Goal: Task Accomplishment & Management: Manage account settings

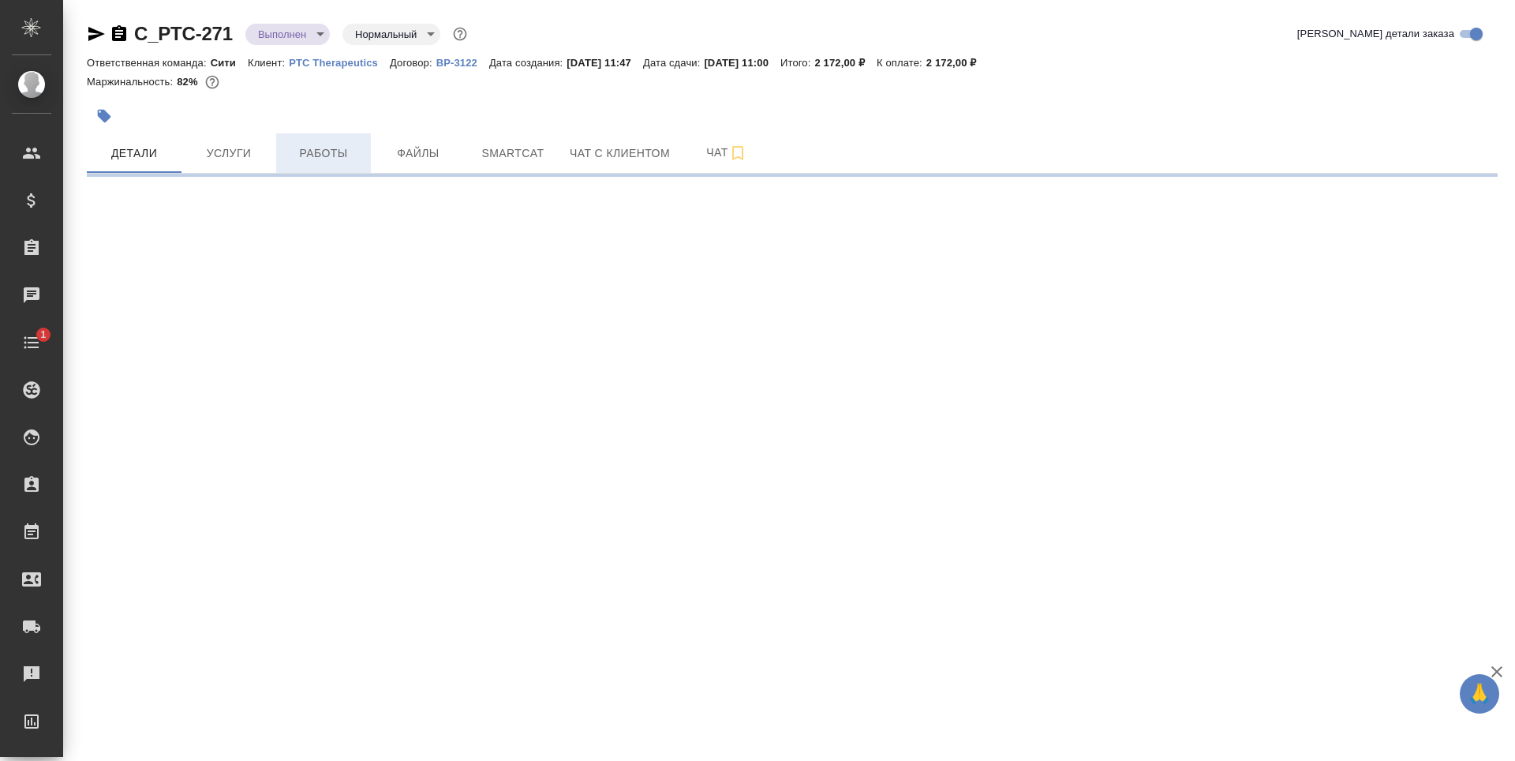
select select "RU"
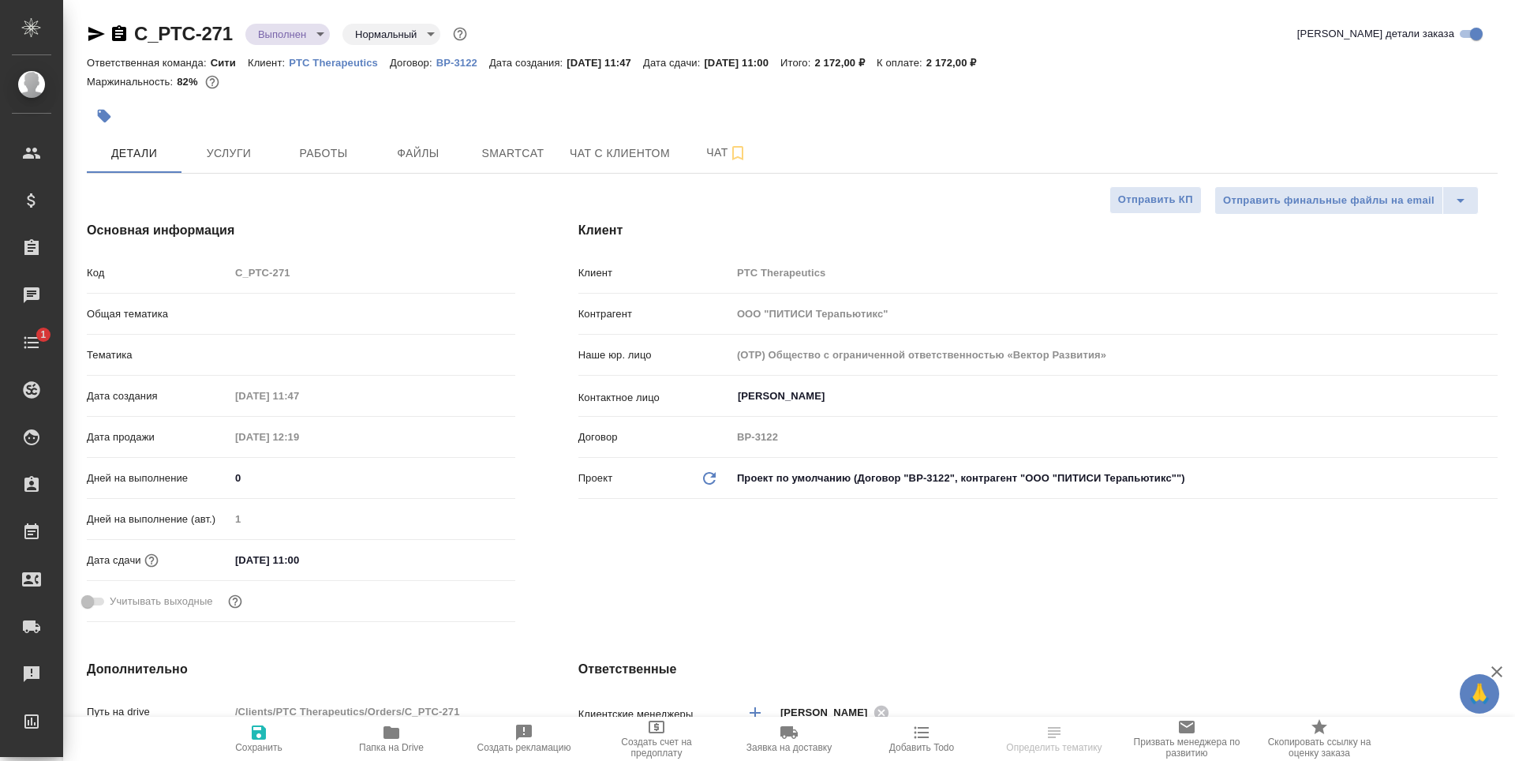
click at [242, 145] on span "Услуги" at bounding box center [229, 154] width 76 height 20
type textarea "x"
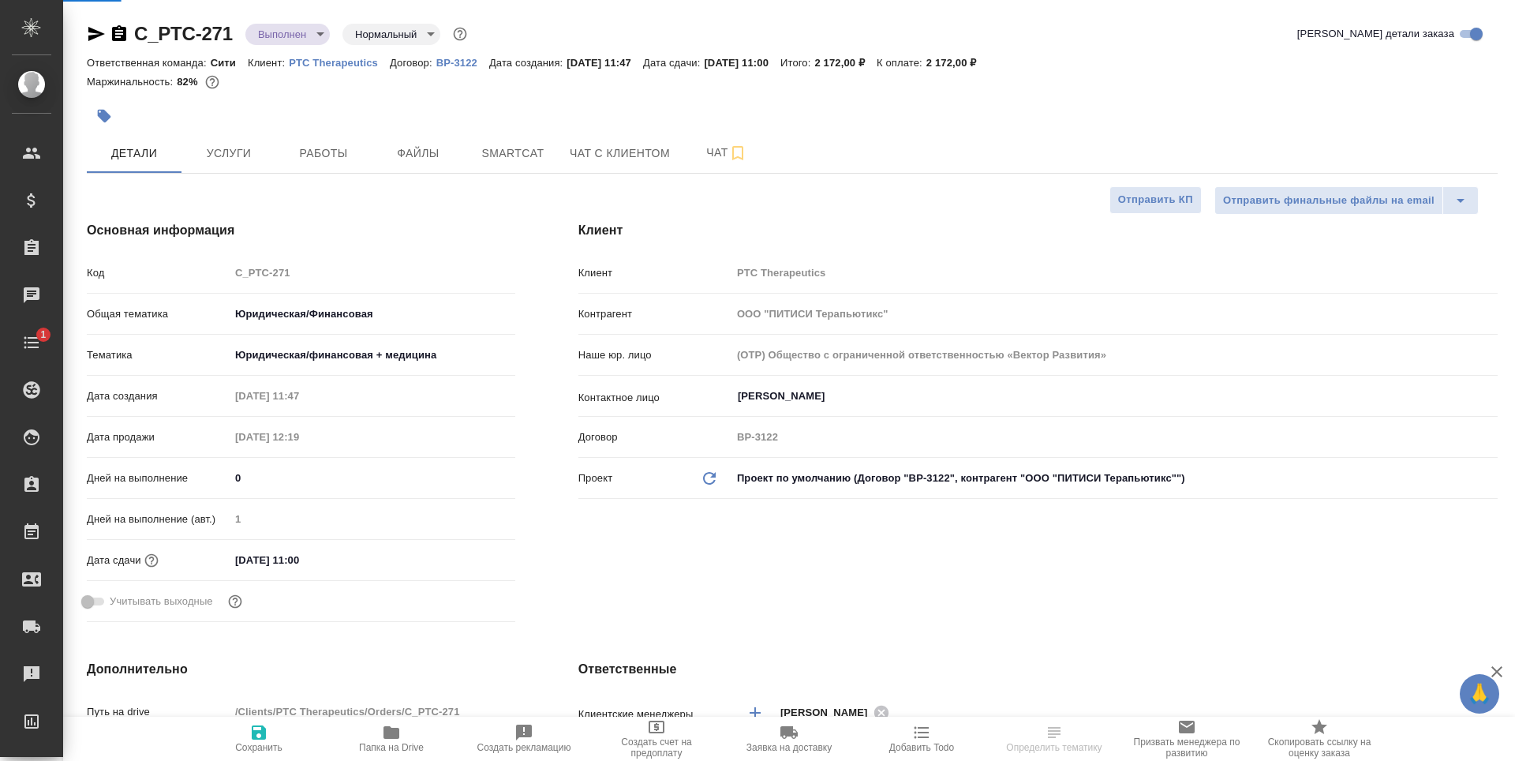
type textarea "x"
type input "Шаблонные документы"
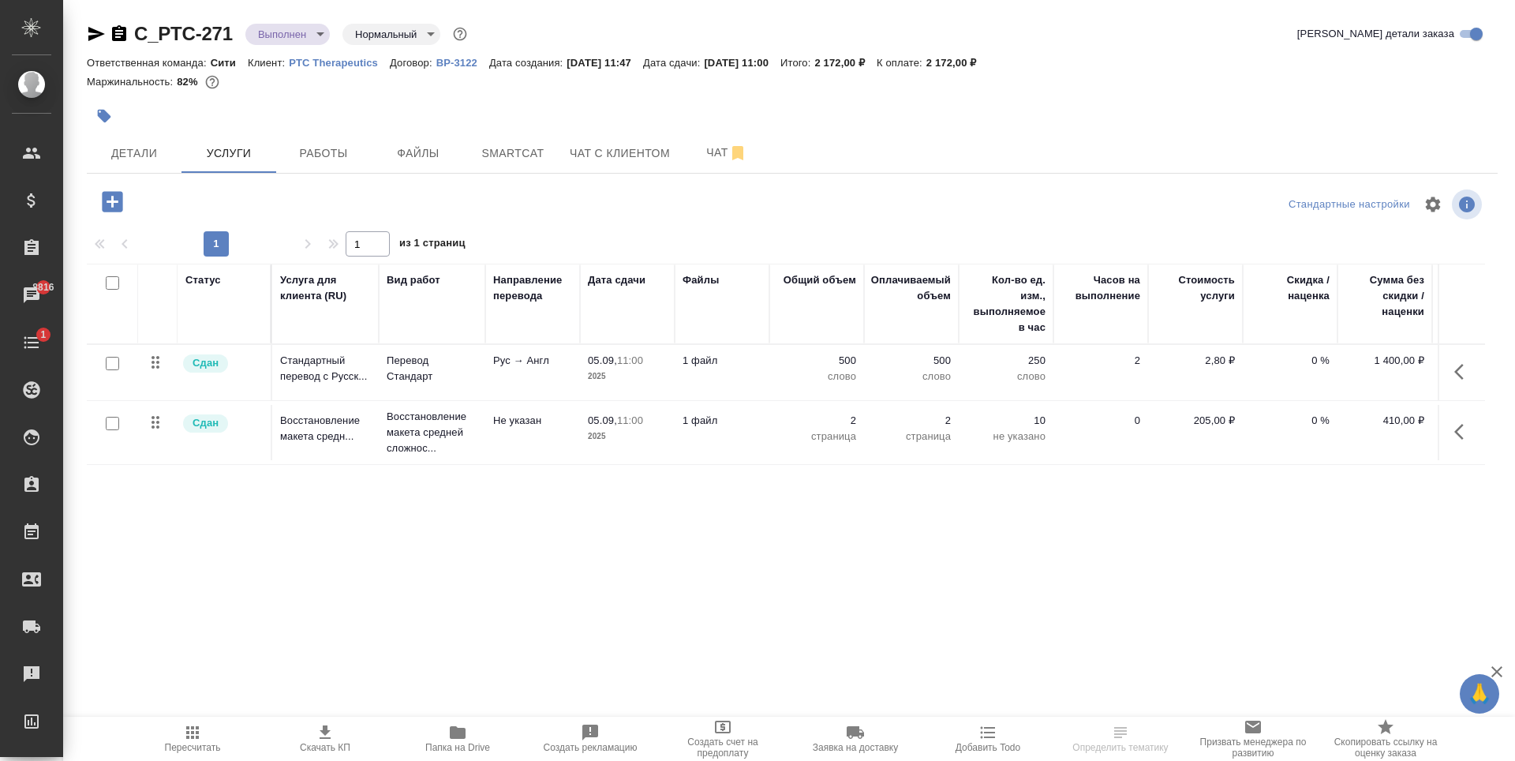
click at [474, 525] on div "Статус Услуга для клиента (RU) Вид работ Направление перевода Дата сдачи Файлы …" at bounding box center [786, 433] width 1398 height 339
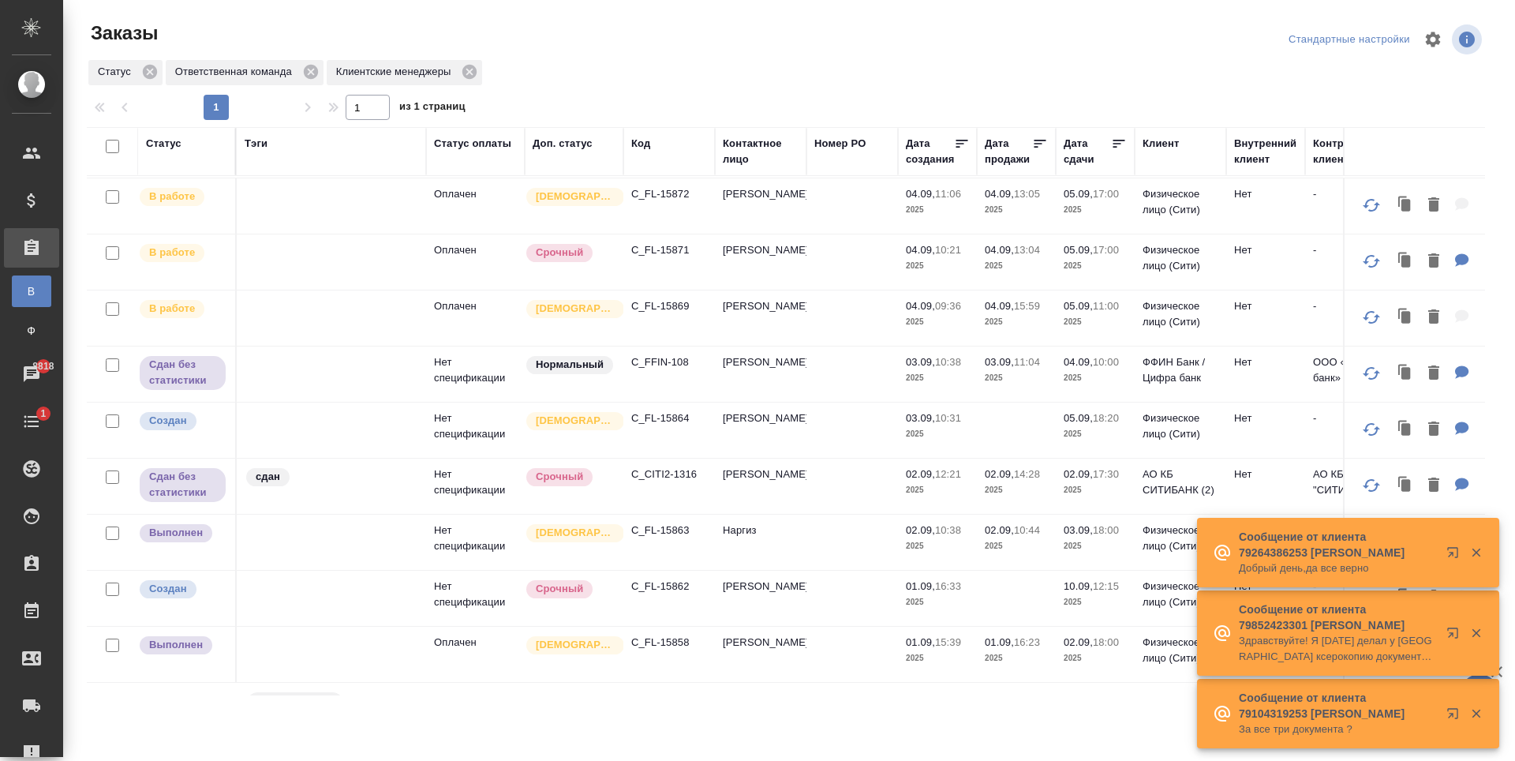
scroll to position [991, 0]
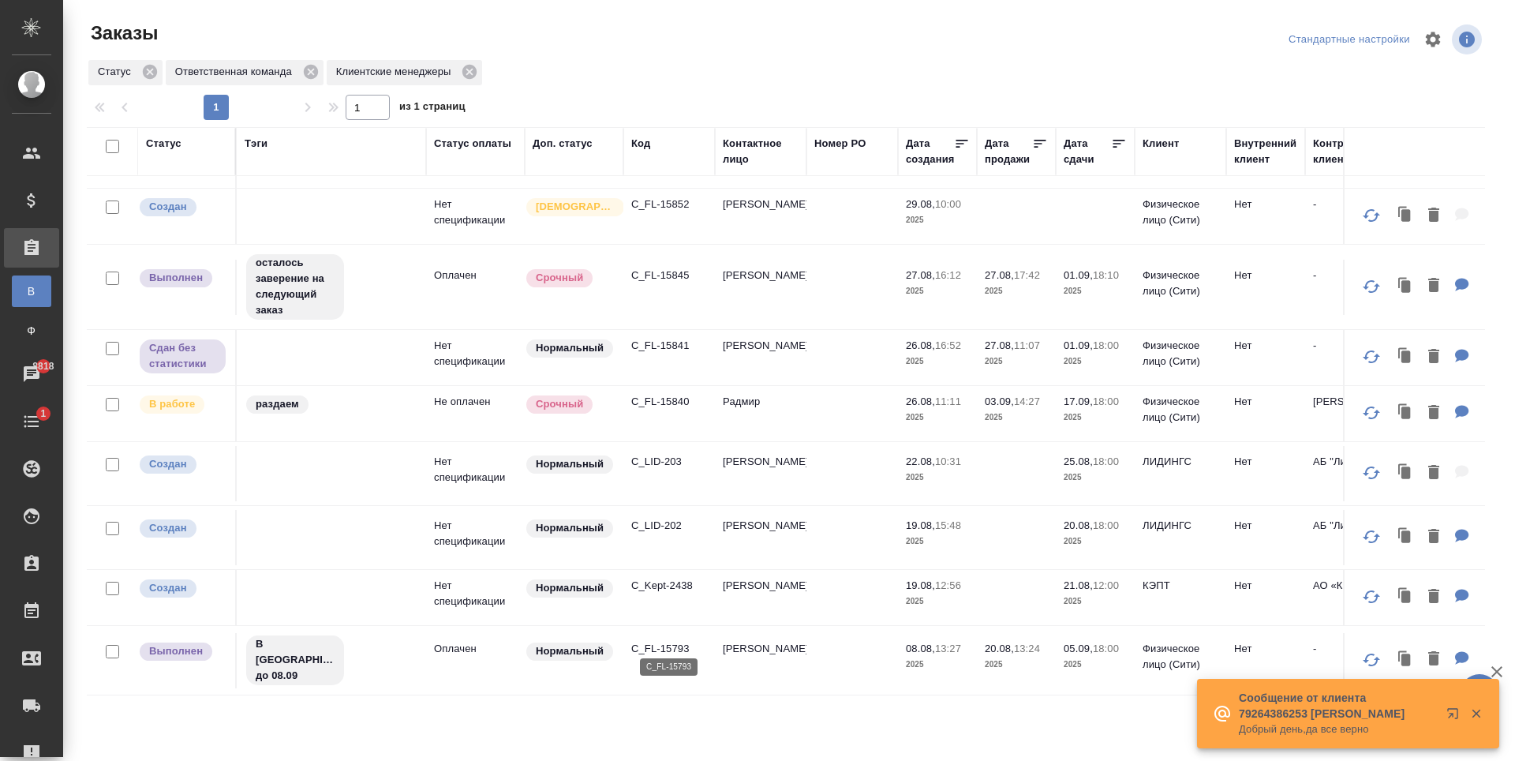
click at [664, 641] on p "C_FL-15793" at bounding box center [669, 649] width 76 height 16
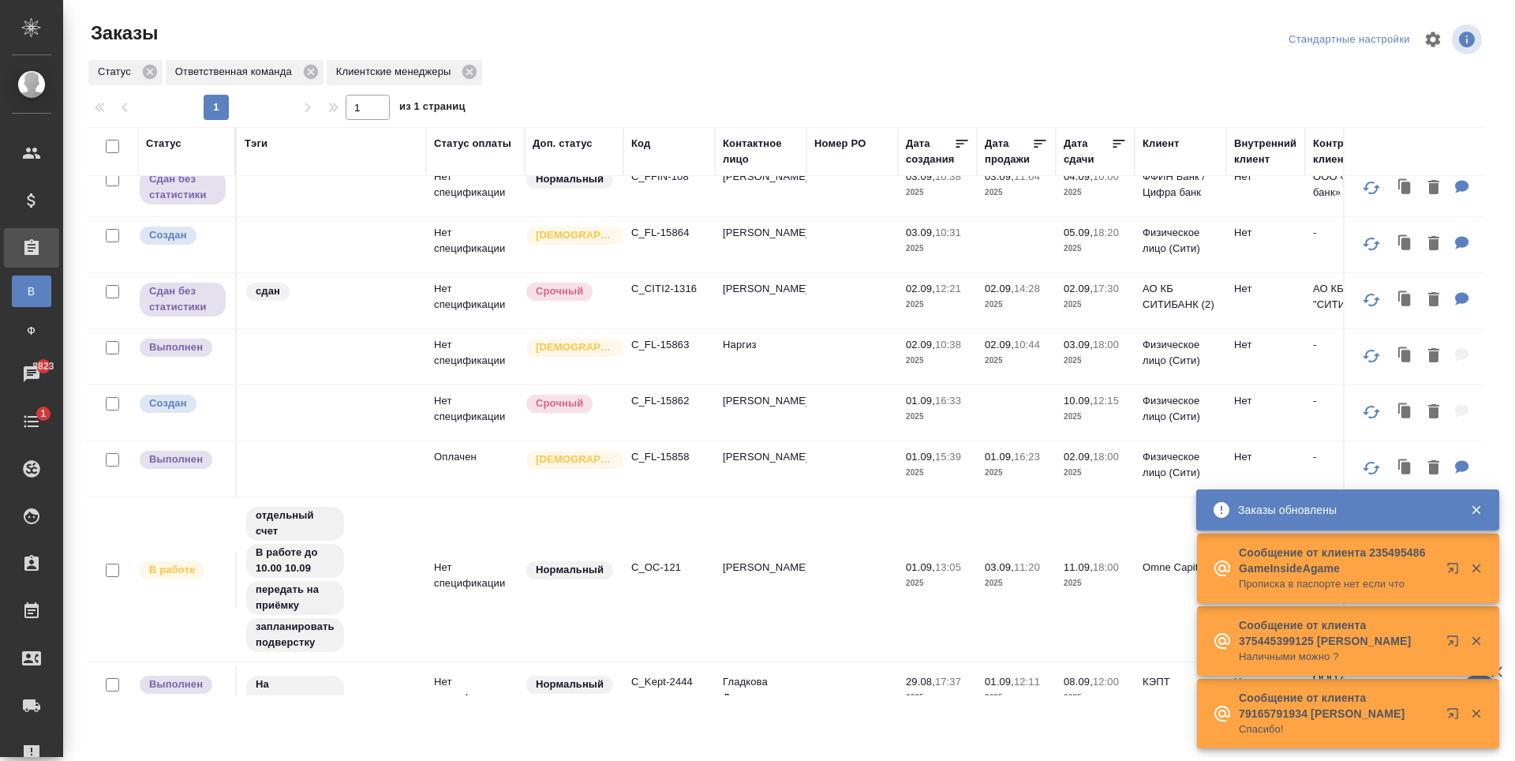
scroll to position [0, 0]
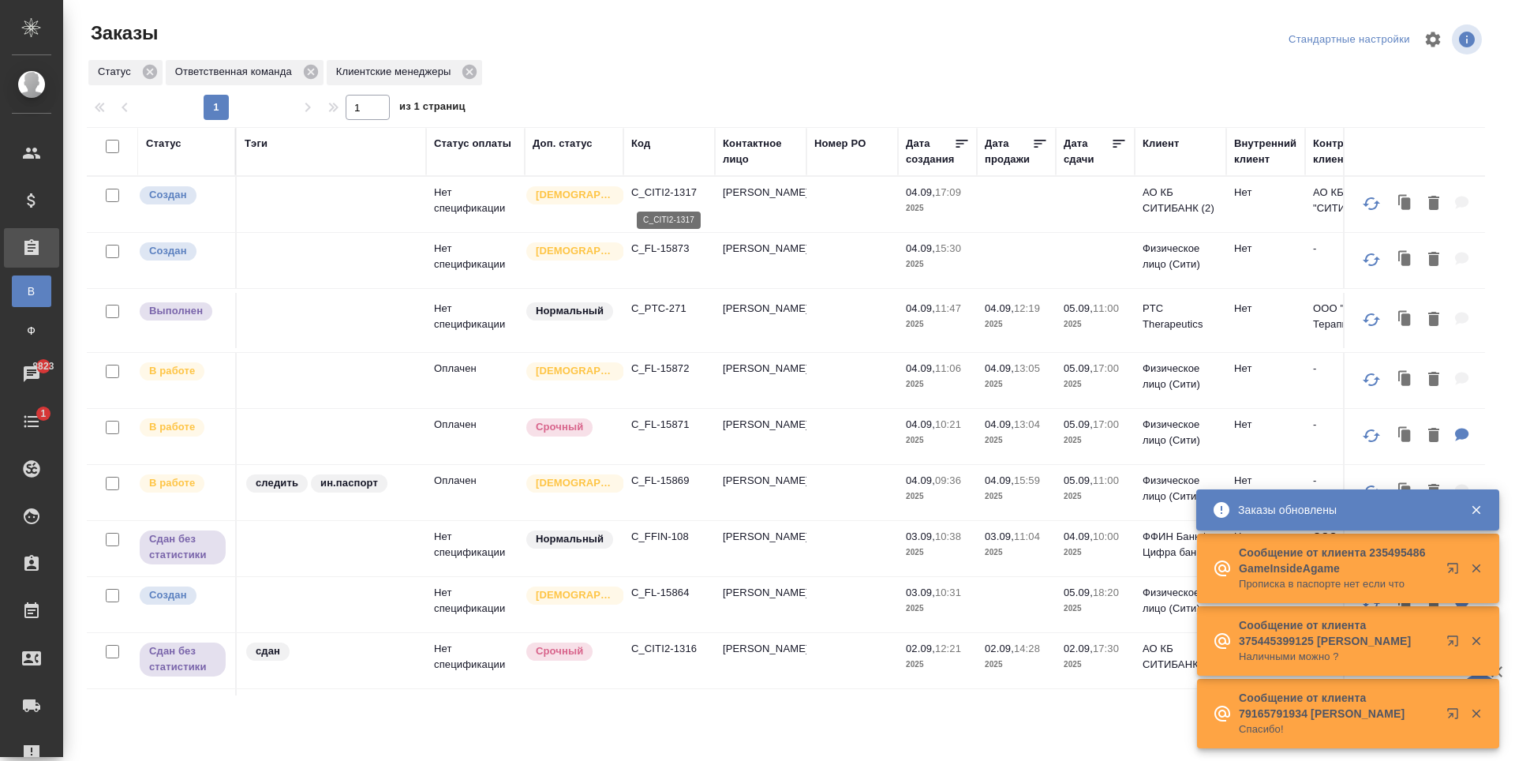
click at [679, 192] on p "C_CITI2-1317" at bounding box center [669, 193] width 76 height 16
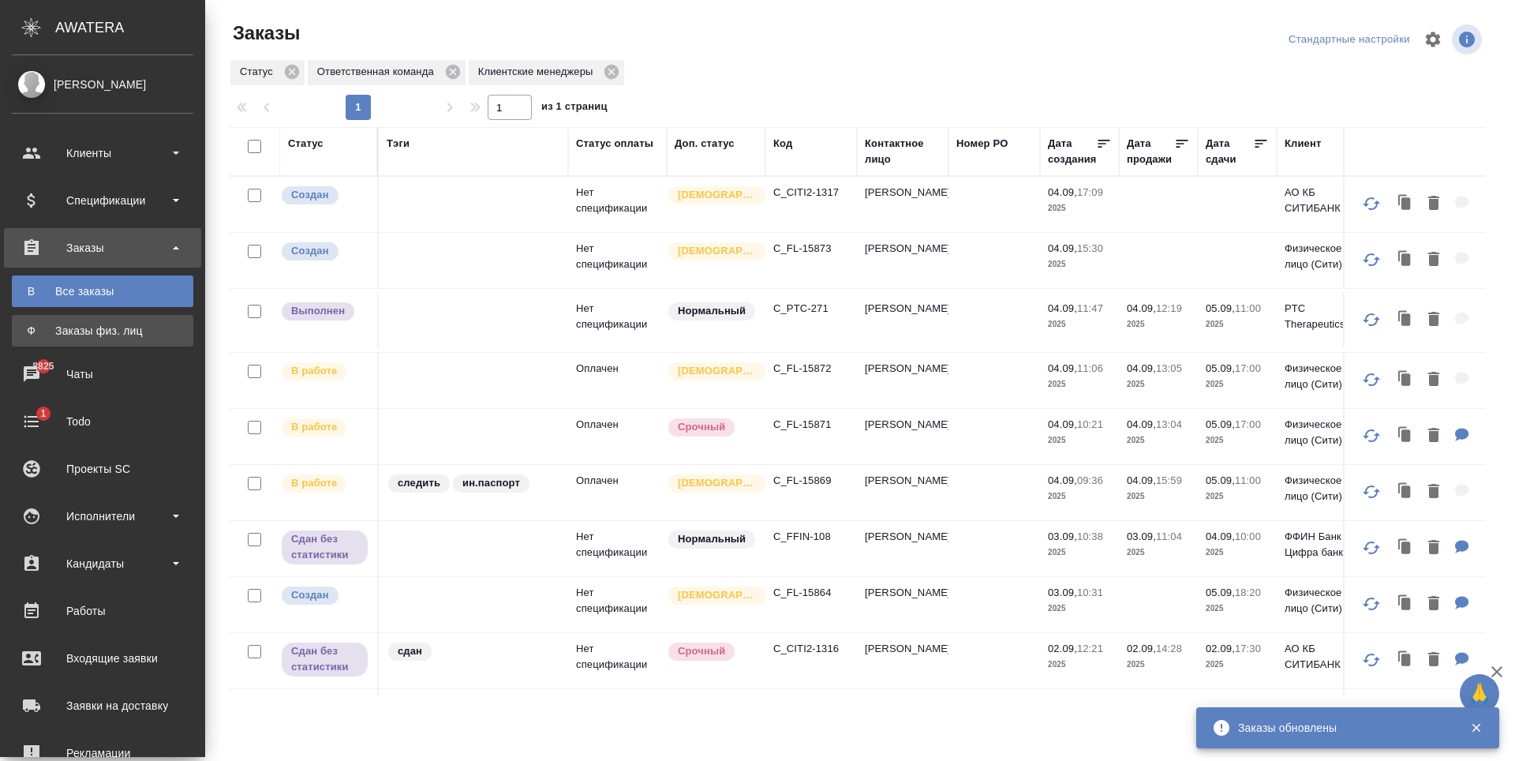
click at [80, 323] on div "Заказы физ. лиц" at bounding box center [103, 331] width 166 height 16
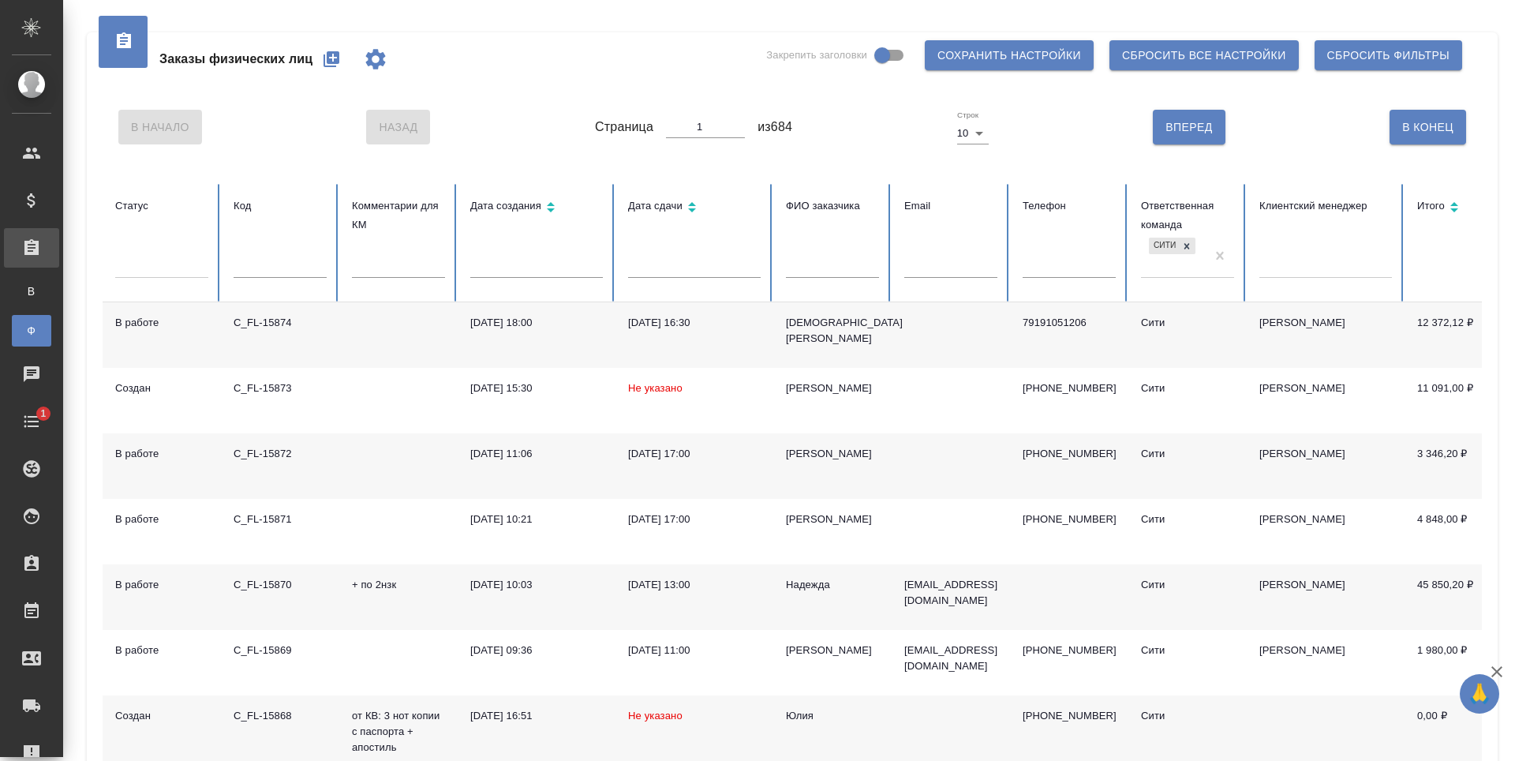
click at [339, 58] on icon "button" at bounding box center [331, 59] width 16 height 16
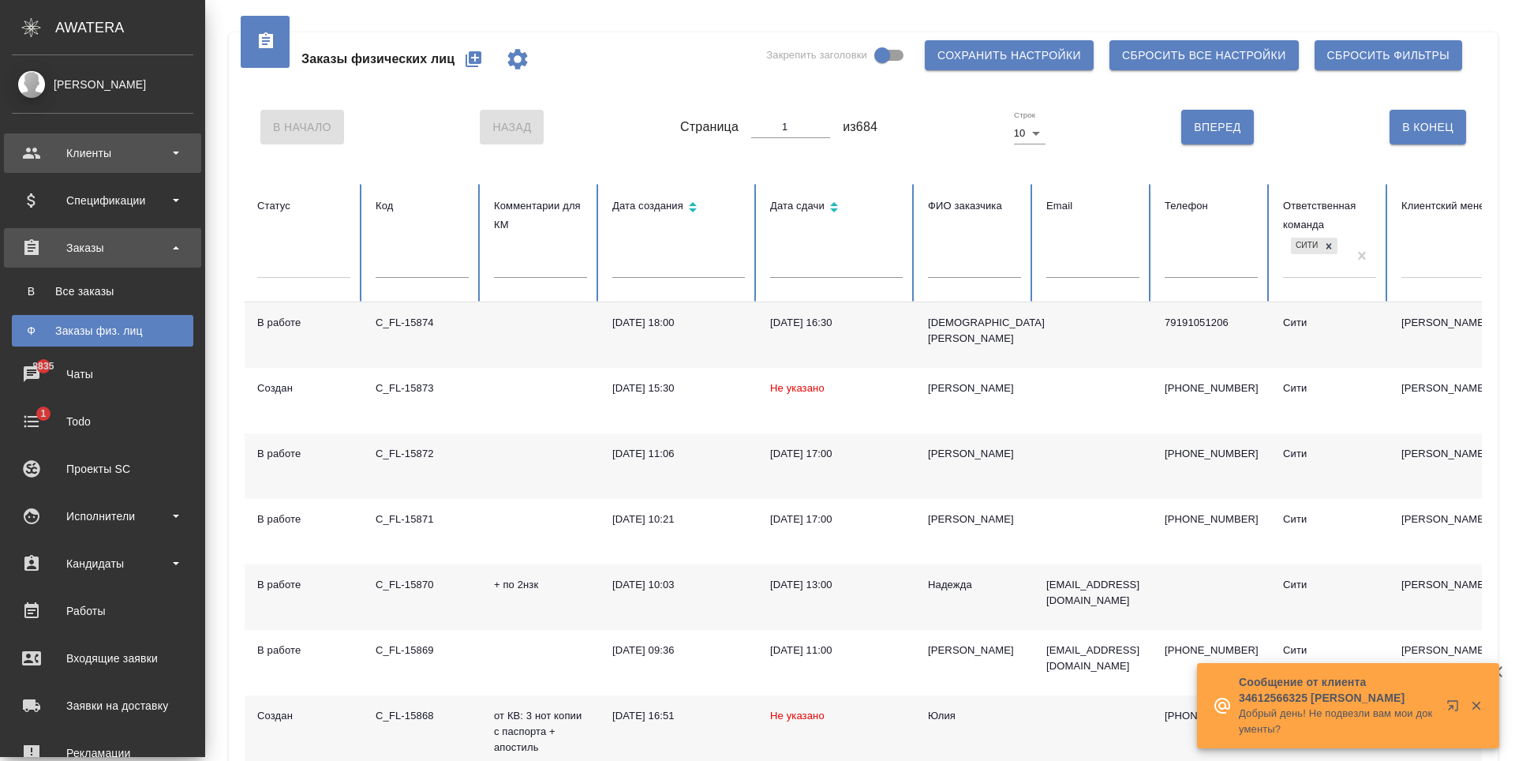
click at [92, 153] on div "Клиенты" at bounding box center [102, 153] width 181 height 24
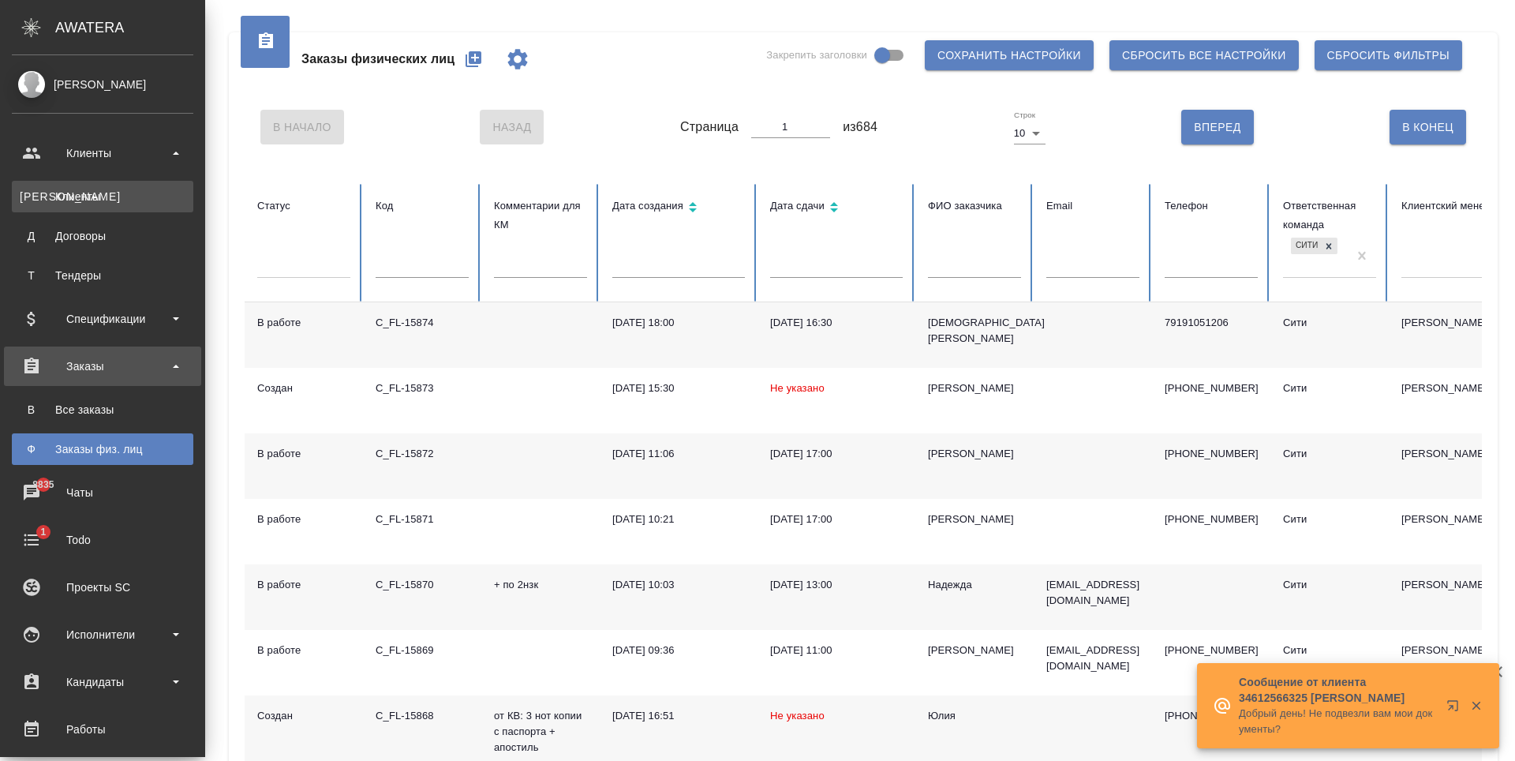
click at [132, 199] on div "Клиенты" at bounding box center [103, 197] width 166 height 16
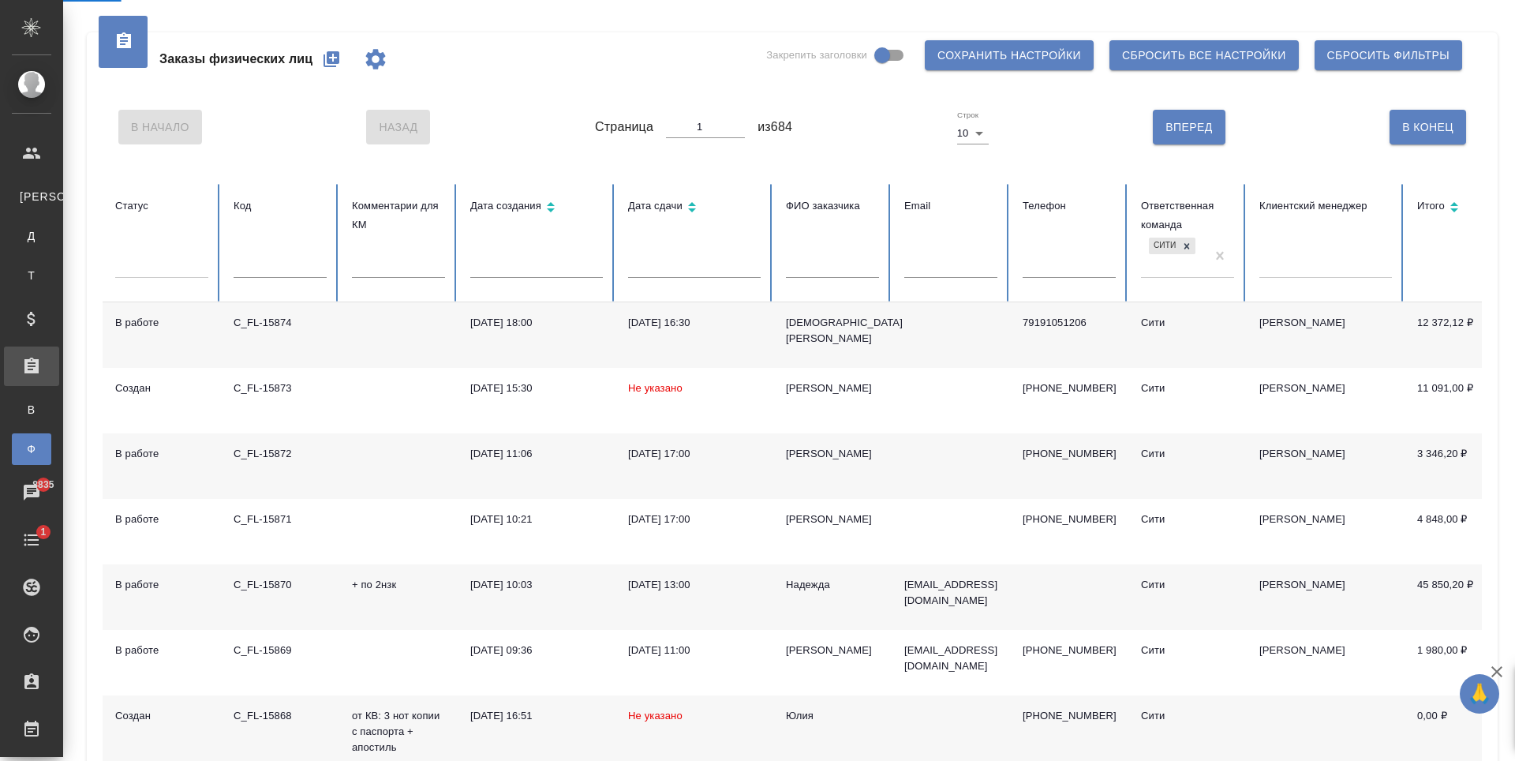
select select "RU"
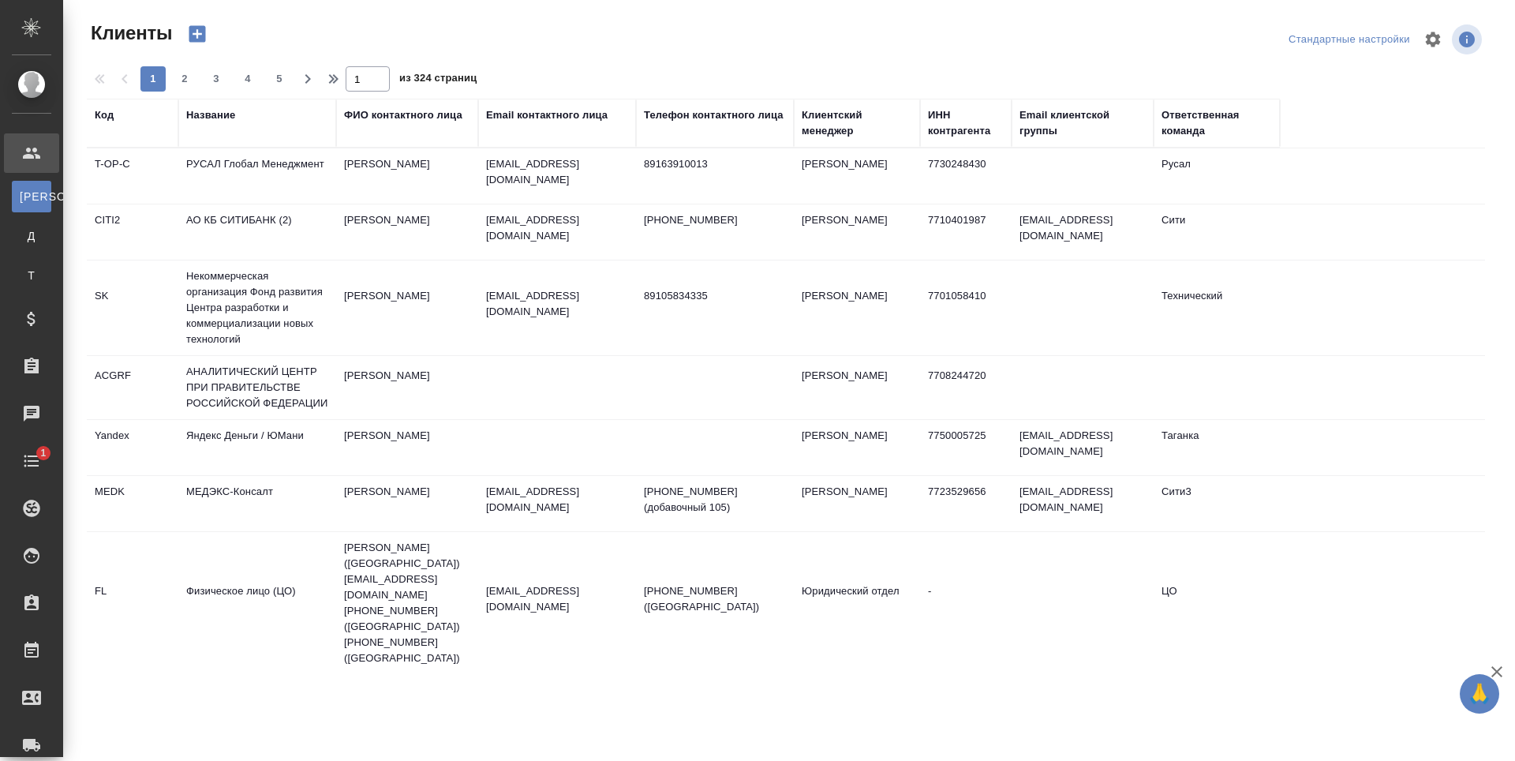
click at [508, 112] on div "Email контактного лица" at bounding box center [547, 115] width 122 height 16
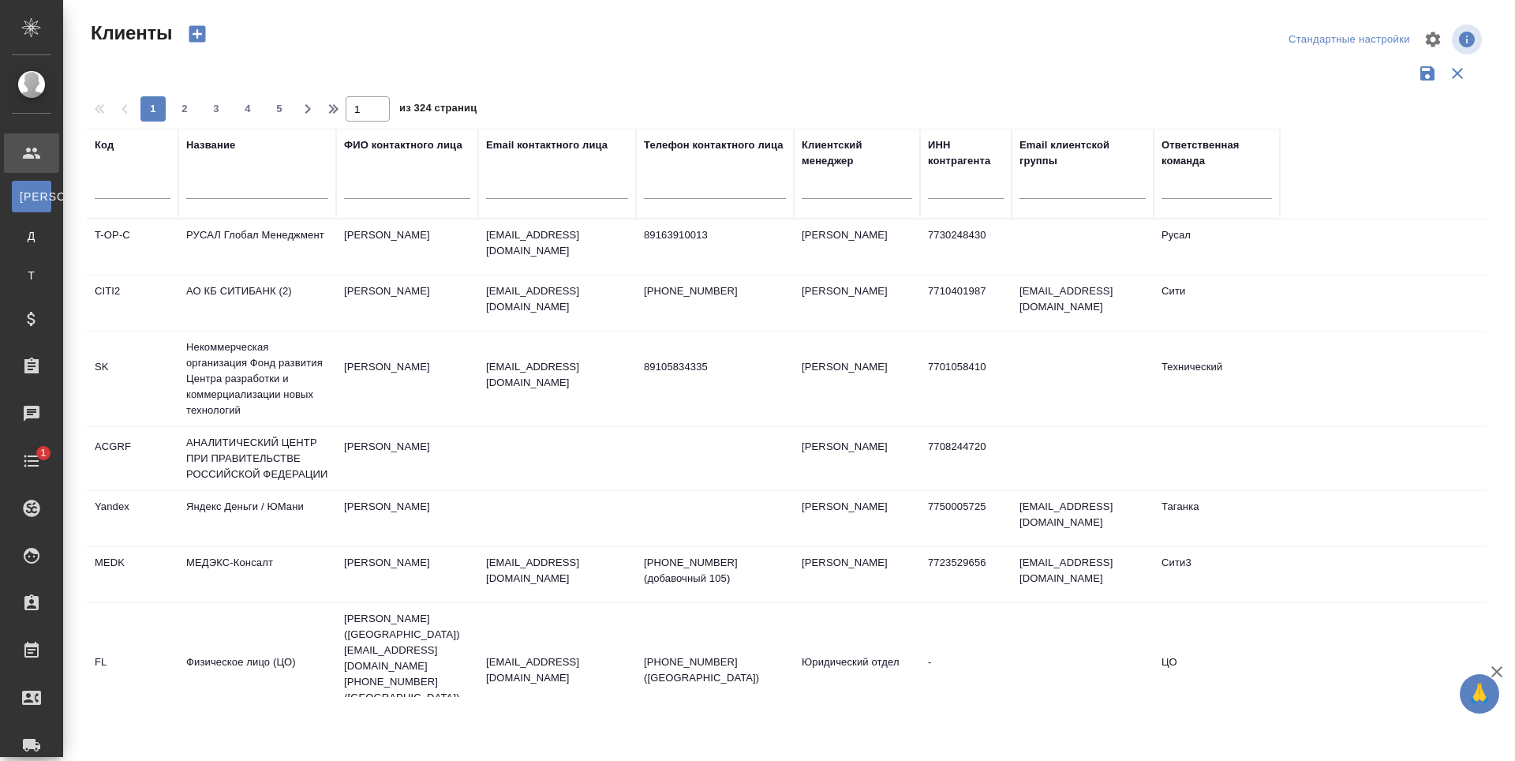
click at [512, 197] on input "text" at bounding box center [557, 189] width 142 height 20
paste input "umit.raimov@enka.com"
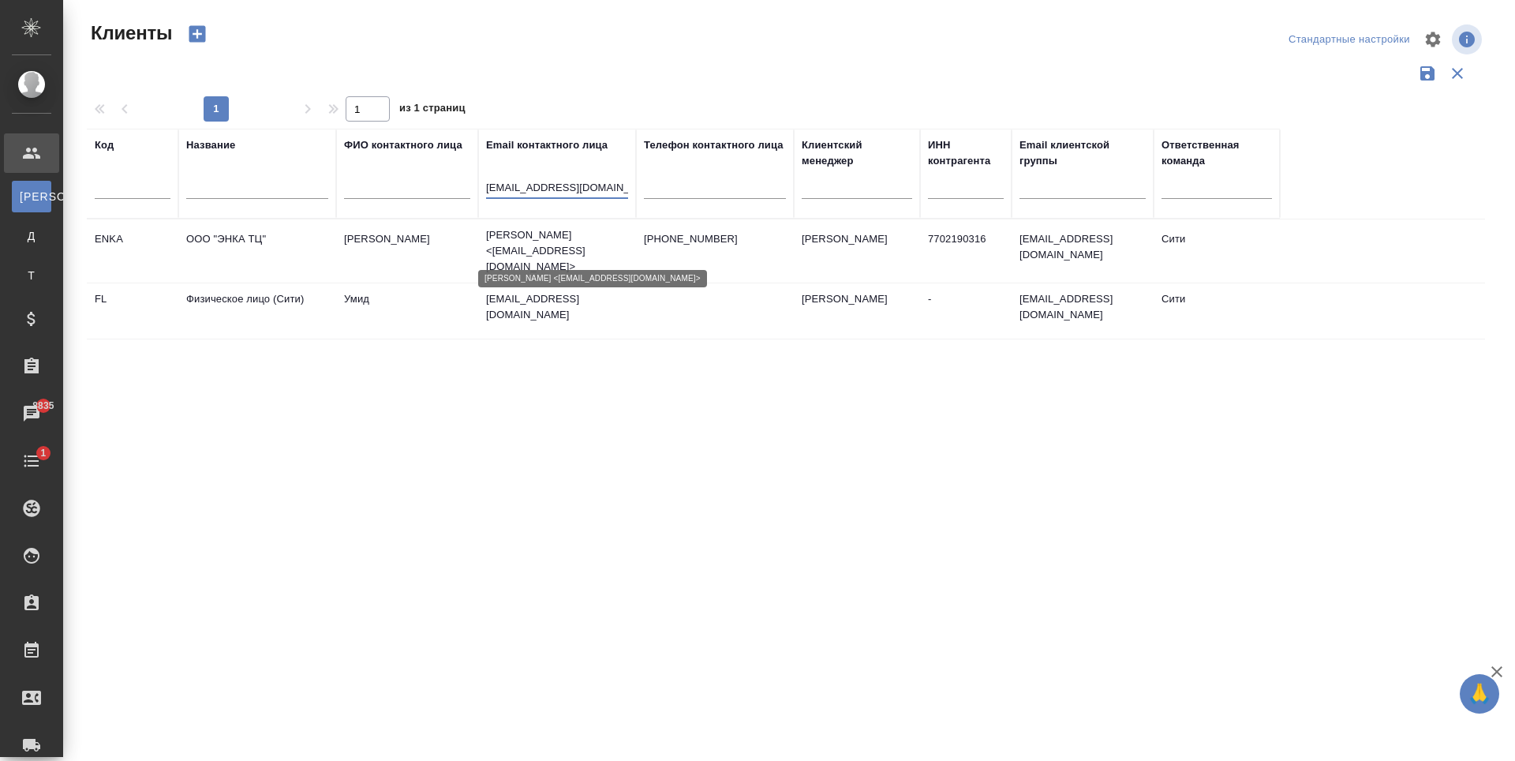
click at [550, 247] on p "Umit Raimov <umit.raimov@enka.com>" at bounding box center [557, 250] width 142 height 47
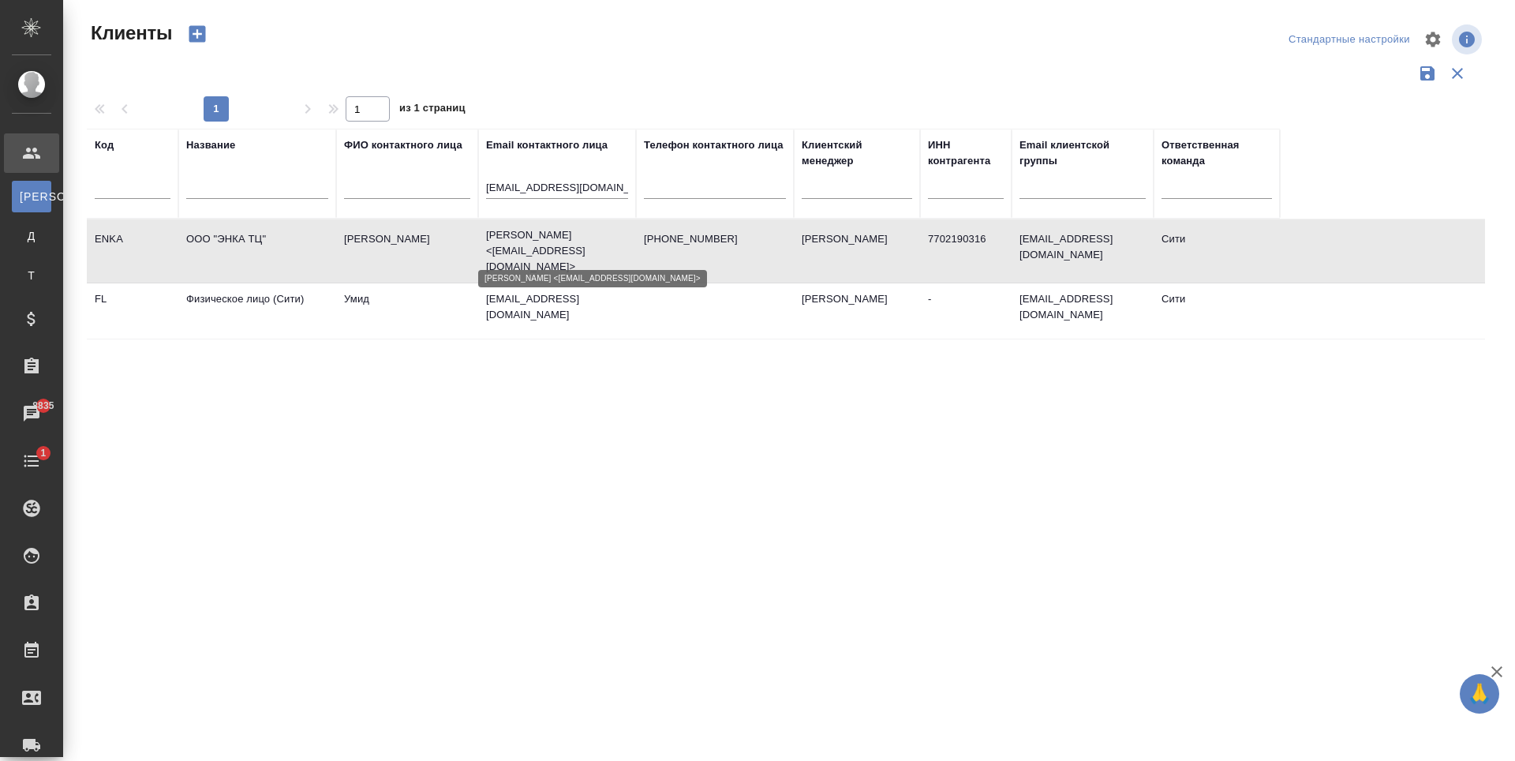
click at [550, 247] on p "Umit Raimov <umit.raimov@enka.com>" at bounding box center [557, 250] width 142 height 47
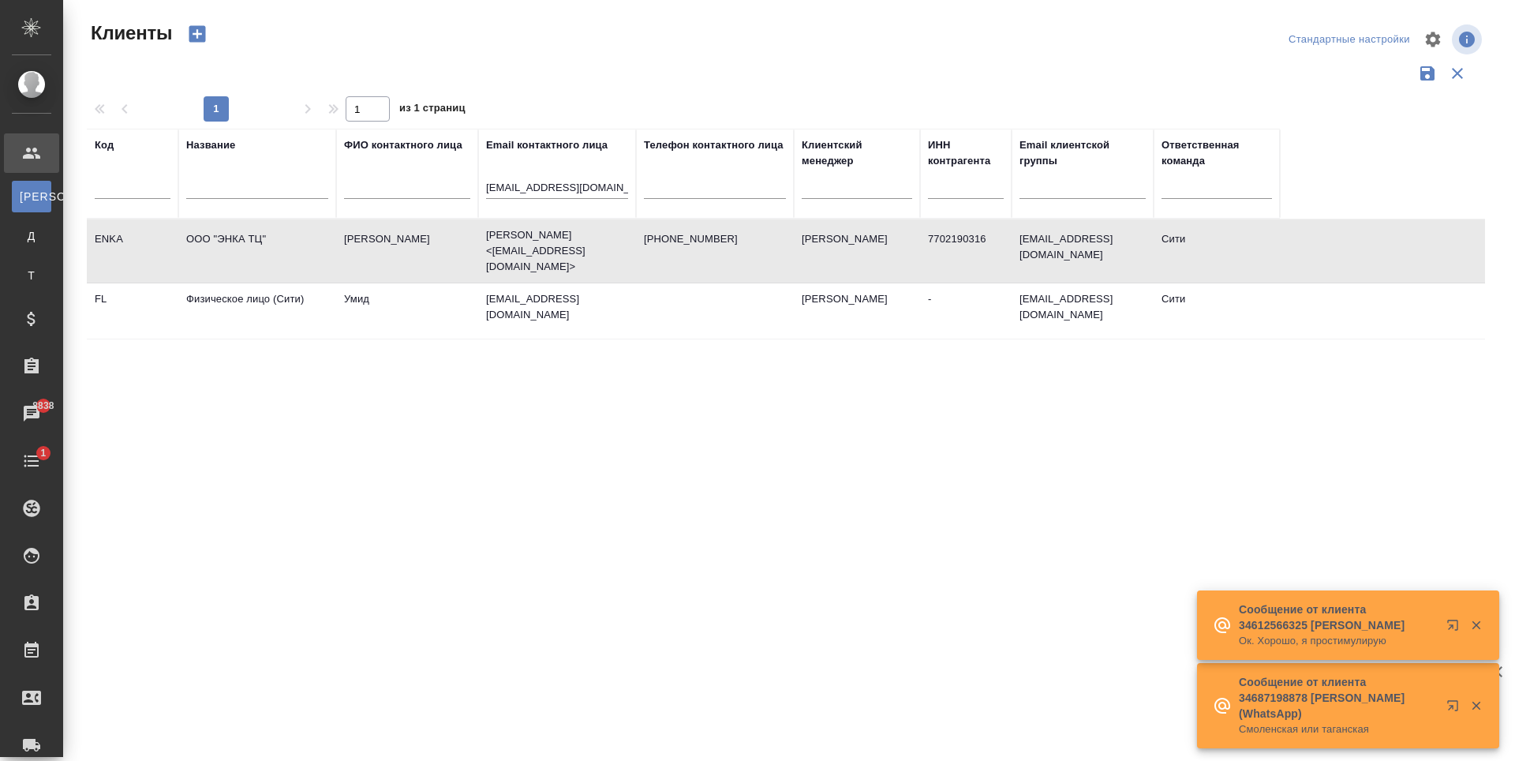
click at [553, 46] on div "Клиенты" at bounding box center [322, 34] width 470 height 27
click at [540, 181] on input "umit.raimov@enka.com" at bounding box center [557, 189] width 142 height 20
paste input "yu.senina@osa-kama.ru"
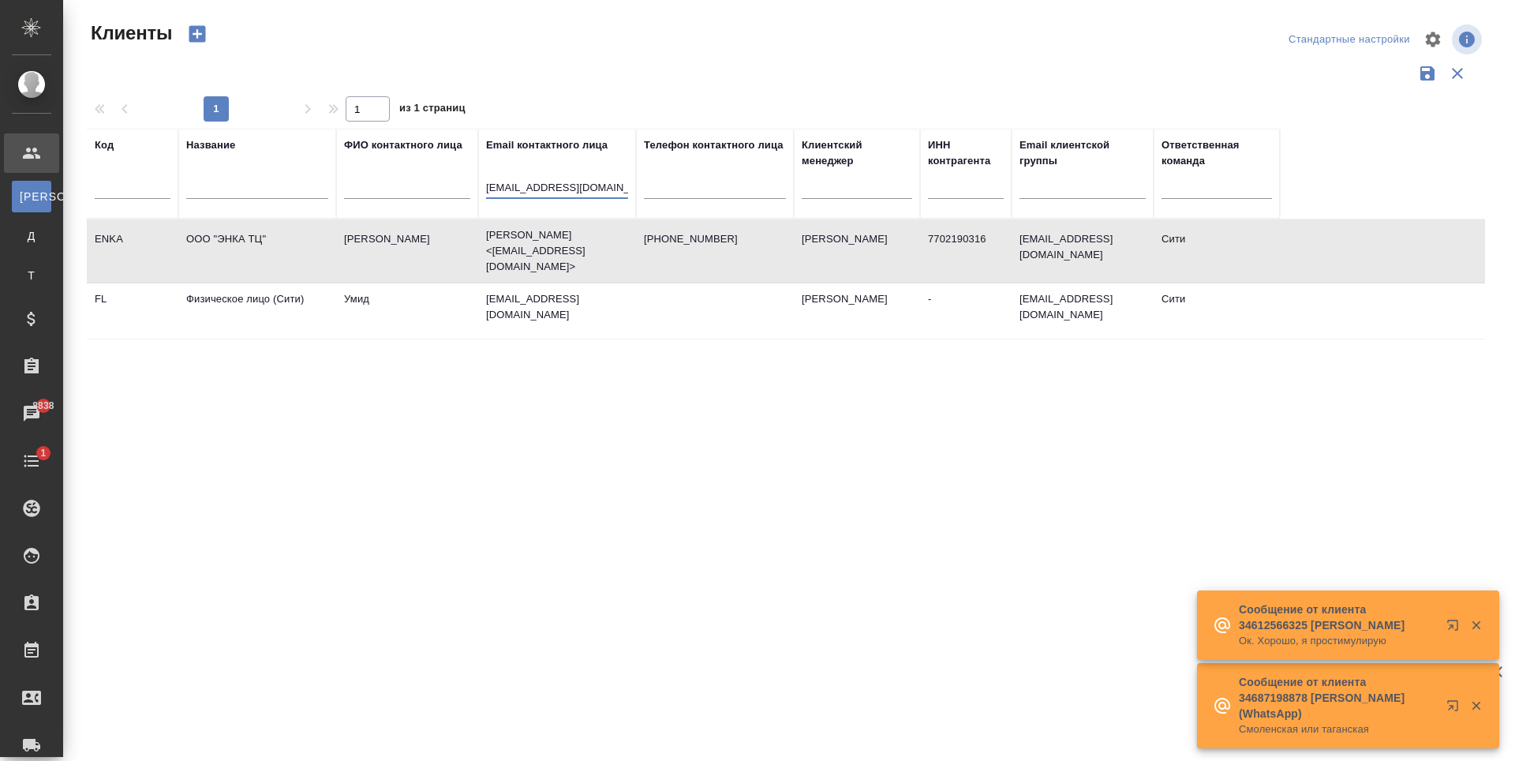
type input "yu.senina@osa-kama.ru"
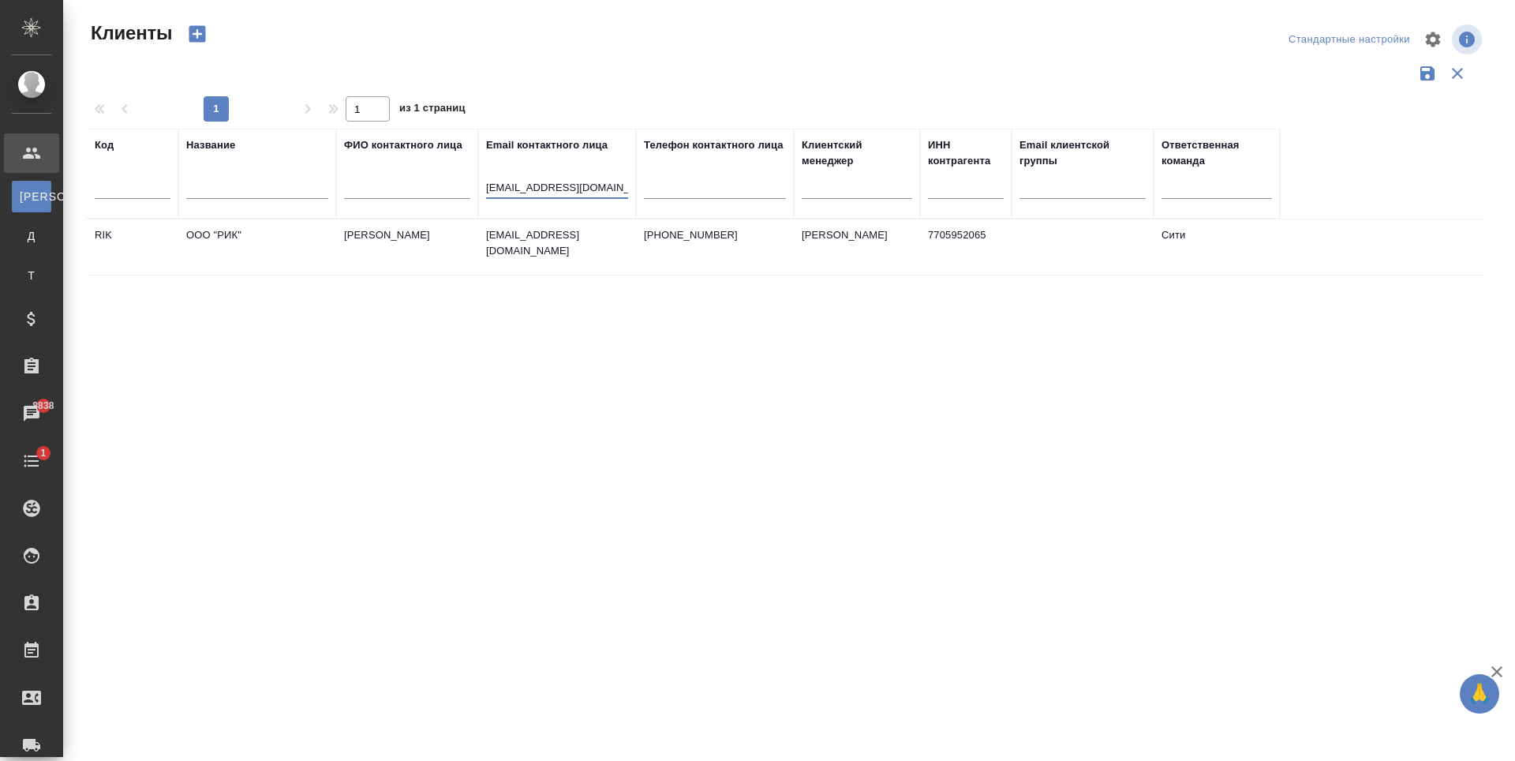
click at [596, 533] on div "Код Название ФИО контактного лица Email контактного лица yu.senina@osa-kama.ru …" at bounding box center [786, 413] width 1398 height 568
click at [359, 245] on td "Федорова Юлия" at bounding box center [407, 246] width 142 height 55
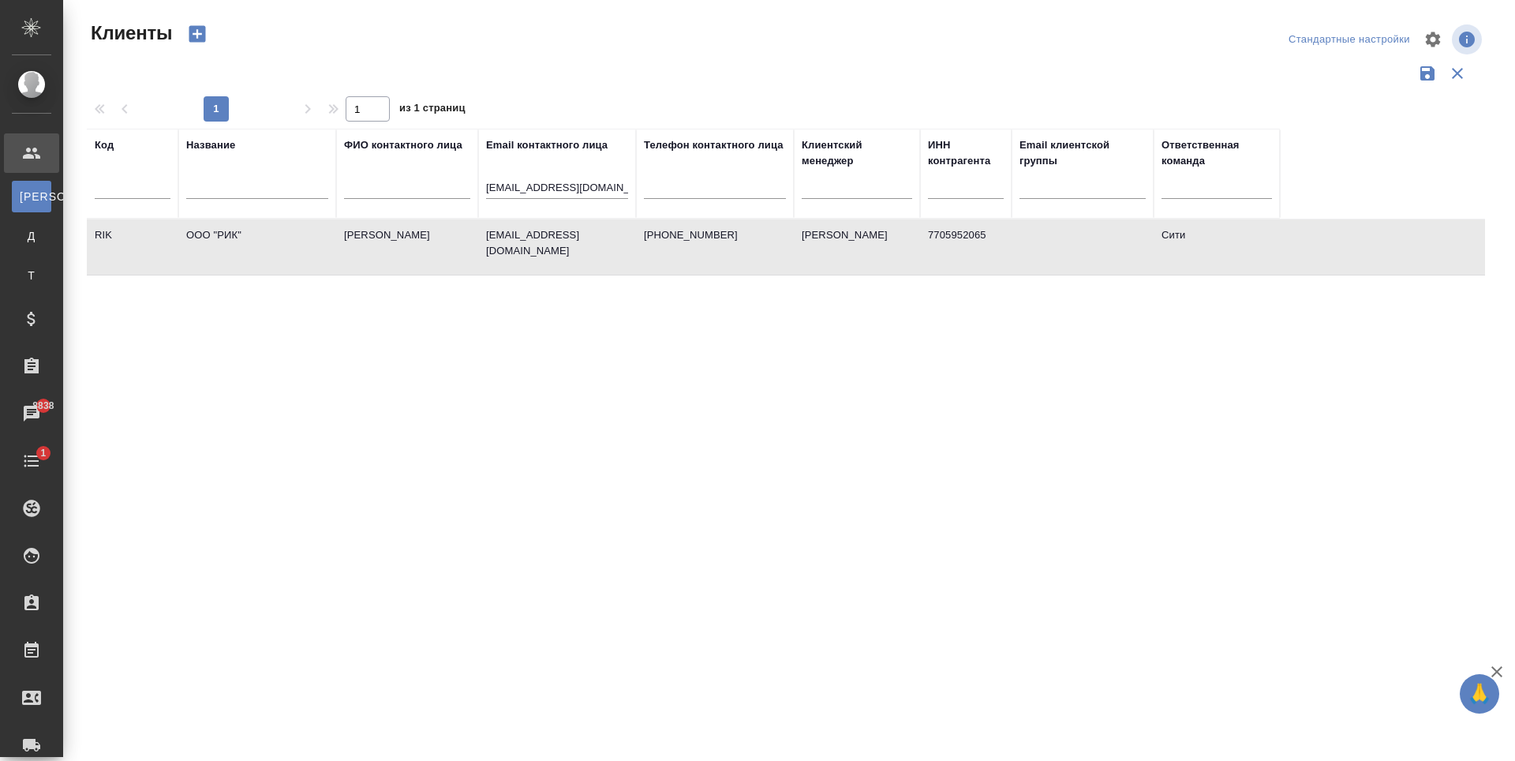
click at [359, 245] on td "Федорова Юлия" at bounding box center [407, 246] width 142 height 55
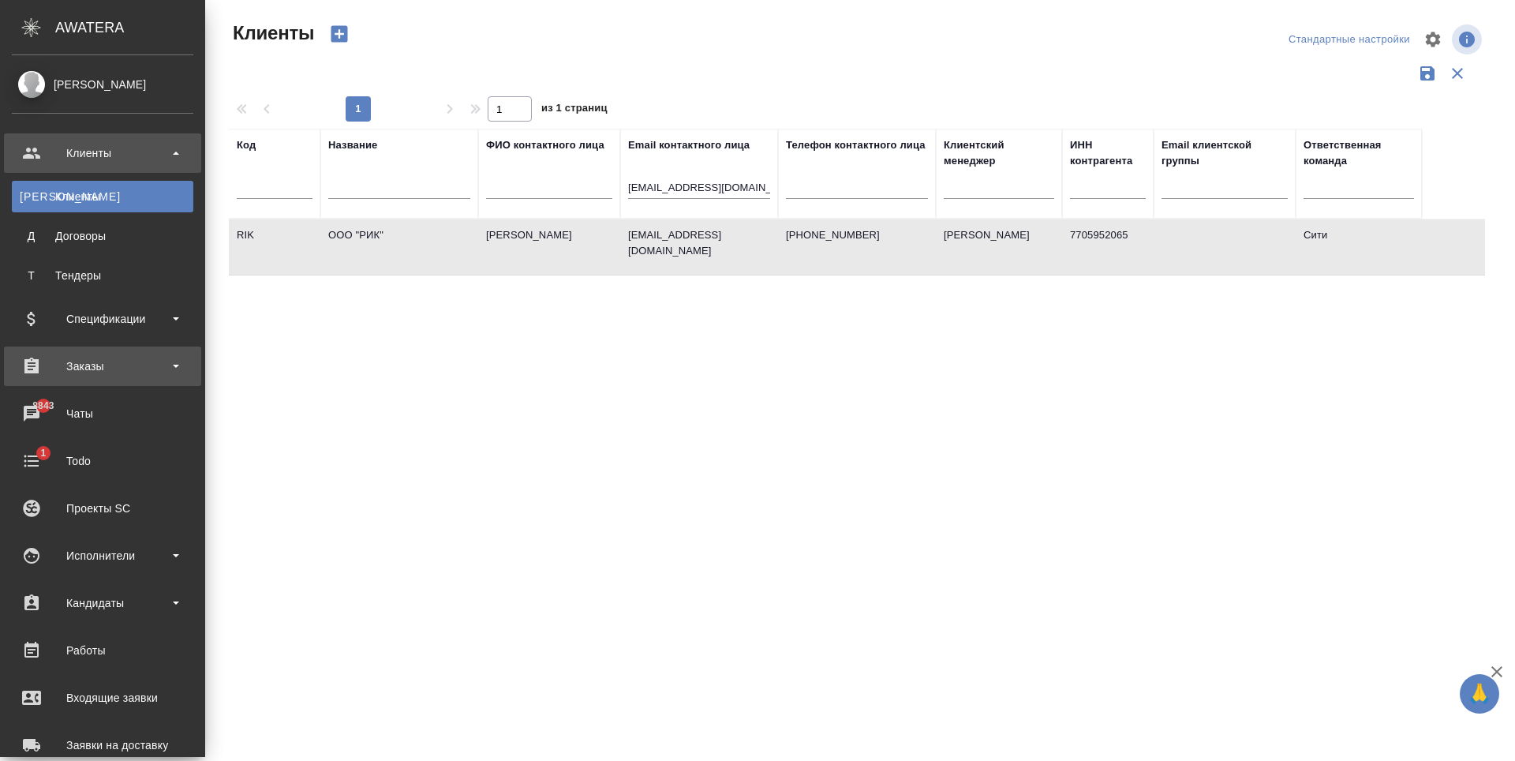
click at [107, 369] on div "Заказы" at bounding box center [102, 366] width 181 height 24
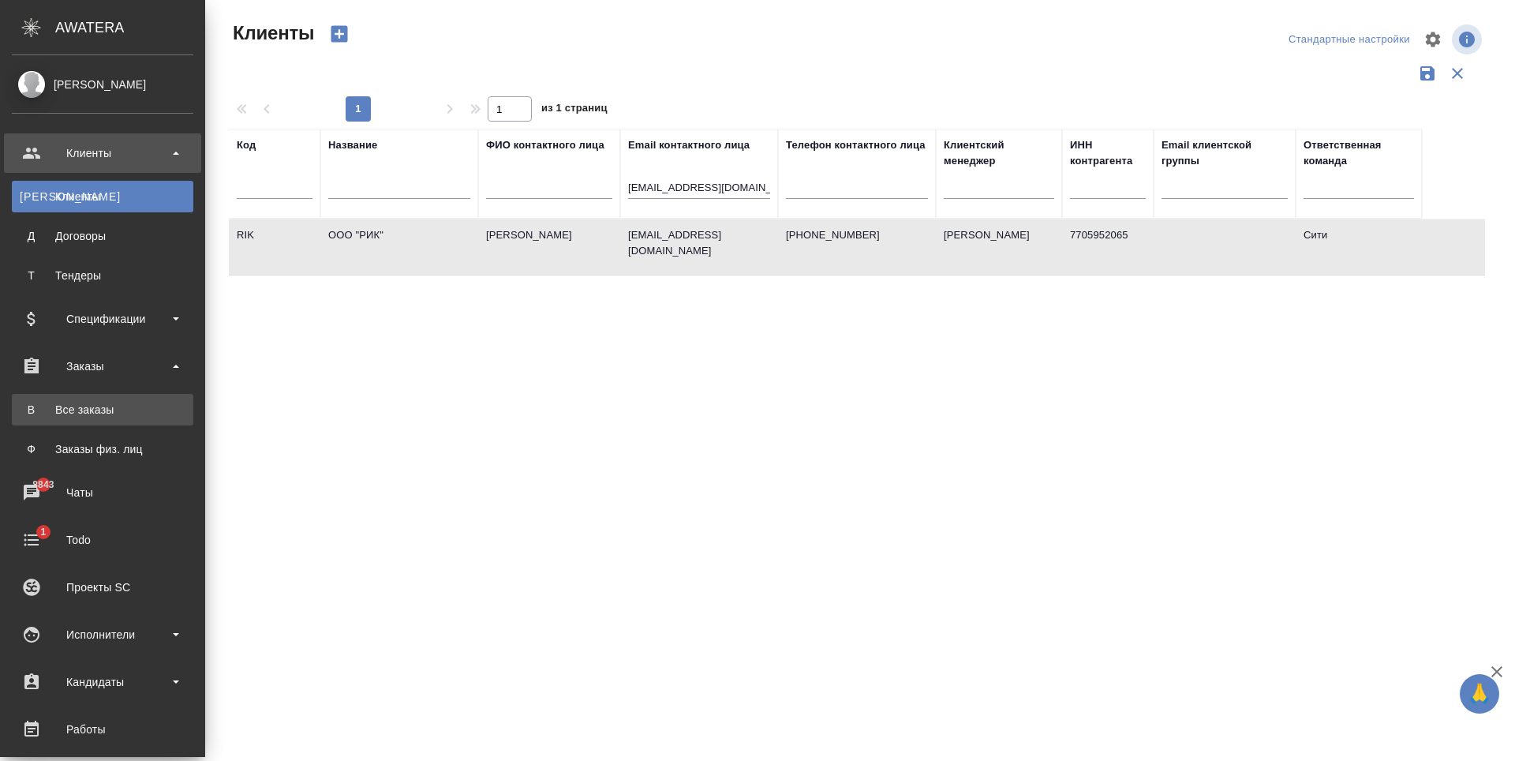
click at [109, 409] on div "Все заказы" at bounding box center [103, 410] width 166 height 16
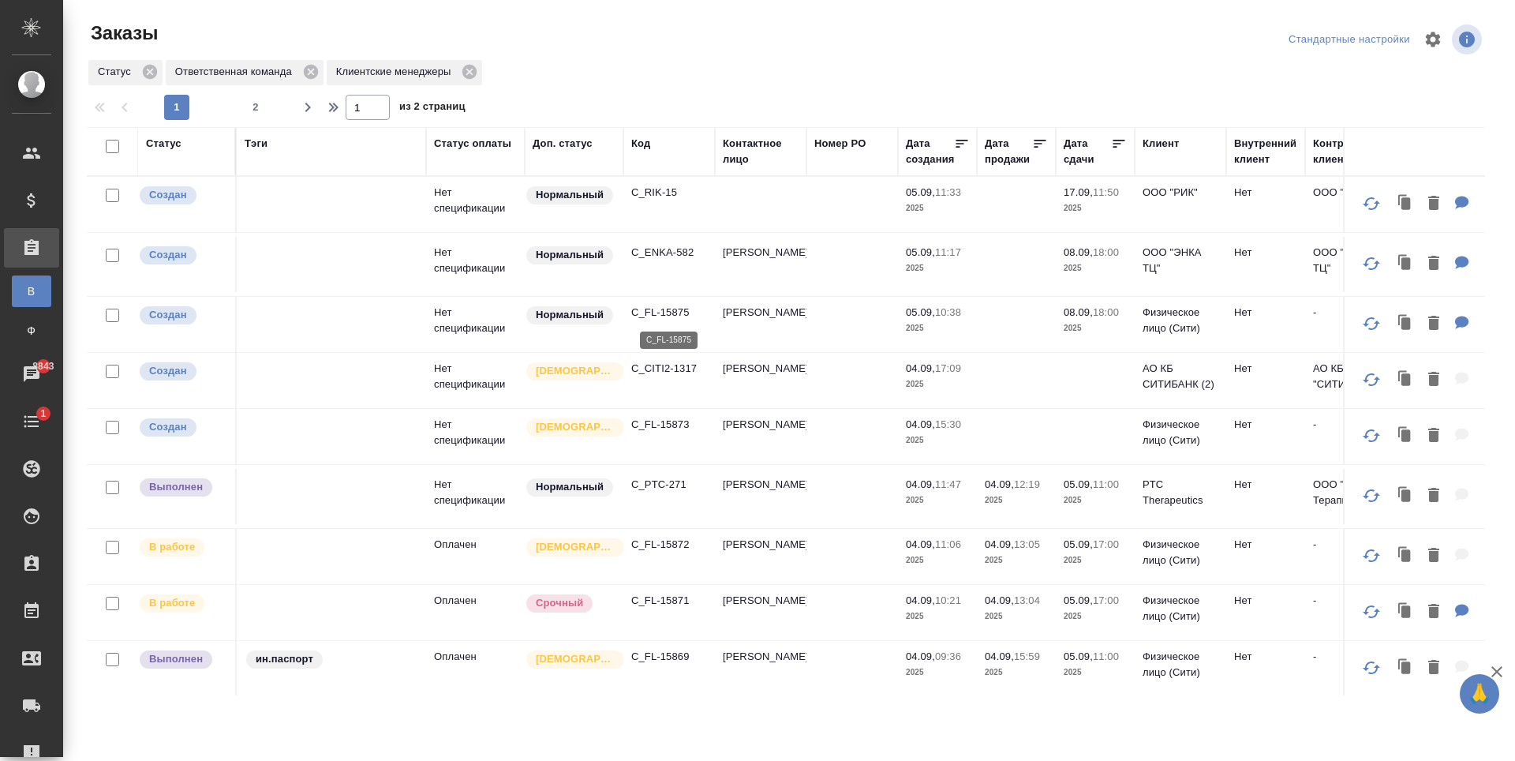
click at [655, 312] on p "C_FL-15875" at bounding box center [669, 313] width 76 height 16
click at [646, 259] on p "C_ENKA-582" at bounding box center [669, 253] width 76 height 16
click at [658, 193] on p "C_RIK-15" at bounding box center [669, 193] width 76 height 16
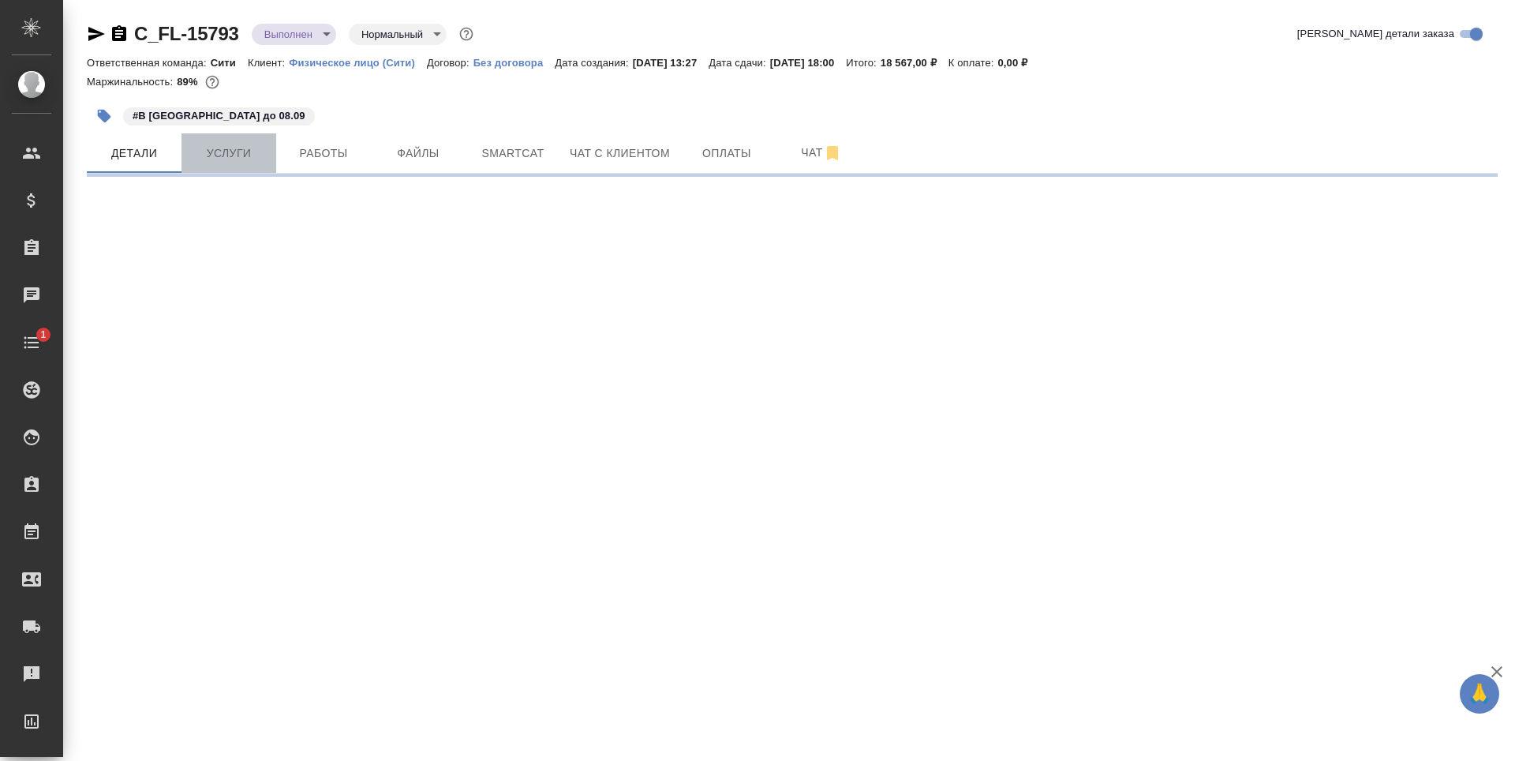
click at [235, 153] on span "Услуги" at bounding box center [229, 154] width 76 height 20
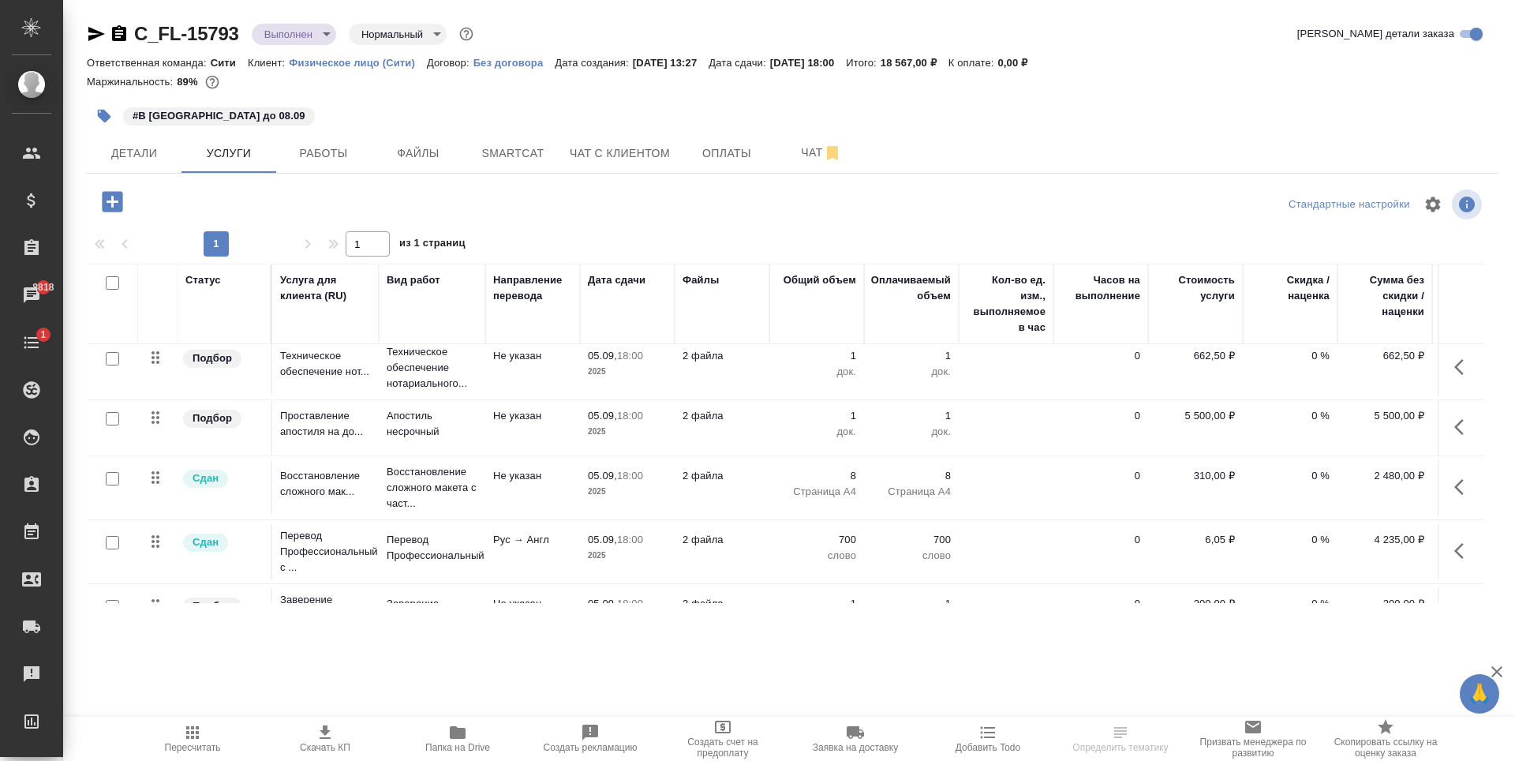
scroll to position [193, 0]
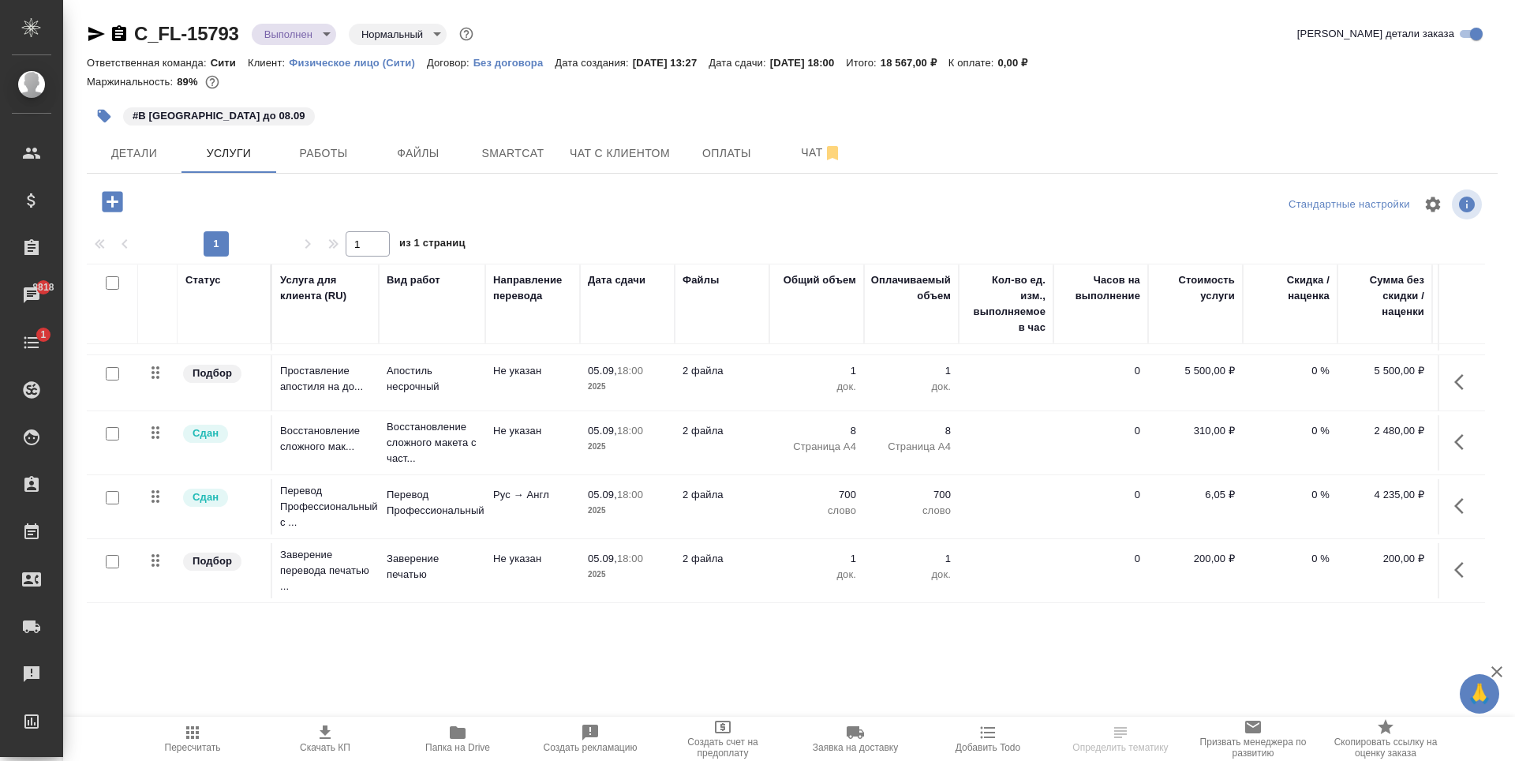
click at [319, 167] on button "Работы" at bounding box center [323, 152] width 95 height 39
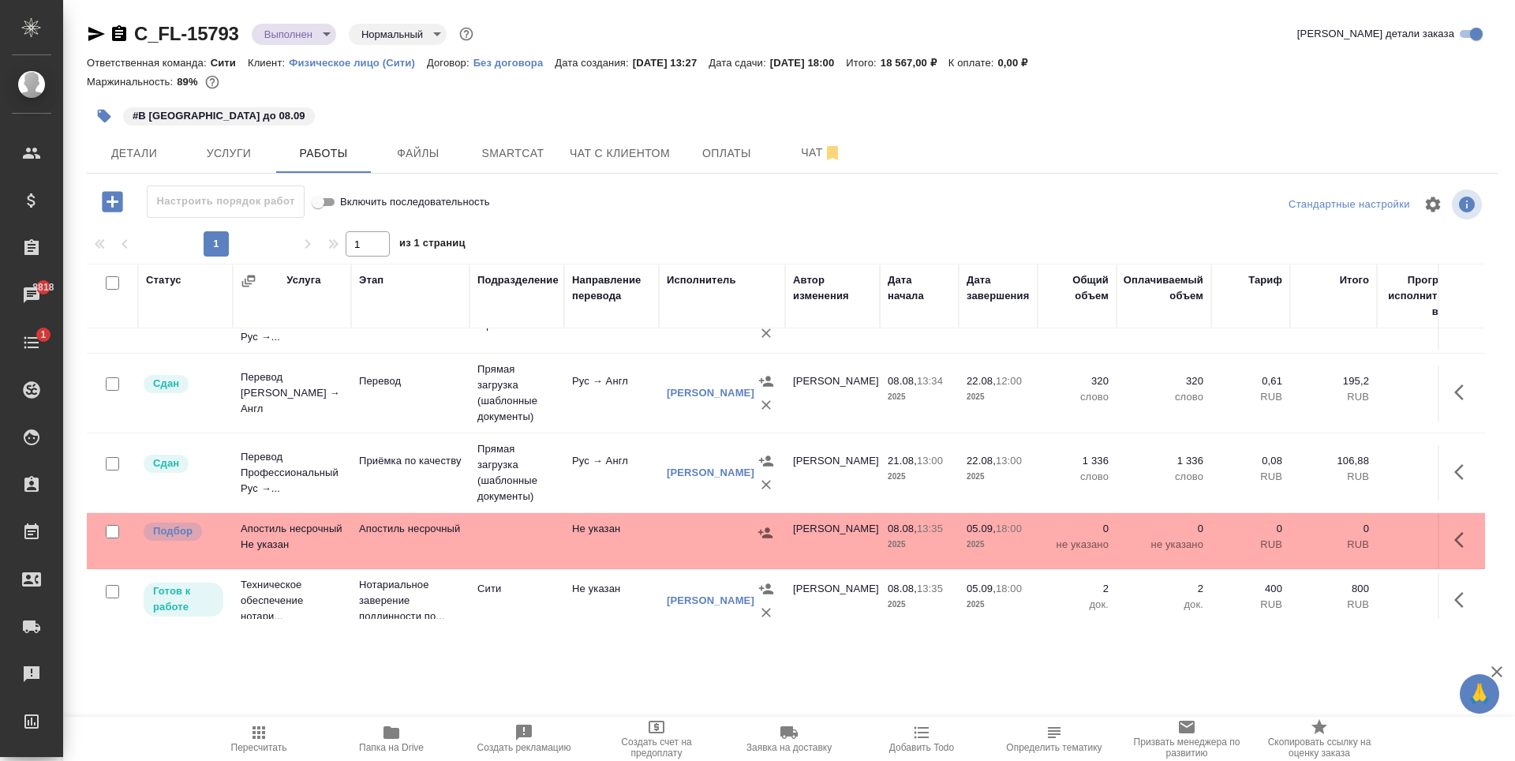
scroll to position [193, 0]
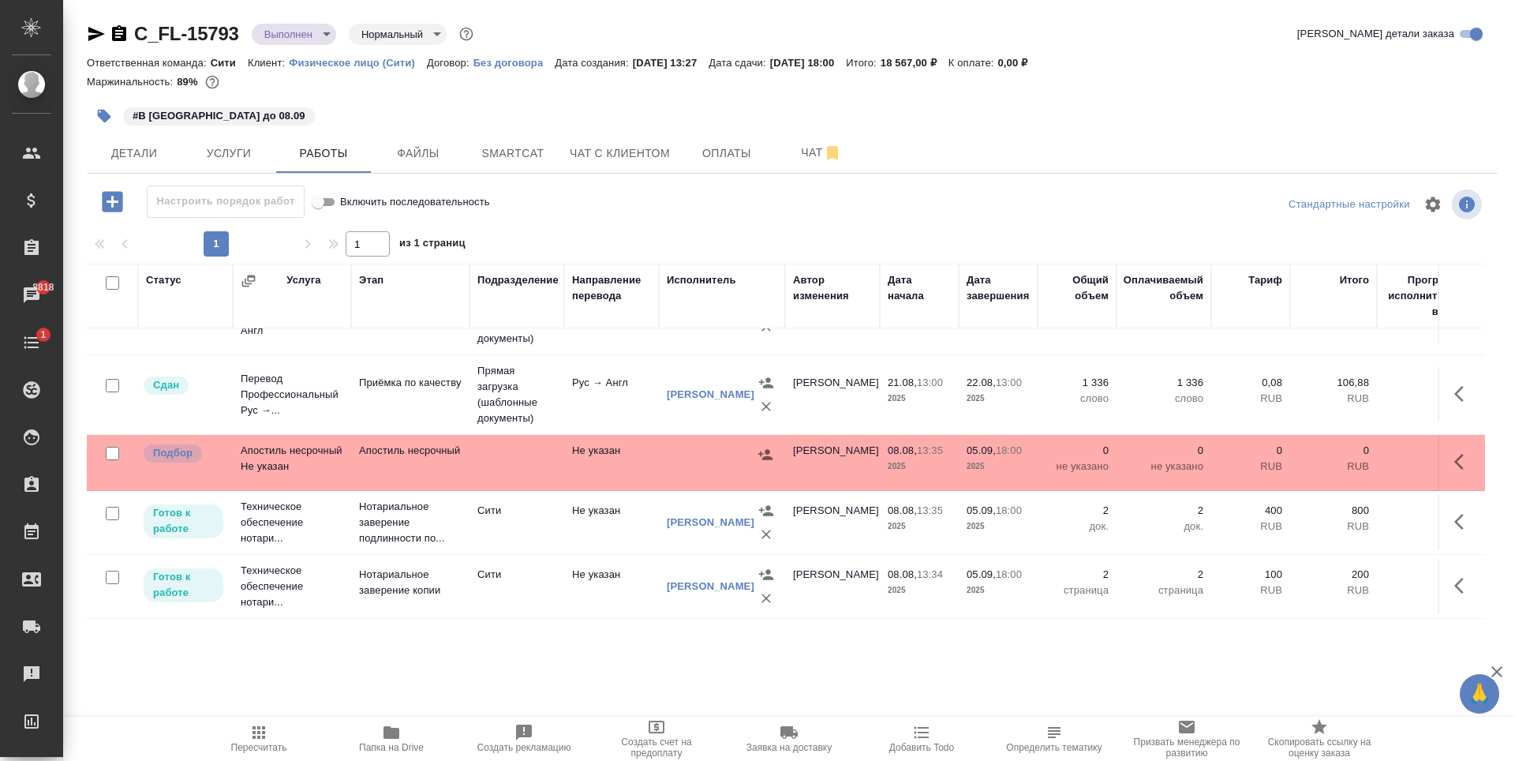
click at [757, 661] on div ".cls-1 fill:#fff; AWATERA Zaytseva Svetlana Клиенты Спецификации Заказы 8818 Ча…" at bounding box center [757, 380] width 1515 height 761
click at [346, 103] on div "#В МинЮсте до 08.09" at bounding box center [557, 116] width 940 height 35
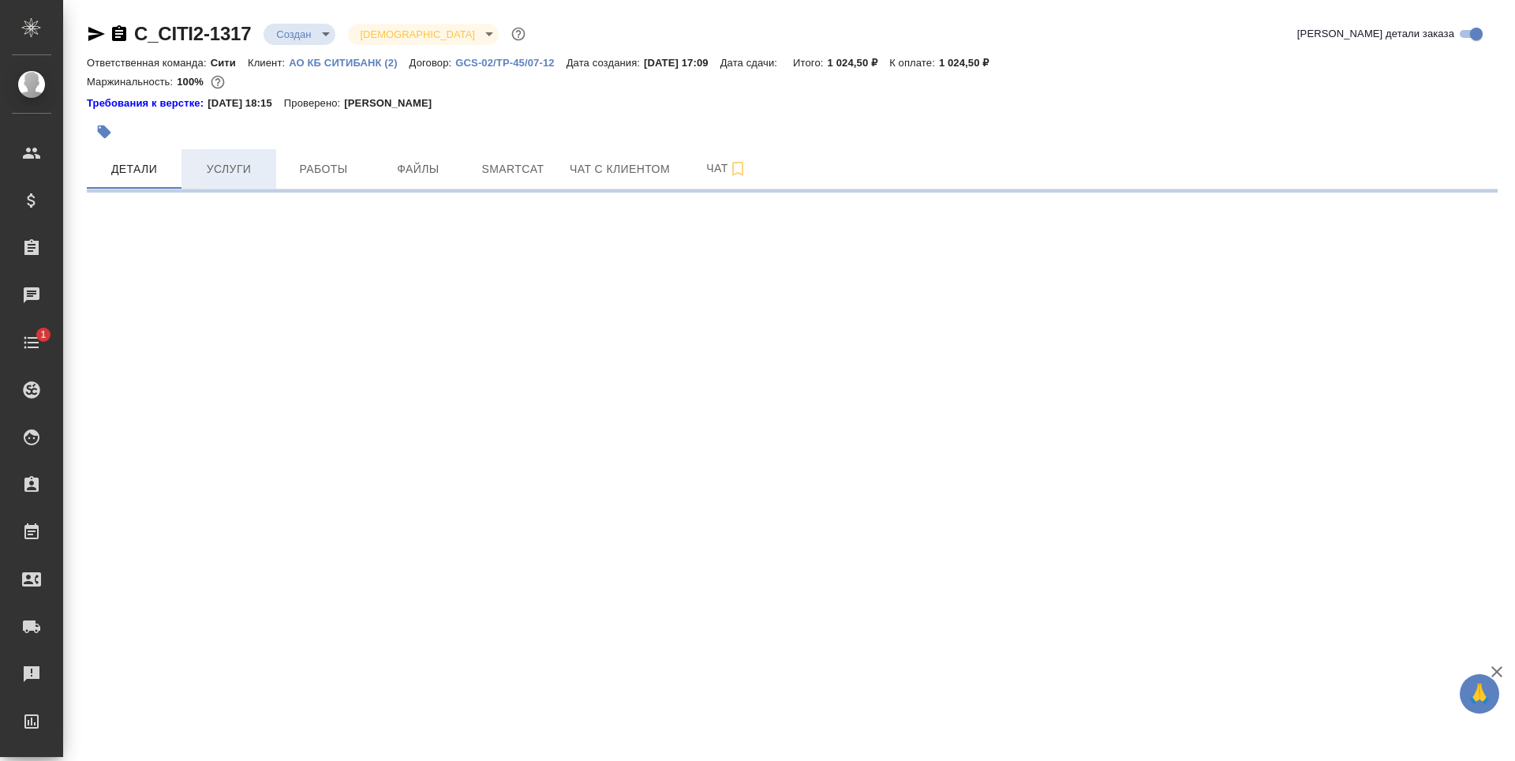
select select "RU"
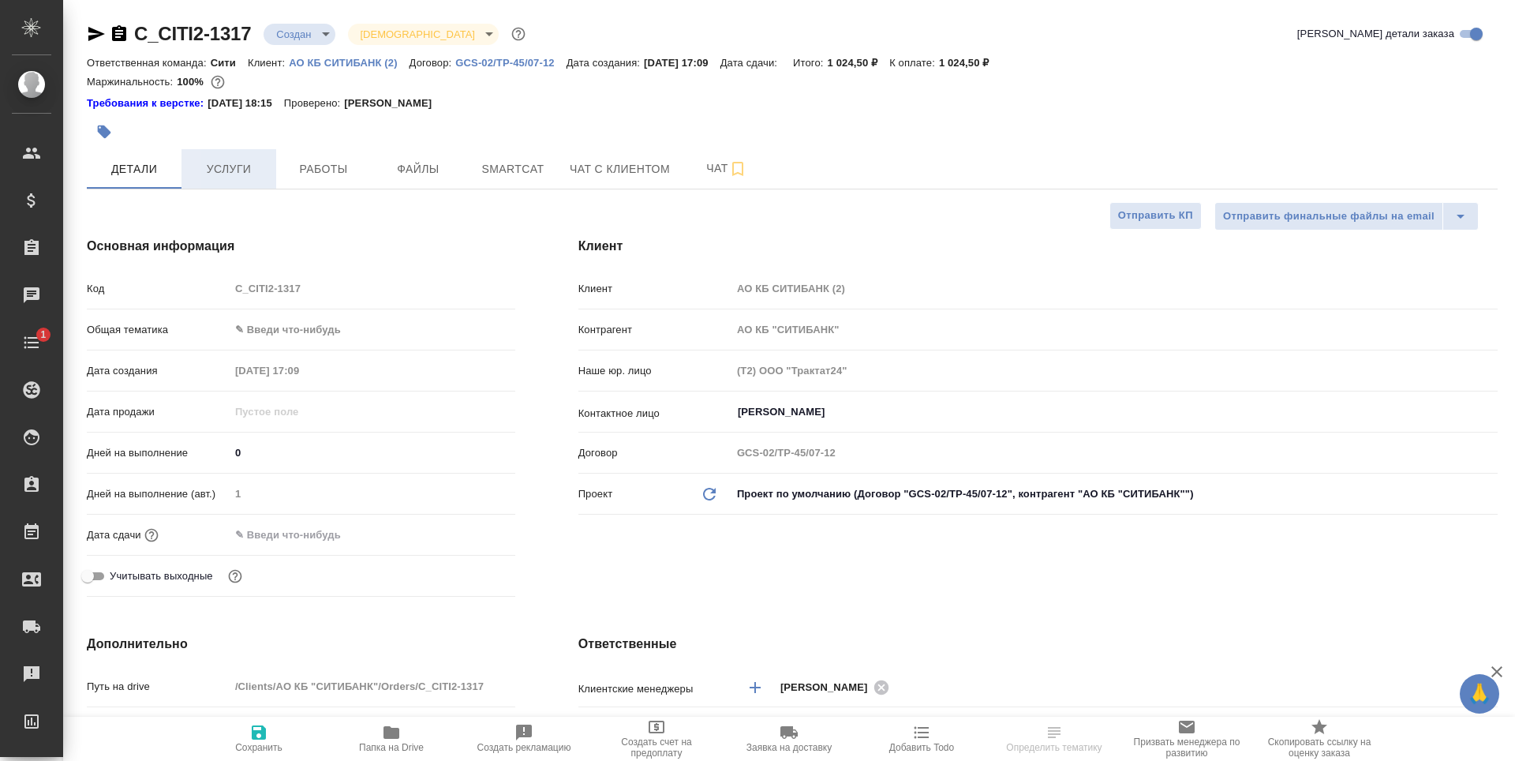
click at [256, 174] on span "Услуги" at bounding box center [229, 169] width 76 height 20
type textarea "x"
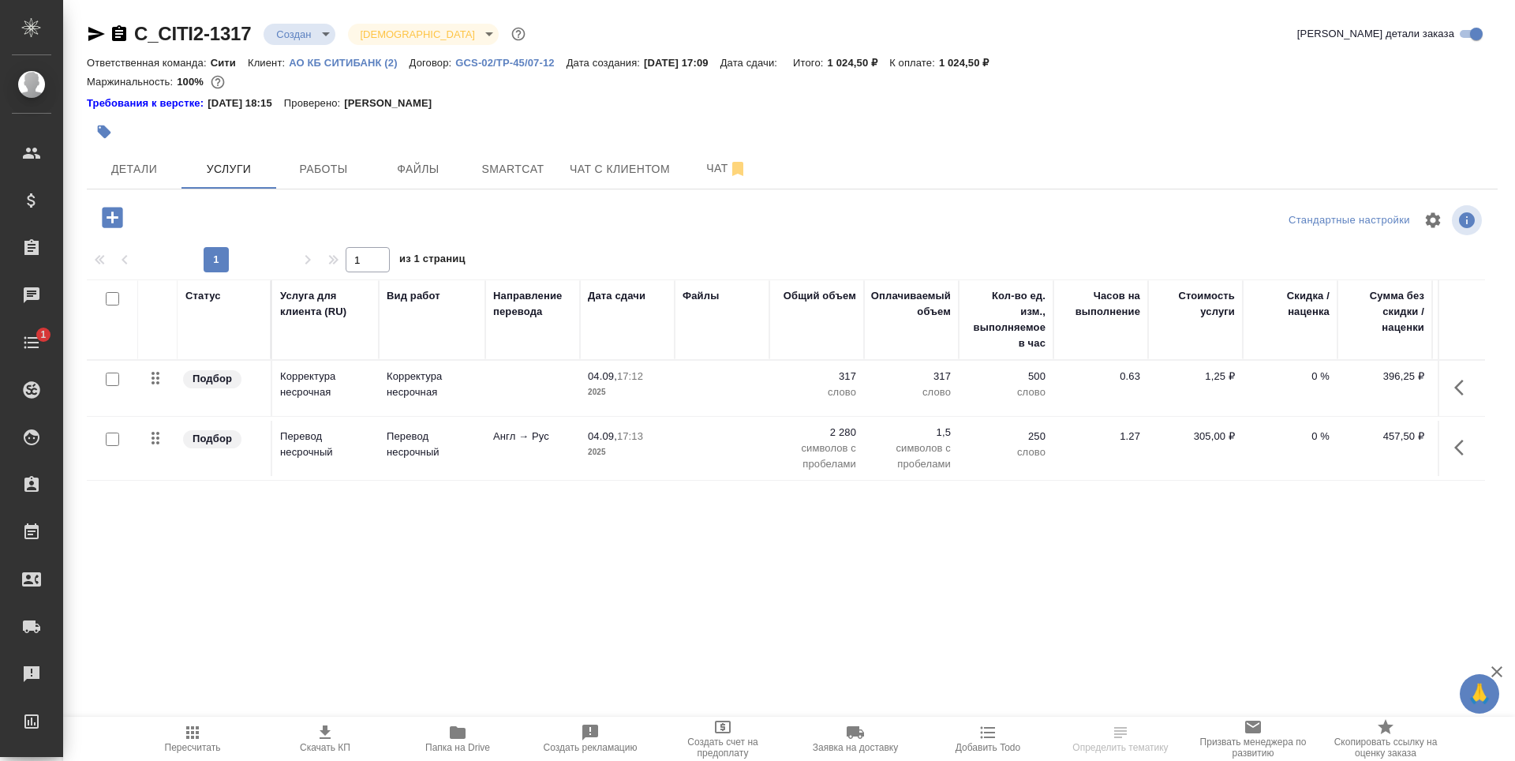
click at [593, 554] on div "Статус Услуга для клиента (RU) Вид работ Направление перевода Дата сдачи Файлы …" at bounding box center [786, 448] width 1398 height 339
click at [406, 551] on div "Статус Услуга для клиента (RU) Вид работ Направление перевода Дата сдачи Файлы …" at bounding box center [786, 448] width 1398 height 339
click at [568, 103] on div "Требования к верстке: 25.04.2024 18:15 Проверено: Гостев Юрий" at bounding box center [792, 103] width 1411 height 16
click at [564, 557] on div "Статус Услуга для клиента (RU) Вид работ Направление перевода Дата сдачи Файлы …" at bounding box center [786, 448] width 1398 height 339
drag, startPoint x: 959, startPoint y: 59, endPoint x: 1000, endPoint y: 62, distance: 40.4
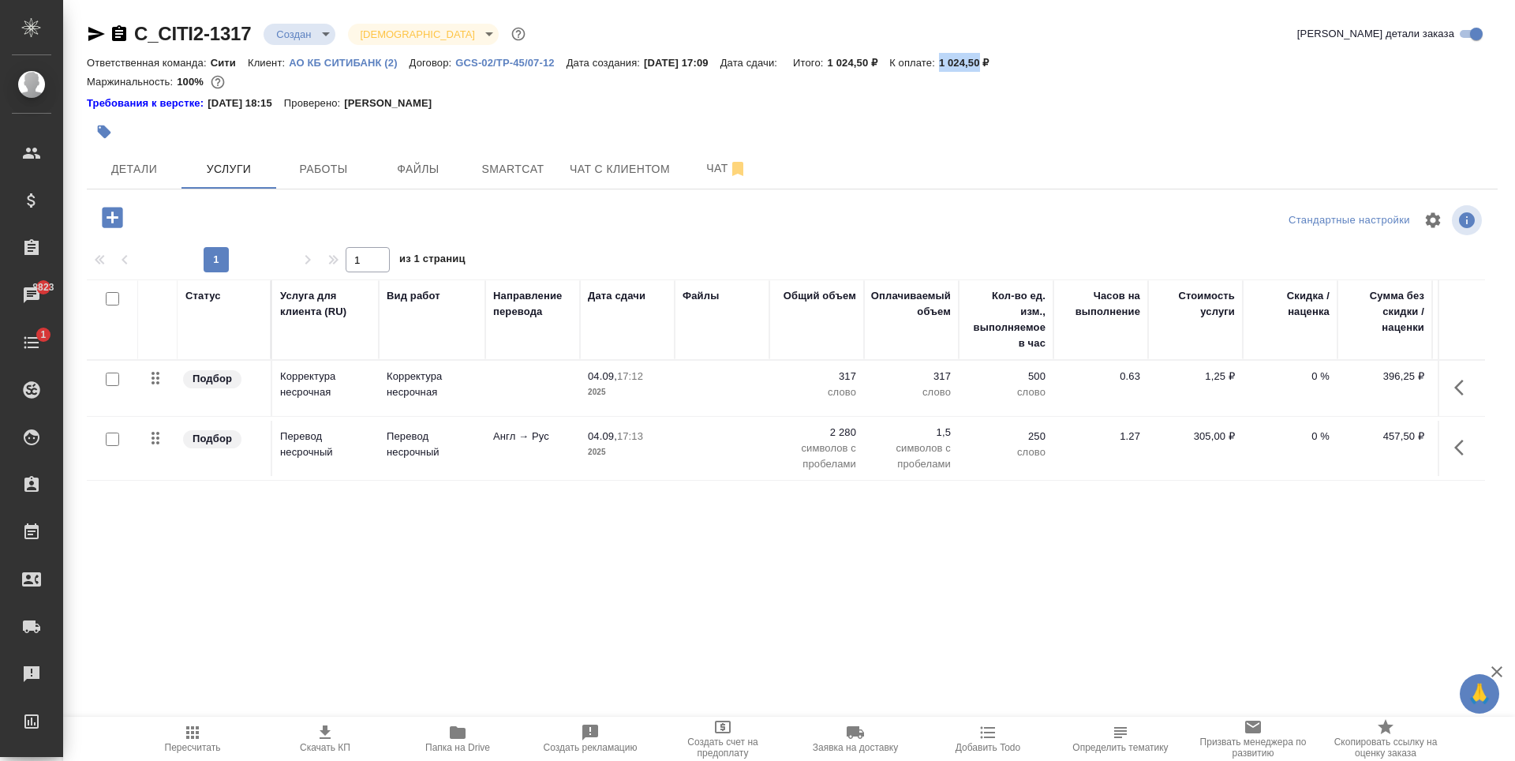
click at [1000, 62] on p "1 024,50 ₽" at bounding box center [970, 63] width 62 height 12
copy p "1 024,50"
click at [988, 114] on div at bounding box center [792, 112] width 1411 height 3
drag, startPoint x: 967, startPoint y: 57, endPoint x: 1003, endPoint y: 58, distance: 35.5
click at [1003, 58] on div "Ответственная команда: Сити Клиент: АО КБ СИТИБАНК (2) Договор: GCS-02/TP-45/07…" at bounding box center [792, 62] width 1411 height 19
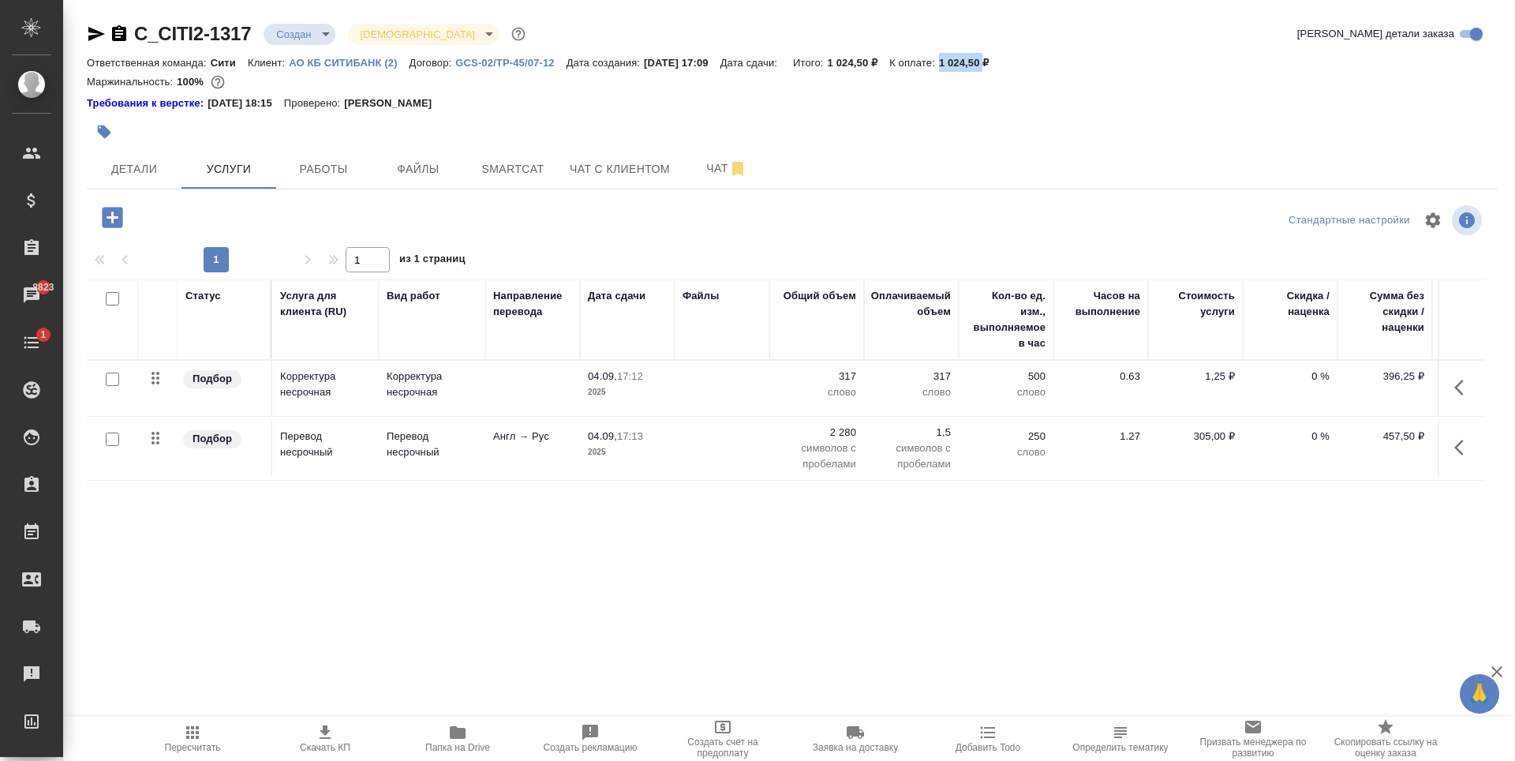
copy p "1 024,50"
click at [1039, 120] on div at bounding box center [792, 131] width 1411 height 35
click at [117, 212] on icon "button" at bounding box center [112, 217] width 21 height 21
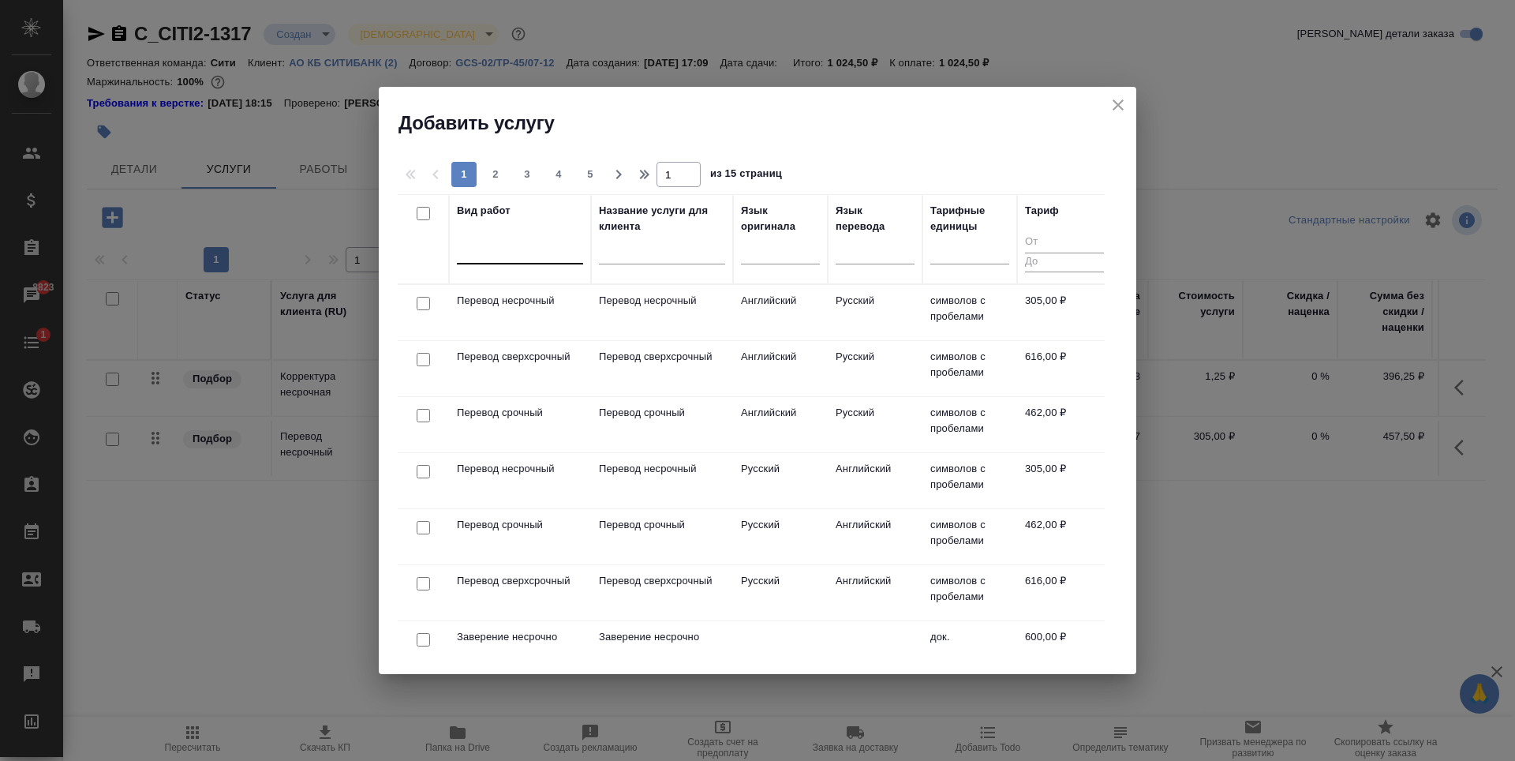
click at [493, 246] on div at bounding box center [520, 248] width 126 height 23
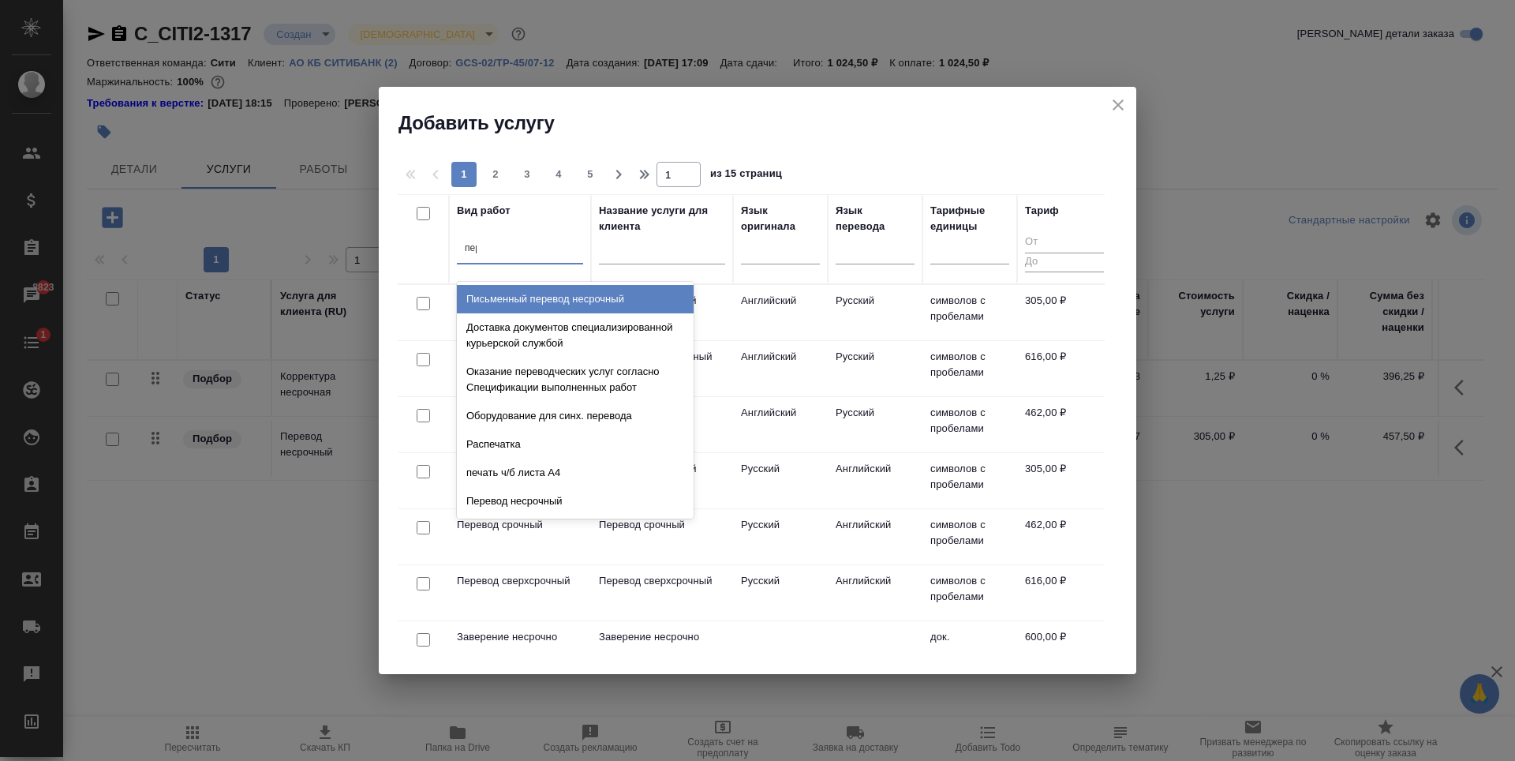
type input "пере"
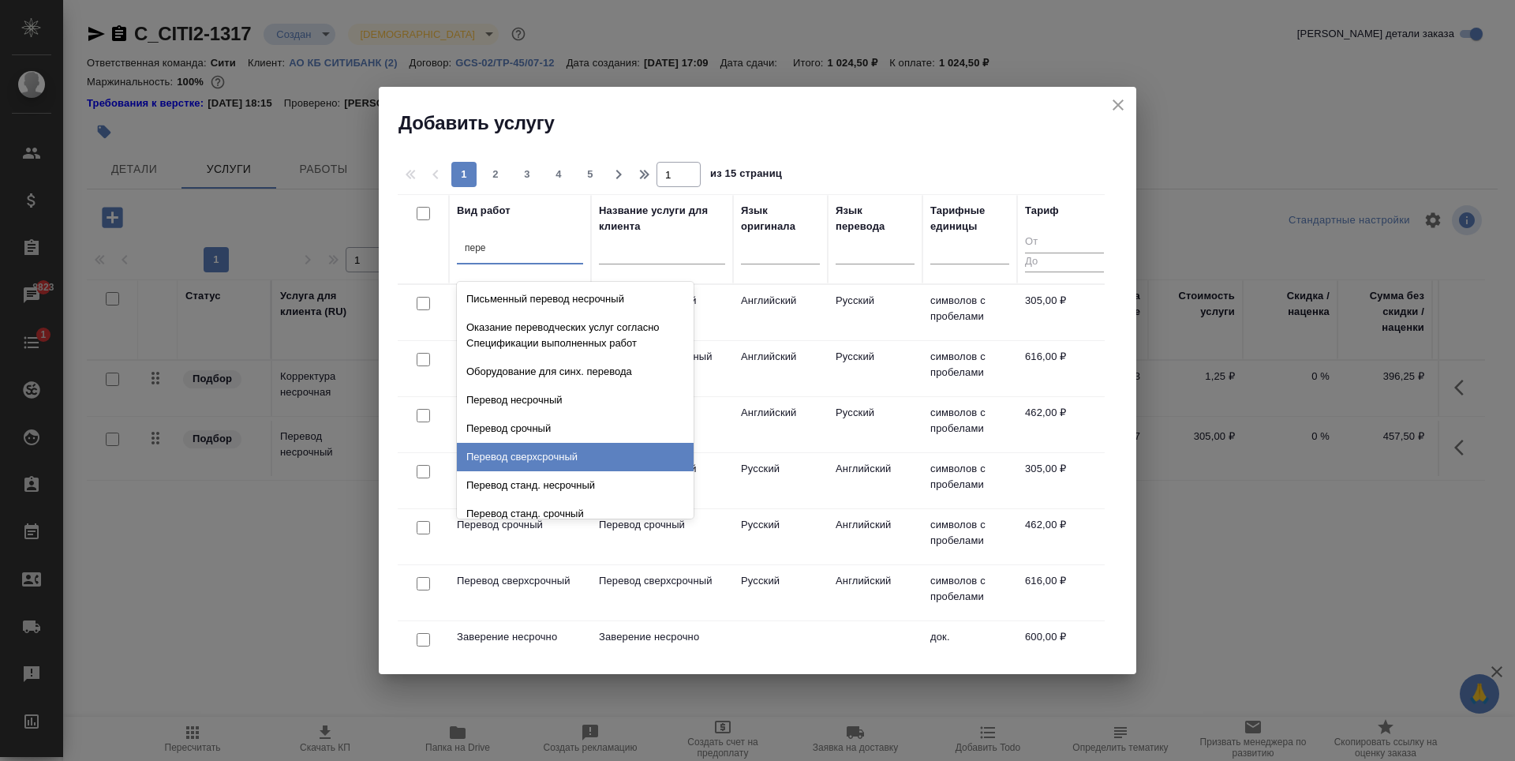
click at [597, 453] on div "Перевод сверхсрочный" at bounding box center [575, 457] width 237 height 28
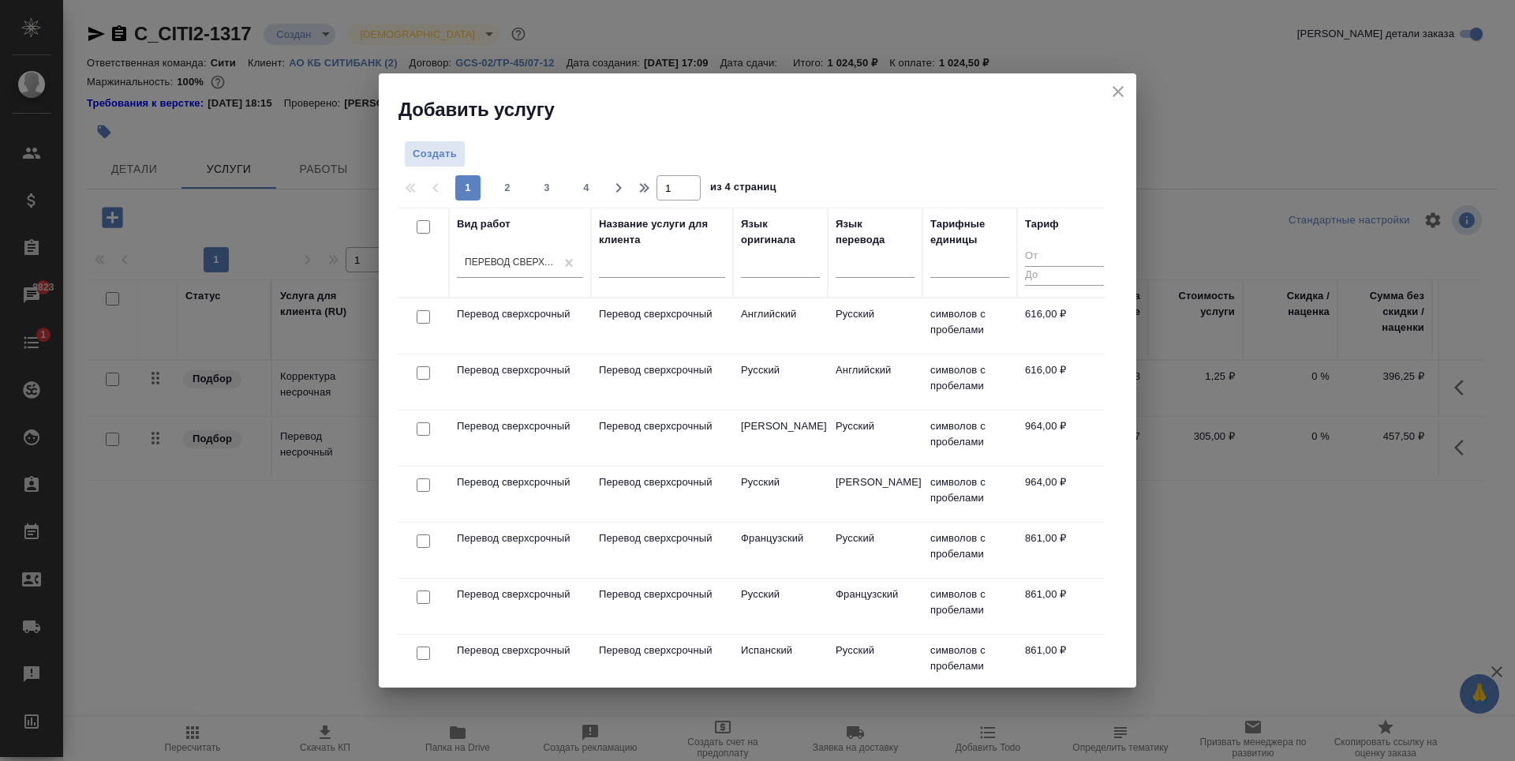
click at [421, 320] on input "checkbox" at bounding box center [423, 316] width 13 height 13
checkbox input "true"
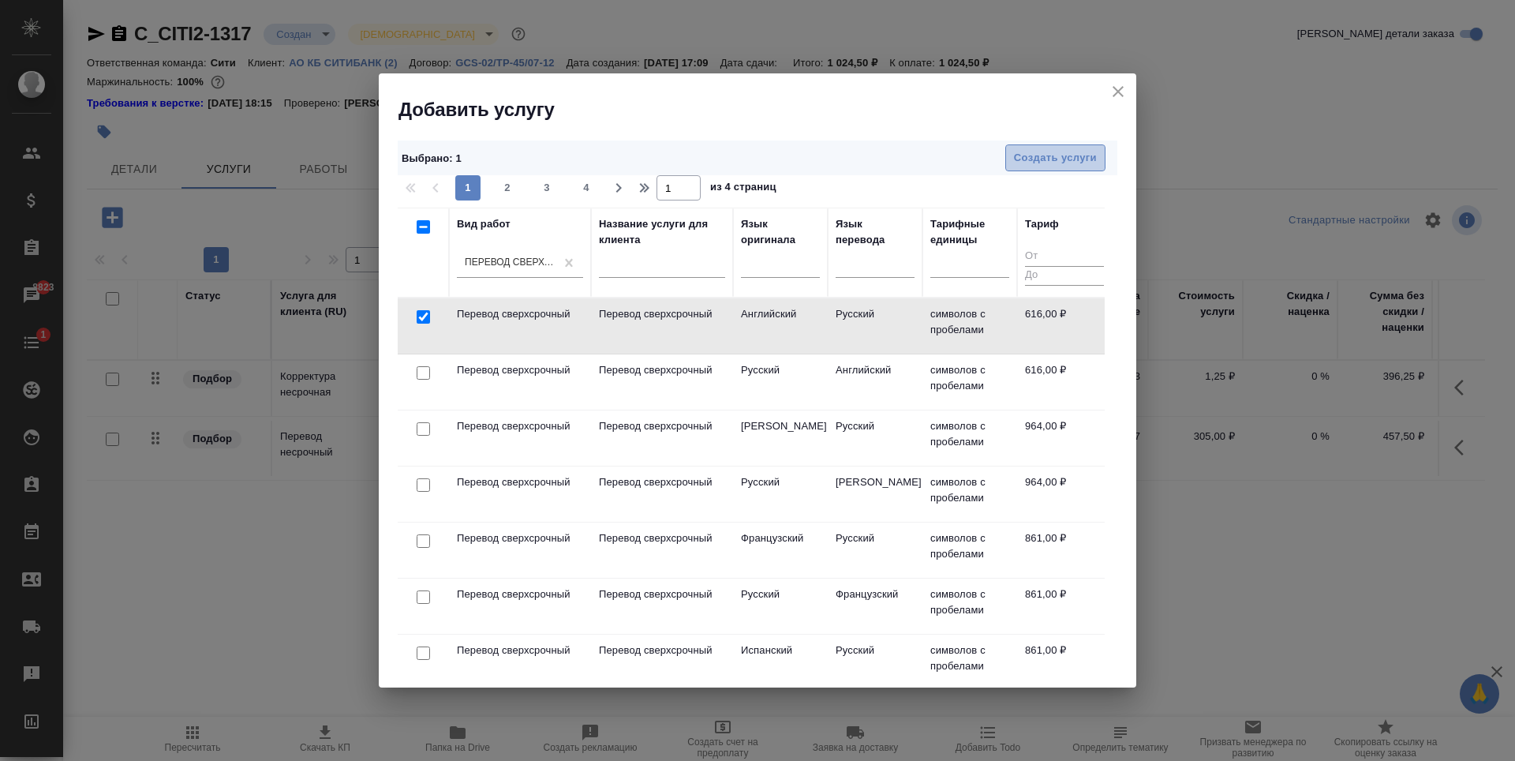
click at [1081, 155] on span "Создать услуги" at bounding box center [1055, 158] width 83 height 18
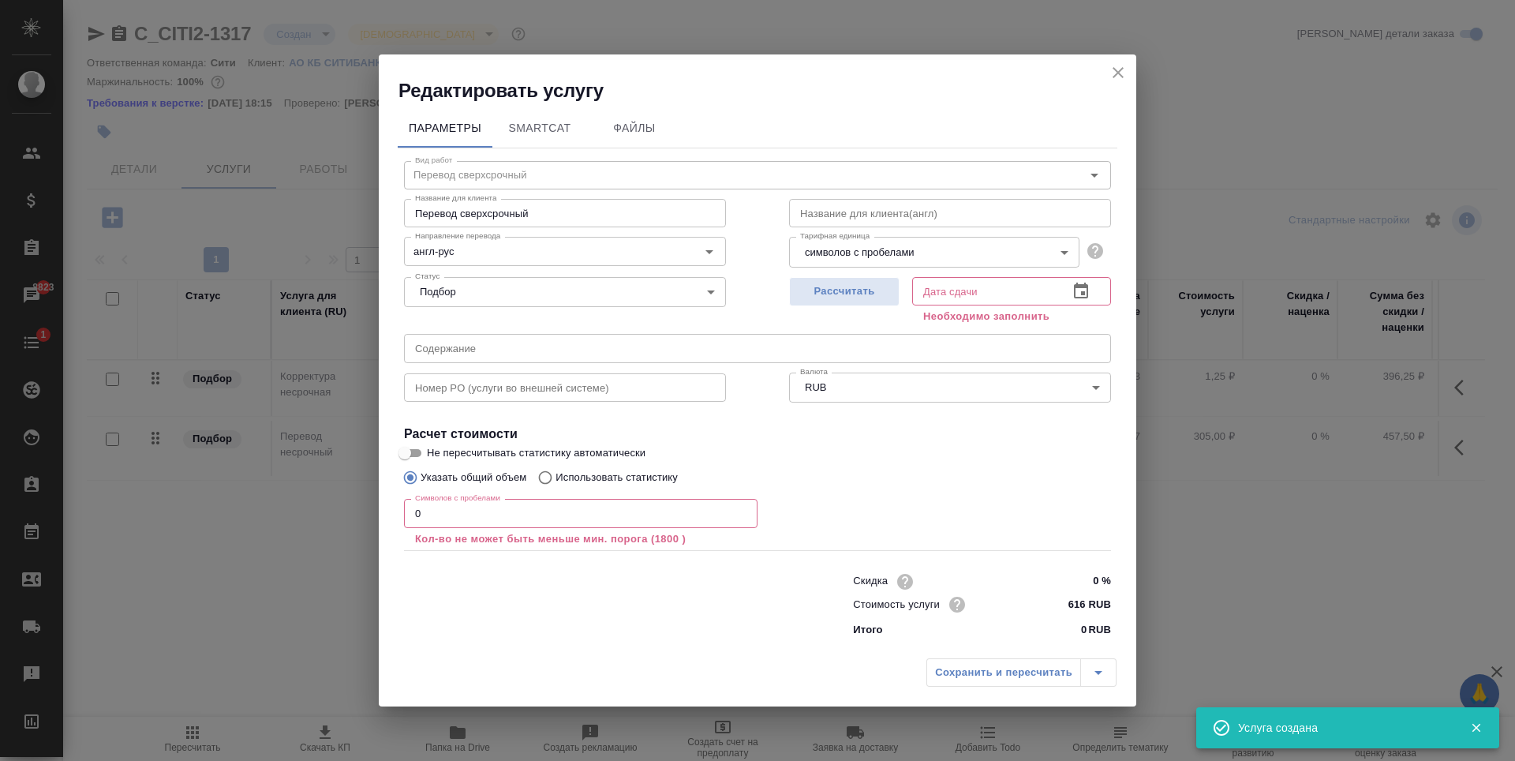
click at [540, 510] on input "0" at bounding box center [580, 513] width 353 height 28
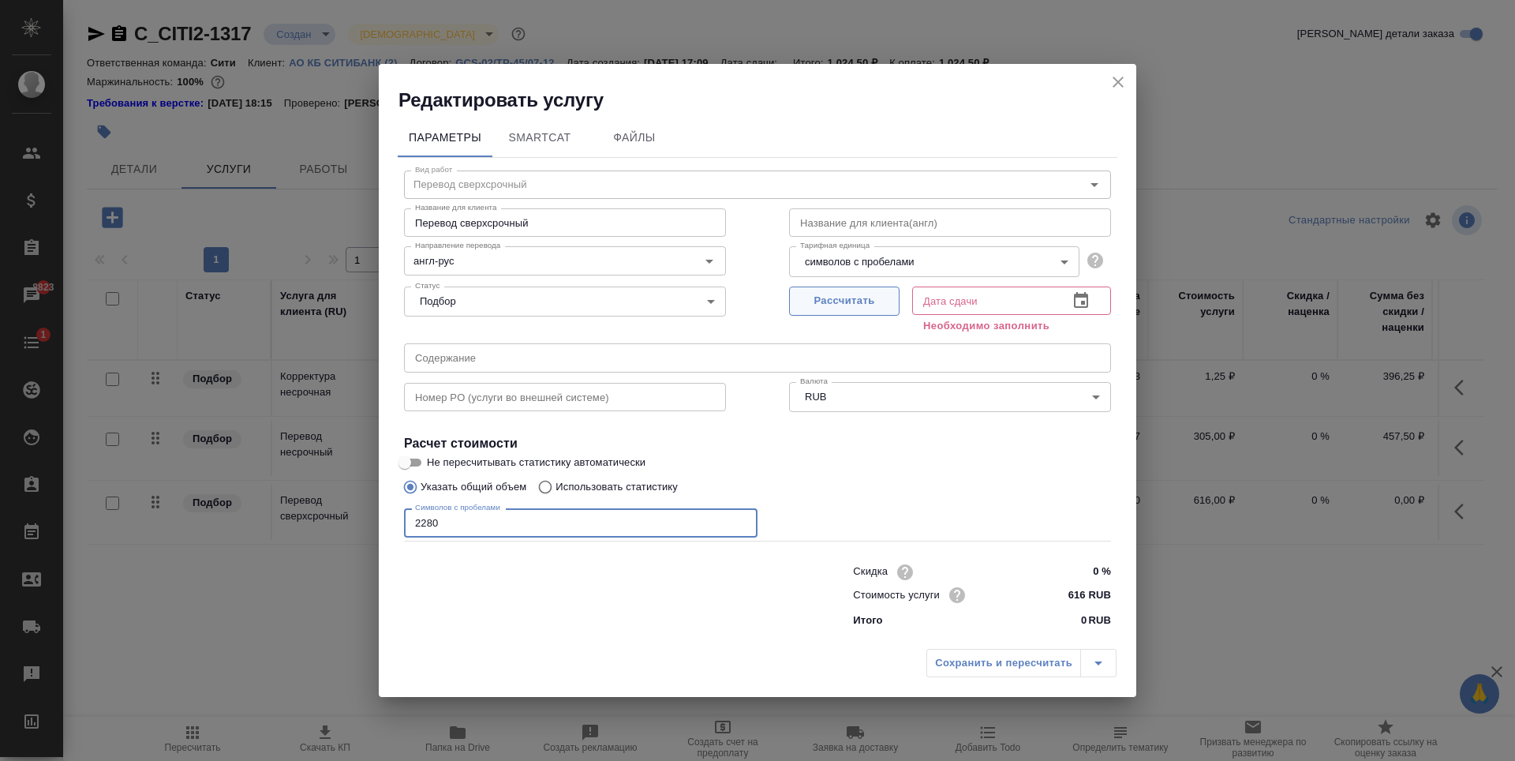
type input "2280"
drag, startPoint x: 875, startPoint y: 304, endPoint x: 878, endPoint y: 325, distance: 21.5
click at [874, 305] on span "Рассчитать" at bounding box center [844, 301] width 93 height 18
type input "05.09.2025 10:59"
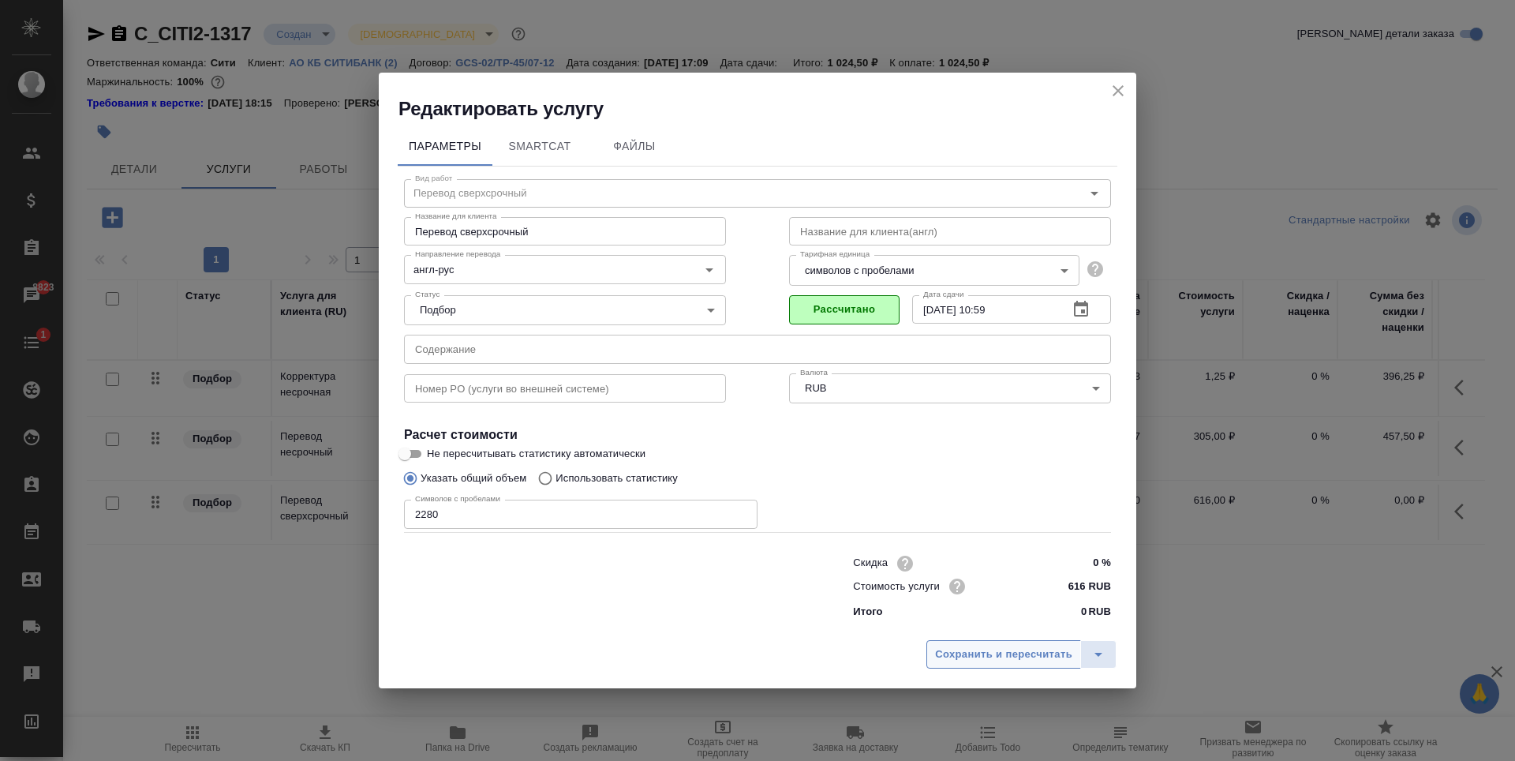
click at [1006, 649] on span "Сохранить и пересчитать" at bounding box center [1003, 654] width 137 height 18
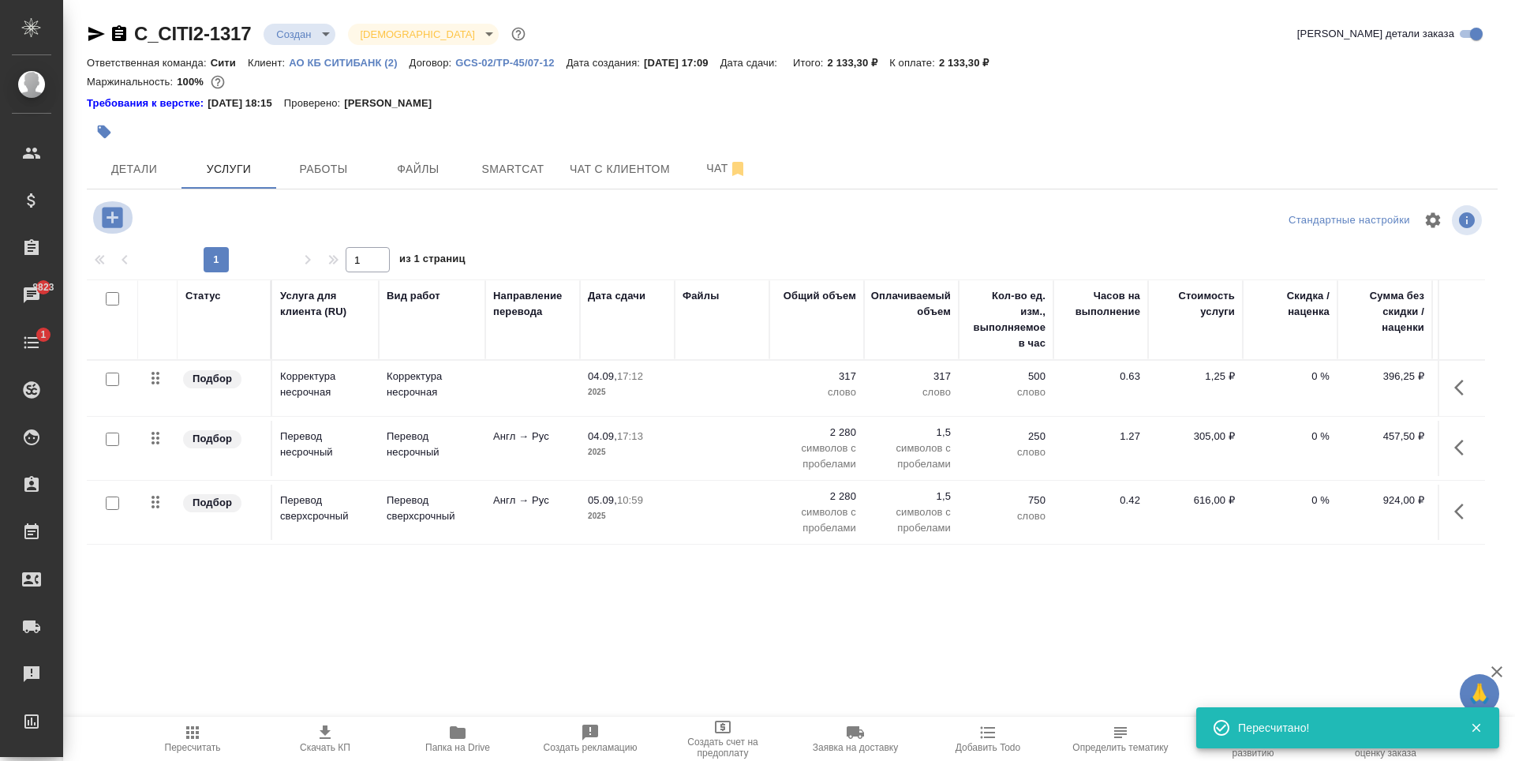
click at [120, 222] on icon "button" at bounding box center [112, 217] width 21 height 21
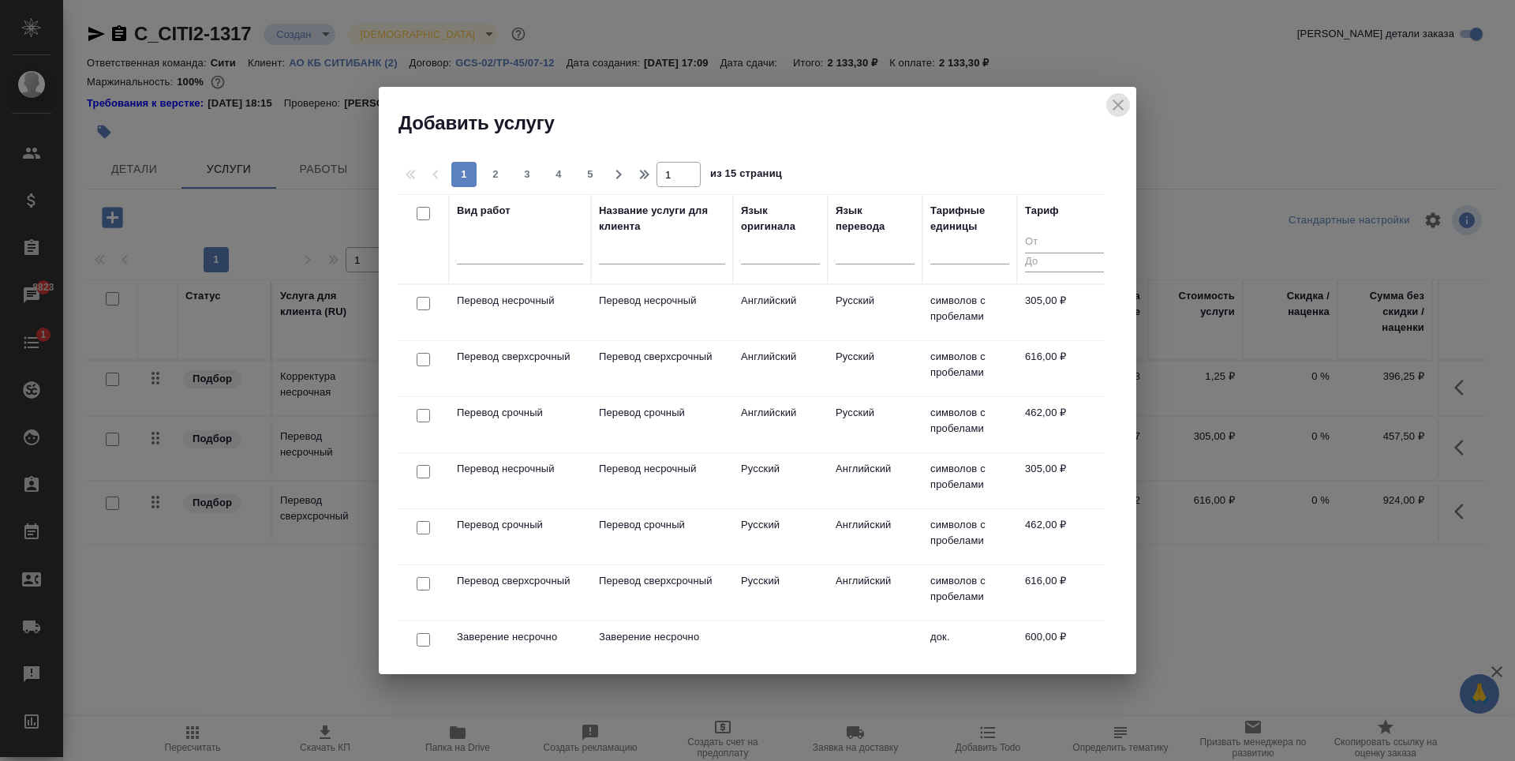
click at [1111, 95] on icon "close" at bounding box center [1118, 104] width 19 height 19
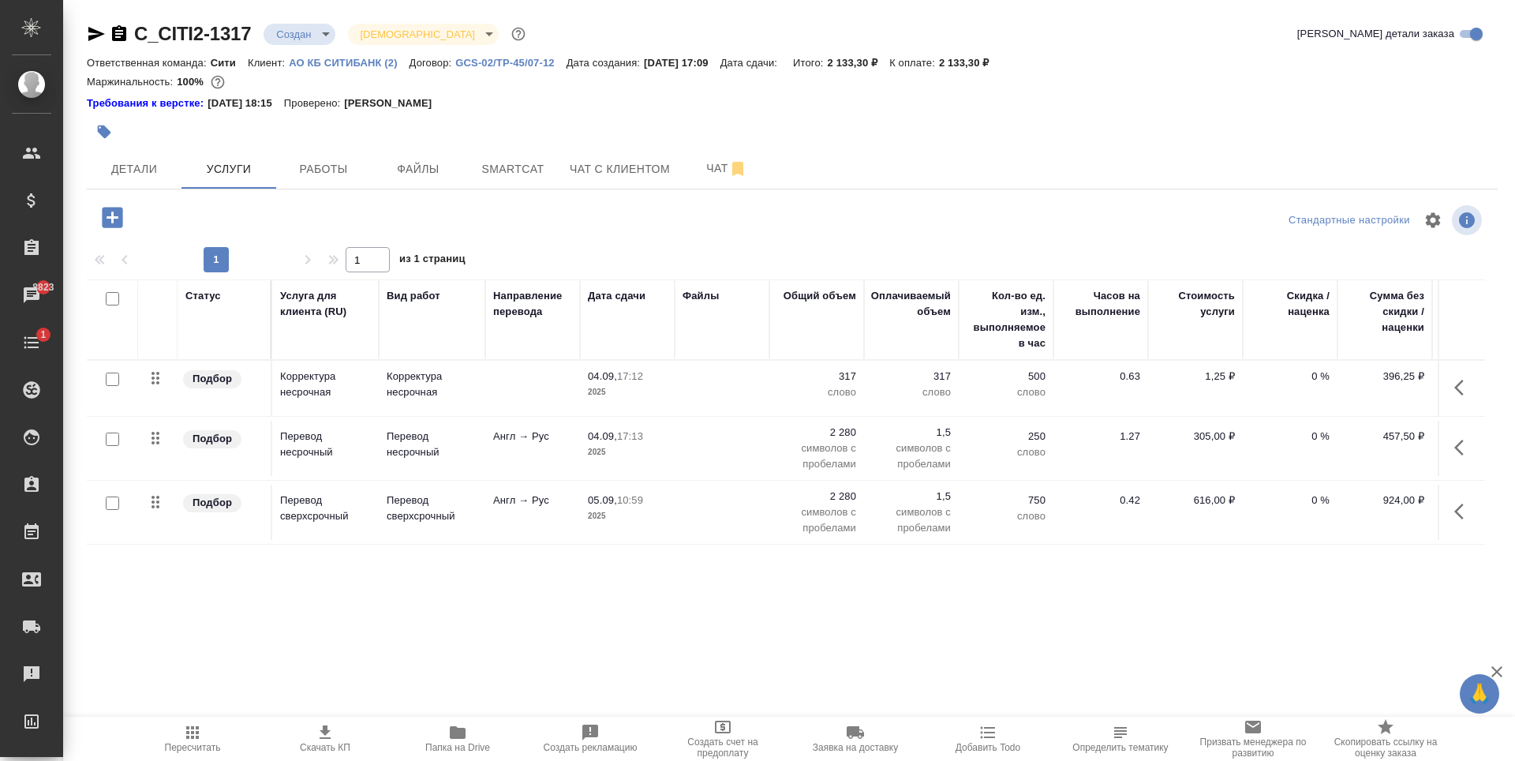
click at [1315, 374] on p "0 %" at bounding box center [1290, 376] width 79 height 16
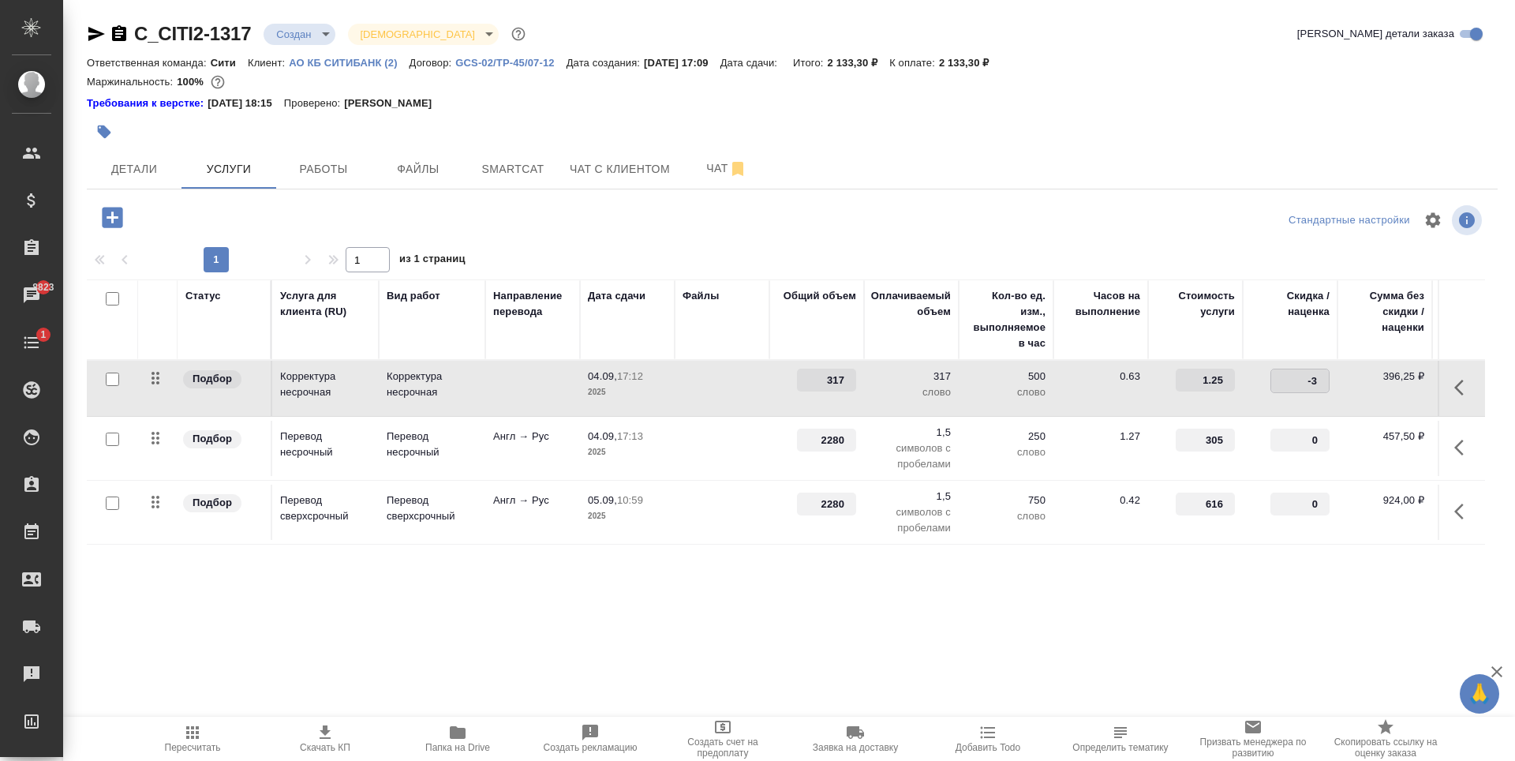
type input "-30"
click at [805, 586] on div "Статус Услуга для клиента (RU) Вид работ Направление перевода Дата сдачи Файлы …" at bounding box center [786, 448] width 1398 height 339
click at [270, 215] on span "Сохранить и пересчитать" at bounding box center [223, 216] width 137 height 18
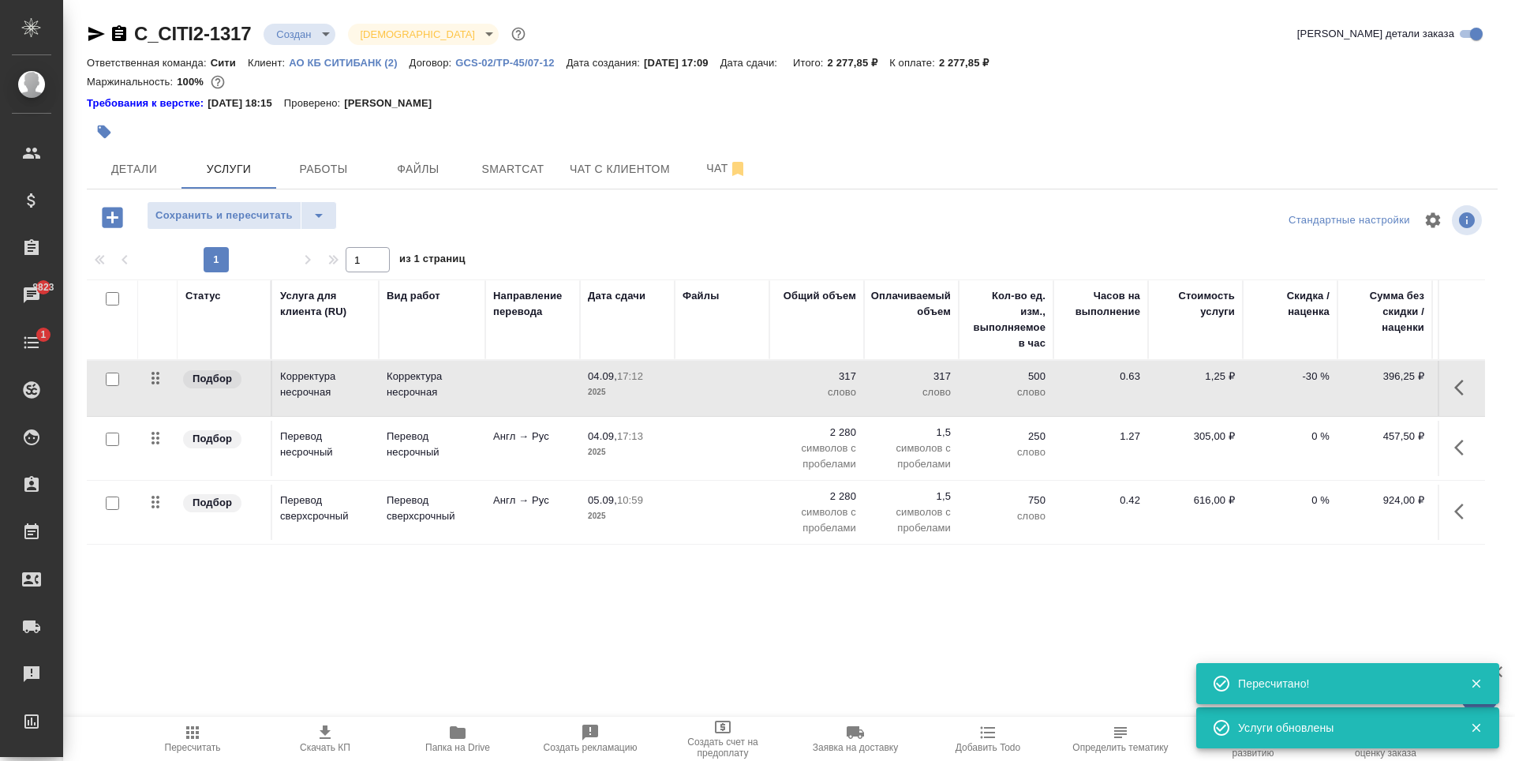
click at [110, 439] on input "checkbox" at bounding box center [112, 438] width 13 height 13
checkbox input "true"
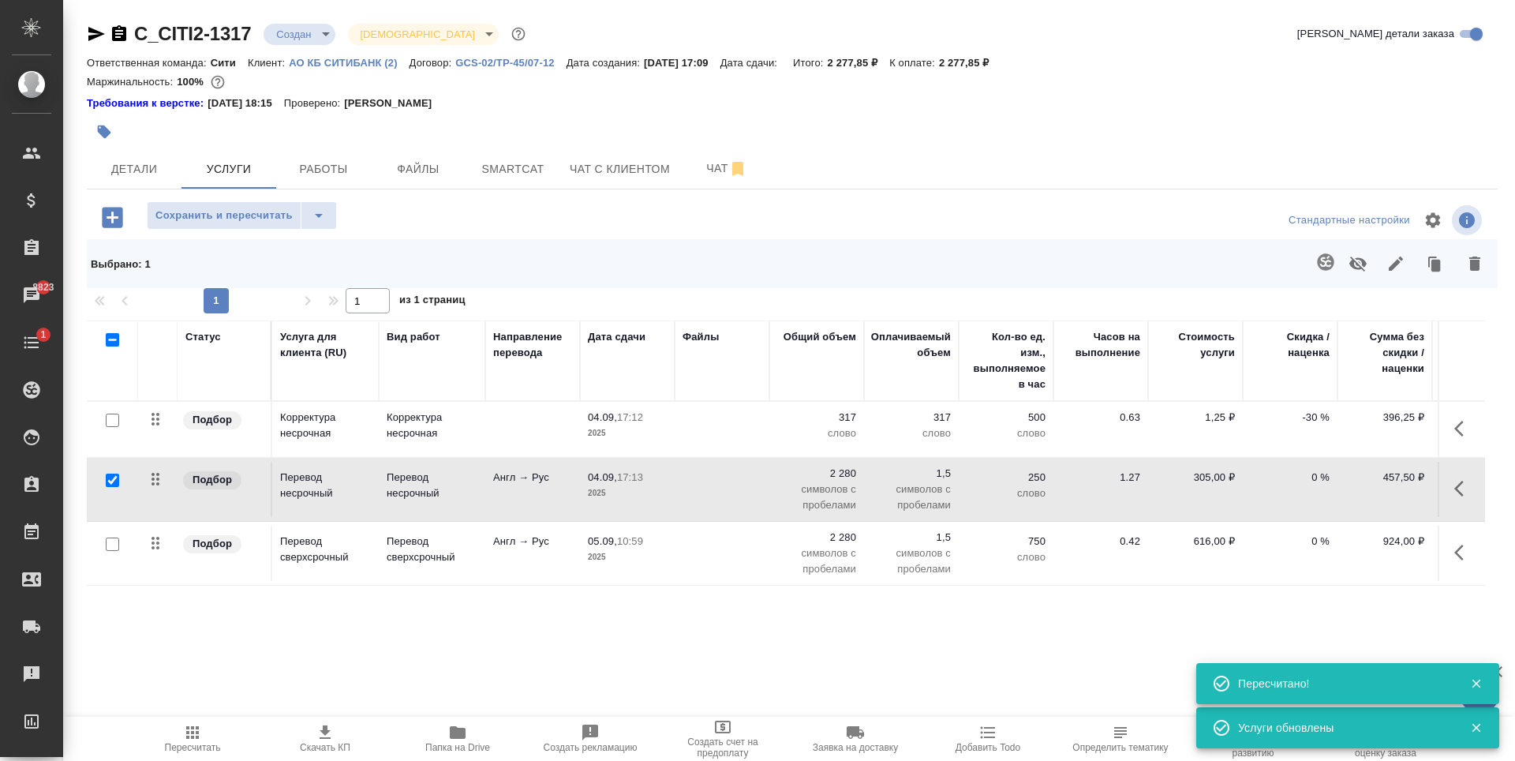
click at [1362, 263] on icon "button" at bounding box center [1357, 263] width 17 height 15
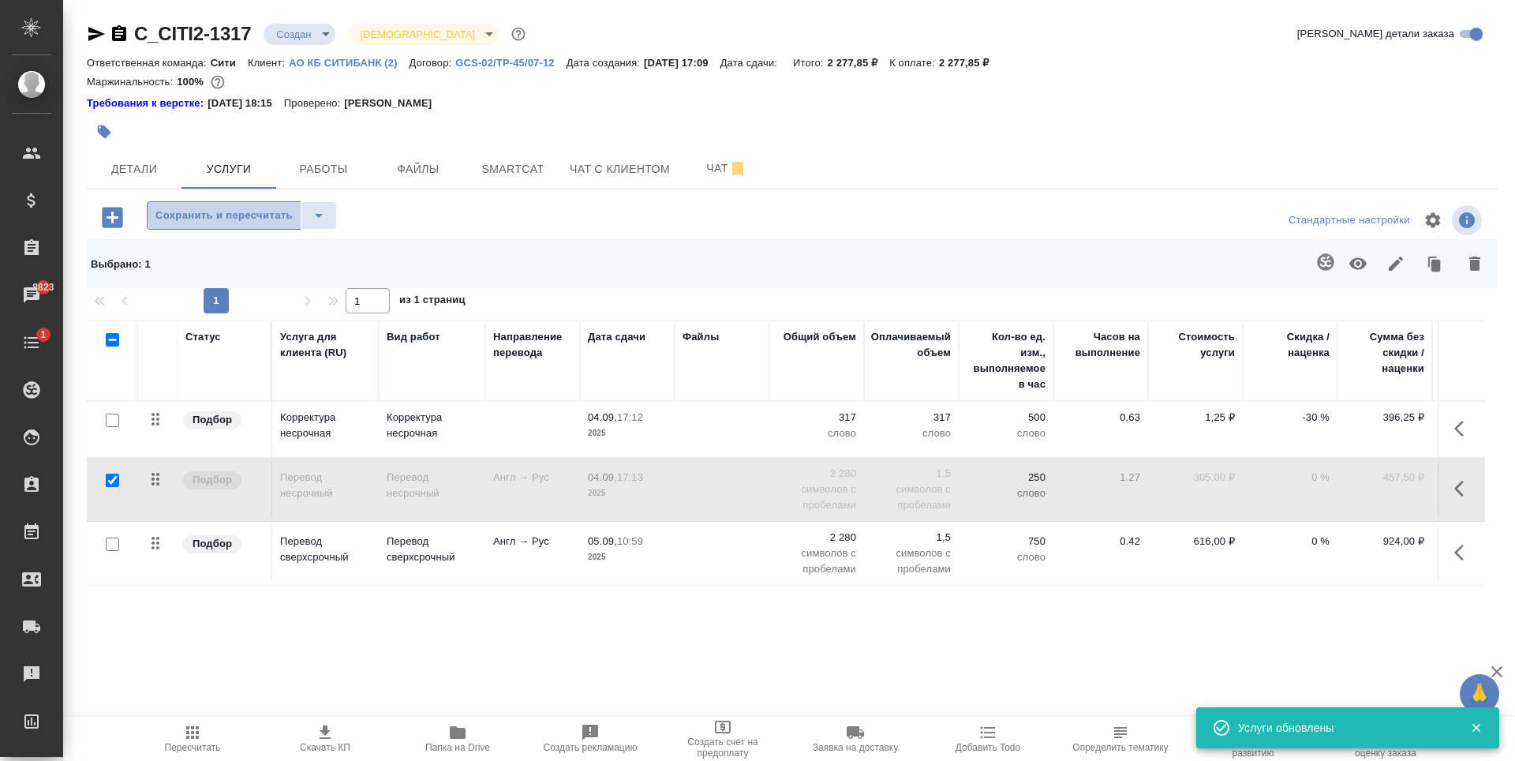
click at [262, 219] on span "Сохранить и пересчитать" at bounding box center [223, 216] width 137 height 18
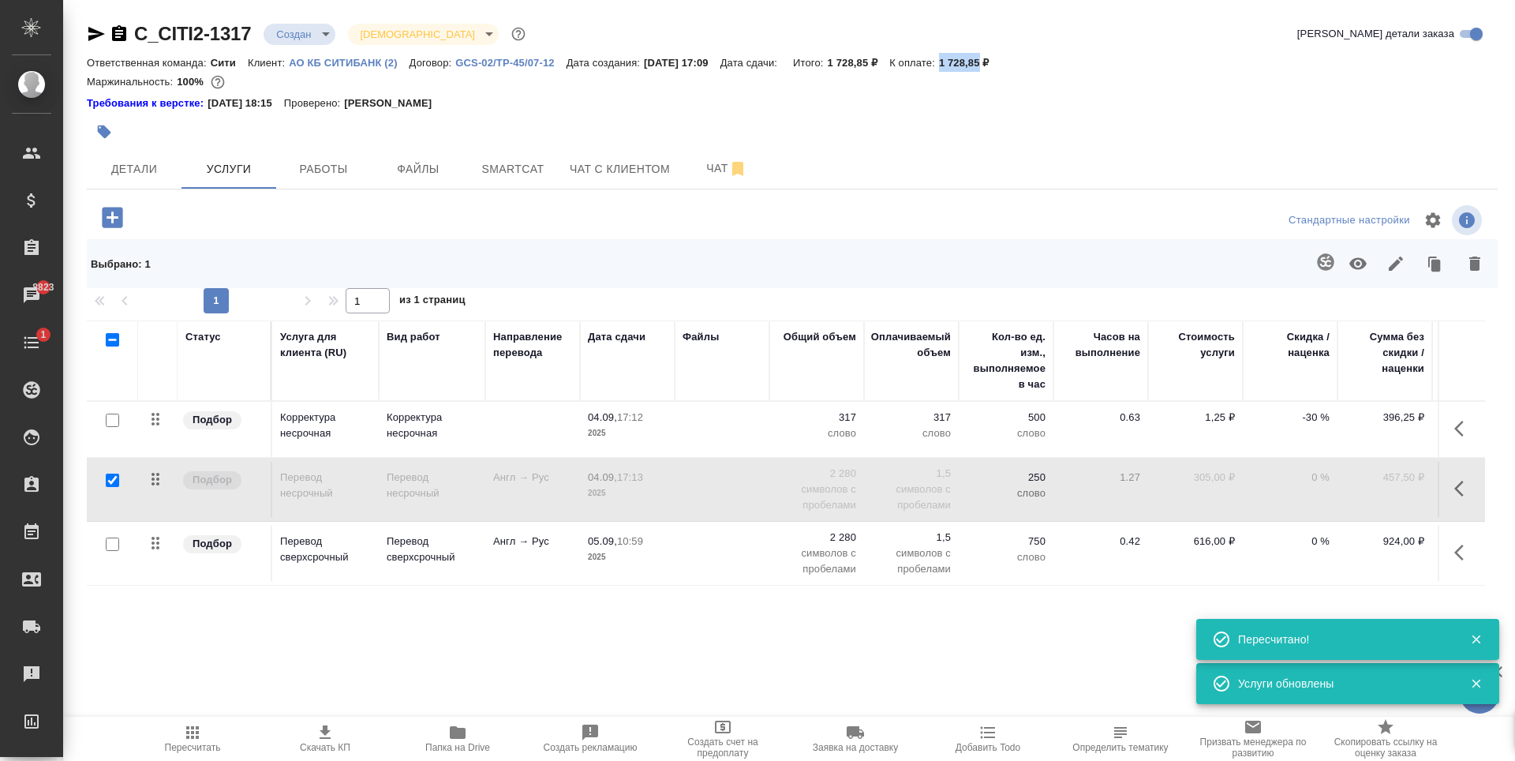
drag, startPoint x: 959, startPoint y: 61, endPoint x: 1000, endPoint y: 59, distance: 41.1
click at [1000, 59] on p "1 728,85 ₽" at bounding box center [970, 63] width 62 height 12
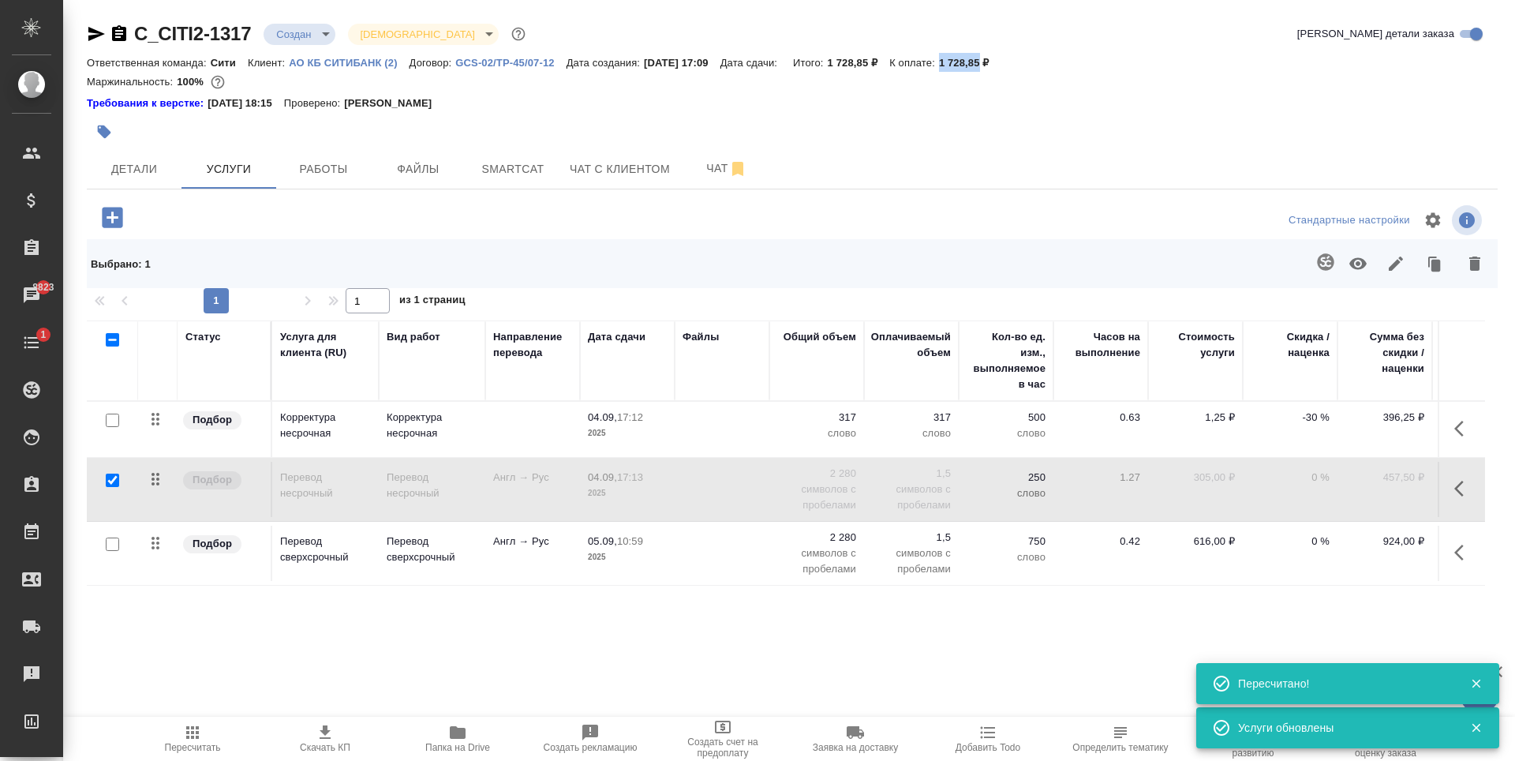
copy p "1 728,85"
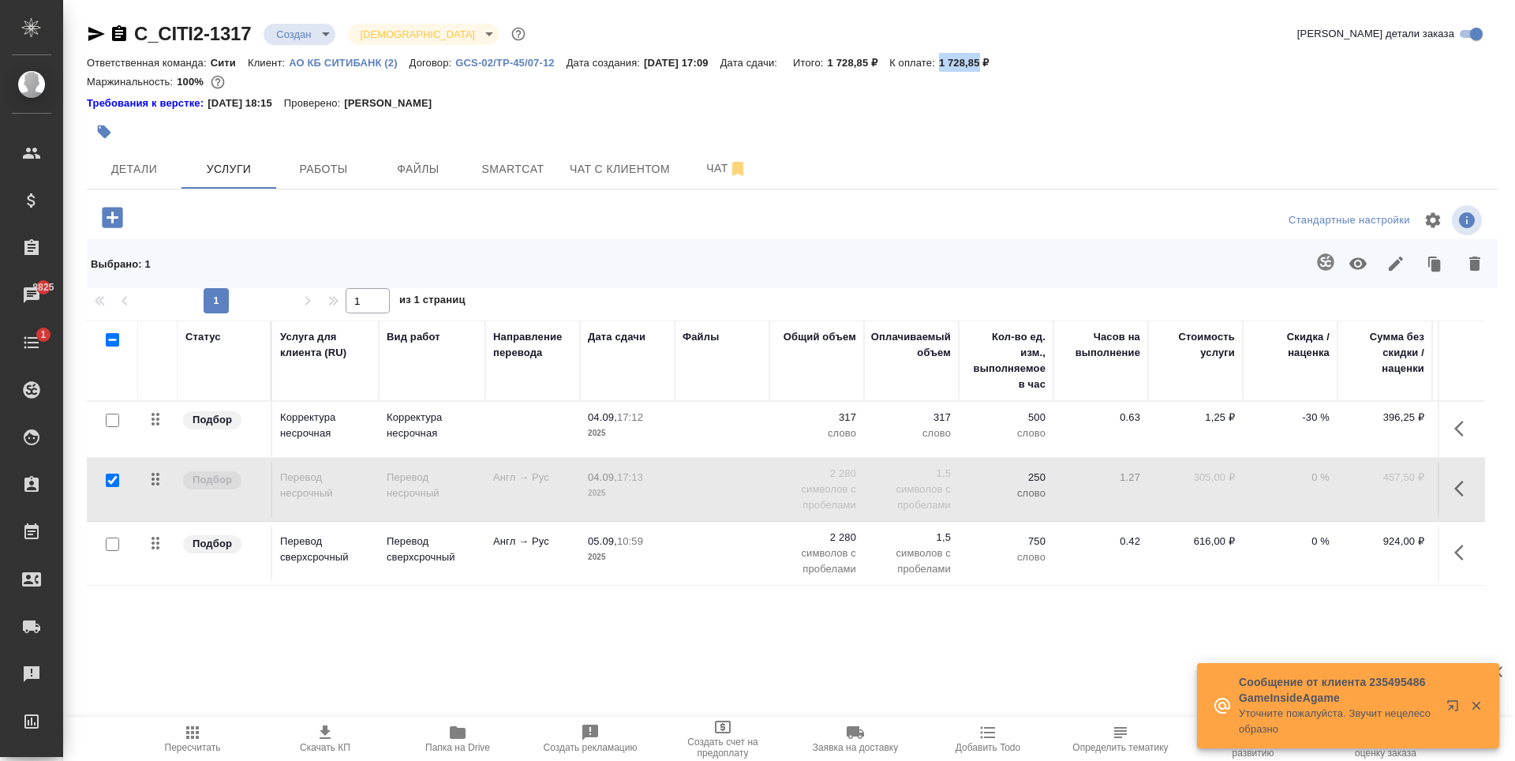
click at [109, 482] on input "checkbox" at bounding box center [112, 479] width 13 height 13
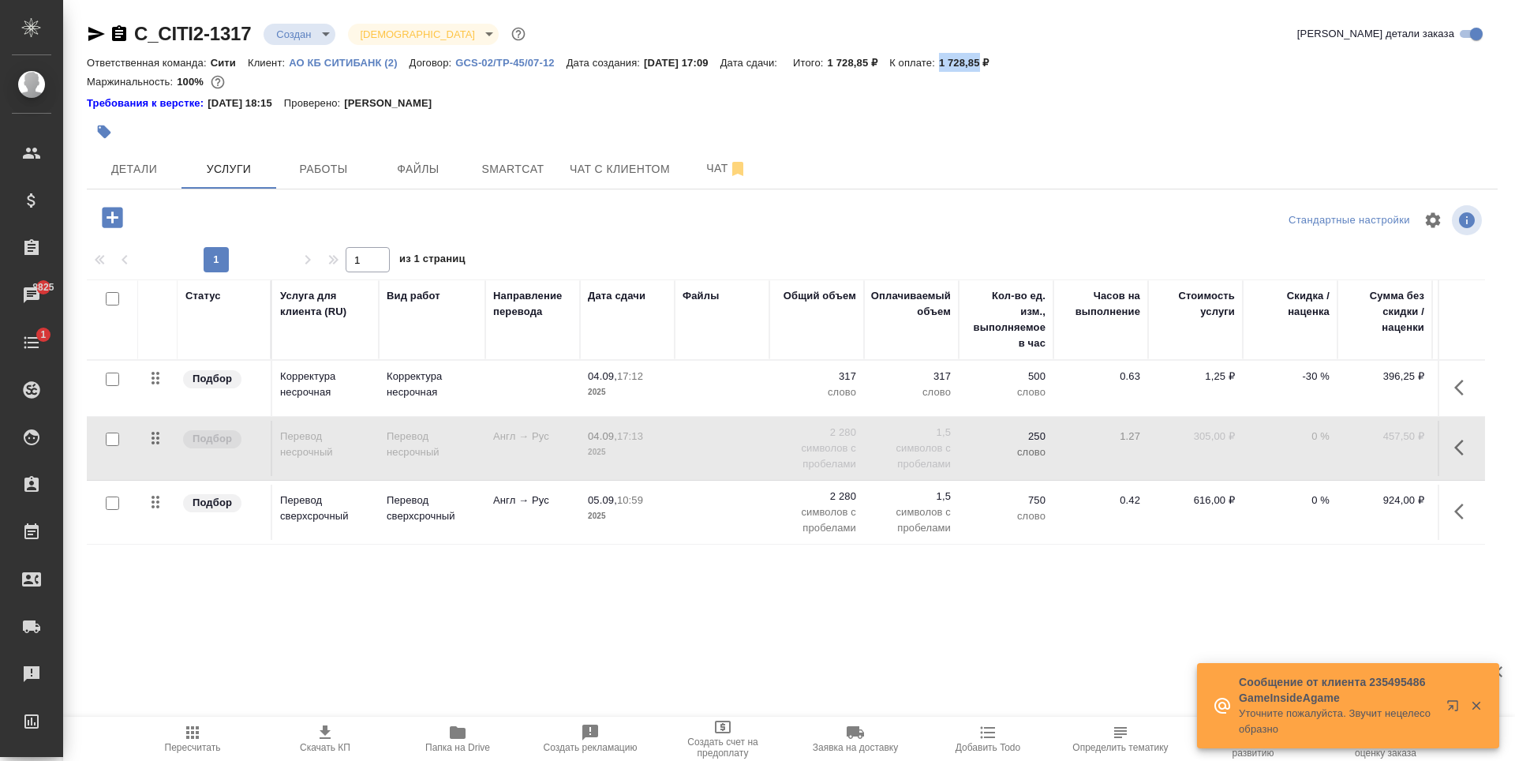
click at [110, 439] on input "checkbox" at bounding box center [112, 438] width 13 height 13
checkbox input "true"
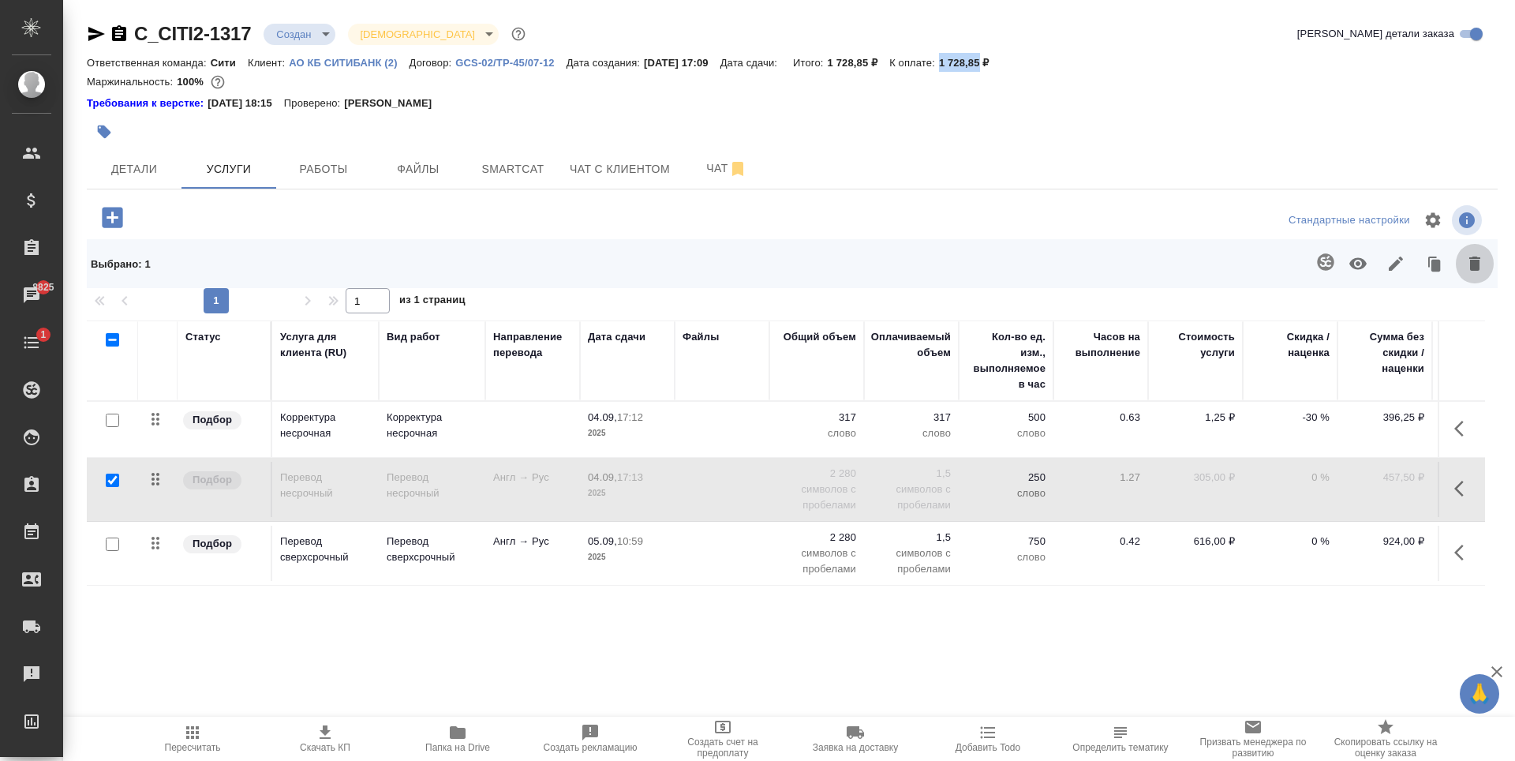
click at [1475, 256] on icon "button" at bounding box center [1474, 263] width 11 height 14
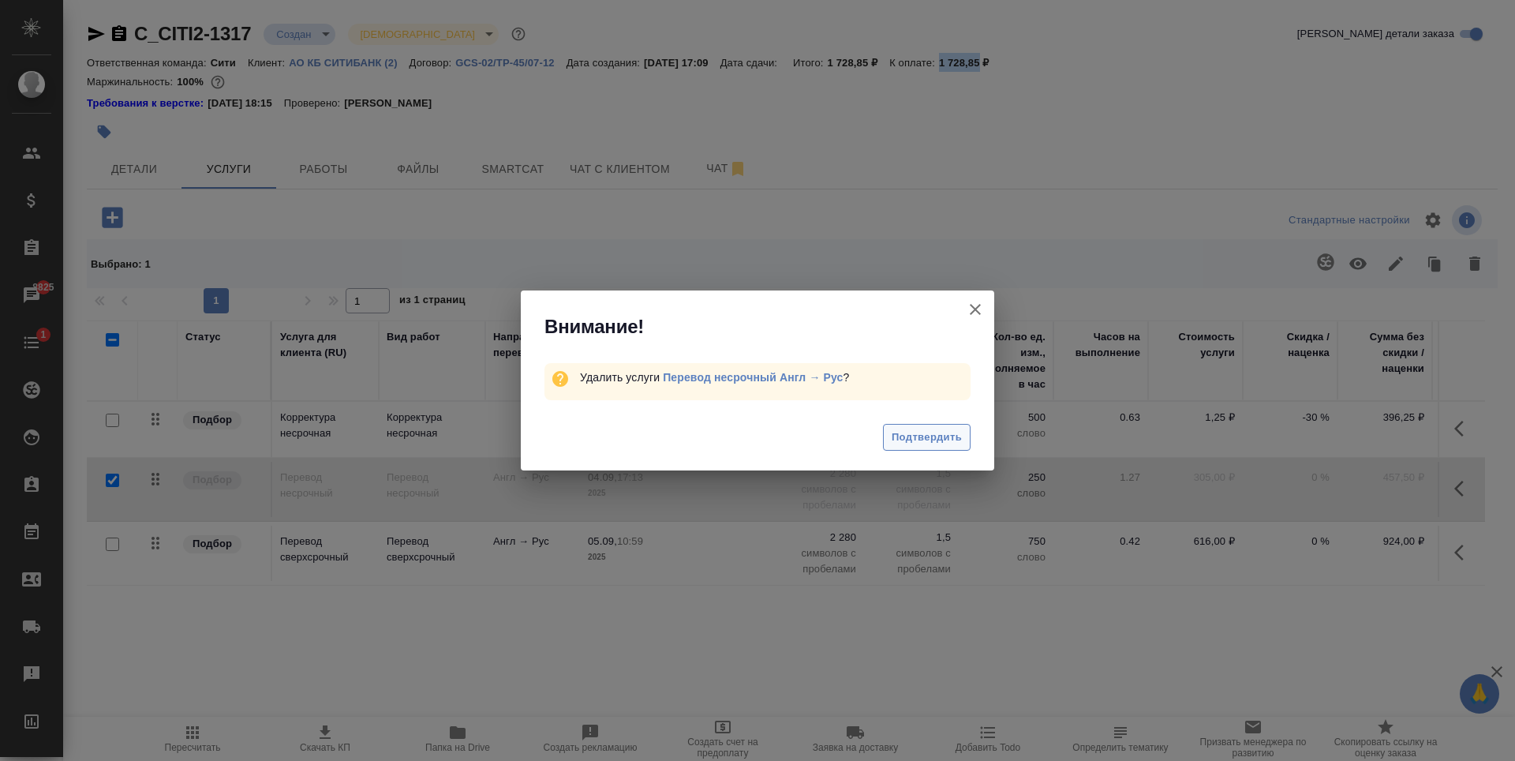
click at [915, 437] on span "Подтвердить" at bounding box center [927, 437] width 70 height 18
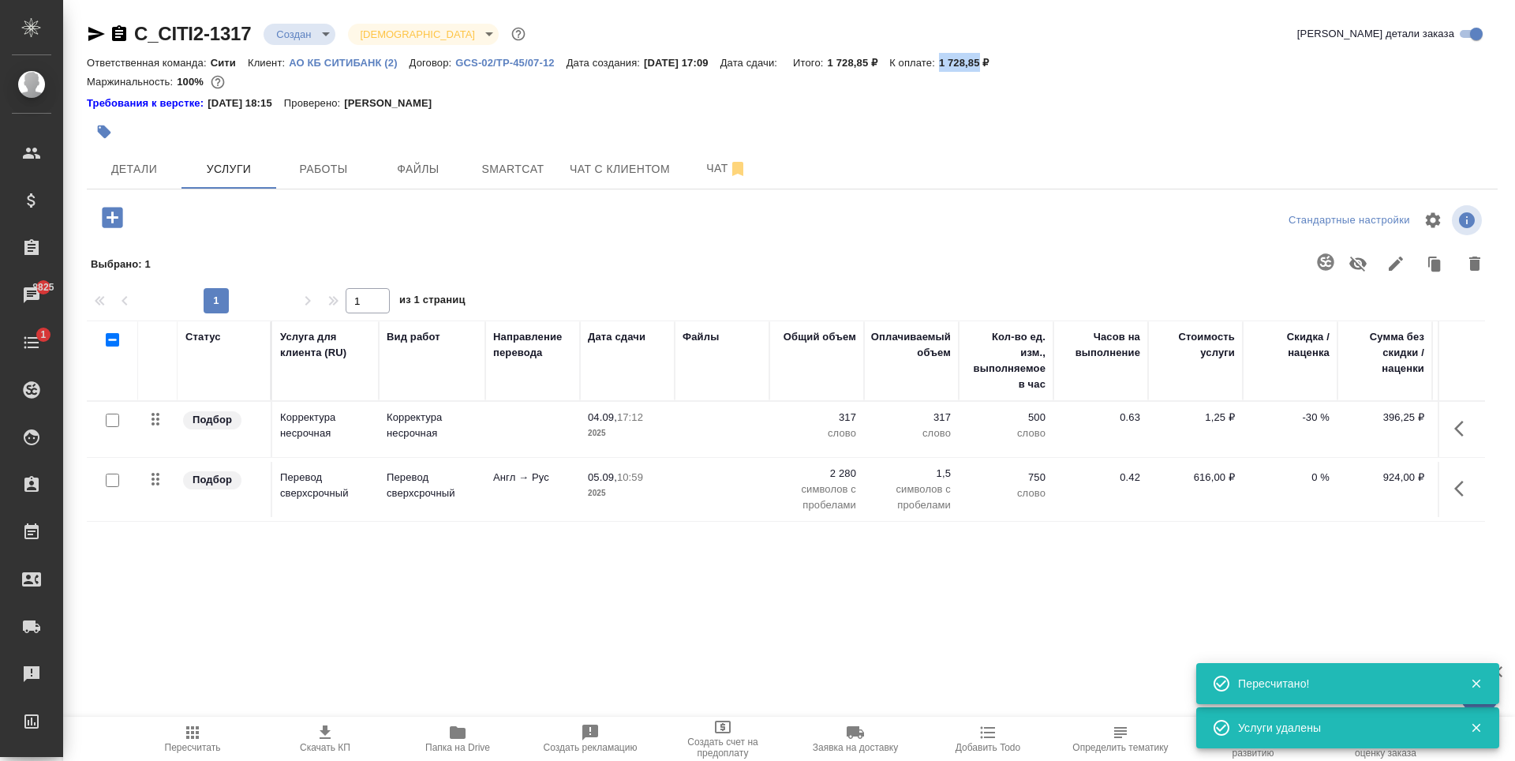
click at [118, 222] on icon "button" at bounding box center [112, 217] width 21 height 21
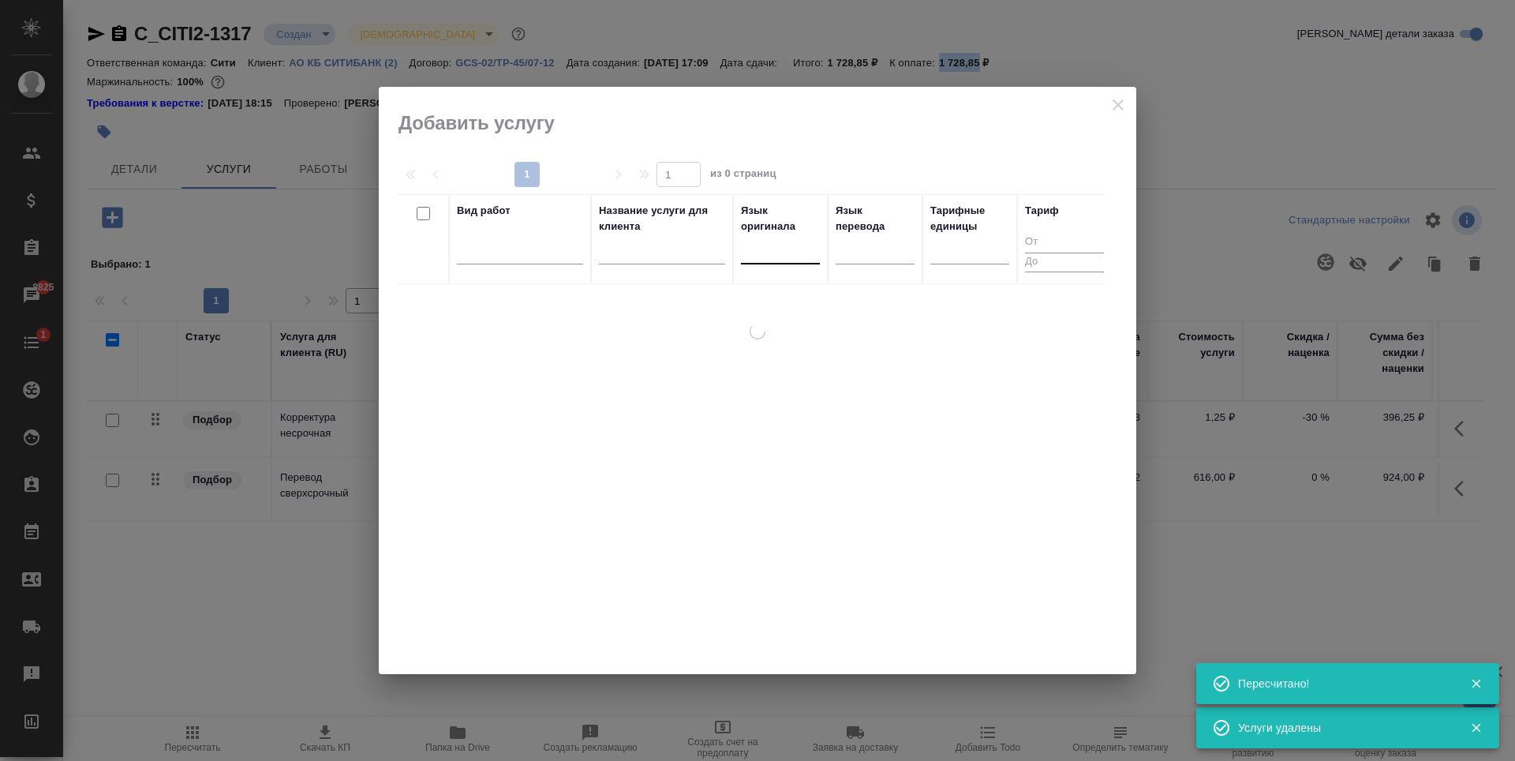
click at [772, 256] on div at bounding box center [780, 248] width 79 height 23
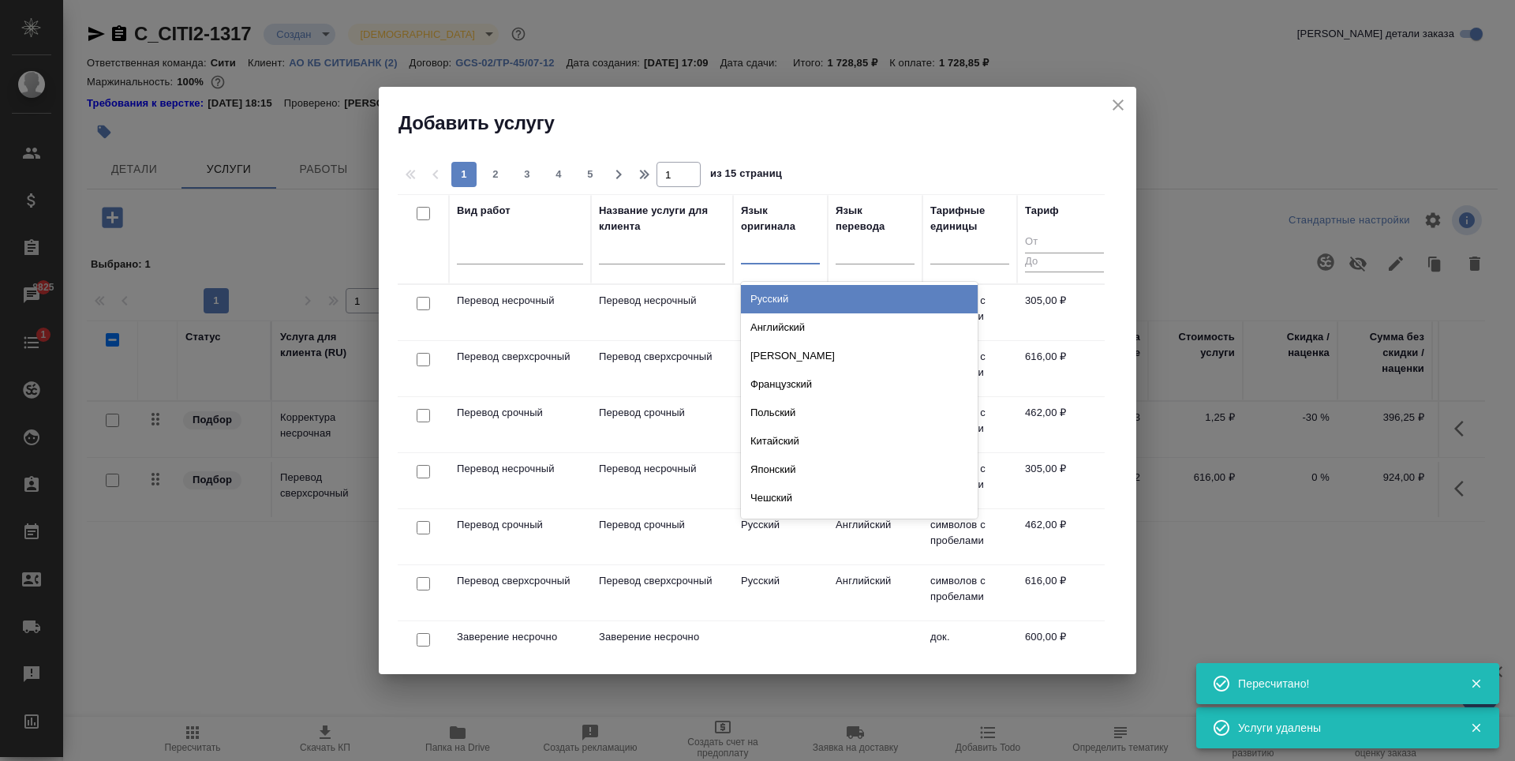
click at [787, 295] on div "Русский" at bounding box center [859, 299] width 237 height 28
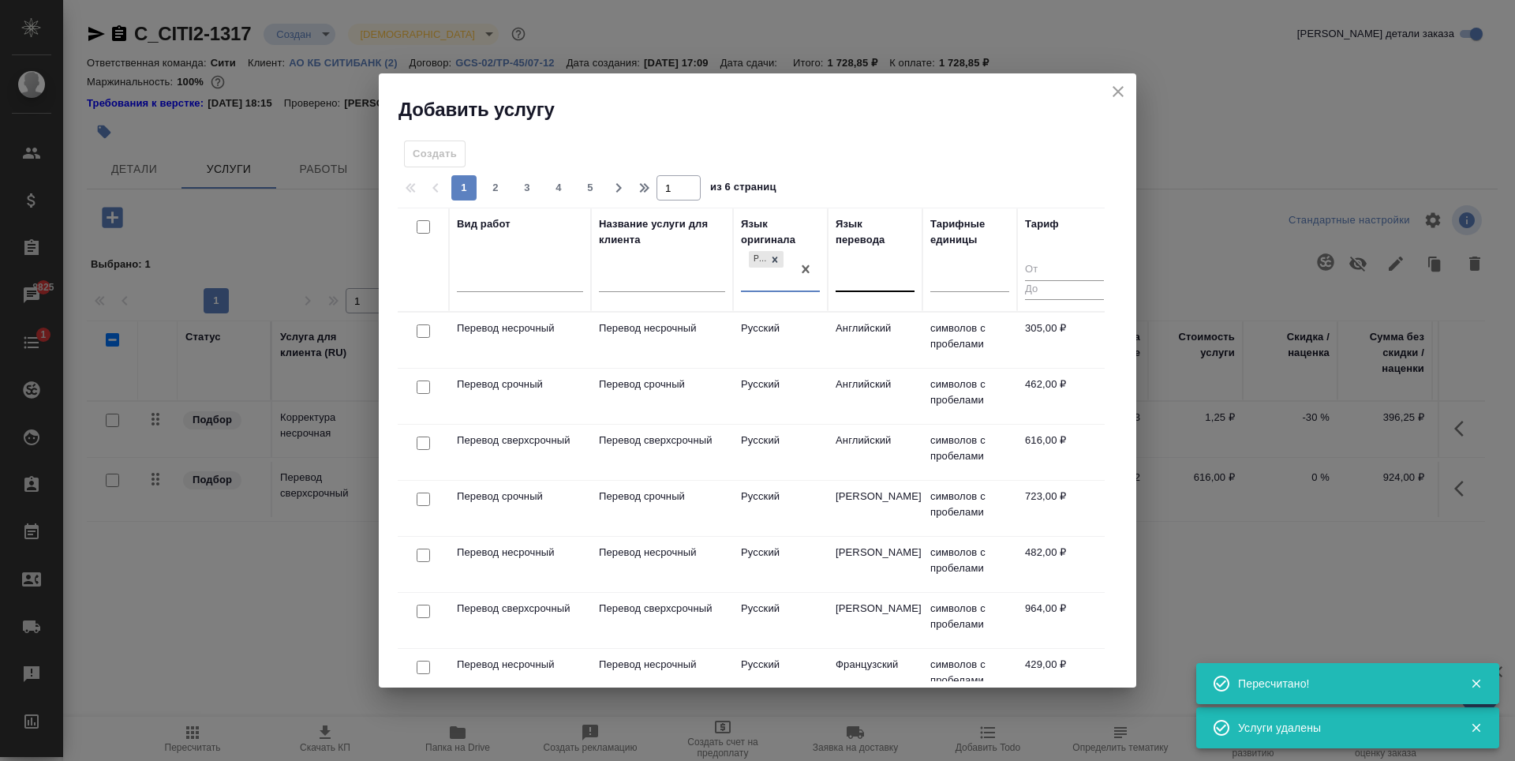
click at [855, 277] on div at bounding box center [875, 276] width 79 height 23
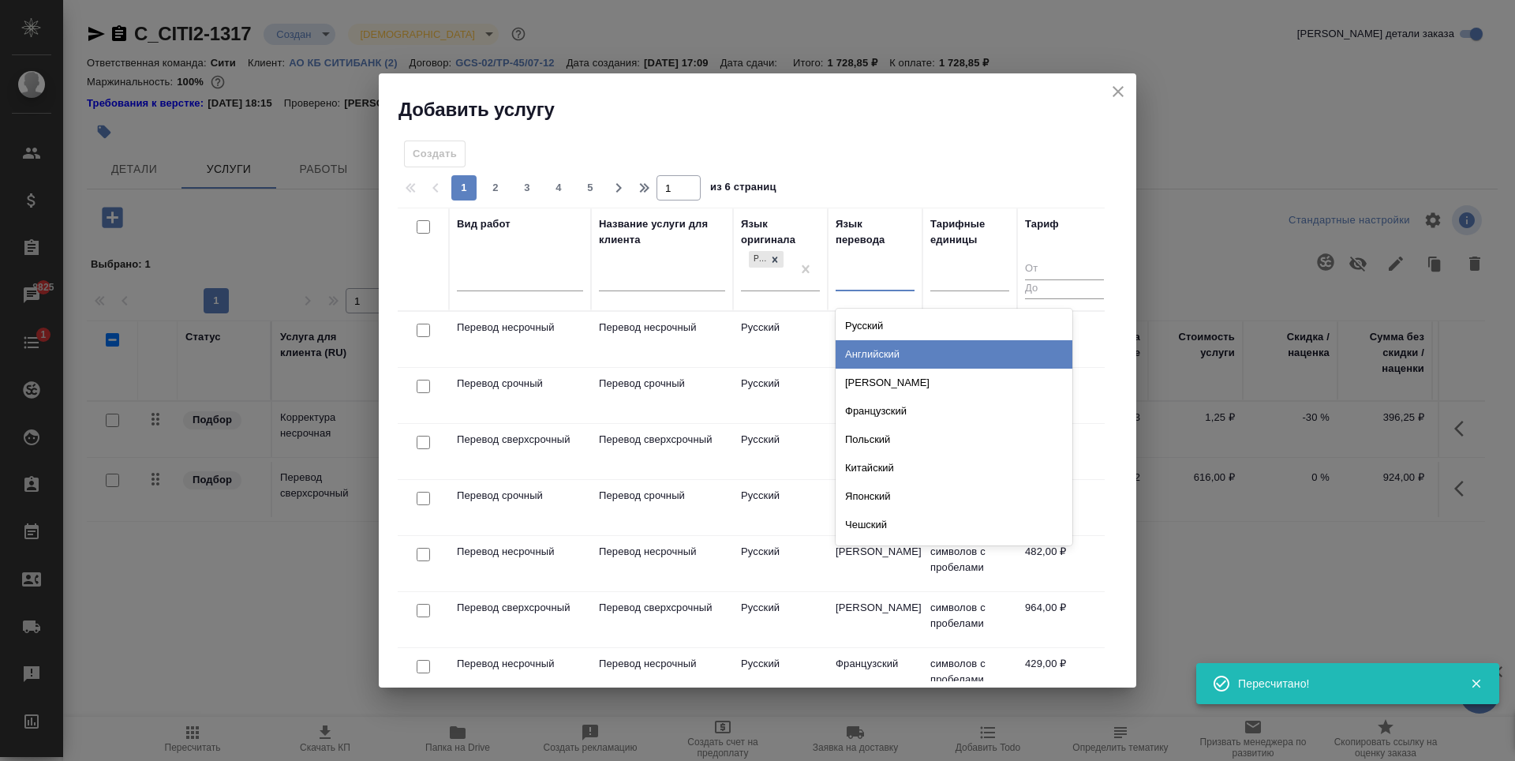
click at [877, 347] on div "Английский" at bounding box center [954, 354] width 237 height 28
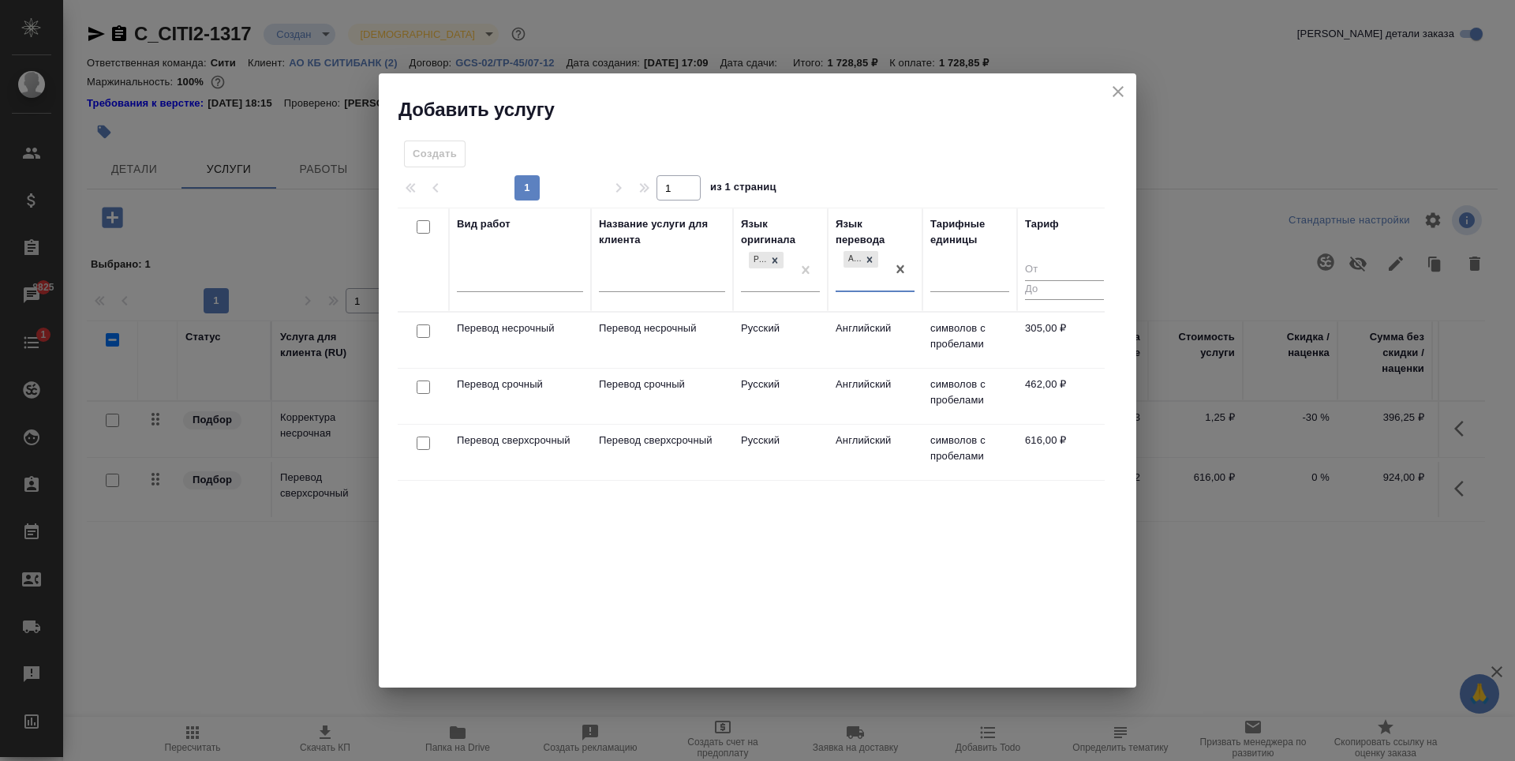
click at [421, 333] on input "checkbox" at bounding box center [423, 330] width 13 height 13
checkbox input "true"
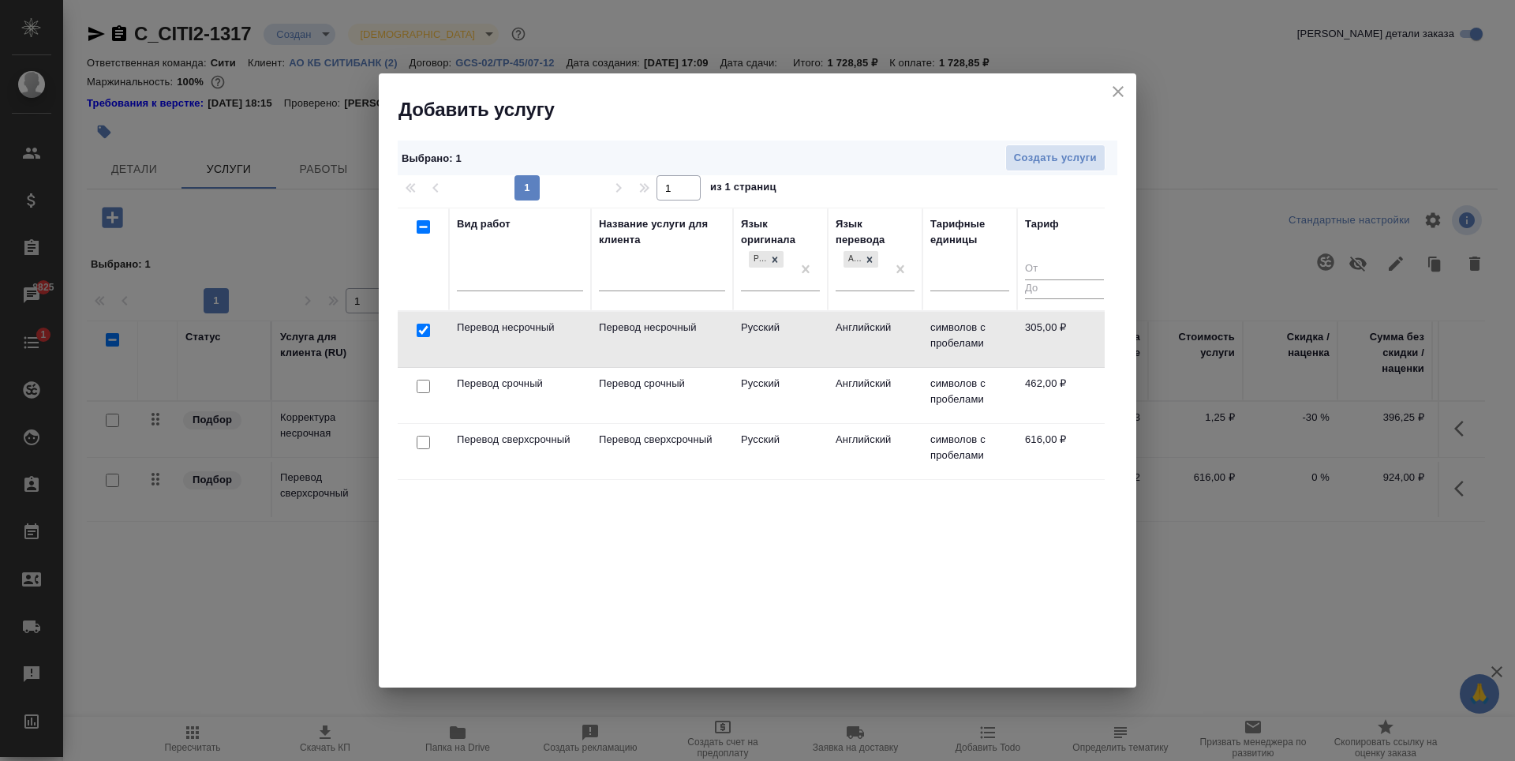
click at [422, 439] on input "checkbox" at bounding box center [423, 442] width 13 height 13
checkbox input "true"
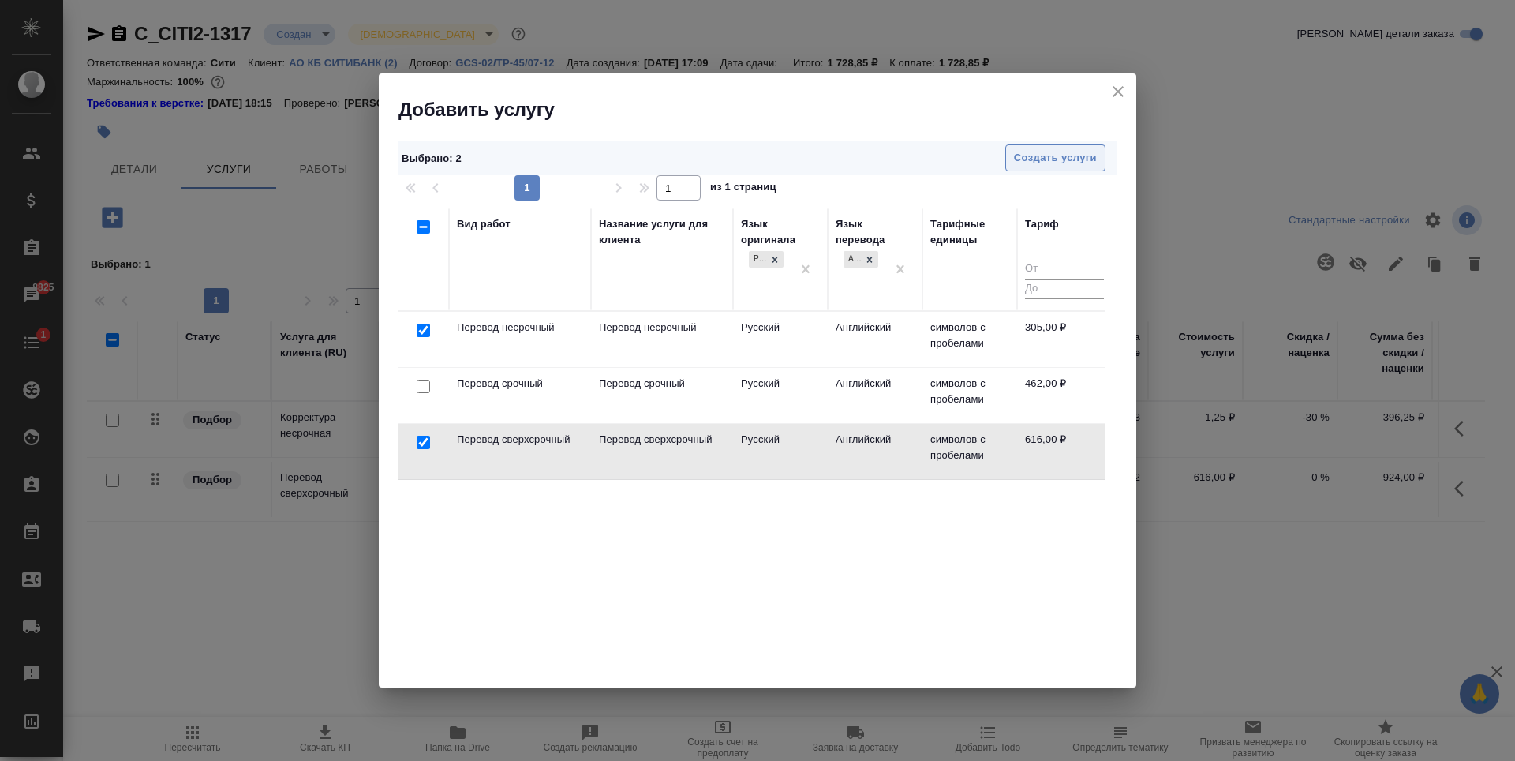
click at [1064, 163] on span "Создать услуги" at bounding box center [1055, 158] width 83 height 18
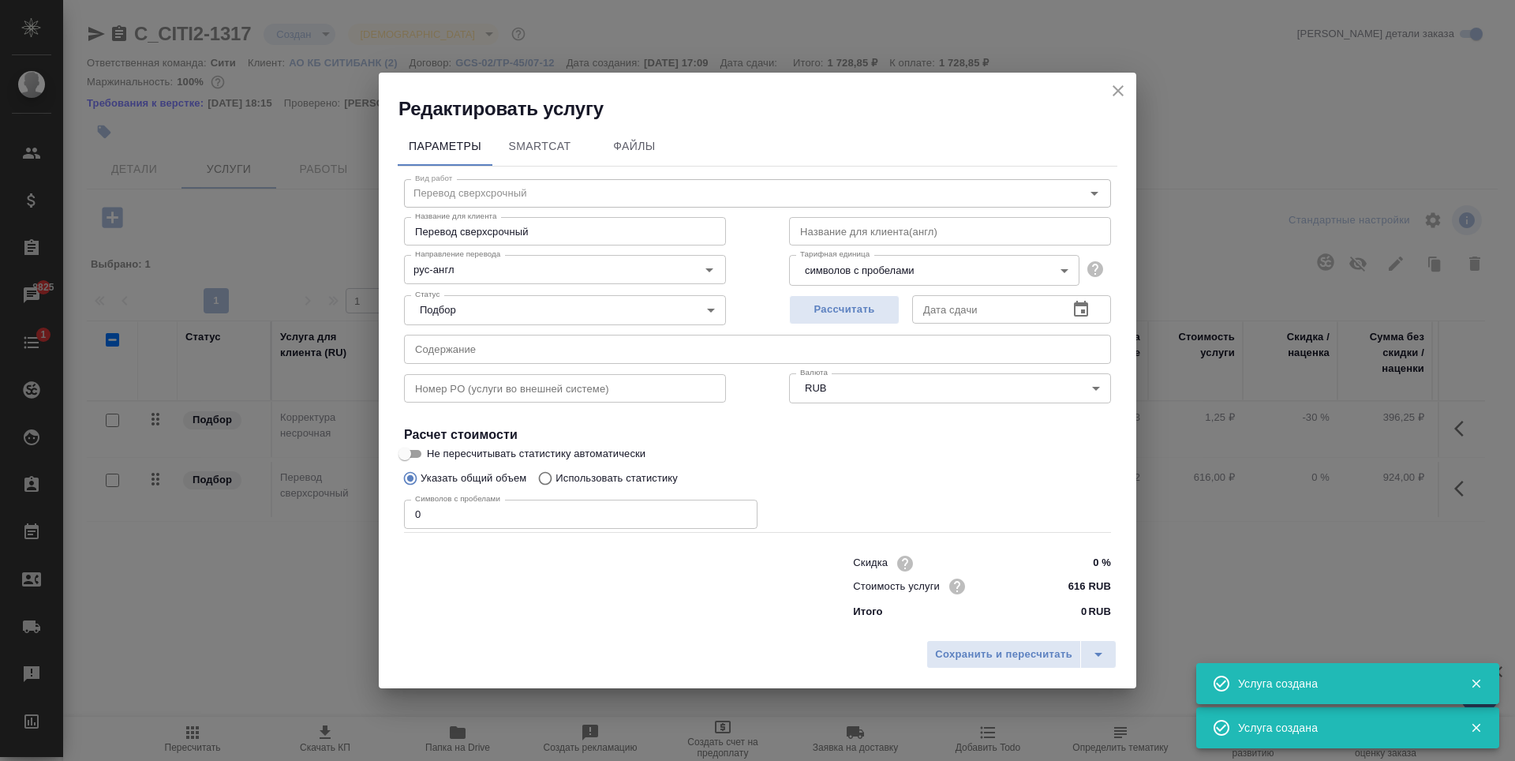
click at [575, 518] on input "0" at bounding box center [580, 513] width 353 height 28
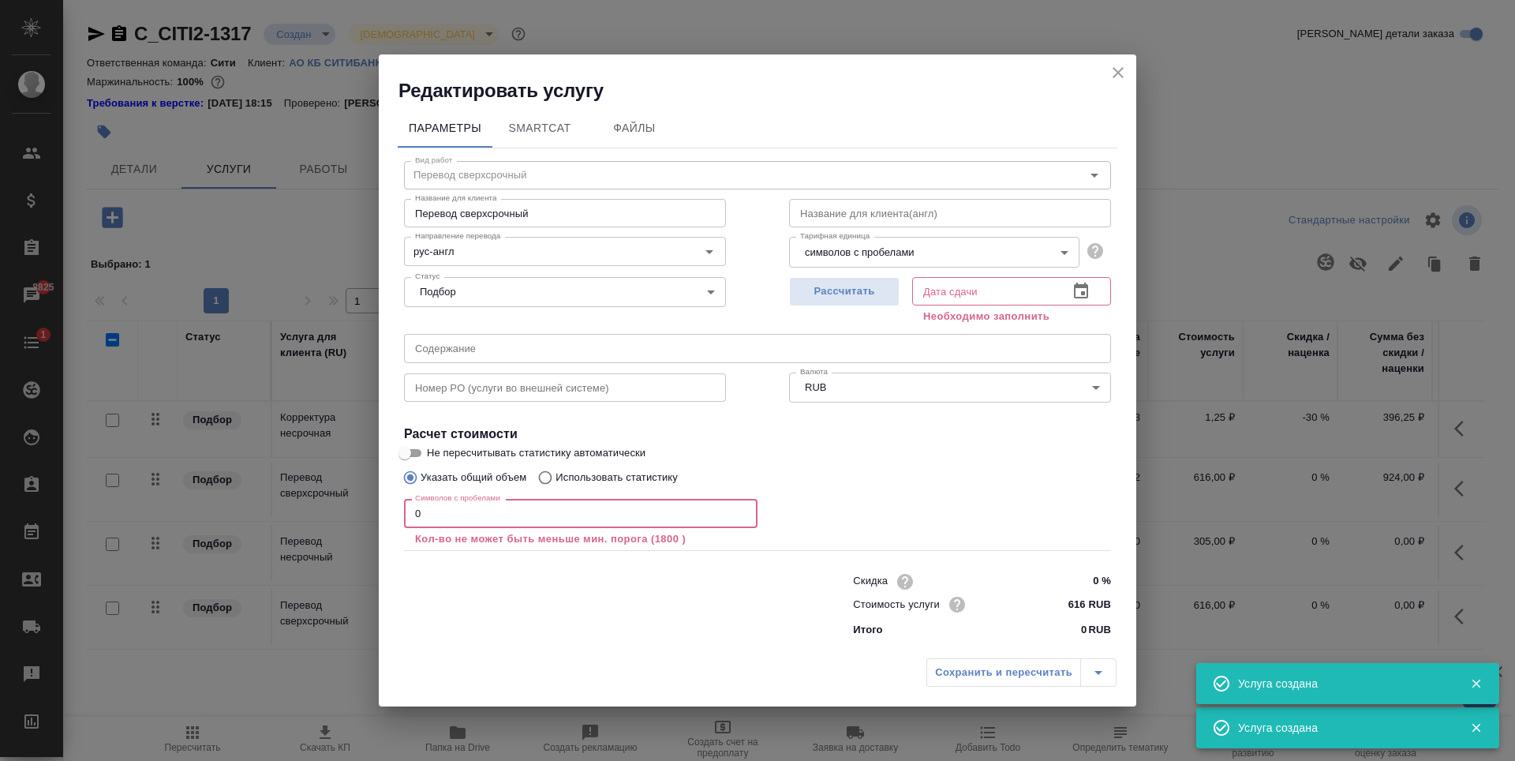
click at [575, 518] on input "0" at bounding box center [580, 513] width 353 height 28
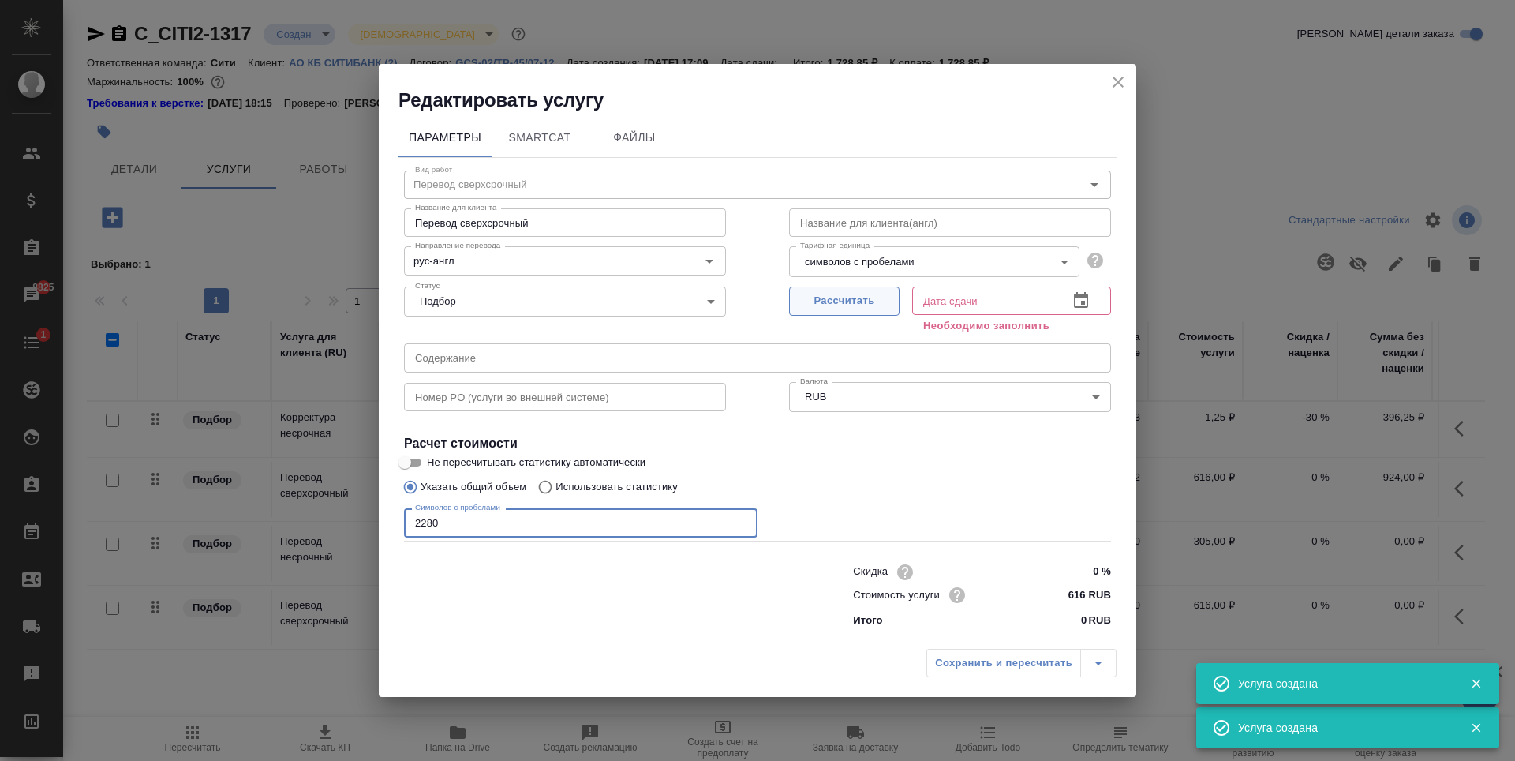
type input "2280"
click at [874, 298] on span "Рассчитать" at bounding box center [844, 301] width 93 height 18
type input "05.09.2025 11:01"
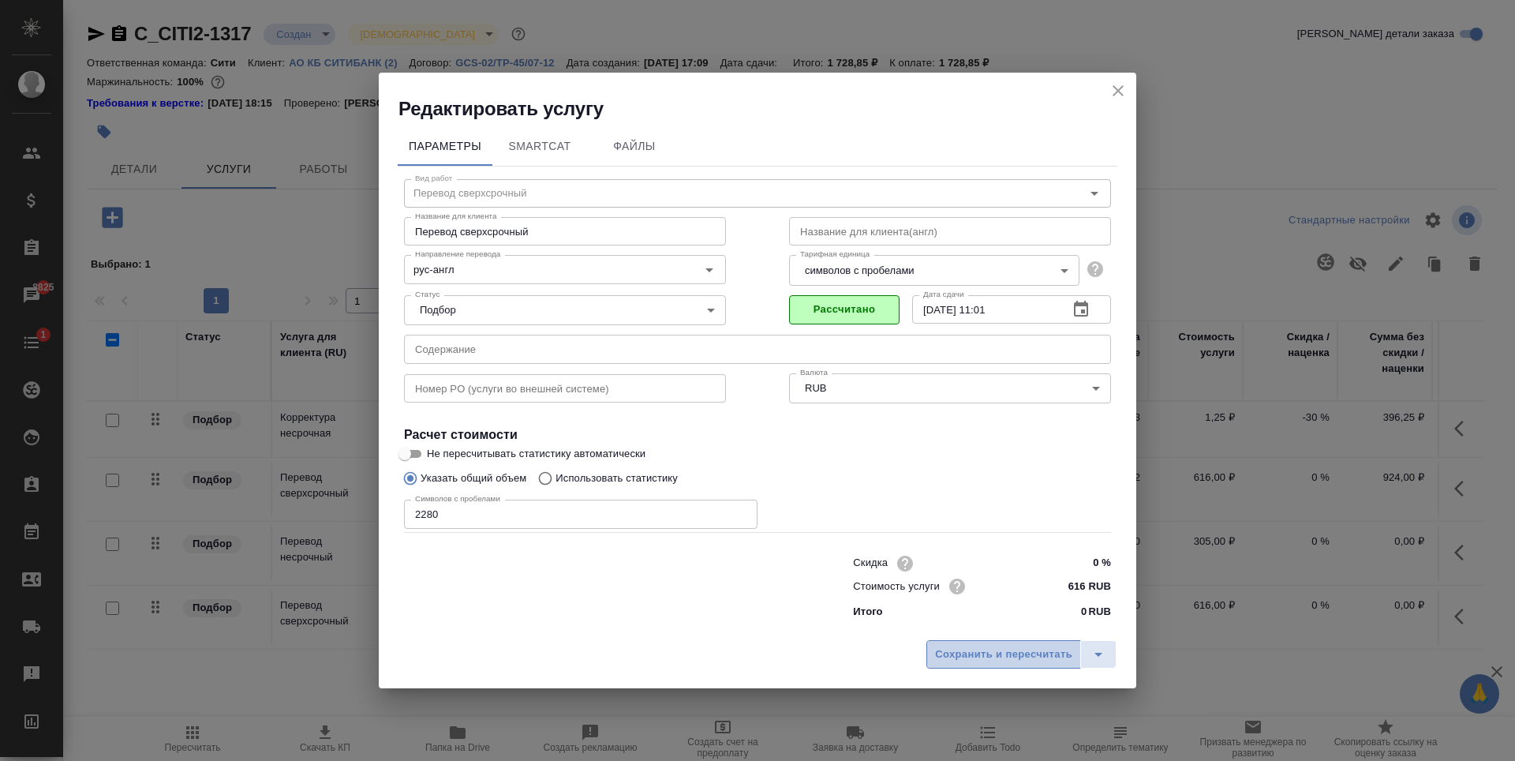
click at [993, 653] on span "Сохранить и пересчитать" at bounding box center [1003, 654] width 137 height 18
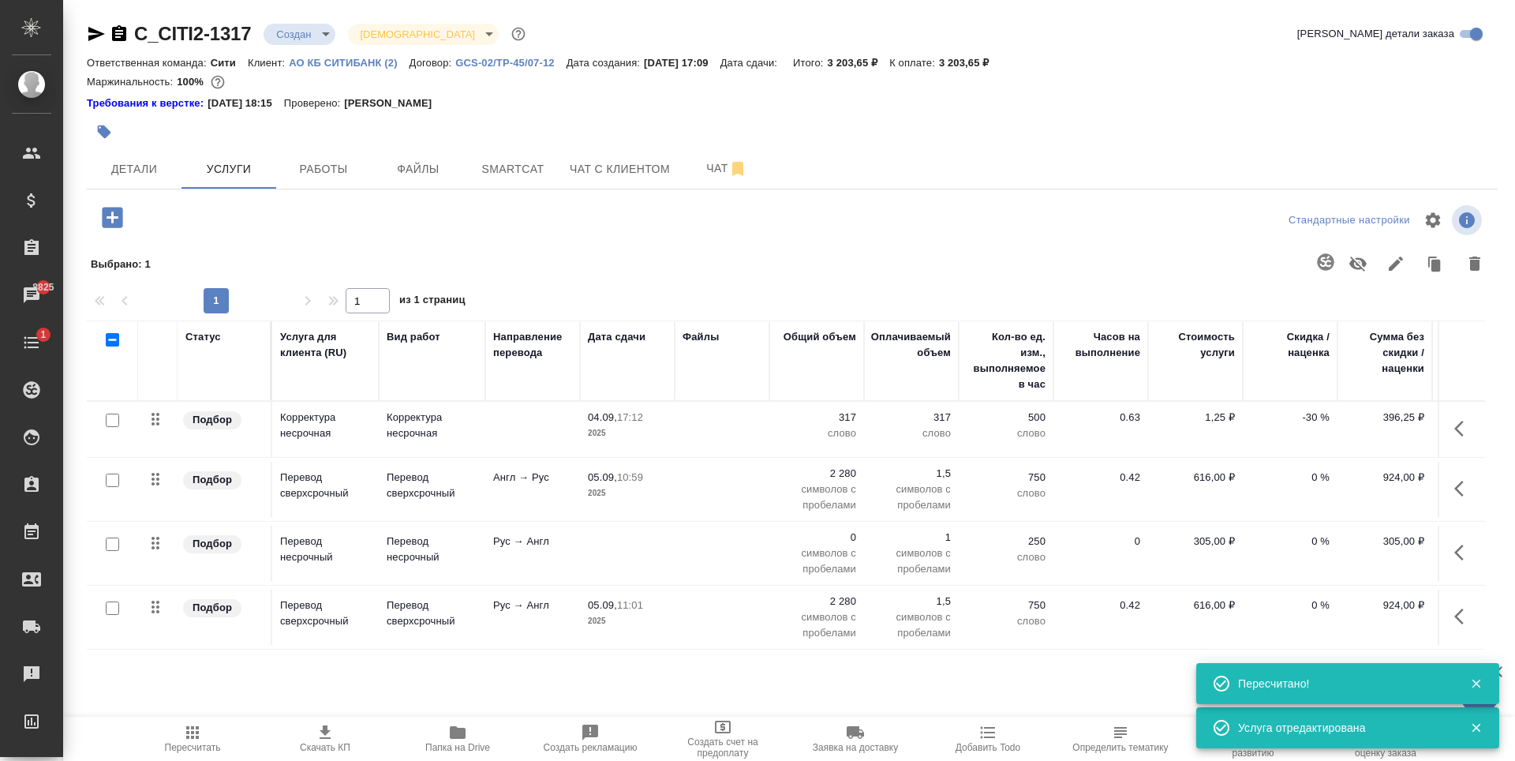
click at [115, 479] on input "checkbox" at bounding box center [112, 479] width 13 height 13
checkbox input "true"
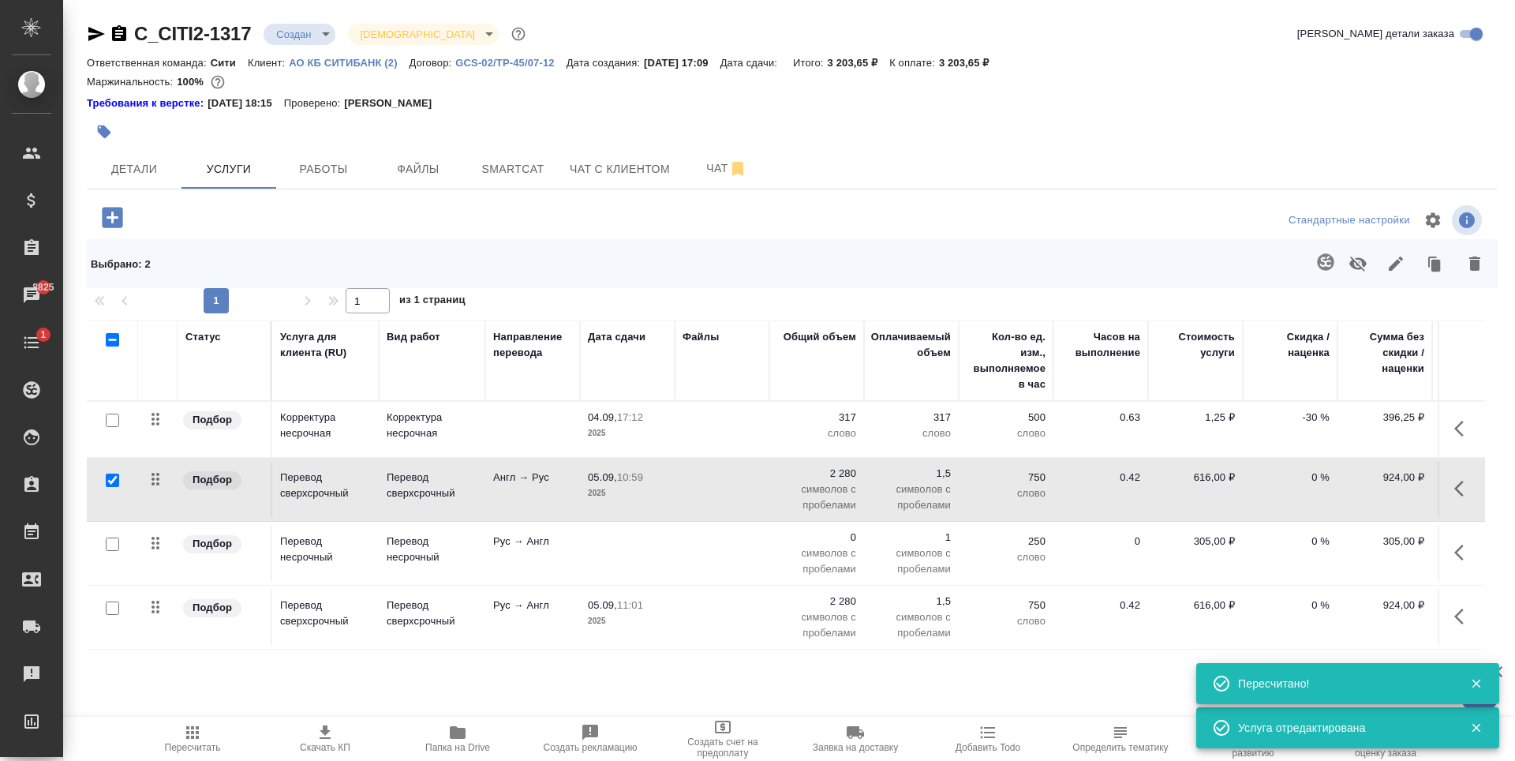
click at [1476, 260] on icon "button" at bounding box center [1474, 263] width 11 height 14
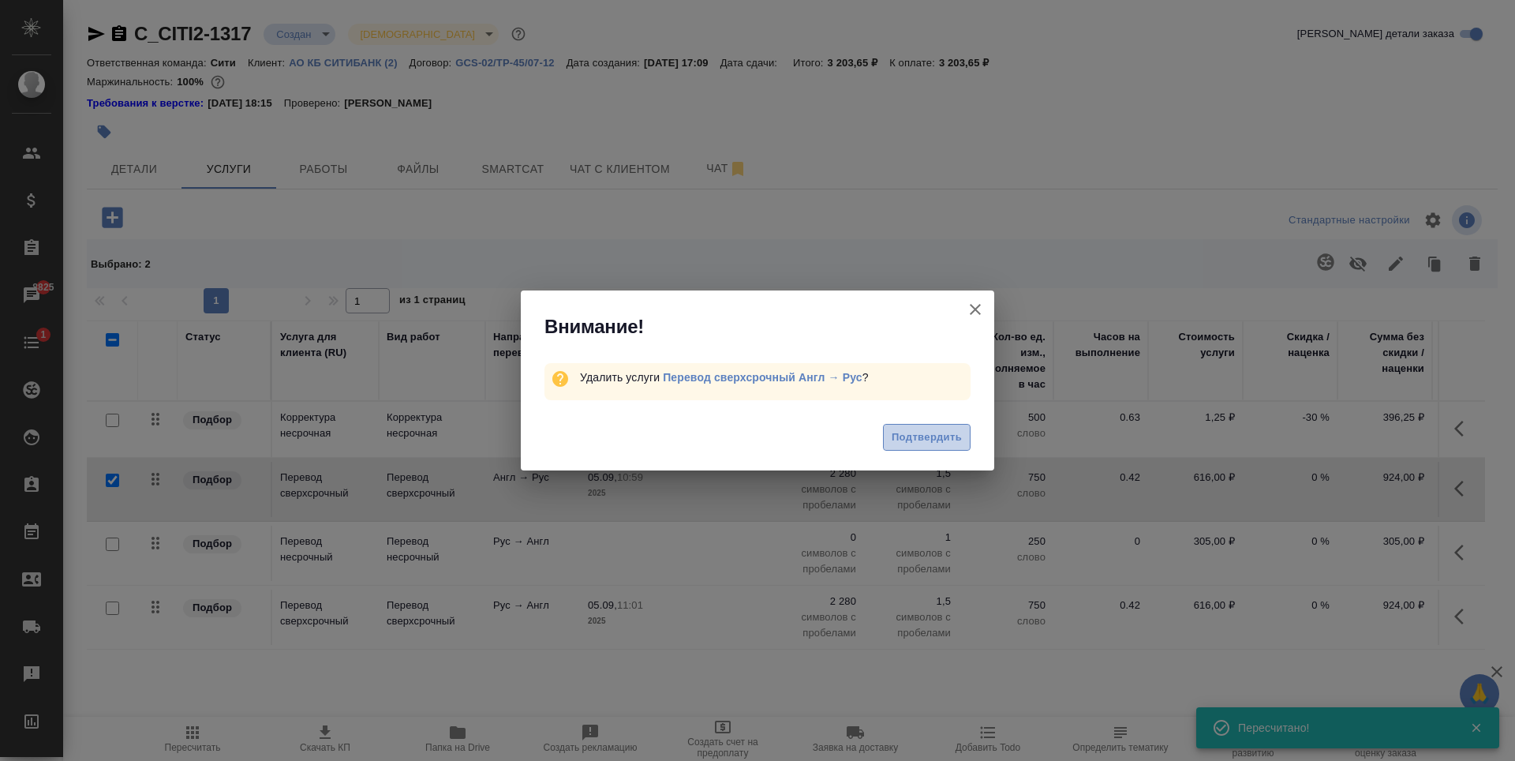
click at [940, 436] on span "Подтвердить" at bounding box center [927, 437] width 70 height 18
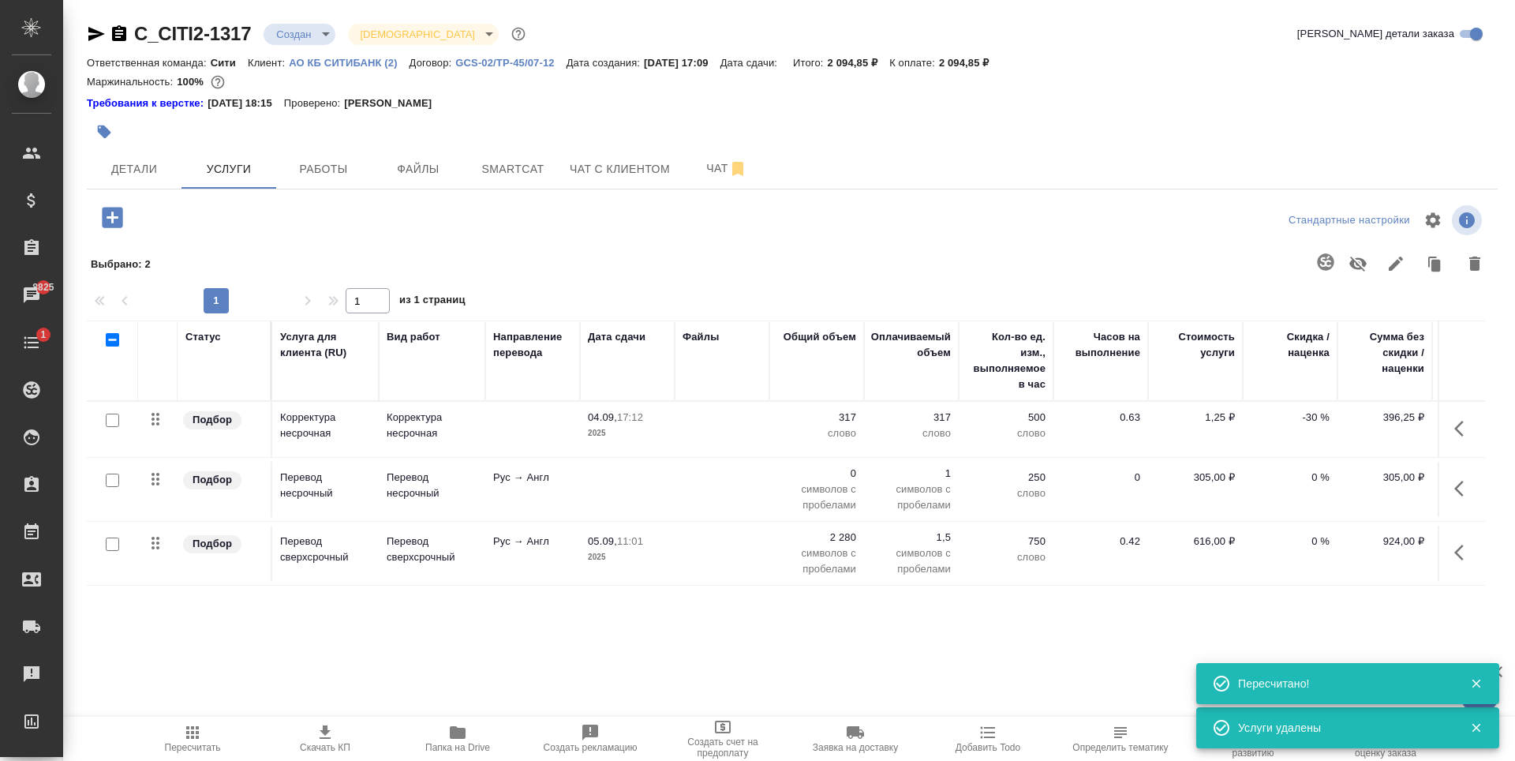
click at [846, 470] on p "0" at bounding box center [816, 473] width 79 height 16
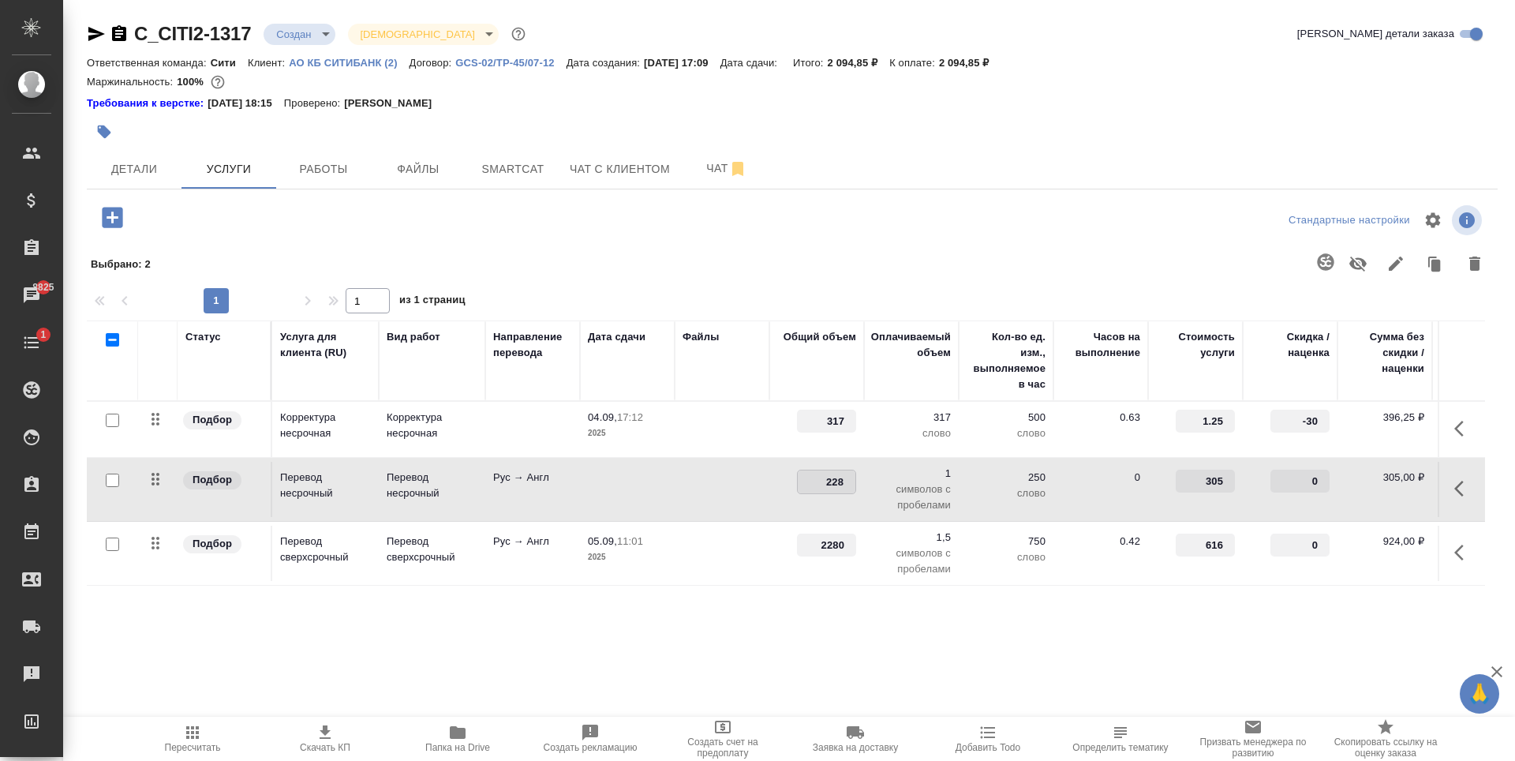
type input "2280"
click at [903, 615] on div "Статус Услуга для клиента (RU) Вид работ Направление перевода Дата сдачи Файлы …" at bounding box center [786, 489] width 1398 height 339
click at [189, 222] on span "Сохранить и пересчитать" at bounding box center [223, 216] width 137 height 18
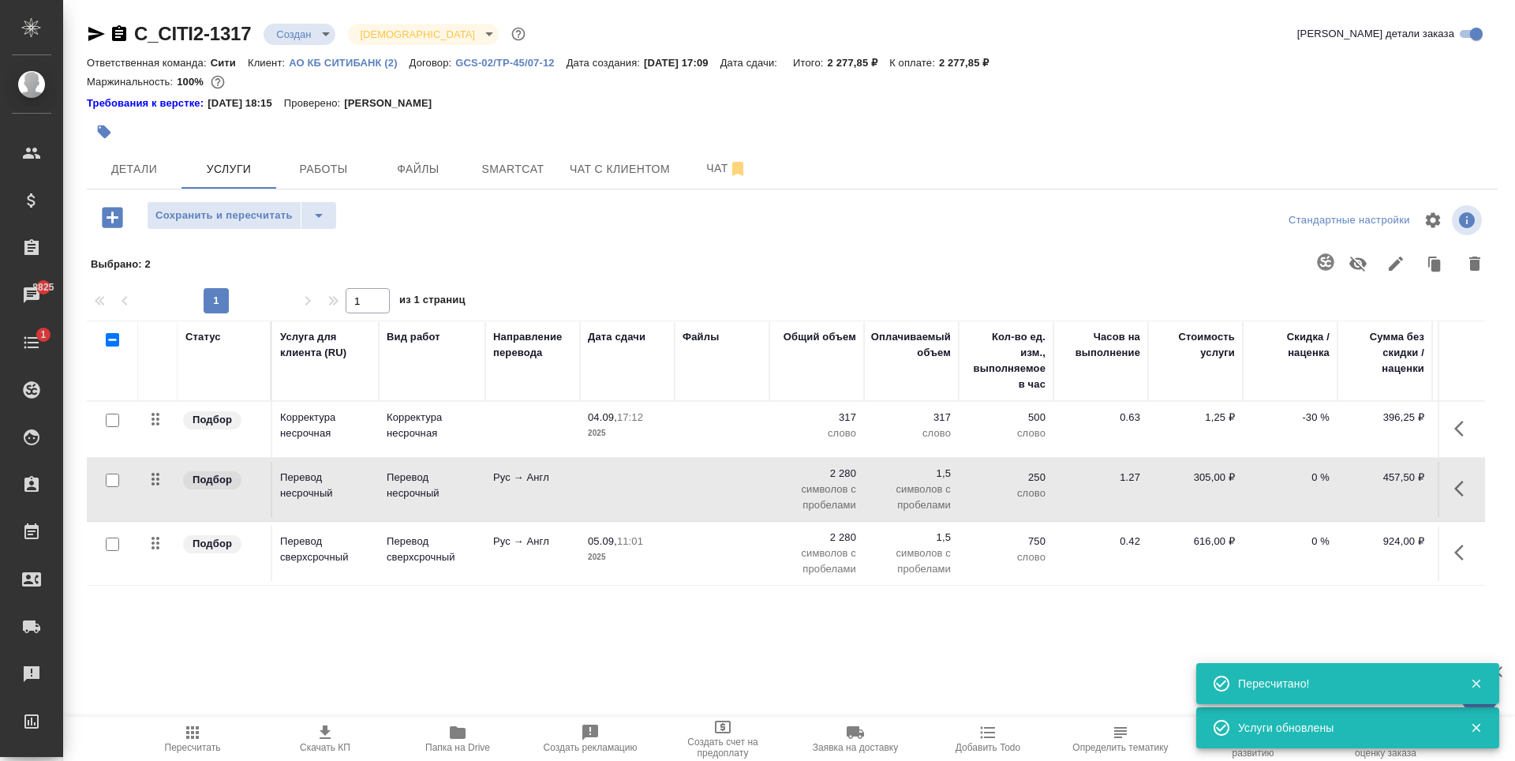
click at [110, 481] on input "checkbox" at bounding box center [112, 479] width 13 height 13
checkbox input "true"
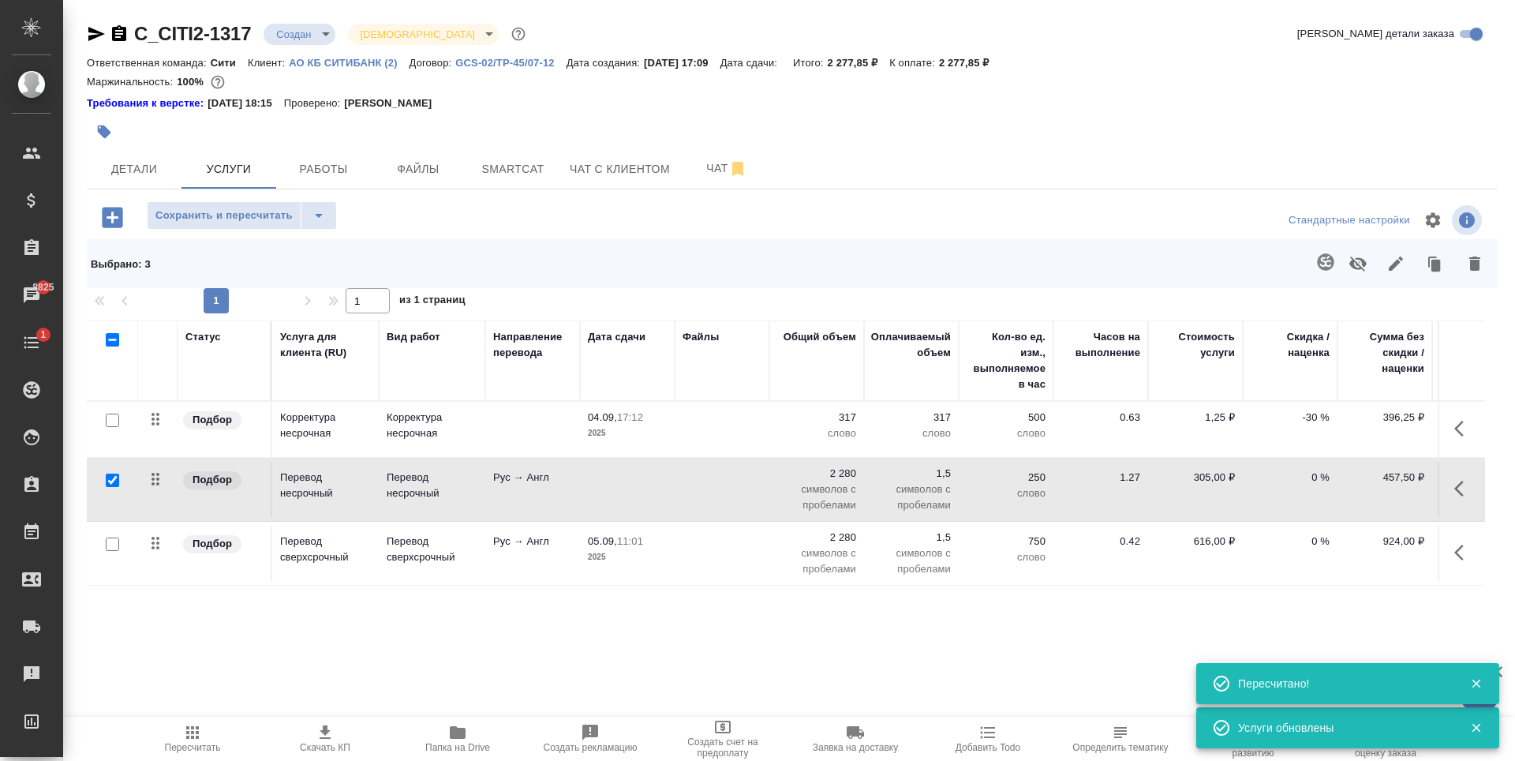
click at [1355, 258] on icon "button" at bounding box center [1357, 263] width 19 height 19
click at [228, 223] on span "Сохранить и пересчитать" at bounding box center [223, 216] width 137 height 18
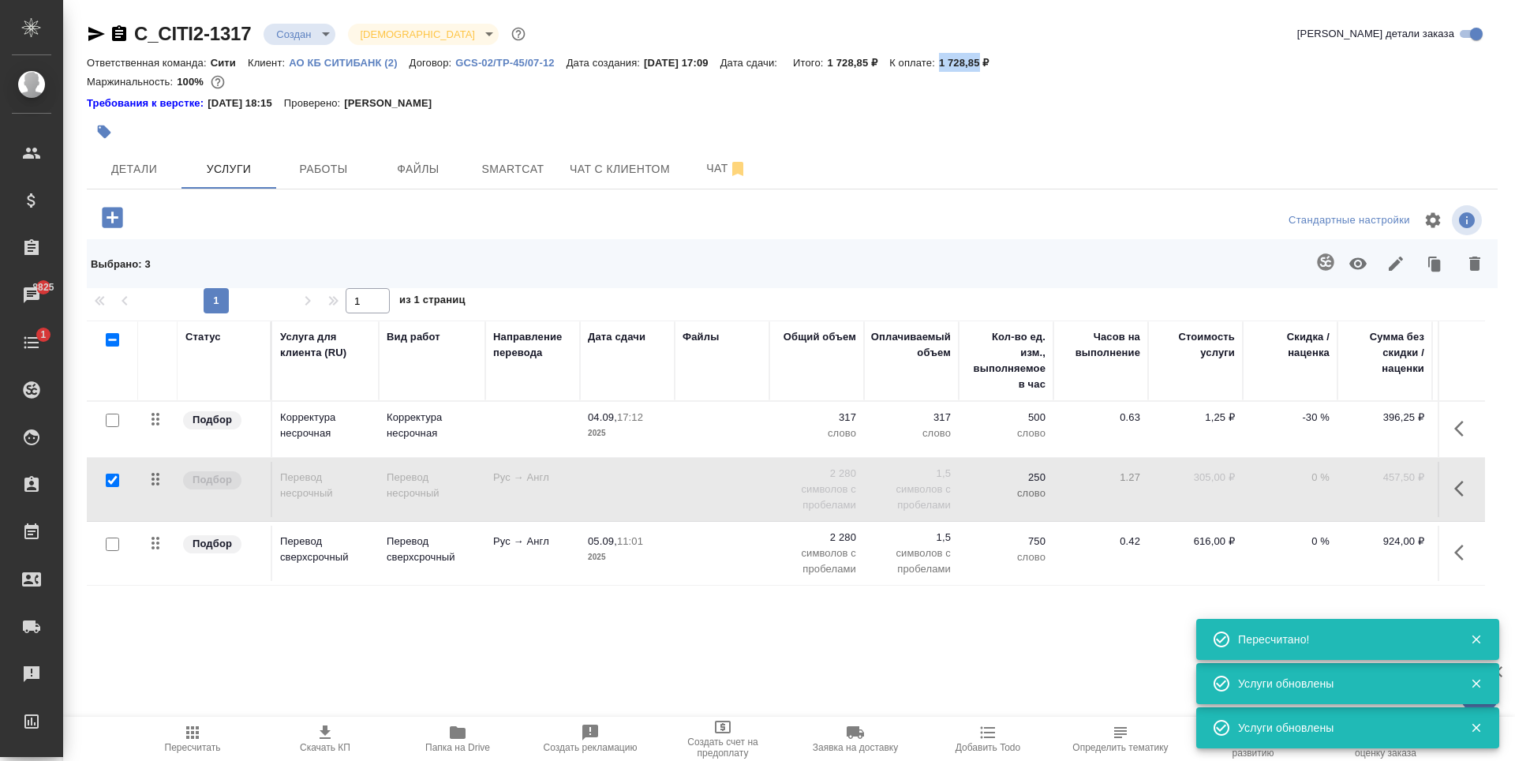
drag, startPoint x: 959, startPoint y: 64, endPoint x: 1000, endPoint y: 64, distance: 41.8
click at [1000, 64] on p "1 728,85 ₽" at bounding box center [970, 63] width 62 height 12
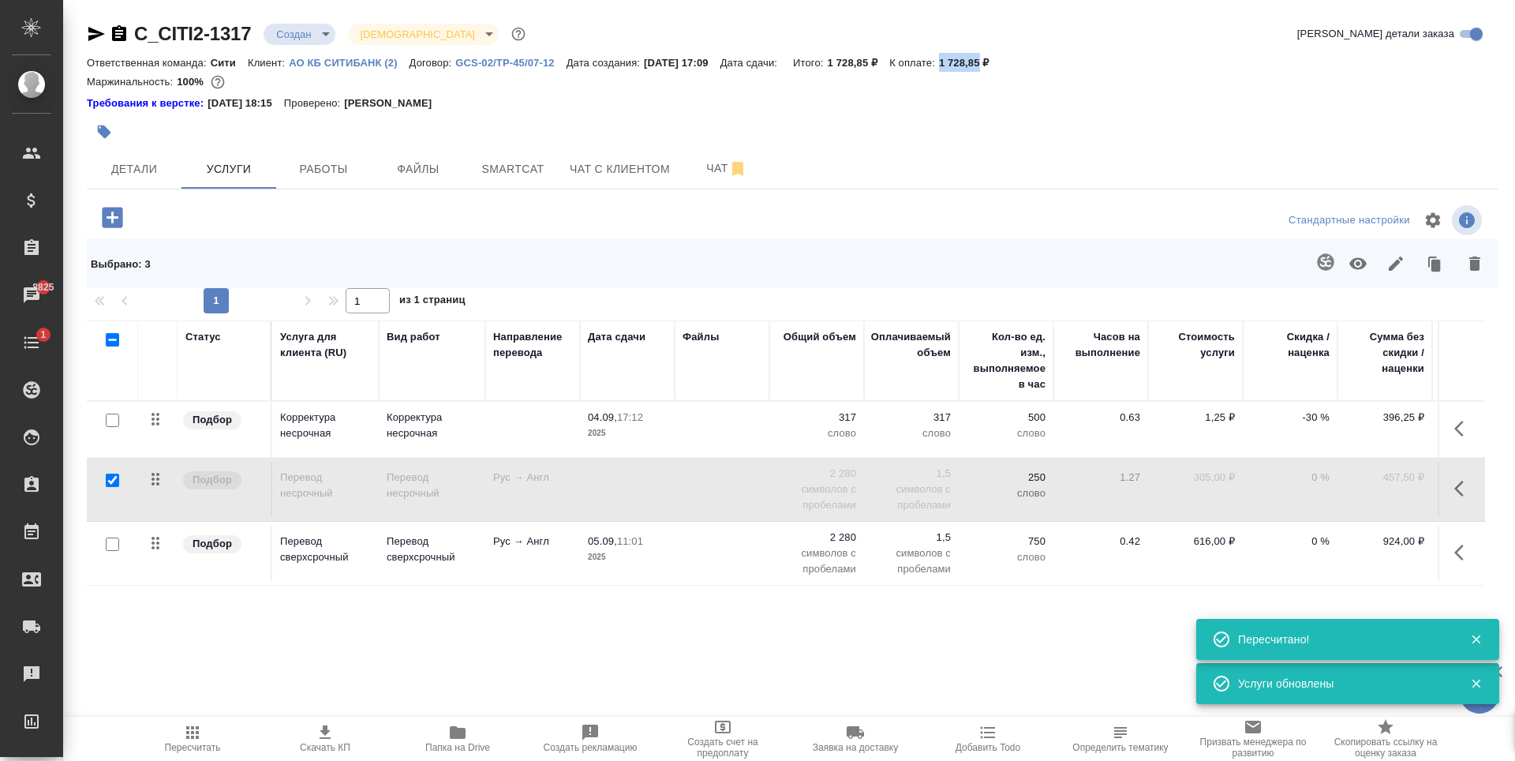
copy p "1 728,85"
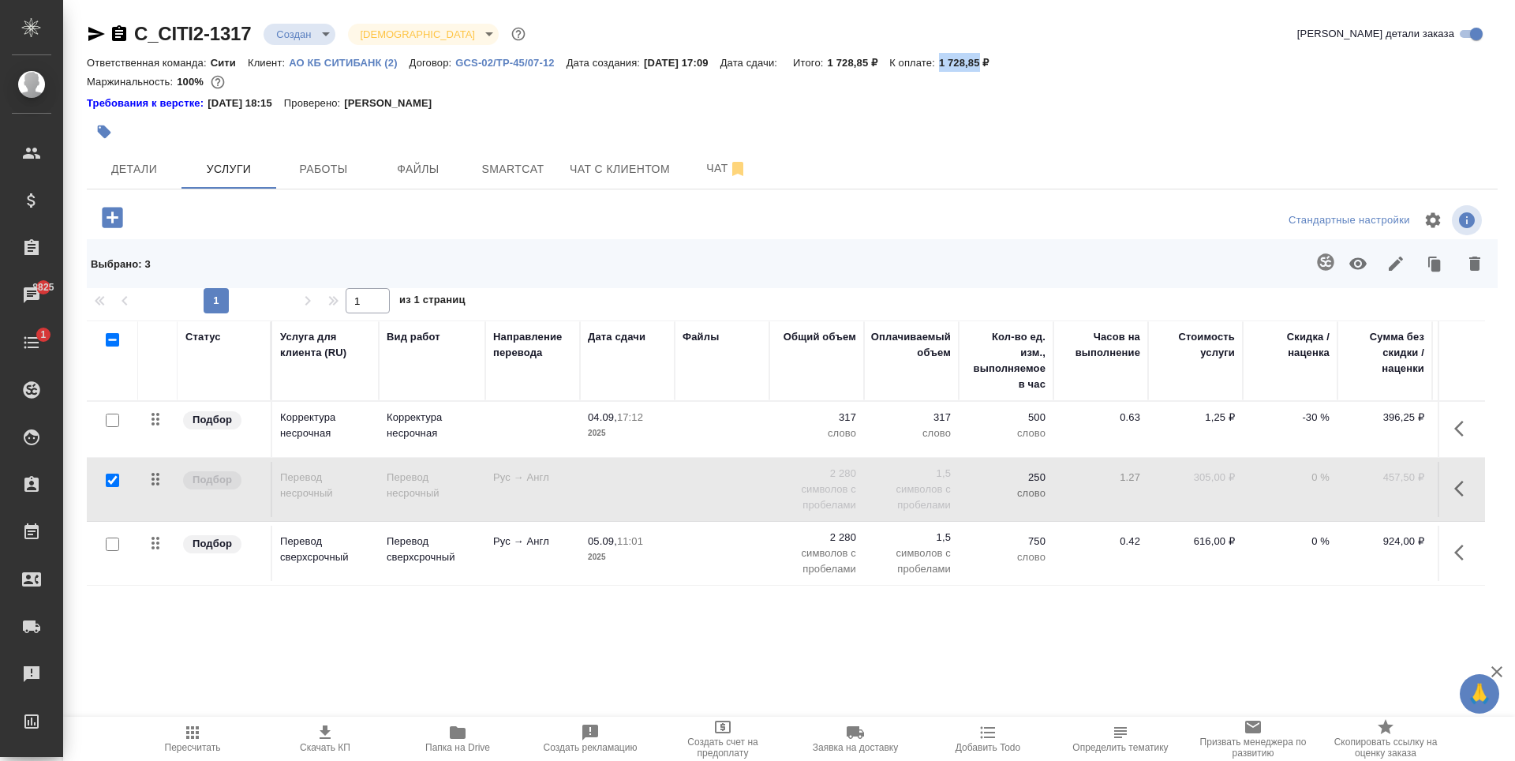
click at [114, 486] on input "checkbox" at bounding box center [112, 479] width 13 height 13
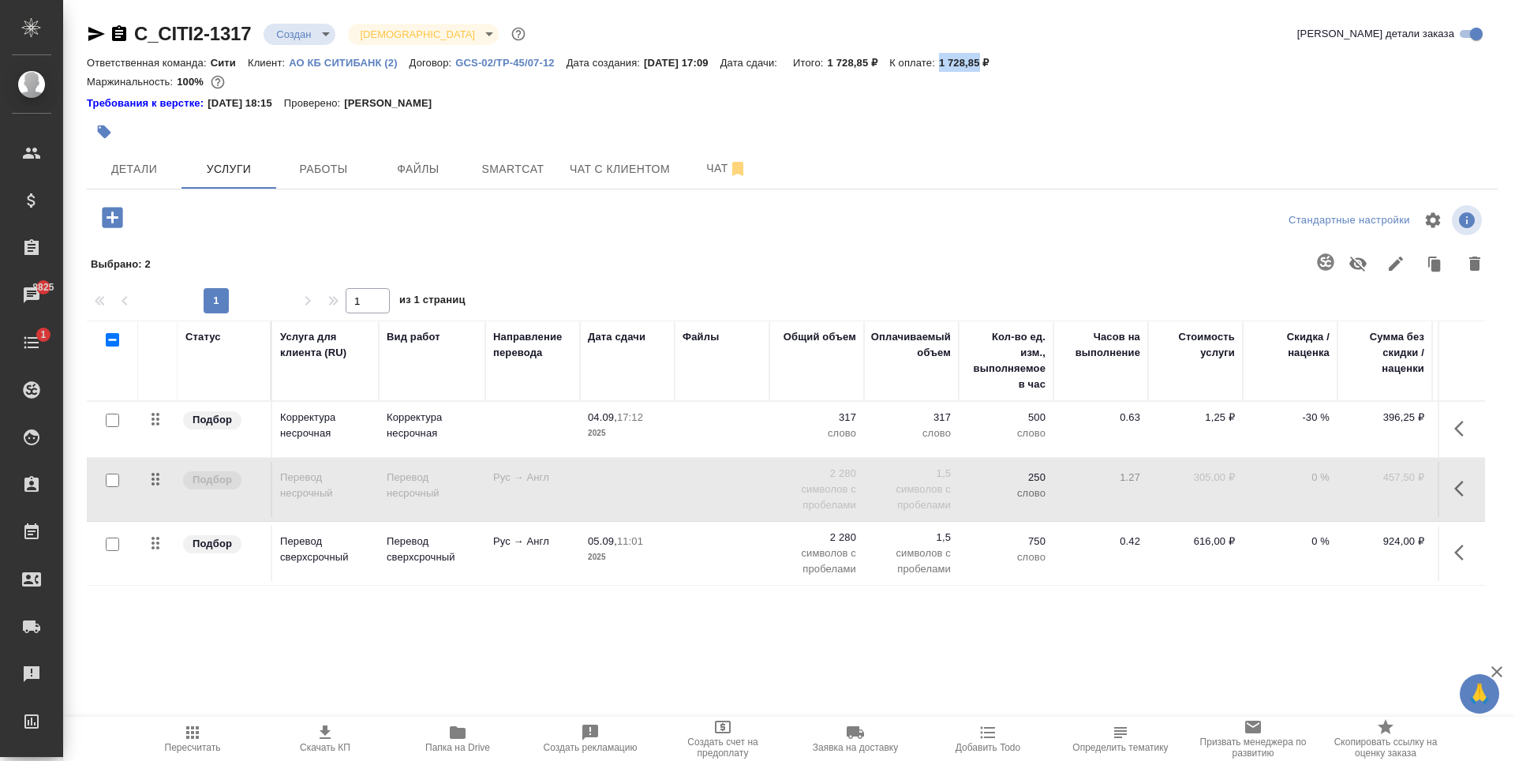
click at [113, 483] on input "checkbox" at bounding box center [112, 479] width 13 height 13
checkbox input "true"
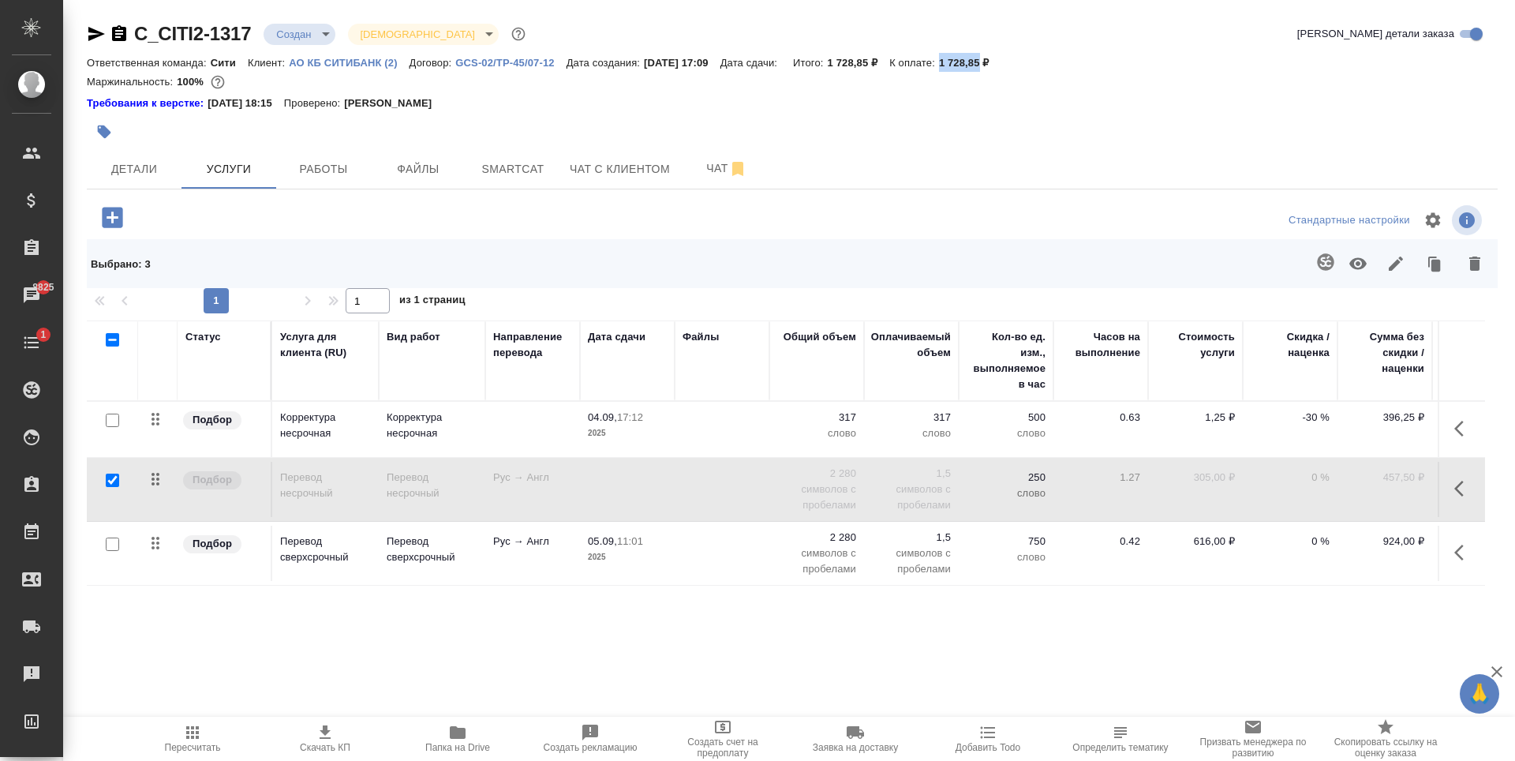
click at [1362, 267] on icon "button" at bounding box center [1357, 264] width 17 height 12
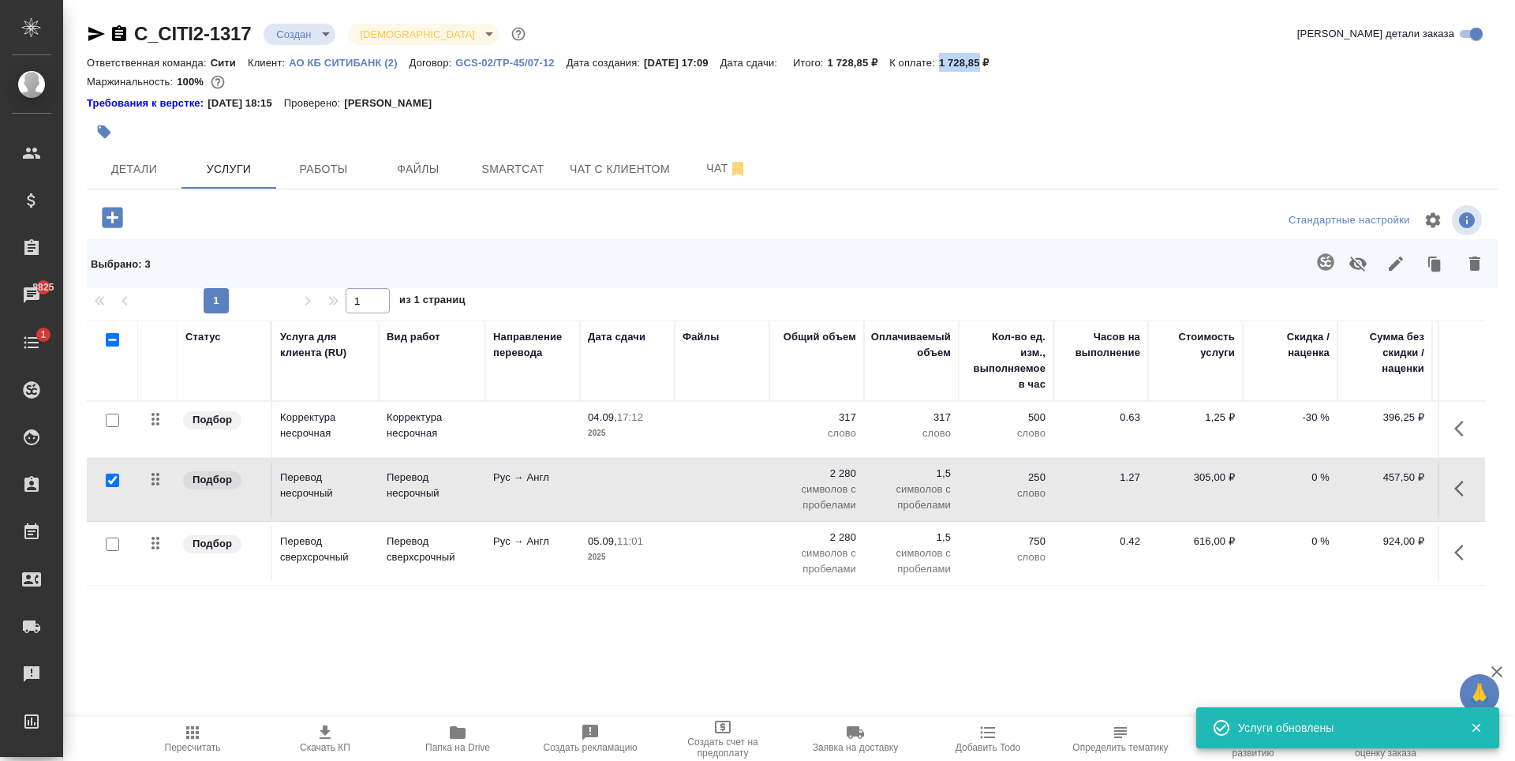
click at [1309, 416] on p "-30 %" at bounding box center [1290, 417] width 79 height 16
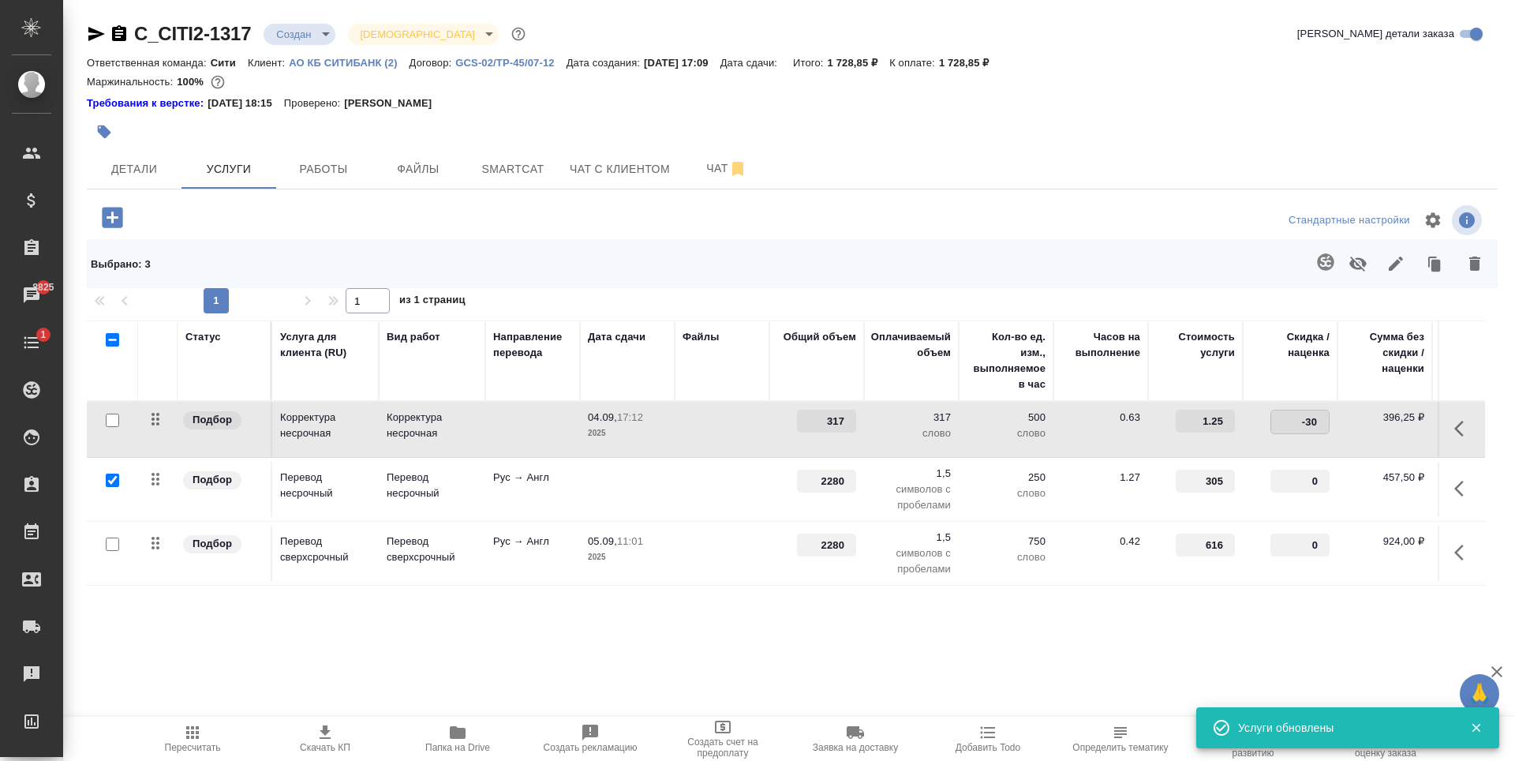
click at [1309, 416] on input "-30" at bounding box center [1300, 421] width 58 height 23
type input "-0"
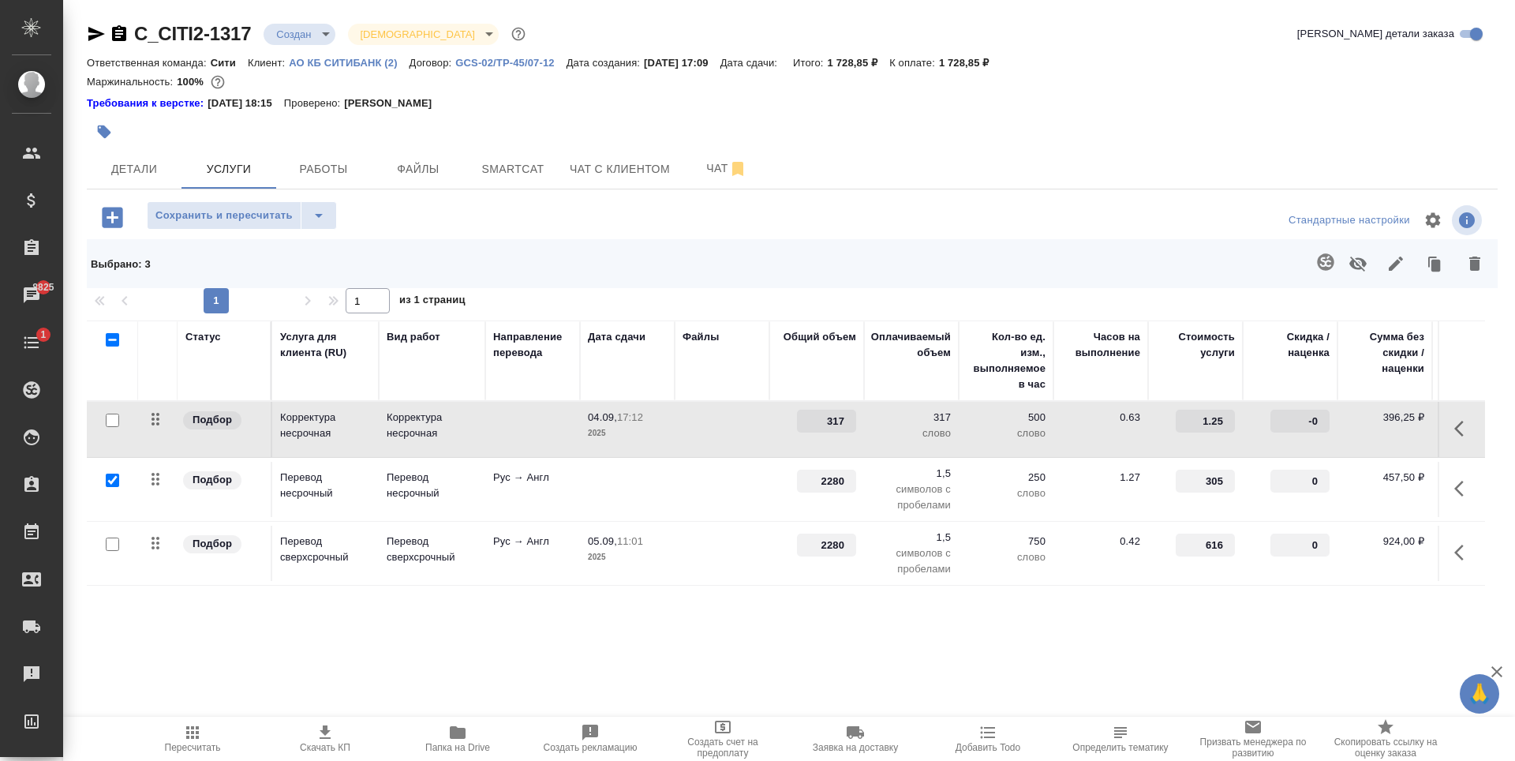
click at [113, 479] on input "checkbox" at bounding box center [112, 479] width 13 height 13
checkbox input "false"
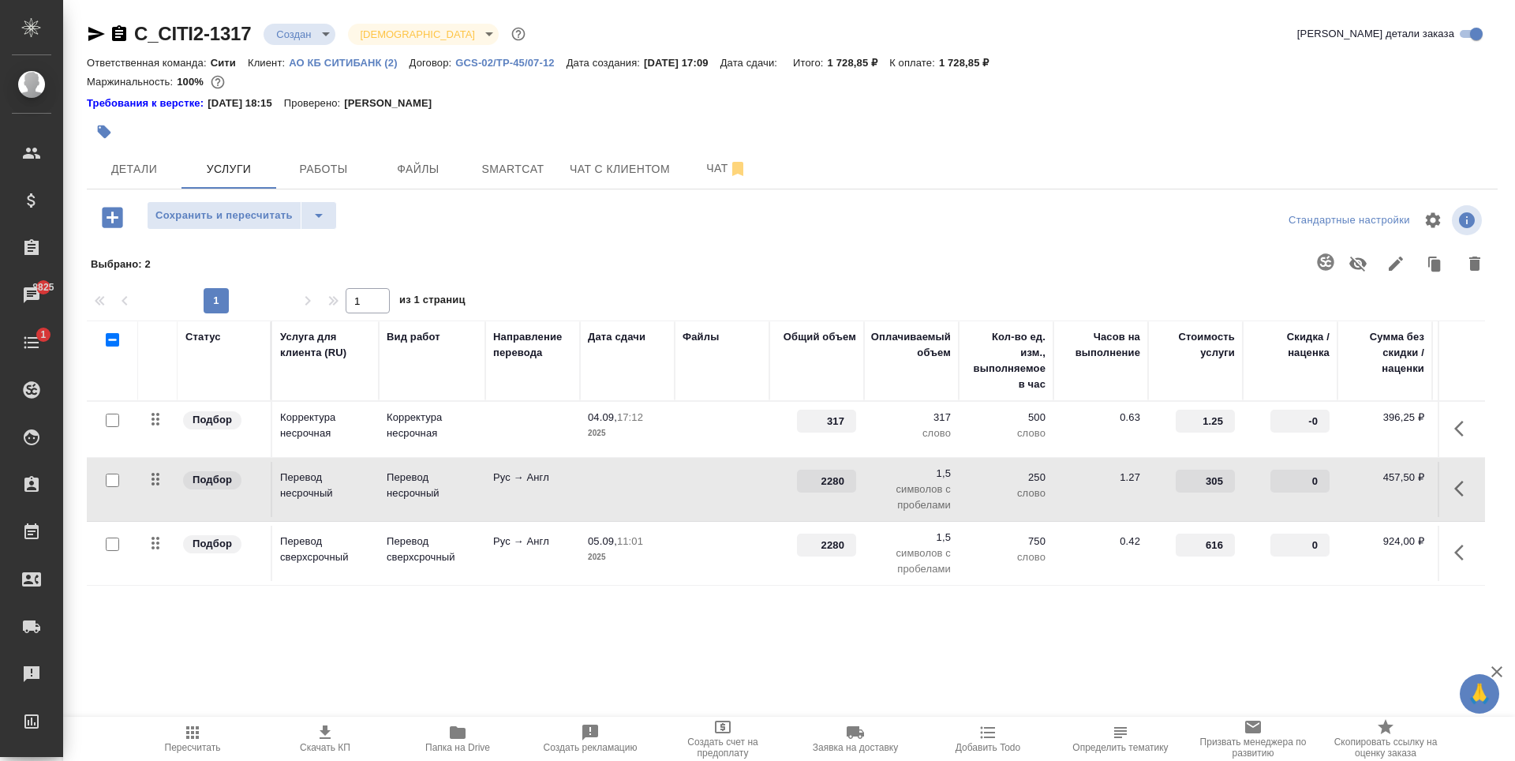
click at [112, 545] on input "checkbox" at bounding box center [112, 543] width 13 height 13
checkbox input "true"
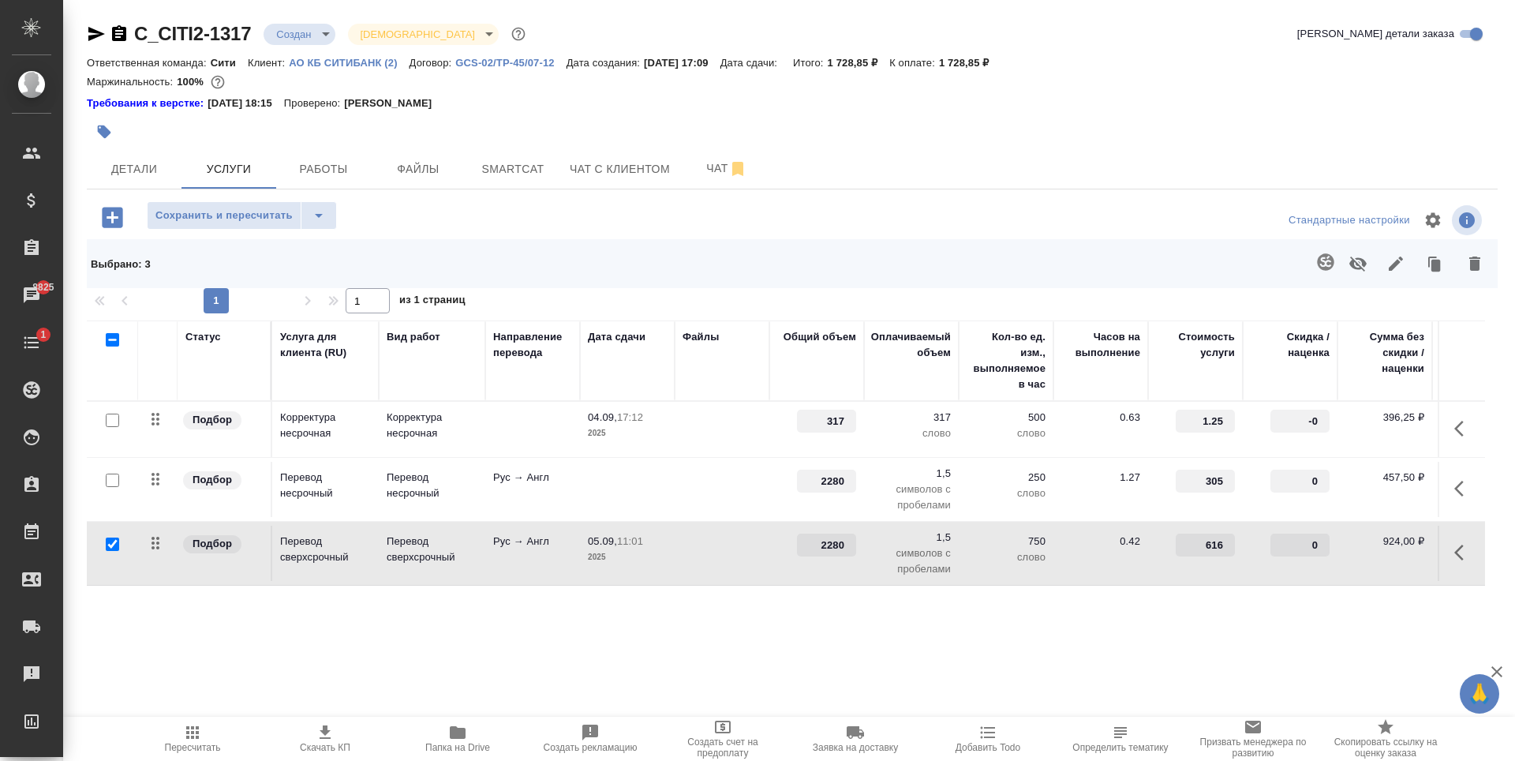
click at [1359, 260] on icon "button" at bounding box center [1357, 263] width 17 height 15
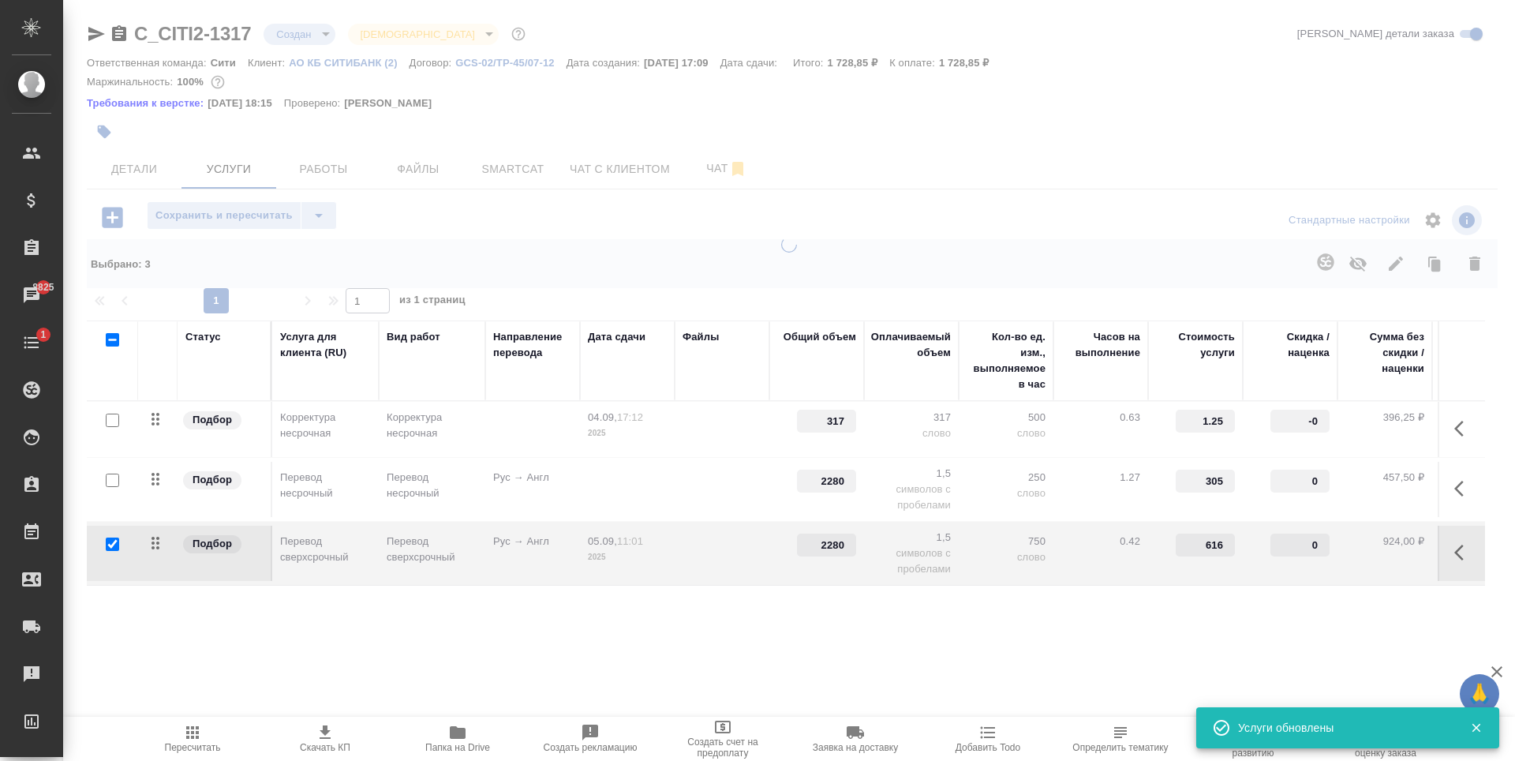
type input "-30"
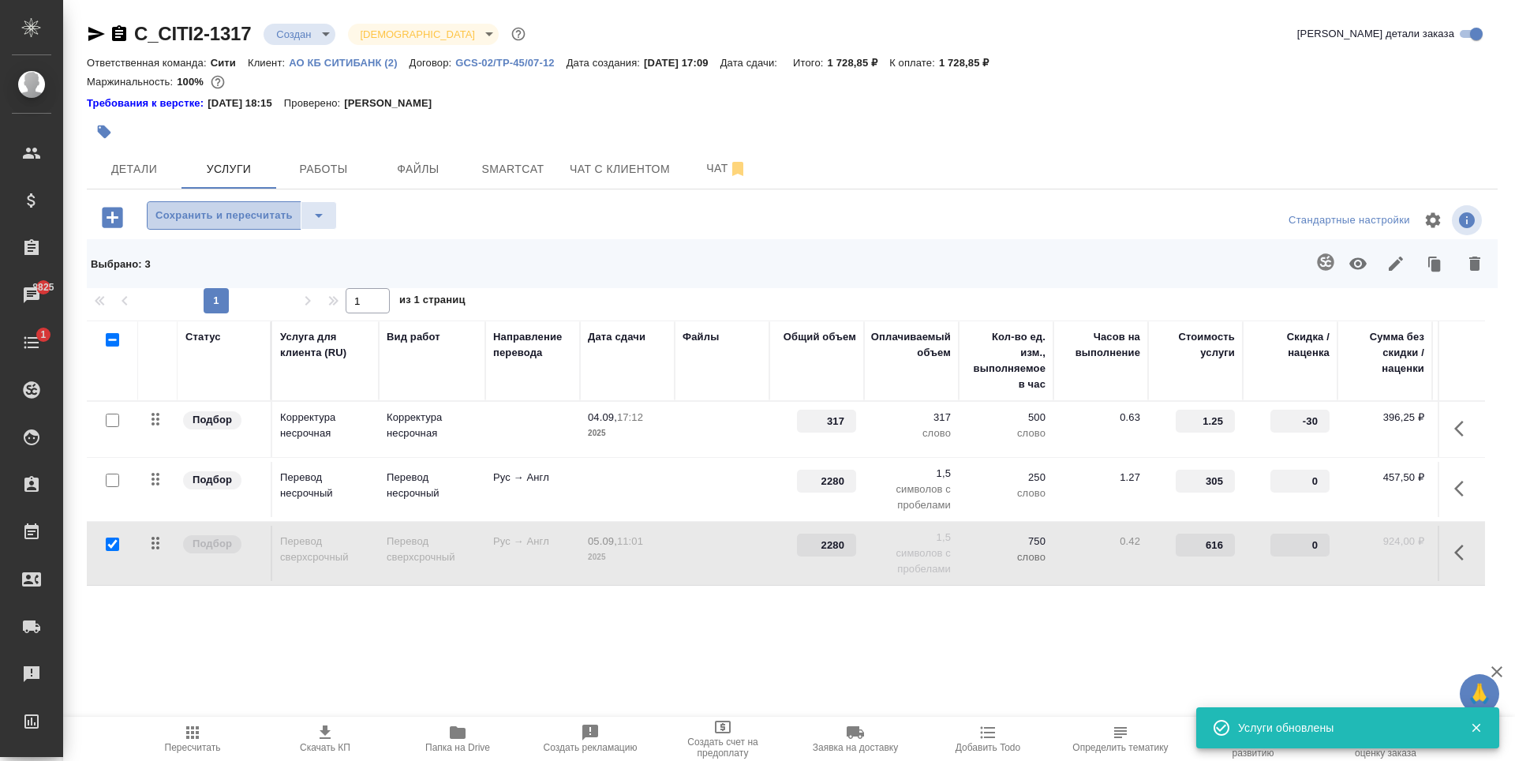
click at [262, 215] on span "Сохранить и пересчитать" at bounding box center [223, 216] width 137 height 18
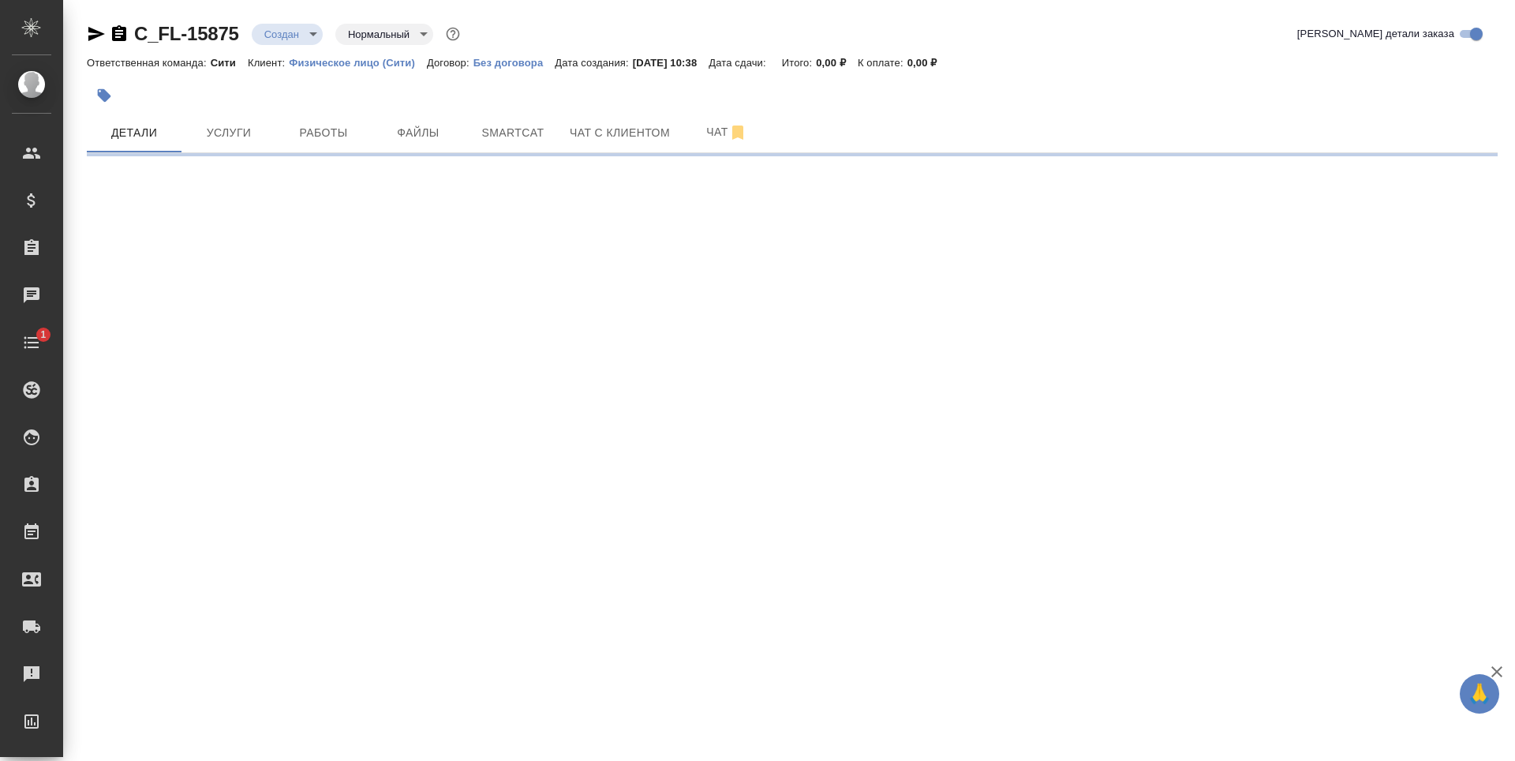
select select "RU"
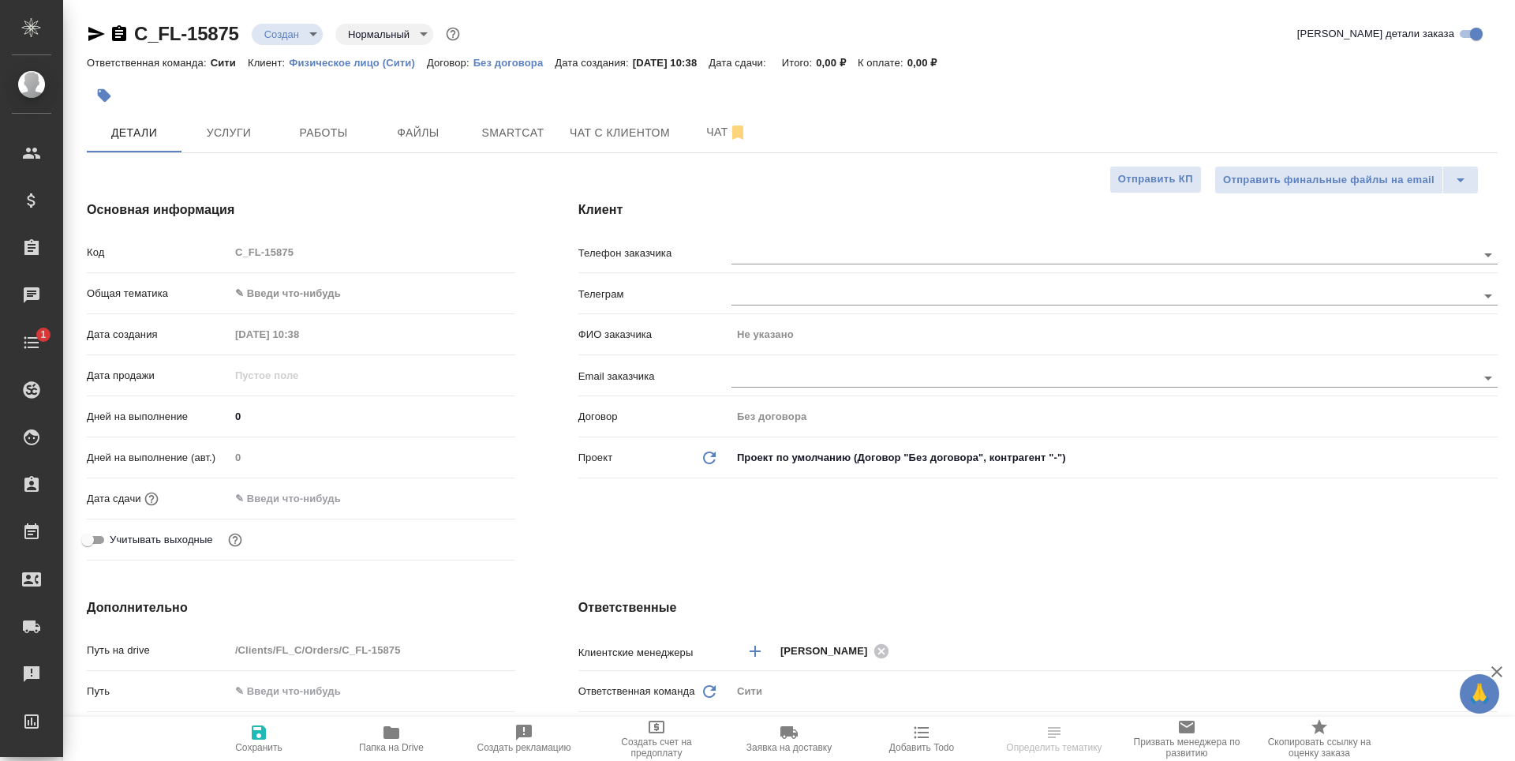
type textarea "x"
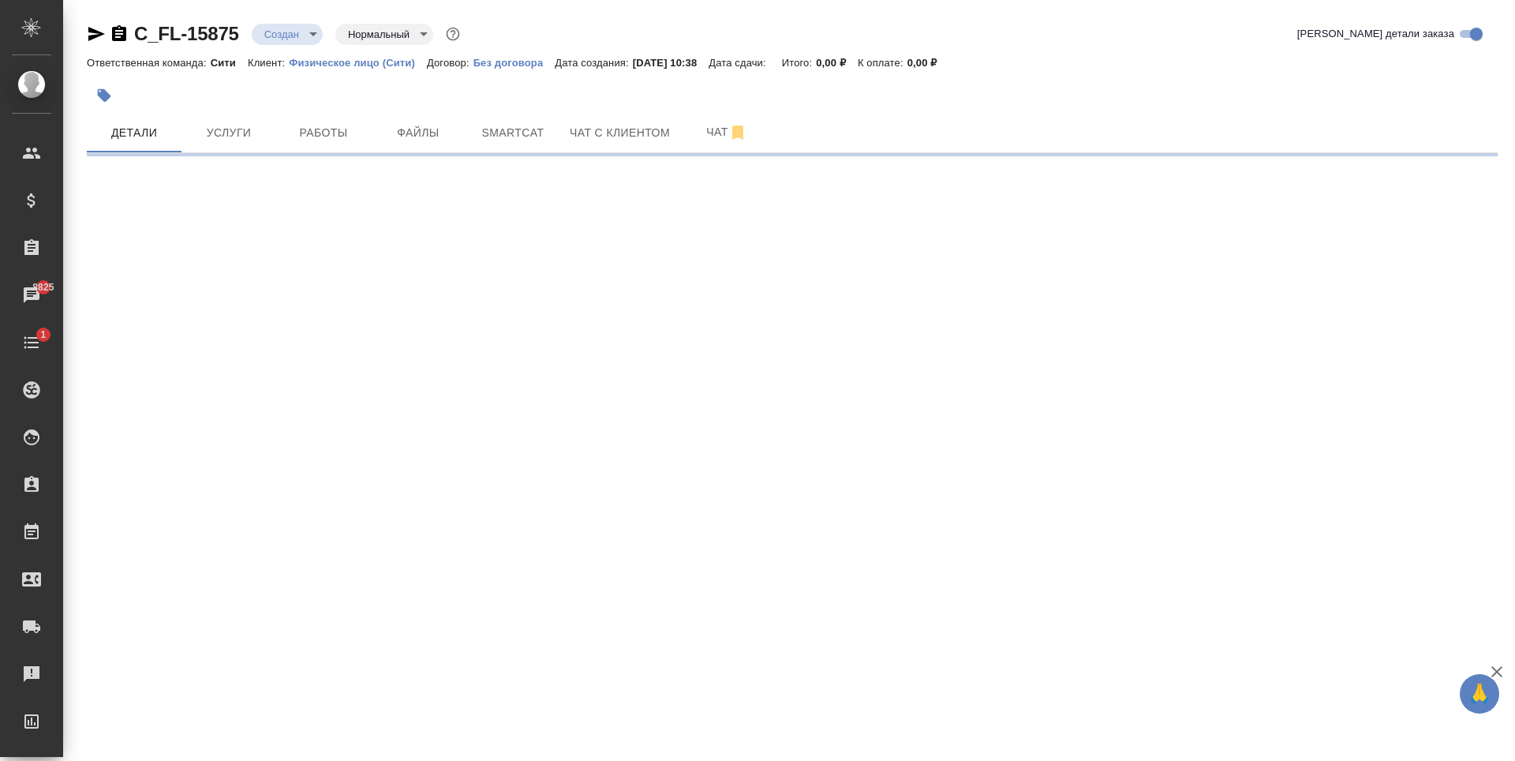
click at [260, 295] on div ".cls-1 fill:#fff; AWATERA Zaytseva Svetlana Клиенты Спецификации Заказы 8825 Ча…" at bounding box center [757, 380] width 1515 height 761
select select "RU"
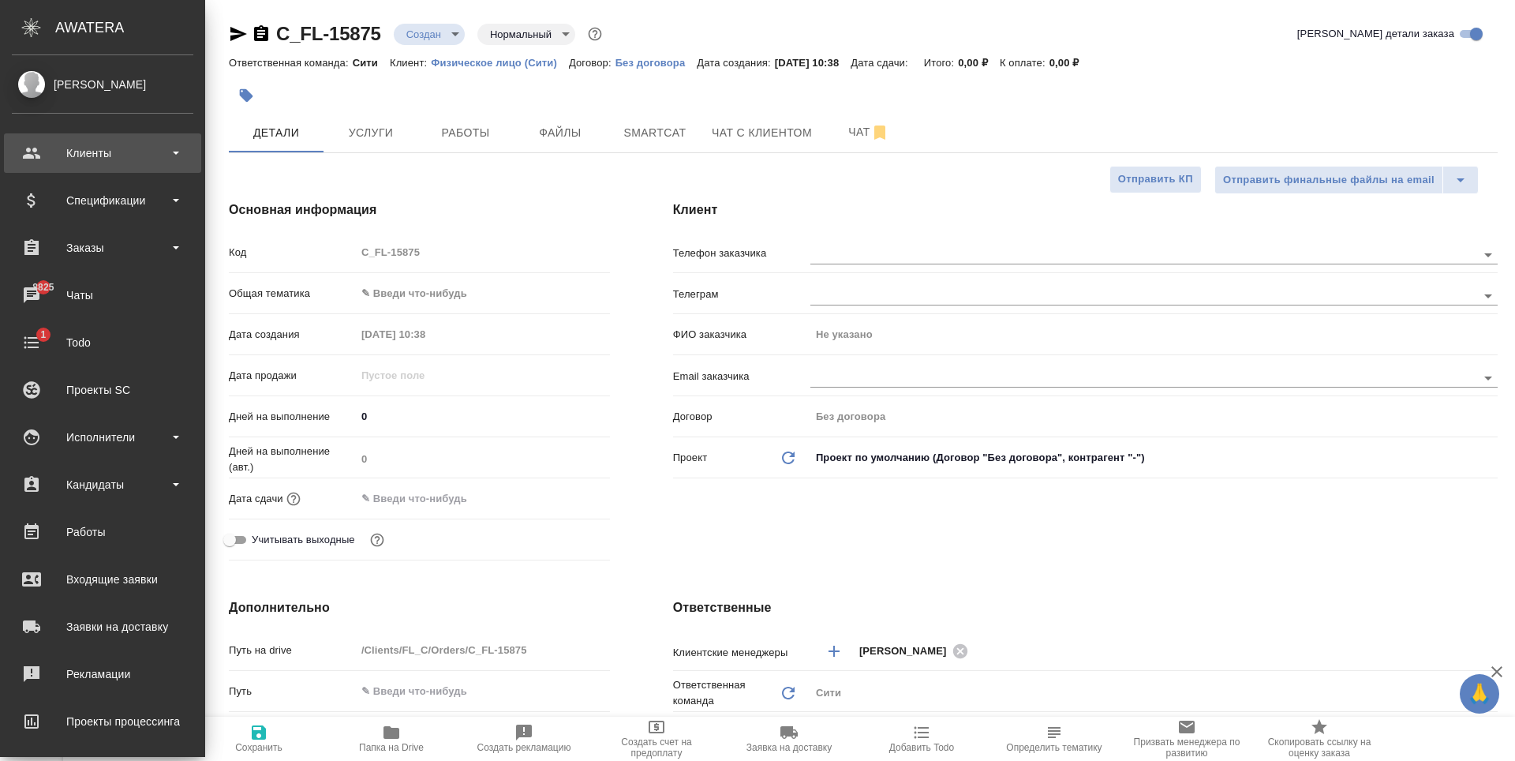
type textarea "x"
click at [56, 151] on div "Клиенты" at bounding box center [102, 153] width 181 height 24
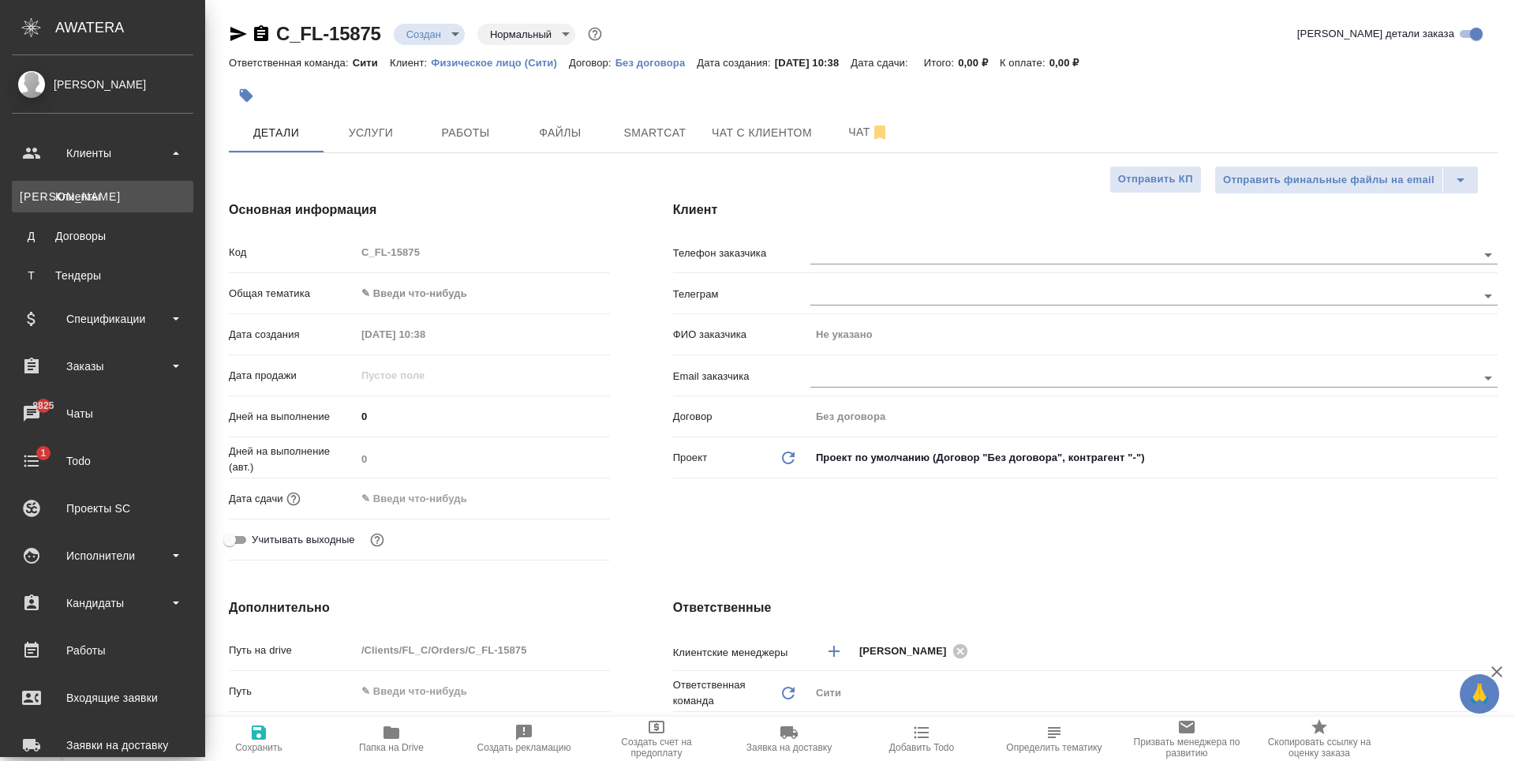
click at [99, 206] on link "К Клиенты" at bounding box center [102, 197] width 181 height 32
type textarea "x"
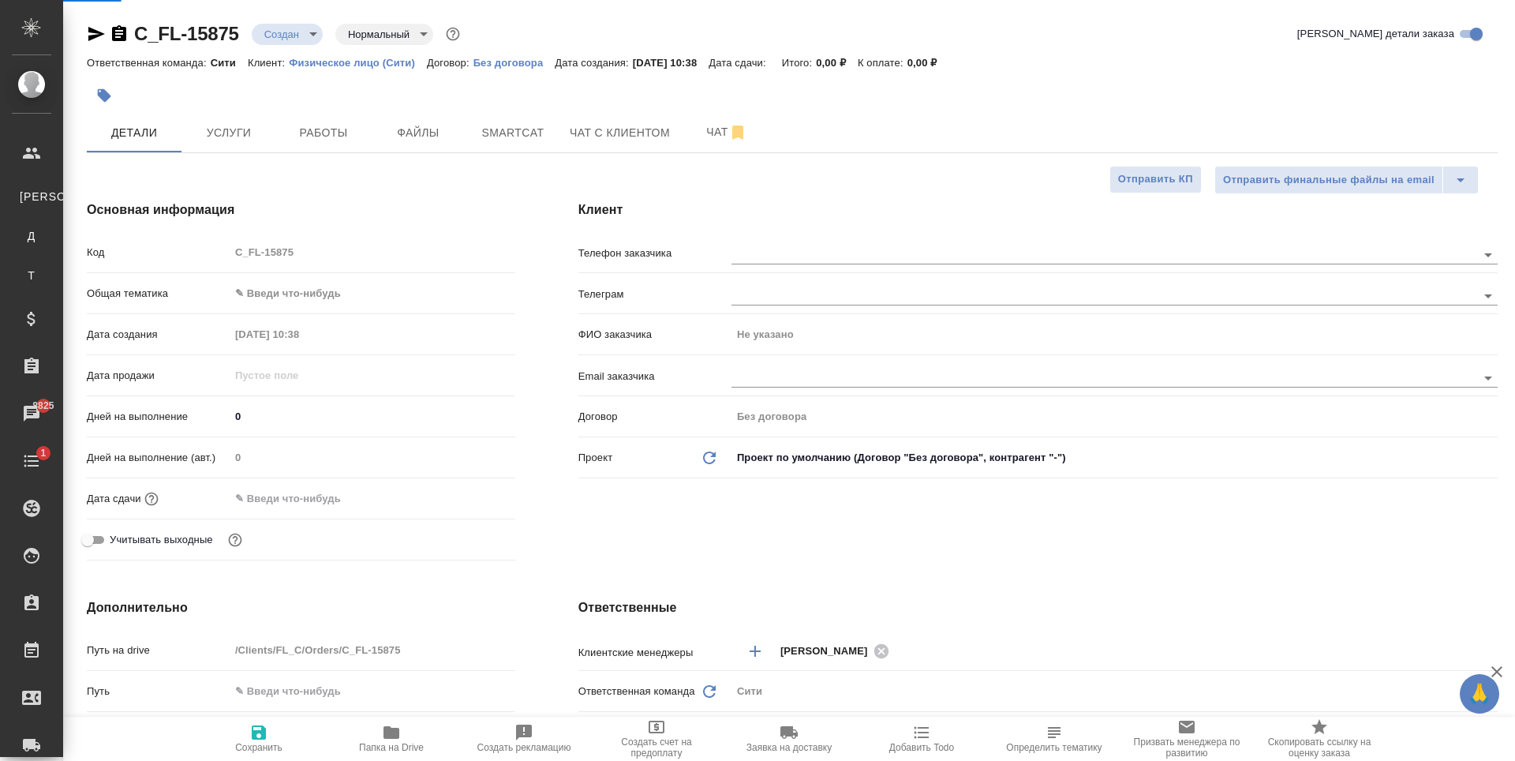
select select "RU"
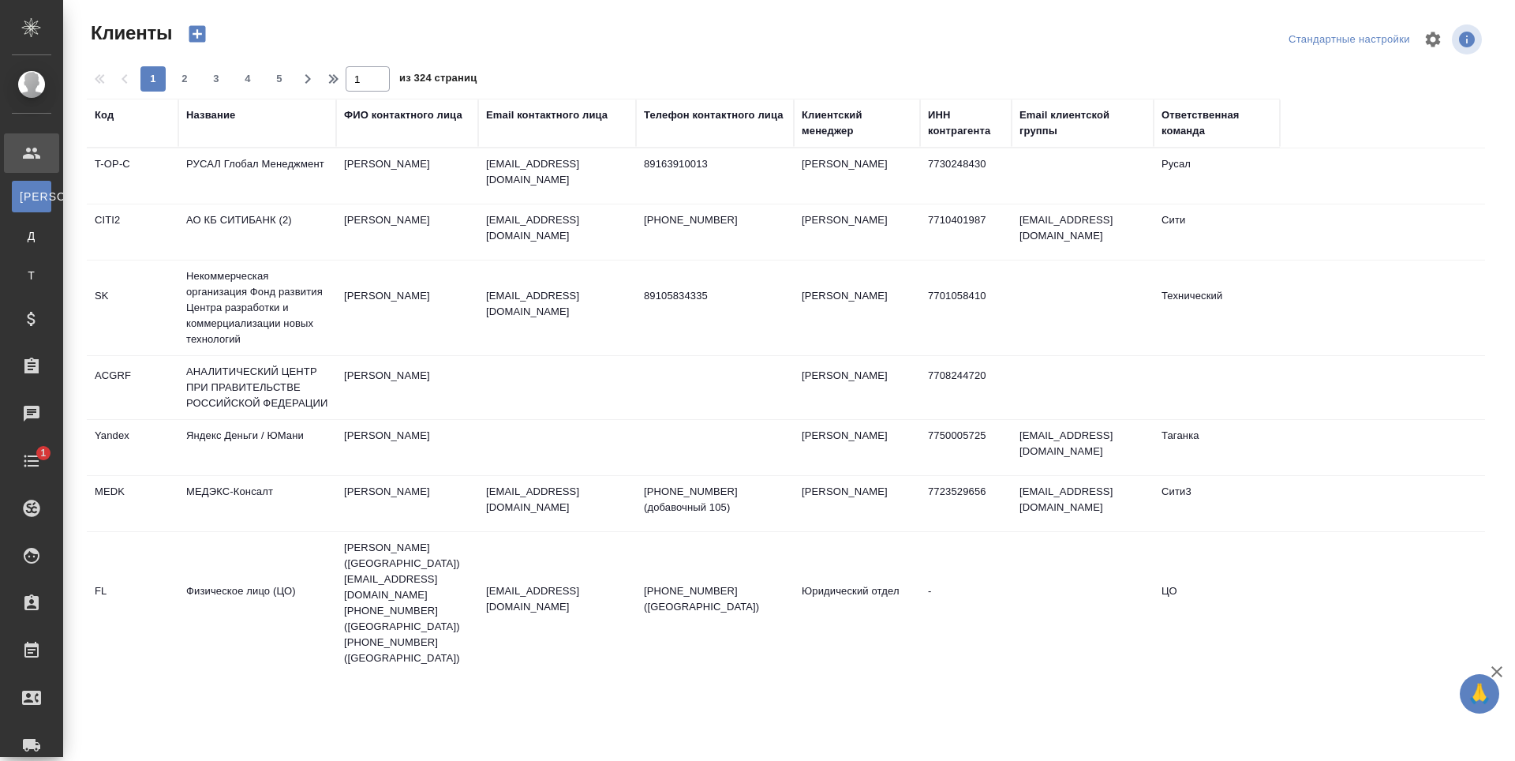
click at [502, 110] on div "Email контактного лица" at bounding box center [547, 115] width 122 height 16
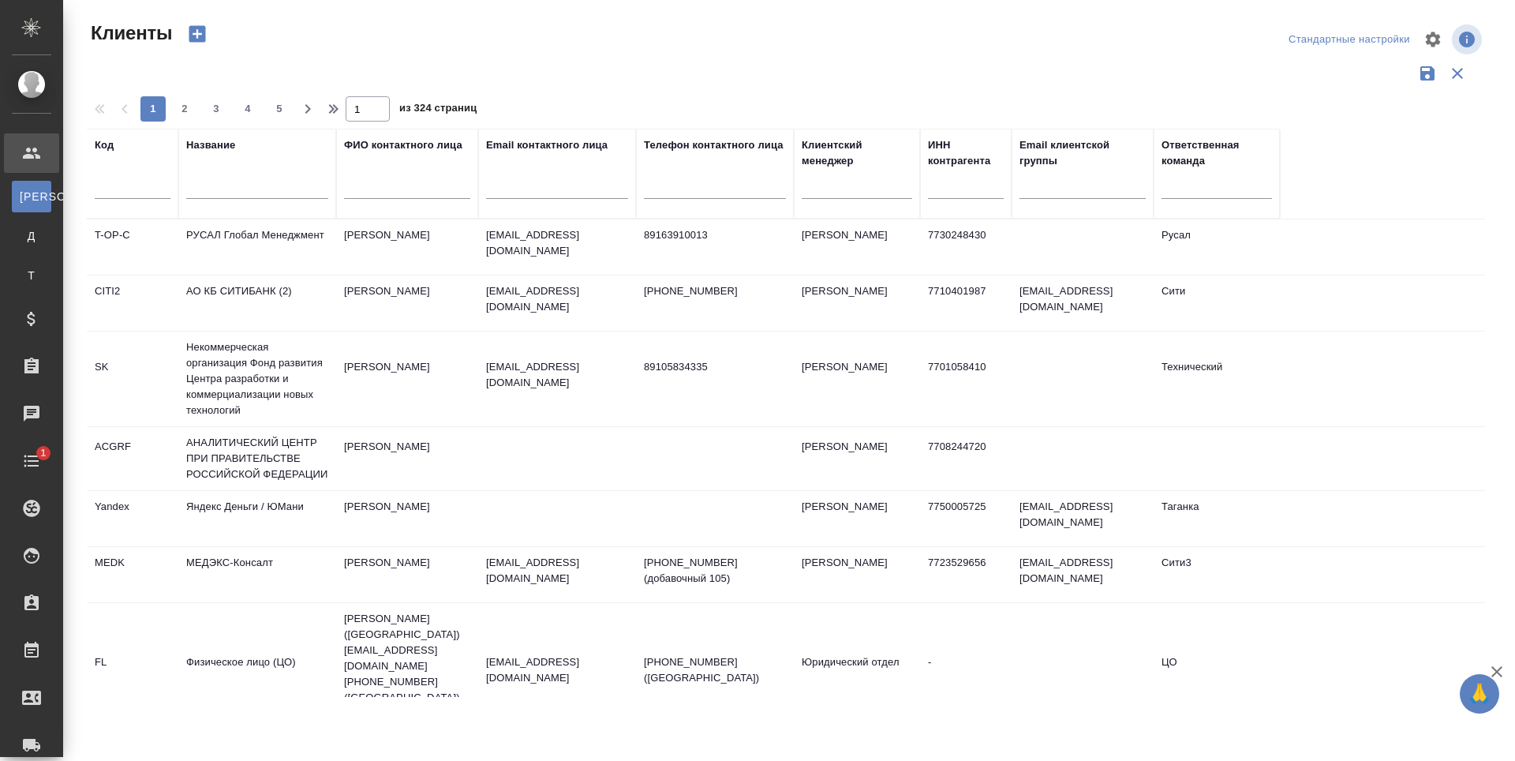
click at [518, 182] on input "text" at bounding box center [557, 189] width 142 height 20
paste input "vasilchenko.aliona@yandex.ru"
type input "vasilchenko.aliona@yandex.ru"
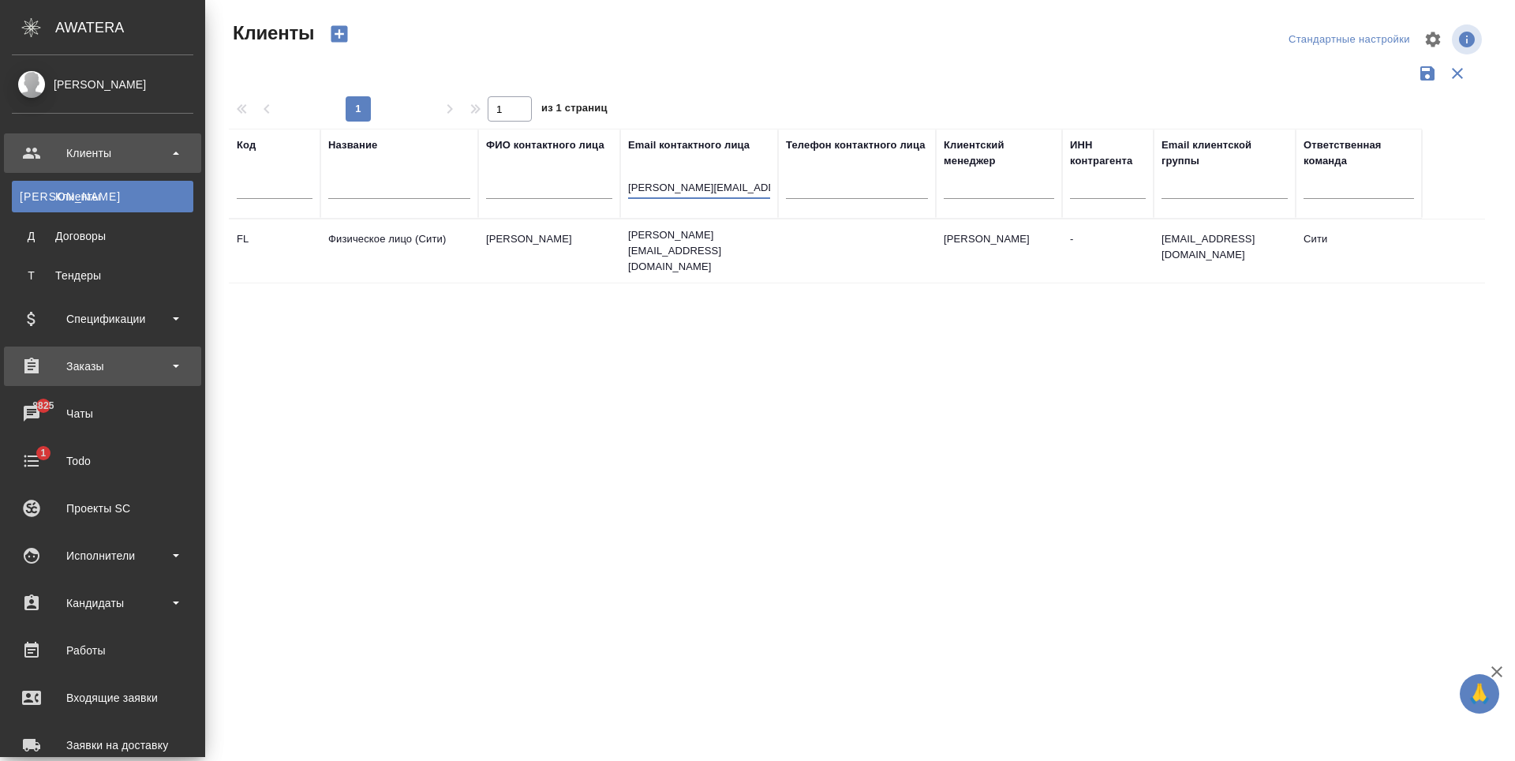
click at [87, 365] on div "Заказы" at bounding box center [102, 366] width 181 height 24
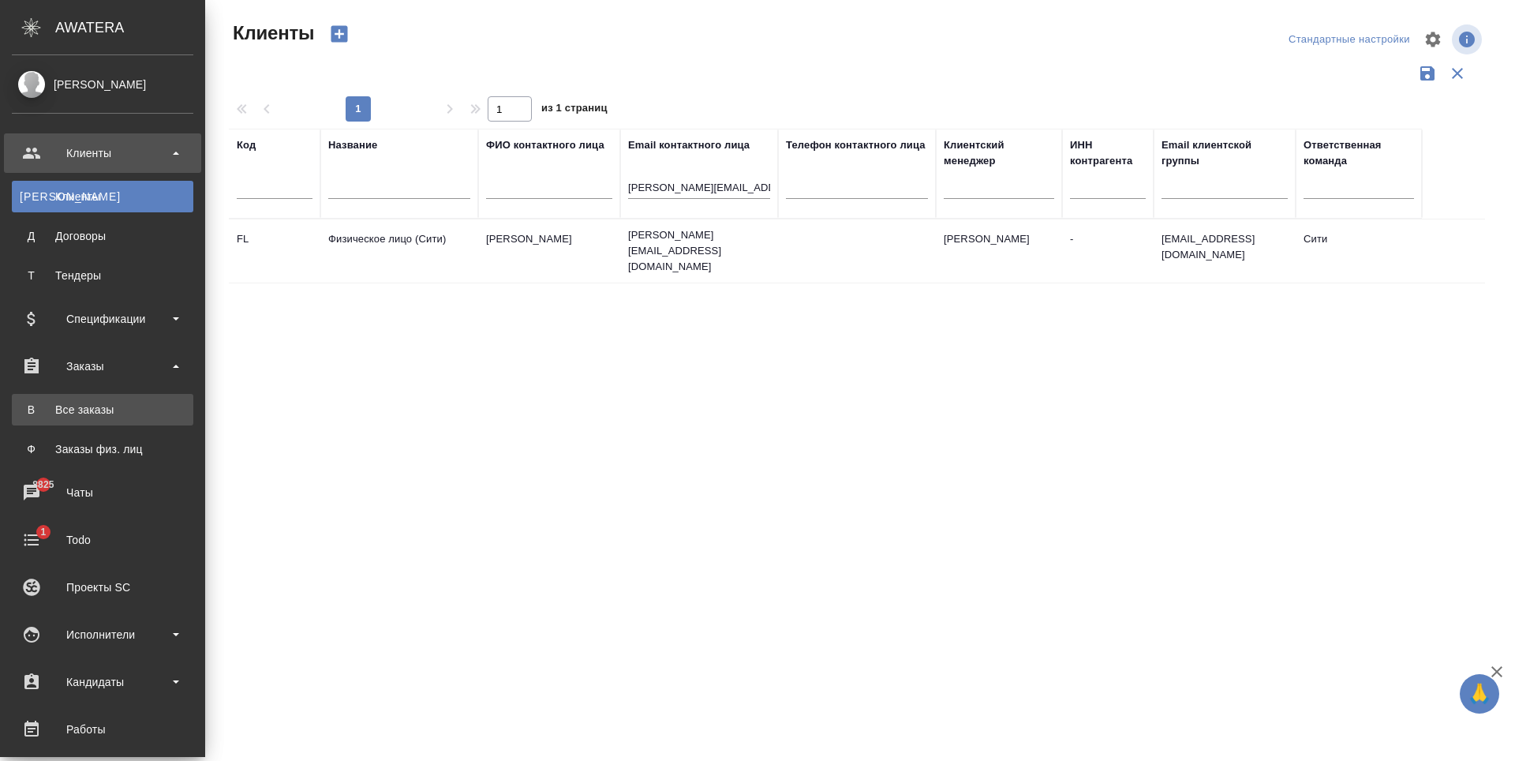
click at [117, 406] on div "Все заказы" at bounding box center [103, 410] width 166 height 16
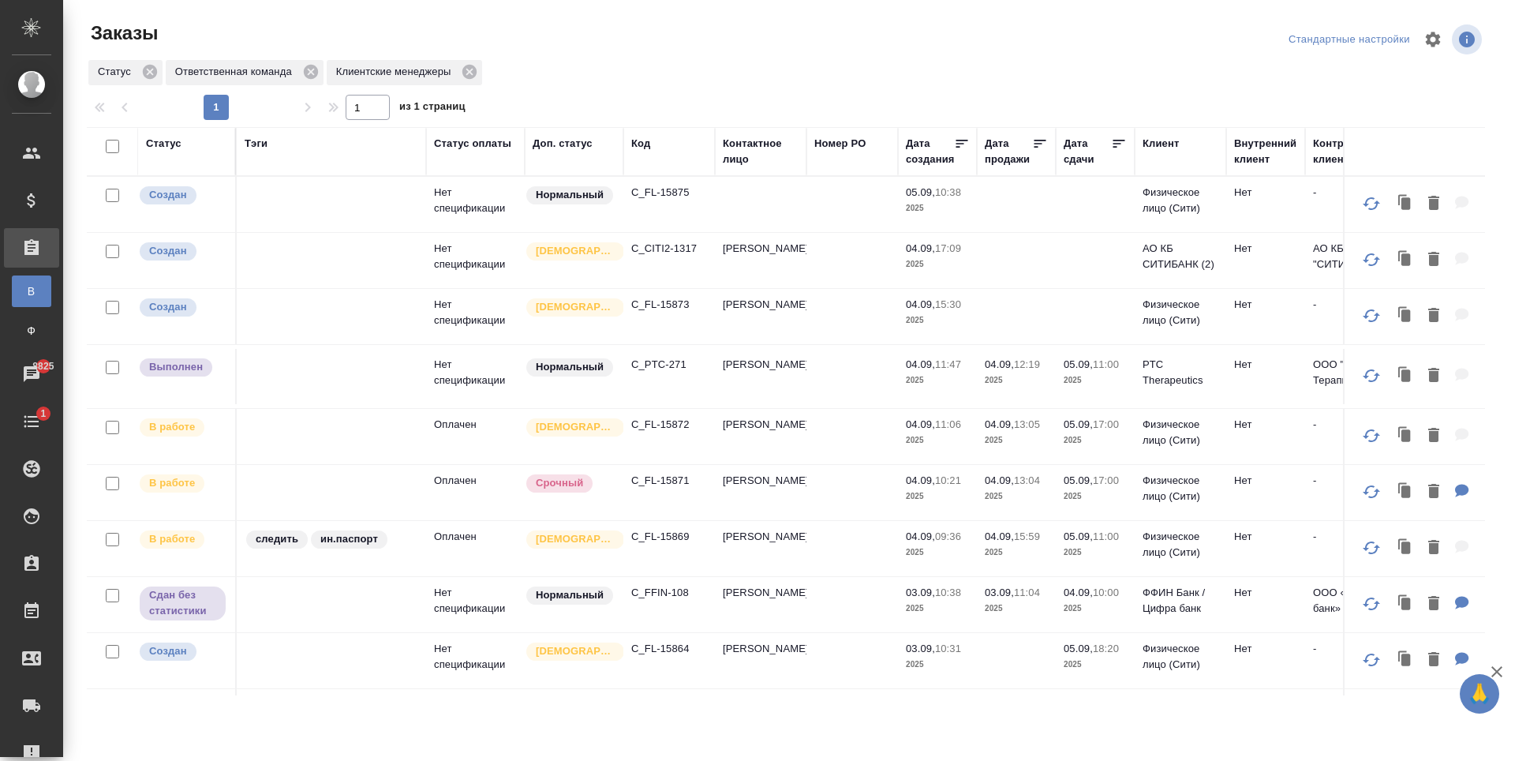
click at [679, 194] on p "C_FL-15875" at bounding box center [669, 193] width 76 height 16
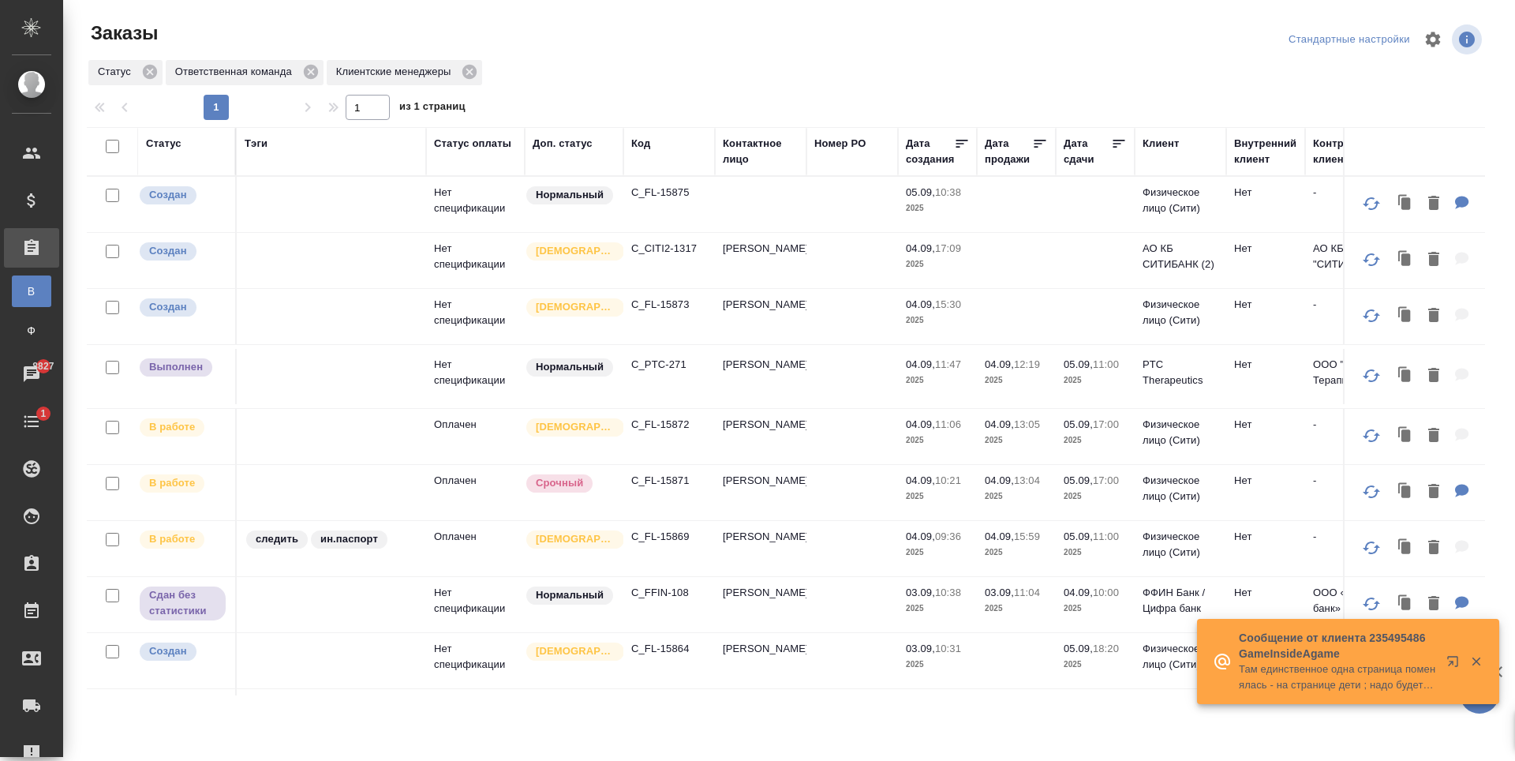
click at [656, 192] on p "C_FL-15875" at bounding box center [669, 193] width 76 height 16
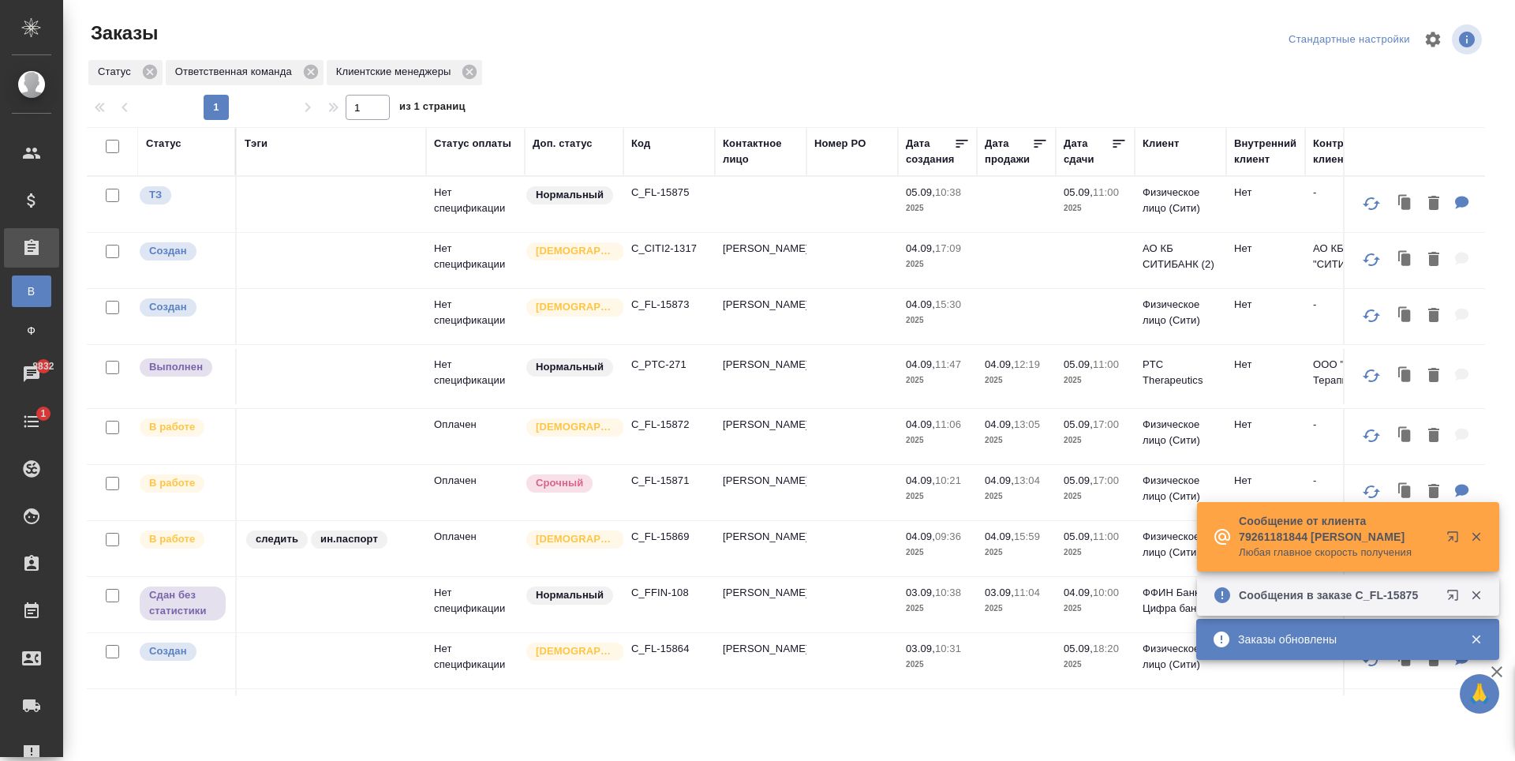
click at [655, 196] on p "C_FL-15875" at bounding box center [669, 193] width 76 height 16
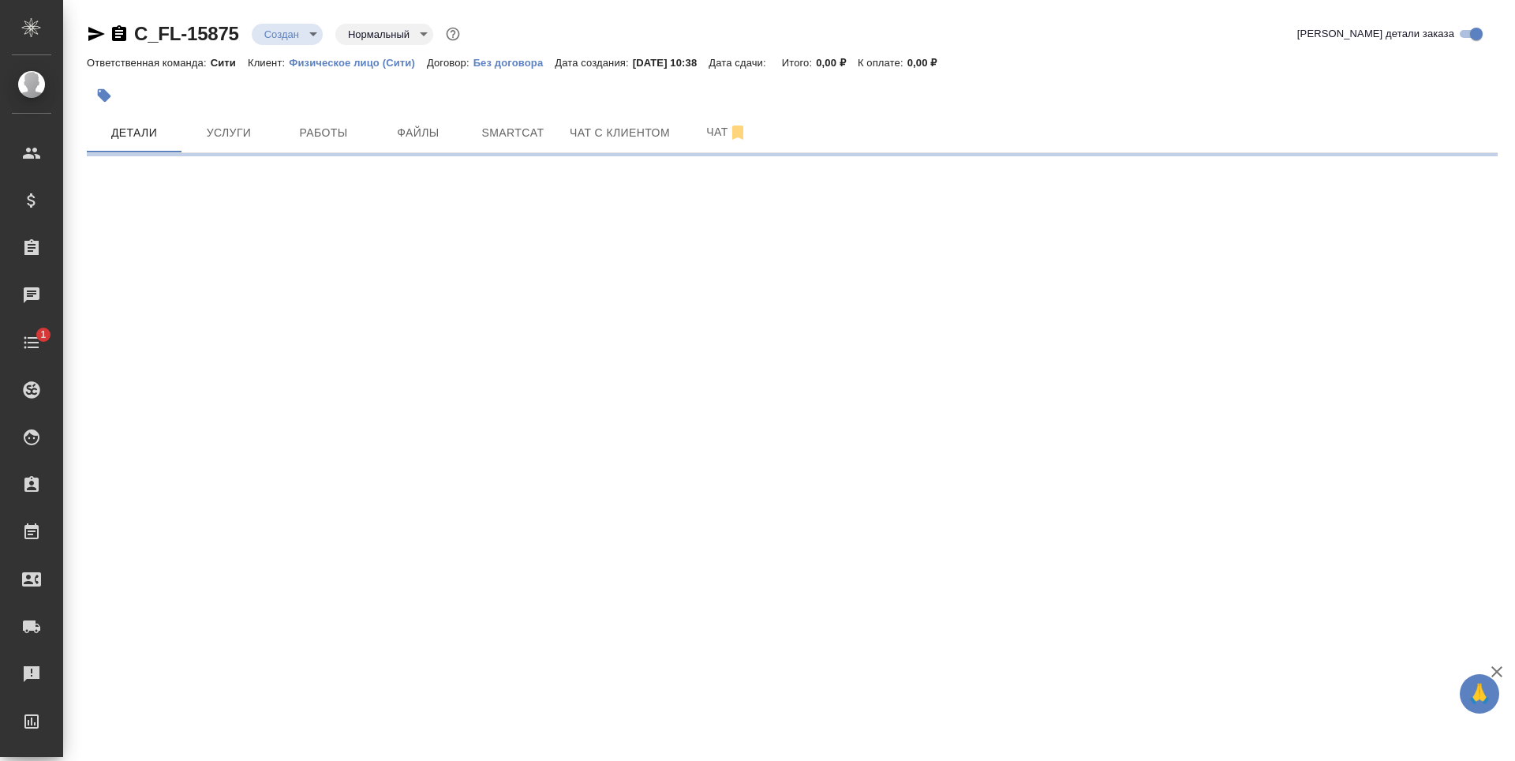
select select "RU"
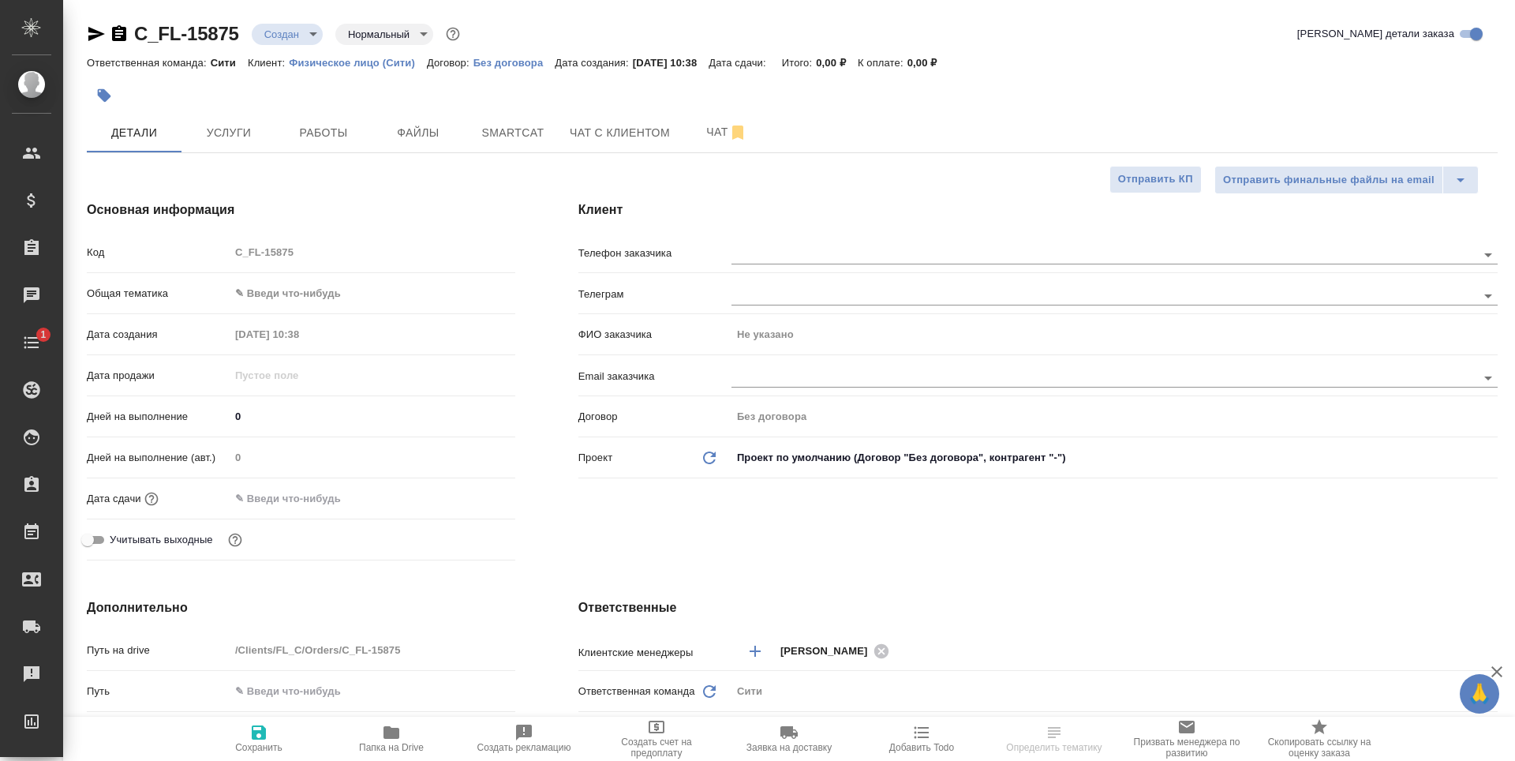
type textarea "x"
click at [764, 381] on input "text" at bounding box center [1077, 377] width 692 height 19
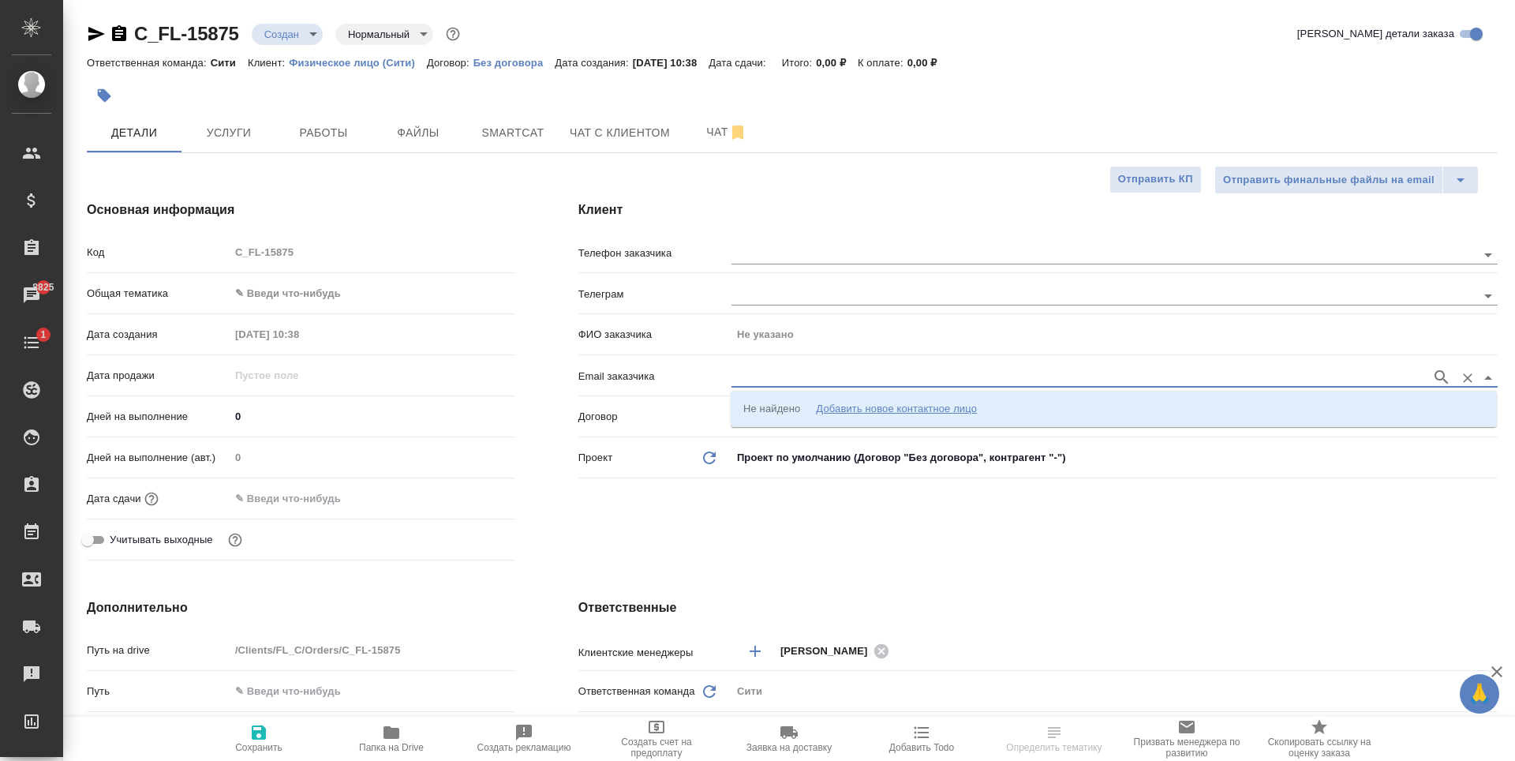
paste input "[PERSON_NAME][EMAIL_ADDRESS][DOMAIN_NAME]"
type input "[PERSON_NAME][EMAIL_ADDRESS][DOMAIN_NAME]"
click at [817, 411] on p "[PERSON_NAME] [PERSON_NAME][EMAIL_ADDRESS][DOMAIN_NAME]" at bounding box center [918, 409] width 350 height 16
type input "[PERSON_NAME]"
type input "[PERSON_NAME] [PERSON_NAME][EMAIL_ADDRESS][DOMAIN_NAME]"
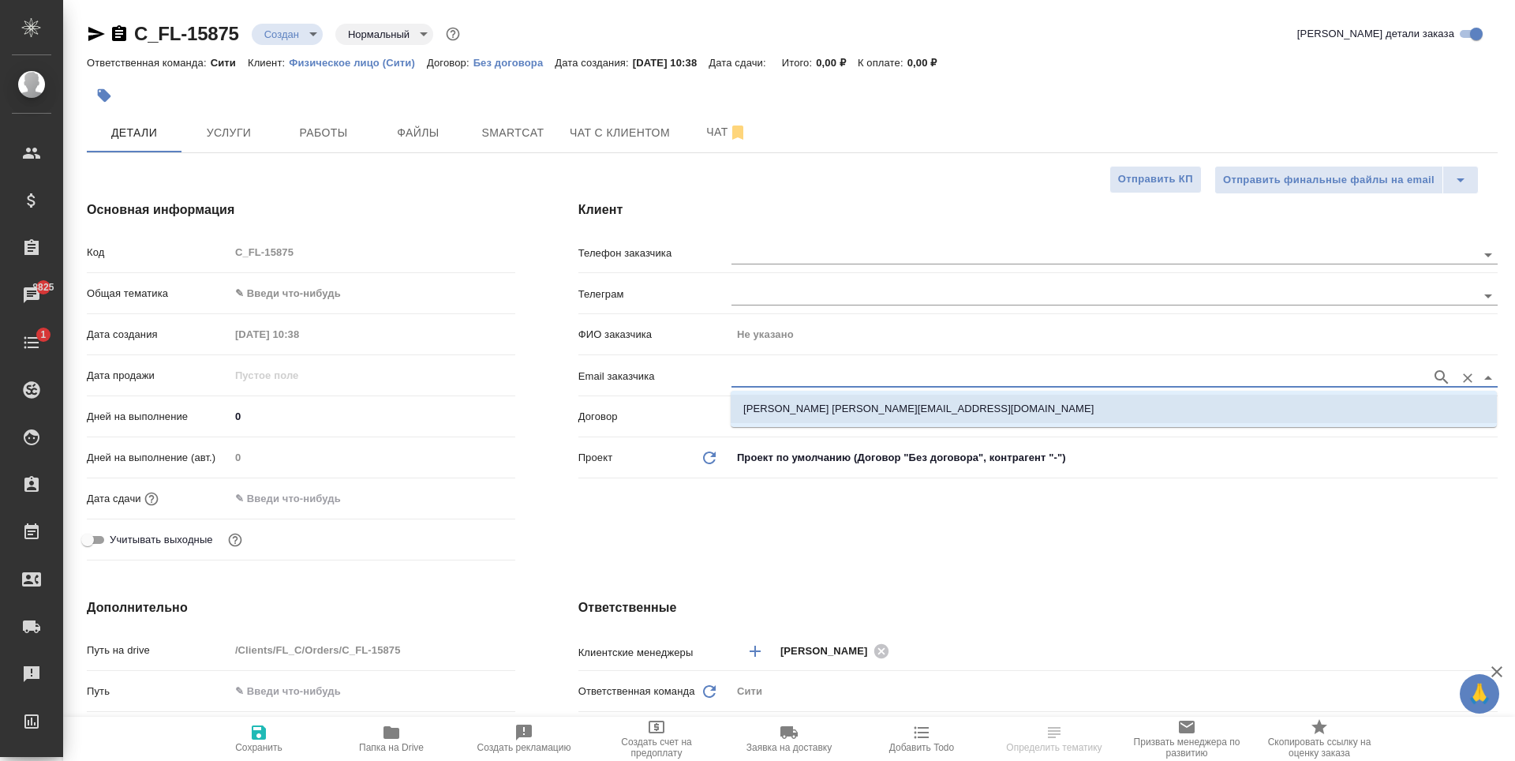
type textarea "x"
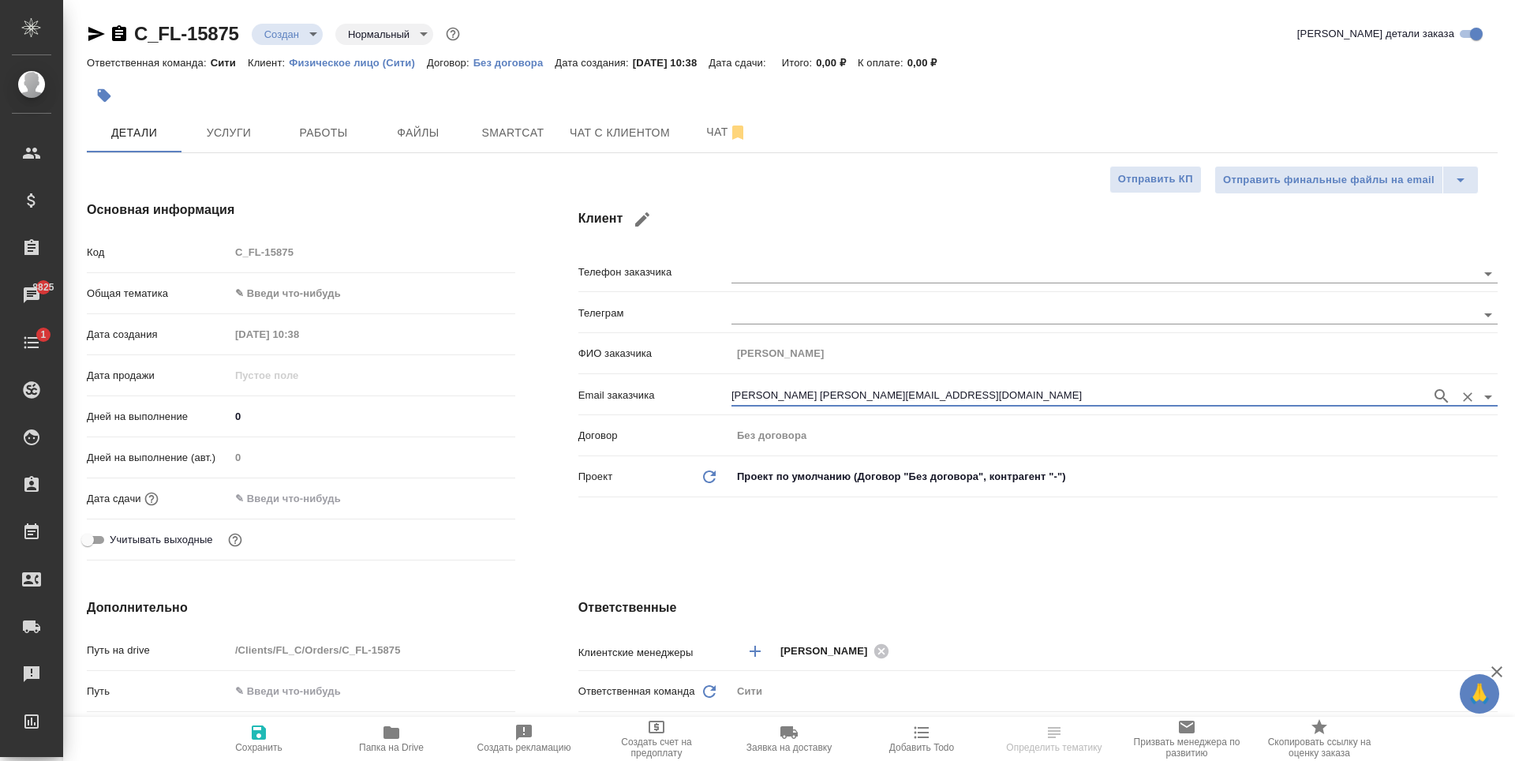
click at [260, 499] on input "text" at bounding box center [299, 498] width 138 height 23
click at [469, 493] on div ".cls-1 fill:#fff; AWATERA [PERSON_NAME] Спецификации Заказы 8825 Чаты 1 Todo Пр…" at bounding box center [757, 380] width 1515 height 761
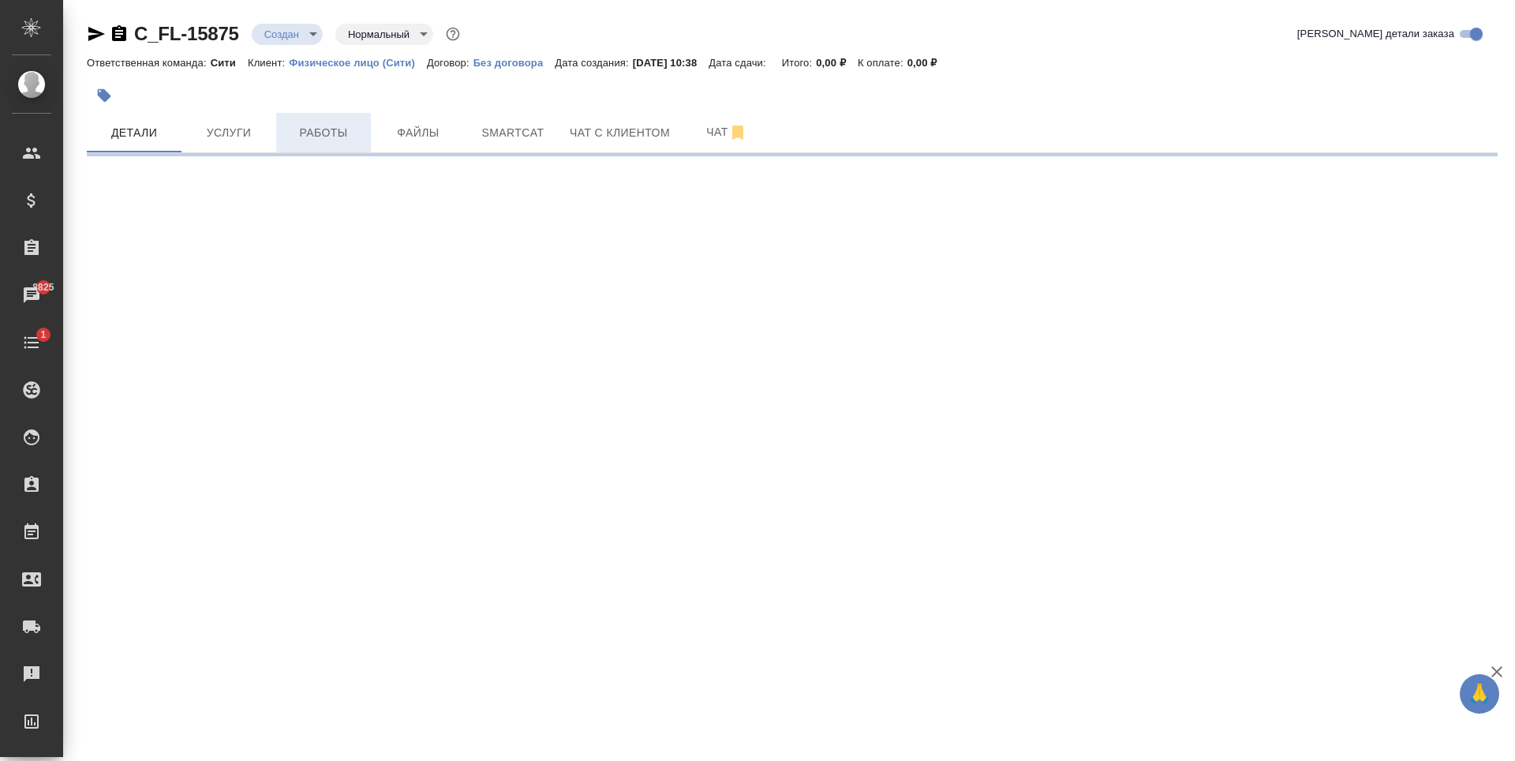
select select "RU"
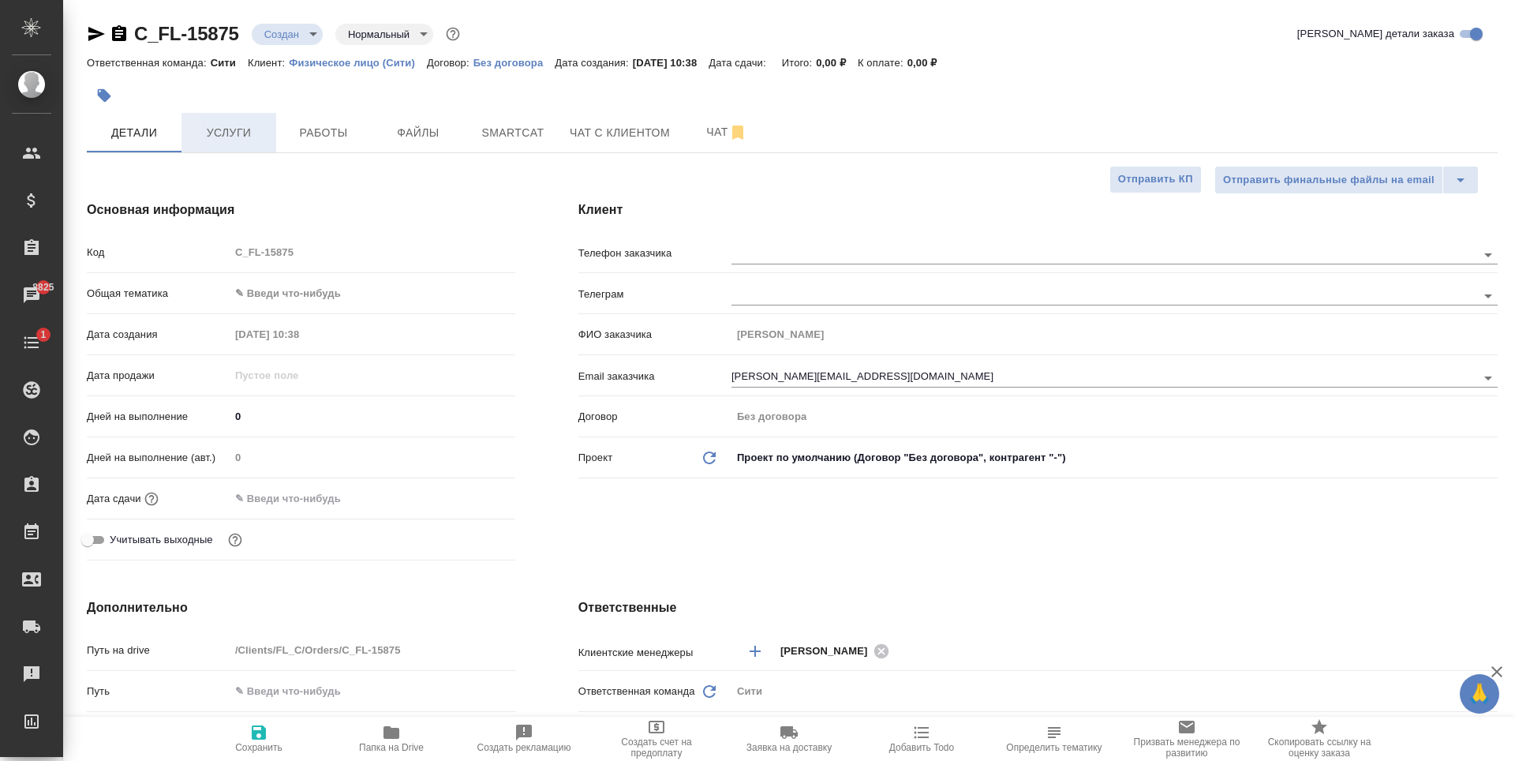
type textarea "x"
click at [231, 134] on span "Услуги" at bounding box center [229, 133] width 76 height 20
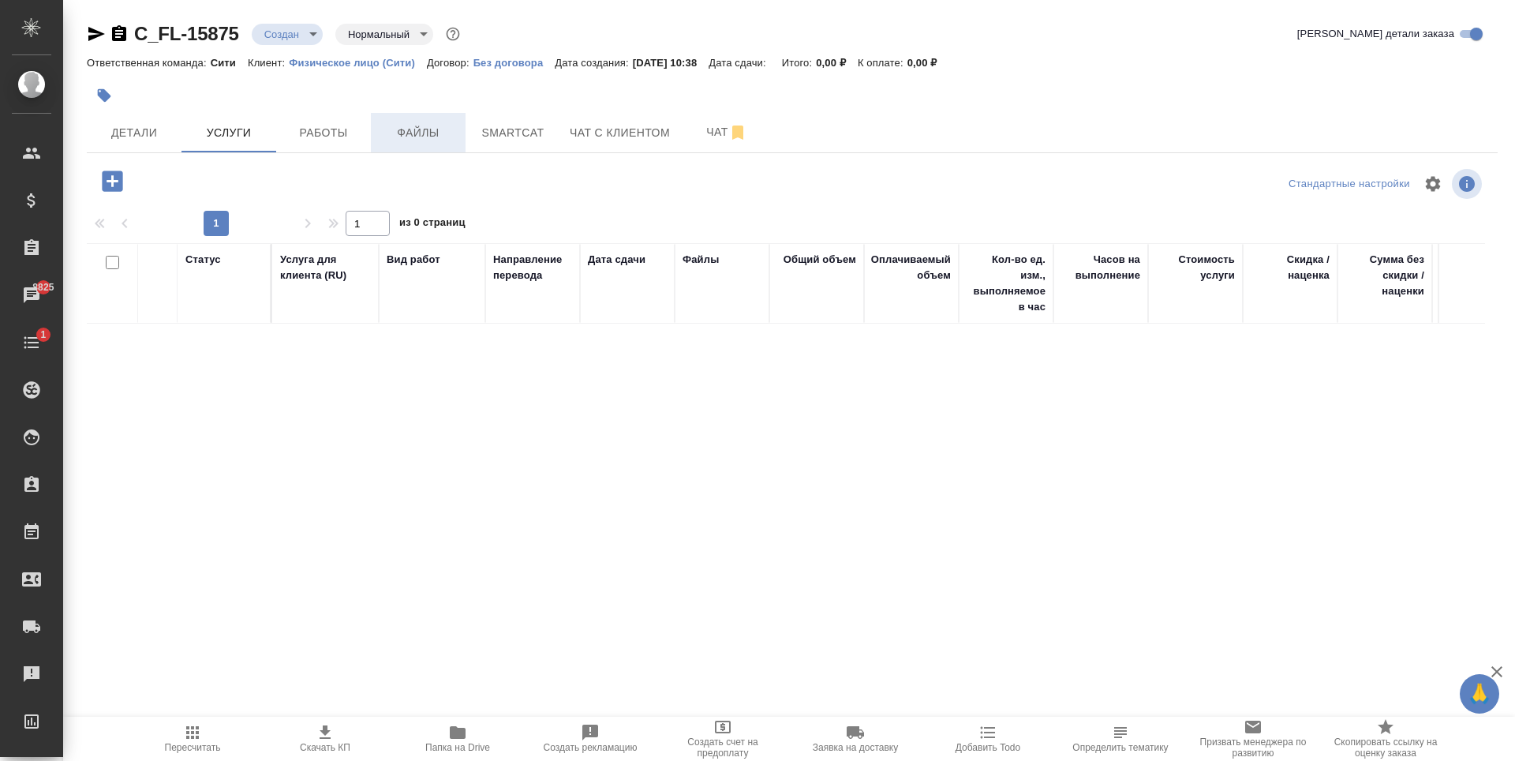
click at [395, 127] on span "Файлы" at bounding box center [418, 133] width 76 height 20
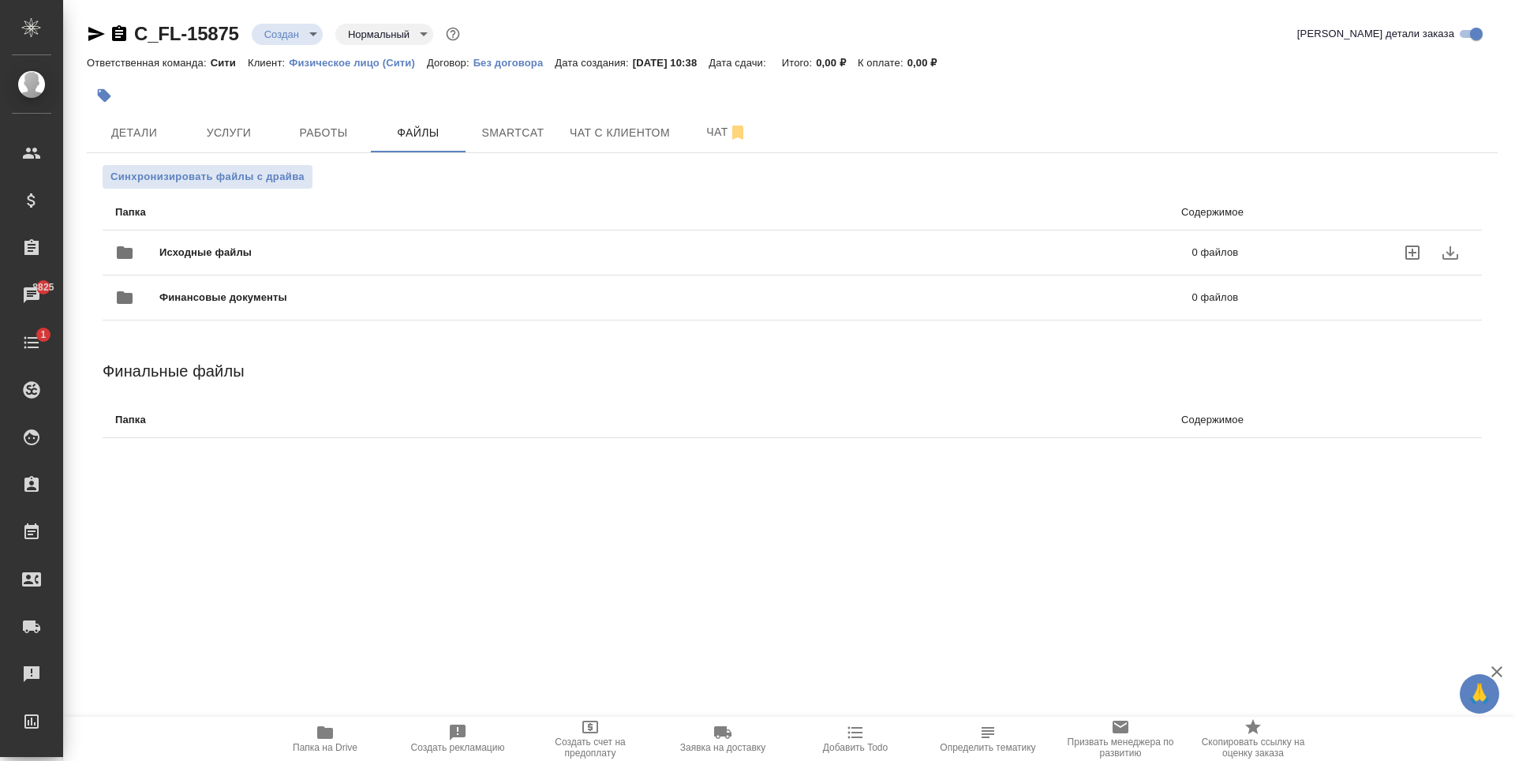
click at [1410, 249] on icon "uploadFiles" at bounding box center [1412, 252] width 19 height 19
click at [0, 0] on input "uploadFiles" at bounding box center [0, 0] width 0 height 0
click at [368, 517] on div ".cls-1 fill:#fff; AWATERA [PERSON_NAME] Спецификации Заказы 8825 Чаты 1 Todo Пр…" at bounding box center [757, 380] width 1515 height 761
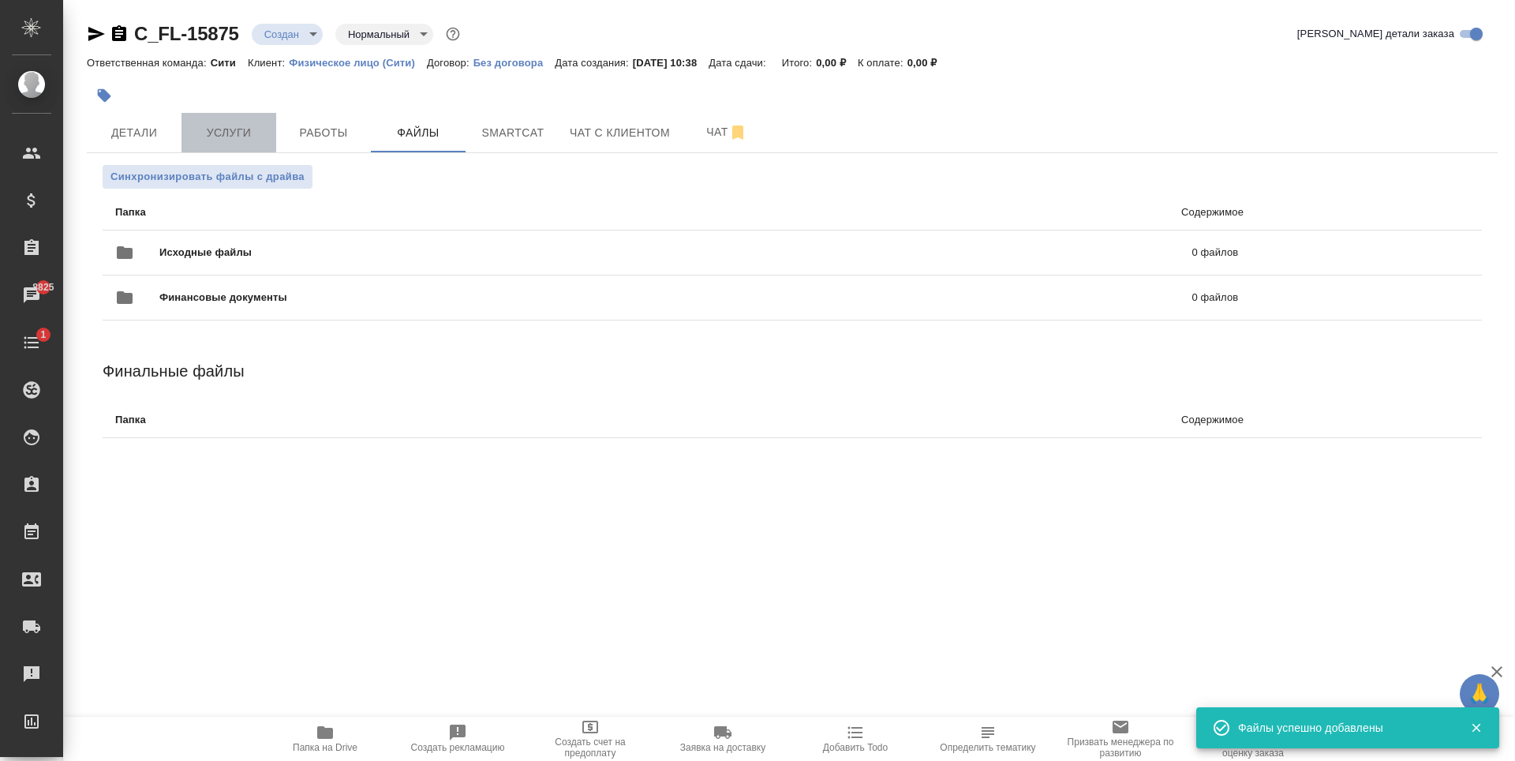
click at [226, 117] on button "Услуги" at bounding box center [228, 132] width 95 height 39
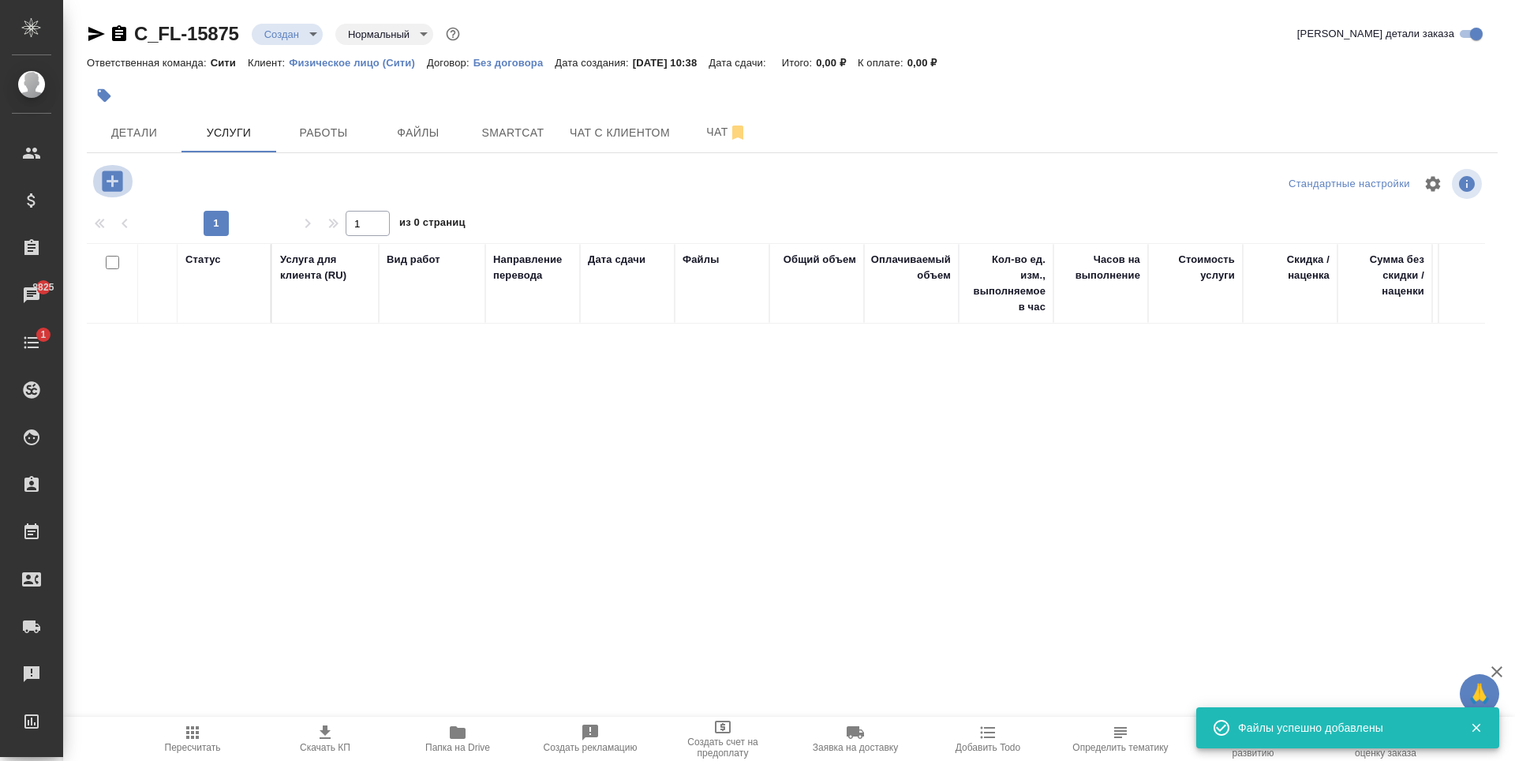
click at [111, 193] on icon "button" at bounding box center [113, 181] width 28 height 28
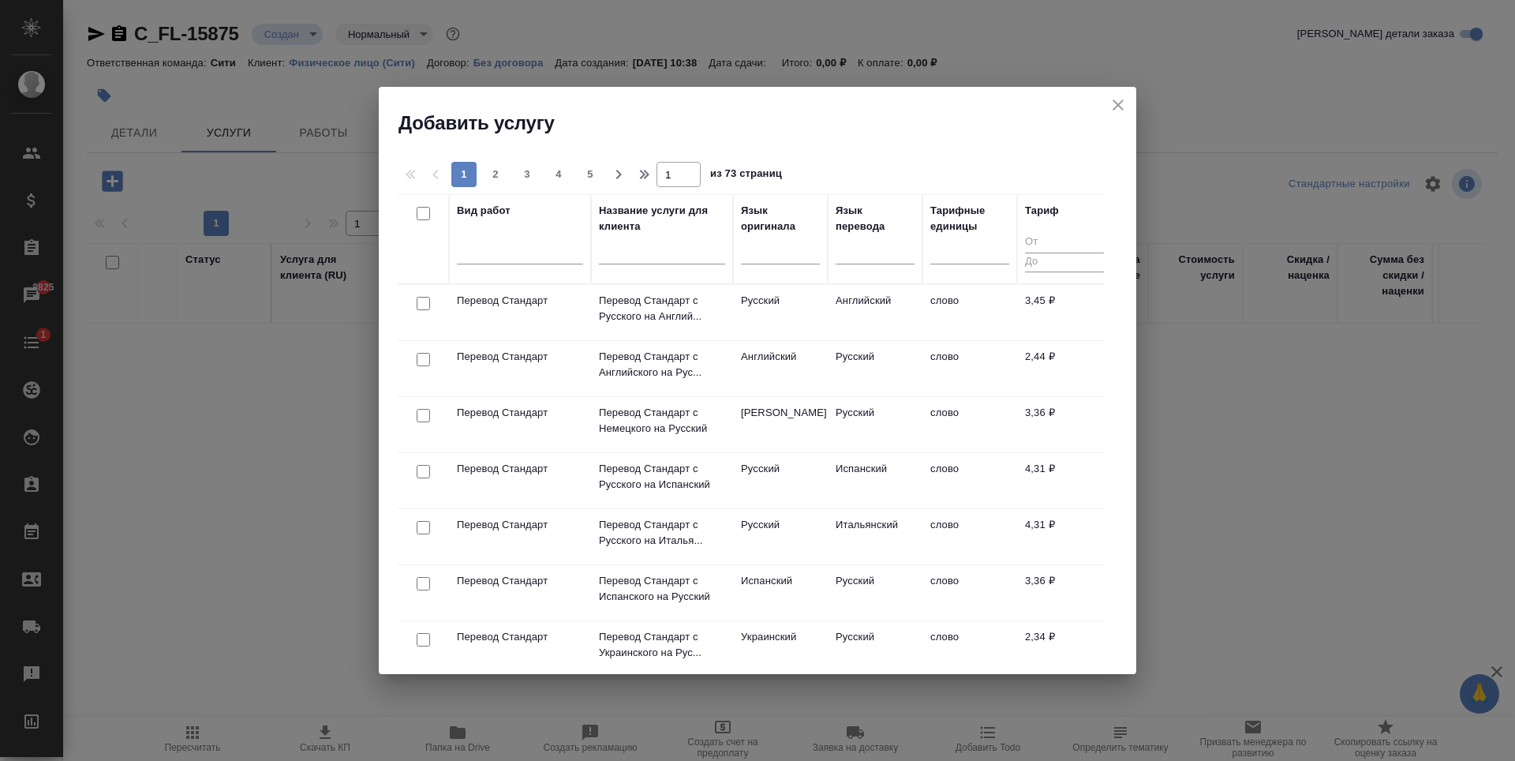
click at [419, 360] on input "checkbox" at bounding box center [423, 359] width 13 height 13
checkbox input "true"
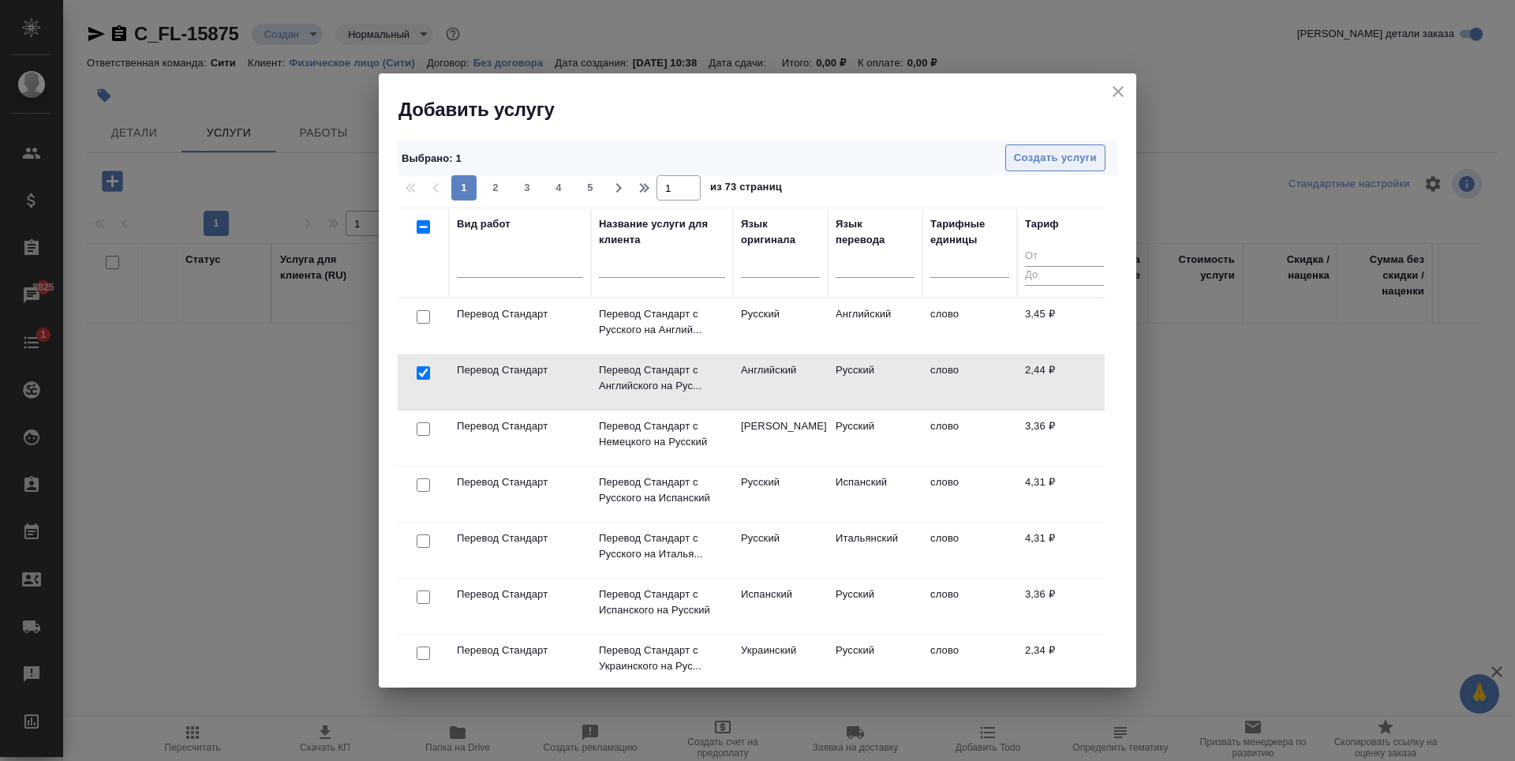
click at [1075, 160] on span "Создать услуги" at bounding box center [1055, 158] width 83 height 18
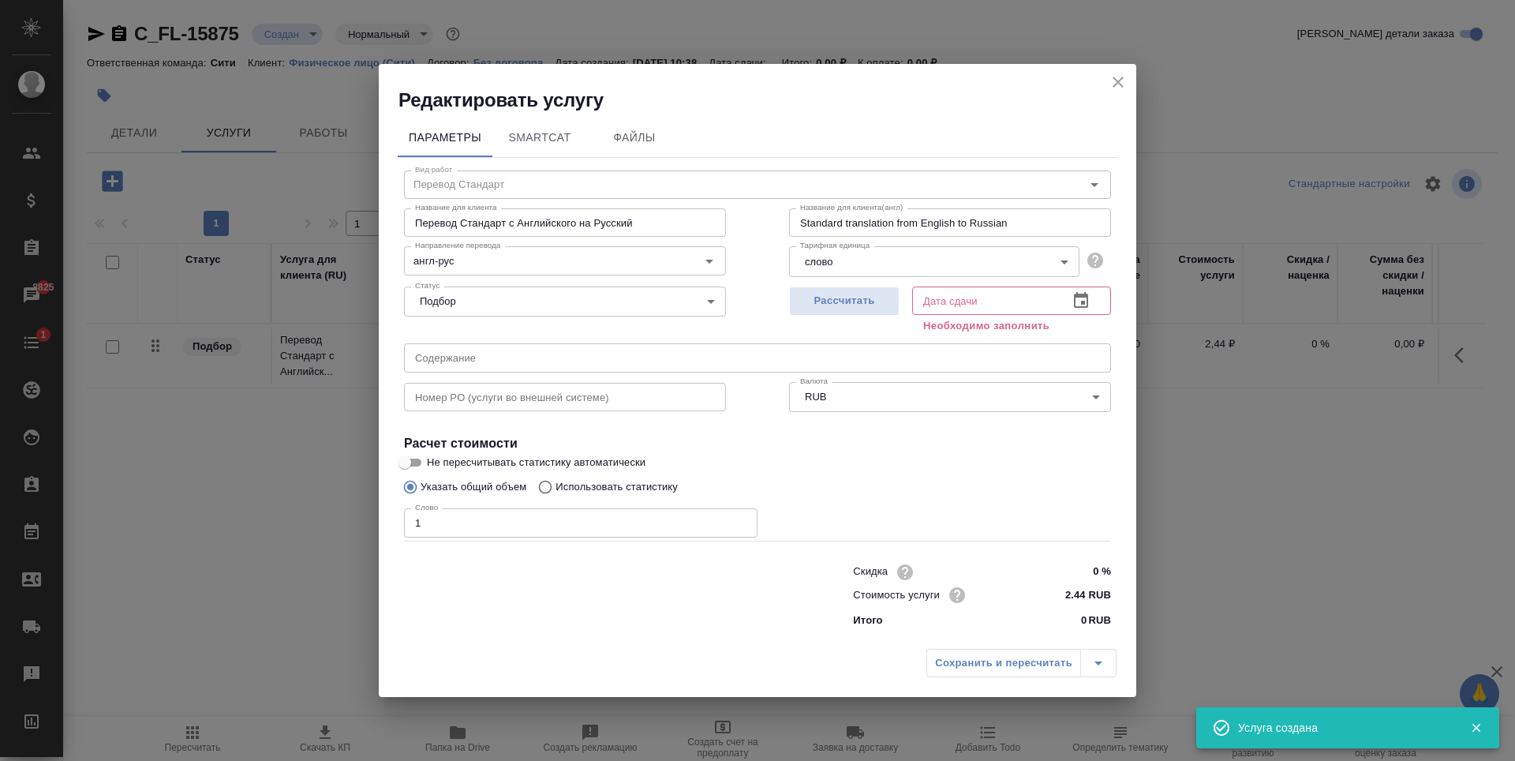
click at [740, 520] on input "1" at bounding box center [580, 522] width 353 height 28
click at [740, 520] on input "2" at bounding box center [580, 522] width 353 height 28
click at [738, 520] on input "3" at bounding box center [580, 522] width 353 height 28
click at [738, 520] on input "4" at bounding box center [580, 522] width 353 height 28
click at [738, 520] on input "5" at bounding box center [580, 522] width 353 height 28
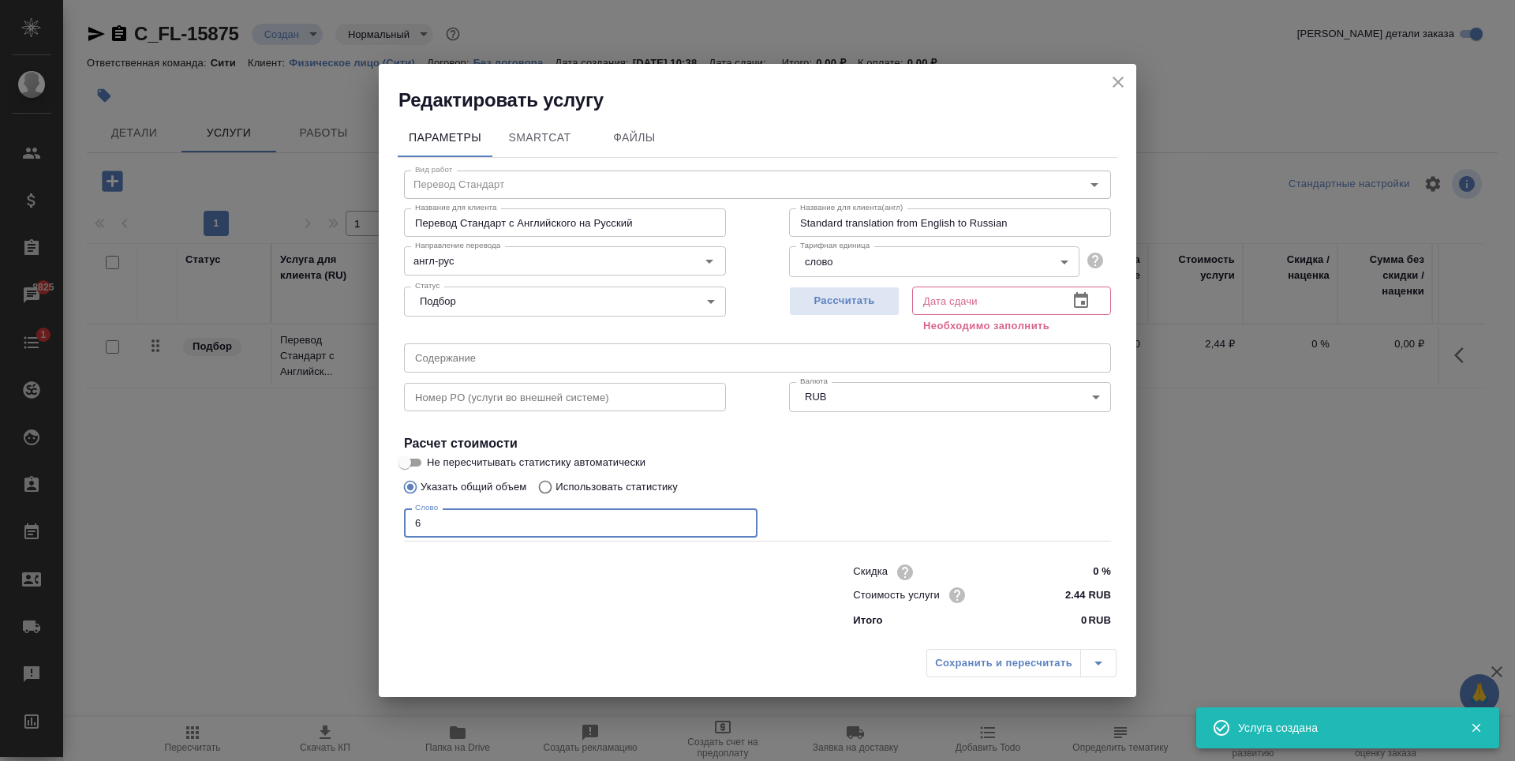
type input "6"
click at [738, 520] on input "6" at bounding box center [580, 522] width 353 height 28
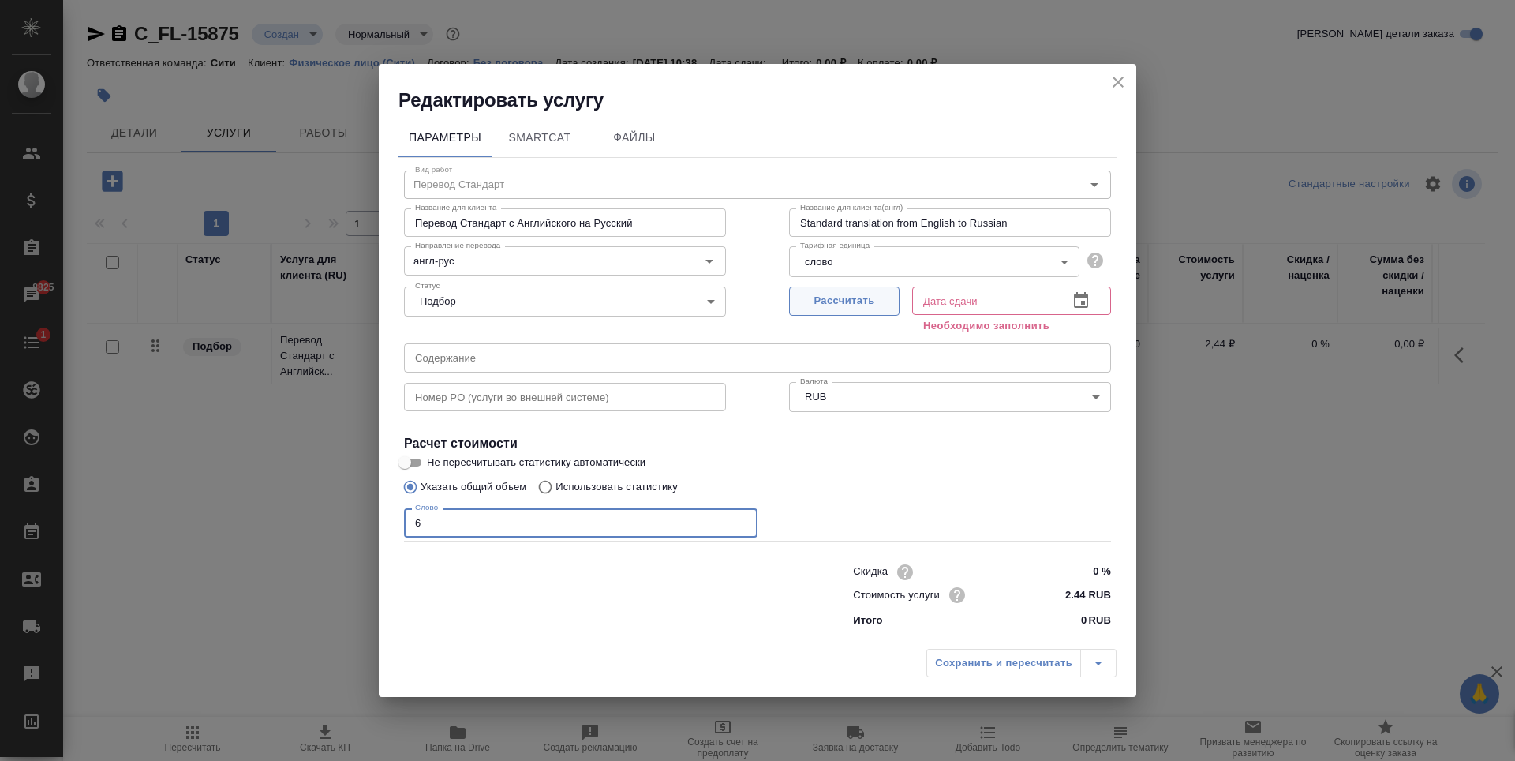
click at [852, 290] on button "Рассчитать" at bounding box center [844, 300] width 110 height 29
type input "[DATE] 10:45"
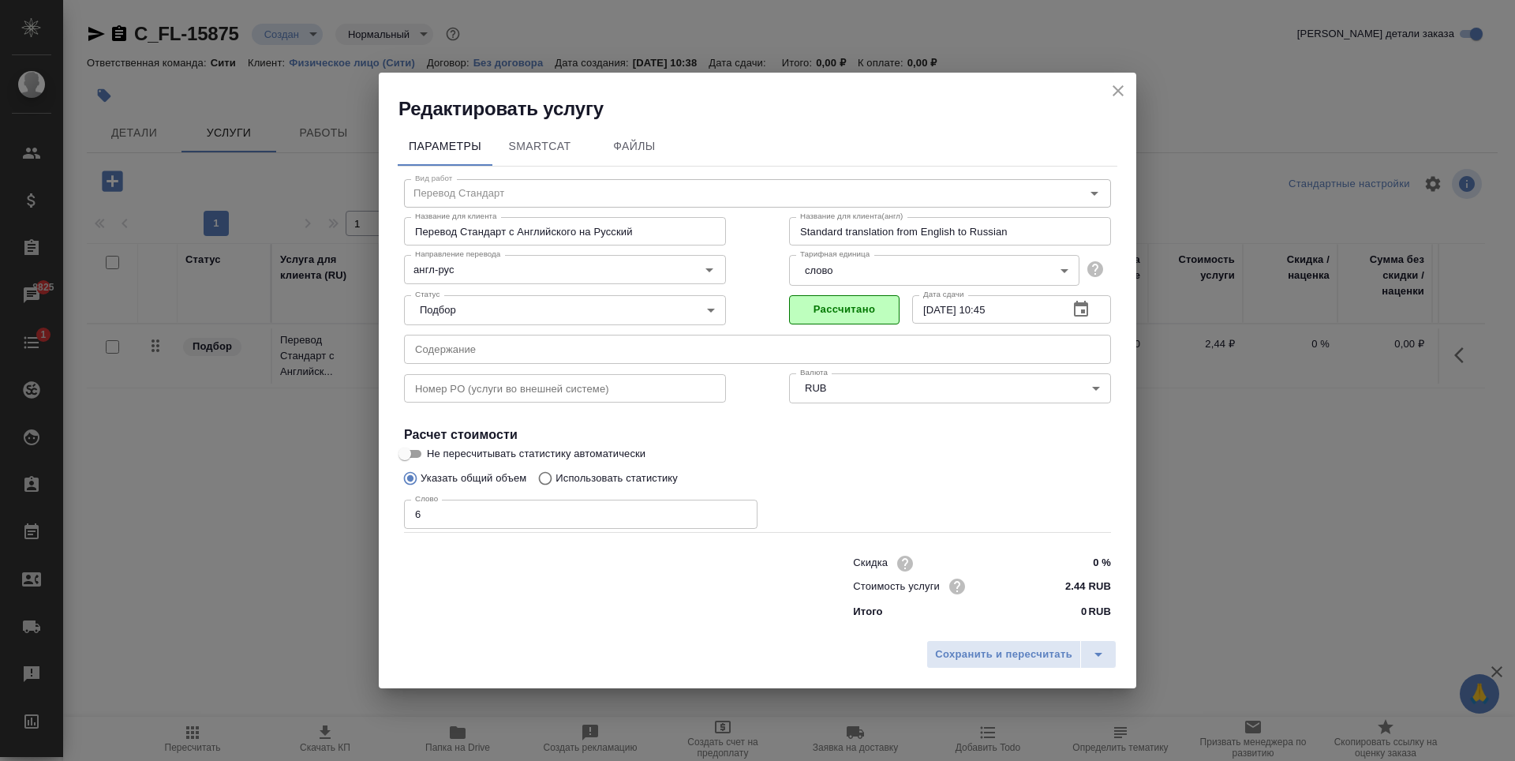
click at [983, 673] on div "Сохранить и пересчитать" at bounding box center [757, 660] width 757 height 56
click at [1016, 661] on span "Сохранить и пересчитать" at bounding box center [1003, 654] width 137 height 18
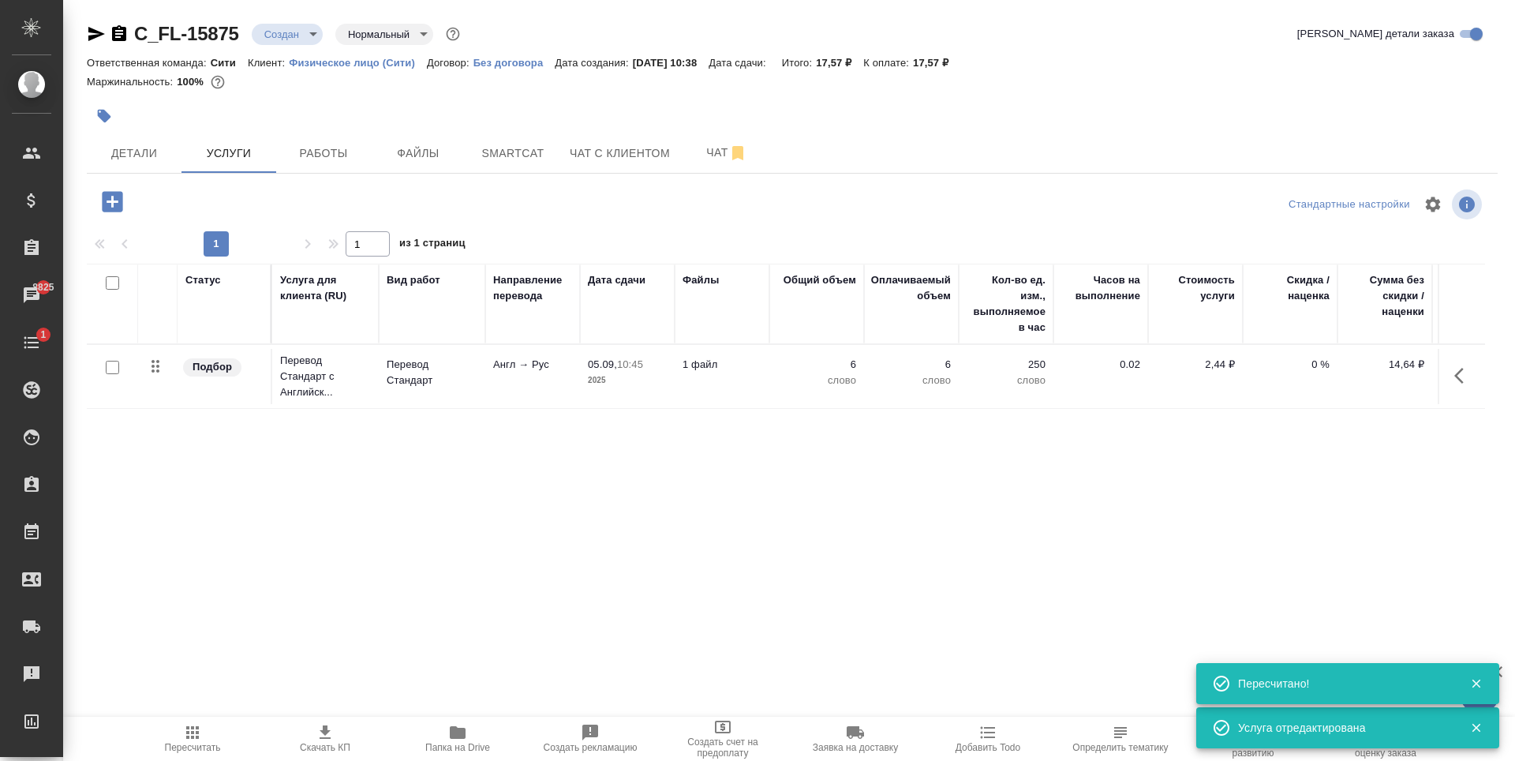
click at [110, 365] on input "checkbox" at bounding box center [112, 367] width 13 height 13
checkbox input "true"
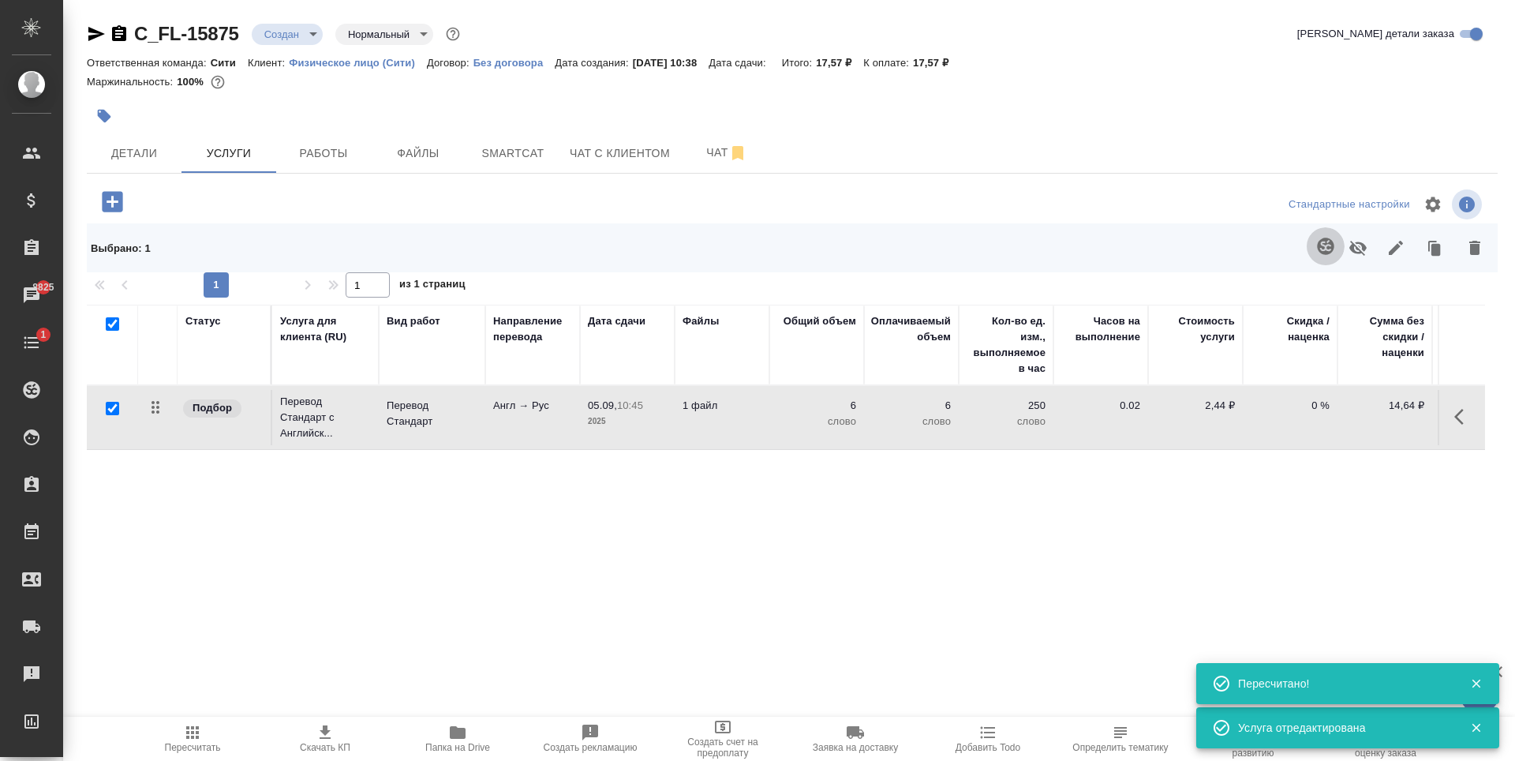
click at [1318, 243] on icon "button" at bounding box center [1325, 245] width 17 height 17
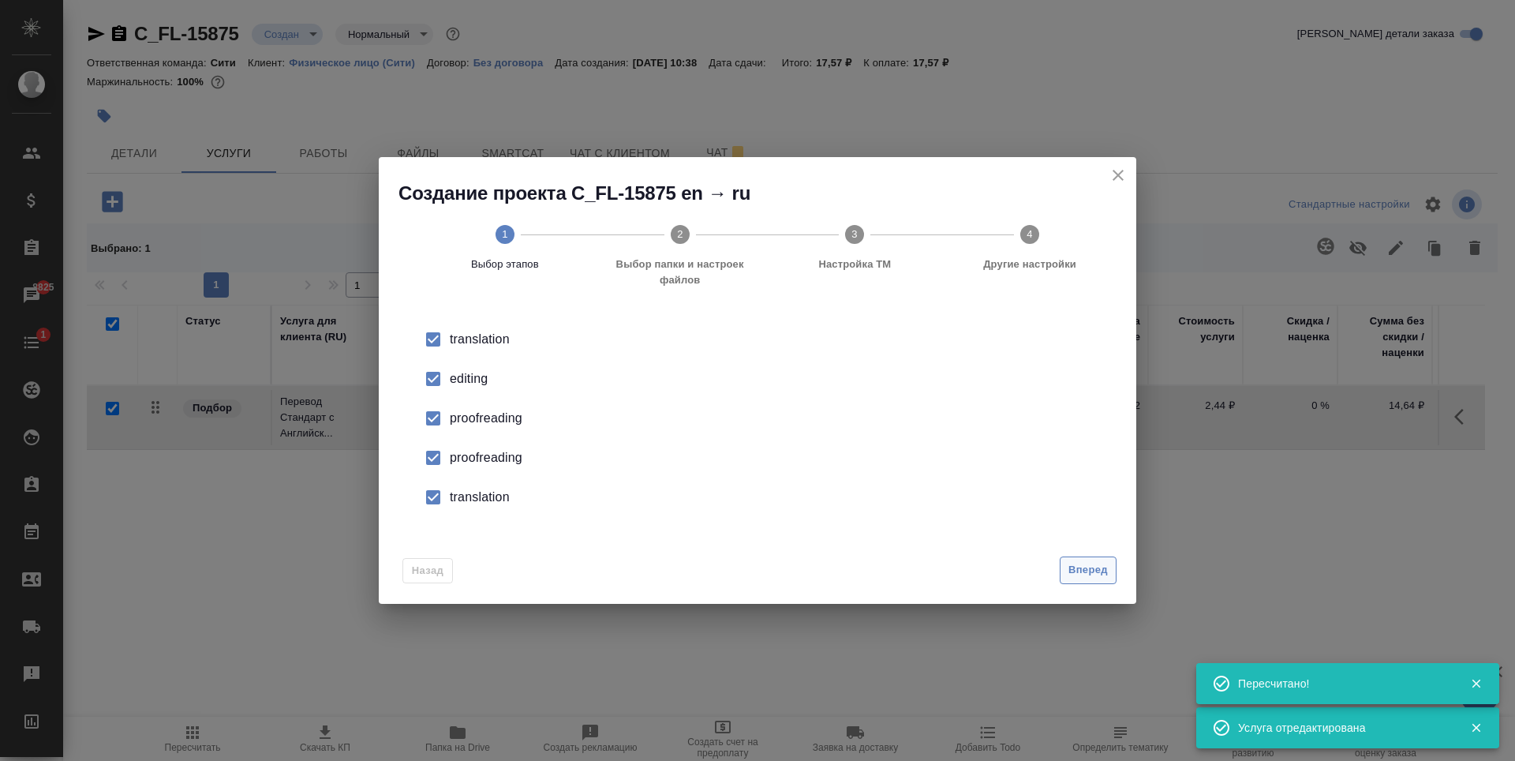
click at [1071, 567] on span "Вперед" at bounding box center [1087, 570] width 39 height 18
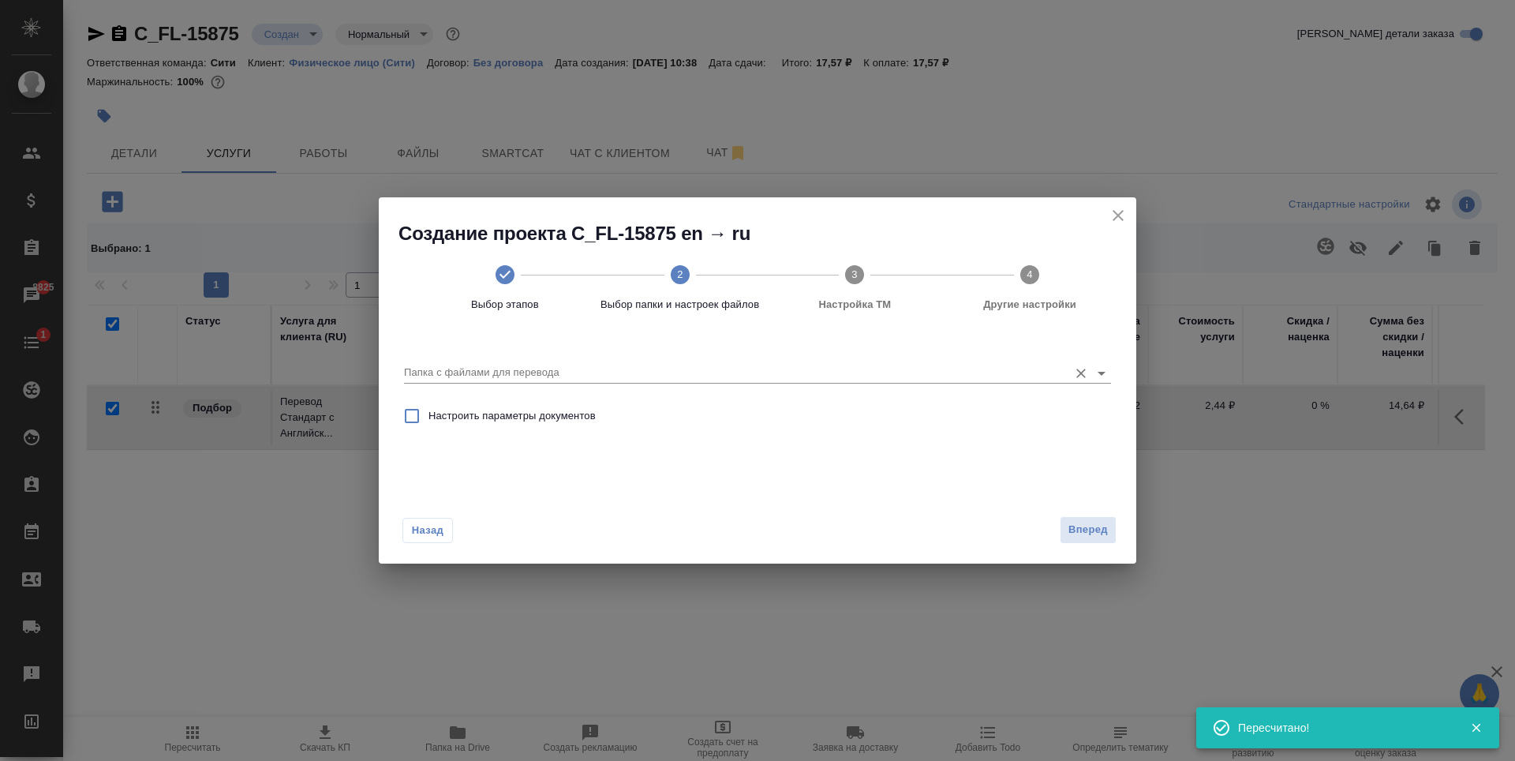
click at [715, 365] on input "Папка с файлами для перевода" at bounding box center [732, 372] width 656 height 19
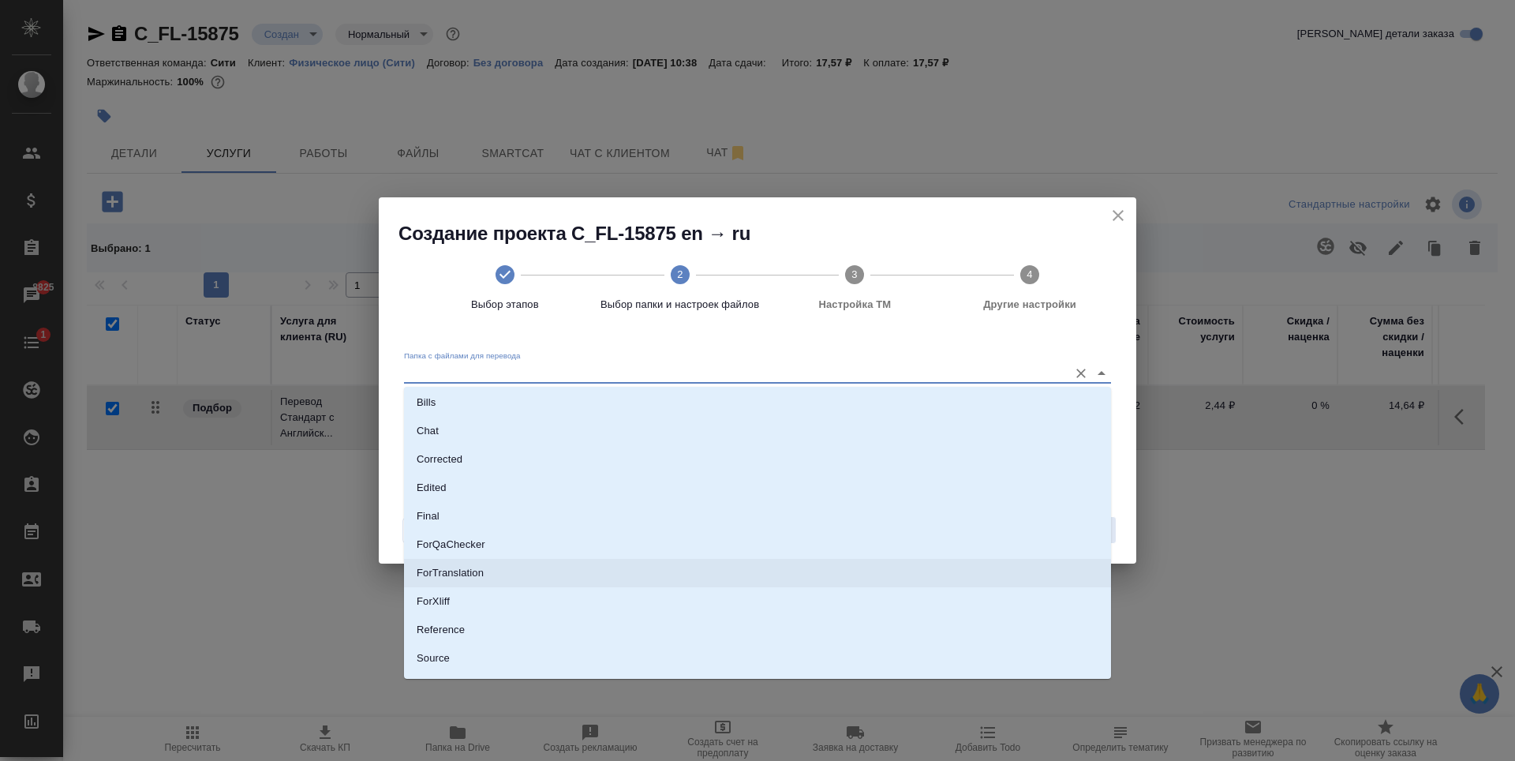
scroll to position [82, 0]
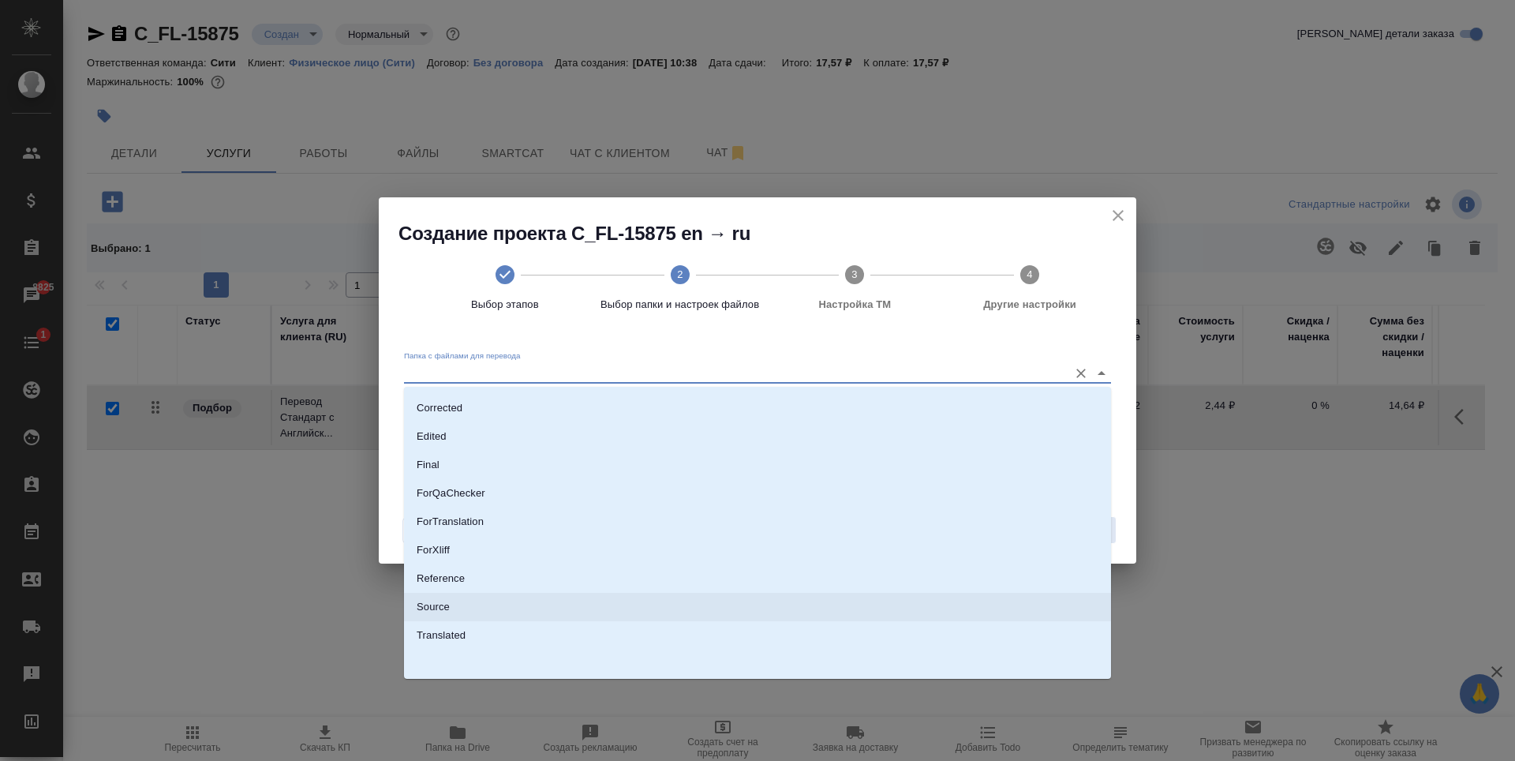
click at [462, 606] on li "Source" at bounding box center [757, 607] width 707 height 28
type input "Source"
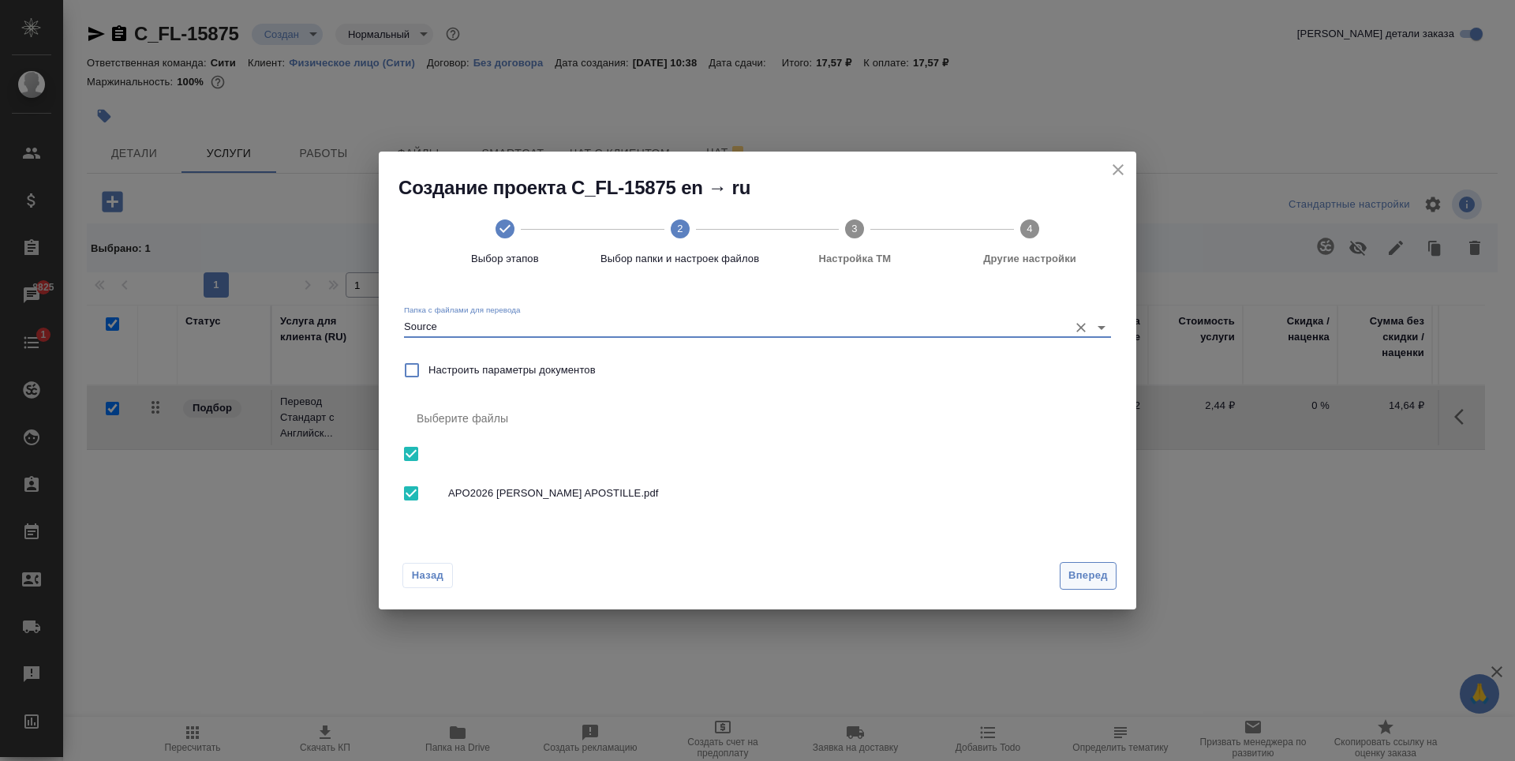
click at [1075, 574] on span "Вперед" at bounding box center [1087, 575] width 39 height 18
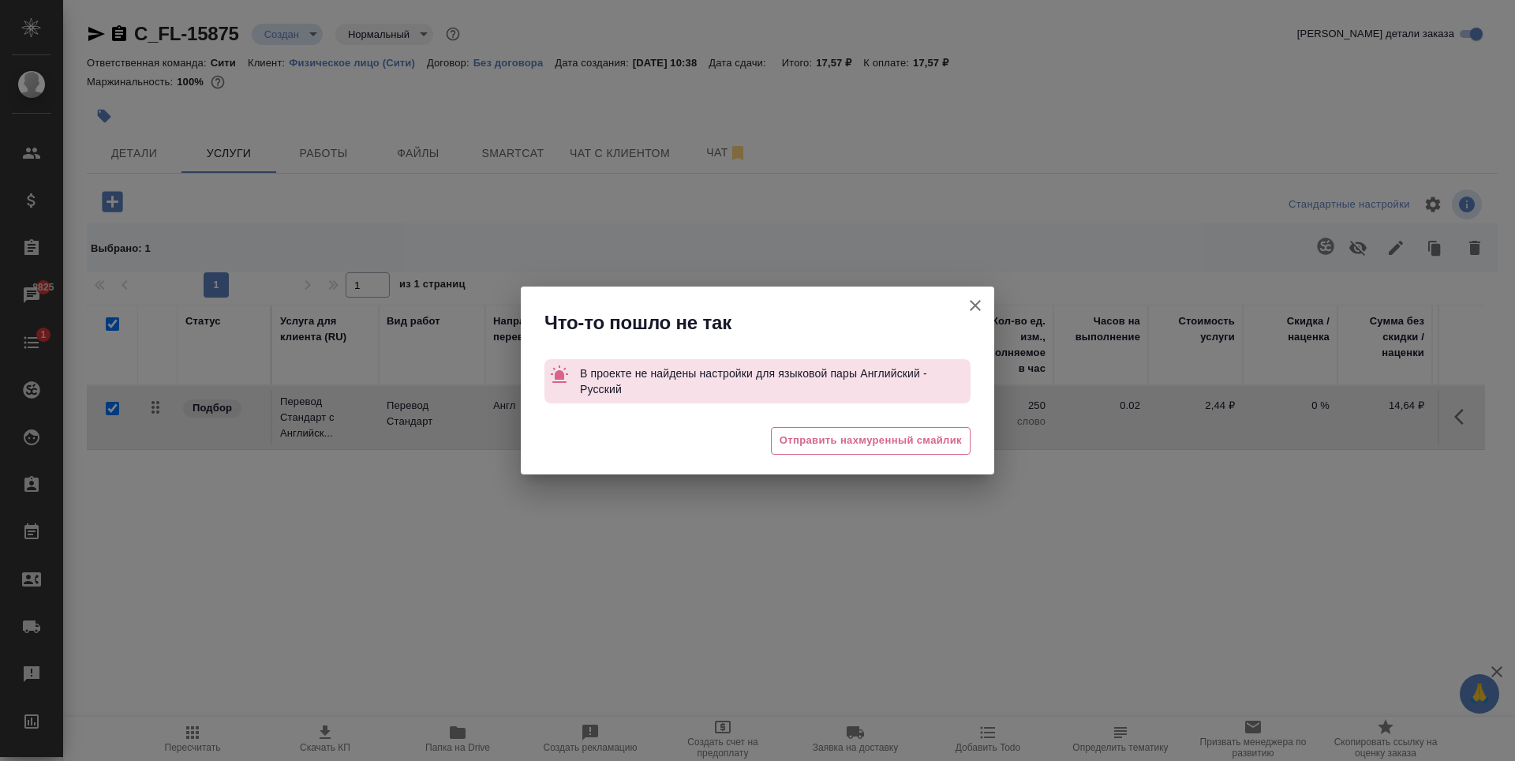
click at [970, 299] on icon "button" at bounding box center [975, 305] width 19 height 19
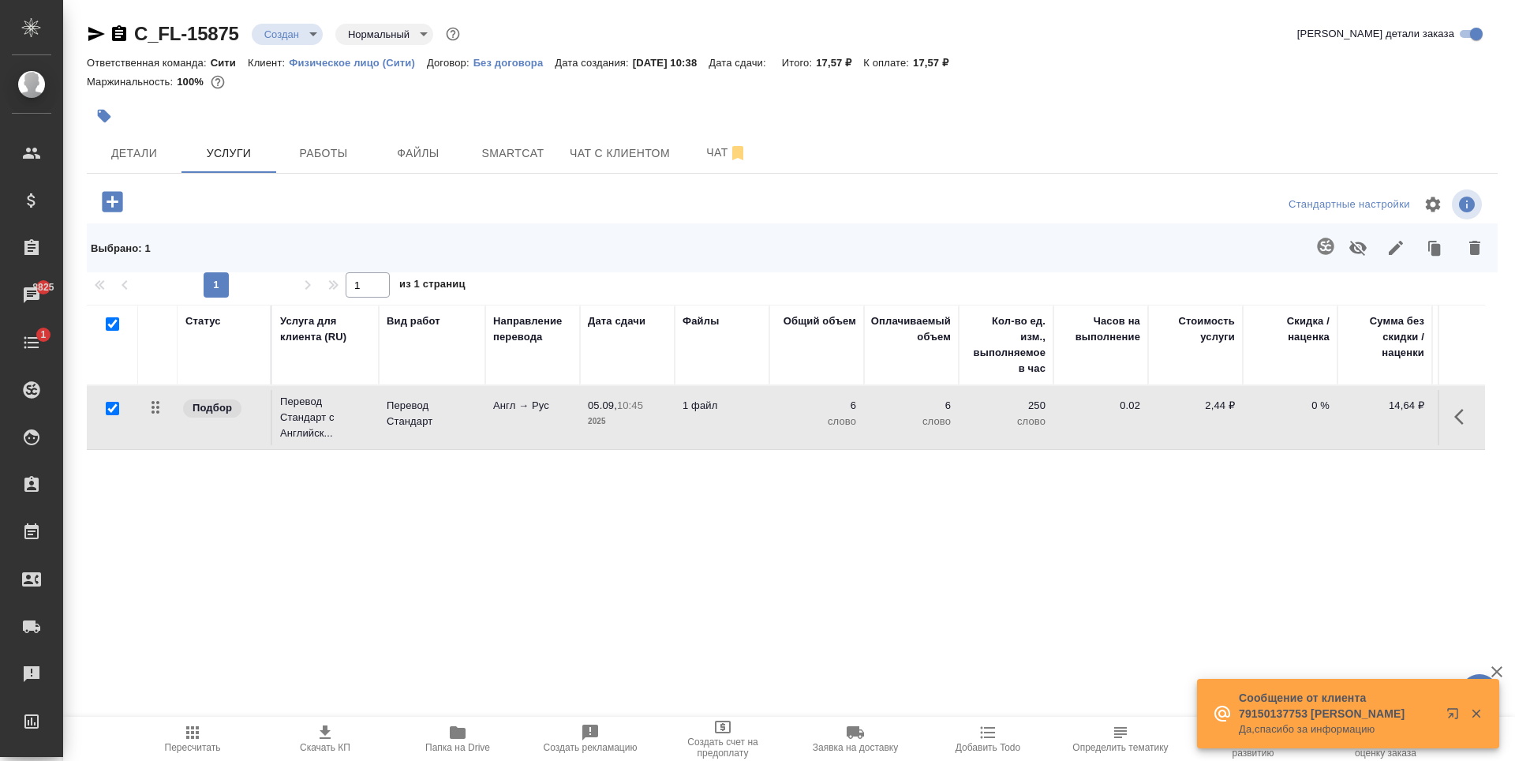
click at [858, 497] on div "Статус Услуга для клиента (RU) Вид работ Направление перевода Дата сдачи Файлы …" at bounding box center [786, 474] width 1398 height 339
drag, startPoint x: 136, startPoint y: 54, endPoint x: 195, endPoint y: 52, distance: 59.2
click at [200, 50] on div "C_FL-15875 Создан new Нормальный normal Кратко детали заказа Ответственная кома…" at bounding box center [792, 59] width 1411 height 77
click at [193, 48] on div "C_FL-15875 Создан new Нормальный normal Кратко детали заказа" at bounding box center [792, 37] width 1411 height 32
drag, startPoint x: 139, startPoint y: 47, endPoint x: 240, endPoint y: 39, distance: 101.2
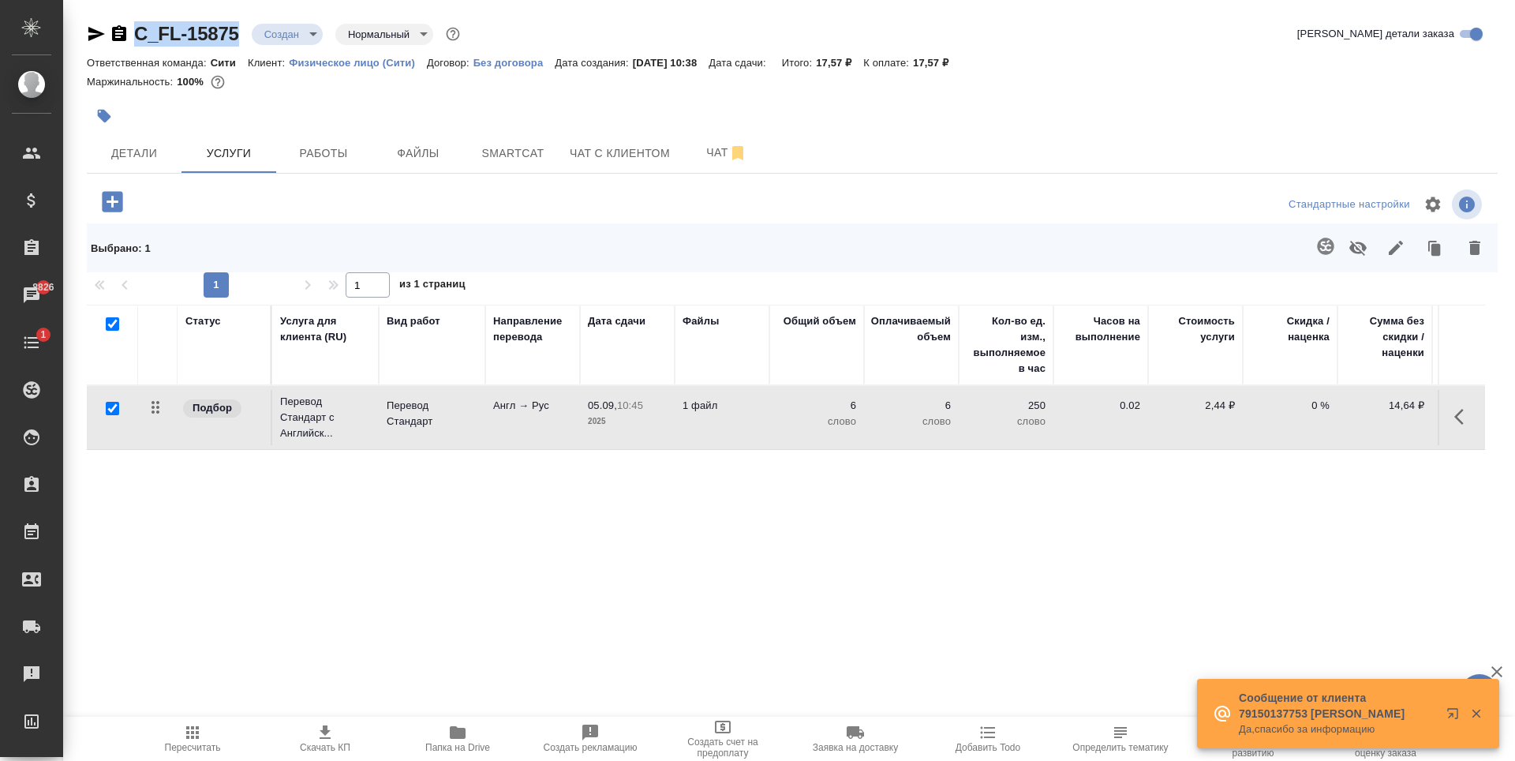
click at [240, 39] on div "C_FL-15875 Создан new Нормальный normal Кратко детали заказа" at bounding box center [792, 37] width 1411 height 32
copy link "C_FL-15875"
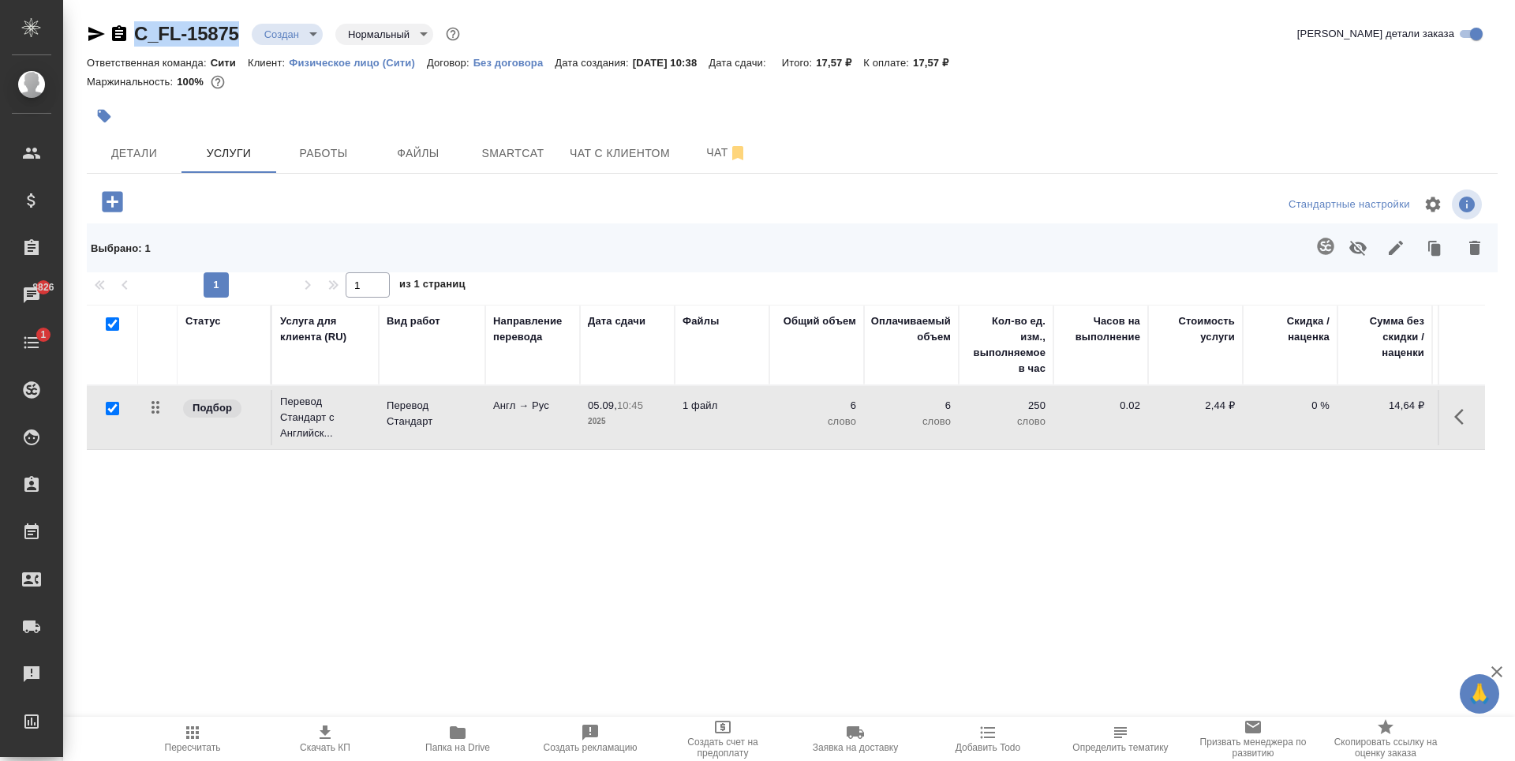
click at [1471, 249] on icon "button" at bounding box center [1474, 248] width 11 height 14
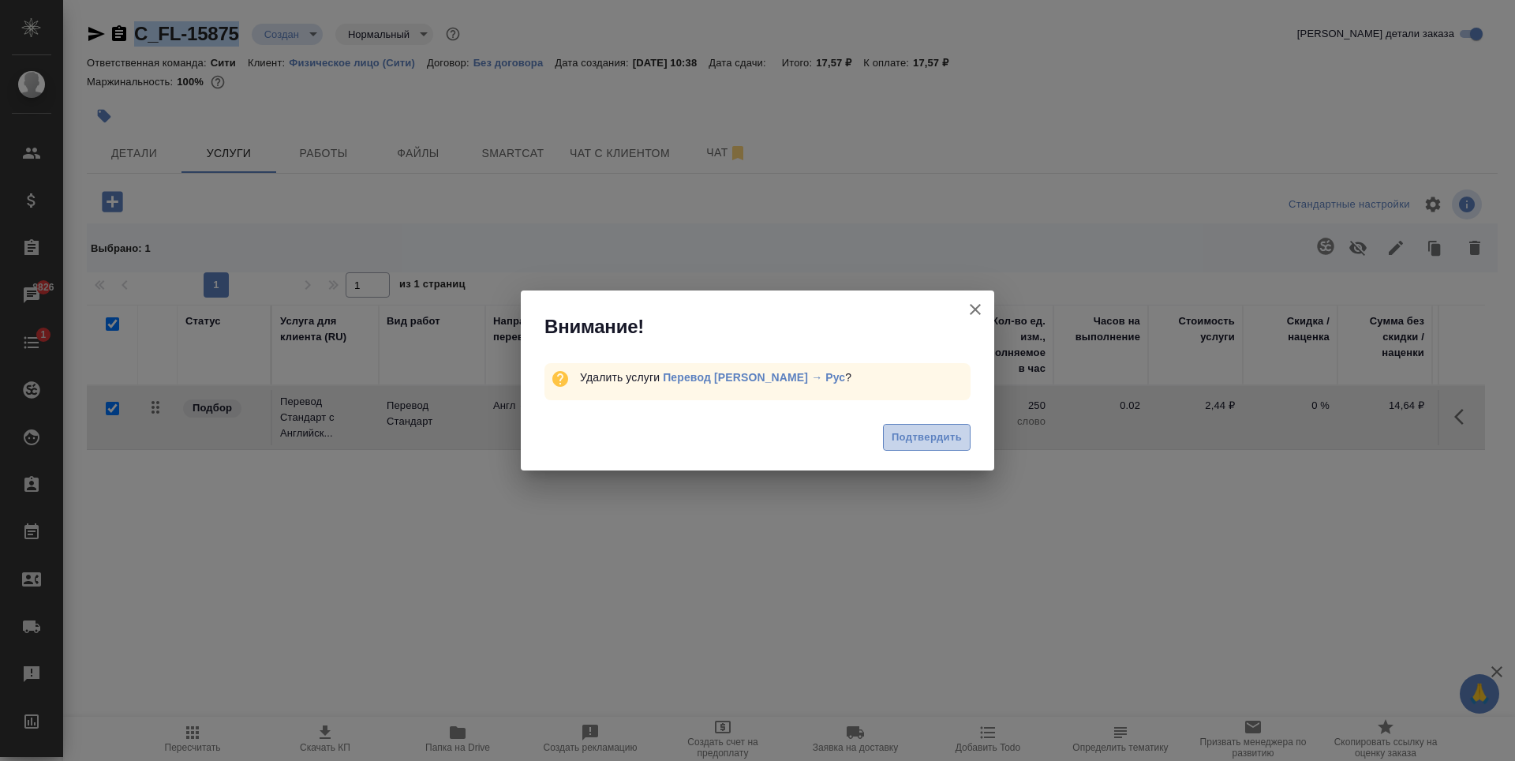
click at [932, 434] on span "Подтвердить" at bounding box center [927, 437] width 70 height 18
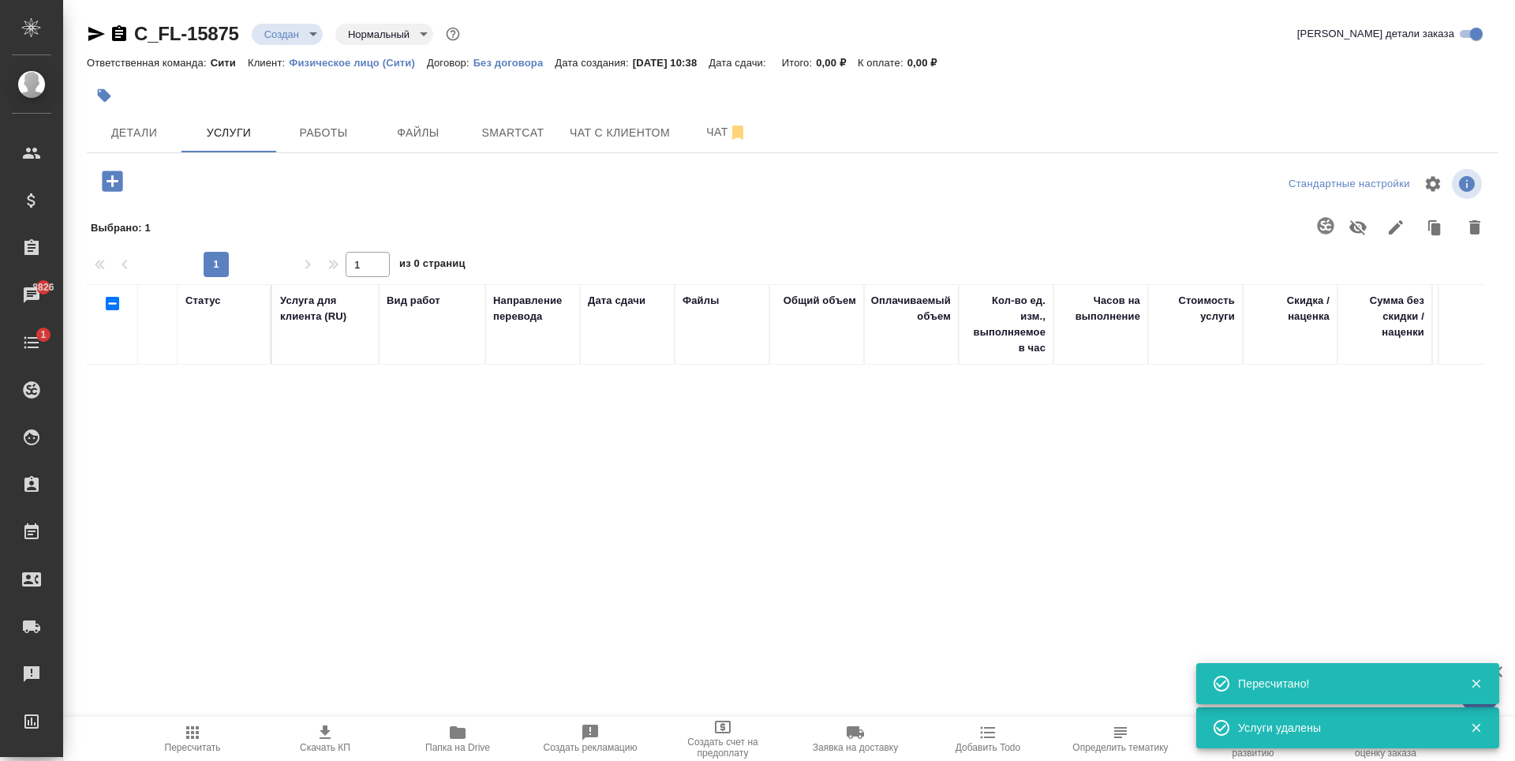
click at [270, 197] on div at bounding box center [322, 184] width 470 height 38
click at [113, 187] on icon "button" at bounding box center [112, 180] width 21 height 21
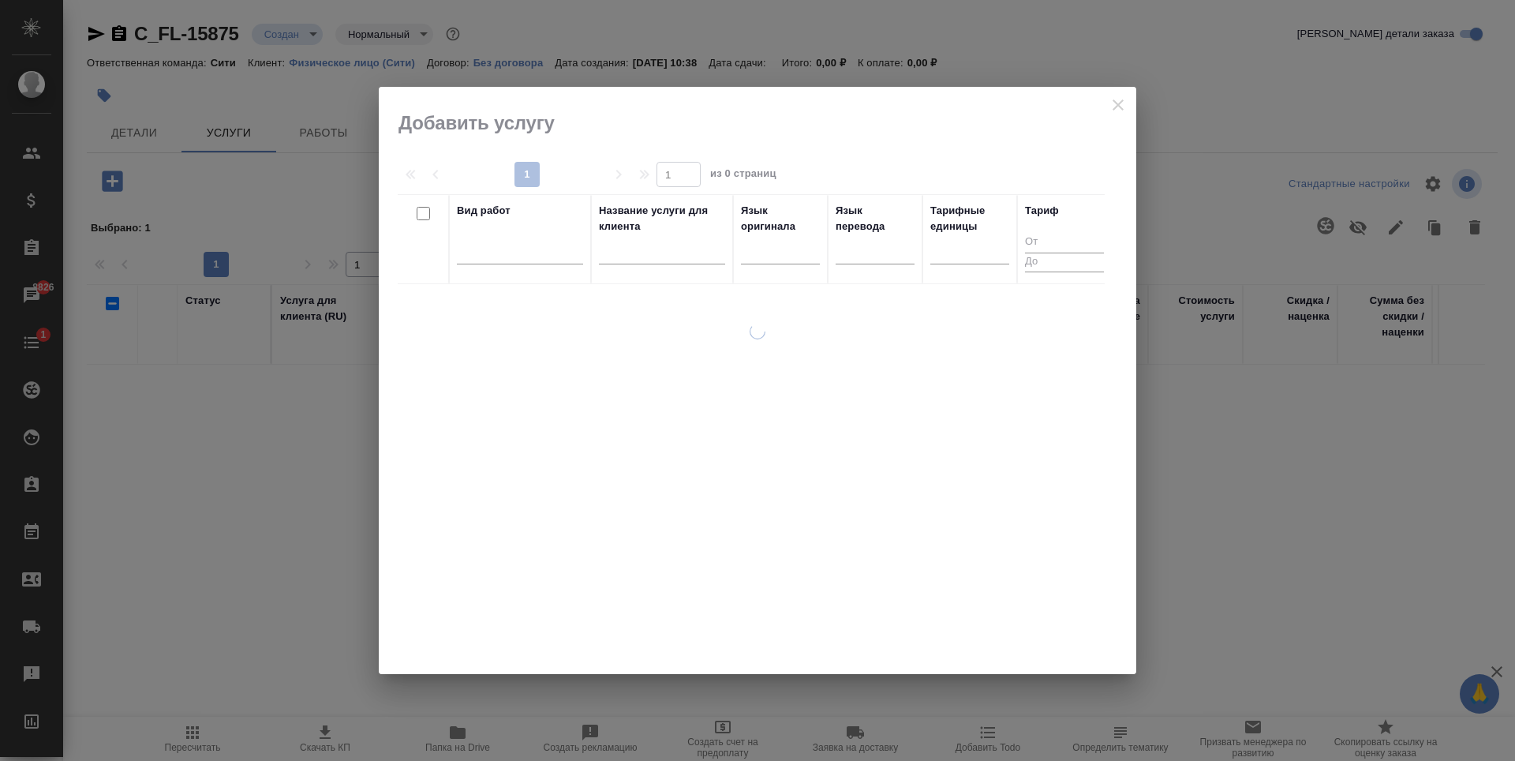
click at [533, 250] on div at bounding box center [520, 248] width 126 height 23
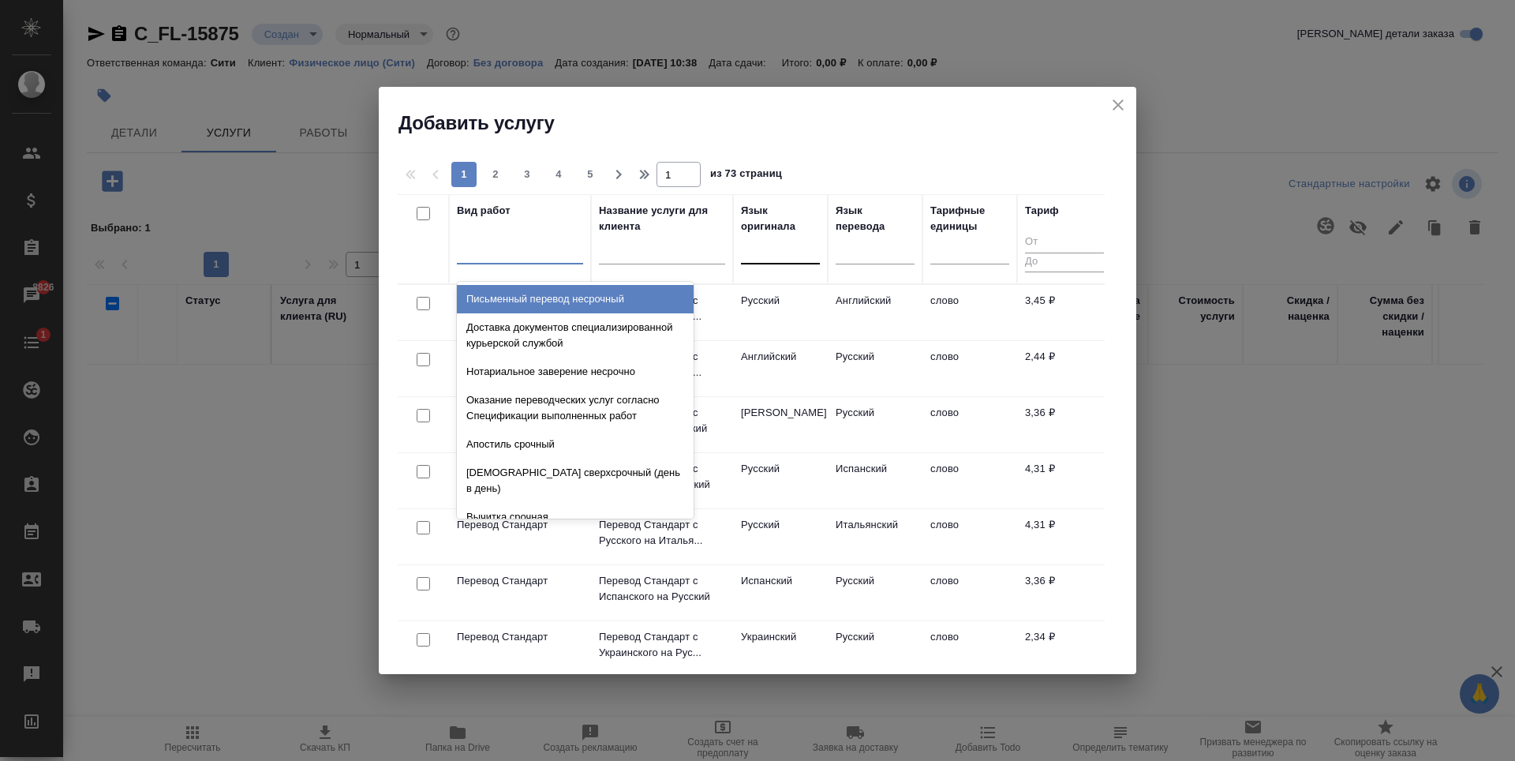
click at [768, 258] on div at bounding box center [780, 248] width 79 height 23
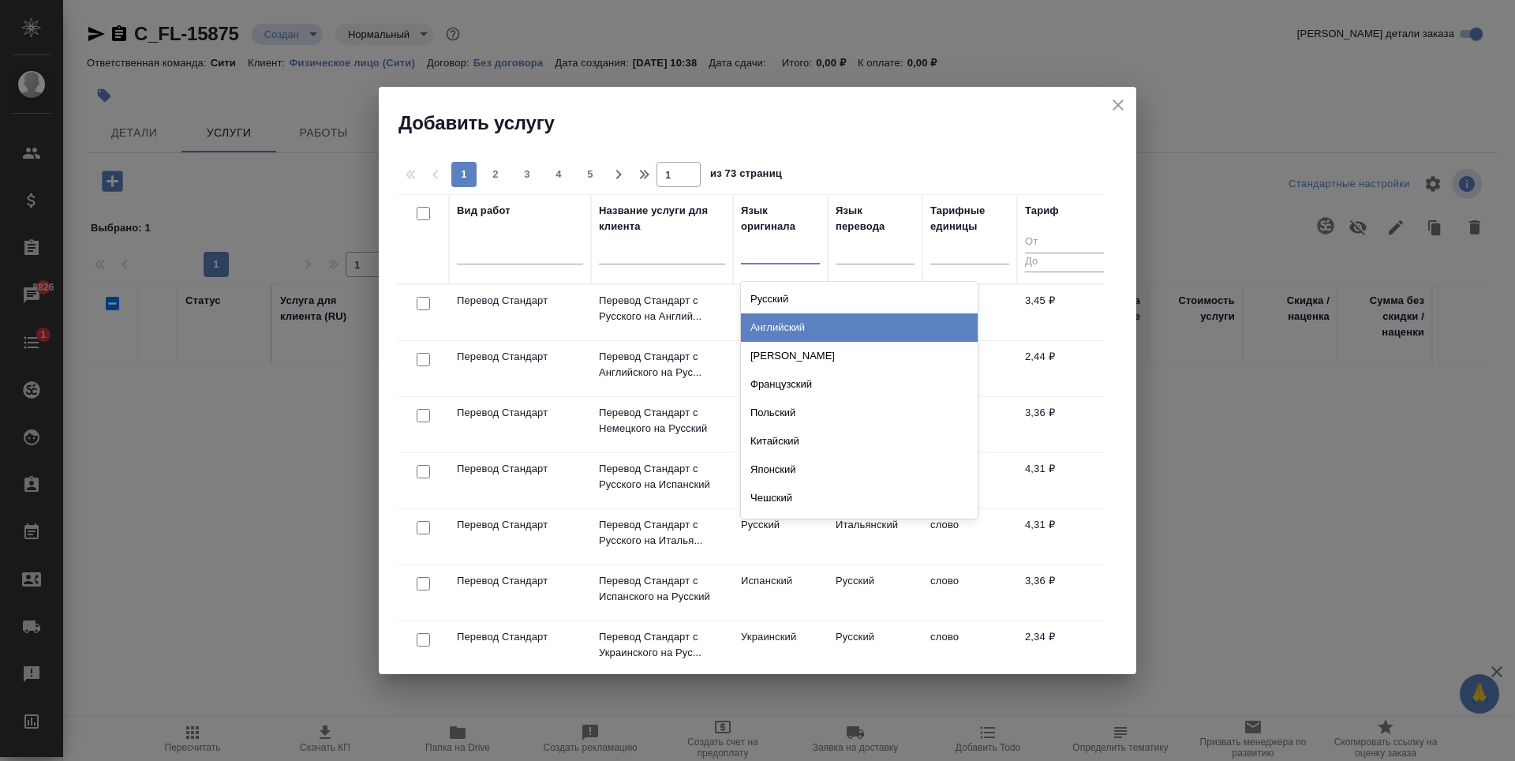
click at [781, 320] on div "Английский" at bounding box center [859, 327] width 237 height 28
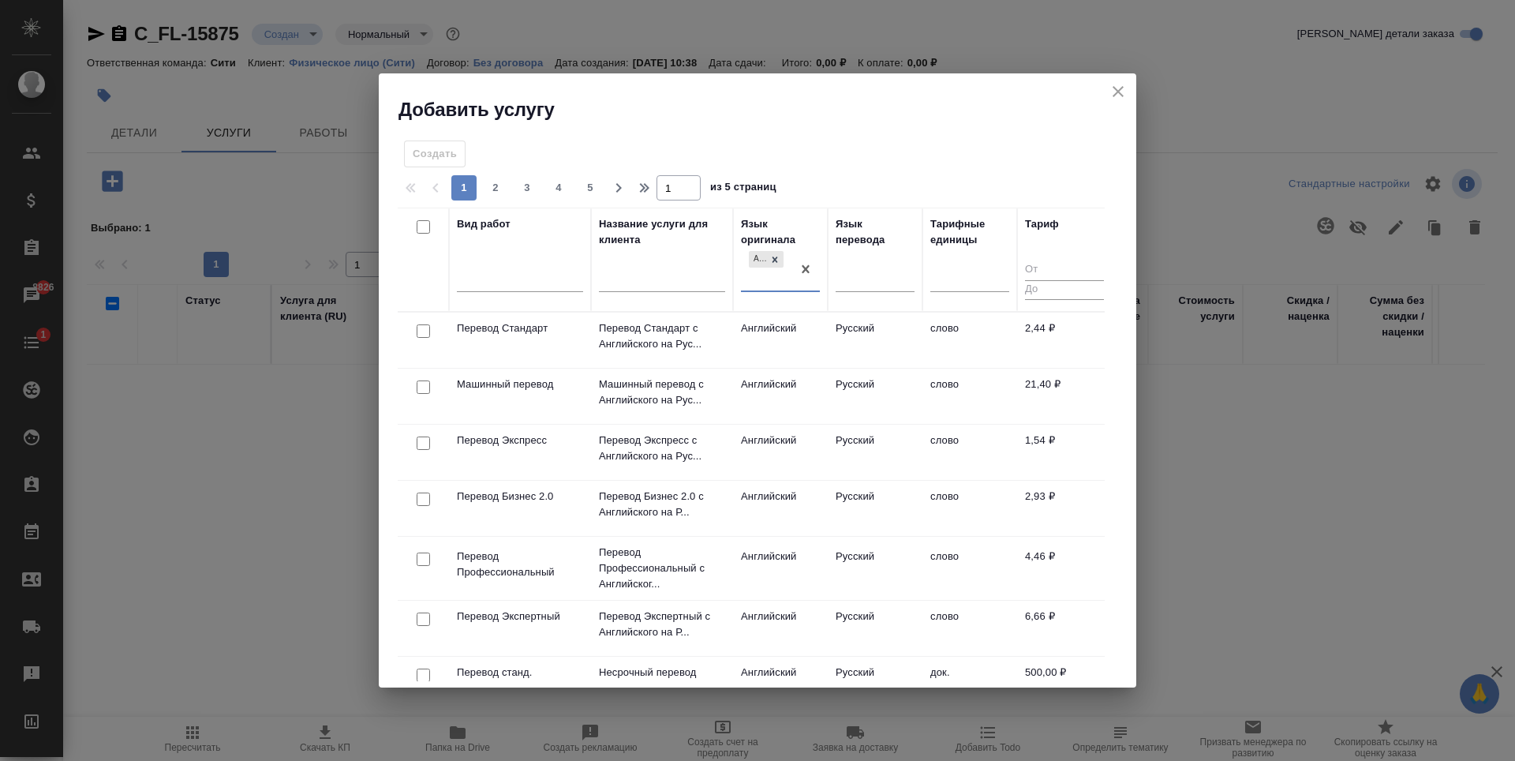
click at [423, 331] on input "checkbox" at bounding box center [423, 330] width 13 height 13
checkbox input "true"
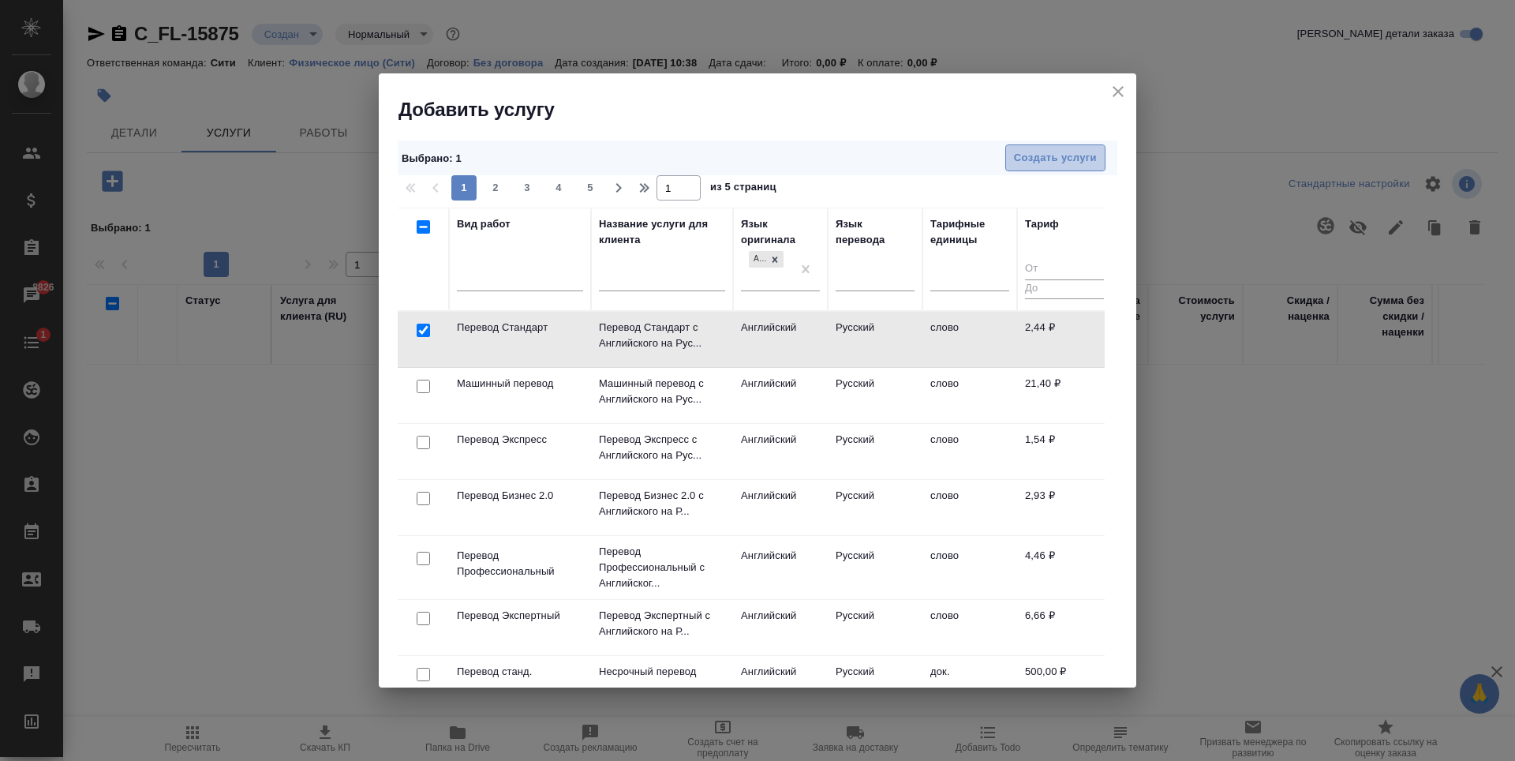
click at [1067, 156] on span "Создать услуги" at bounding box center [1055, 158] width 83 height 18
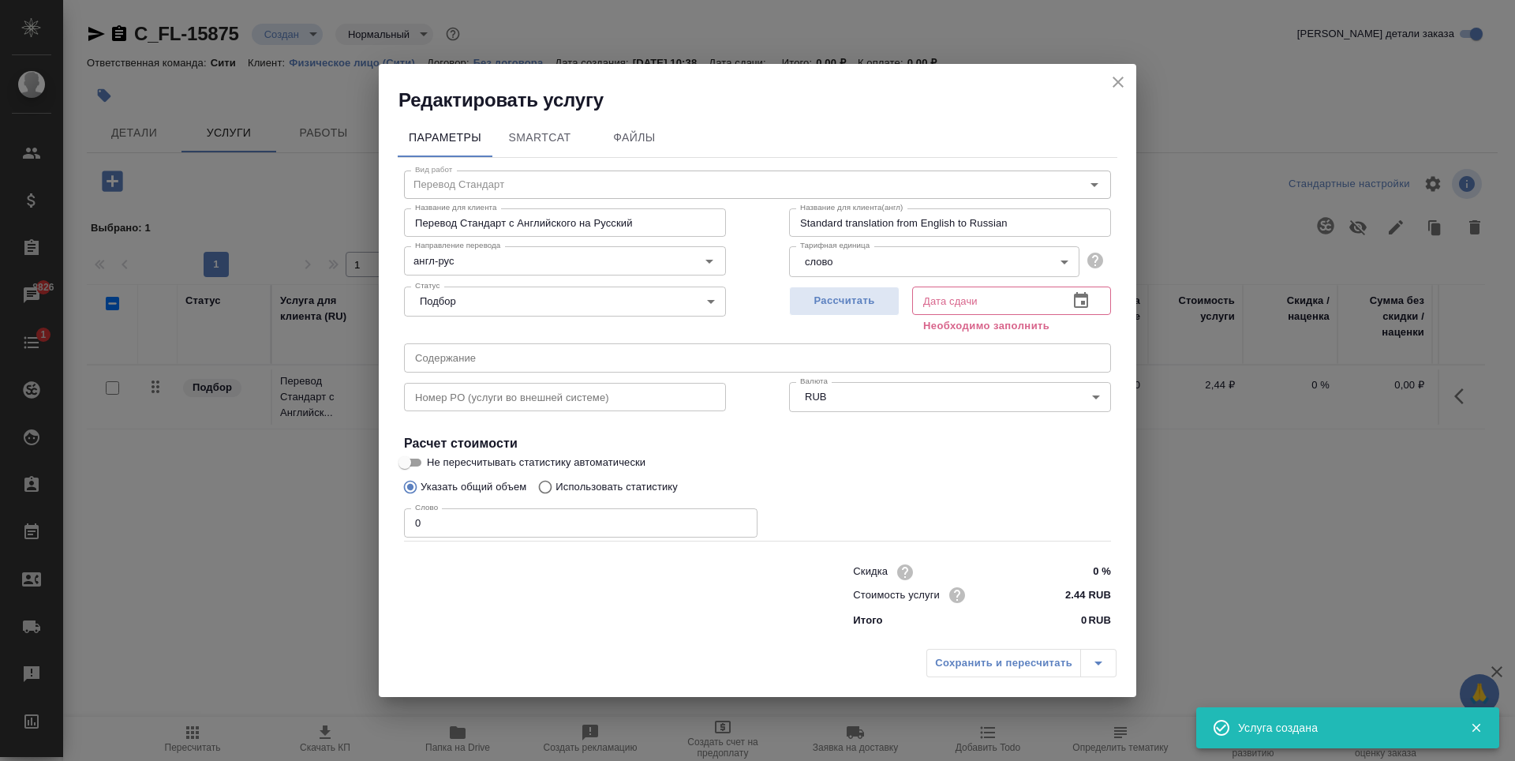
click at [544, 527] on input "0" at bounding box center [580, 522] width 353 height 28
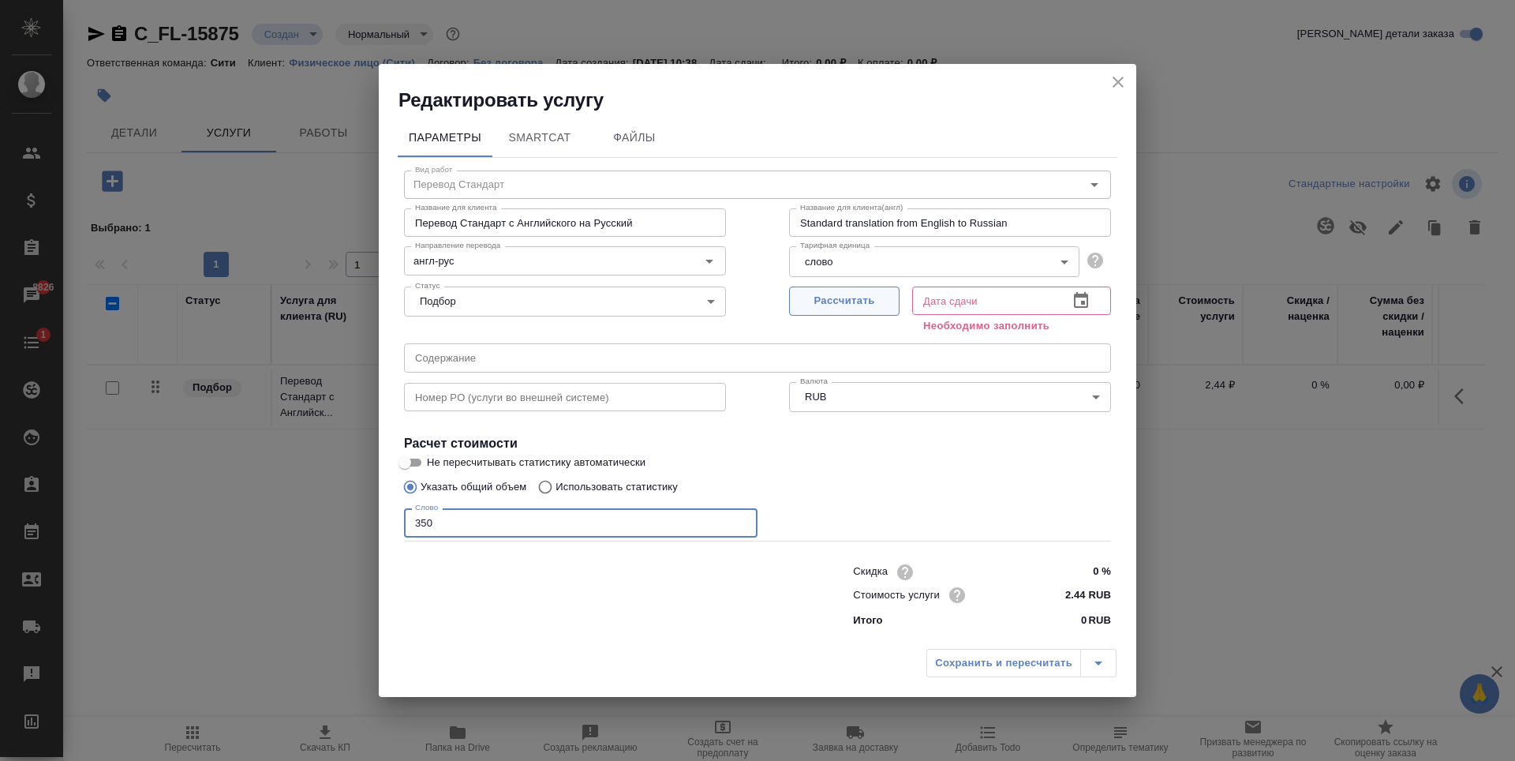
type input "350"
click at [850, 312] on button "Рассчитать" at bounding box center [844, 300] width 110 height 29
type input "05.09.2025 12:14"
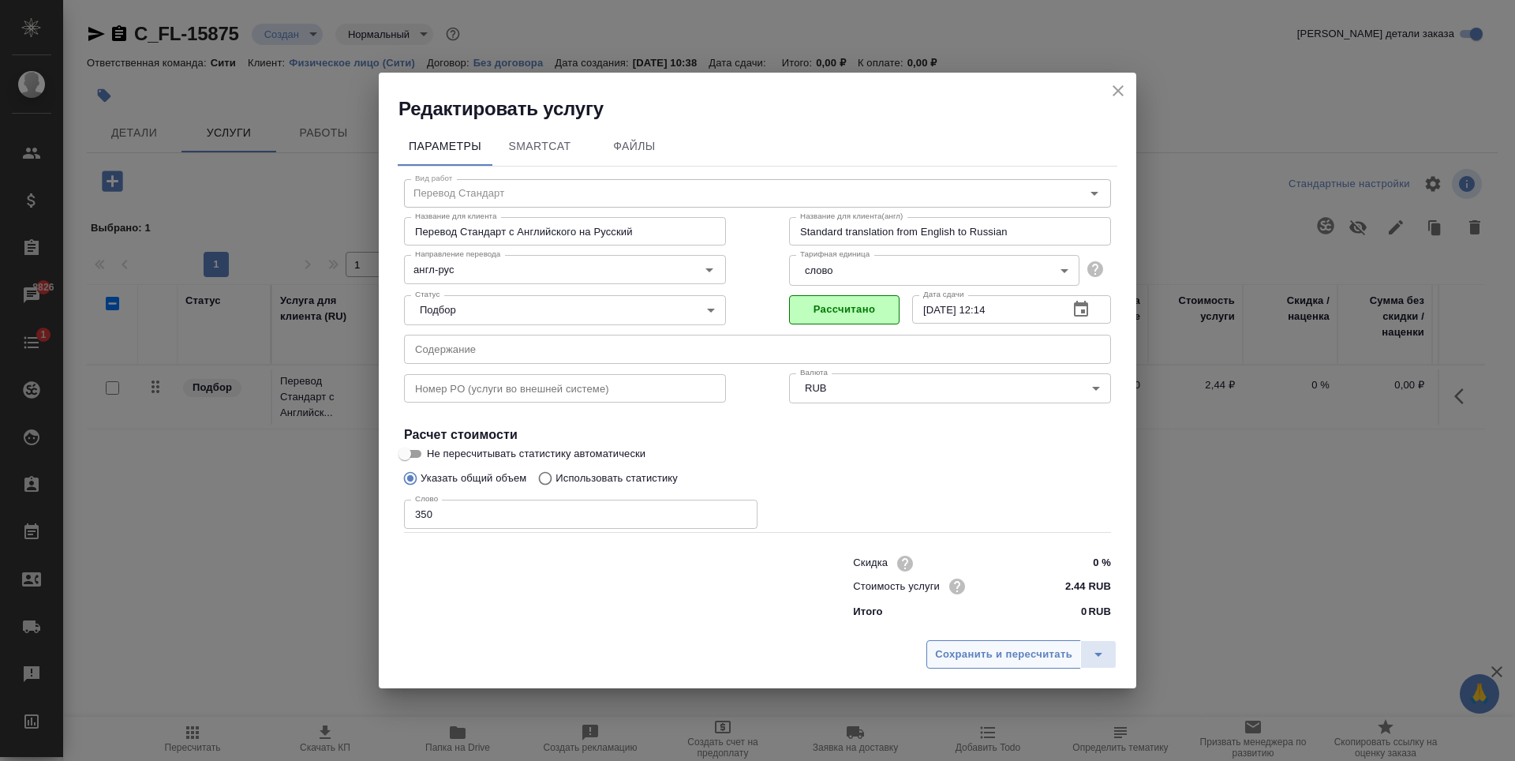
click at [1023, 662] on span "Сохранить и пересчитать" at bounding box center [1003, 654] width 137 height 18
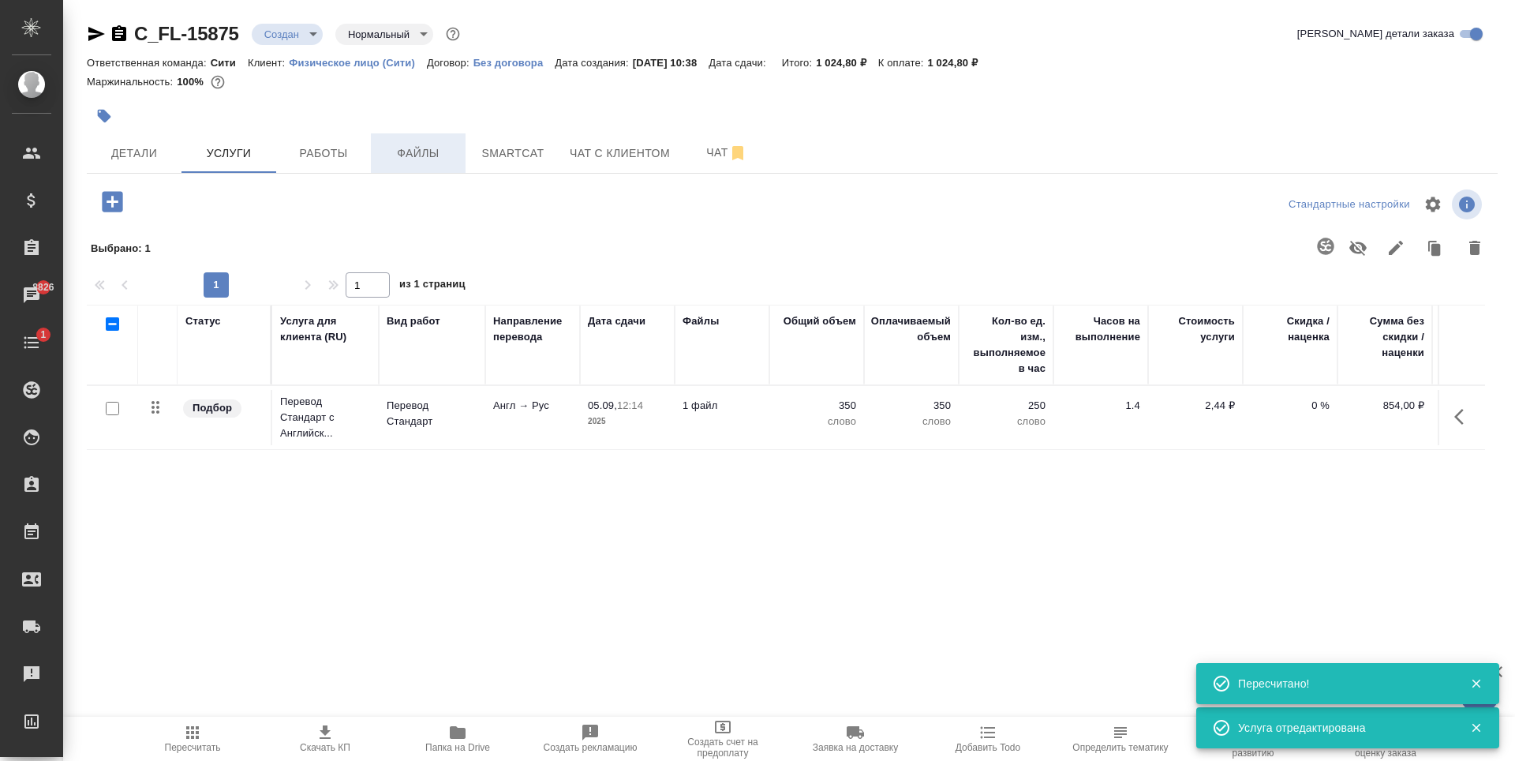
click at [432, 160] on span "Файлы" at bounding box center [418, 154] width 76 height 20
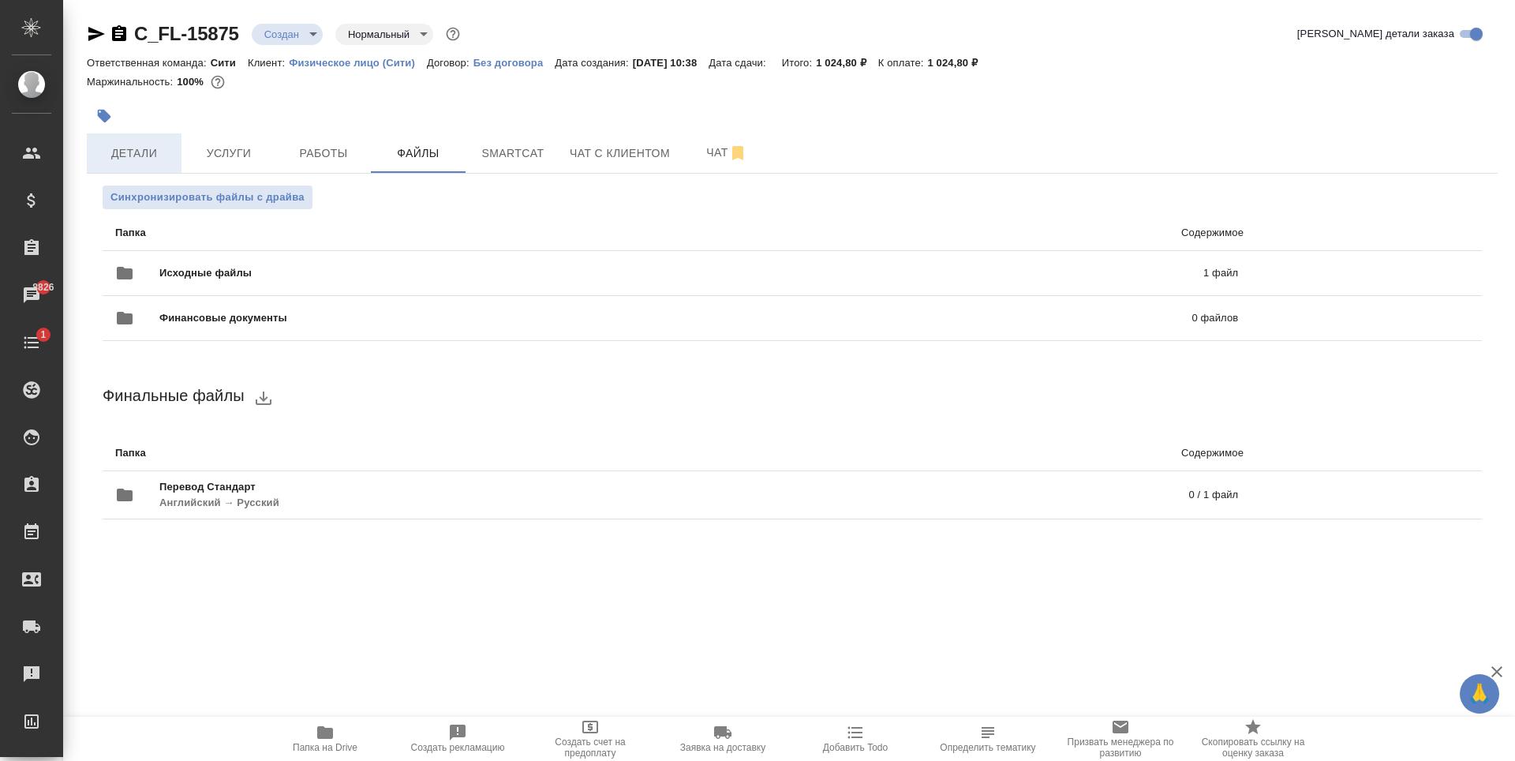
click at [159, 159] on span "Детали" at bounding box center [134, 154] width 76 height 20
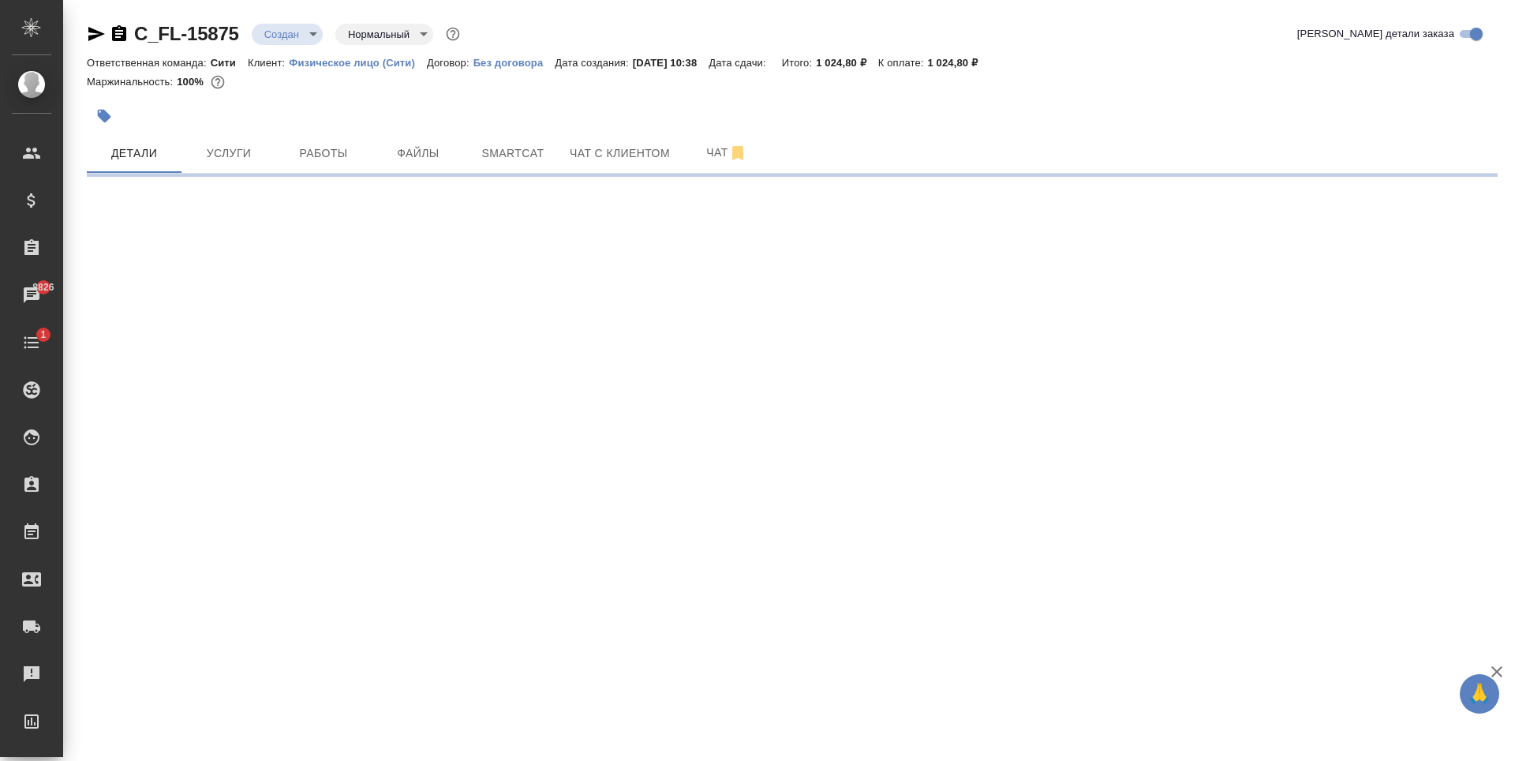
select select "RU"
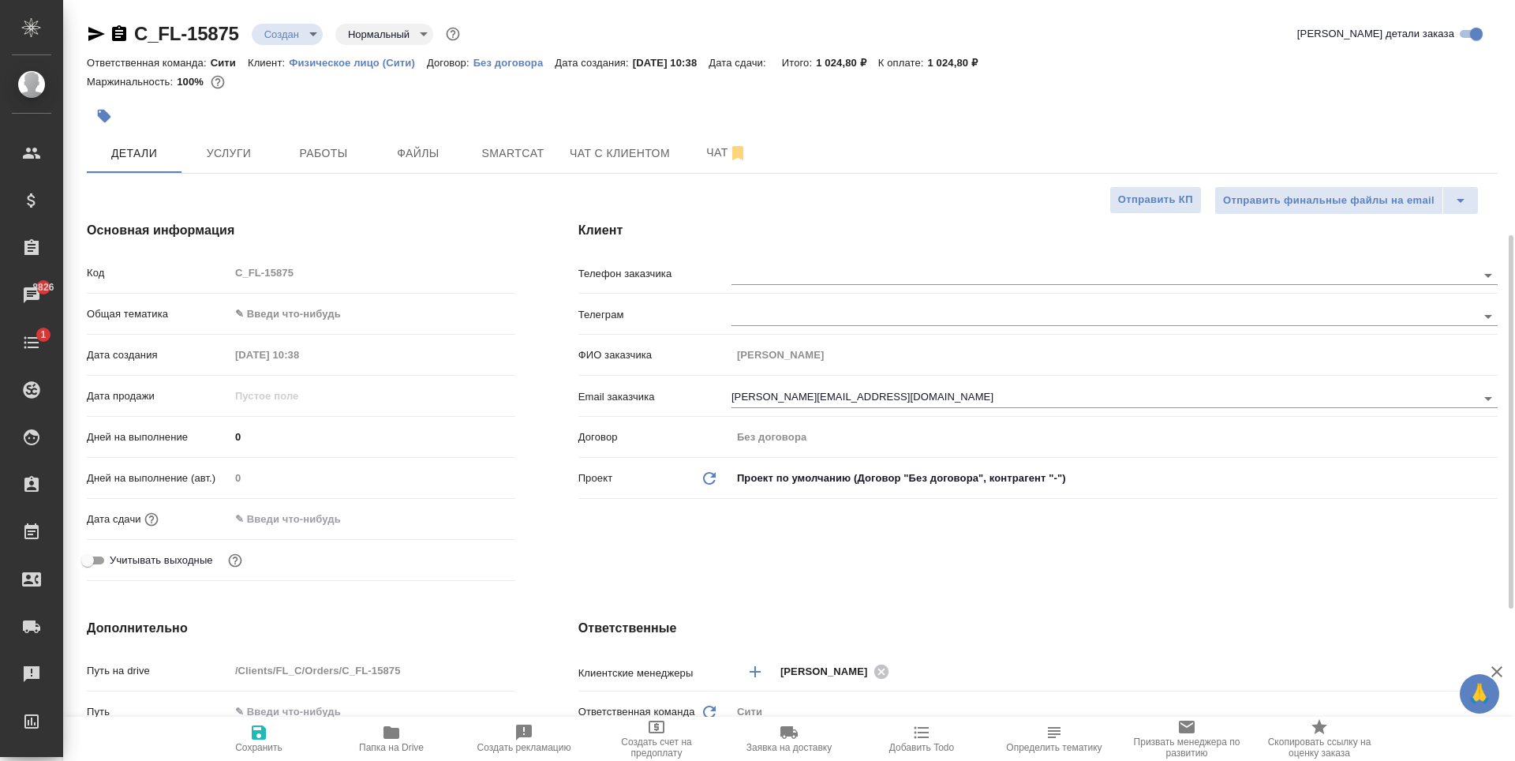
type textarea "x"
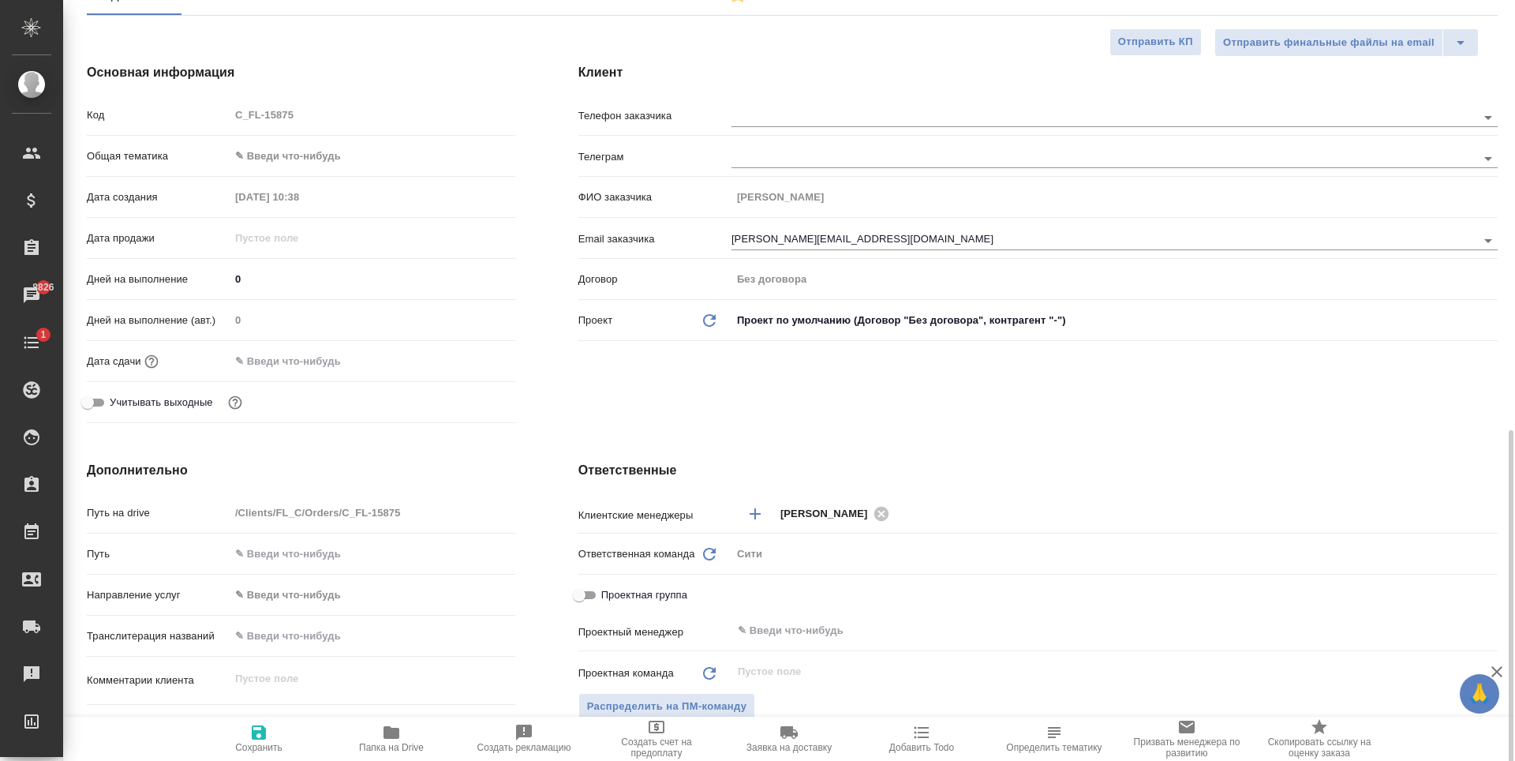
scroll to position [552, 0]
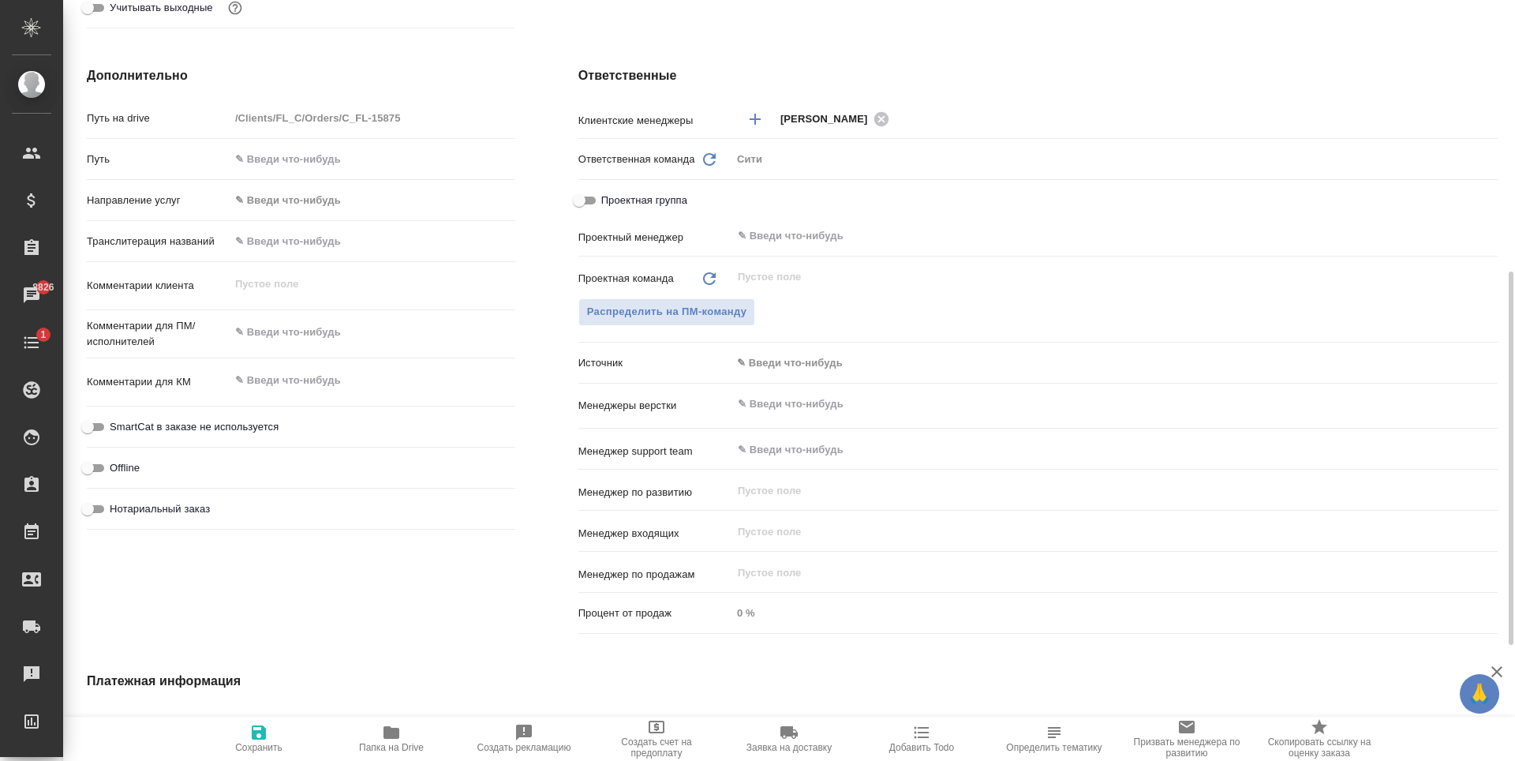
type textarea "x"
click at [289, 333] on textarea at bounding box center [373, 332] width 286 height 27
type textarea "С"
type textarea "x"
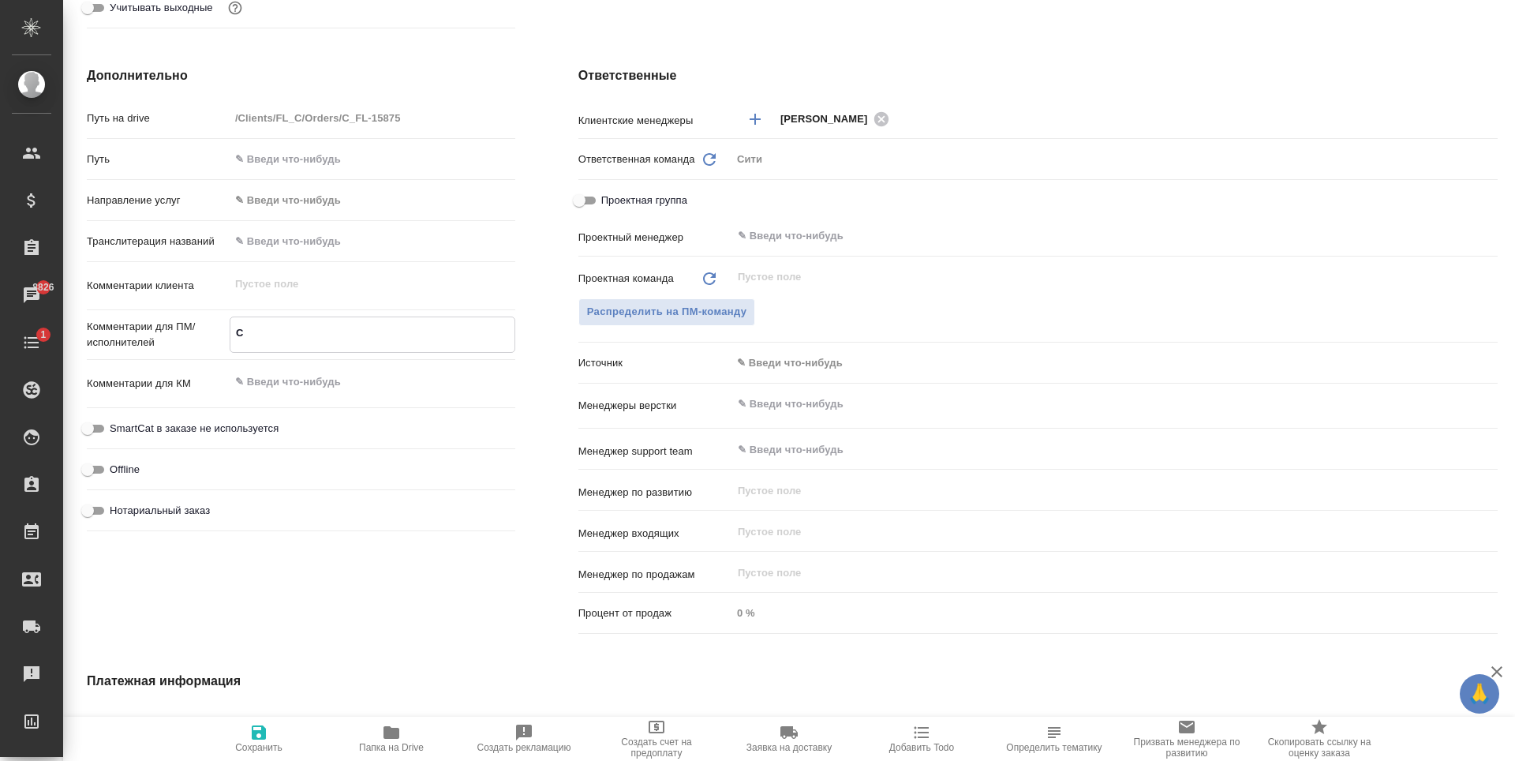
type textarea "x"
type textarea "Сд"
type textarea "x"
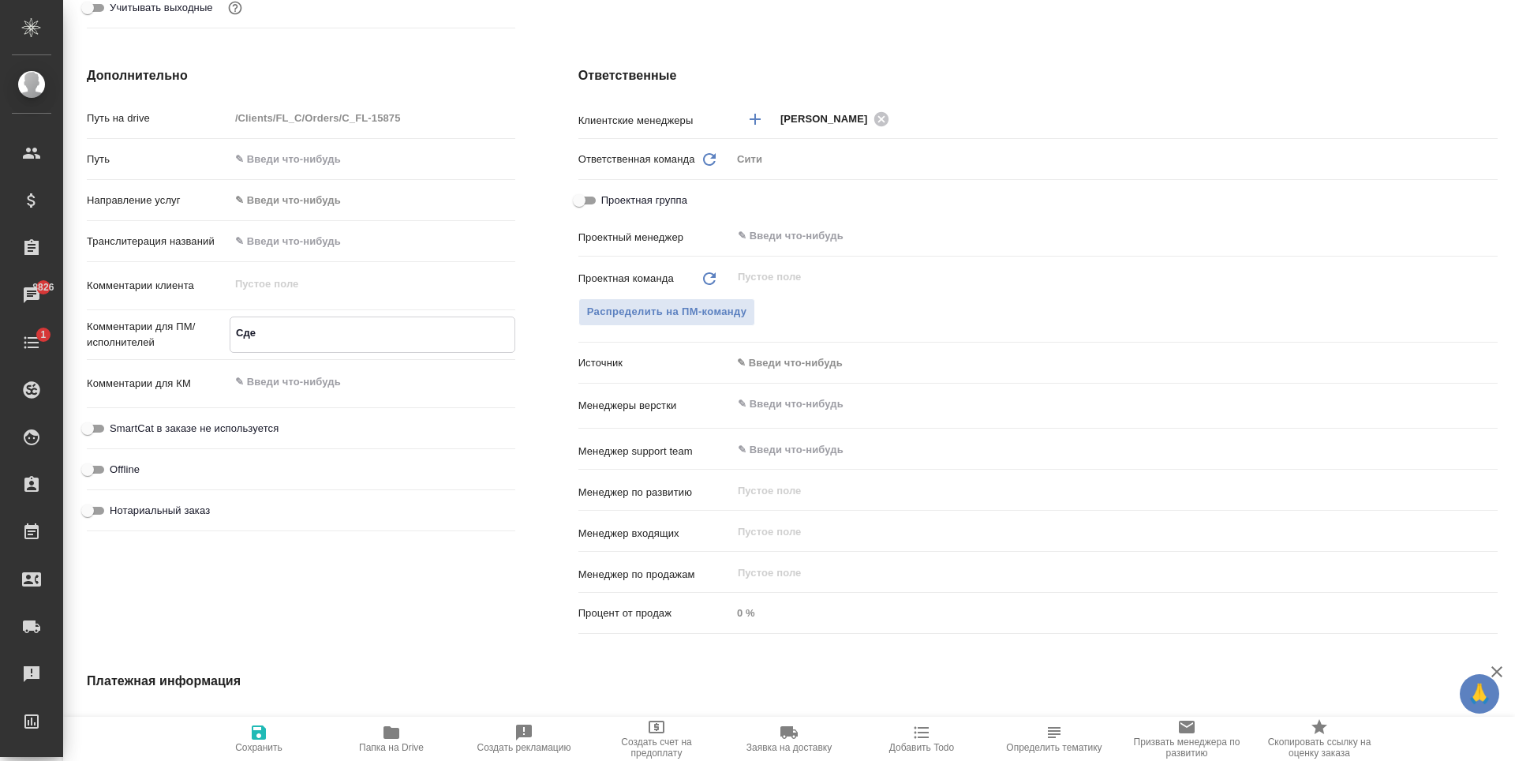
type textarea "Сдел"
type textarea "x"
type textarea "Сдела"
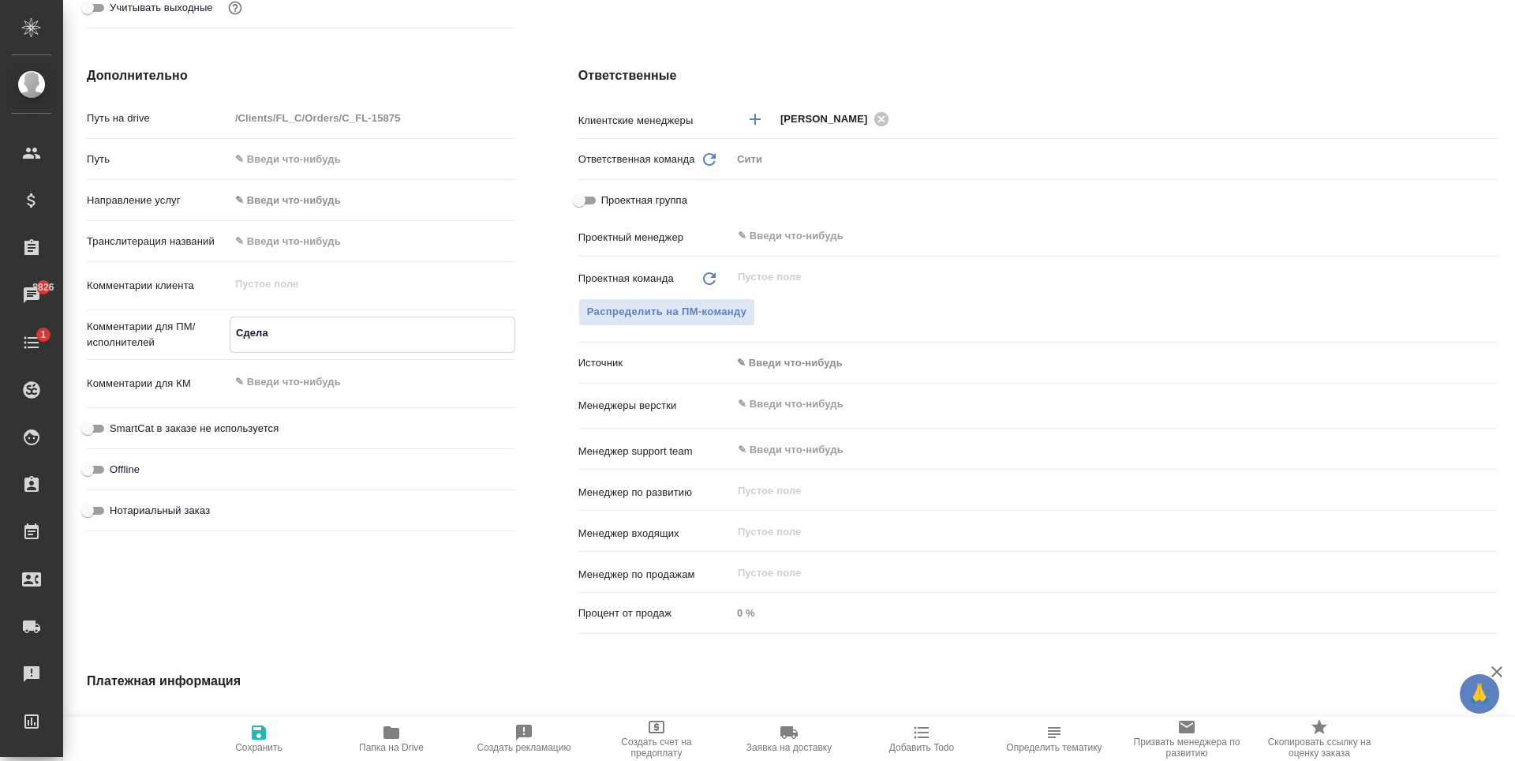
type textarea "x"
type textarea "Сделай"
type textarea "x"
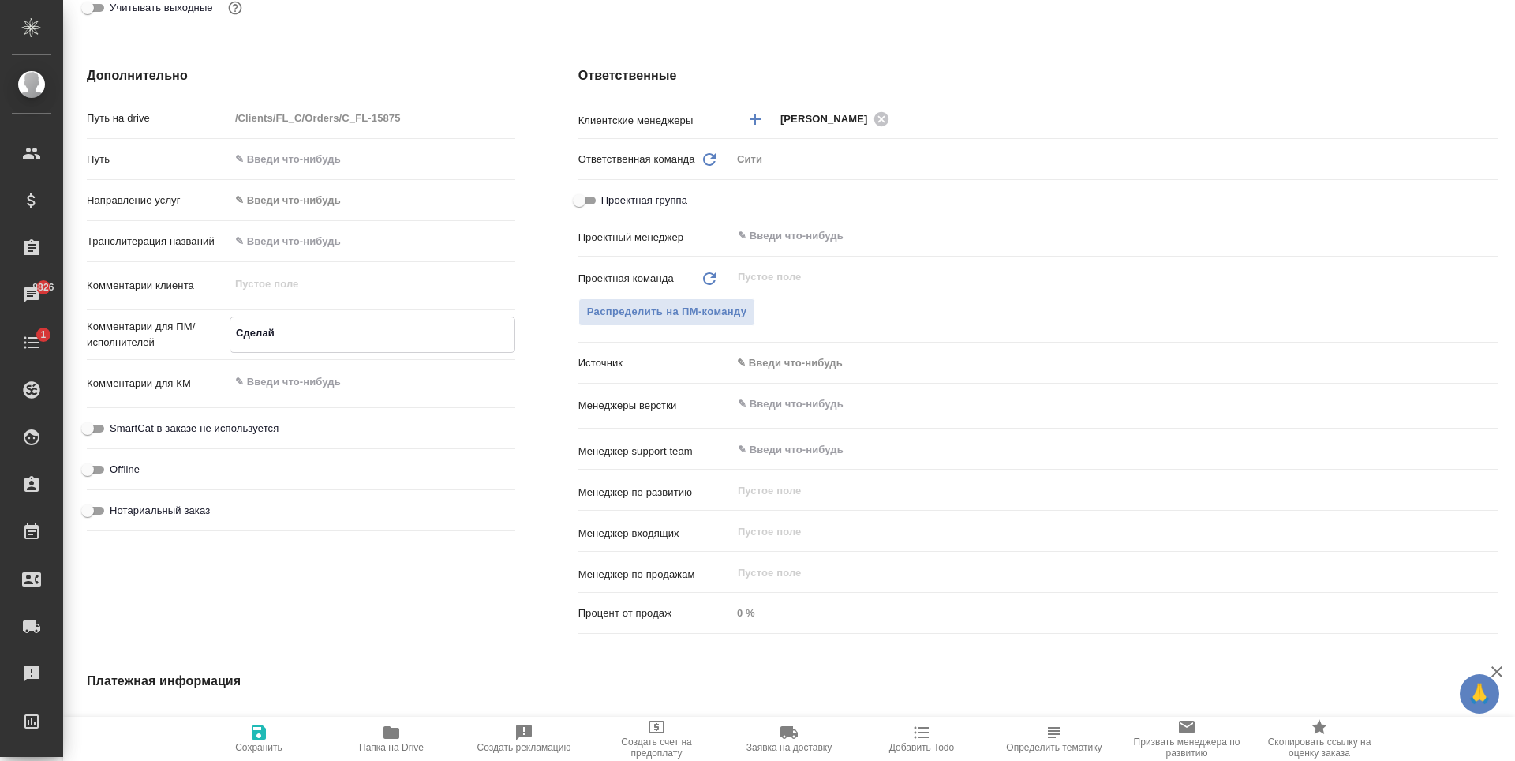
type textarea "Сделайт"
type textarea "x"
type textarea "Сделайте"
type textarea "x"
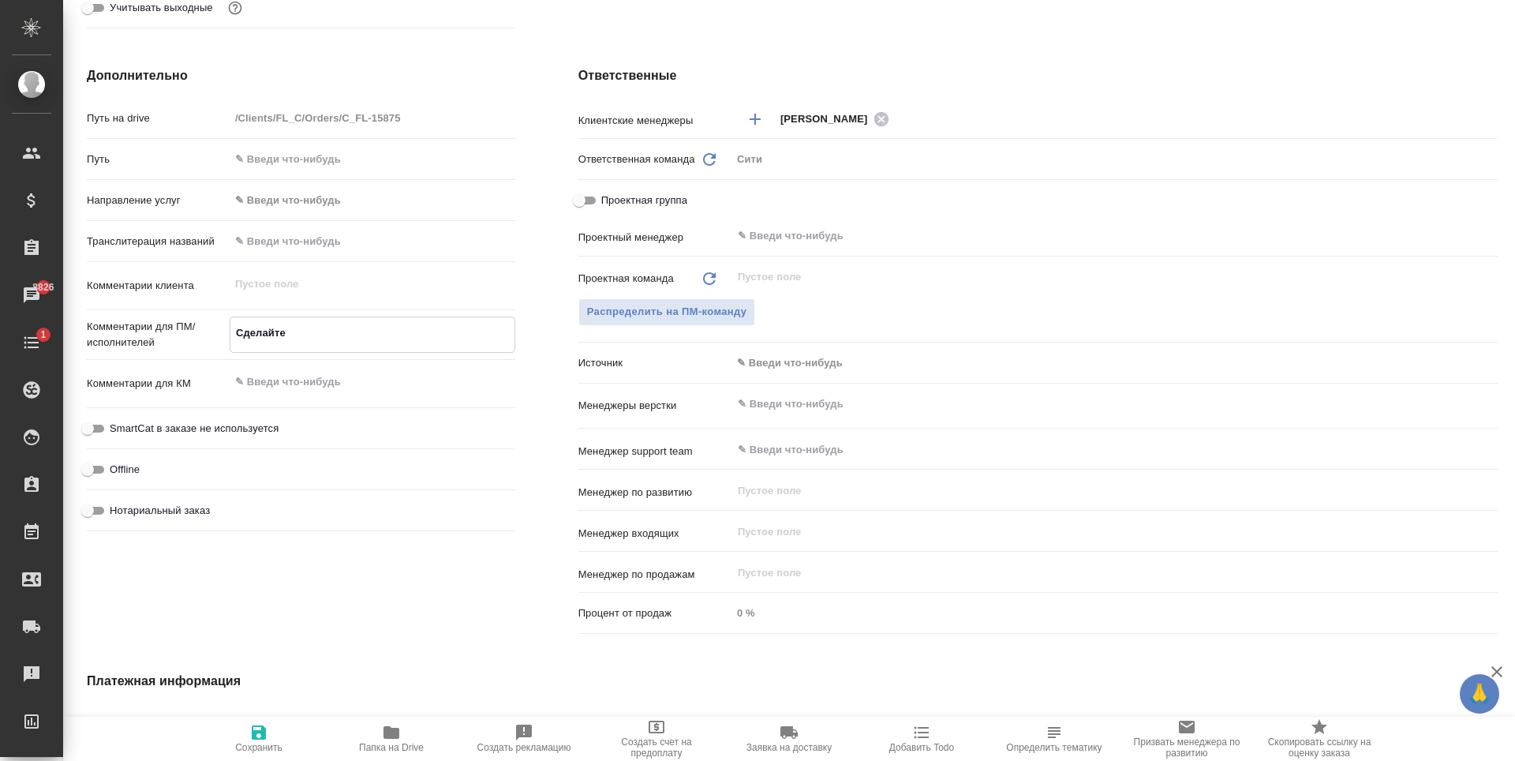
type textarea "x"
type textarea "Сделайте тикет"
type textarea "x"
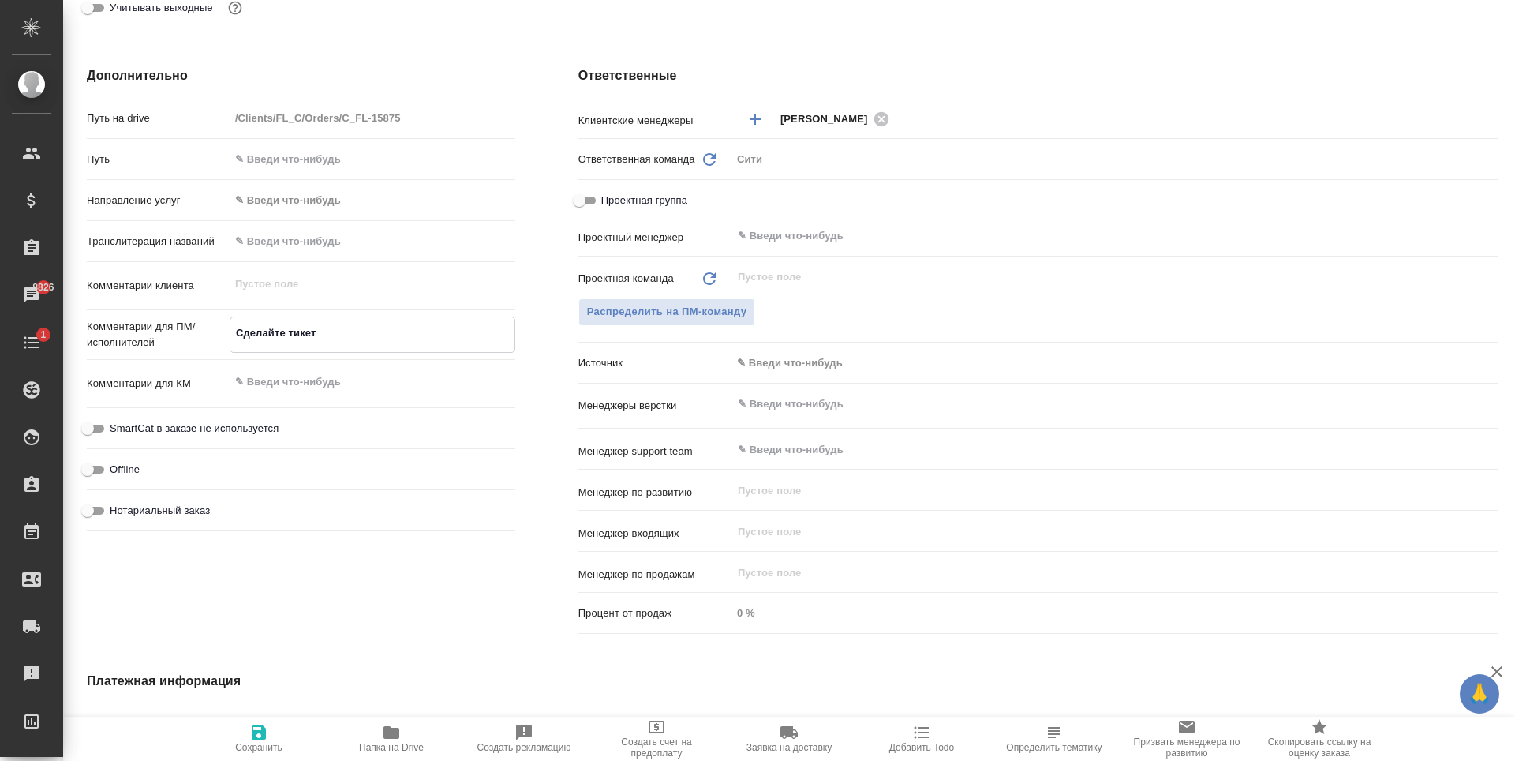
type textarea "x"
type textarea "Сделайте тикет,"
type textarea "x"
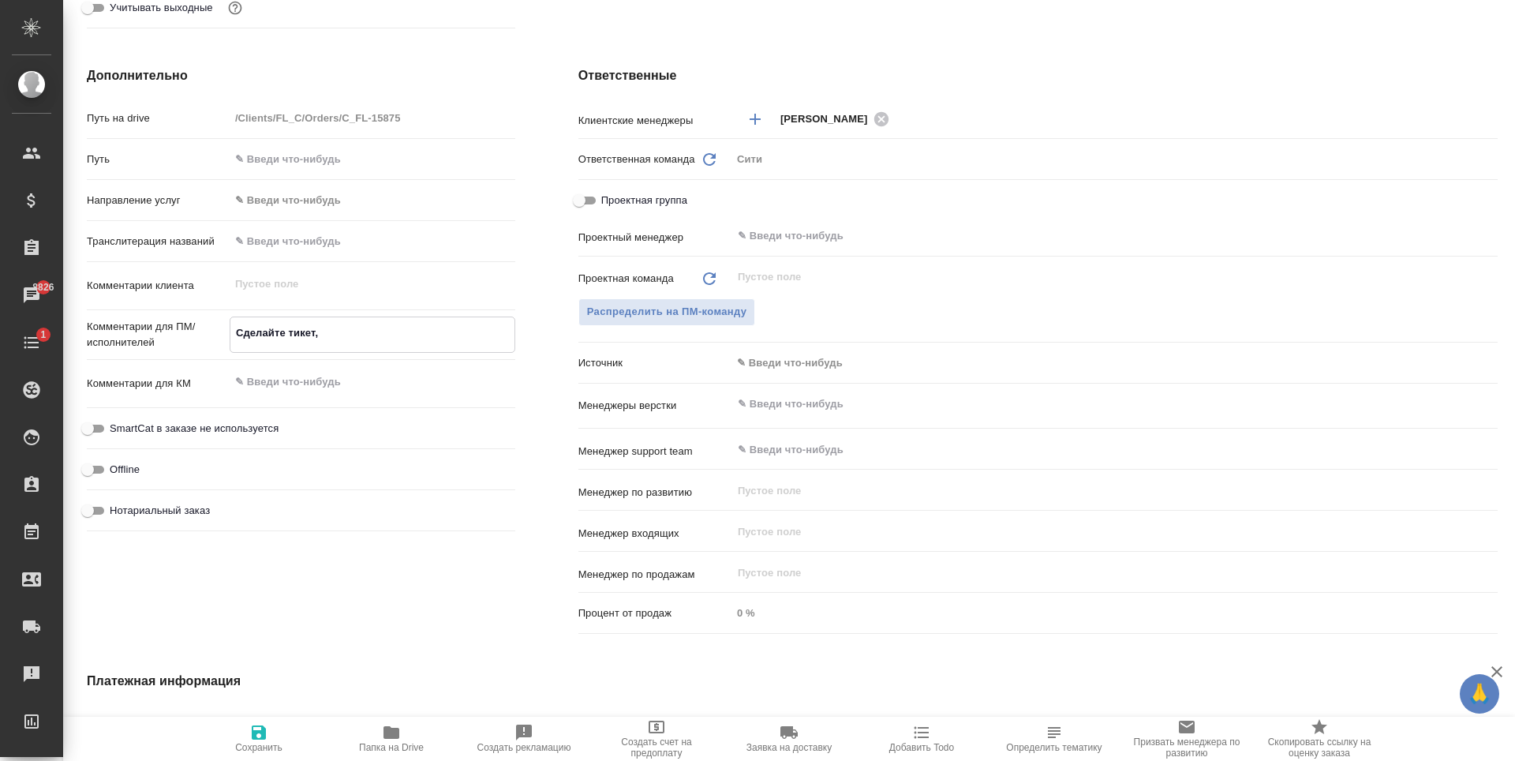
type textarea "Сделайте тикет,"
type textarea "x"
type textarea "Сделайте тикет, п"
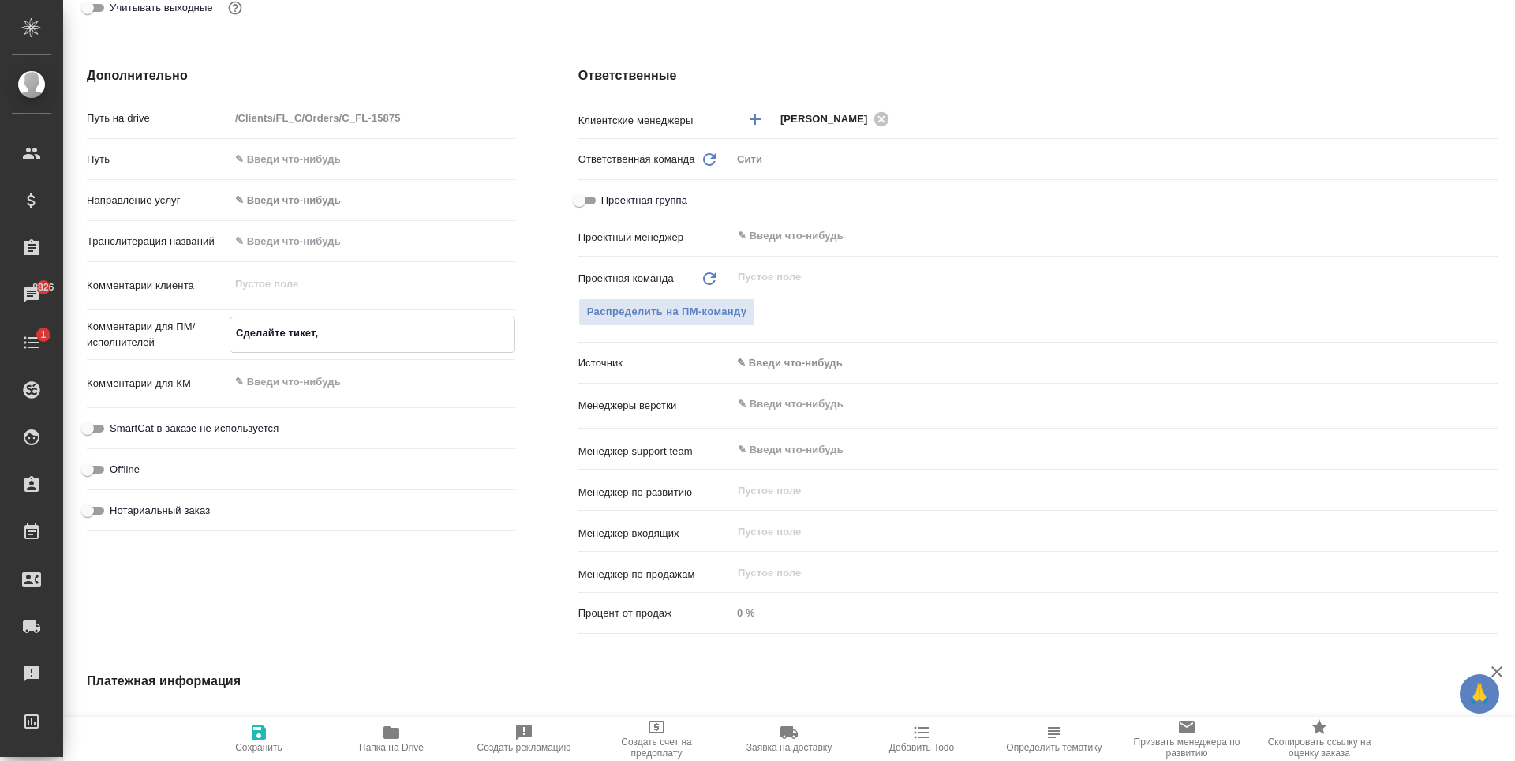
type textarea "x"
type textarea "Сделайте тикет, плиз"
type textarea "x"
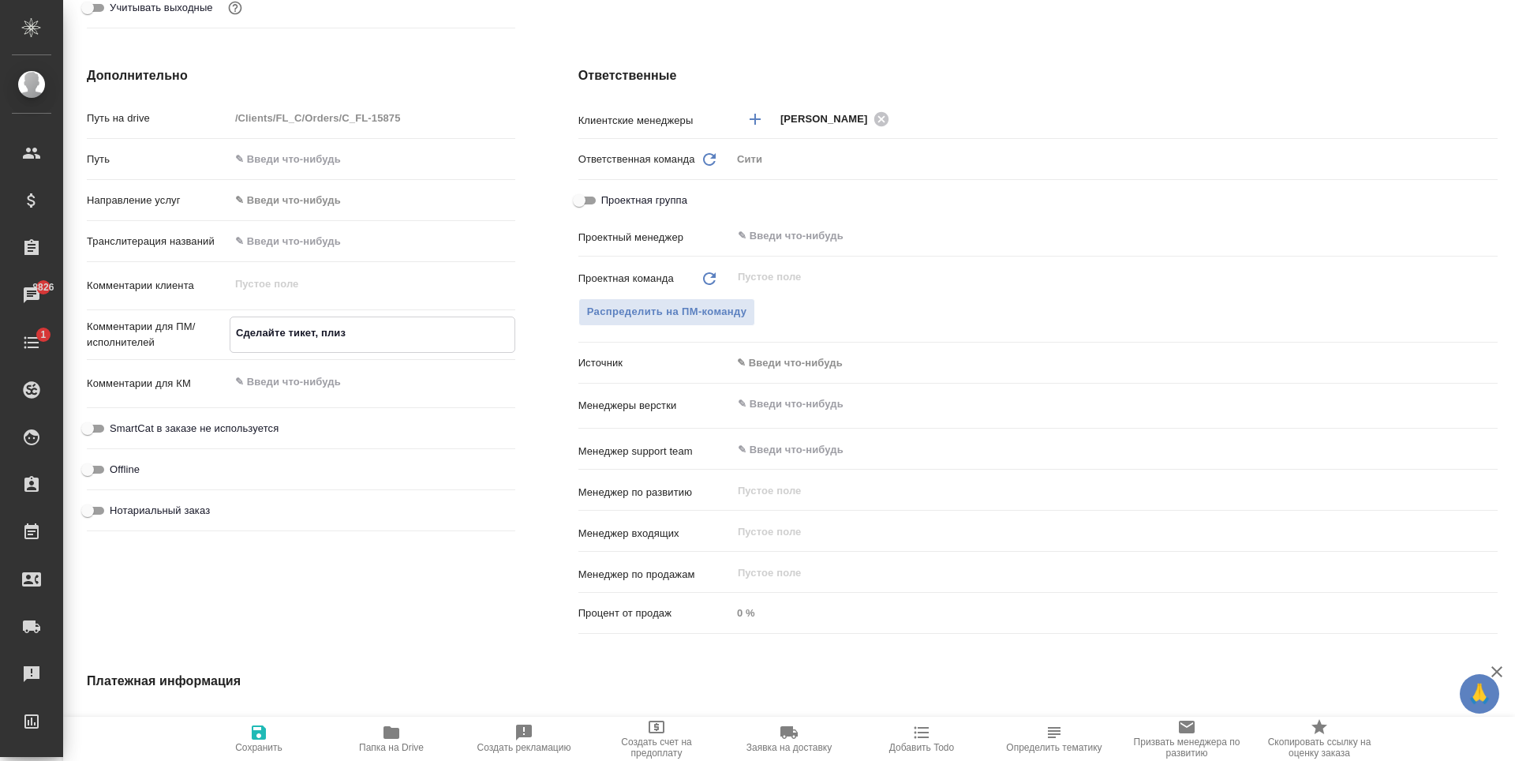
type textarea "x"
type textarea "Сделайте тикет, плиз"
type textarea "x"
click at [255, 737] on icon "button" at bounding box center [259, 732] width 14 height 14
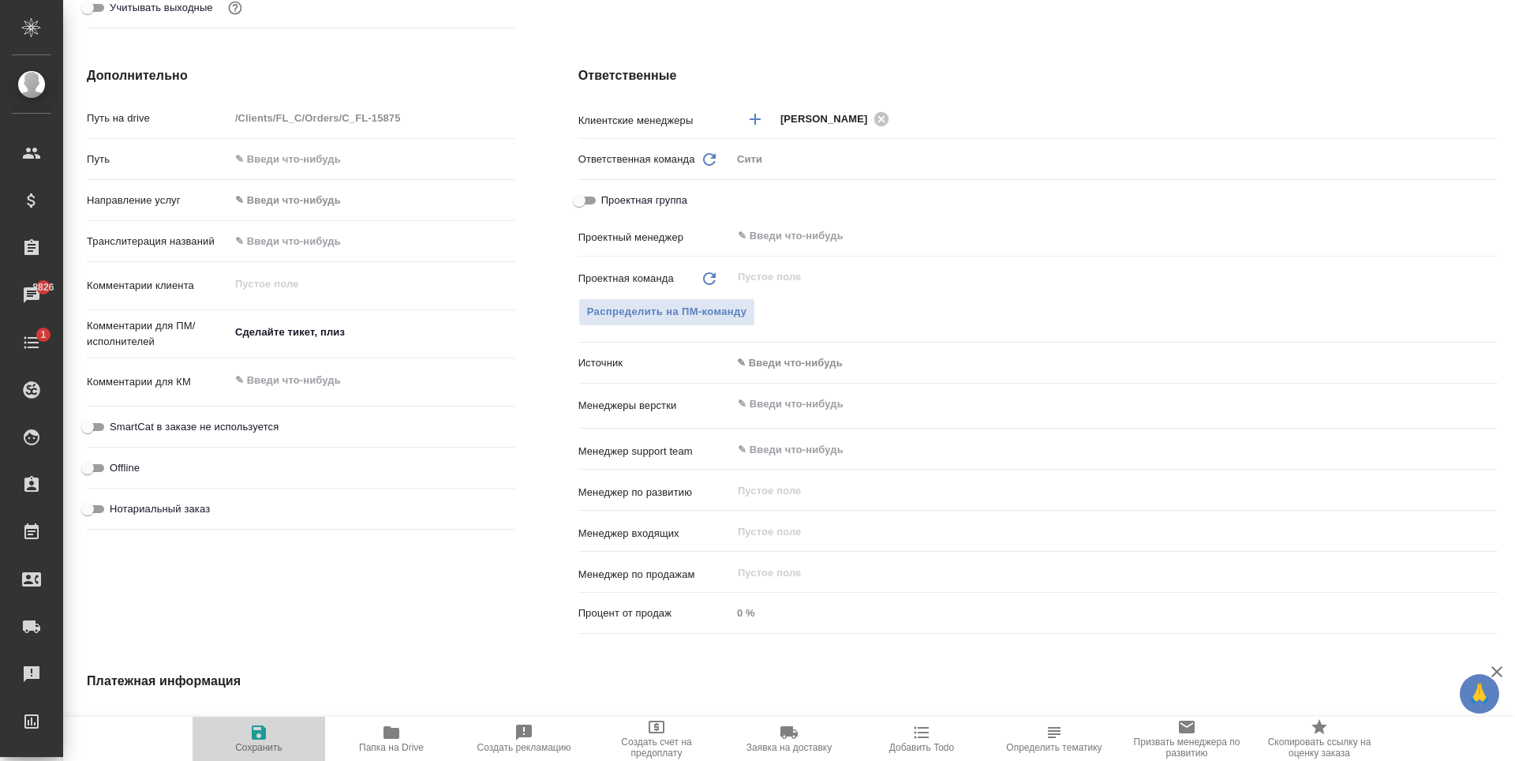
type textarea "x"
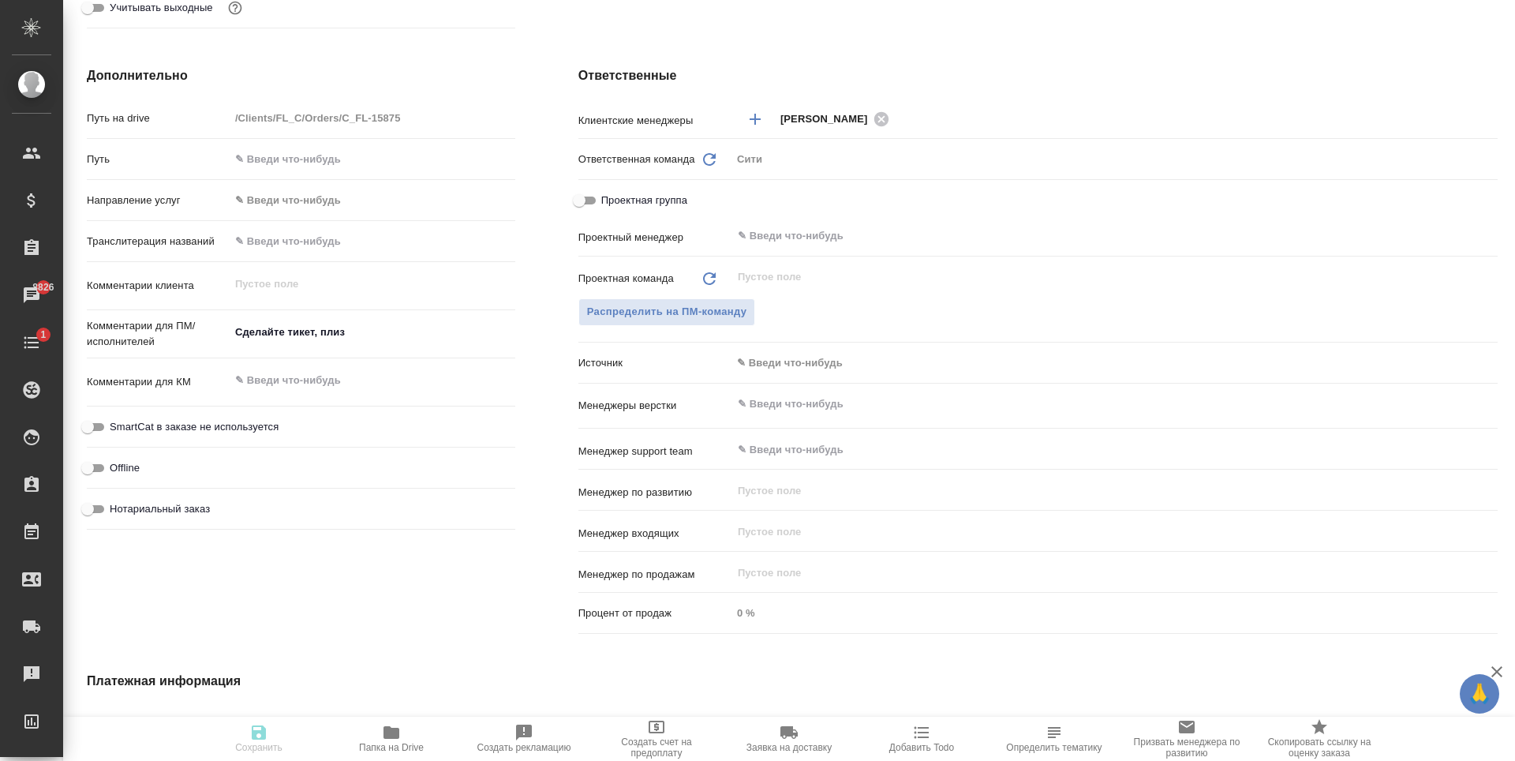
type textarea "x"
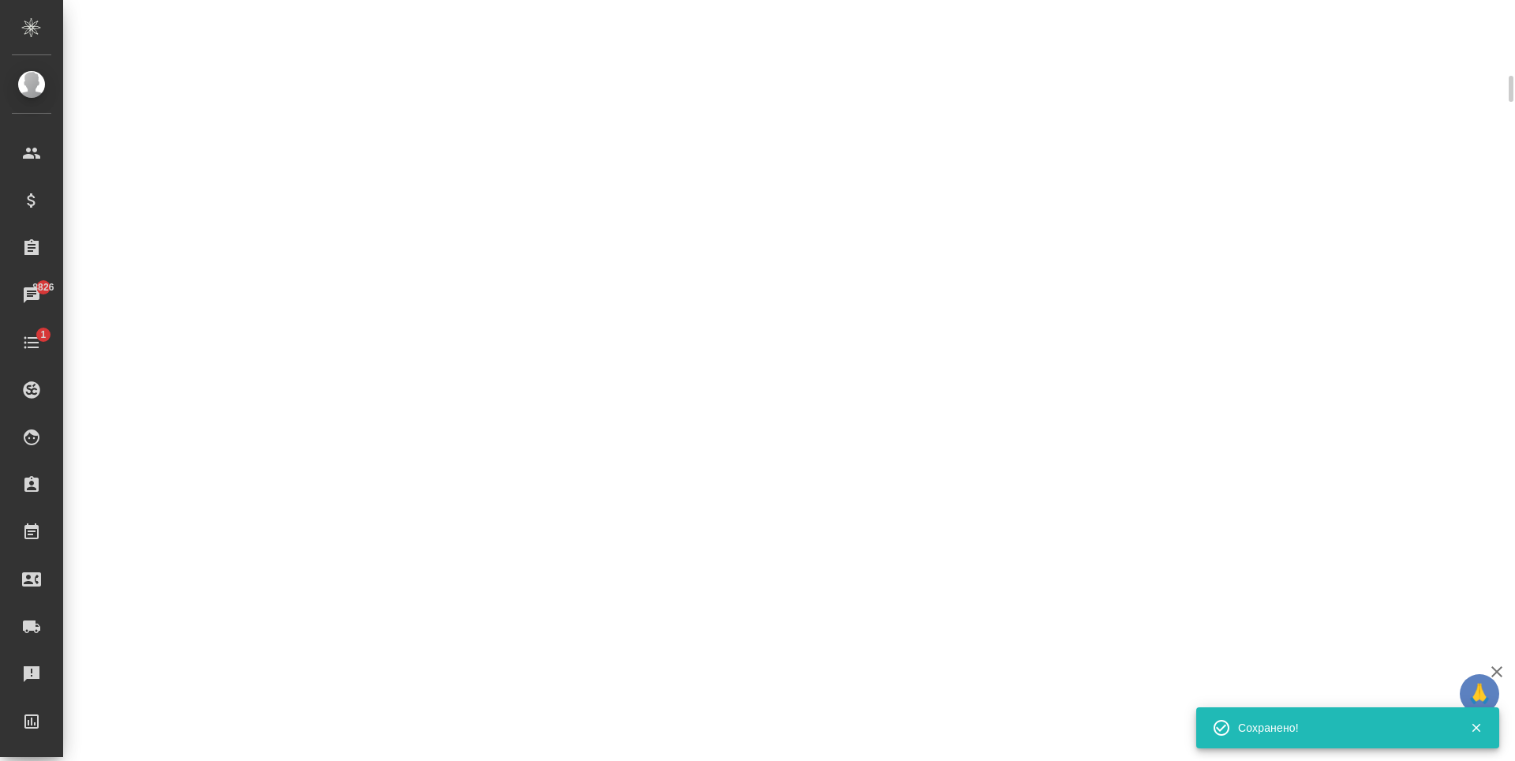
scroll to position [540, 0]
select select "RU"
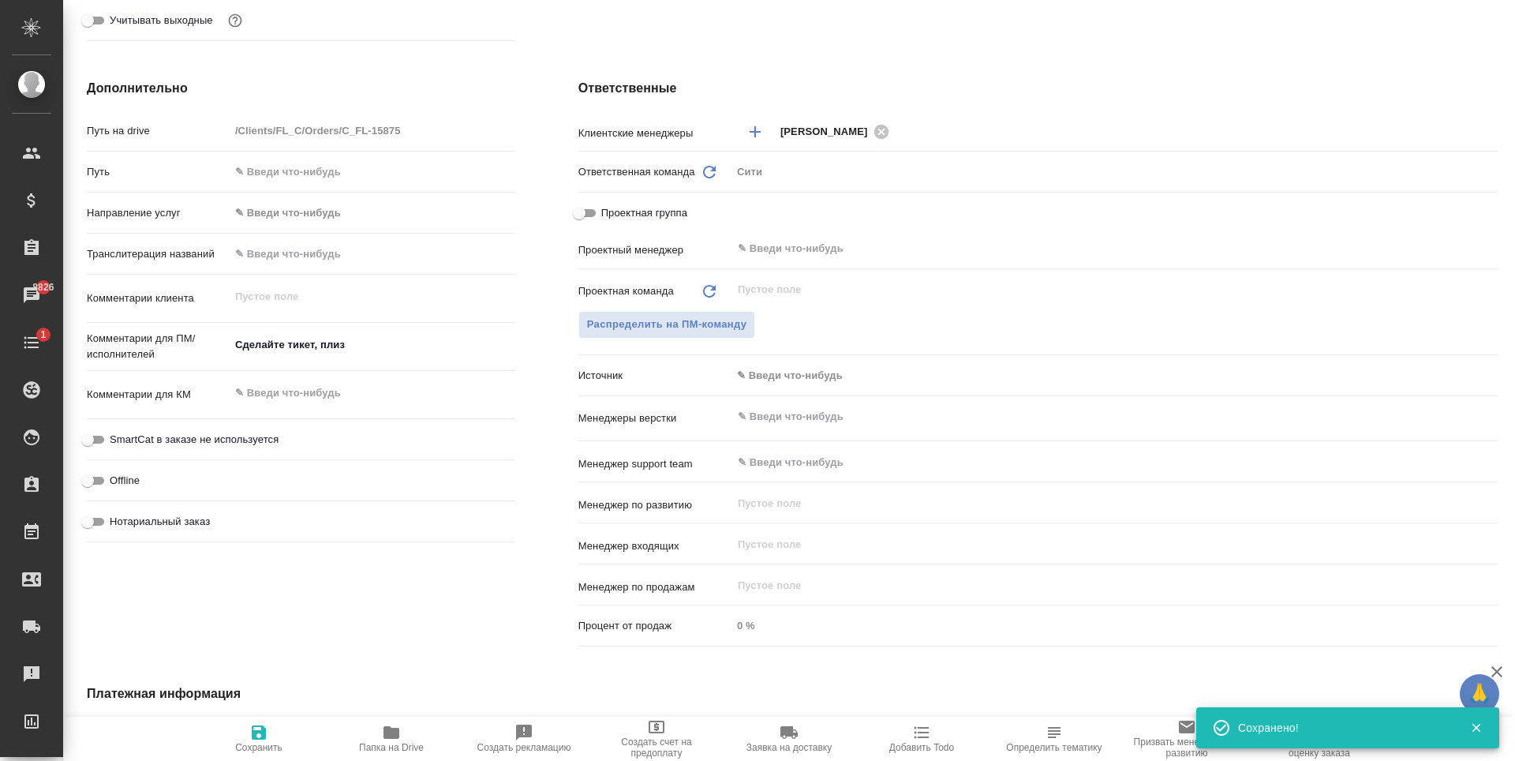
type textarea "x"
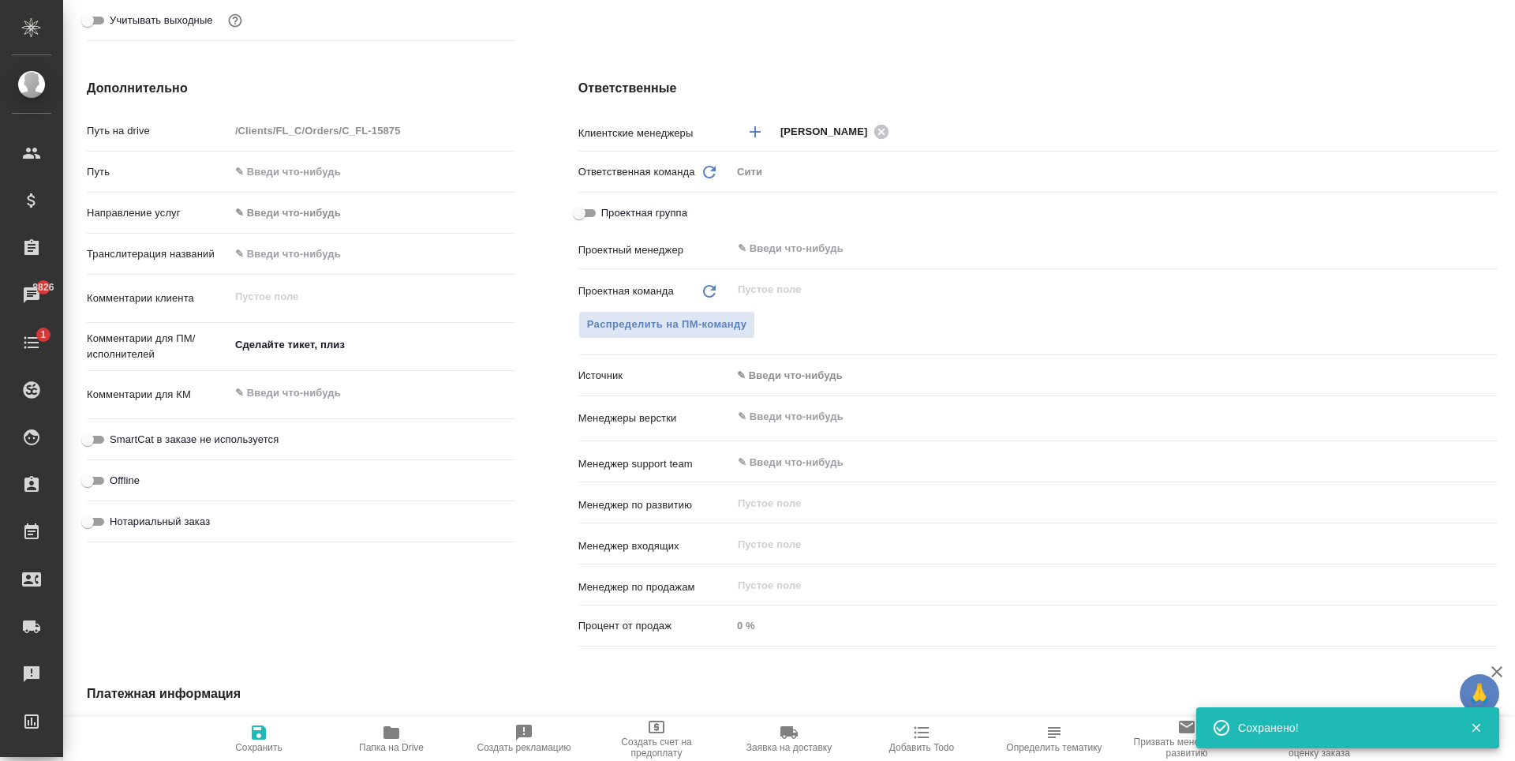
type textarea "x"
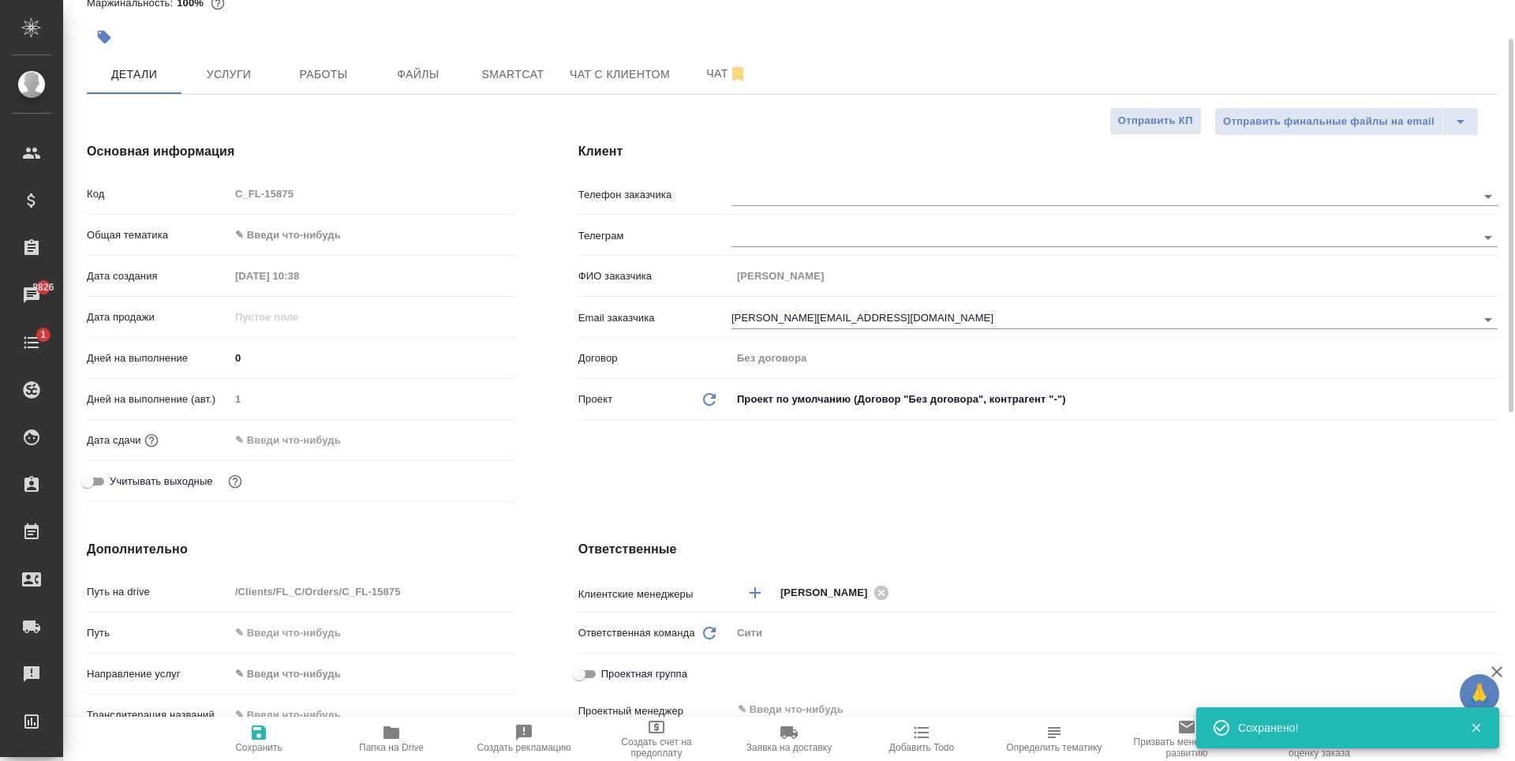
scroll to position [0, 0]
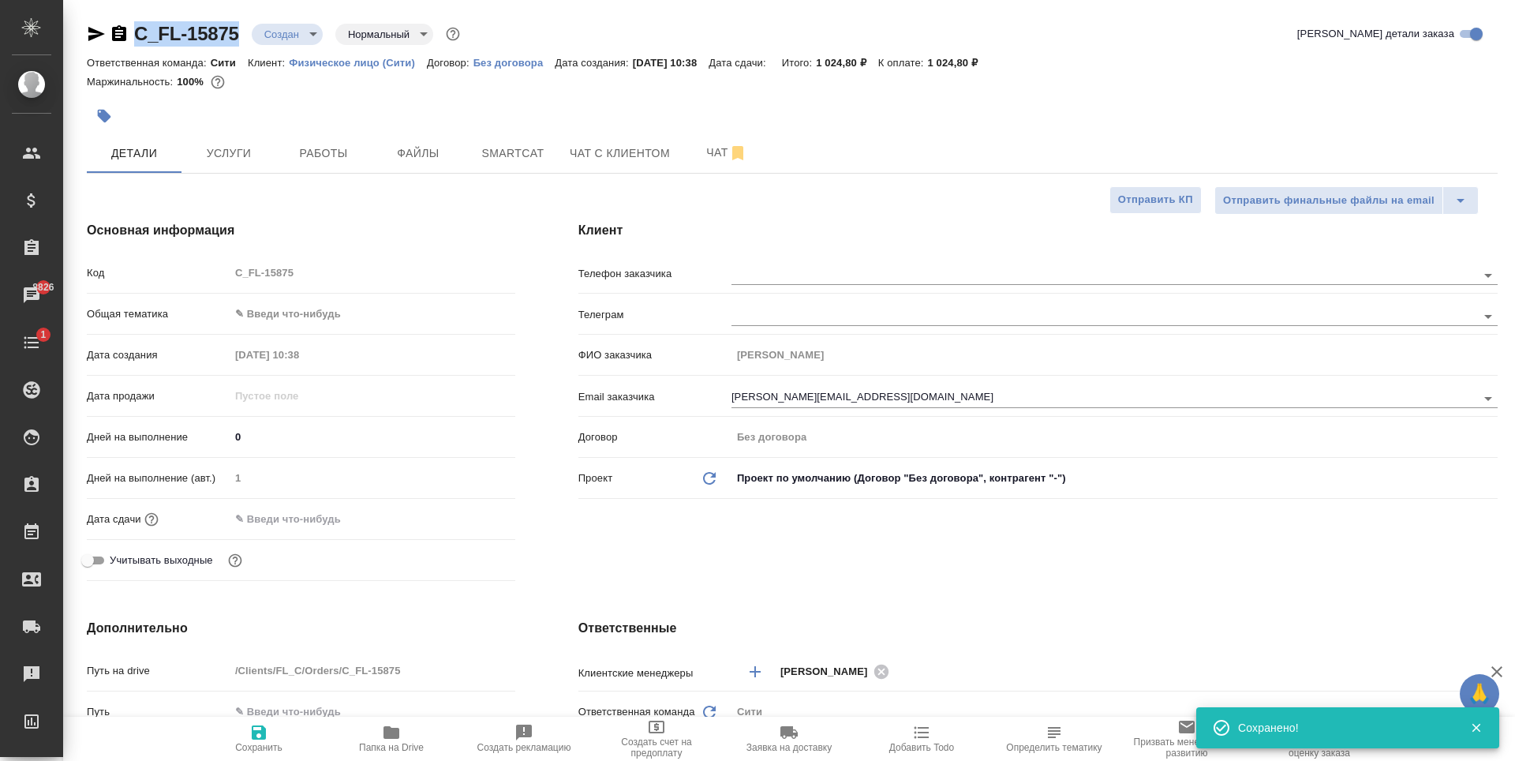
drag, startPoint x: 171, startPoint y: 48, endPoint x: 244, endPoint y: 42, distance: 72.9
click at [244, 42] on div "C_FL-15875 Создан new Нормальный normal Кратко детали заказа" at bounding box center [792, 37] width 1411 height 32
copy link "C_FL-15875"
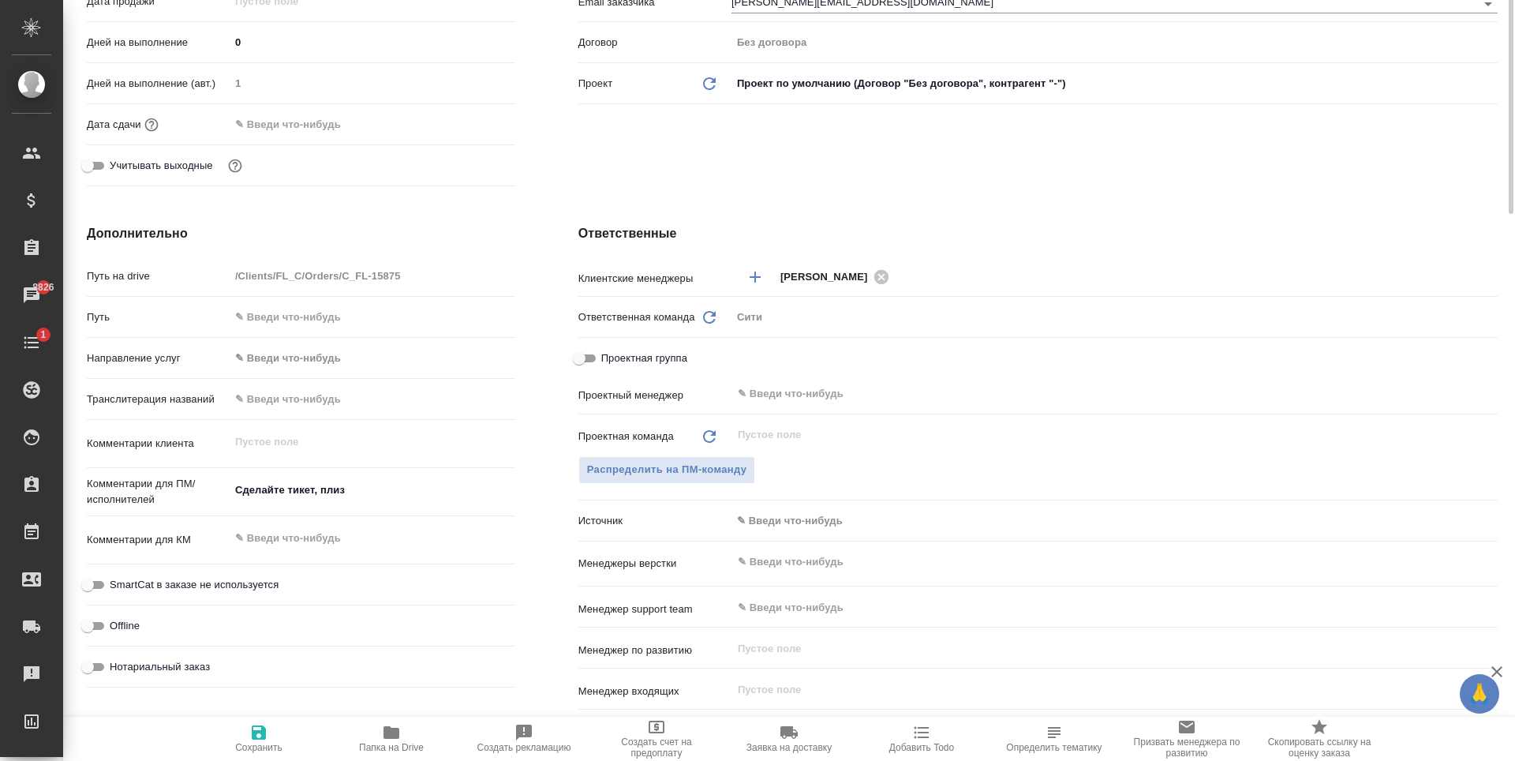
scroll to position [473, 0]
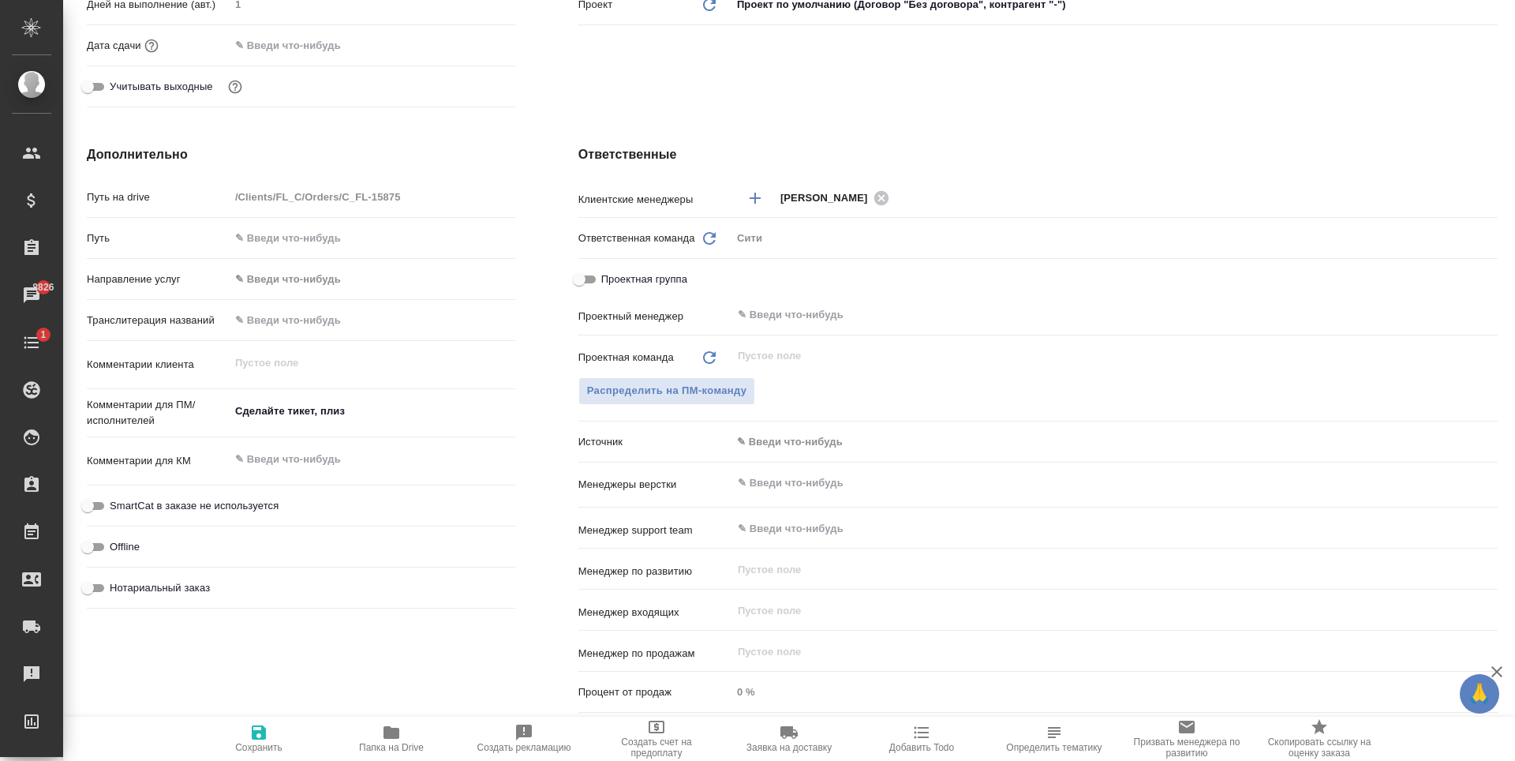
click at [827, 485] on input "text" at bounding box center [1088, 482] width 704 height 19
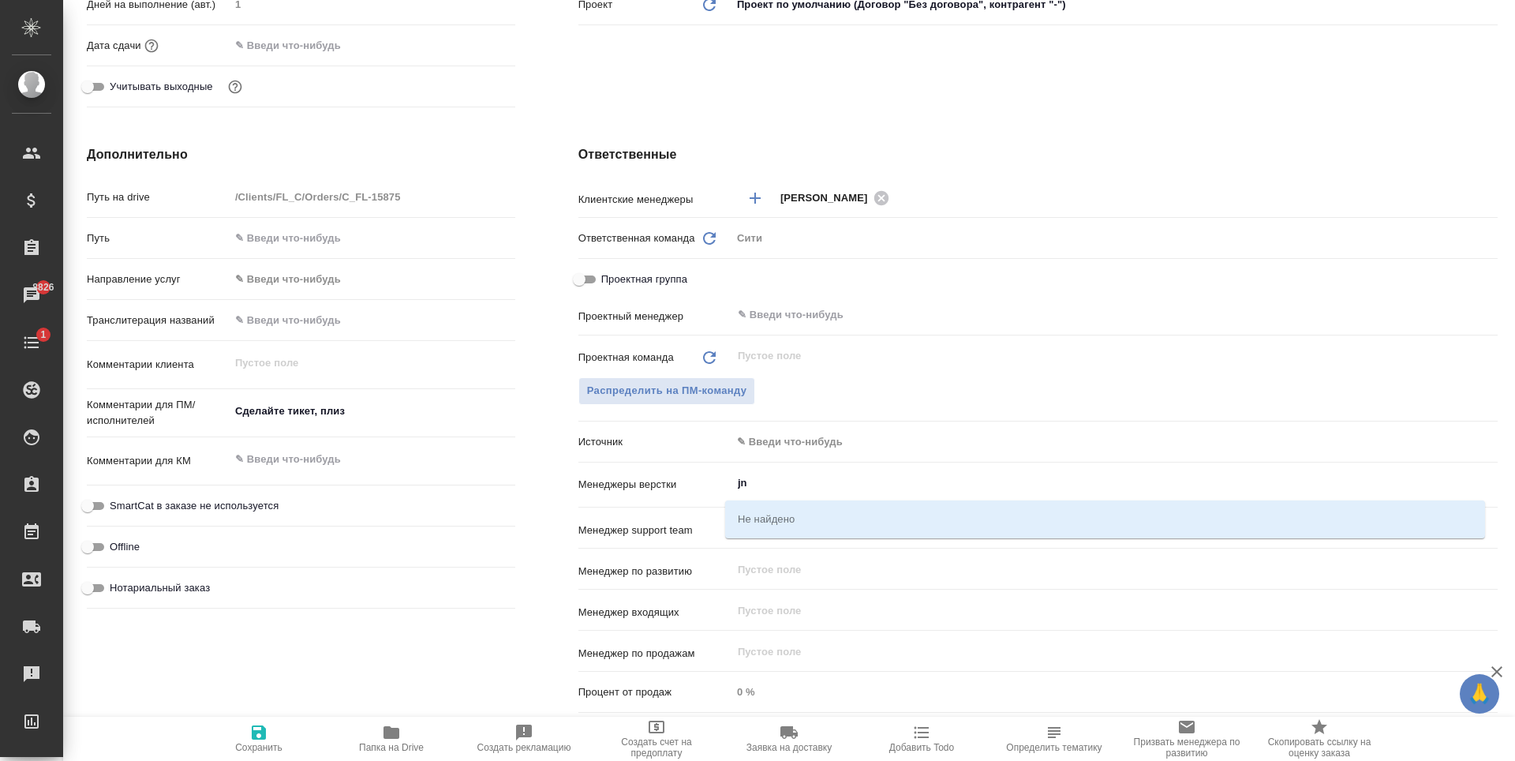
type input "j"
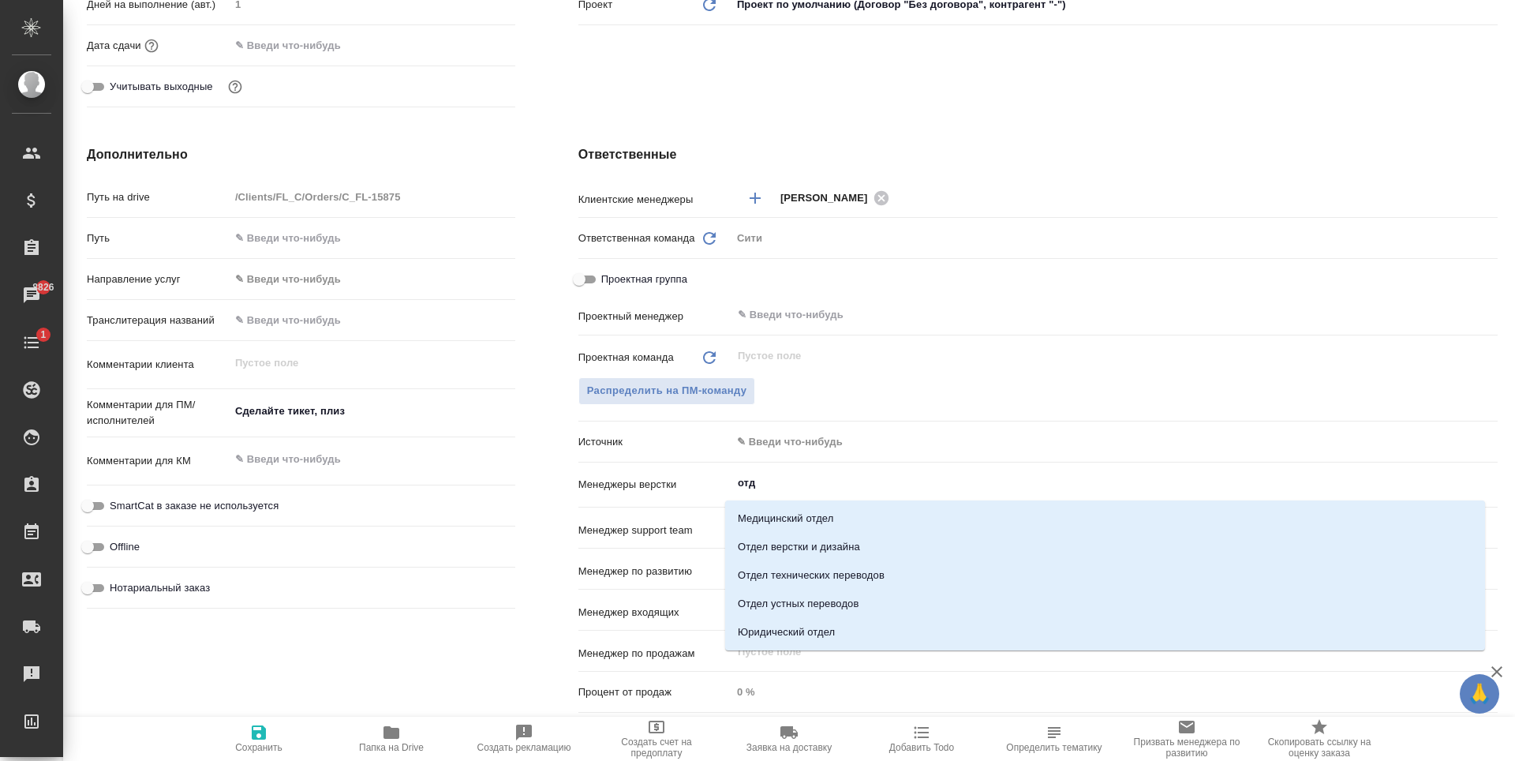
type input "отде"
click at [843, 552] on li "Отдел верстки и дизайна" at bounding box center [1105, 547] width 760 height 28
type textarea "x"
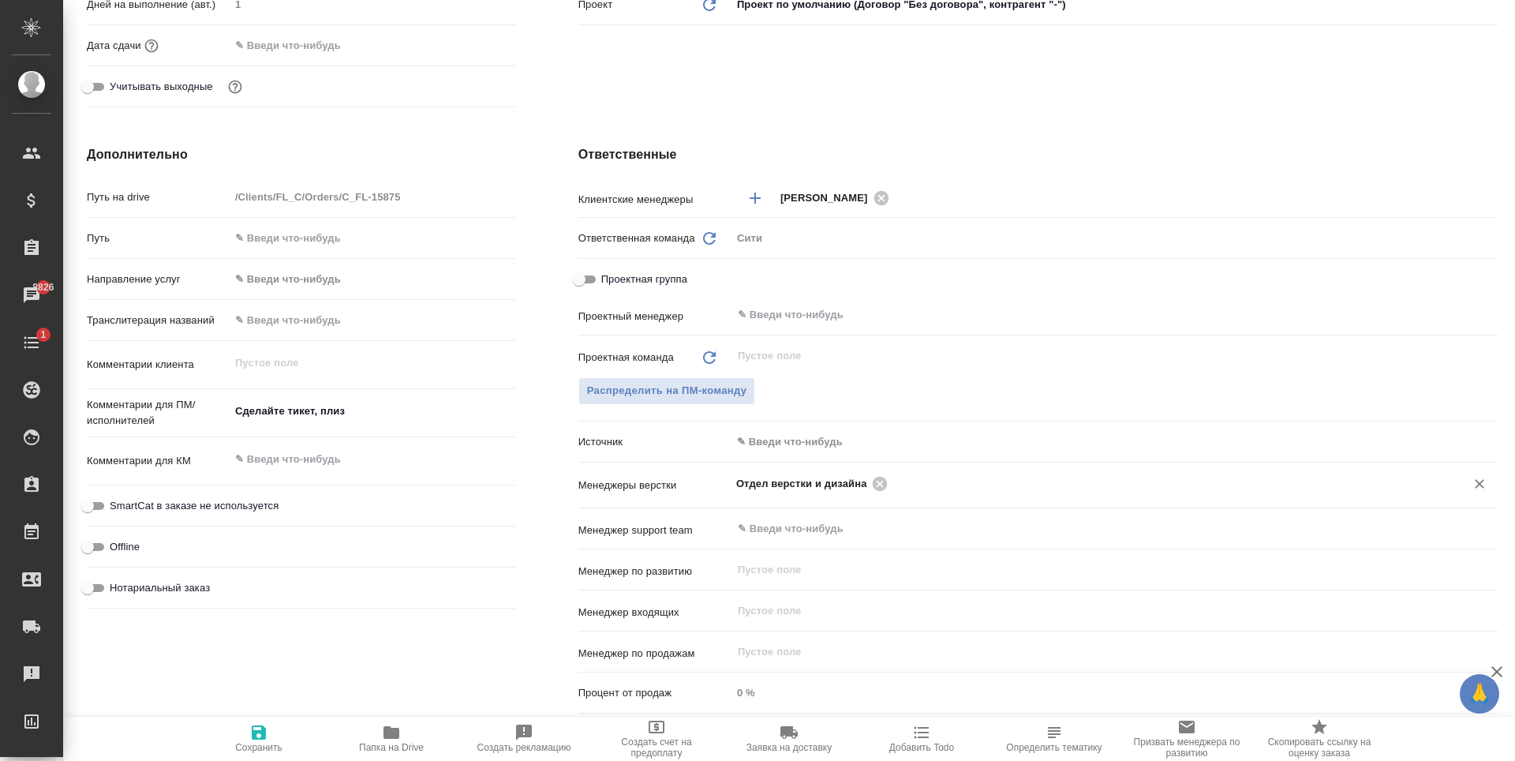
click at [258, 723] on icon "button" at bounding box center [258, 732] width 19 height 19
type textarea "x"
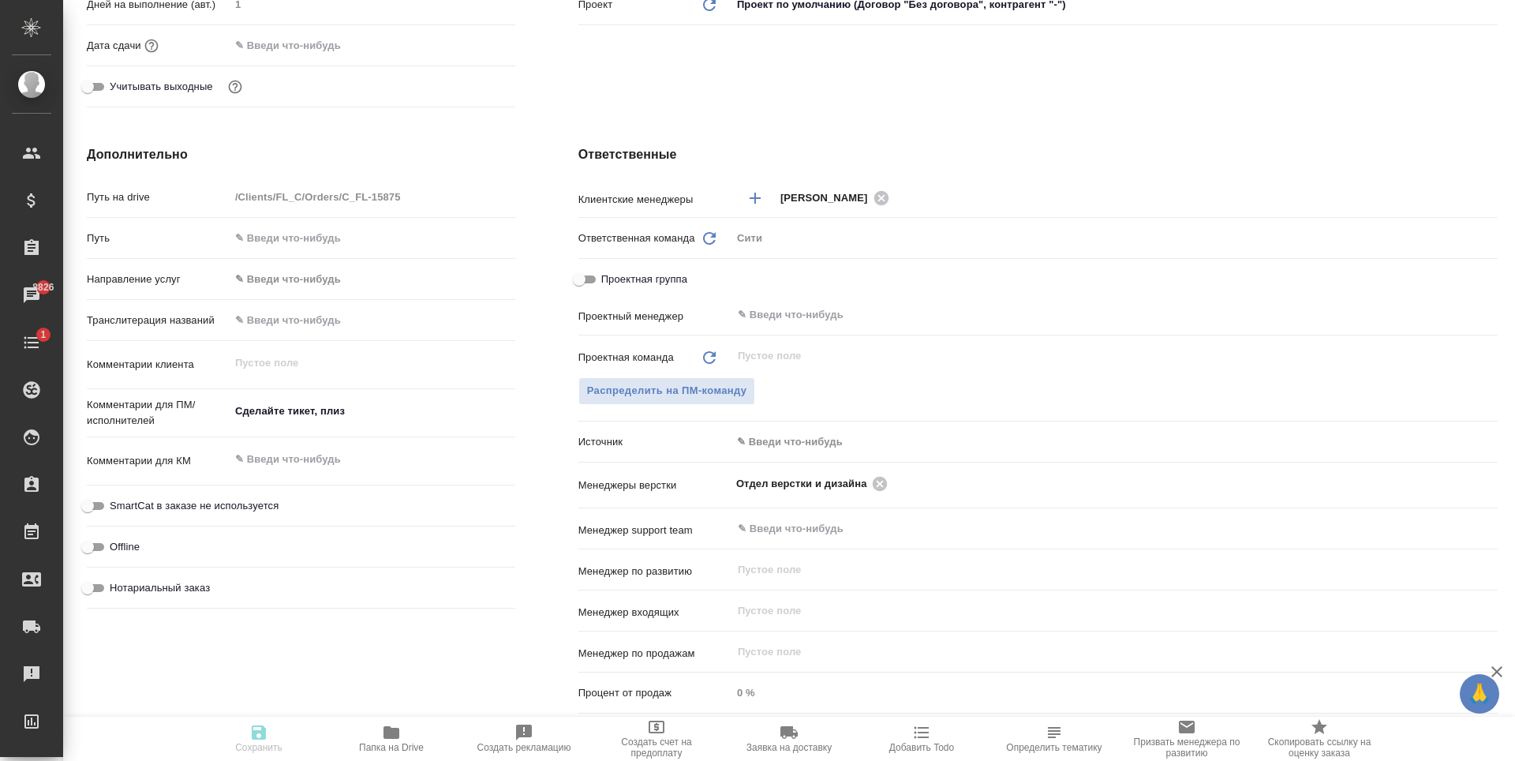
type textarea "x"
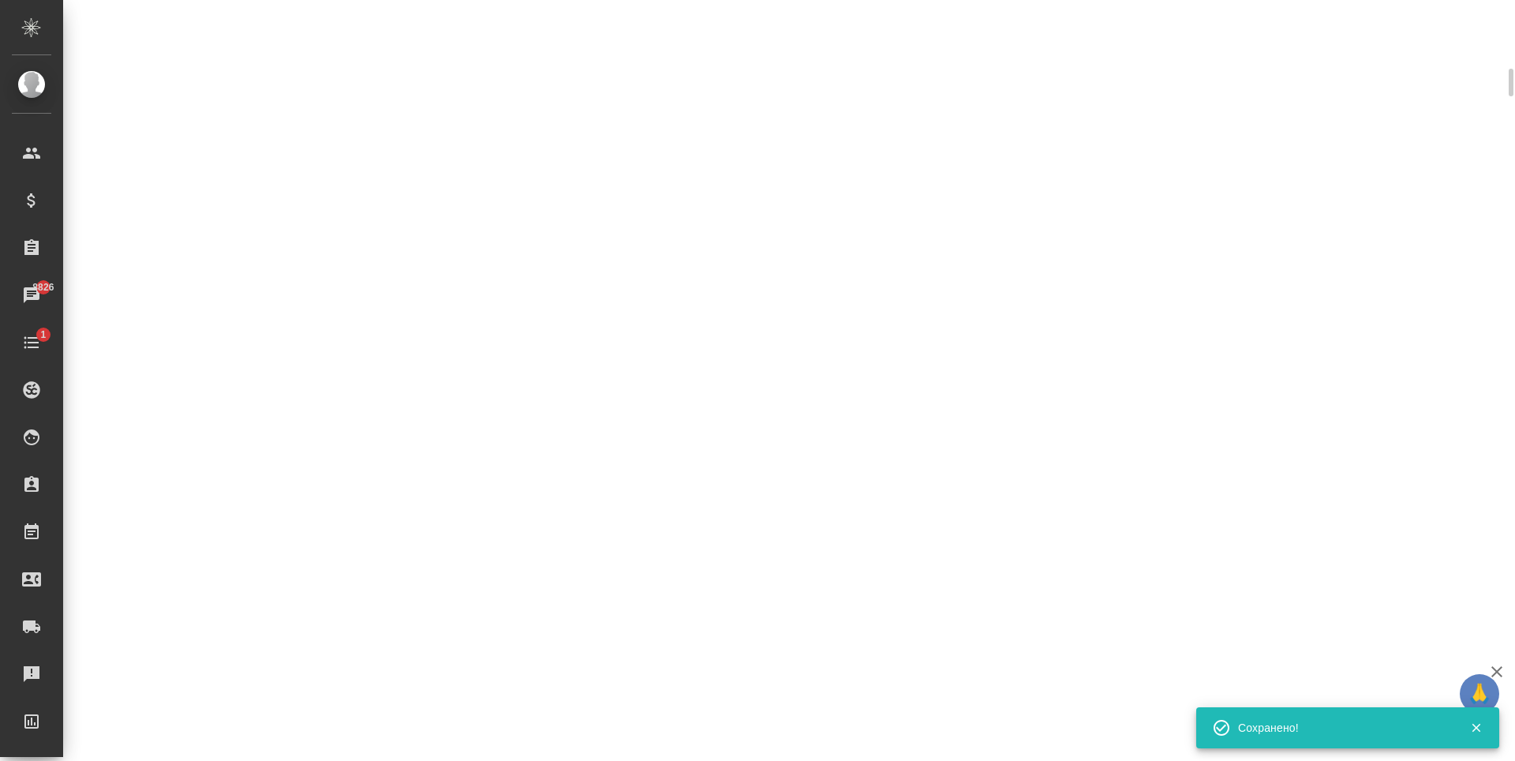
scroll to position [461, 0]
select select "RU"
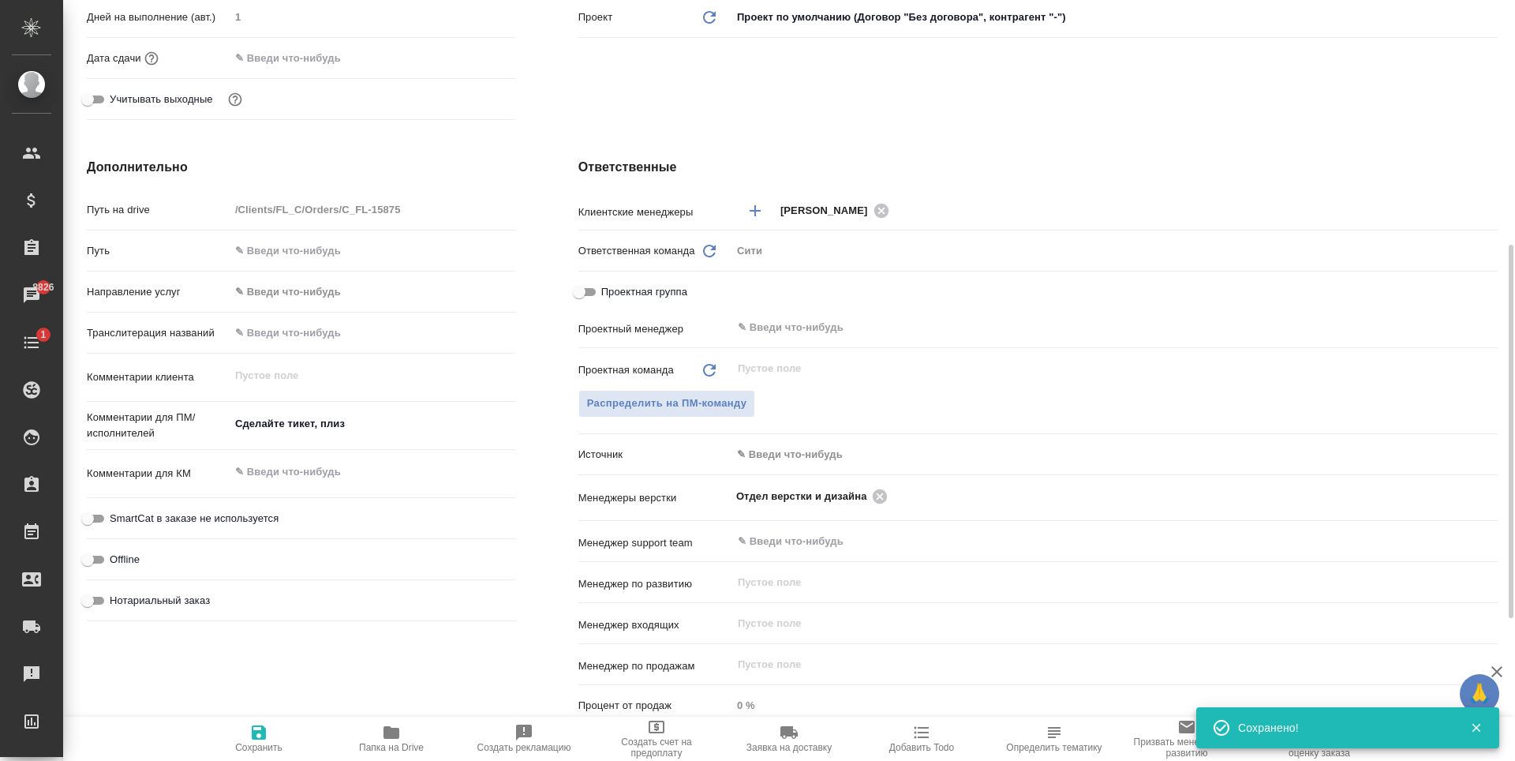
type textarea "x"
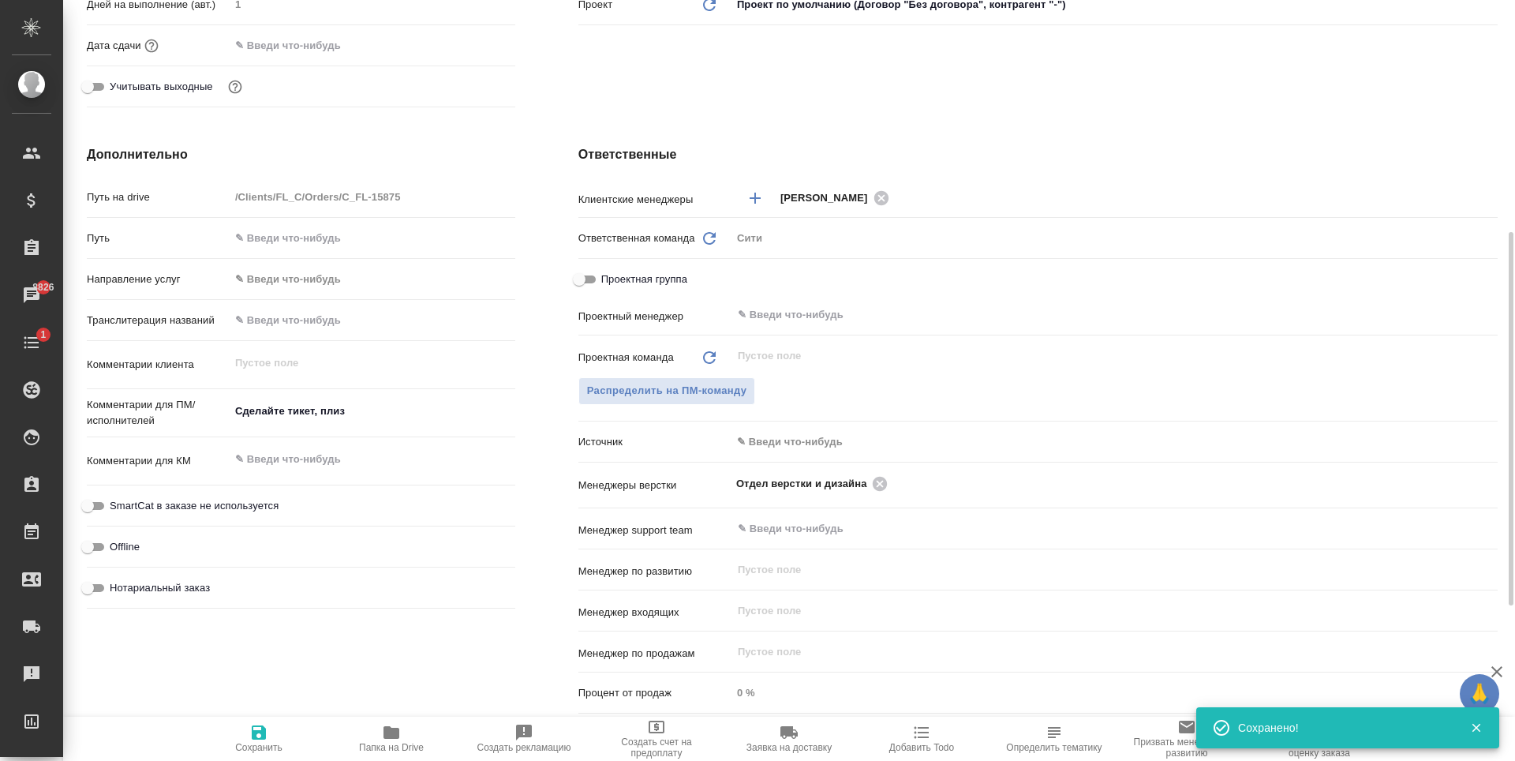
scroll to position [79, 0]
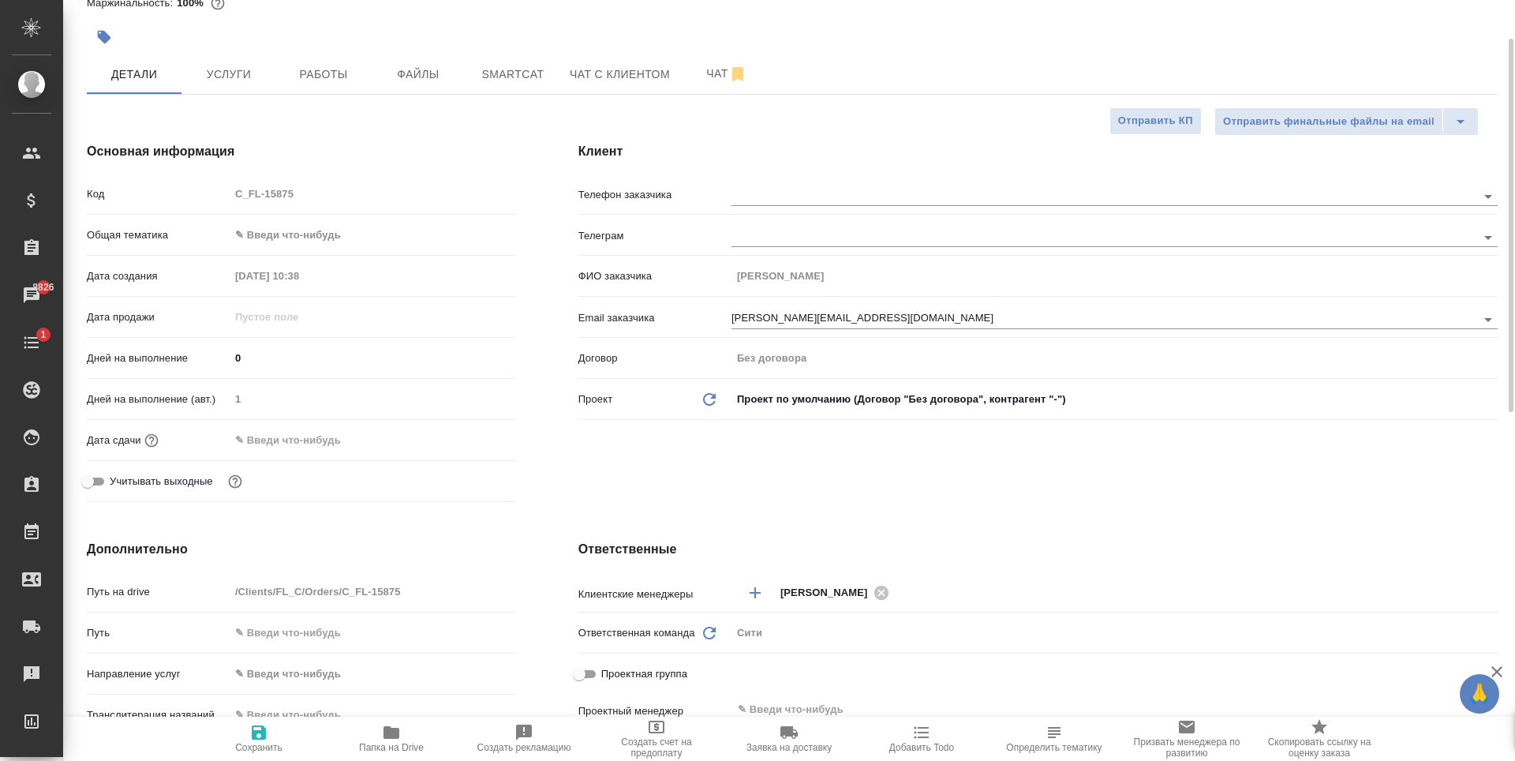
click at [305, 431] on input "text" at bounding box center [299, 439] width 138 height 23
click at [465, 436] on icon "button" at bounding box center [469, 438] width 19 height 19
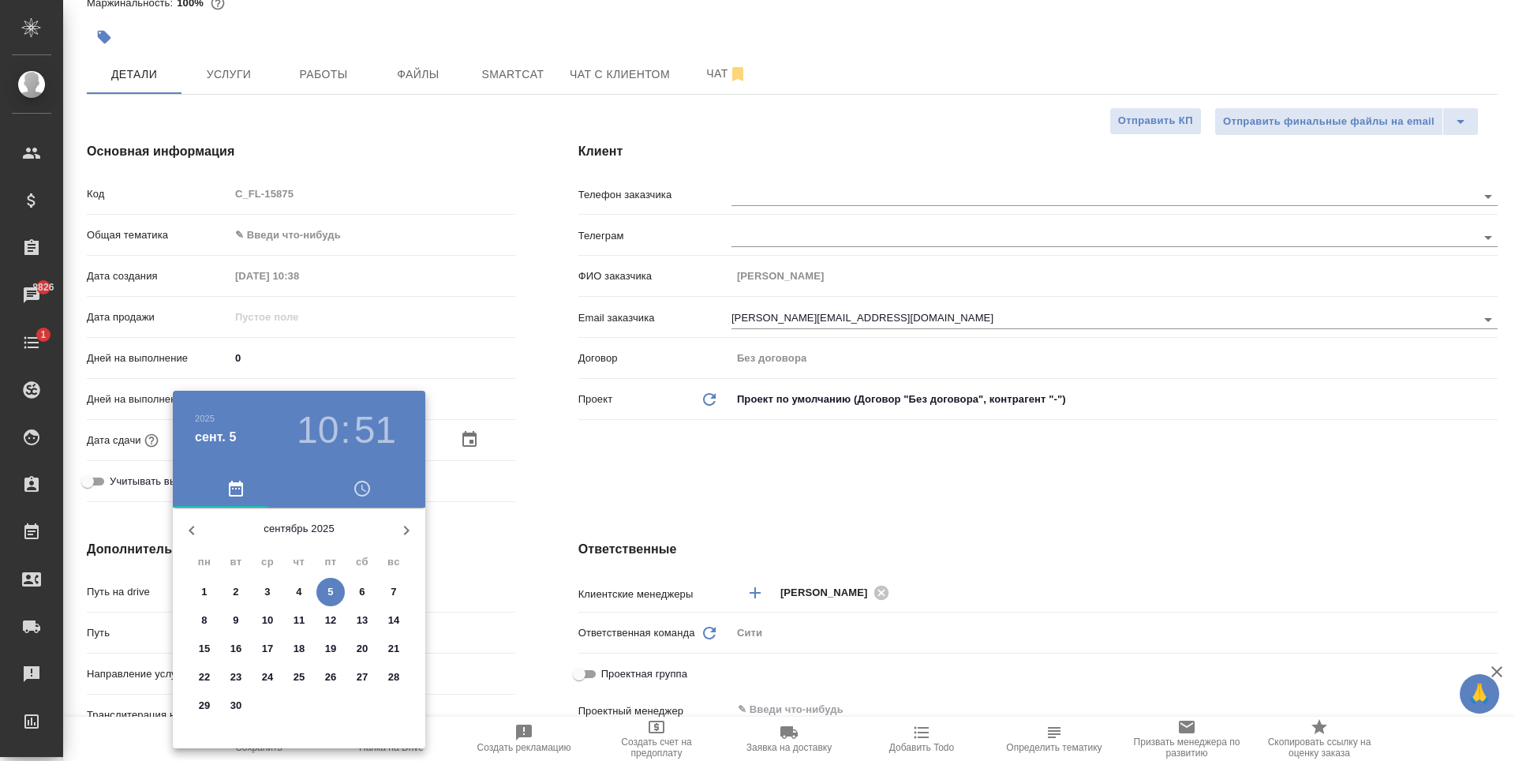
click at [329, 590] on p "5" at bounding box center [330, 592] width 6 height 16
type input "05.09.2025 10:51"
type textarea "x"
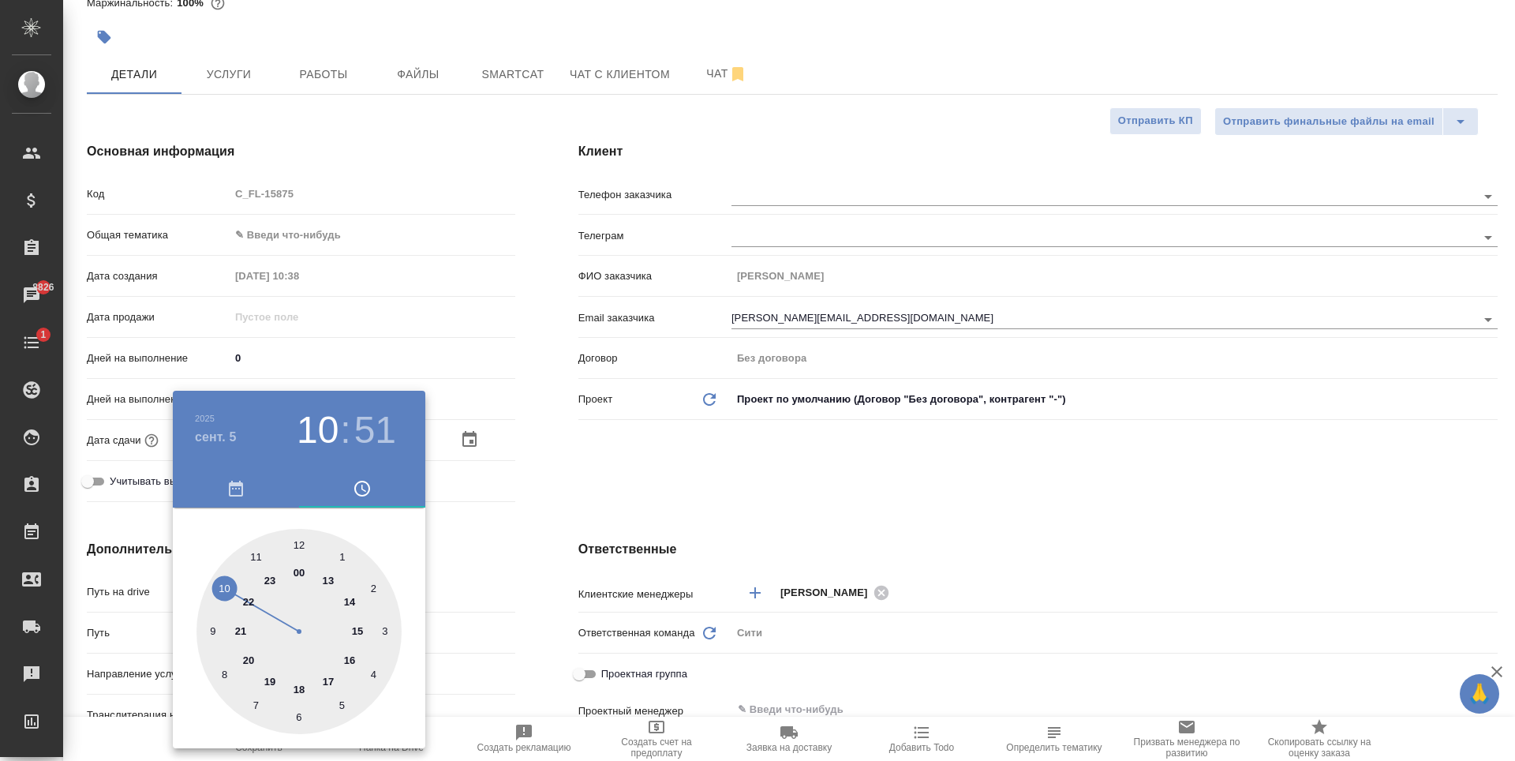
click at [379, 428] on h3 "51" at bounding box center [375, 430] width 42 height 44
click at [308, 421] on h3 "10" at bounding box center [318, 430] width 42 height 44
click at [253, 557] on div at bounding box center [298, 631] width 205 height 205
type input "05.09.2025 11:51"
type textarea "x"
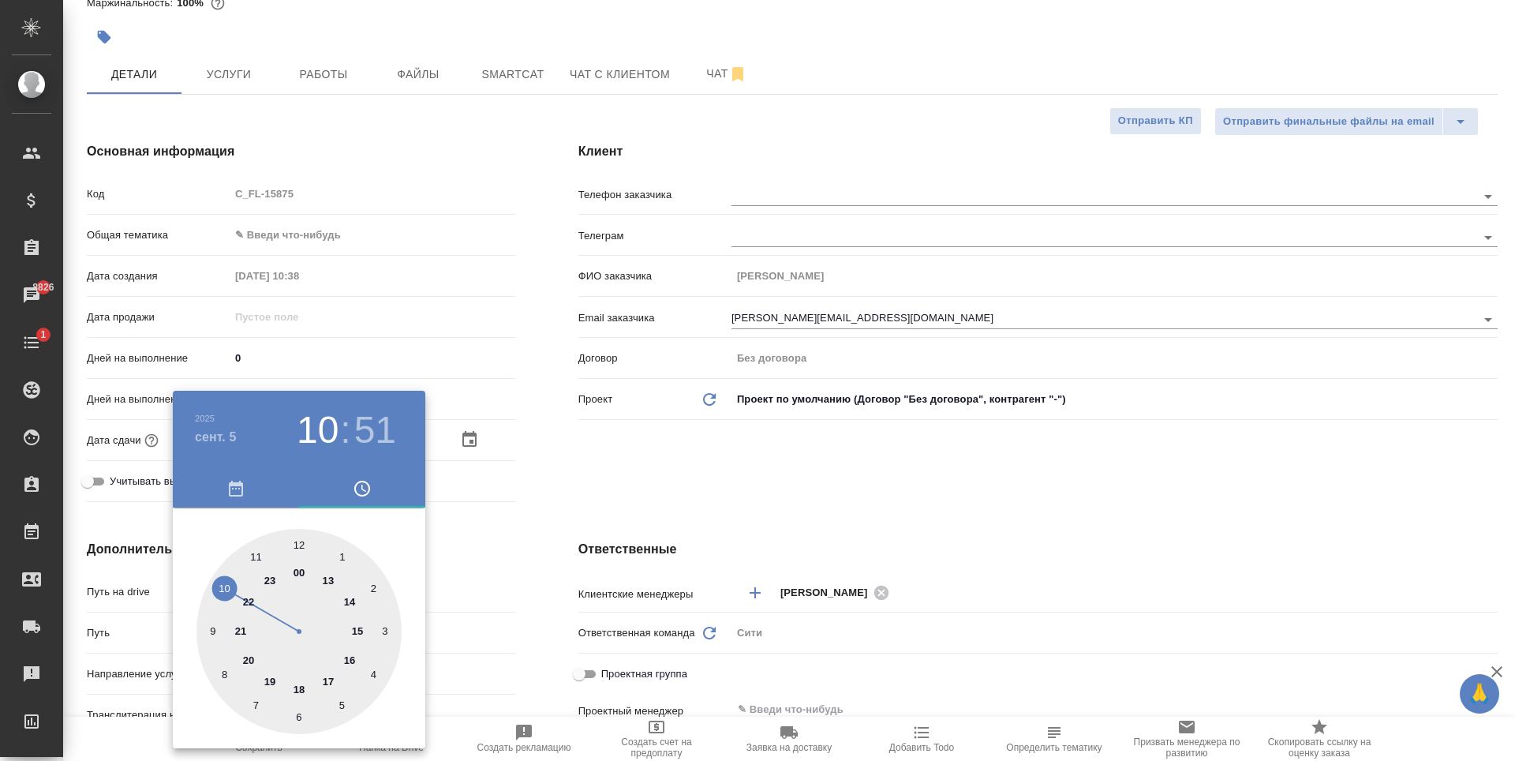
type textarea "x"
click at [297, 542] on div at bounding box center [298, 631] width 205 height 205
type input "[DATE] 11:00"
type textarea "x"
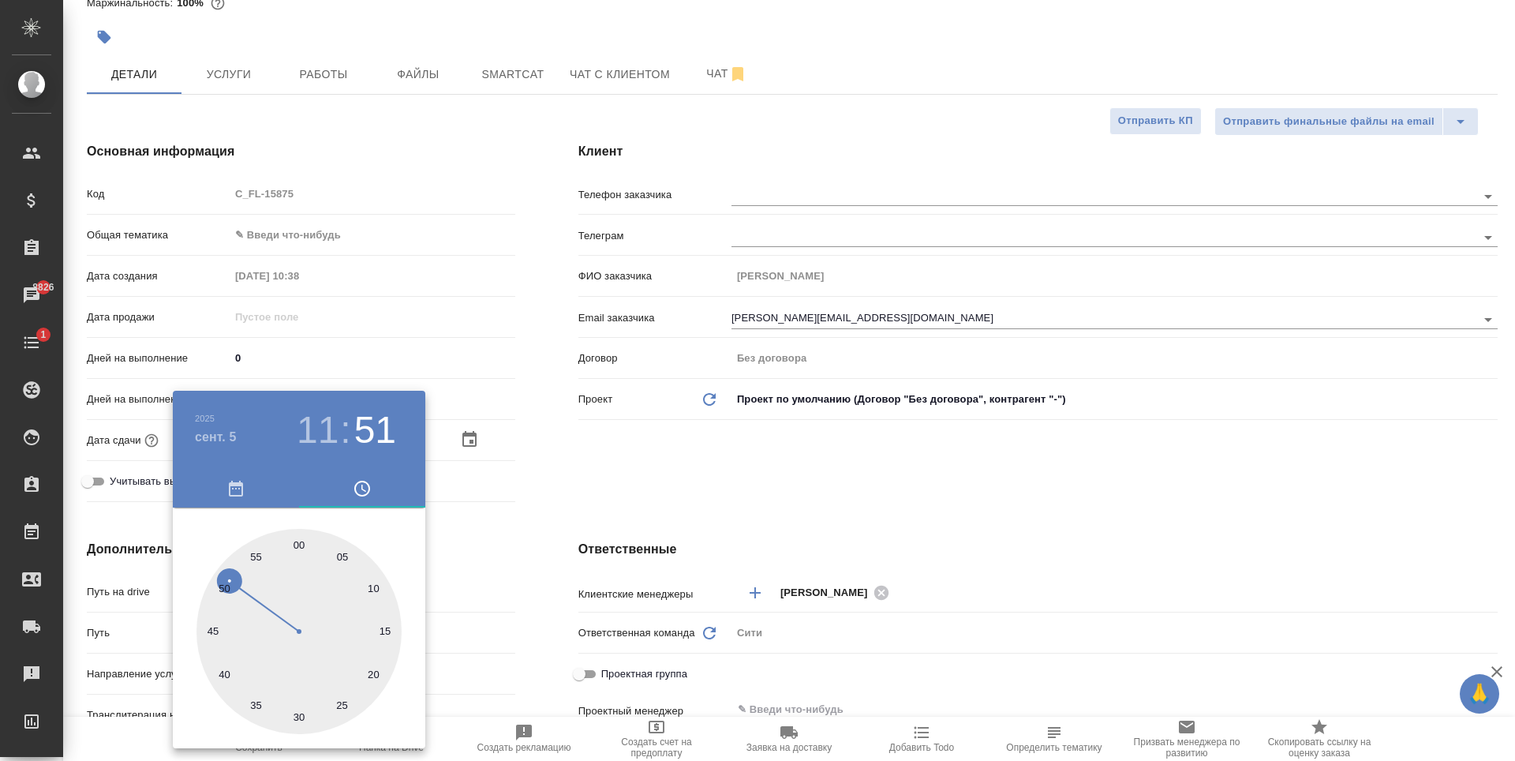
type textarea "x"
click at [666, 458] on div at bounding box center [757, 380] width 1515 height 761
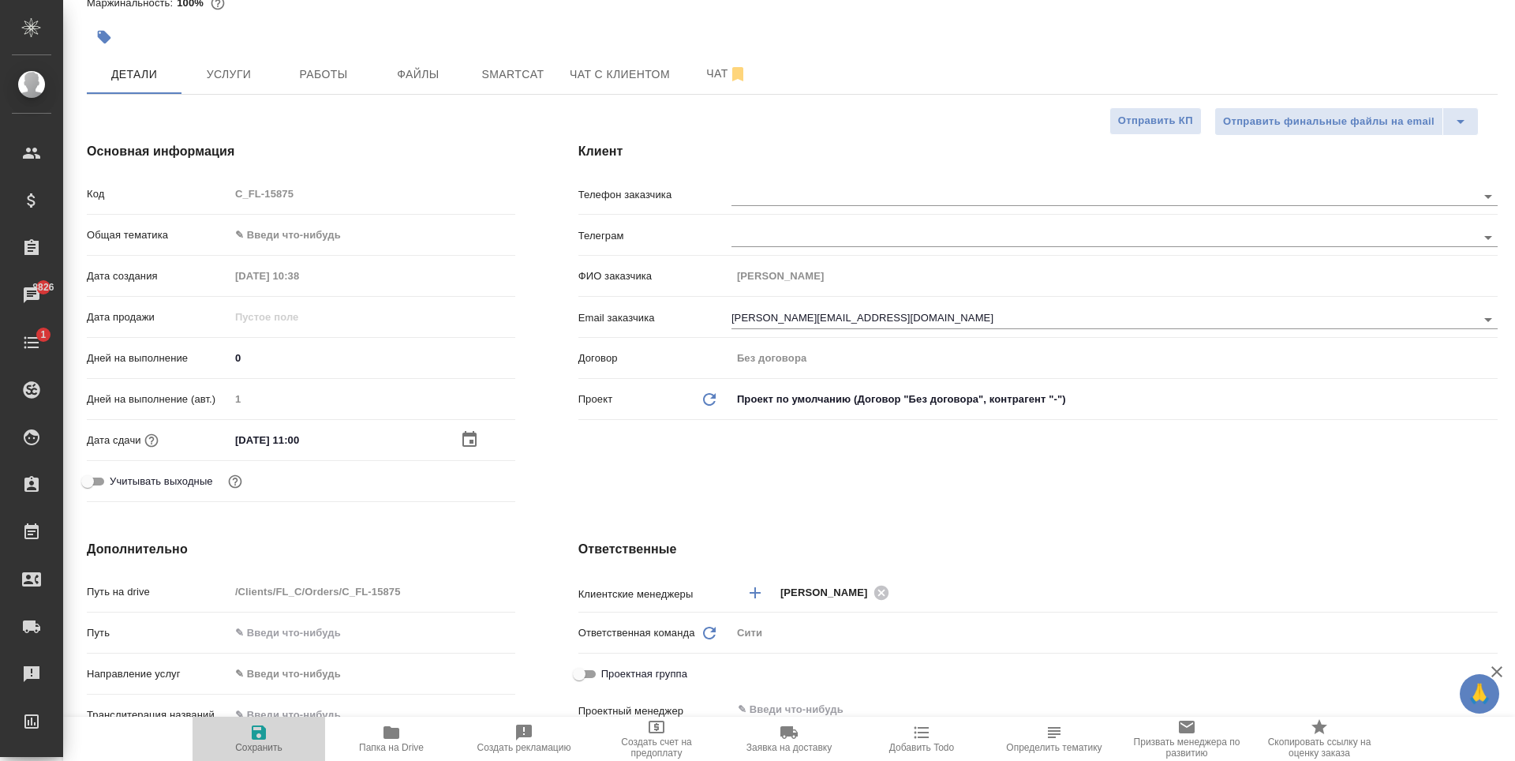
drag, startPoint x: 266, startPoint y: 740, endPoint x: 247, endPoint y: 237, distance: 503.7
click at [265, 740] on icon "button" at bounding box center [258, 732] width 19 height 19
type textarea "x"
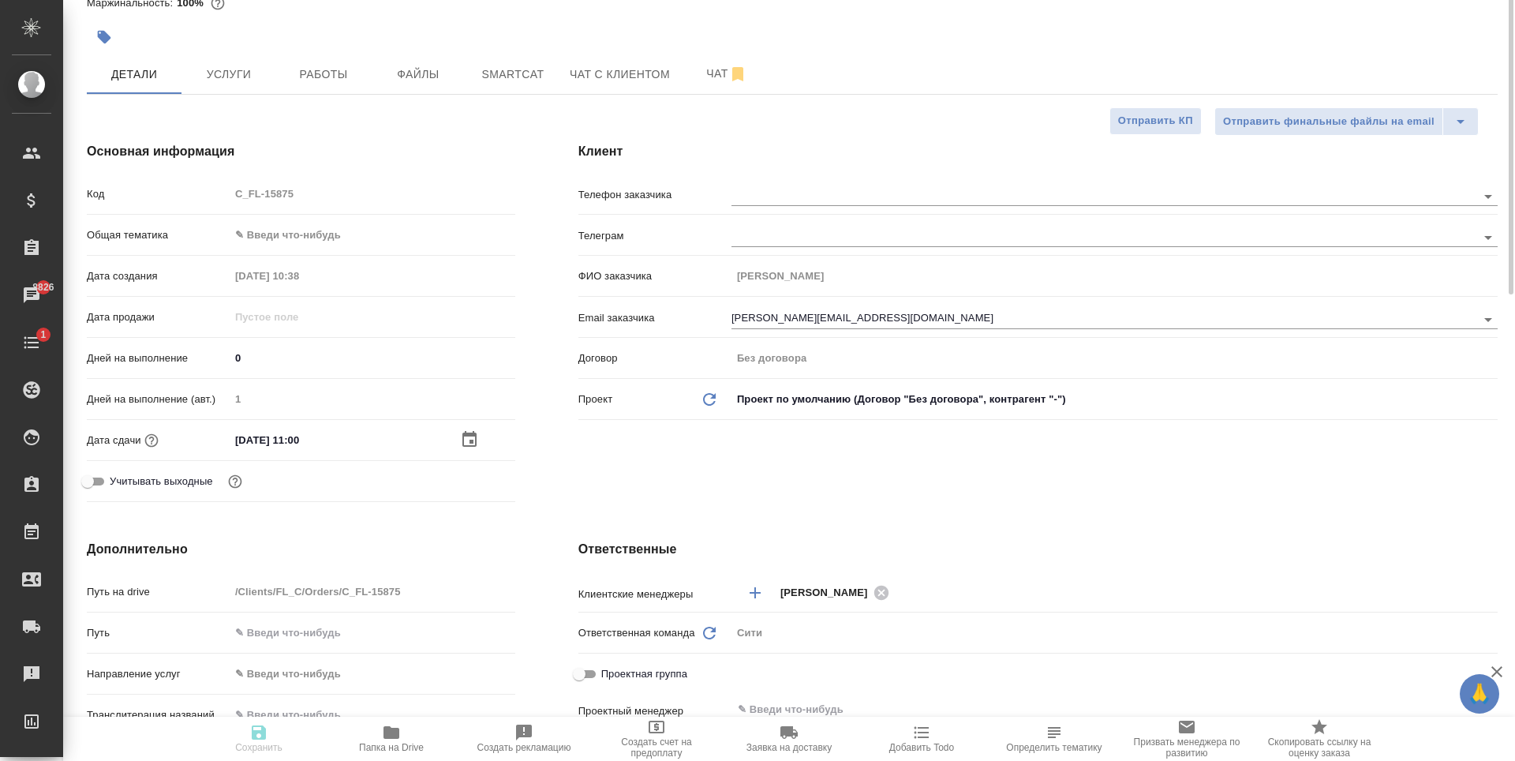
scroll to position [0, 0]
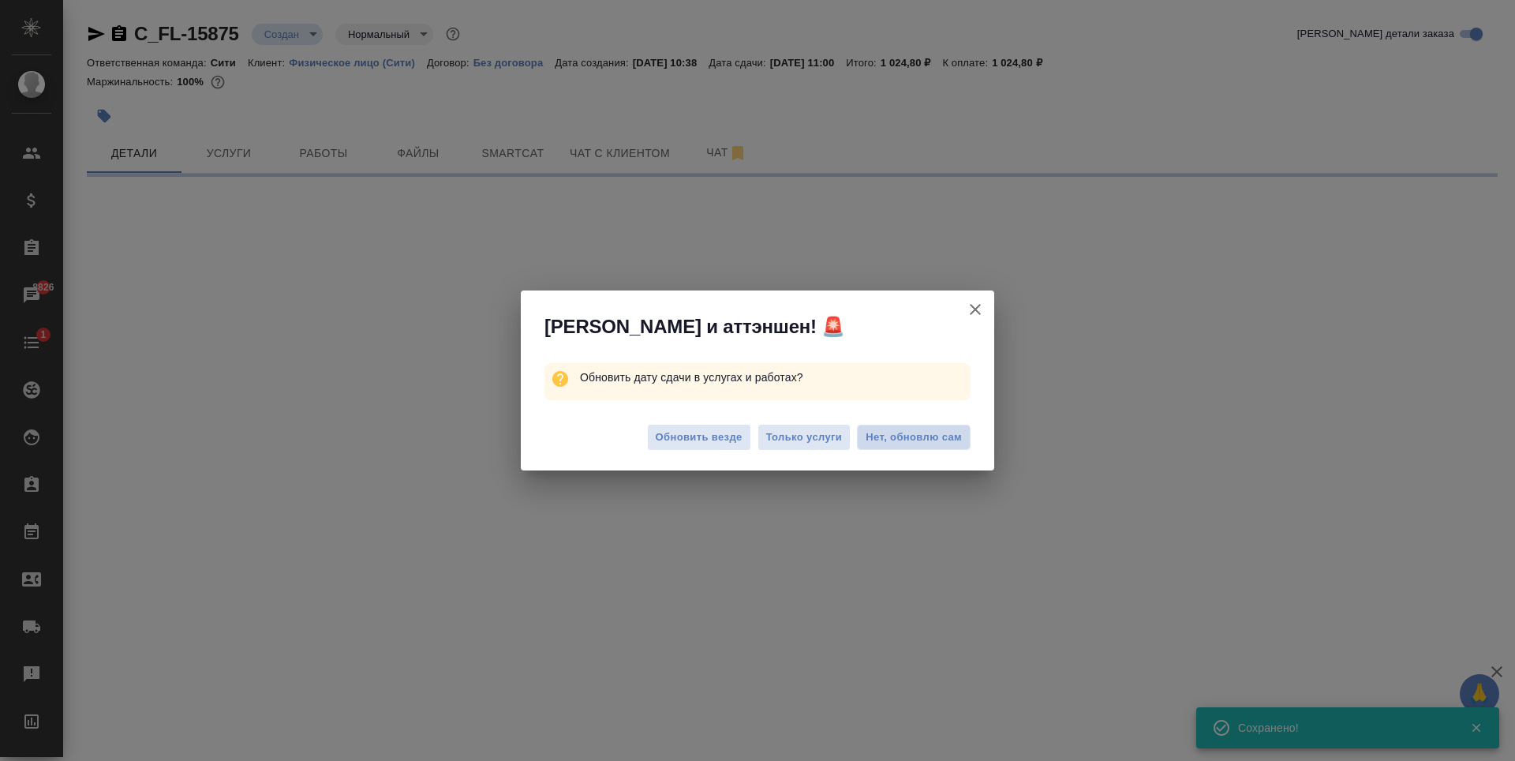
click at [904, 435] on span "Нет, обновлю сам" at bounding box center [914, 437] width 96 height 16
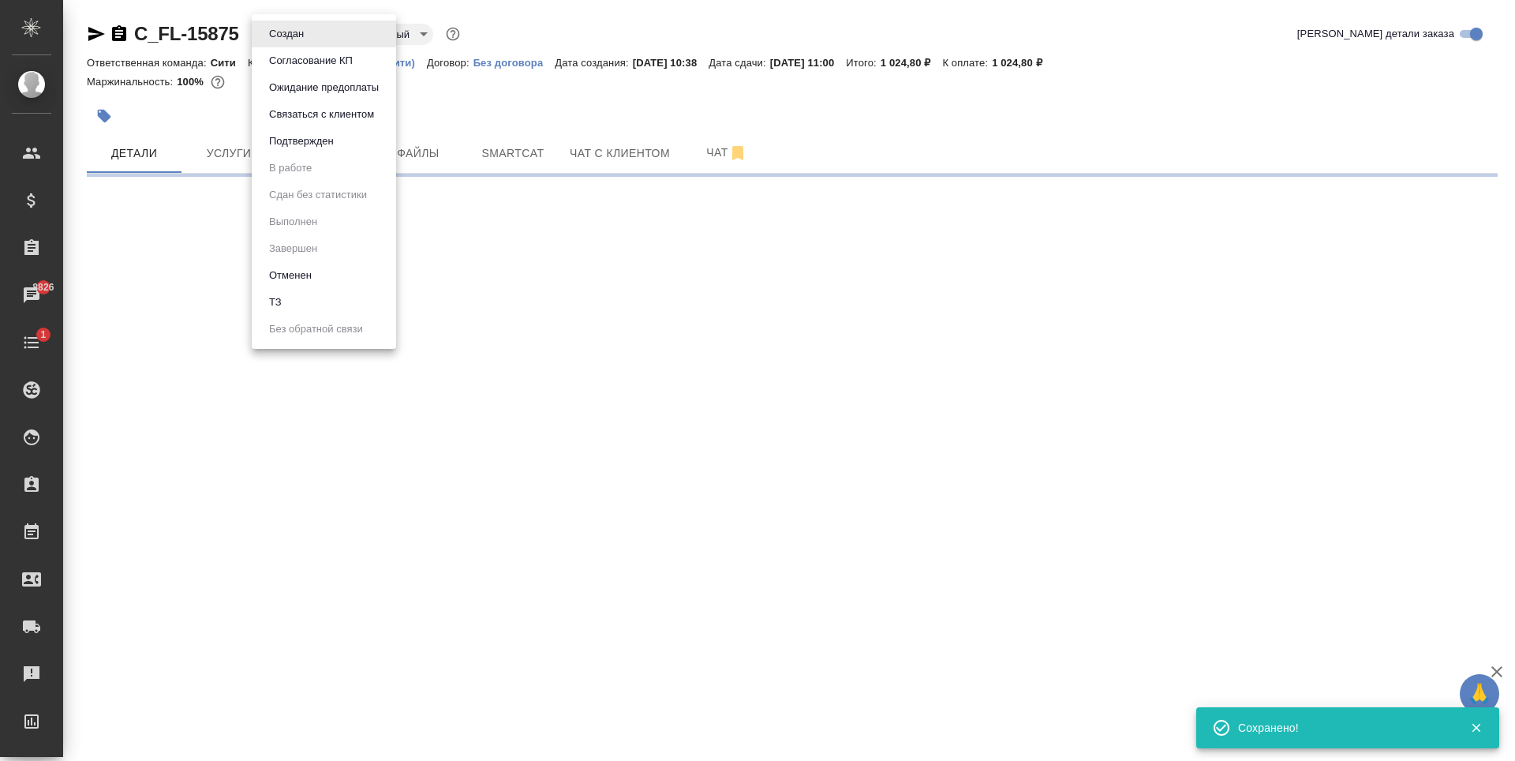
click at [300, 28] on body "🙏 .cls-1 fill:#fff; AWATERA Zaytseva Svetlana Клиенты Спецификации Заказы 8826 …" at bounding box center [757, 380] width 1515 height 761
select select "RU"
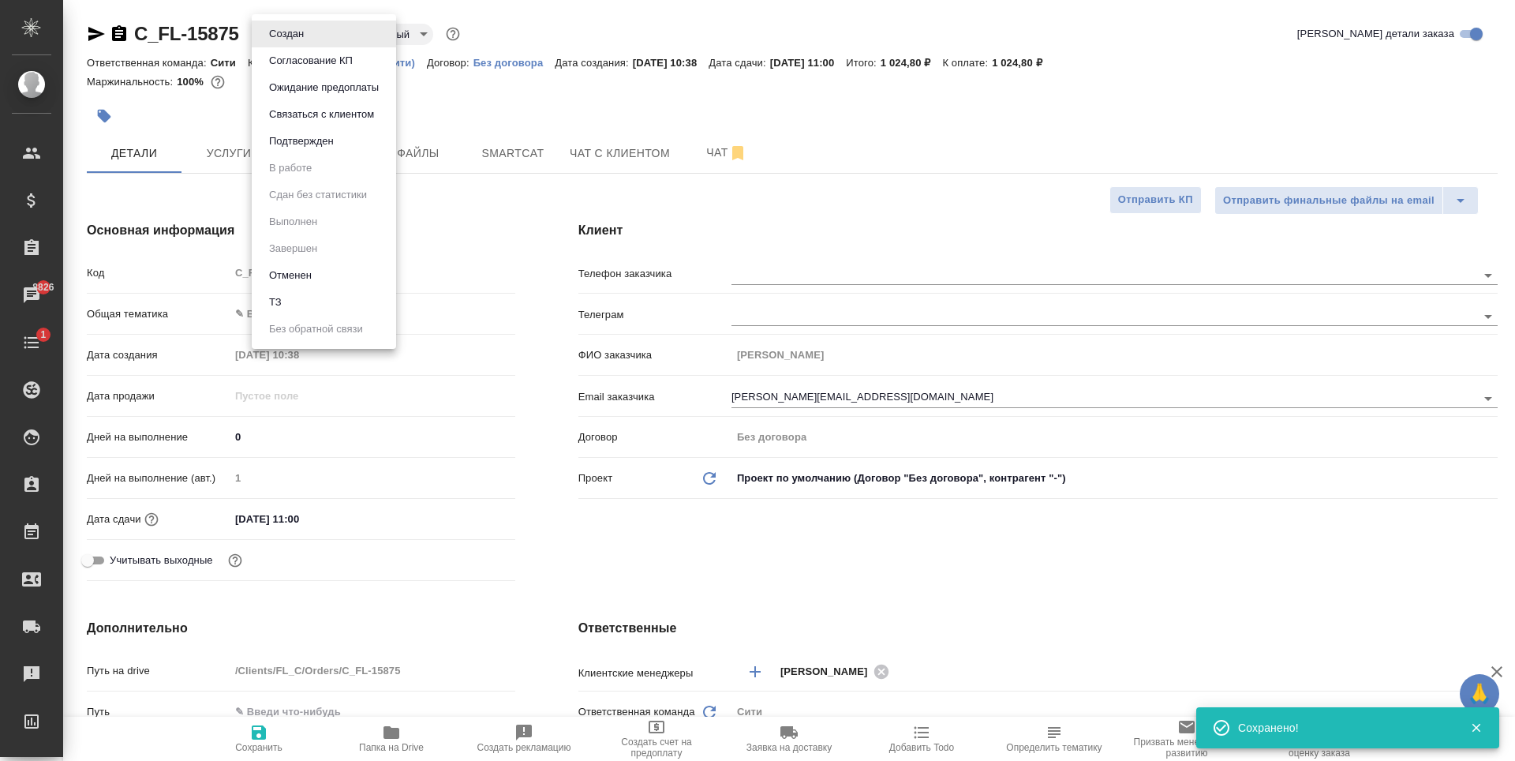
click at [295, 304] on li "ТЗ" at bounding box center [324, 302] width 144 height 27
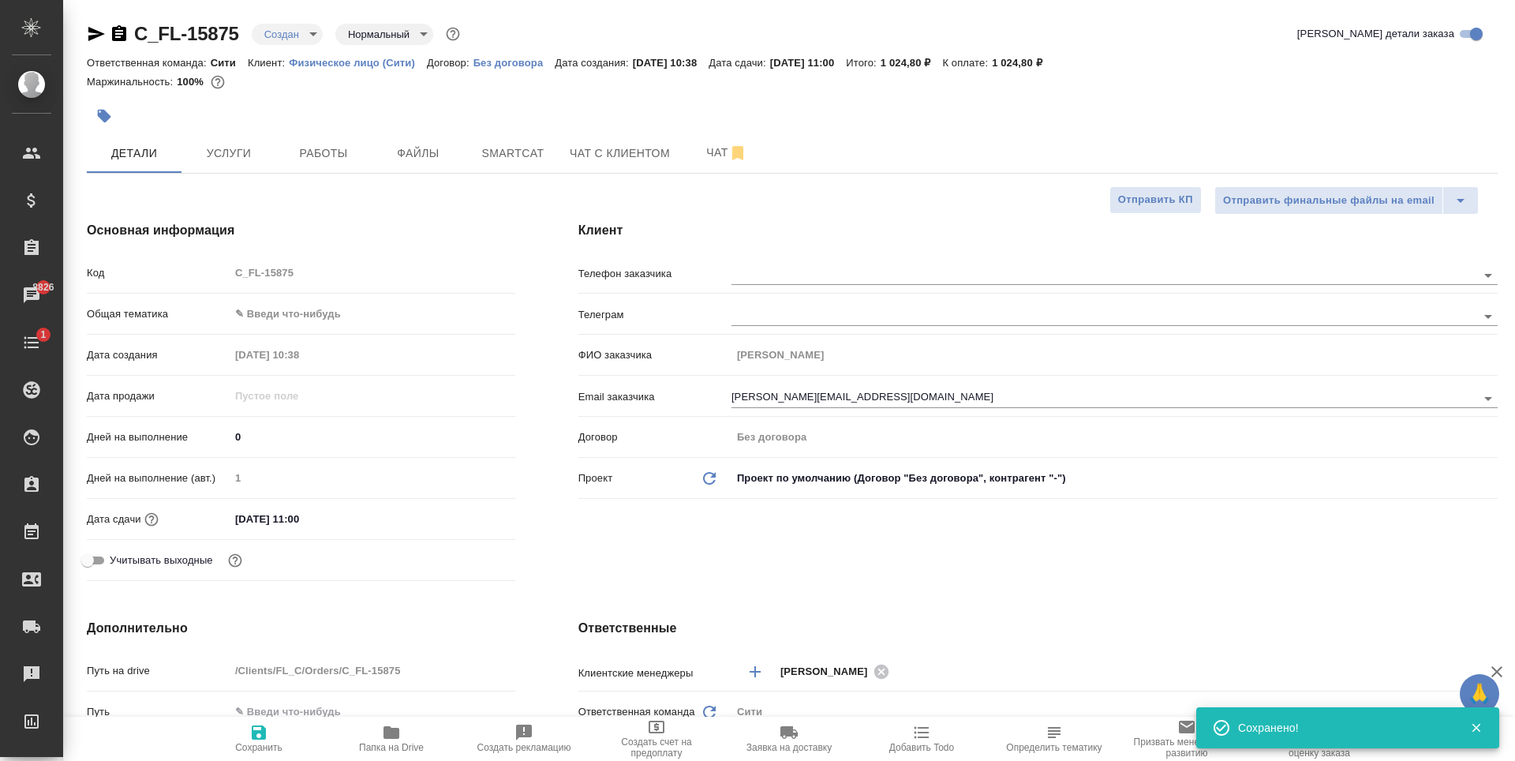
type textarea "x"
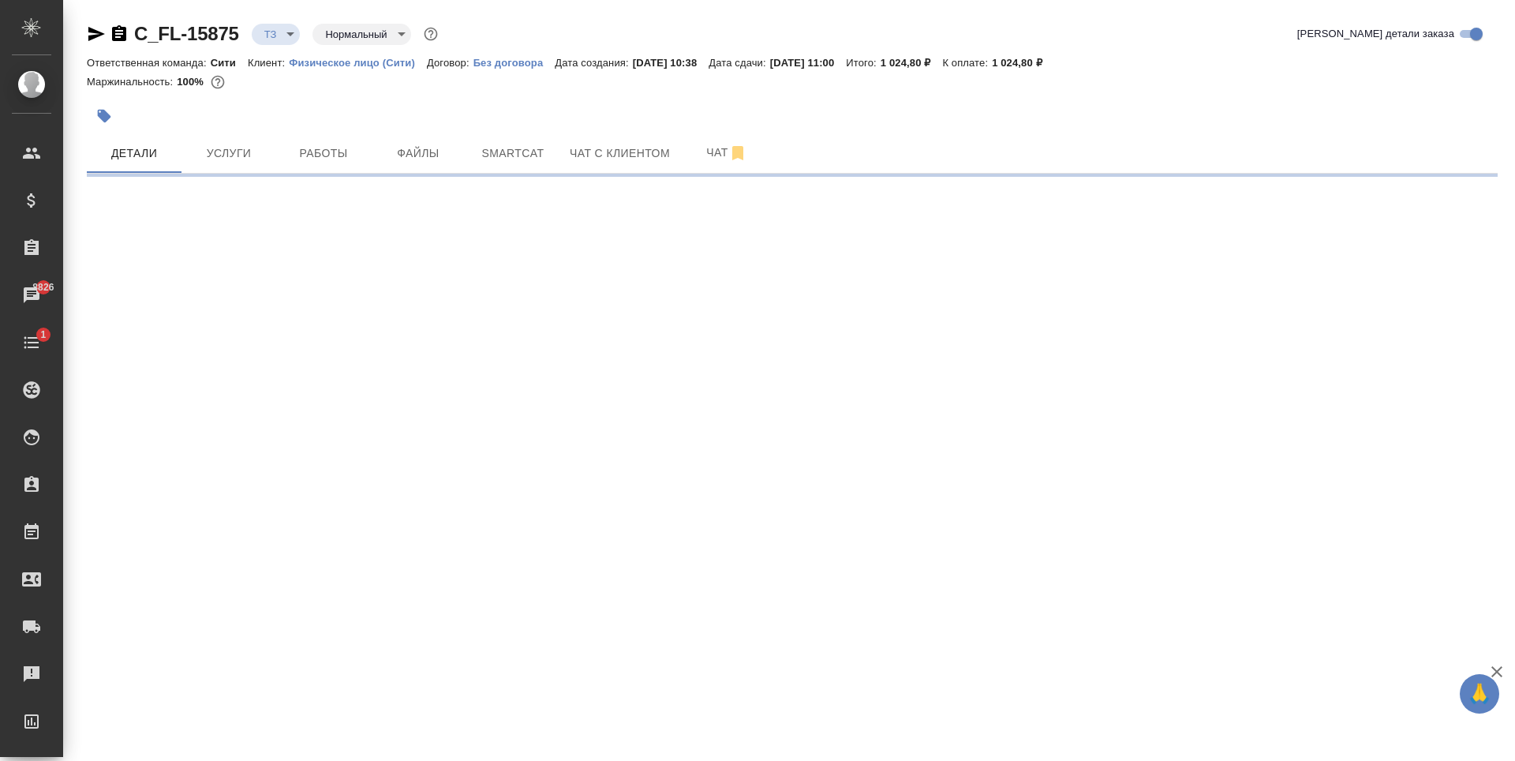
select select "RU"
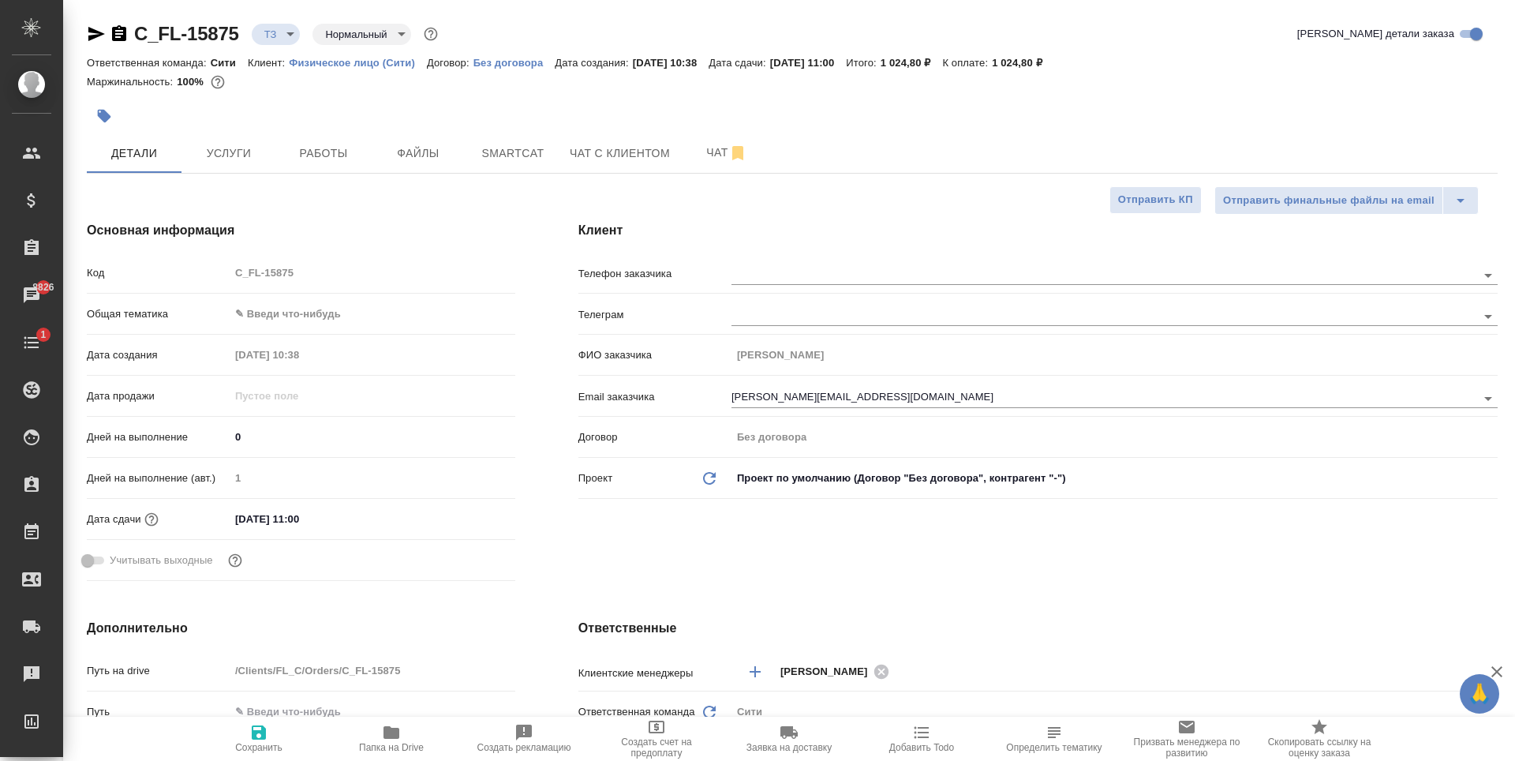
type textarea "x"
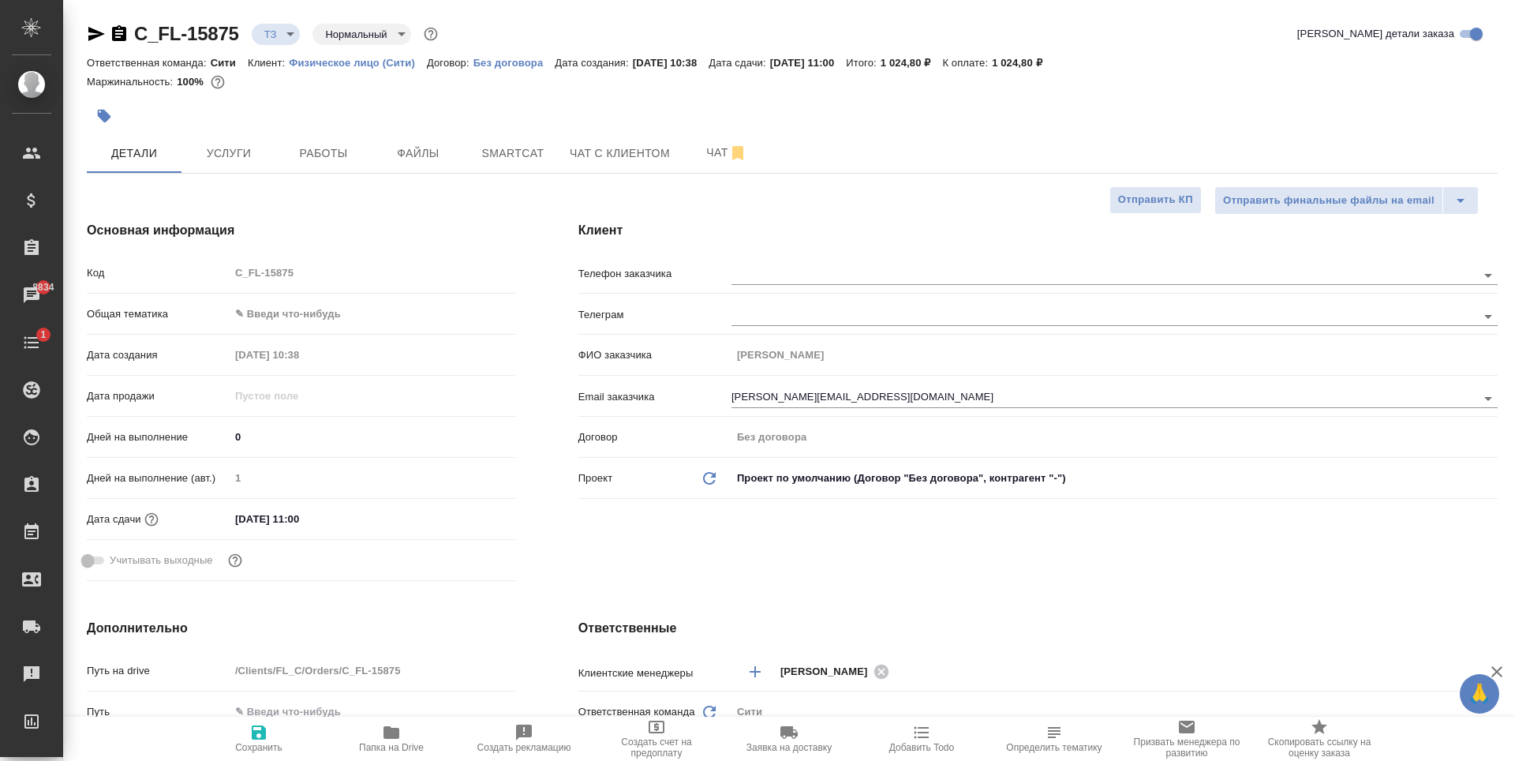
type textarea "x"
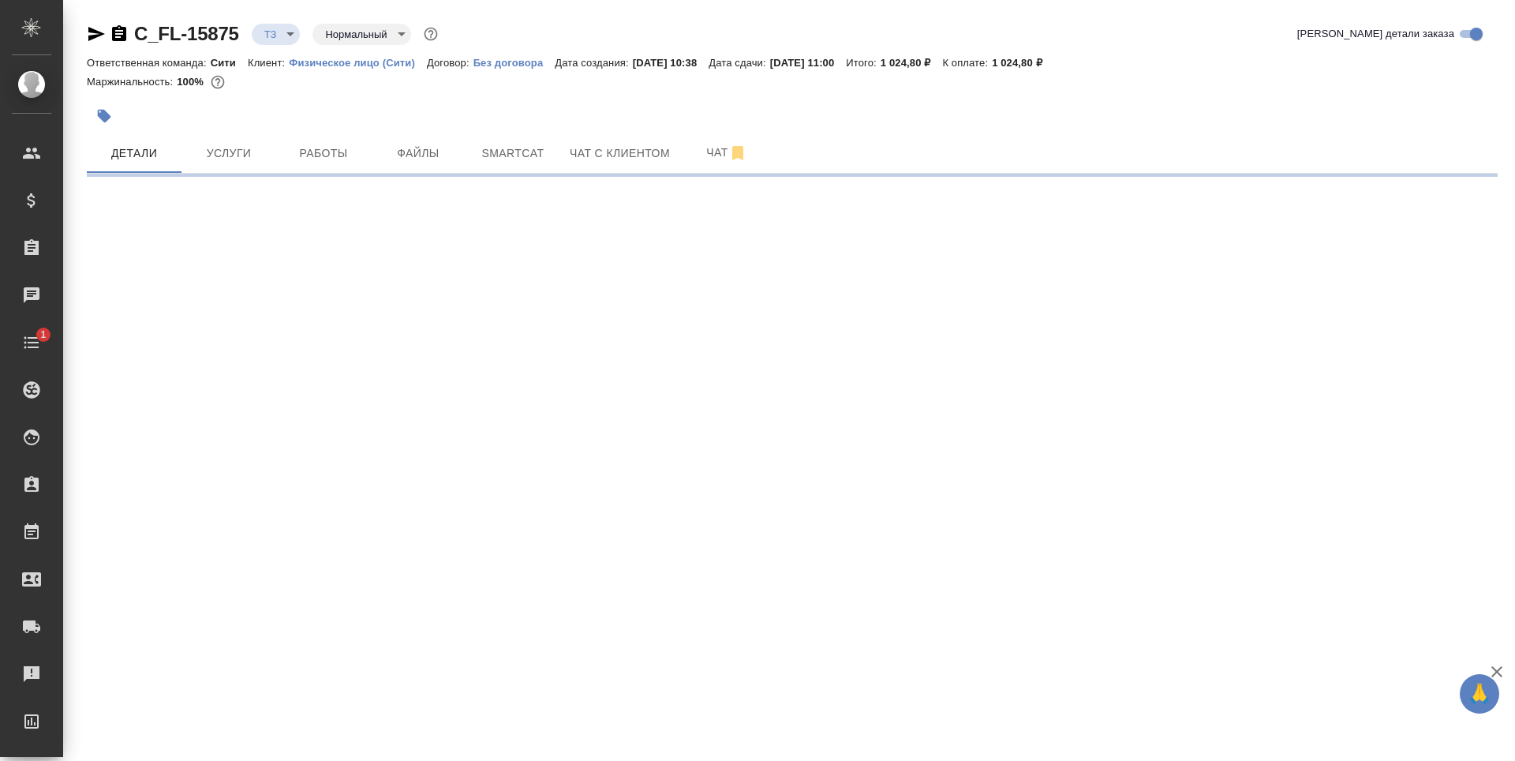
select select "RU"
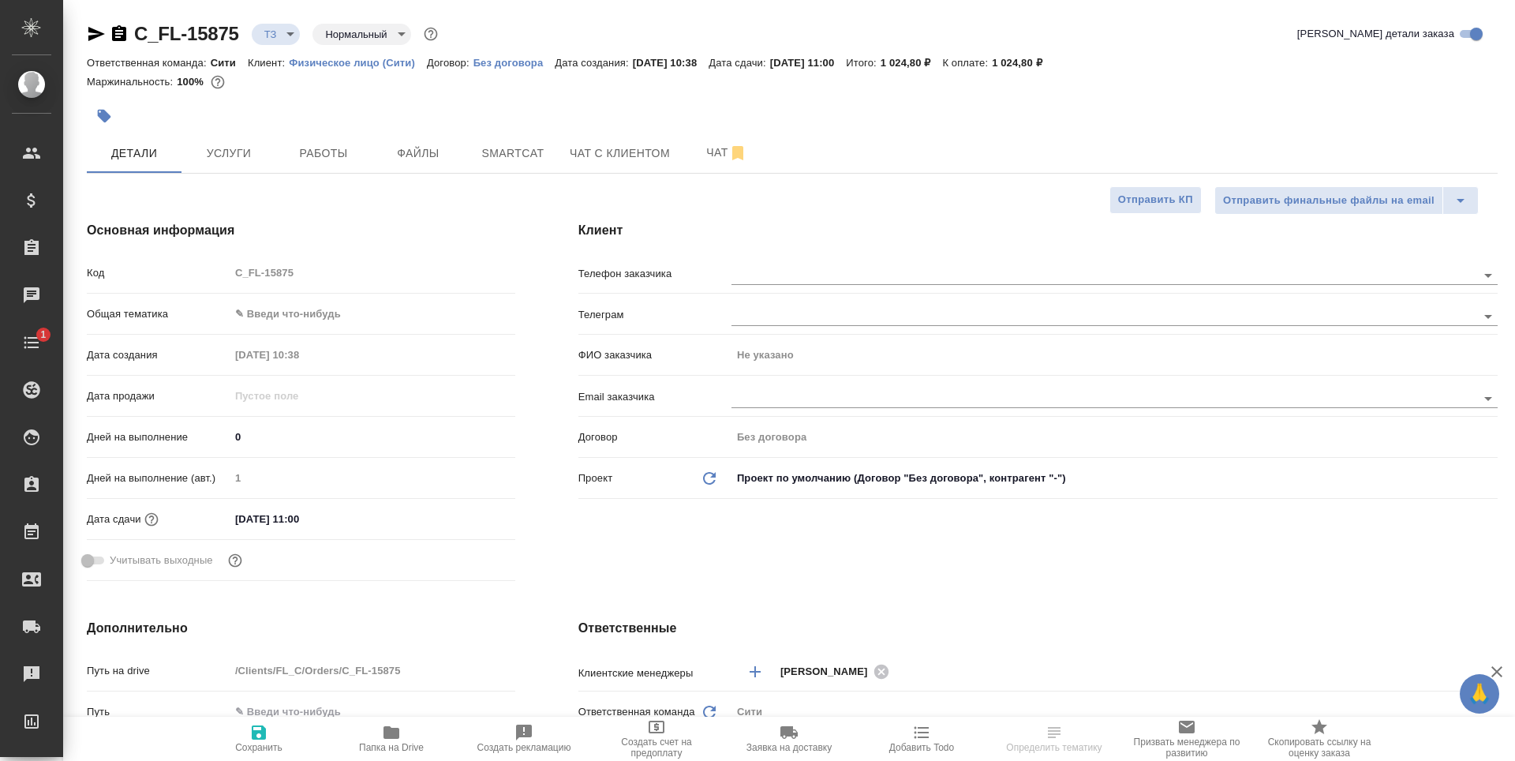
type textarea "x"
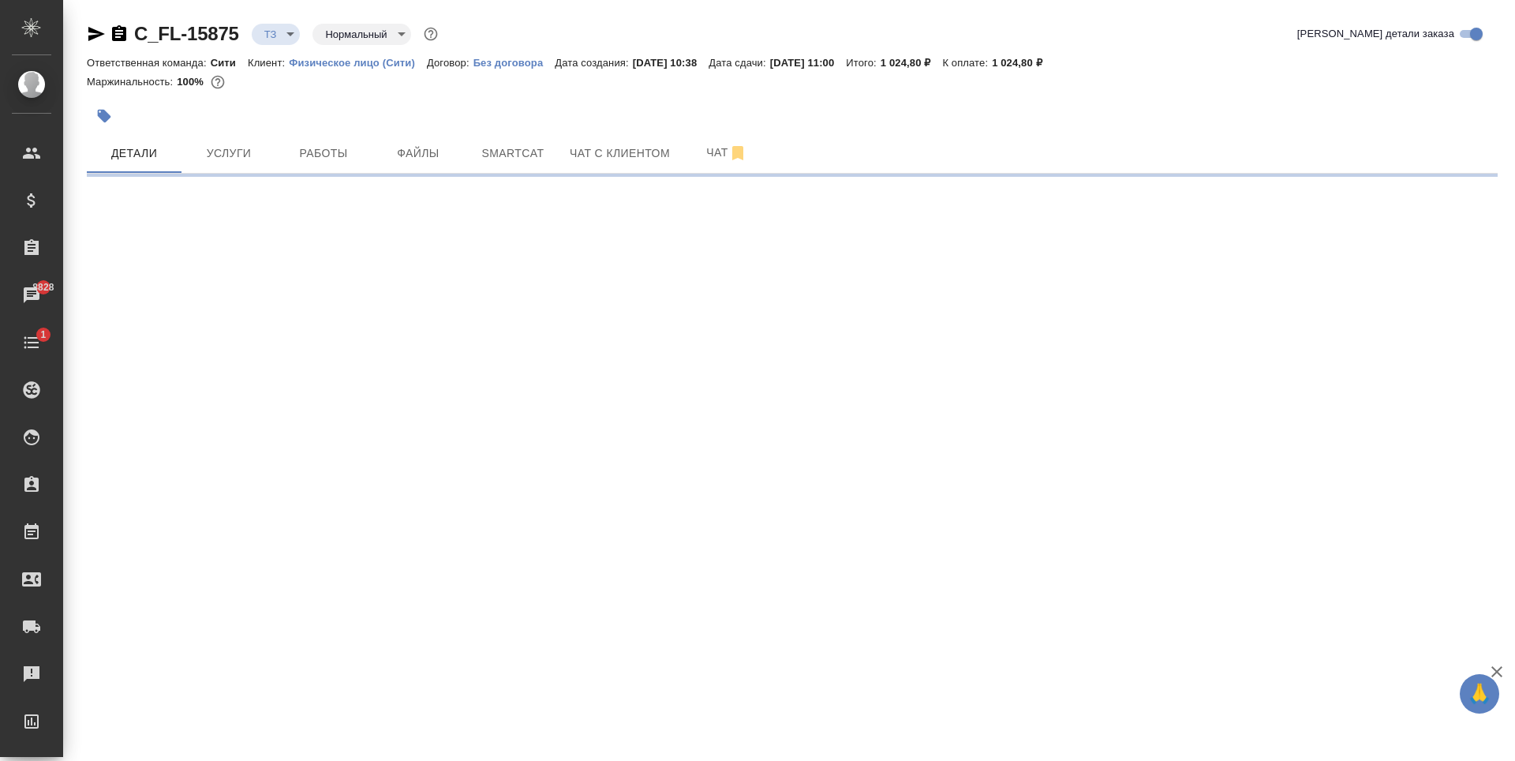
select select "RU"
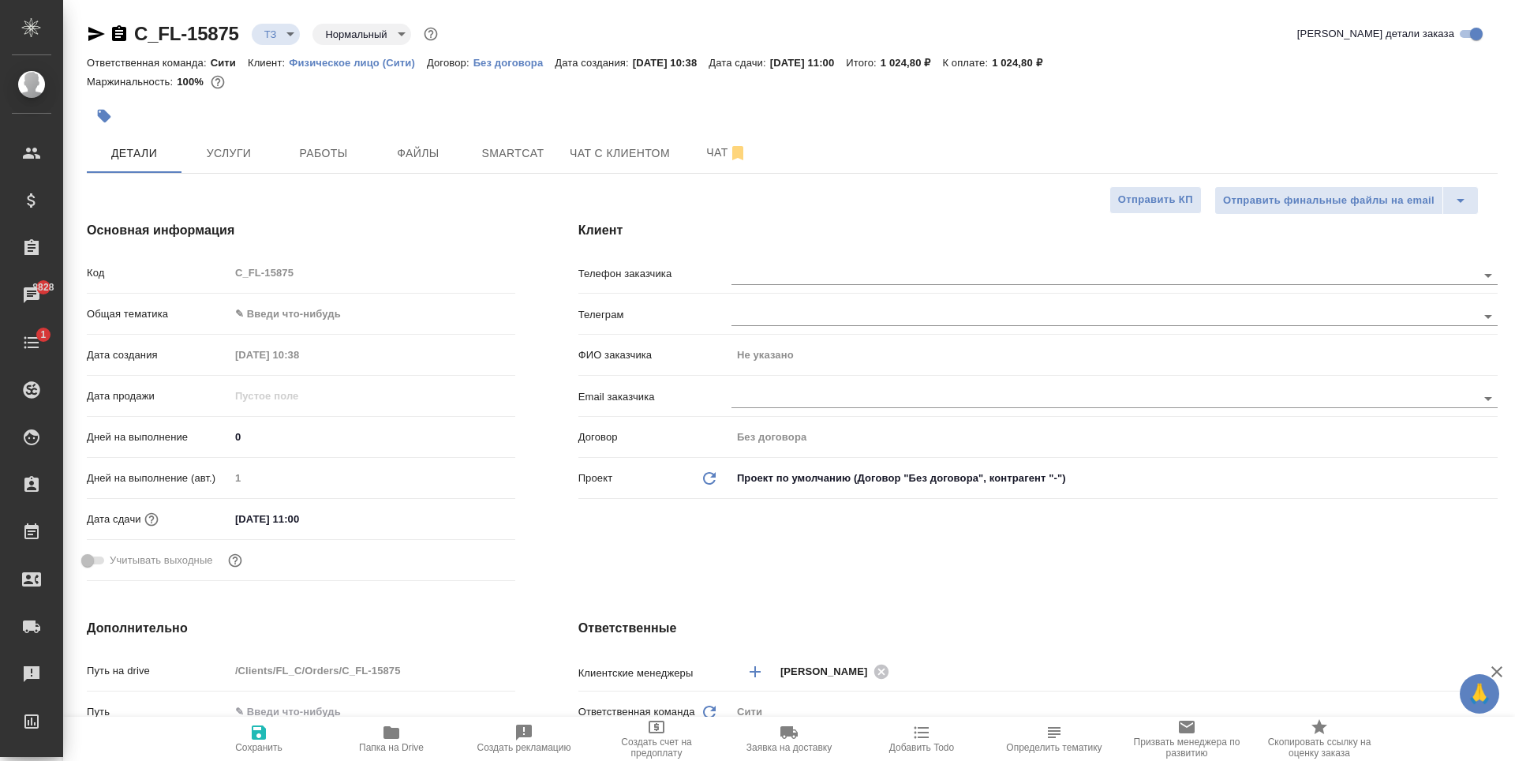
type textarea "x"
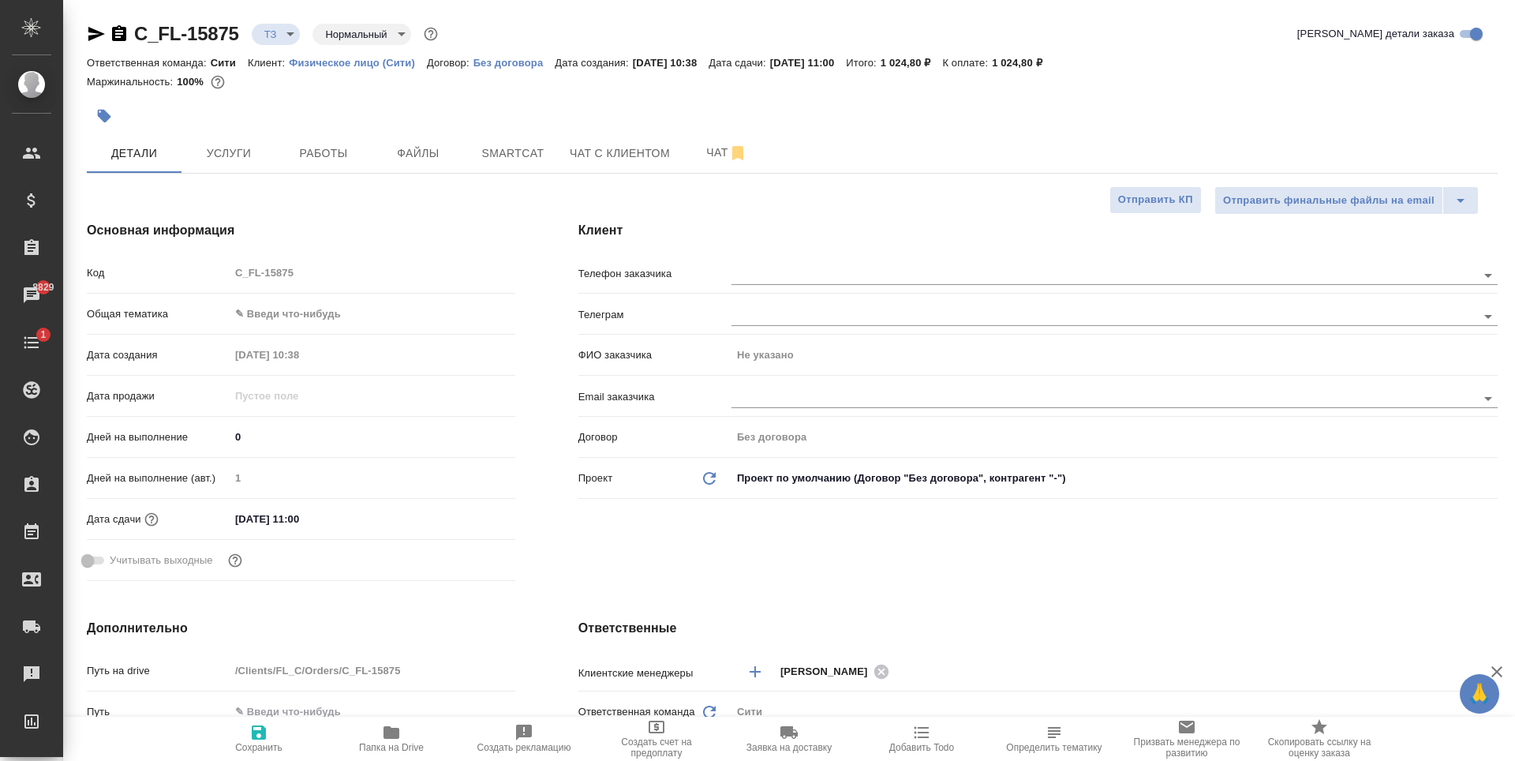
type textarea "x"
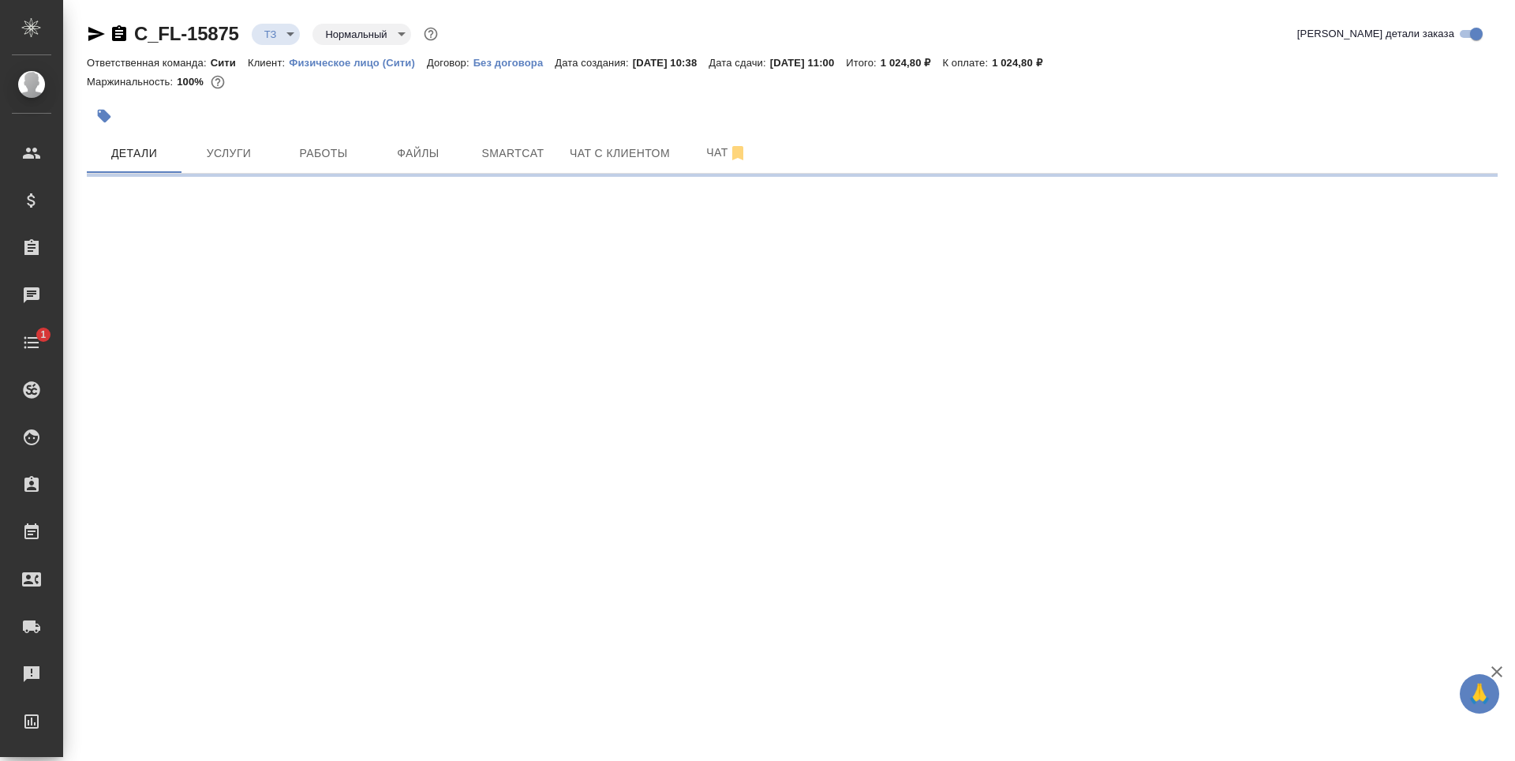
select select "RU"
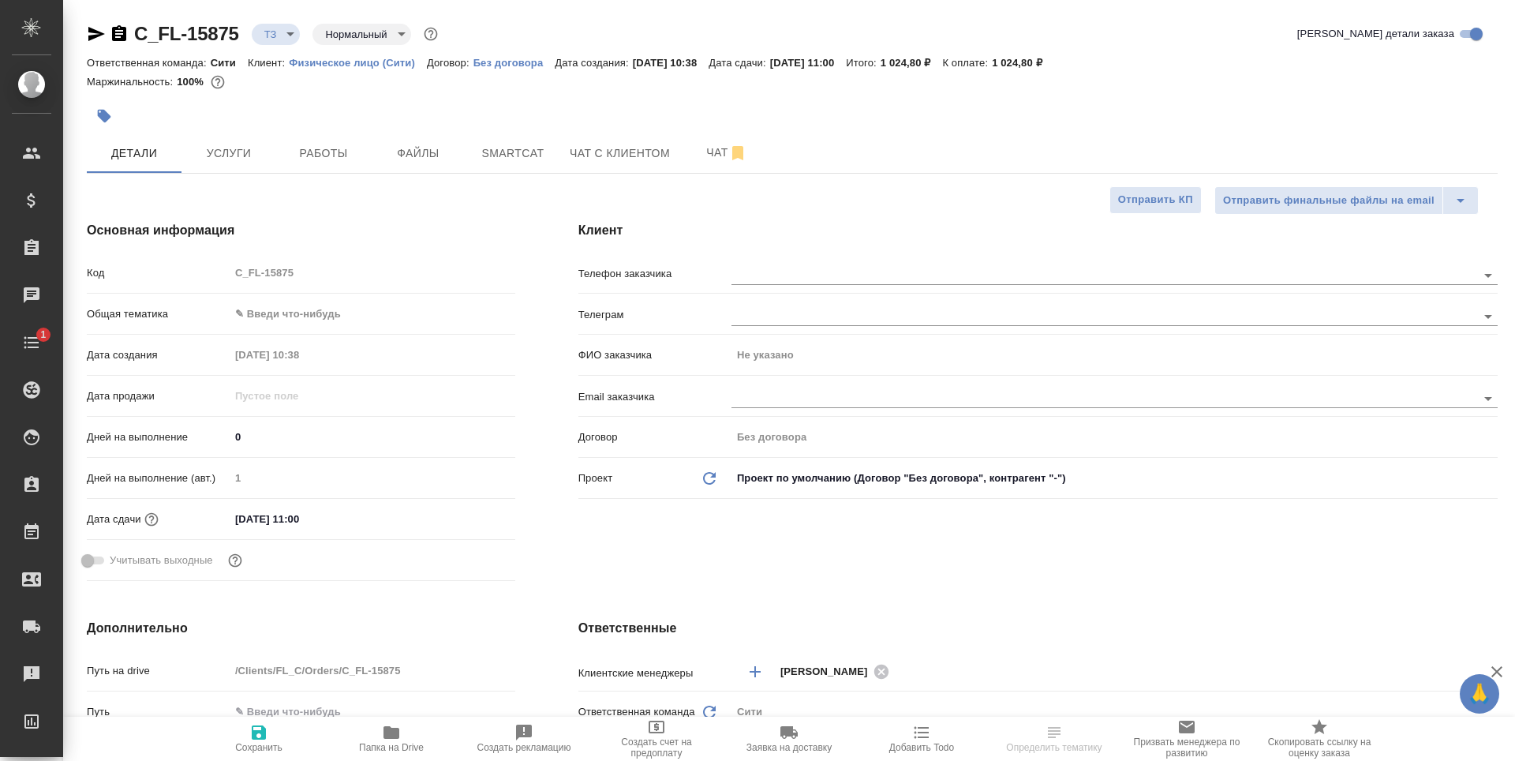
type textarea "x"
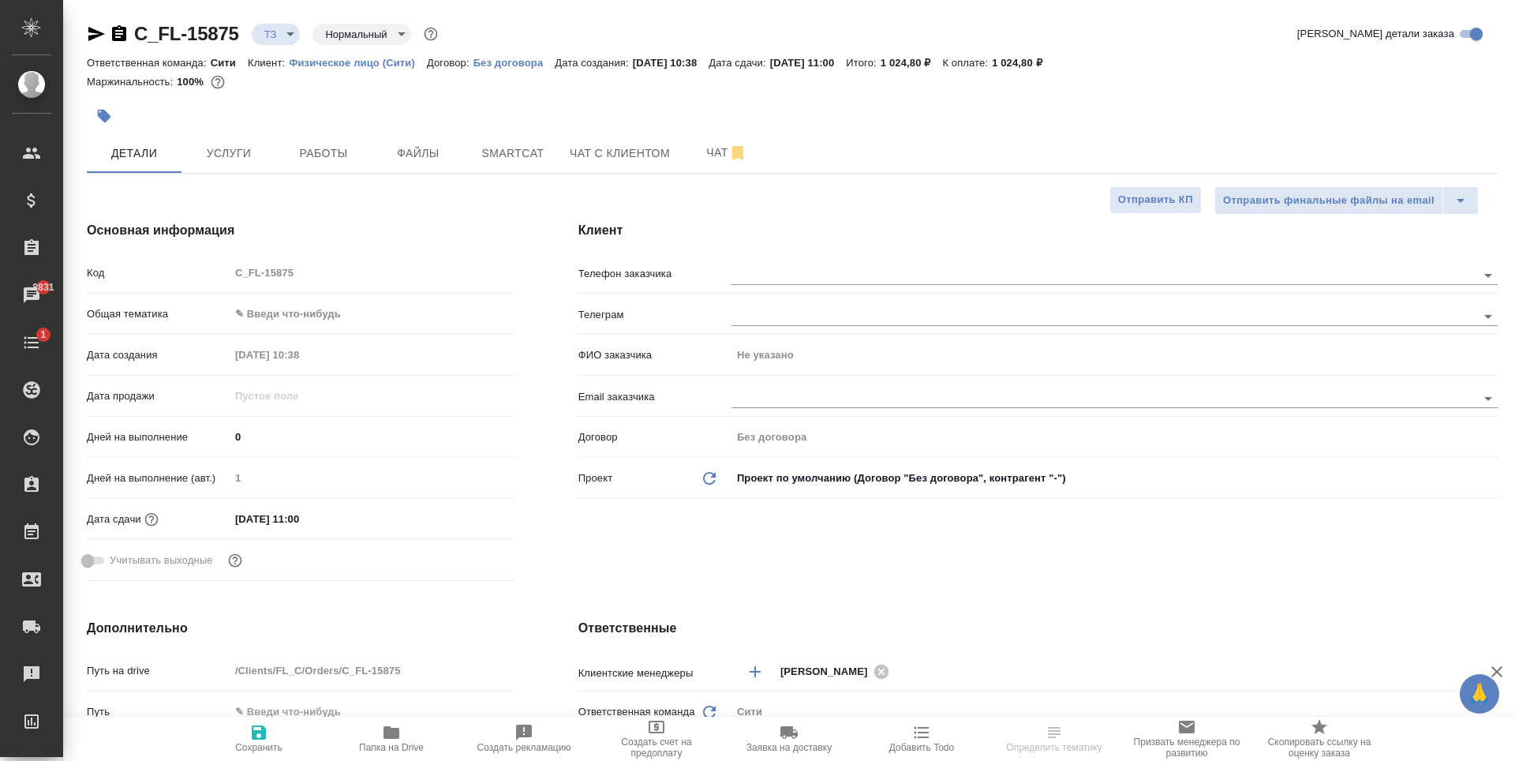
type textarea "x"
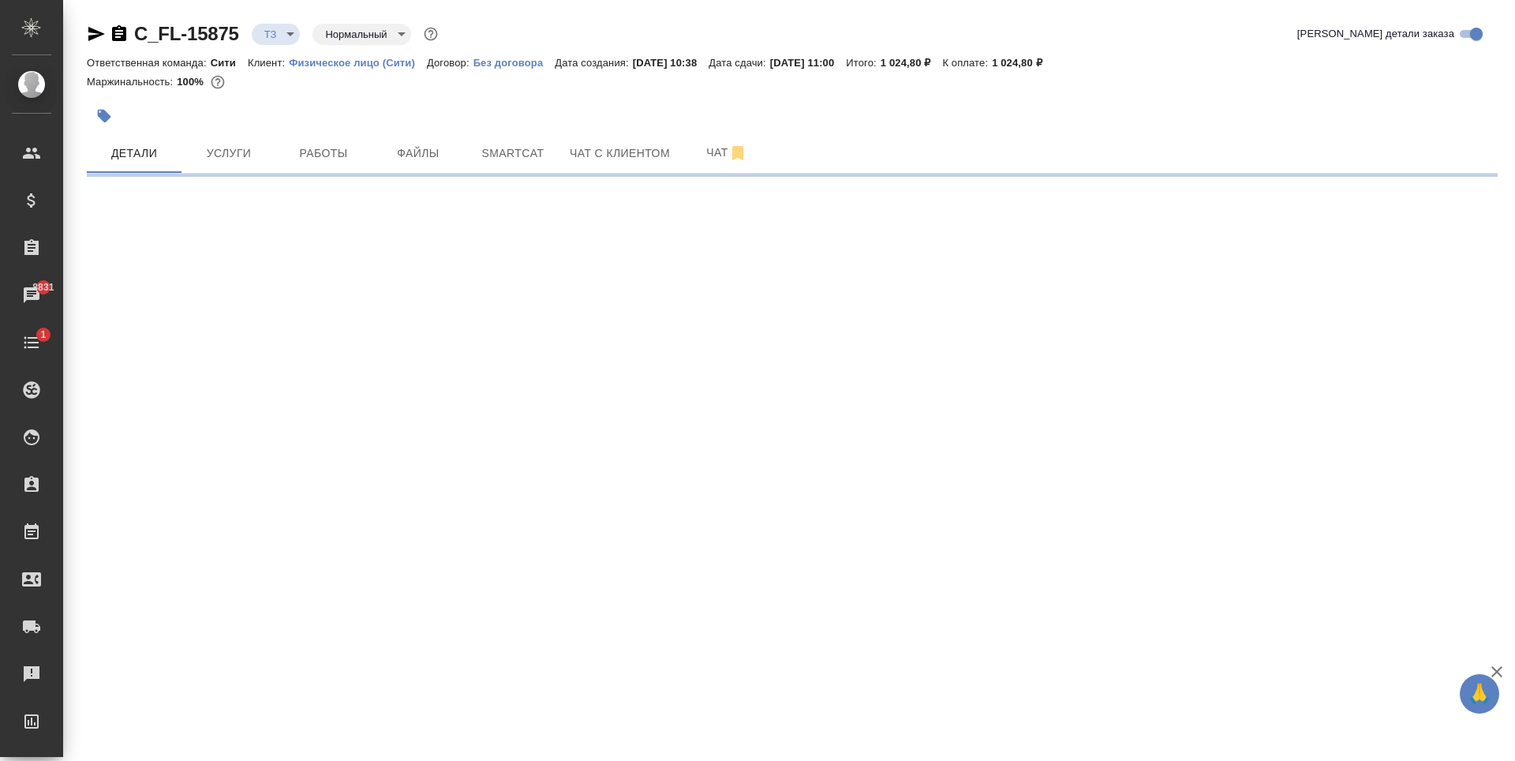
click at [772, 394] on div ".cls-1 fill:#fff; AWATERA [PERSON_NAME] Спецификации Заказы 8831 Чаты 1 Todo Пр…" at bounding box center [757, 380] width 1515 height 761
select select "RU"
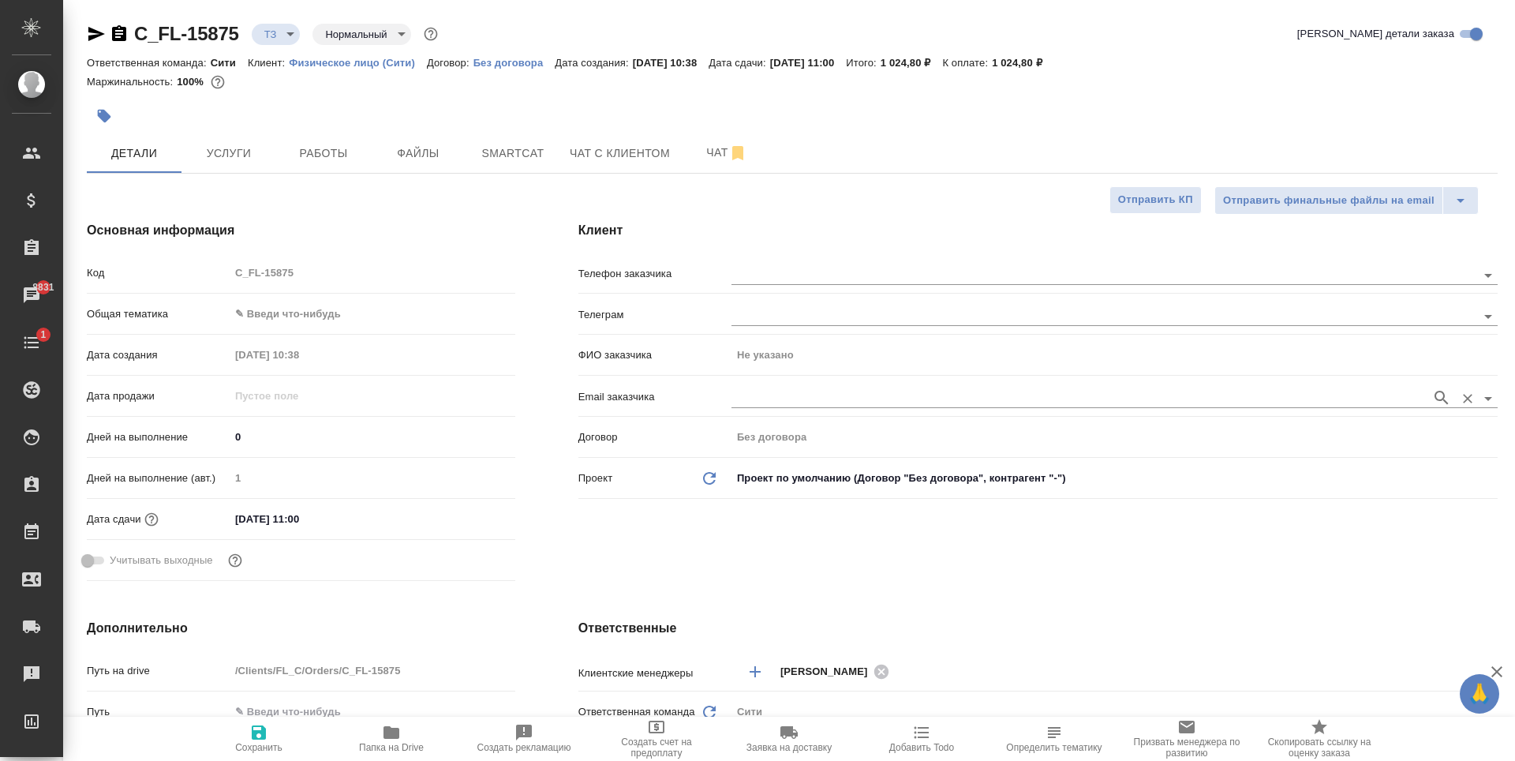
type textarea "x"
click at [756, 400] on input "text" at bounding box center [1077, 397] width 692 height 19
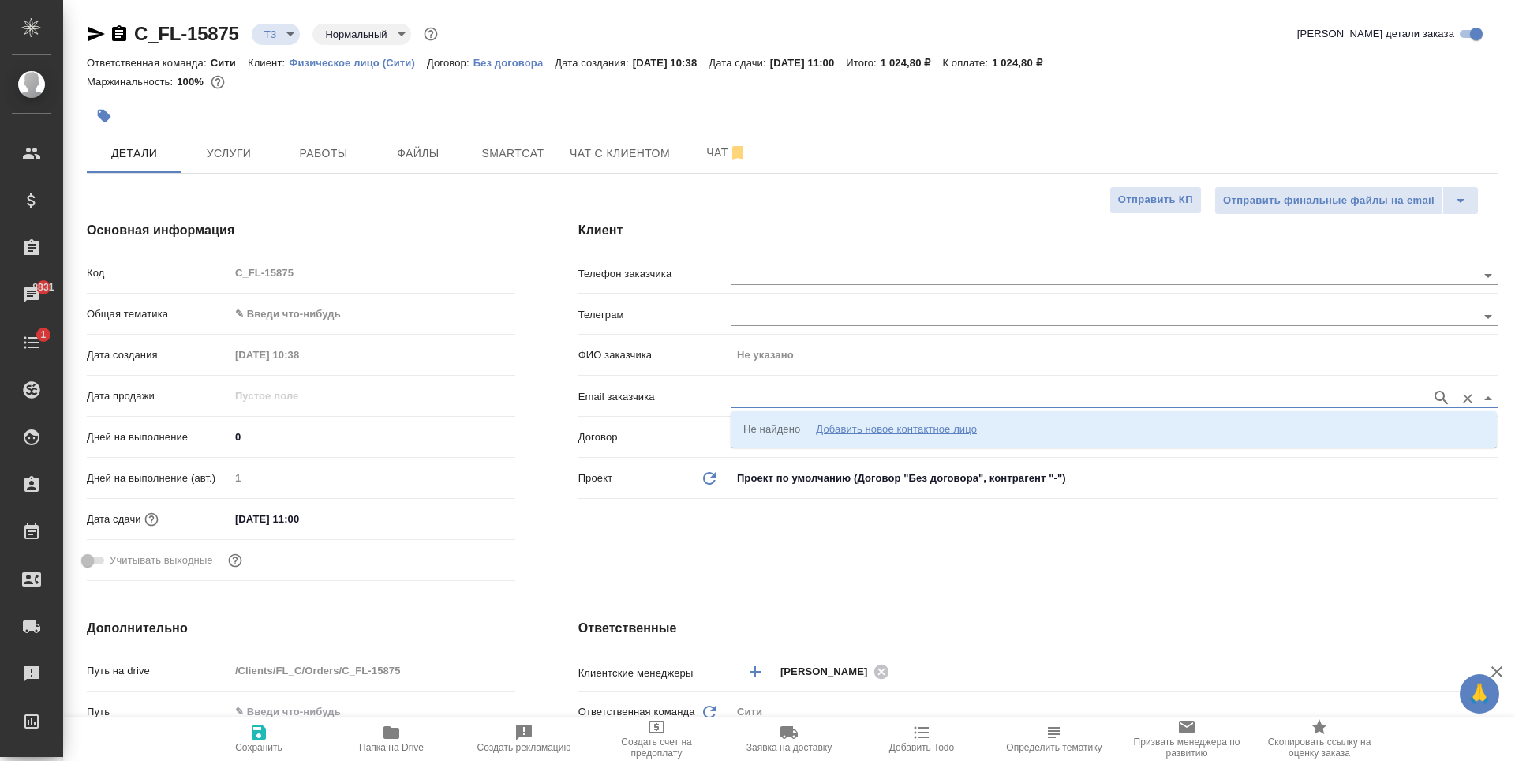
paste input "[PERSON_NAME][EMAIL_ADDRESS][DOMAIN_NAME]"
type input "[PERSON_NAME][EMAIL_ADDRESS][DOMAIN_NAME]"
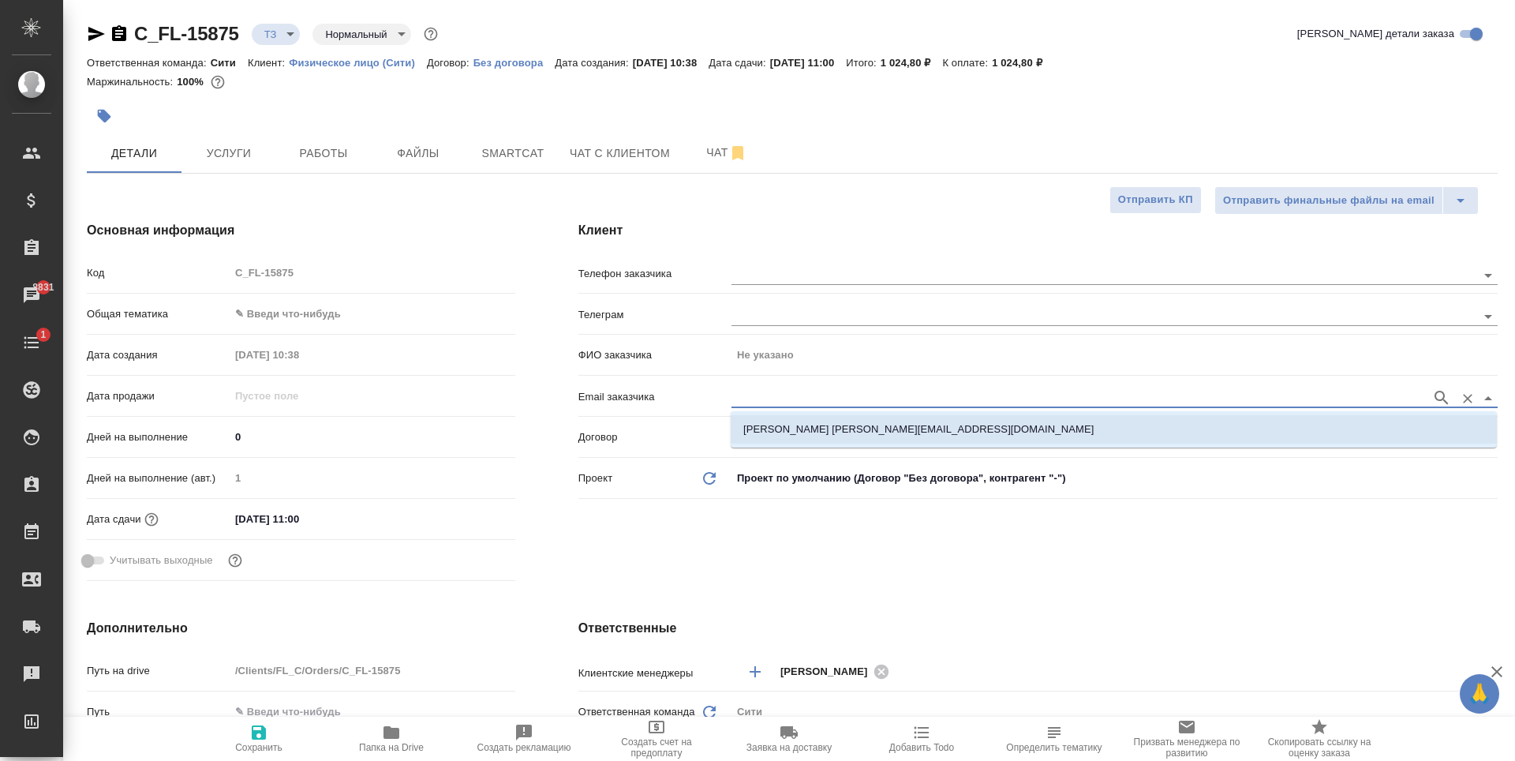
click at [836, 420] on li "[PERSON_NAME] [PERSON_NAME][EMAIL_ADDRESS][DOMAIN_NAME]" at bounding box center [1114, 429] width 766 height 28
type input "[PERSON_NAME]"
type input "[PERSON_NAME] [PERSON_NAME][EMAIL_ADDRESS][DOMAIN_NAME]"
type textarea "x"
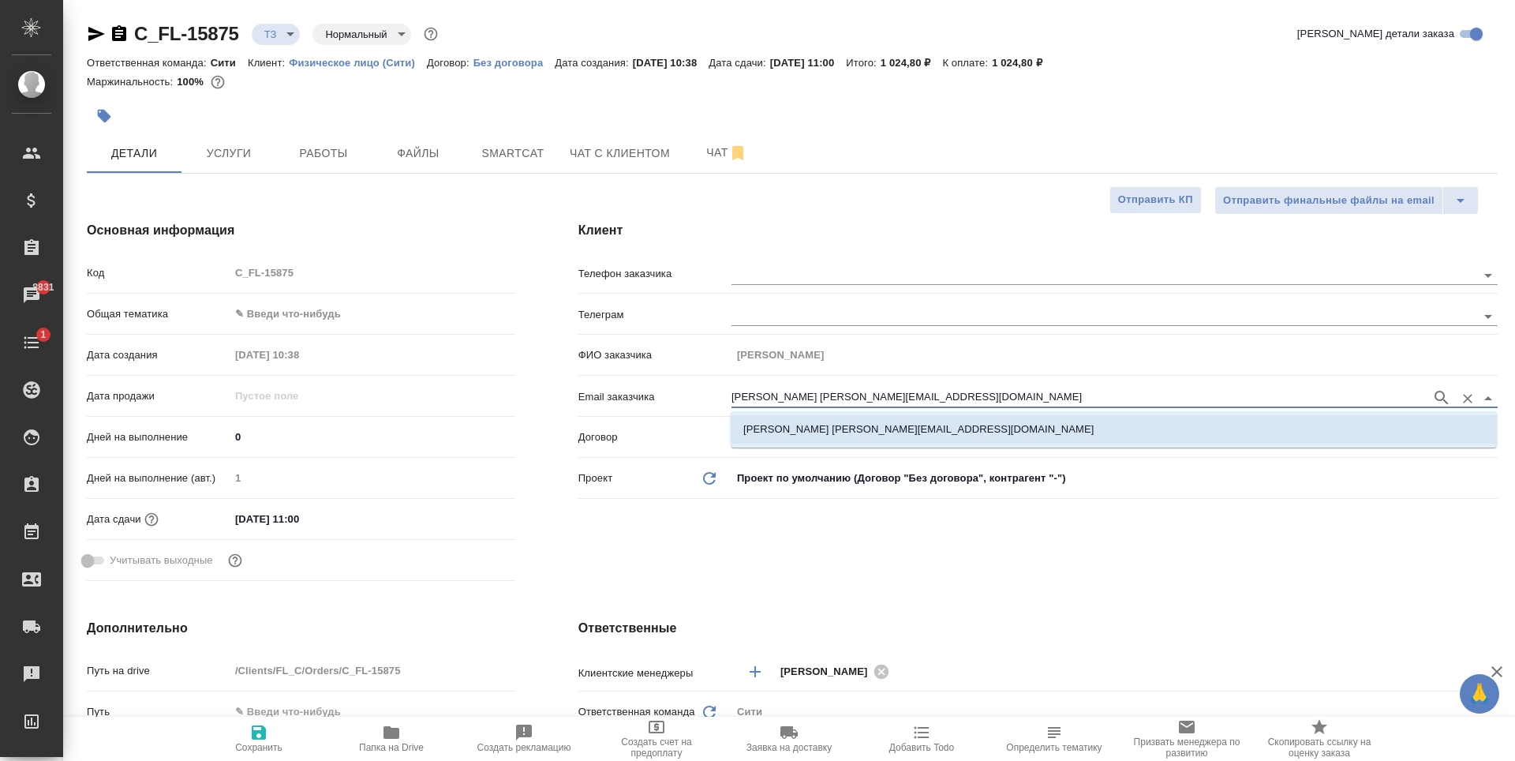
type textarea "x"
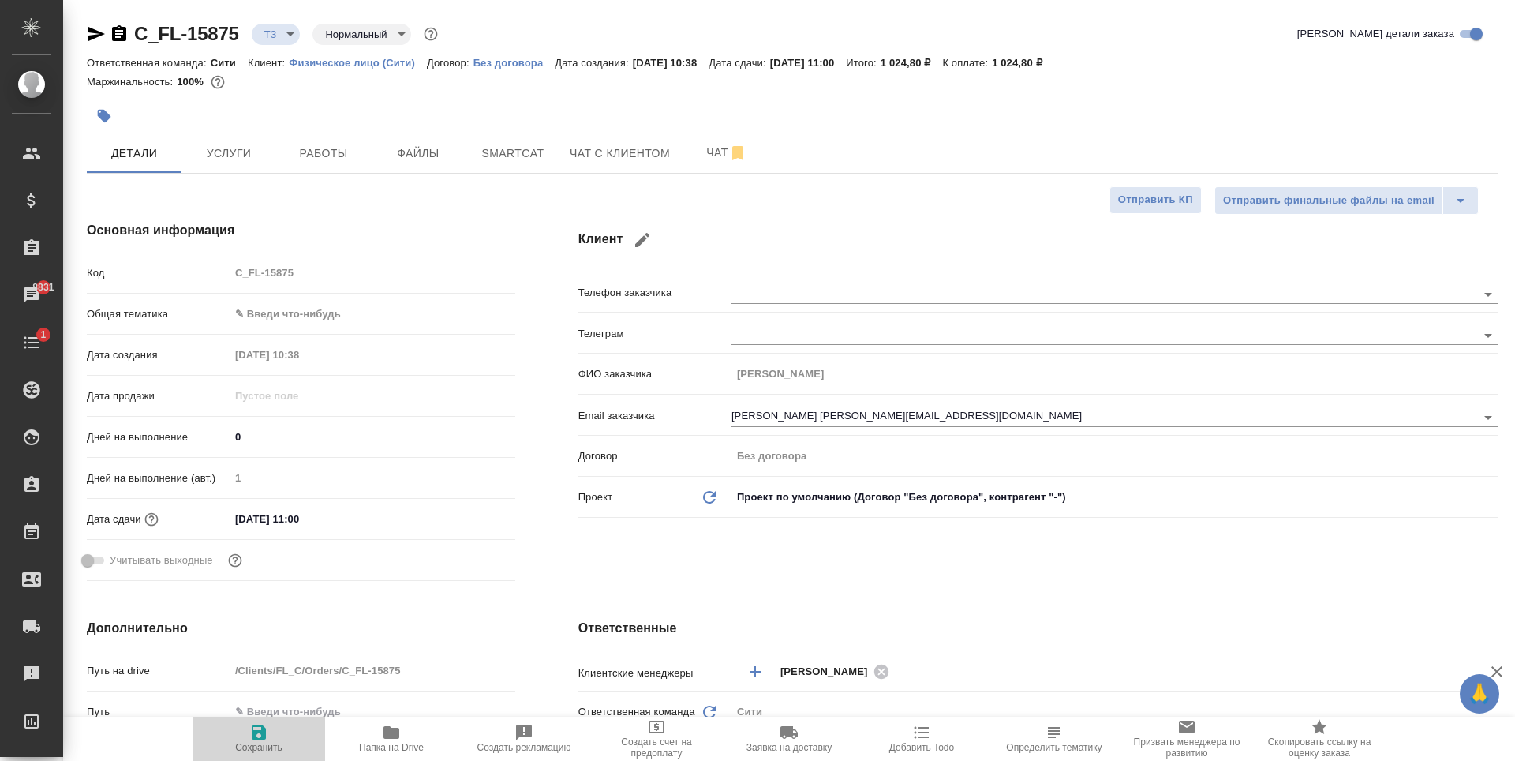
click at [260, 738] on icon "button" at bounding box center [259, 732] width 14 height 14
type textarea "x"
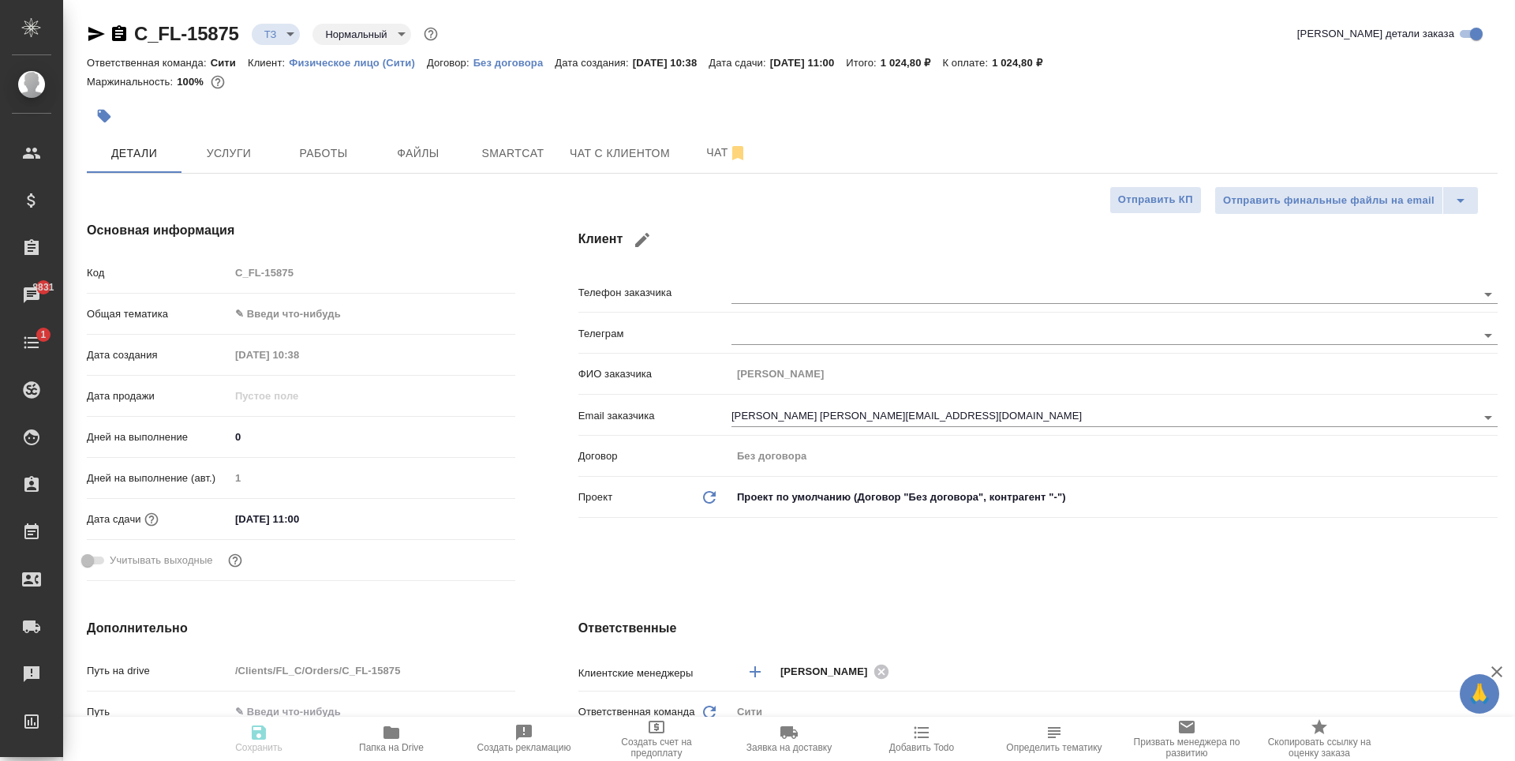
type textarea "x"
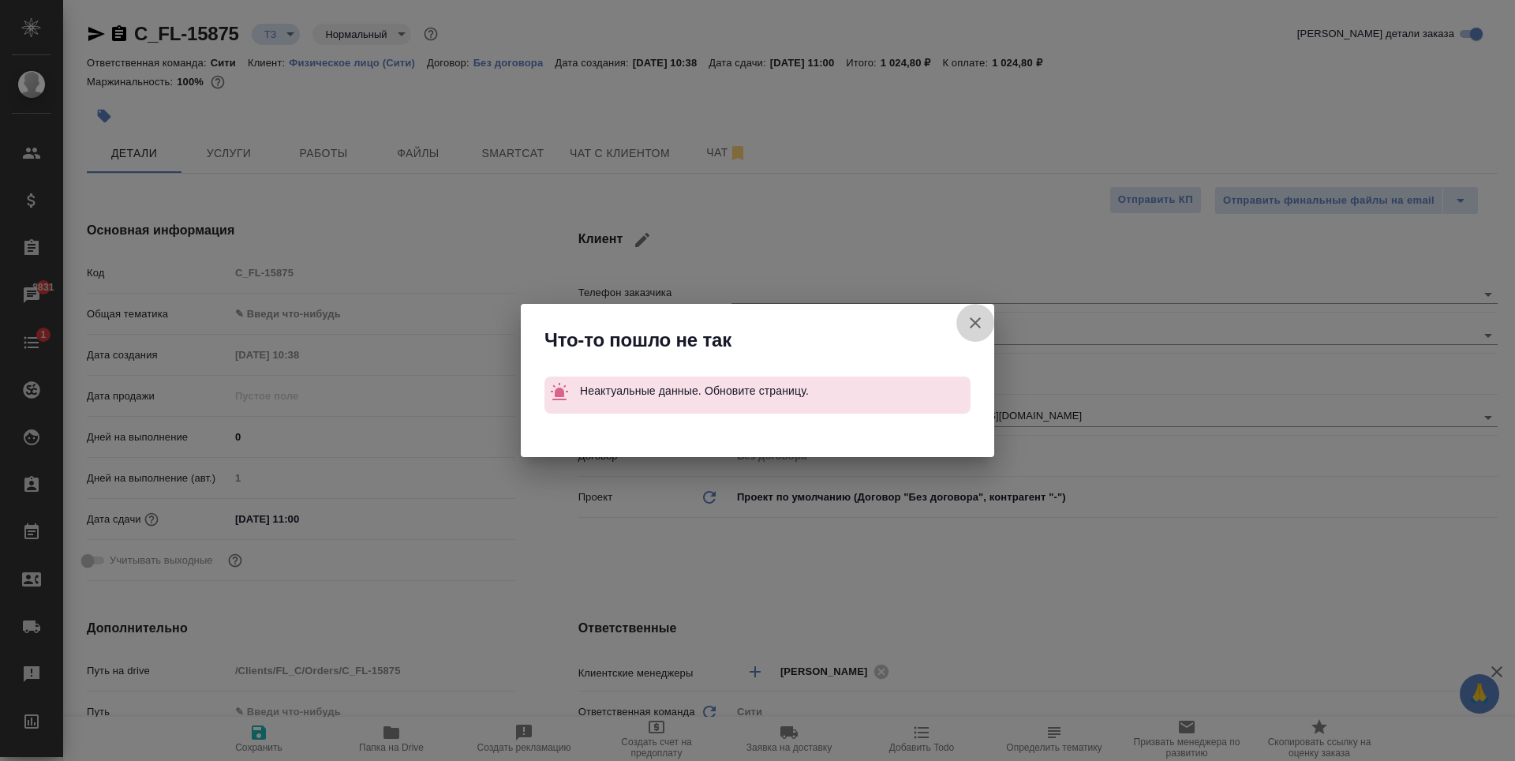
click at [970, 328] on icon "button" at bounding box center [975, 322] width 19 height 19
type textarea "x"
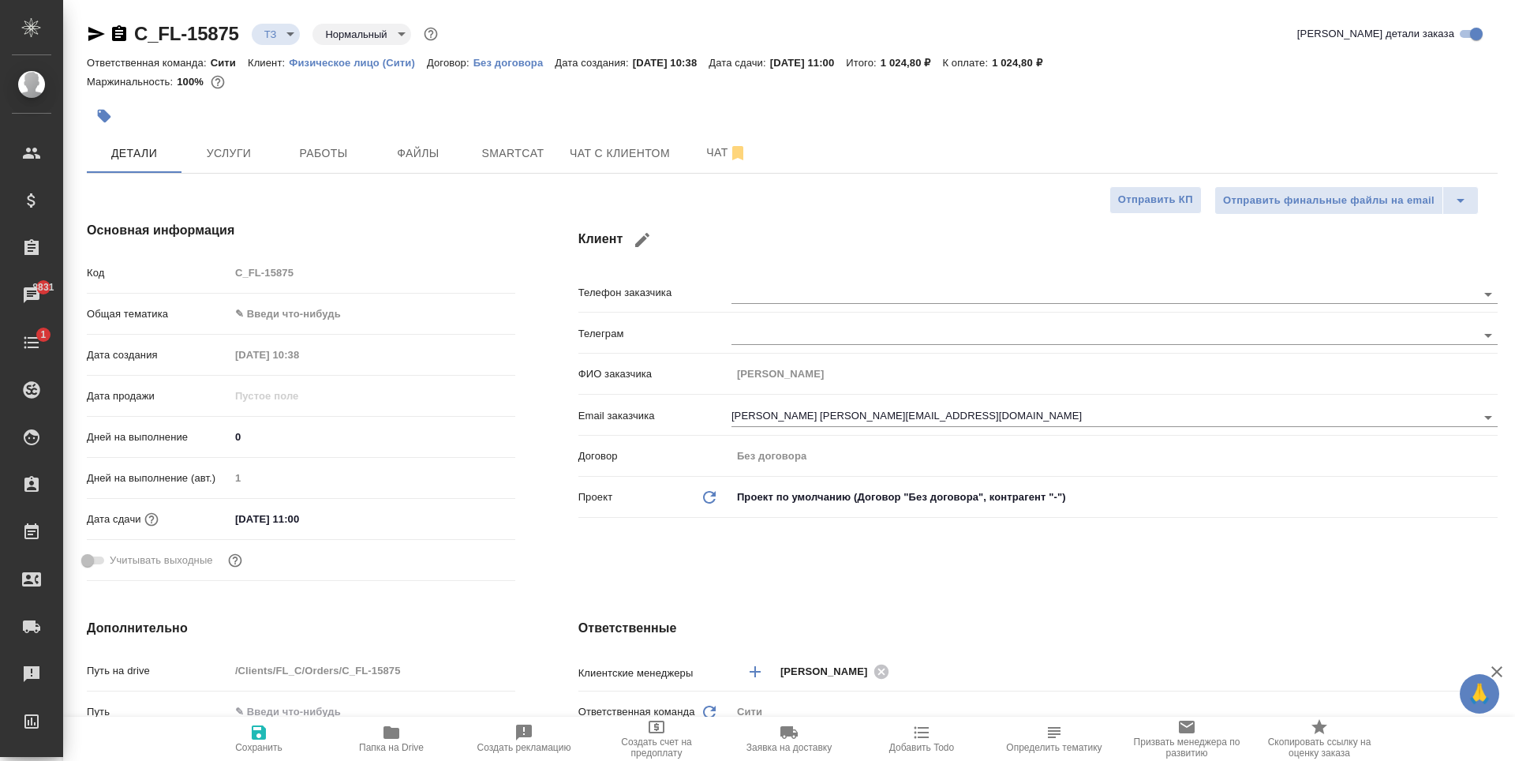
type textarea "x"
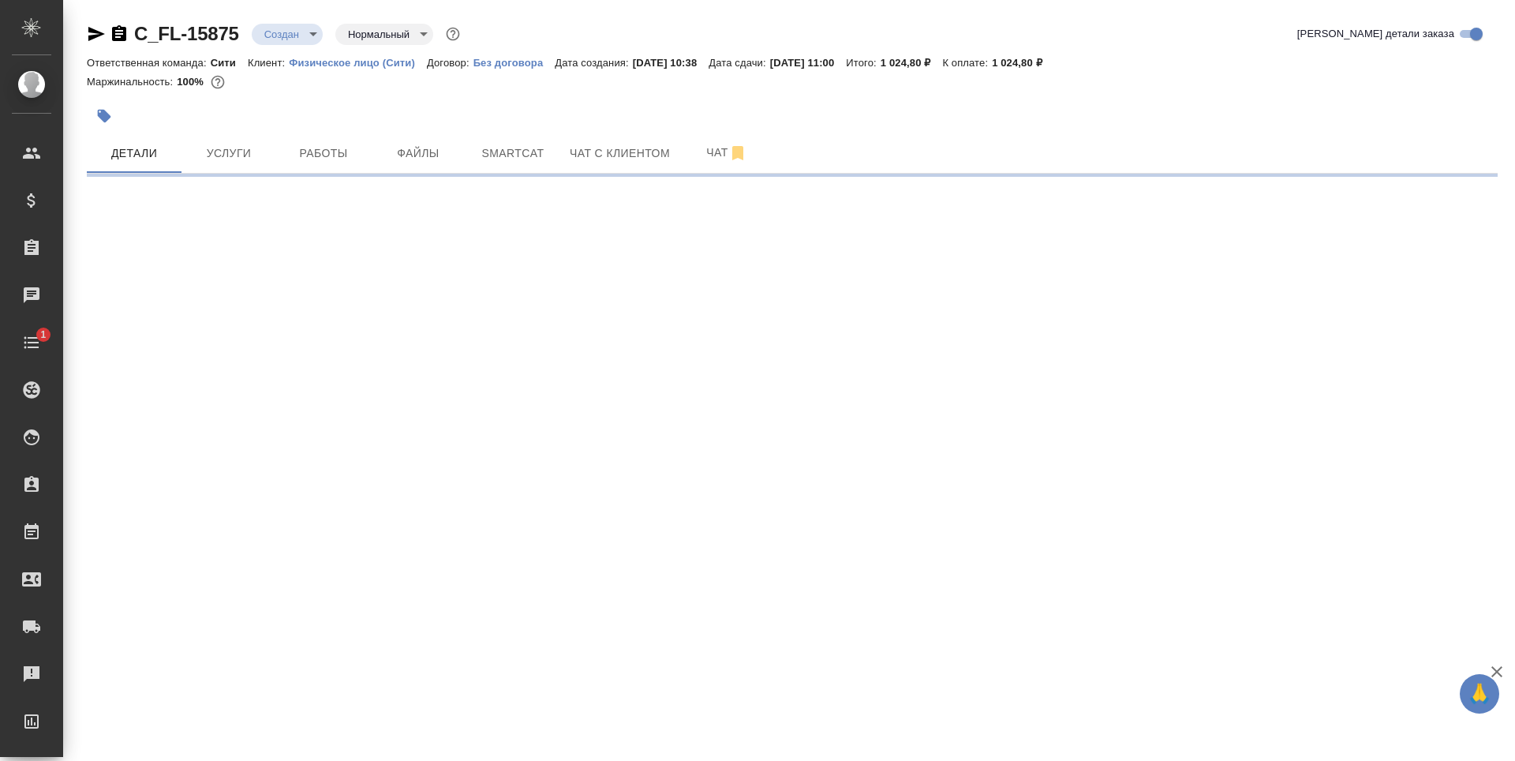
select select "RU"
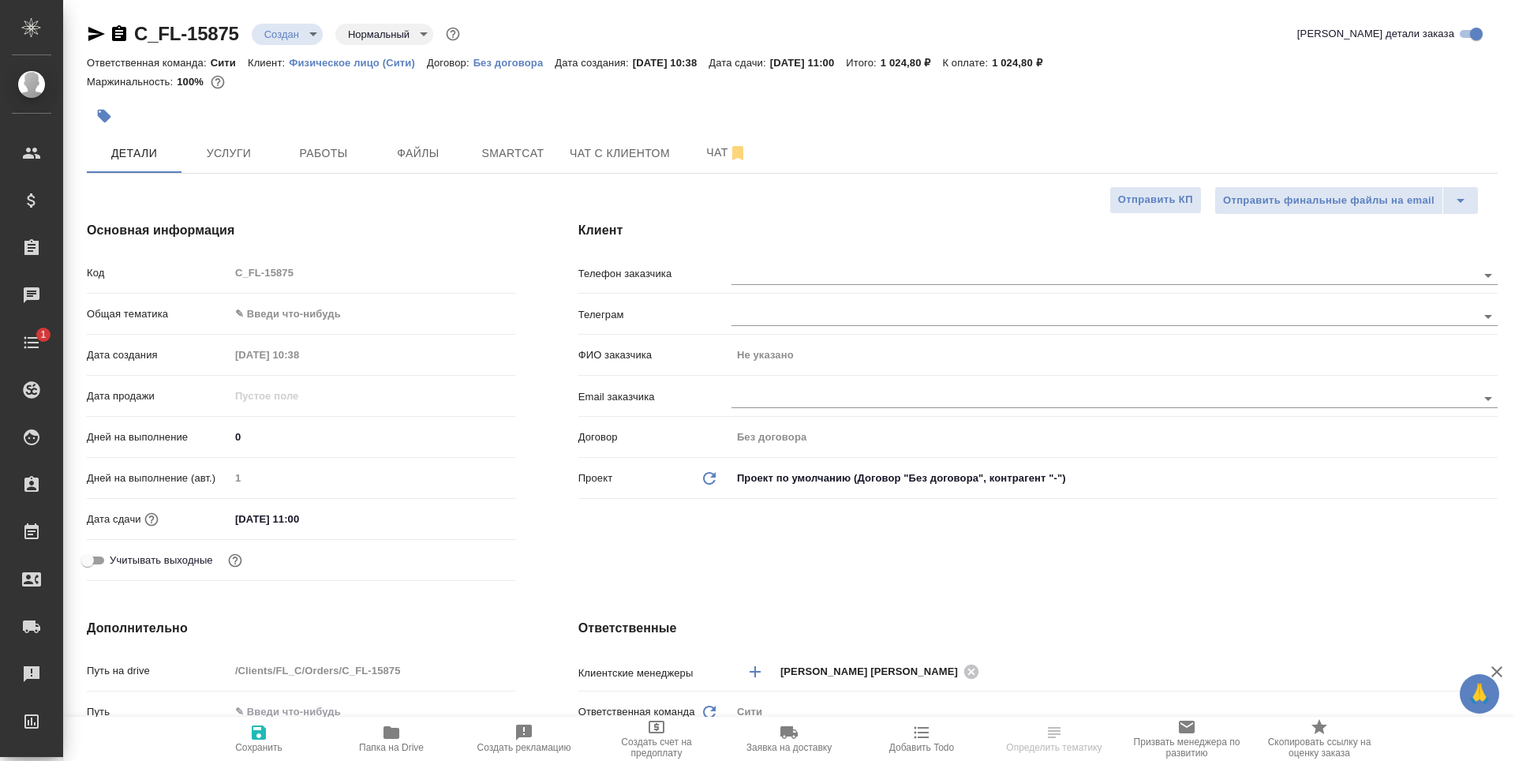
type textarea "x"
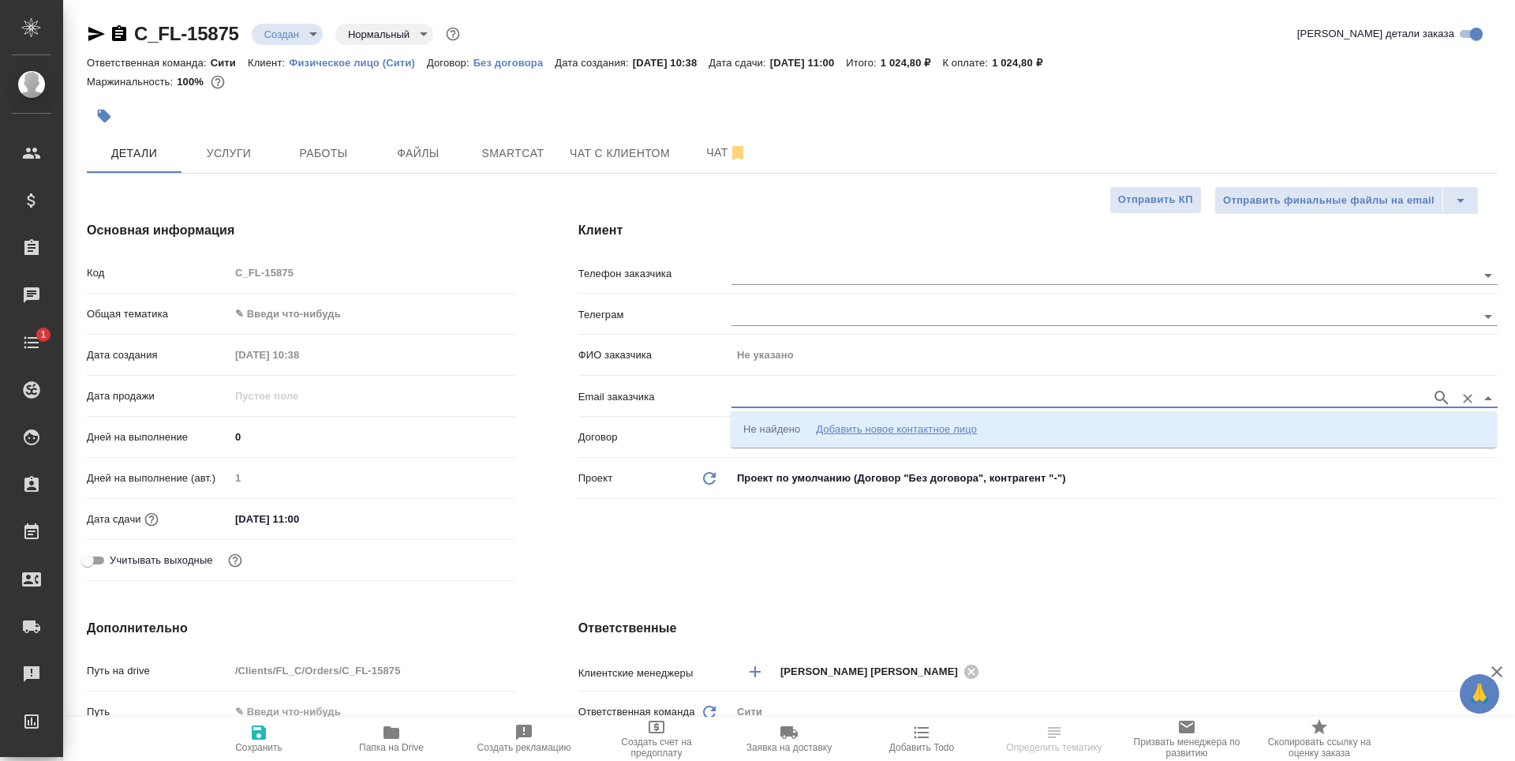
click at [773, 390] on input "text" at bounding box center [1077, 397] width 692 height 19
paste input "[PERSON_NAME][EMAIL_ADDRESS][DOMAIN_NAME]"
type input "[PERSON_NAME][EMAIL_ADDRESS][DOMAIN_NAME]"
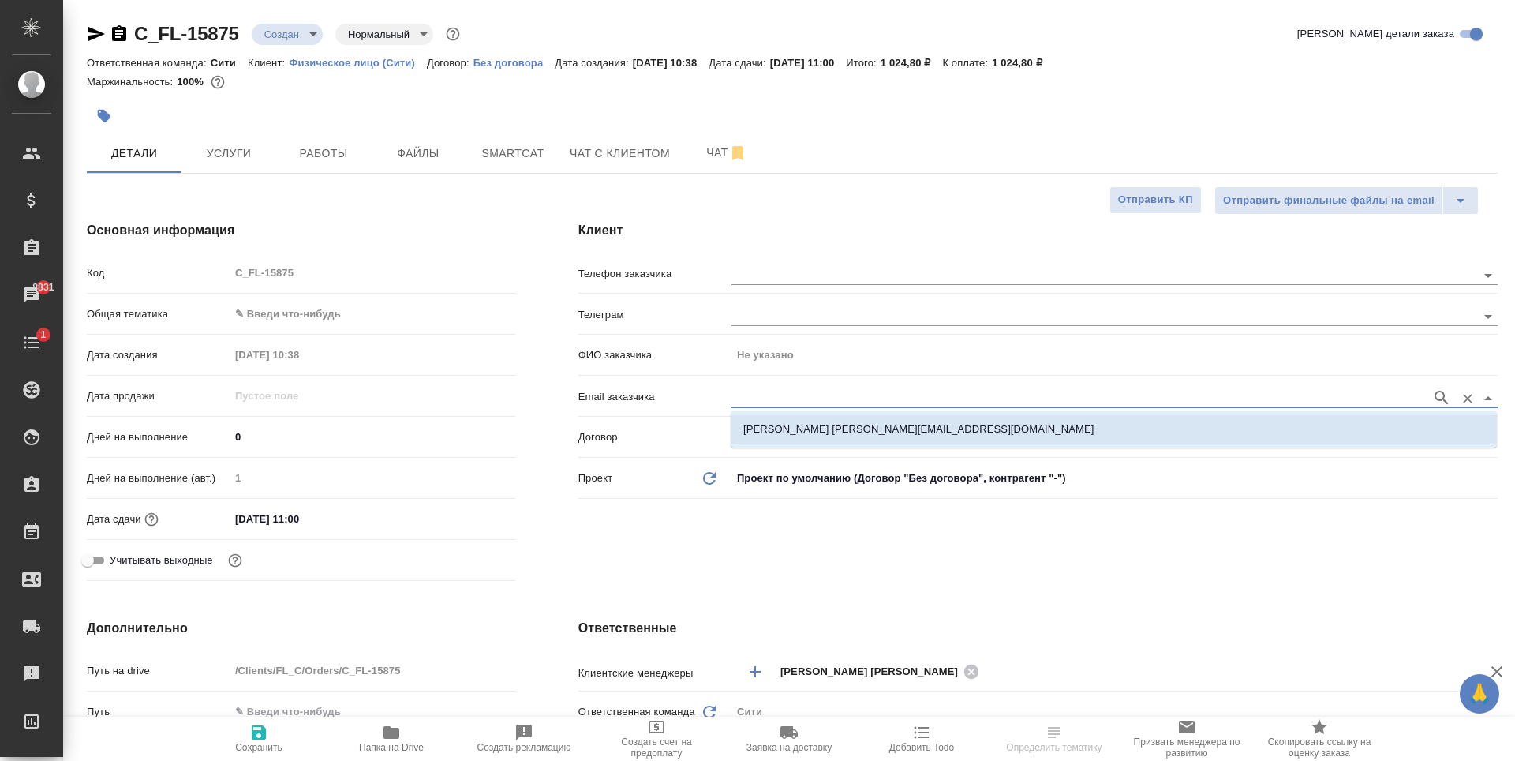
click at [784, 419] on li "Алена Васильченко vasilchenko.aliona@yandex.ru" at bounding box center [1114, 429] width 766 height 28
type input "Алена Васильченко"
type input "Алена Васильченко vasilchenko.aliona@yandex.ru"
type textarea "x"
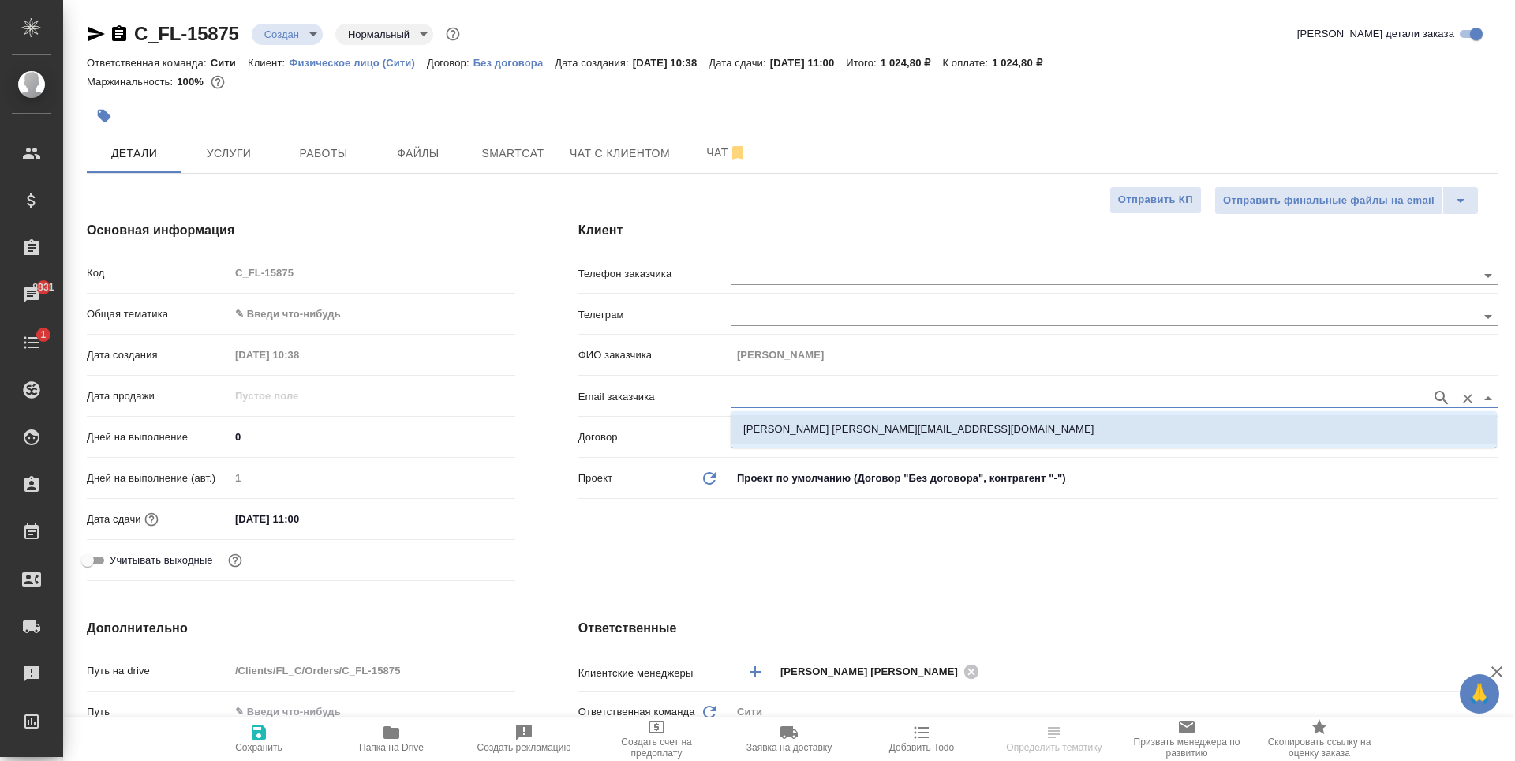
type textarea "x"
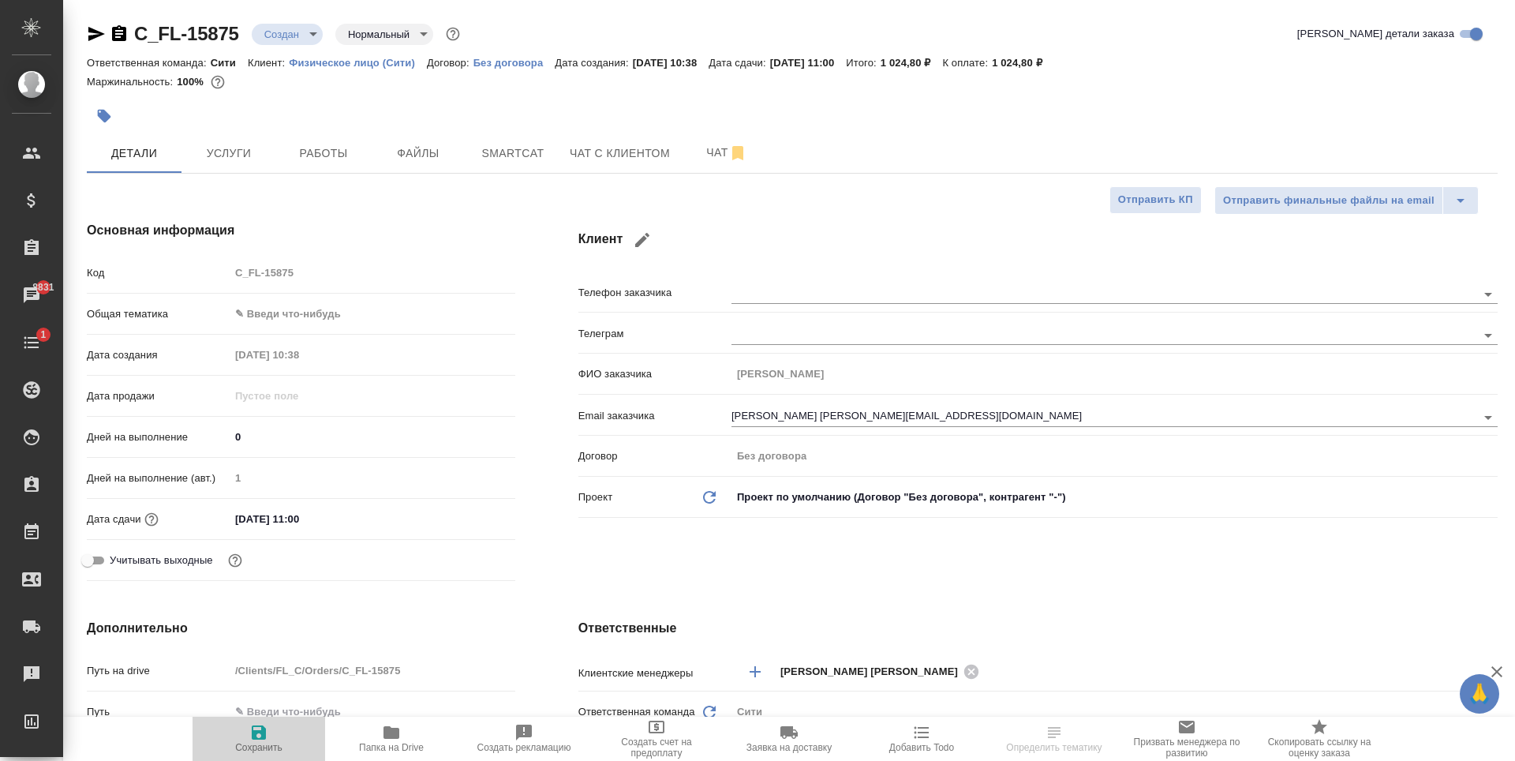
click at [266, 746] on span "Сохранить" at bounding box center [258, 747] width 47 height 11
type textarea "x"
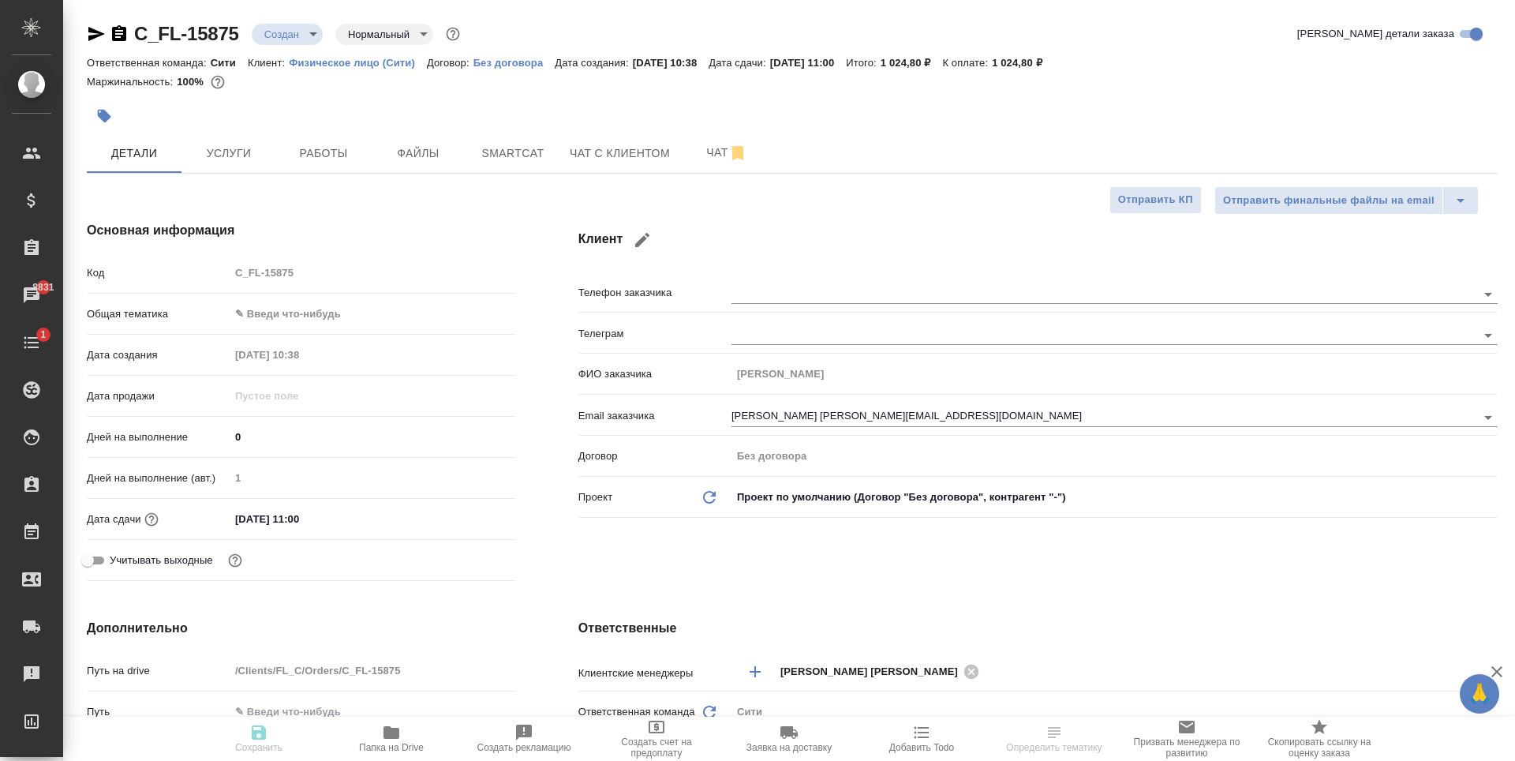
type textarea "x"
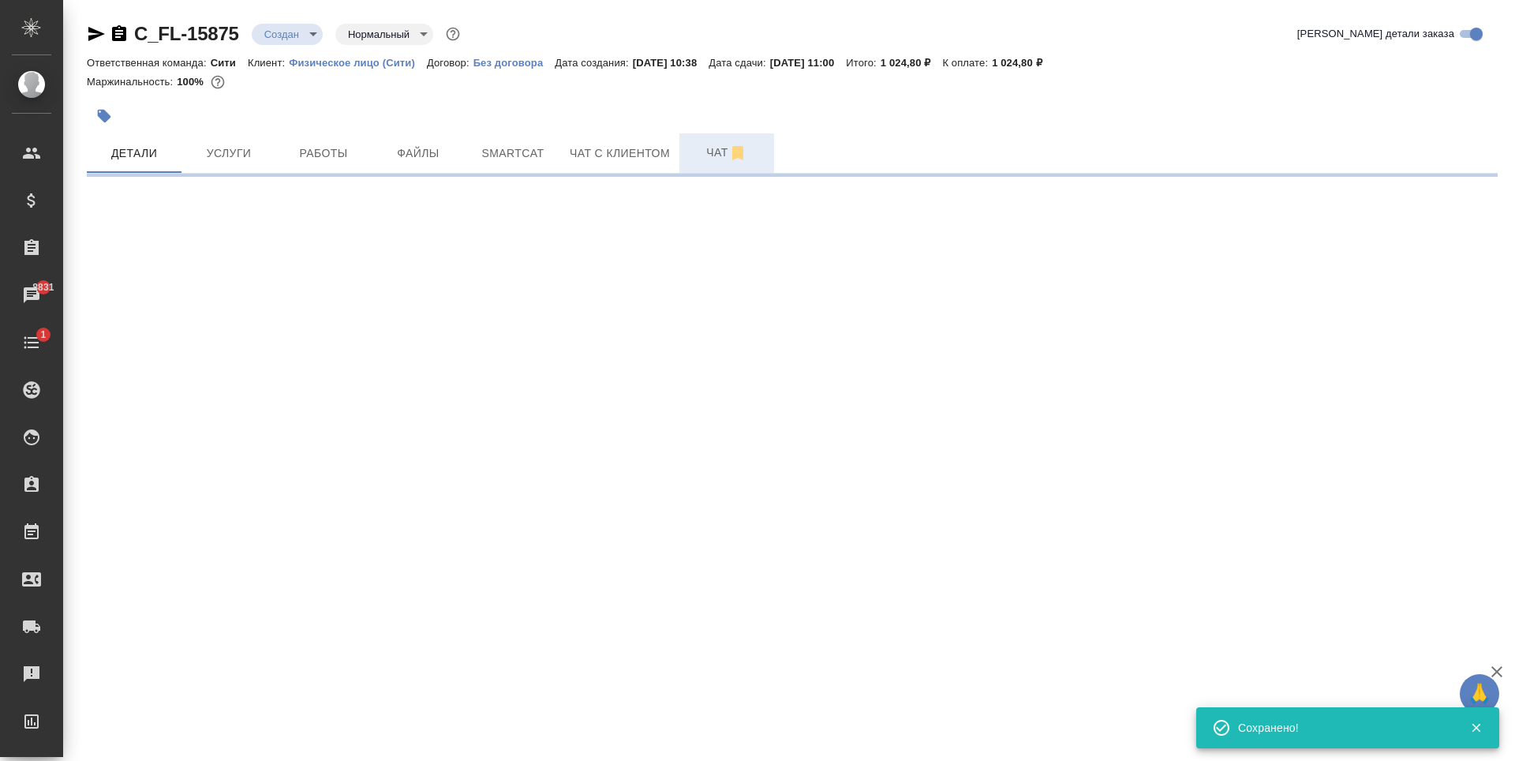
click at [697, 148] on span "Чат" at bounding box center [727, 153] width 76 height 20
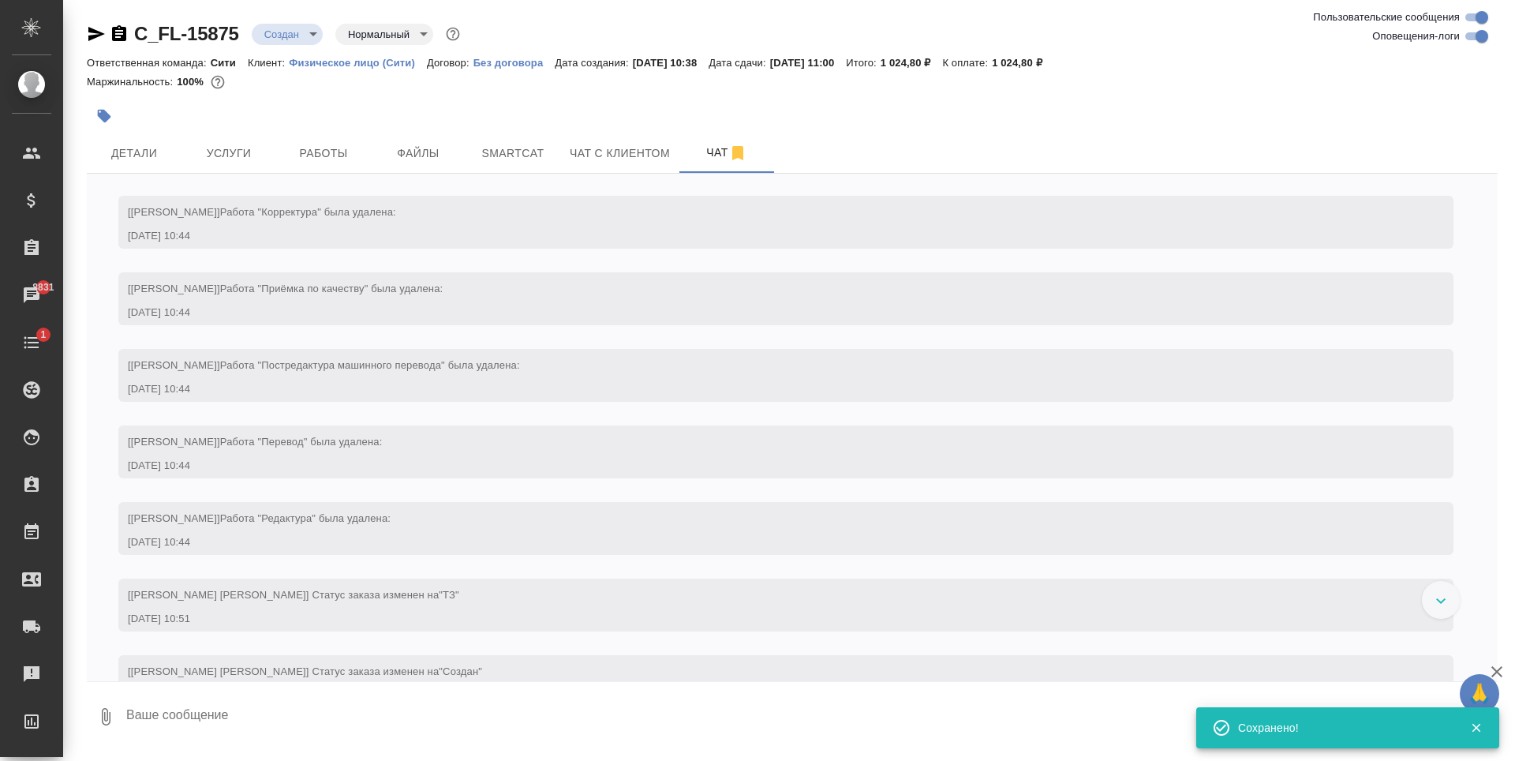
scroll to position [97, 0]
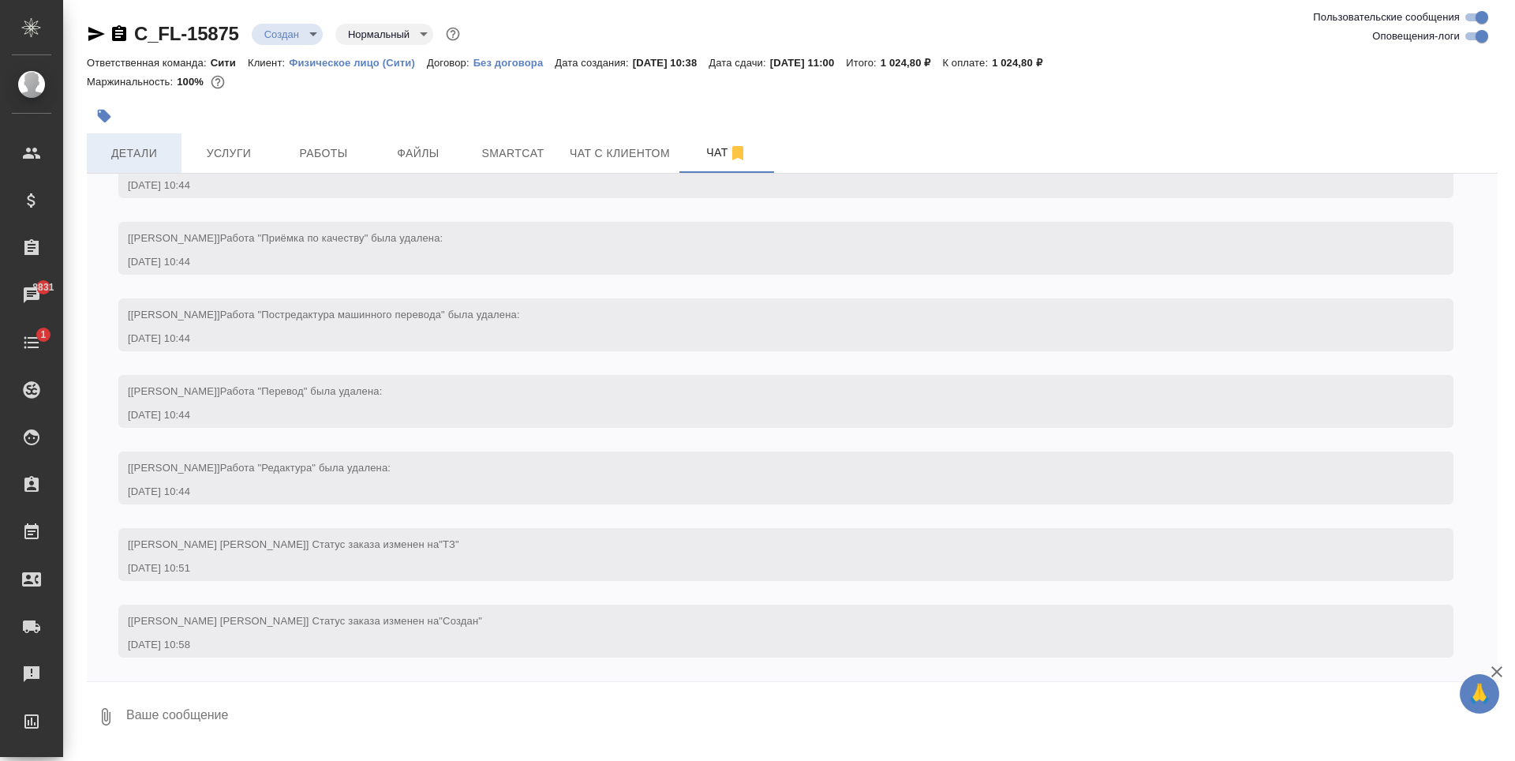
click at [133, 163] on button "Детали" at bounding box center [134, 152] width 95 height 39
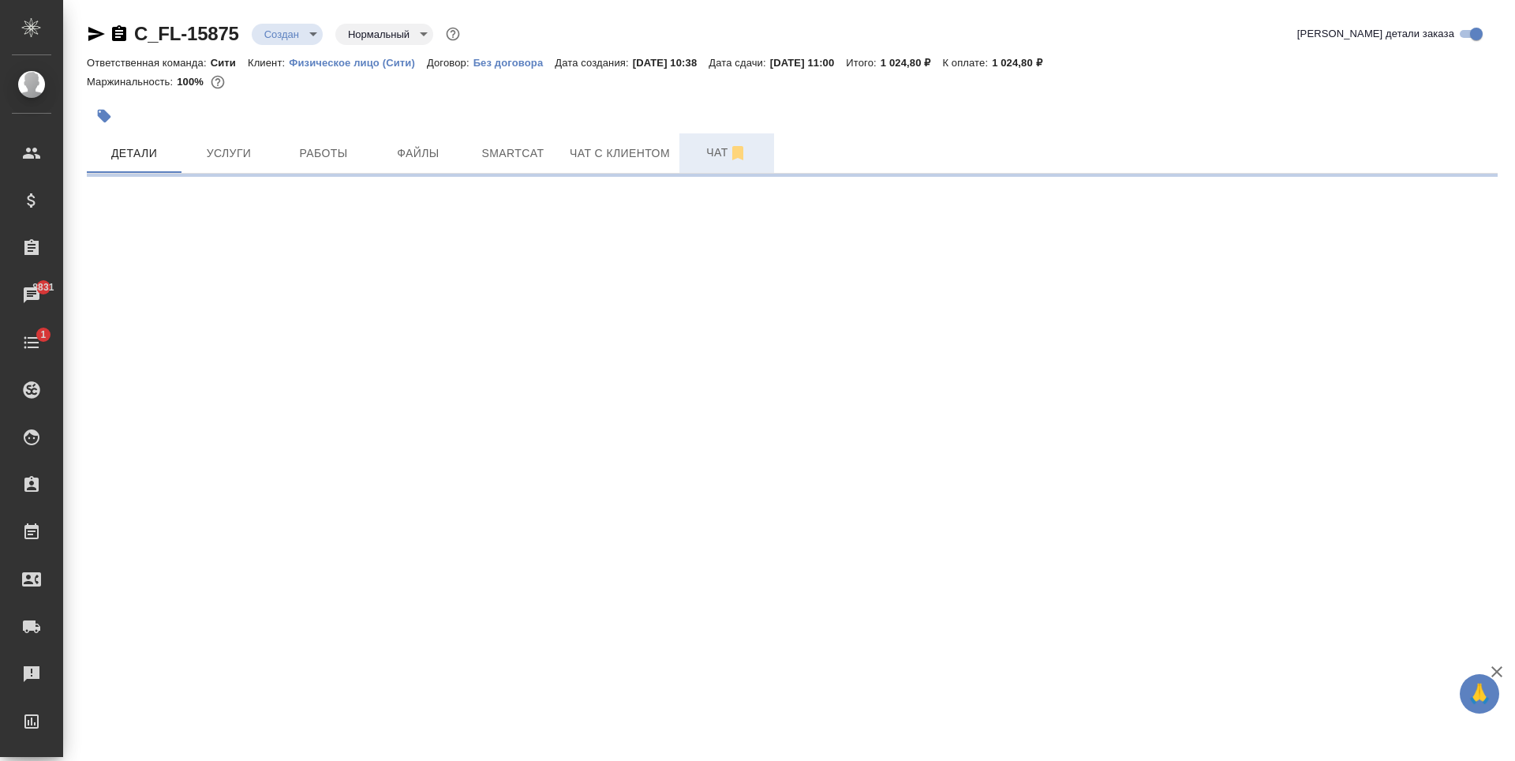
click at [705, 144] on span "Чат" at bounding box center [727, 153] width 76 height 20
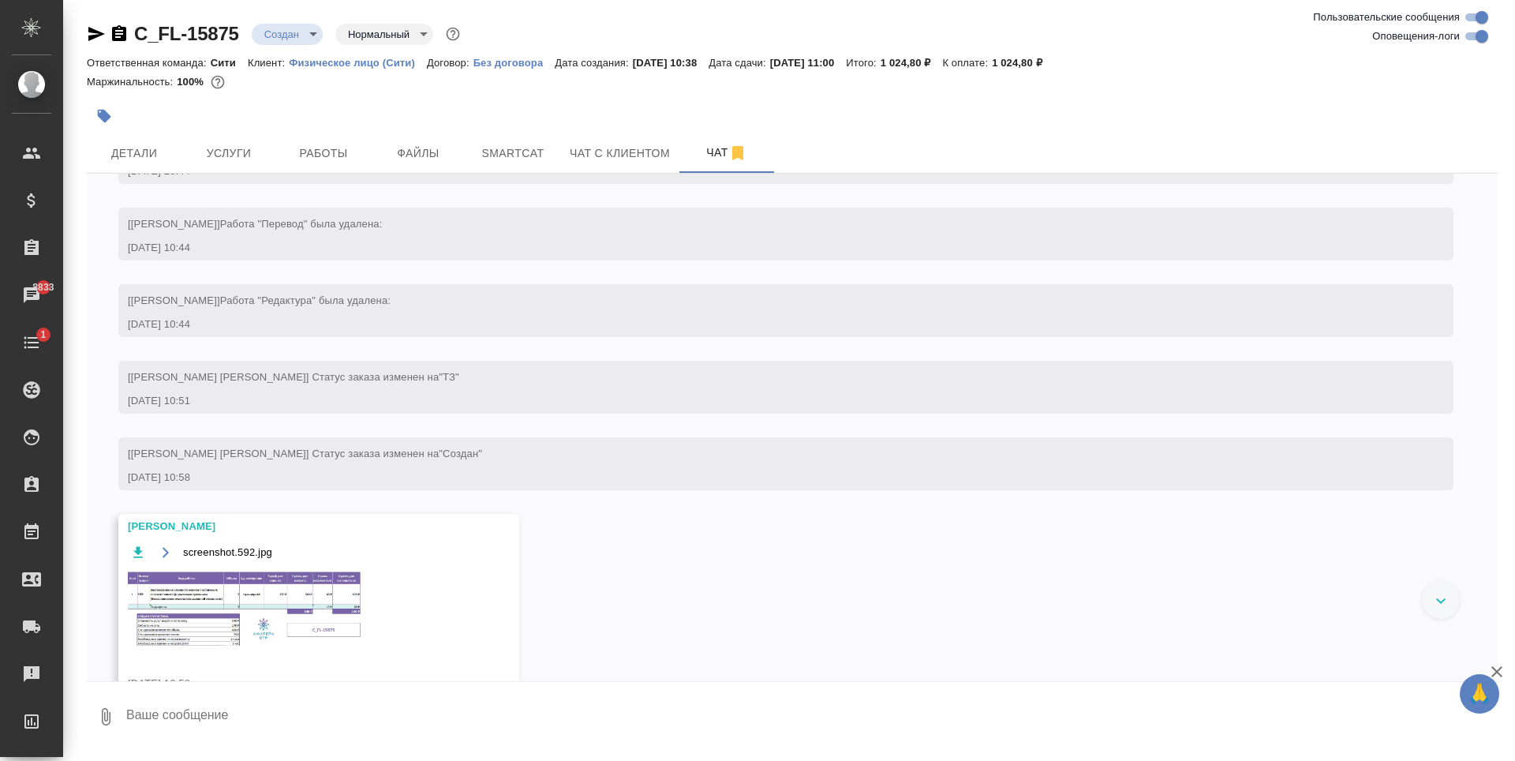
scroll to position [303, 0]
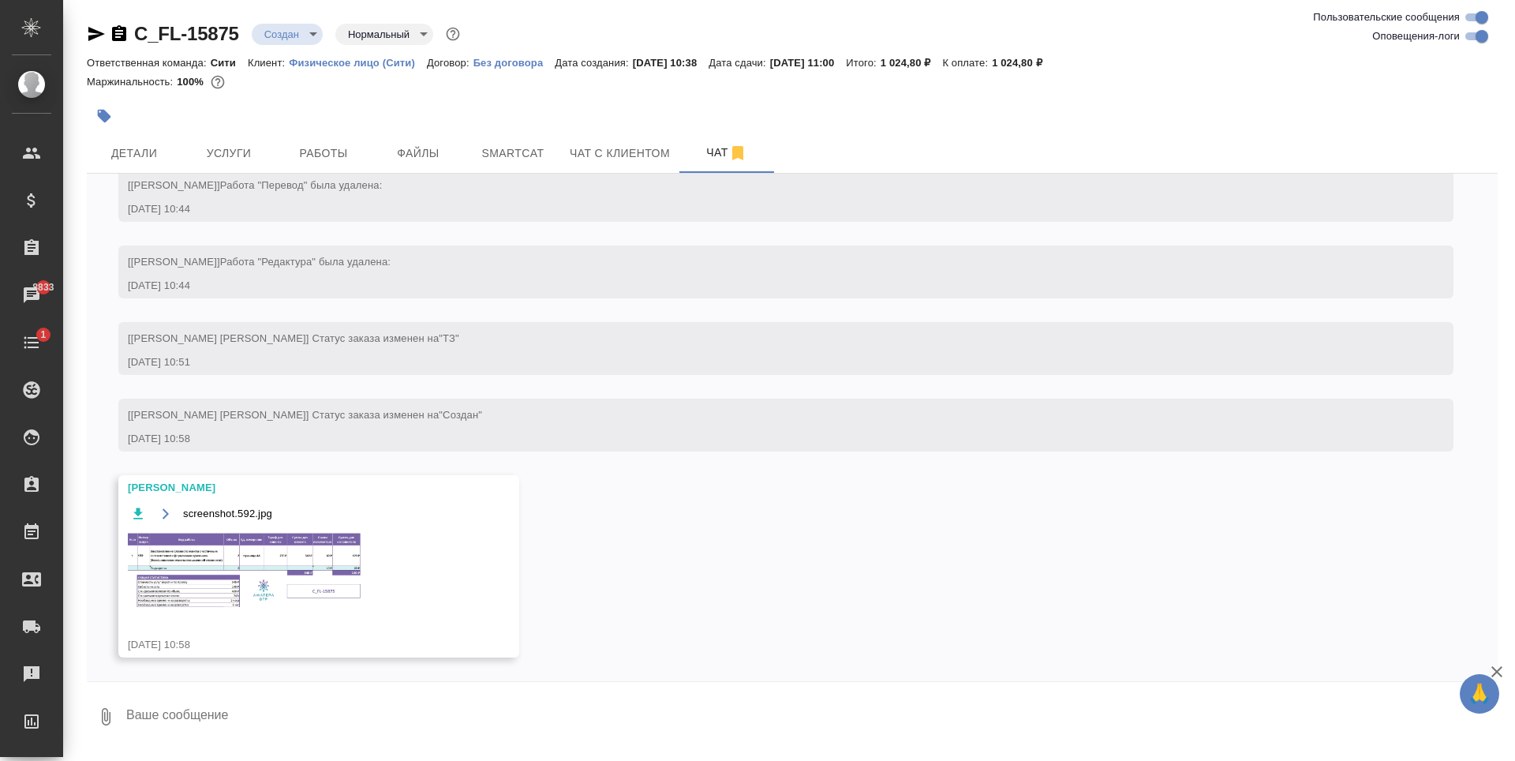
click at [260, 574] on img at bounding box center [246, 570] width 237 height 78
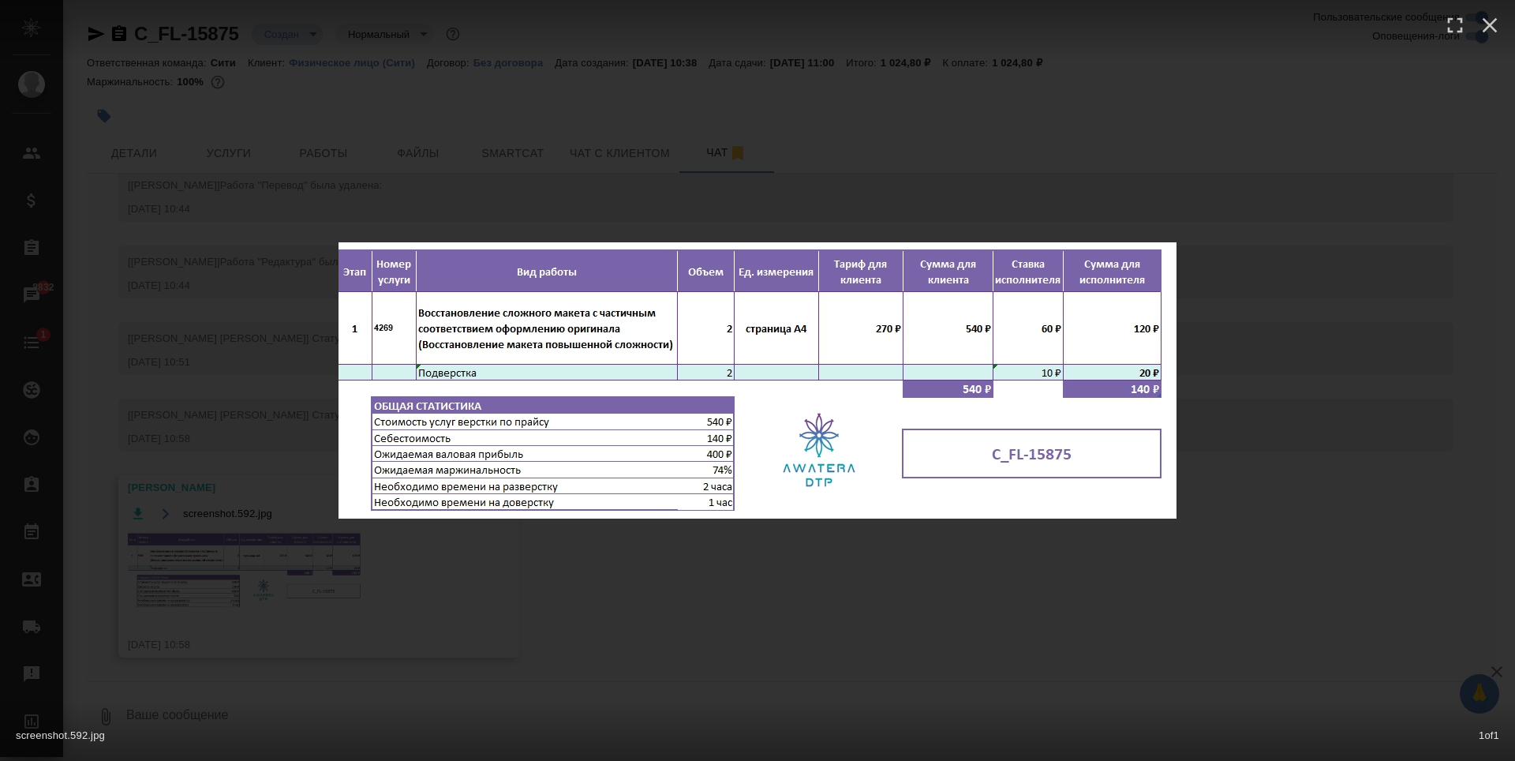
click at [659, 608] on div "screenshot.592.jpg 1 of 1" at bounding box center [757, 380] width 1515 height 761
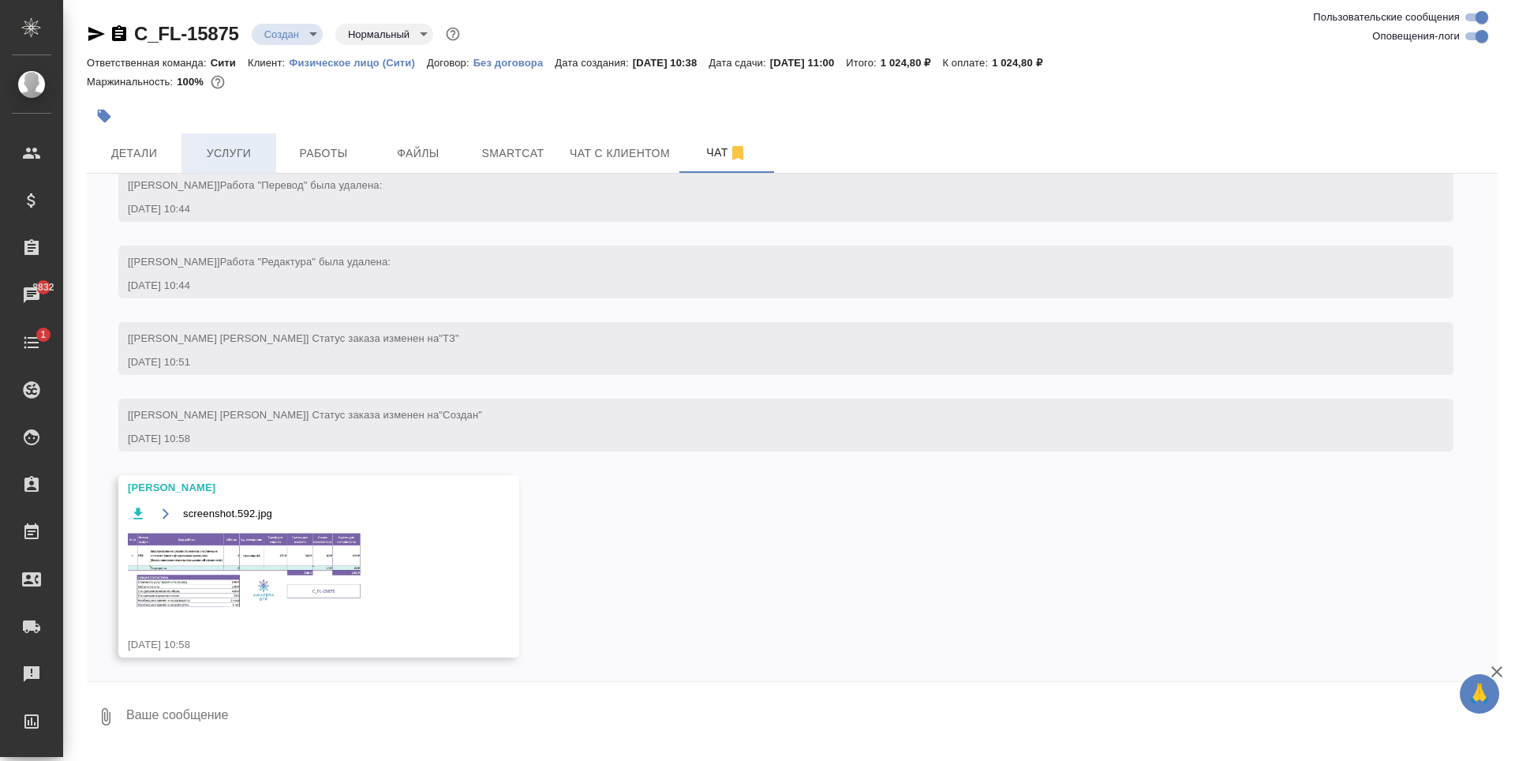
click at [229, 136] on button "Услуги" at bounding box center [228, 152] width 95 height 39
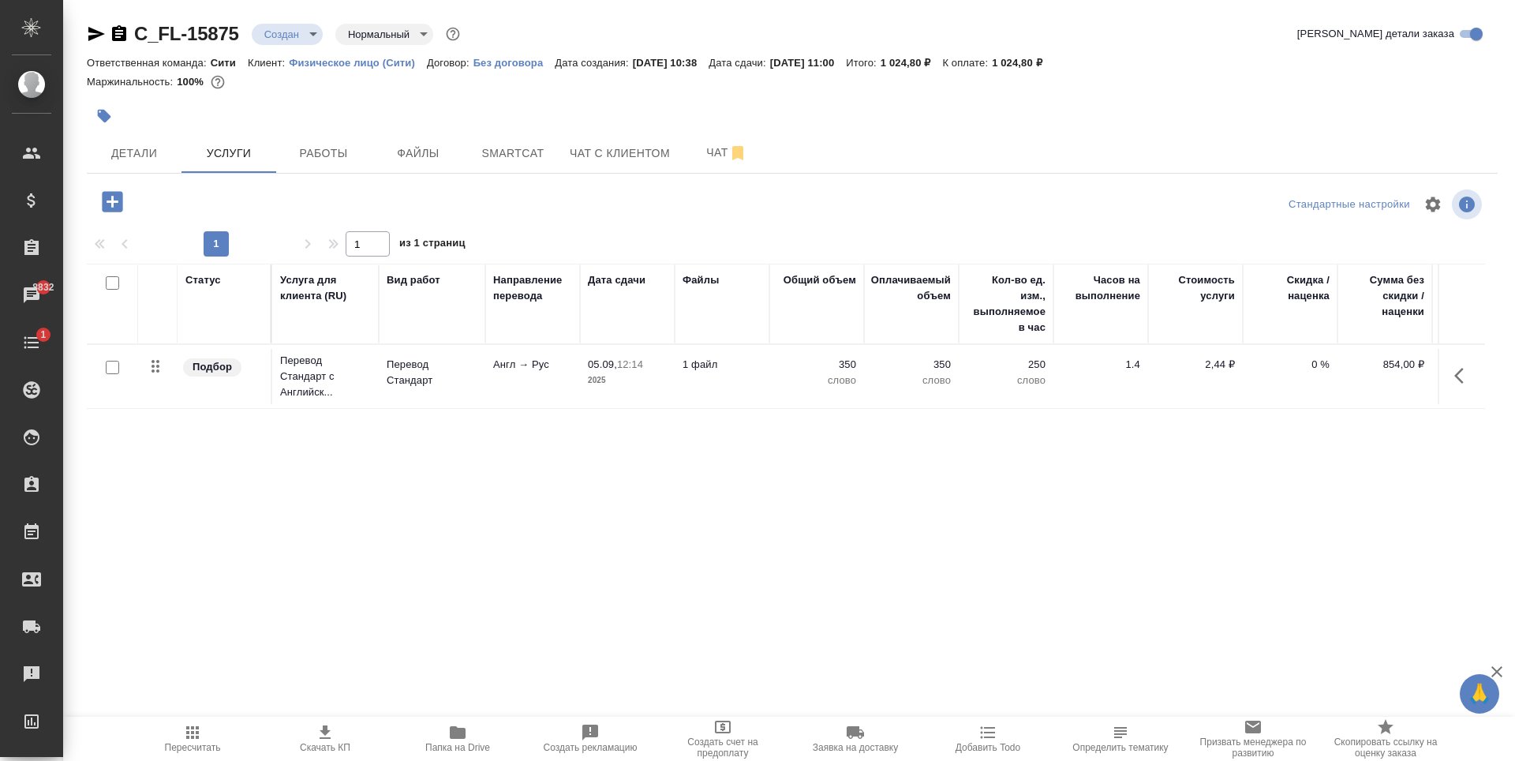
click at [117, 203] on icon "button" at bounding box center [112, 201] width 21 height 21
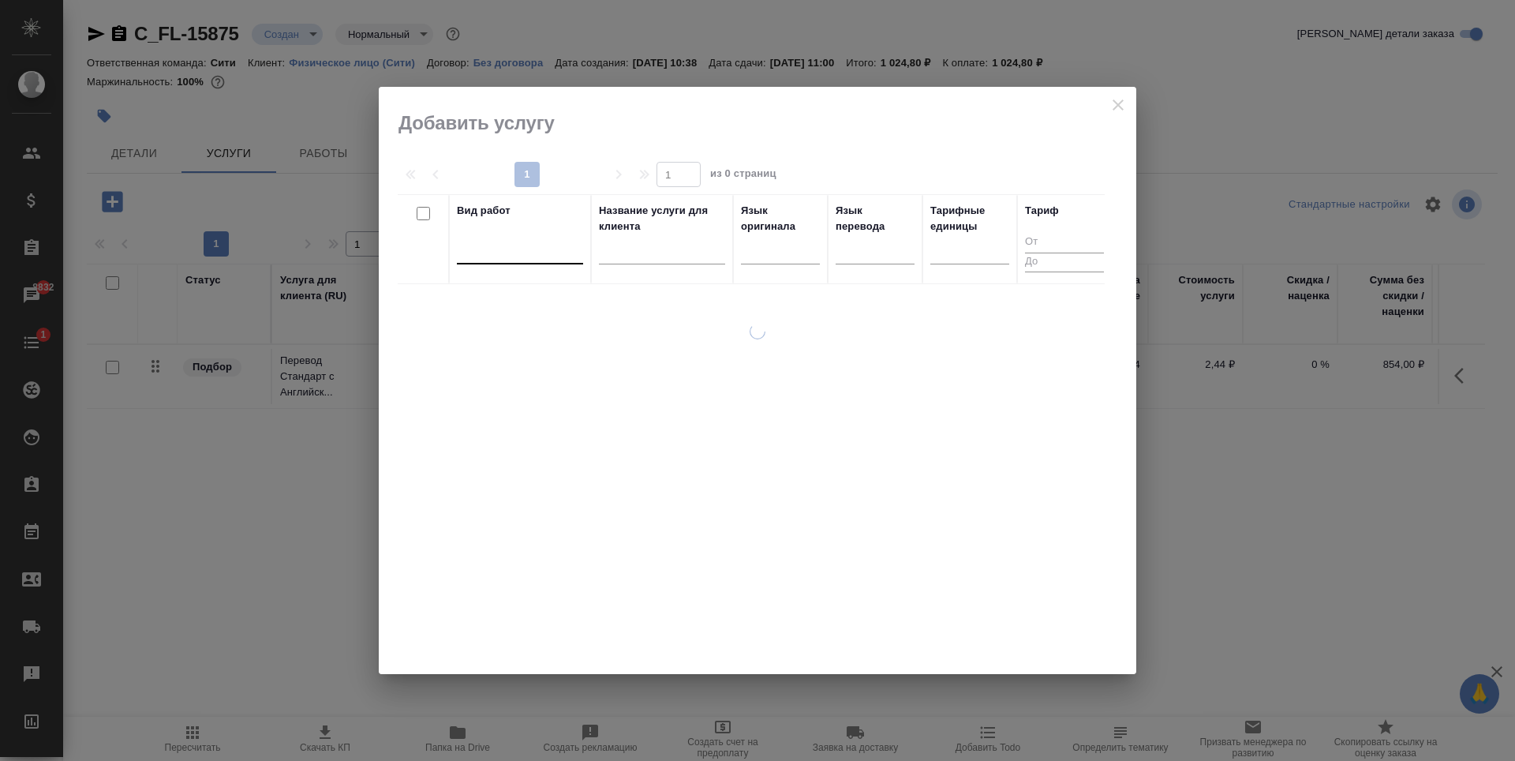
click at [491, 249] on div at bounding box center [520, 248] width 126 height 23
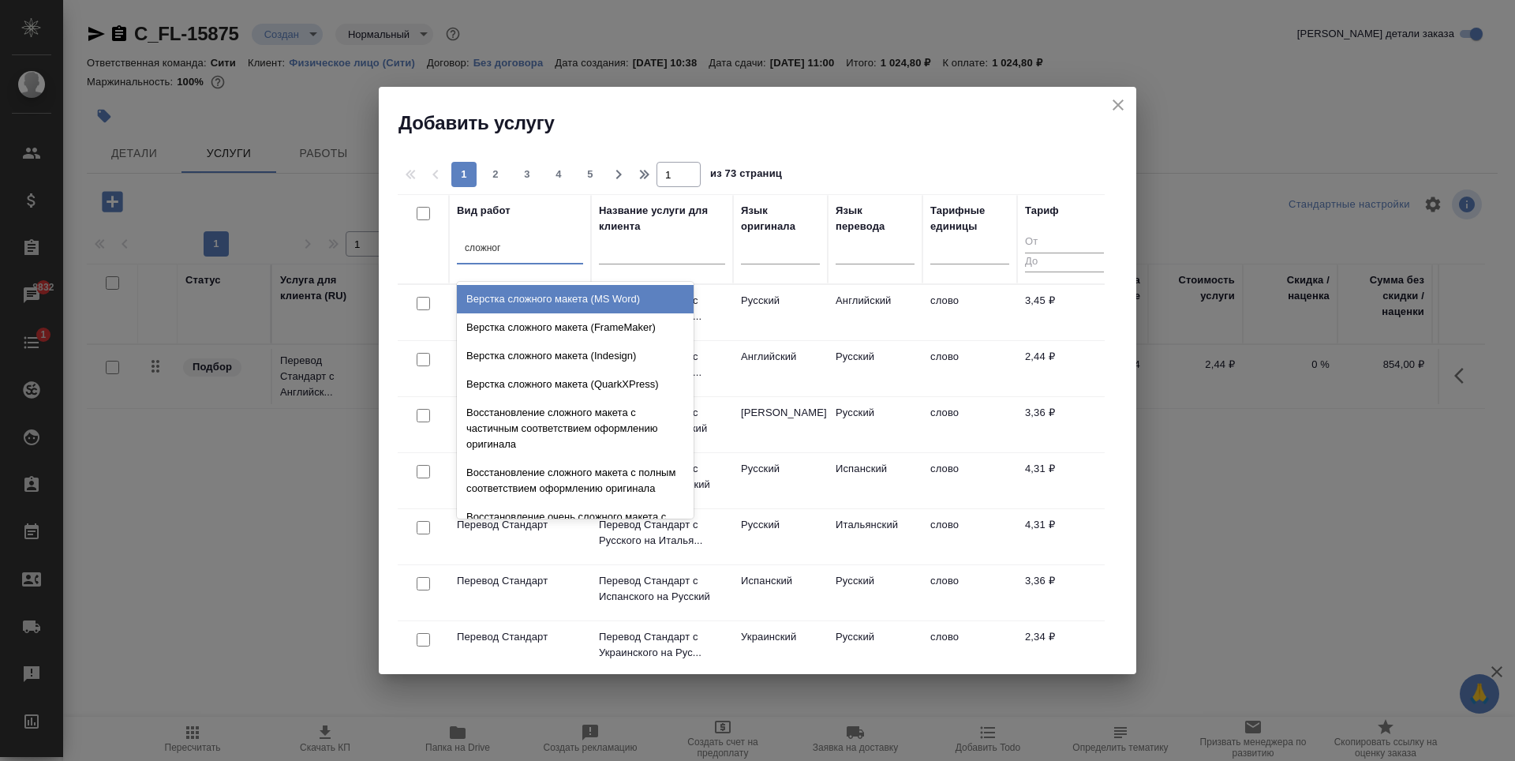
type input "сложного"
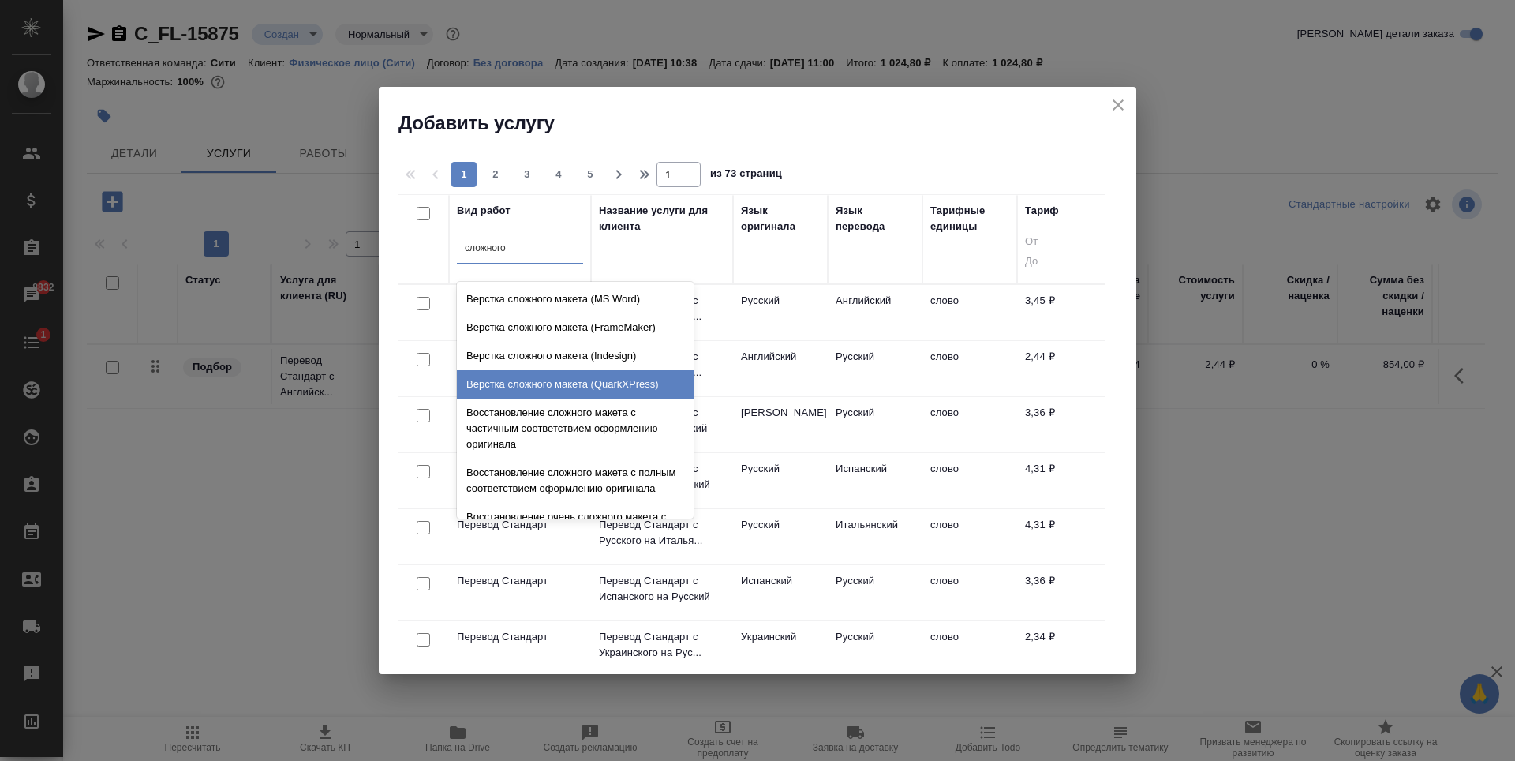
scroll to position [107, 0]
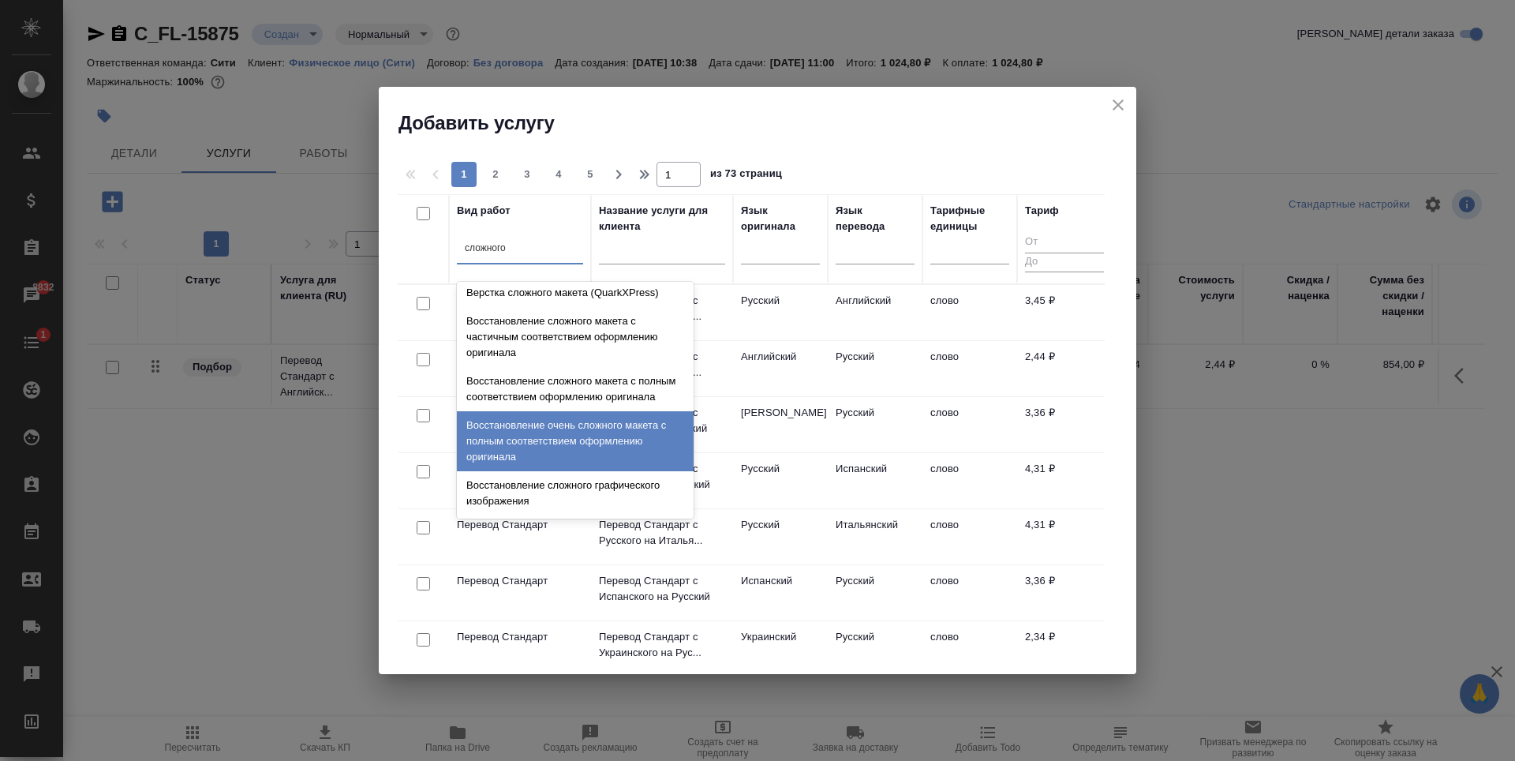
click at [562, 448] on div "Восстановление очень сложного макета с полным соответствием оформлению оригинала" at bounding box center [575, 441] width 237 height 60
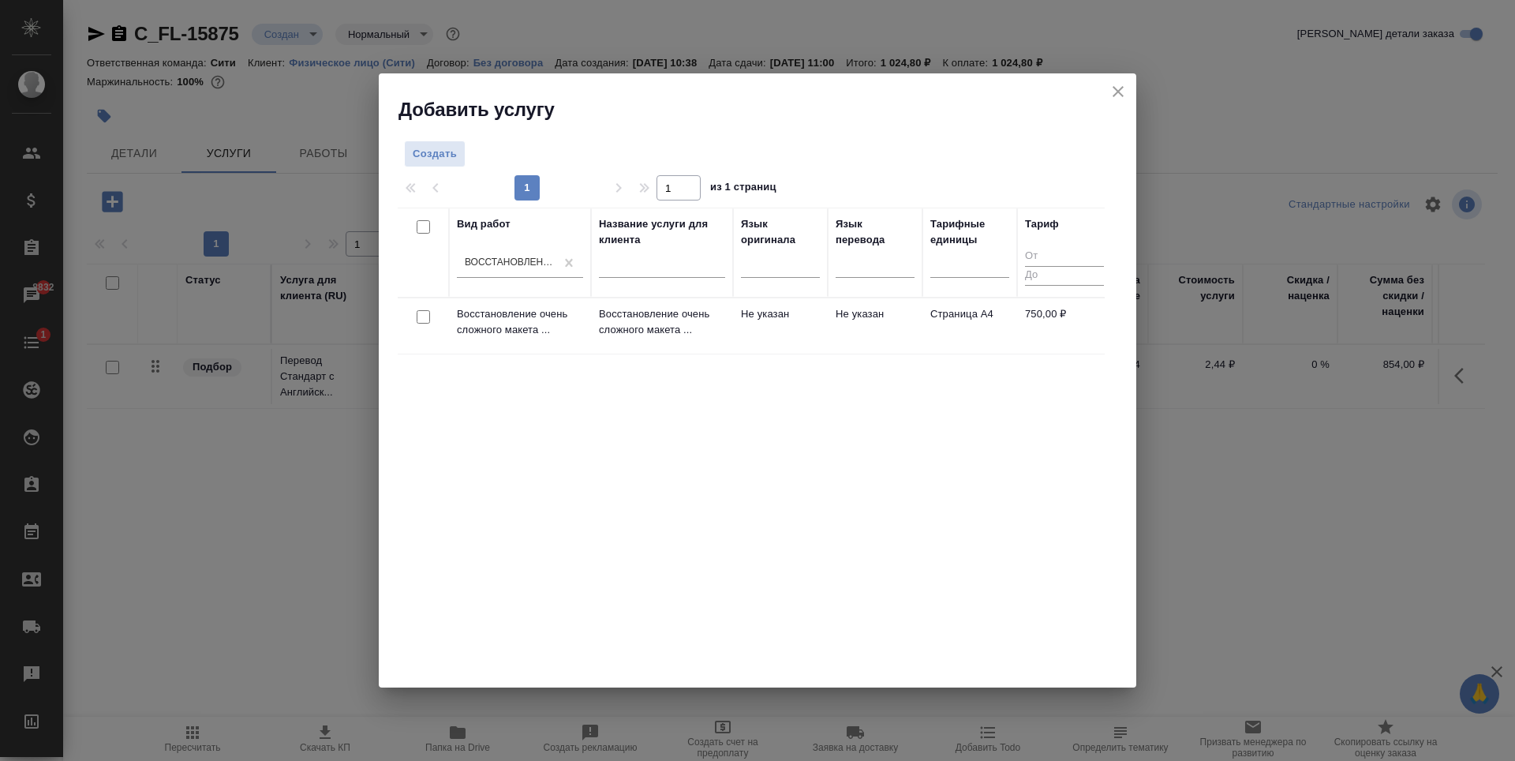
drag, startPoint x: 545, startPoint y: 517, endPoint x: 529, endPoint y: 447, distance: 71.2
click at [545, 516] on div "Вид работ Восстановление очень сложного макета с полным соответствием оформлени…" at bounding box center [751, 444] width 707 height 473
click at [535, 260] on div "Восстановление очень сложного макета с полным соответствием оформлению оригинала" at bounding box center [511, 262] width 92 height 13
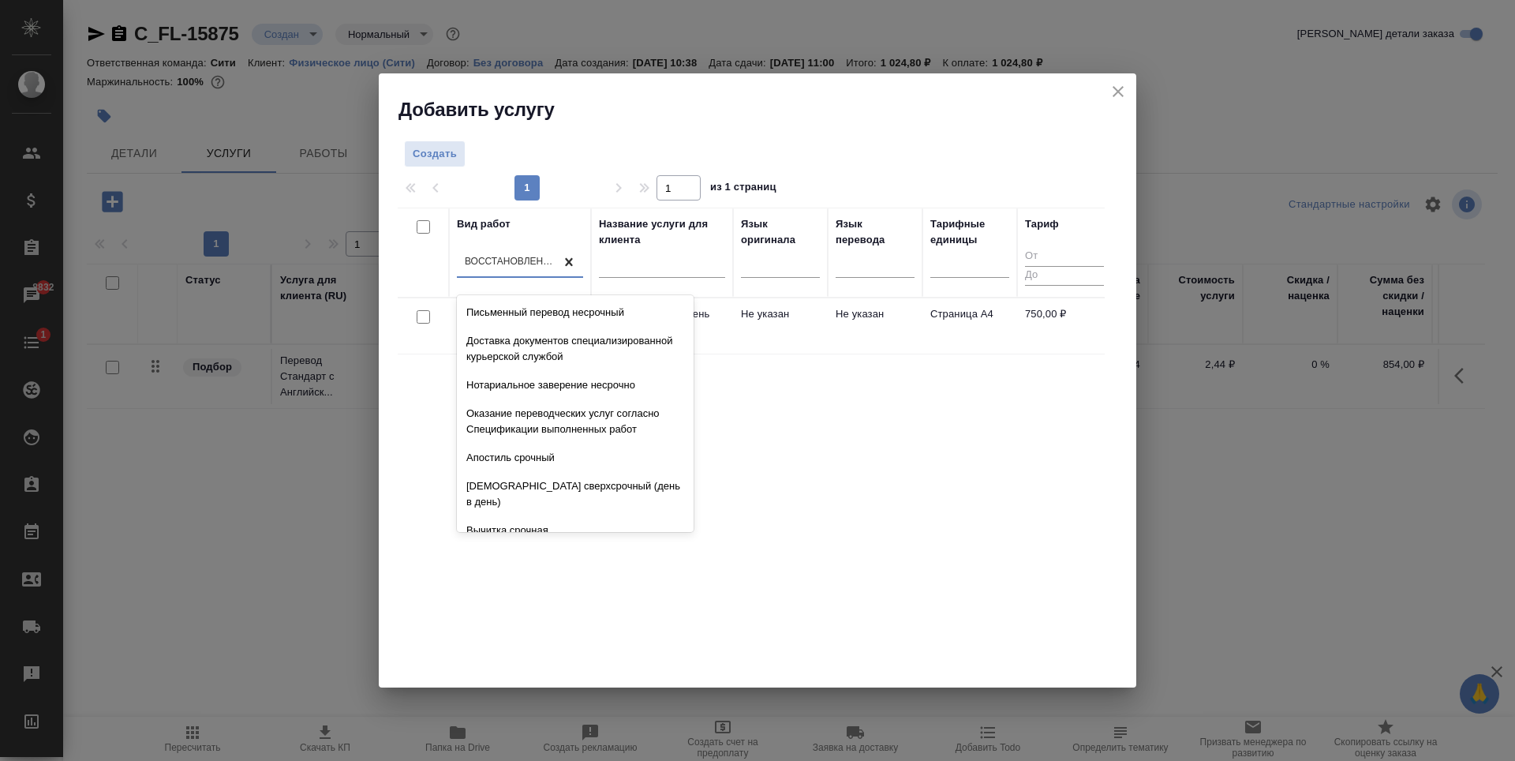
scroll to position [2743, 0]
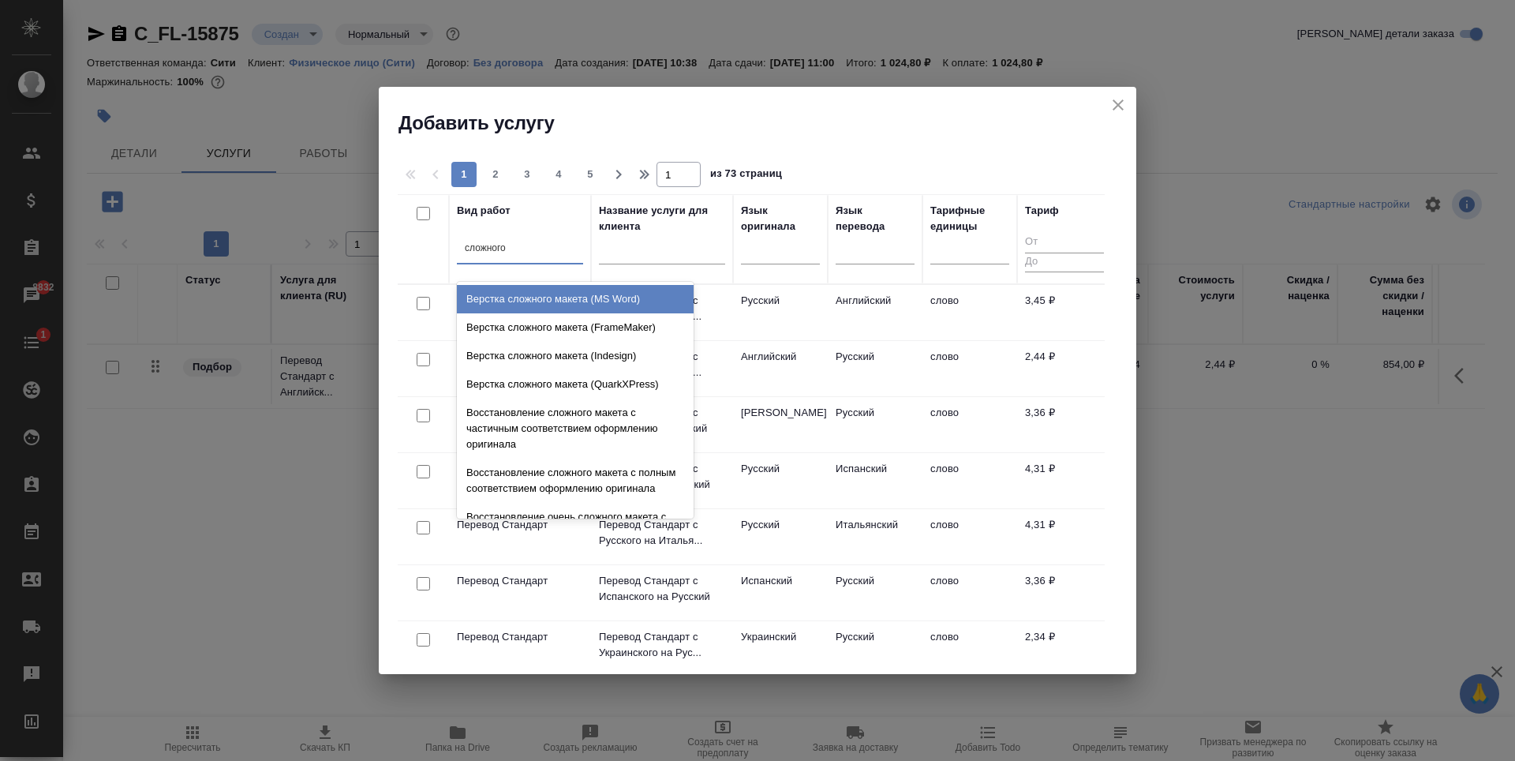
type input "сложного"
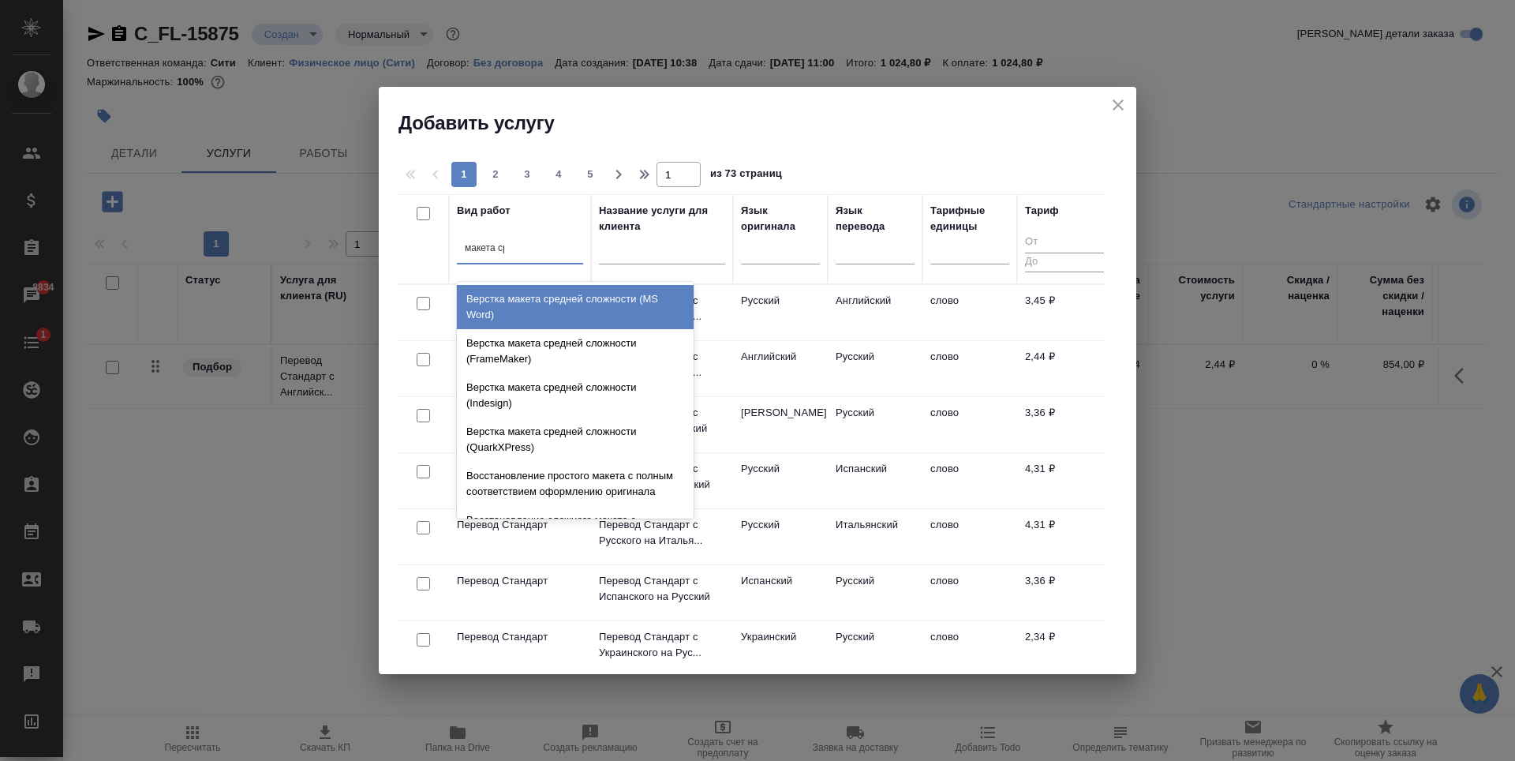
type input "макета сре"
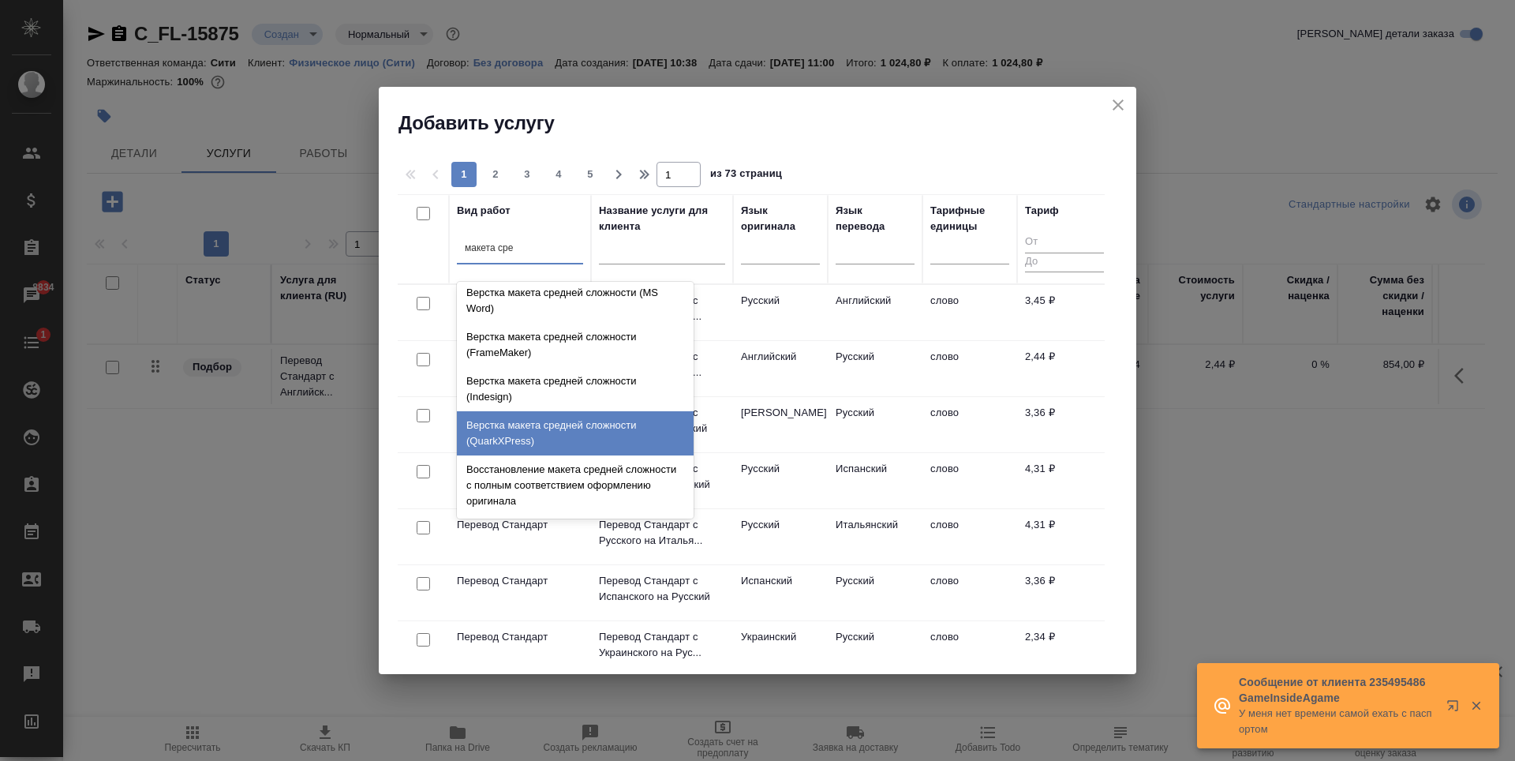
scroll to position [0, 0]
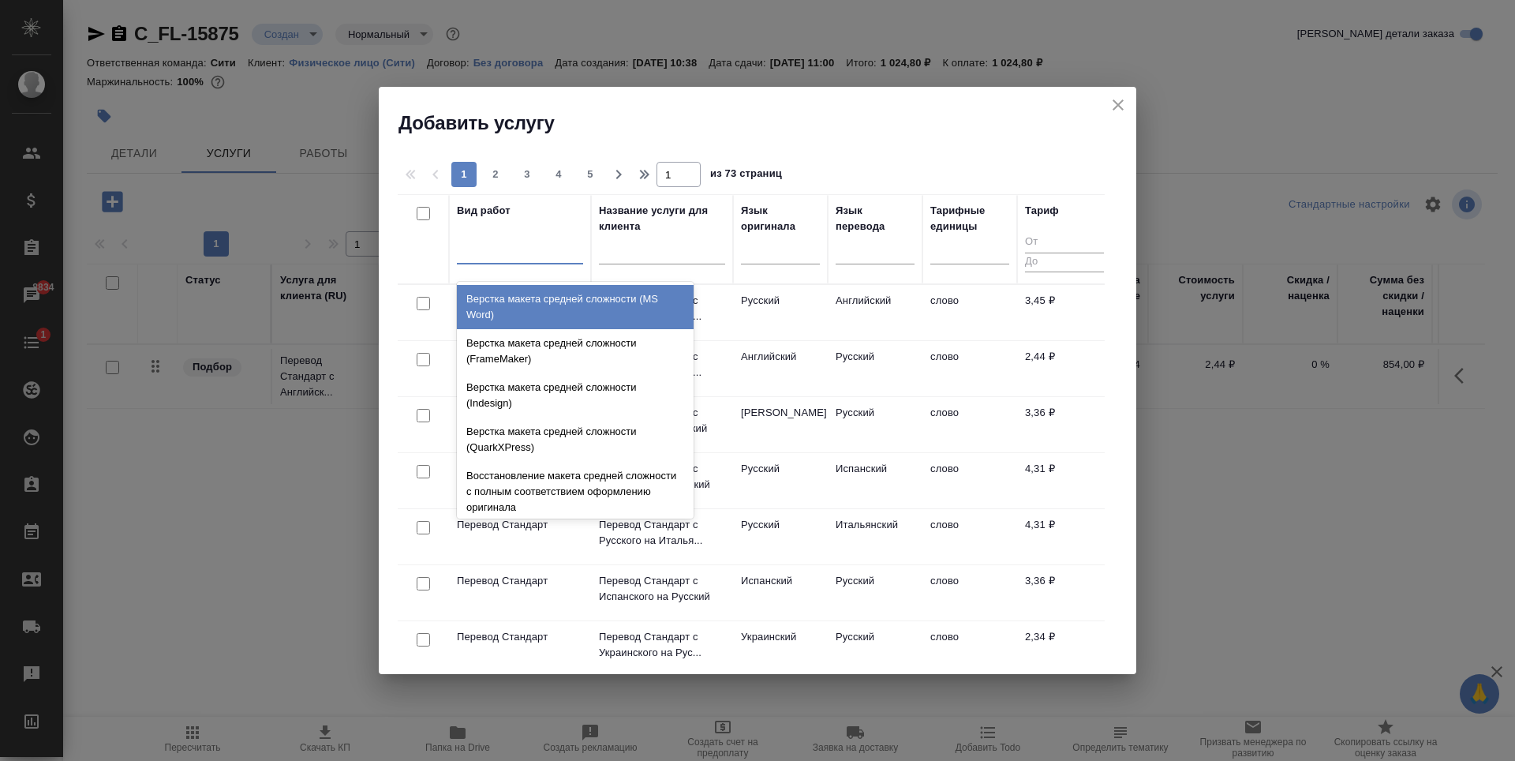
click at [531, 237] on div "макета сре" at bounding box center [520, 248] width 126 height 23
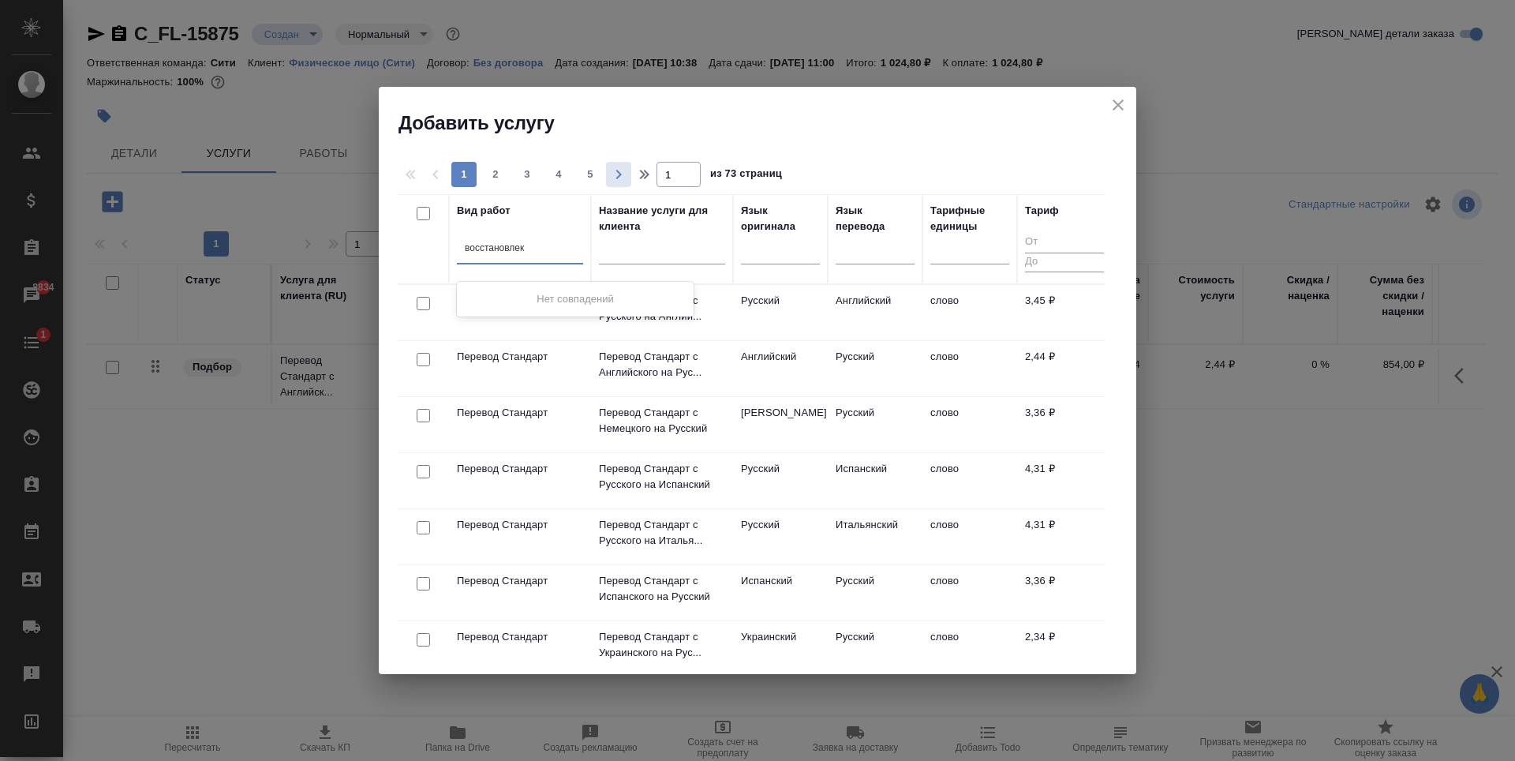
type input "восстановле"
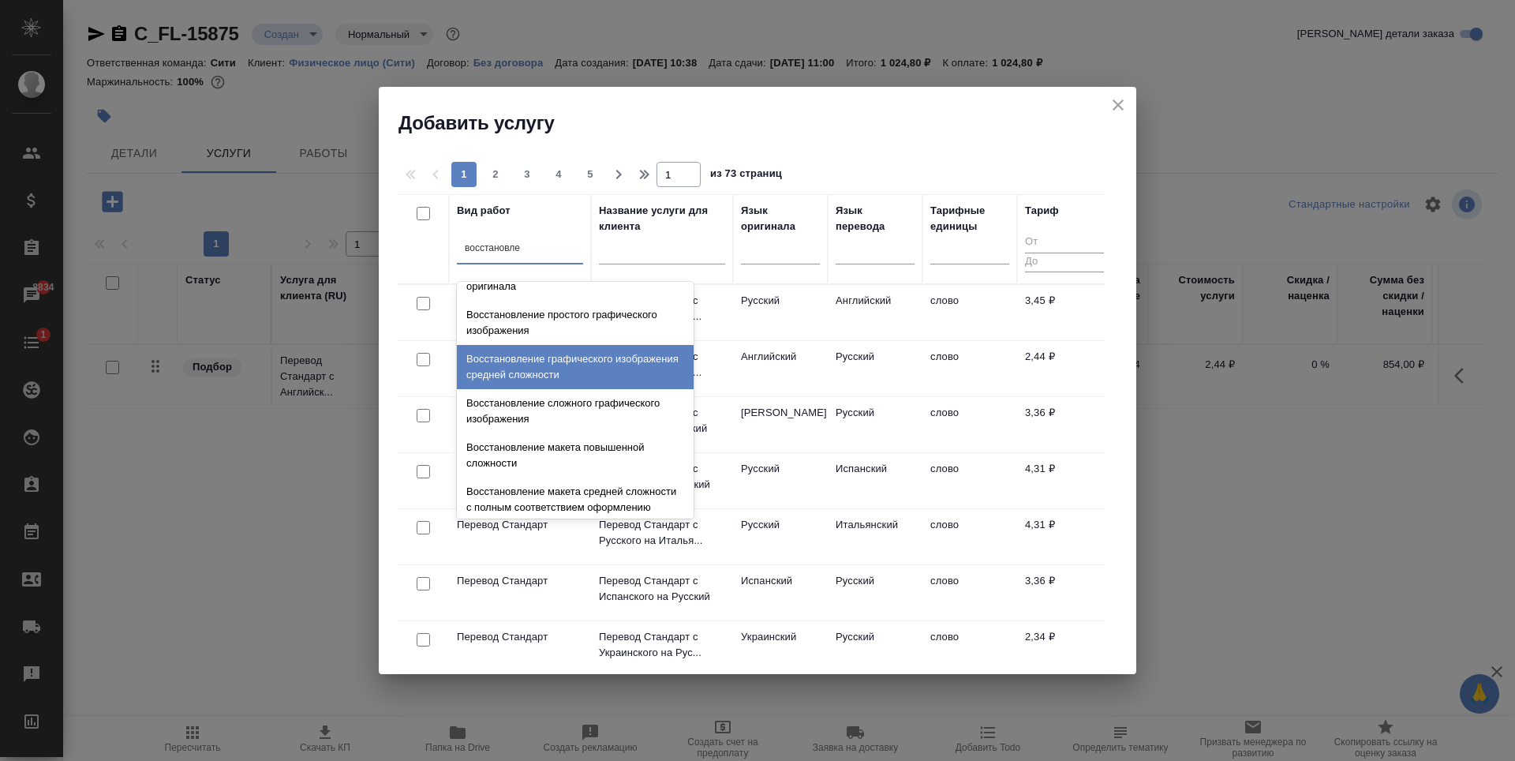
scroll to position [290, 0]
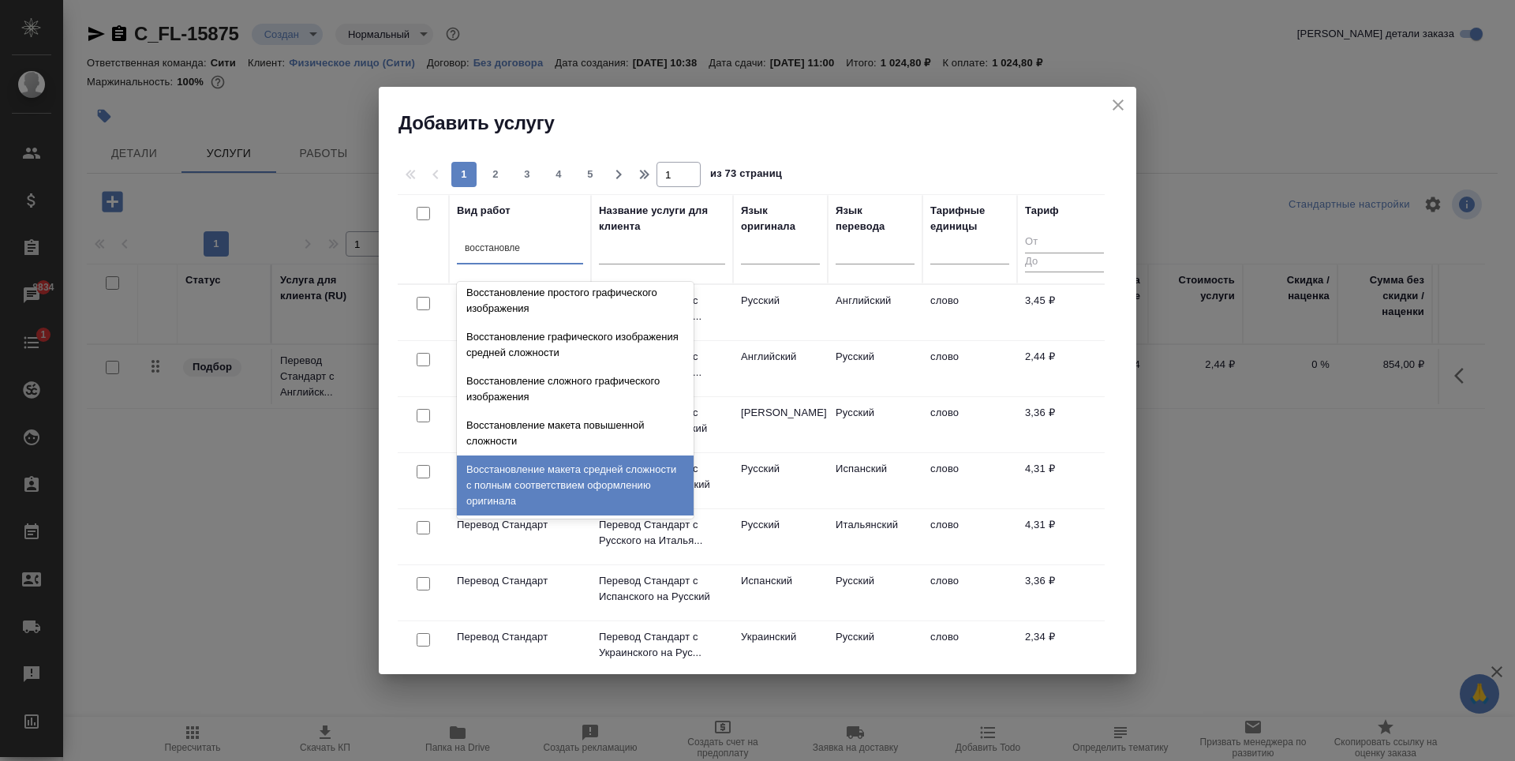
click at [560, 471] on div "Восстановление макета средней сложности с полным соответствием оформлению ориги…" at bounding box center [575, 485] width 237 height 60
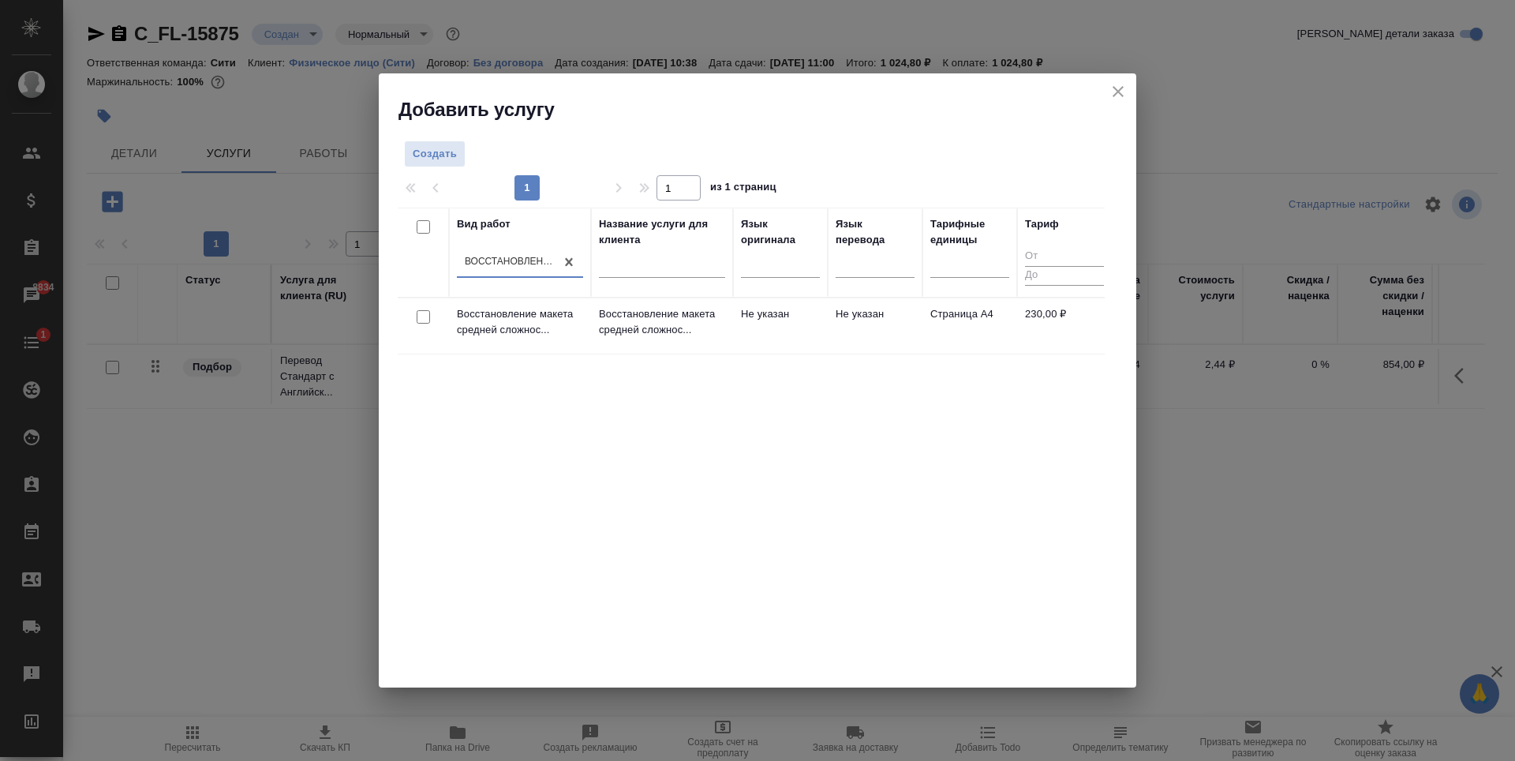
click at [436, 319] on div at bounding box center [424, 317] width 36 height 22
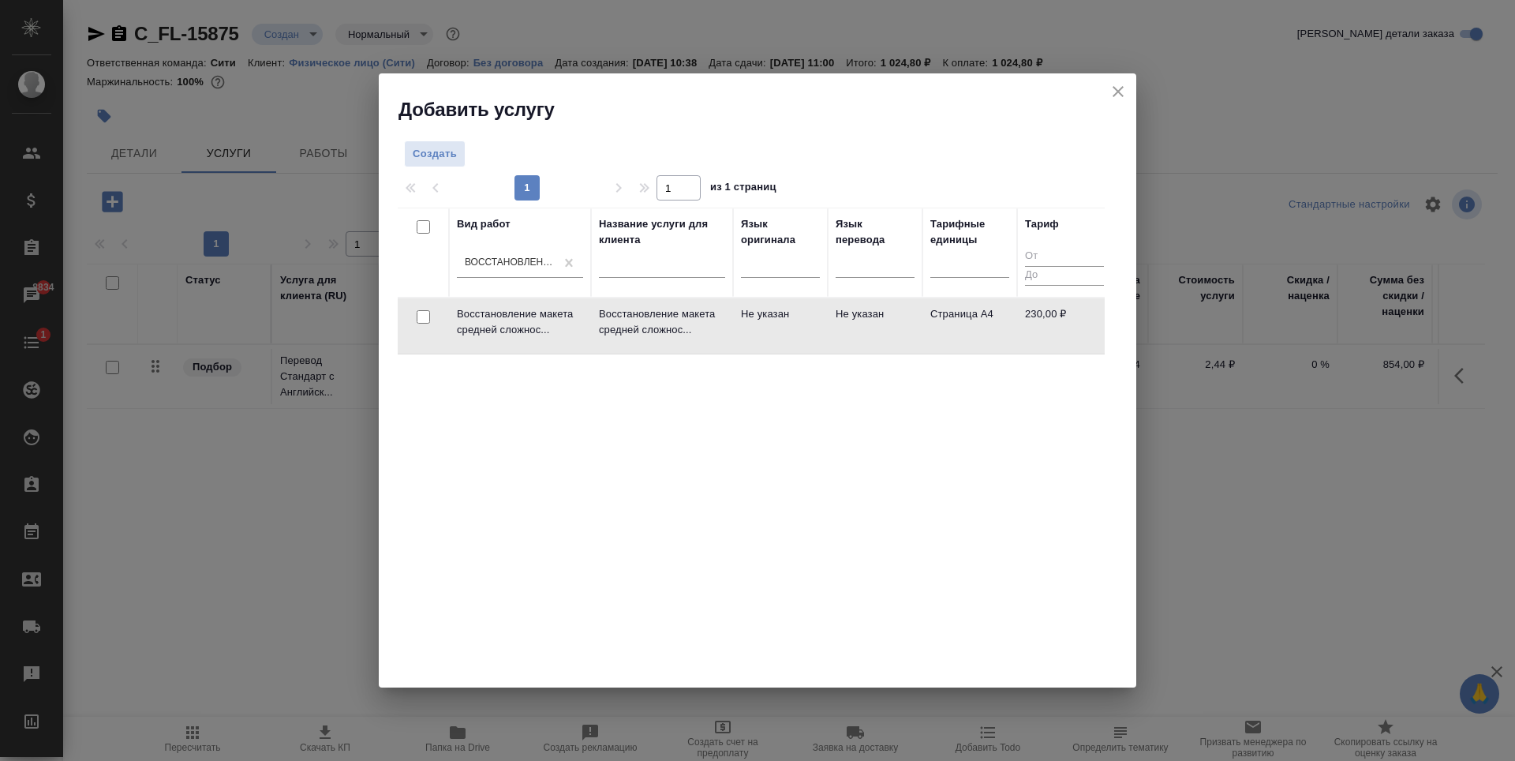
click at [424, 313] on input "checkbox" at bounding box center [423, 316] width 13 height 13
checkbox input "true"
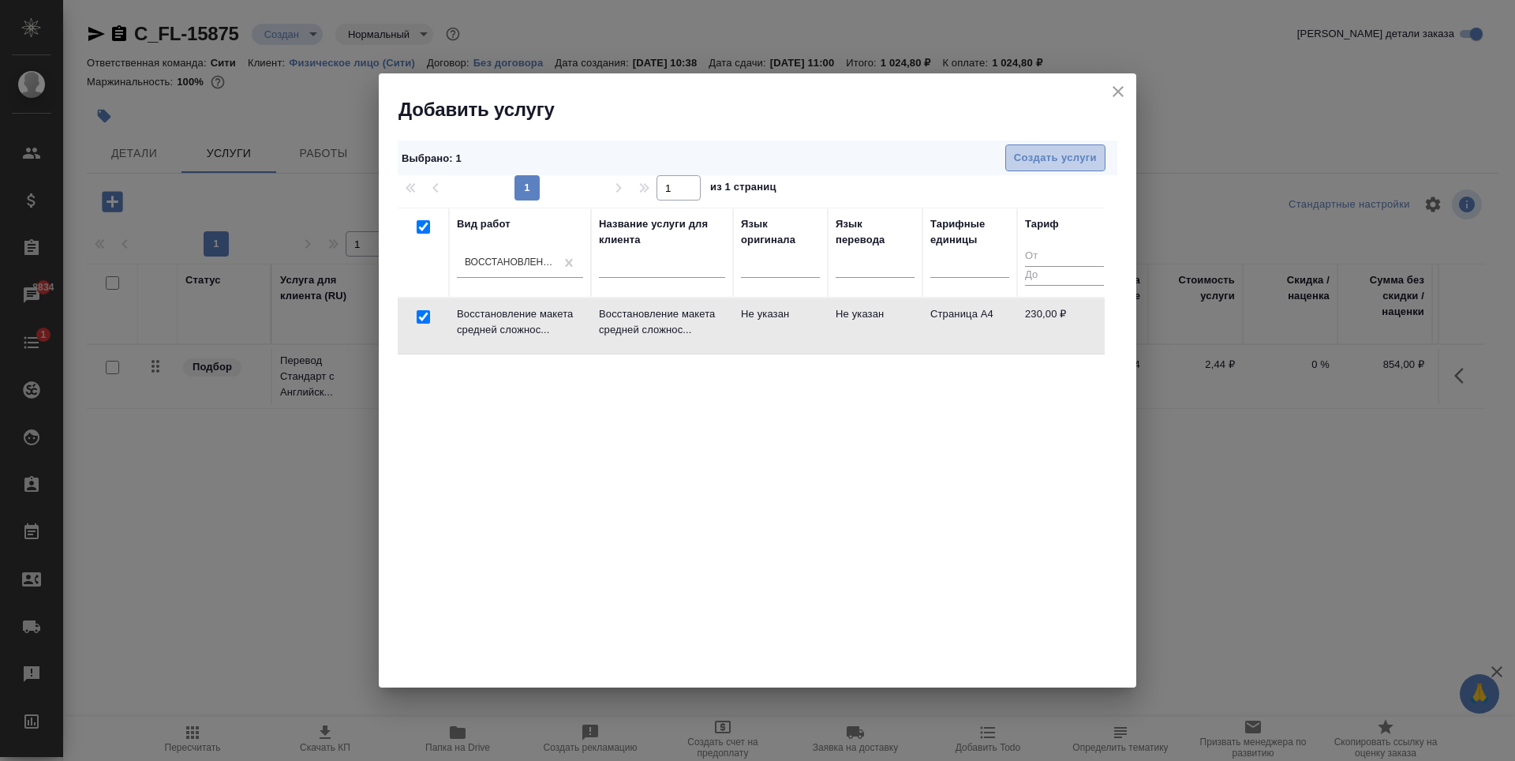
click at [1087, 157] on span "Создать услуги" at bounding box center [1055, 158] width 83 height 18
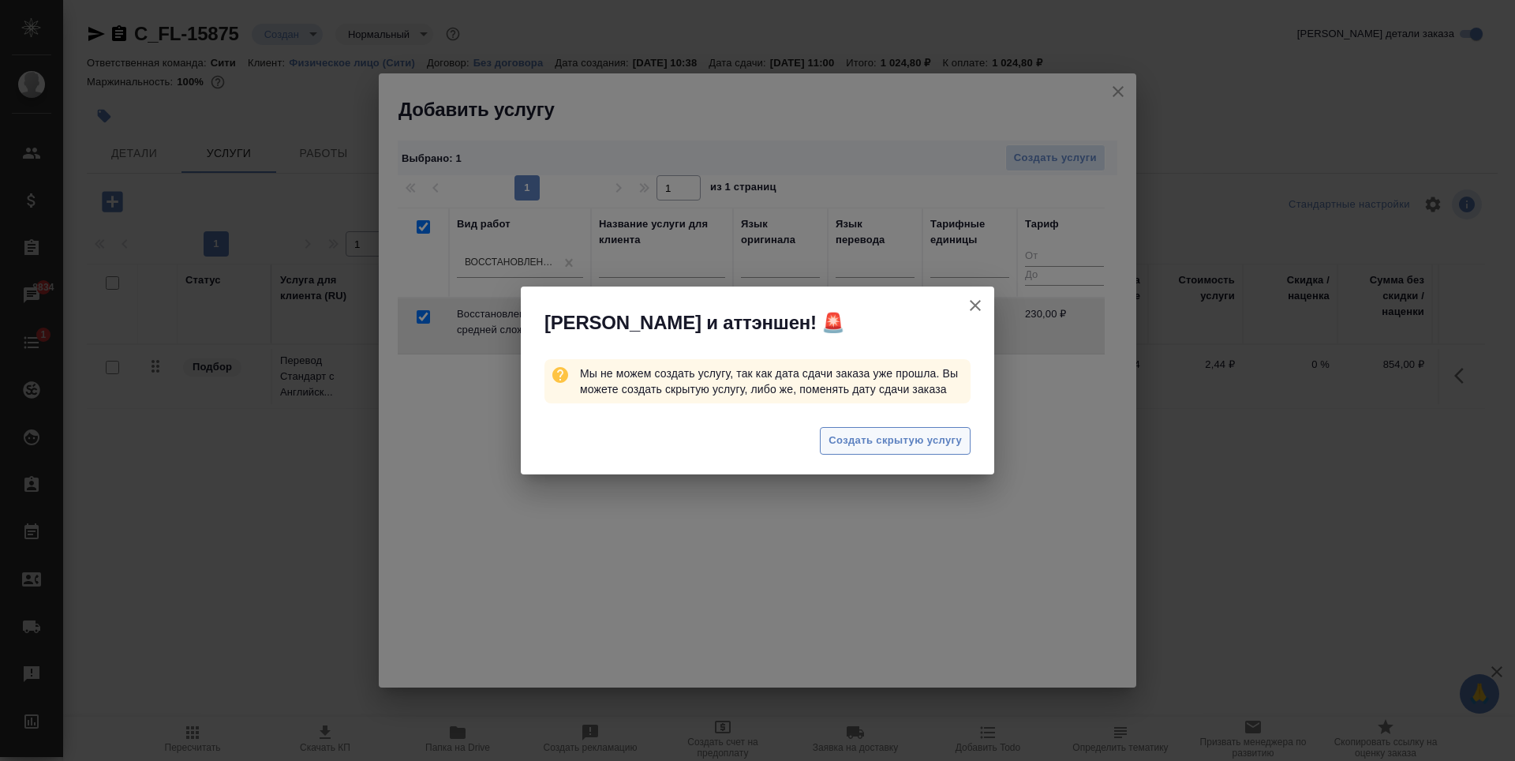
click at [919, 436] on span "Создать скрытую услугу" at bounding box center [894, 441] width 133 height 18
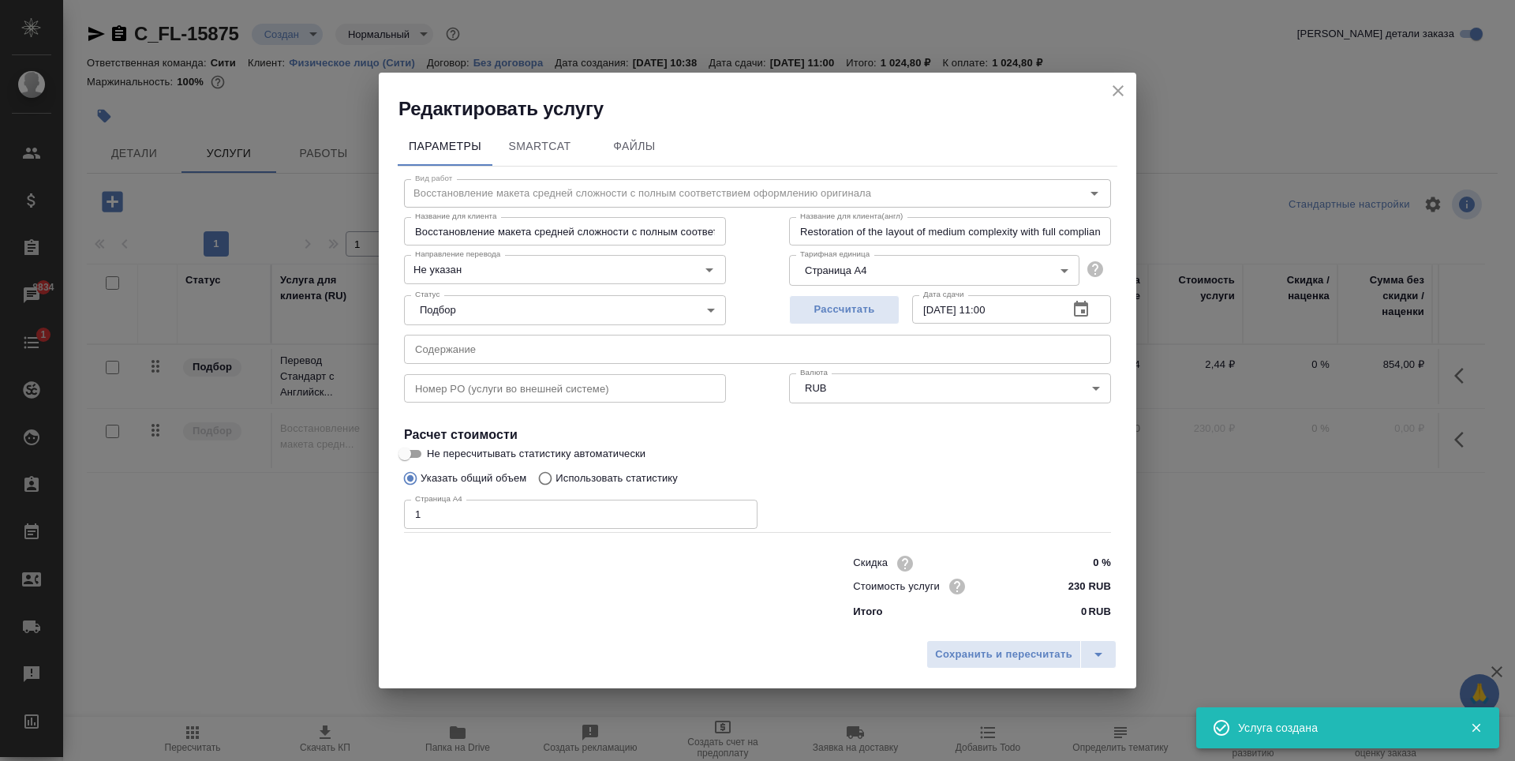
click at [740, 514] on input "1" at bounding box center [580, 513] width 353 height 28
type input "2"
click at [740, 514] on input "2" at bounding box center [580, 513] width 353 height 28
click at [836, 319] on button "Рассчитать" at bounding box center [844, 309] width 110 height 29
click at [1011, 657] on span "Сохранить и пересчитать" at bounding box center [1003, 654] width 137 height 18
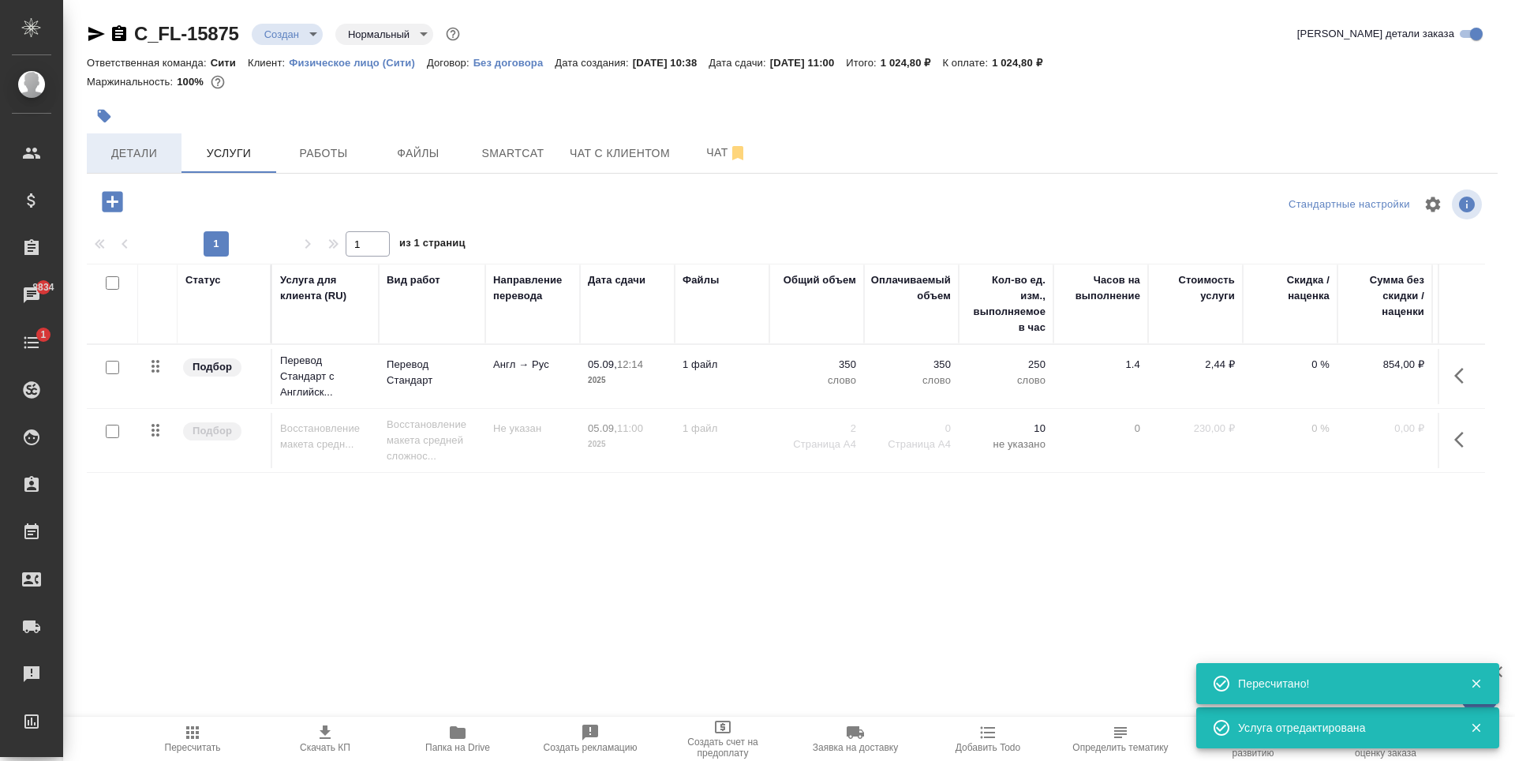
type input "urgent"
click at [151, 144] on span "Детали" at bounding box center [134, 154] width 76 height 20
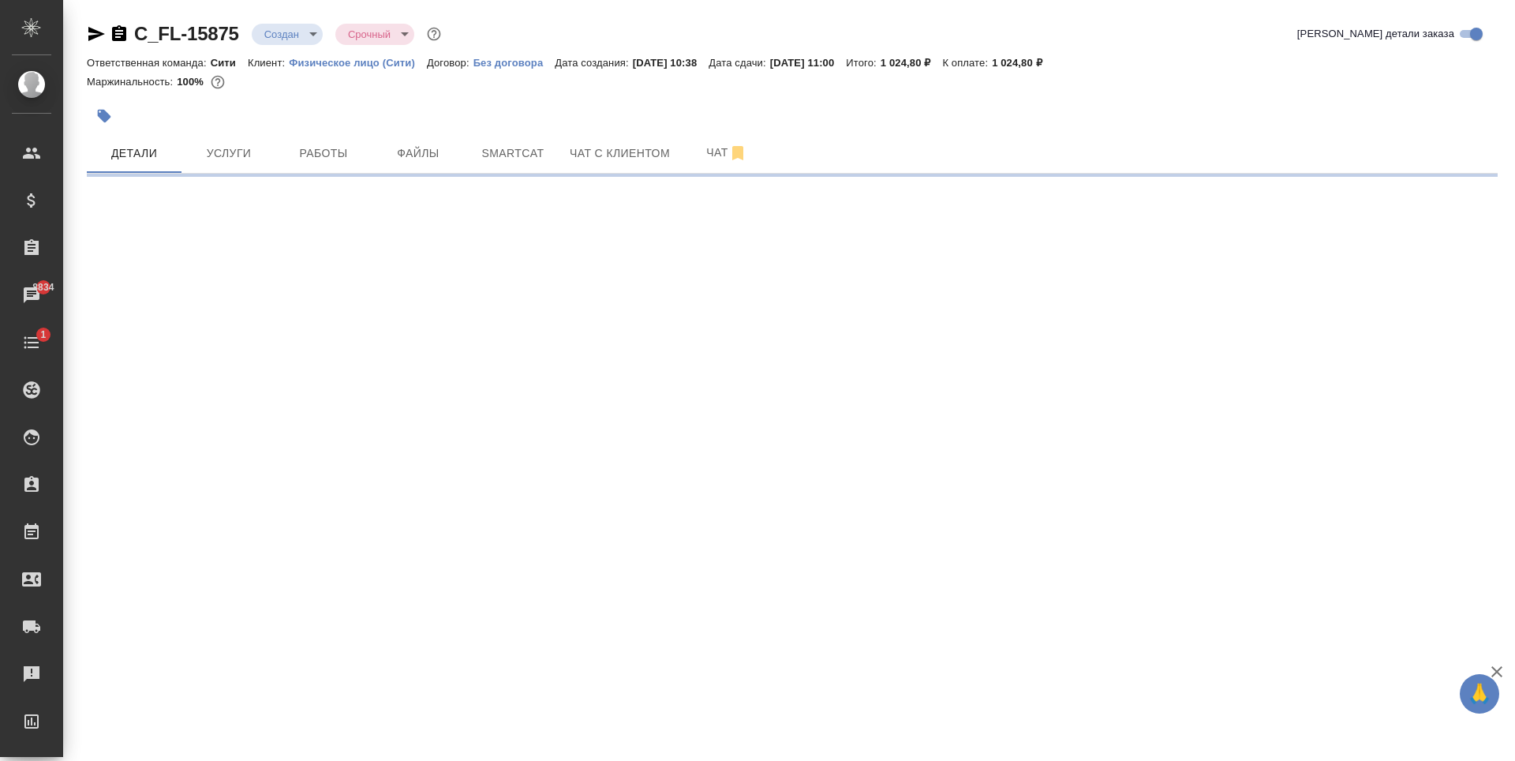
select select "RU"
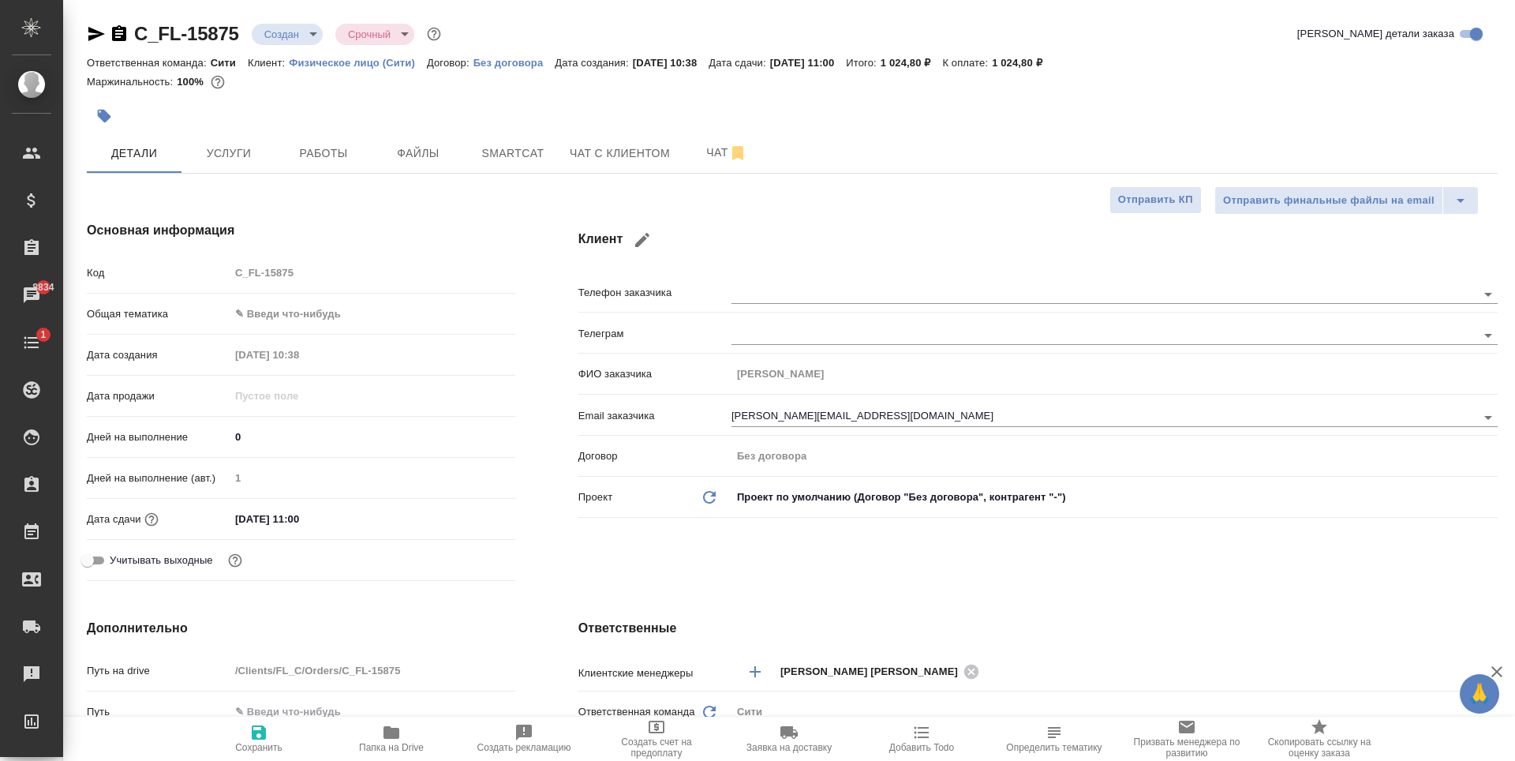
type textarea "x"
click at [329, 519] on input "05.09.2025 11:00" at bounding box center [299, 518] width 138 height 23
click at [466, 516] on icon "button" at bounding box center [469, 517] width 19 height 19
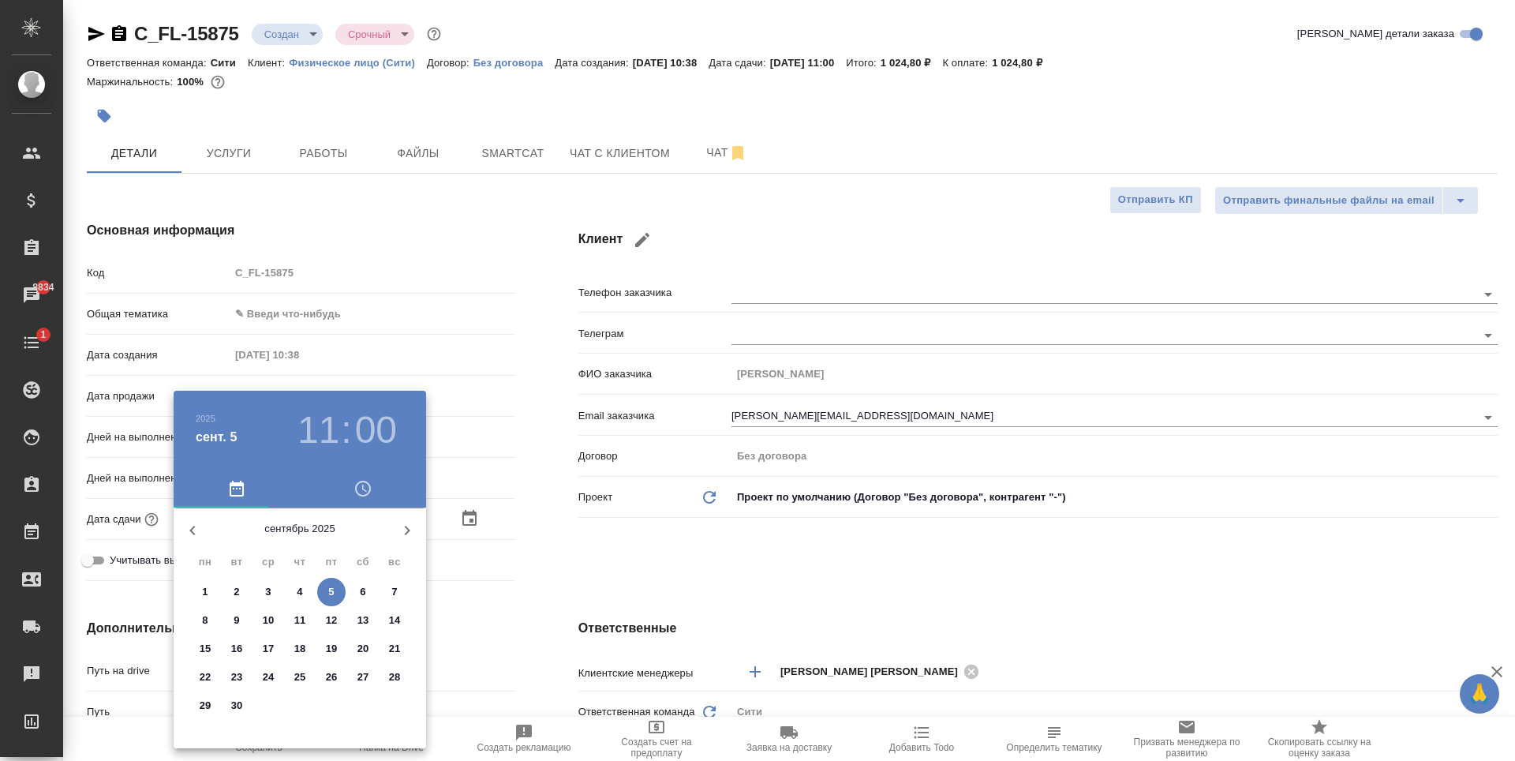
click at [211, 619] on span "8" at bounding box center [205, 620] width 28 height 16
type input "08.09.2025 11:00"
type textarea "x"
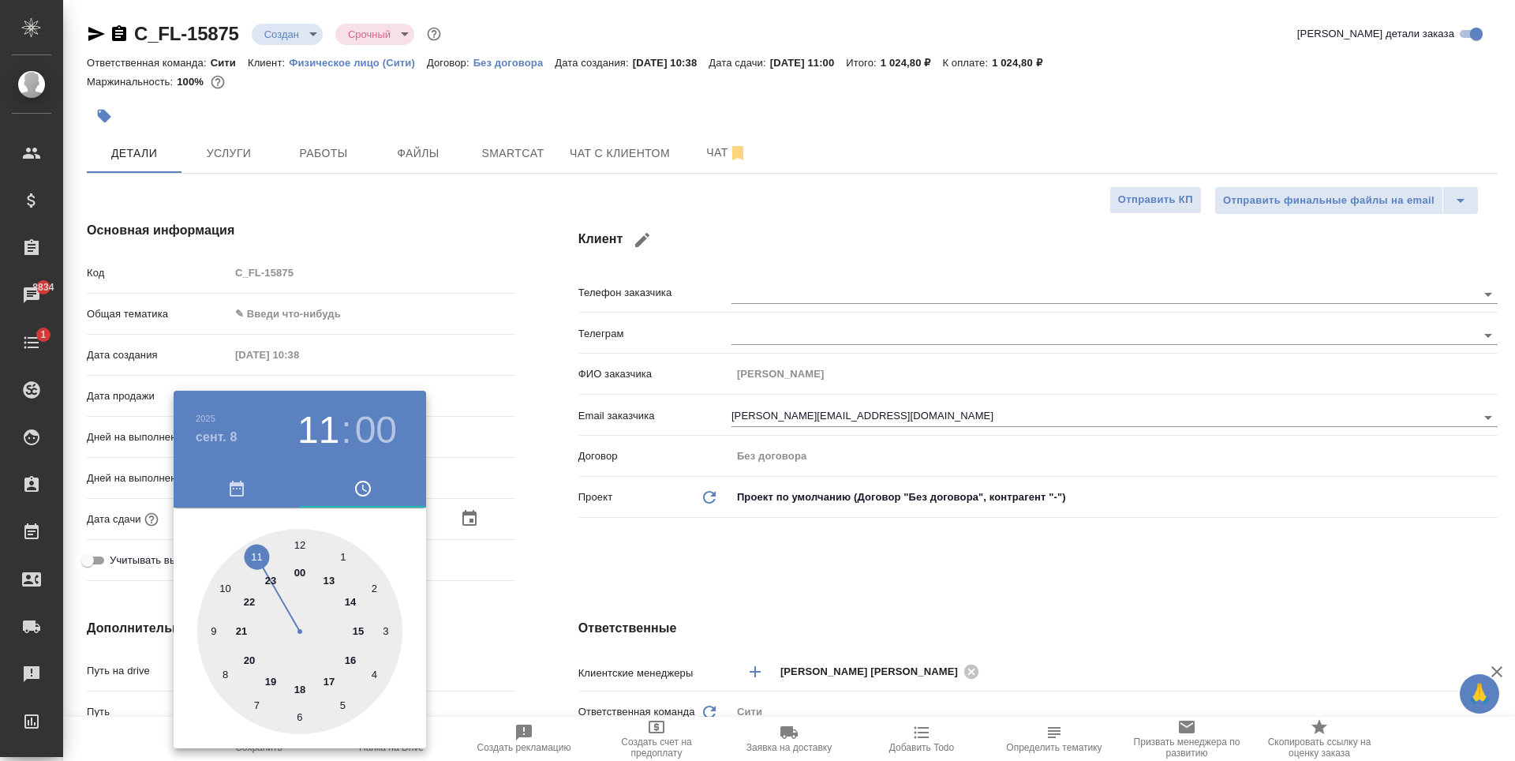
click at [297, 689] on div at bounding box center [299, 631] width 205 height 205
type input "08.09.2025 18:00"
type textarea "x"
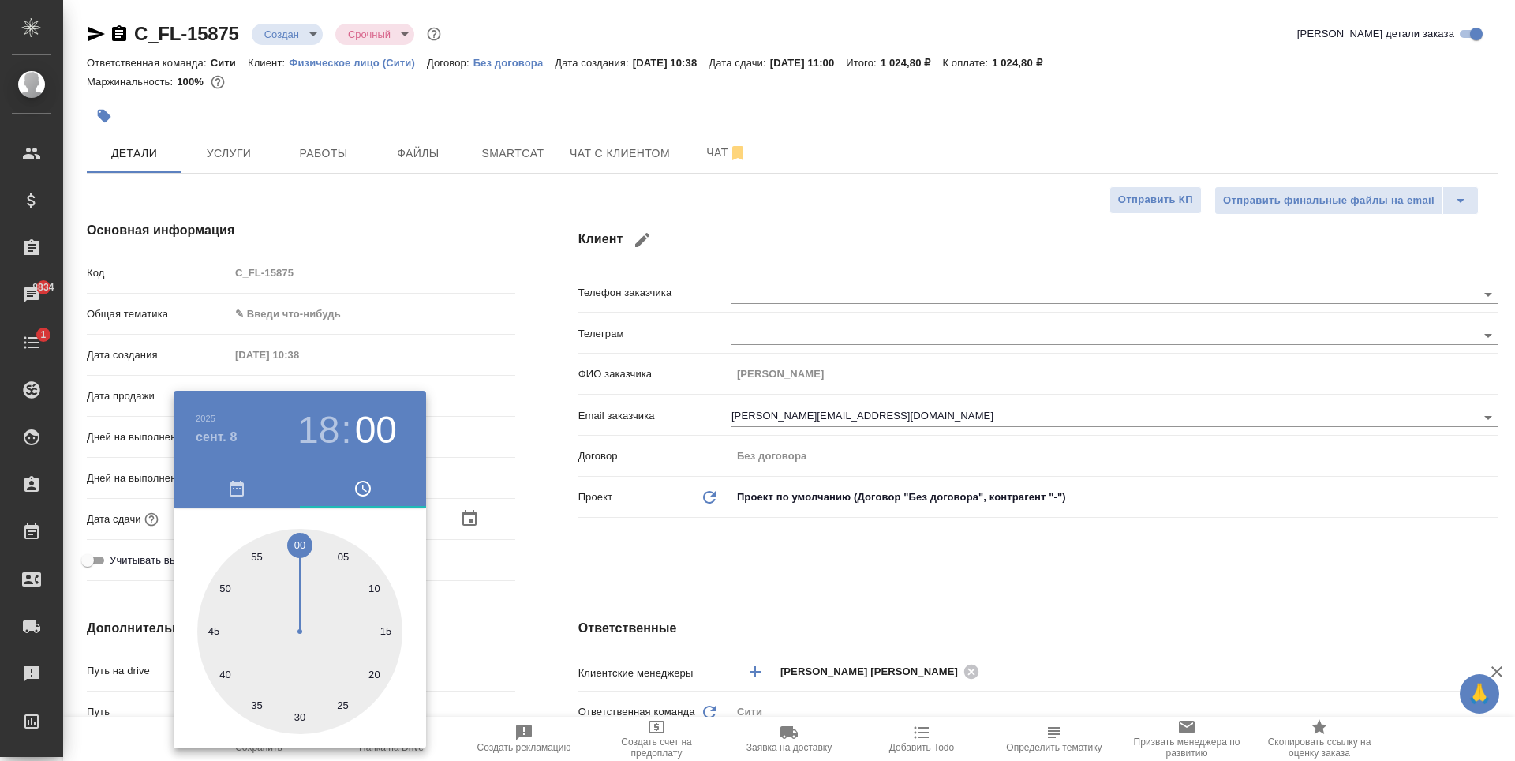
click at [671, 573] on div at bounding box center [757, 380] width 1515 height 761
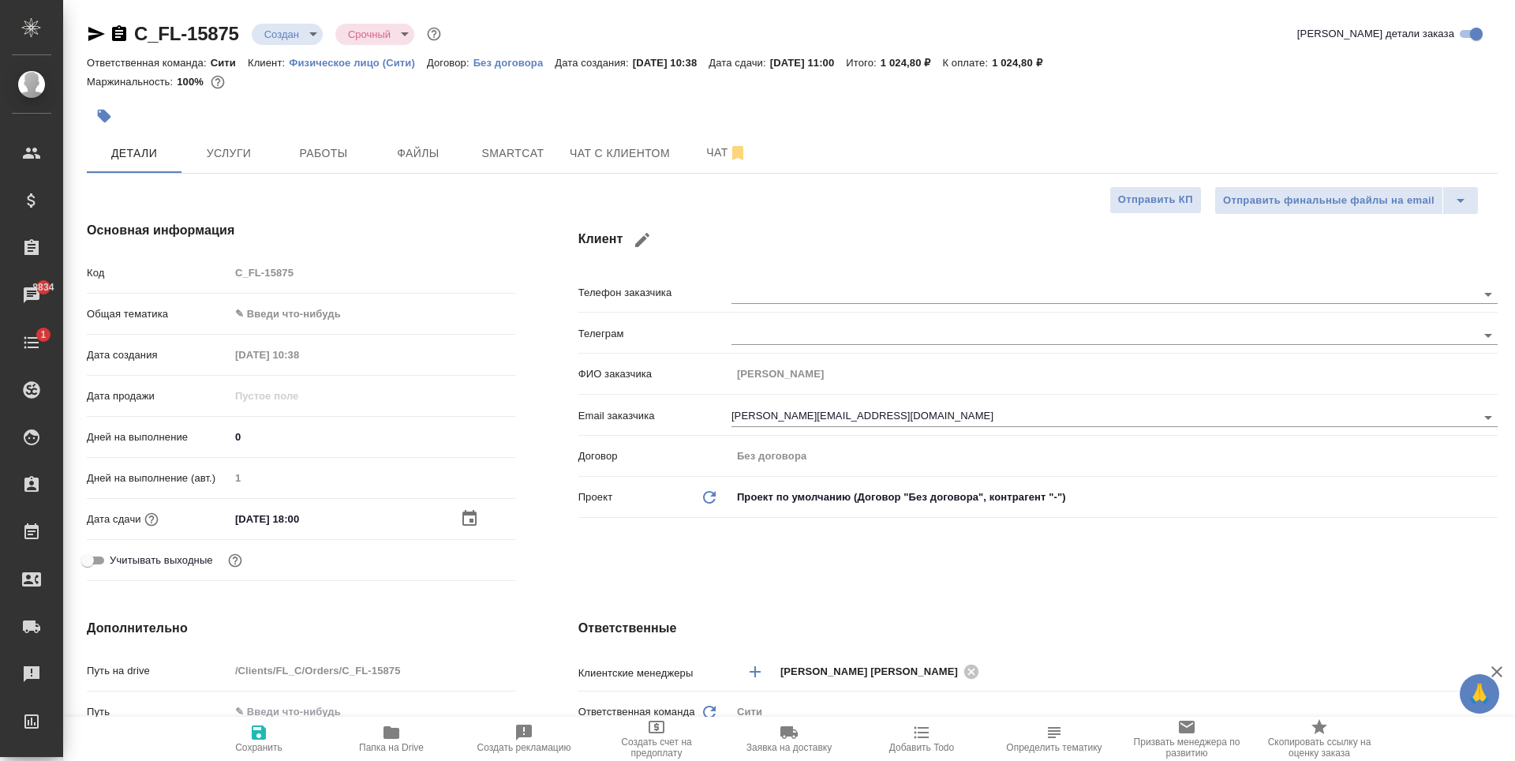
click at [251, 746] on span "Сохранить" at bounding box center [258, 747] width 47 height 11
type textarea "x"
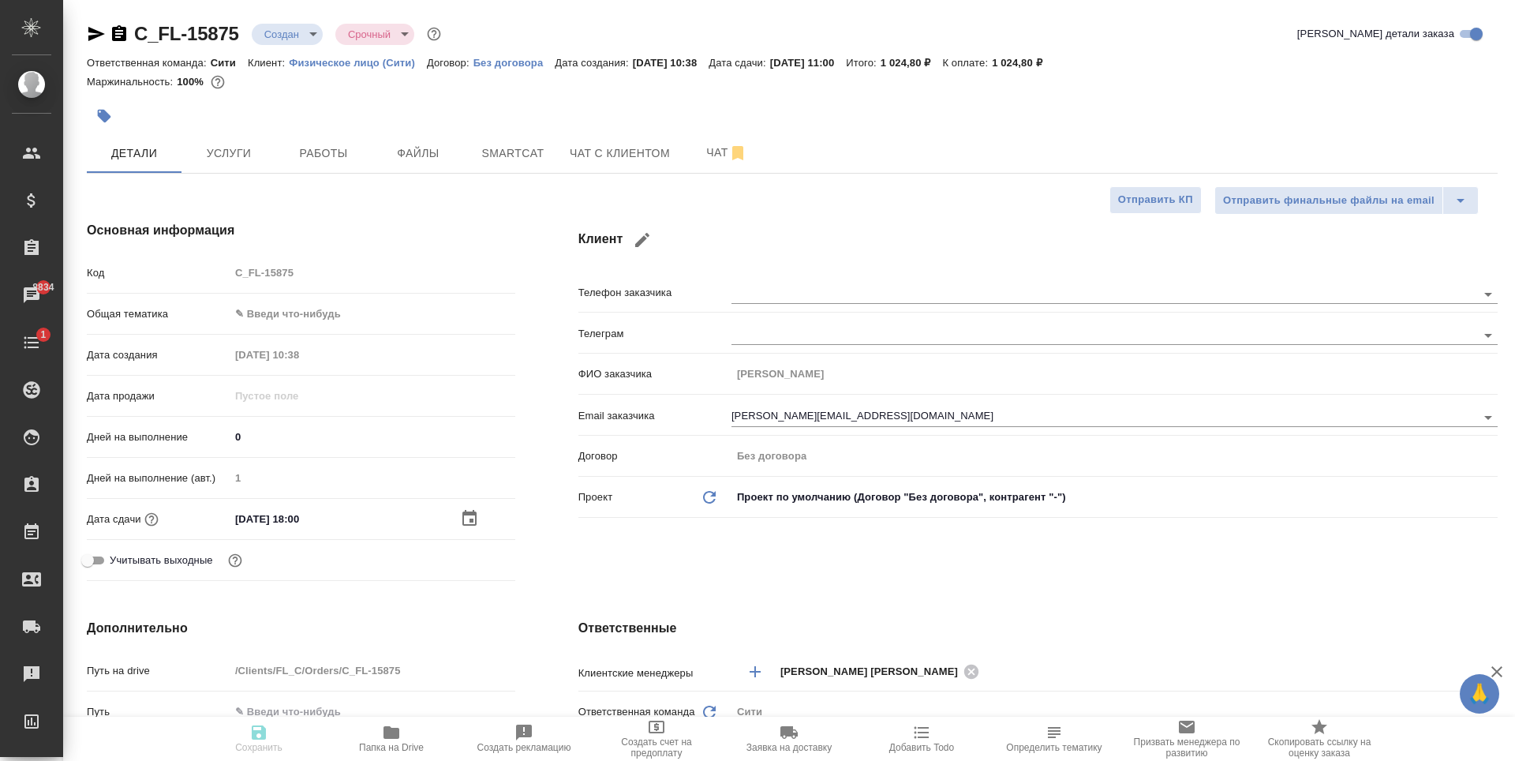
type textarea "x"
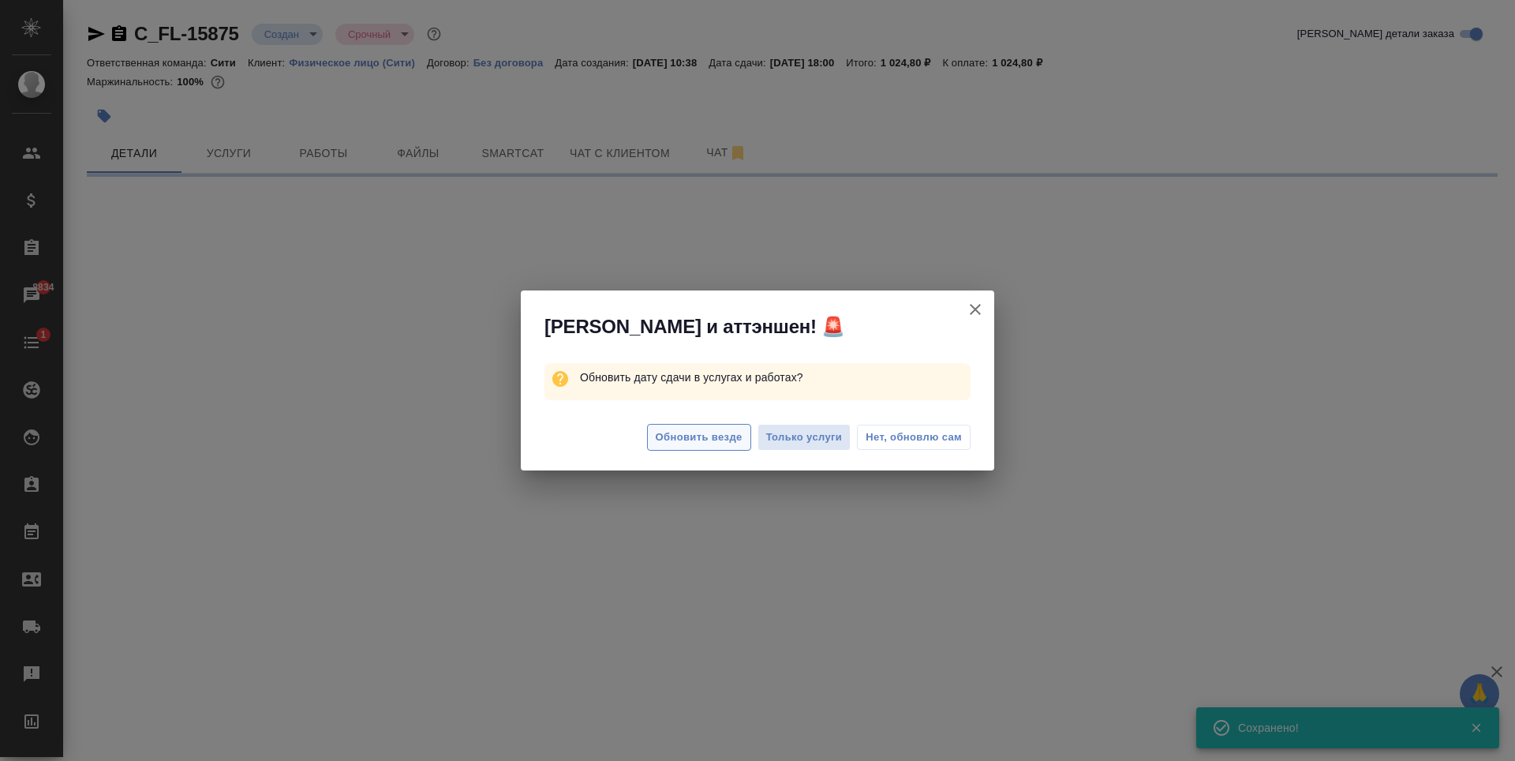
click at [725, 441] on span "Обновить везде" at bounding box center [699, 437] width 87 height 18
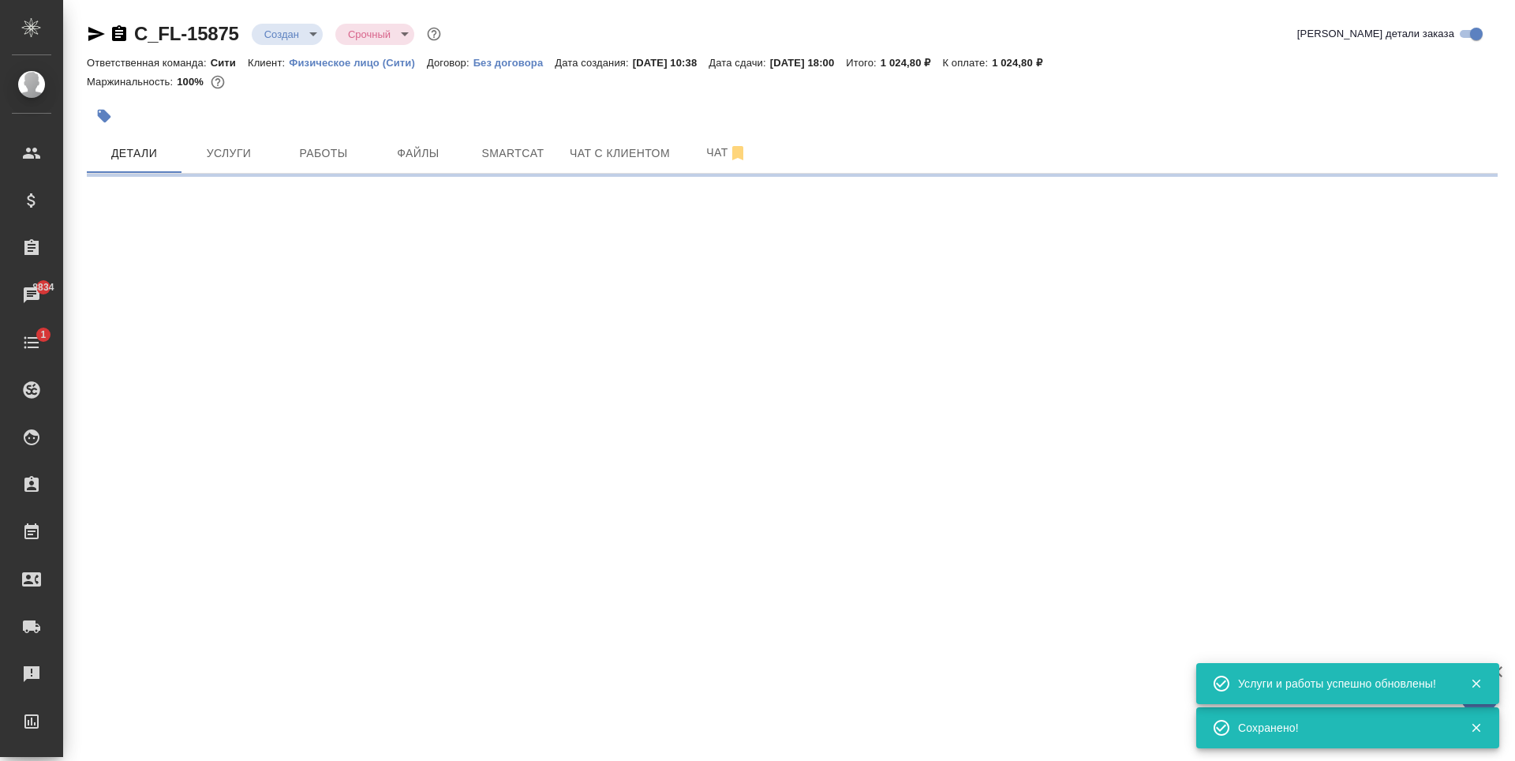
select select "RU"
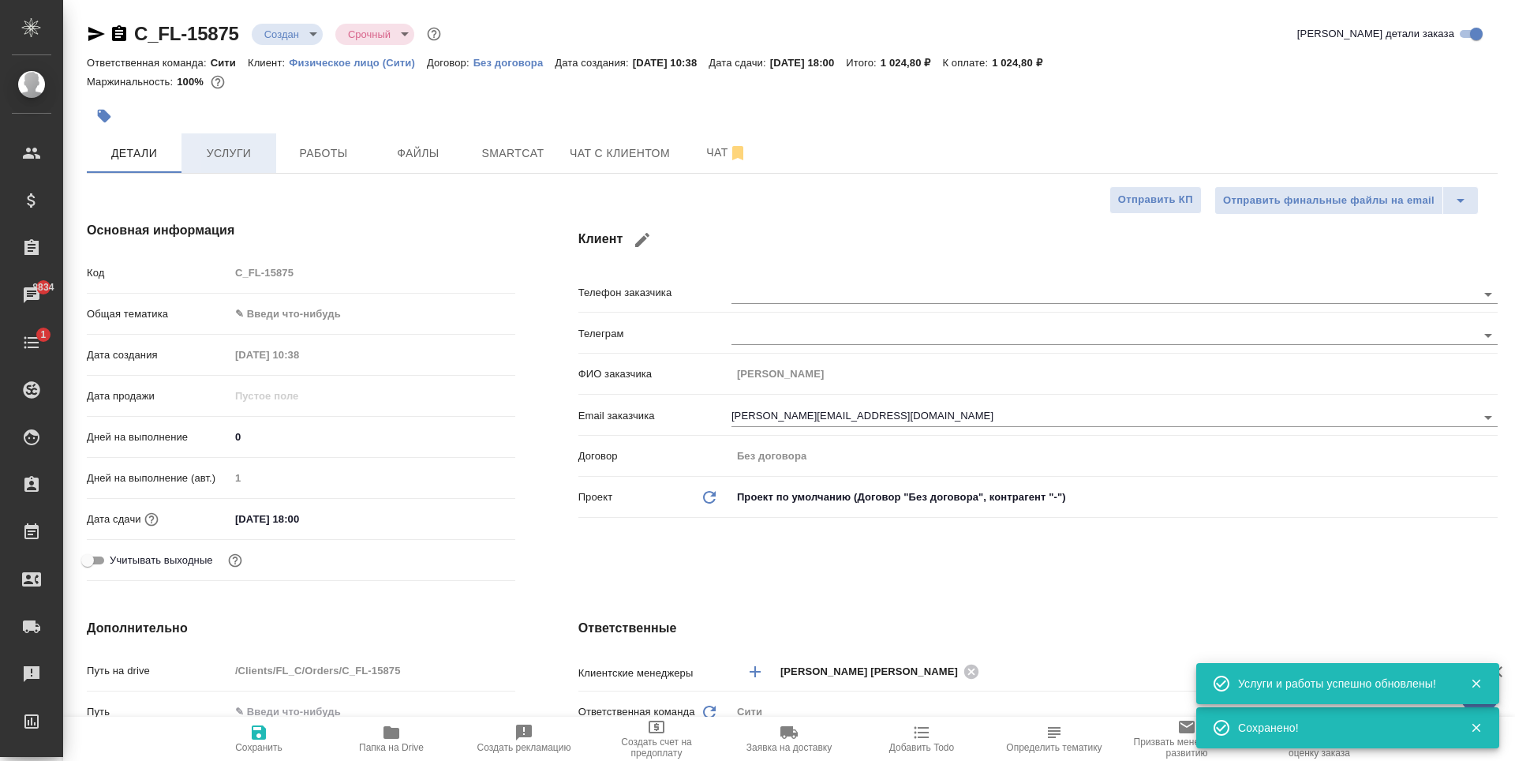
type textarea "x"
click at [216, 155] on span "Услуги" at bounding box center [229, 154] width 76 height 20
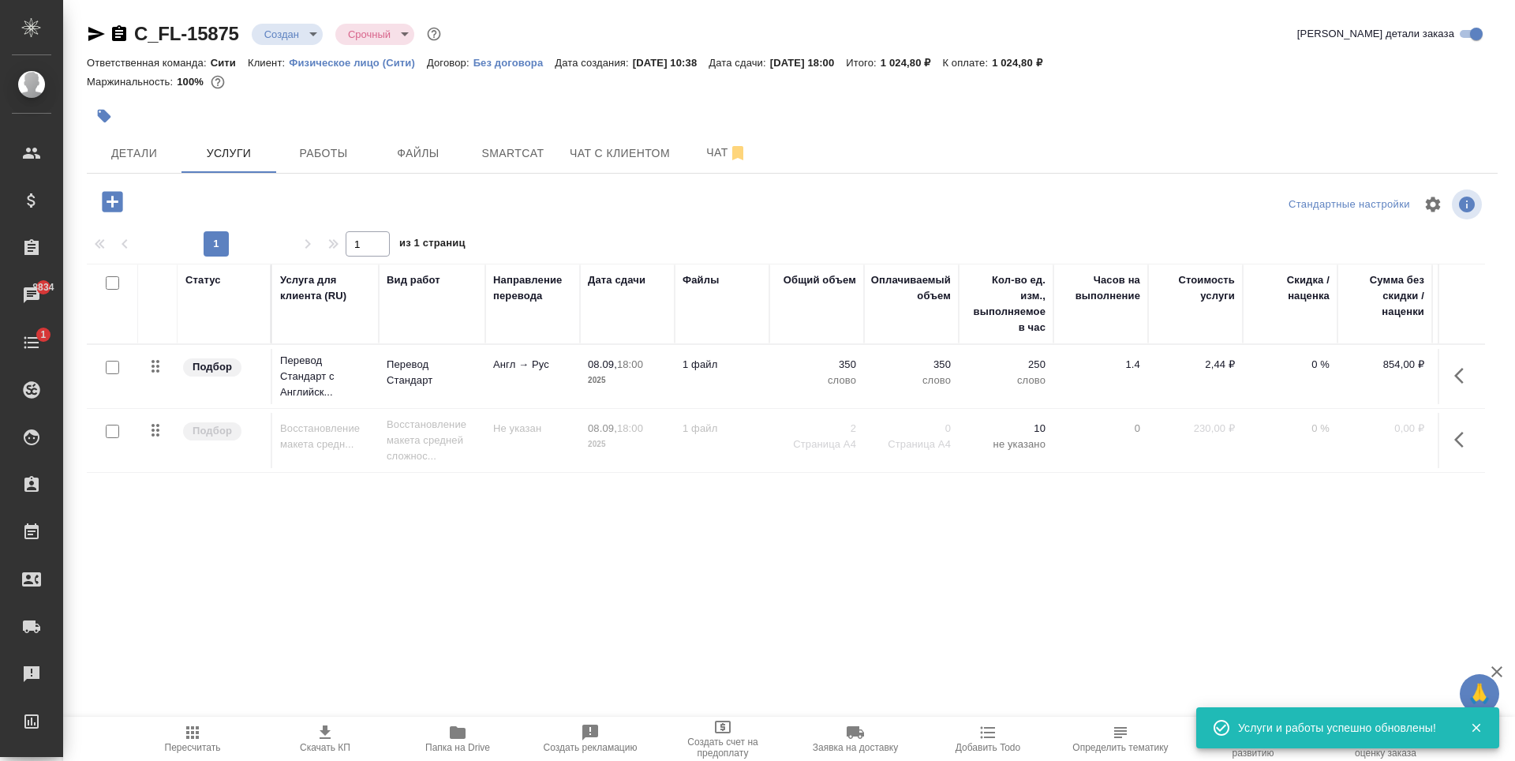
click at [111, 436] on input "checkbox" at bounding box center [112, 430] width 13 height 13
checkbox input "true"
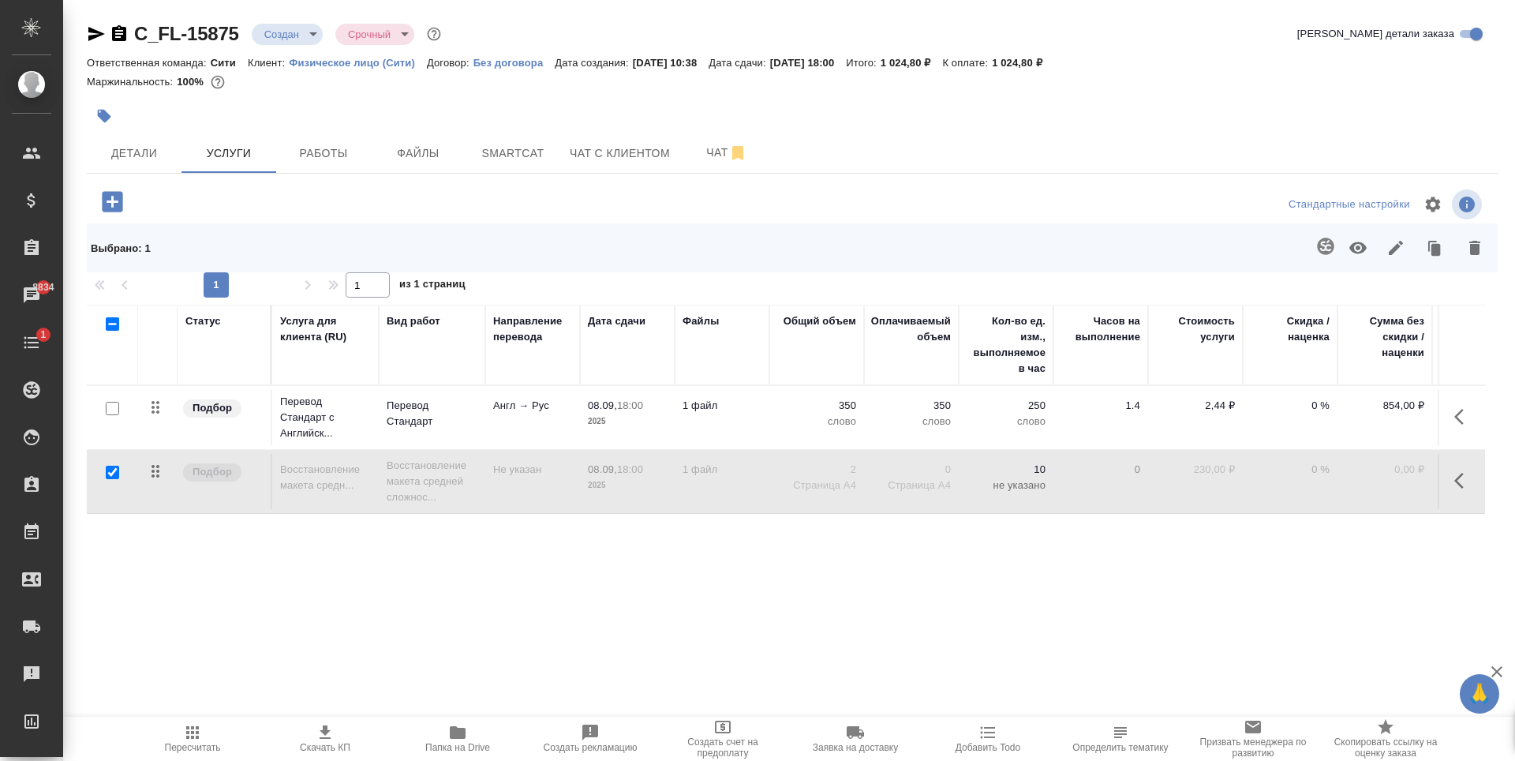
click at [1353, 249] on icon "button" at bounding box center [1357, 248] width 17 height 12
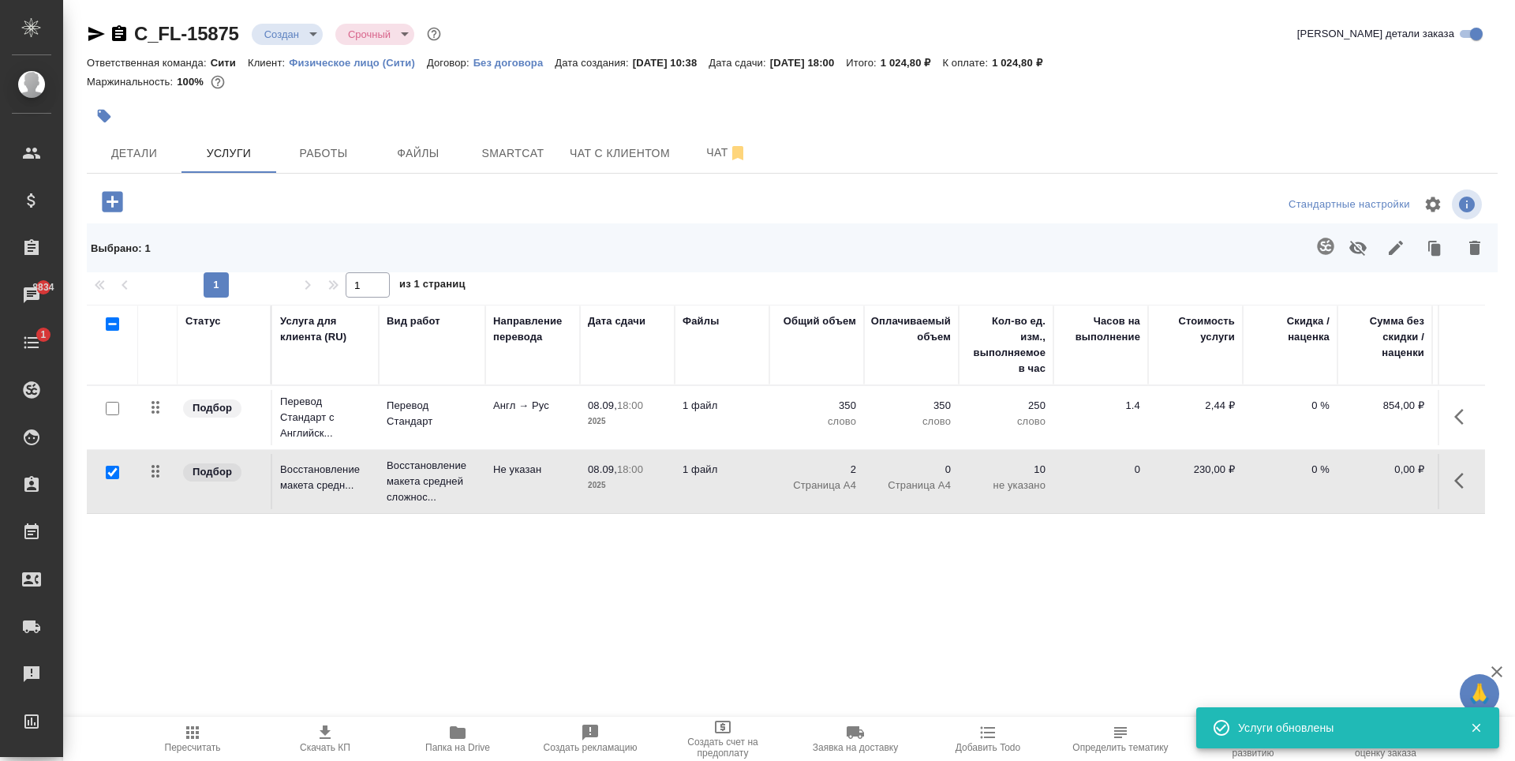
click at [118, 197] on icon "button" at bounding box center [112, 201] width 21 height 21
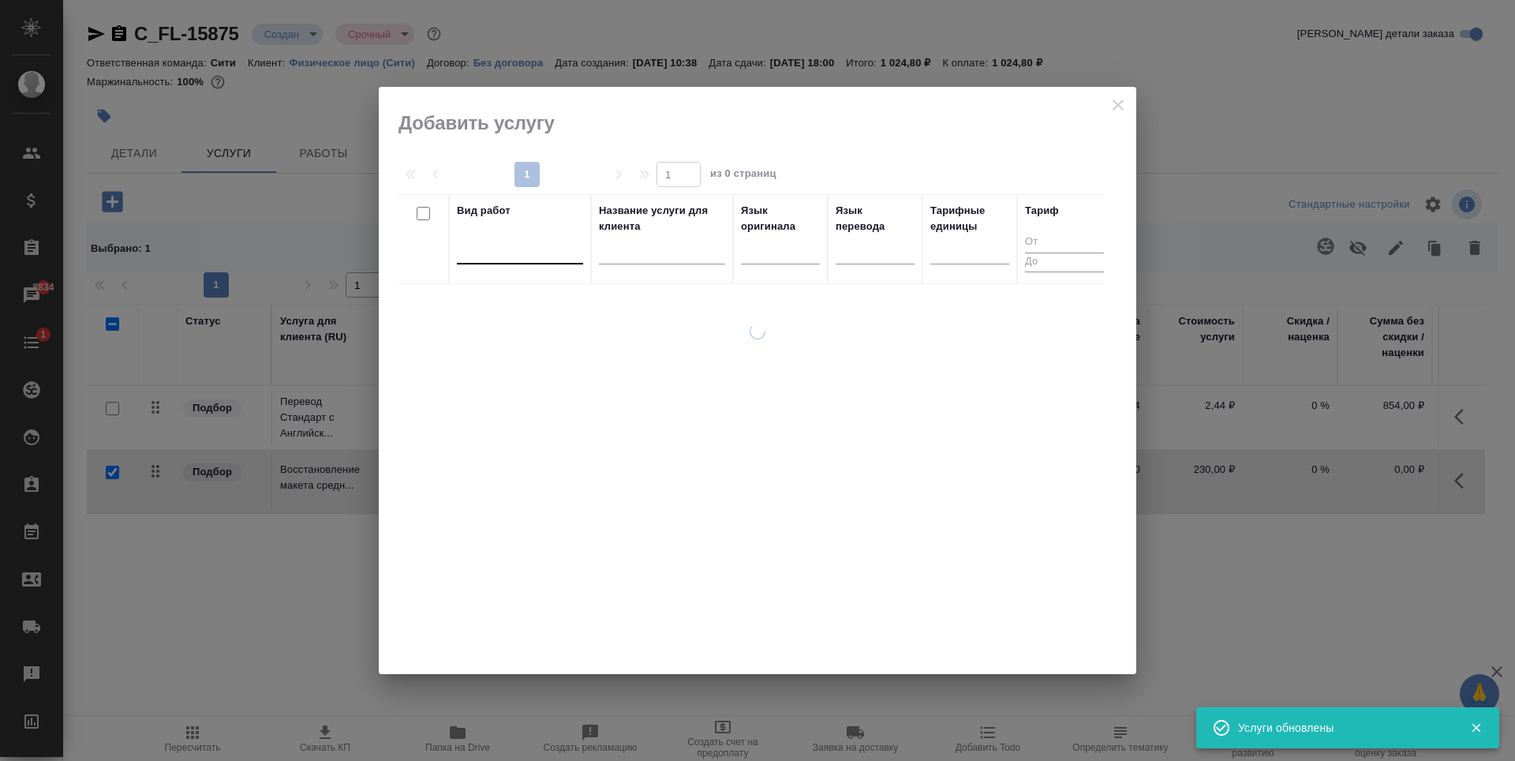
click at [491, 254] on div at bounding box center [520, 248] width 126 height 23
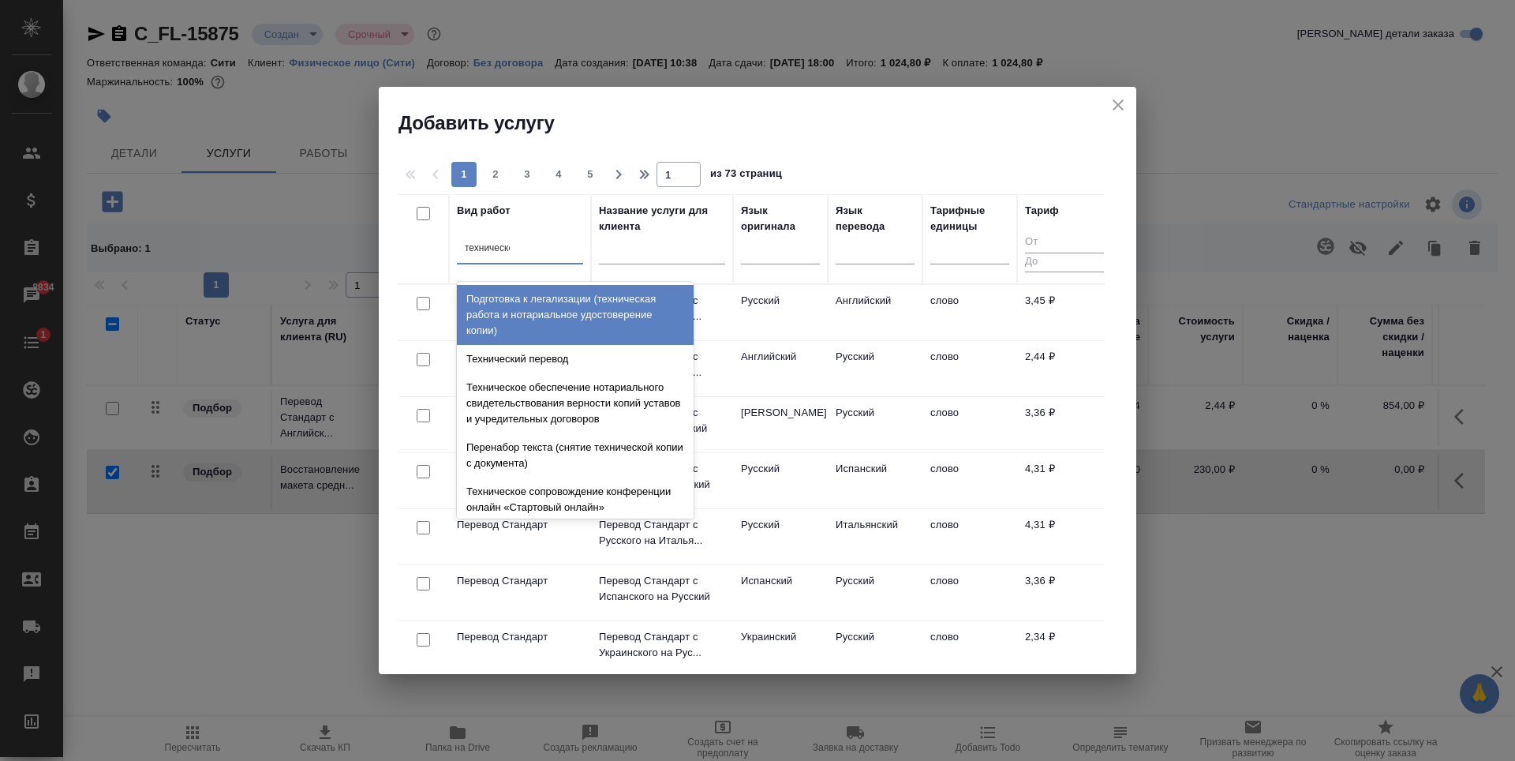
type input "техническое"
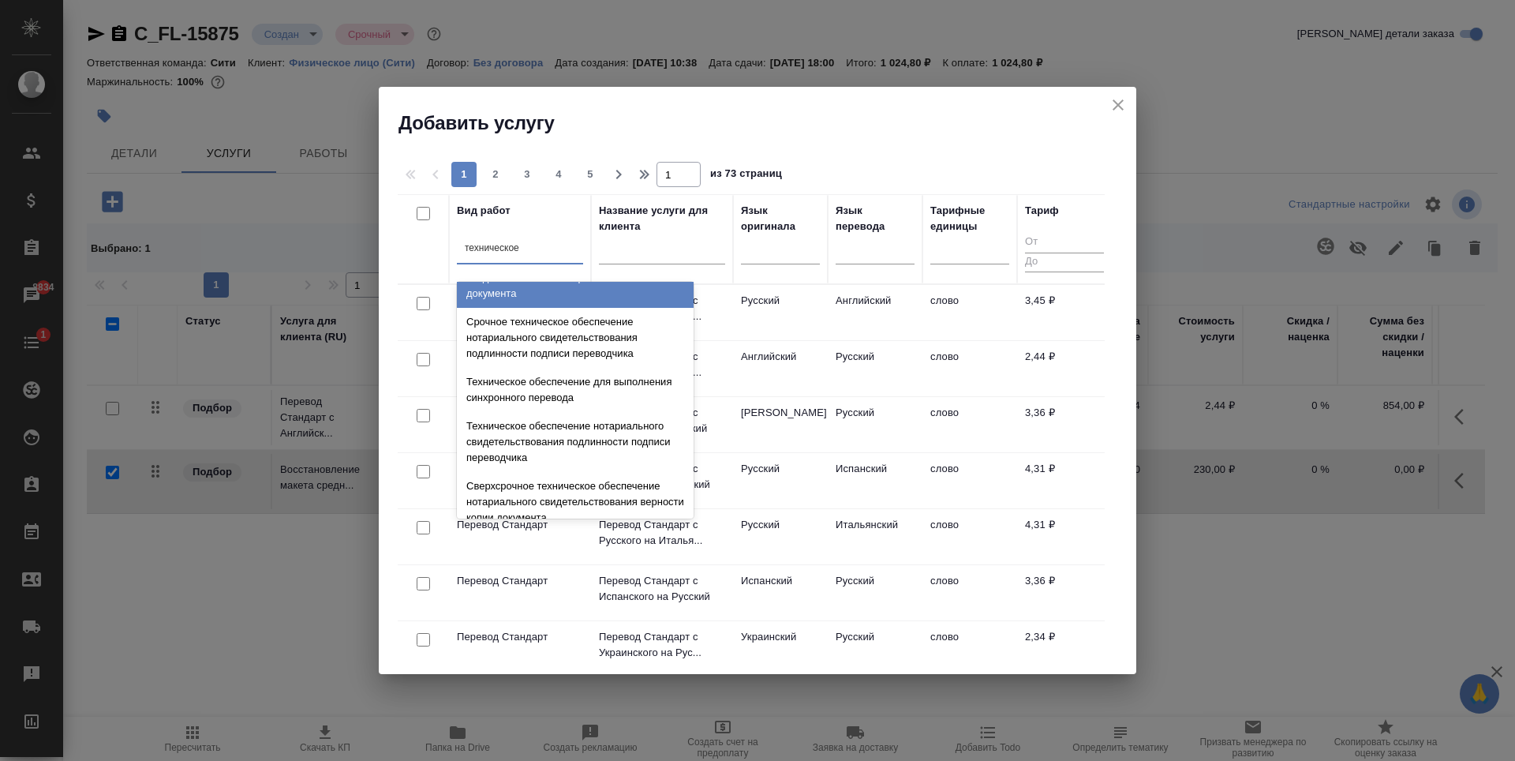
scroll to position [237, 0]
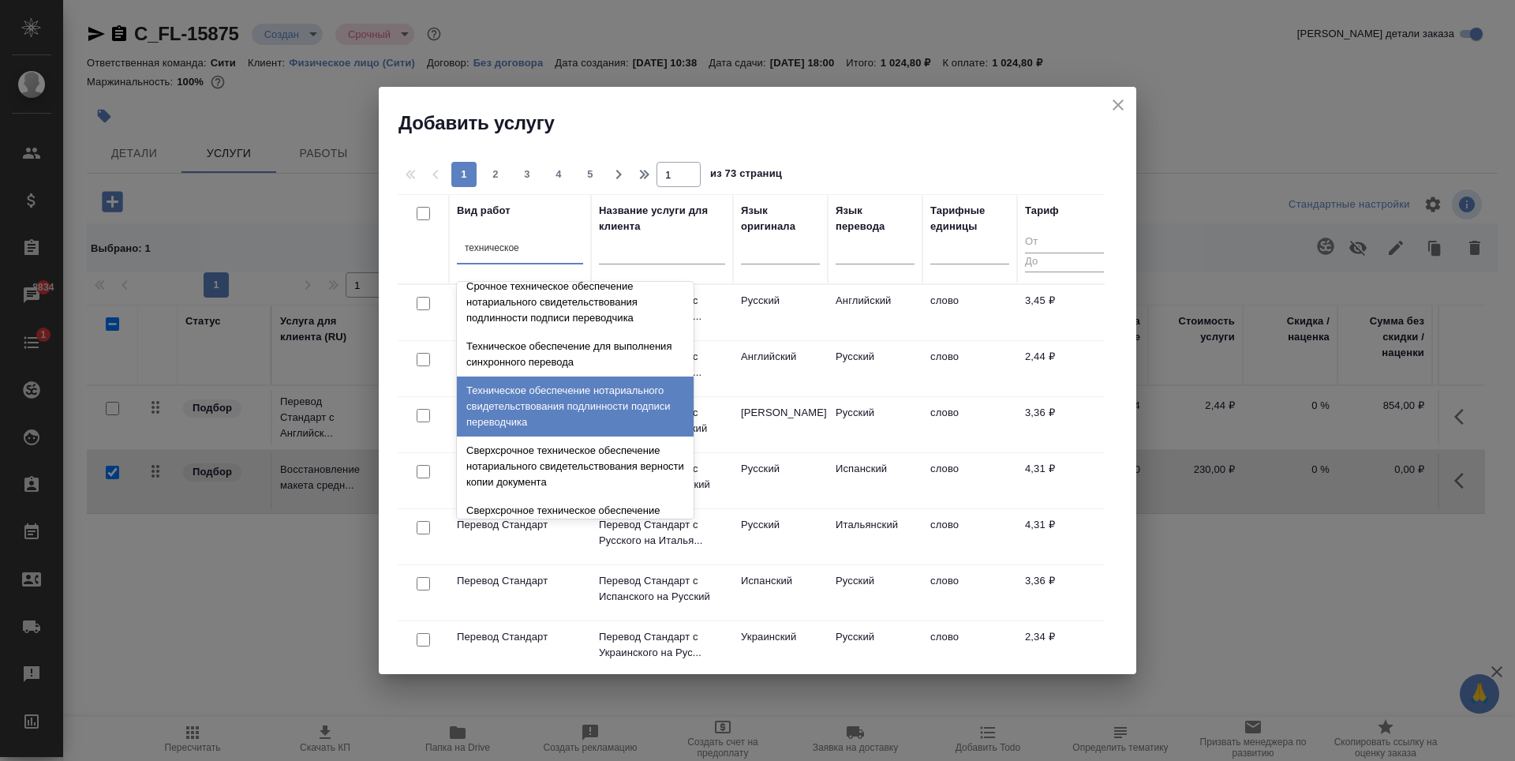
click at [572, 409] on div "Техническое обеспечение нотариального свидетельствования подлинности подписи пе…" at bounding box center [575, 406] width 237 height 60
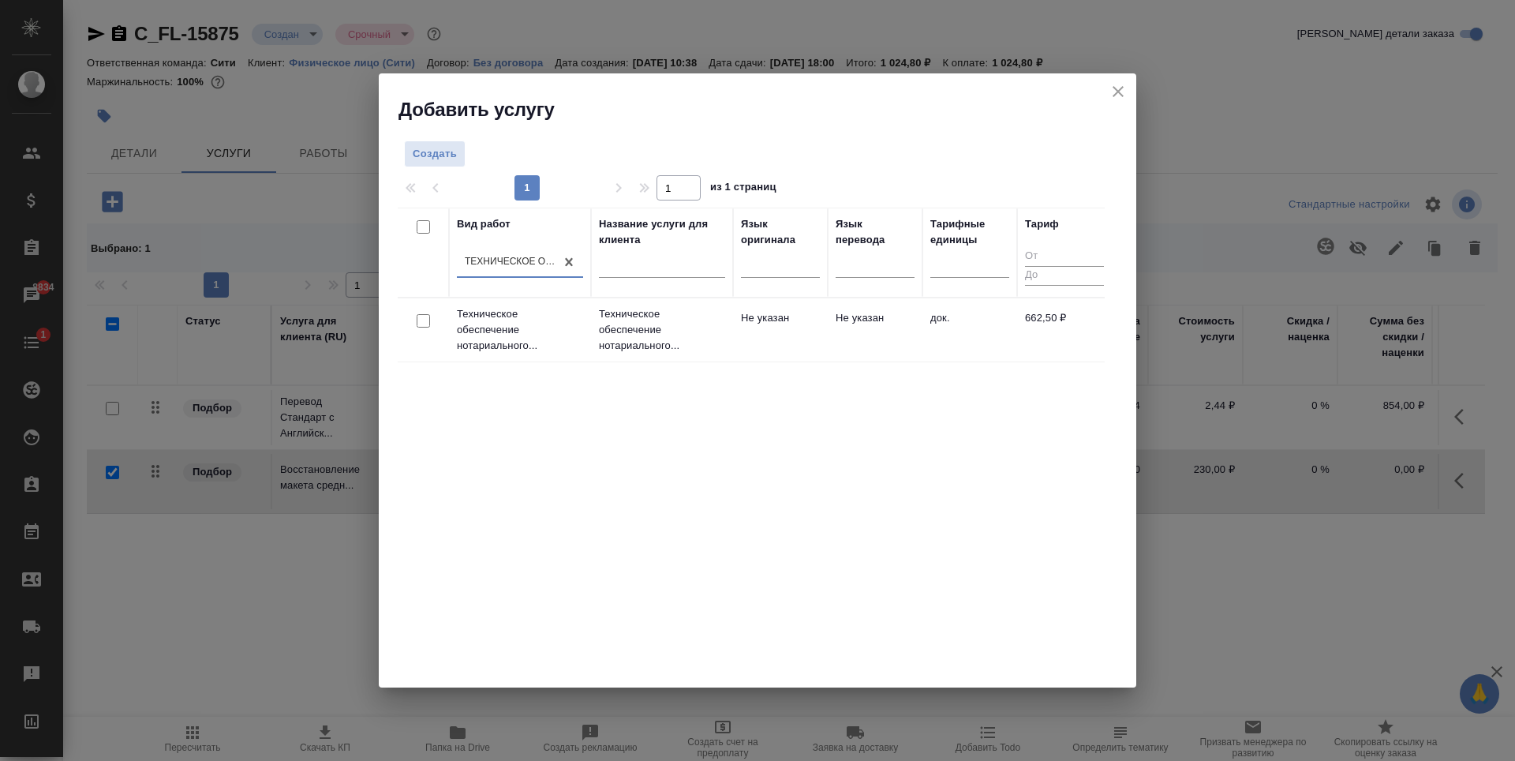
click at [424, 324] on input "checkbox" at bounding box center [423, 320] width 13 height 13
checkbox input "true"
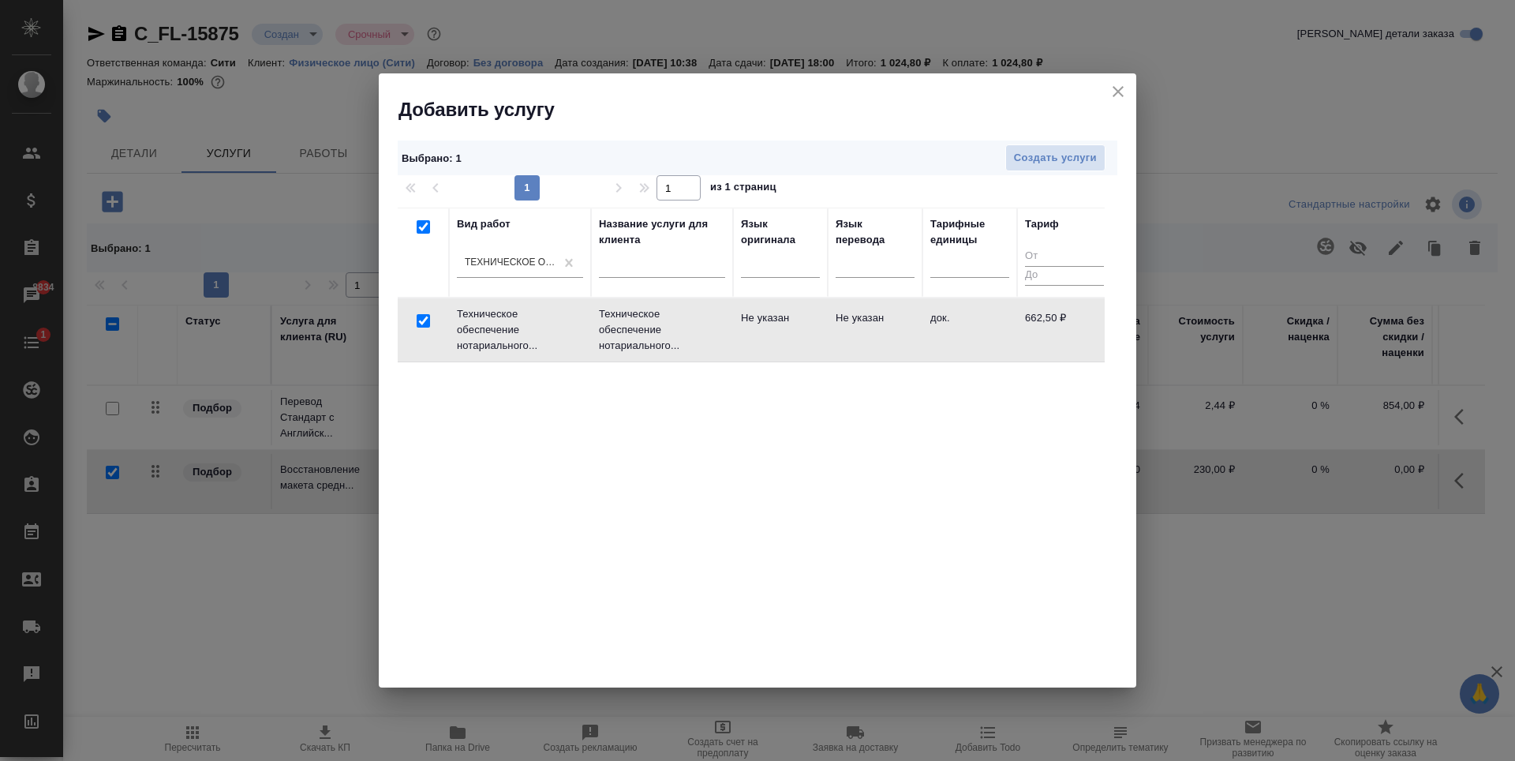
checkbox input "true"
click at [1059, 157] on span "Создать услуги" at bounding box center [1055, 158] width 83 height 18
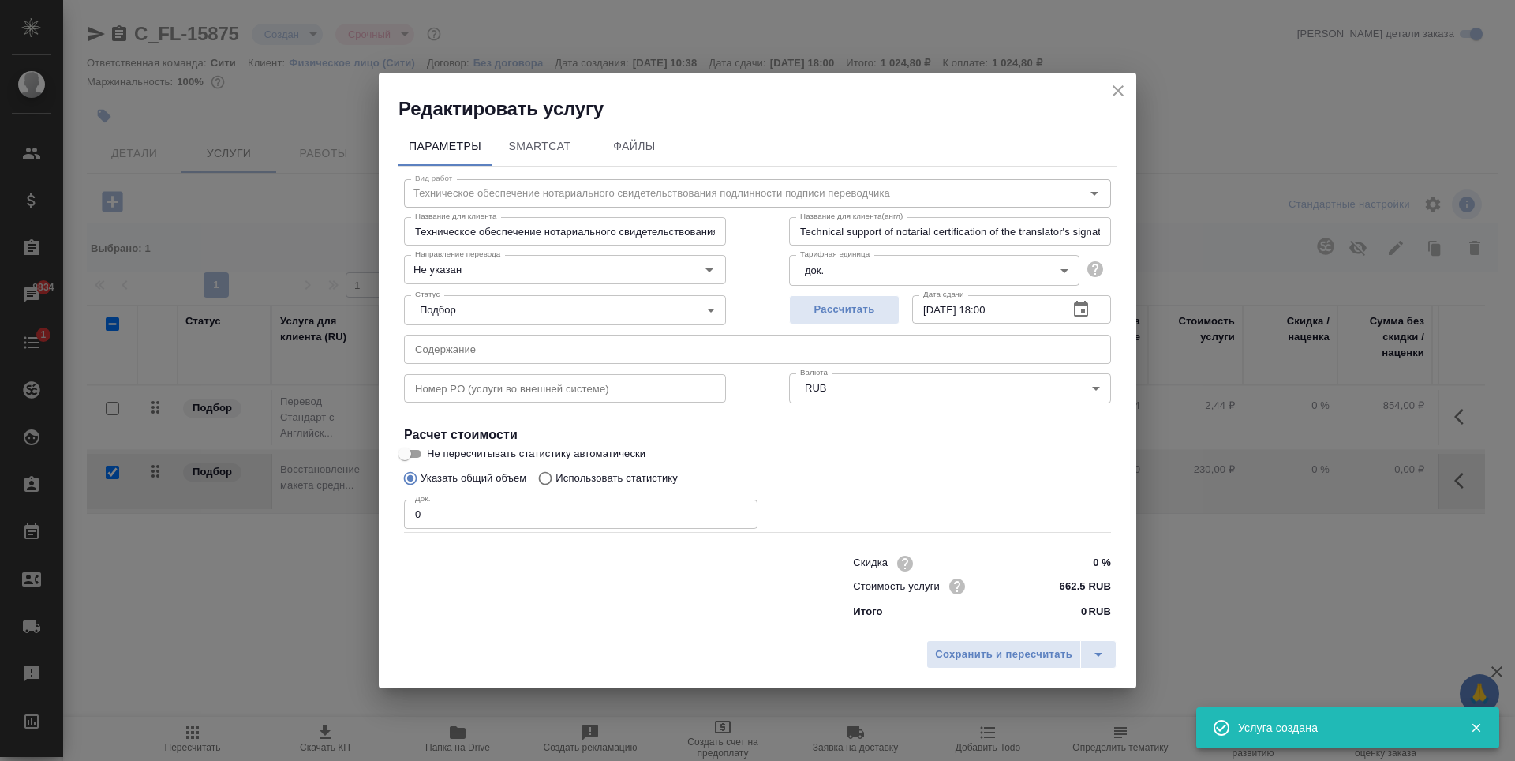
type input "1"
click at [742, 510] on input "1" at bounding box center [580, 513] width 353 height 28
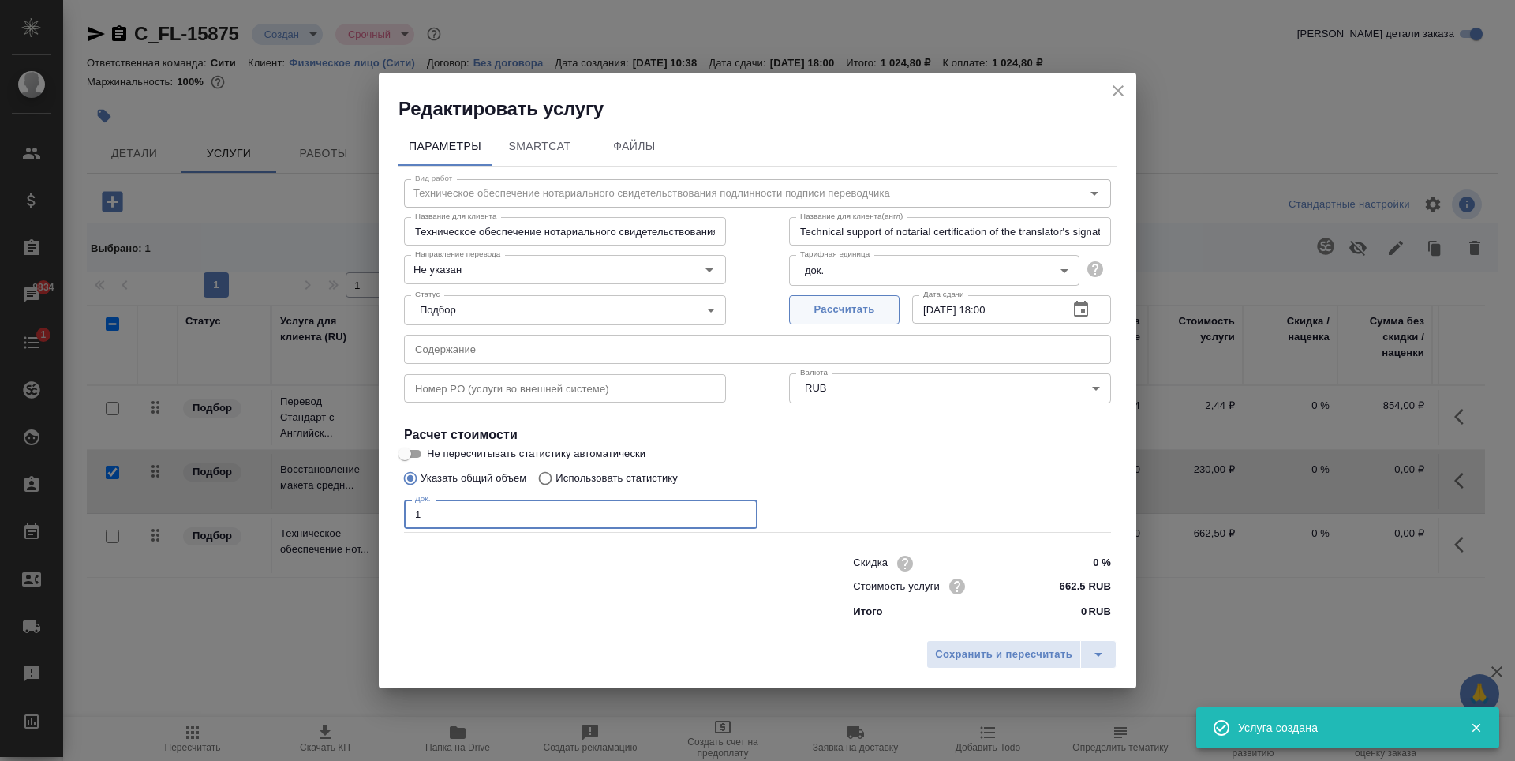
click at [851, 308] on span "Рассчитать" at bounding box center [844, 310] width 93 height 18
click at [1004, 652] on span "Сохранить и пересчитать" at bounding box center [1003, 654] width 137 height 18
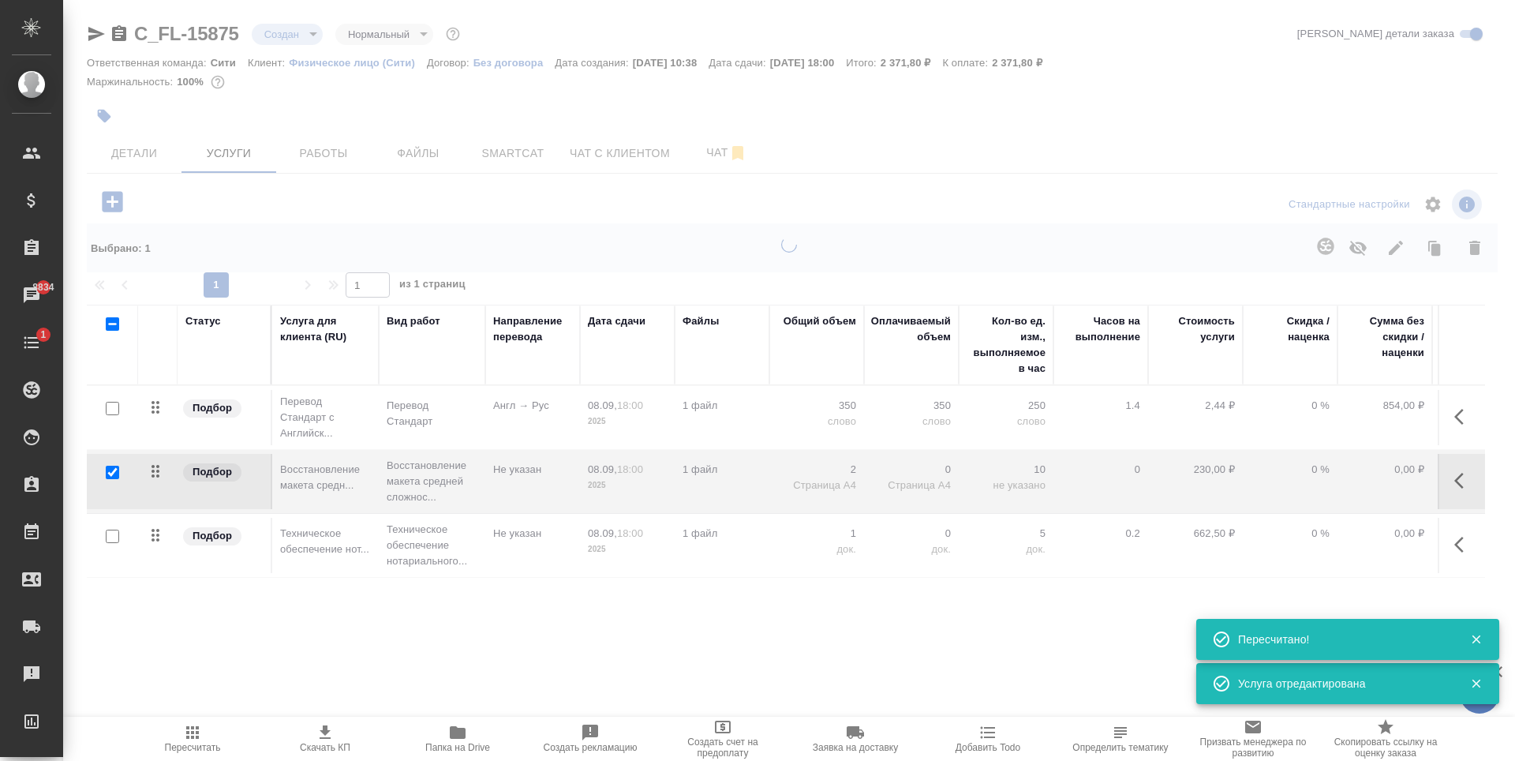
type input "normal"
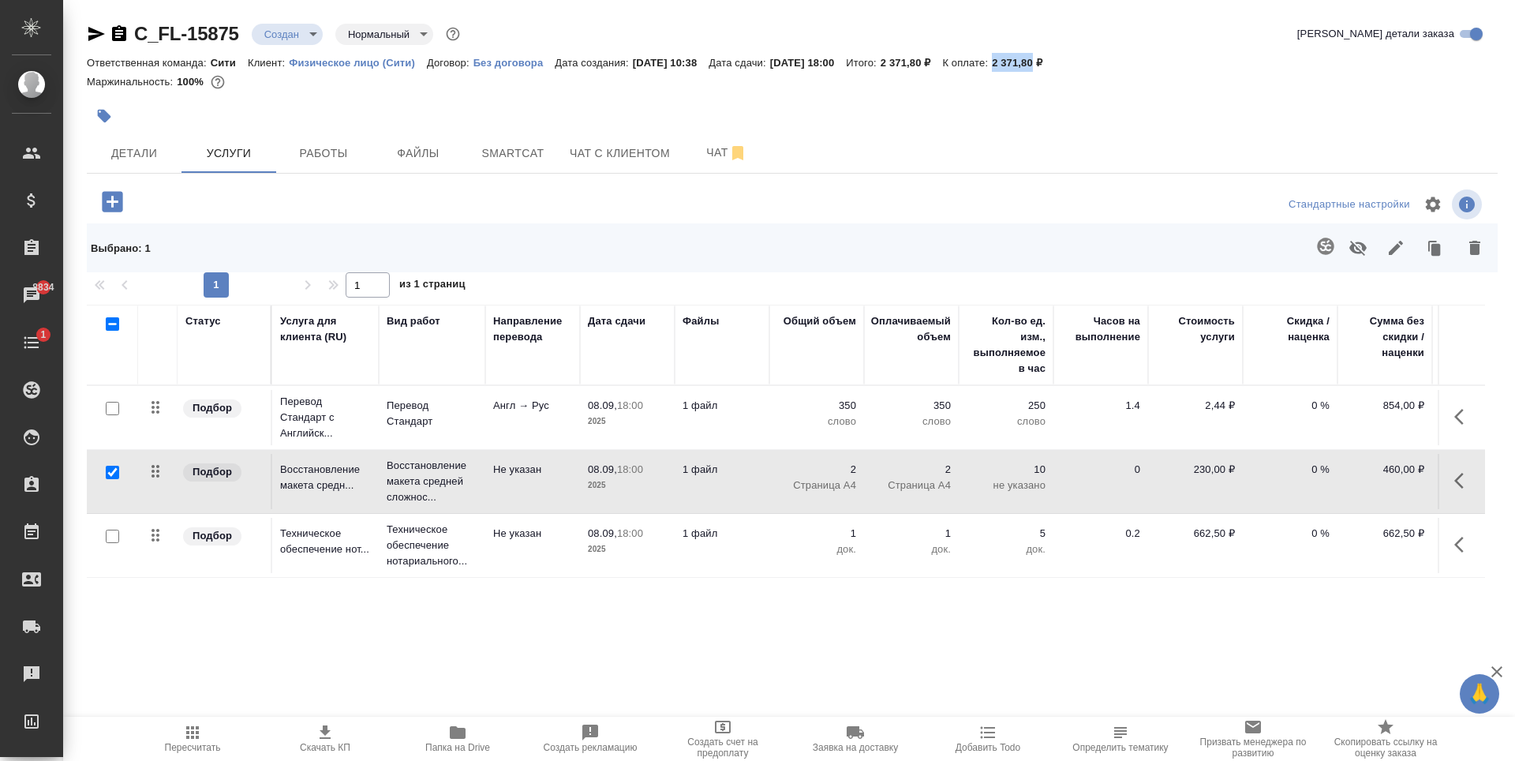
drag, startPoint x: 1031, startPoint y: 67, endPoint x: 1075, endPoint y: 58, distance: 44.3
click at [1075, 58] on div "Ответственная команда: Сити Клиент: Физическое лицо (Сити) Договор: Без договор…" at bounding box center [792, 62] width 1411 height 19
copy p "2 371,80"
click at [1107, 140] on div "Детали Услуги Работы Файлы Smartcat Чат с клиентом Чат" at bounding box center [792, 152] width 1411 height 39
click at [1314, 404] on p "0 %" at bounding box center [1290, 406] width 79 height 16
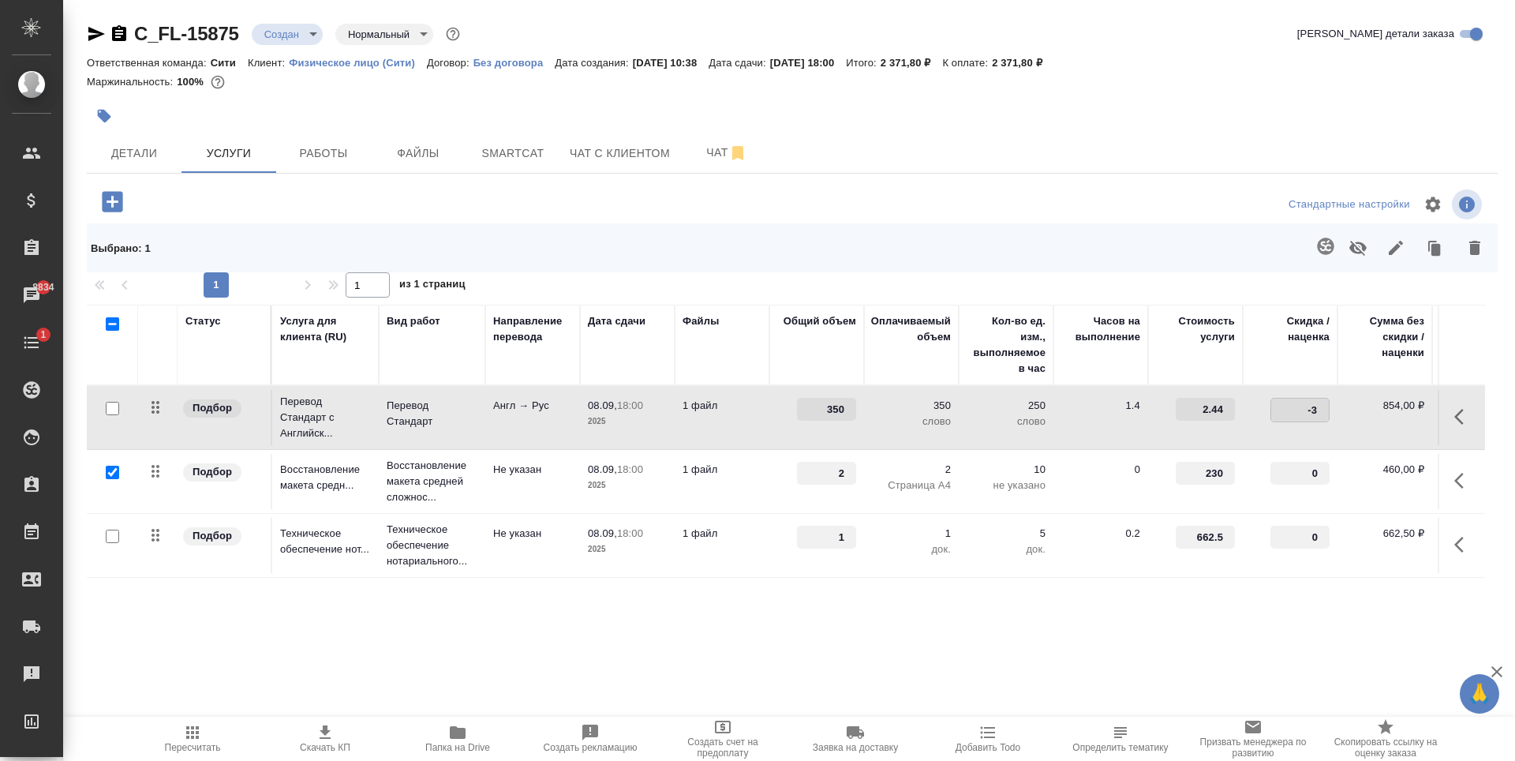
type input "-30"
click at [689, 602] on div "Статус Услуга для клиента (RU) Вид работ Направление перевода Дата сдачи Файлы …" at bounding box center [786, 474] width 1398 height 339
click at [185, 196] on span "Сохранить и пересчитать" at bounding box center [223, 200] width 137 height 18
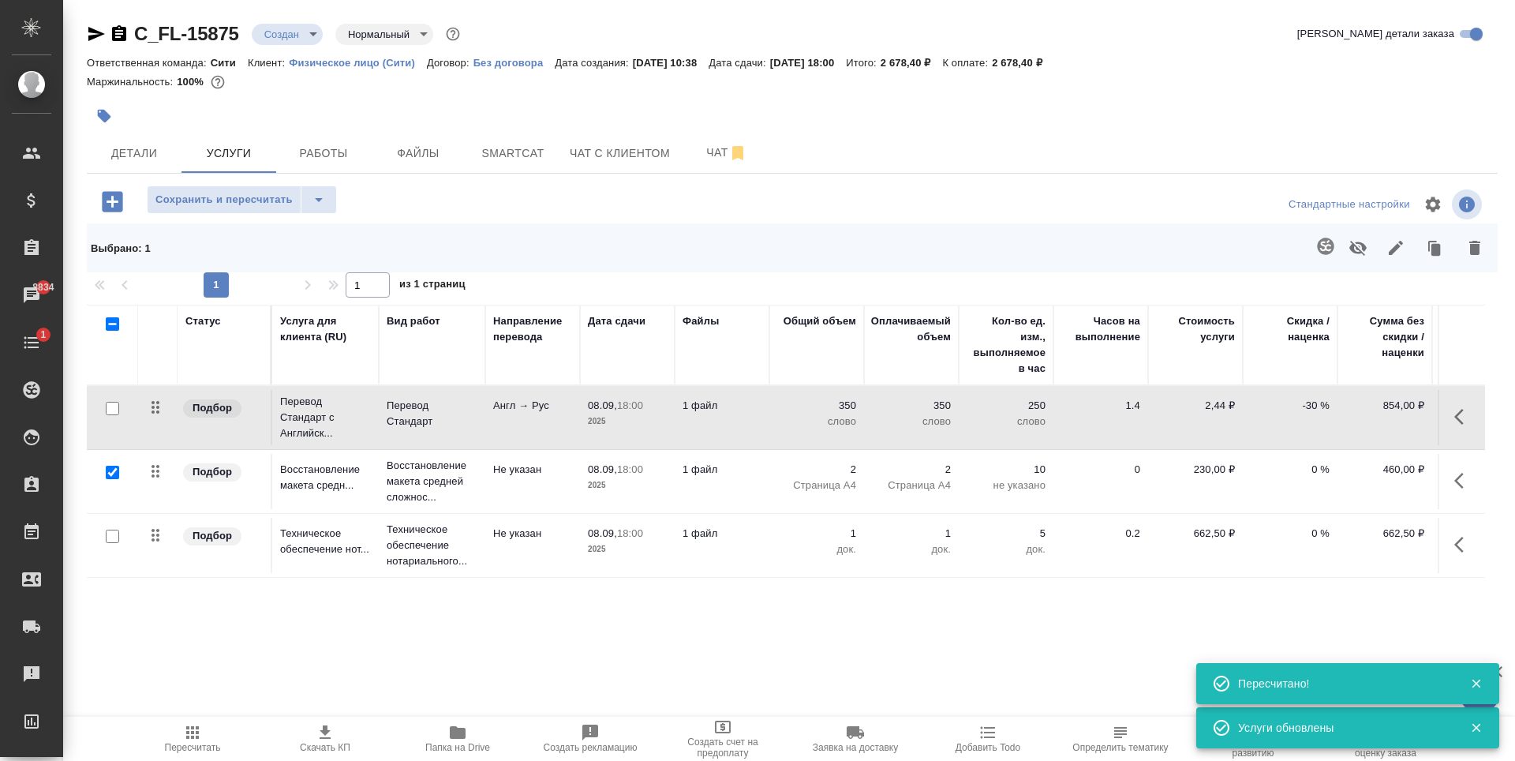
click at [110, 471] on input "checkbox" at bounding box center [112, 471] width 13 height 13
checkbox input "false"
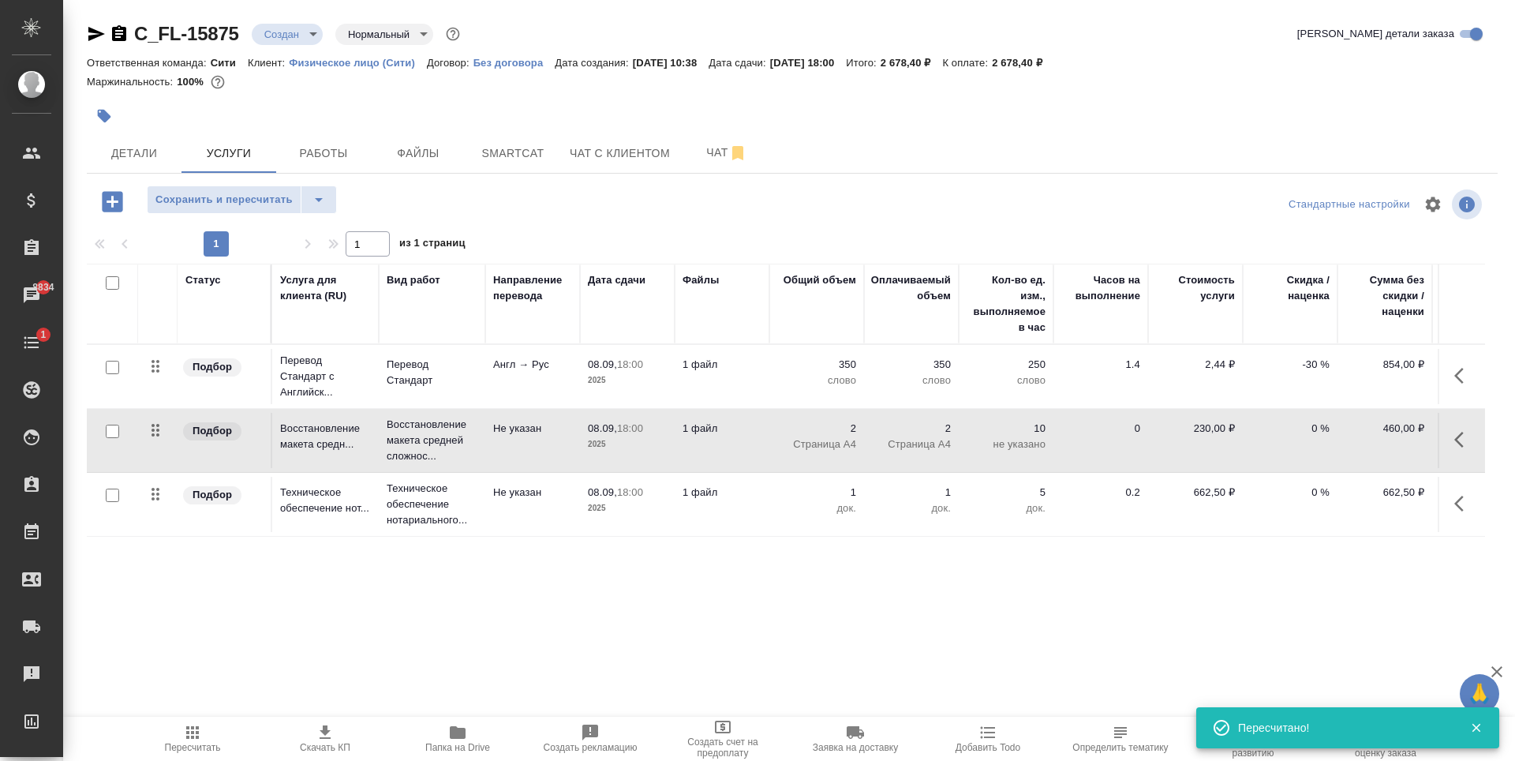
click at [111, 495] on input "checkbox" at bounding box center [112, 494] width 13 height 13
checkbox input "true"
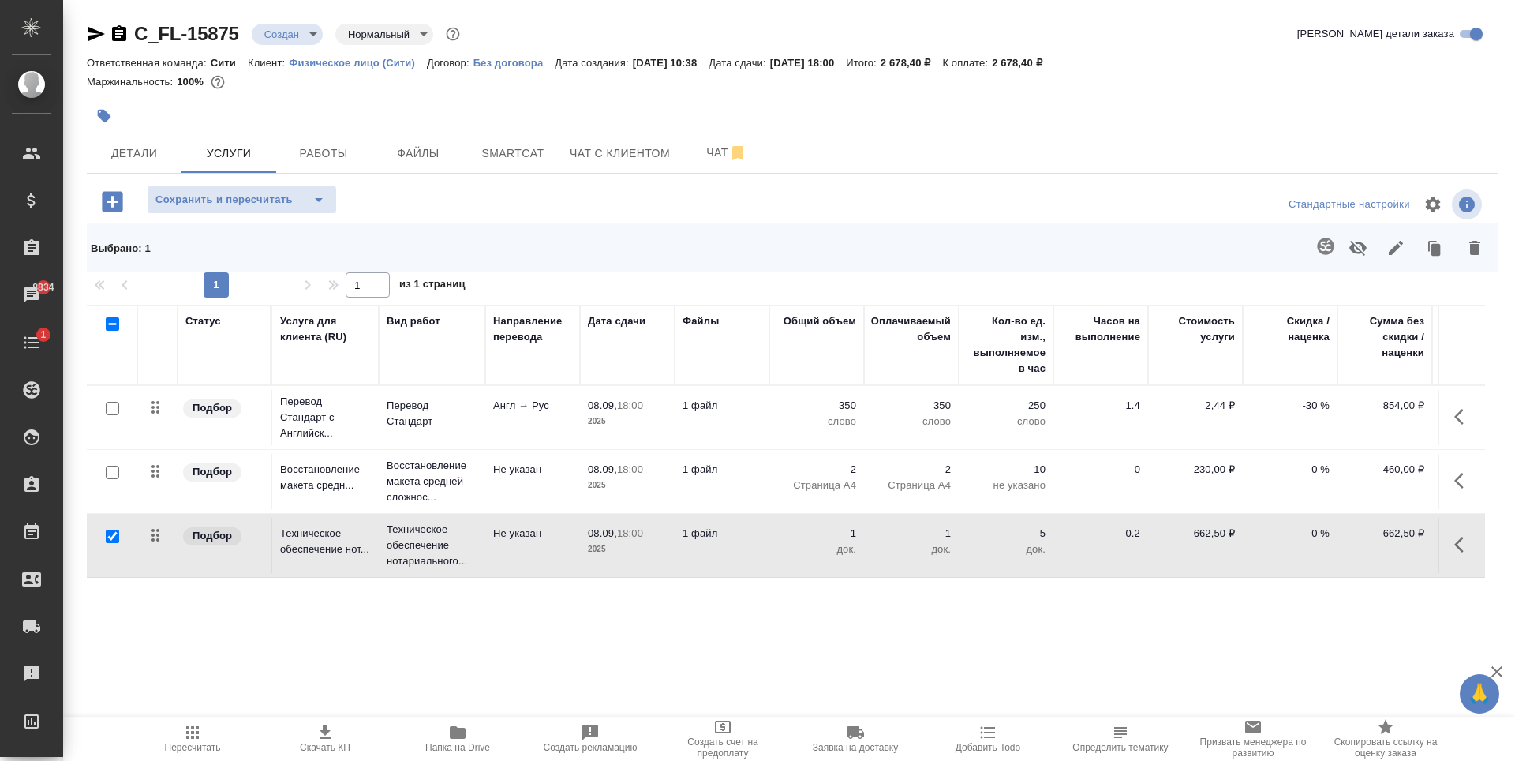
click at [1363, 244] on icon "button" at bounding box center [1357, 248] width 17 height 15
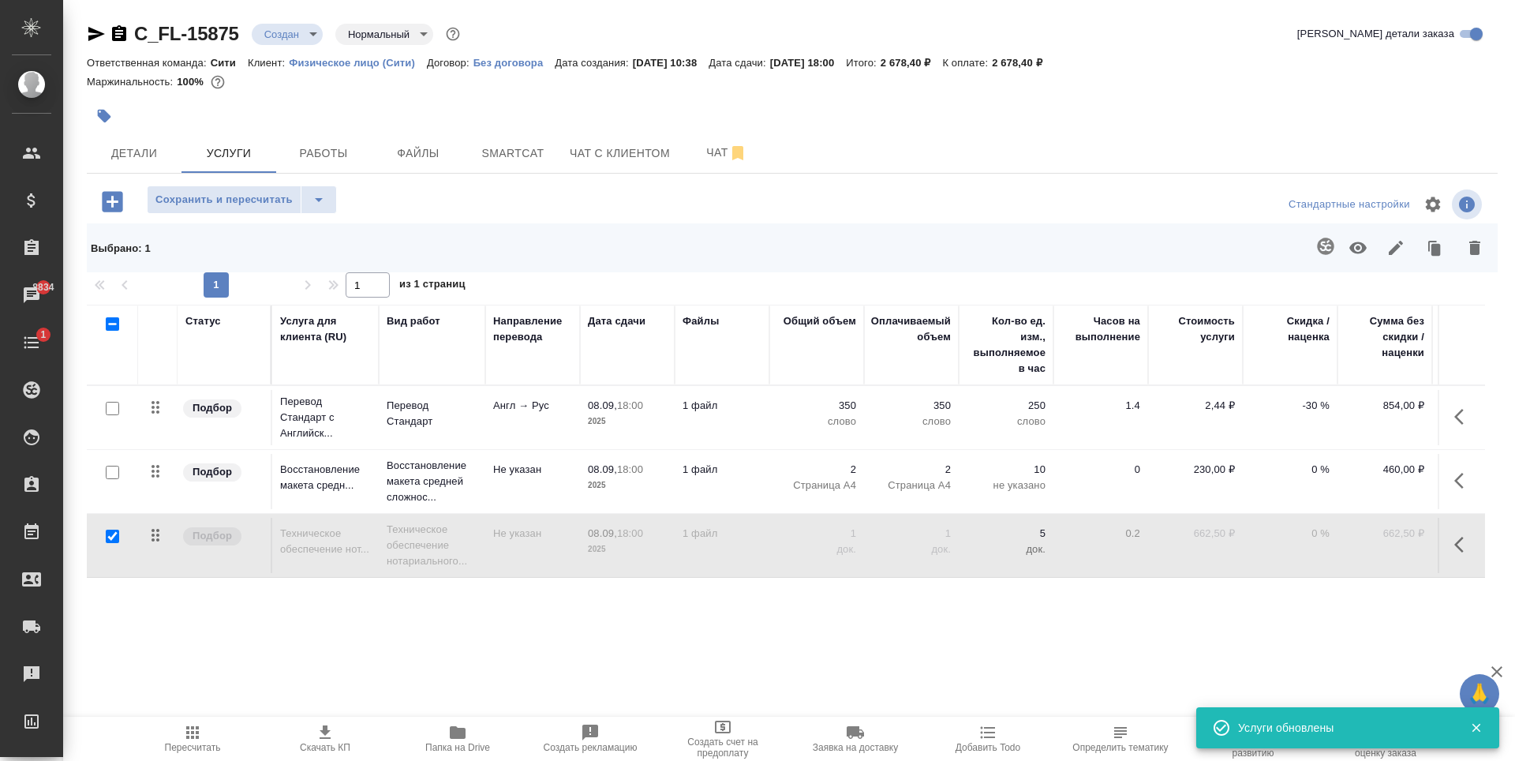
click at [534, 610] on div "Статус Услуга для клиента (RU) Вид работ Направление перевода Дата сдачи Файлы …" at bounding box center [786, 474] width 1398 height 339
click at [267, 202] on span "Сохранить и пересчитать" at bounding box center [223, 200] width 137 height 18
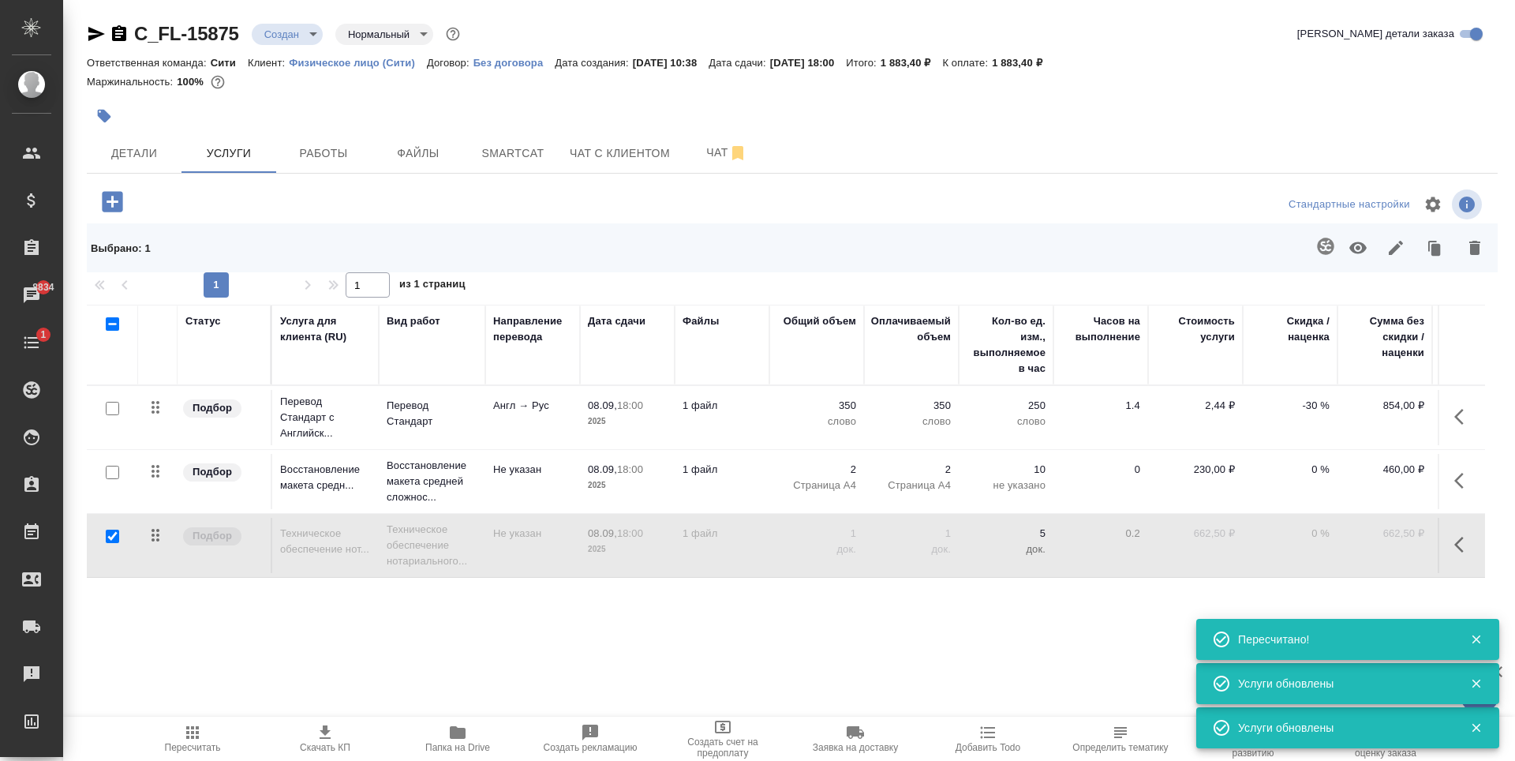
click at [113, 204] on icon "button" at bounding box center [113, 202] width 28 height 28
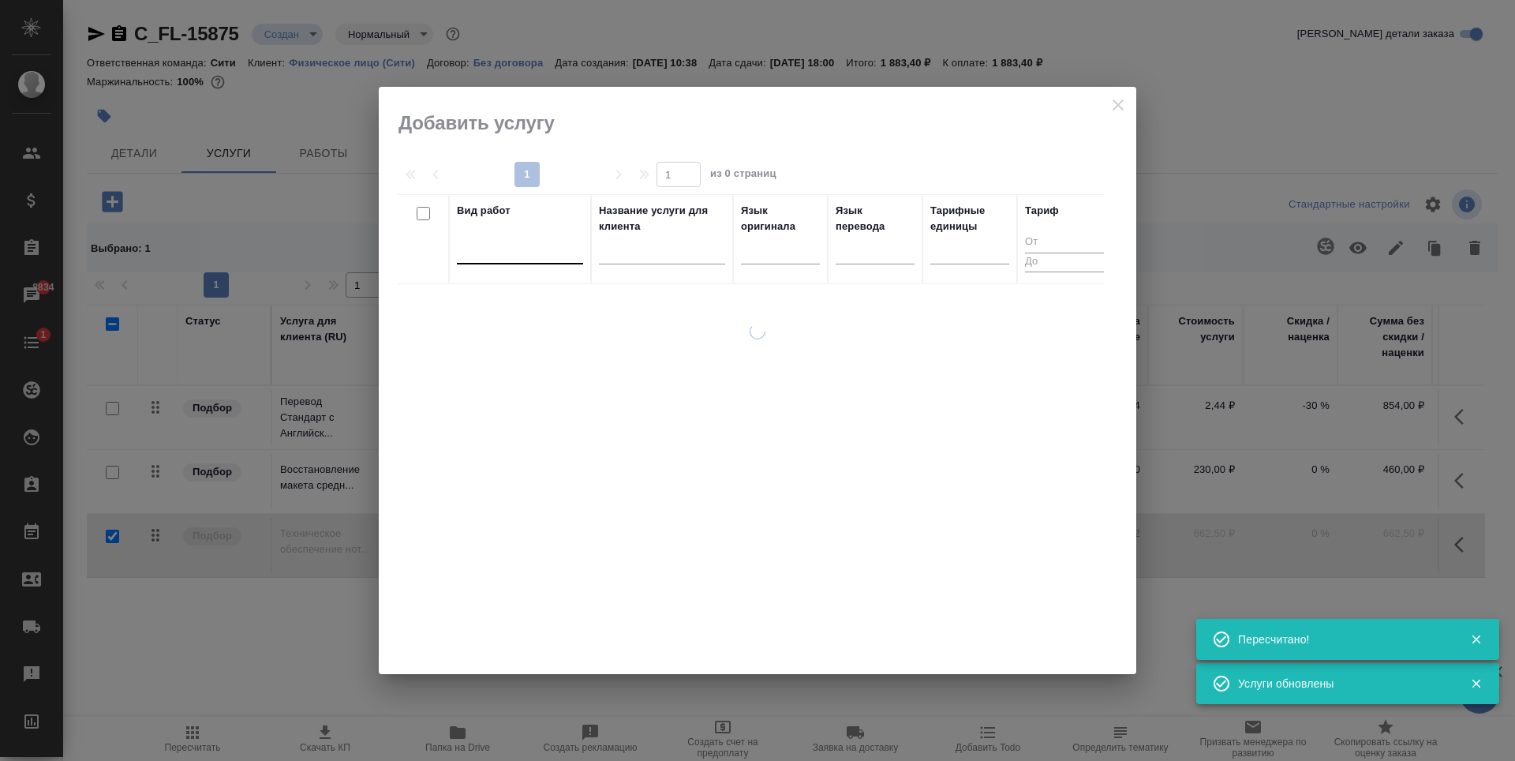
click at [496, 254] on div at bounding box center [520, 248] width 126 height 23
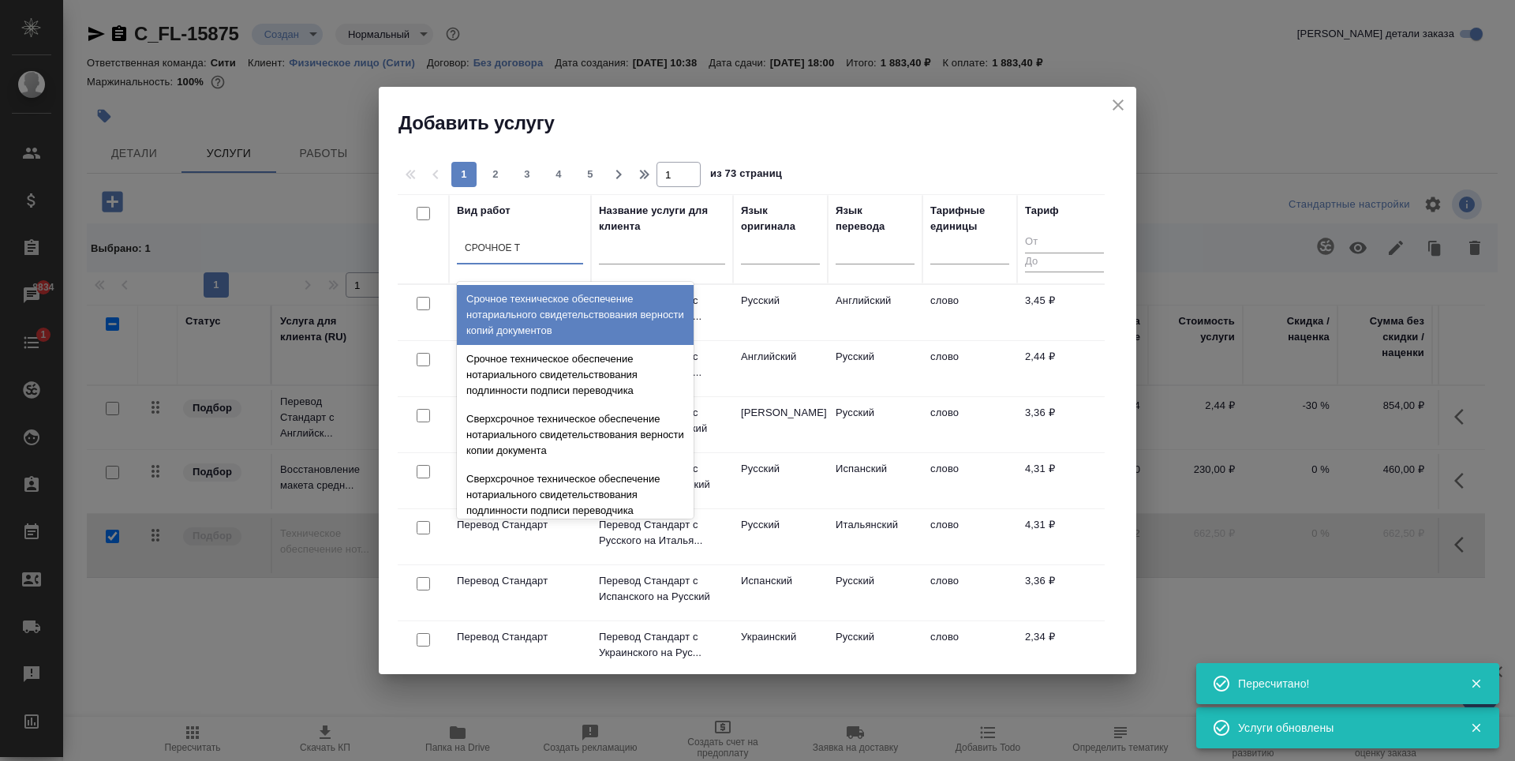
type input "СРОЧНОЕ ТЕ"
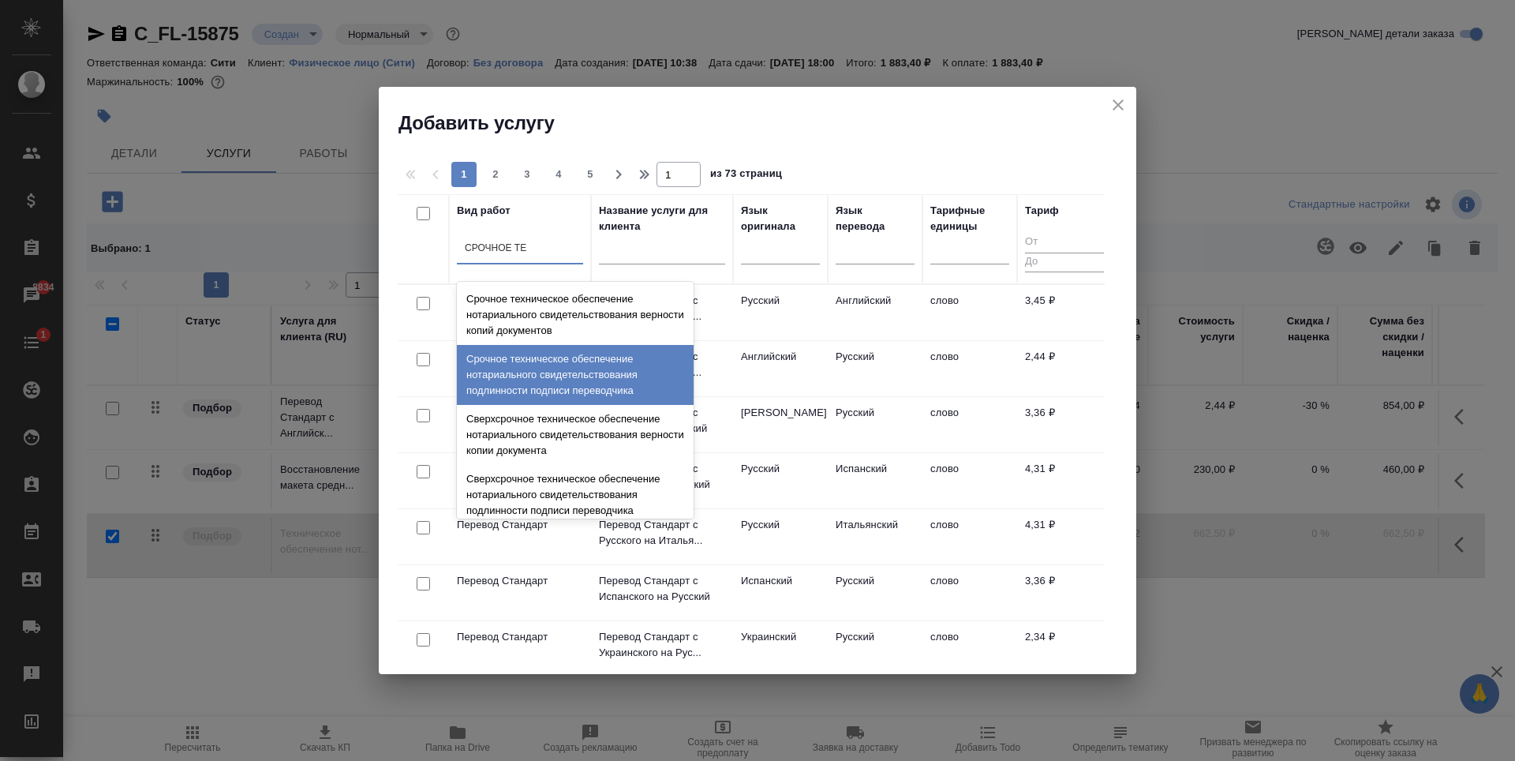
click at [595, 381] on div "Срочное техническое обеспечение нотариального свидетельствования подлинности по…" at bounding box center [575, 375] width 237 height 60
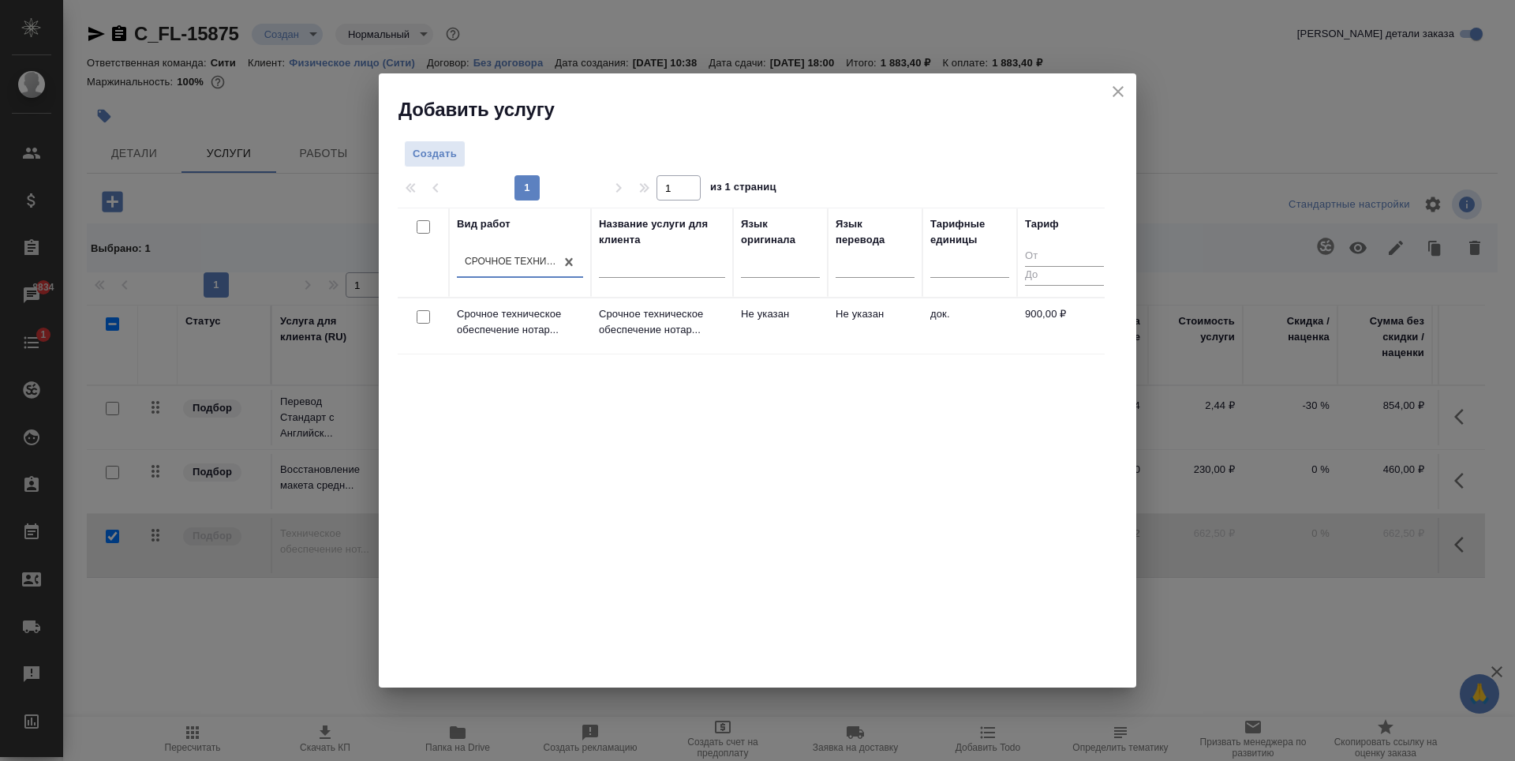
click at [426, 316] on input "checkbox" at bounding box center [423, 316] width 13 height 13
checkbox input "true"
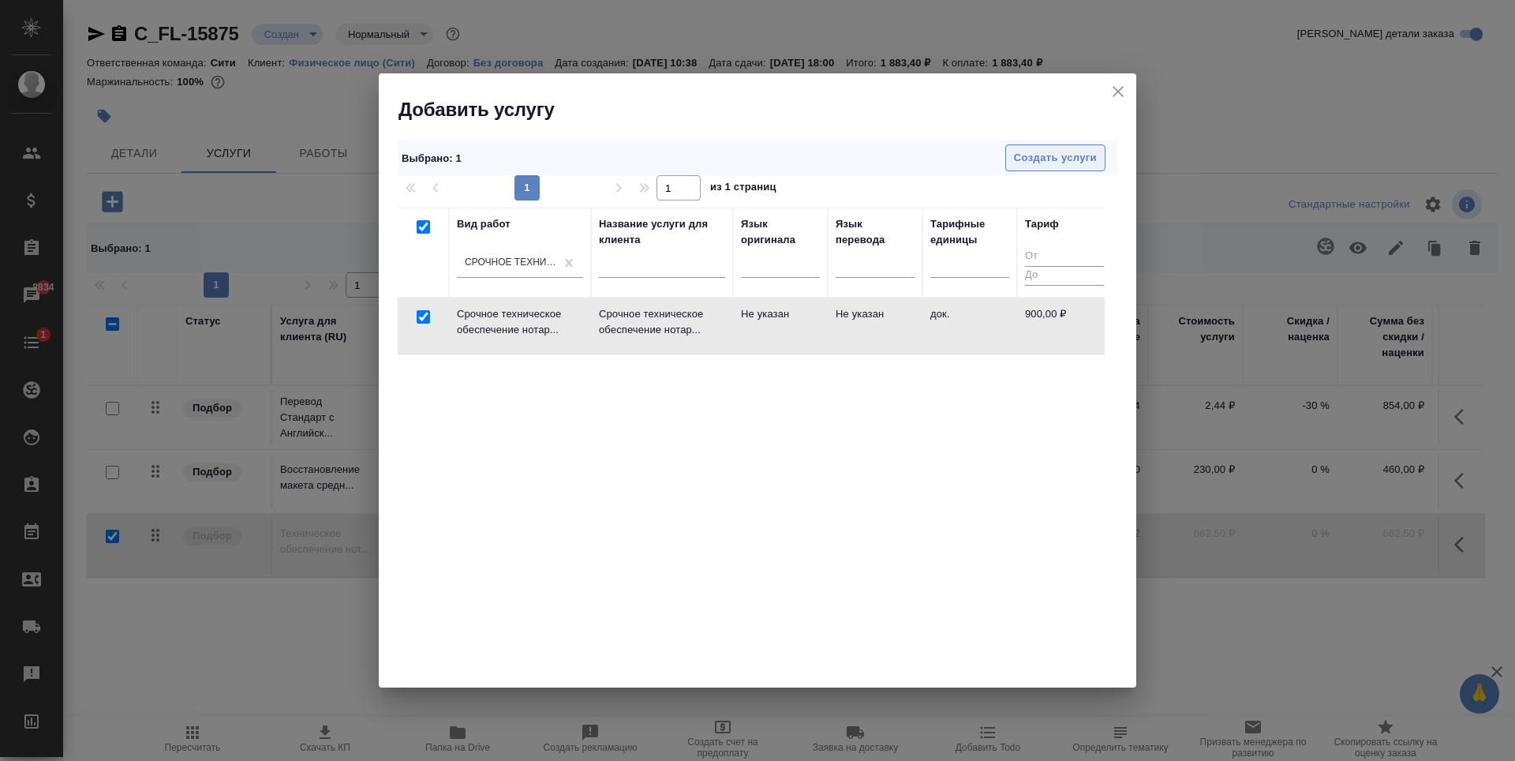
click at [1082, 162] on span "Создать услуги" at bounding box center [1055, 158] width 83 height 18
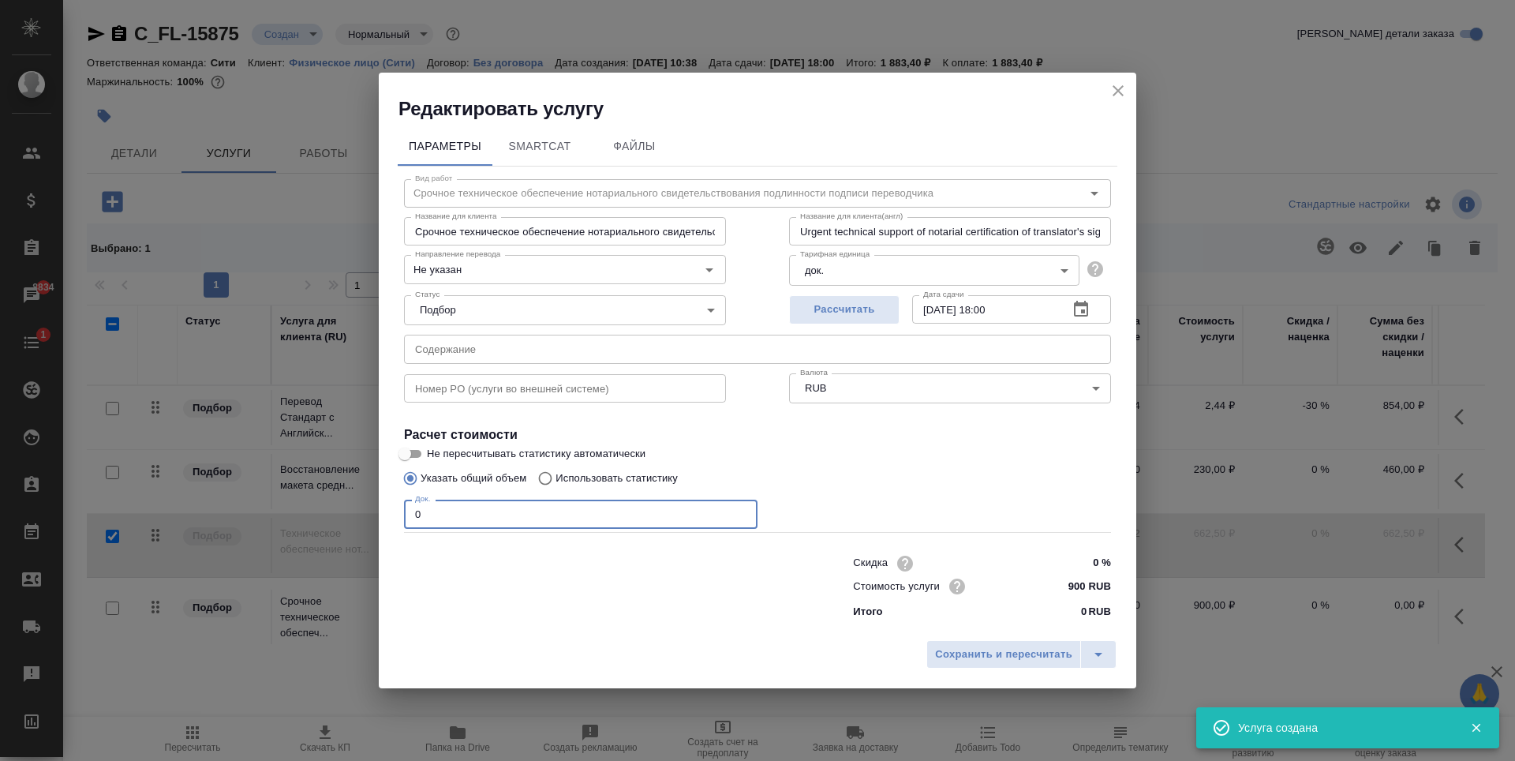
type input "1"
click at [742, 510] on input "1" at bounding box center [580, 513] width 353 height 28
click at [845, 310] on span "Рассчитать" at bounding box center [844, 310] width 93 height 18
click at [1012, 656] on span "Сохранить и пересчитать" at bounding box center [1003, 654] width 137 height 18
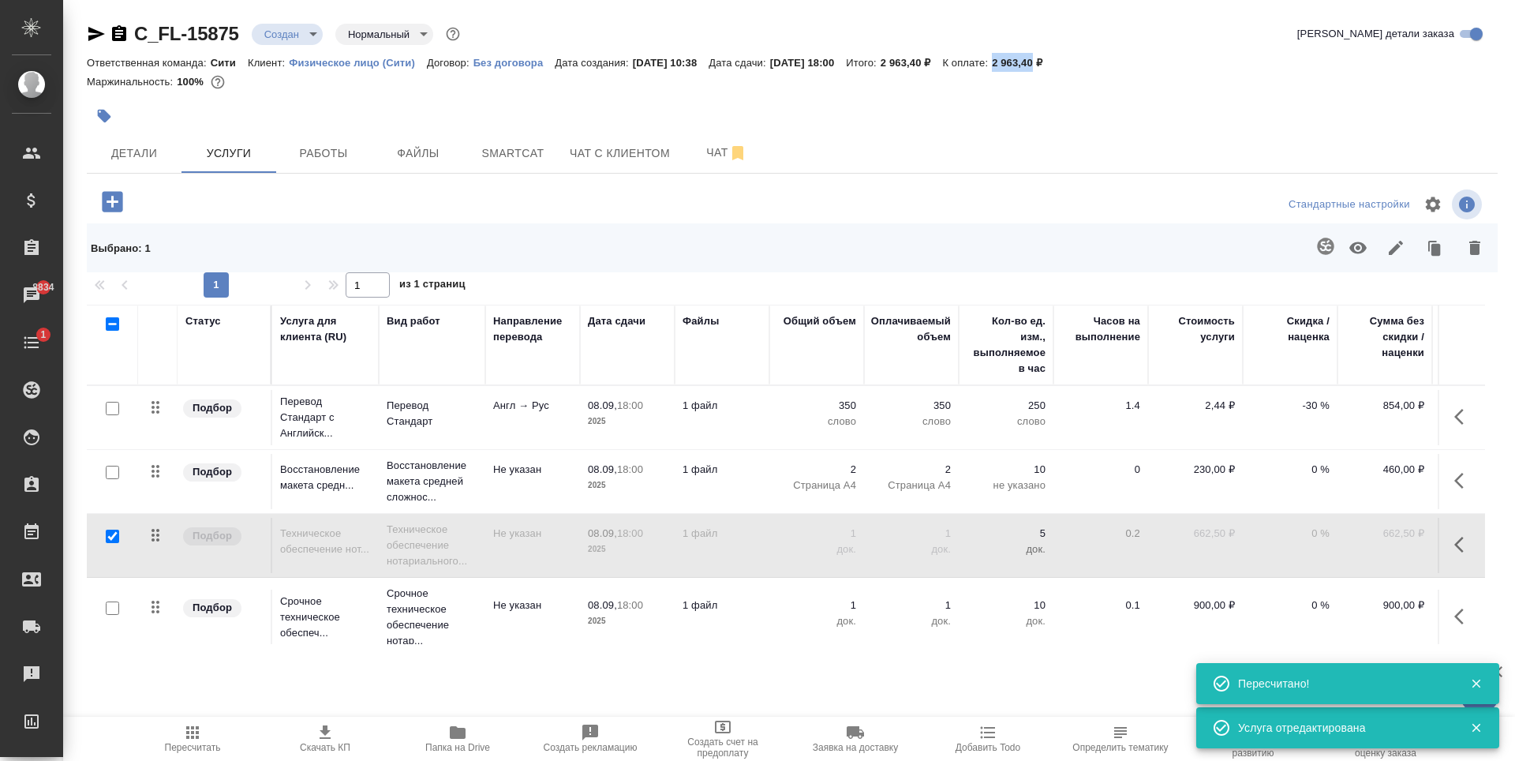
drag, startPoint x: 1031, startPoint y: 63, endPoint x: 1073, endPoint y: 68, distance: 42.1
click at [1073, 68] on div "Ответственная команда: Сити Клиент: Физическое лицо (Сити) Договор: Без договор…" at bounding box center [792, 62] width 1411 height 19
copy p "2 963,40"
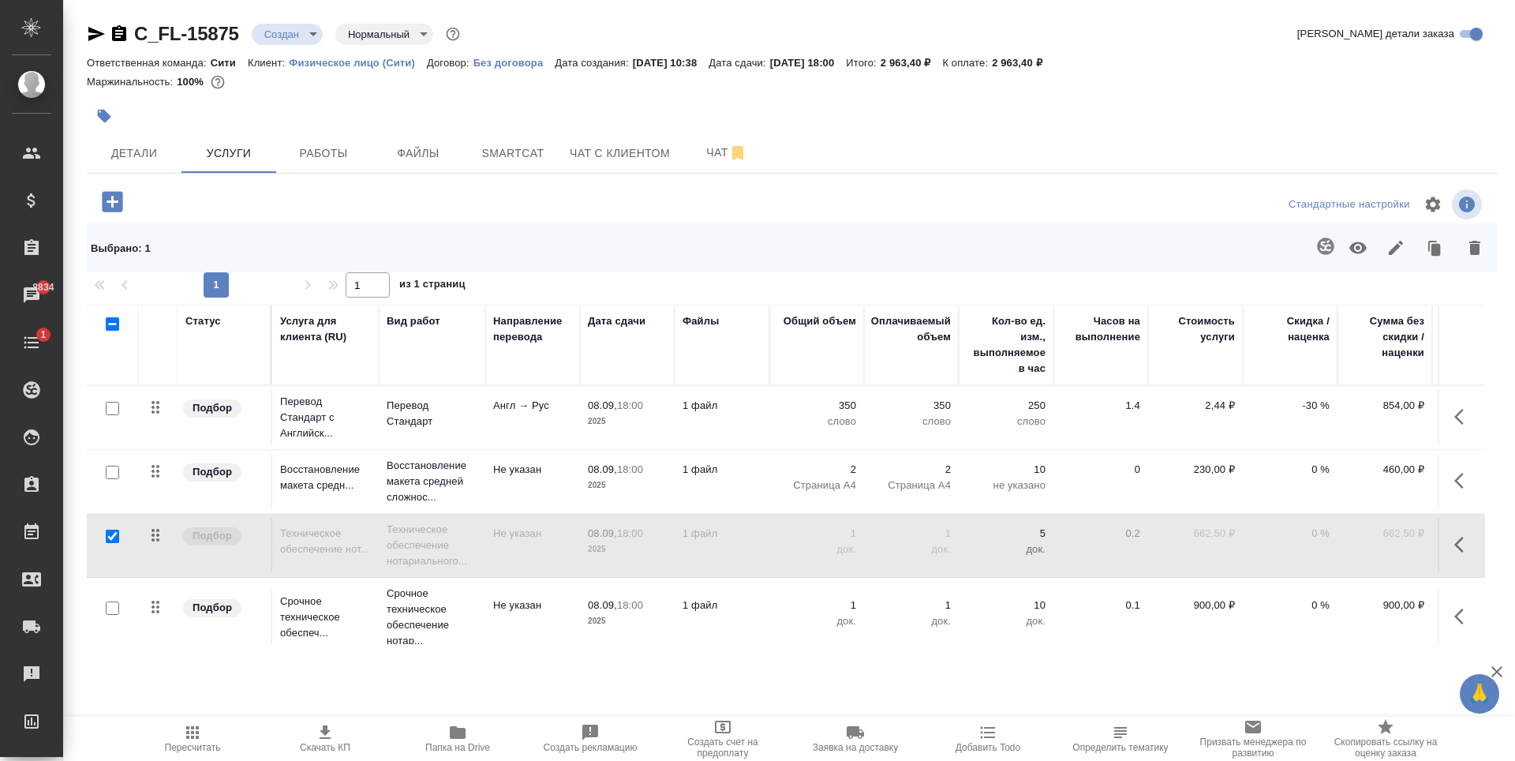
click at [998, 111] on div at bounding box center [557, 116] width 940 height 35
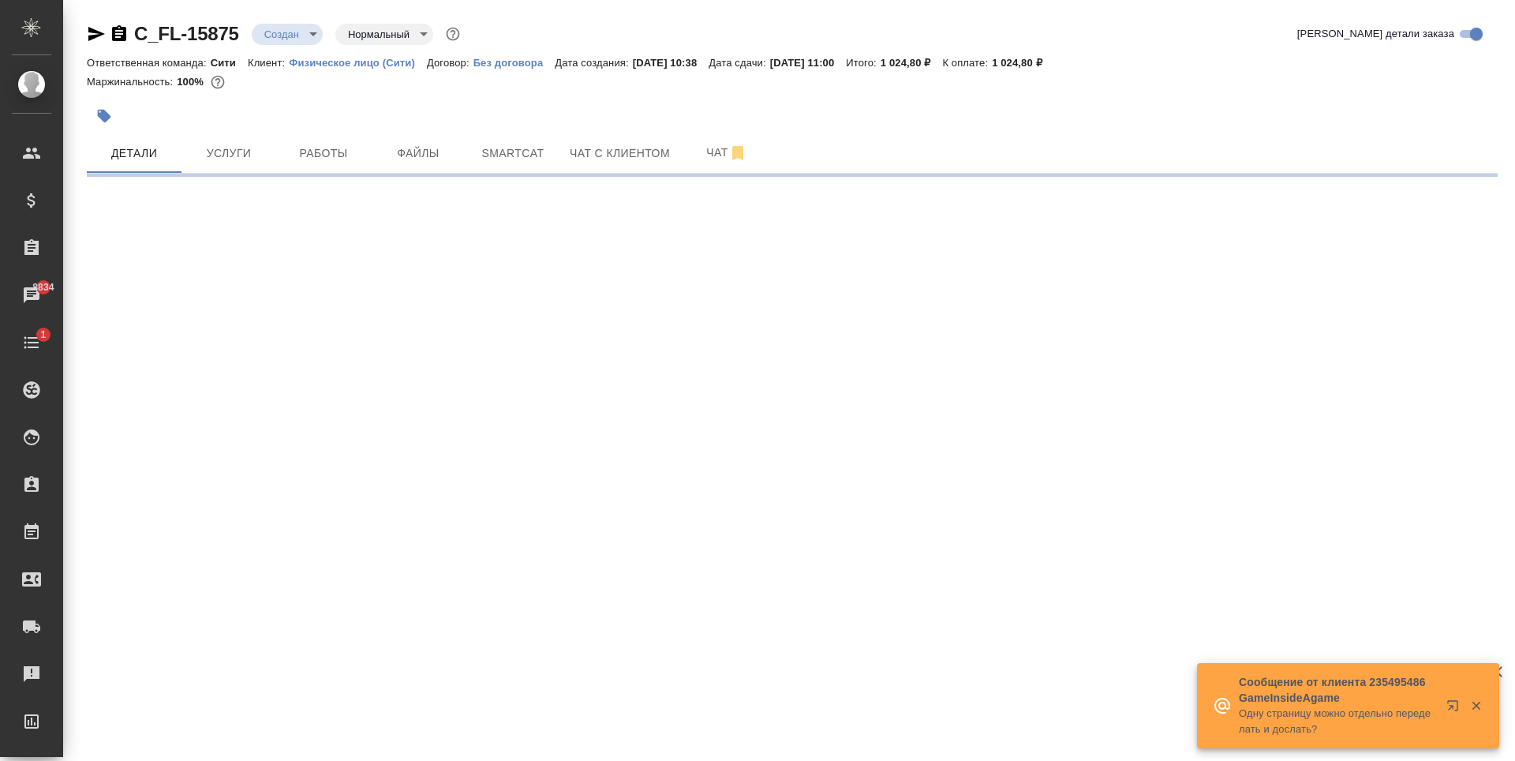
select select "RU"
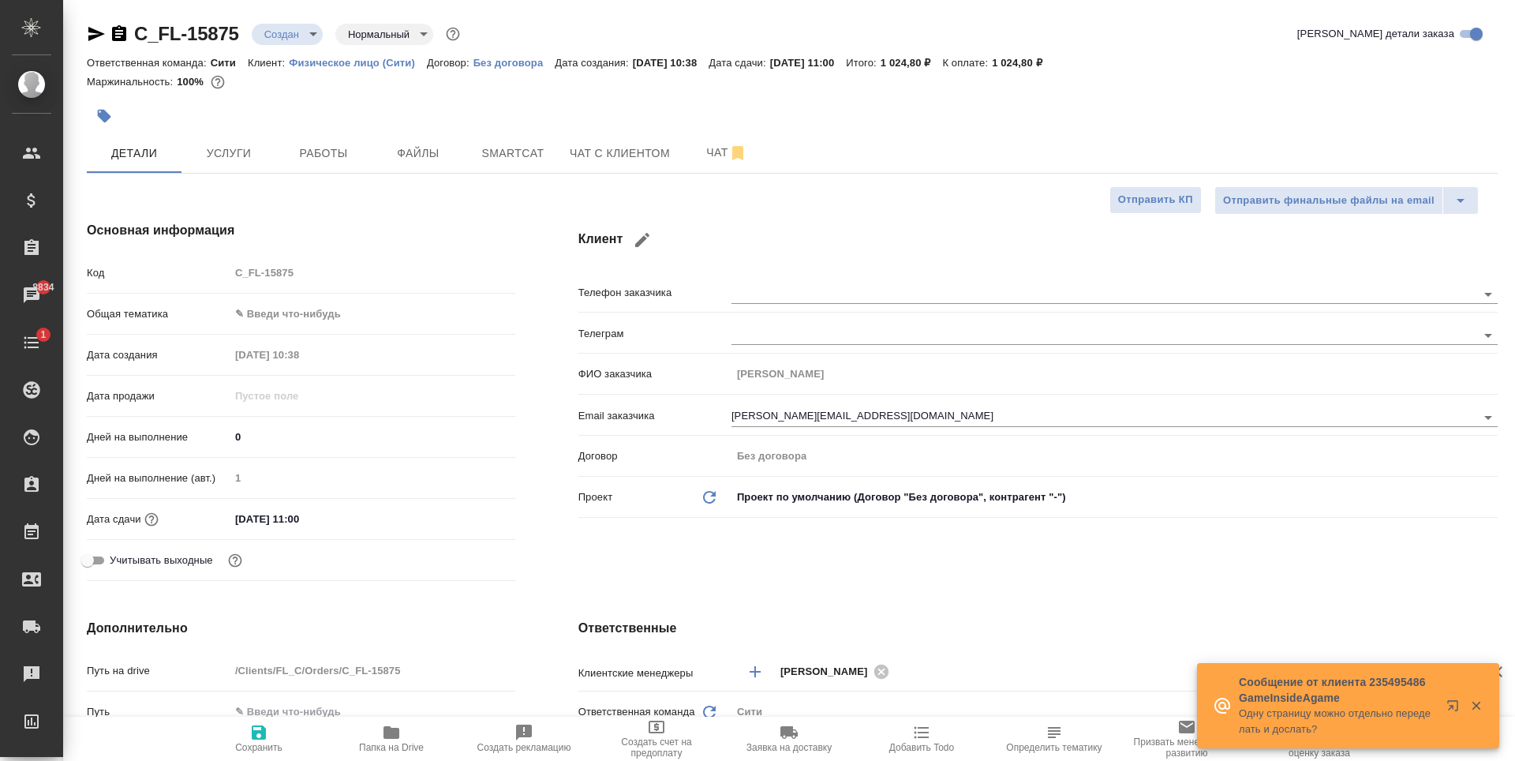
type textarea "x"
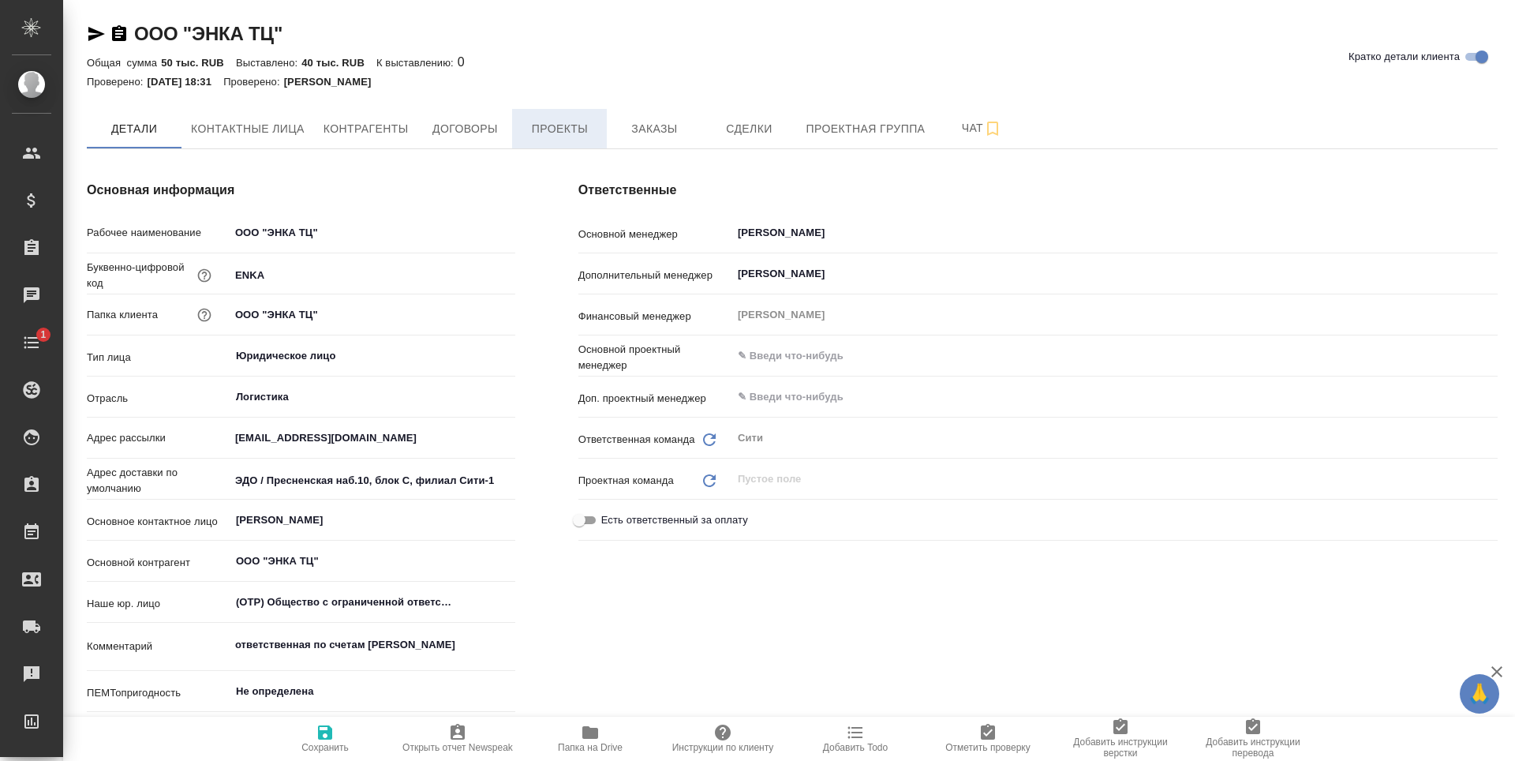
type textarea "x"
click at [622, 135] on span "Заказы" at bounding box center [654, 129] width 76 height 20
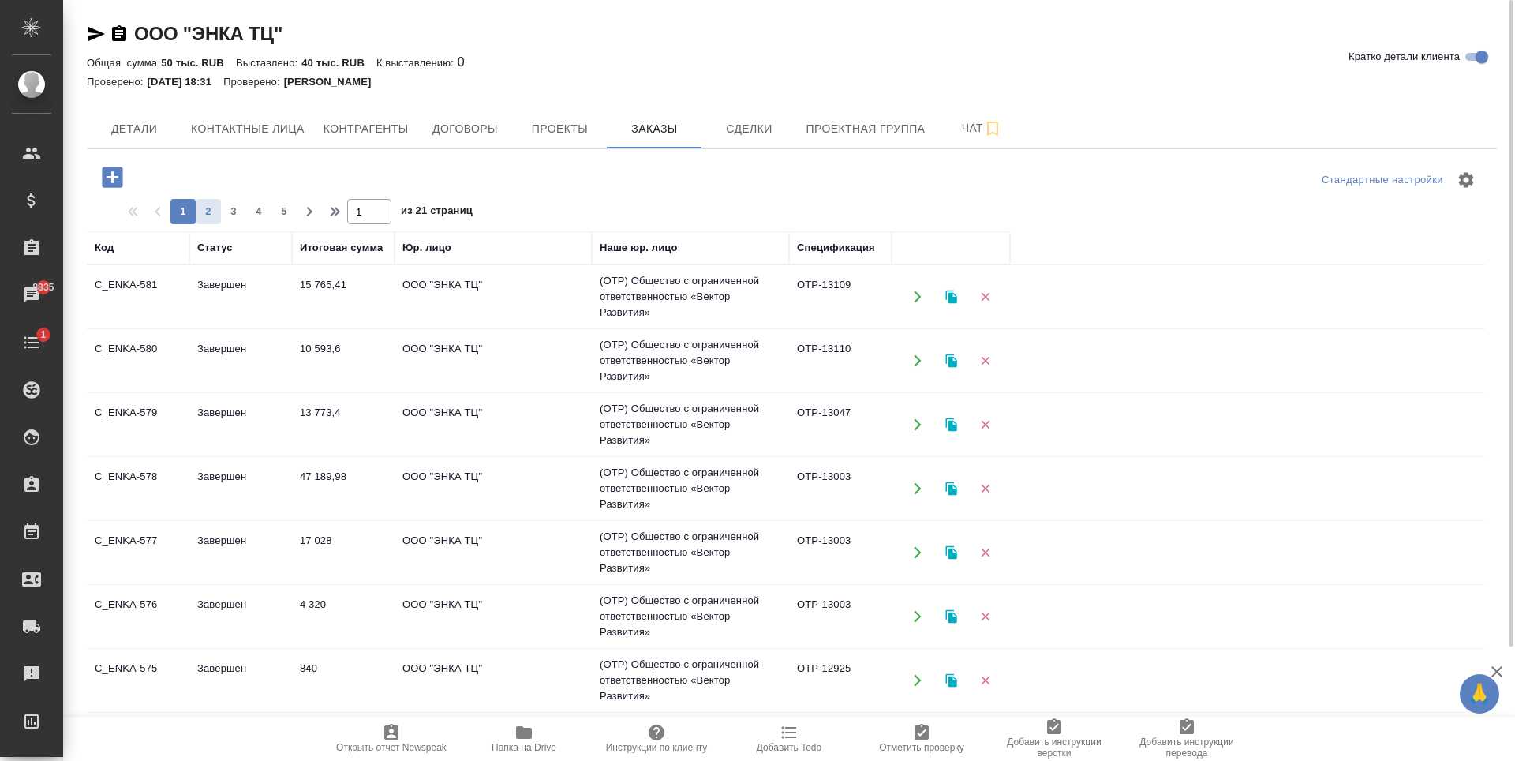
click at [208, 221] on button "2" at bounding box center [208, 211] width 25 height 25
type input "2"
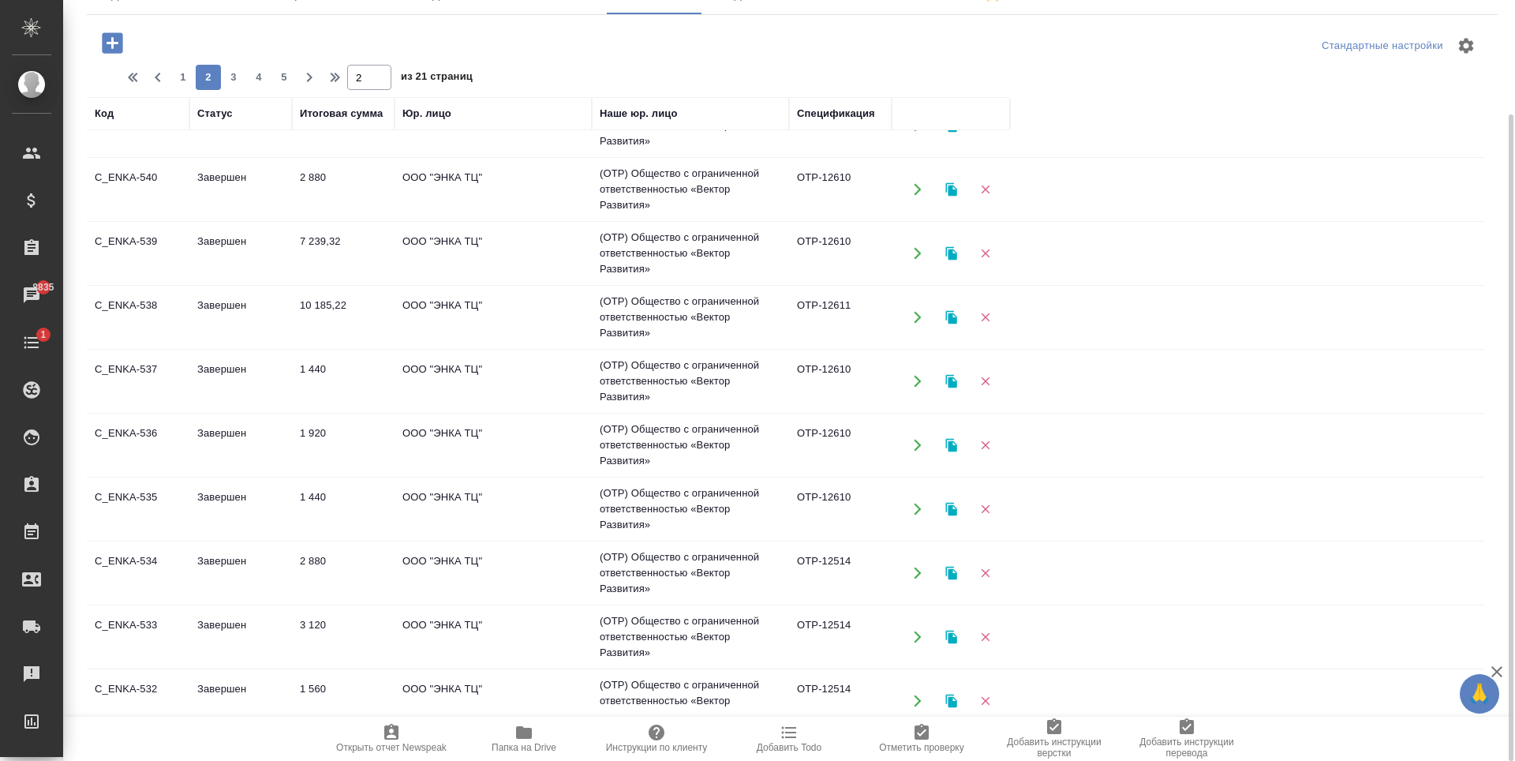
scroll to position [1009, 0]
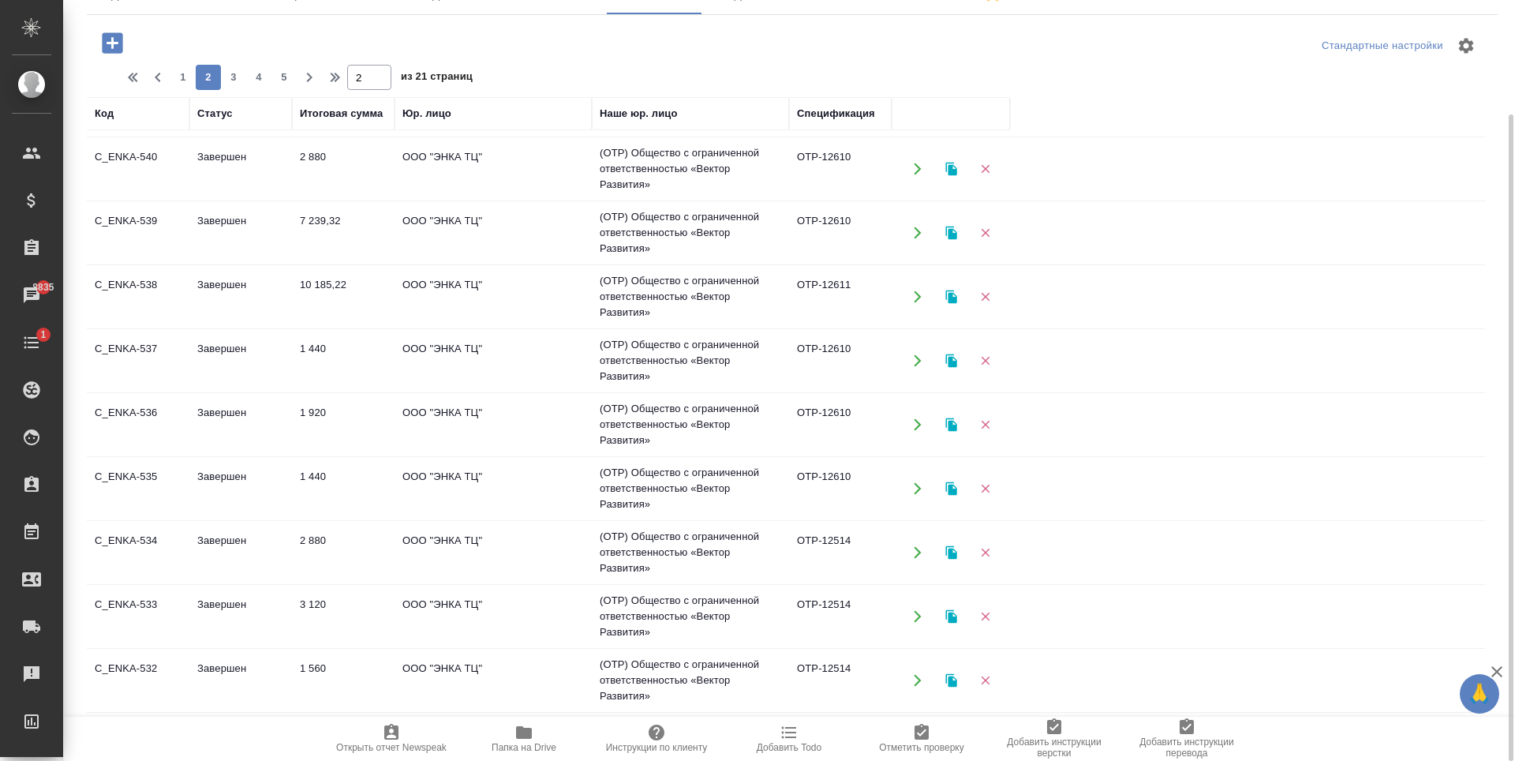
click at [229, 348] on td "Завершен" at bounding box center [240, 360] width 103 height 55
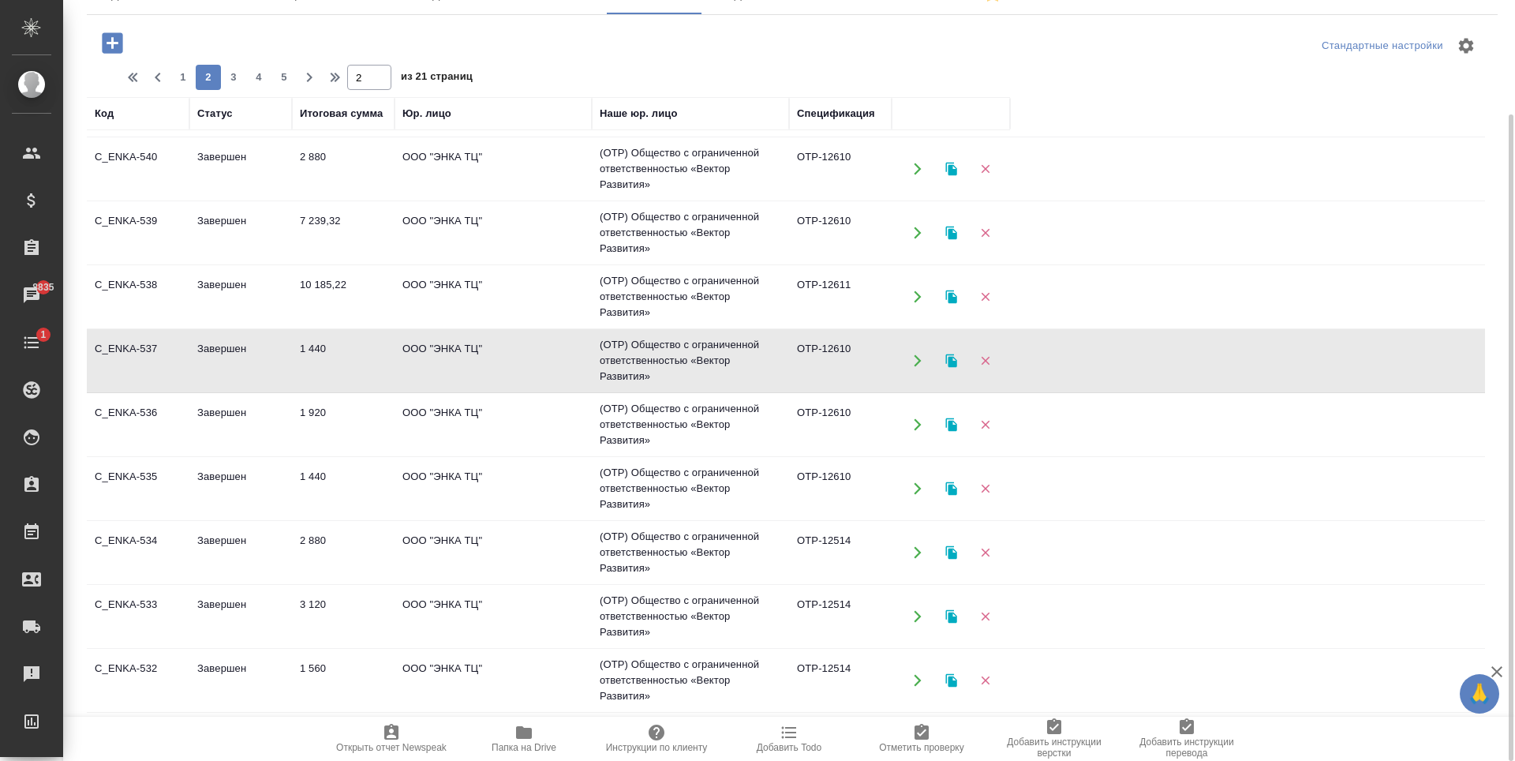
click at [229, 348] on td "Завершен" at bounding box center [240, 360] width 103 height 55
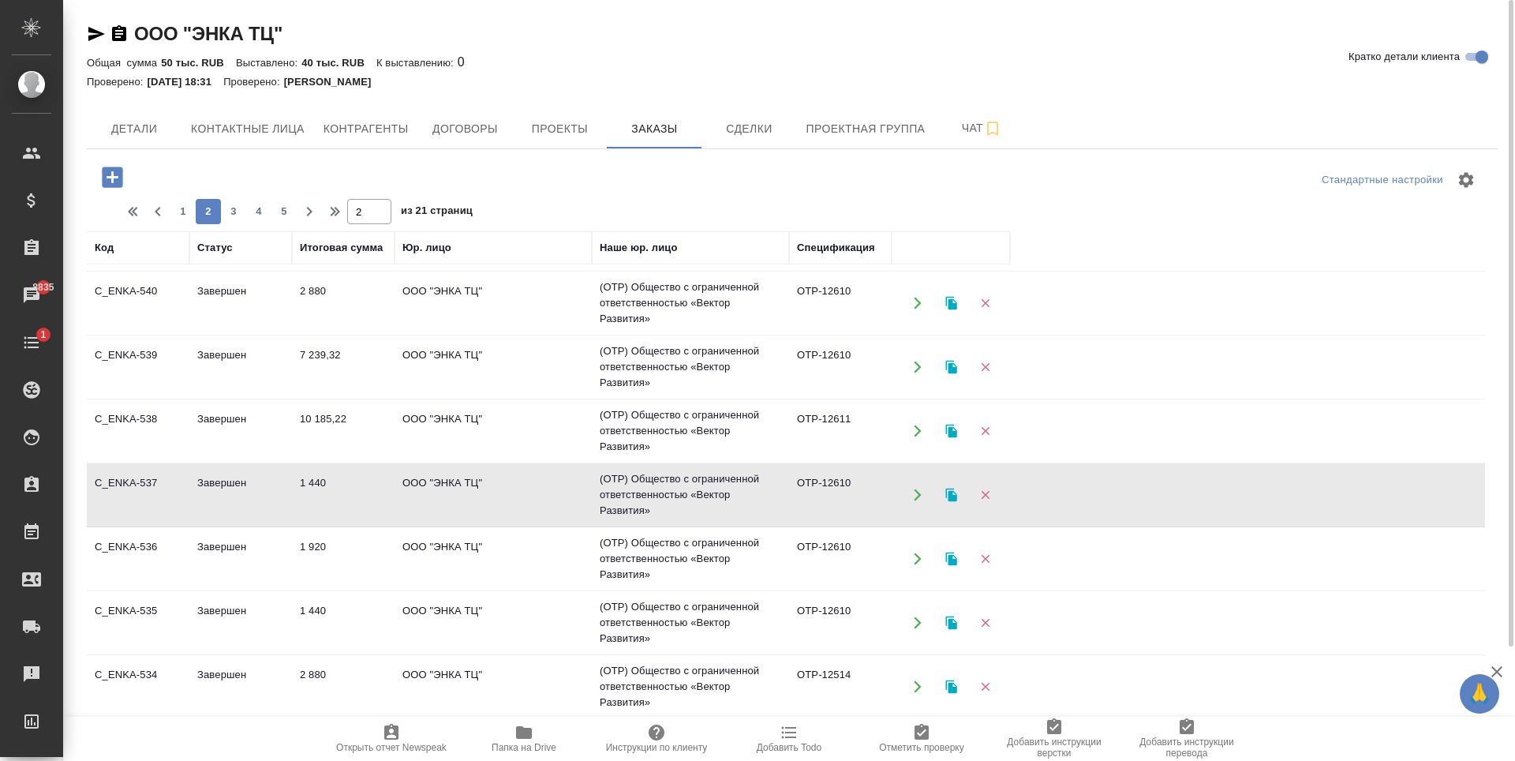
click at [727, 23] on div "ООО "ЭНКА ТЦ" Кратко детали клиента" at bounding box center [792, 33] width 1411 height 25
click at [117, 171] on icon "button" at bounding box center [112, 176] width 21 height 21
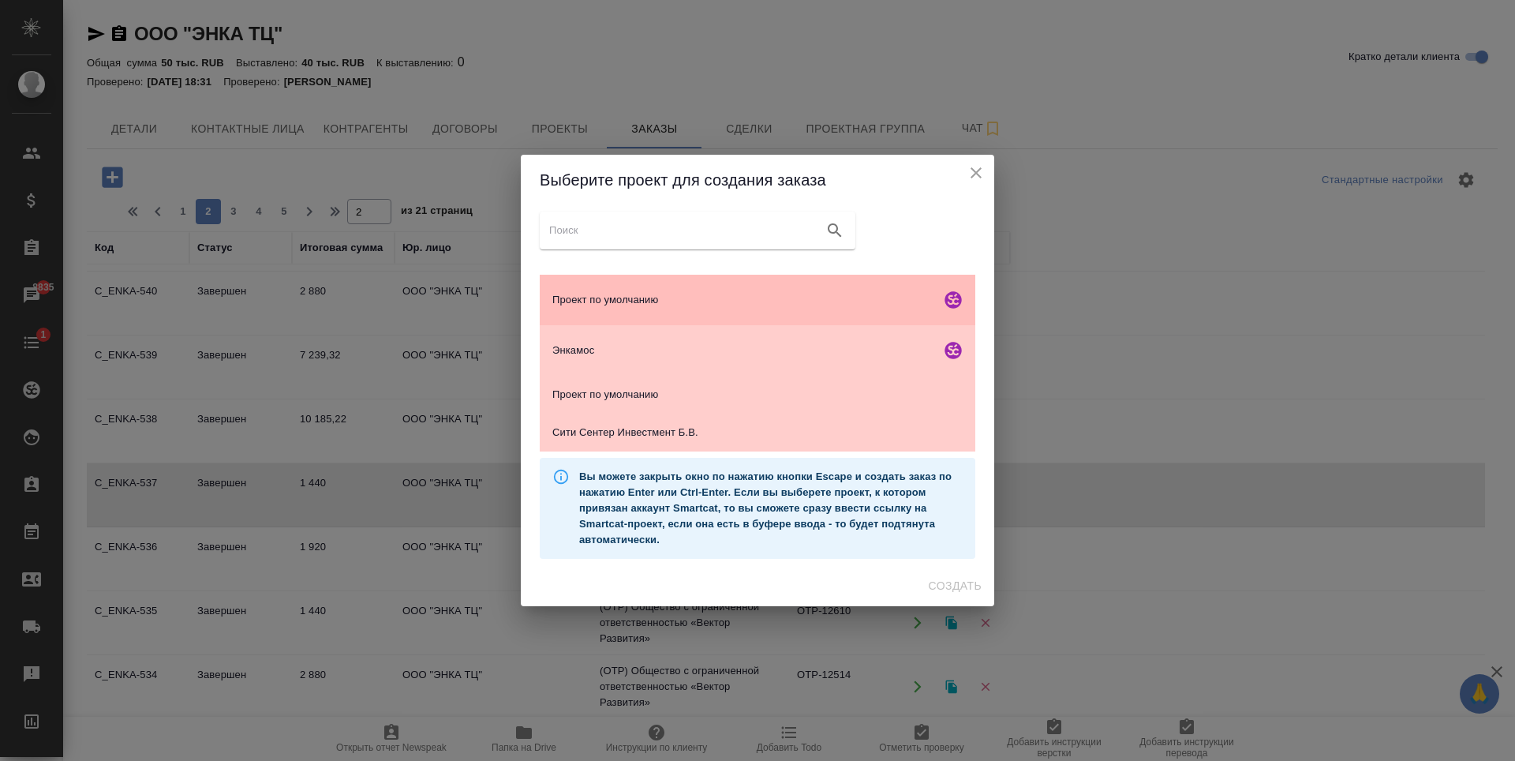
click at [687, 292] on span "Проект по умолчанию" at bounding box center [743, 300] width 382 height 16
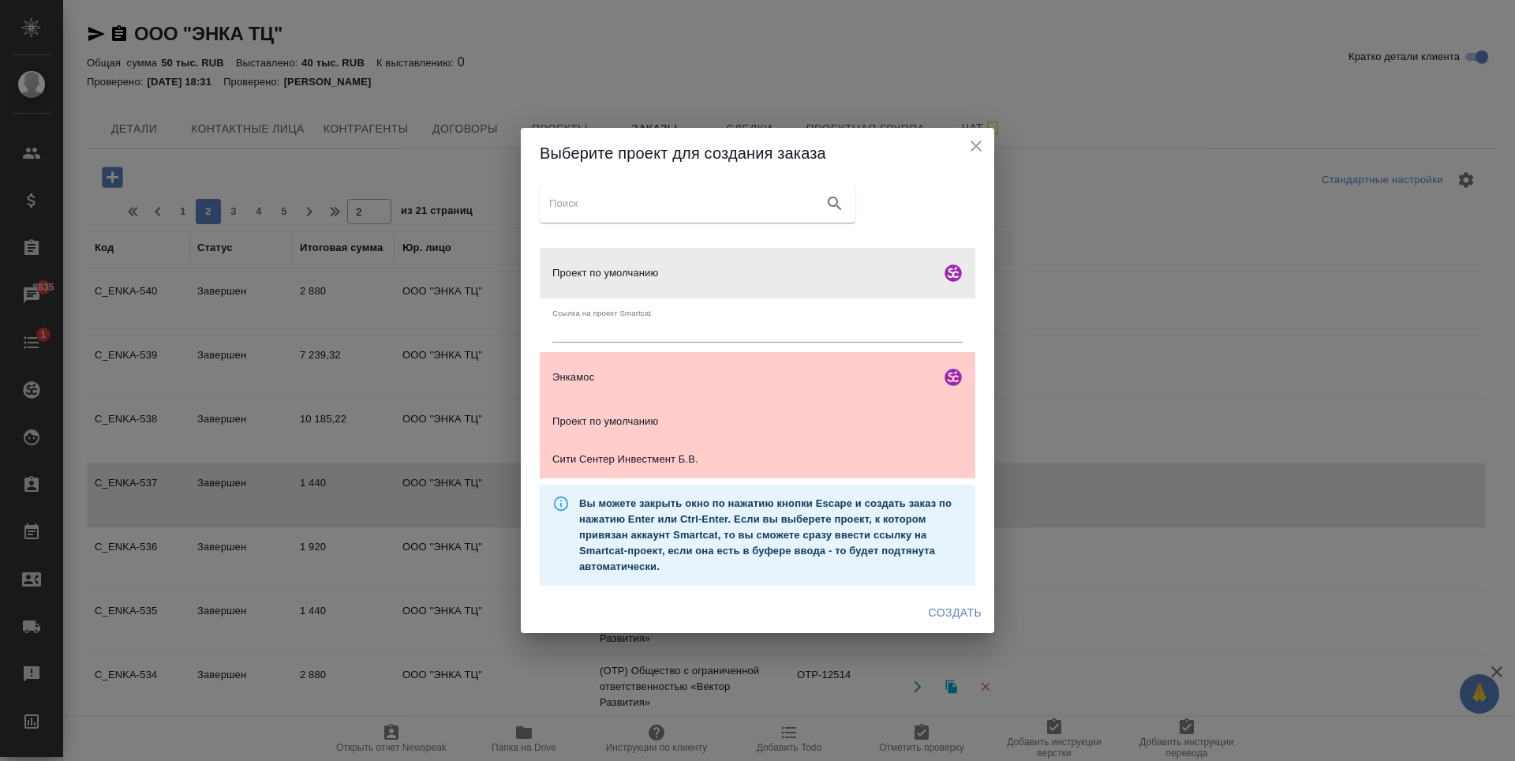
click at [936, 606] on span "Создать" at bounding box center [955, 613] width 53 height 20
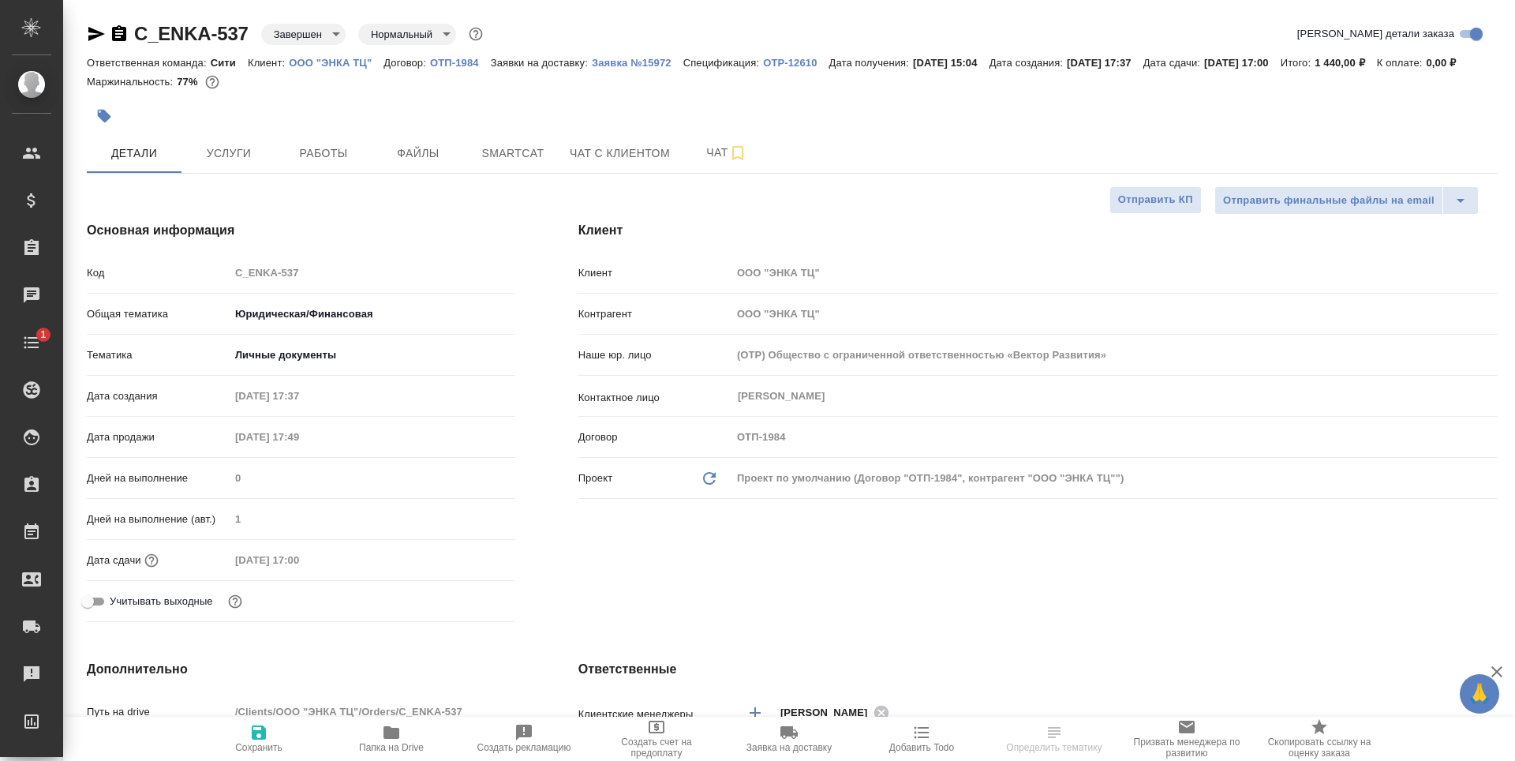
select select "RU"
click at [257, 163] on span "Услуги" at bounding box center [229, 154] width 76 height 20
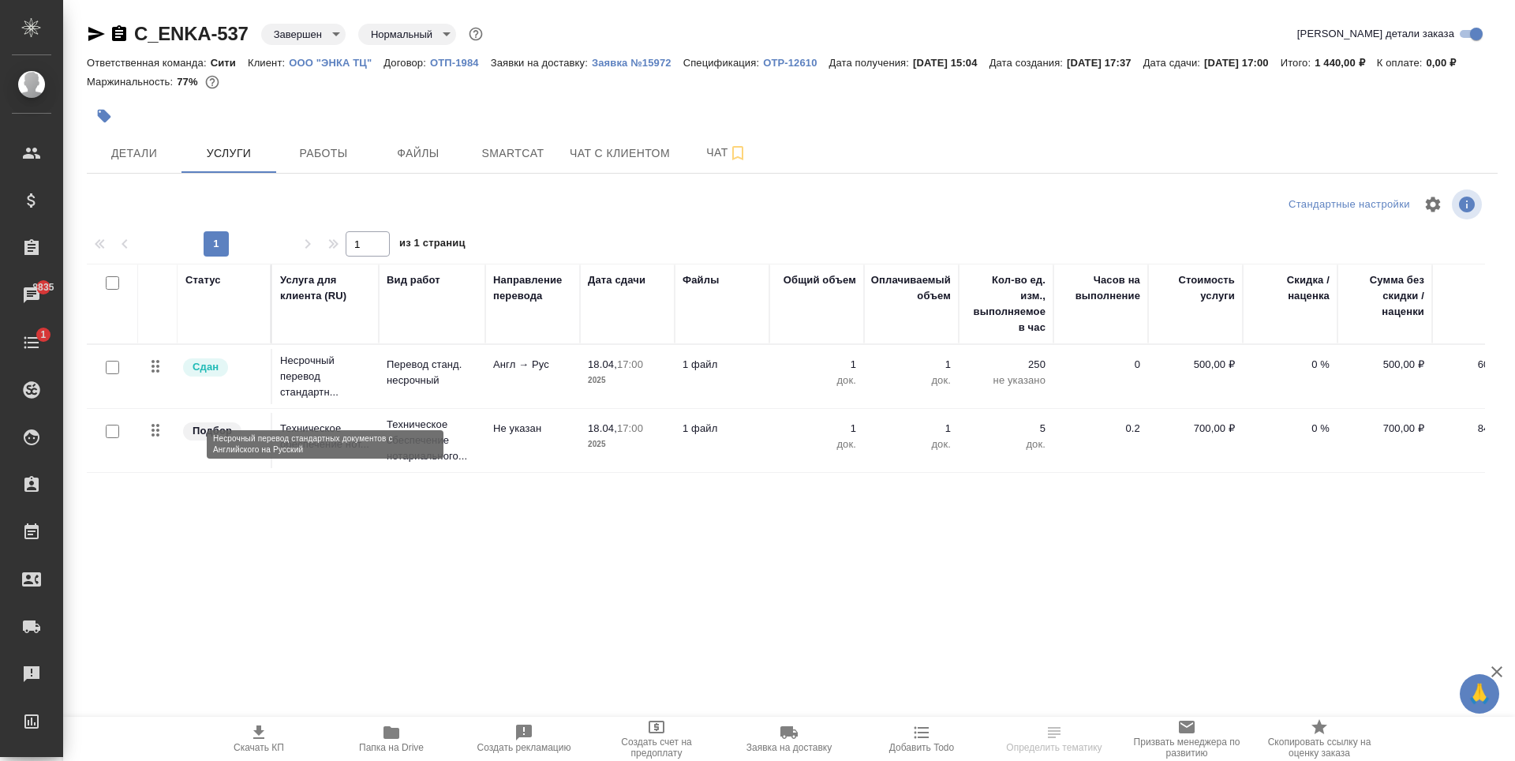
click at [338, 400] on p "Несрочный перевод стандартн..." at bounding box center [325, 376] width 91 height 47
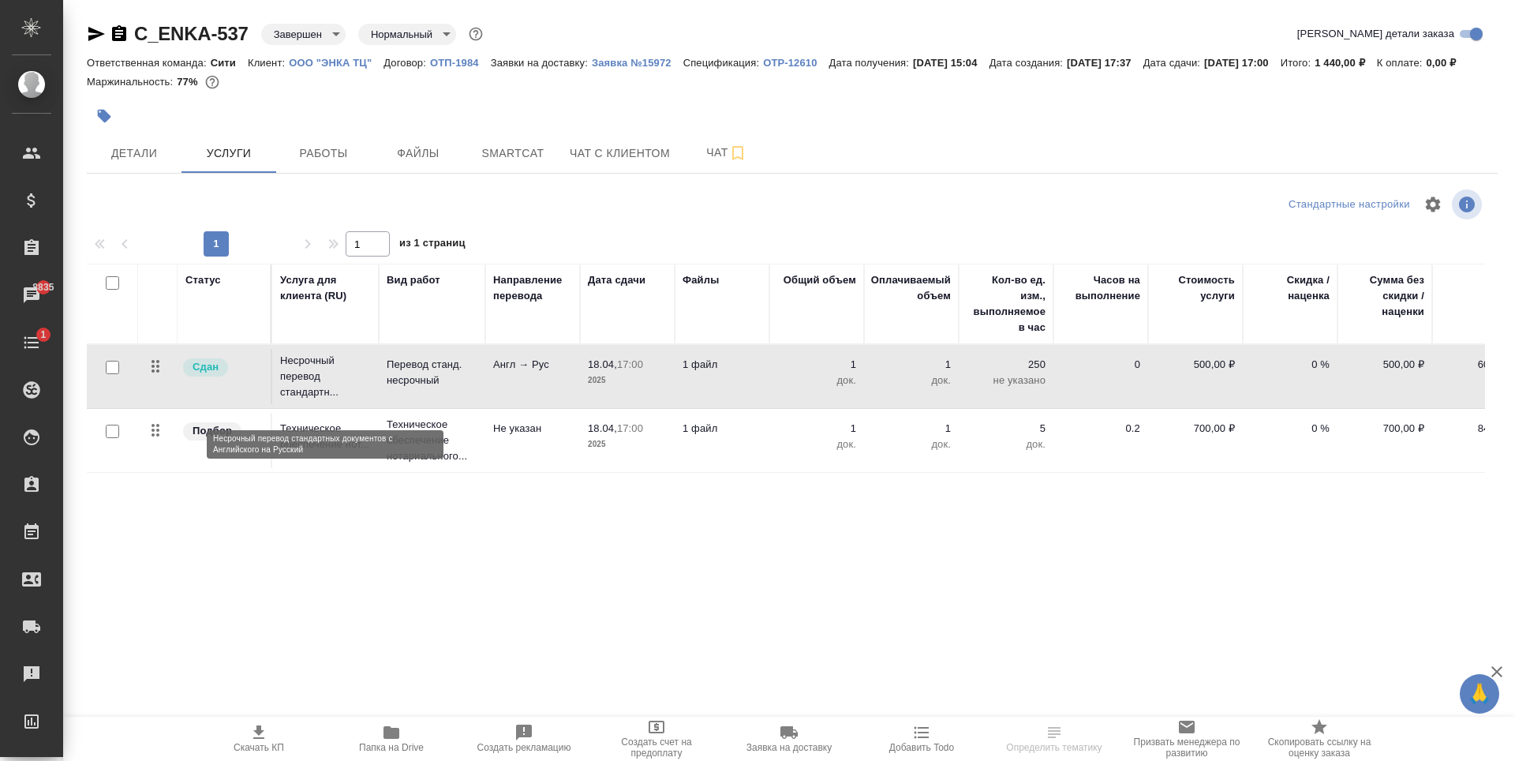
click at [338, 400] on p "Несрочный перевод стандартн..." at bounding box center [325, 376] width 91 height 47
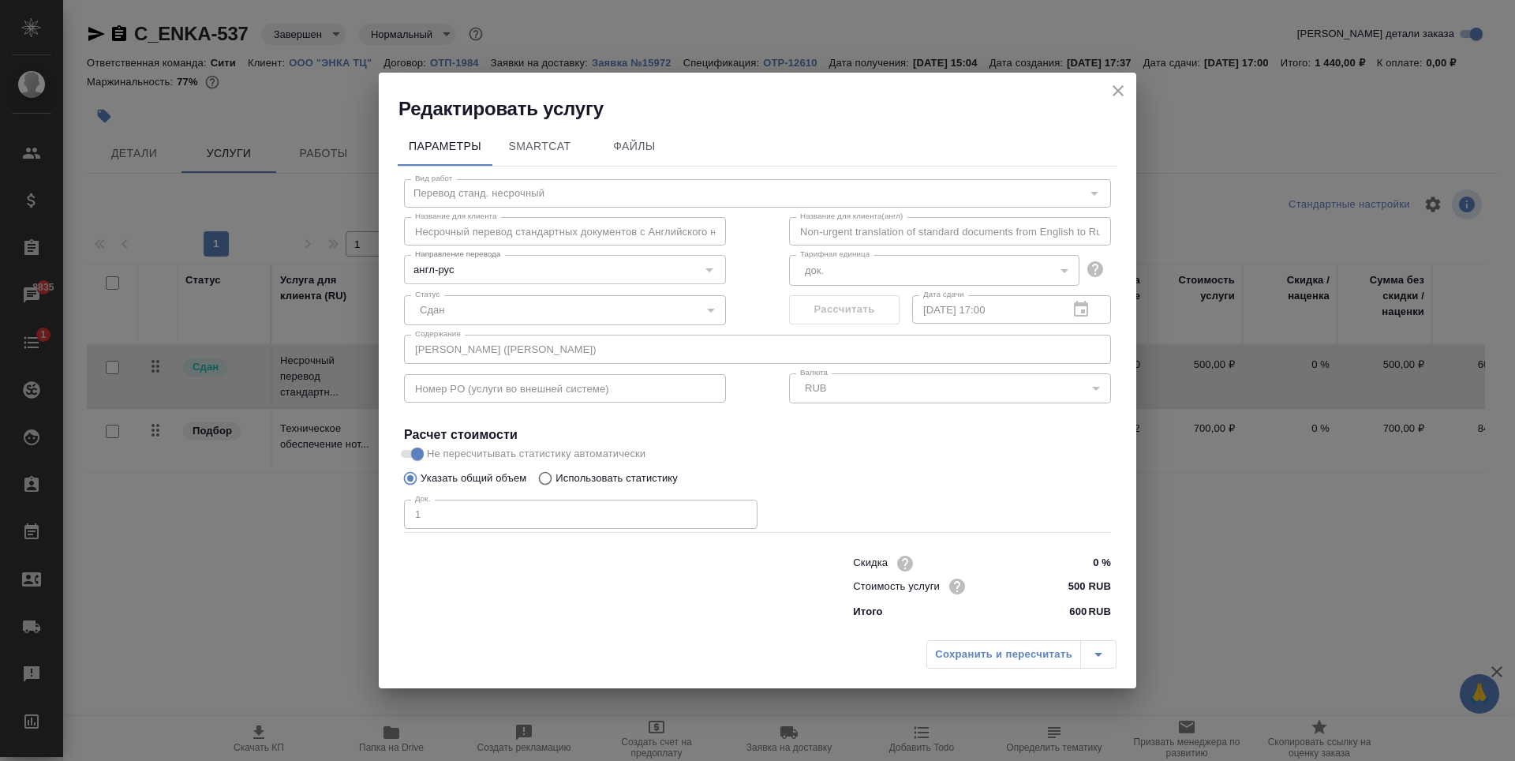
click at [1110, 94] on icon "close" at bounding box center [1118, 90] width 19 height 19
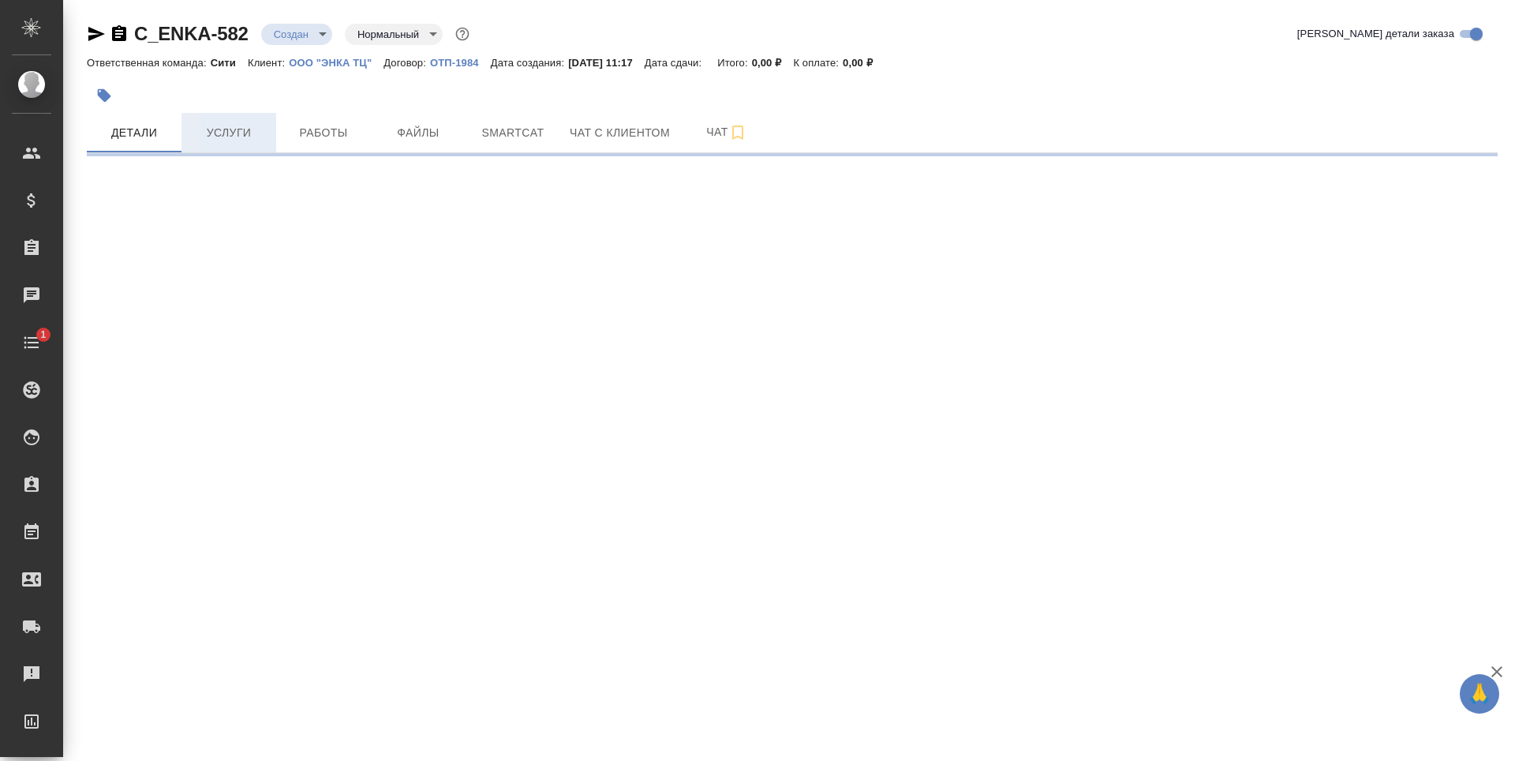
select select "RU"
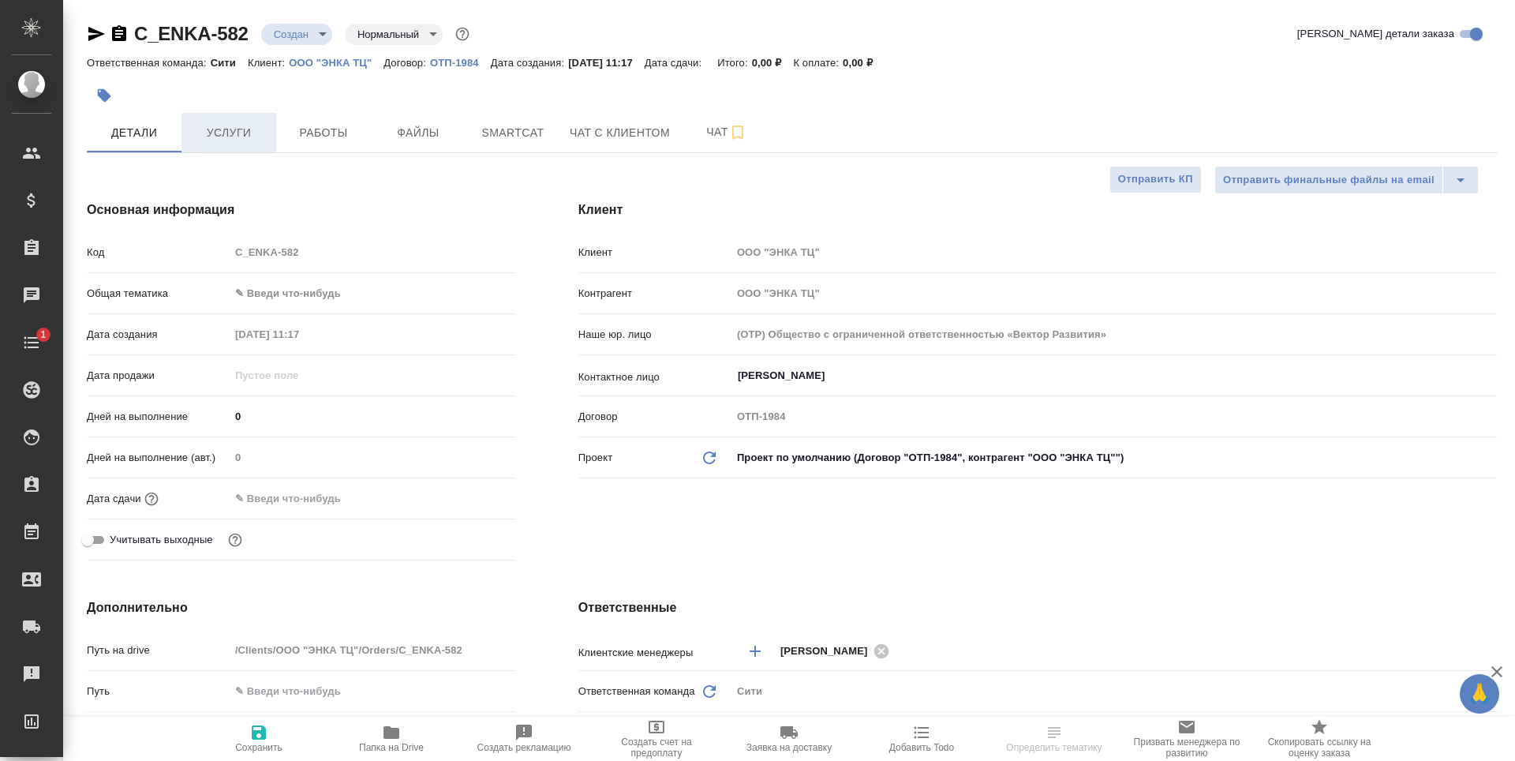
type textarea "x"
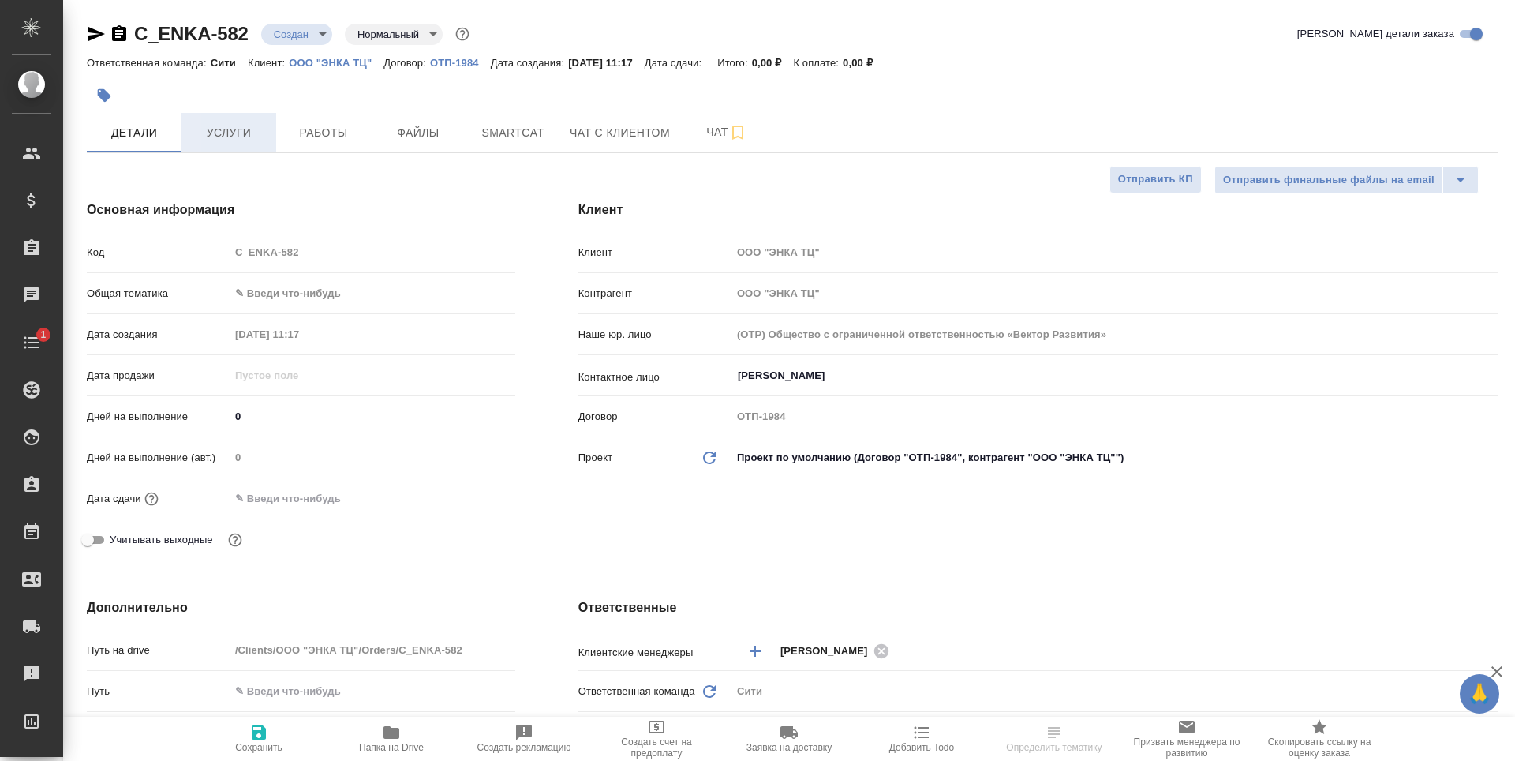
type textarea "x"
click at [229, 133] on span "Услуги" at bounding box center [229, 133] width 76 height 20
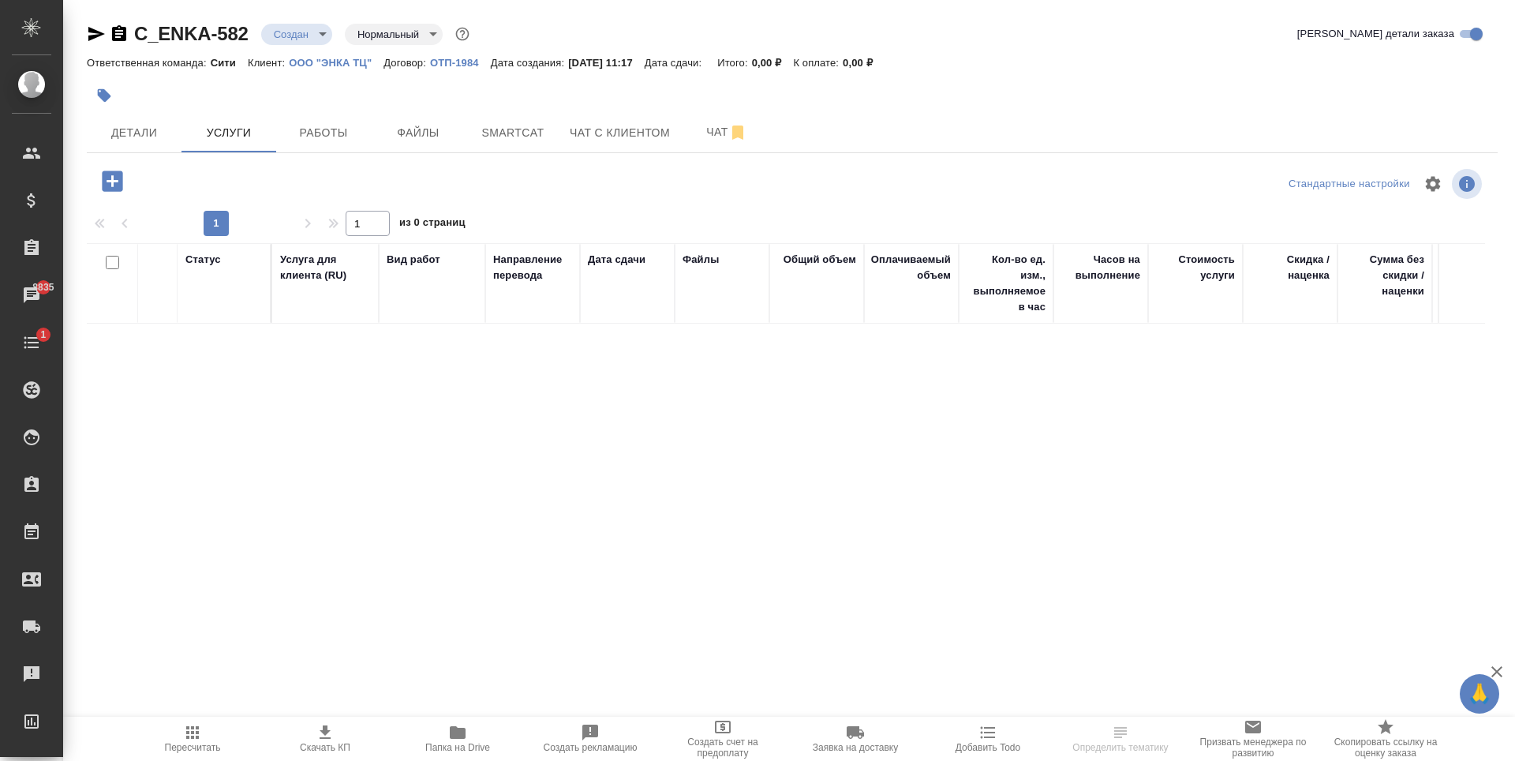
click at [109, 185] on icon "button" at bounding box center [112, 180] width 21 height 21
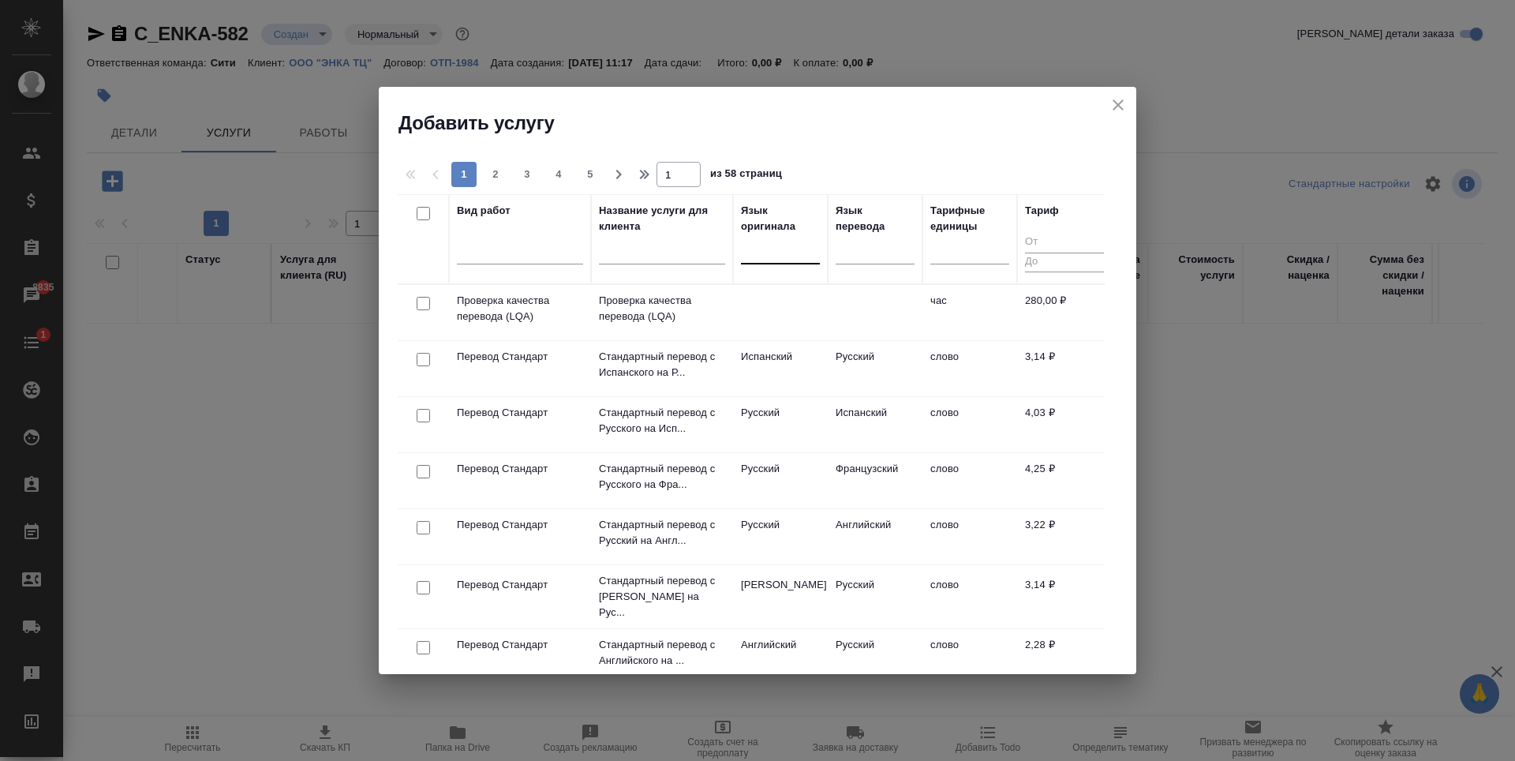
click at [753, 247] on div at bounding box center [780, 248] width 79 height 23
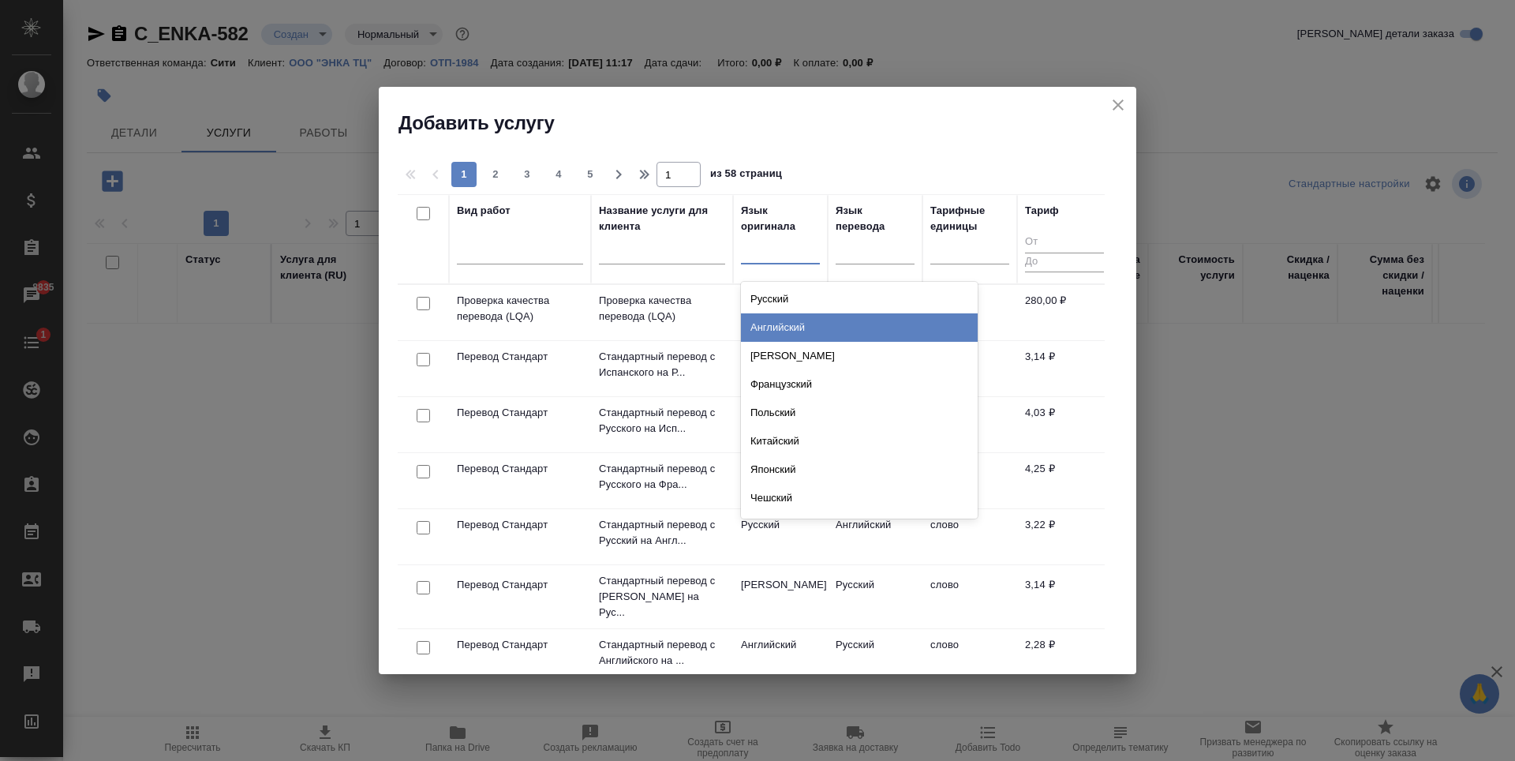
click at [813, 321] on div "Английский" at bounding box center [859, 327] width 237 height 28
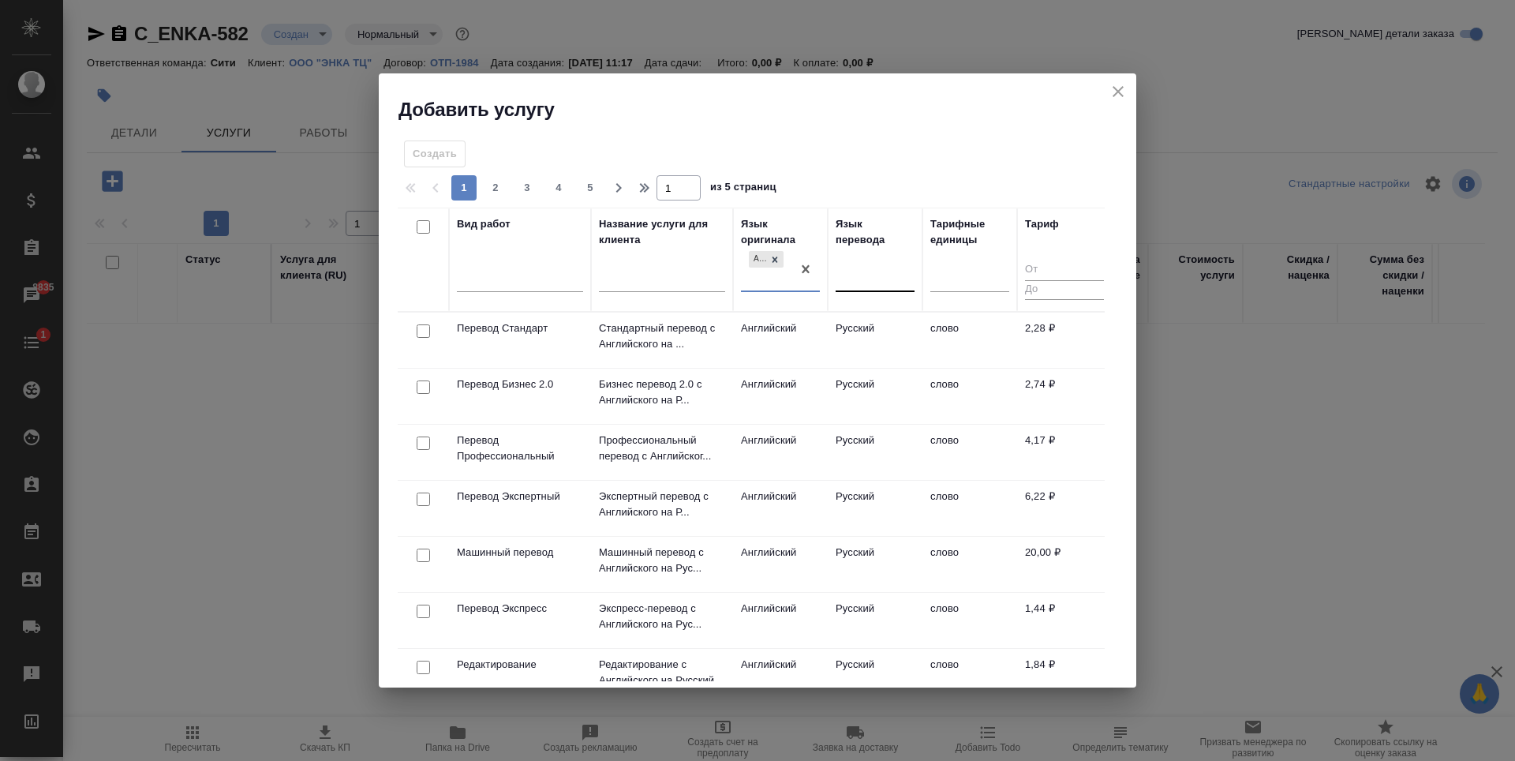
click at [879, 282] on div at bounding box center [875, 276] width 79 height 23
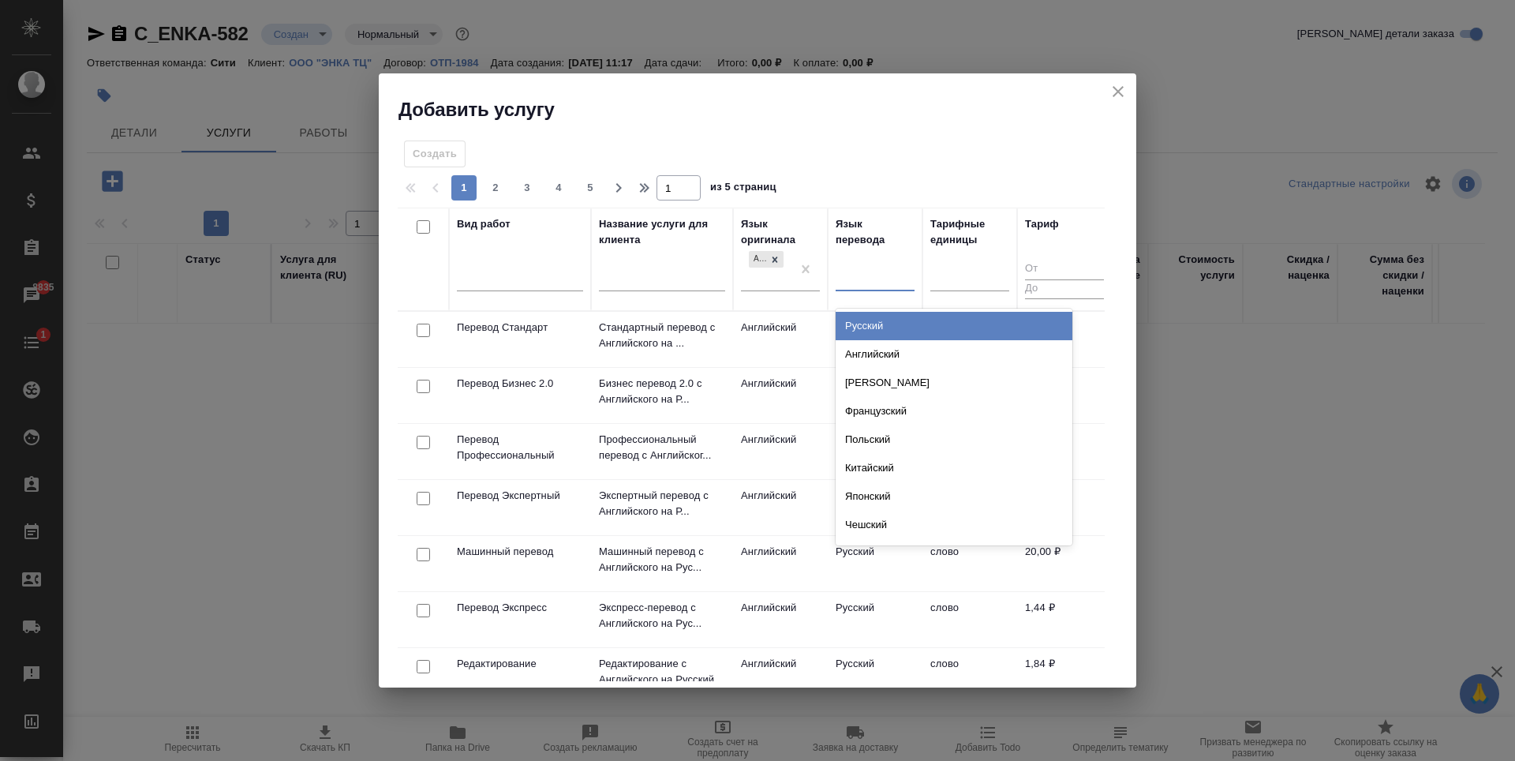
click at [873, 328] on div "Русский" at bounding box center [954, 326] width 237 height 28
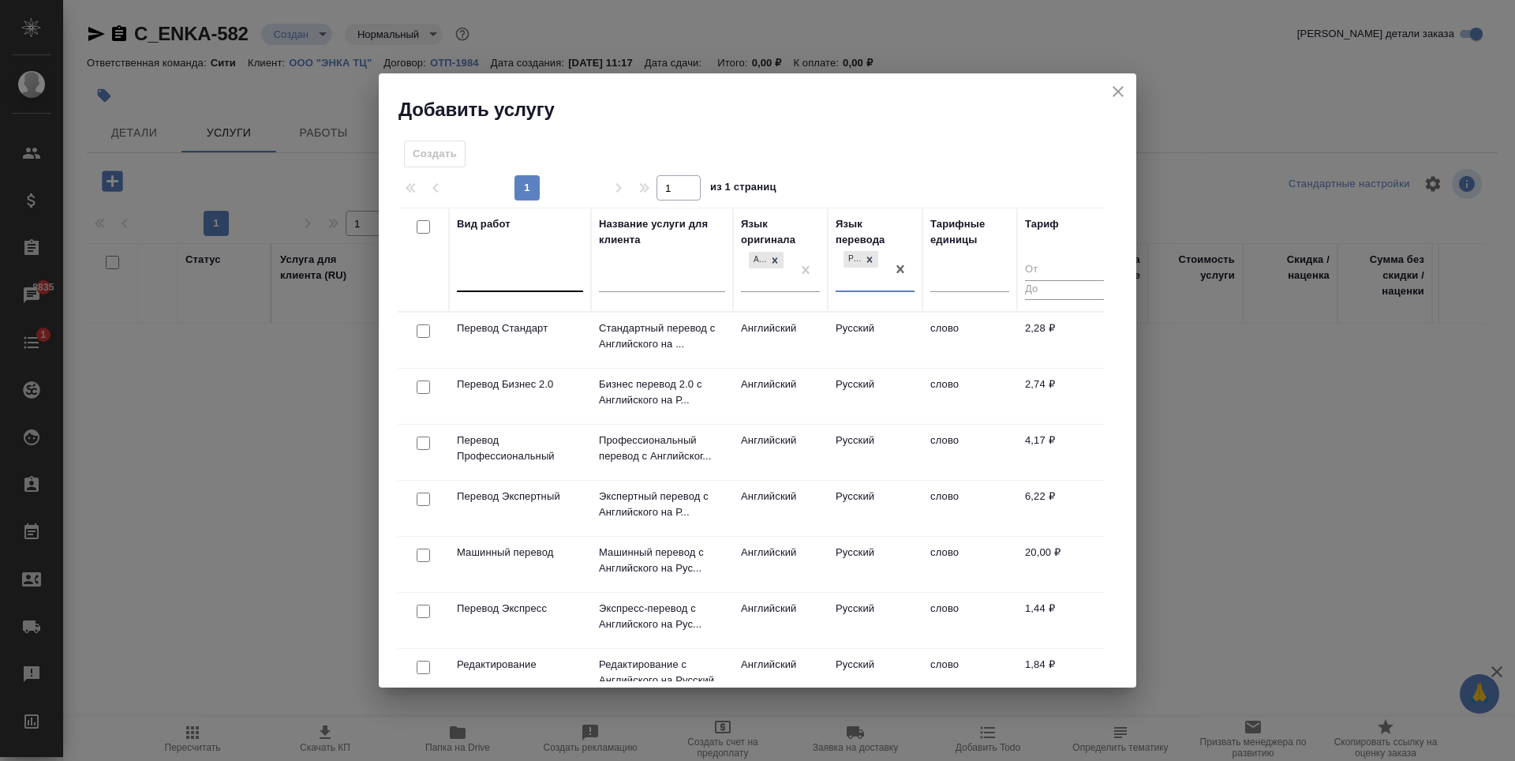
click at [542, 280] on div at bounding box center [520, 276] width 126 height 23
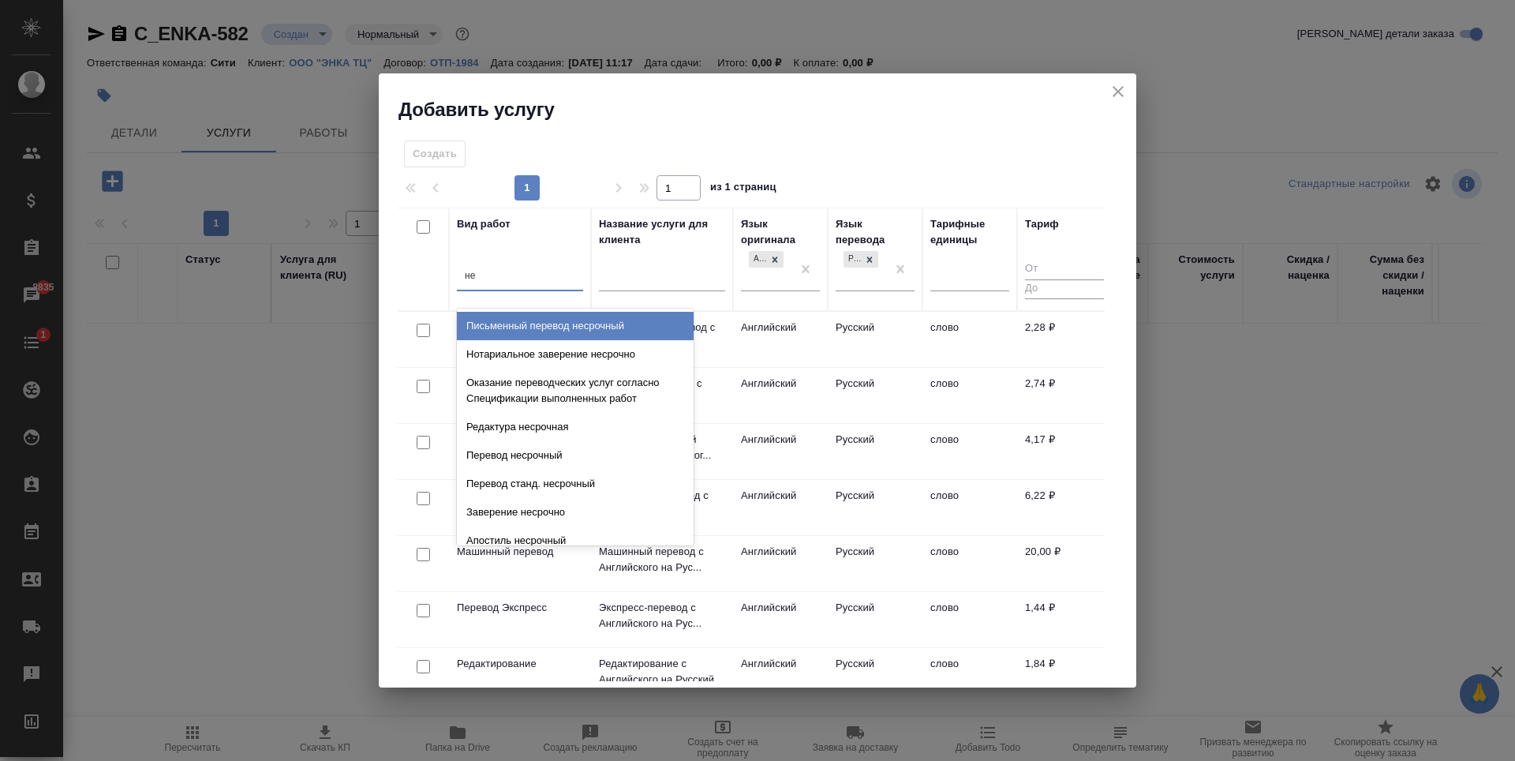
type input "нес"
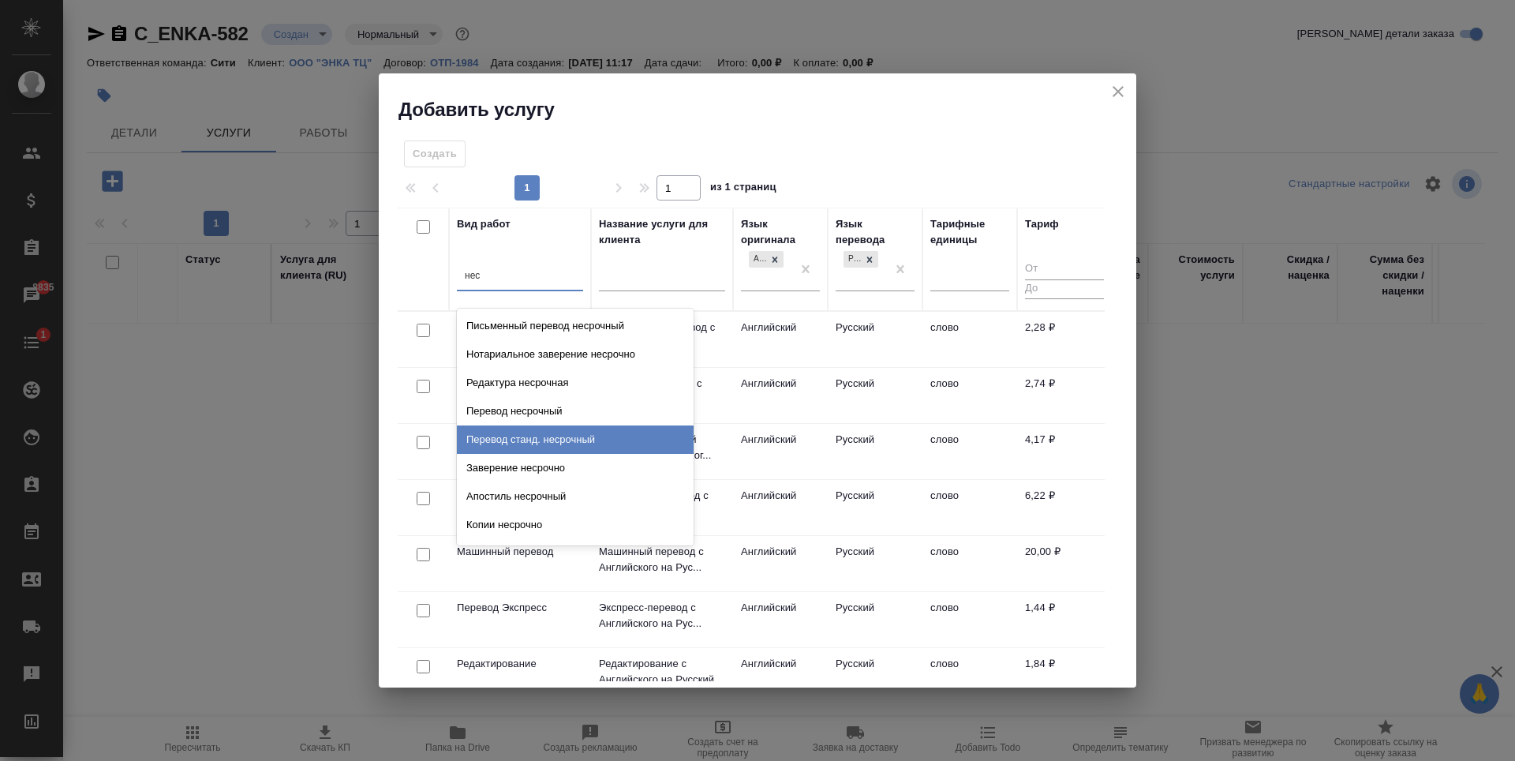
click at [576, 444] on div "Перевод станд. несрочный" at bounding box center [575, 439] width 237 height 28
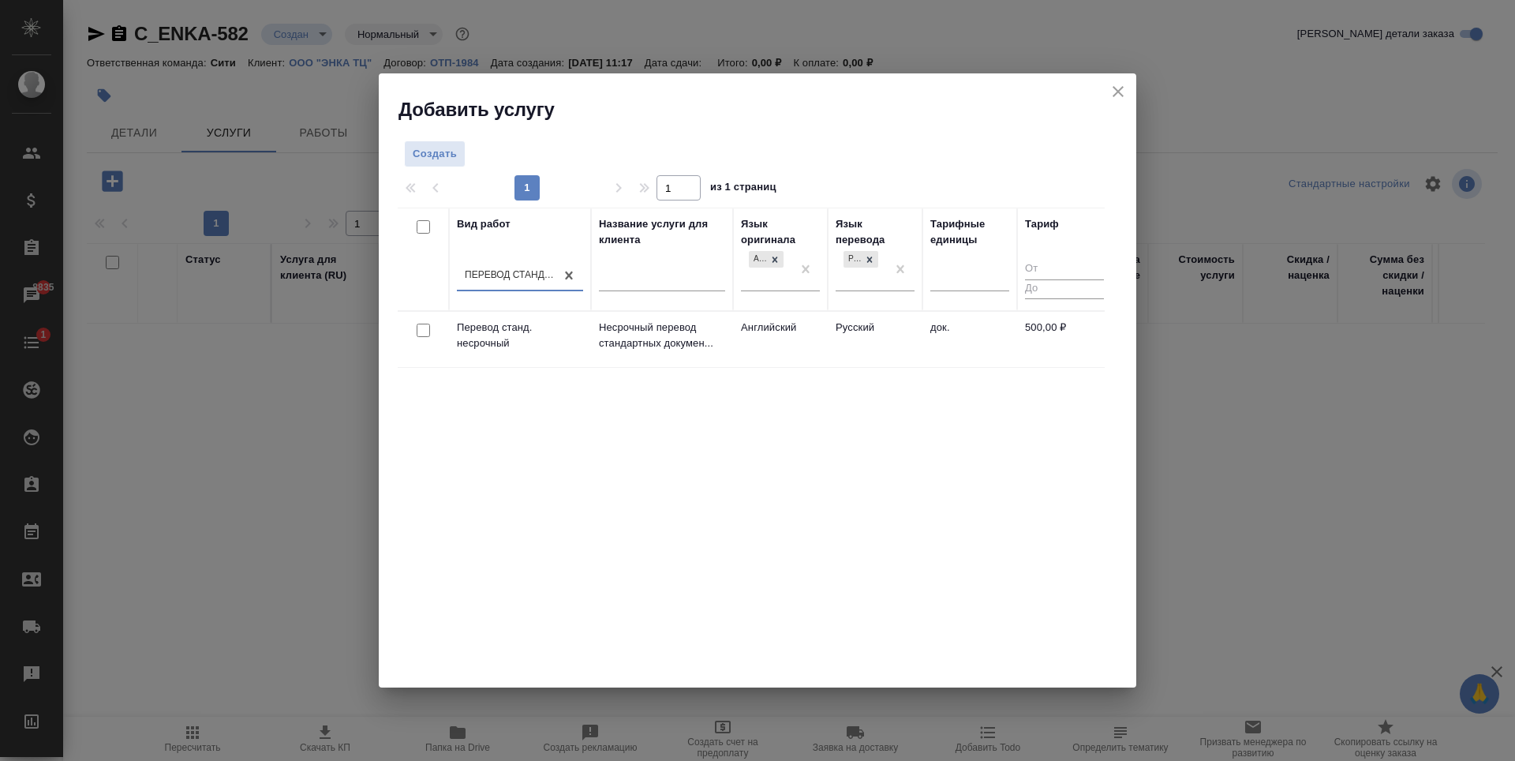
click at [422, 332] on input "checkbox" at bounding box center [423, 329] width 13 height 13
checkbox input "true"
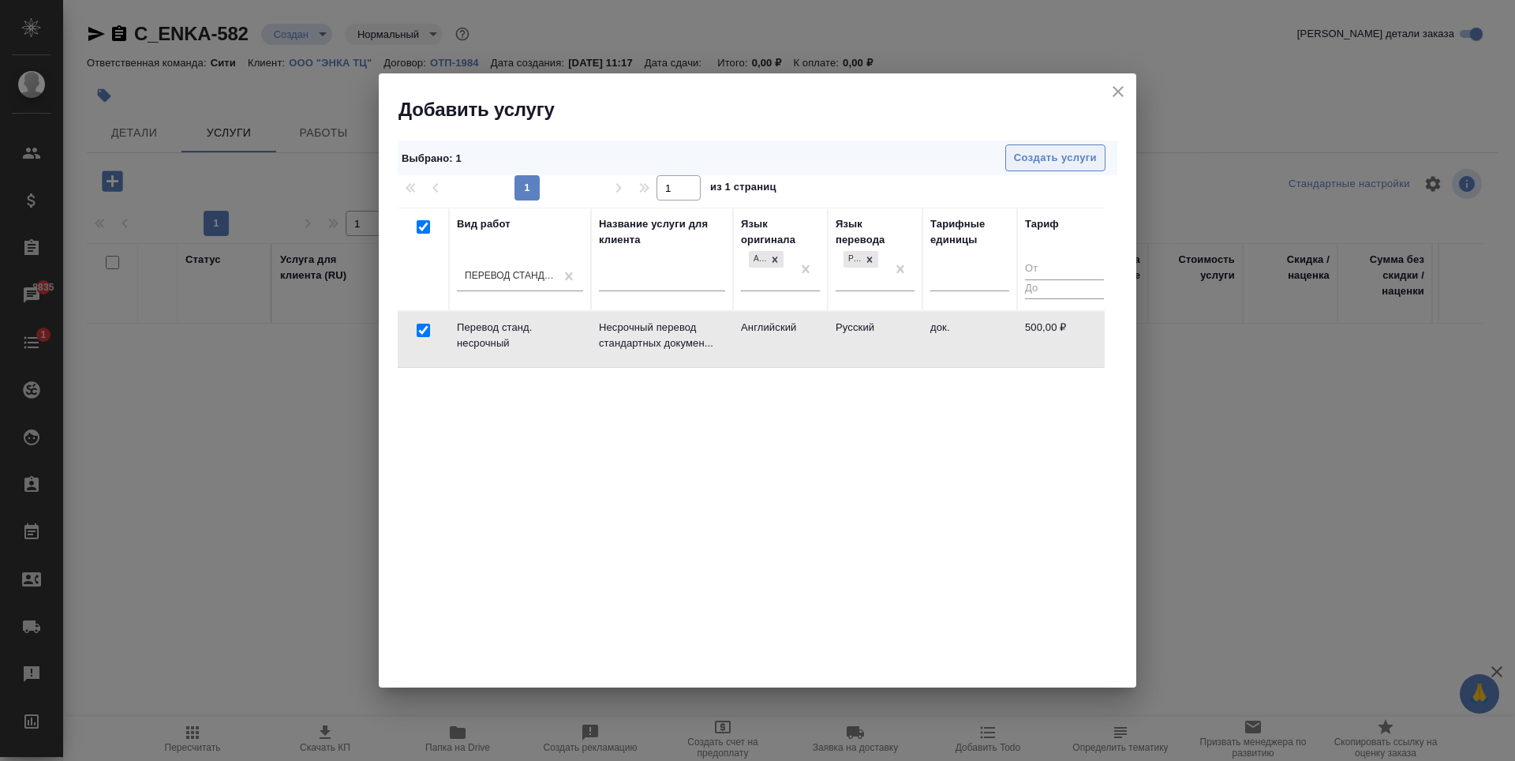
click at [1042, 156] on span "Создать услуги" at bounding box center [1055, 158] width 83 height 18
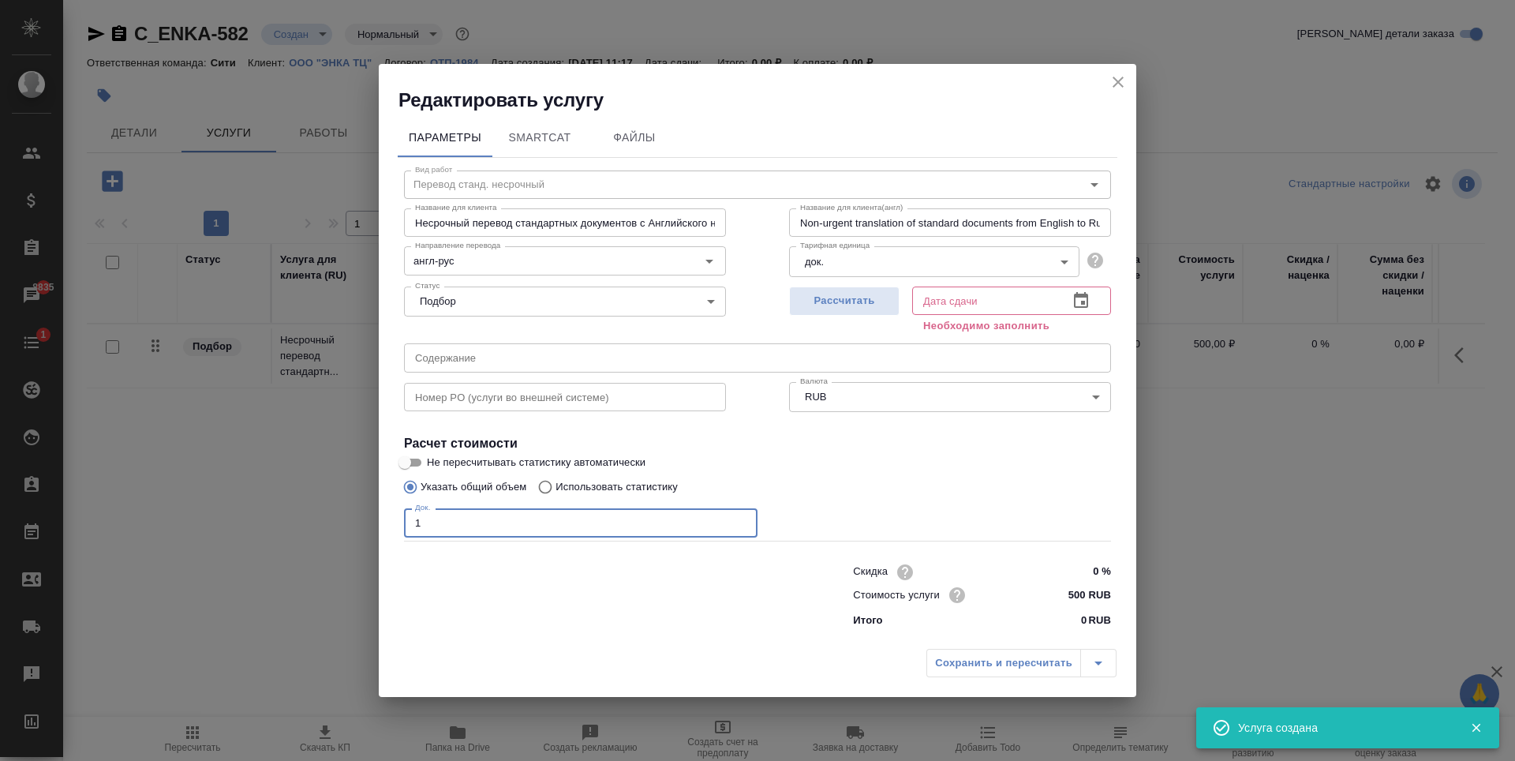
type input "1"
click at [740, 522] on input "1" at bounding box center [580, 522] width 353 height 28
click at [852, 305] on span "Рассчитать" at bounding box center [844, 301] width 93 height 18
type input "05.09.2025 11:18"
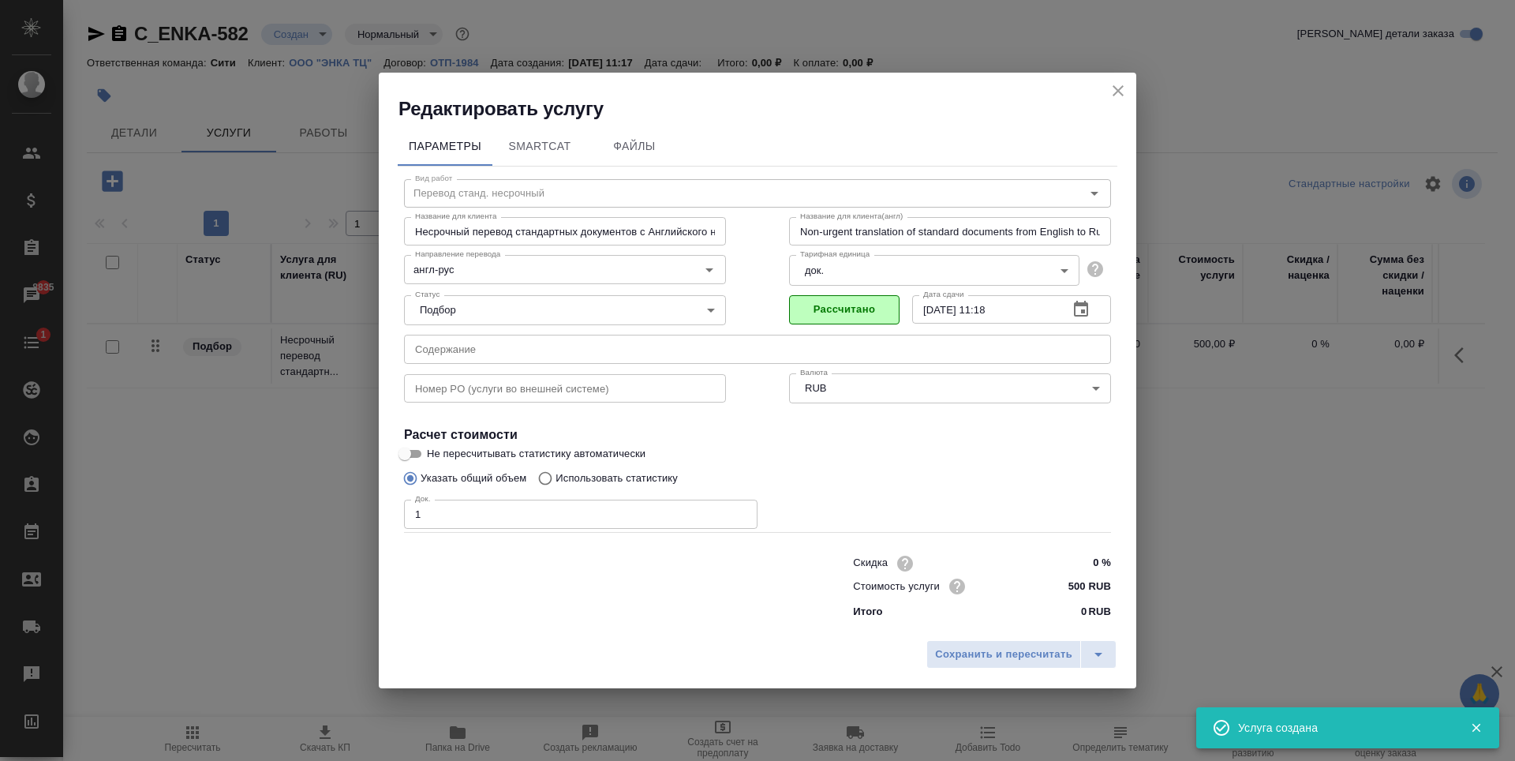
click at [464, 356] on input "text" at bounding box center [757, 349] width 707 height 28
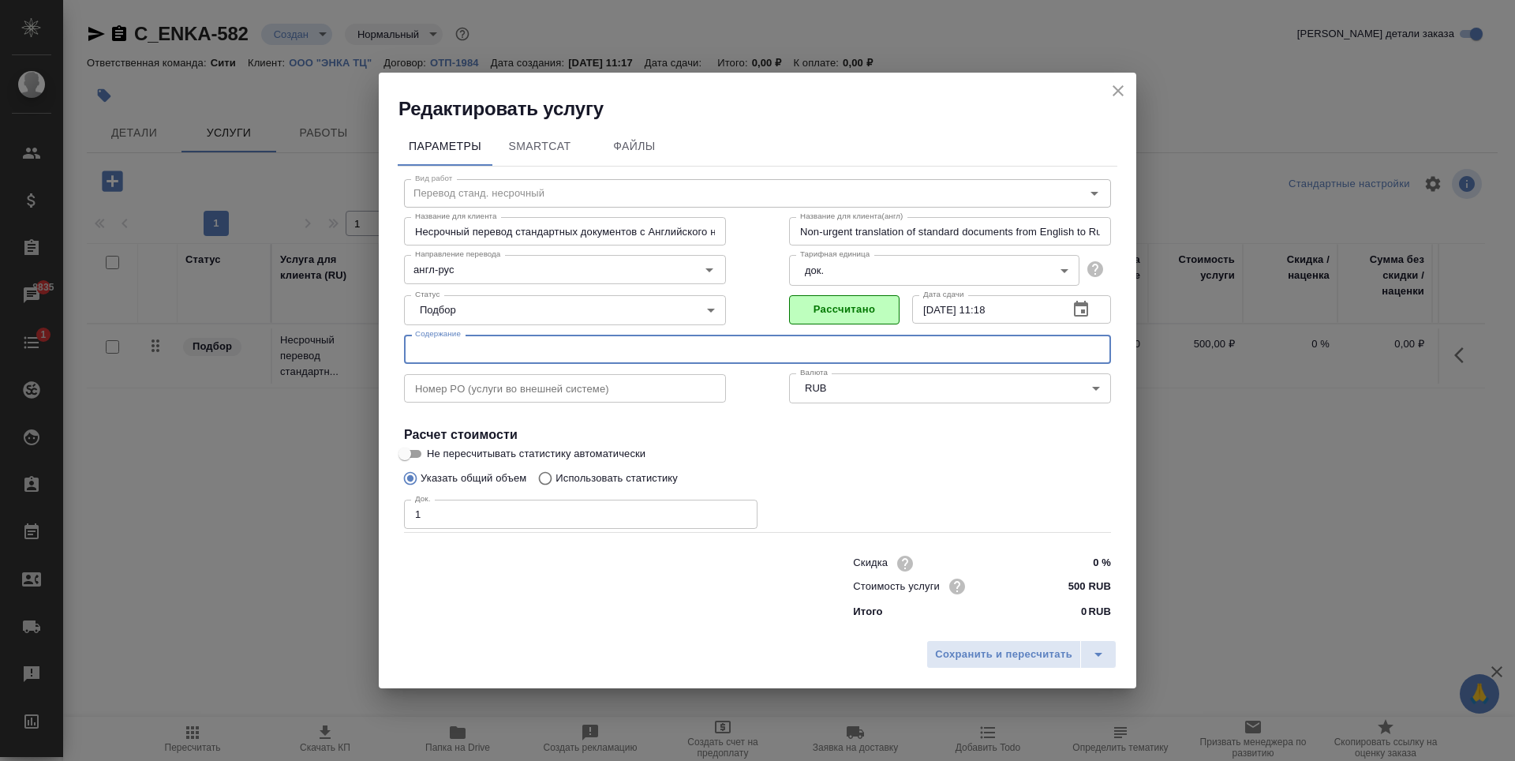
paste input "umit.raimov@enka.com"
type input "umit.raimov@enka.com"
drag, startPoint x: 551, startPoint y: 353, endPoint x: 465, endPoint y: 342, distance: 86.6
click at [344, 368] on div "Редактировать услугу Параметры SmartCat Файлы Вид работ Перевод станд. несрочны…" at bounding box center [757, 380] width 1515 height 761
click at [468, 352] on input "text" at bounding box center [757, 349] width 707 height 28
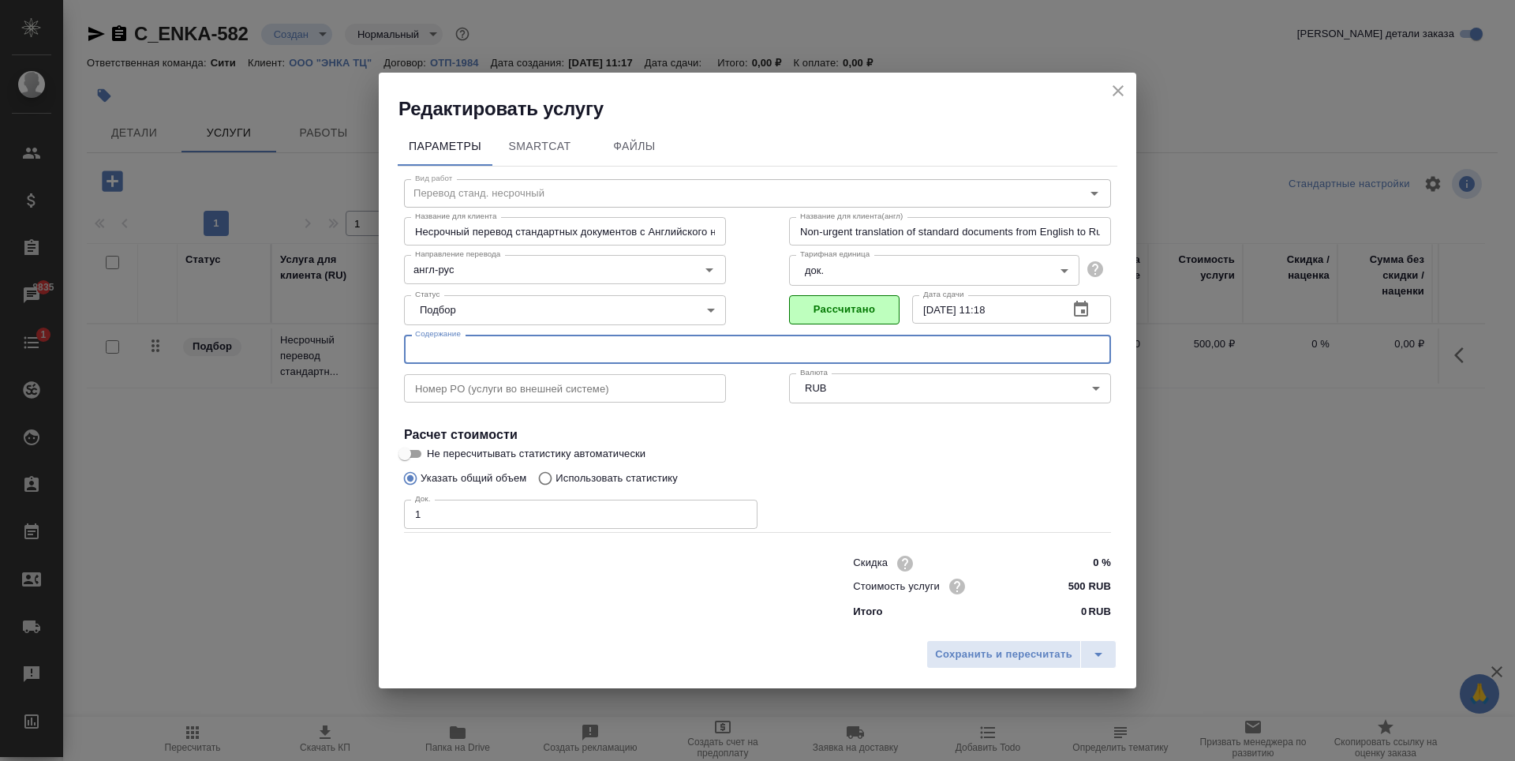
paste input "Бертуг Джошгун 25"
type input "Бертуг Джошгун 25 (Умид Раимов)"
click at [1011, 650] on span "Сохранить и пересчитать" at bounding box center [1003, 654] width 137 height 18
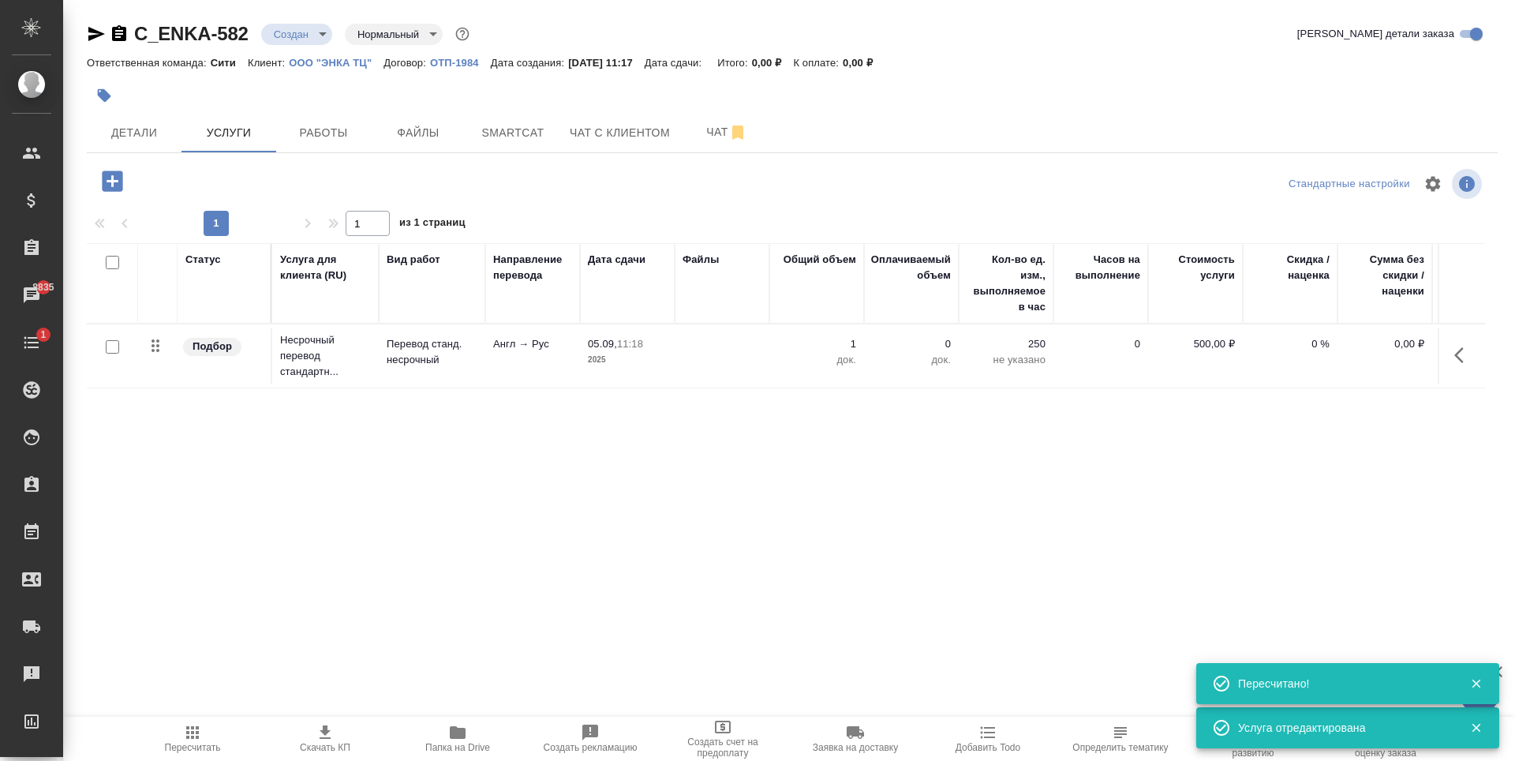
click at [298, 462] on div "Статус Услуга для клиента (RU) Вид работ Направление перевода Дата сдачи Файлы …" at bounding box center [786, 412] width 1398 height 339
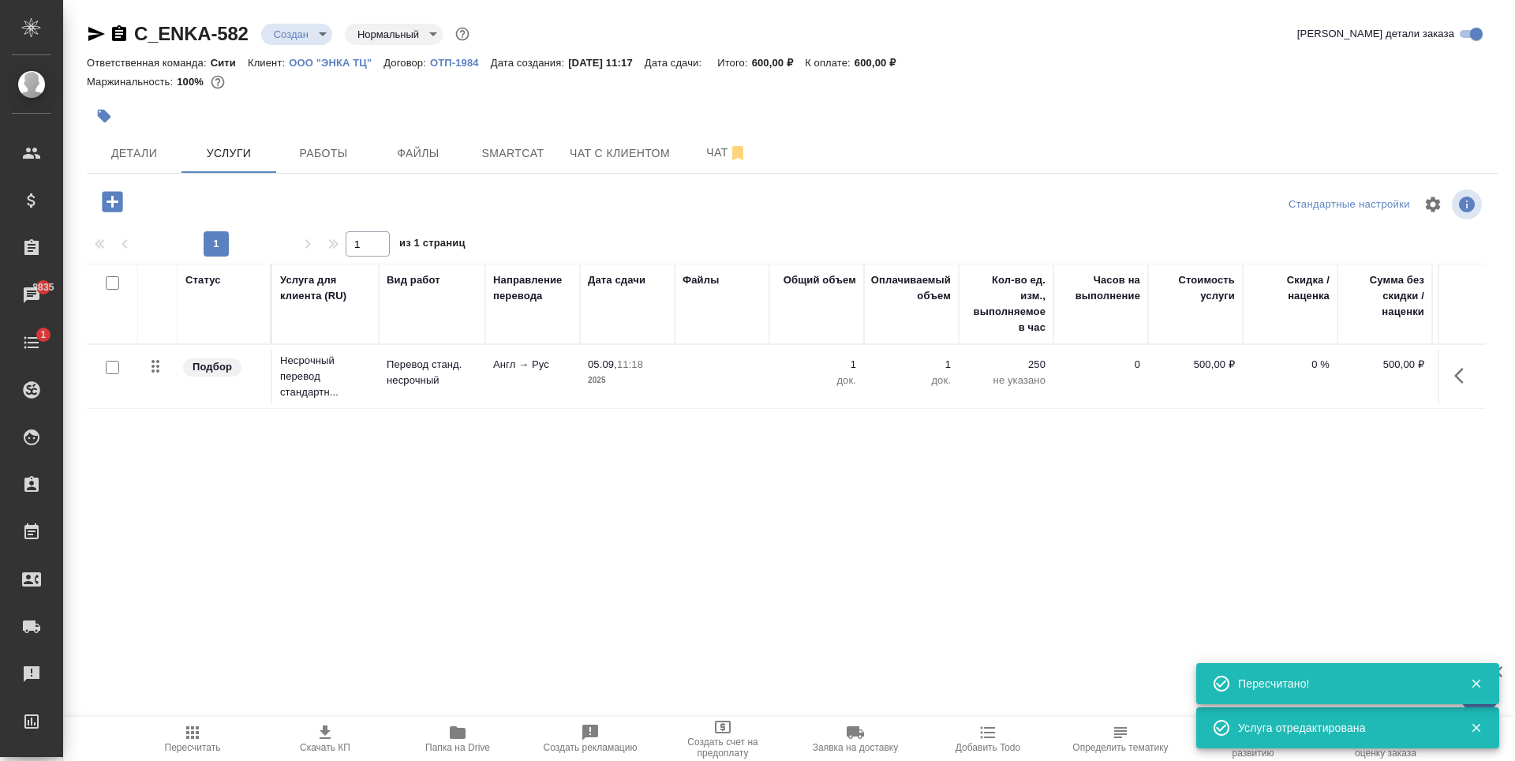
click at [118, 201] on icon "button" at bounding box center [112, 201] width 21 height 21
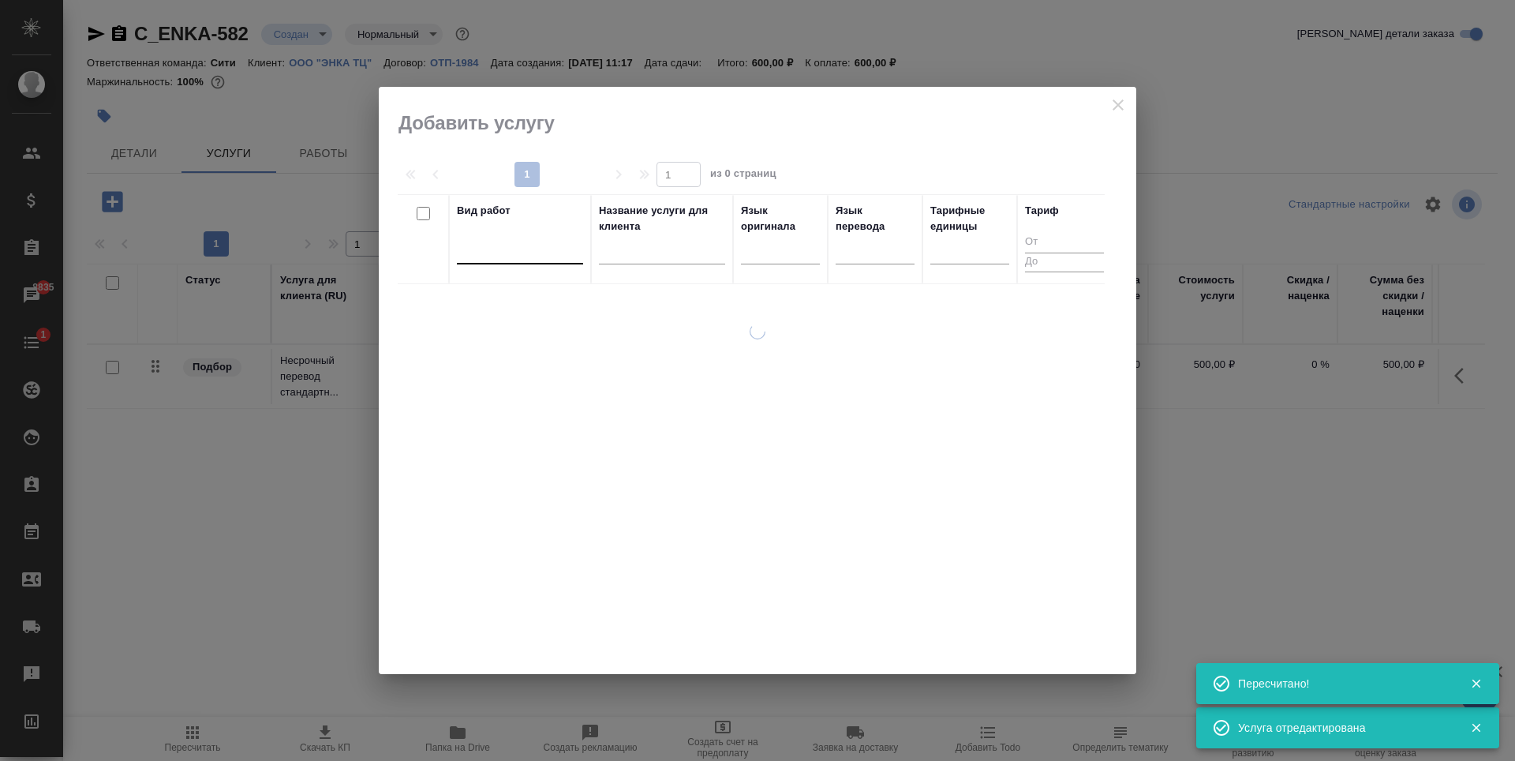
click at [524, 246] on div at bounding box center [520, 248] width 126 height 23
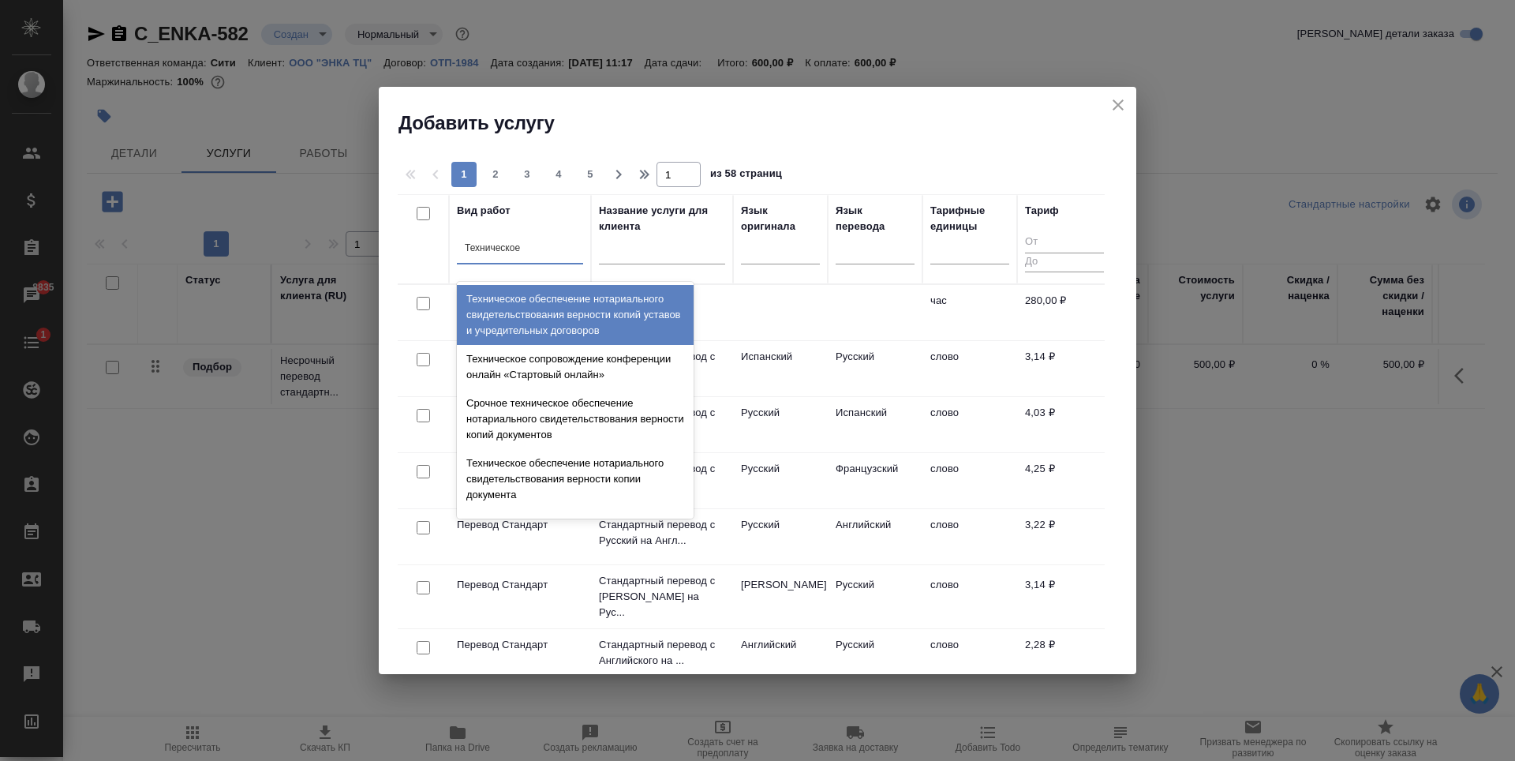
type input "Техническое"
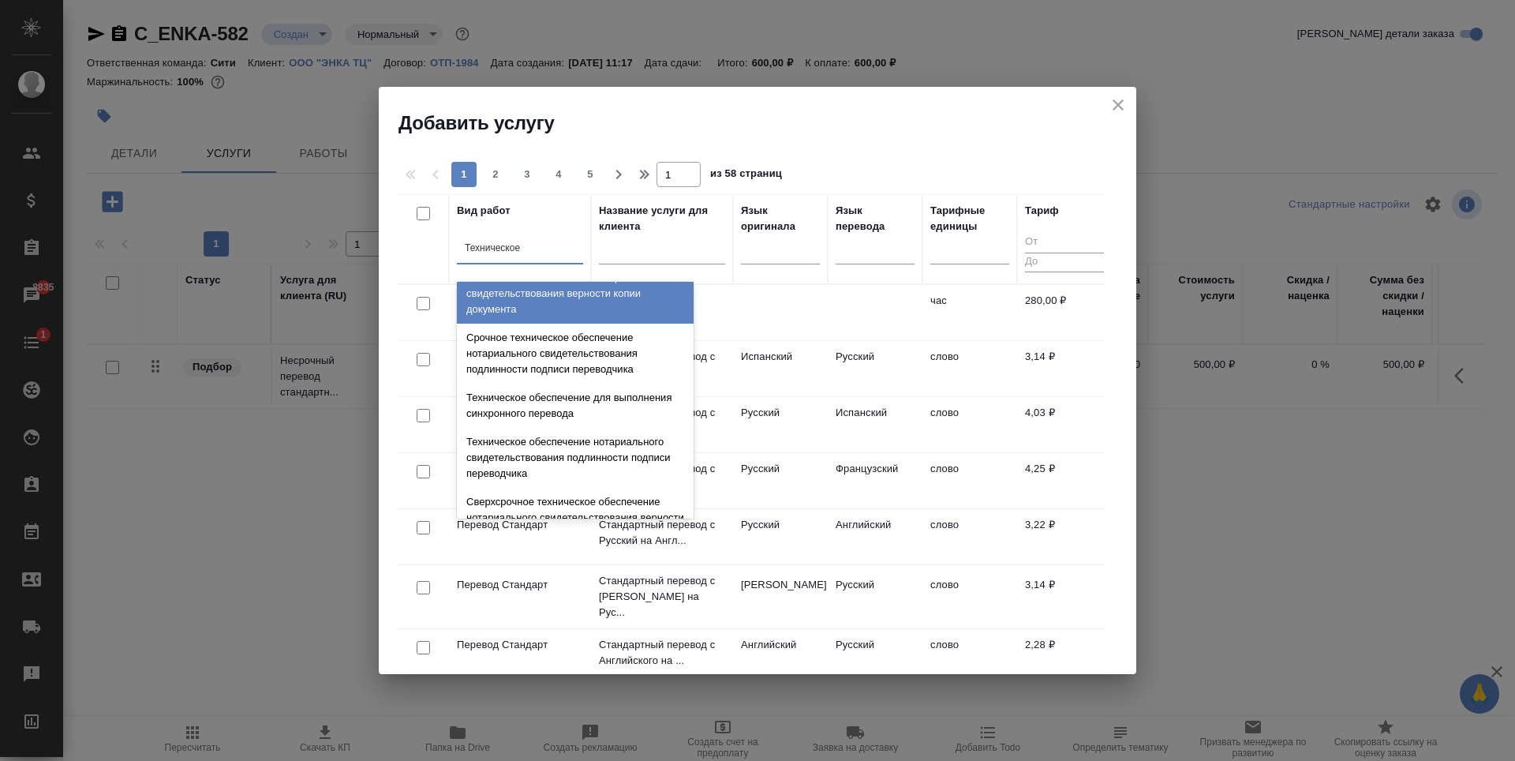
scroll to position [237, 0]
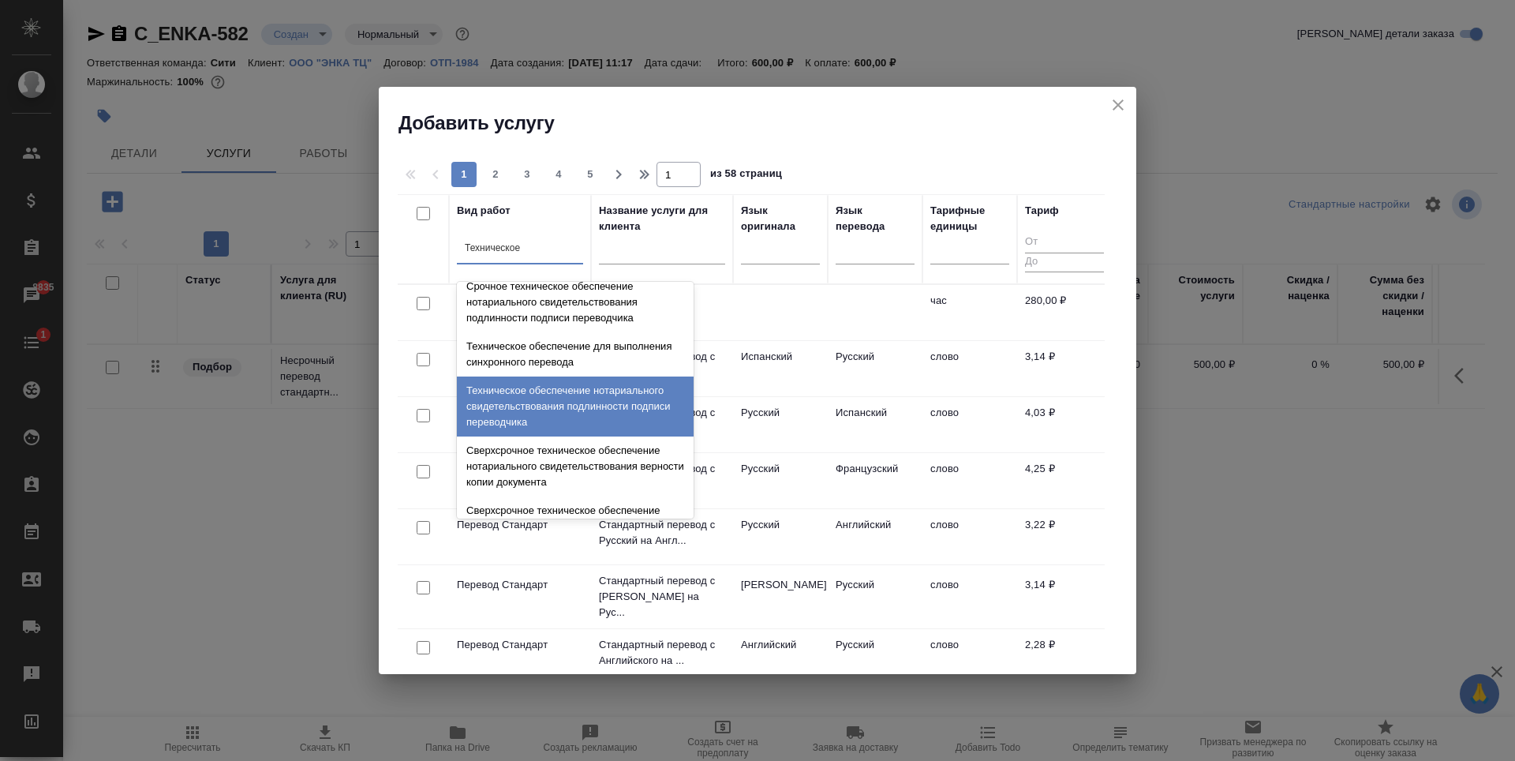
click at [560, 416] on div "Техническое обеспечение нотариального свидетельствования подлинности подписи пе…" at bounding box center [575, 406] width 237 height 60
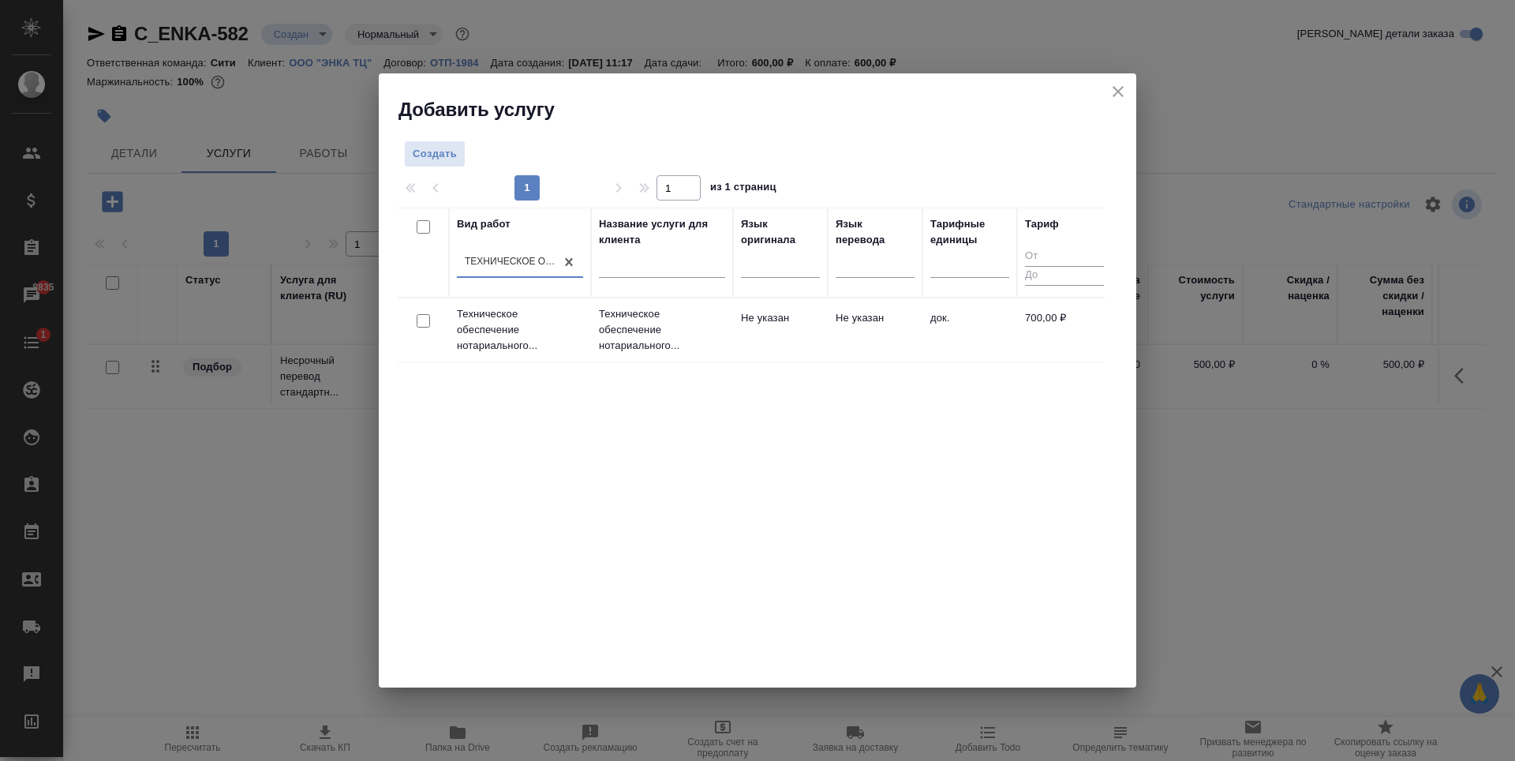
drag, startPoint x: 425, startPoint y: 319, endPoint x: 467, endPoint y: 299, distance: 46.2
click at [426, 319] on input "checkbox" at bounding box center [423, 320] width 13 height 13
checkbox input "true"
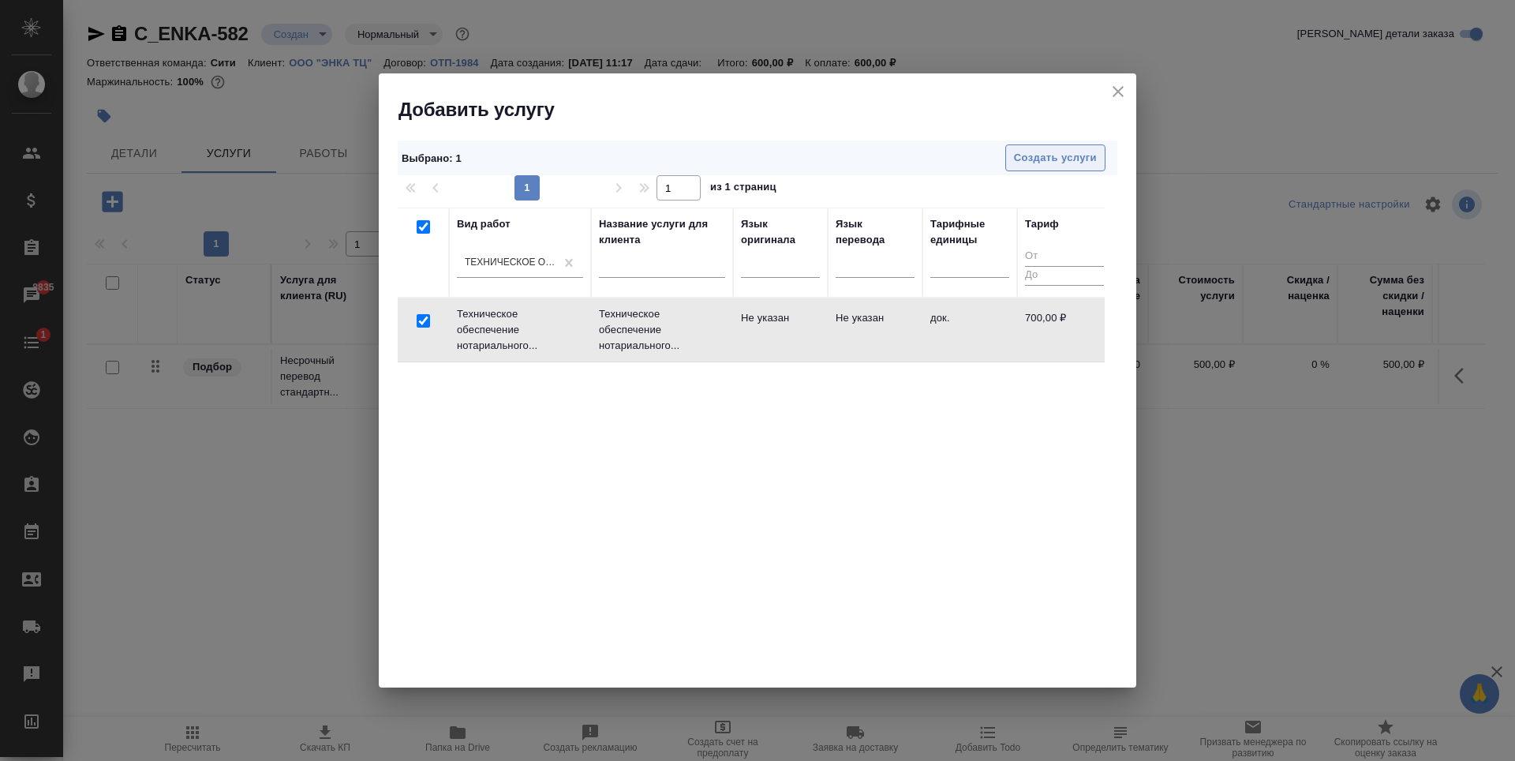
click at [1054, 155] on span "Создать услуги" at bounding box center [1055, 158] width 83 height 18
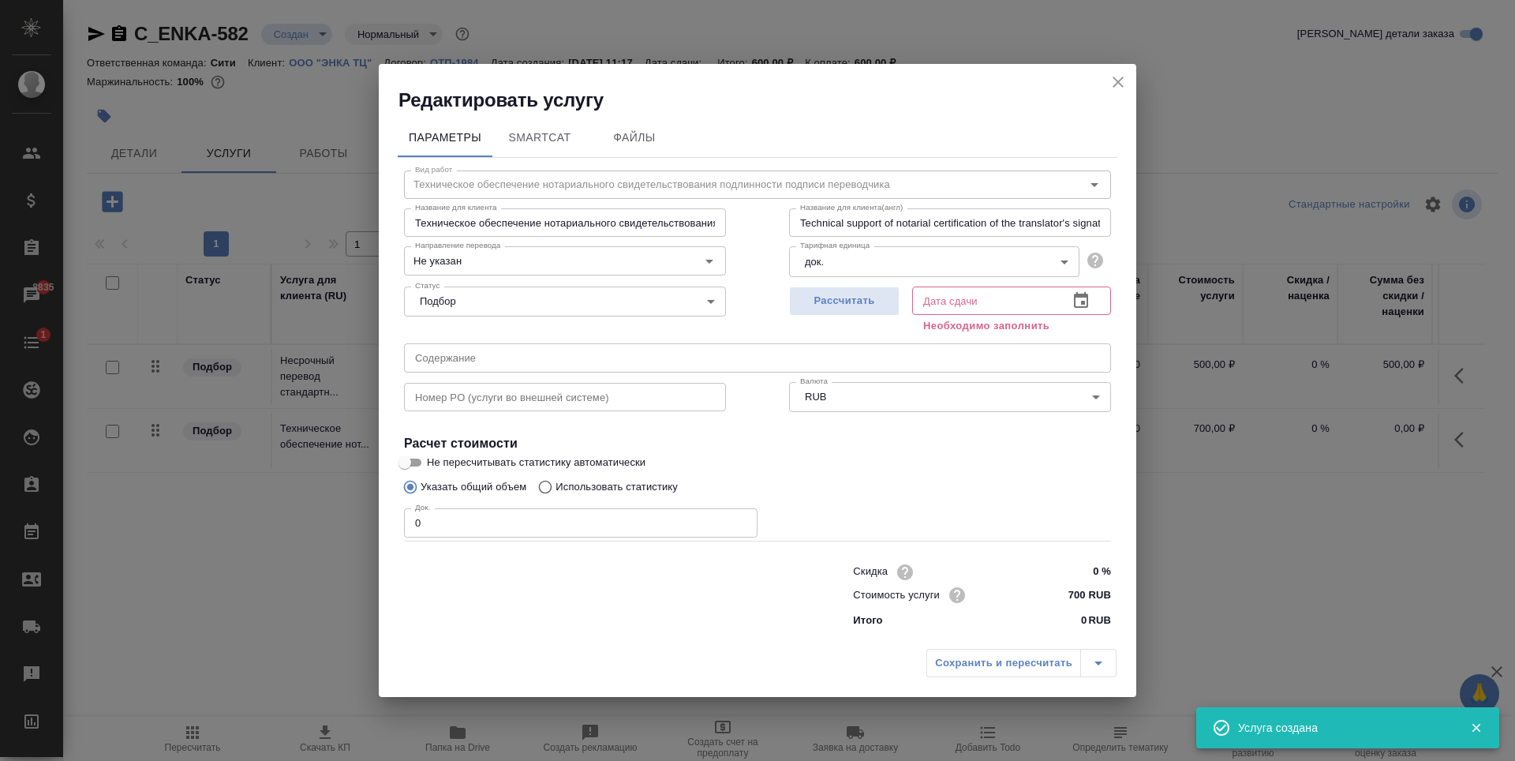
type input "1"
click at [739, 519] on input "1" at bounding box center [580, 522] width 353 height 28
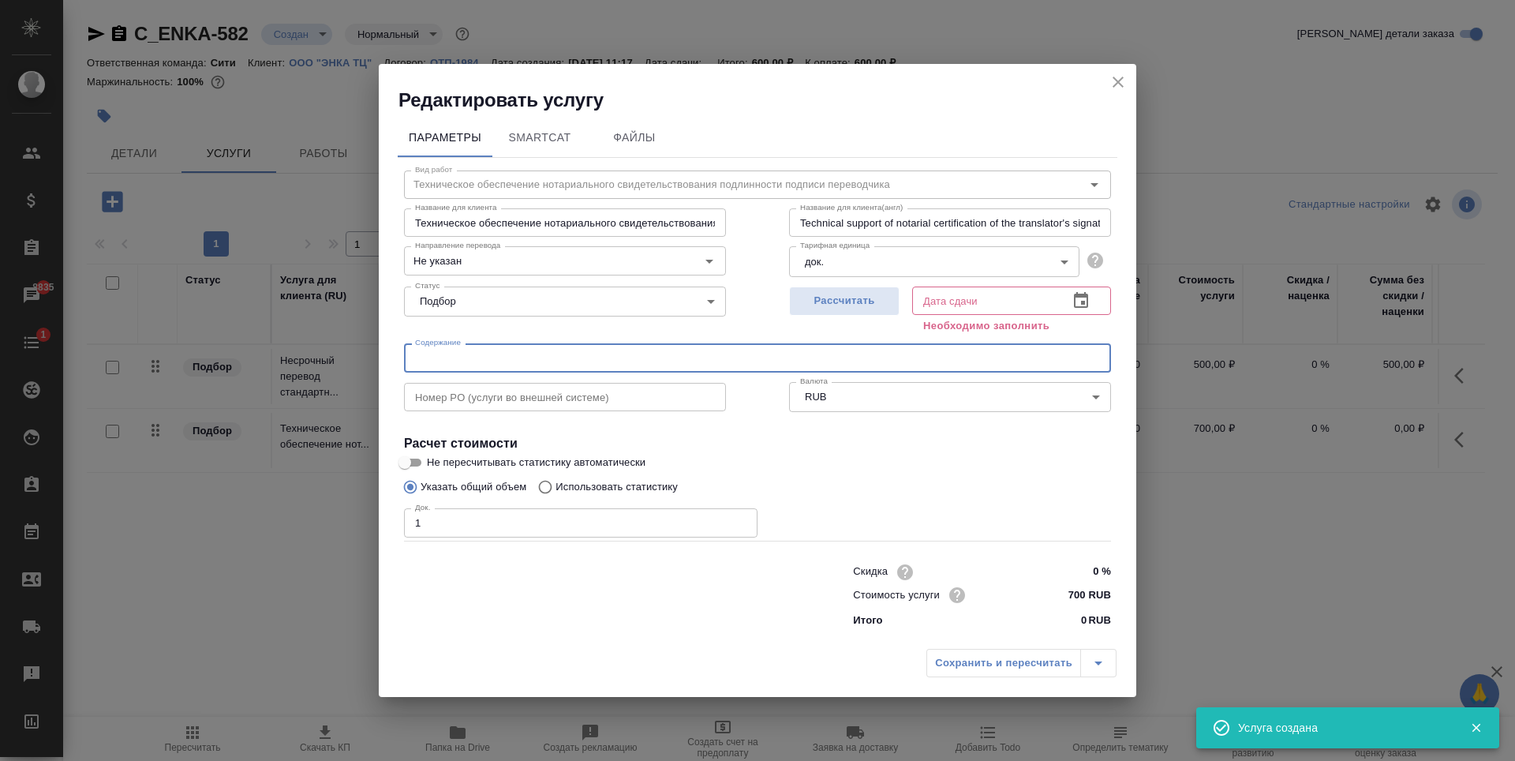
click at [507, 354] on input "text" at bounding box center [757, 357] width 707 height 28
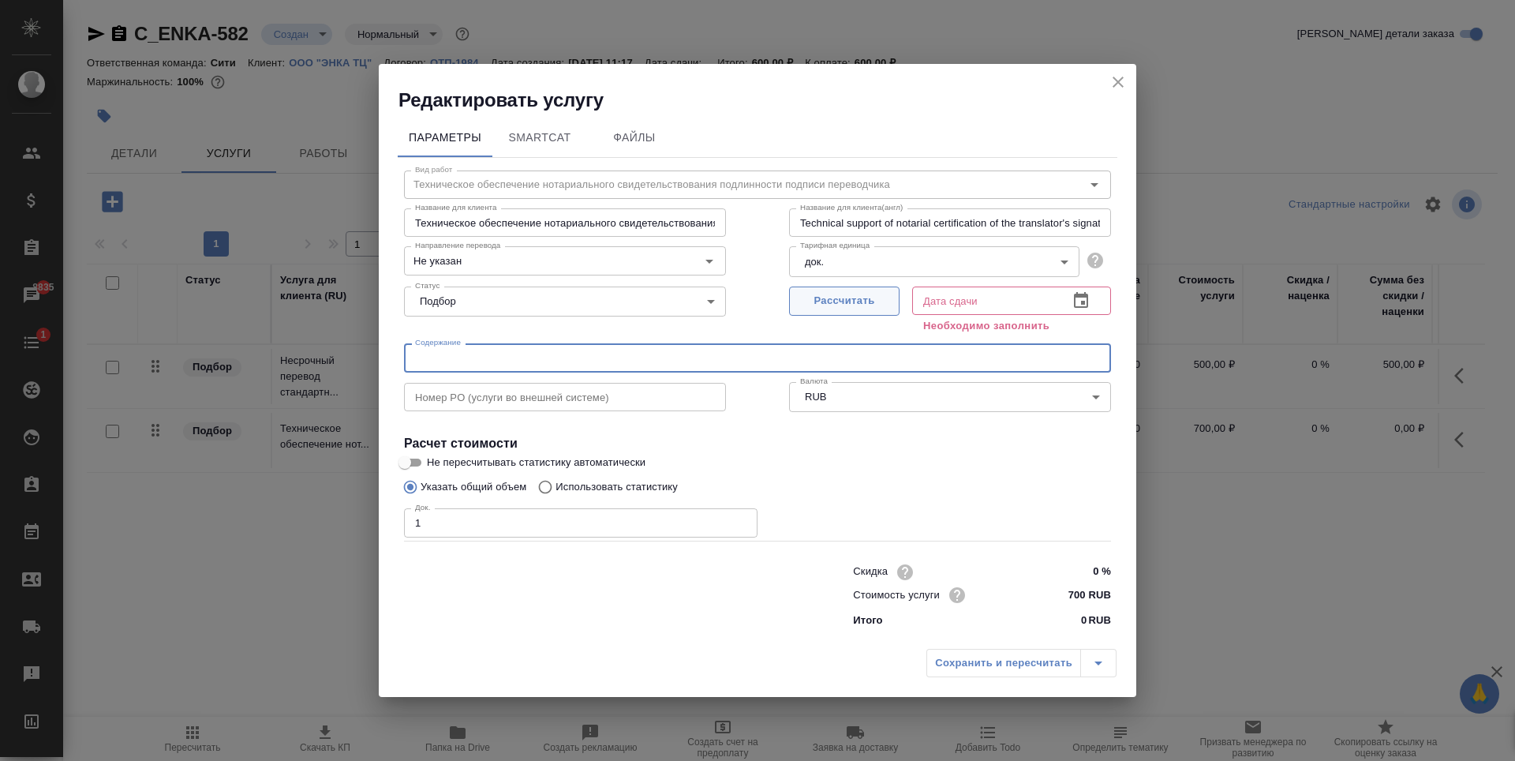
paste input "Бертуг Джошгун 25"
type input "Бертуг Джошгун 25 (Умид Раимов)"
click at [979, 666] on div "Сохранить и пересчитать" at bounding box center [1021, 663] width 190 height 28
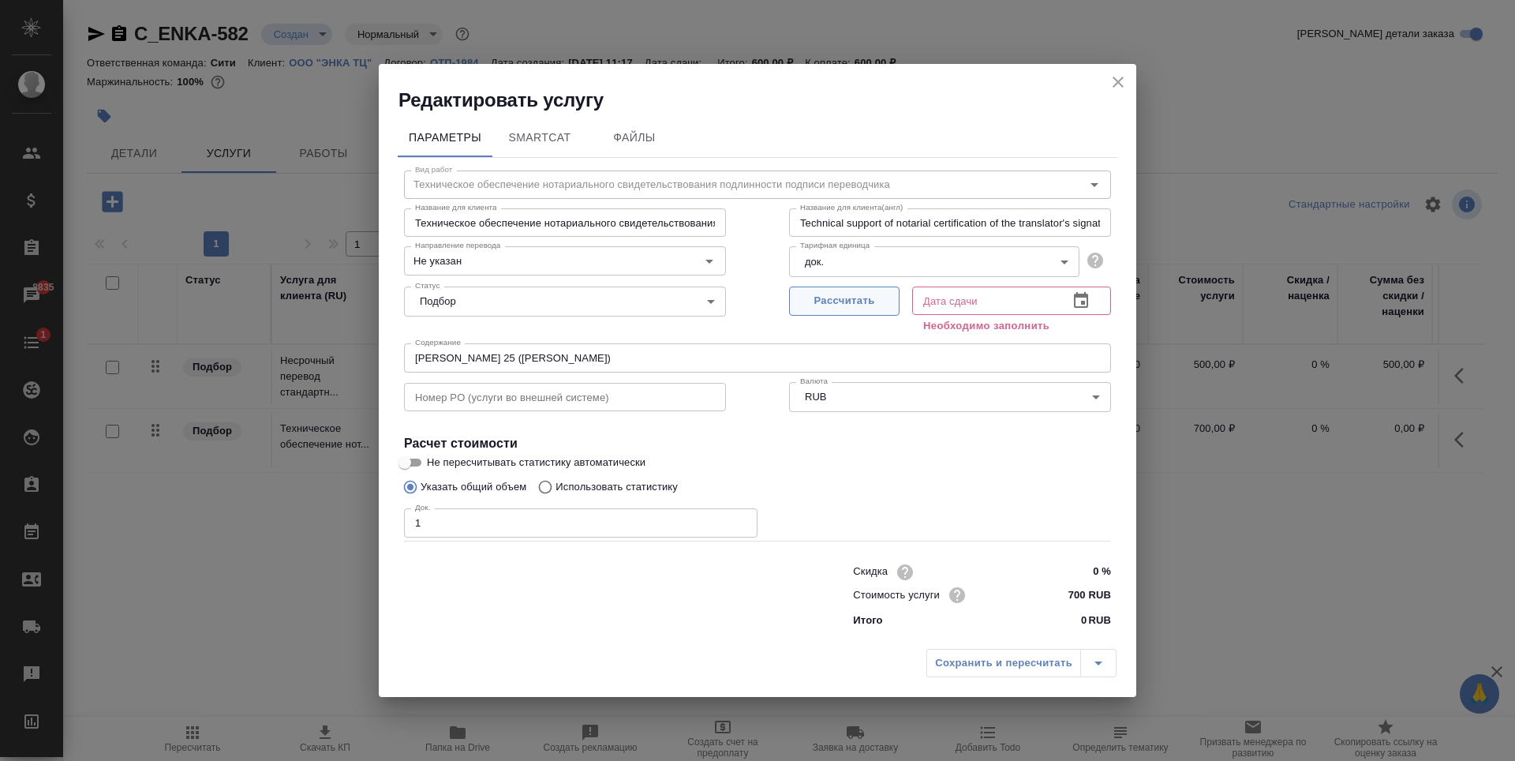
click at [876, 309] on span "Рассчитать" at bounding box center [844, 301] width 93 height 18
type input "[DATE] 11:33"
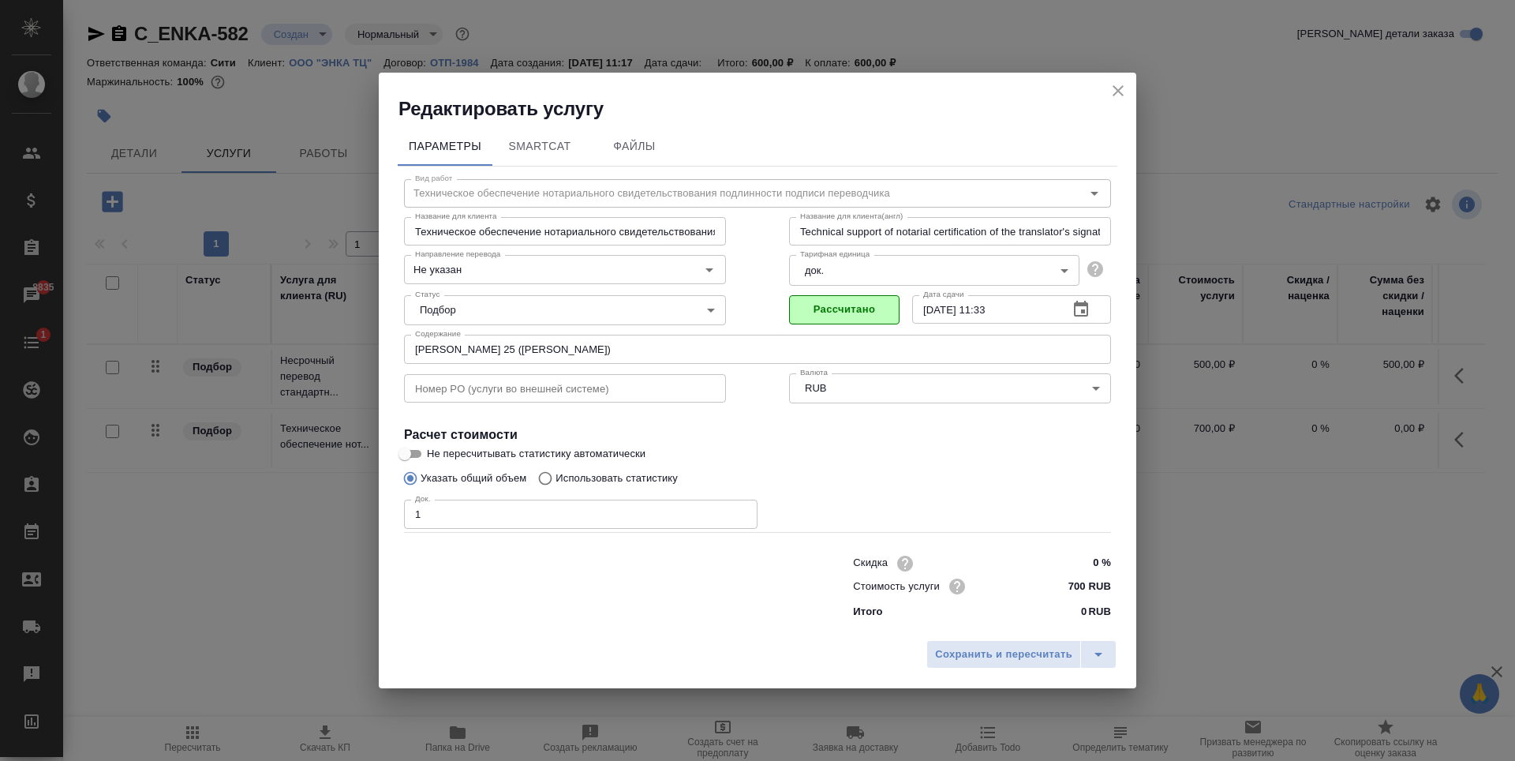
click at [961, 636] on div "Сохранить и пересчитать" at bounding box center [757, 660] width 757 height 56
click at [965, 643] on button "Сохранить и пересчитать" at bounding box center [1003, 654] width 155 height 28
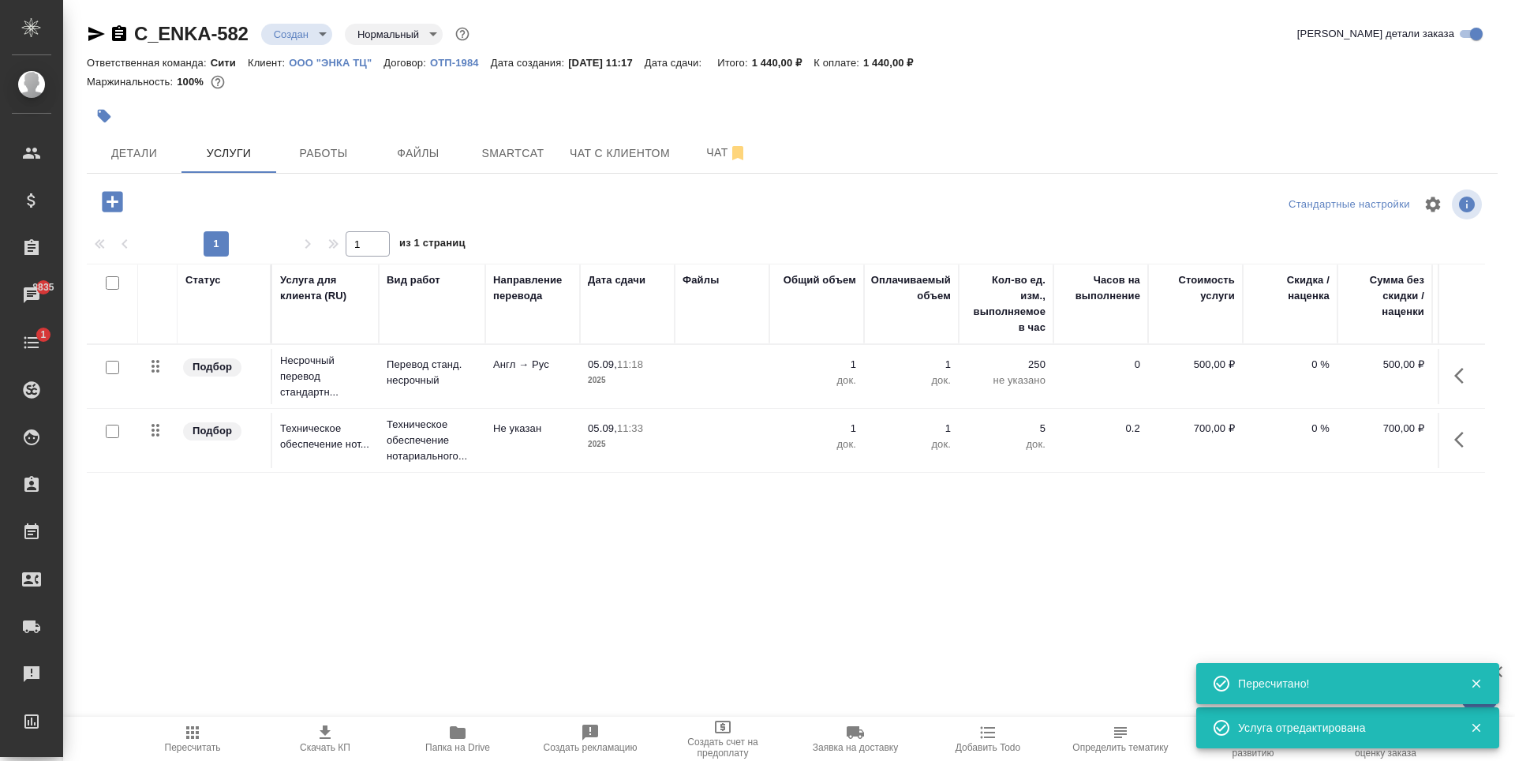
click at [473, 537] on div "Статус Услуга для клиента (RU) Вид работ Направление перевода Дата сдачи Файлы …" at bounding box center [786, 433] width 1398 height 339
click at [899, 61] on p "1 440,00 ₽" at bounding box center [894, 63] width 62 height 12
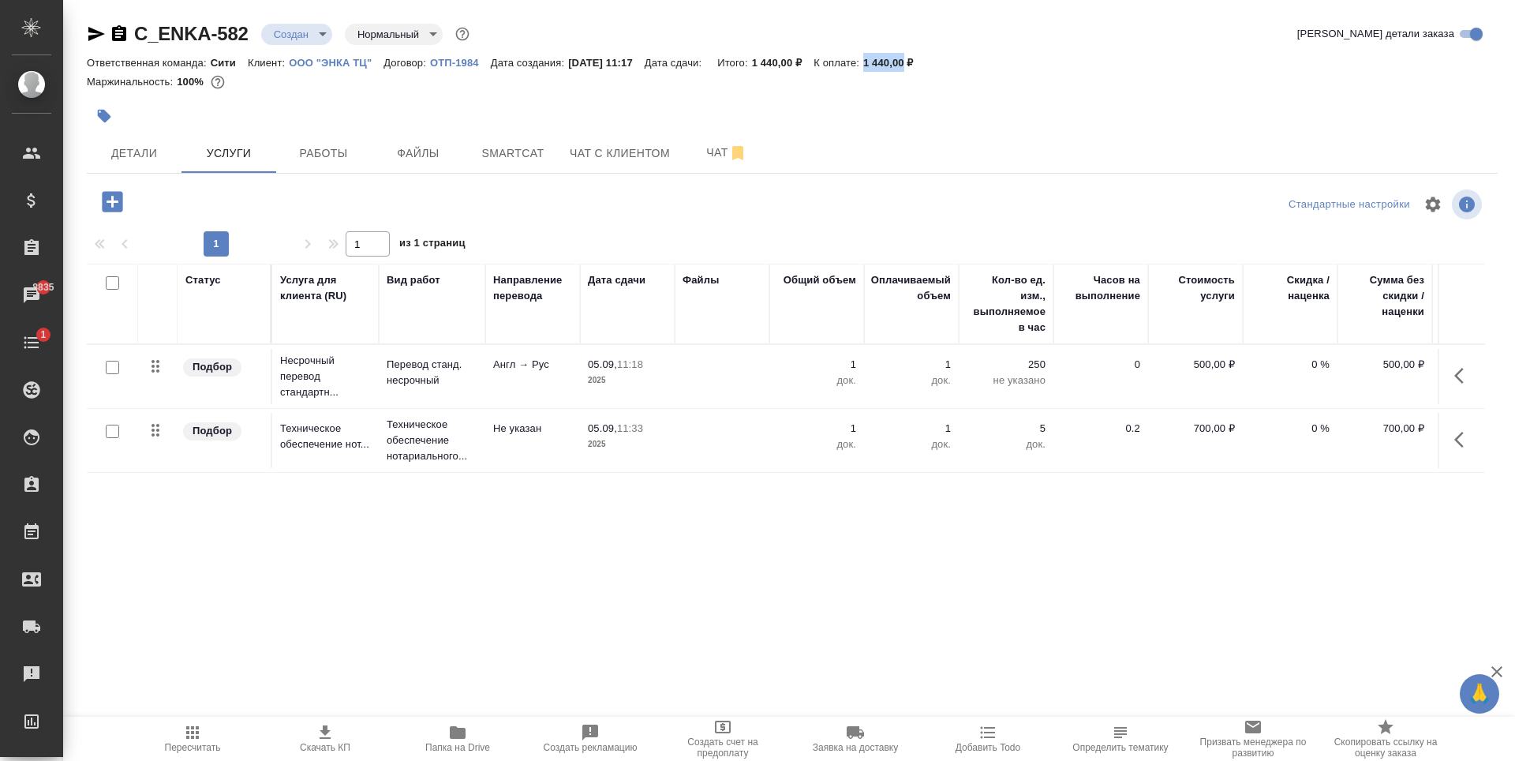
drag, startPoint x: 883, startPoint y: 62, endPoint x: 923, endPoint y: 59, distance: 40.4
click at [923, 59] on p "1 440,00 ₽" at bounding box center [894, 63] width 62 height 12
copy p "1 440,00"
click at [578, 500] on div "Статус Услуга для клиента (RU) Вид работ Направление перевода Дата сдачи Файлы …" at bounding box center [786, 433] width 1398 height 339
click at [116, 431] on input "checkbox" at bounding box center [112, 430] width 13 height 13
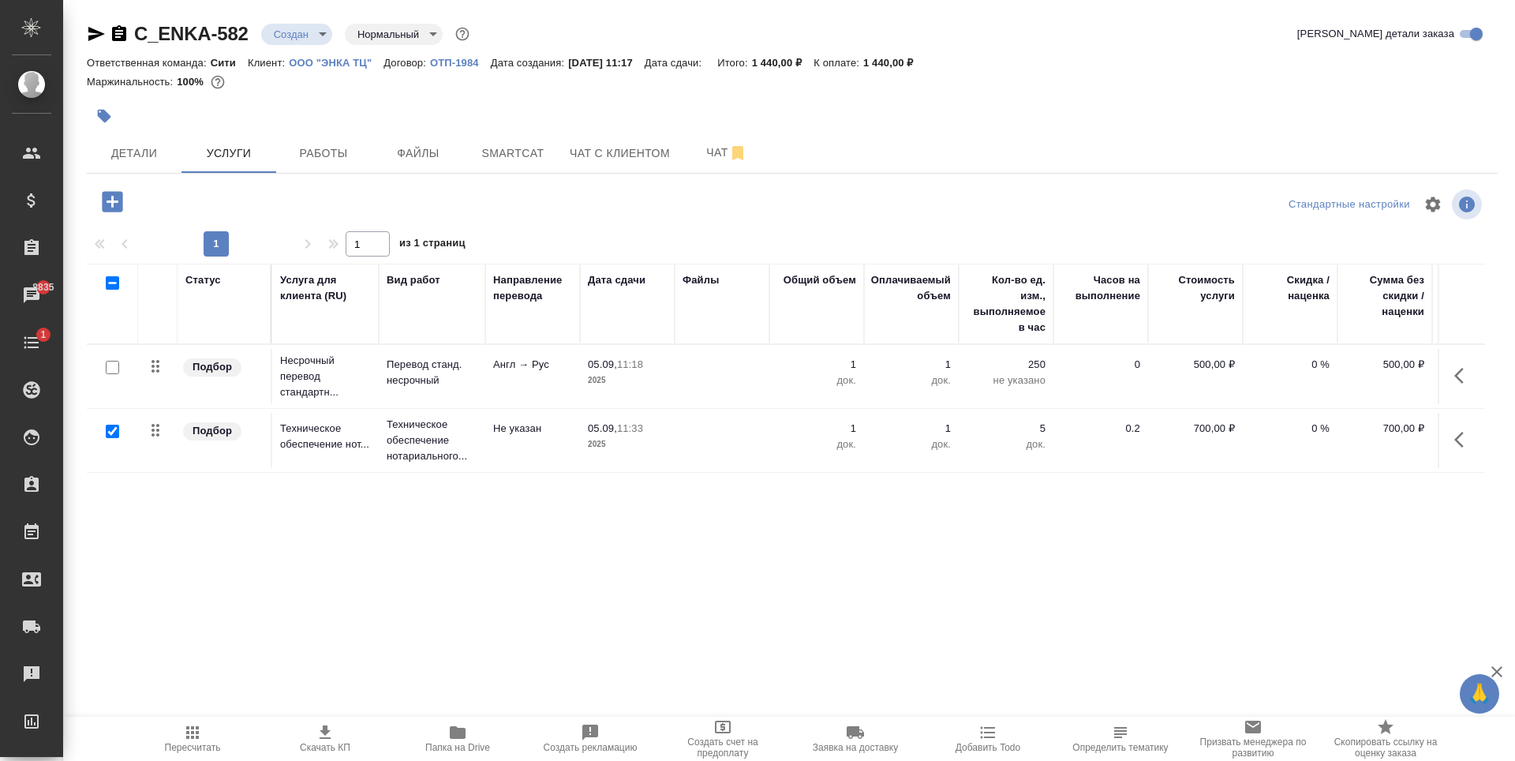
checkbox input "true"
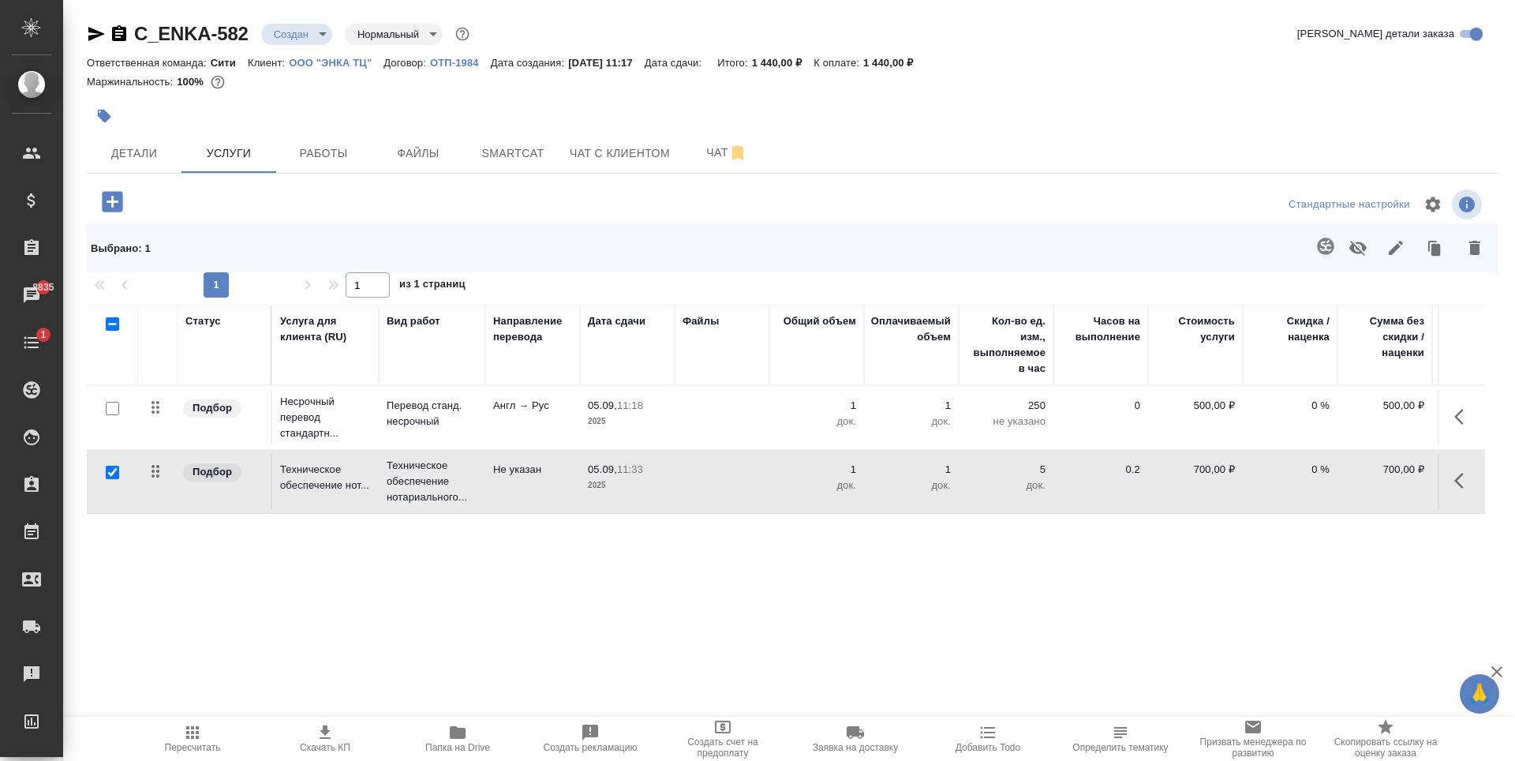
click at [107, 408] on input "checkbox" at bounding box center [112, 408] width 13 height 13
checkbox input "true"
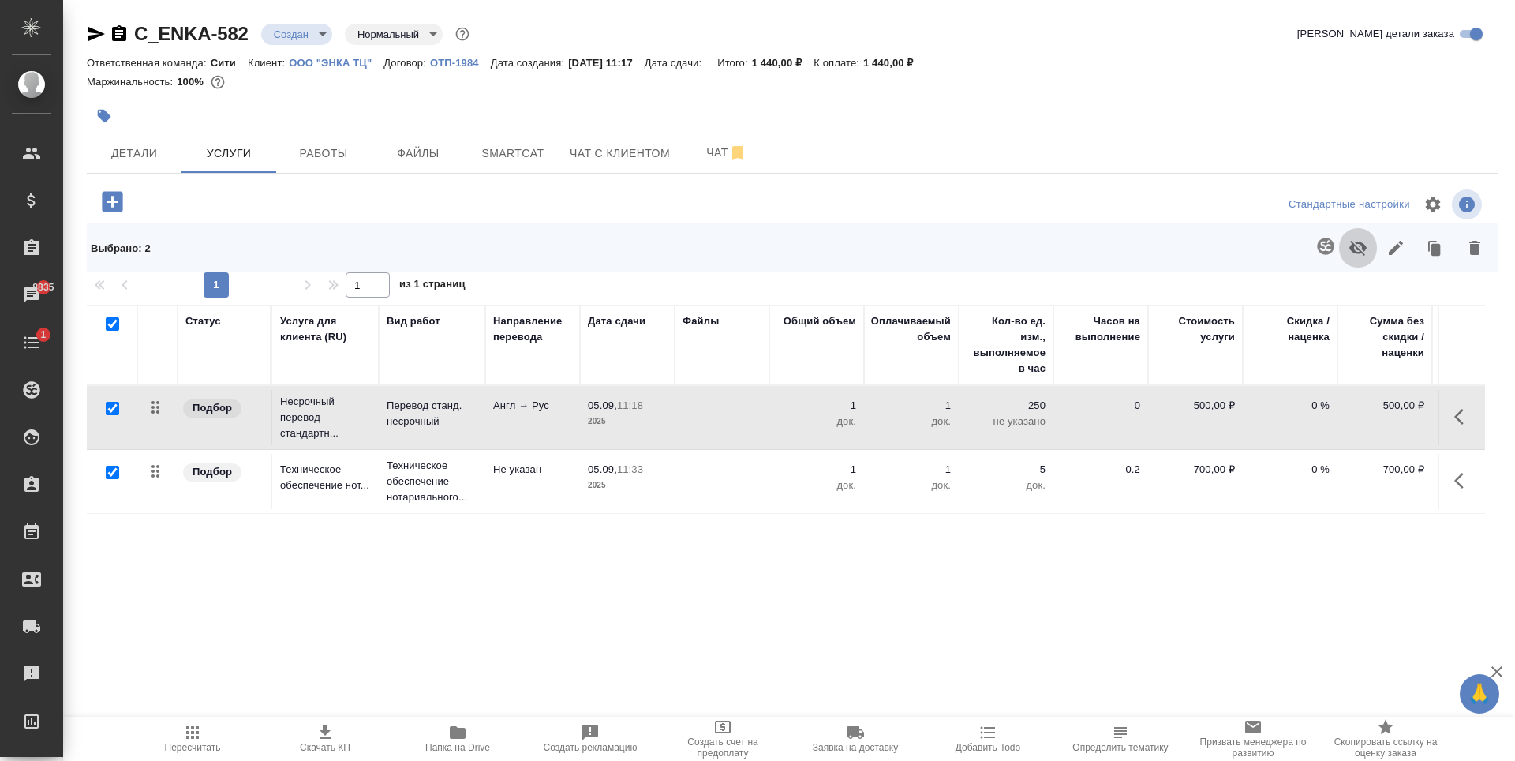
click at [1364, 244] on icon "button" at bounding box center [1357, 247] width 19 height 19
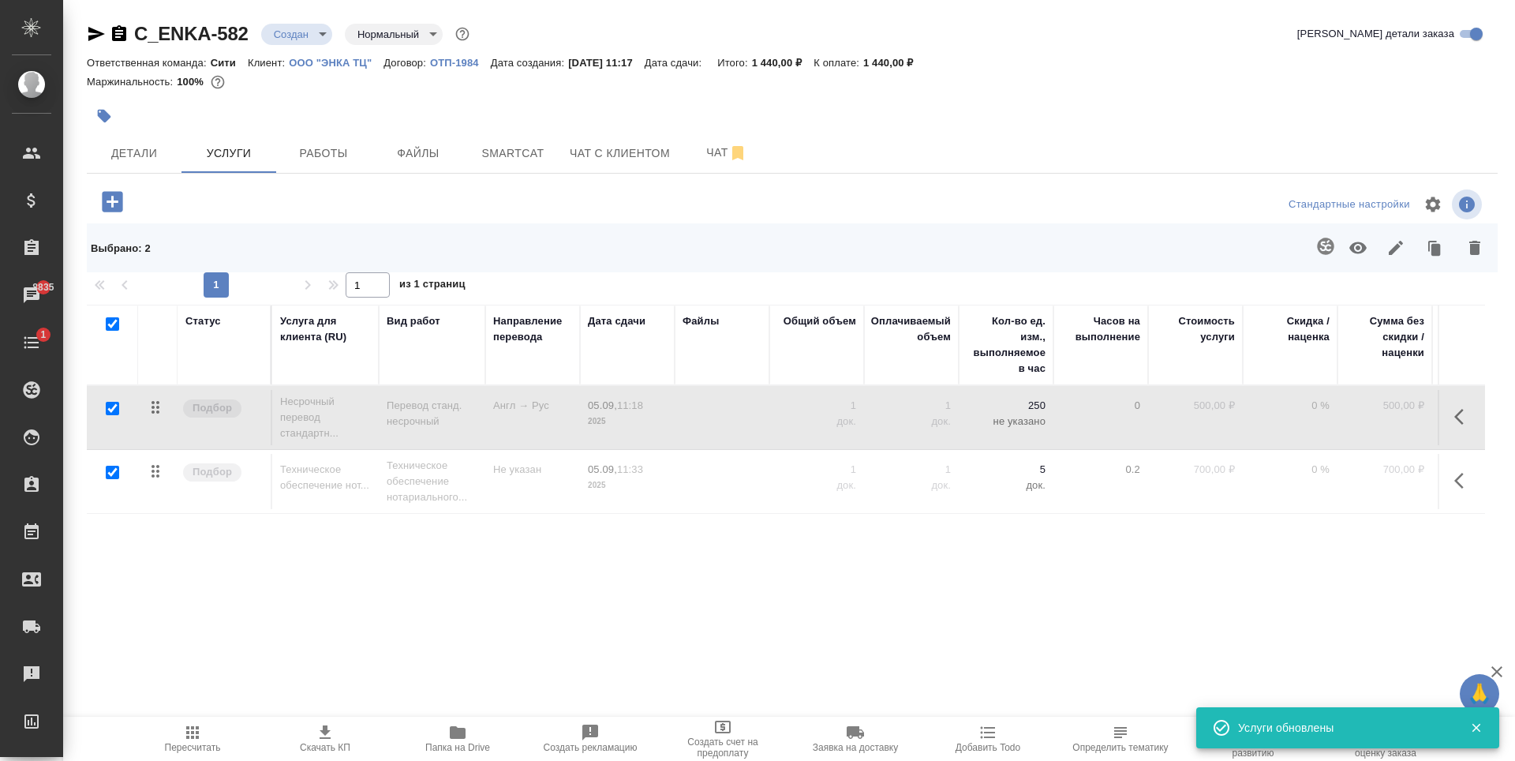
click at [111, 204] on icon "button" at bounding box center [112, 201] width 21 height 21
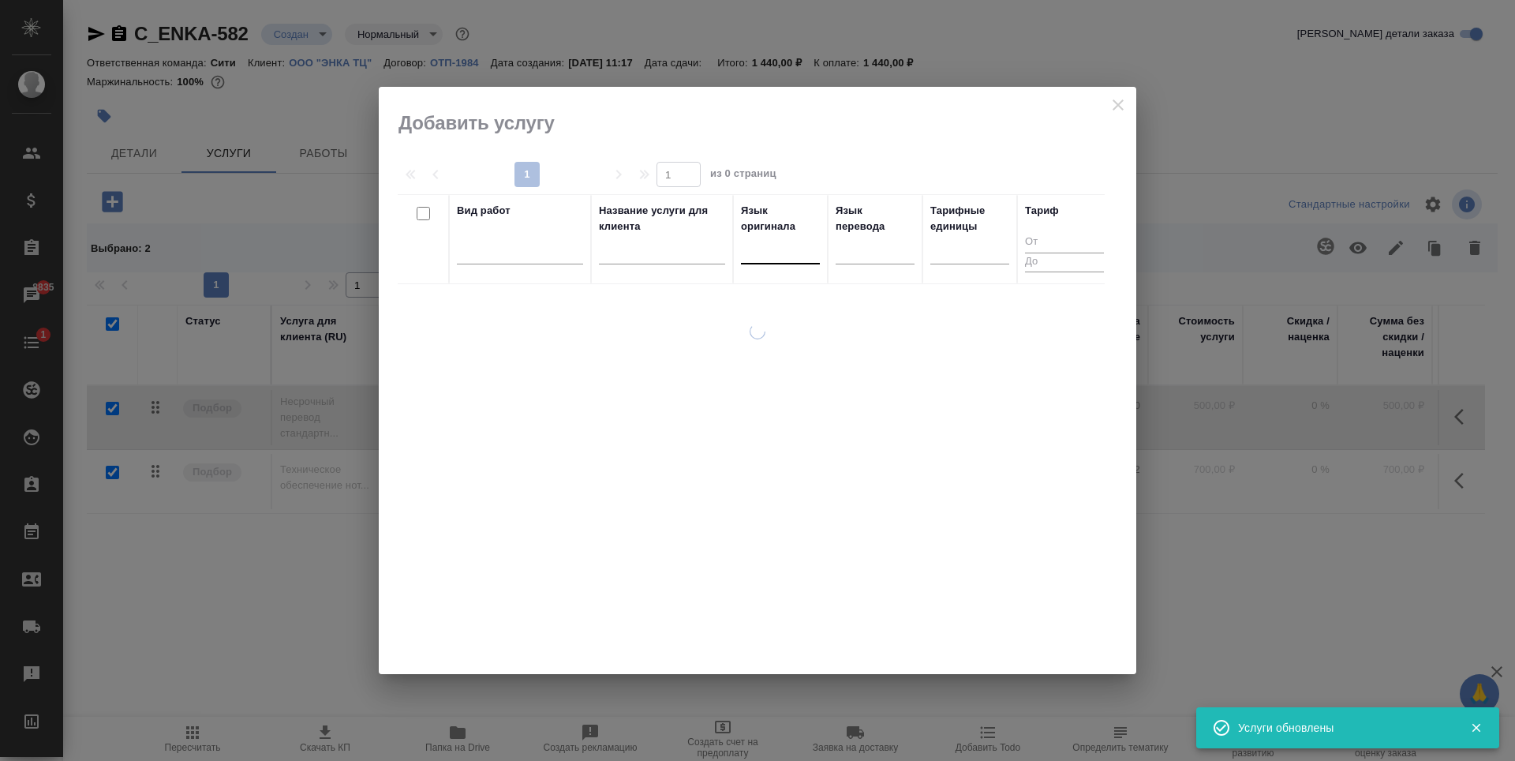
click at [788, 248] on div at bounding box center [780, 248] width 79 height 23
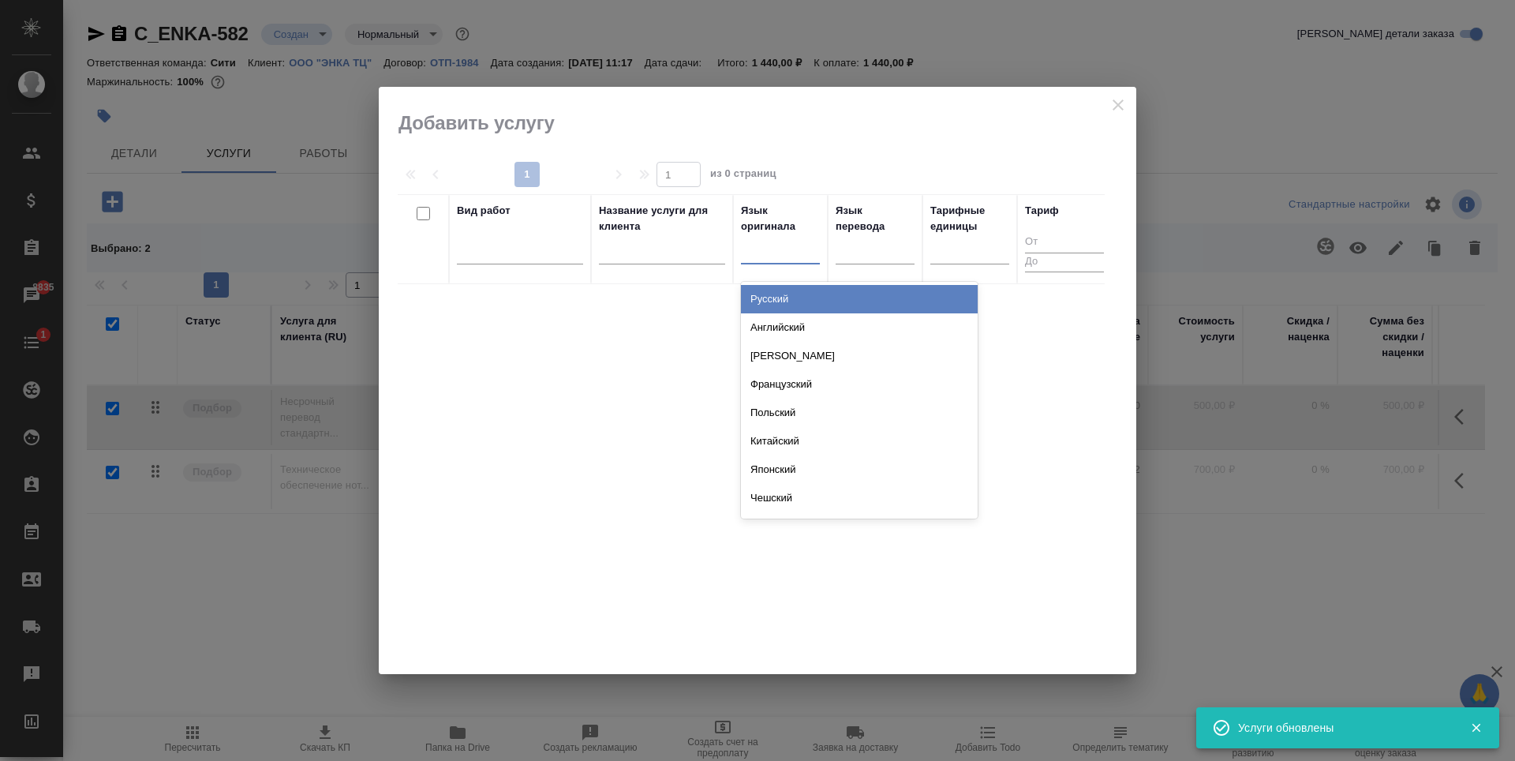
click at [783, 334] on div "Английский" at bounding box center [859, 327] width 237 height 28
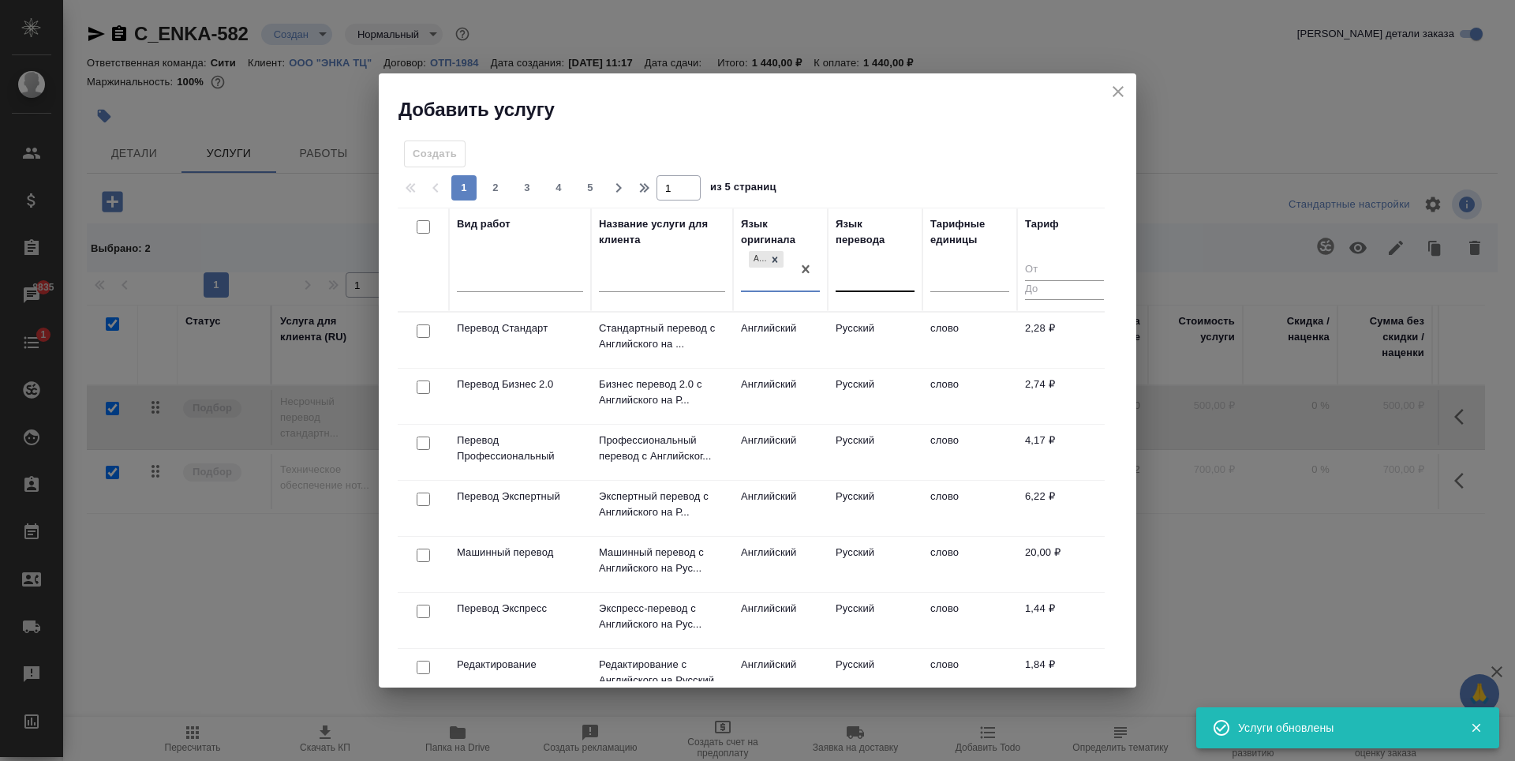
click at [879, 281] on div at bounding box center [875, 276] width 79 height 23
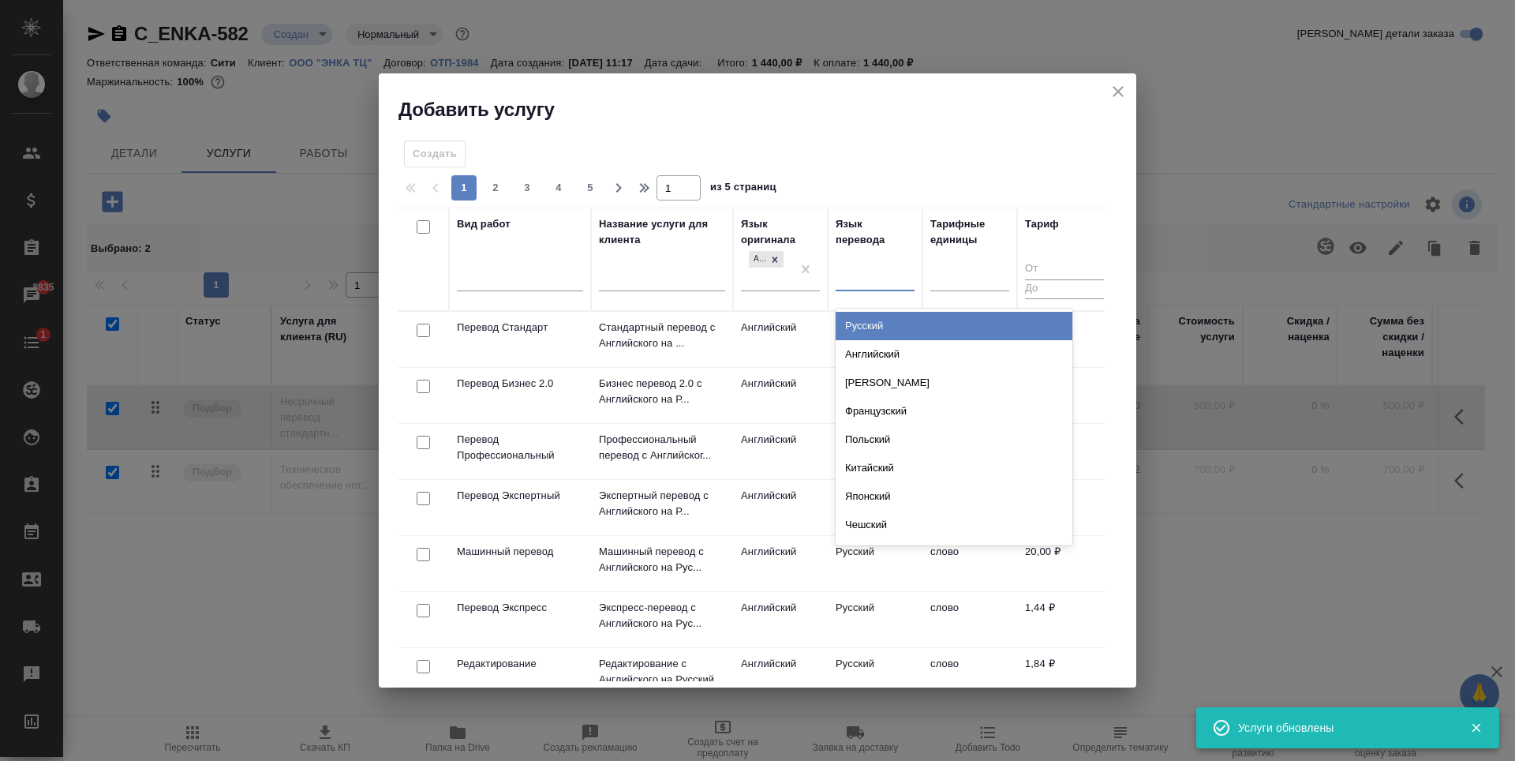
click at [876, 323] on div "Русский" at bounding box center [954, 326] width 237 height 28
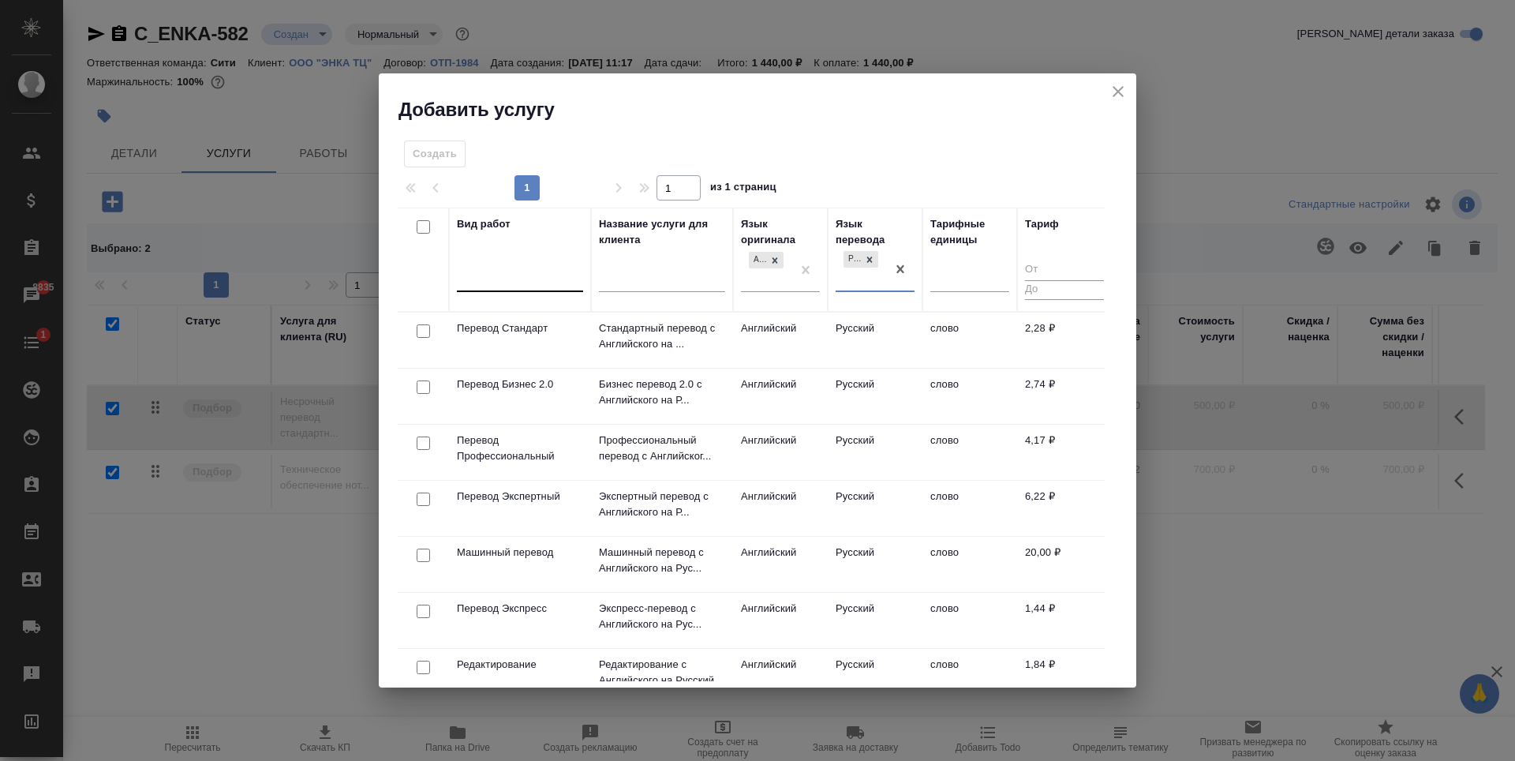
click at [530, 286] on div at bounding box center [520, 276] width 126 height 23
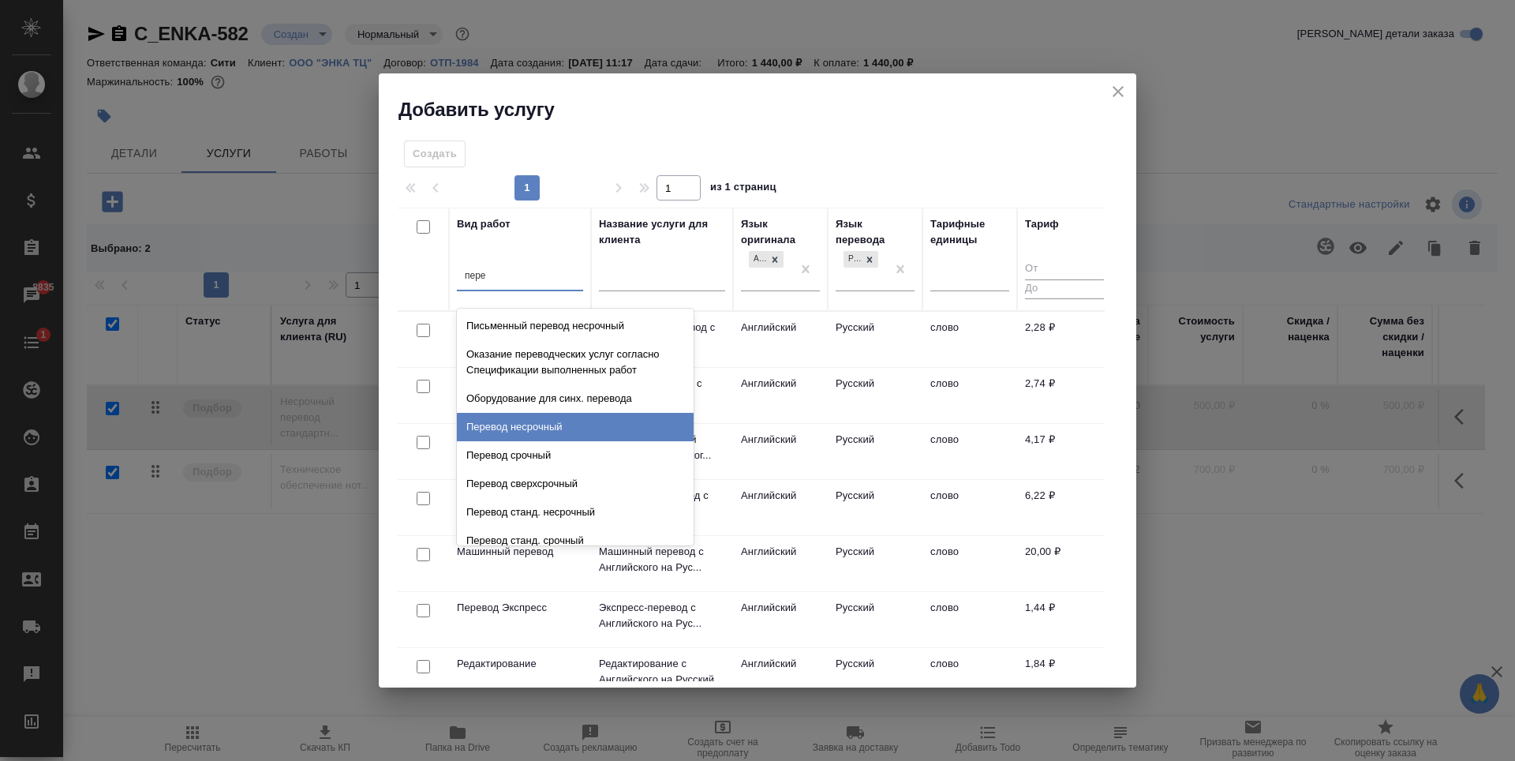
type input "перев"
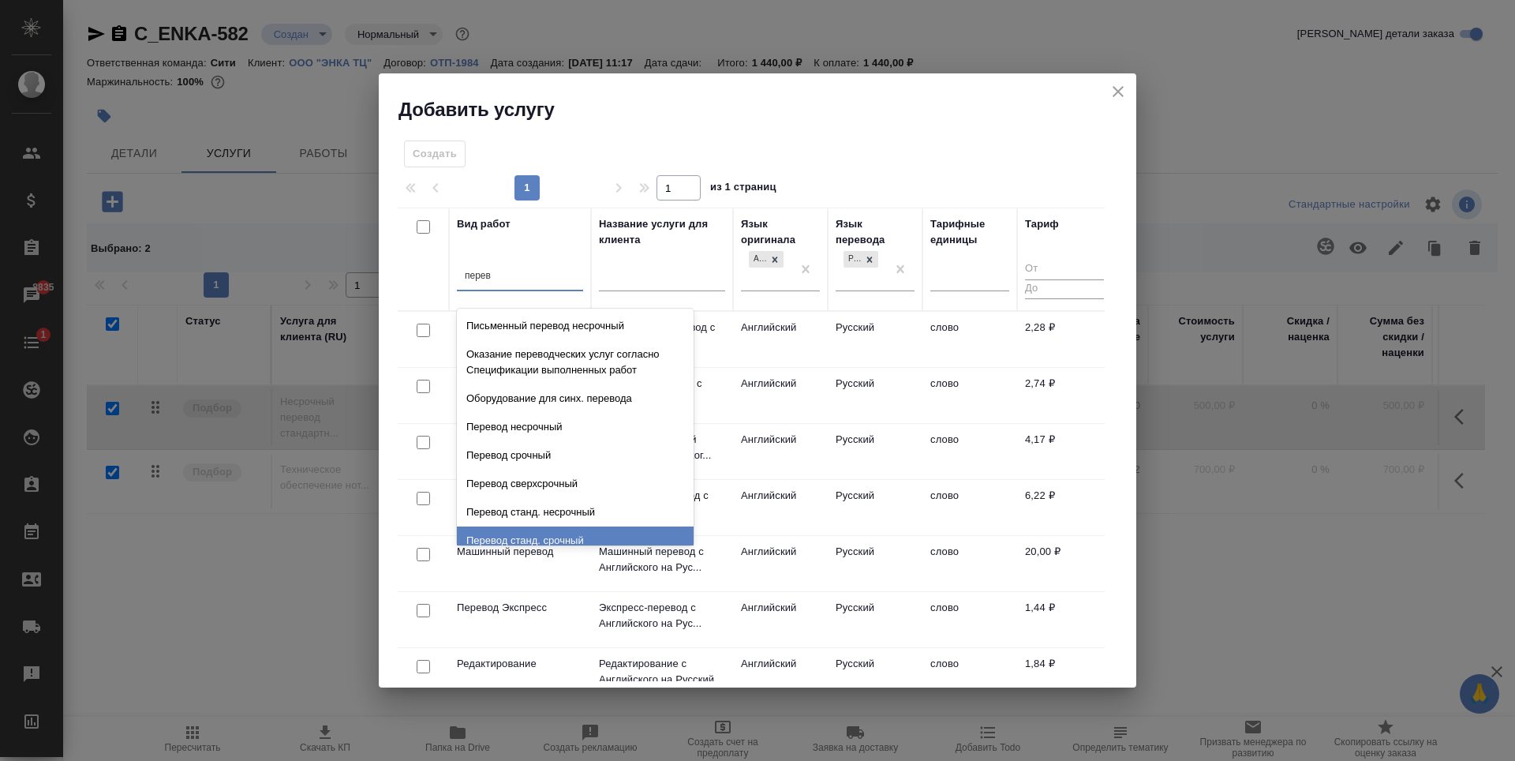
click at [574, 533] on div "Перевод станд. срочный" at bounding box center [575, 540] width 237 height 28
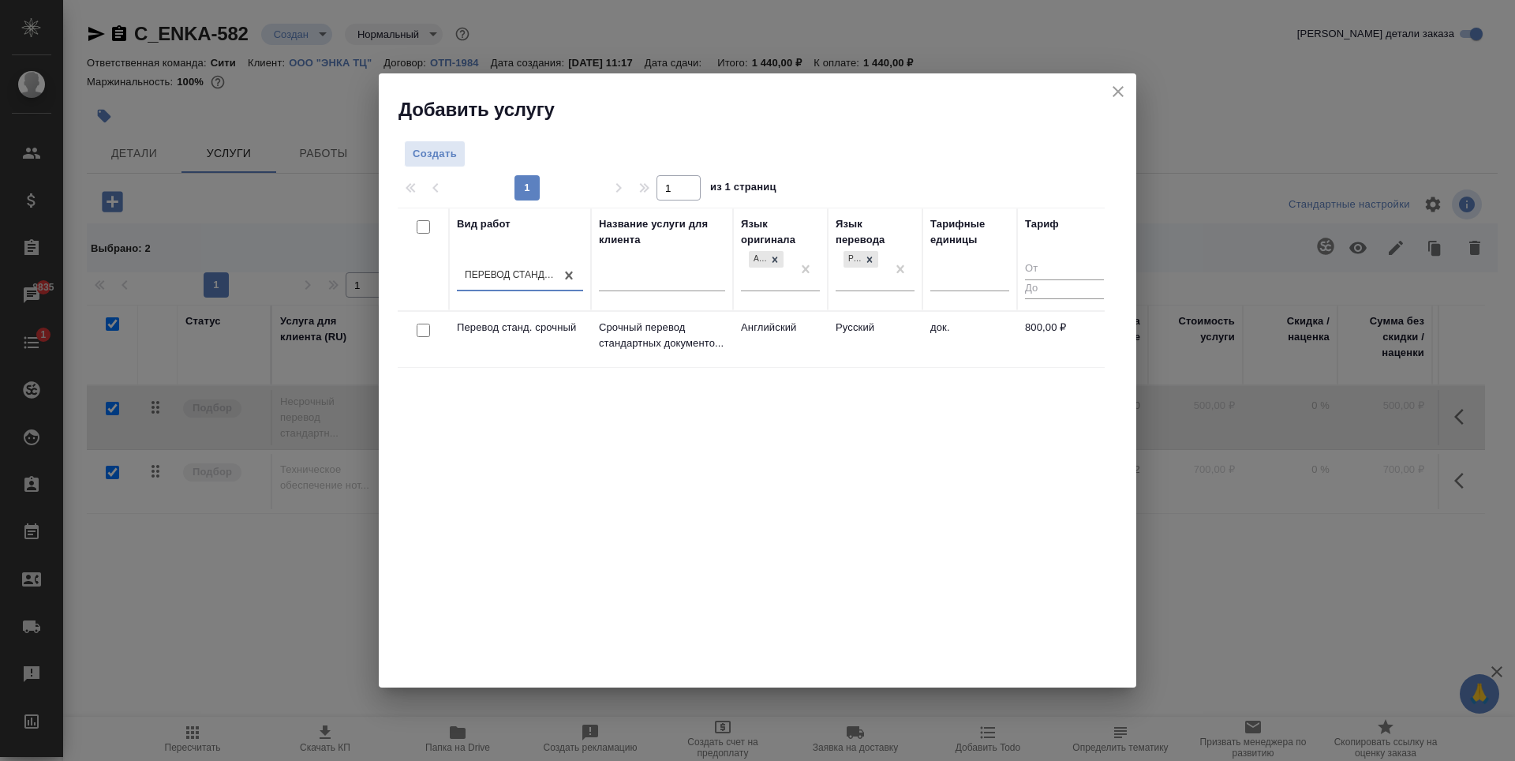
click at [424, 327] on input "checkbox" at bounding box center [423, 329] width 13 height 13
checkbox input "true"
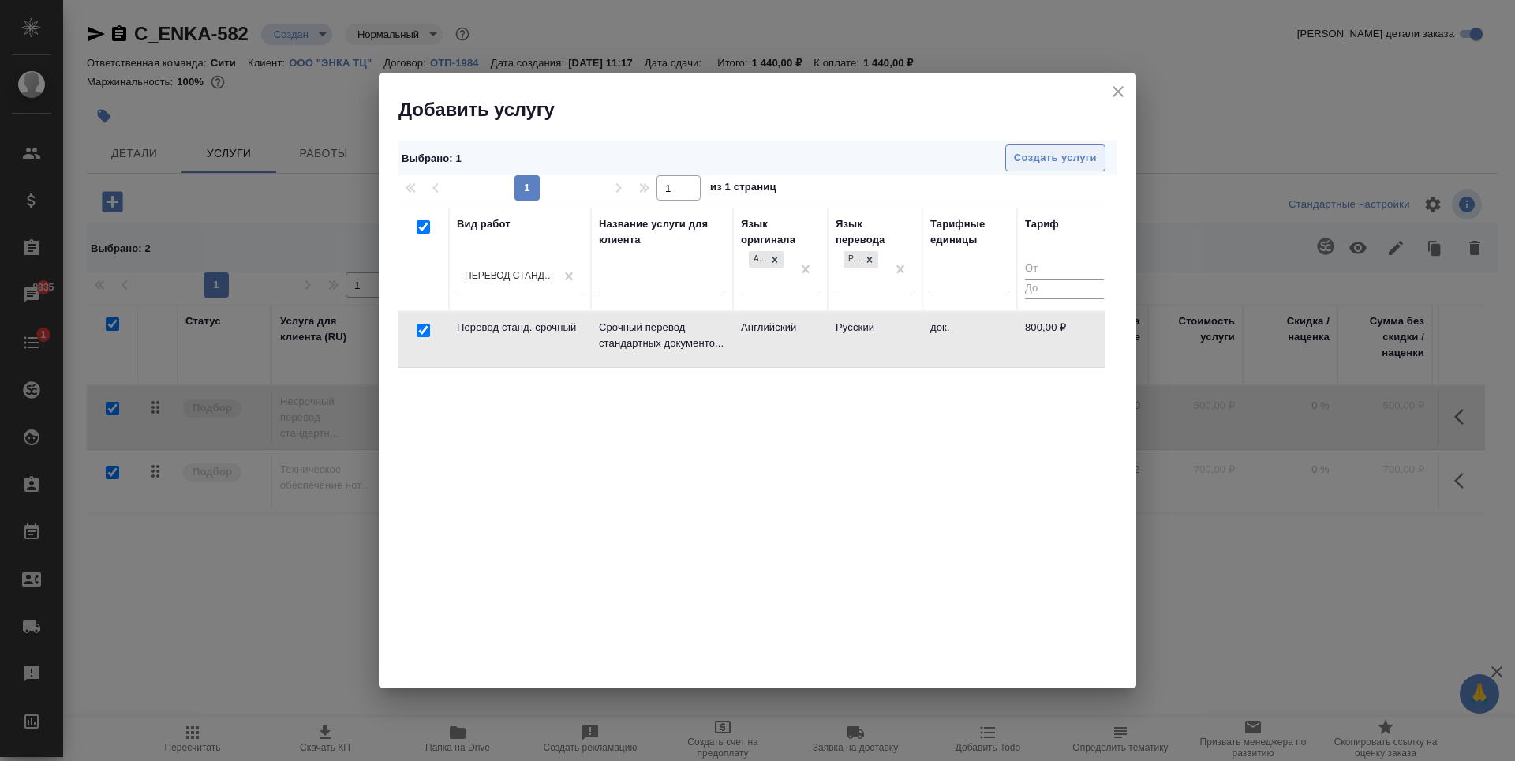
click at [1073, 154] on span "Создать услуги" at bounding box center [1055, 158] width 83 height 18
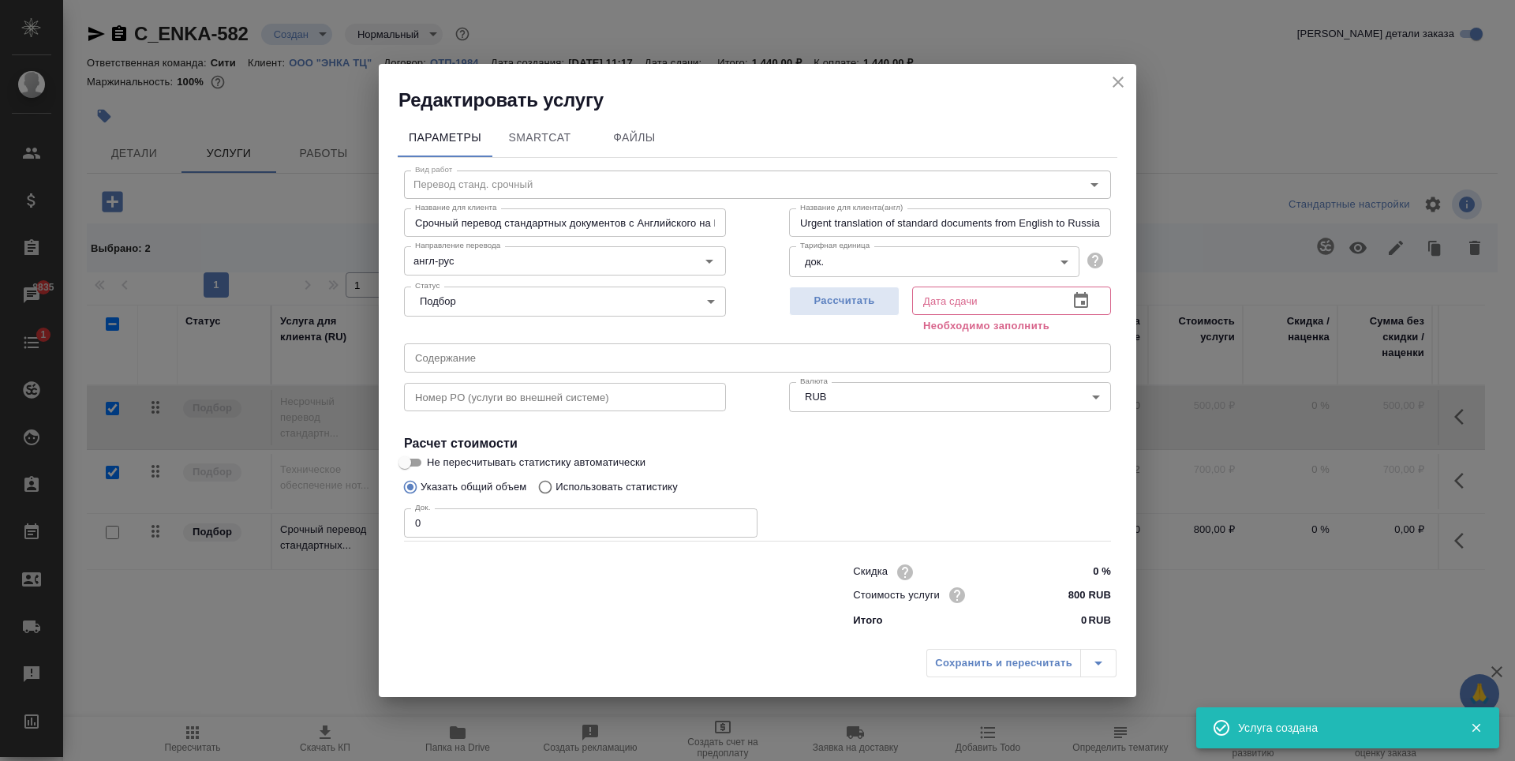
checkbox input "false"
type input "1"
click at [741, 519] on input "1" at bounding box center [580, 522] width 353 height 28
click at [829, 297] on span "Рассчитать" at bounding box center [844, 301] width 93 height 18
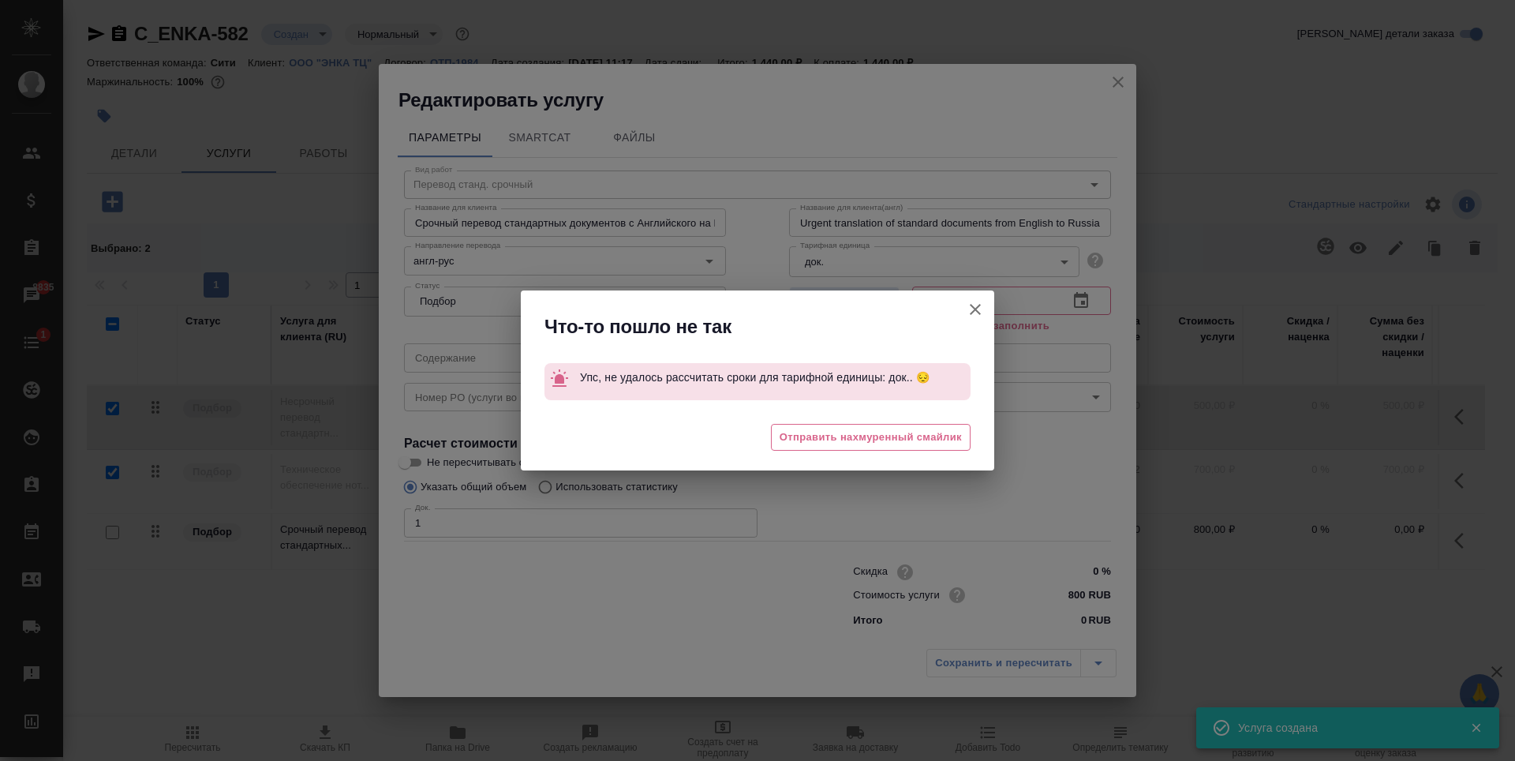
type input "05.09.2025 11:25"
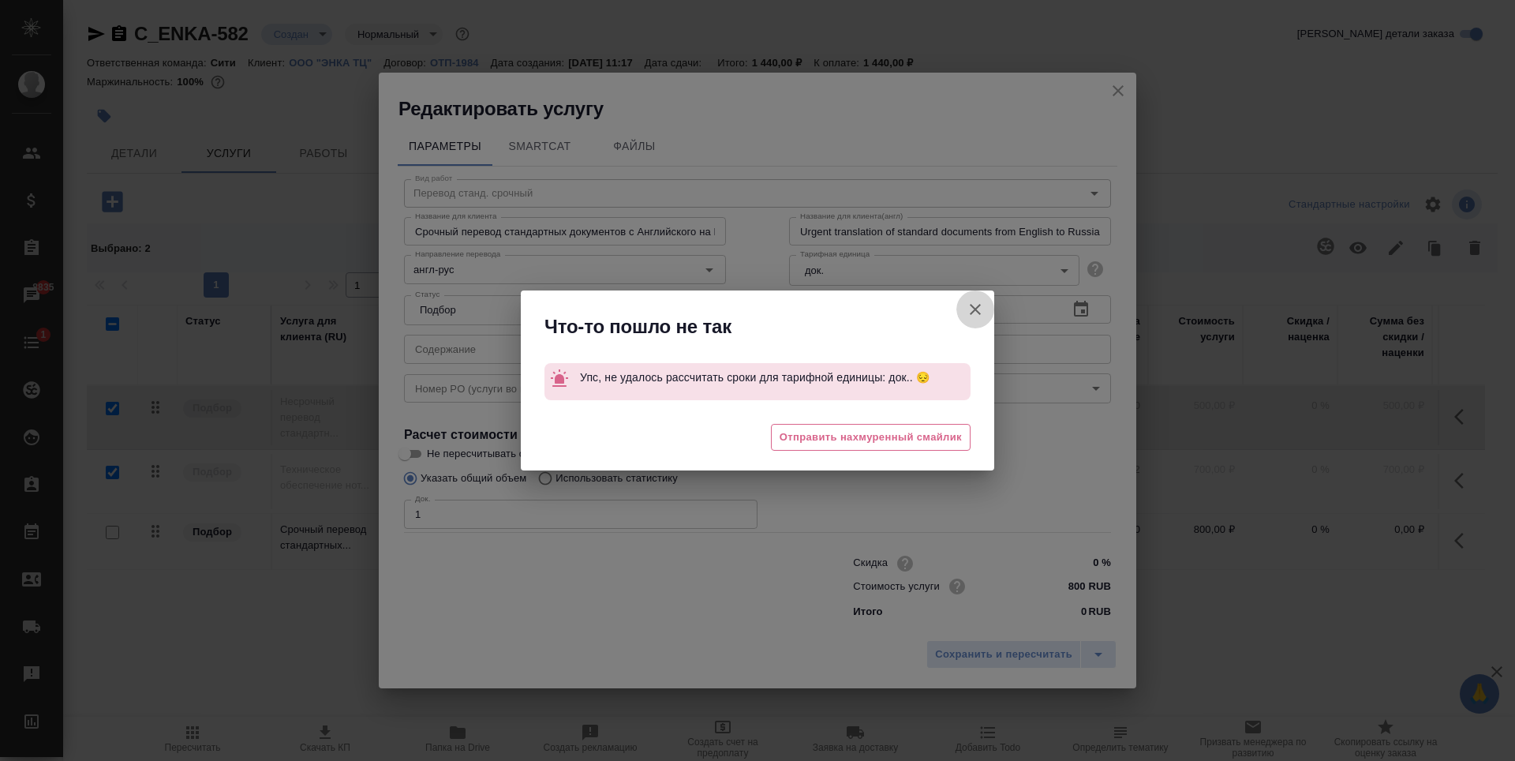
click at [981, 308] on icon "button" at bounding box center [975, 309] width 19 height 19
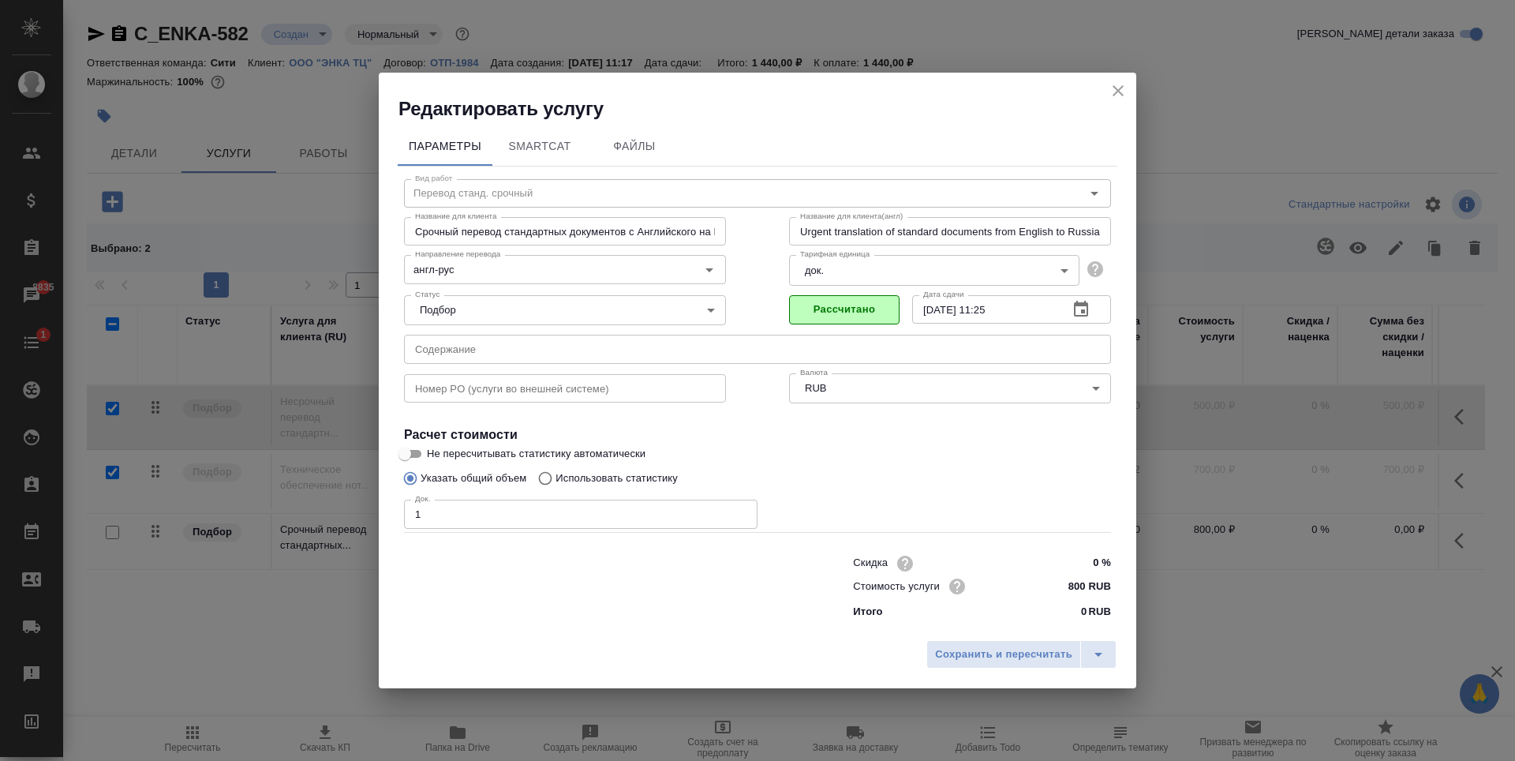
click at [962, 476] on div "Указать общий объем Использовать статистику" at bounding box center [757, 478] width 707 height 30
click at [1012, 658] on span "Сохранить и пересчитать" at bounding box center [1003, 654] width 137 height 18
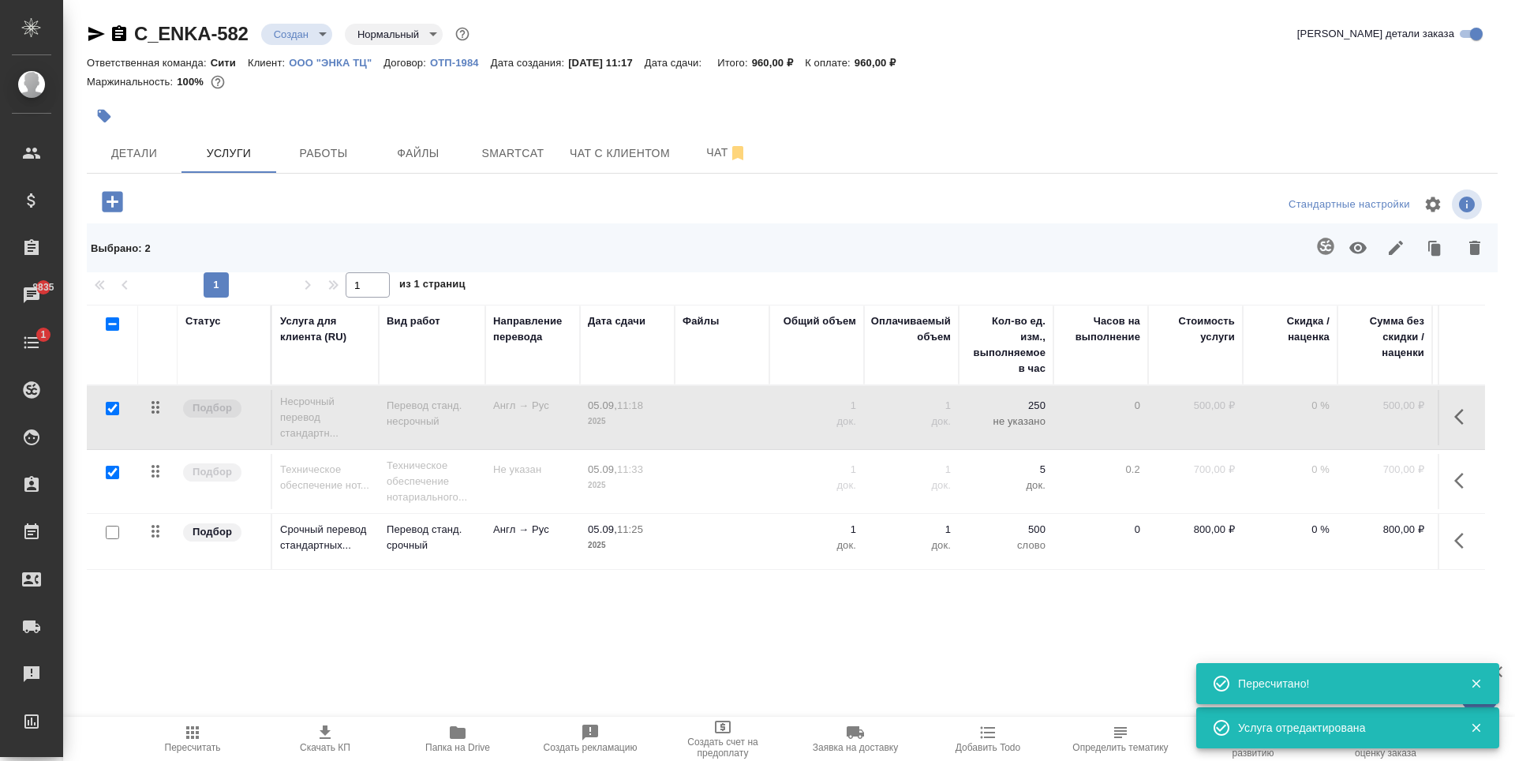
click at [108, 199] on icon "button" at bounding box center [112, 201] width 21 height 21
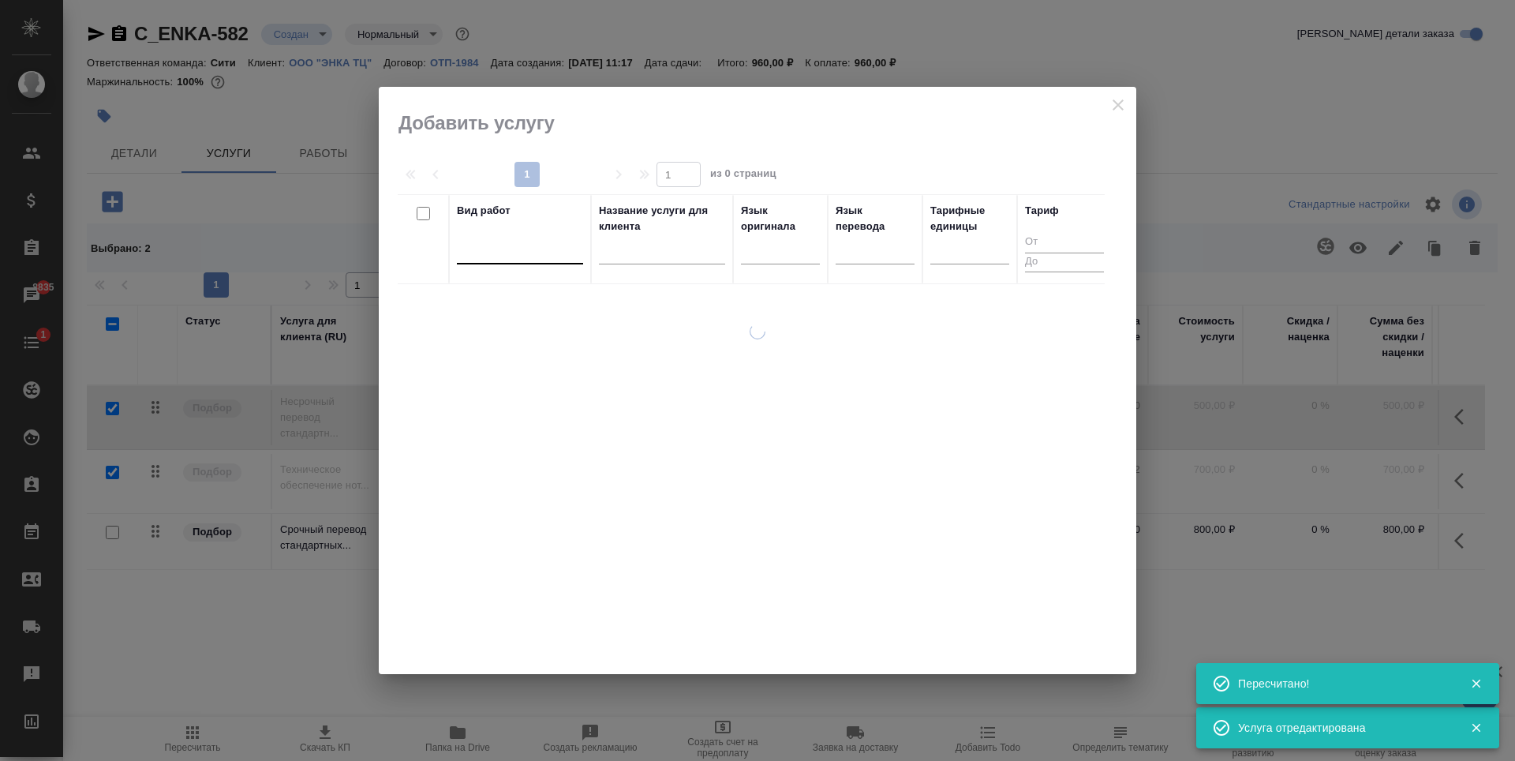
click at [510, 244] on div at bounding box center [520, 248] width 126 height 23
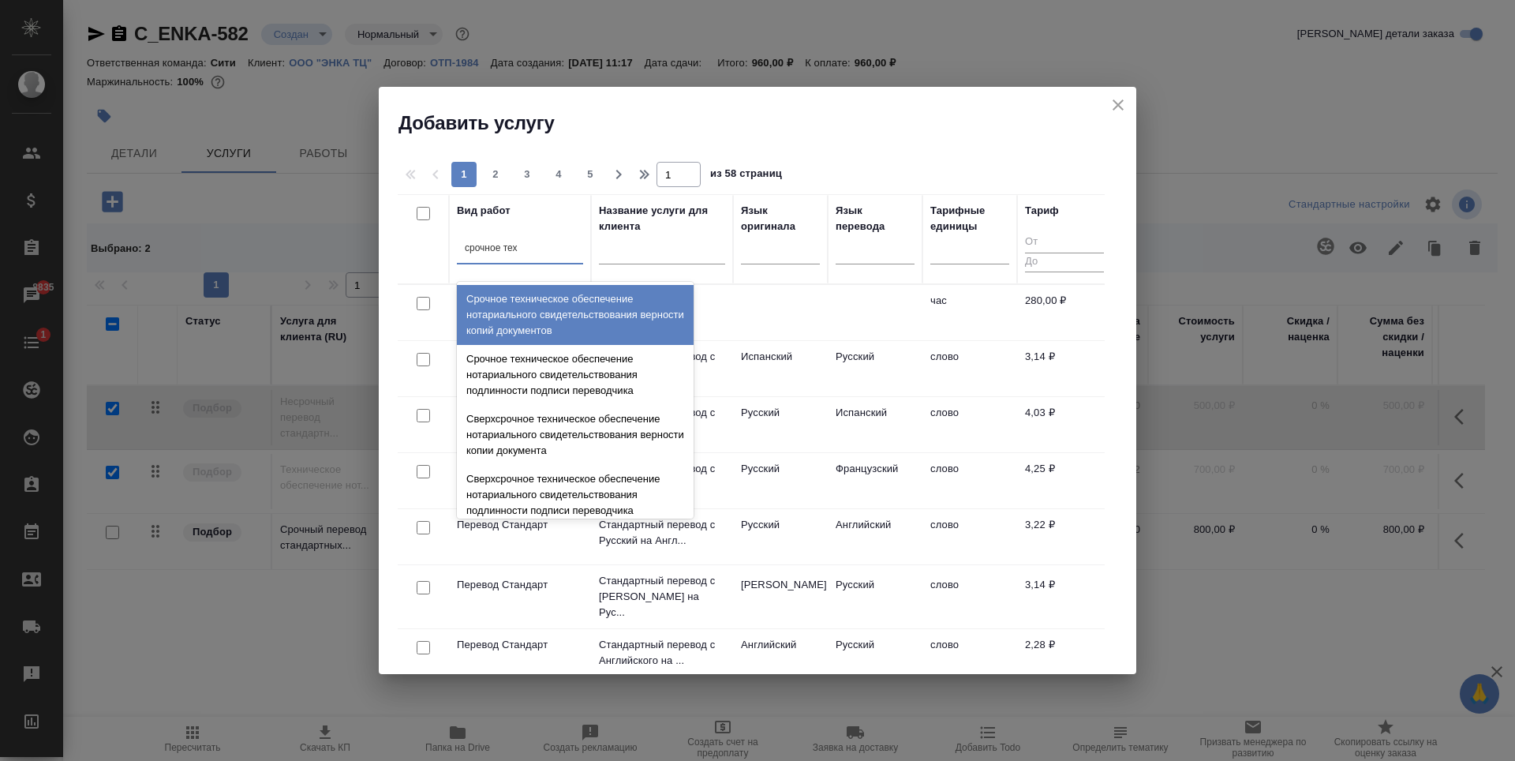
type input "срочное техн"
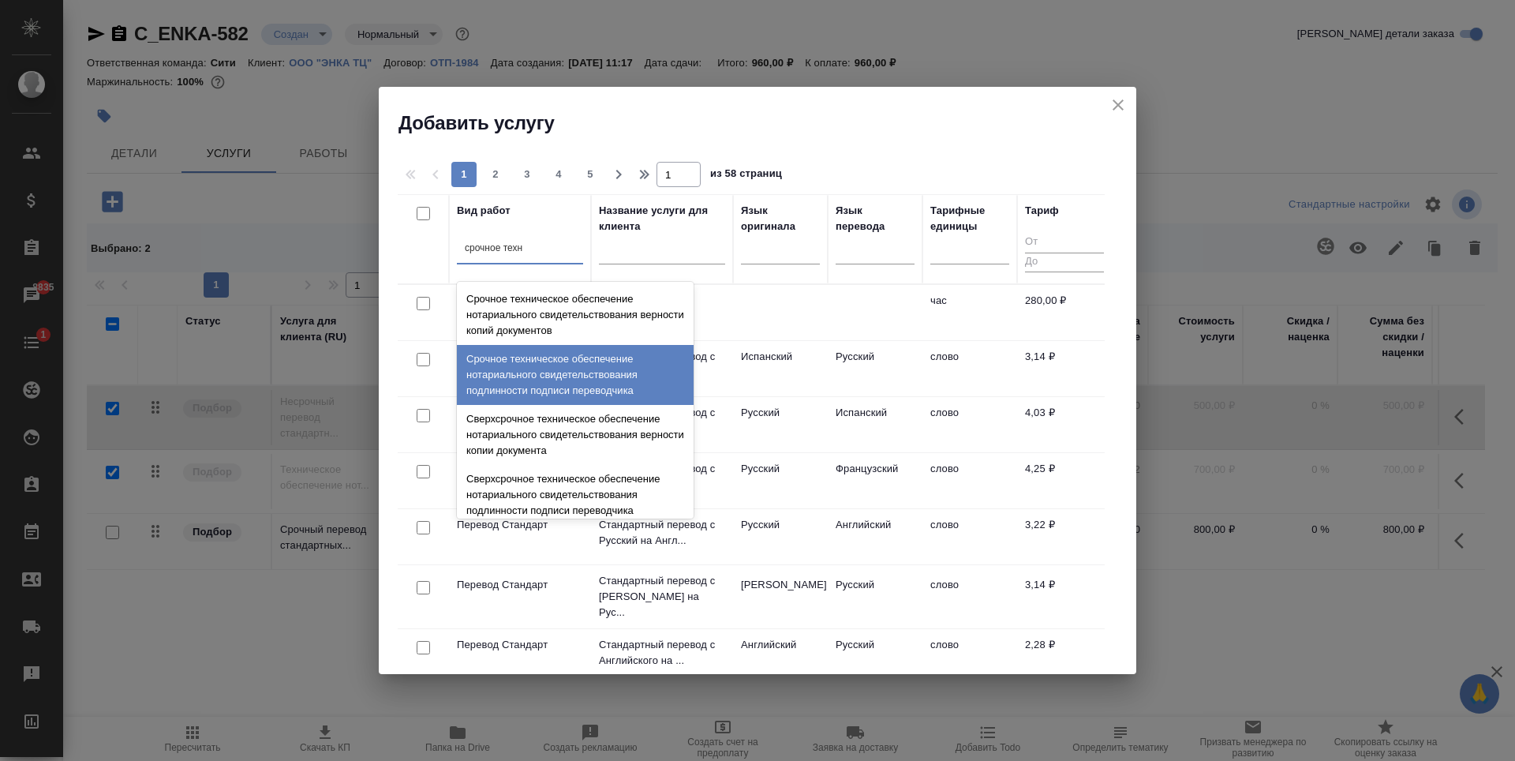
click at [566, 361] on div "Срочное техническое обеспечение нотариального свидетельствования подлинности по…" at bounding box center [575, 375] width 237 height 60
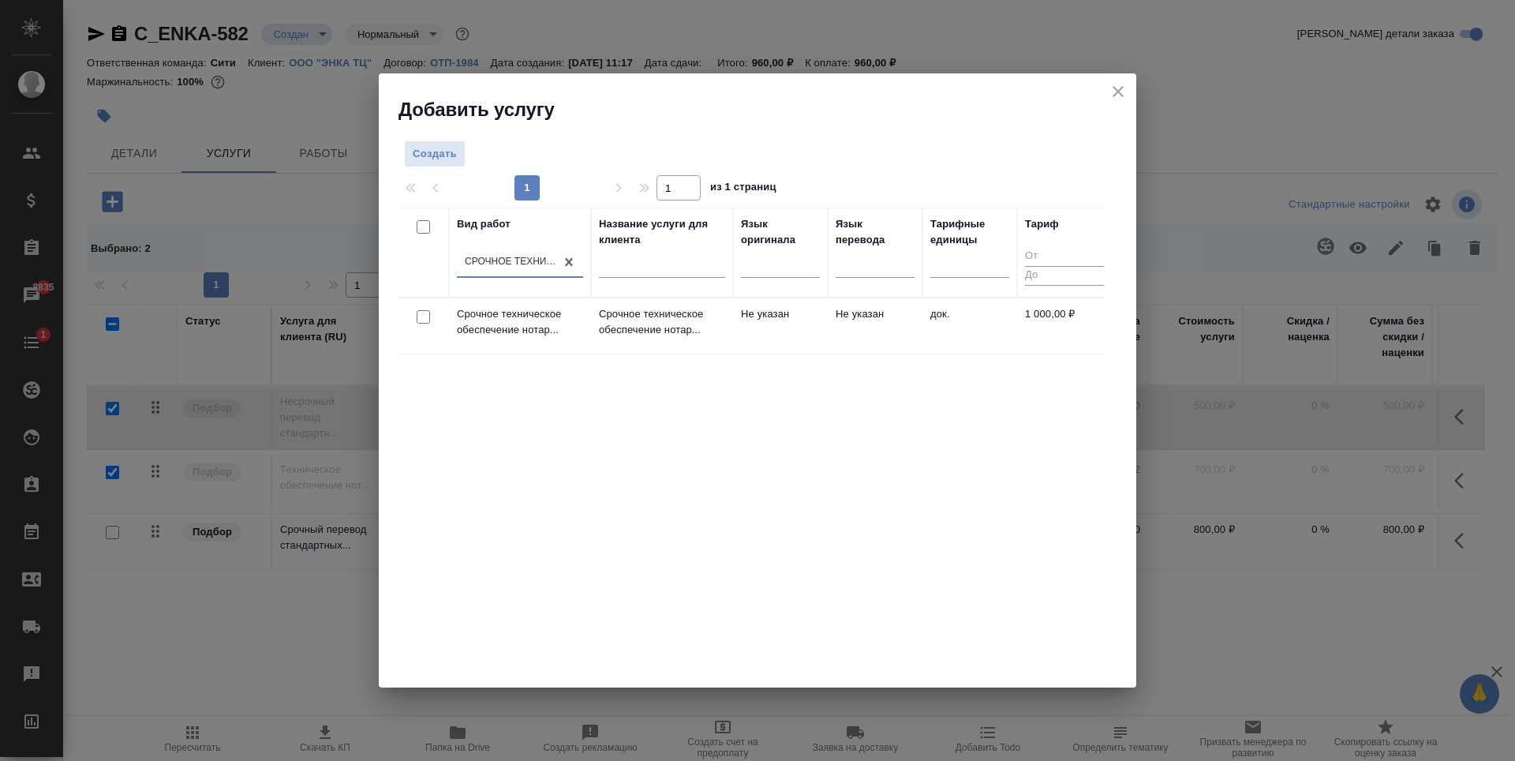
click at [422, 316] on input "checkbox" at bounding box center [423, 316] width 13 height 13
checkbox input "true"
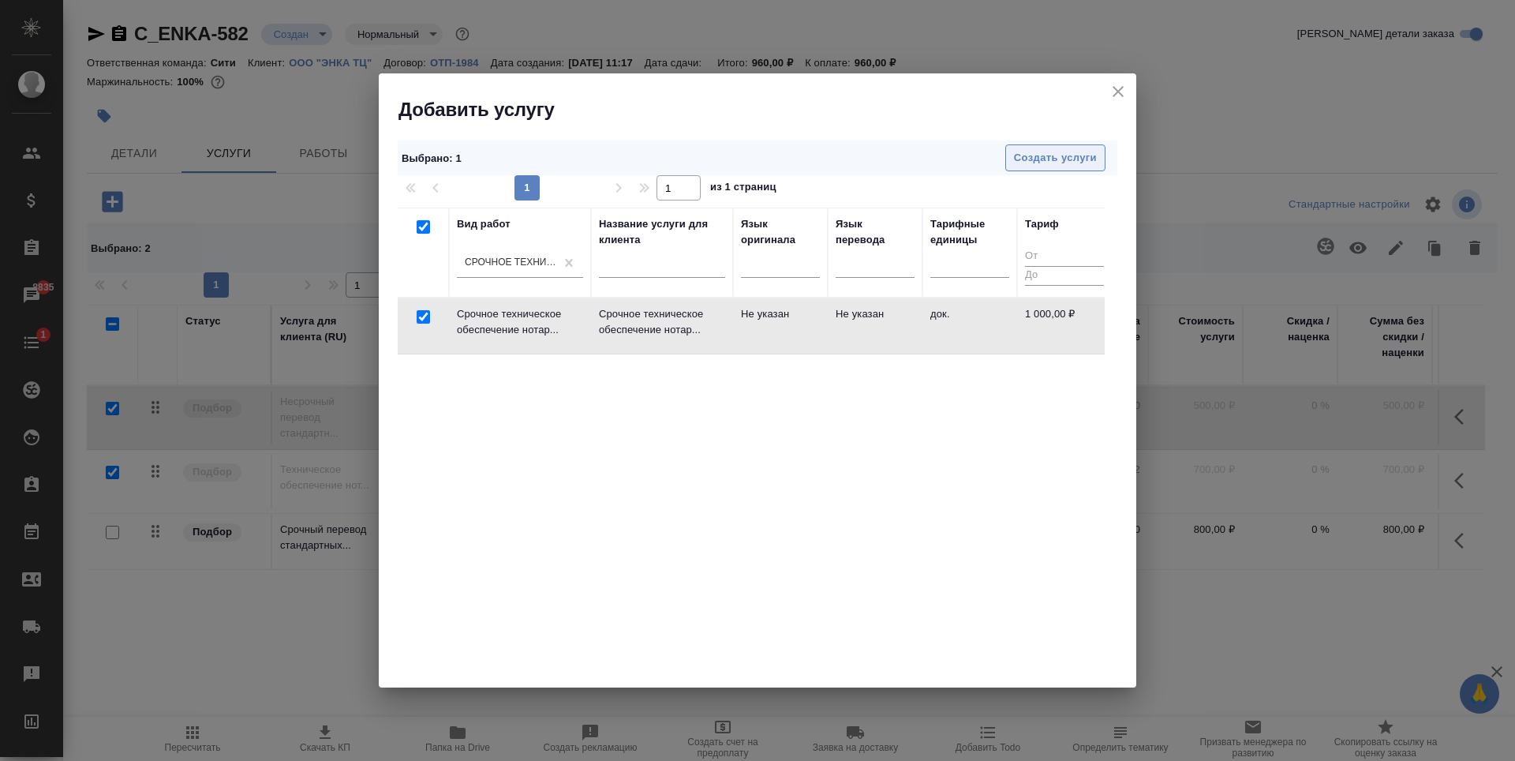
click at [1049, 162] on span "Создать услуги" at bounding box center [1055, 158] width 83 height 18
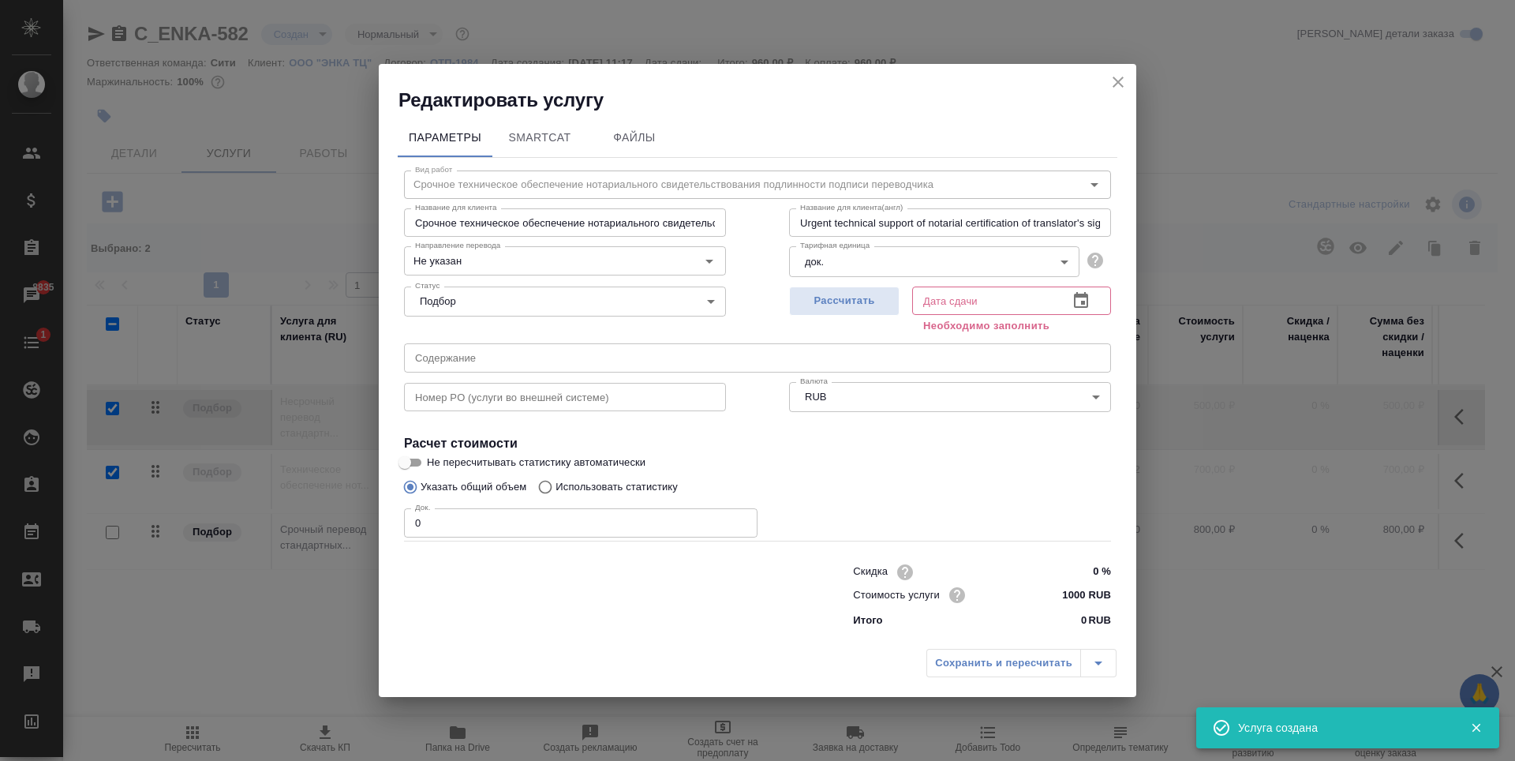
type input "1"
click at [741, 522] on input "1" at bounding box center [580, 522] width 353 height 28
click at [836, 307] on span "Рассчитать" at bounding box center [844, 301] width 93 height 18
type input "05.09.2025 11:31"
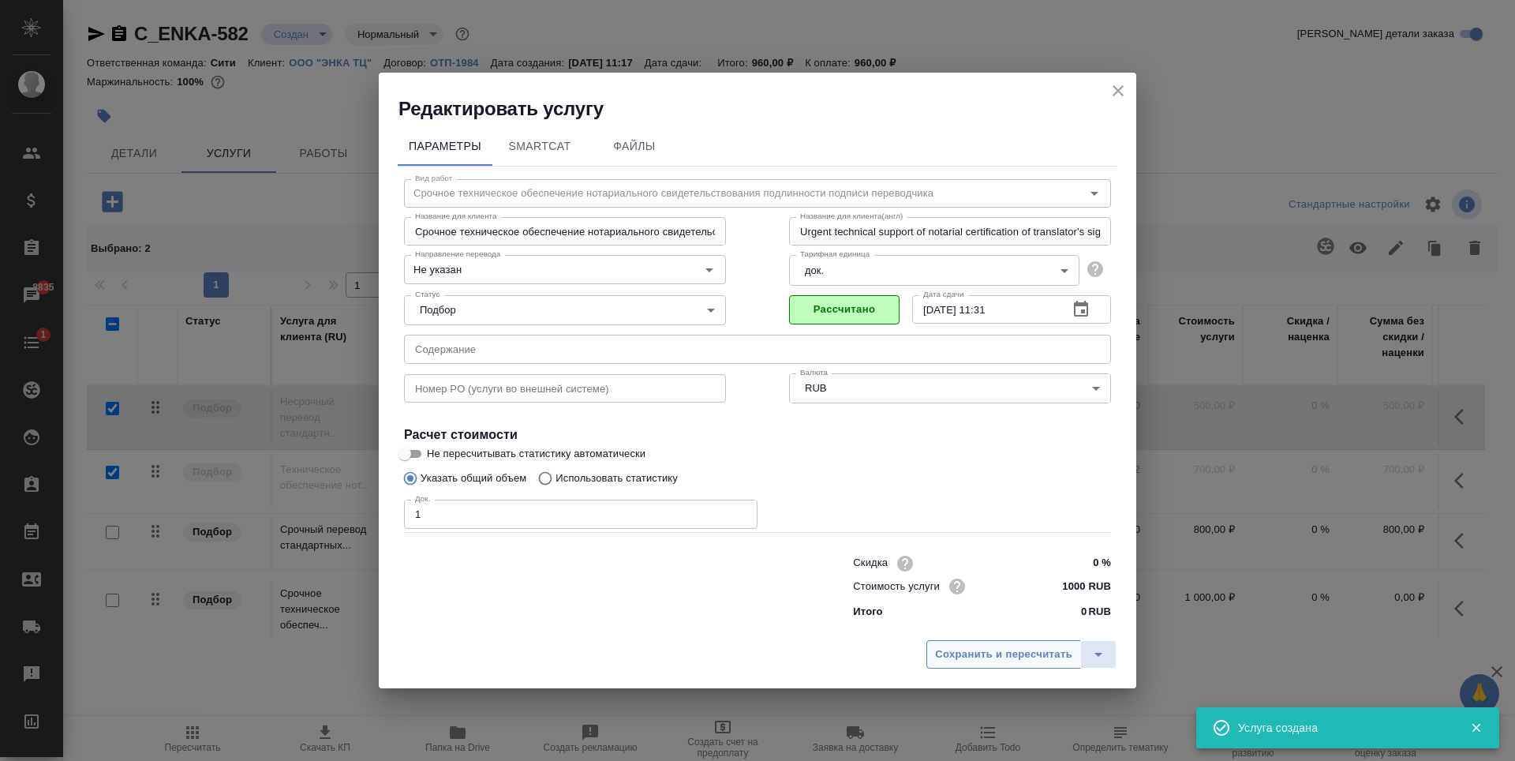
click at [964, 658] on span "Сохранить и пересчитать" at bounding box center [1003, 654] width 137 height 18
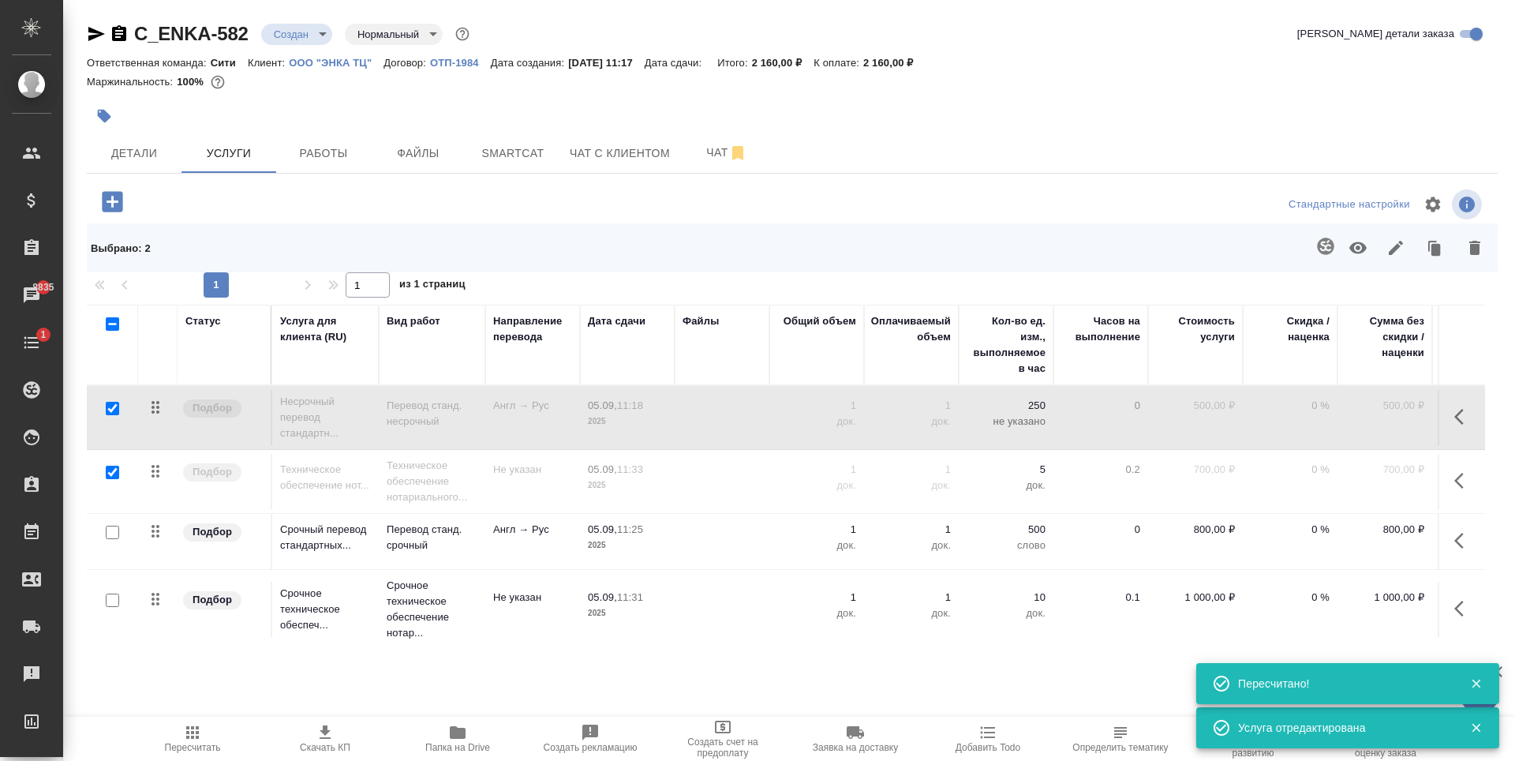
scroll to position [17, 0]
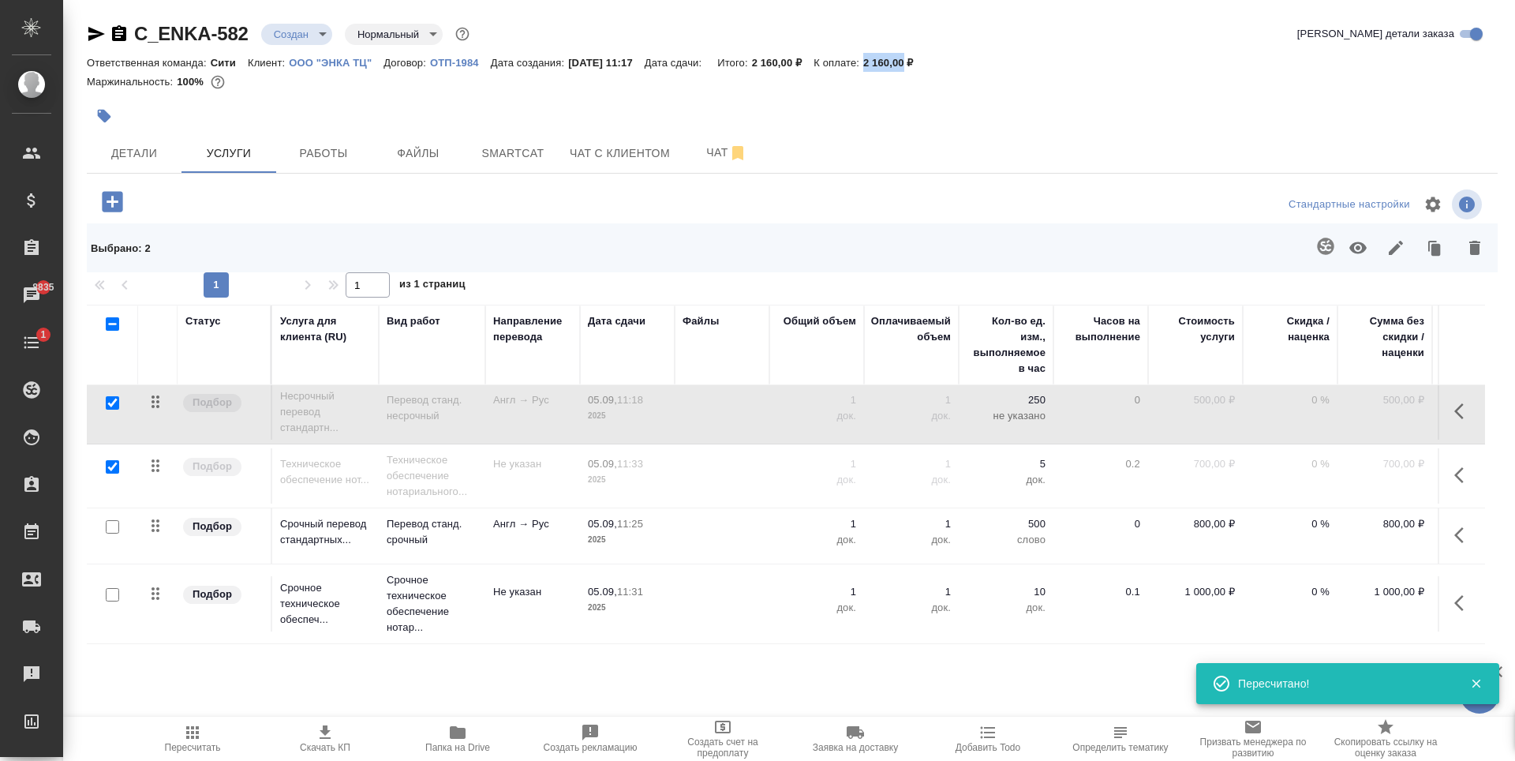
drag, startPoint x: 881, startPoint y: 64, endPoint x: 923, endPoint y: 64, distance: 42.6
click at [923, 64] on div "Ответственная команда: Сити Клиент: ООО "ЭНКА ТЦ" Договор: ОТП-1984 Дата создан…" at bounding box center [792, 62] width 1411 height 19
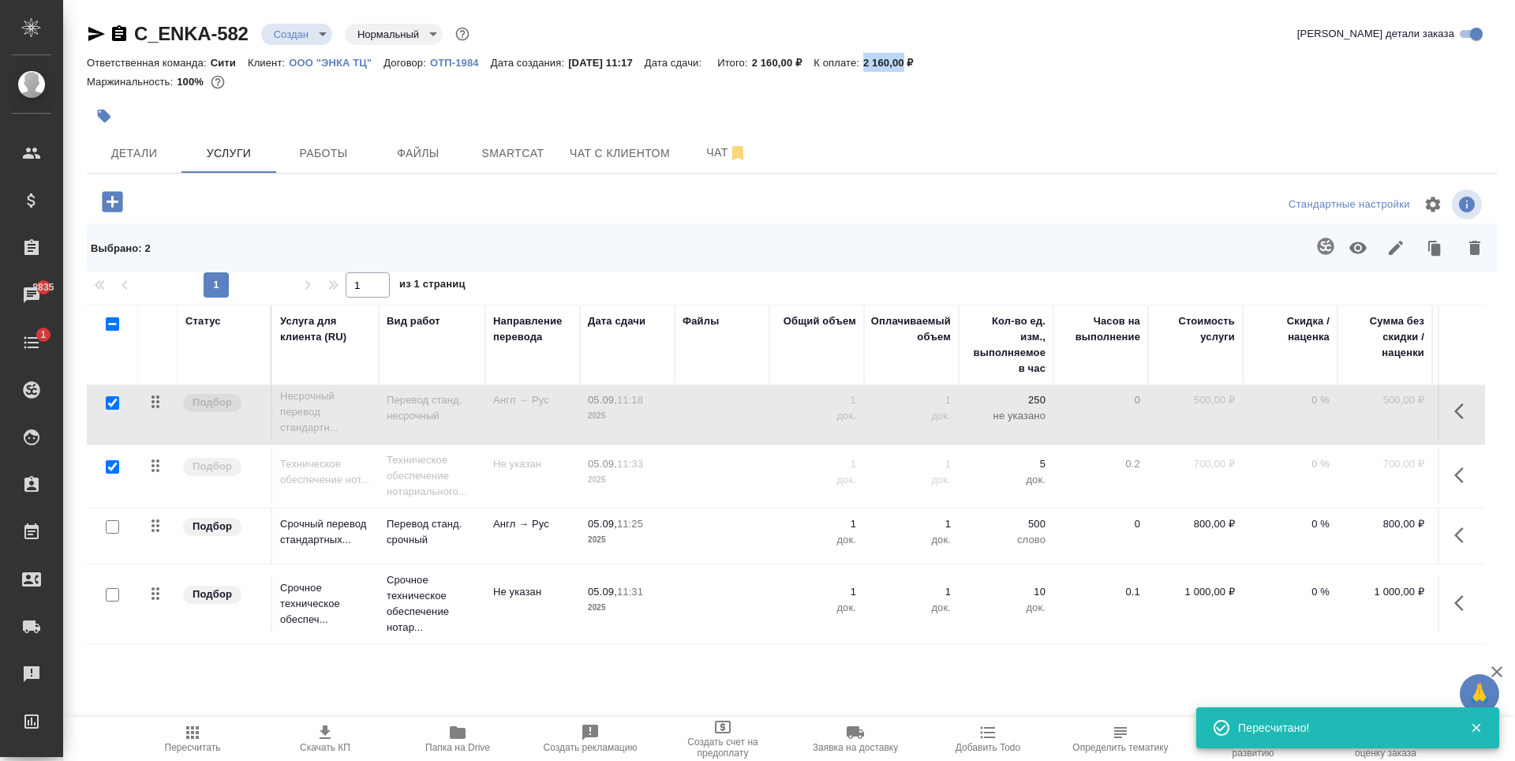
copy p "2 160,00"
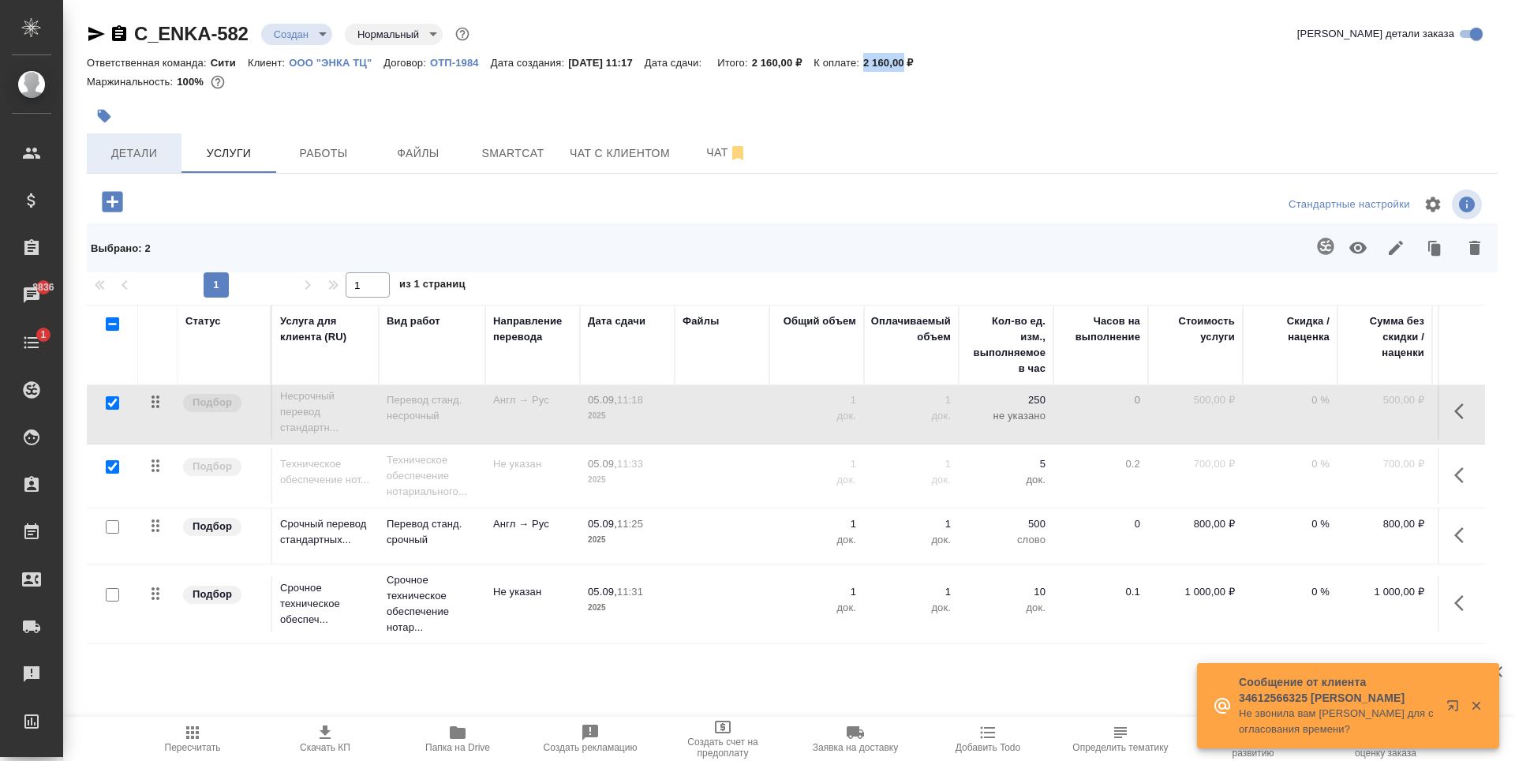
click at [157, 163] on span "Детали" at bounding box center [134, 154] width 76 height 20
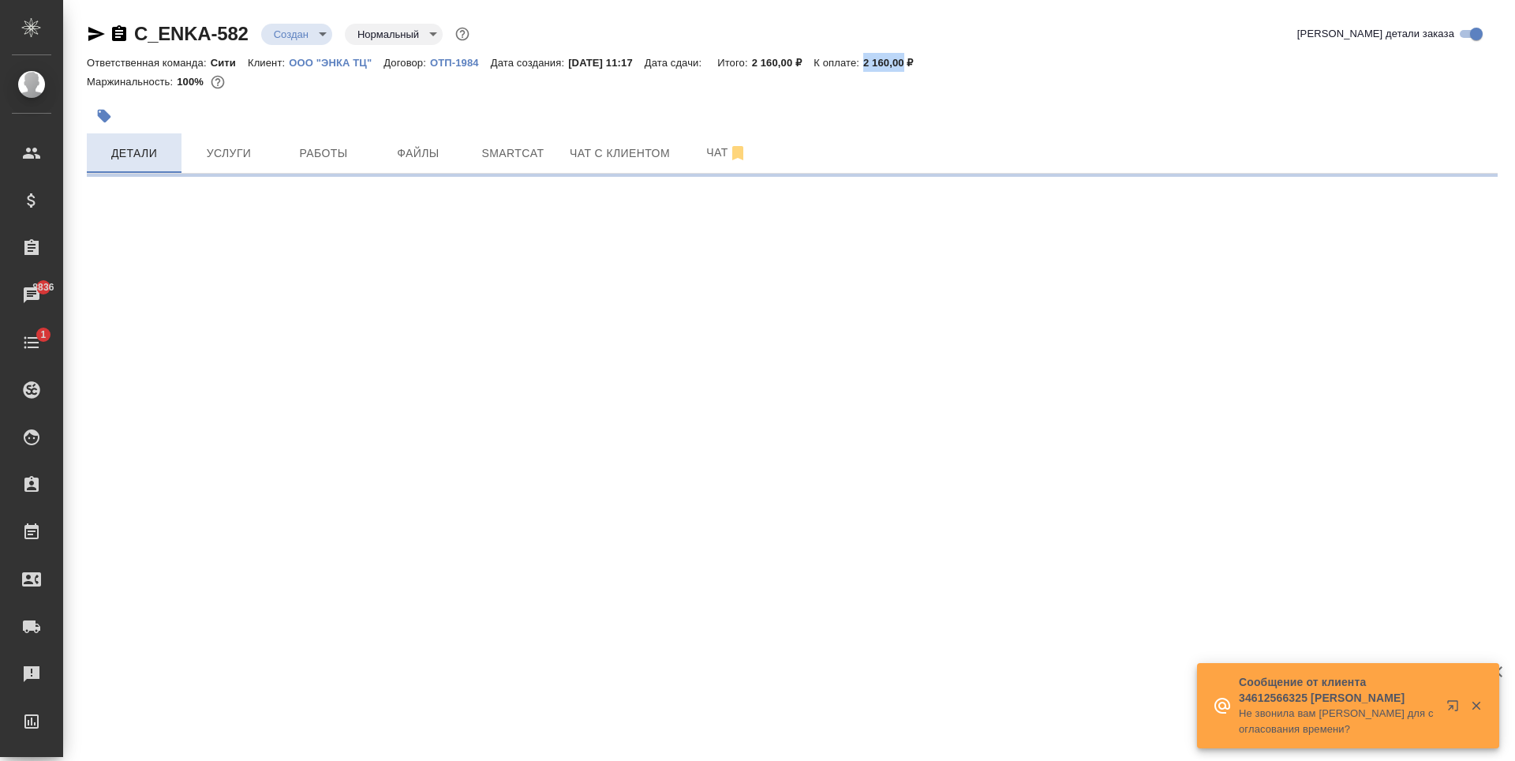
select select "RU"
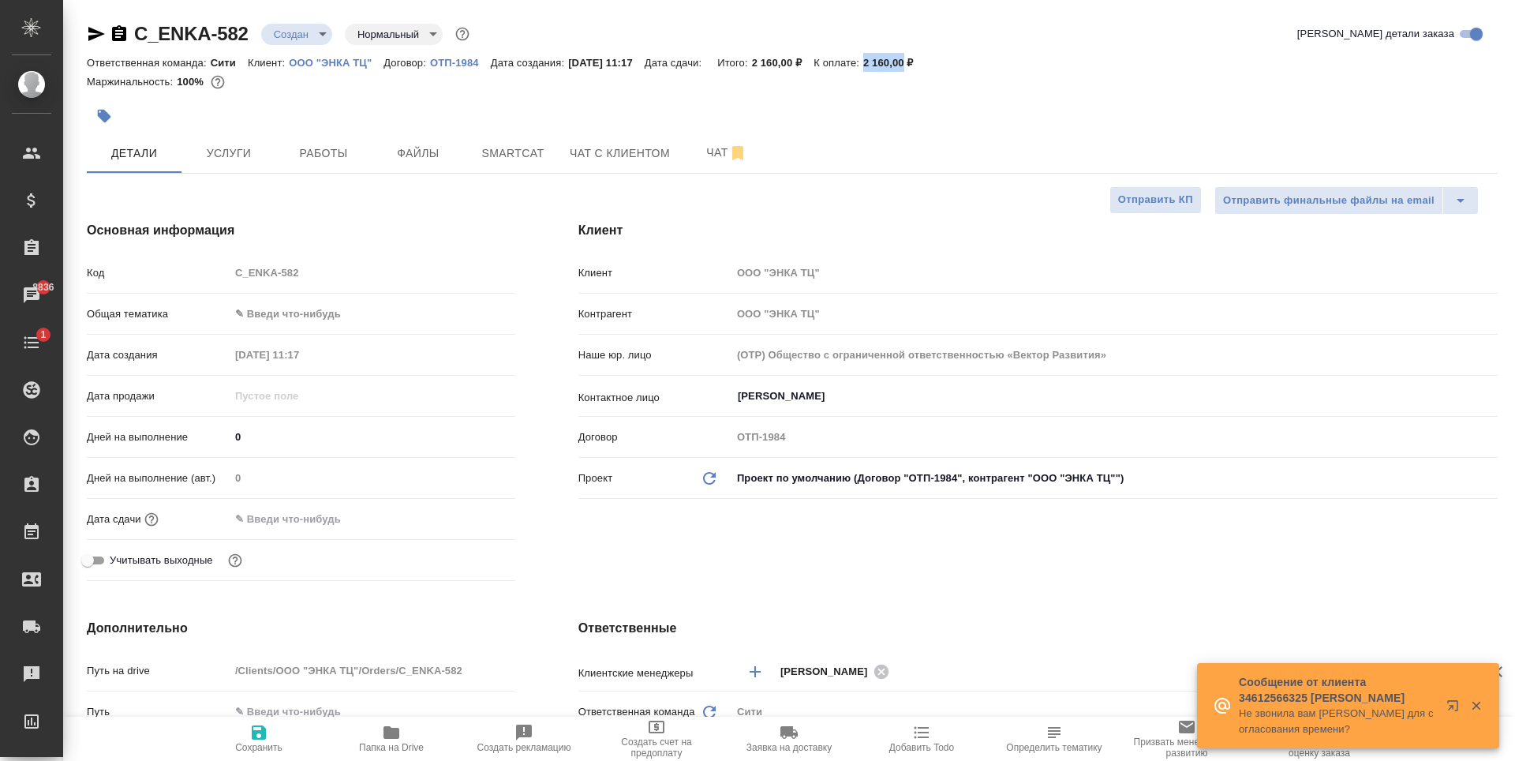
type textarea "x"
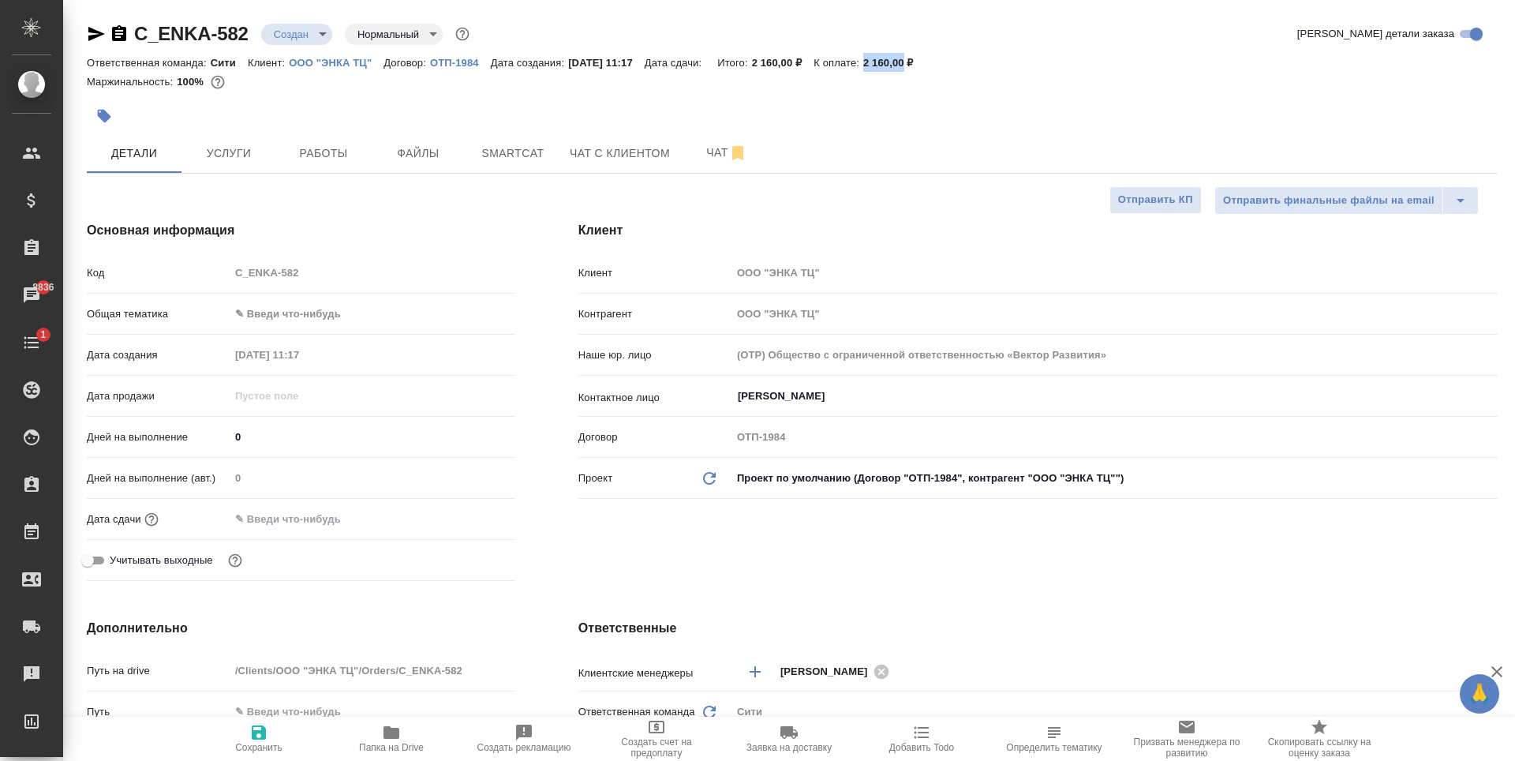
click at [311, 308] on body "🙏 .cls-1 fill:#fff; AWATERA Zaytseva Svetlana Клиенты Спецификации Заказы 8836 …" at bounding box center [757, 380] width 1515 height 761
click at [358, 469] on li "Юридическая/Финансовая" at bounding box center [369, 465] width 282 height 25
type input "yr-fn"
type textarea "x"
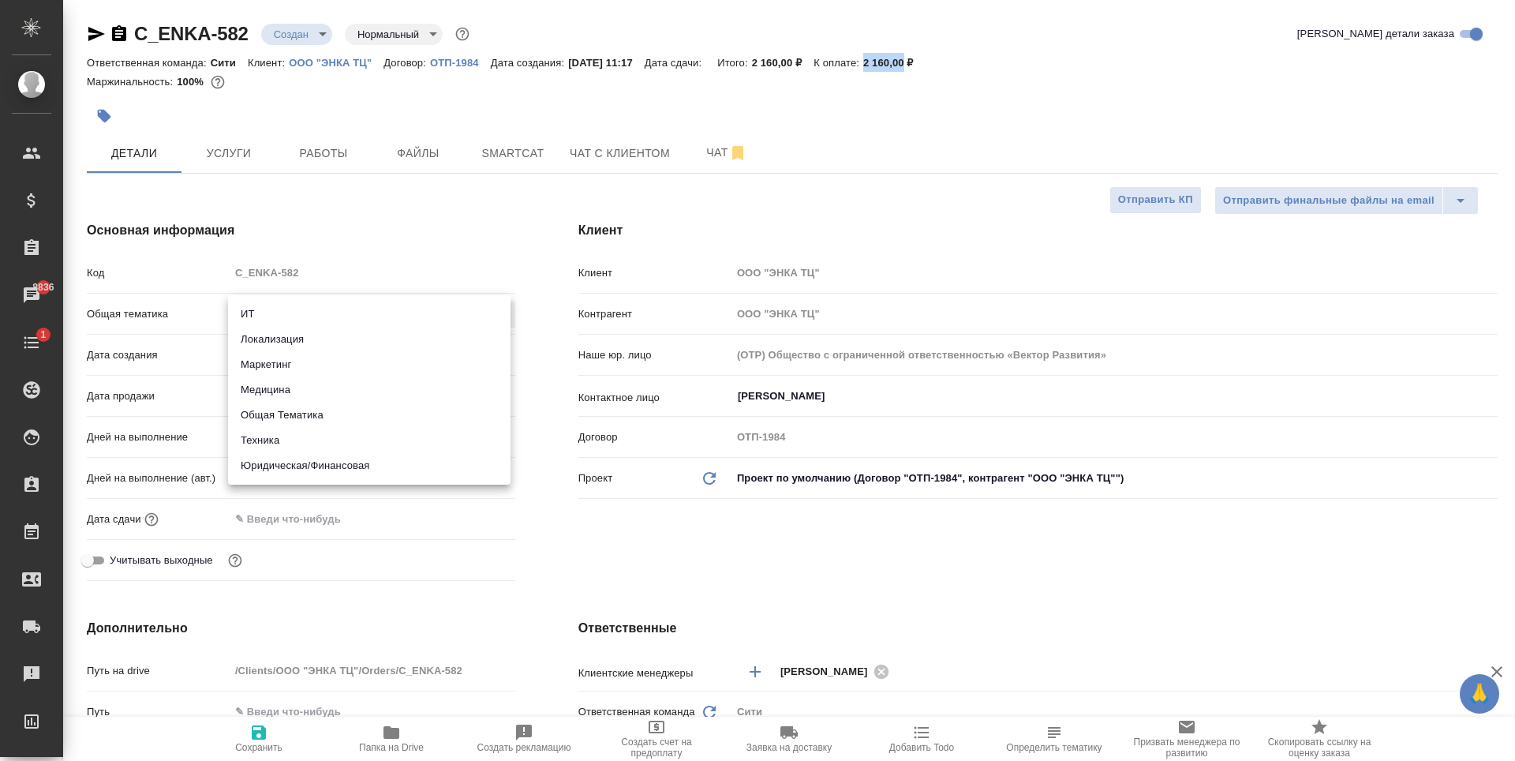
type textarea "x"
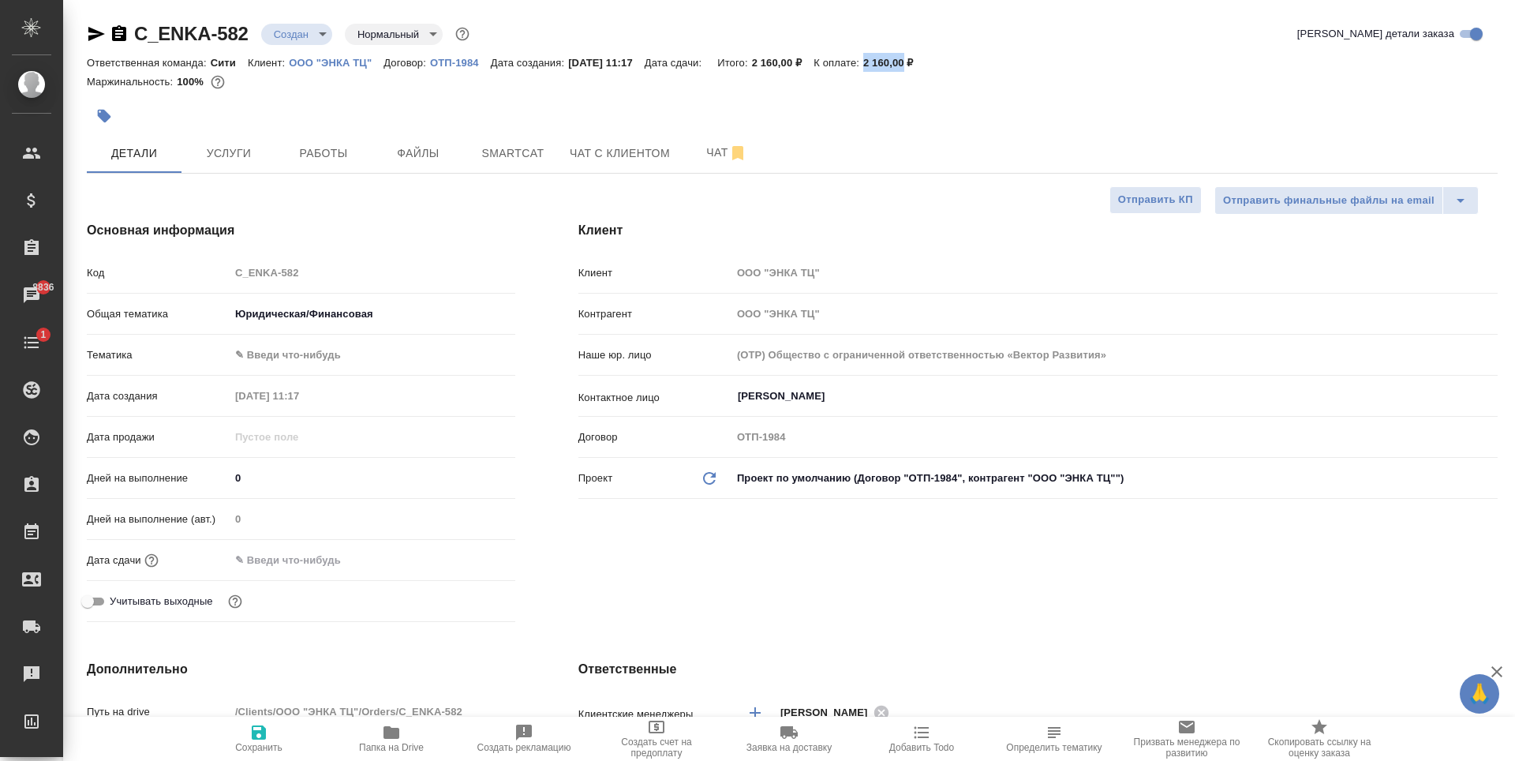
click at [305, 349] on body "🙏 .cls-1 fill:#fff; AWATERA Zaytseva Svetlana Клиенты Спецификации Заказы 8836 …" at bounding box center [757, 380] width 1515 height 761
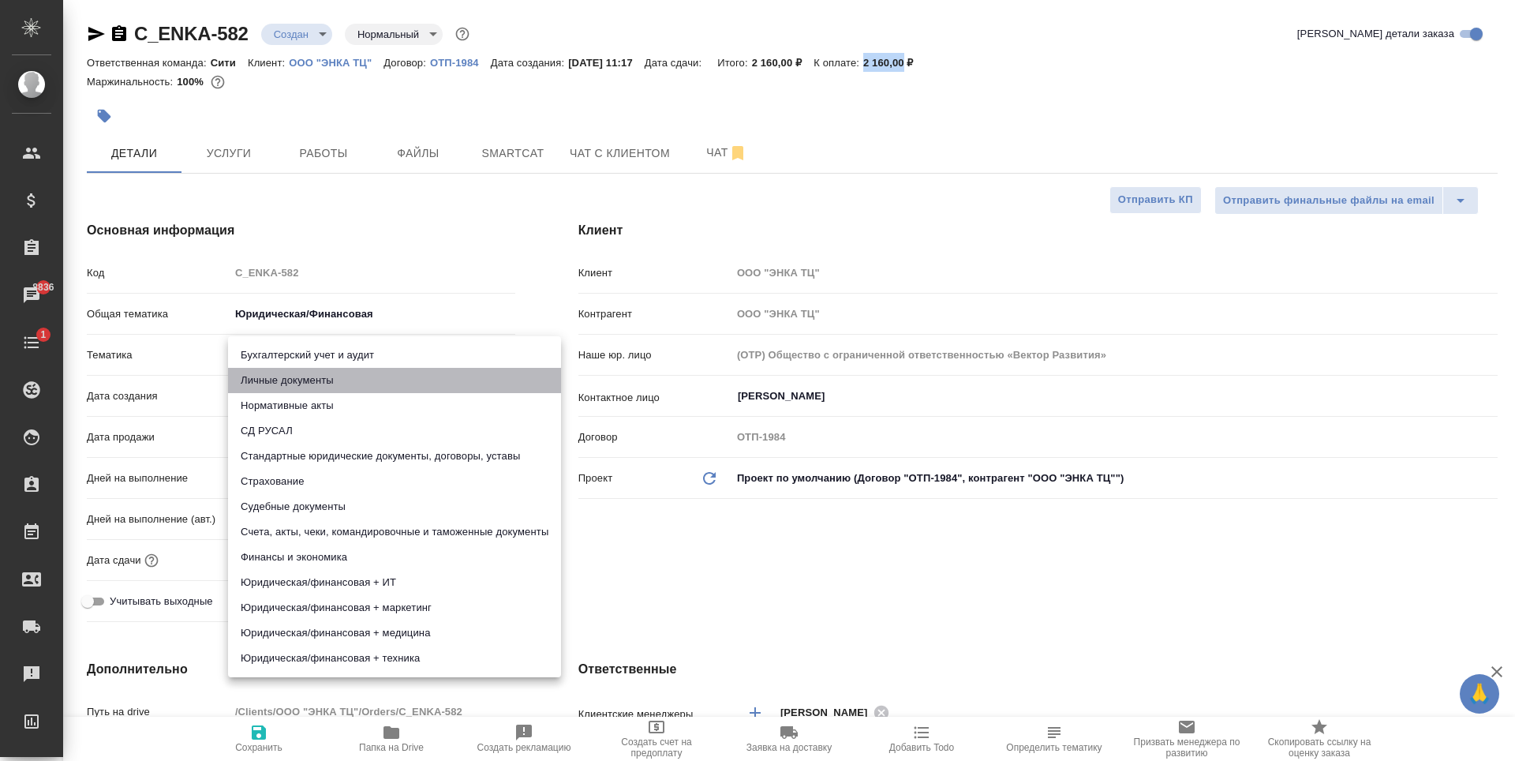
click at [315, 380] on li "Личные документы" at bounding box center [394, 380] width 333 height 25
type textarea "x"
type input "5a8b8b956a9677013d343cfe"
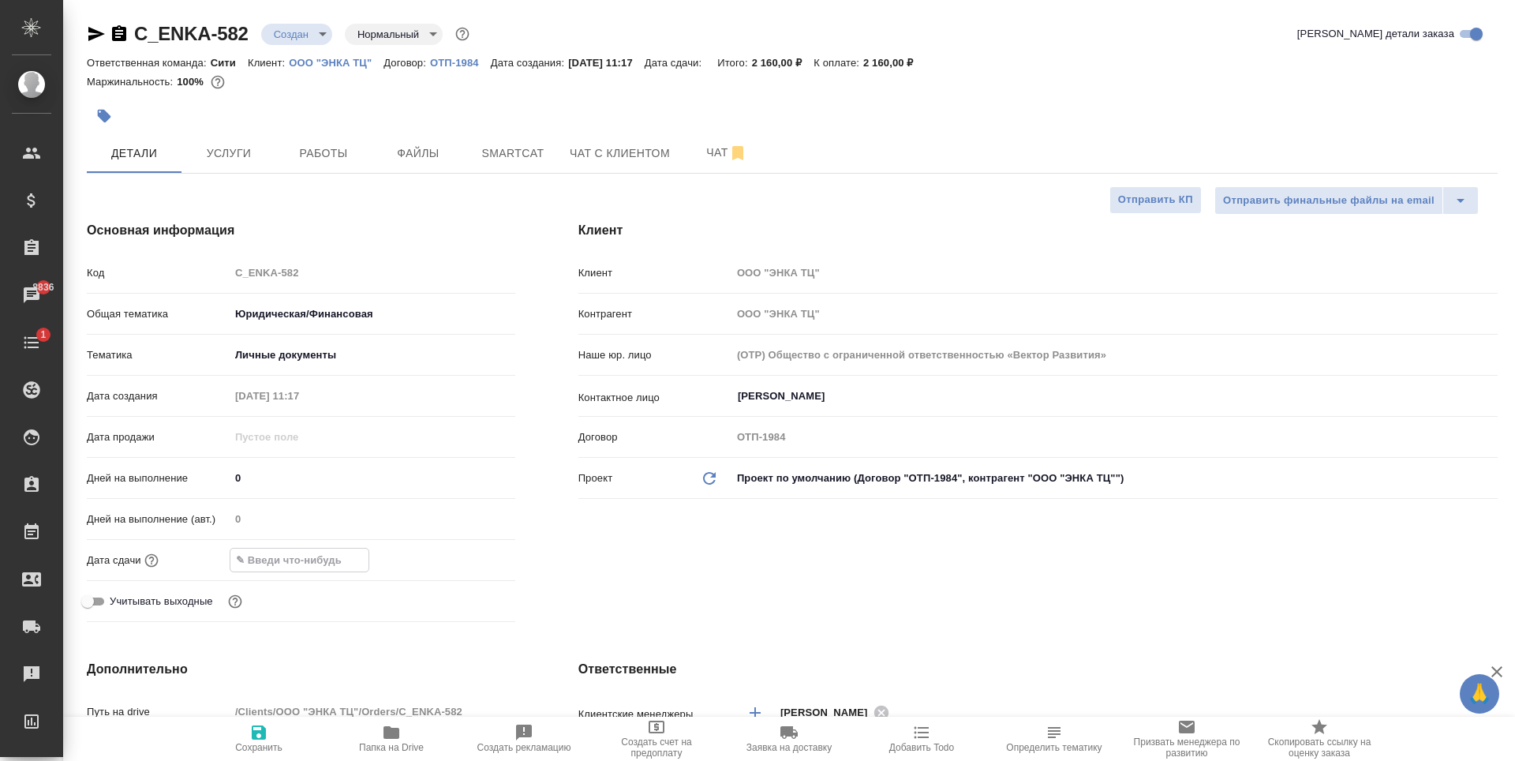
click at [290, 563] on input "text" at bounding box center [299, 559] width 138 height 23
click at [460, 552] on icon "button" at bounding box center [469, 558] width 19 height 19
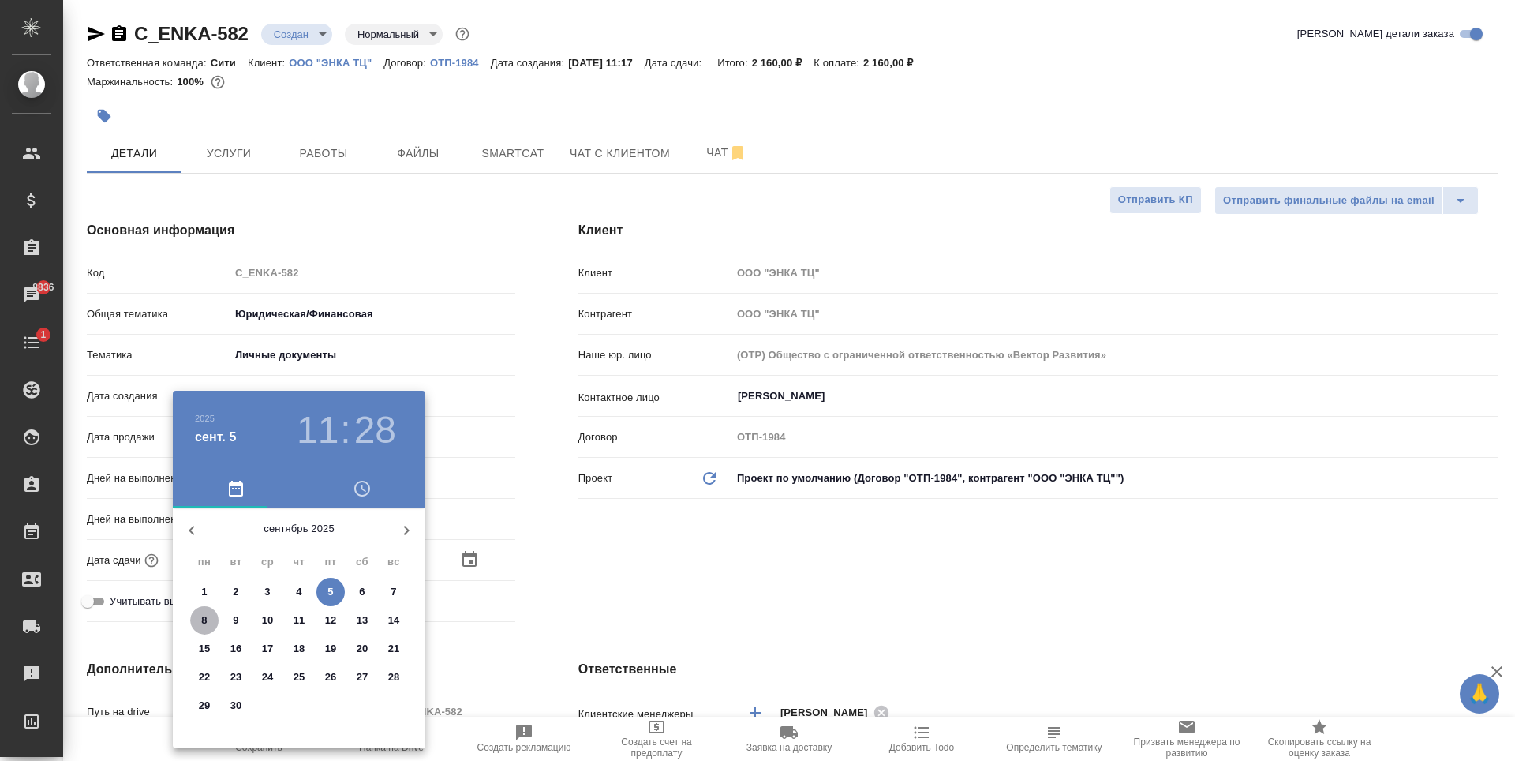
click at [207, 619] on p "8" at bounding box center [204, 620] width 6 height 16
type input "08.09.2025 11:28"
type textarea "x"
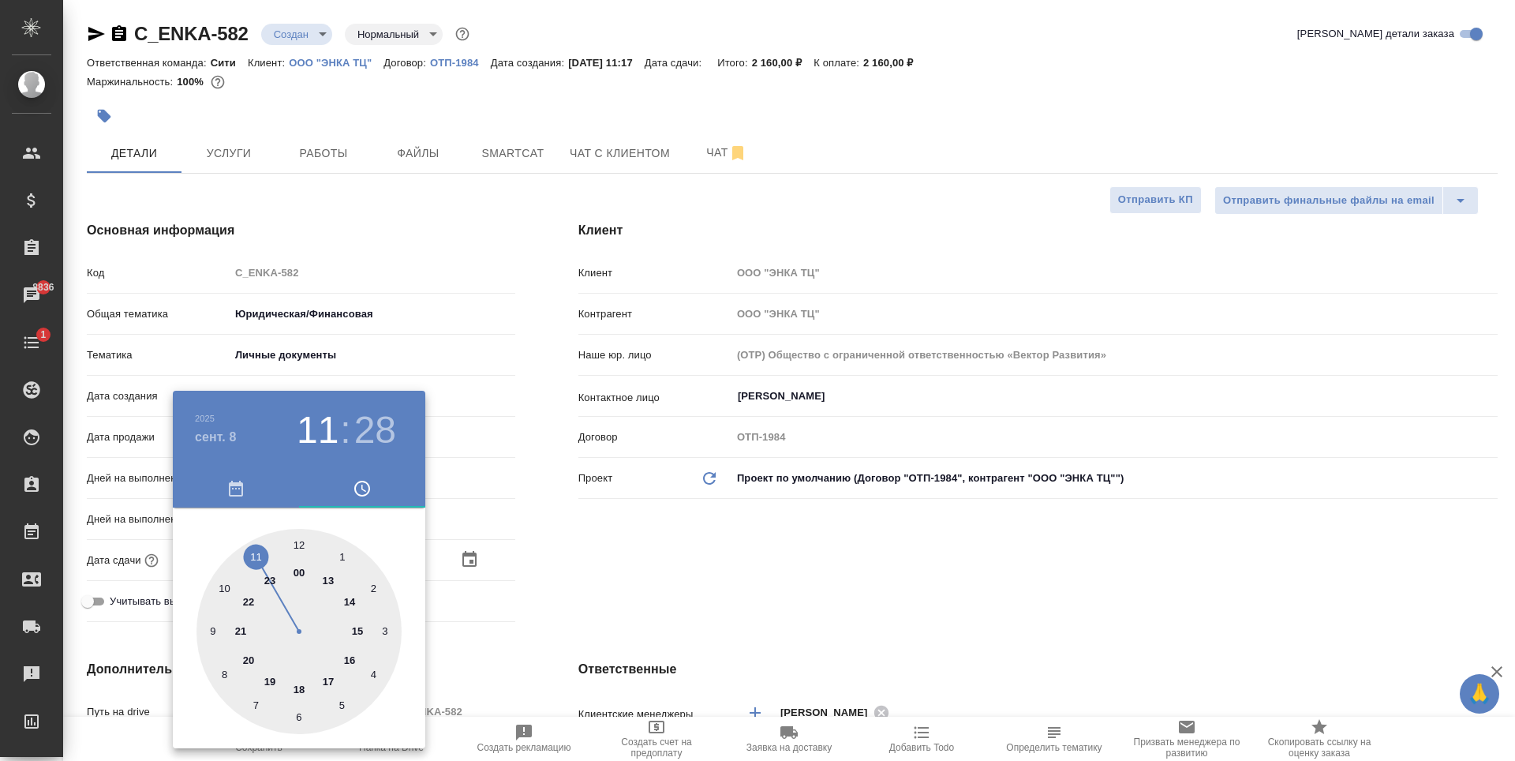
drag, startPoint x: 294, startPoint y: 685, endPoint x: 312, endPoint y: 548, distance: 137.7
click at [293, 685] on div at bounding box center [298, 631] width 205 height 205
type input "08.09.2025 18:28"
type textarea "x"
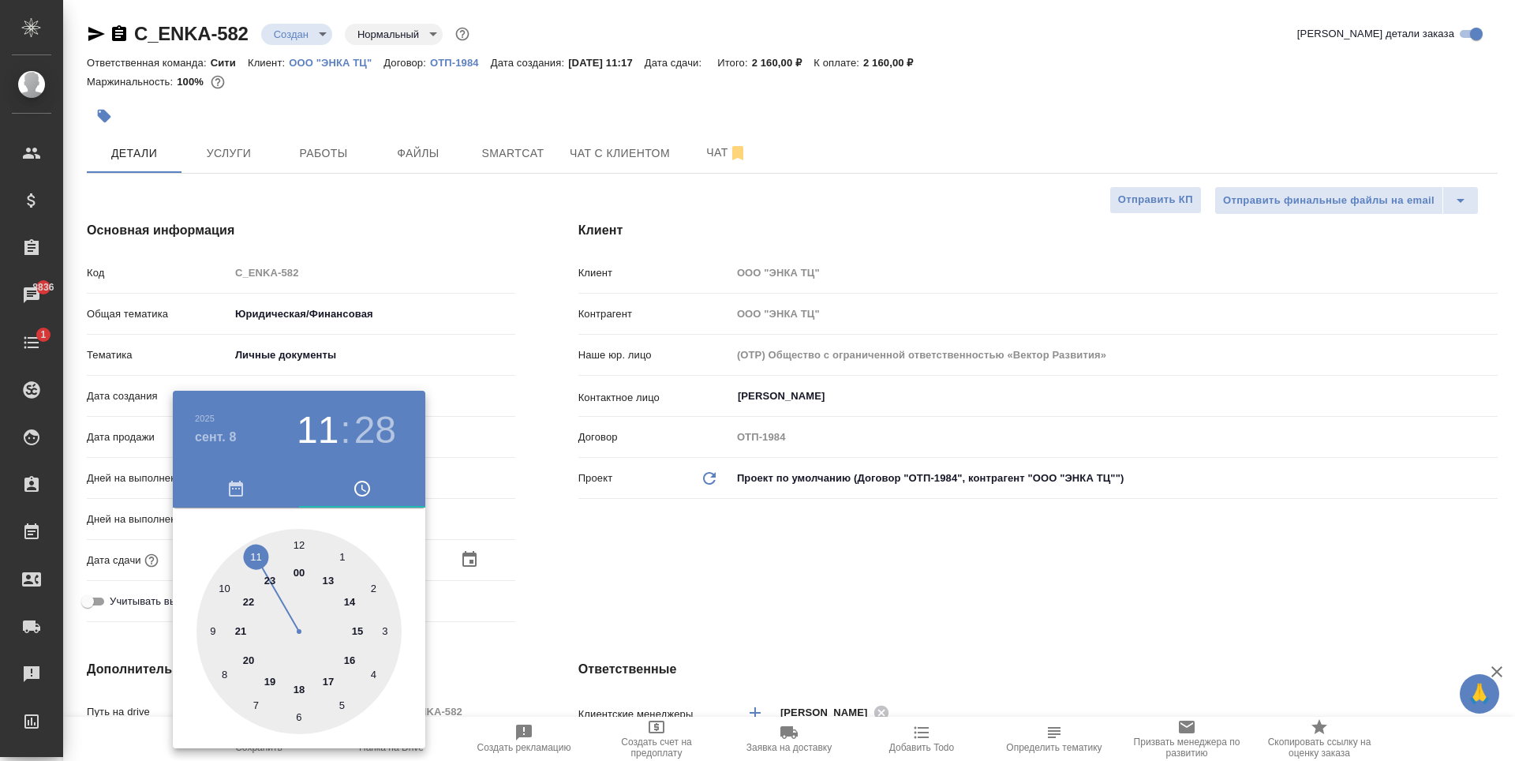
type textarea "x"
click at [297, 542] on div at bounding box center [298, 631] width 205 height 205
type input "08.09.2025 18:00"
type textarea "x"
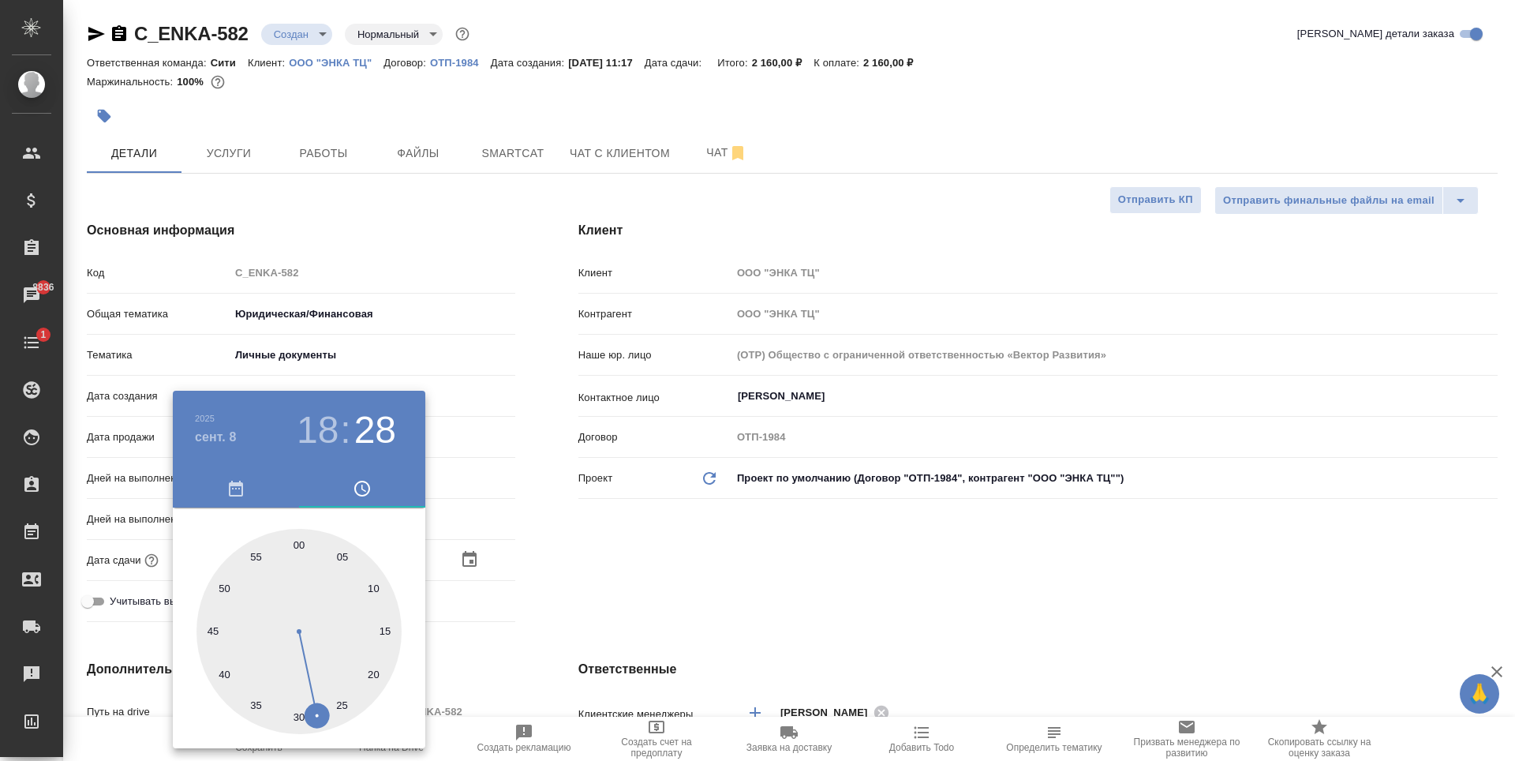
type textarea "x"
click at [736, 555] on div at bounding box center [757, 380] width 1515 height 761
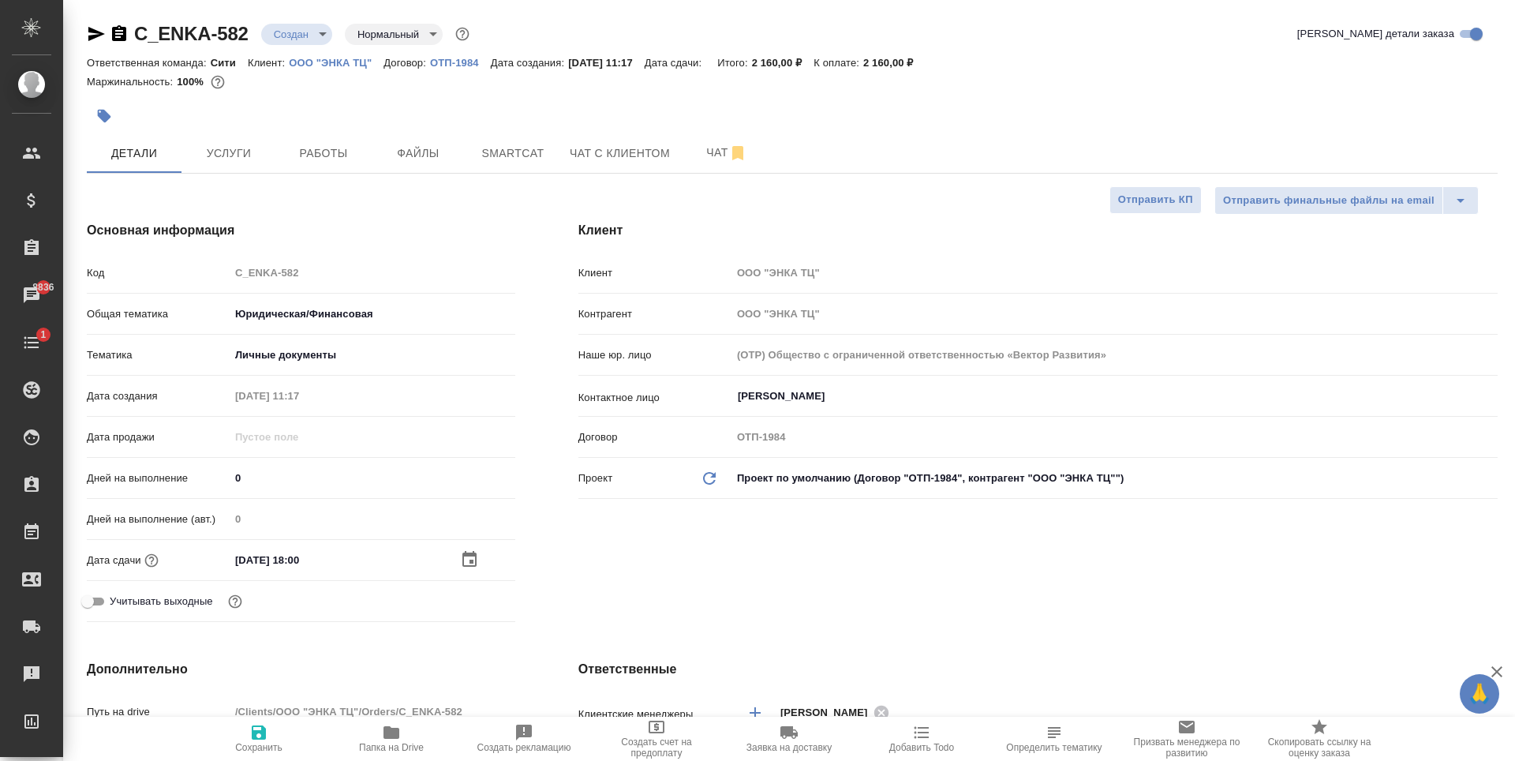
click at [249, 738] on icon "button" at bounding box center [258, 732] width 19 height 19
type textarea "x"
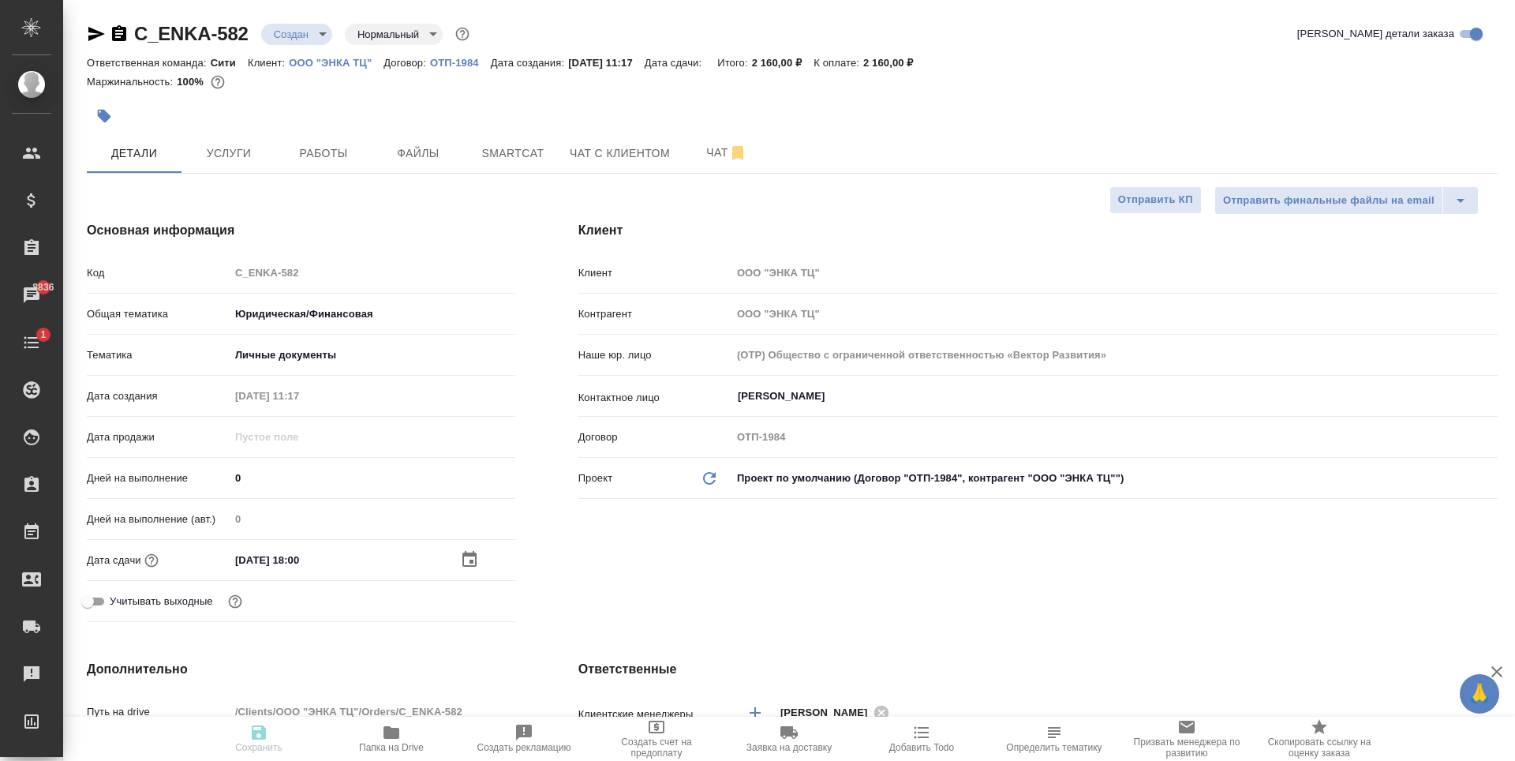
type textarea "x"
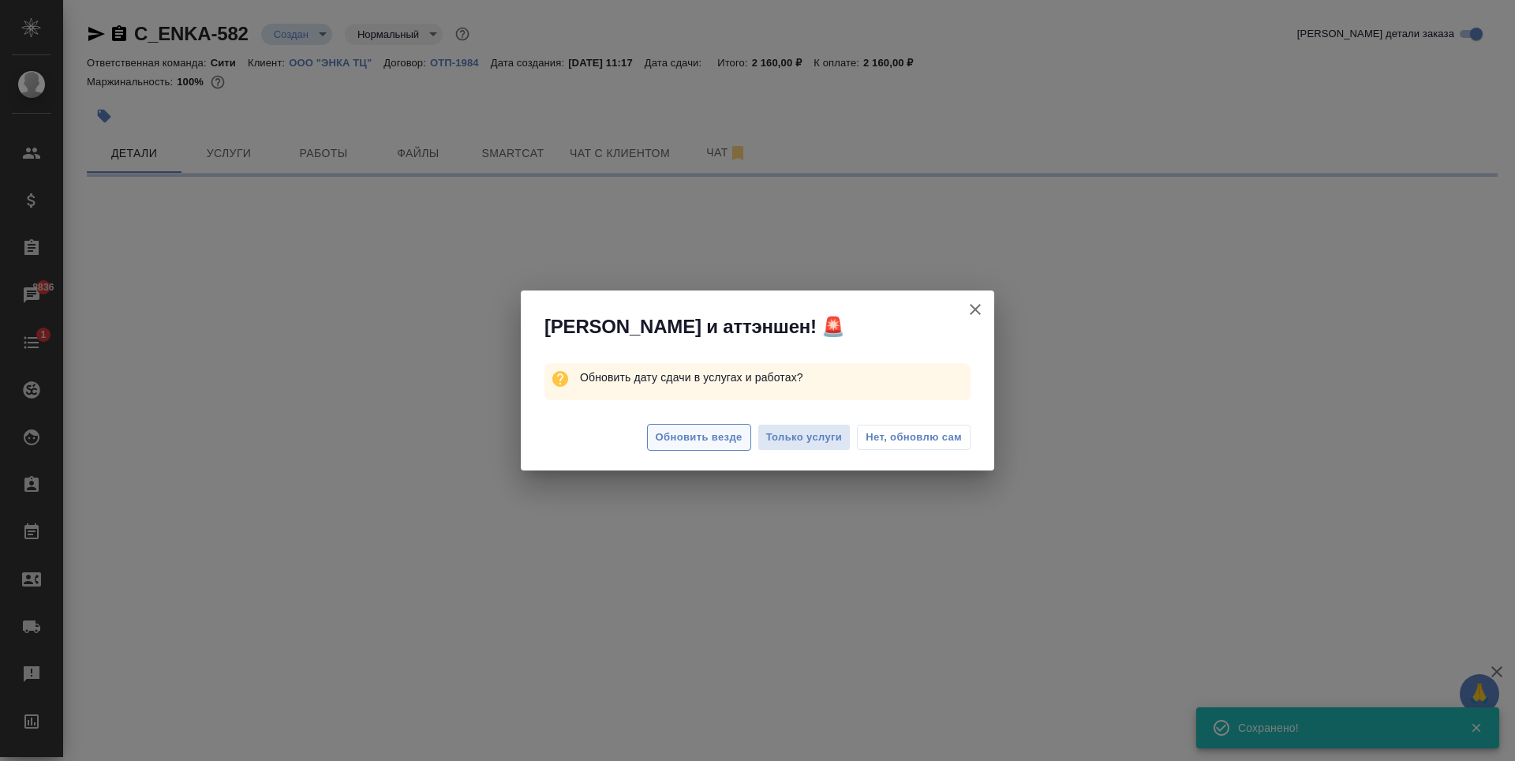
select select "RU"
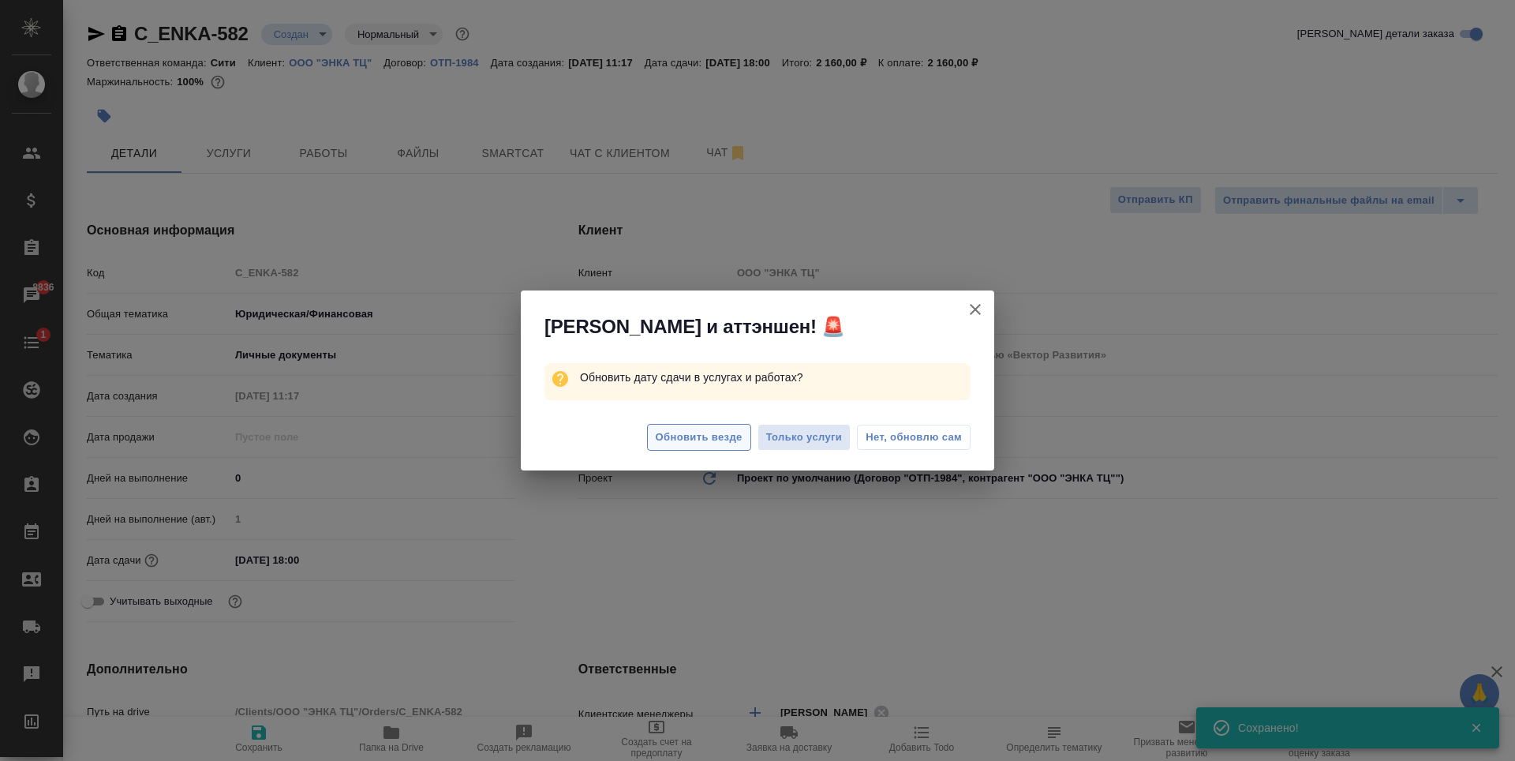
click at [687, 440] on span "Обновить везде" at bounding box center [699, 437] width 87 height 18
type textarea "x"
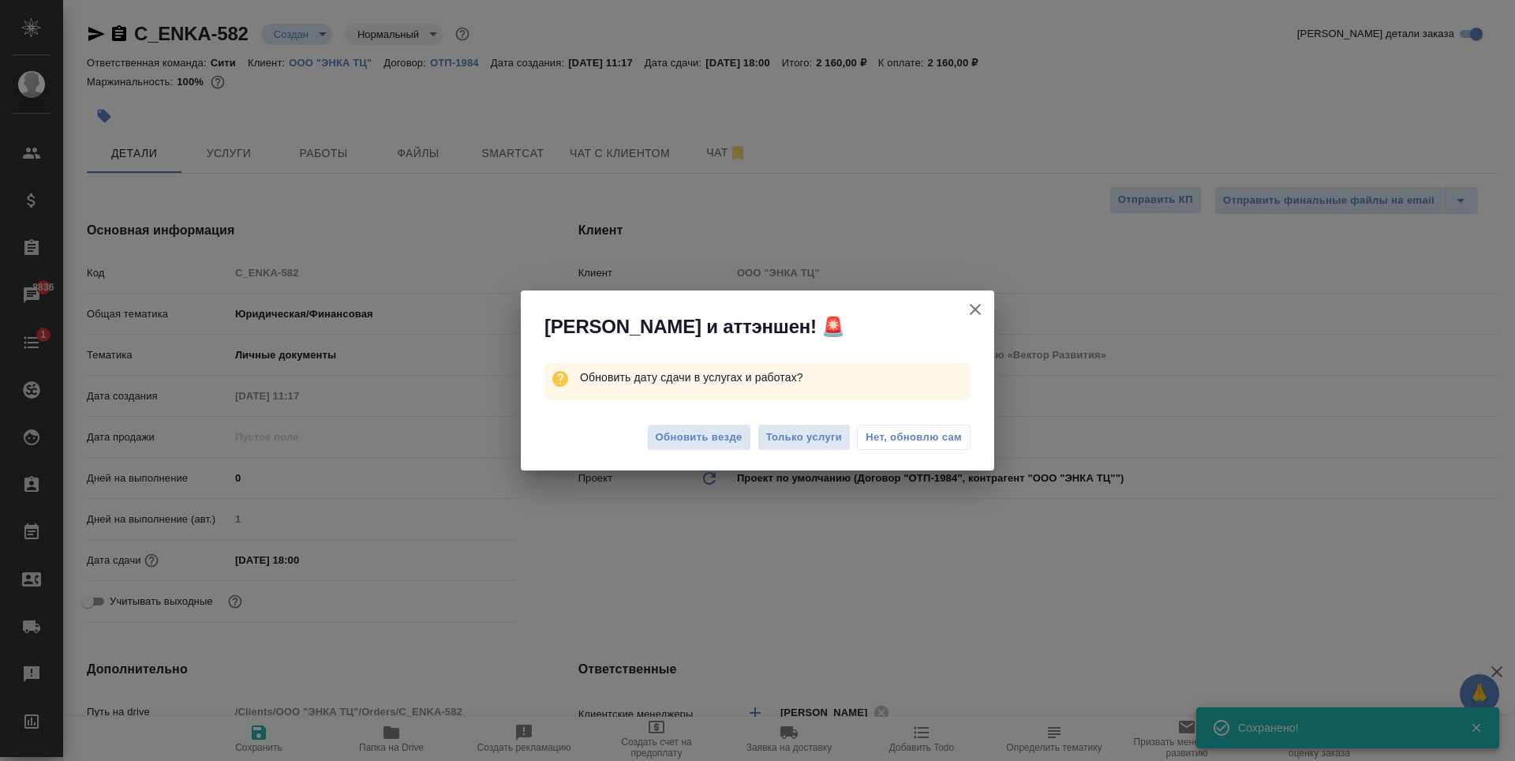
type textarea "x"
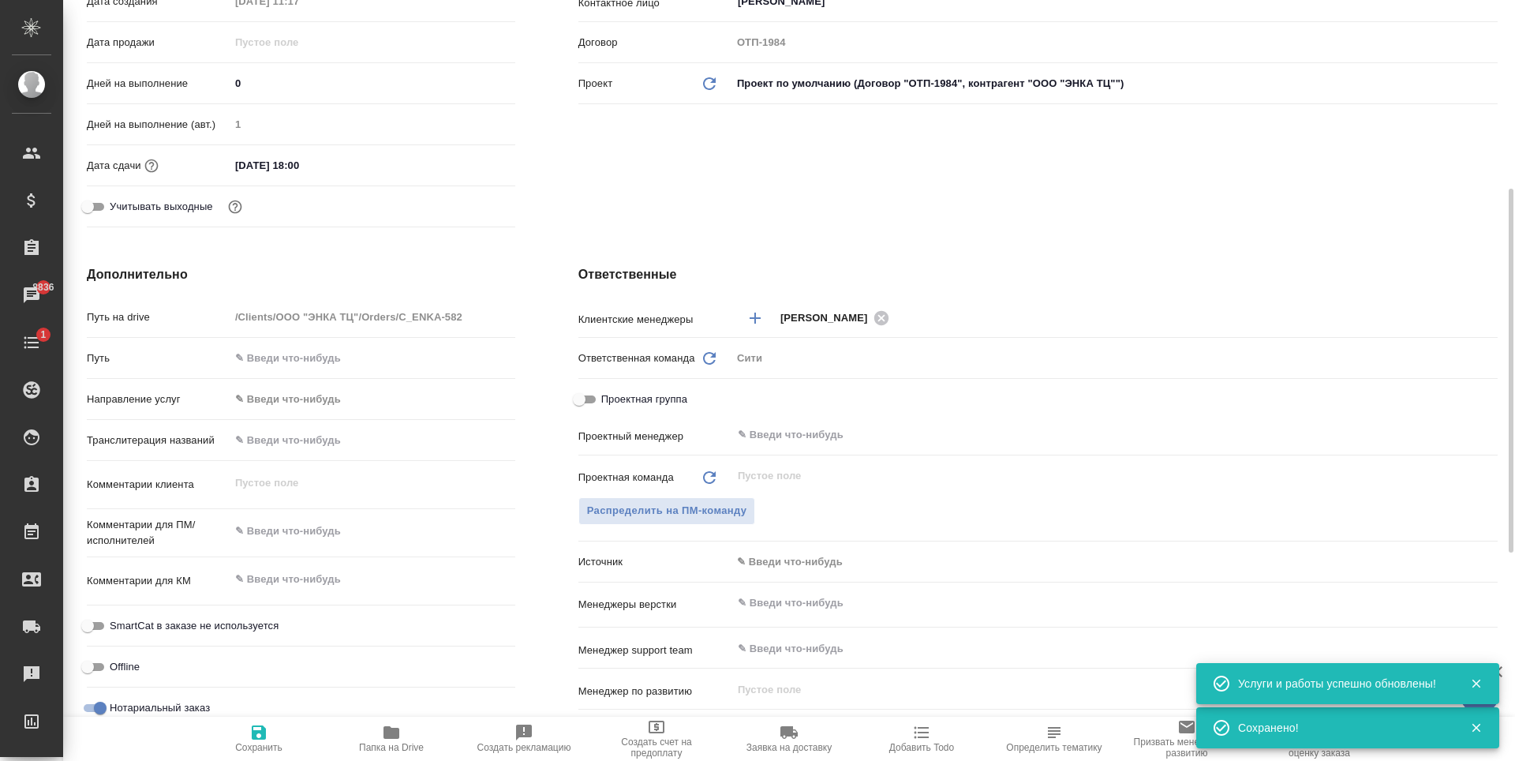
scroll to position [552, 0]
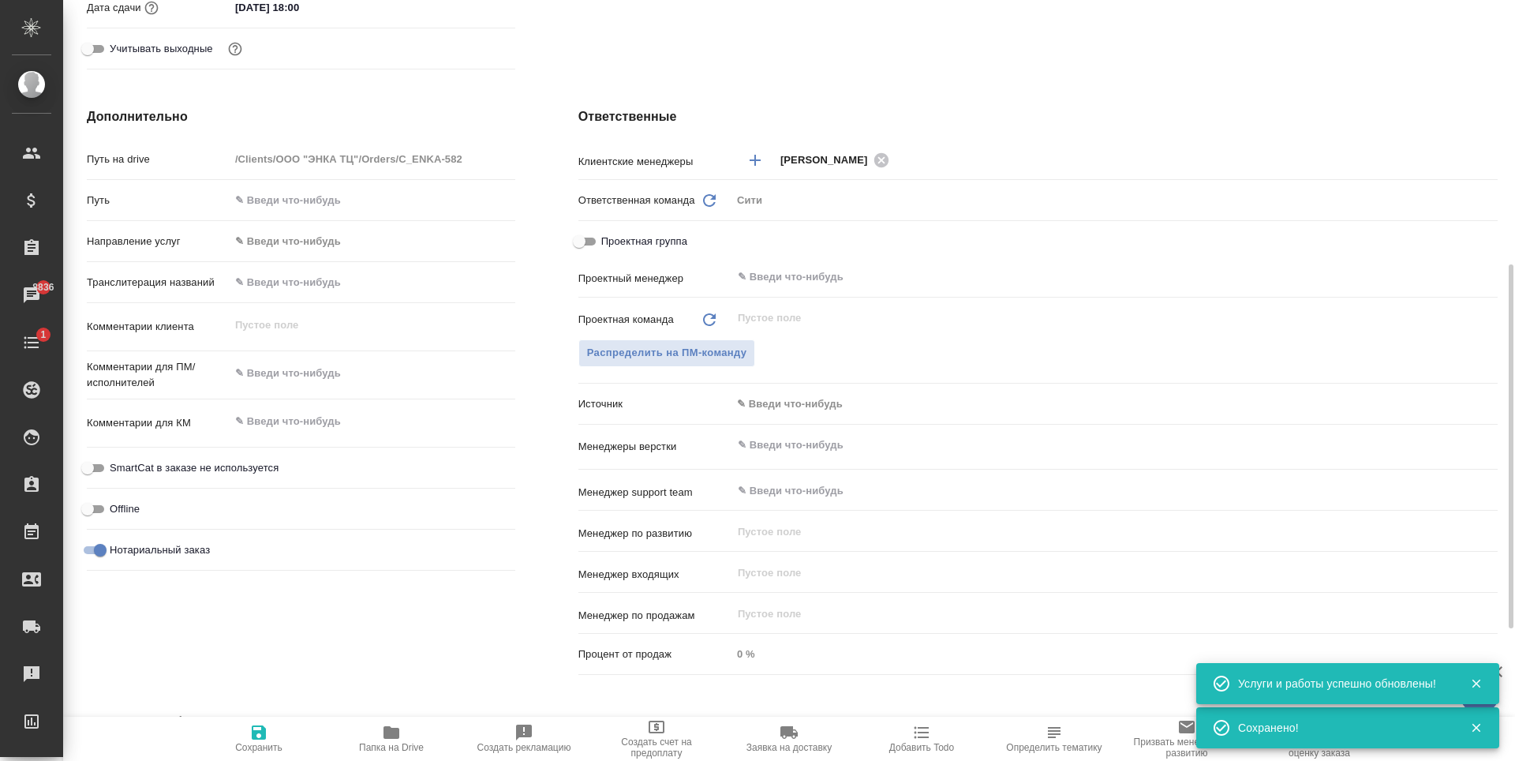
click at [273, 376] on textarea at bounding box center [373, 373] width 286 height 27
type textarea "x"
type textarea "в"
type textarea "x"
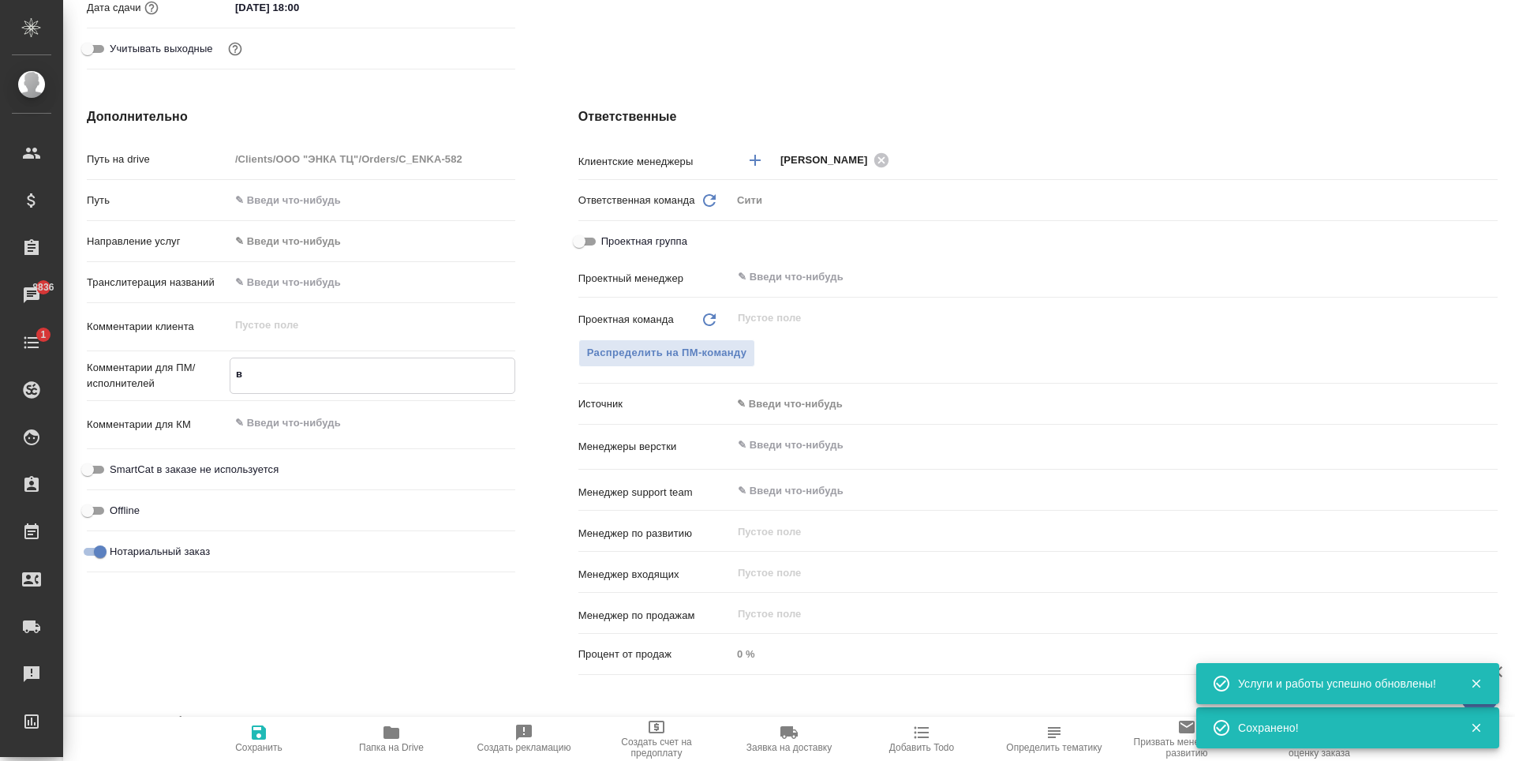
type textarea "x"
type textarea "в ре"
type textarea "x"
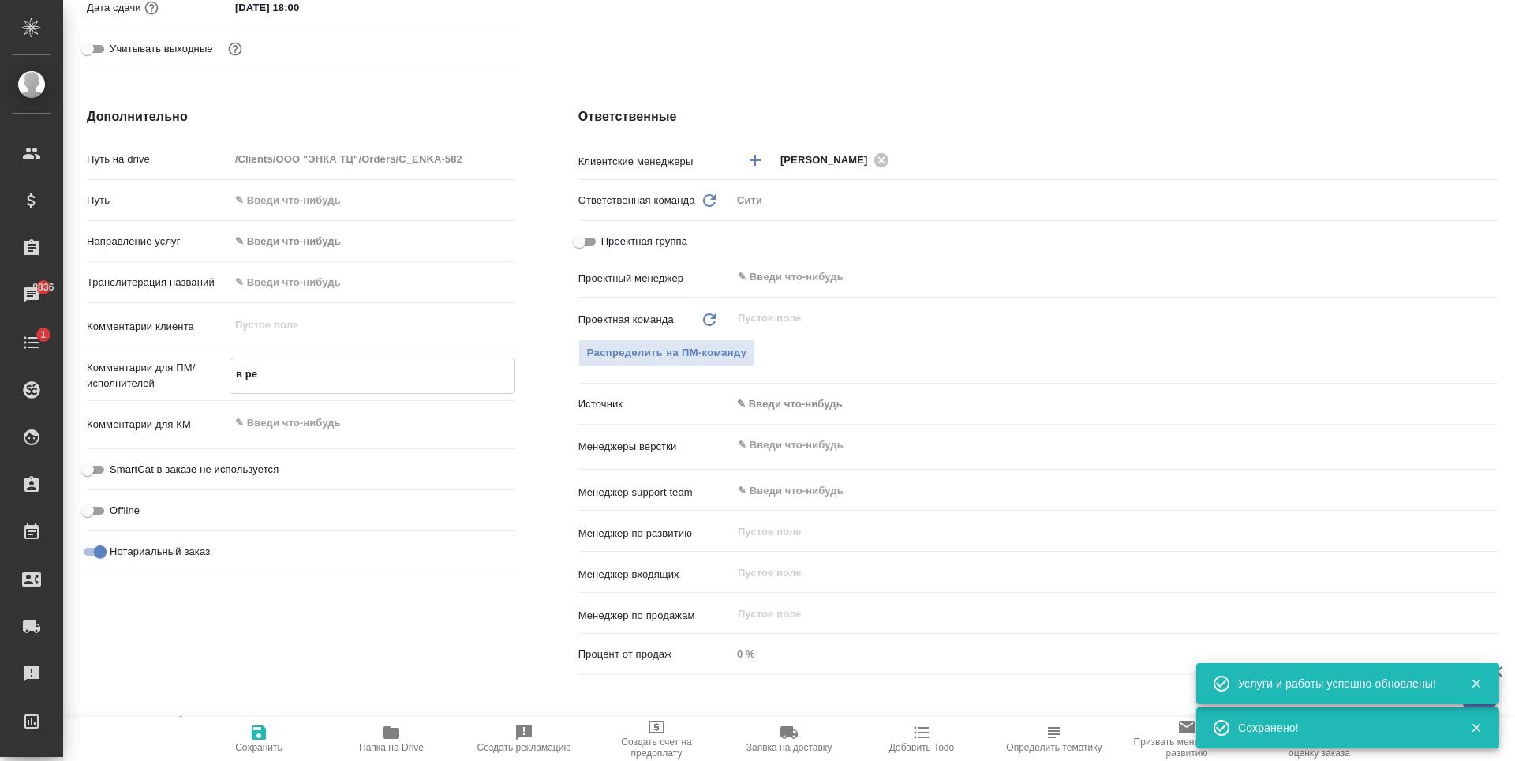
type textarea "в реф"
type textarea "x"
type textarea "в рефе"
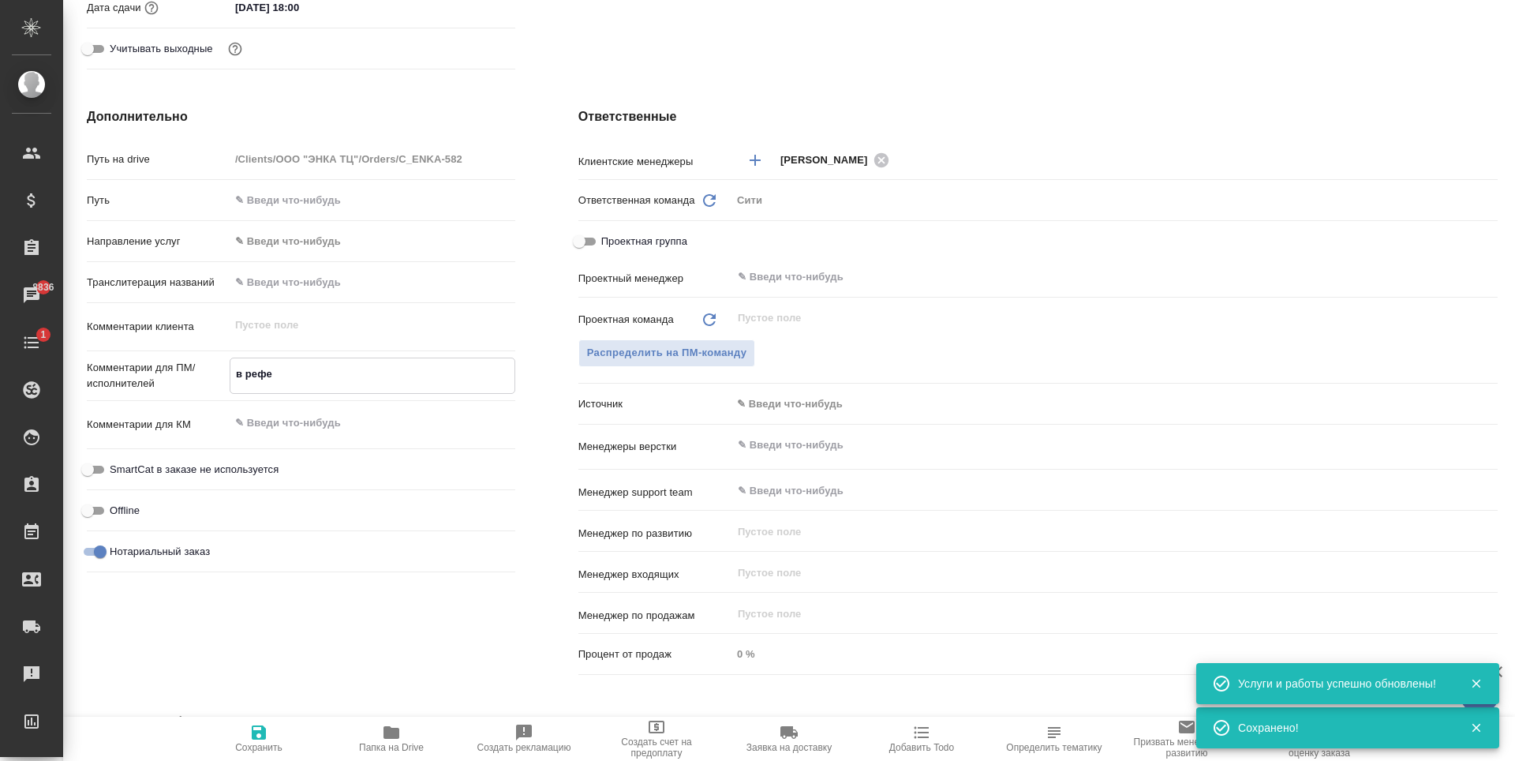
type textarea "x"
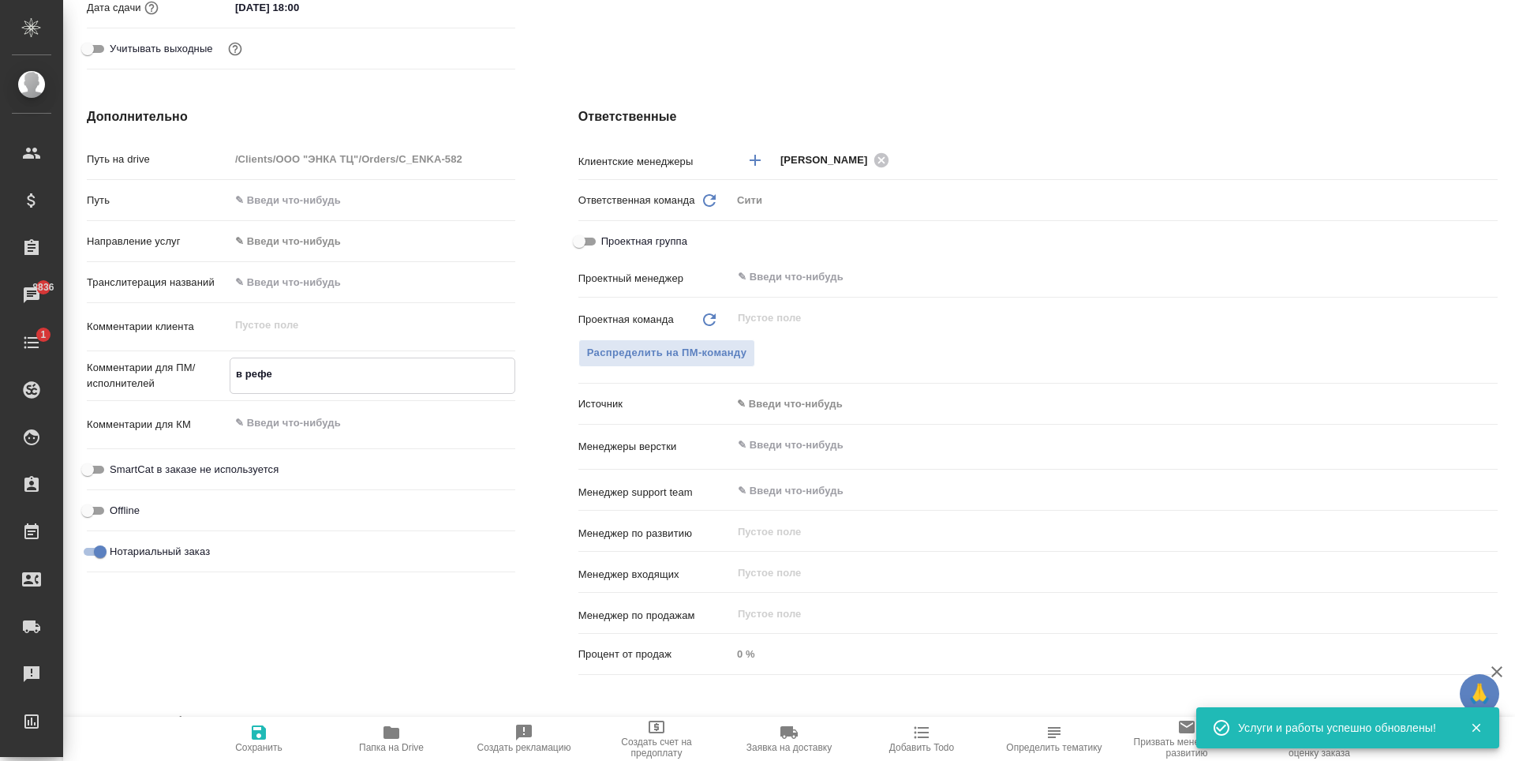
type textarea "в рефе"
type textarea "x"
type textarea "в рефе п"
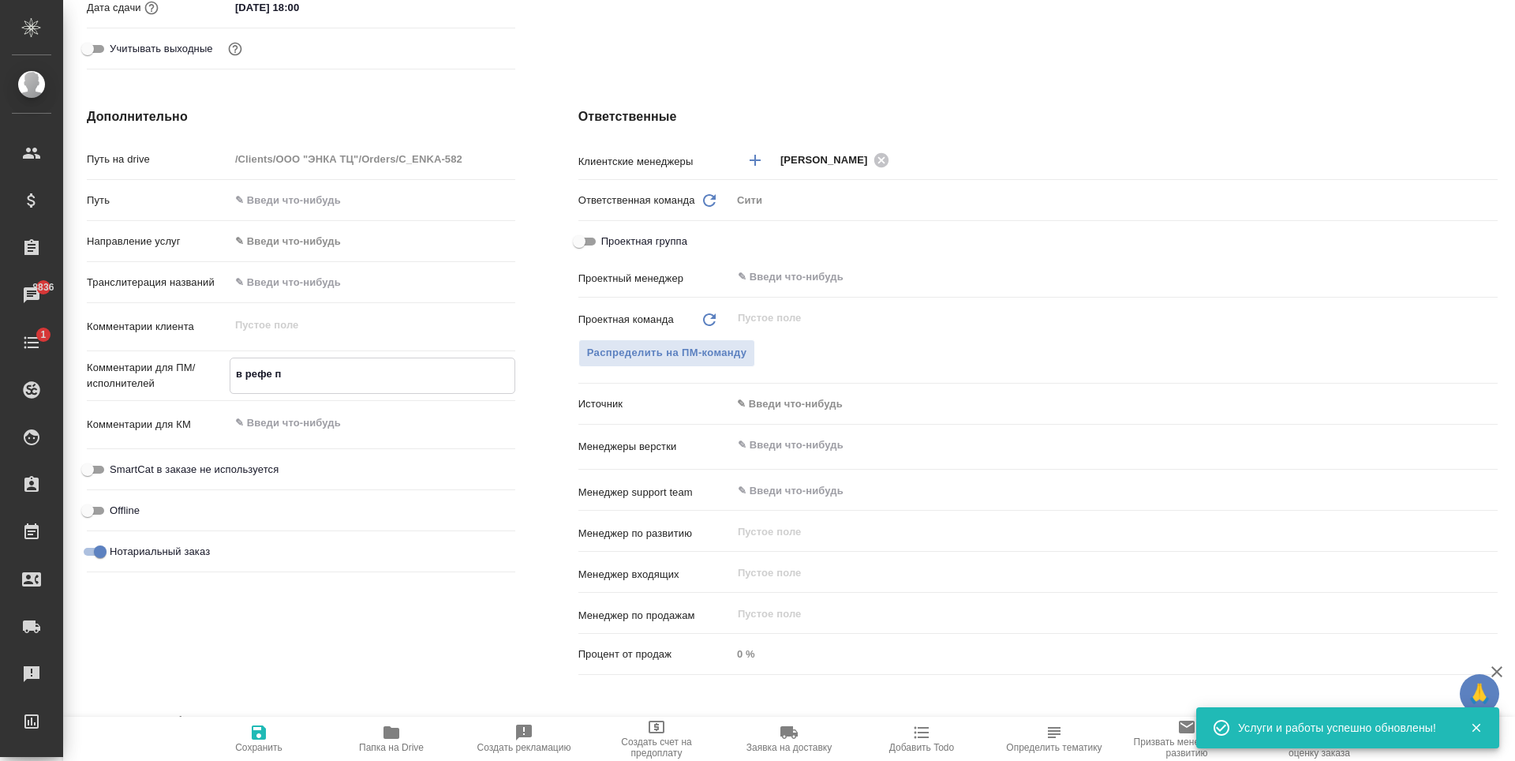
type textarea "x"
type textarea "в рефе пр"
type textarea "x"
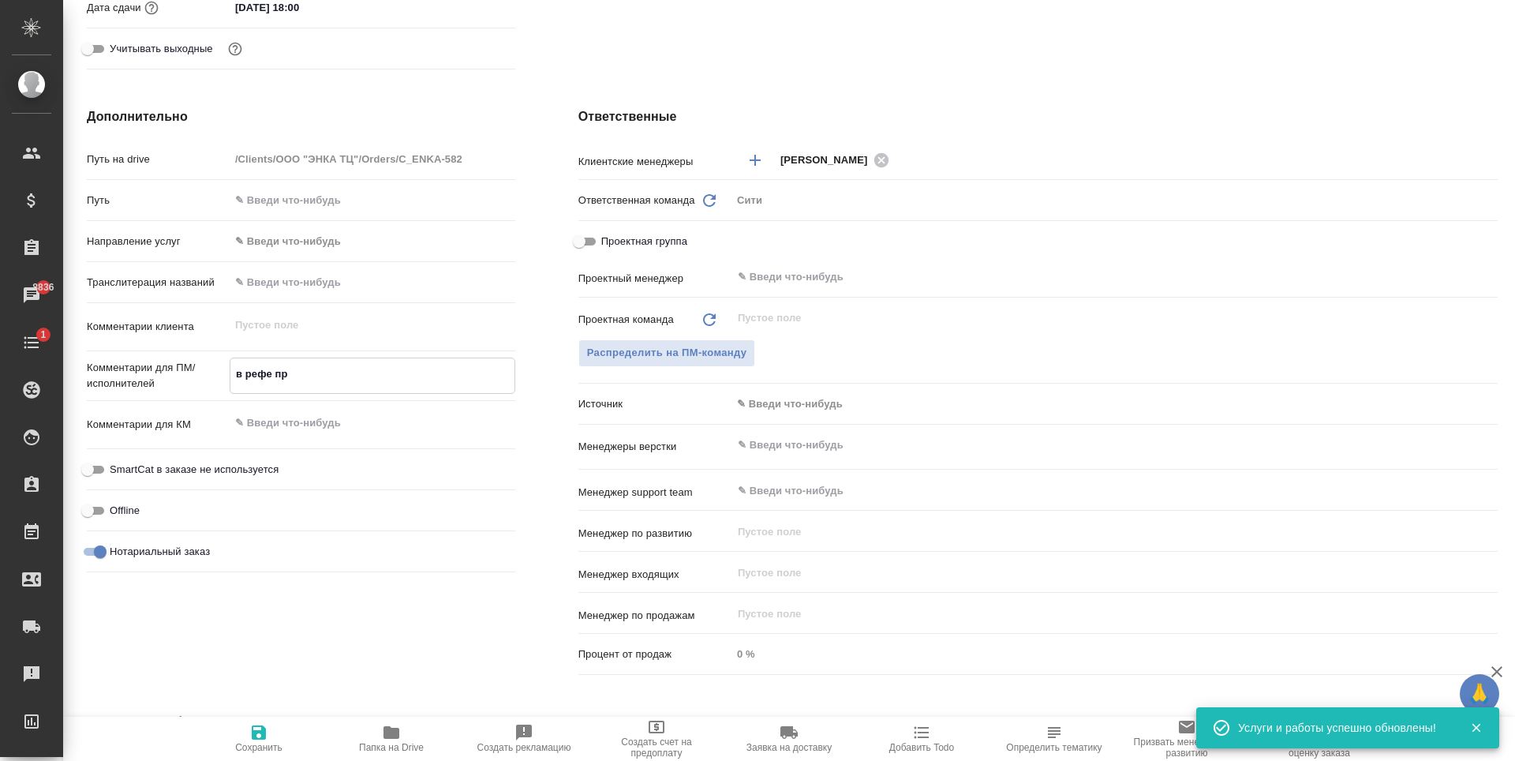
type textarea "x"
type textarea "в рефе про"
type textarea "x"
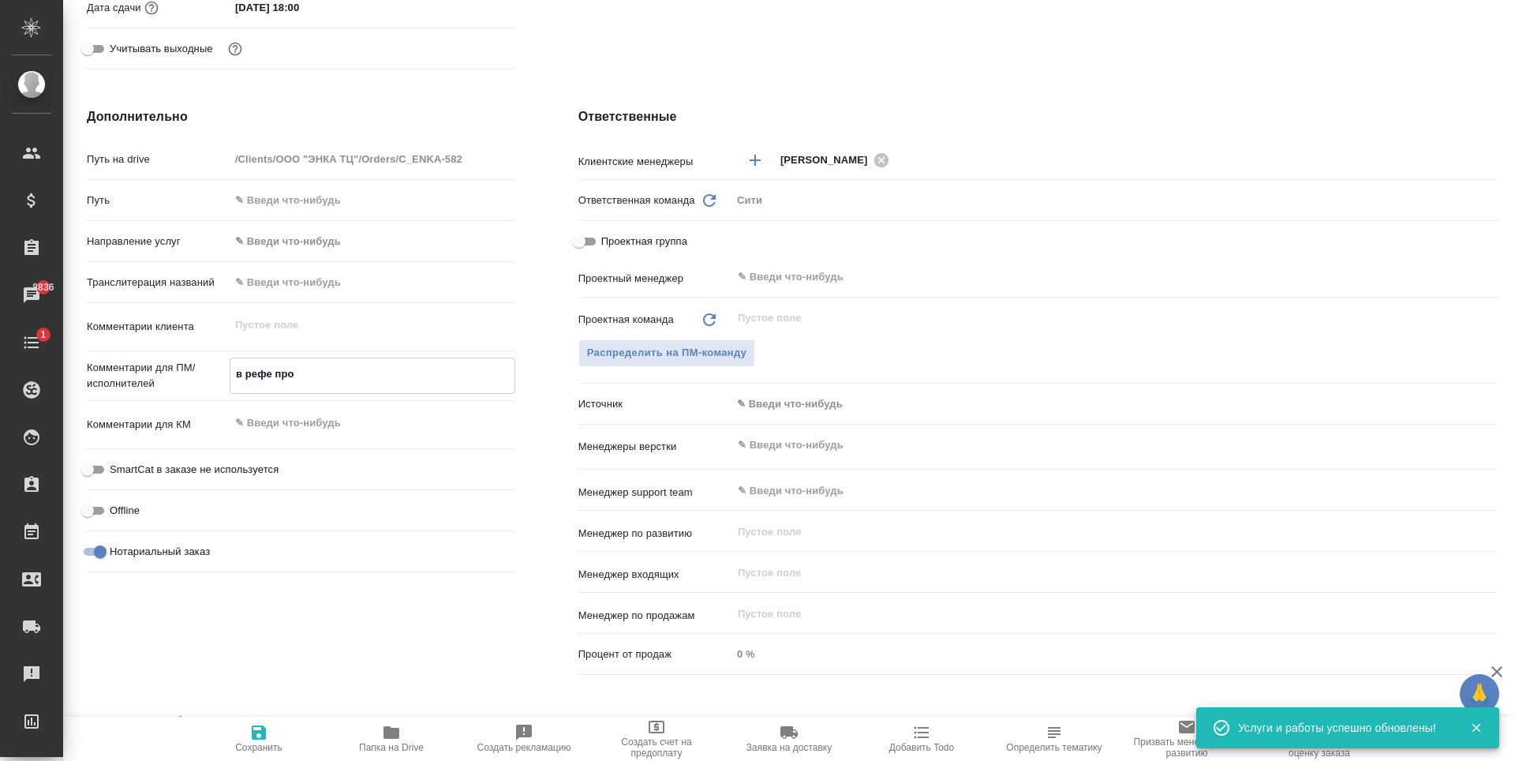
type textarea "x"
type textarea "в рефе прош"
type textarea "x"
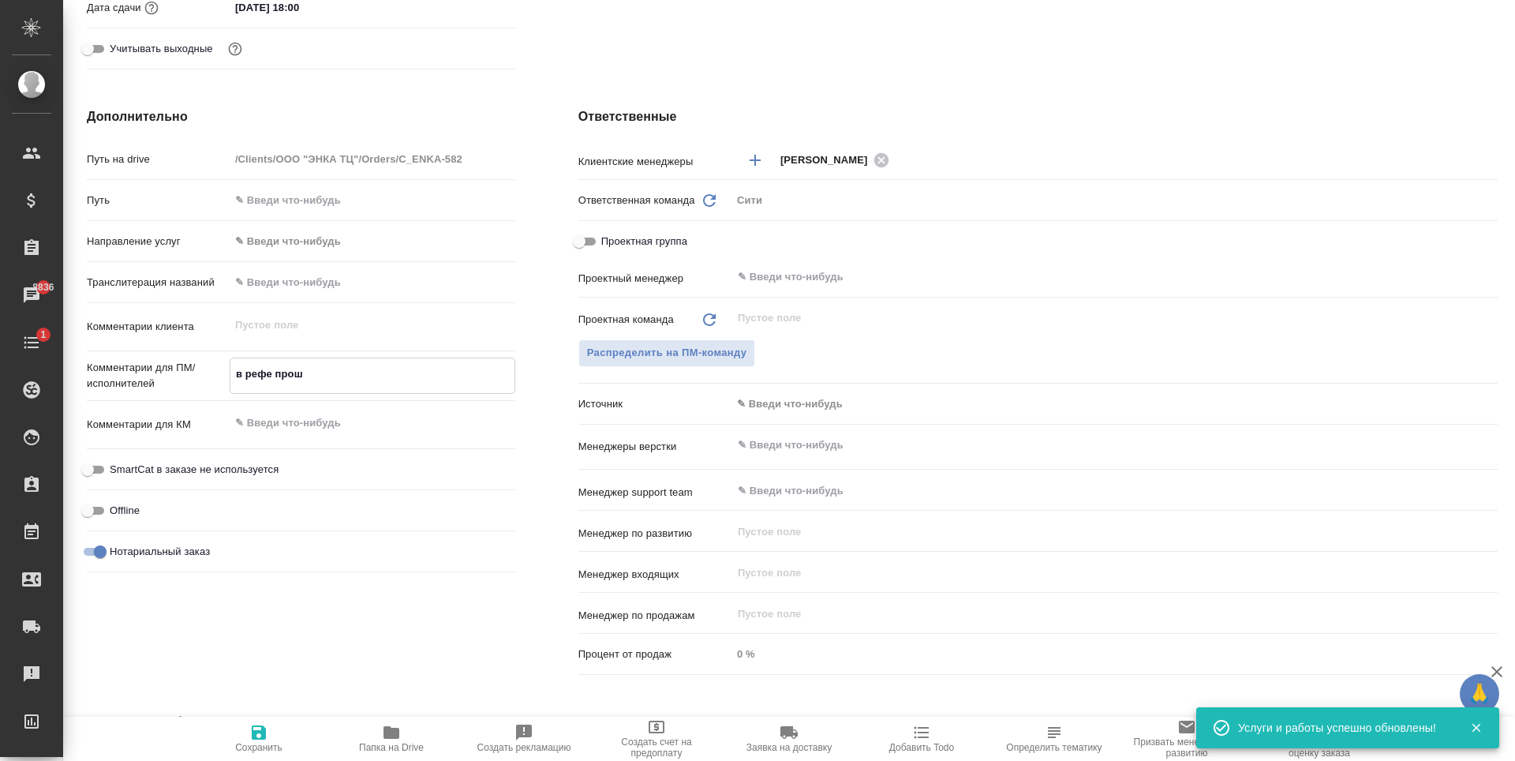
type textarea "в рефе прошл"
type textarea "x"
type textarea "в рефе прошлы"
type textarea "x"
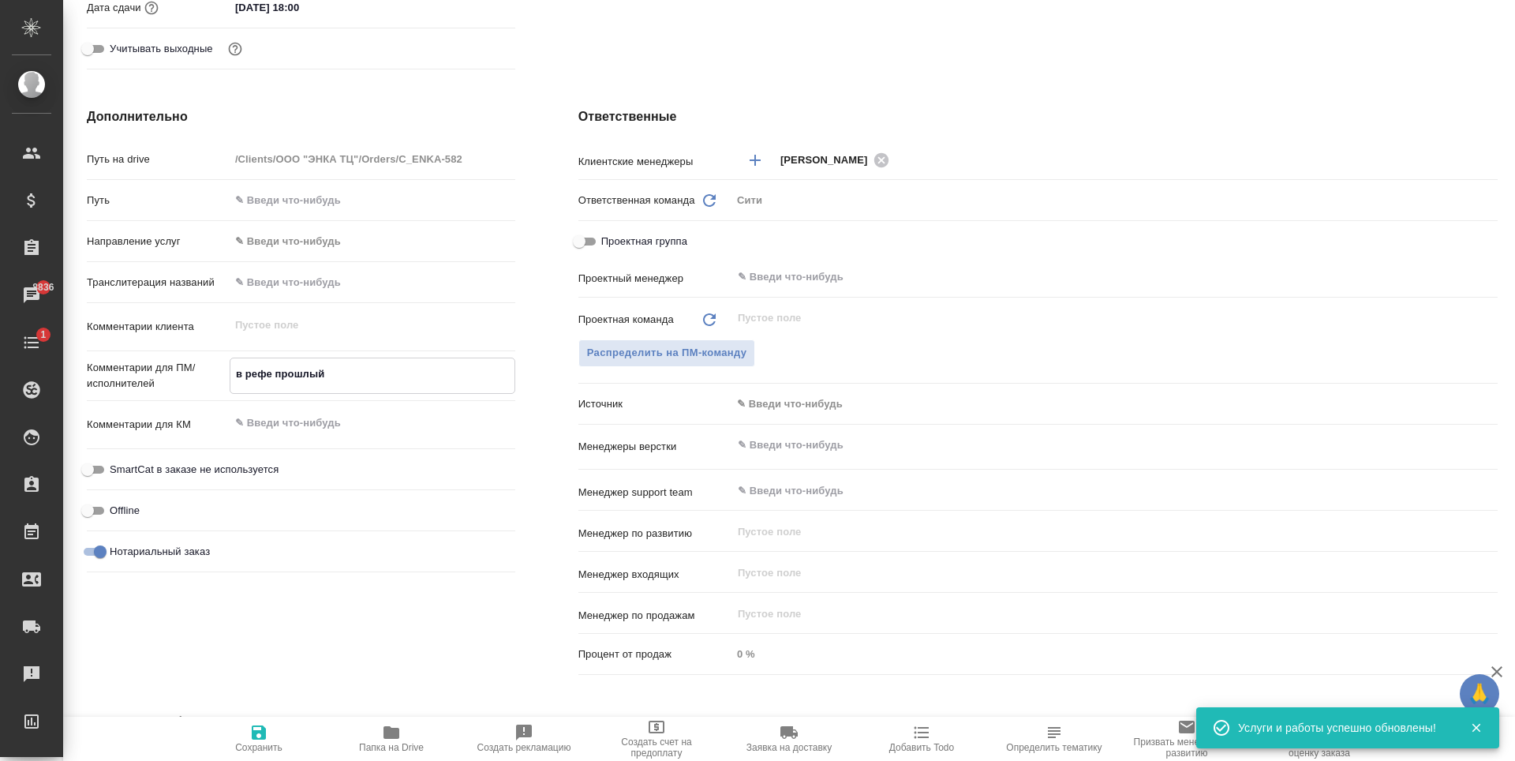
type textarea "в рефе прошлый"
type textarea "x"
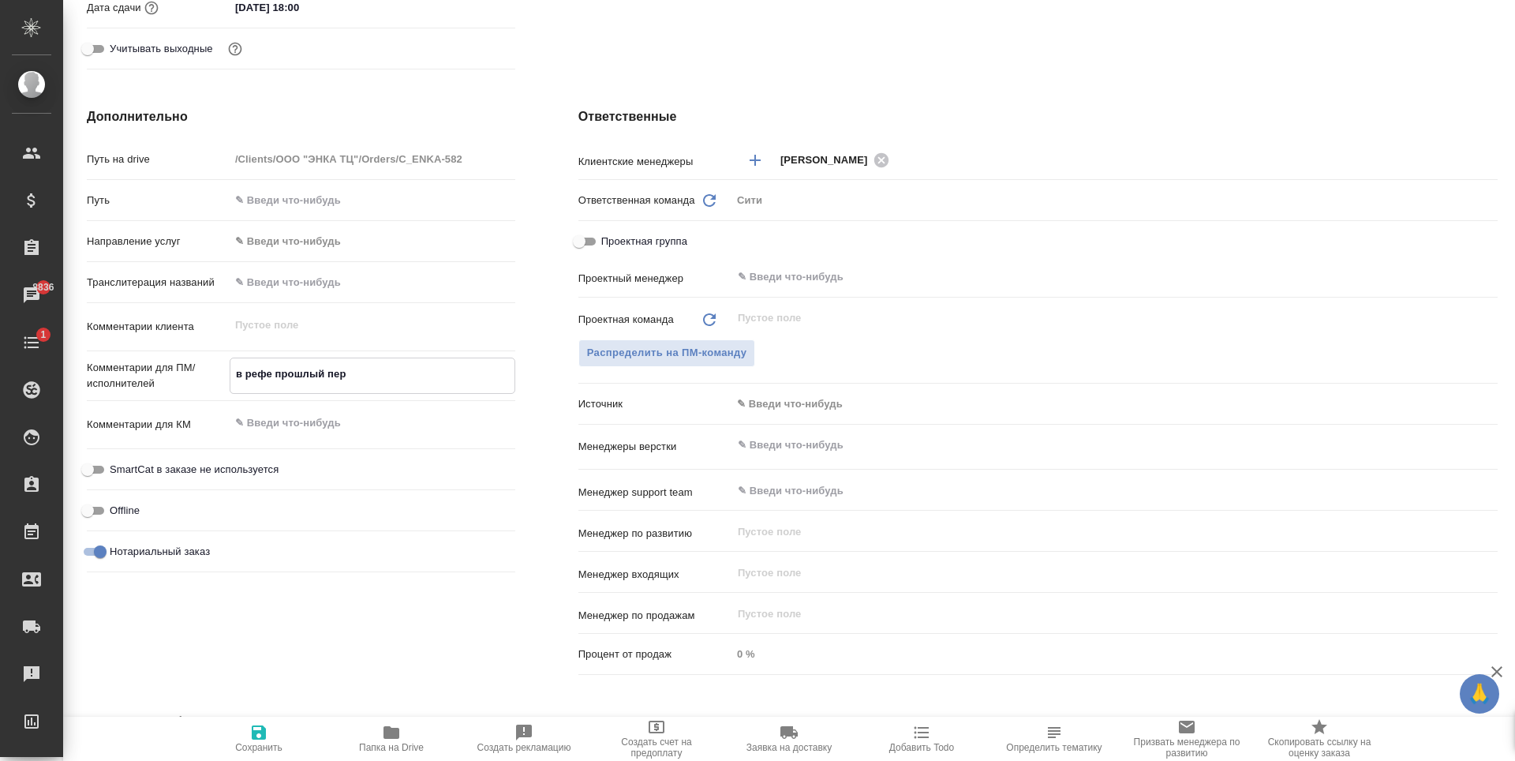
type textarea "в рефе прошлый пере"
type textarea "x"
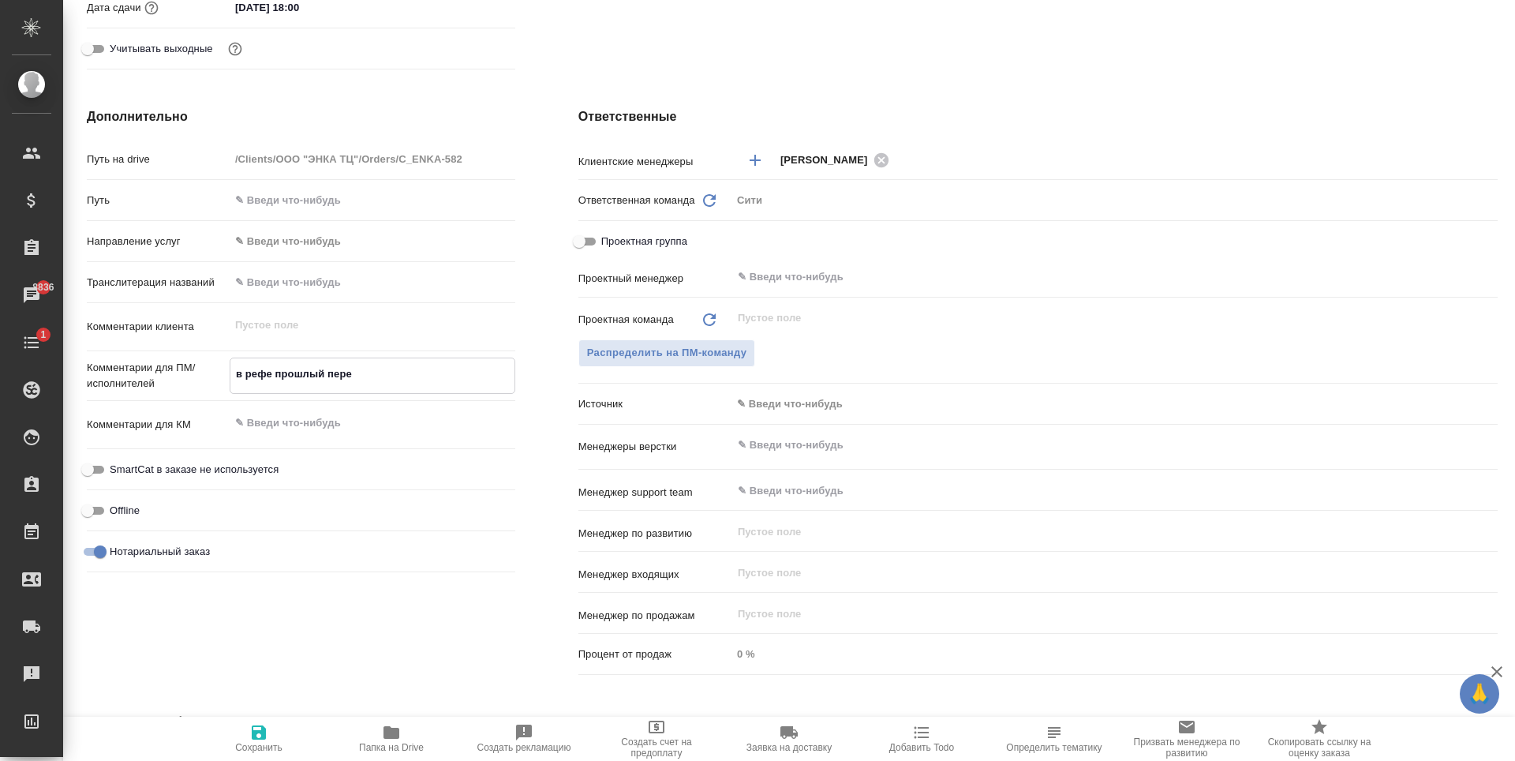
type textarea "в рефе прошлый перев"
type textarea "x"
type textarea "в рефе прошлый перево"
type textarea "x"
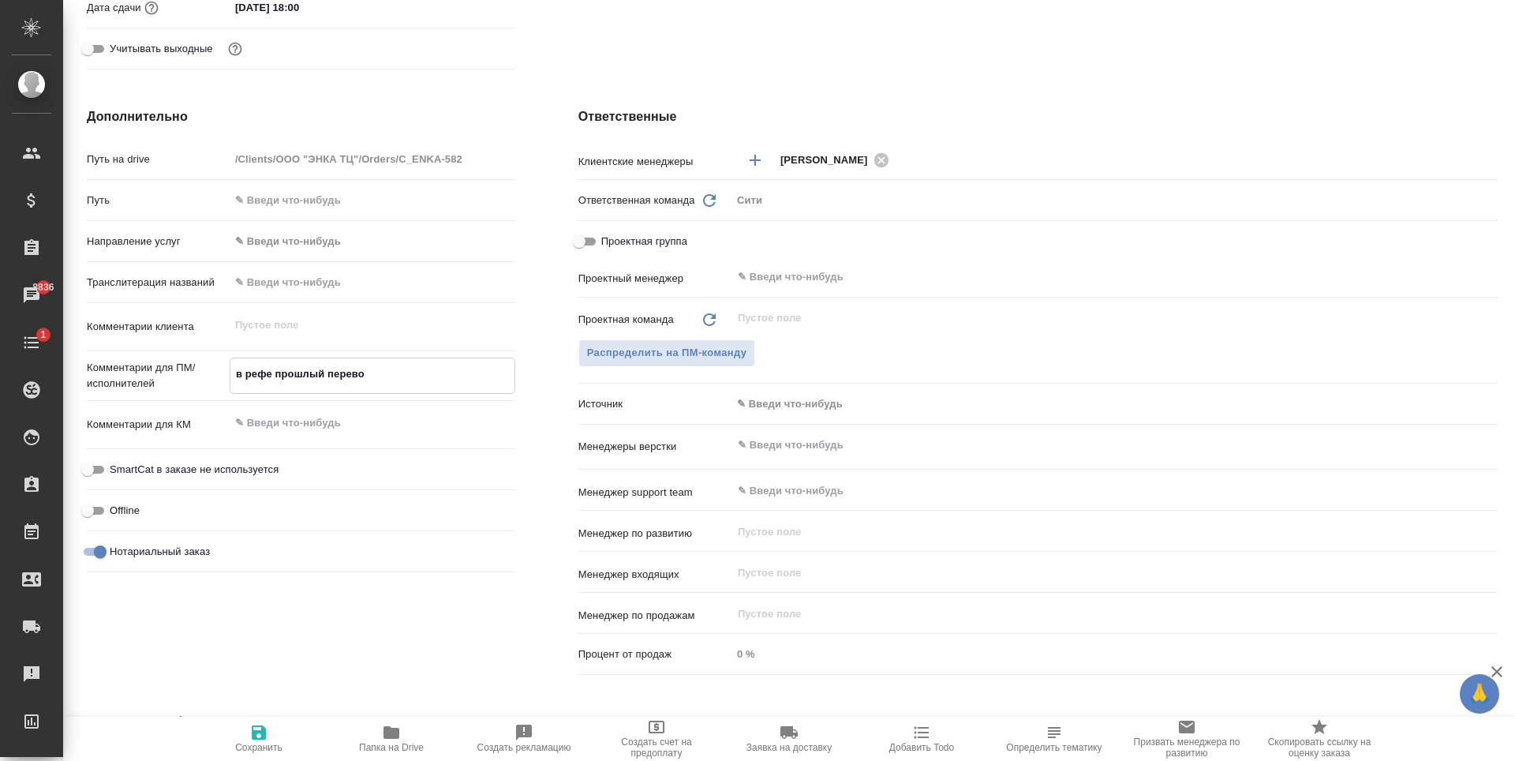
type textarea "x"
type textarea "в рефе прошлый перевод"
type textarea "x"
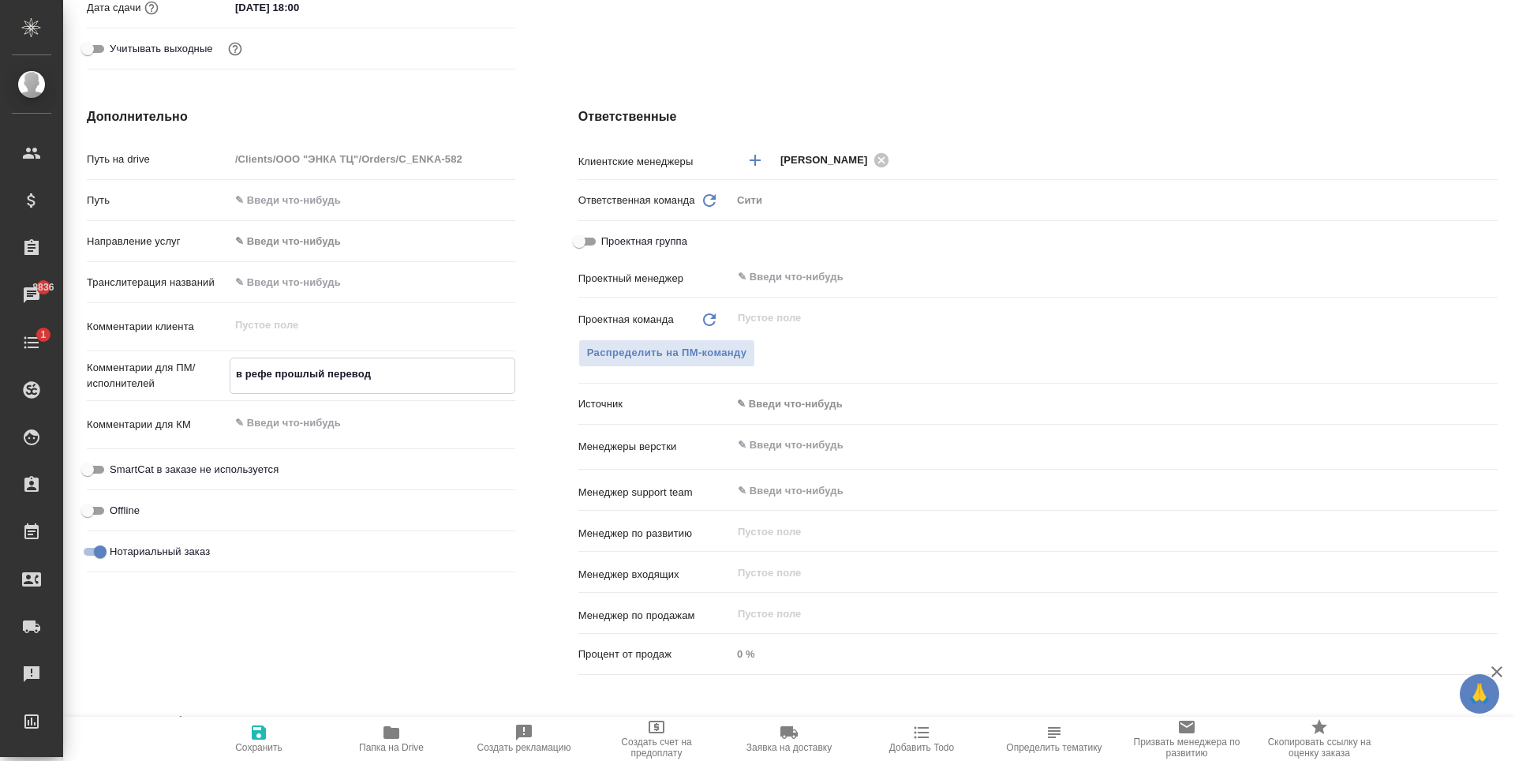
type textarea "x"
type textarea "в рефе прошлый перевод"
type textarea "x"
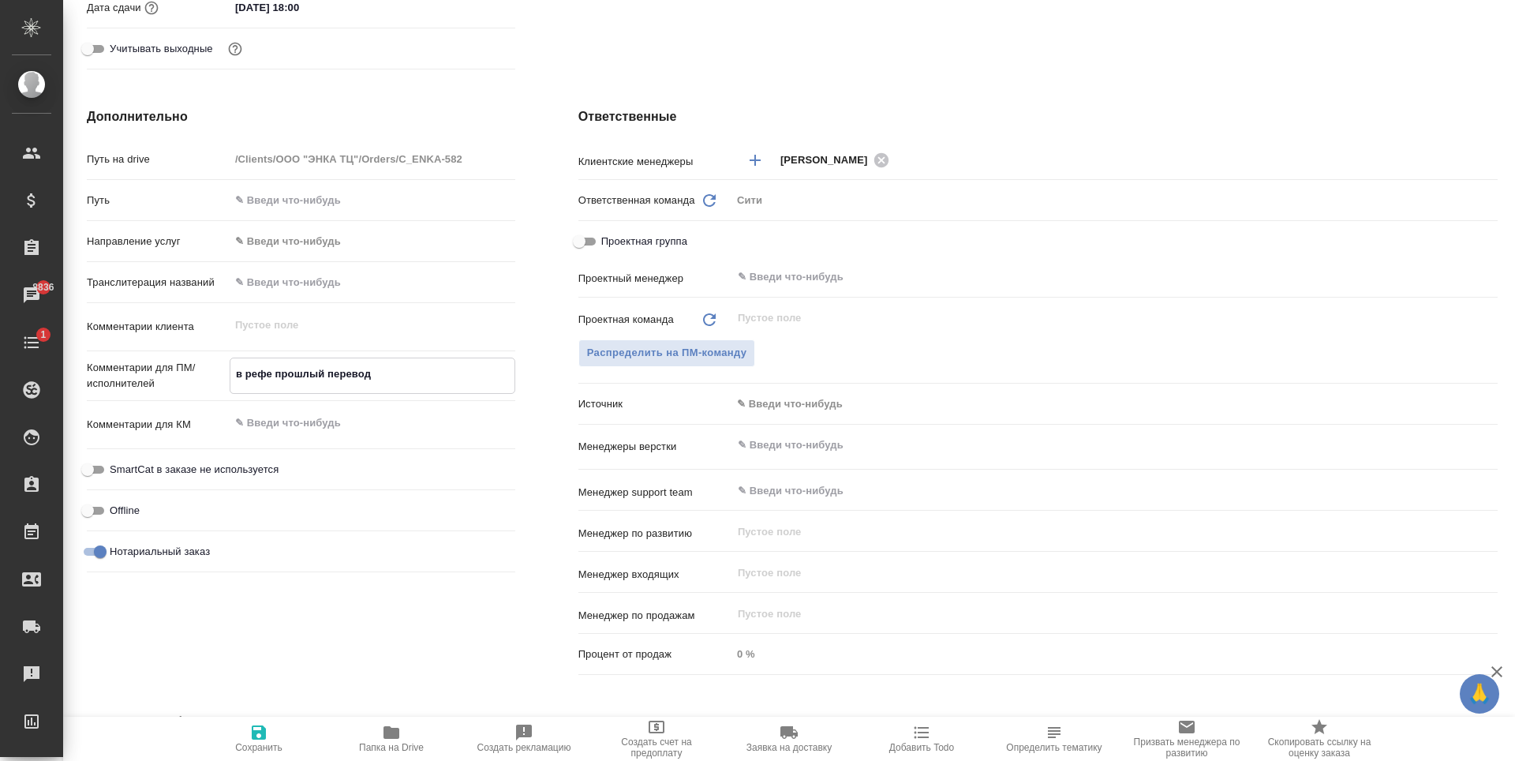
type textarea "в рефе прошлый перевод"
type textarea "x"
click at [257, 724] on icon "button" at bounding box center [258, 732] width 19 height 19
type textarea "x"
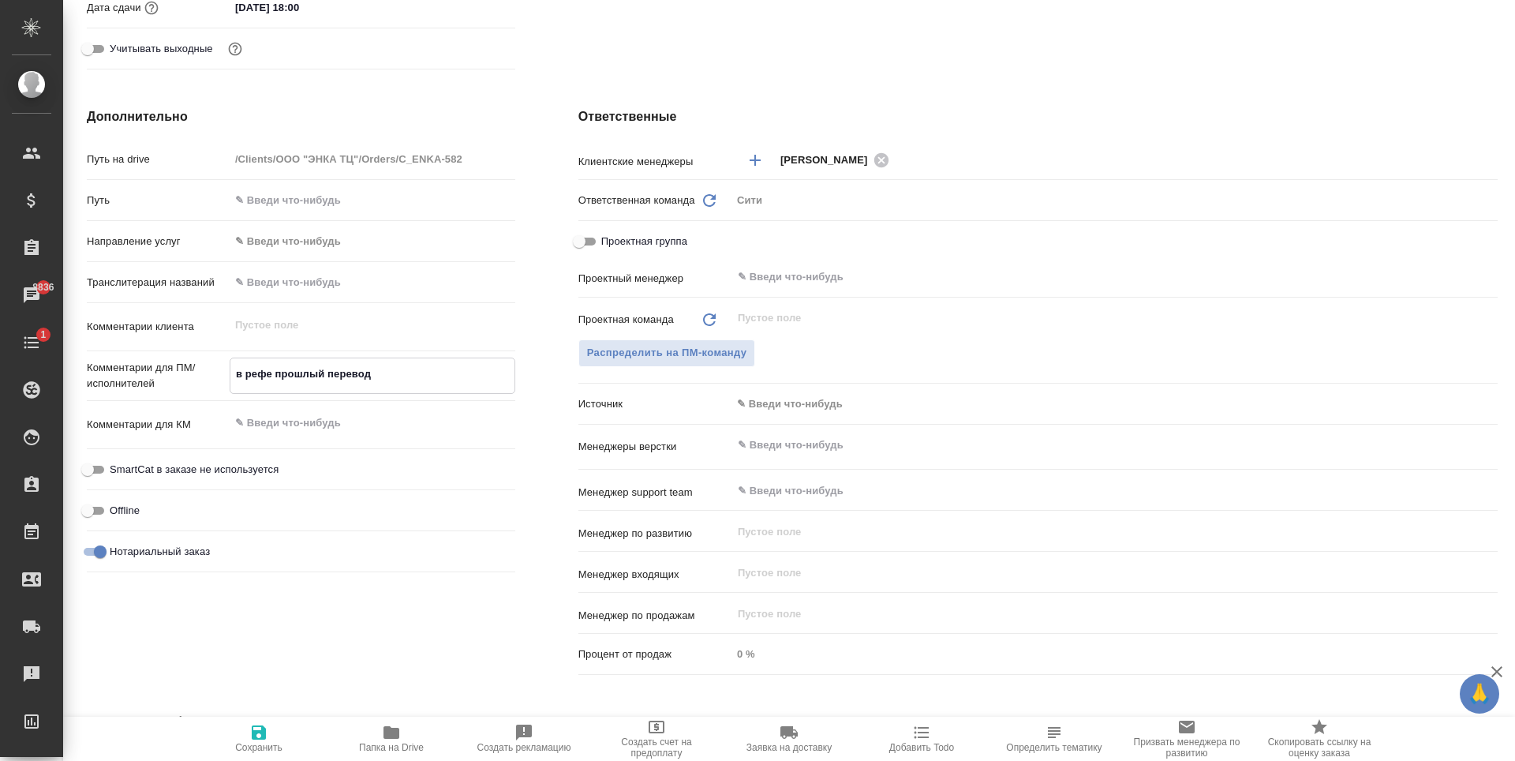
type textarea "x"
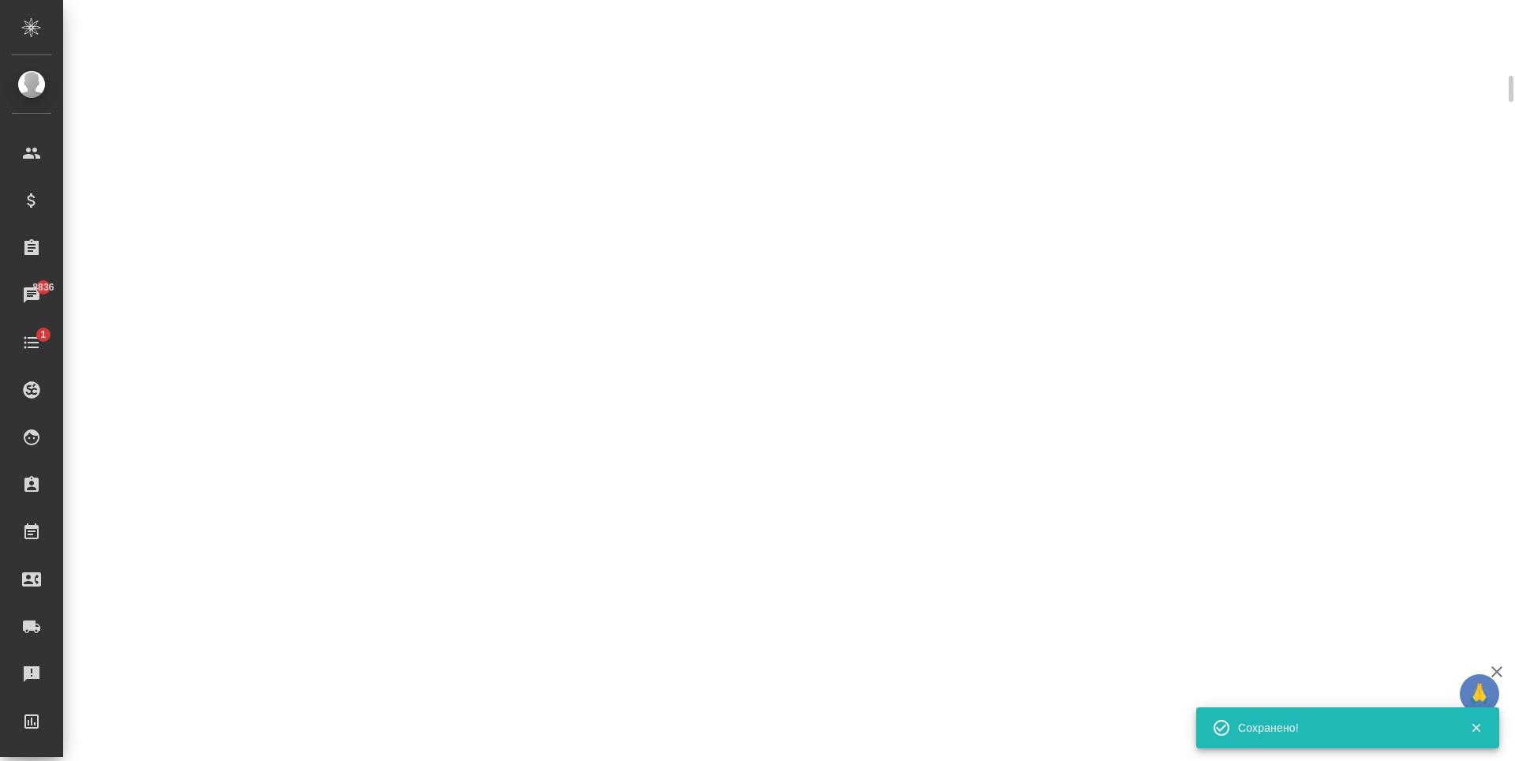
select select "RU"
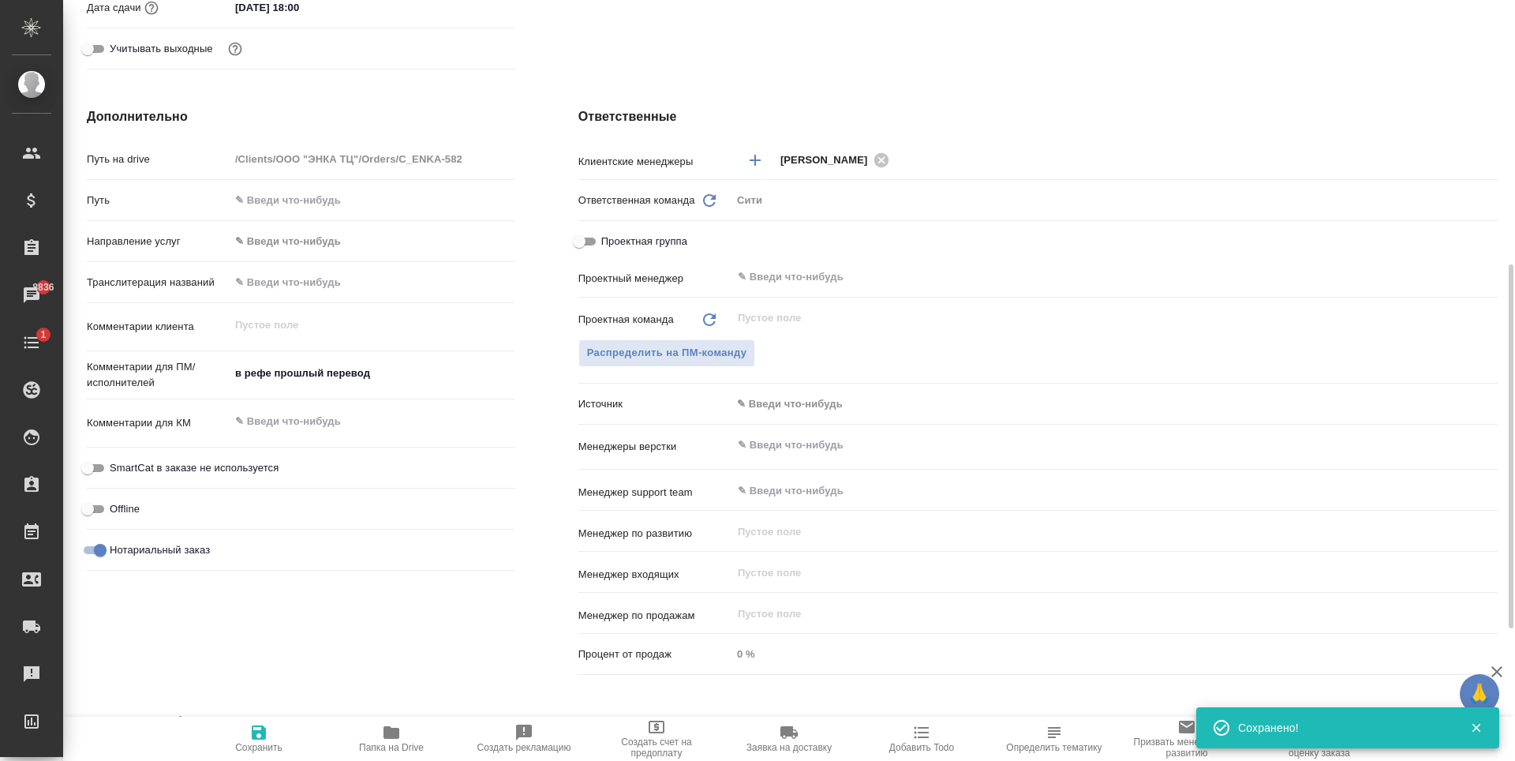
type textarea "x"
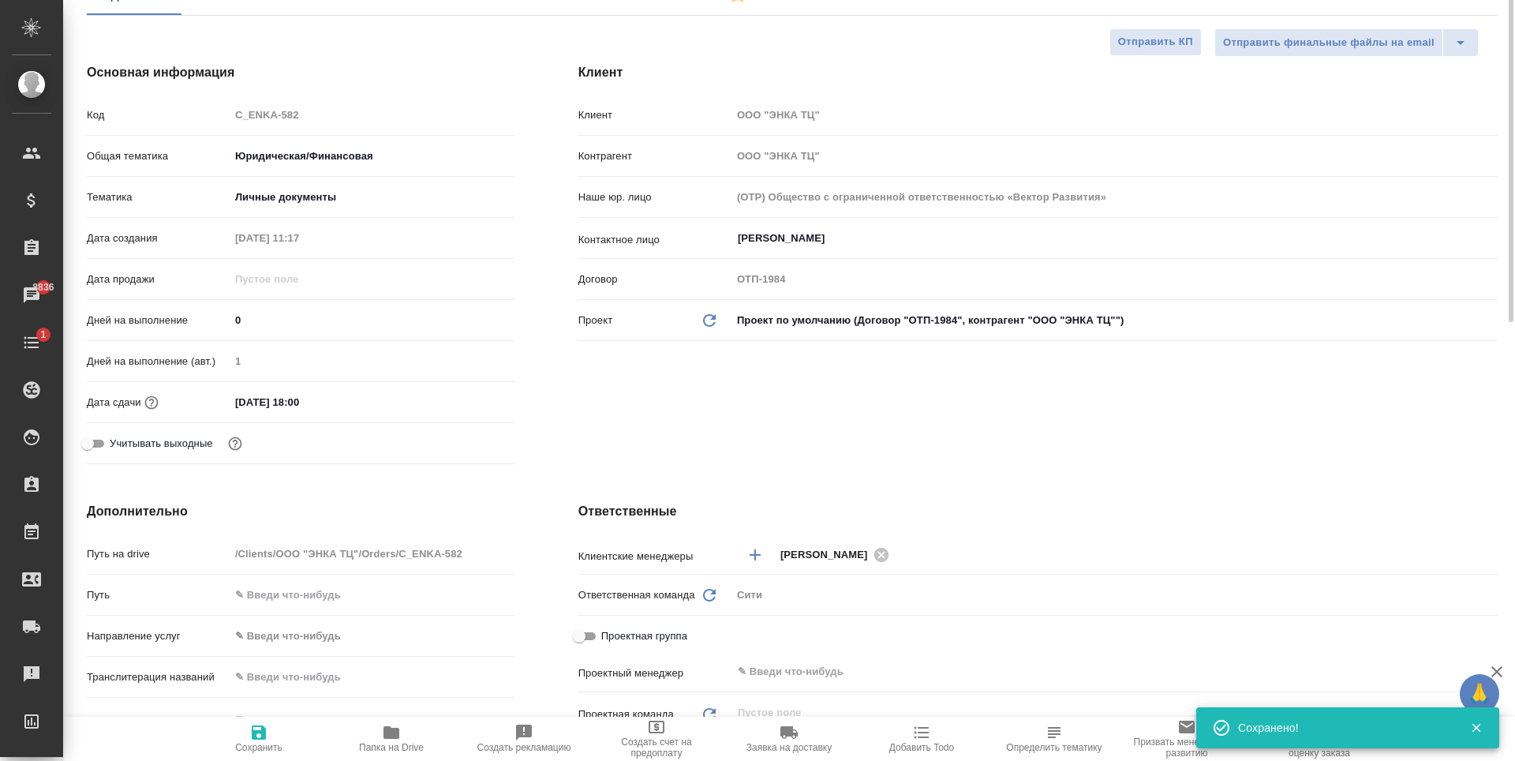
scroll to position [0, 0]
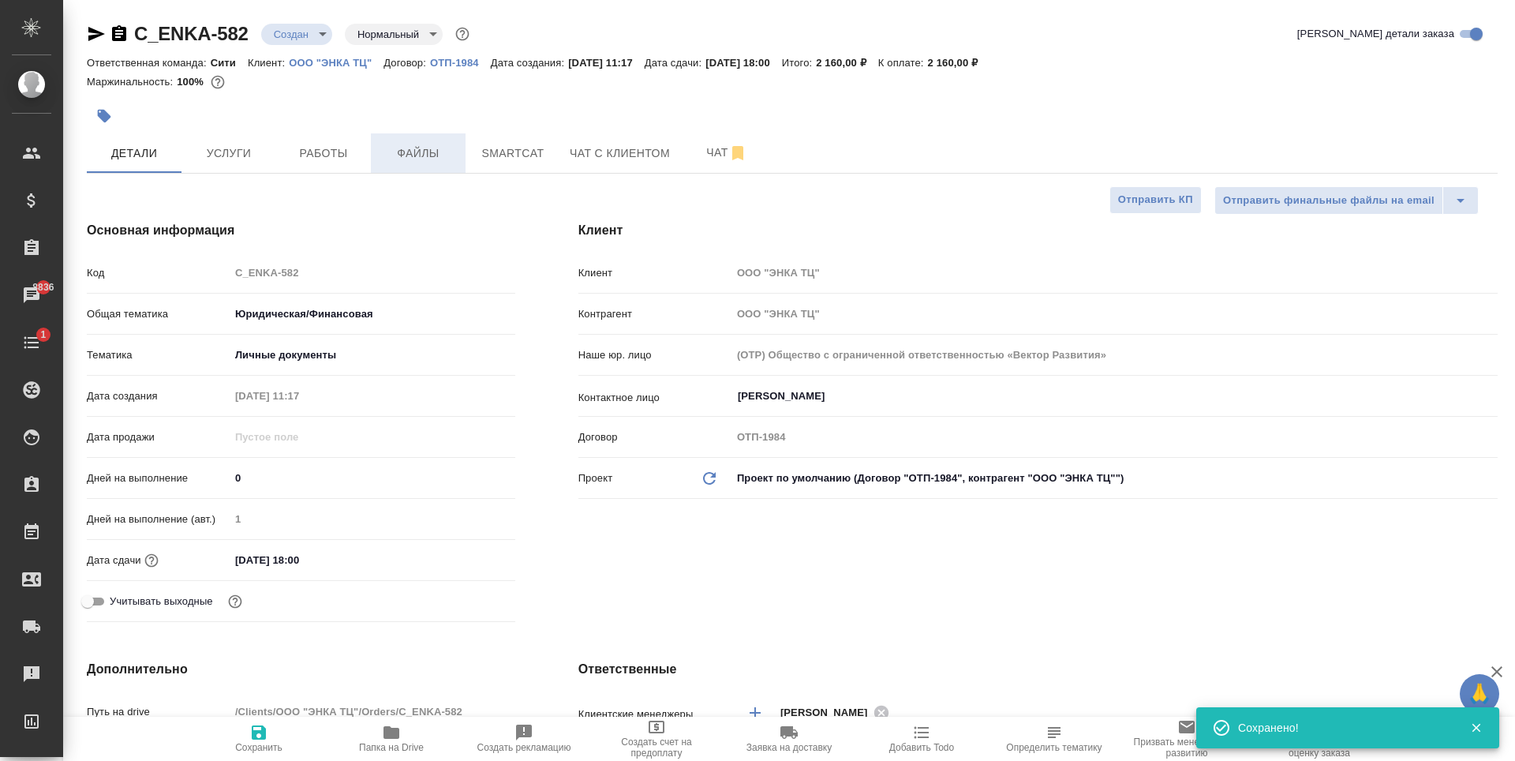
click at [433, 159] on span "Файлы" at bounding box center [418, 154] width 76 height 20
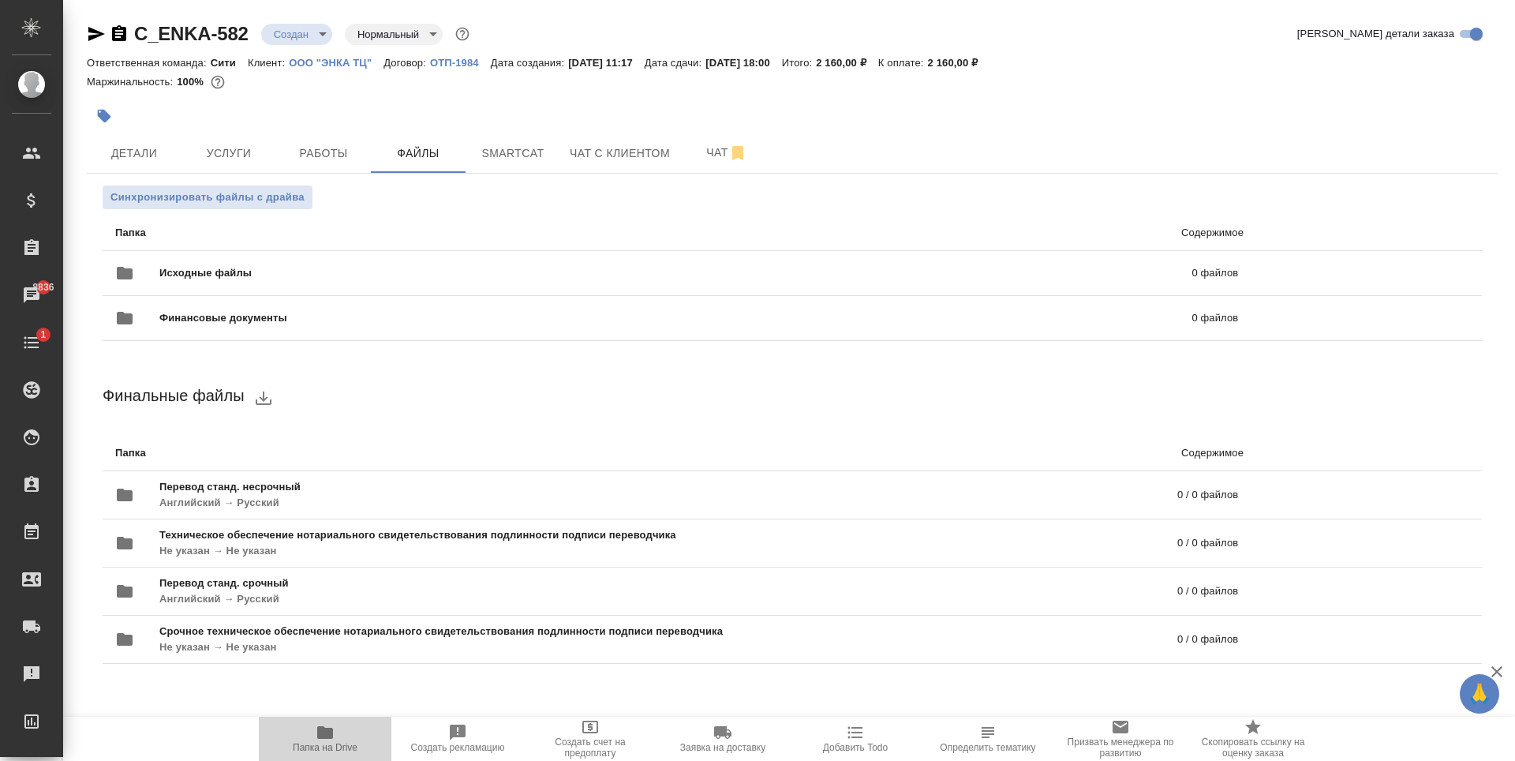
click at [330, 727] on icon "button" at bounding box center [325, 732] width 16 height 13
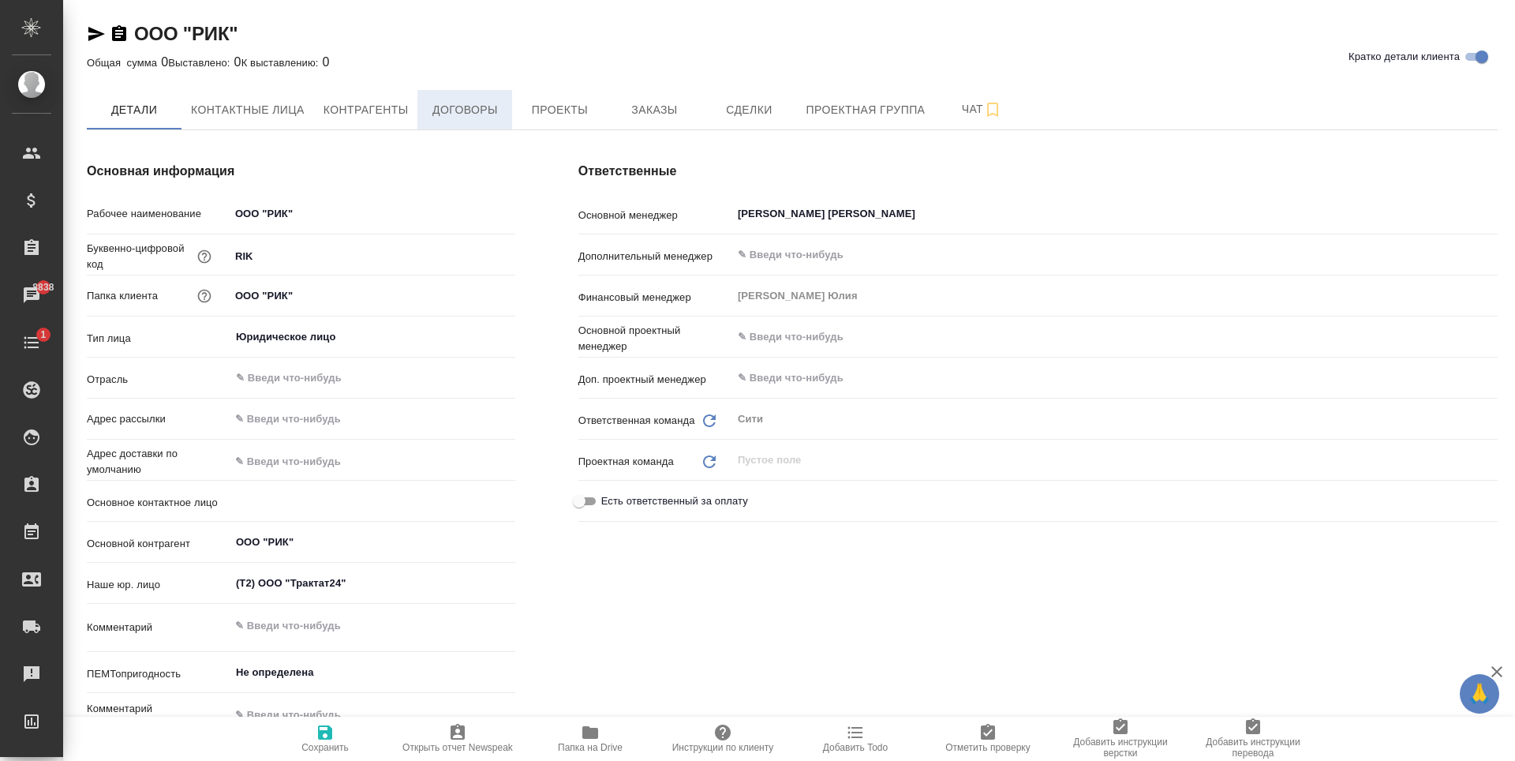
click at [451, 109] on span "Договоры" at bounding box center [465, 110] width 76 height 20
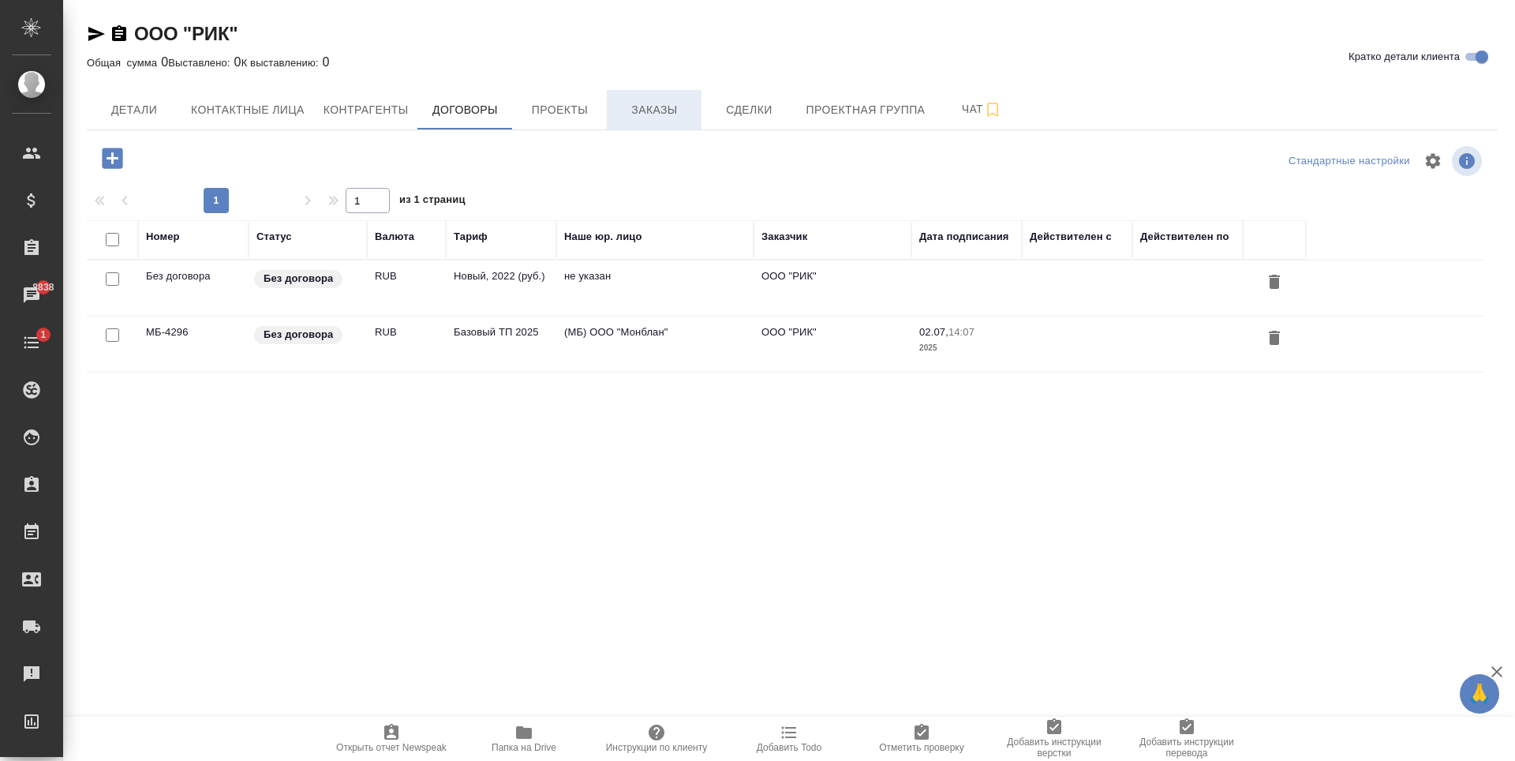
click at [654, 96] on button "Заказы" at bounding box center [654, 109] width 95 height 39
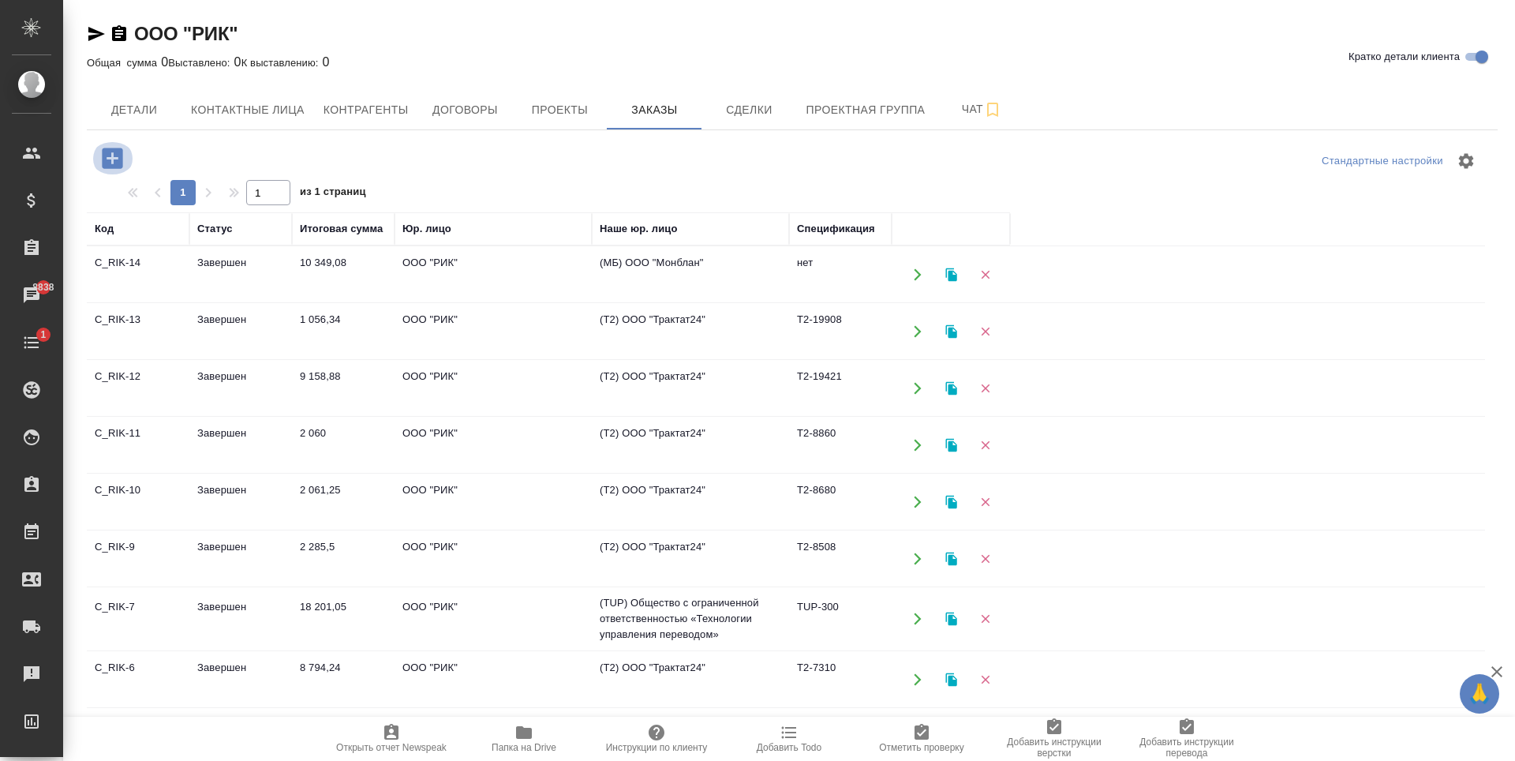
click at [107, 157] on icon "button" at bounding box center [112, 158] width 21 height 21
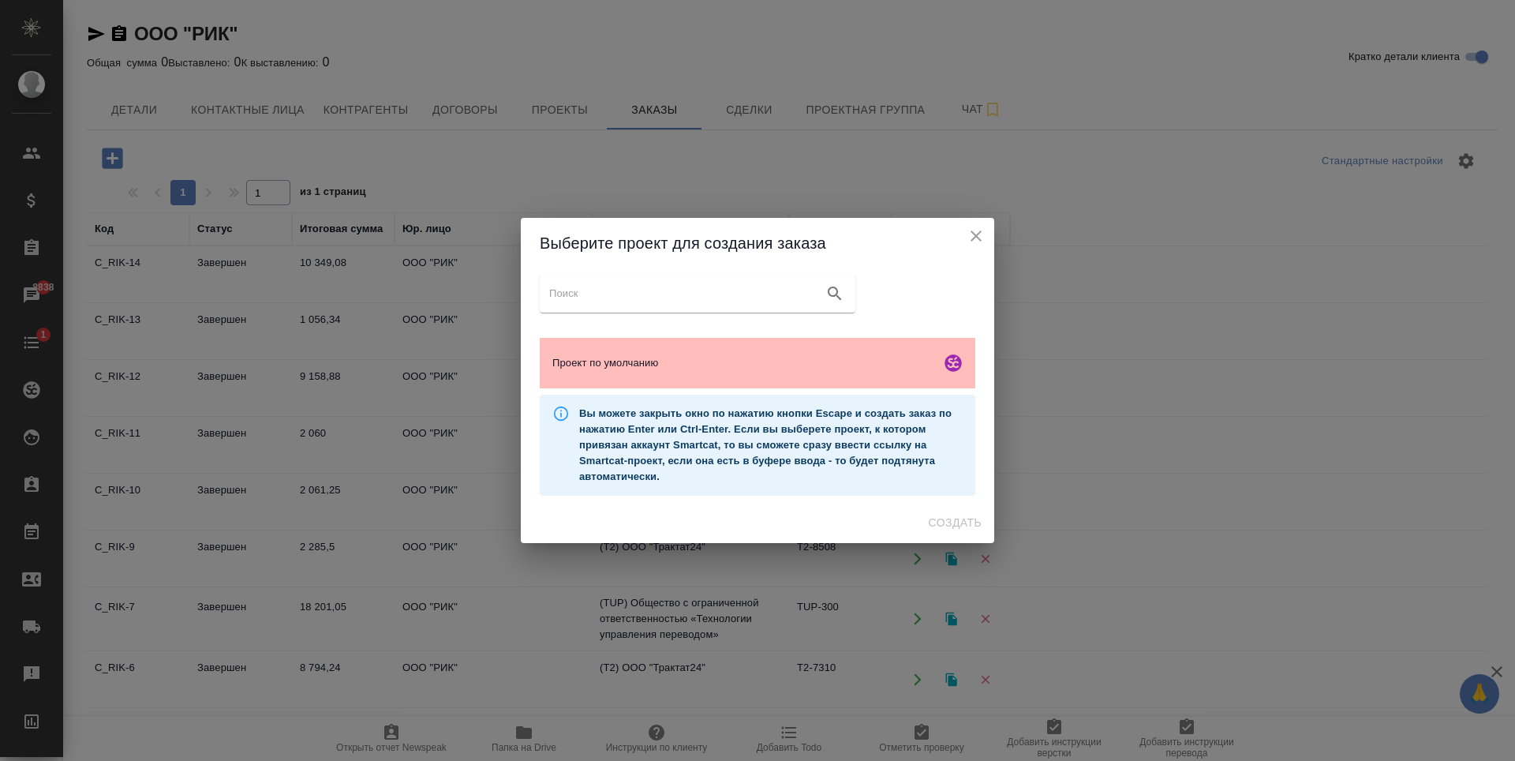
click at [748, 361] on span "Проект по умолчанию" at bounding box center [743, 363] width 382 height 16
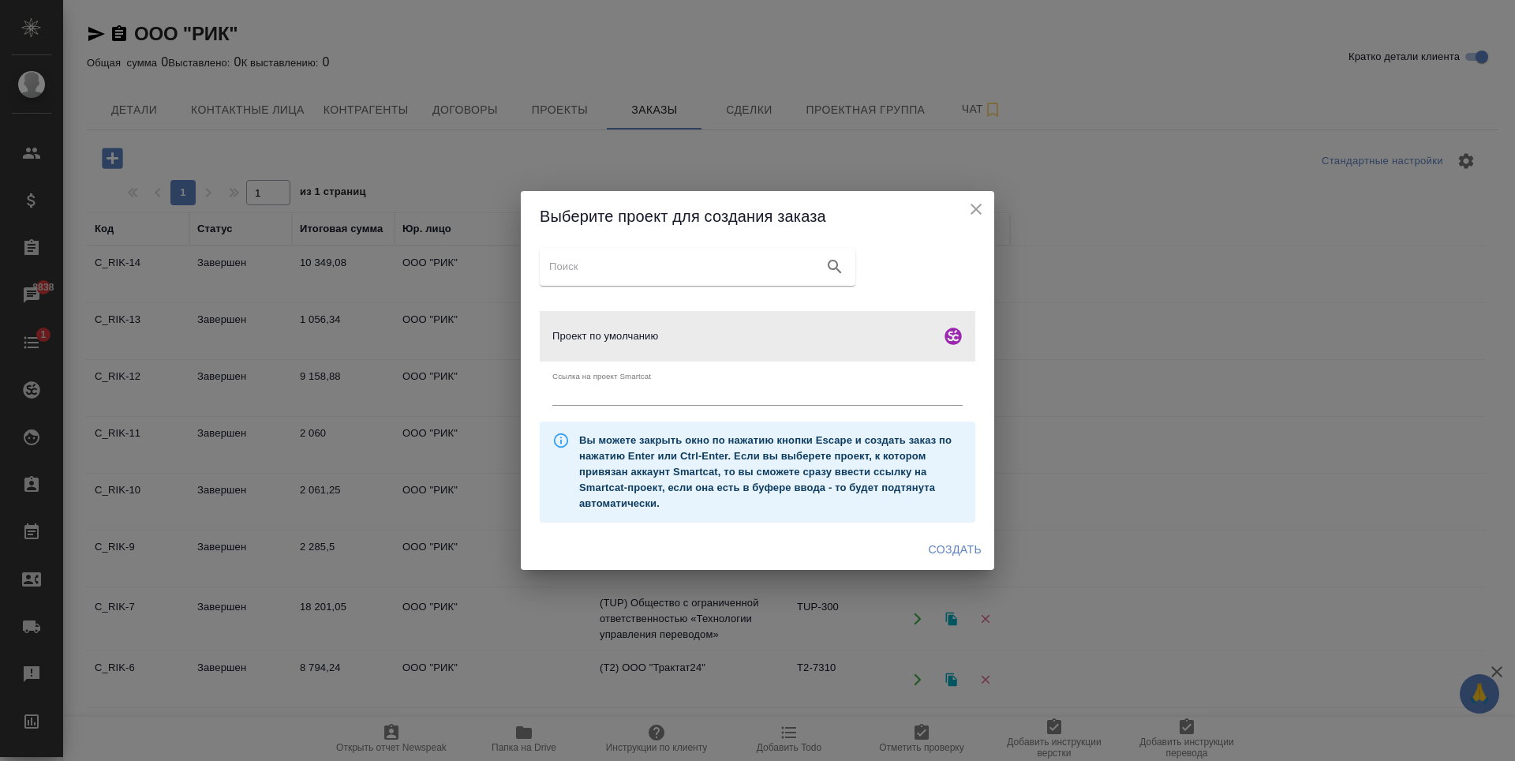
click at [970, 551] on span "Создать" at bounding box center [955, 550] width 53 height 20
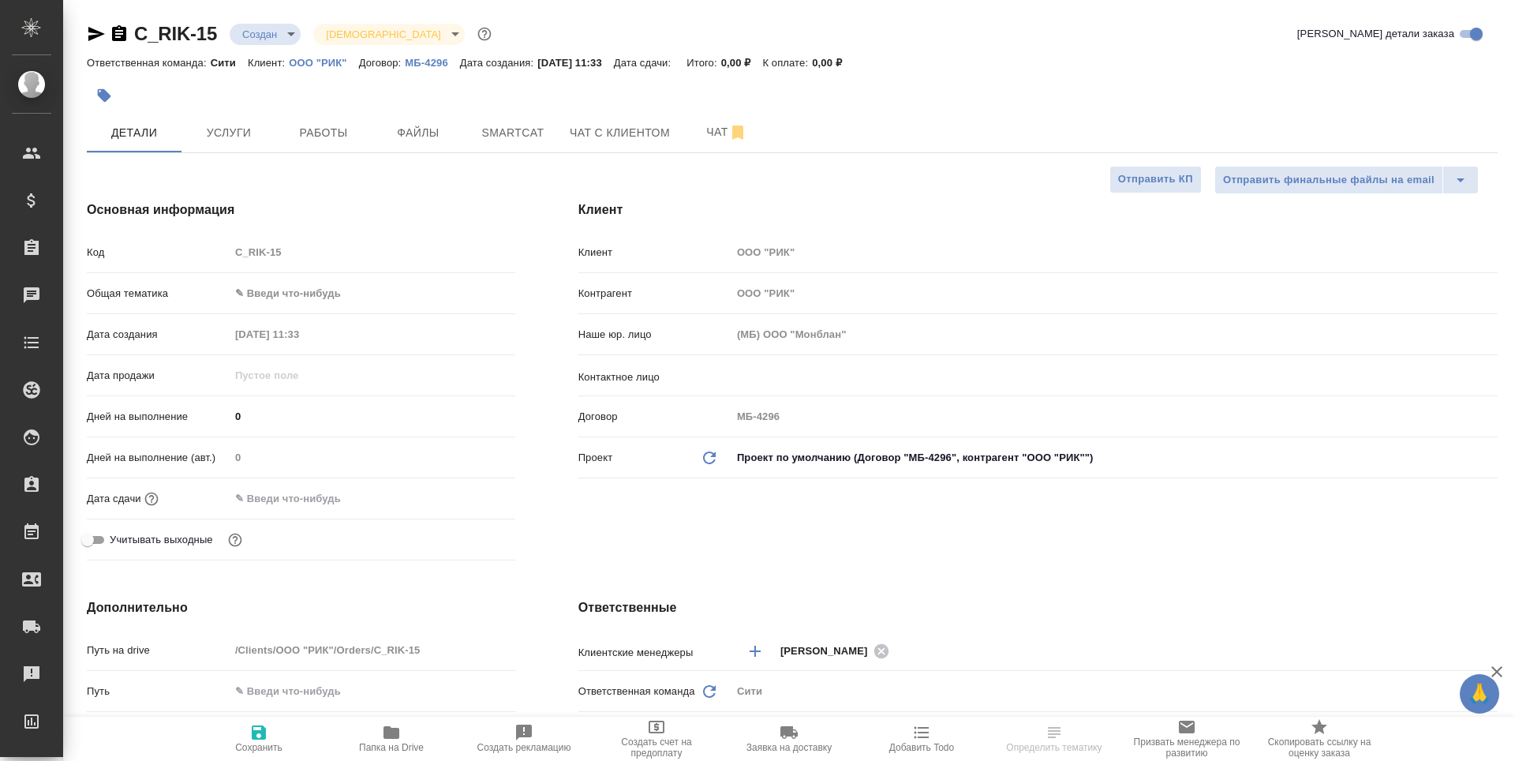
select select "RU"
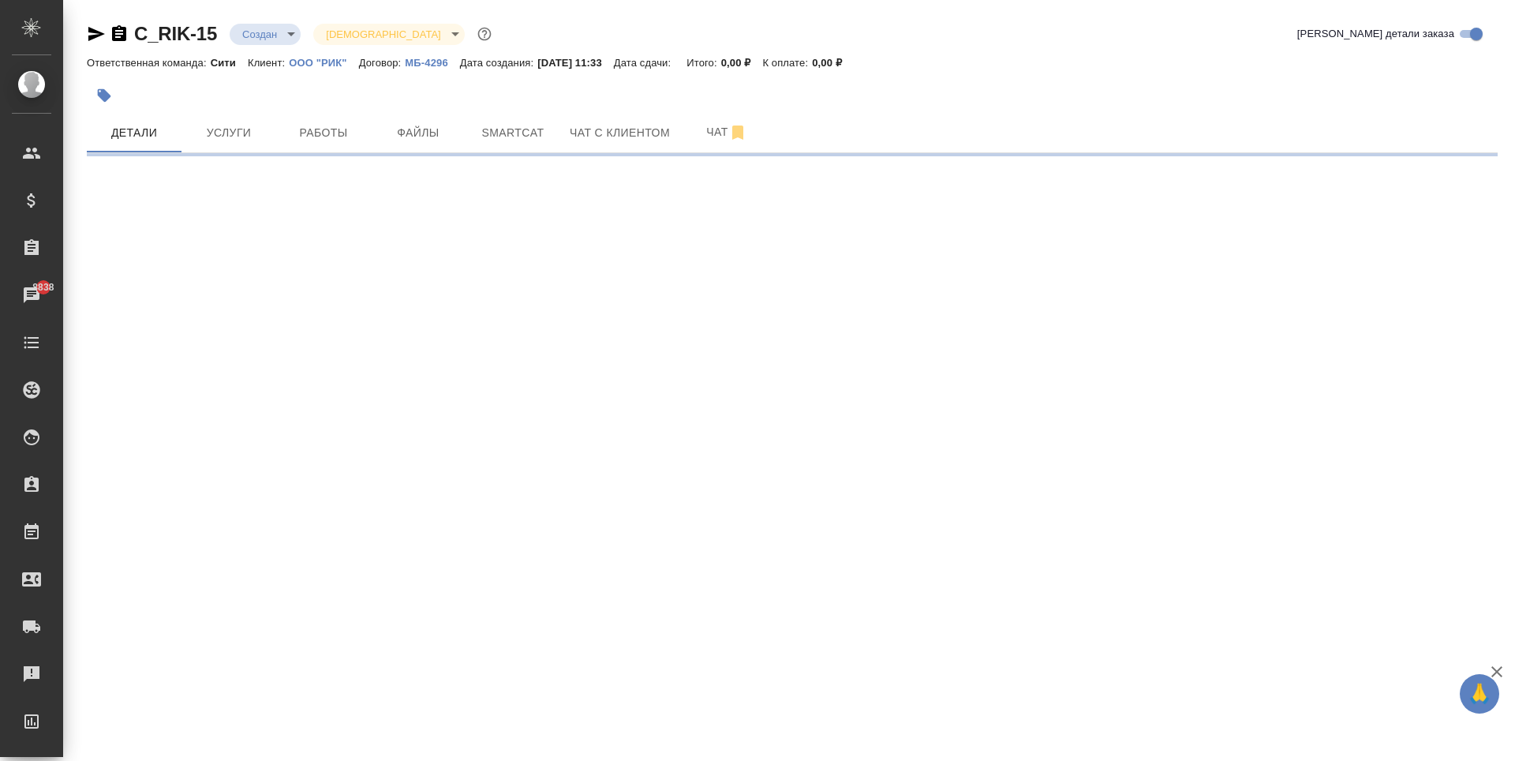
select select "RU"
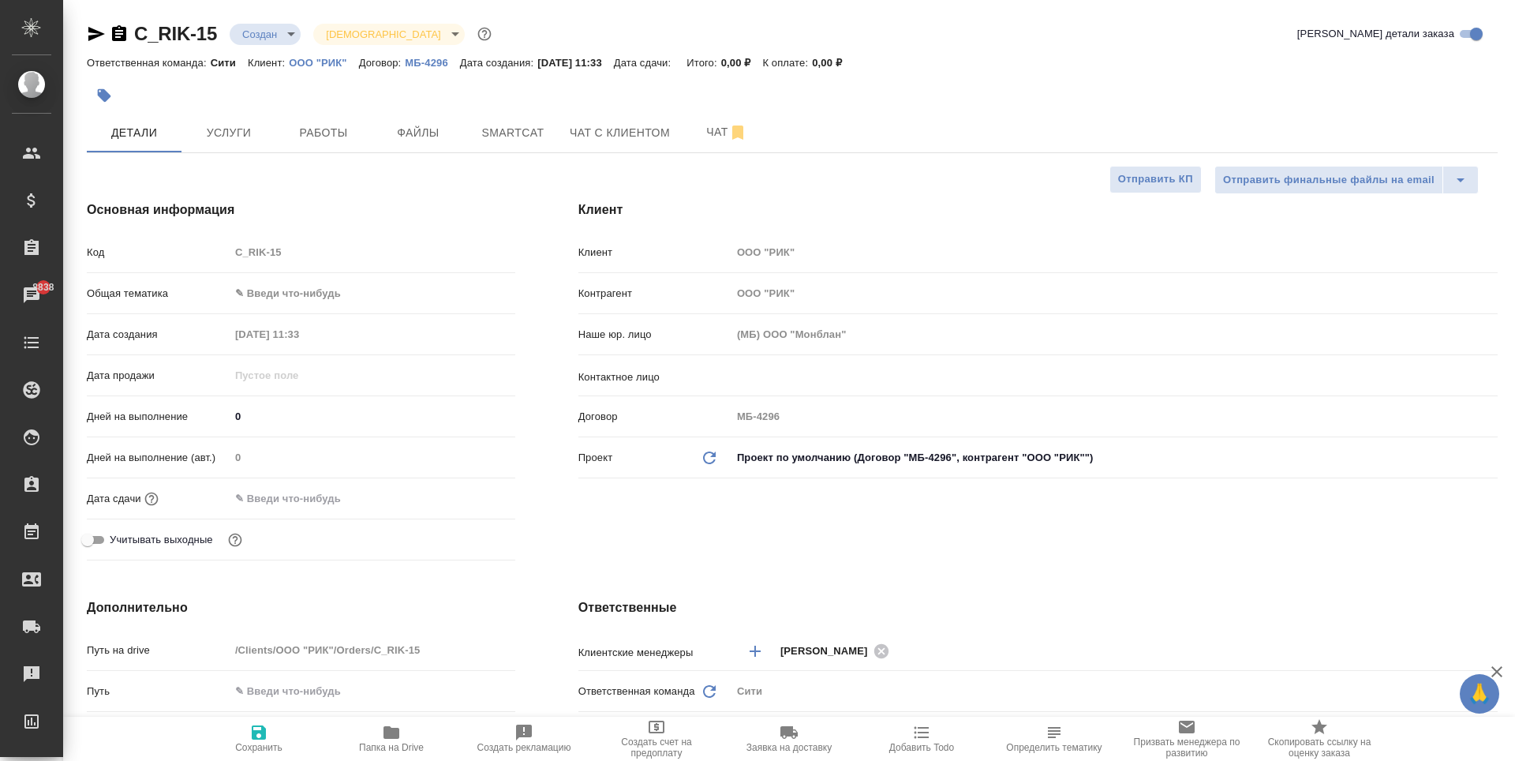
type textarea "x"
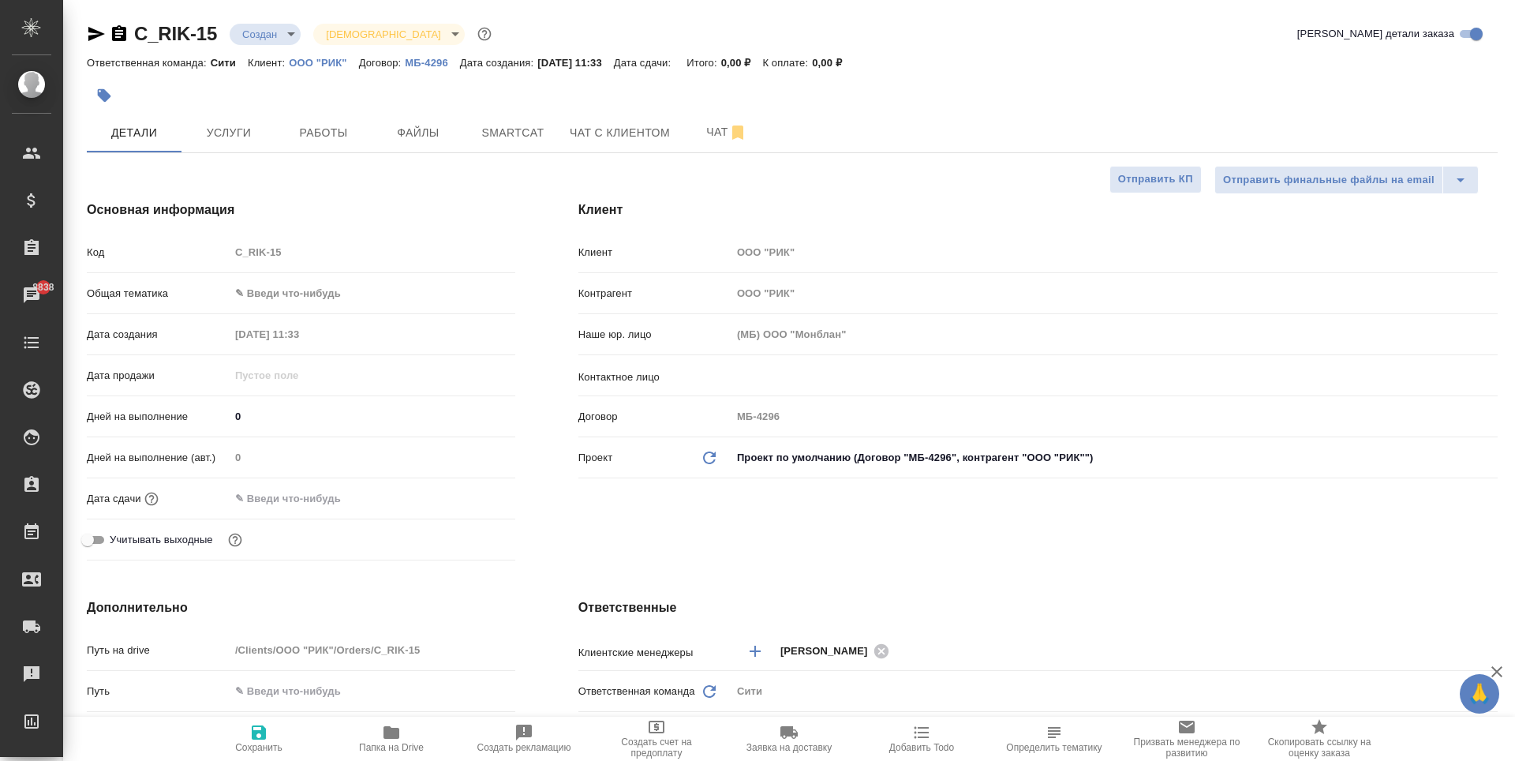
type textarea "x"
click at [230, 136] on span "Услуги" at bounding box center [229, 133] width 76 height 20
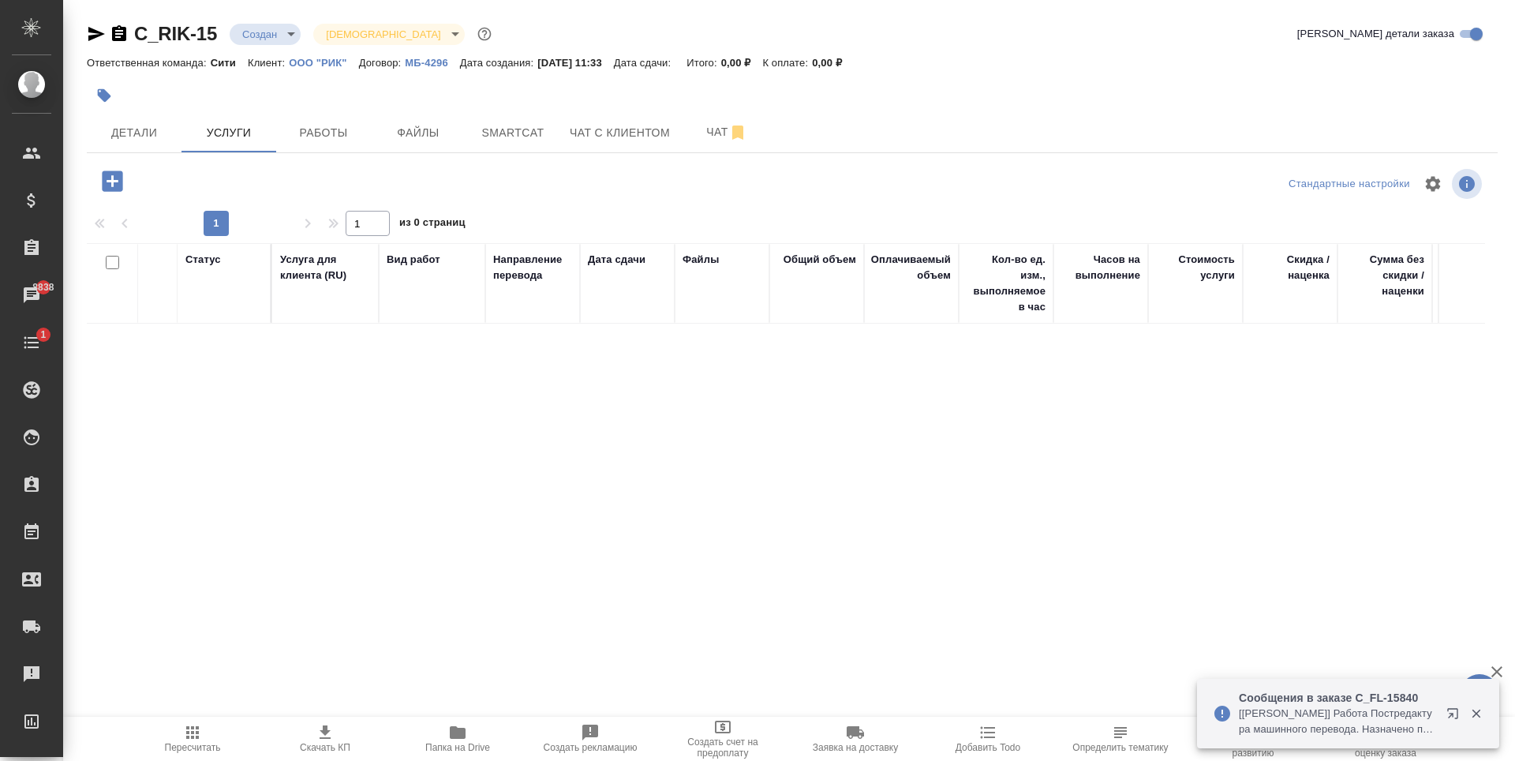
click at [327, 365] on div "Статус Услуга для клиента (RU) Вид работ Направление перевода Дата сдачи Файлы …" at bounding box center [786, 412] width 1398 height 339
click at [104, 179] on icon "button" at bounding box center [112, 180] width 21 height 21
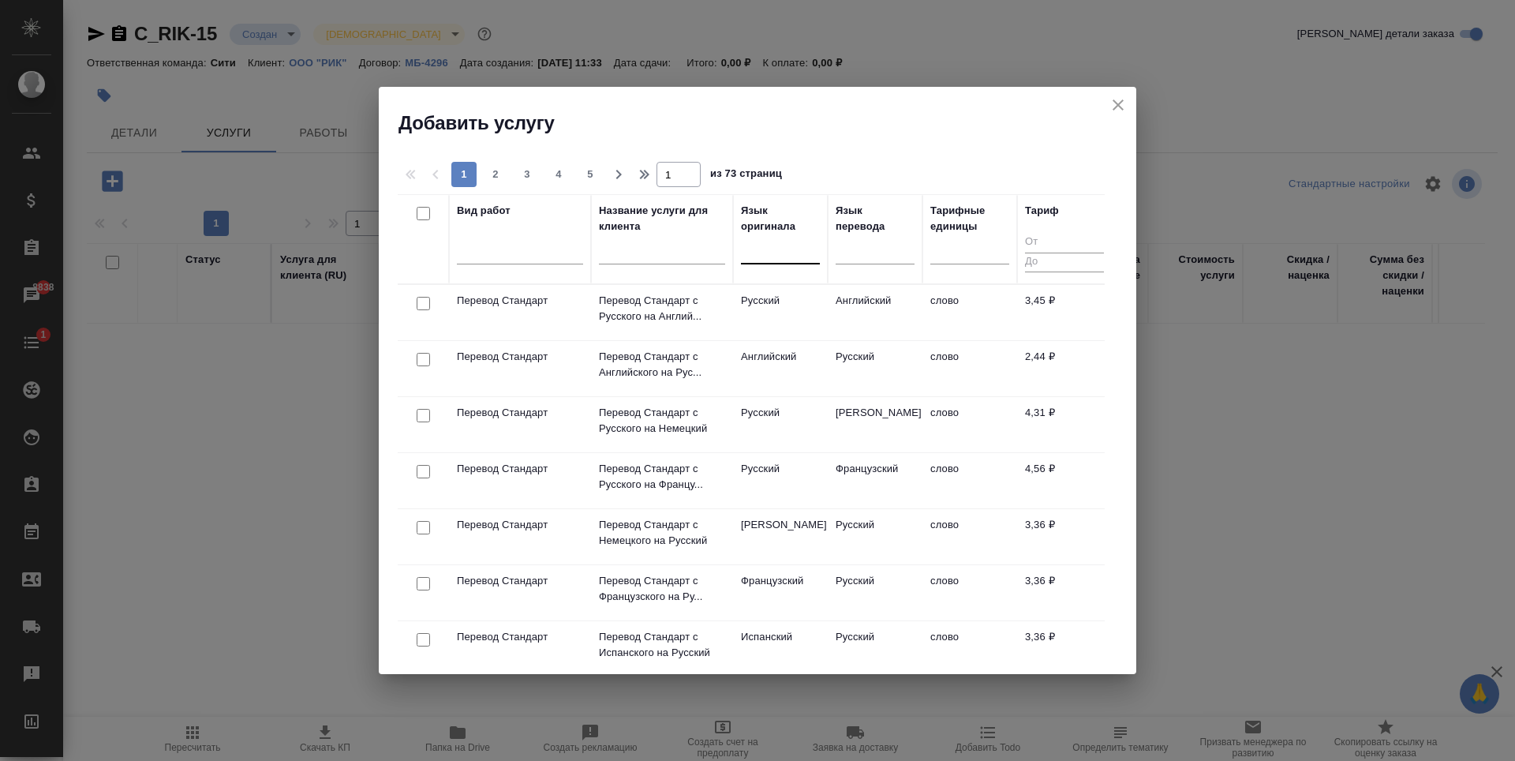
click at [766, 247] on div at bounding box center [780, 248] width 79 height 23
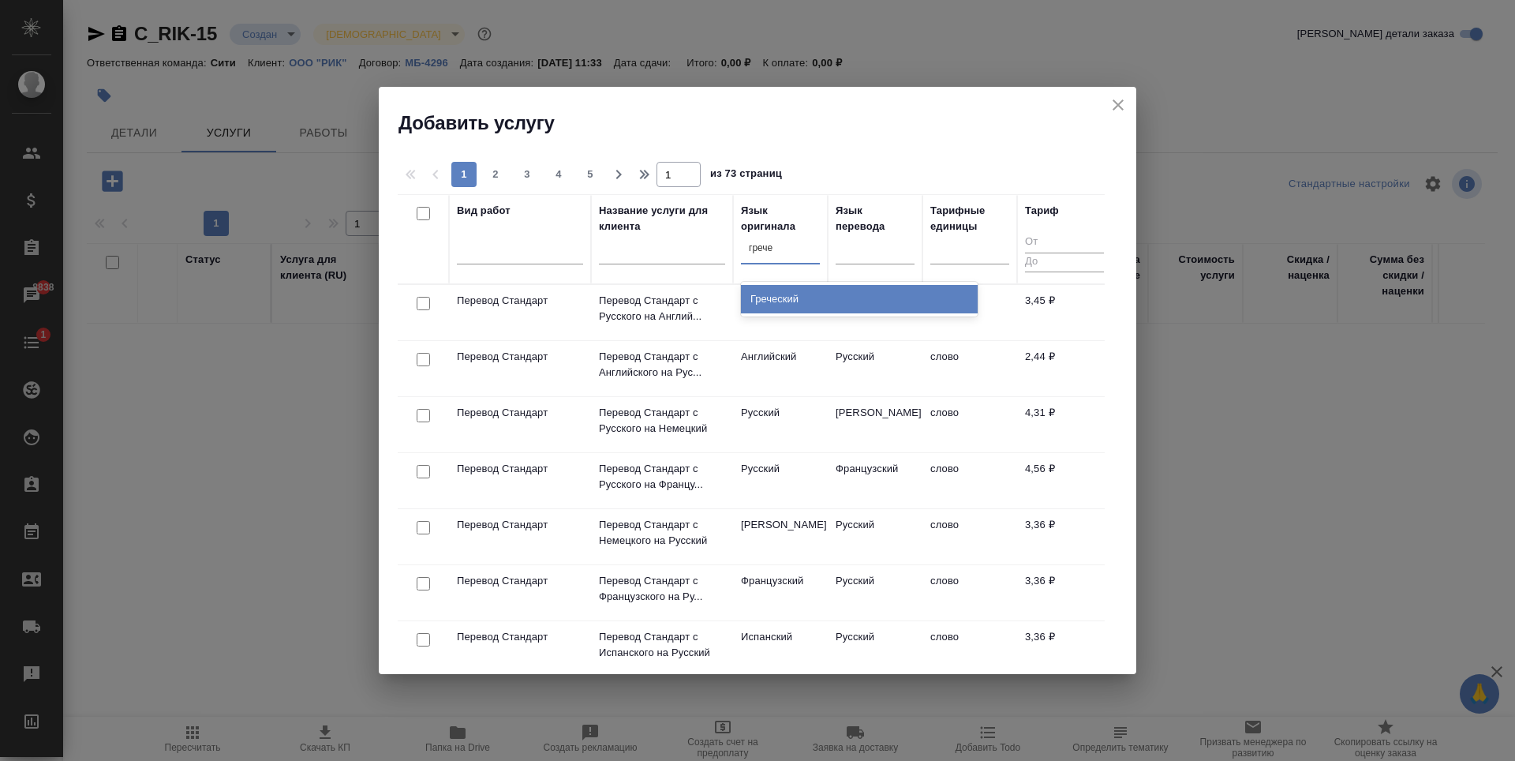
type input "гречес"
click at [857, 290] on div "Греческий" at bounding box center [859, 299] width 237 height 28
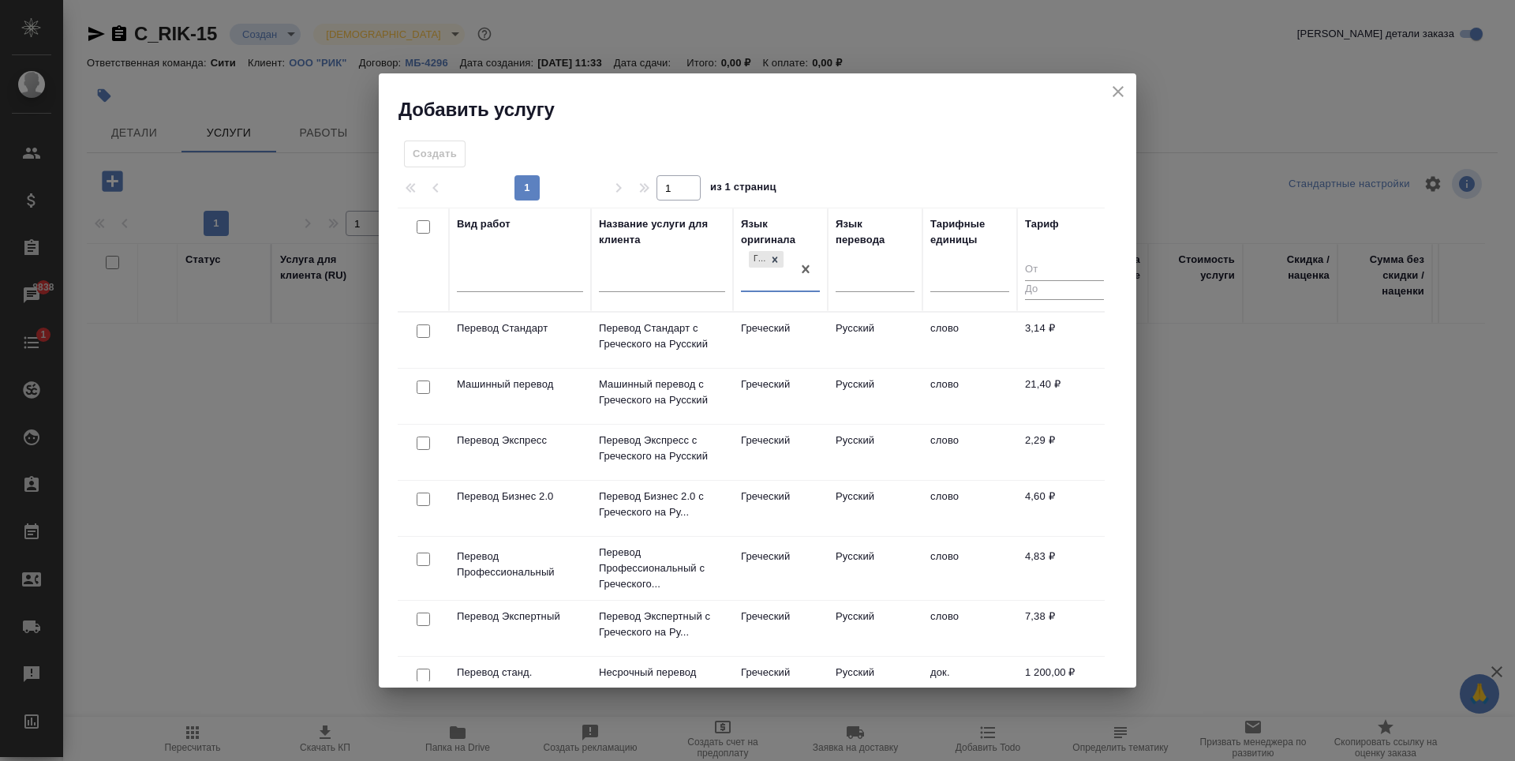
click at [421, 332] on input "checkbox" at bounding box center [423, 330] width 13 height 13
checkbox input "true"
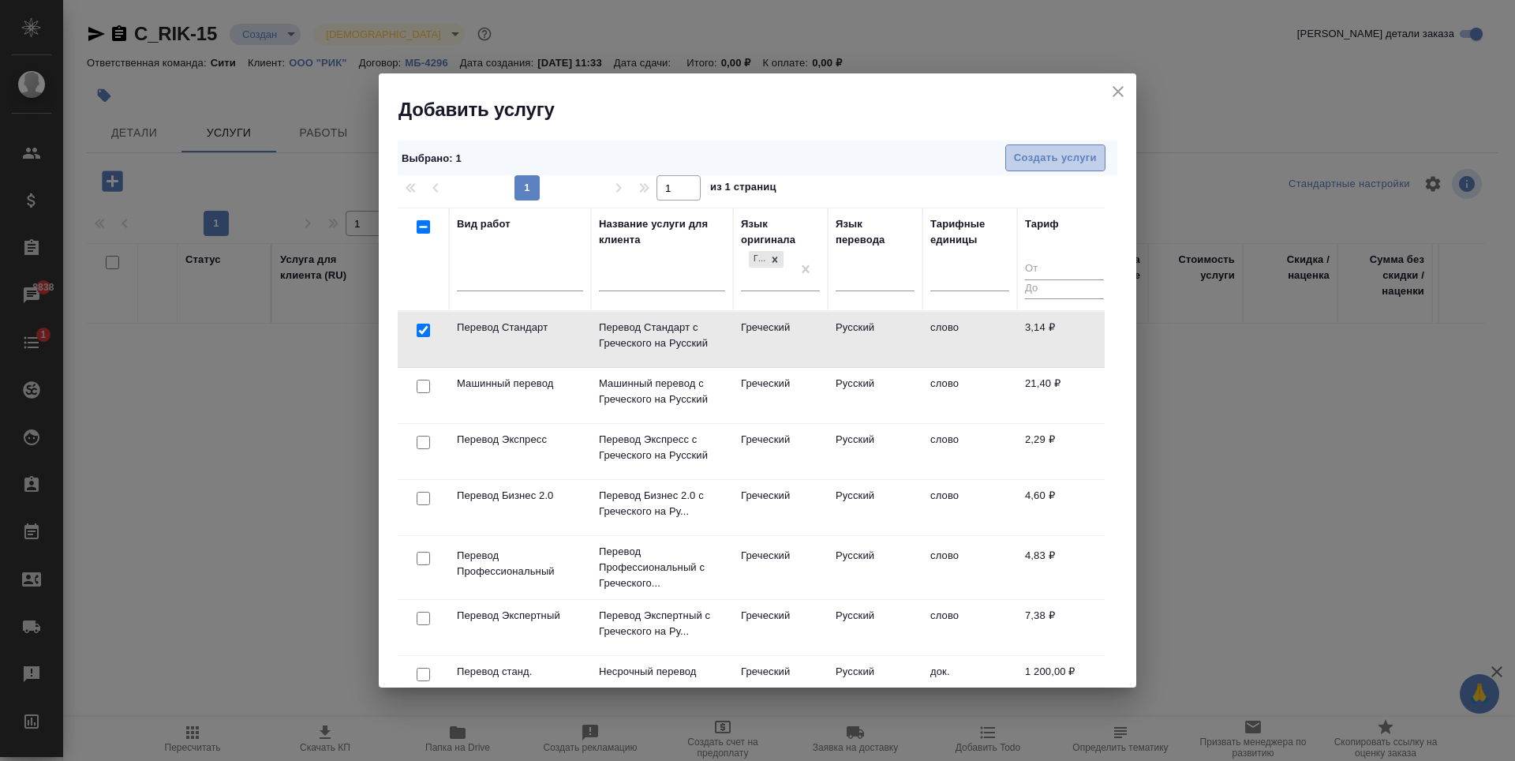
click at [1063, 159] on span "Создать услуги" at bounding box center [1055, 158] width 83 height 18
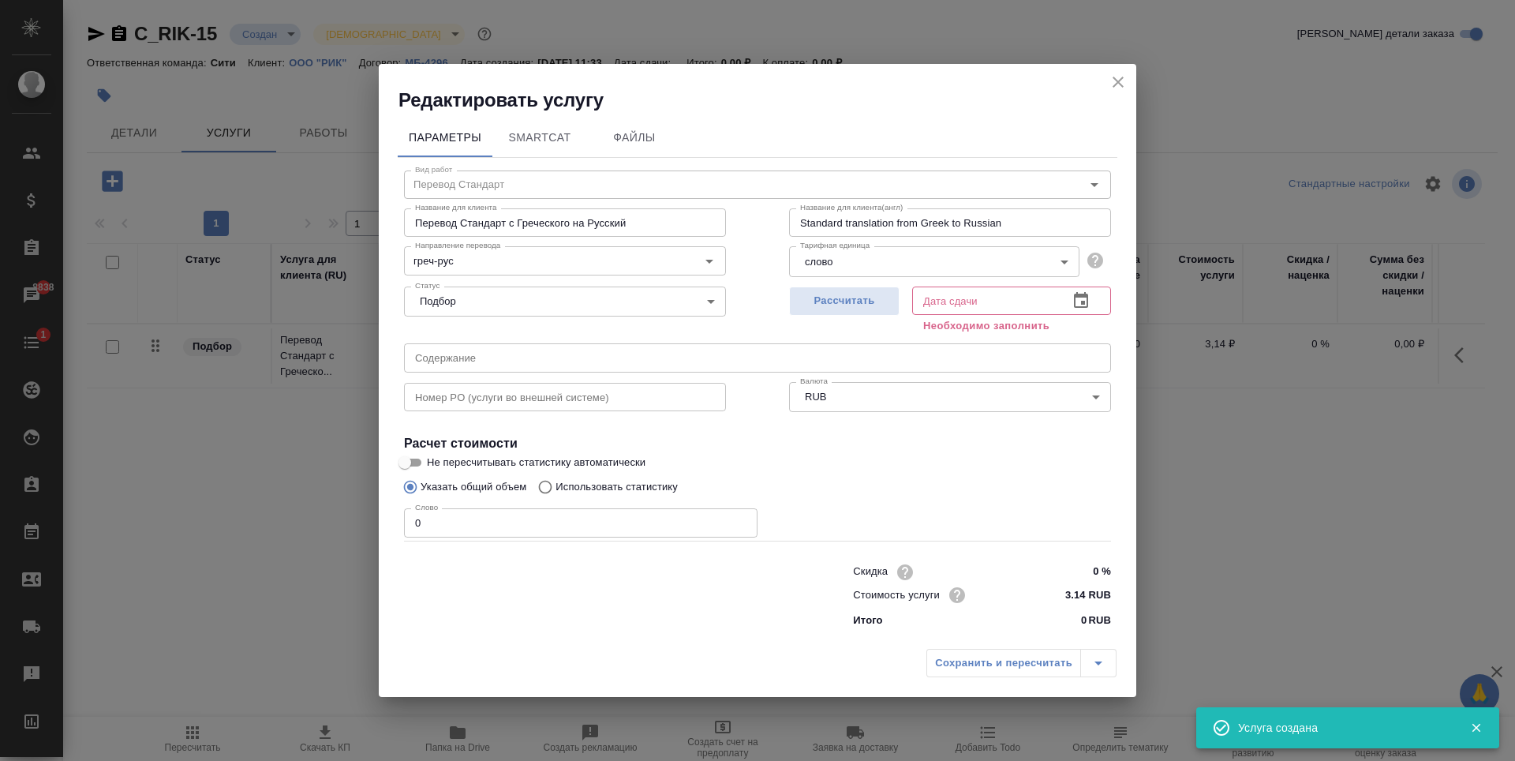
click at [553, 525] on input "0" at bounding box center [580, 522] width 353 height 28
click at [554, 525] on input "0" at bounding box center [580, 522] width 353 height 28
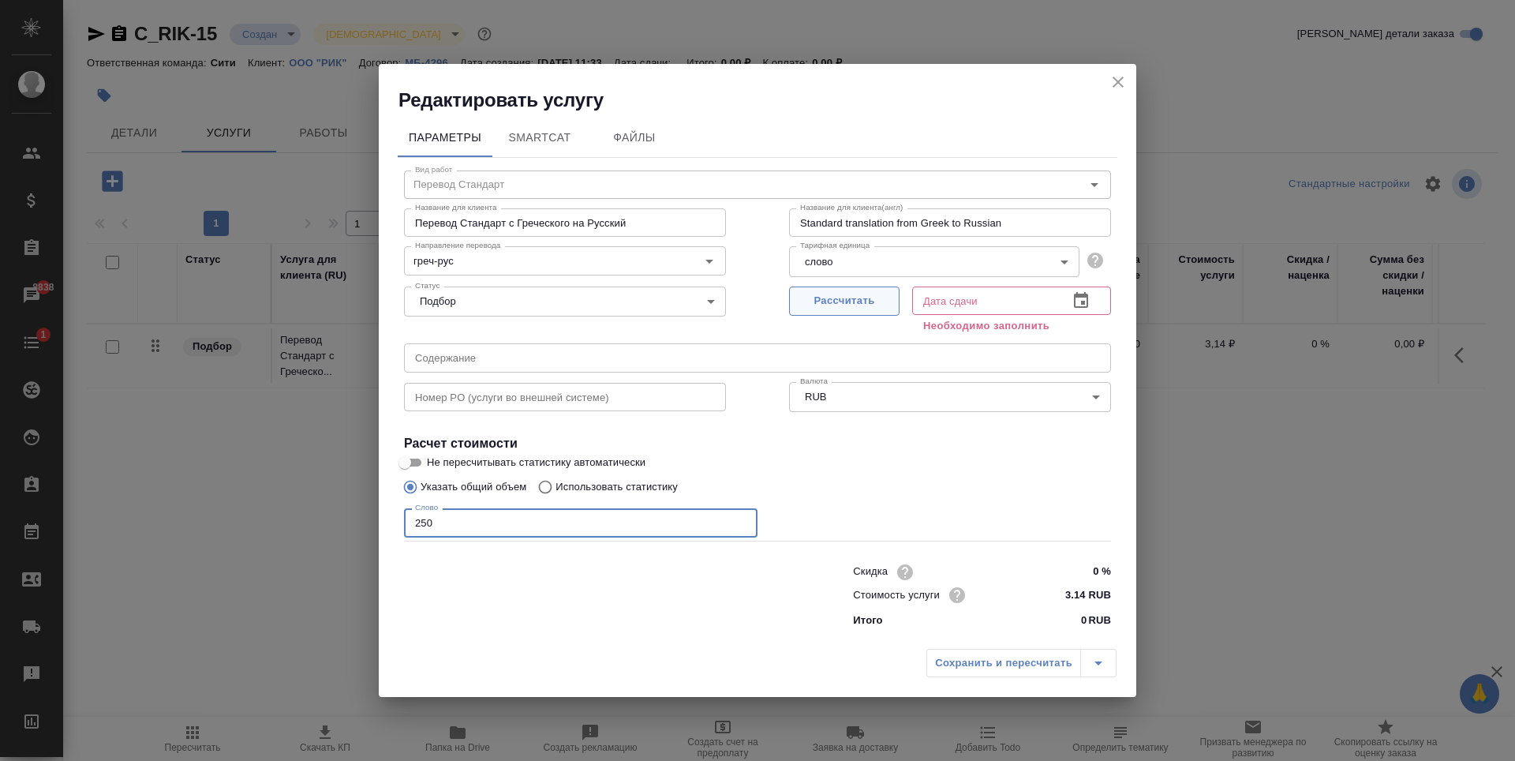
type input "250"
click at [872, 300] on span "Рассчитать" at bounding box center [844, 301] width 93 height 18
type input "[DATE] 12:36"
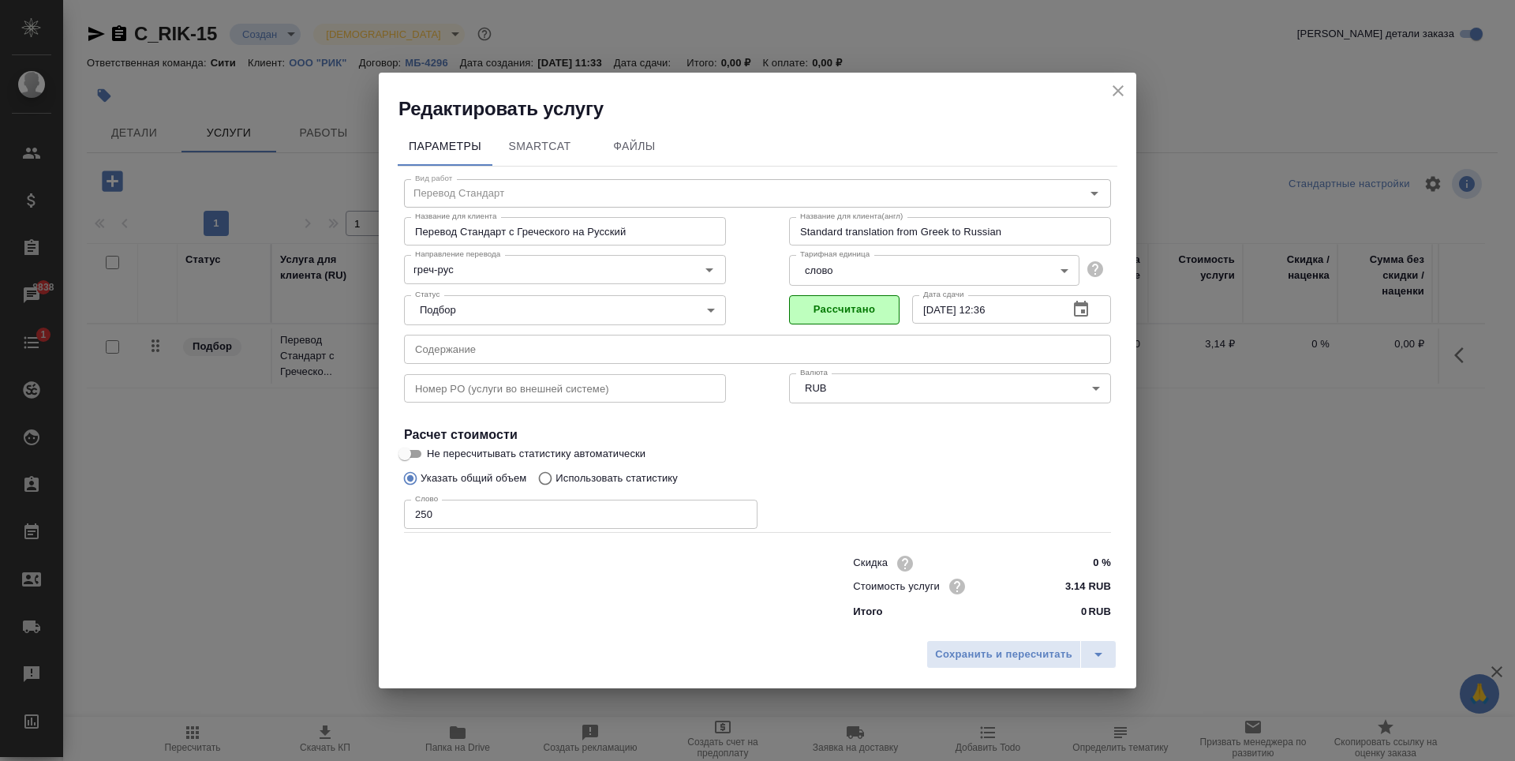
click at [996, 633] on div "Сохранить и пересчитать" at bounding box center [757, 660] width 757 height 56
click at [477, 345] on input "text" at bounding box center [757, 349] width 707 height 28
paste input "РИК _ перевод доверенностей"
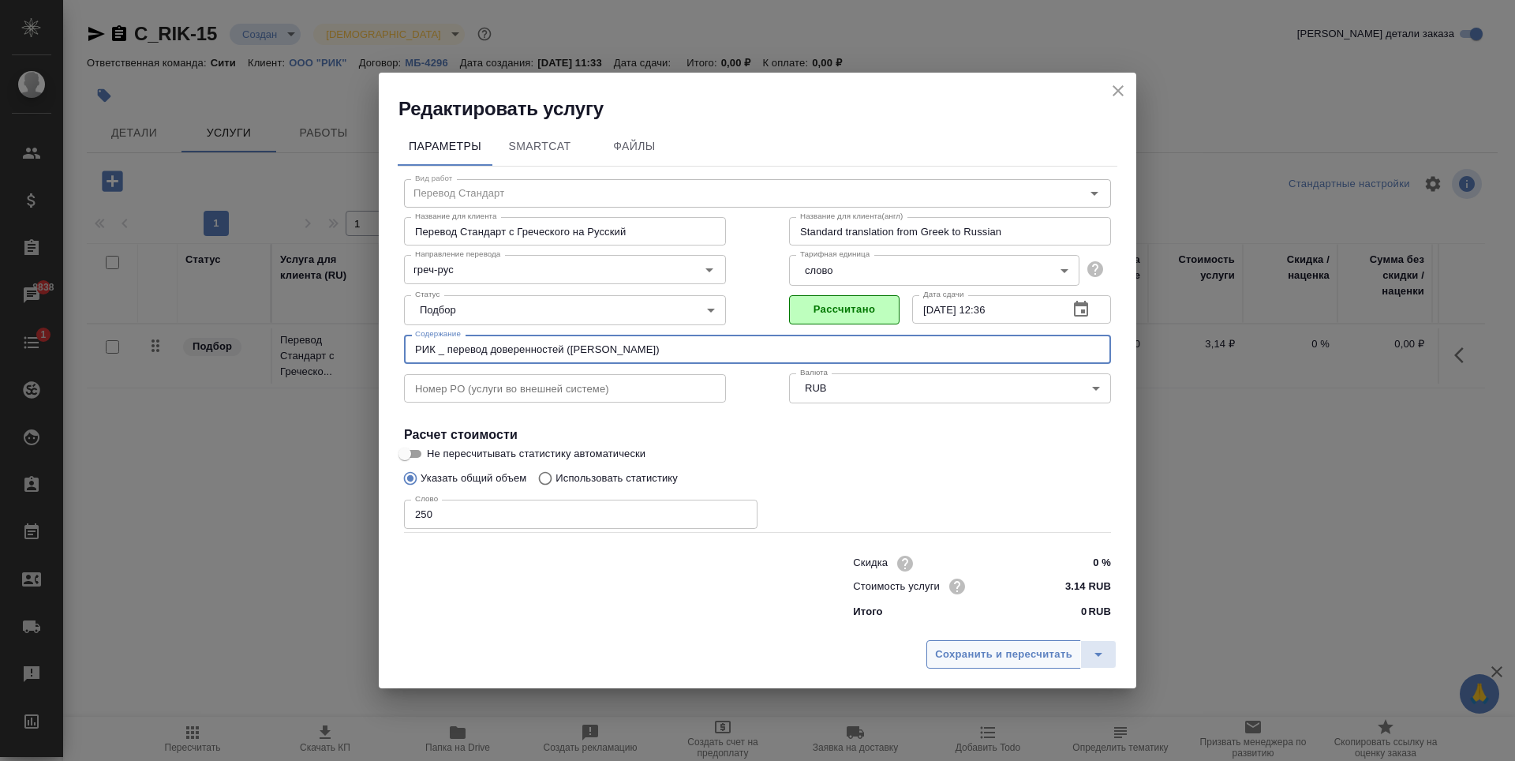
type input "РИК _ перевод доверенностей ([PERSON_NAME])"
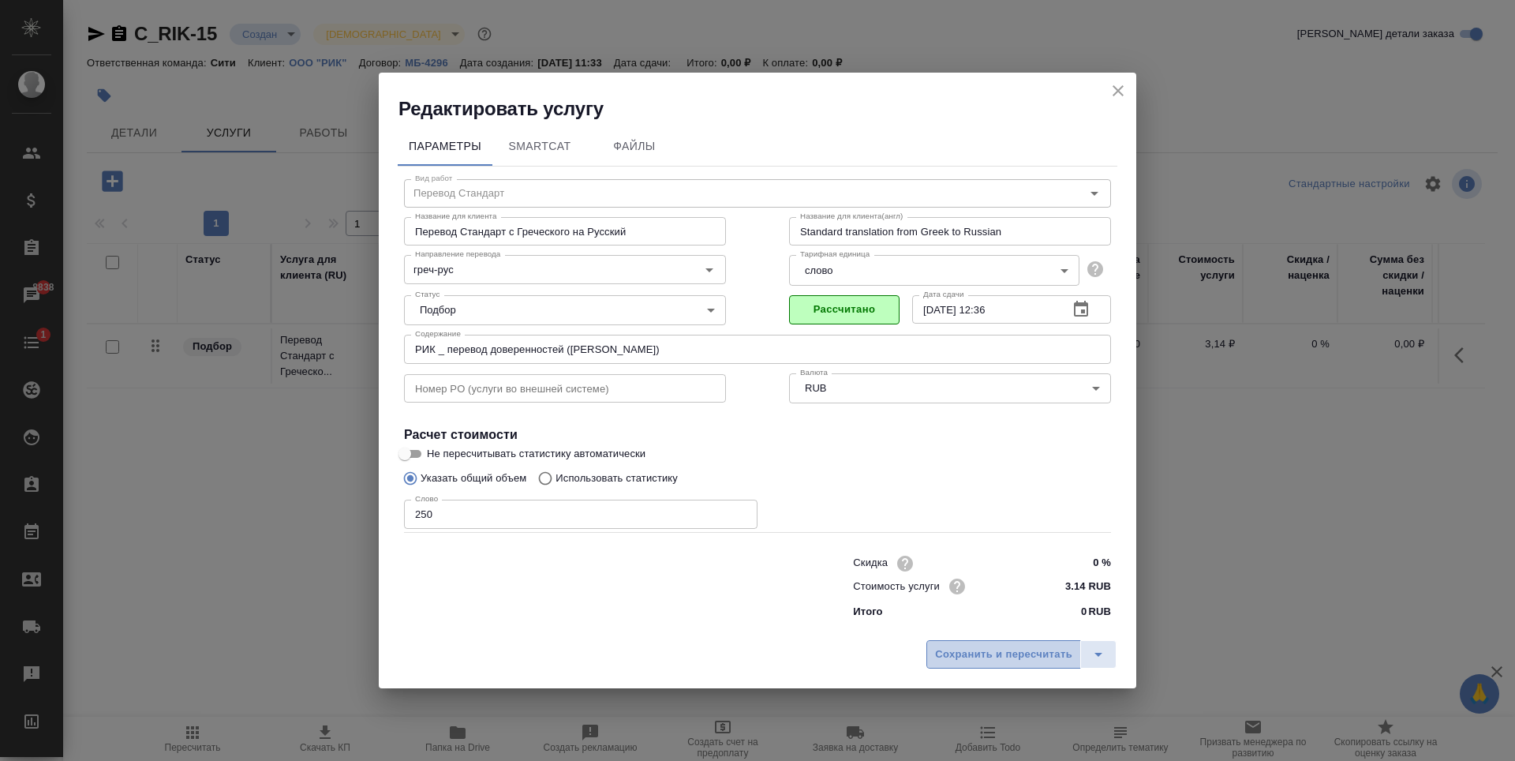
click at [987, 664] on button "Сохранить и пересчитать" at bounding box center [1003, 654] width 155 height 28
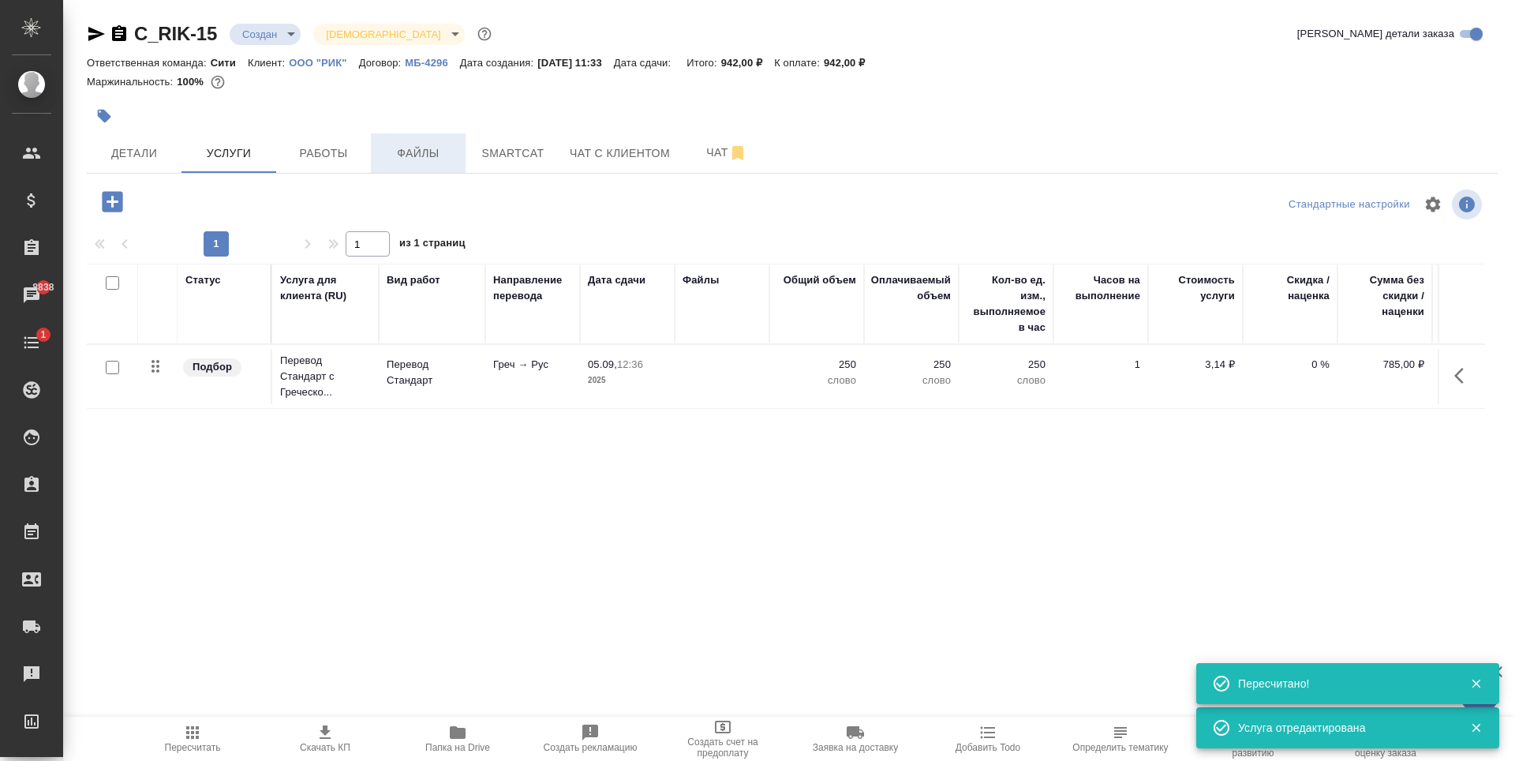
click at [438, 152] on span "Файлы" at bounding box center [418, 154] width 76 height 20
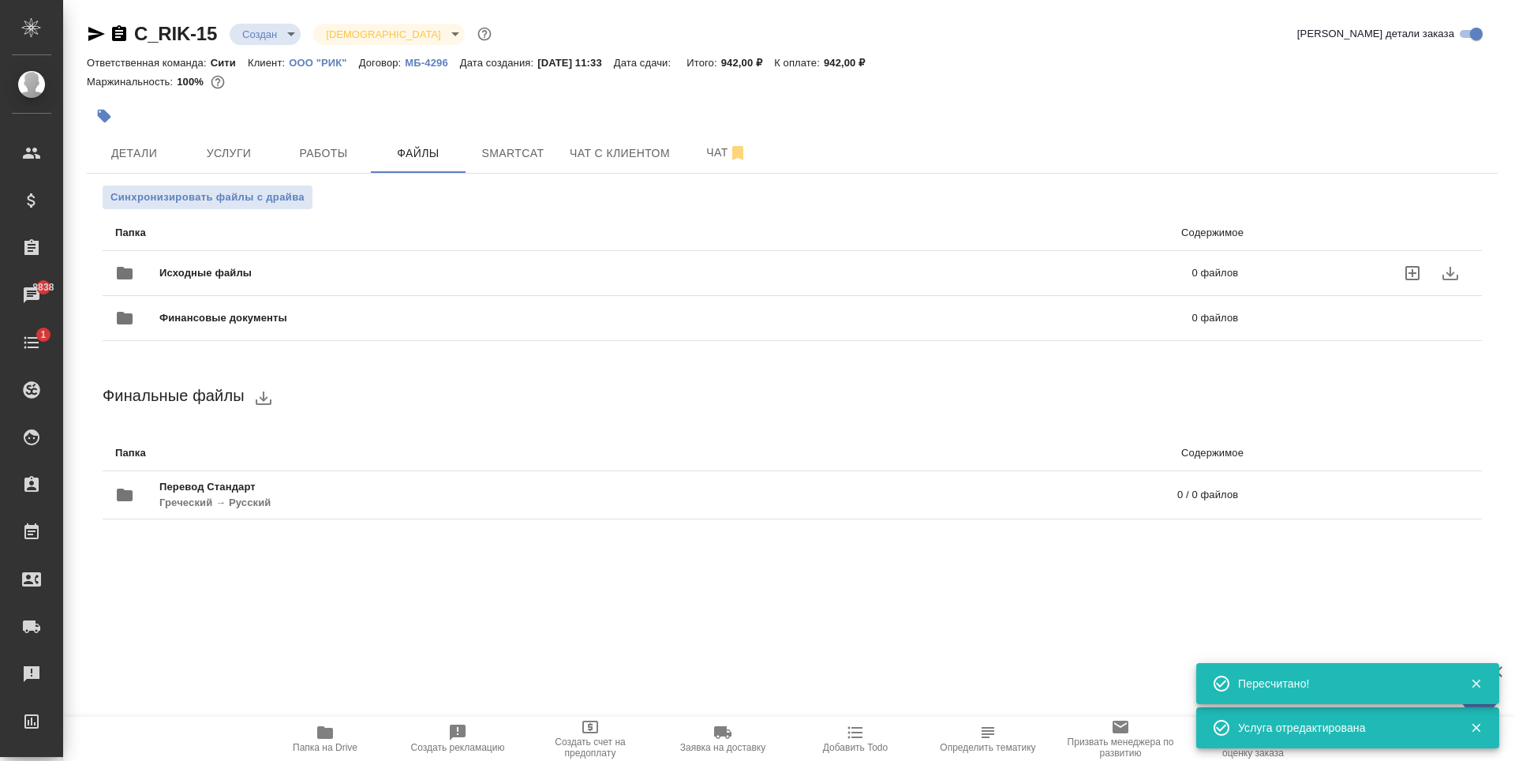
click at [1408, 273] on icon "uploadFiles" at bounding box center [1412, 273] width 14 height 14
click at [0, 0] on input "uploadFiles" at bounding box center [0, 0] width 0 height 0
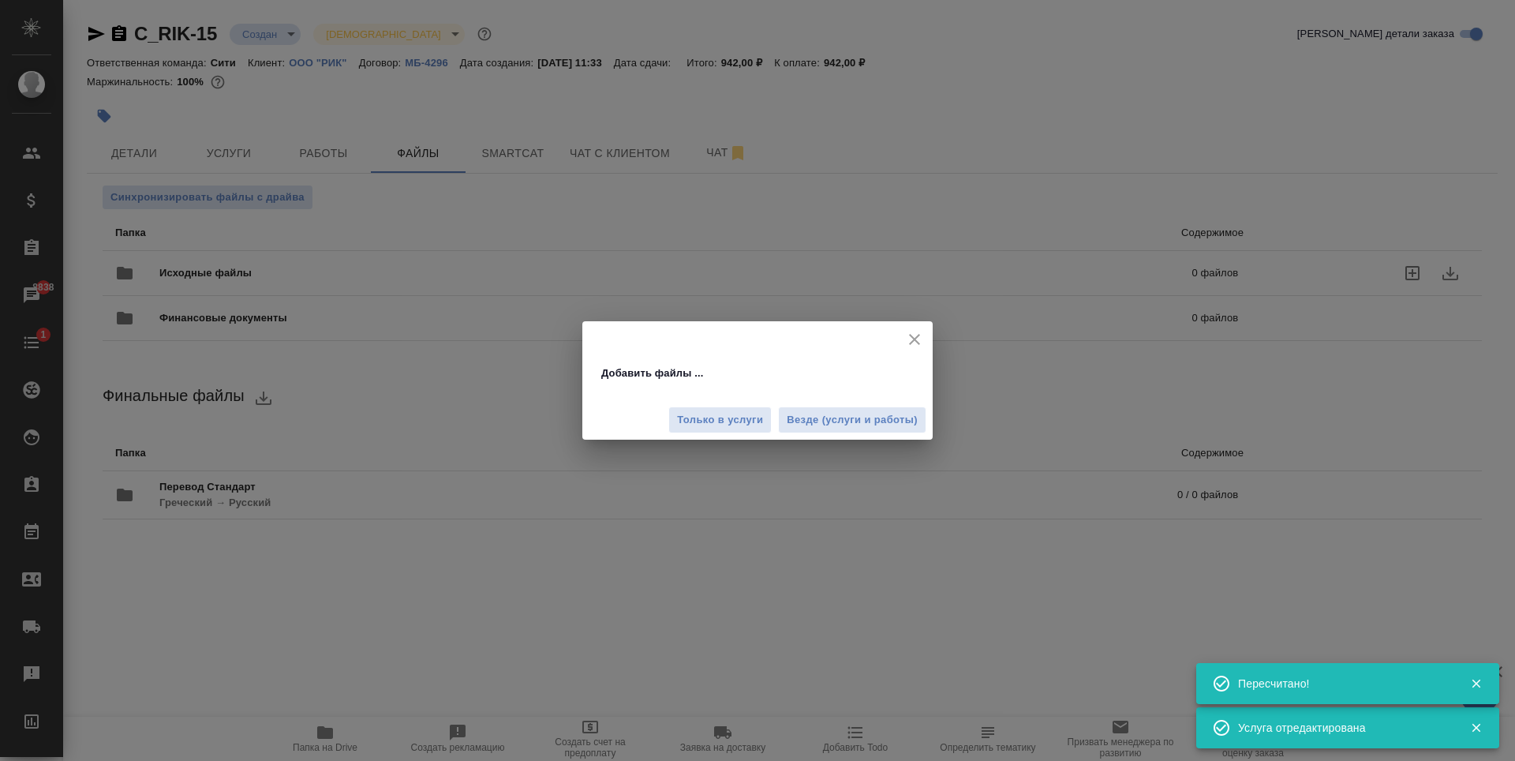
click at [867, 418] on span "Везде (услуги и работы)" at bounding box center [852, 420] width 131 height 18
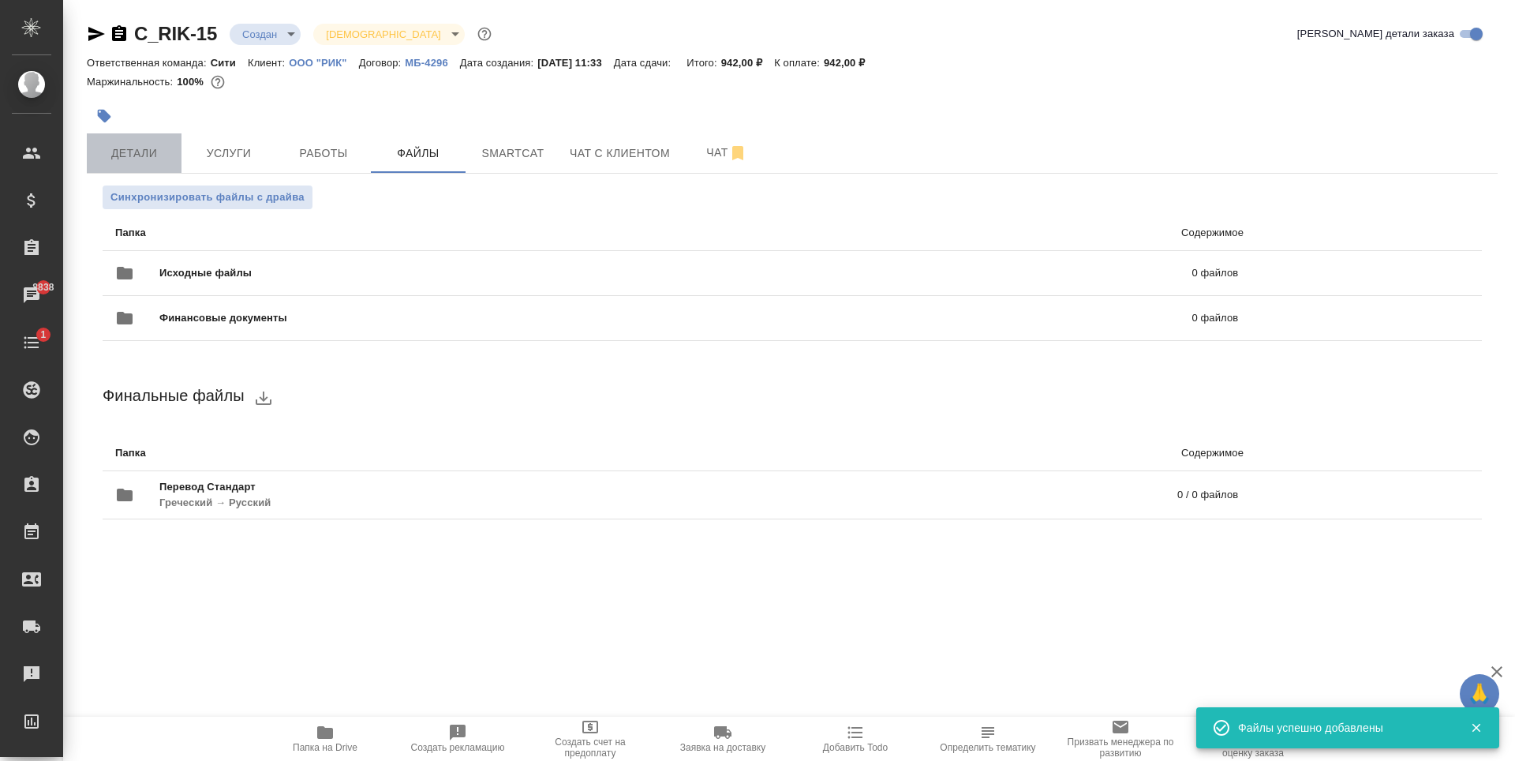
click at [134, 159] on span "Детали" at bounding box center [134, 154] width 76 height 20
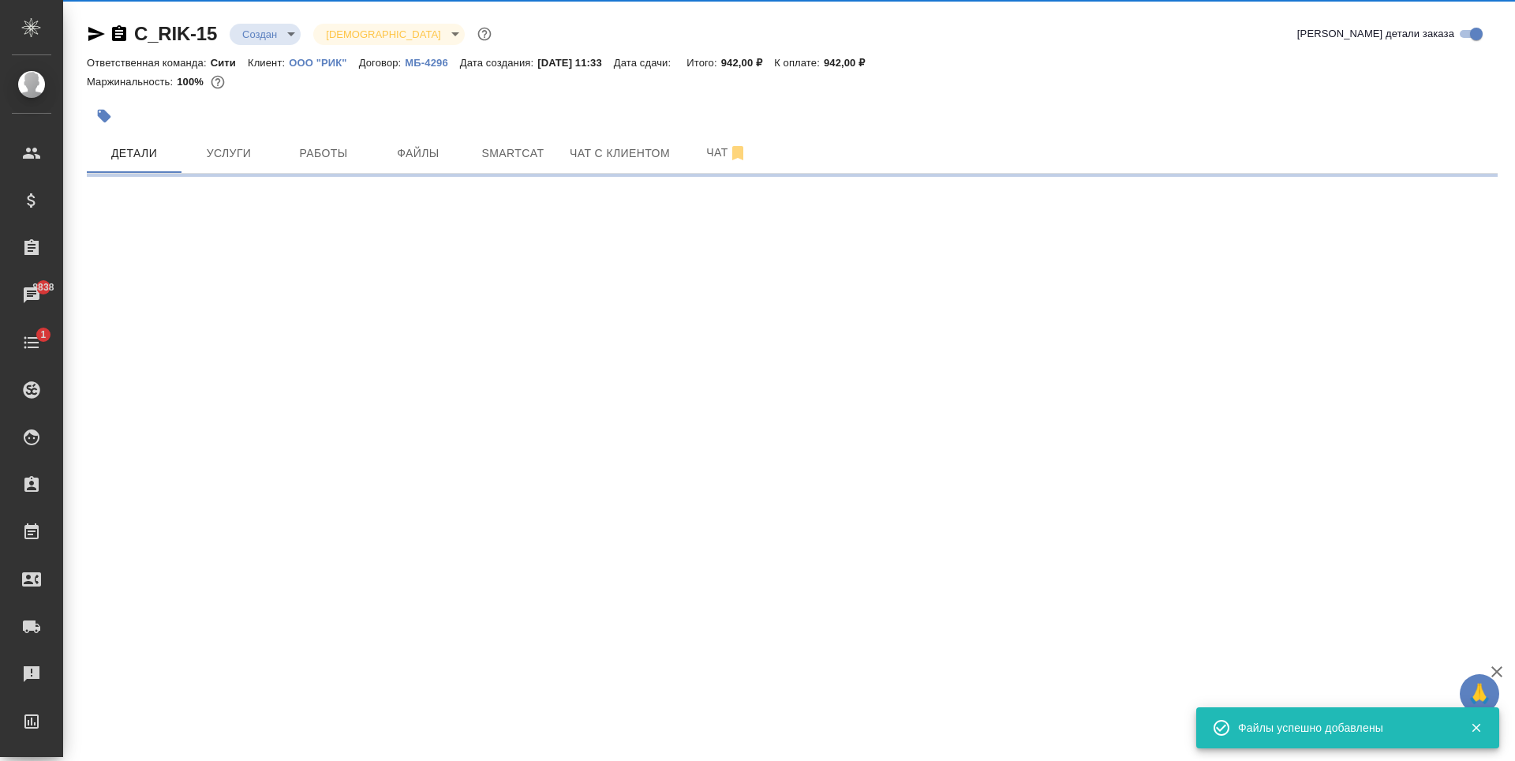
select select "RU"
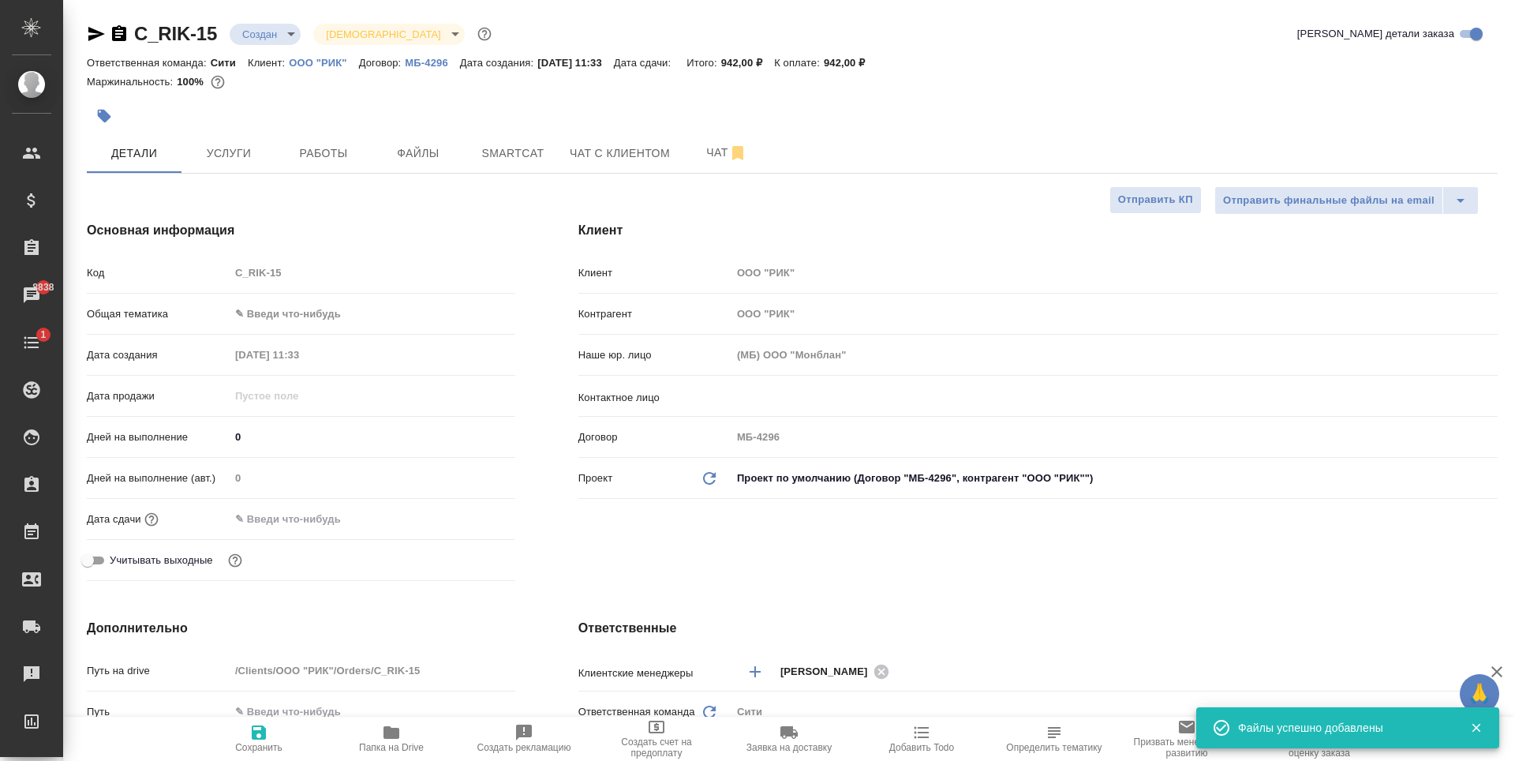
type textarea "x"
click at [283, 515] on input "text" at bounding box center [299, 518] width 138 height 23
click at [470, 514] on icon "button" at bounding box center [469, 517] width 14 height 16
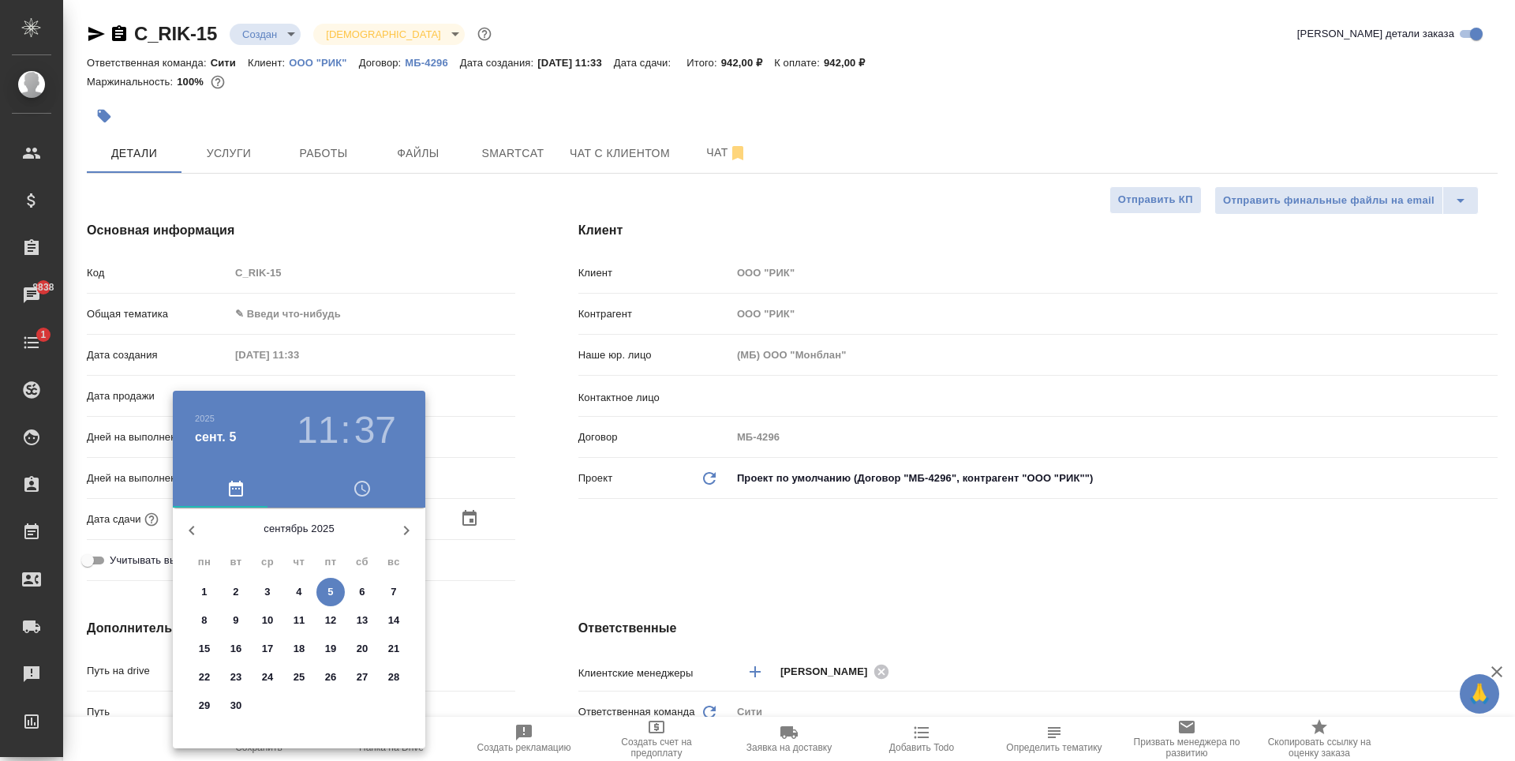
click at [383, 425] on h3 "37" at bounding box center [375, 430] width 42 height 44
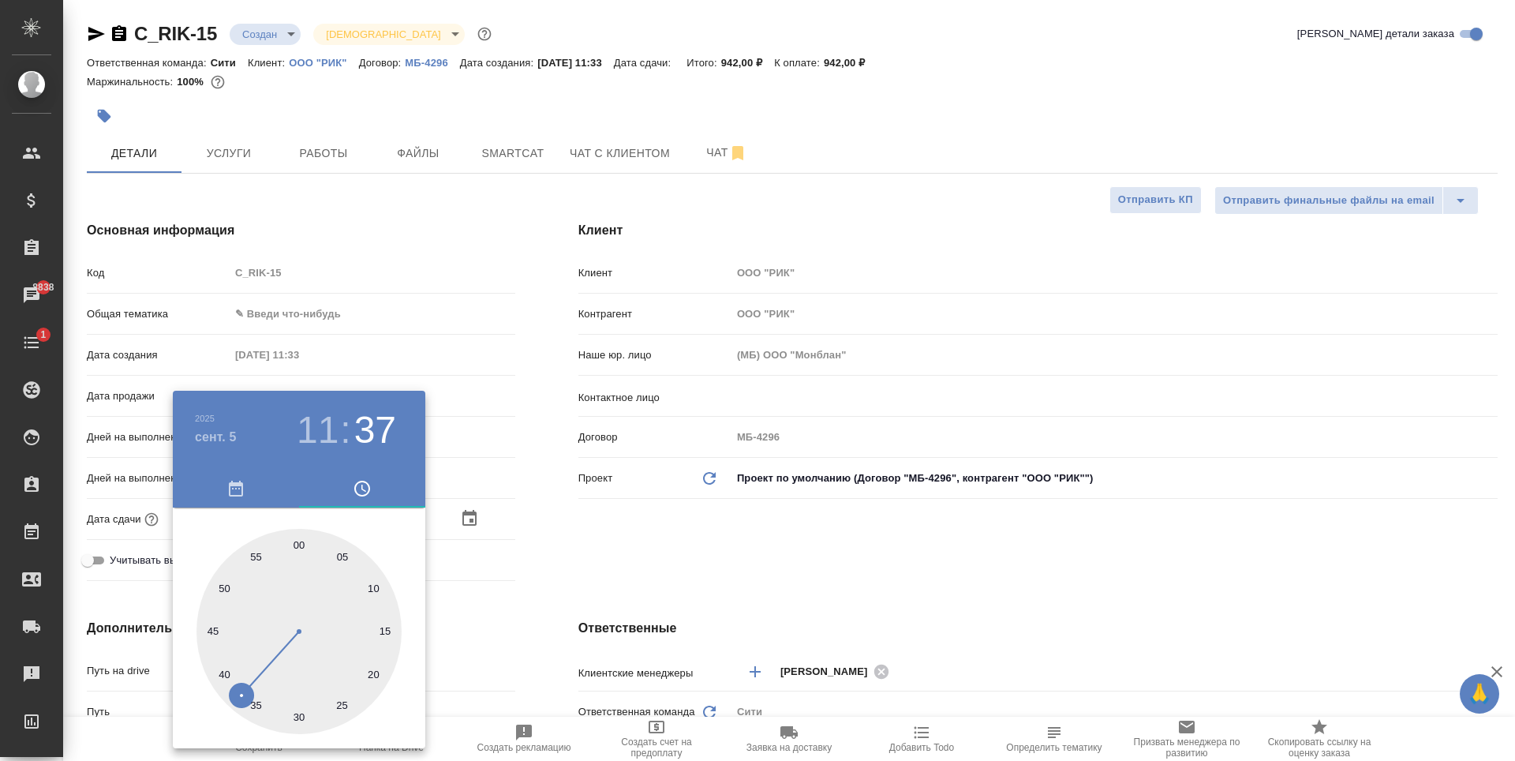
click at [226, 585] on div at bounding box center [298, 631] width 205 height 205
type input "[DATE] 11:50"
type textarea "x"
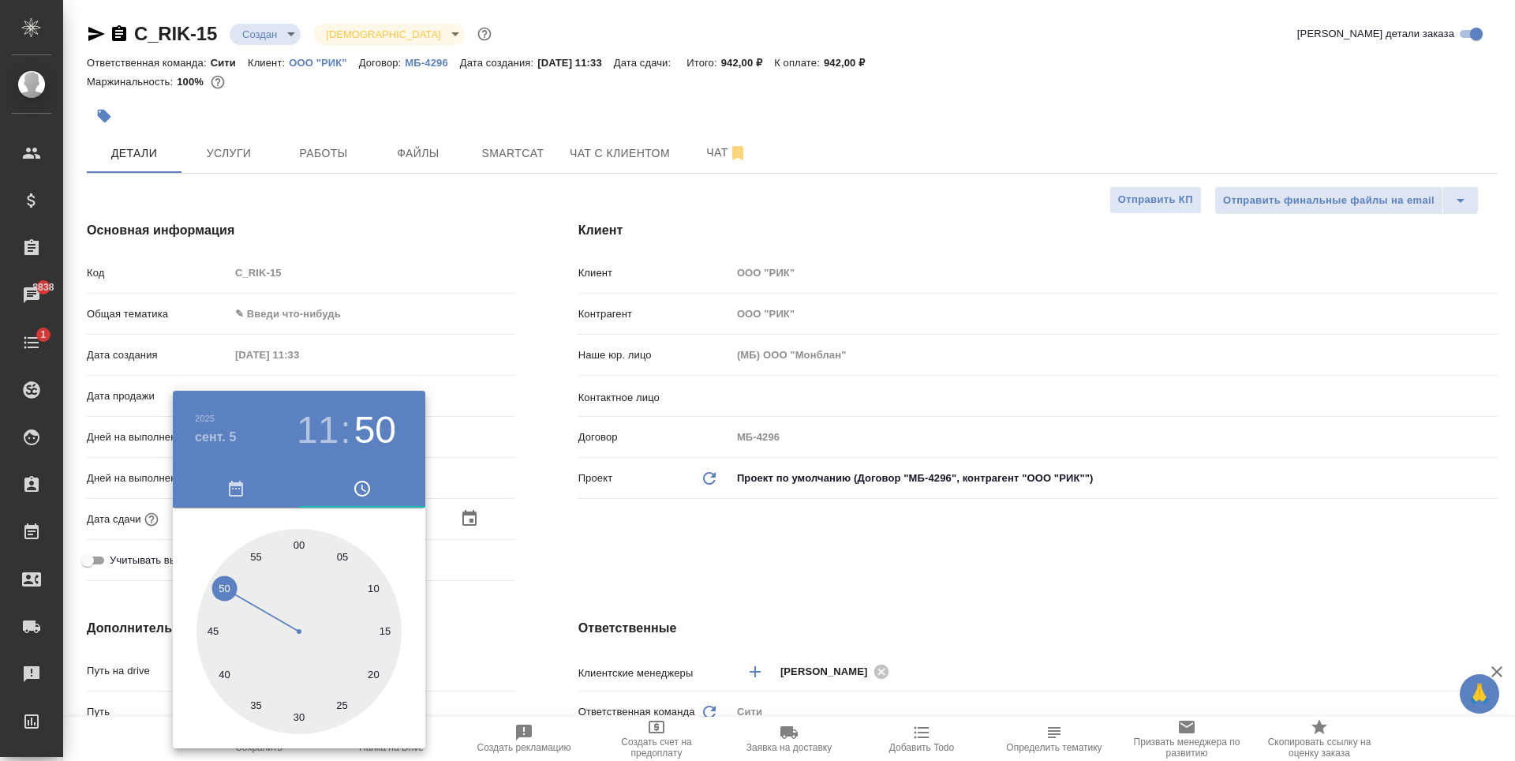
click at [813, 524] on div at bounding box center [757, 380] width 1515 height 761
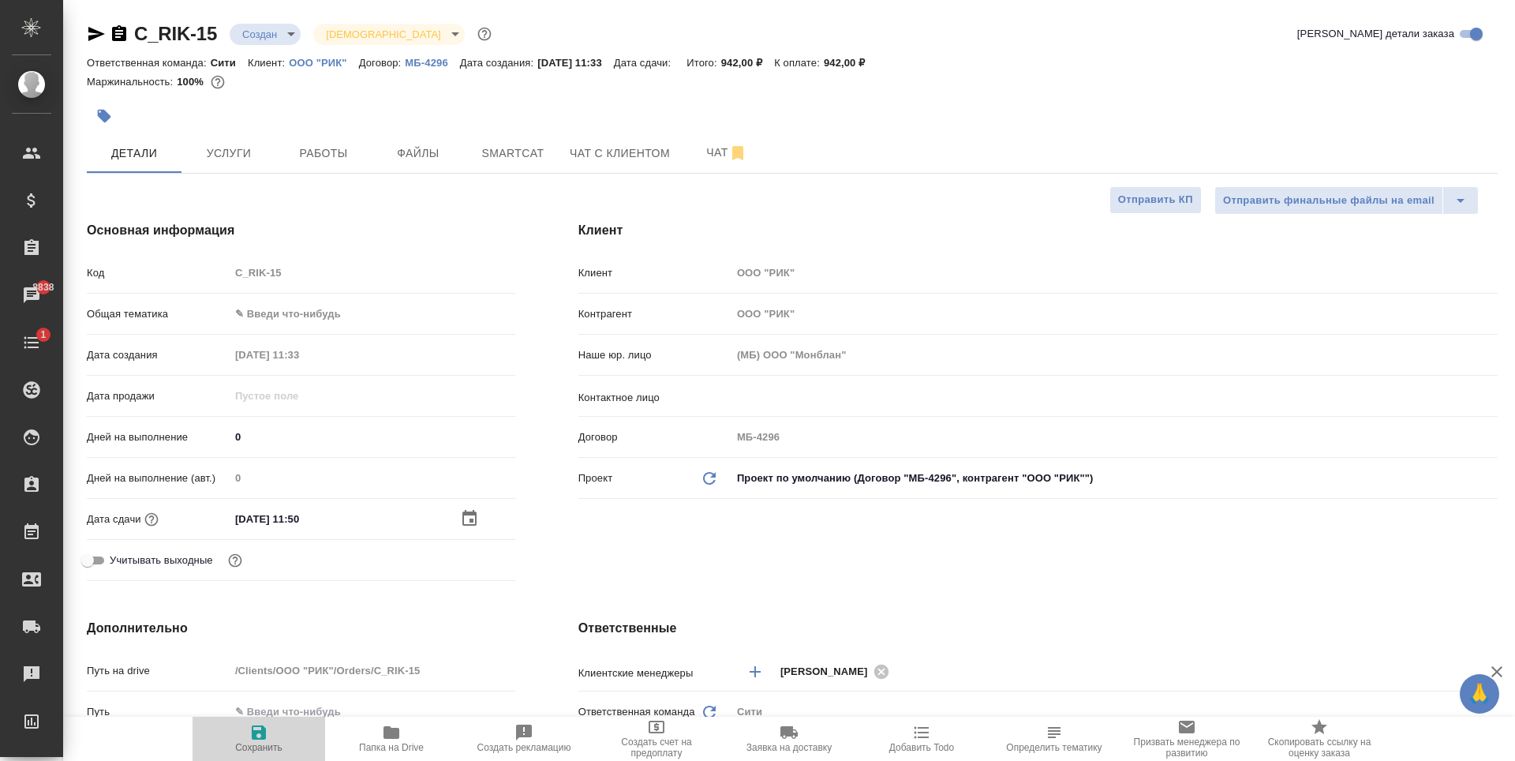
click at [271, 735] on span "Сохранить" at bounding box center [259, 738] width 114 height 30
type textarea "x"
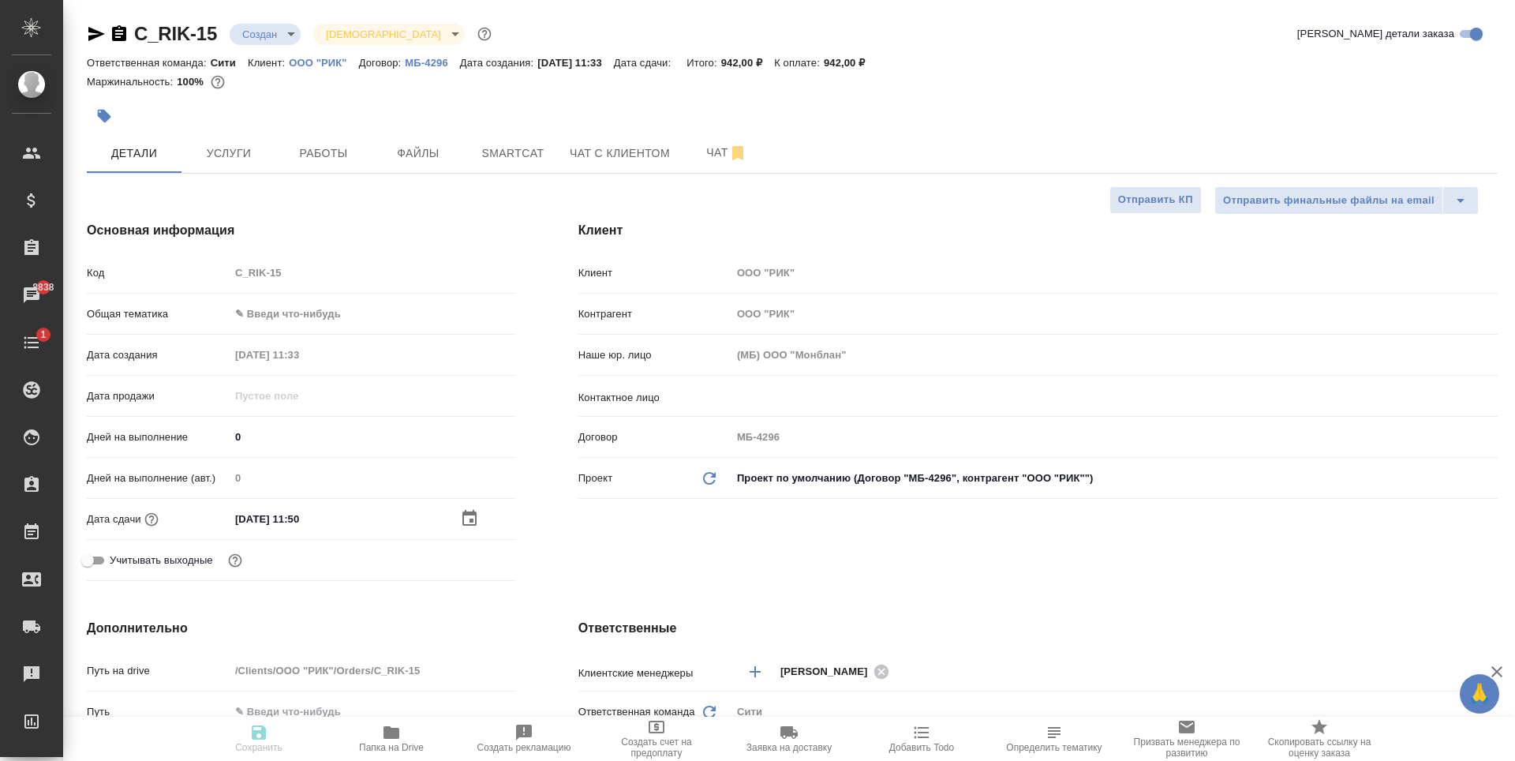
type textarea "x"
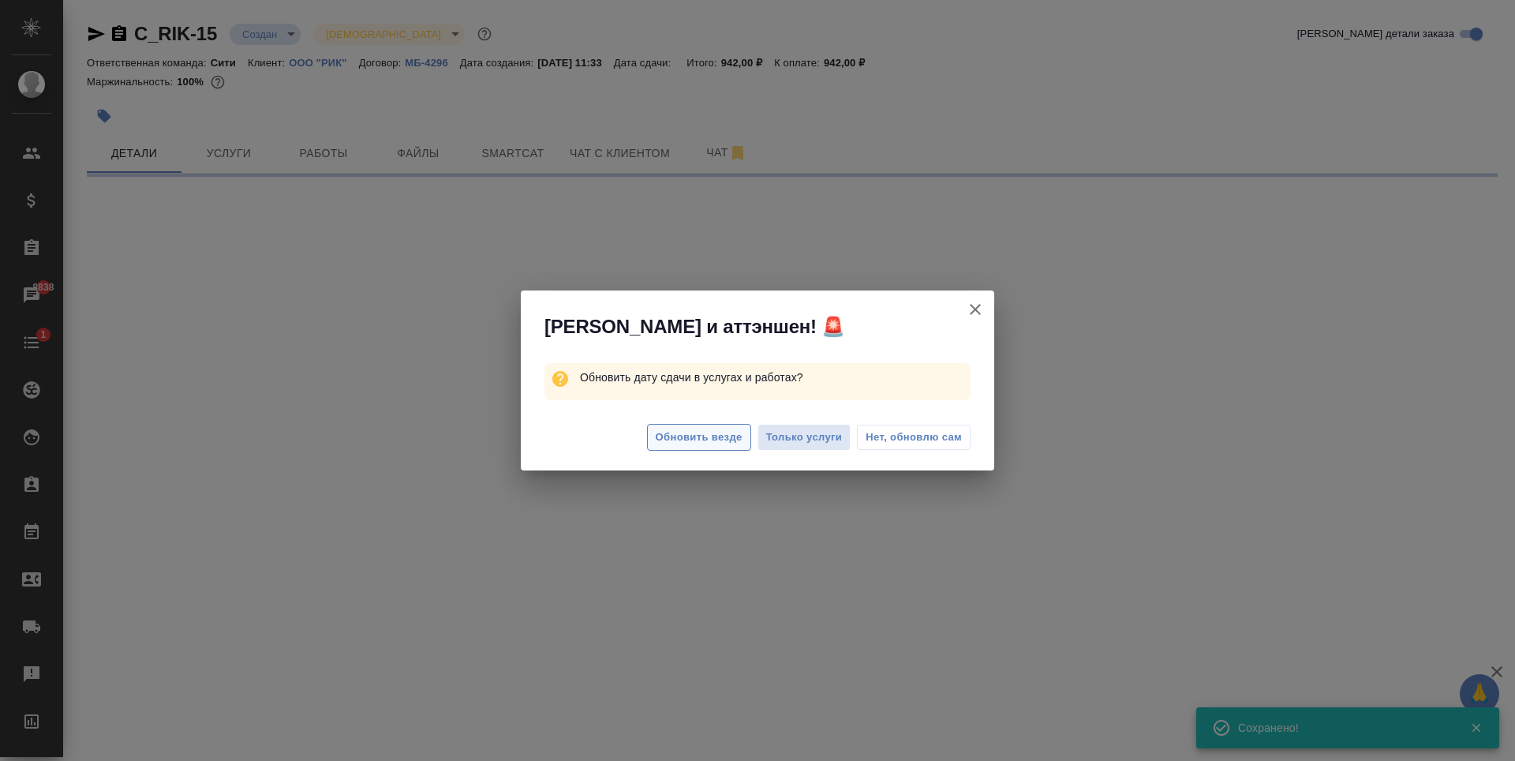
select select "RU"
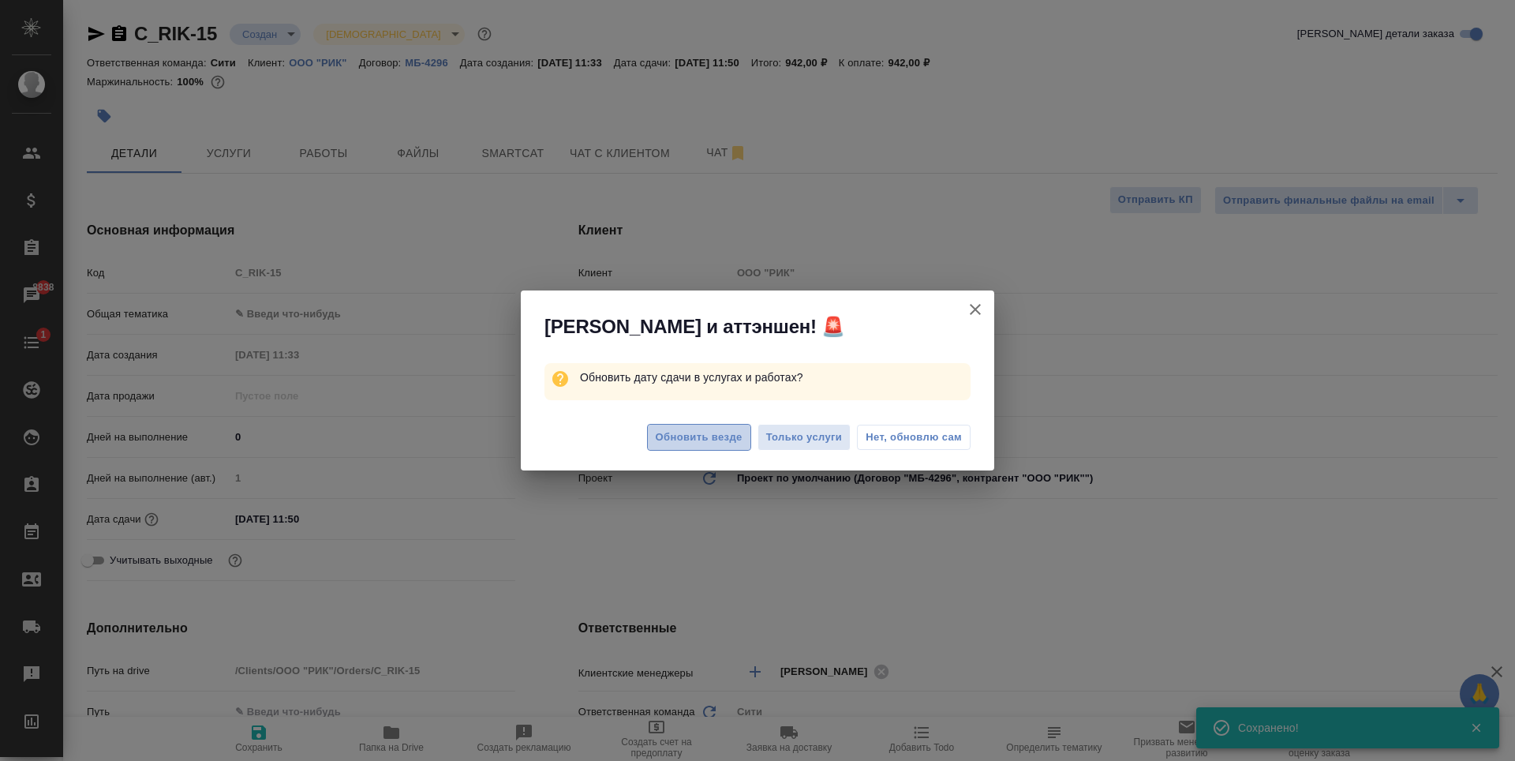
click at [664, 436] on span "Обновить везде" at bounding box center [699, 437] width 87 height 18
type textarea "x"
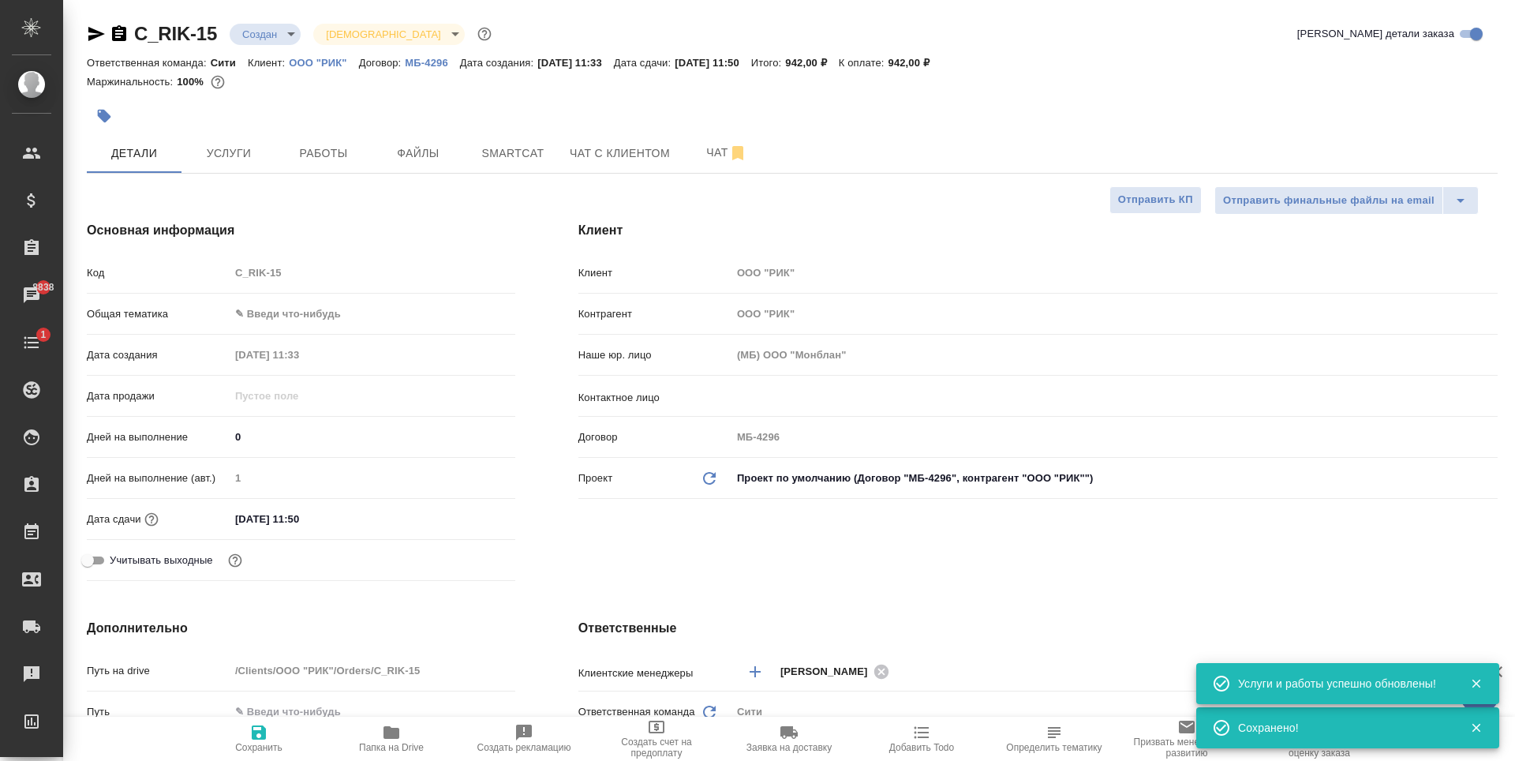
type textarea "x"
click at [308, 313] on body "🙏 .cls-1 fill:#fff; AWATERA [PERSON_NAME] Спецификации Заказы 8838 Чаты 1 Todo …" at bounding box center [757, 380] width 1515 height 761
click at [299, 472] on li "Юридическая/Финансовая" at bounding box center [369, 465] width 282 height 25
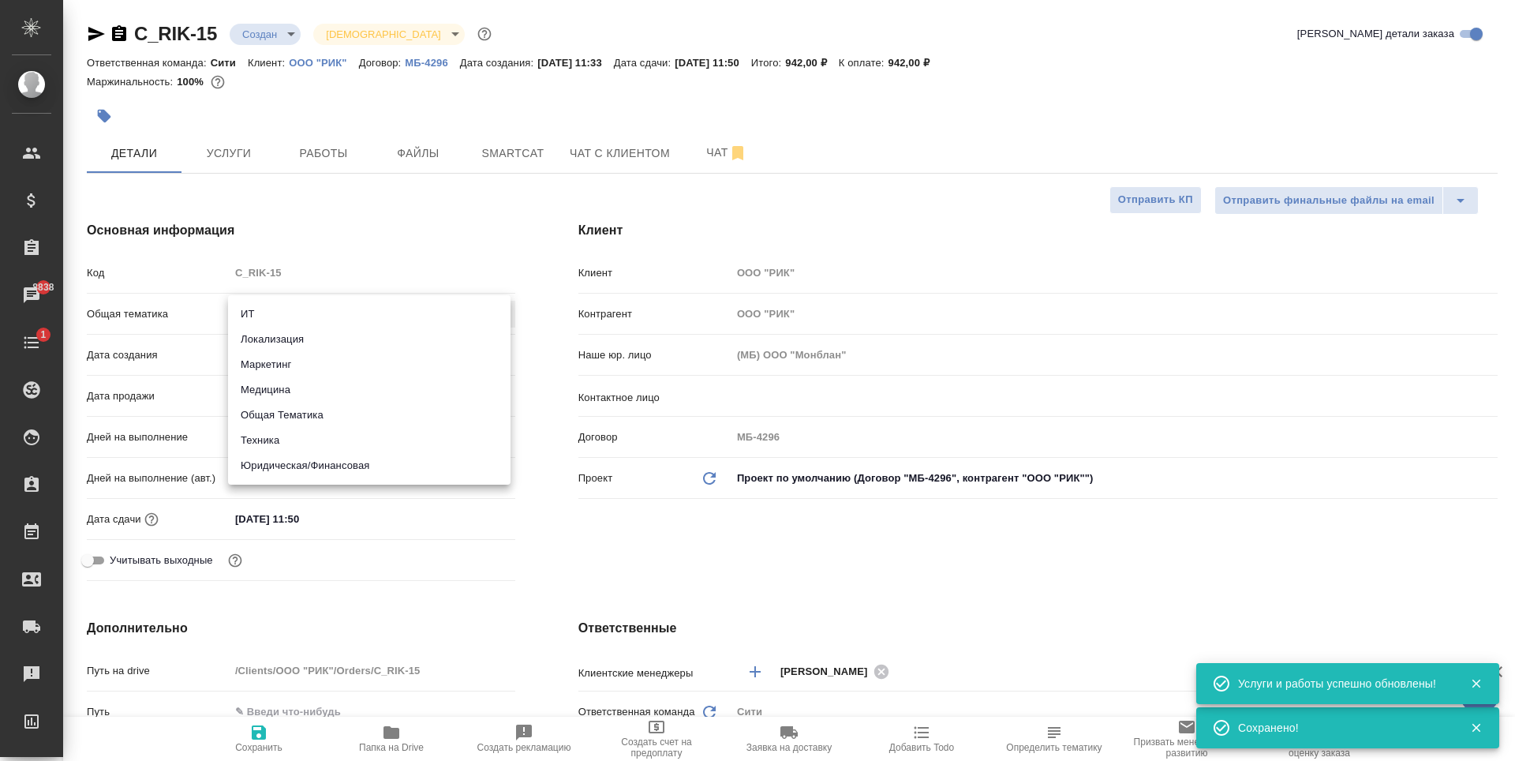
type input "yr-fn"
type textarea "x"
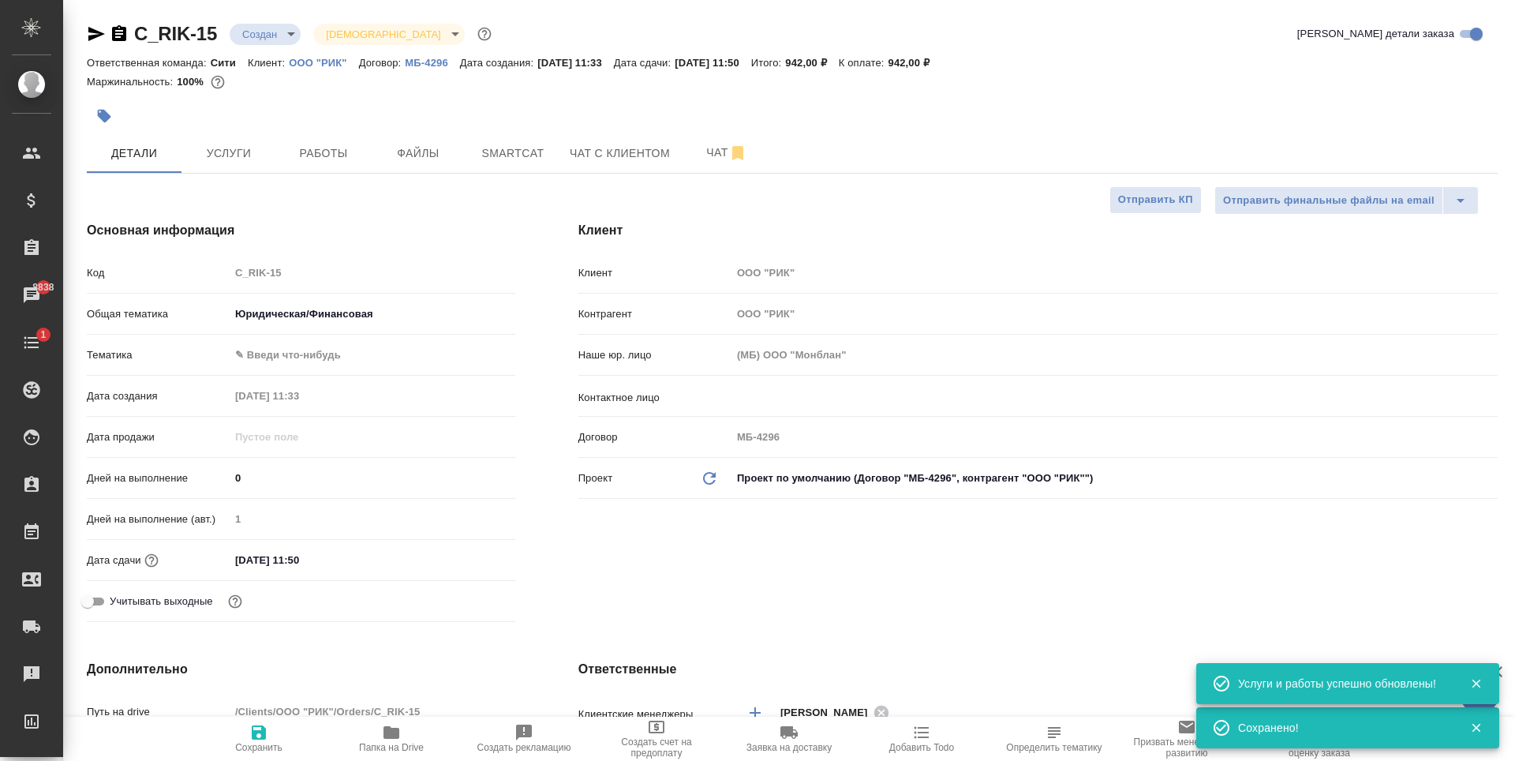
click at [282, 342] on body "🙏 .cls-1 fill:#fff; AWATERA [PERSON_NAME] Спецификации Заказы 8838 Чаты 1 Todo …" at bounding box center [757, 380] width 1515 height 761
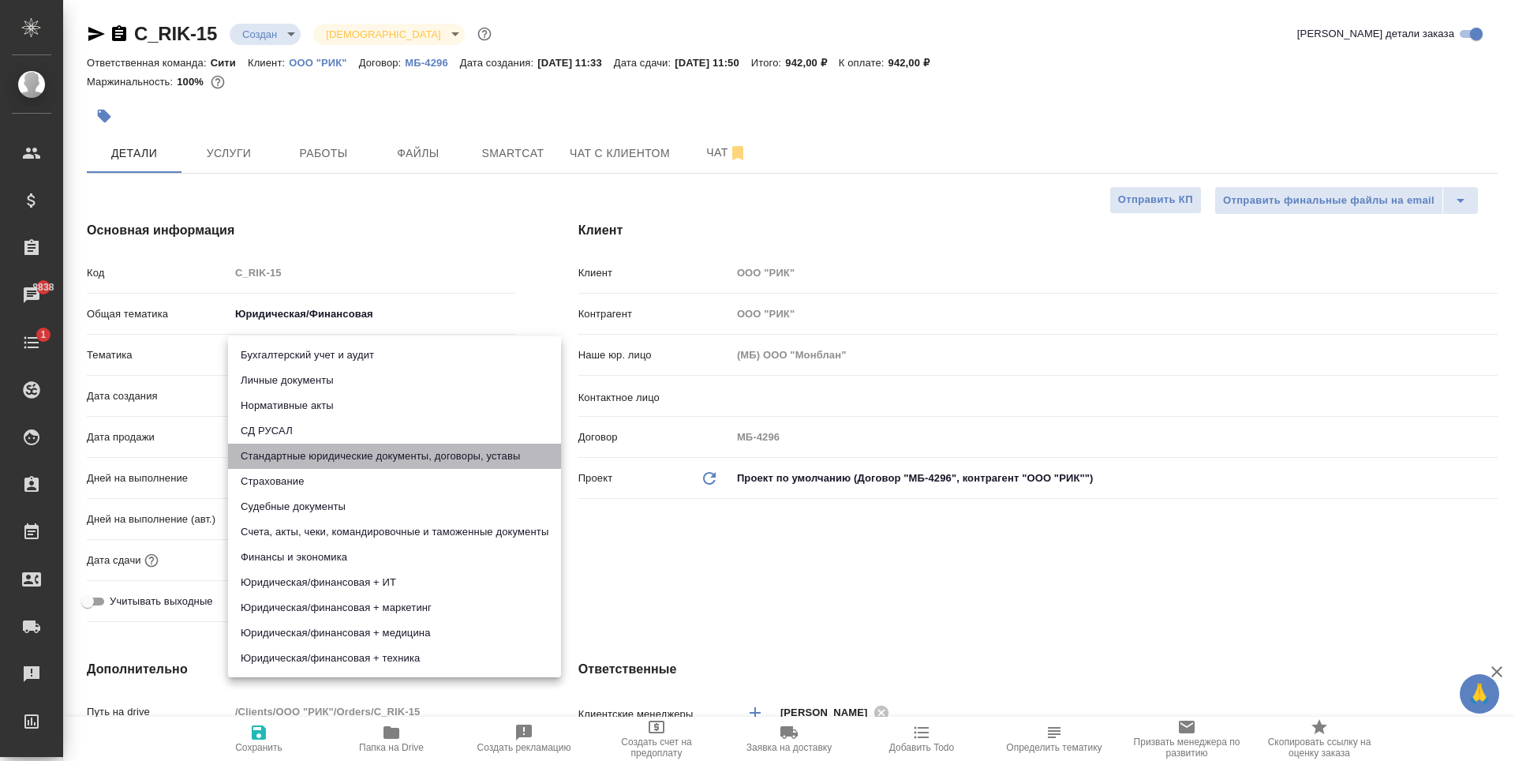
click at [383, 456] on li "Стандартные юридические документы, договоры, уставы" at bounding box center [394, 455] width 333 height 25
type textarea "x"
type input "5f647205b73bc97568ca66bf"
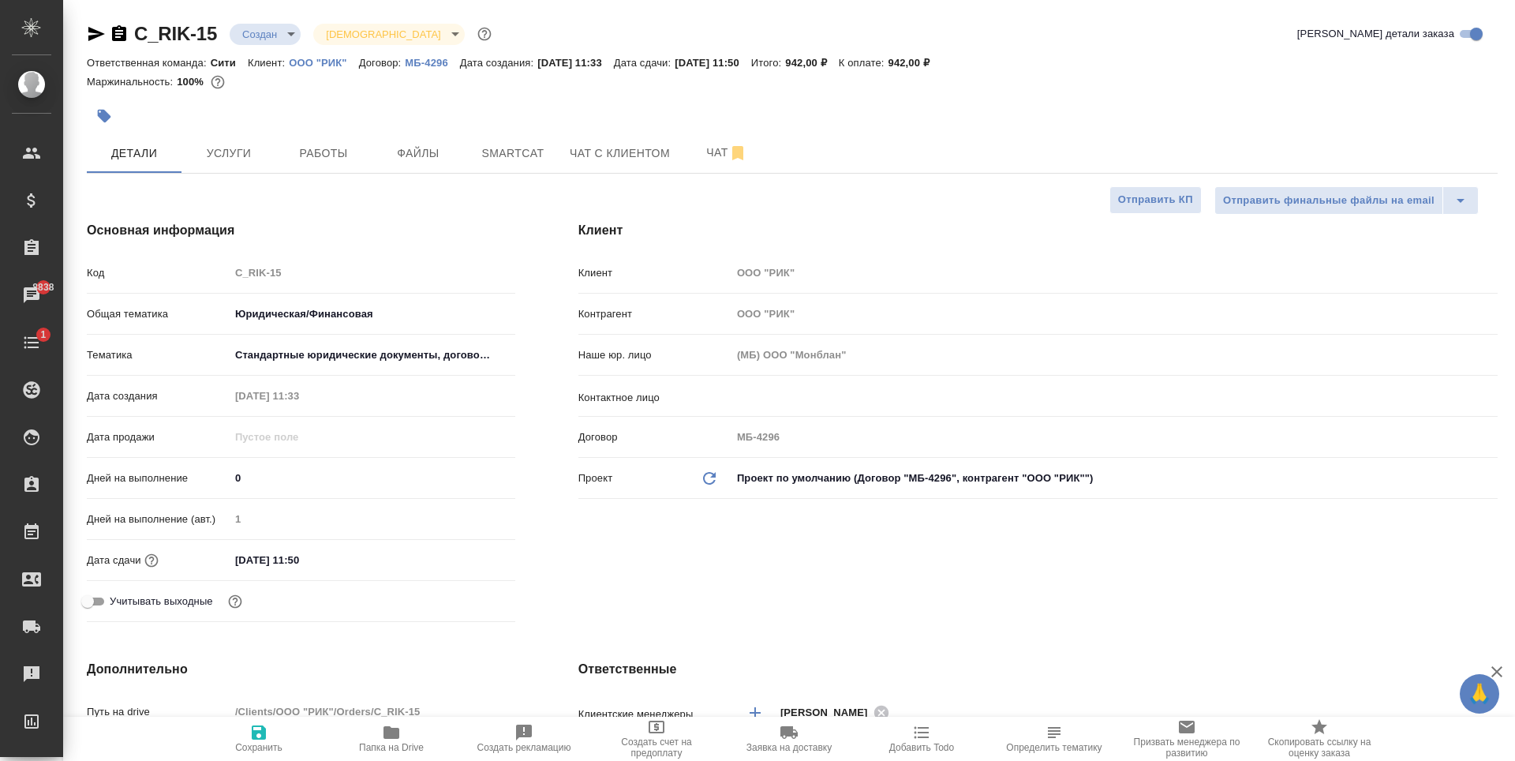
click at [368, 346] on body "🙏 .cls-1 fill:#fff; AWATERA [PERSON_NAME] Спецификации Заказы 8838 Чаты 1 Todo …" at bounding box center [757, 380] width 1515 height 761
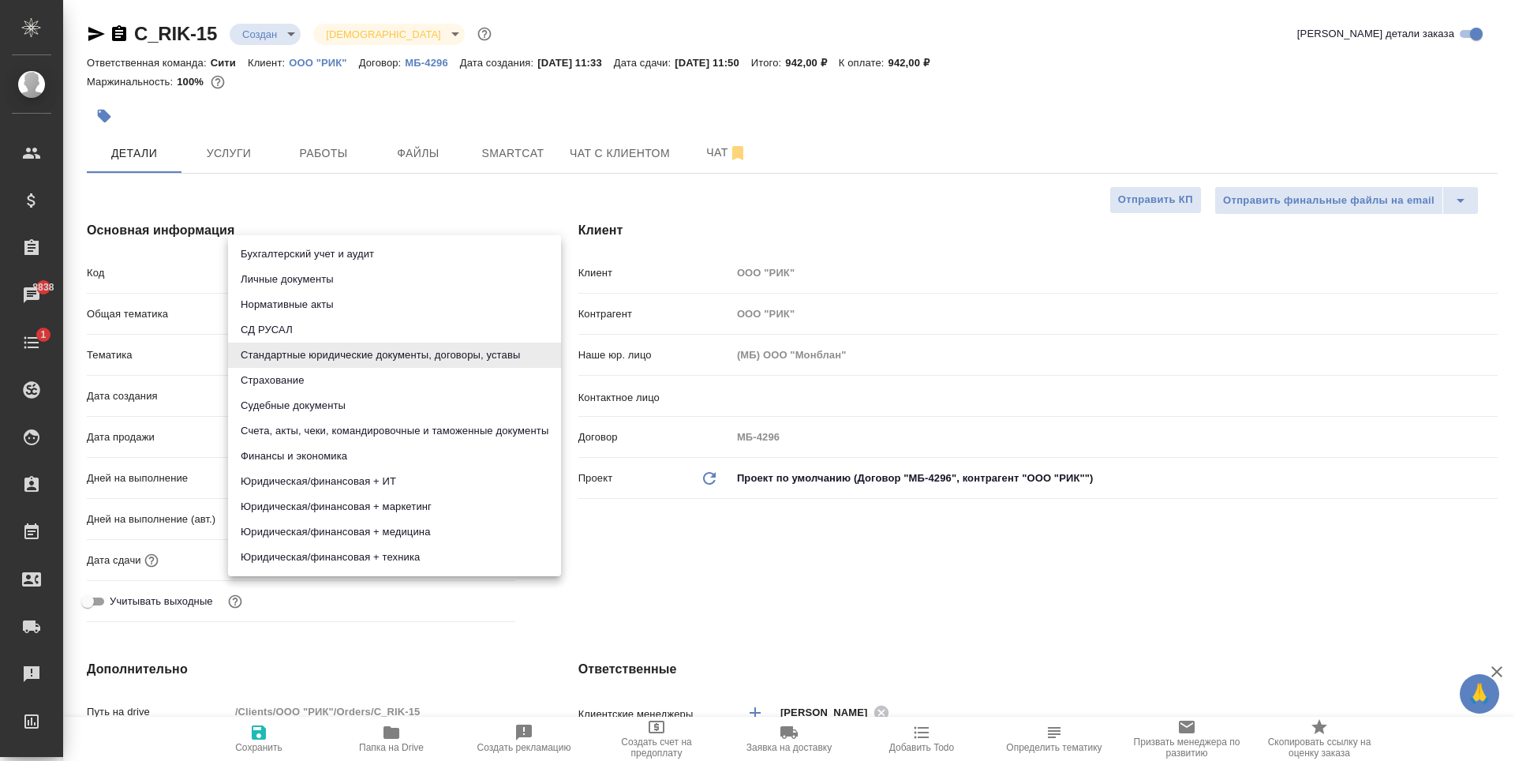
click at [252, 731] on div at bounding box center [757, 380] width 1515 height 761
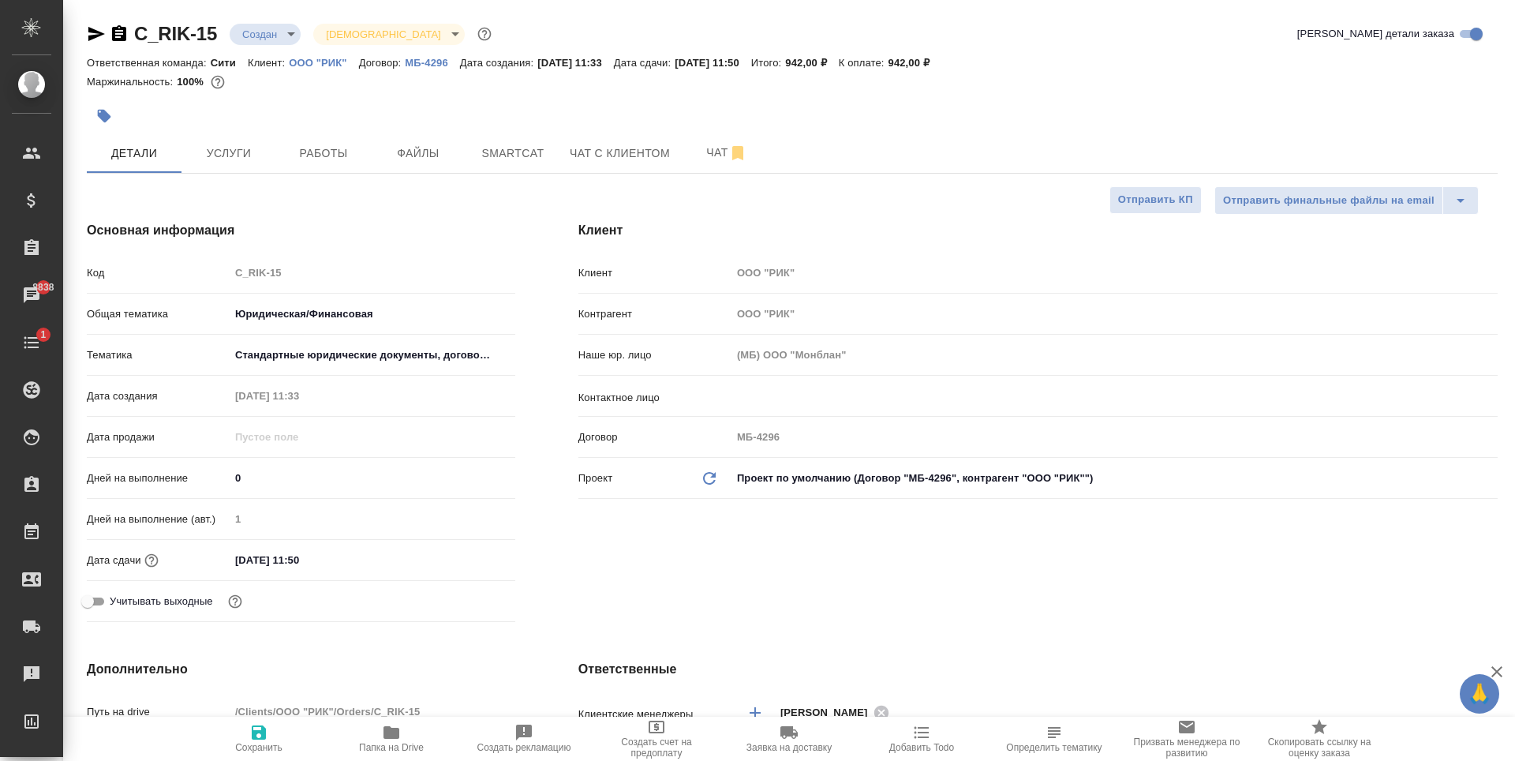
click at [252, 731] on icon "button" at bounding box center [259, 732] width 14 height 14
type textarea "x"
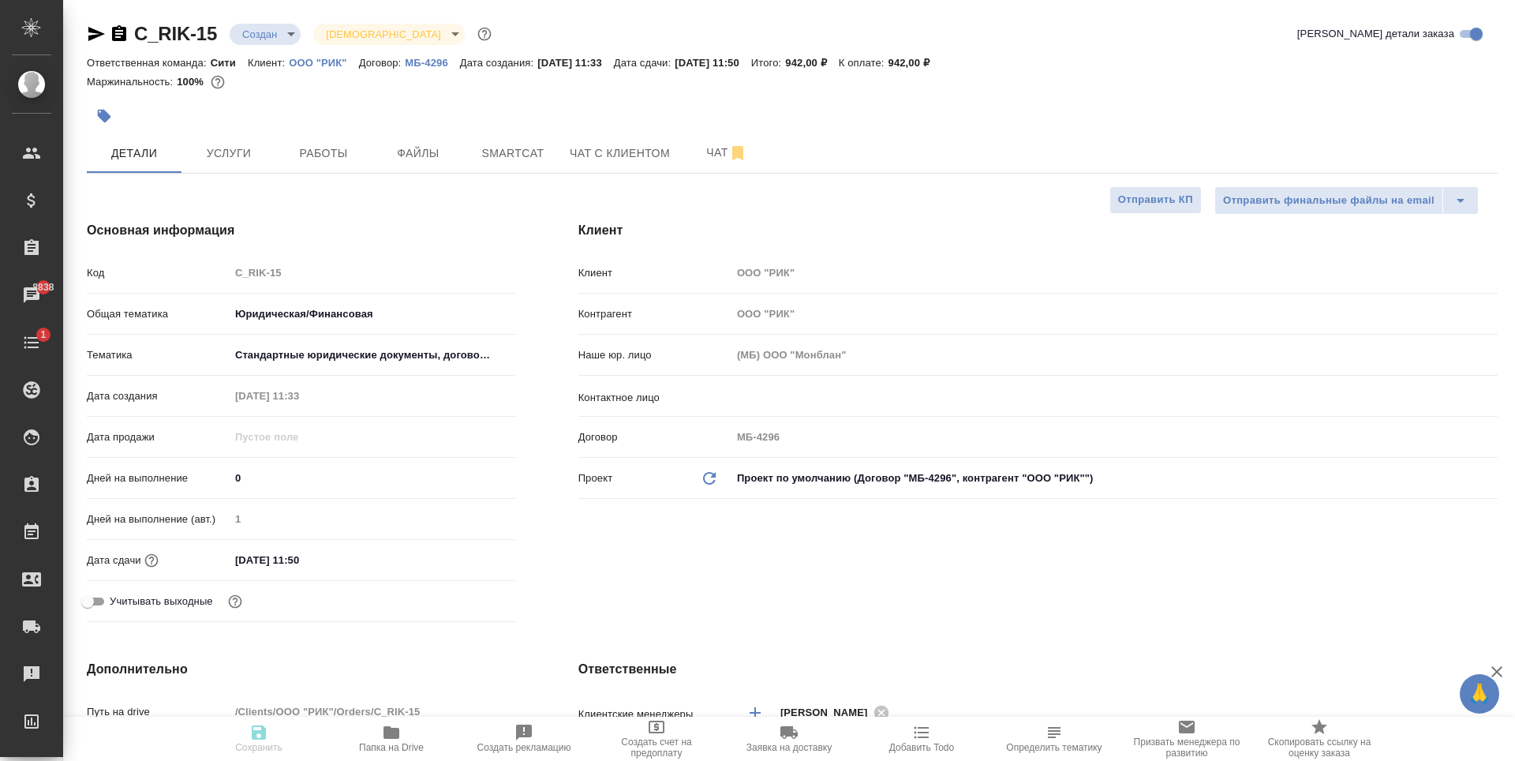
type textarea "x"
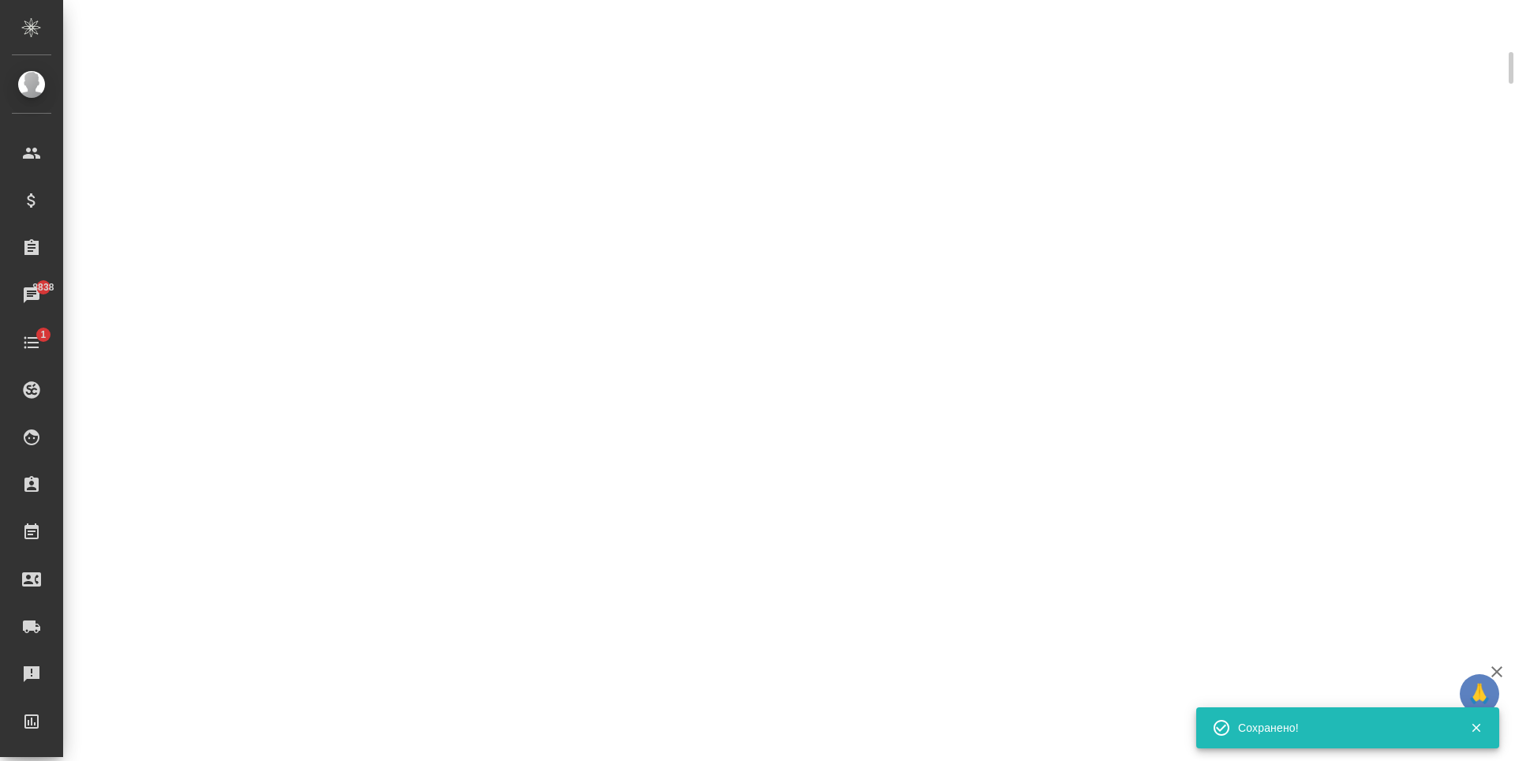
select select "RU"
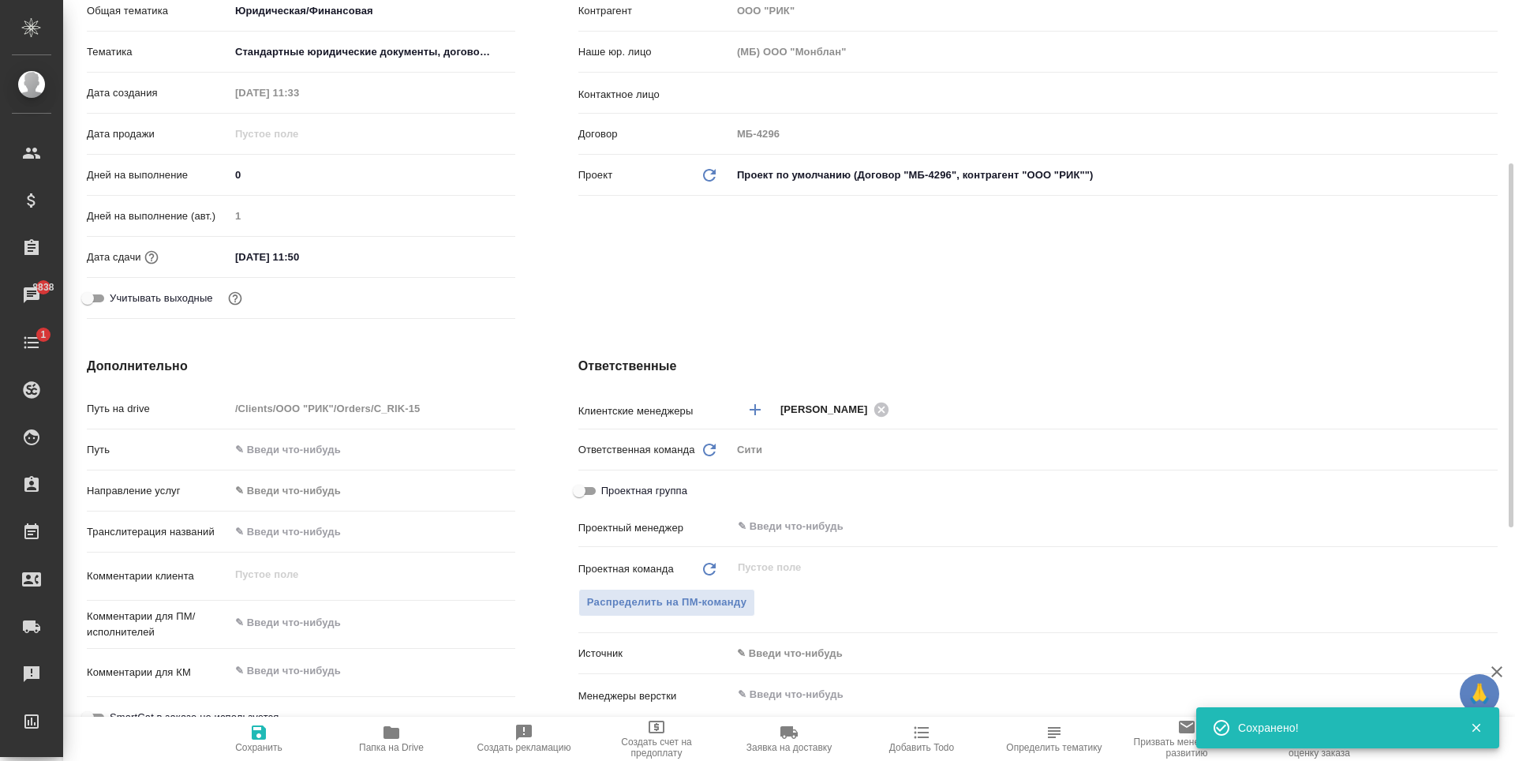
scroll to position [316, 0]
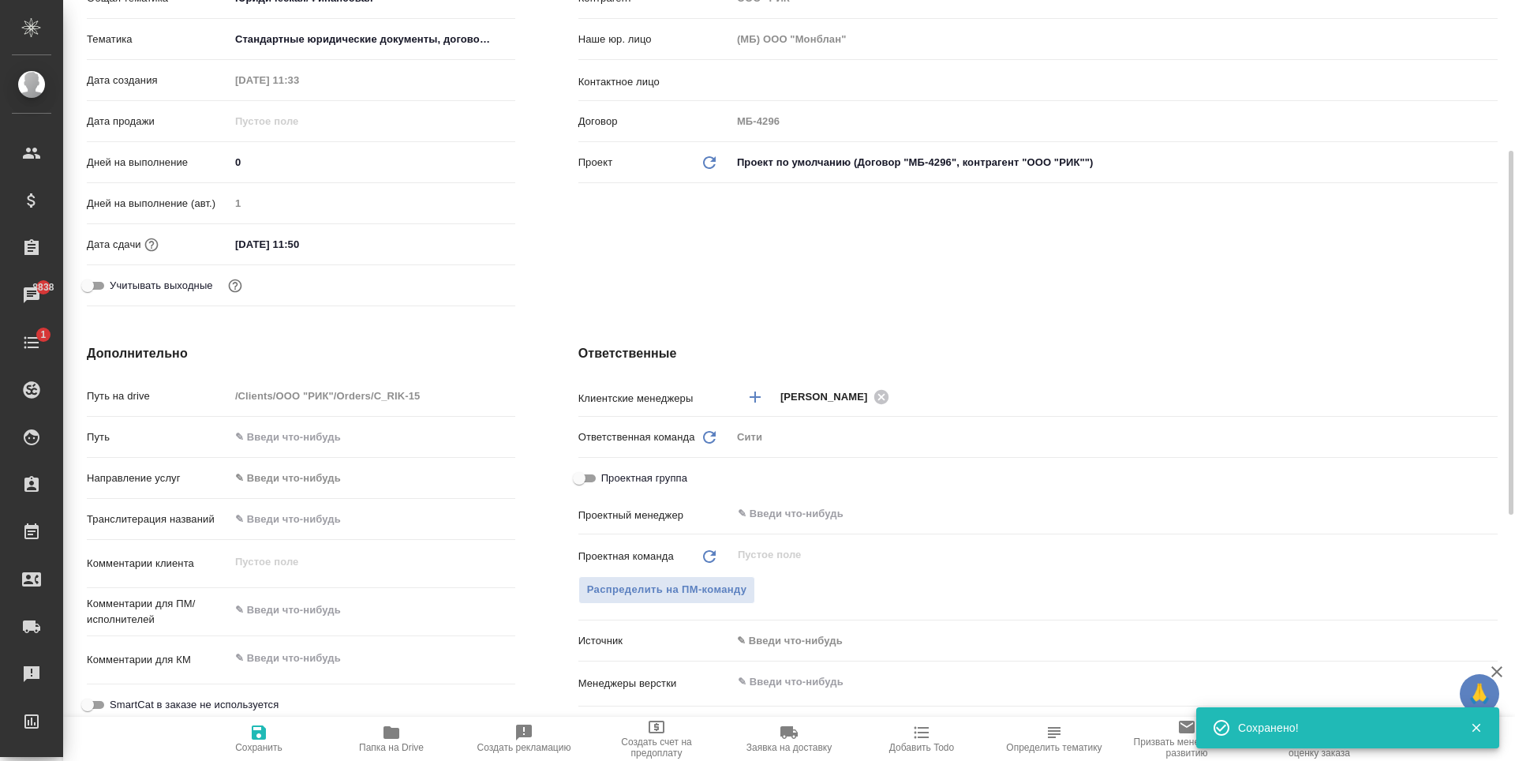
type textarea "x"
click at [287, 617] on textarea at bounding box center [372, 610] width 284 height 27
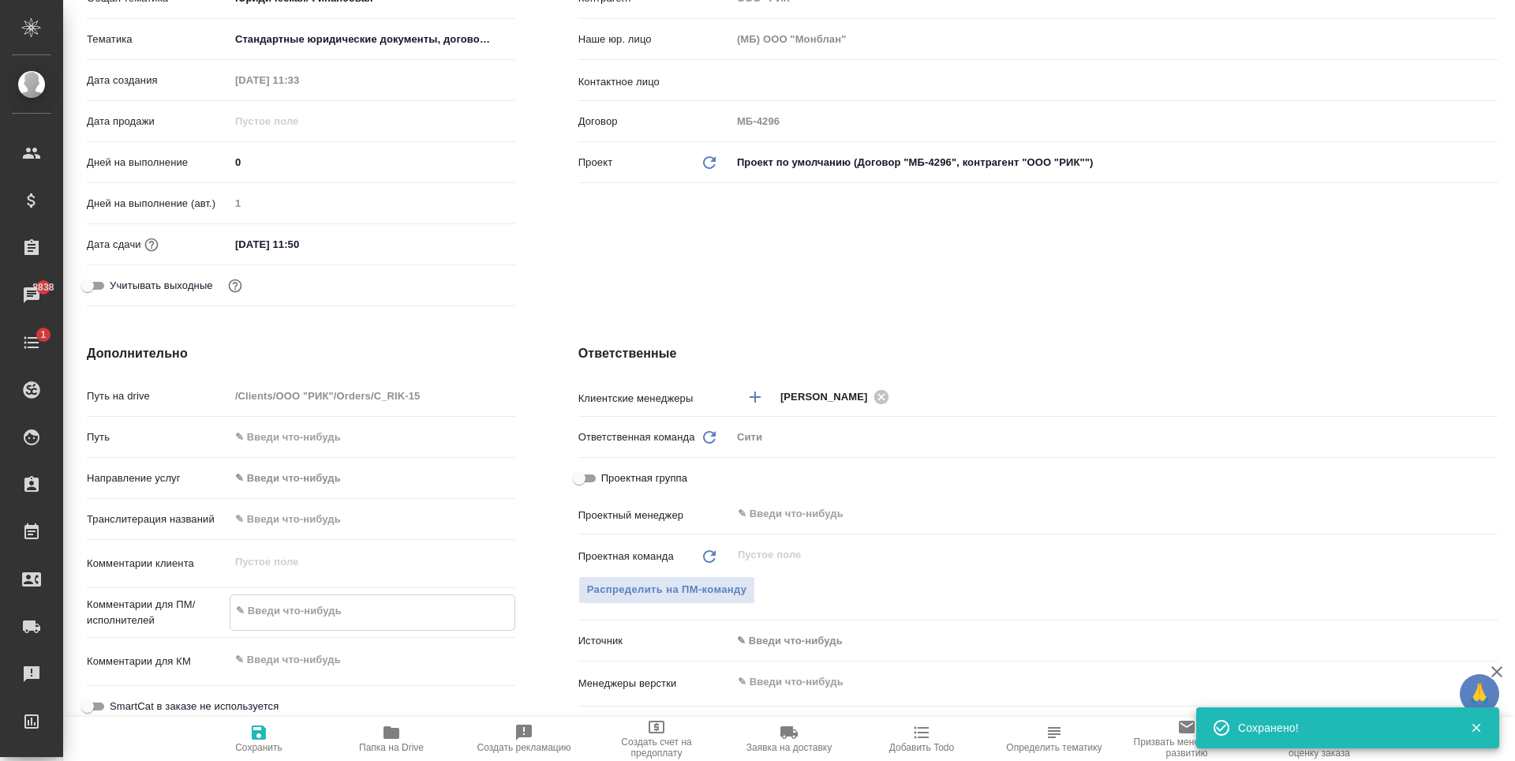
type textarea "С"
type textarea "x"
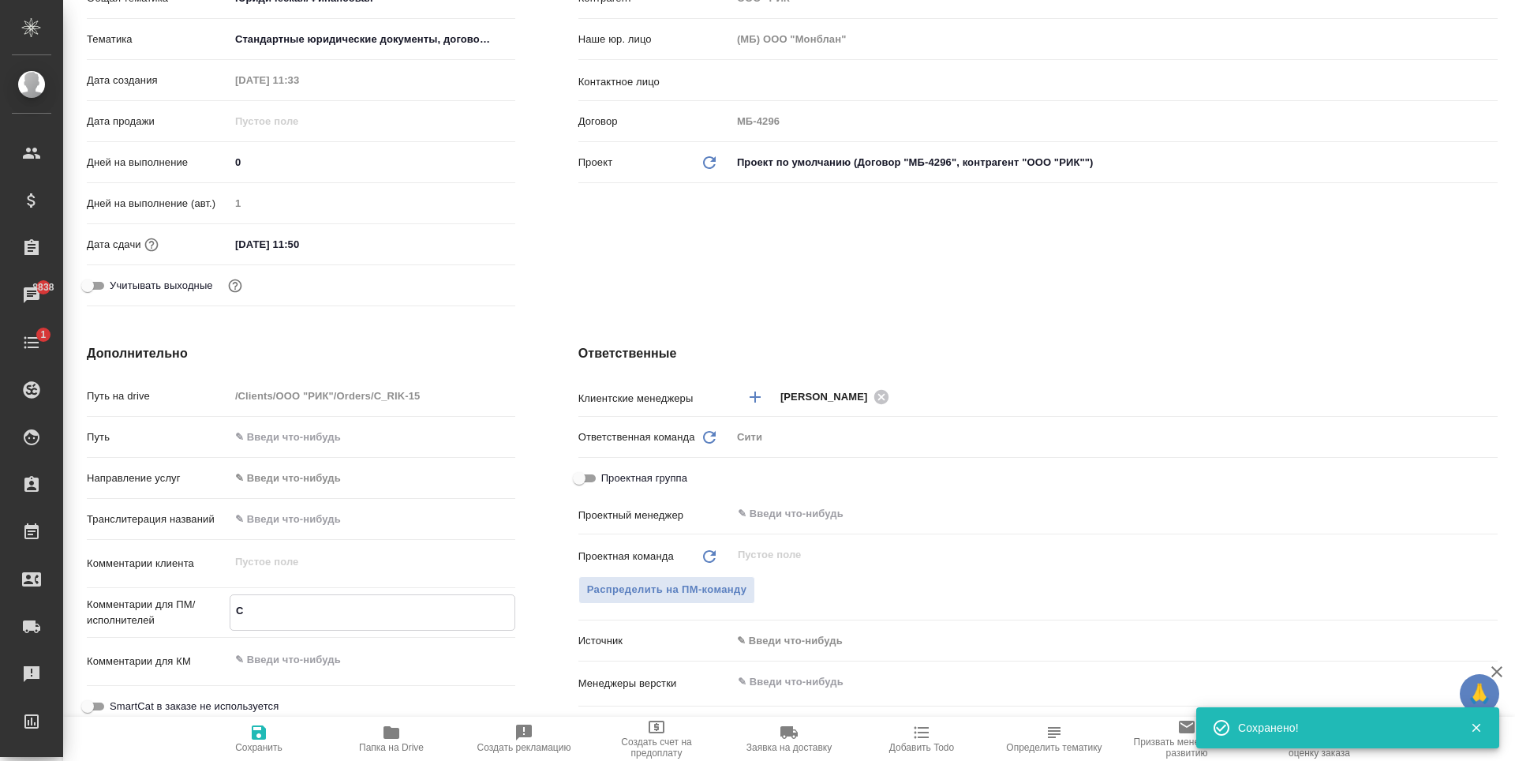
type textarea "Сд"
type textarea "x"
type textarea "Сдел"
type textarea "x"
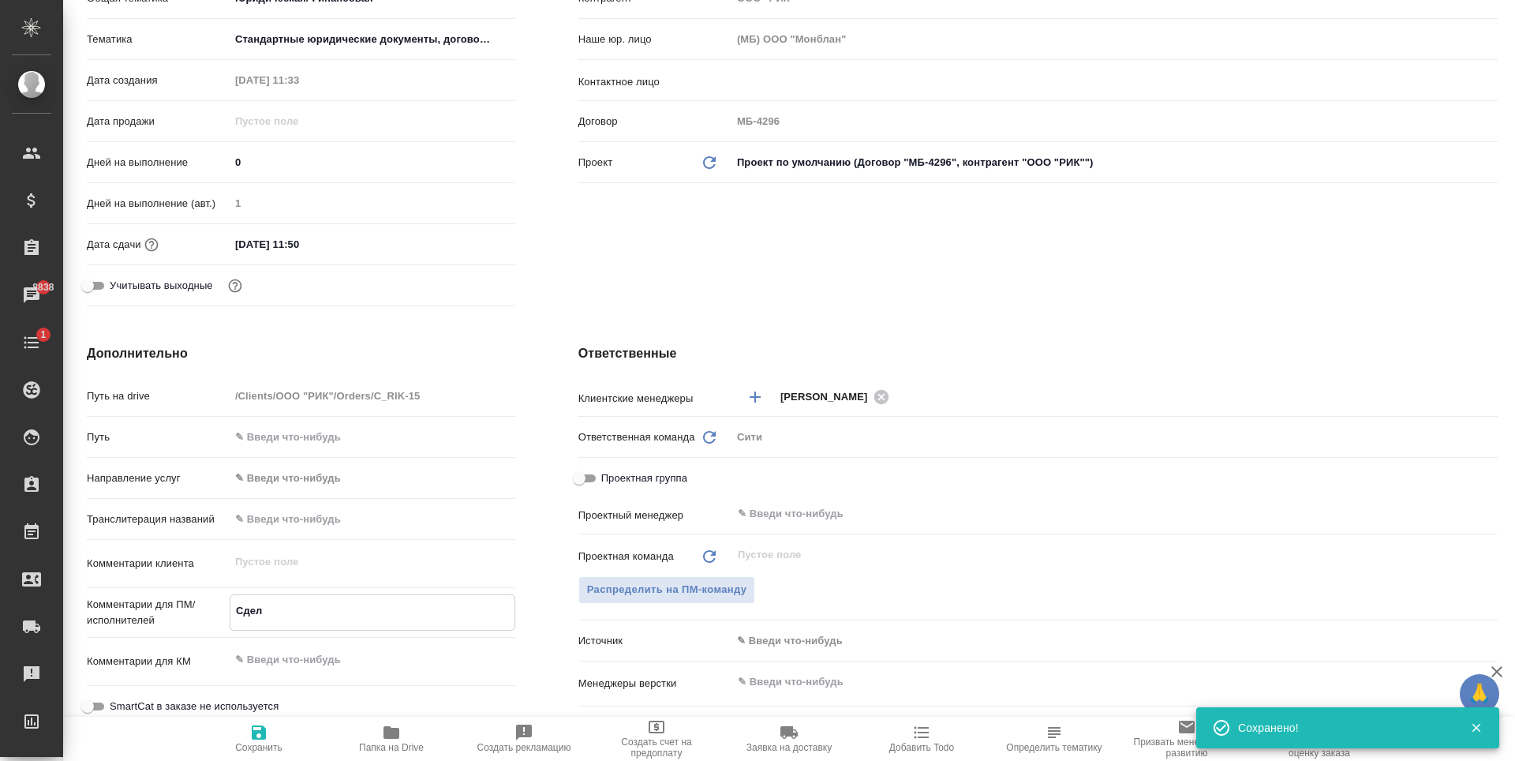
type textarea "Сдела"
type textarea "x"
type textarea "Сделай"
type textarea "x"
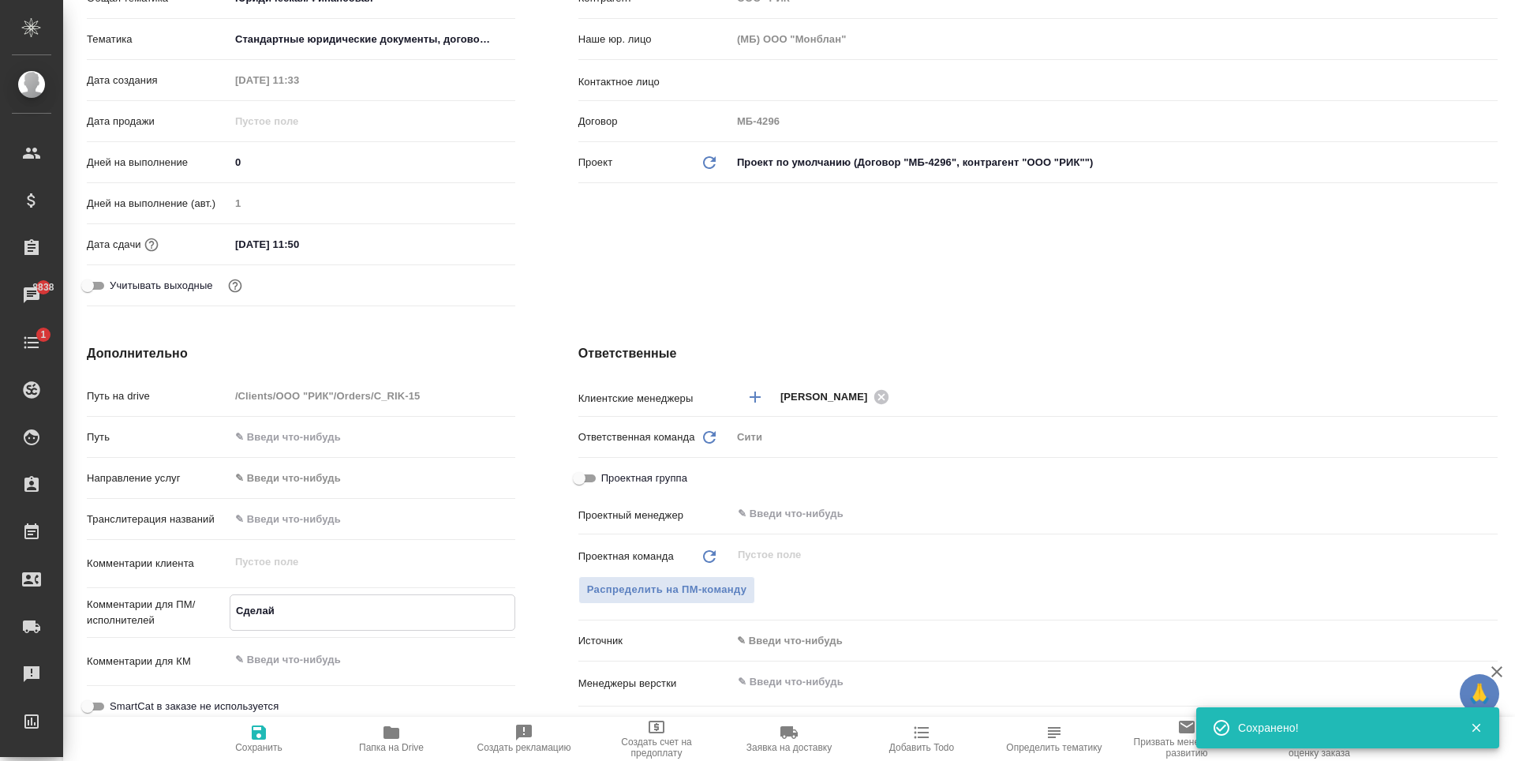
type textarea "Сделайт"
type textarea "x"
type textarea "Сделайте"
type textarea "x"
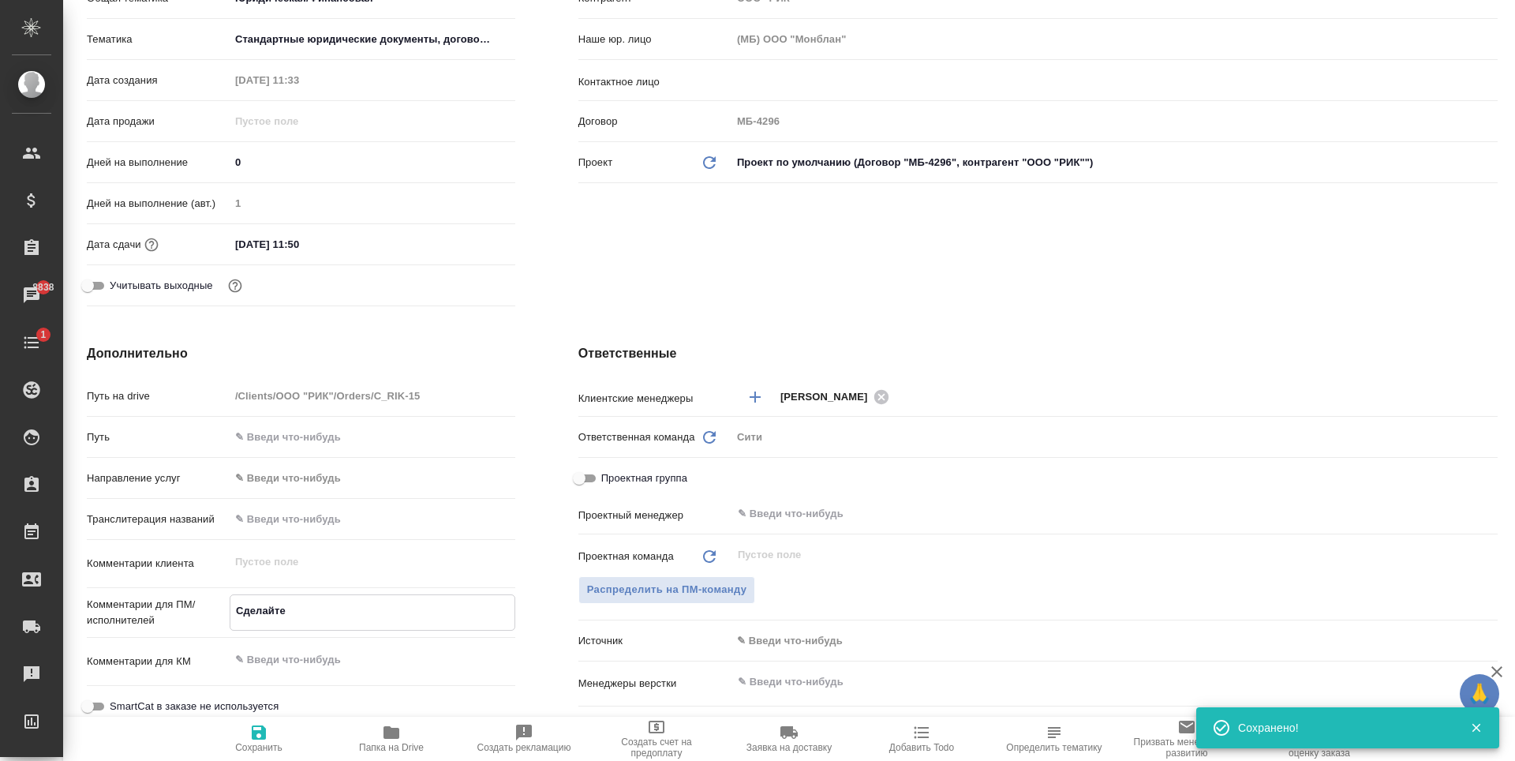
type textarea "Сделайте т"
type textarea "x"
type textarea "Сделайте тикеит"
type textarea "x"
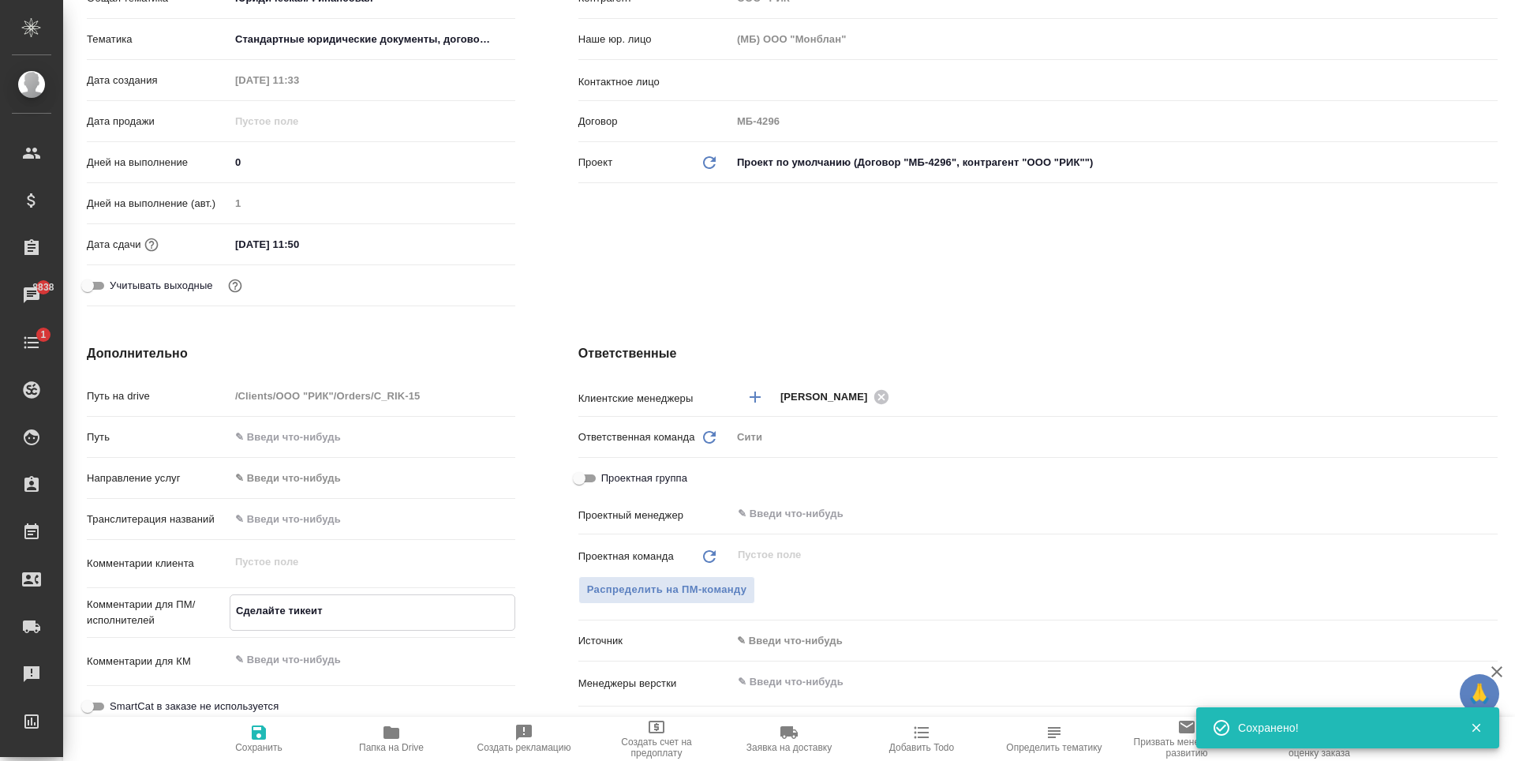
type textarea "x"
type textarea "Сделайте тикеит,"
type textarea "x"
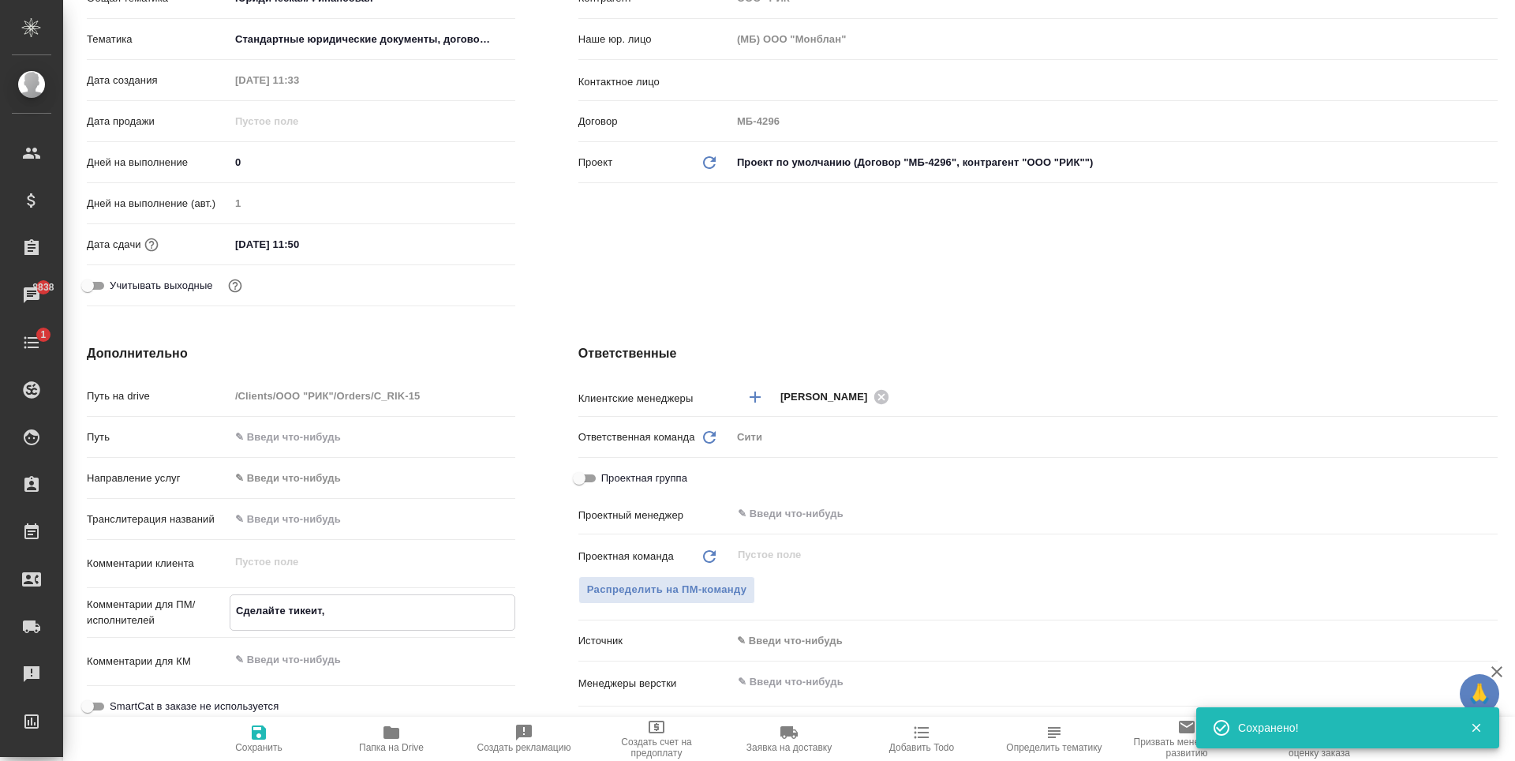
type textarea "x"
type textarea "Сделайте тикеит,"
type textarea "x"
type textarea "Сделайте тикеит, п"
type textarea "x"
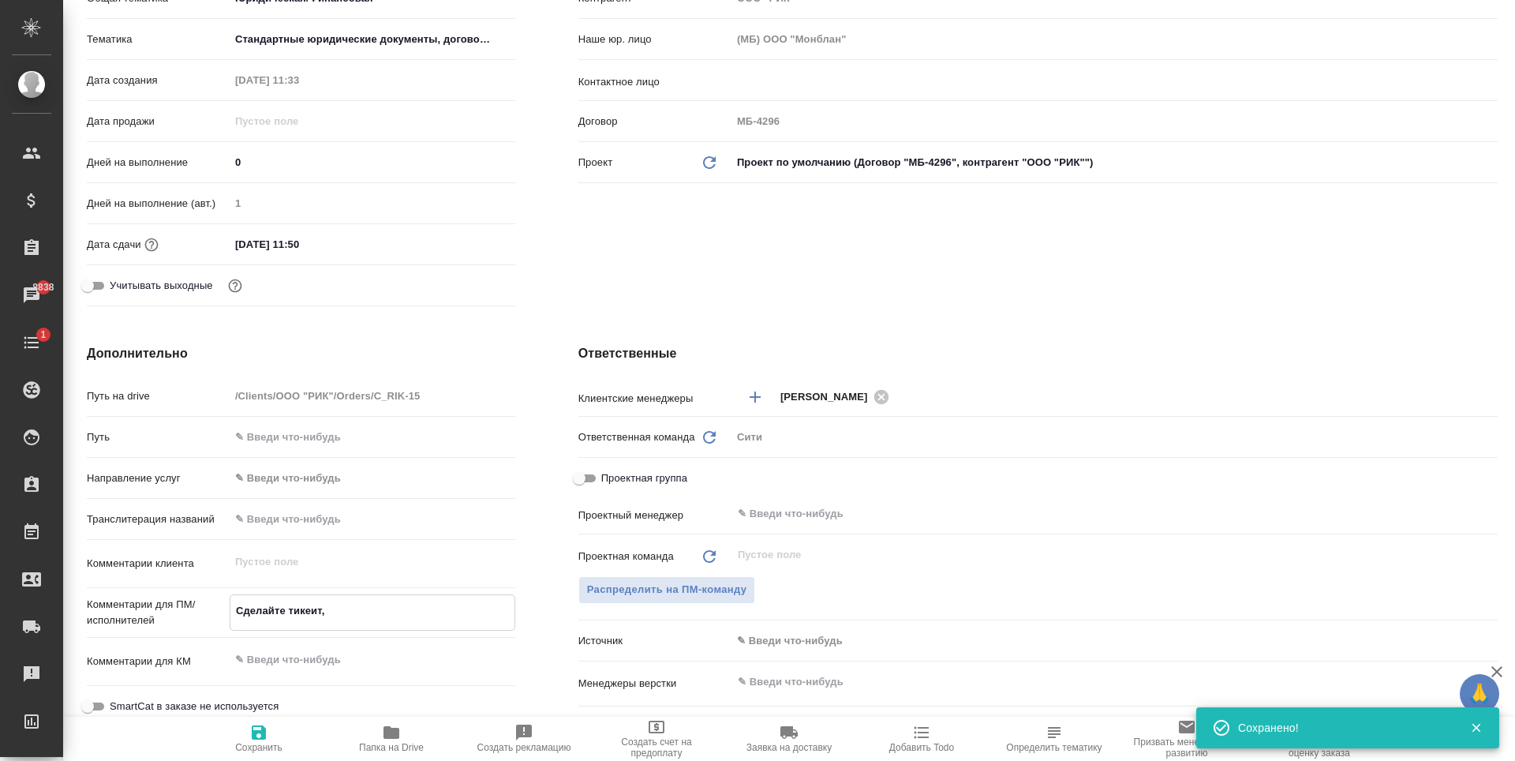
type textarea "x"
type textarea "Сделайте тикеит, плиз"
type textarea "x"
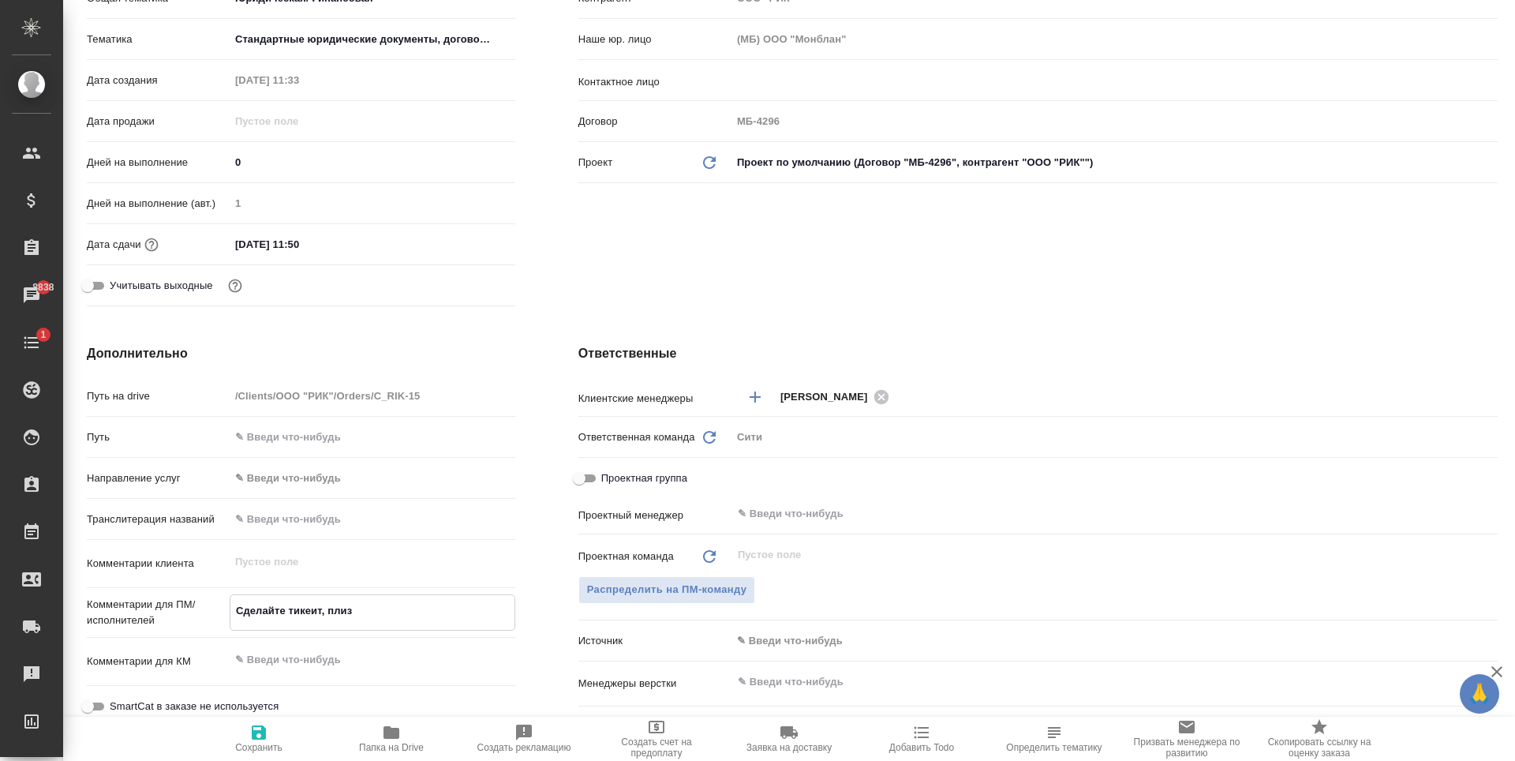
type textarea "Сделайте тикеит, плиз"
type textarea "x"
click at [260, 735] on icon "button" at bounding box center [258, 732] width 19 height 19
type textarea "x"
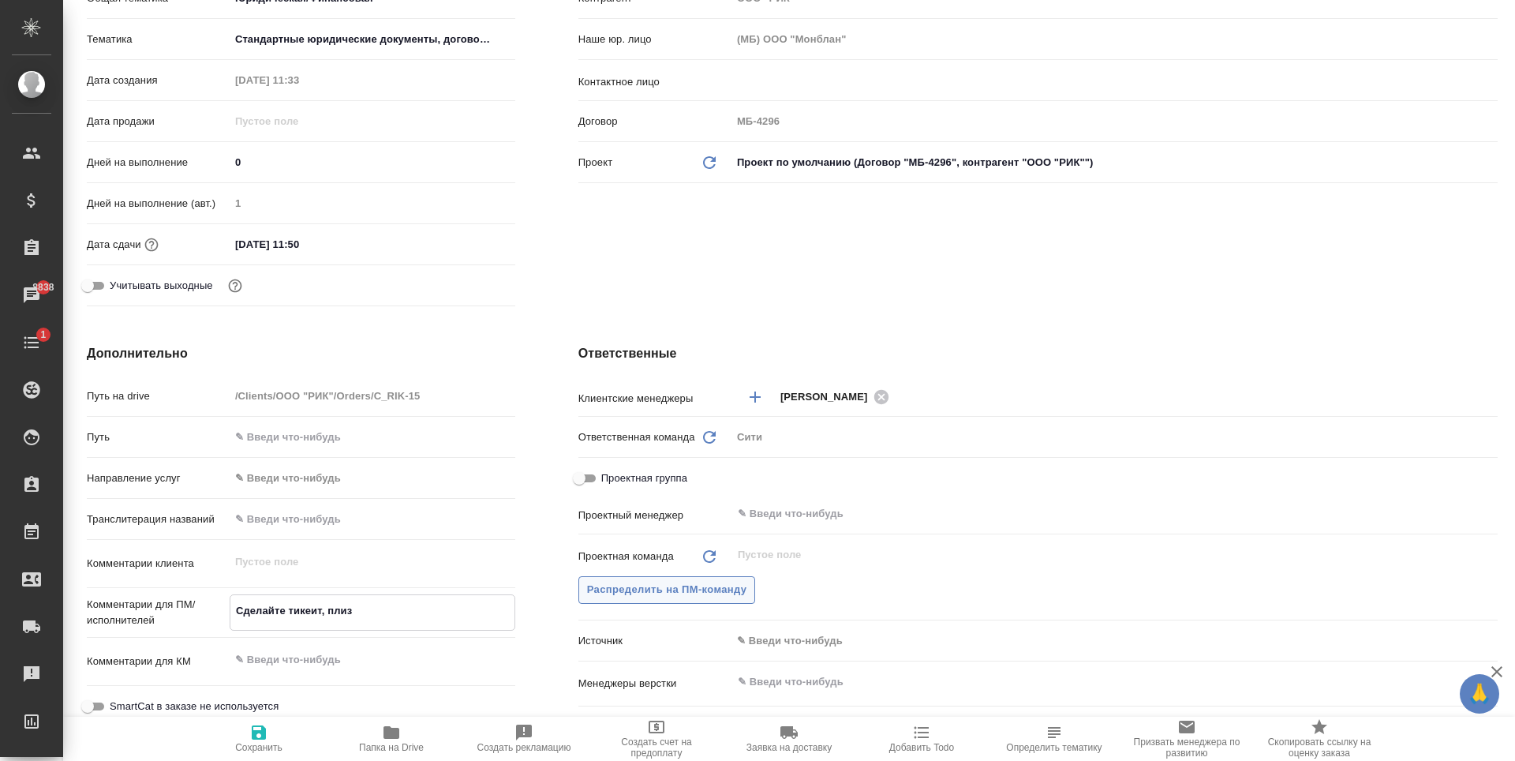
type textarea "x"
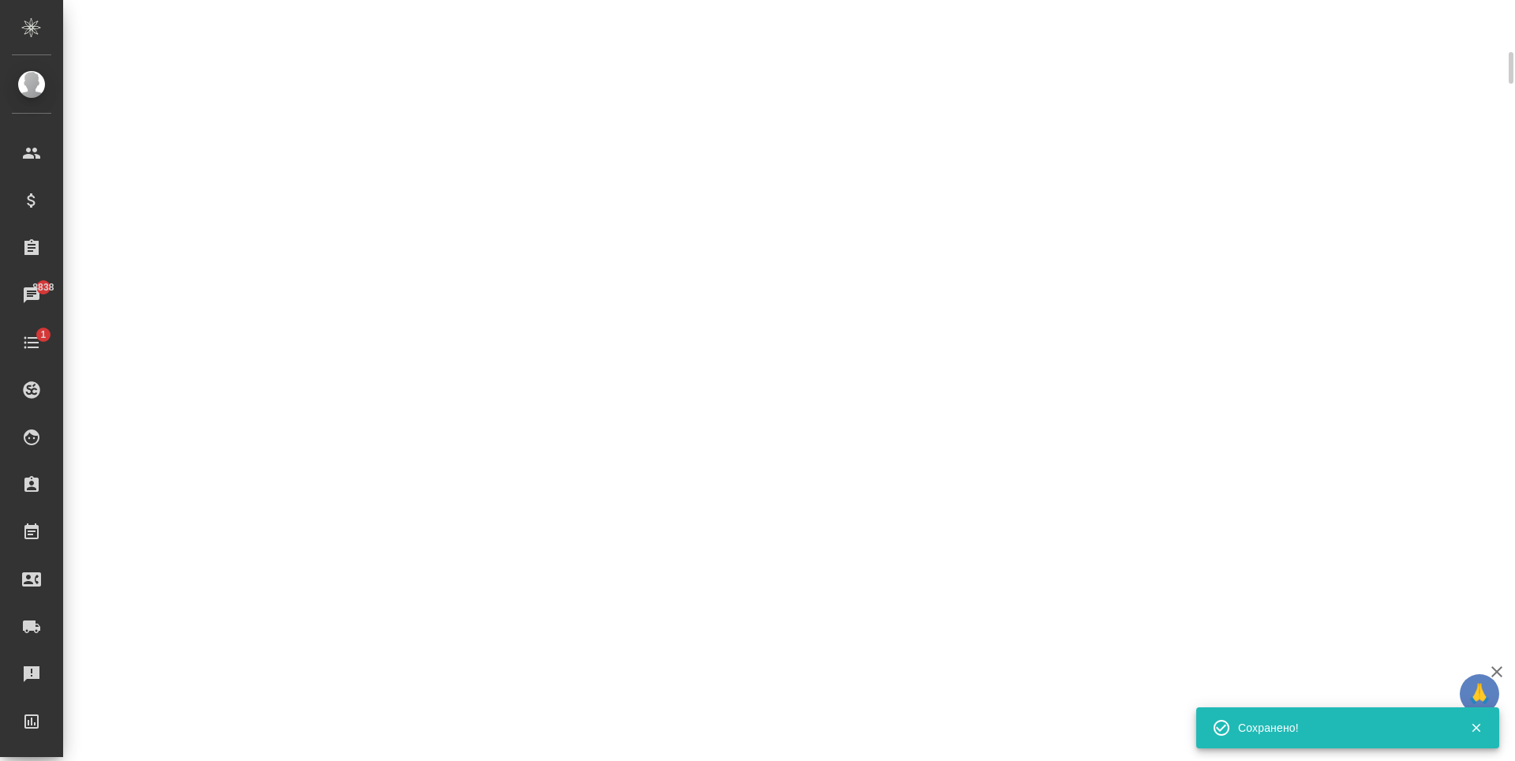
select select "RU"
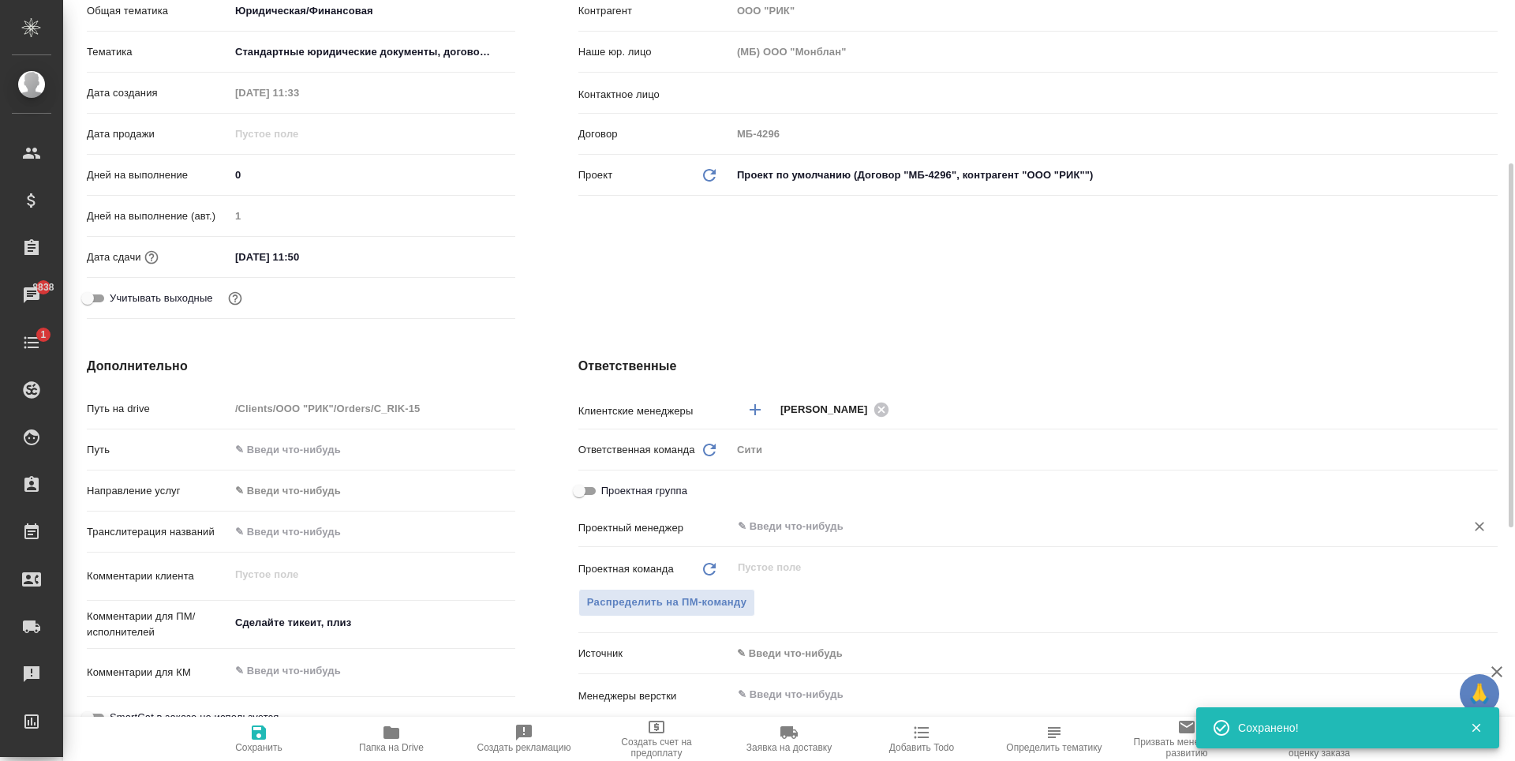
type textarea "x"
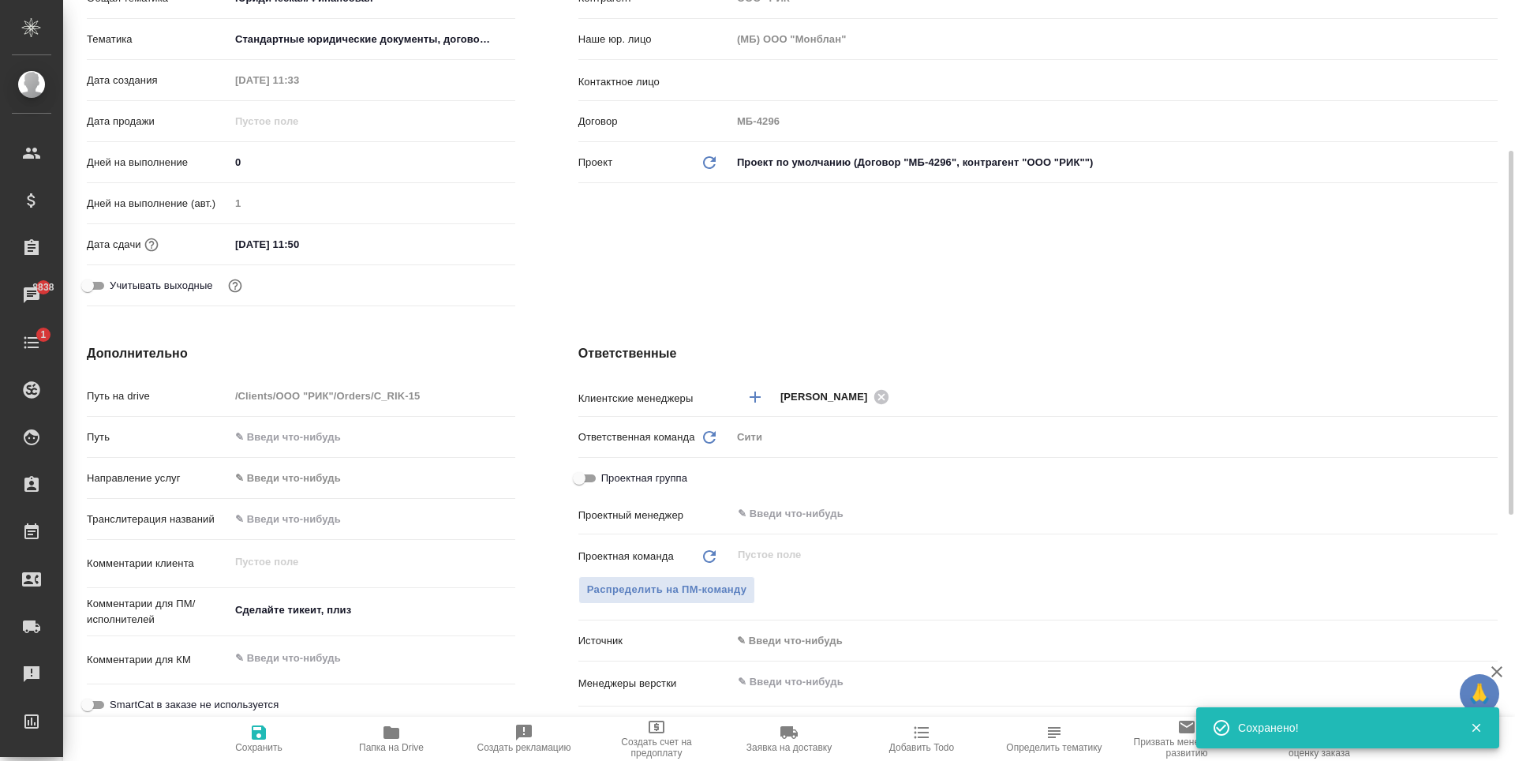
scroll to position [552, 0]
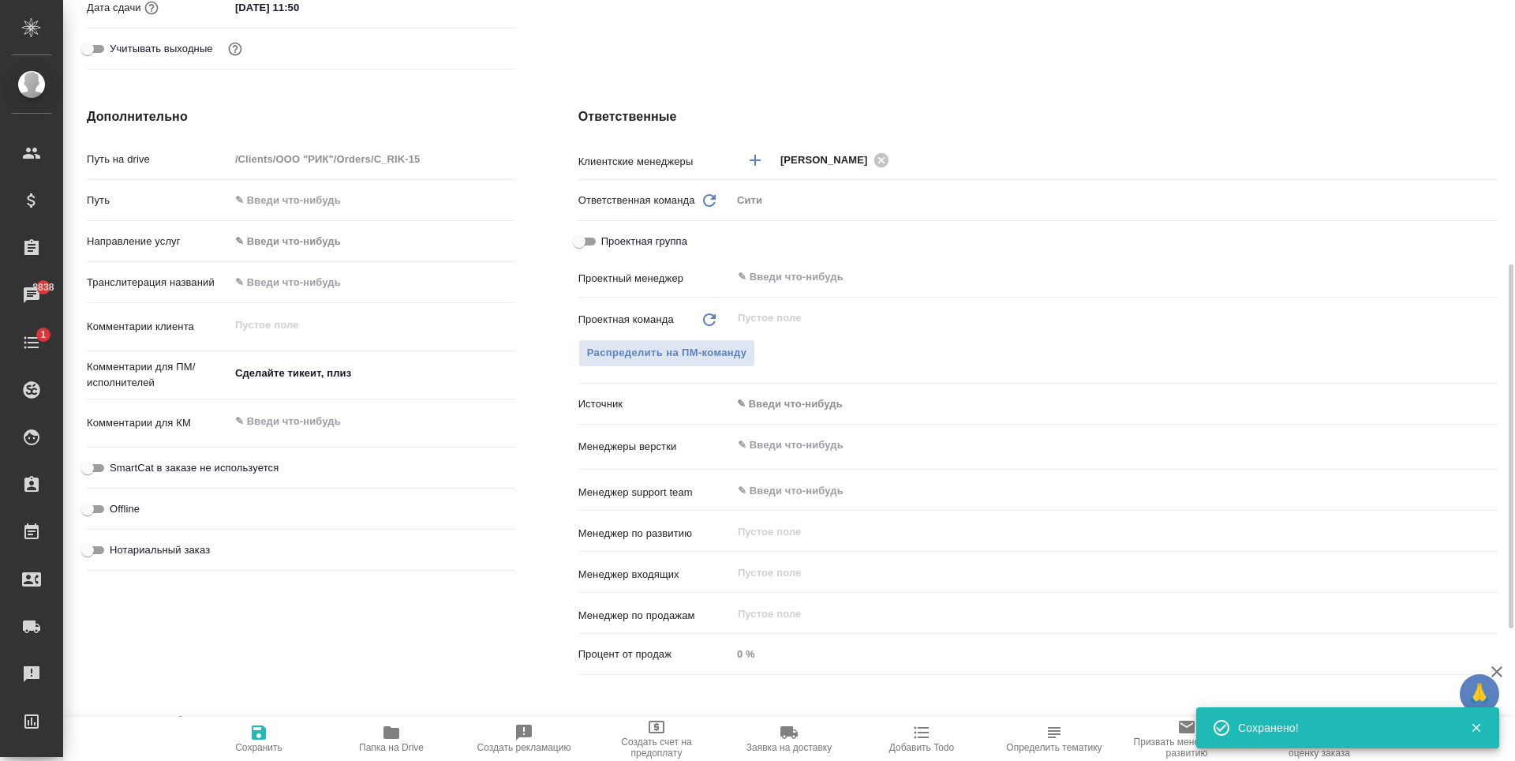
click at [814, 442] on input "text" at bounding box center [1088, 445] width 704 height 19
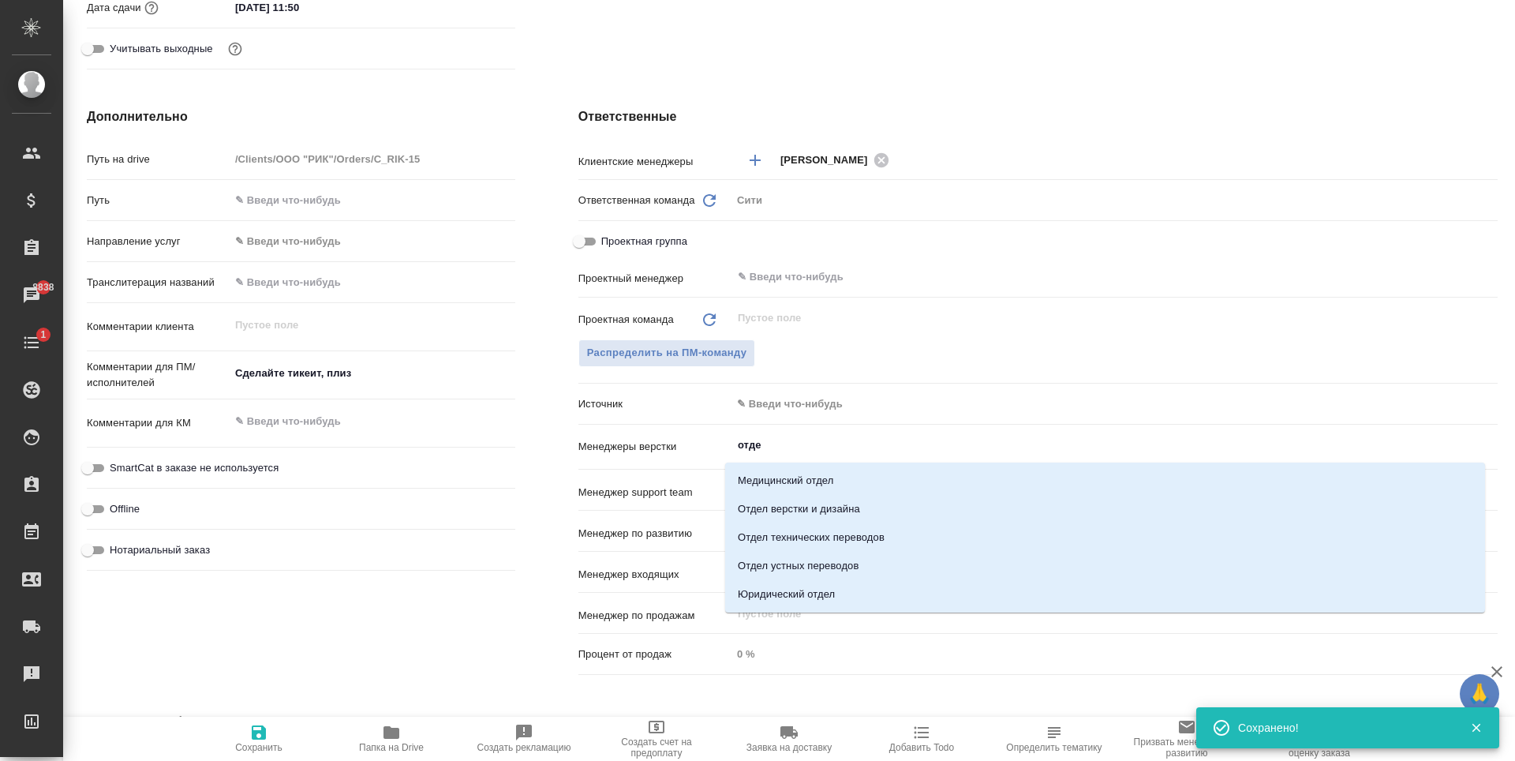
type input "отдел"
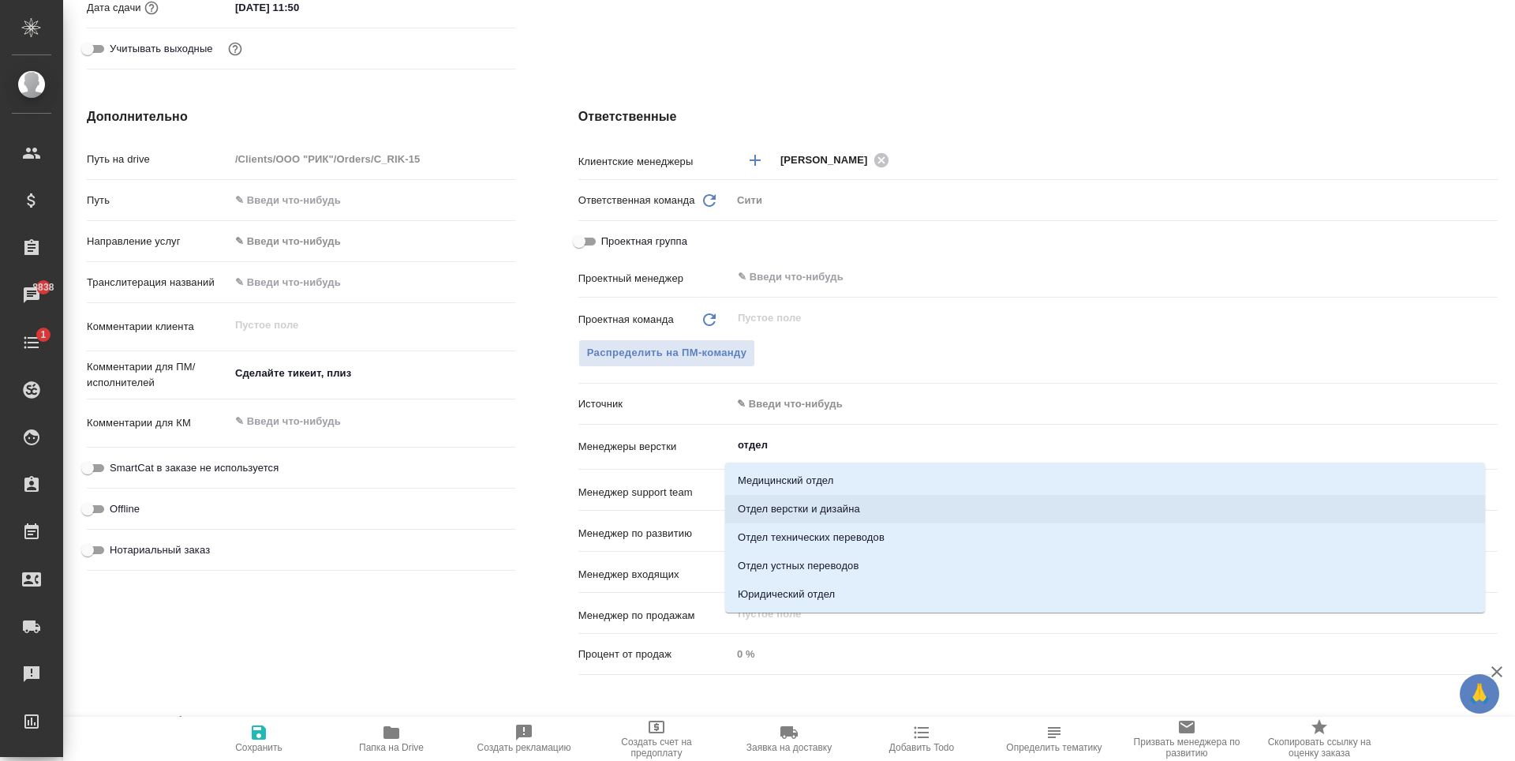
click at [803, 510] on li "Отдел верстки и дизайна" at bounding box center [1105, 509] width 760 height 28
type textarea "x"
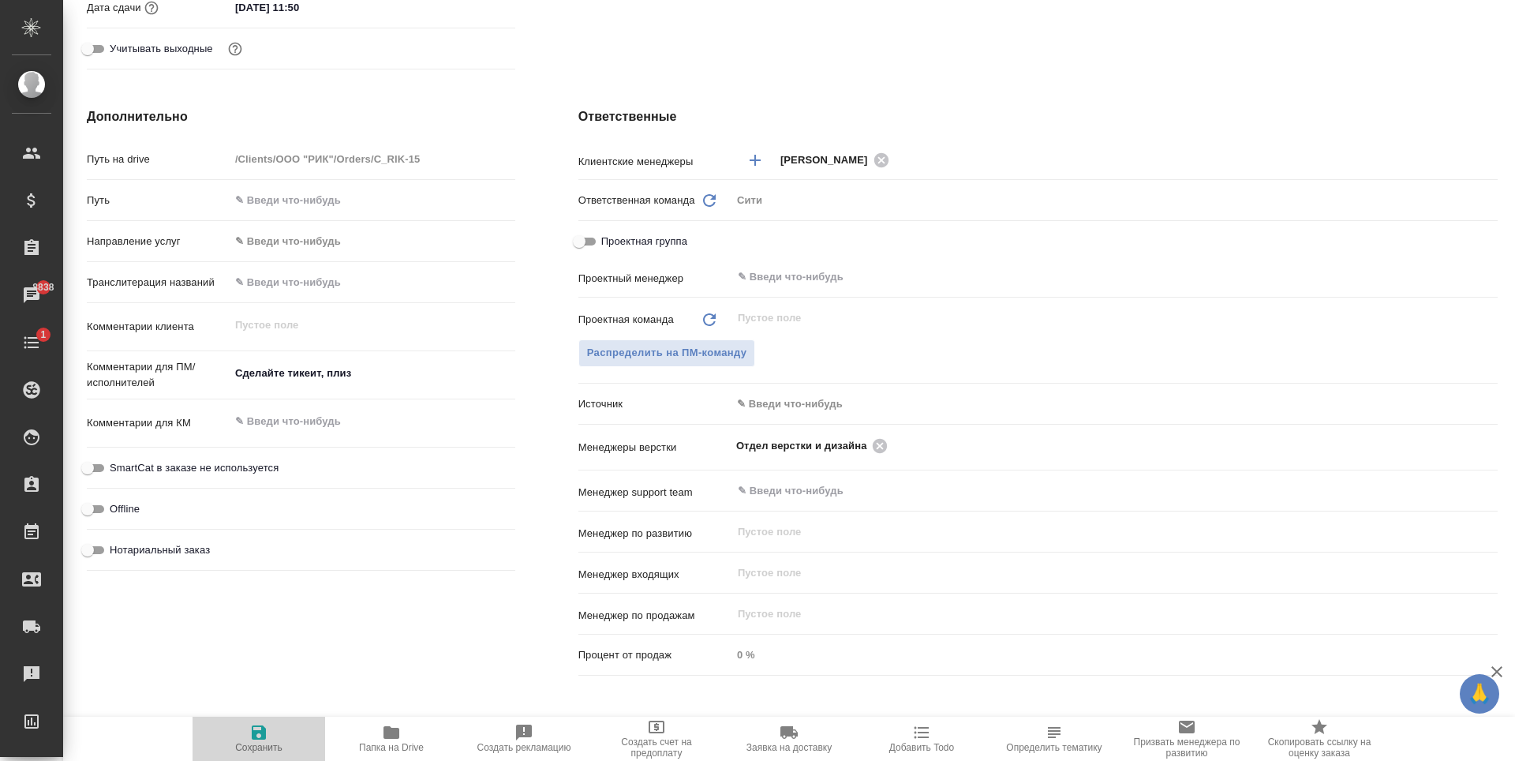
click at [265, 735] on icon "button" at bounding box center [259, 732] width 14 height 14
type textarea "x"
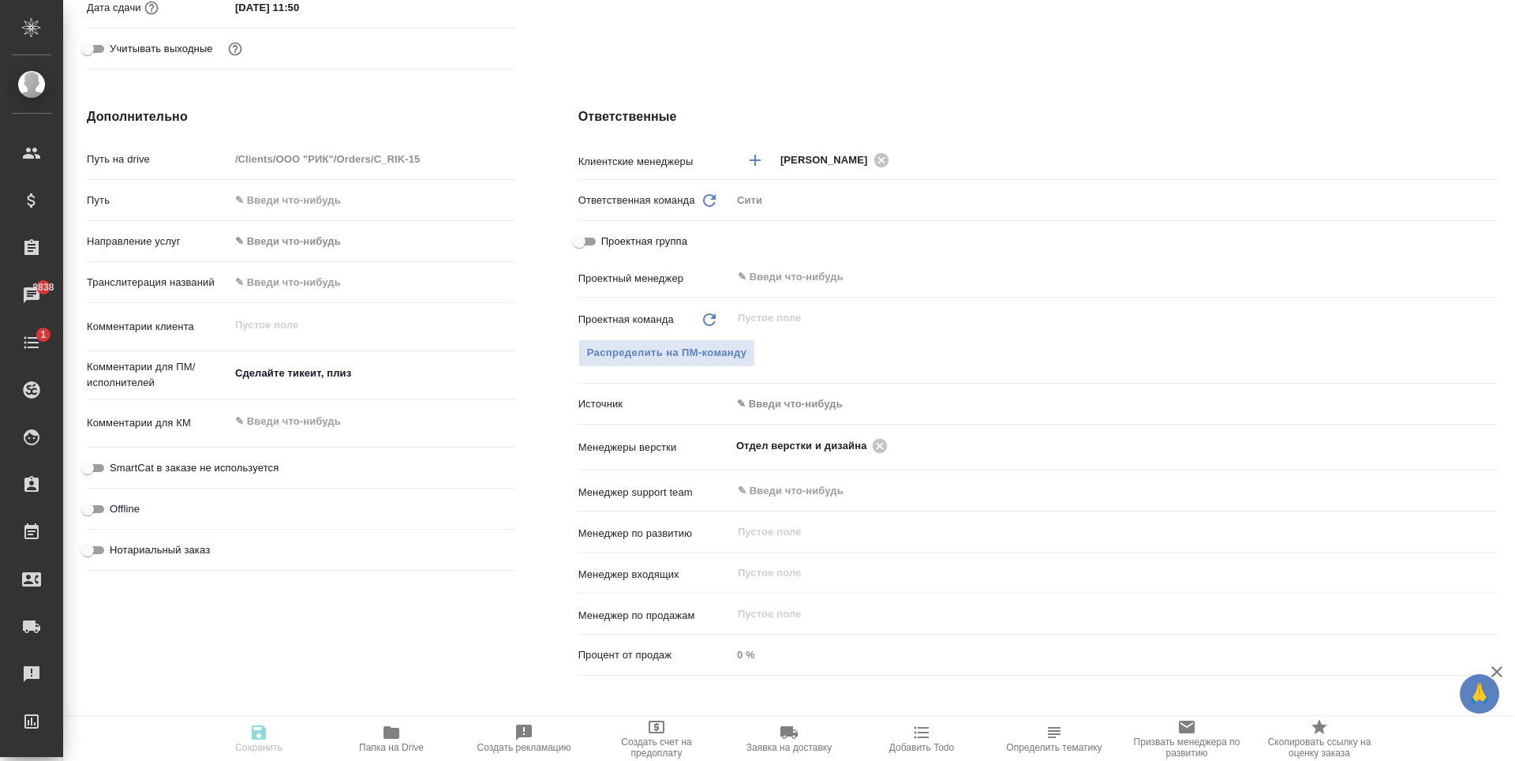
type textarea "x"
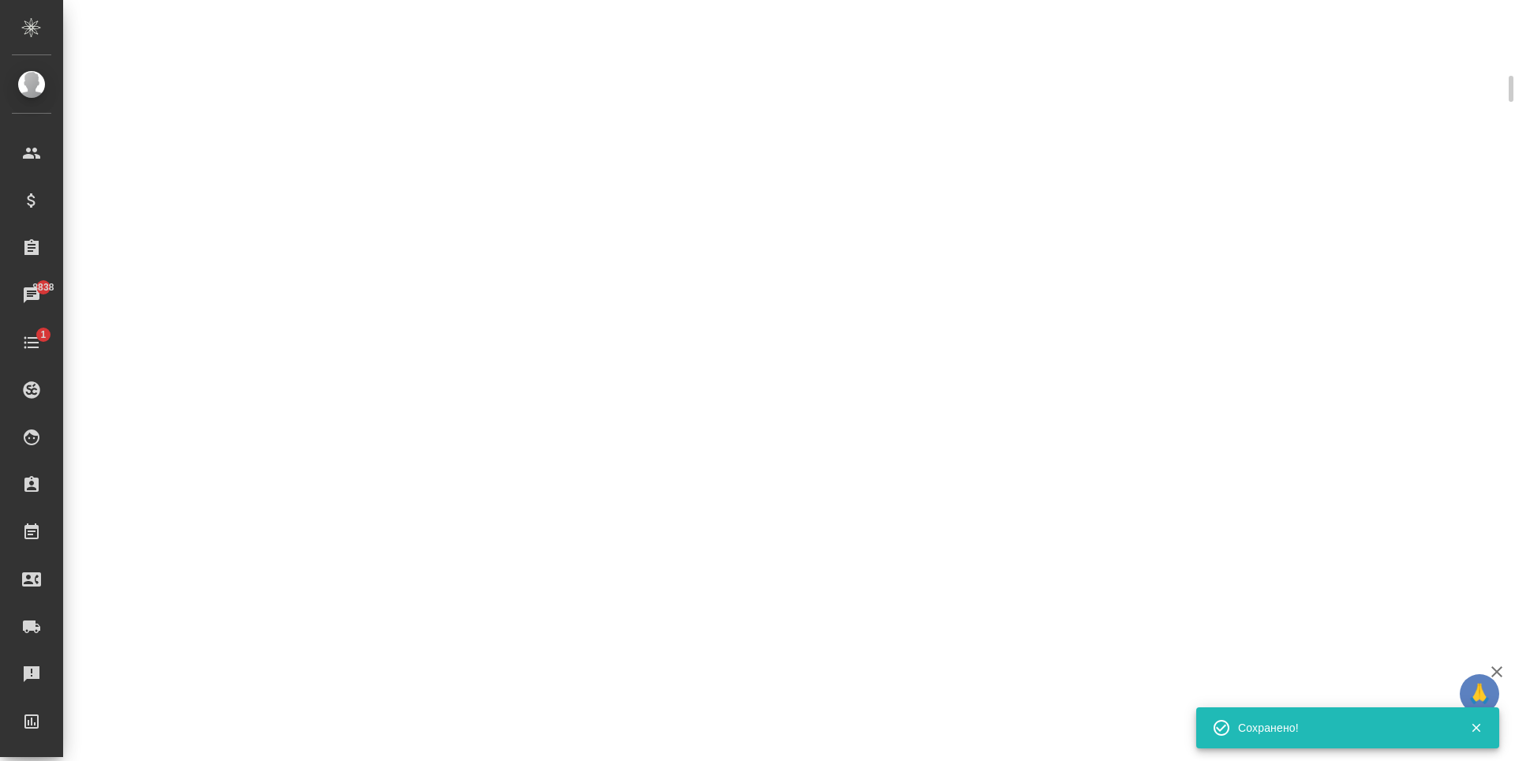
scroll to position [540, 0]
select select "RU"
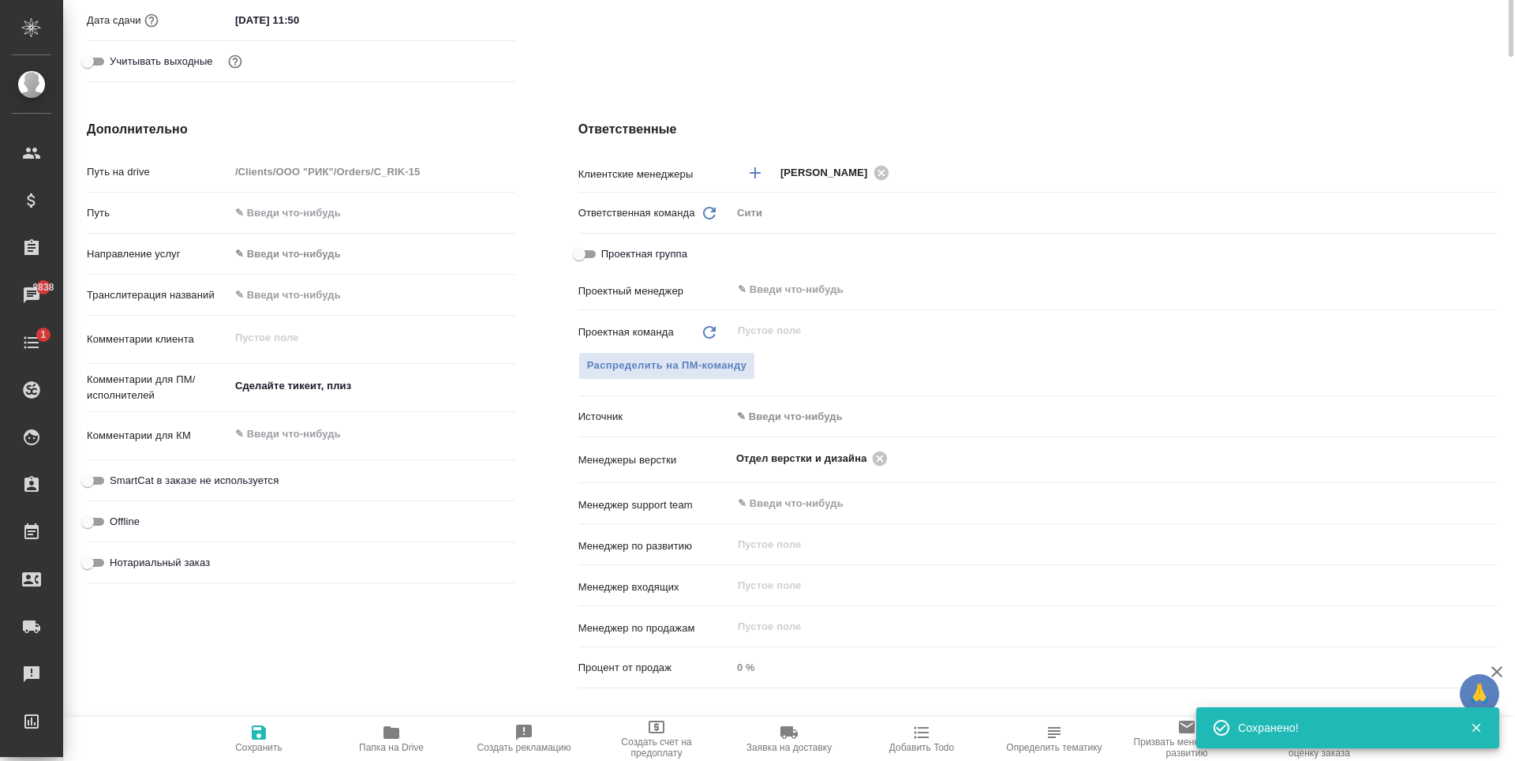
type textarea "x"
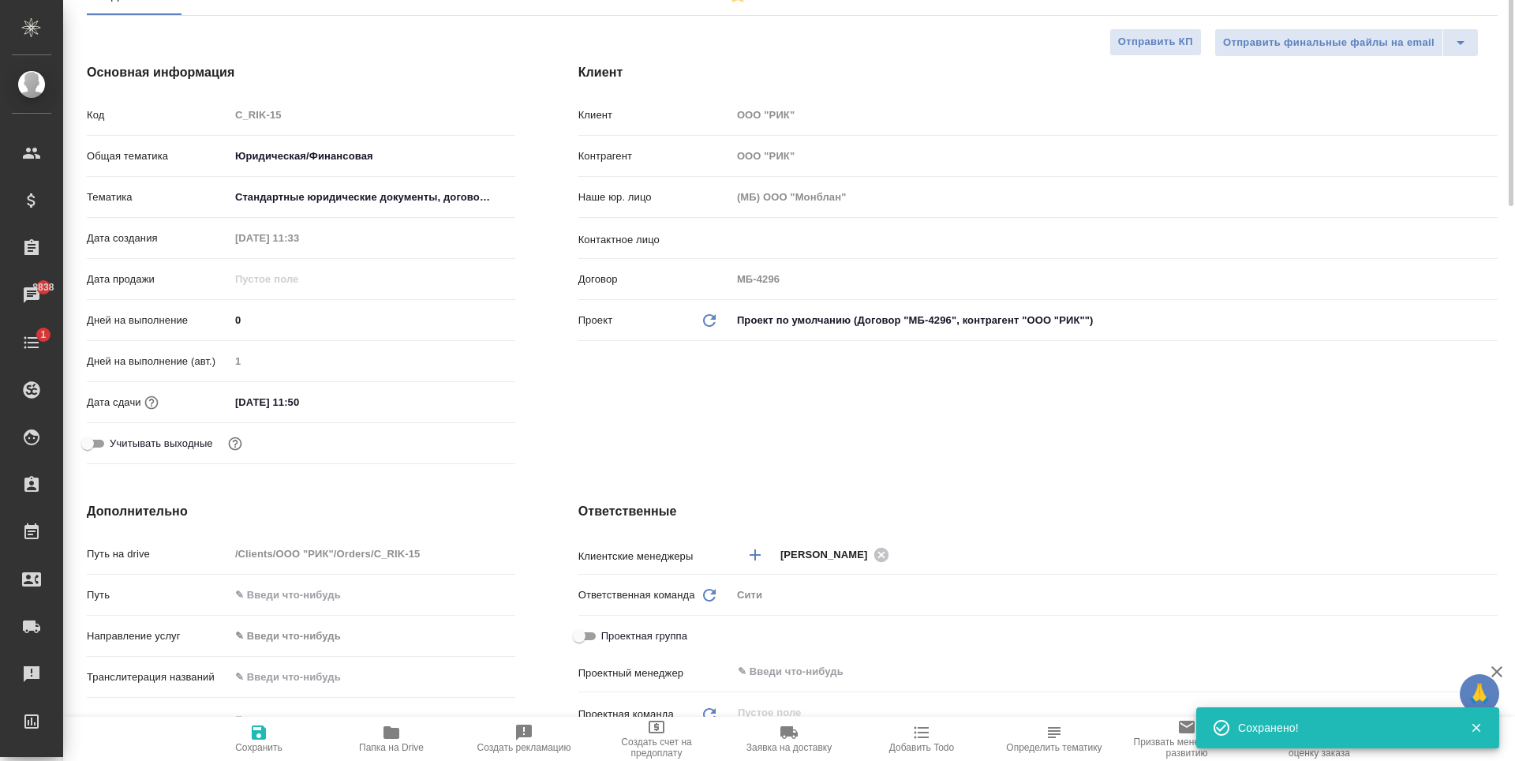
scroll to position [0, 0]
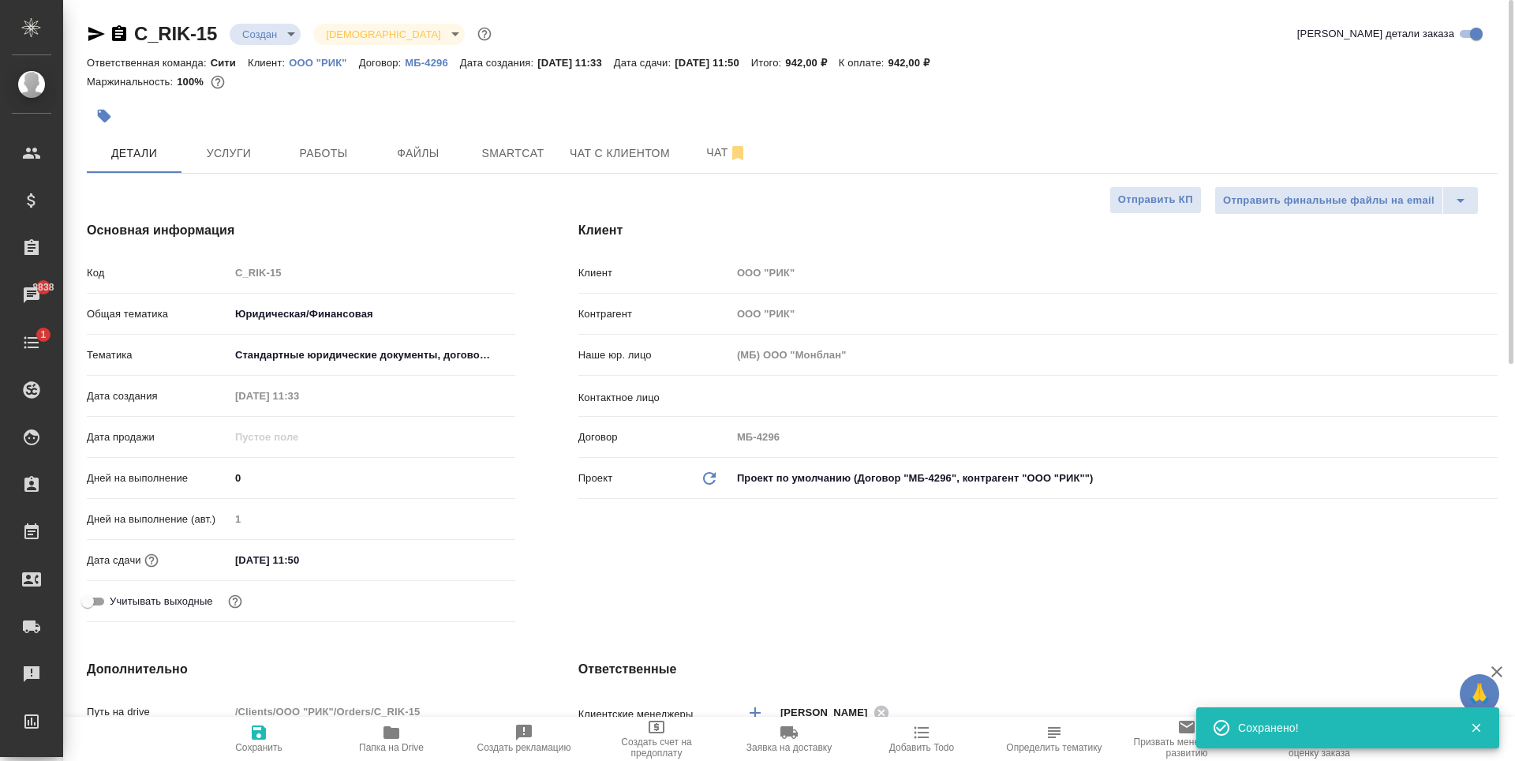
click at [272, 28] on body "🙏 .cls-1 fill:#fff; AWATERA [PERSON_NAME] Спецификации Заказы 8838 Чаты 1 Todo …" at bounding box center [757, 380] width 1515 height 761
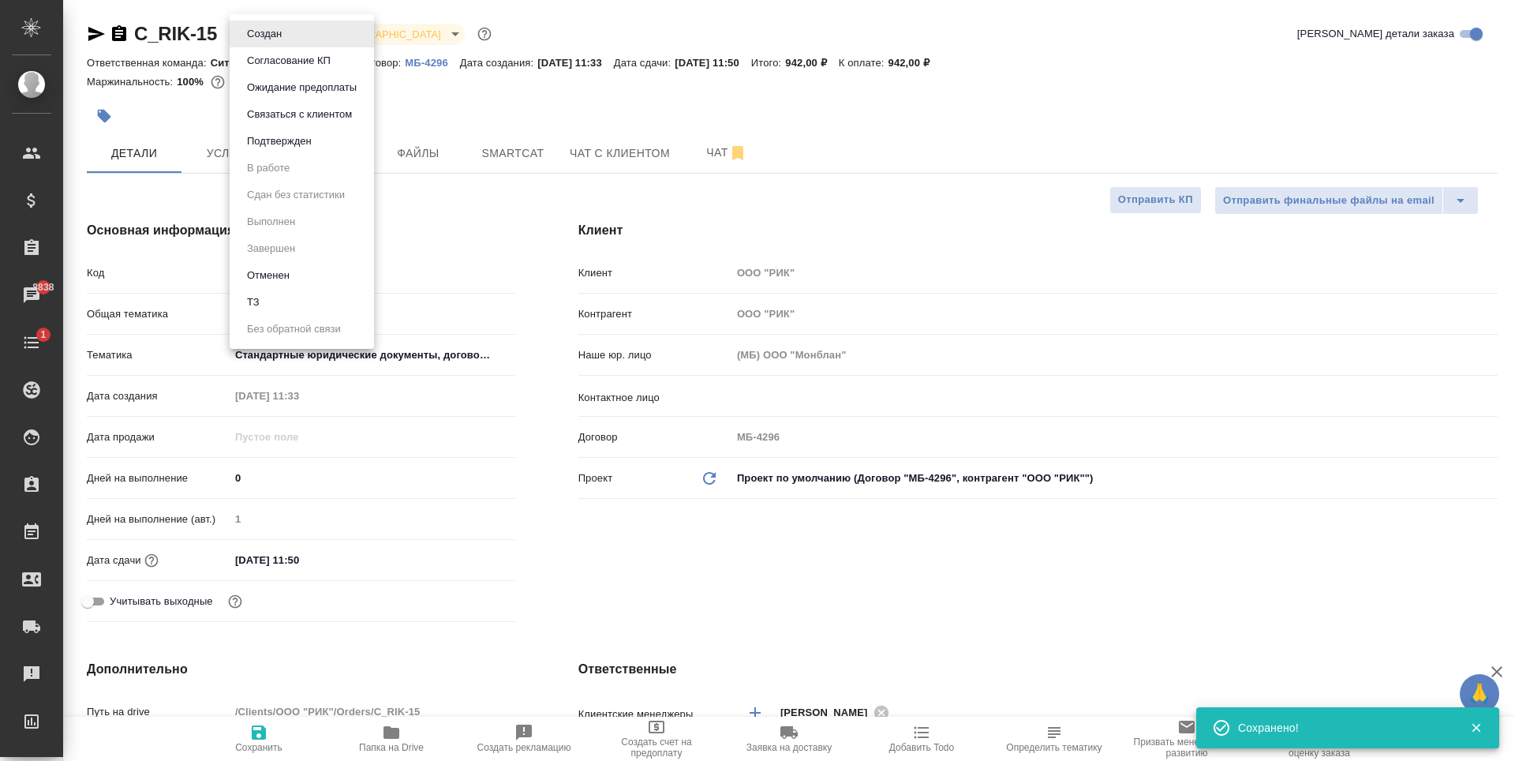
click at [266, 308] on li "ТЗ" at bounding box center [302, 302] width 144 height 27
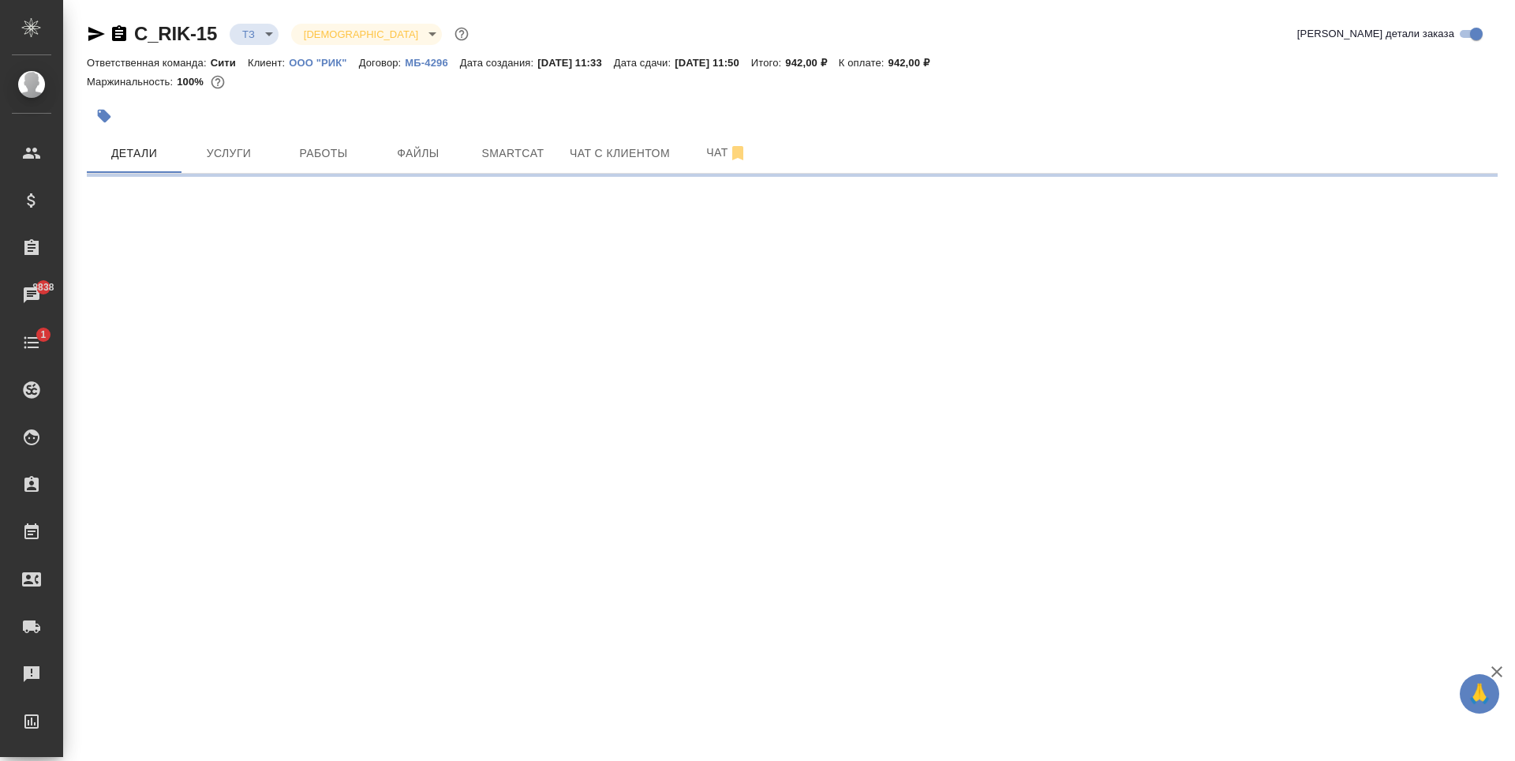
select select "RU"
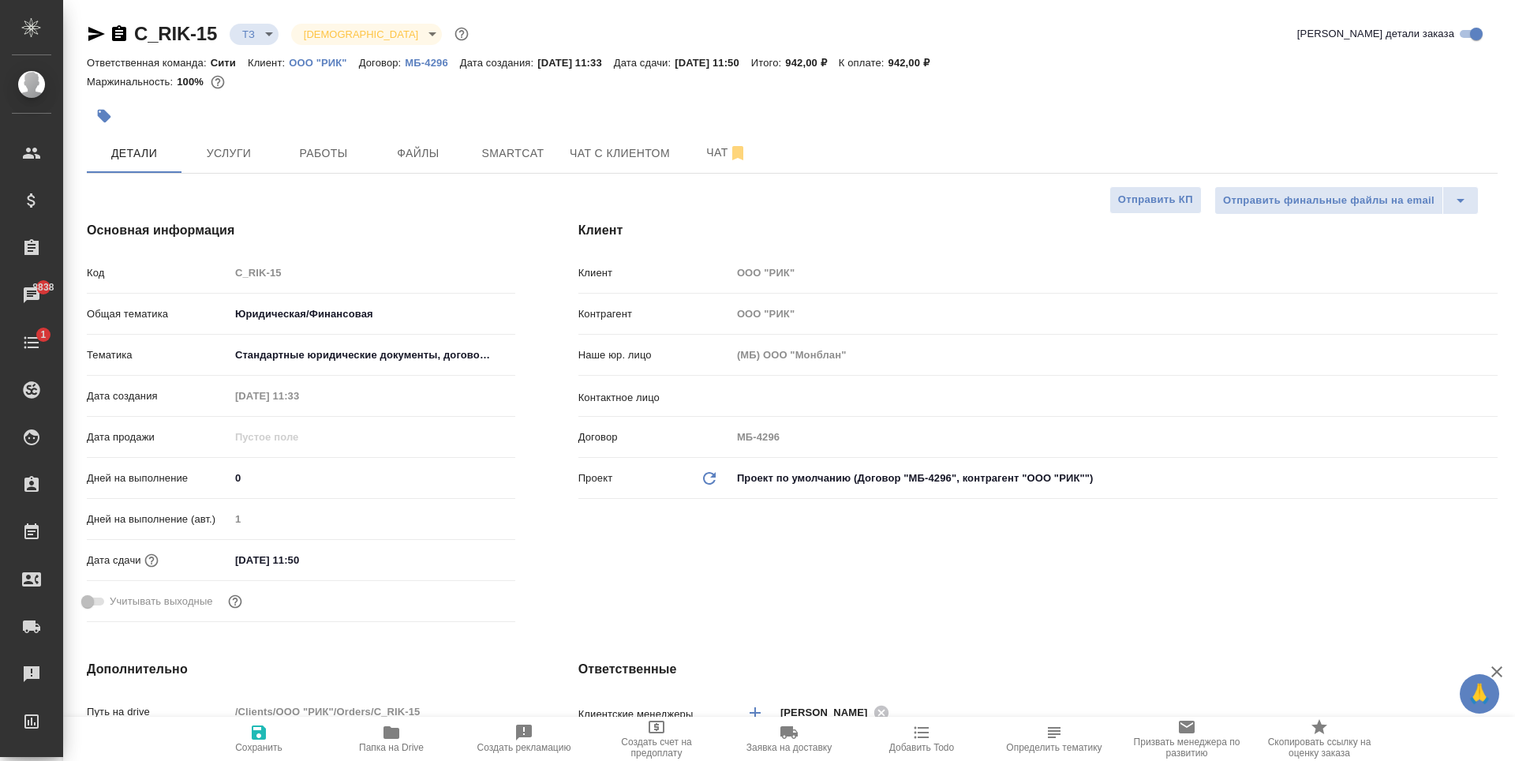
type textarea "x"
click at [423, 165] on button "Файлы" at bounding box center [418, 152] width 95 height 39
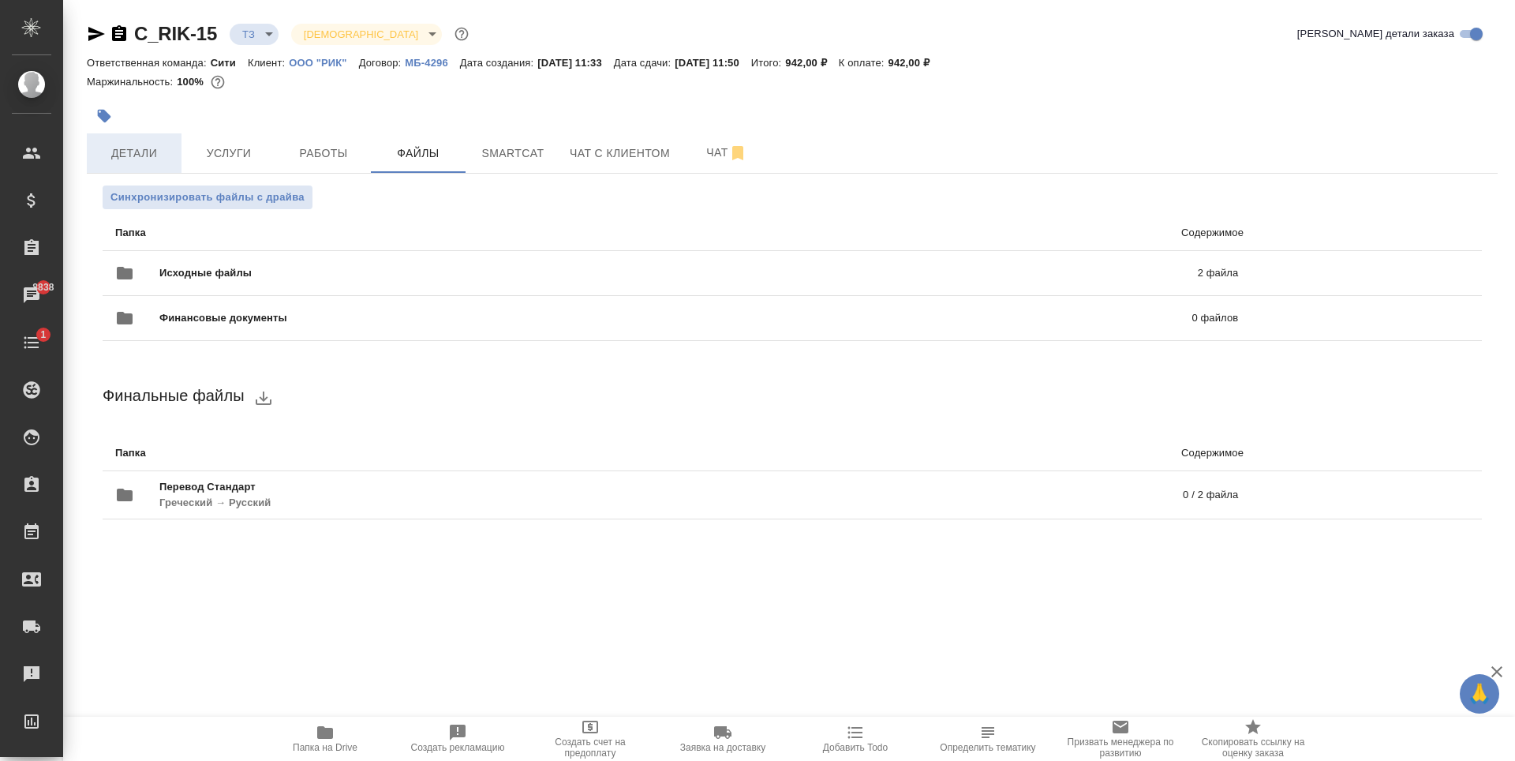
click at [149, 156] on span "Детали" at bounding box center [134, 154] width 76 height 20
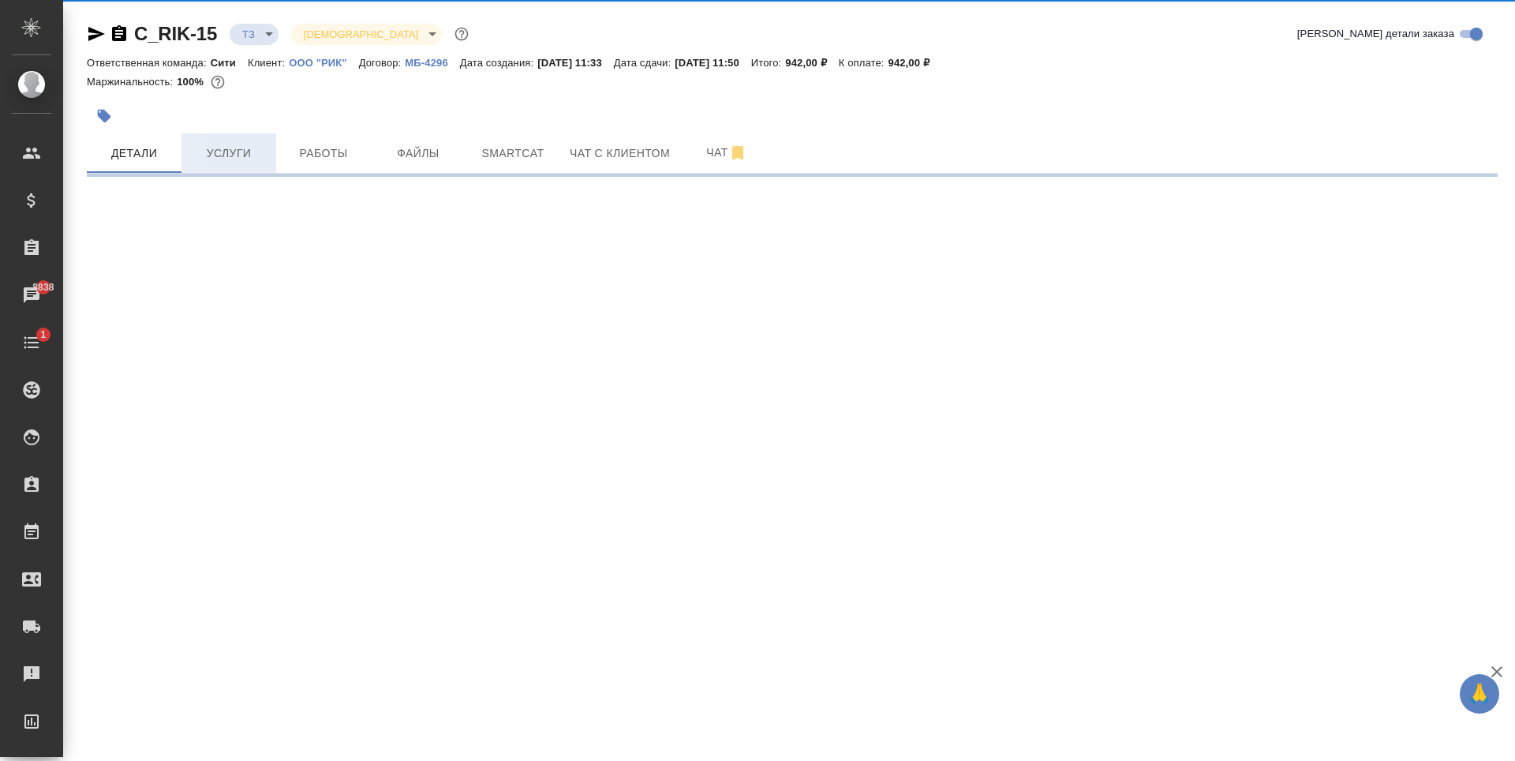
select select "RU"
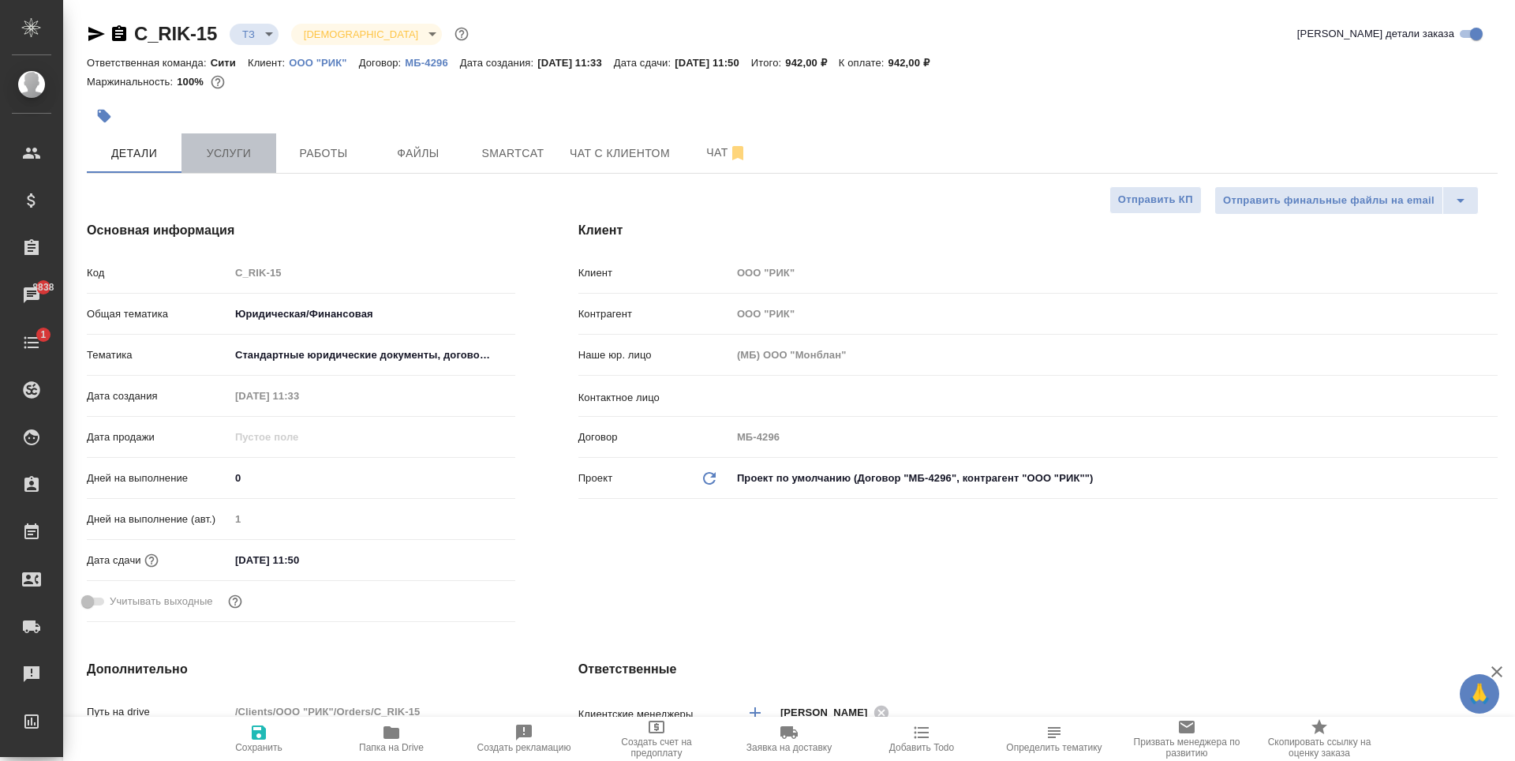
click at [243, 148] on span "Услуги" at bounding box center [229, 154] width 76 height 20
type textarea "x"
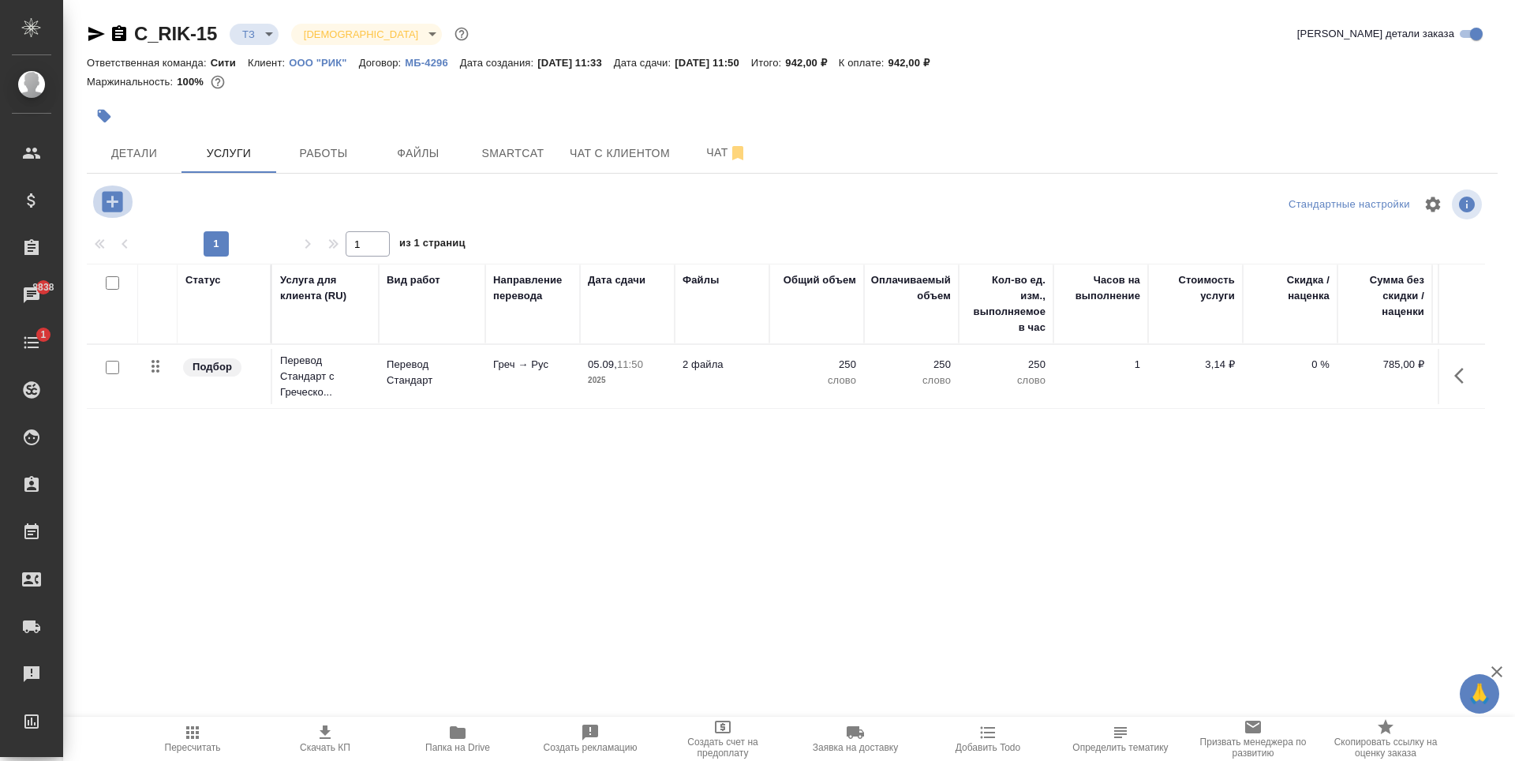
click at [114, 203] on icon "button" at bounding box center [112, 201] width 21 height 21
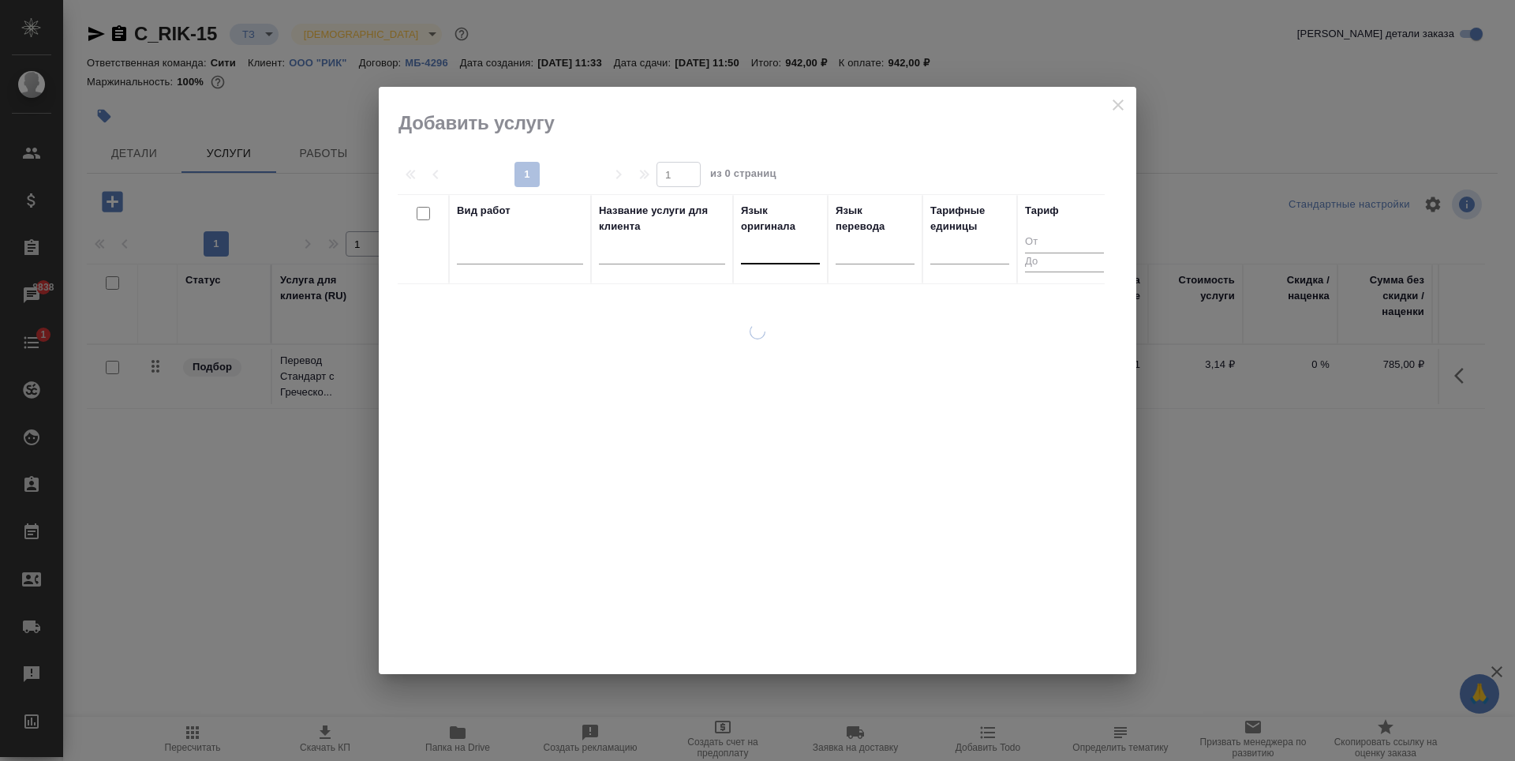
click at [783, 251] on div at bounding box center [780, 248] width 79 height 23
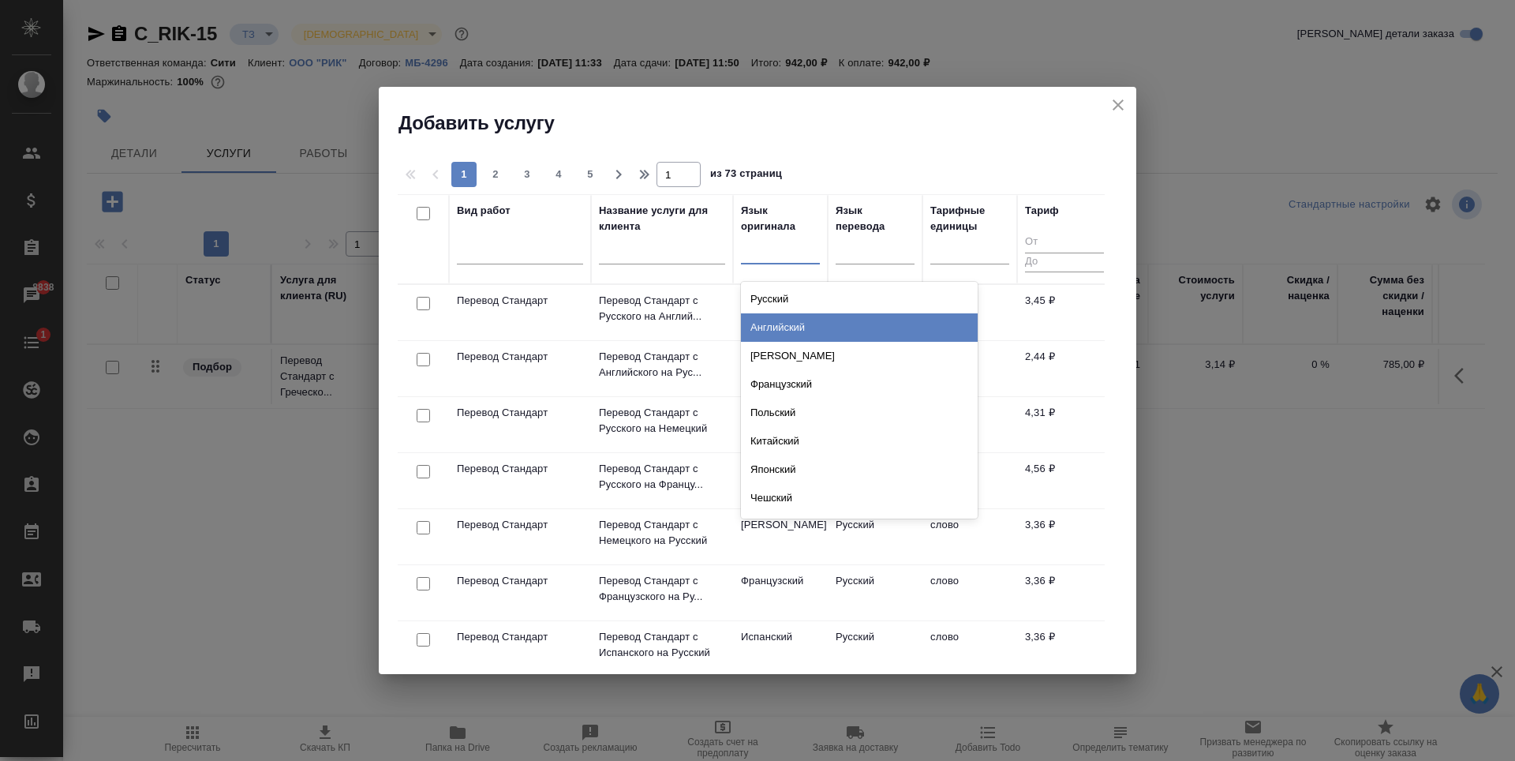
click at [790, 320] on div "Английский" at bounding box center [859, 327] width 237 height 28
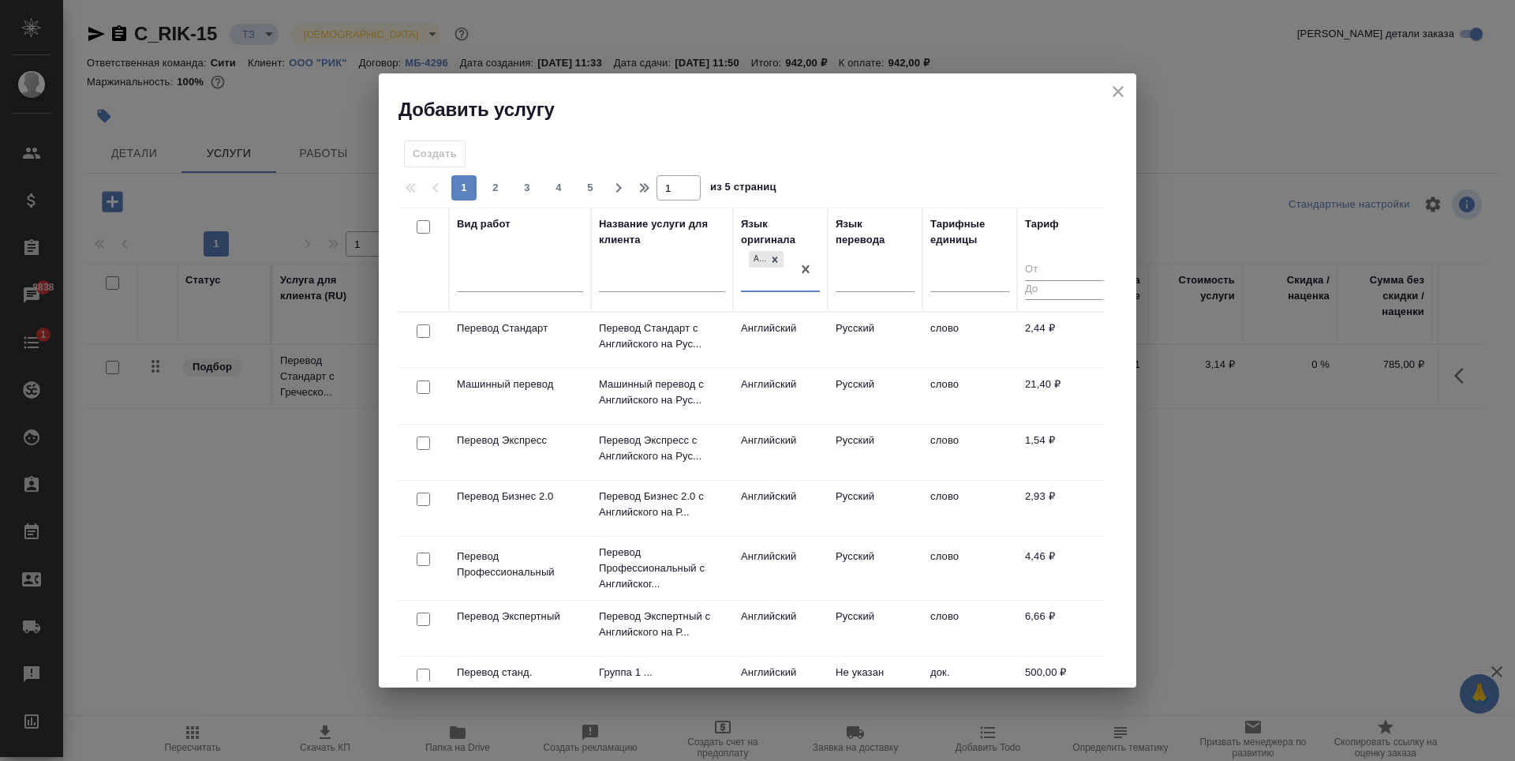
click at [417, 335] on input "checkbox" at bounding box center [423, 330] width 13 height 13
checkbox input "true"
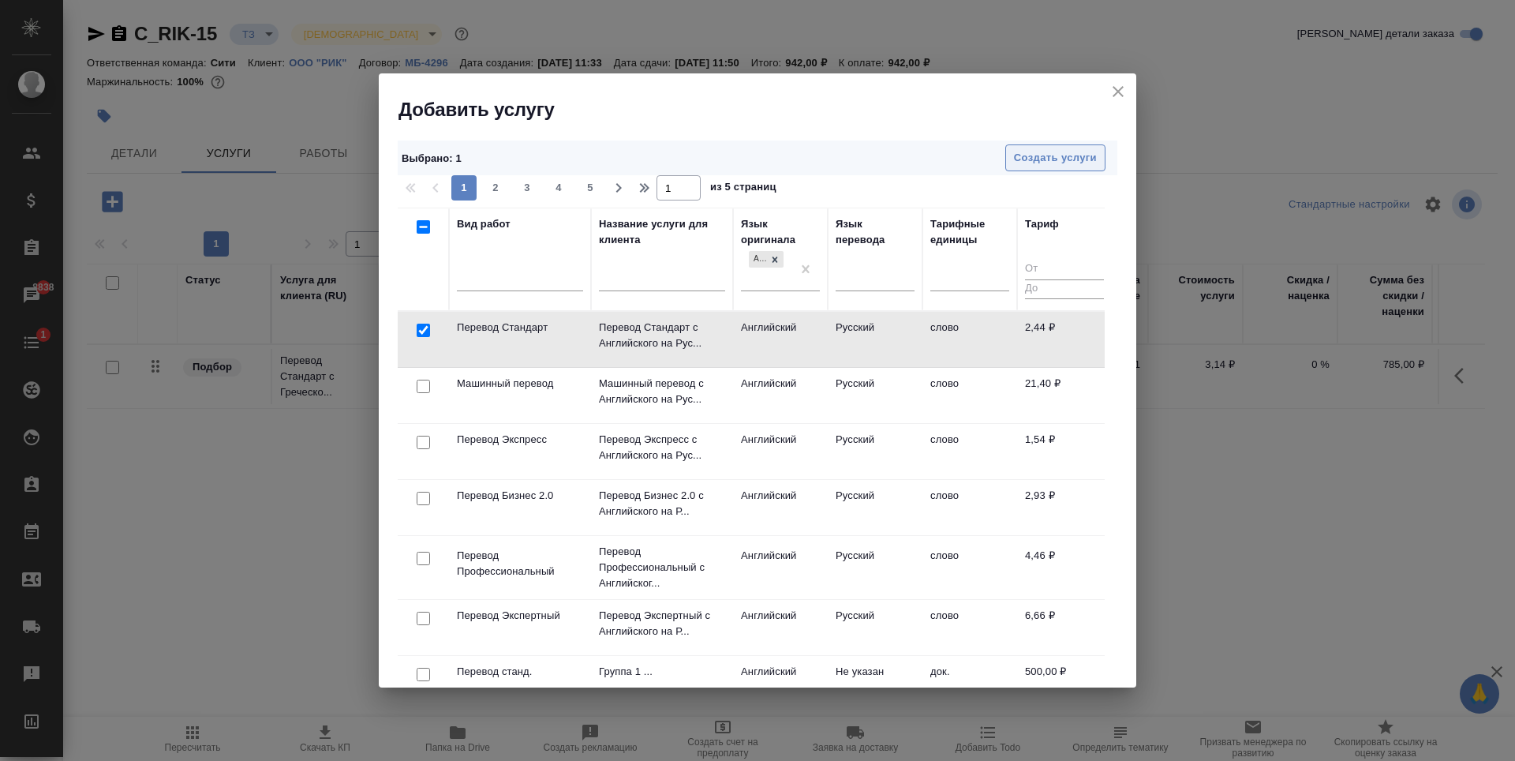
click at [1032, 154] on span "Создать услуги" at bounding box center [1055, 158] width 83 height 18
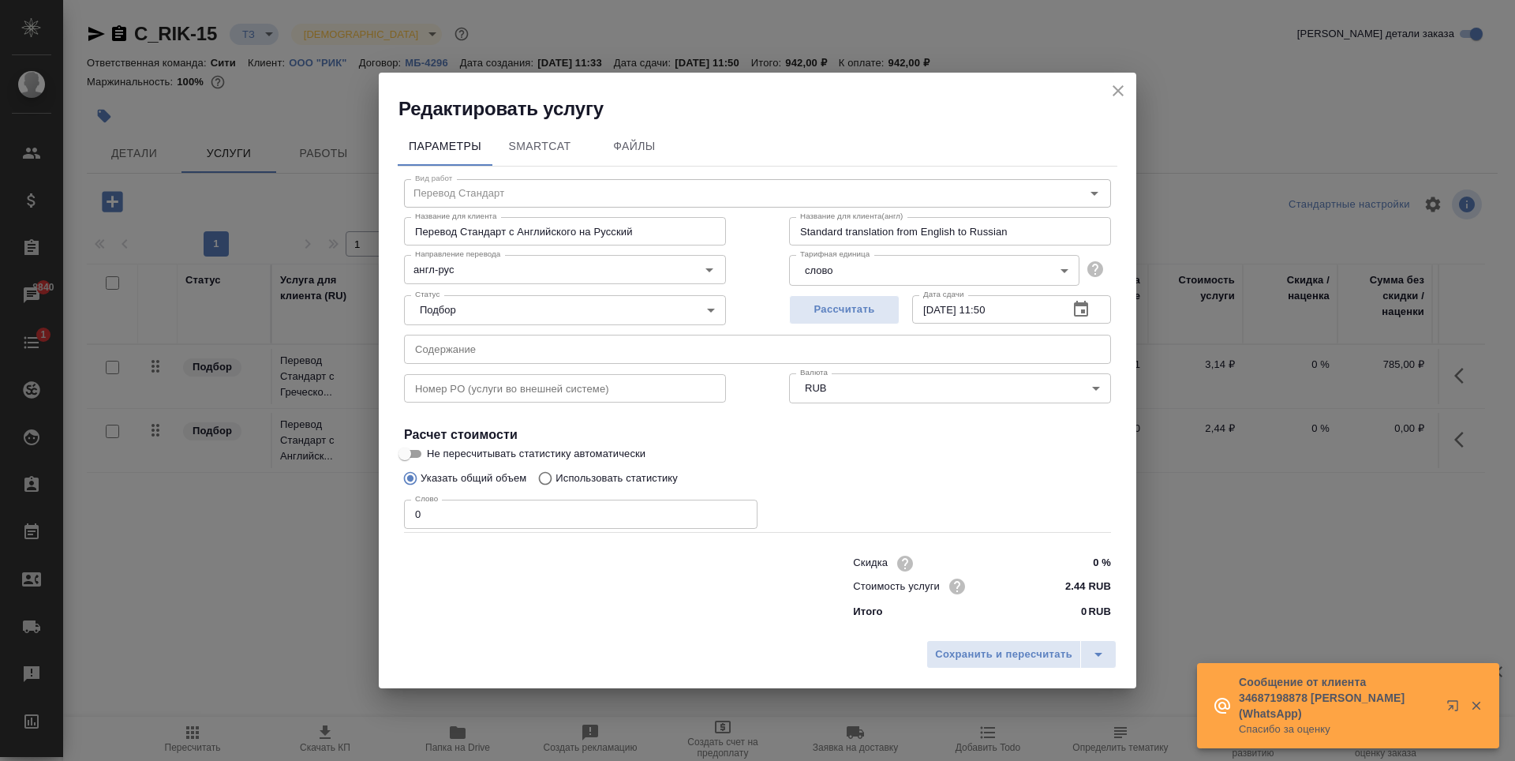
click at [652, 519] on input "0" at bounding box center [580, 513] width 353 height 28
type input "2500"
click at [851, 312] on span "Рассчитать" at bounding box center [844, 310] width 93 height 18
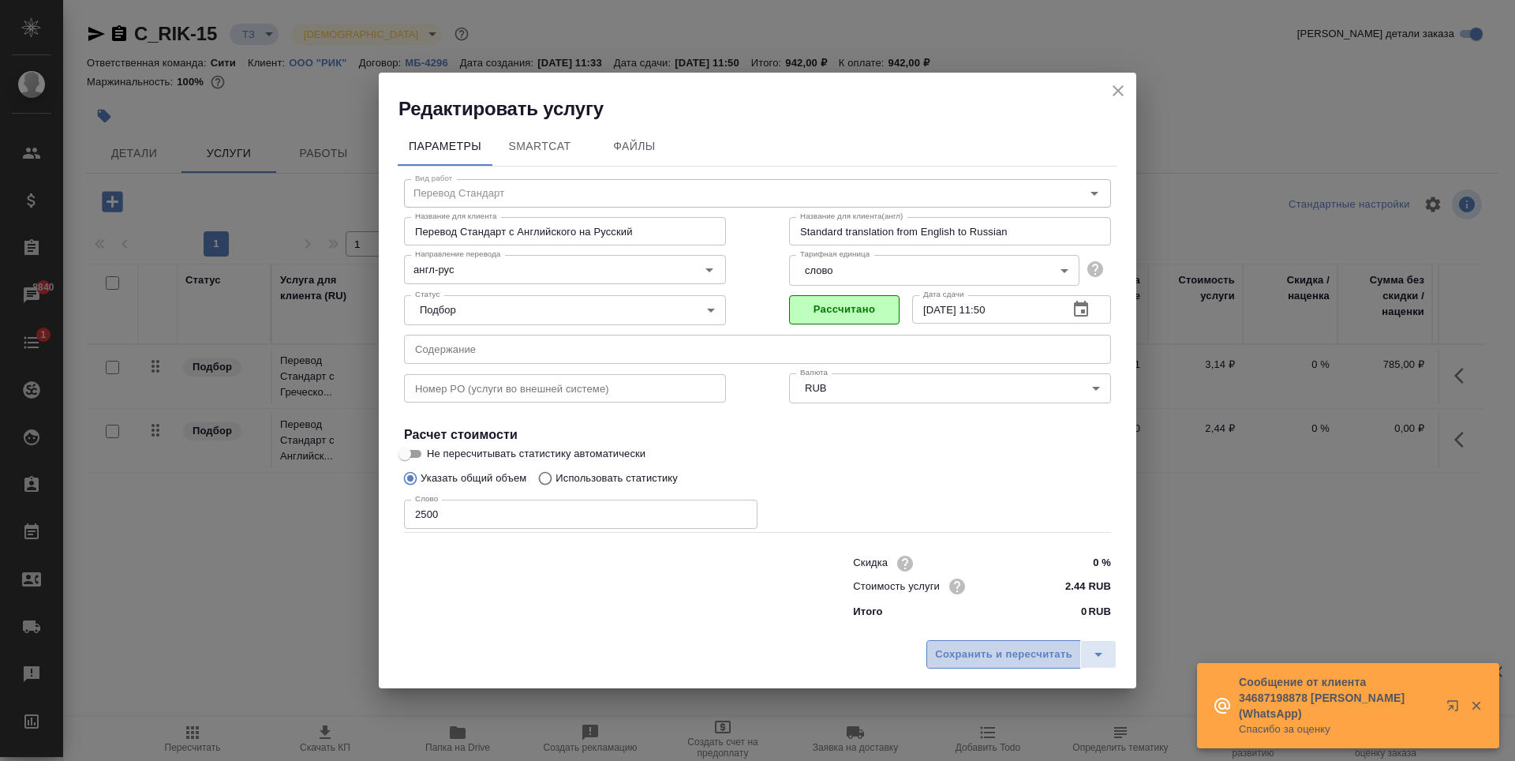
click at [965, 648] on span "Сохранить и пересчитать" at bounding box center [1003, 654] width 137 height 18
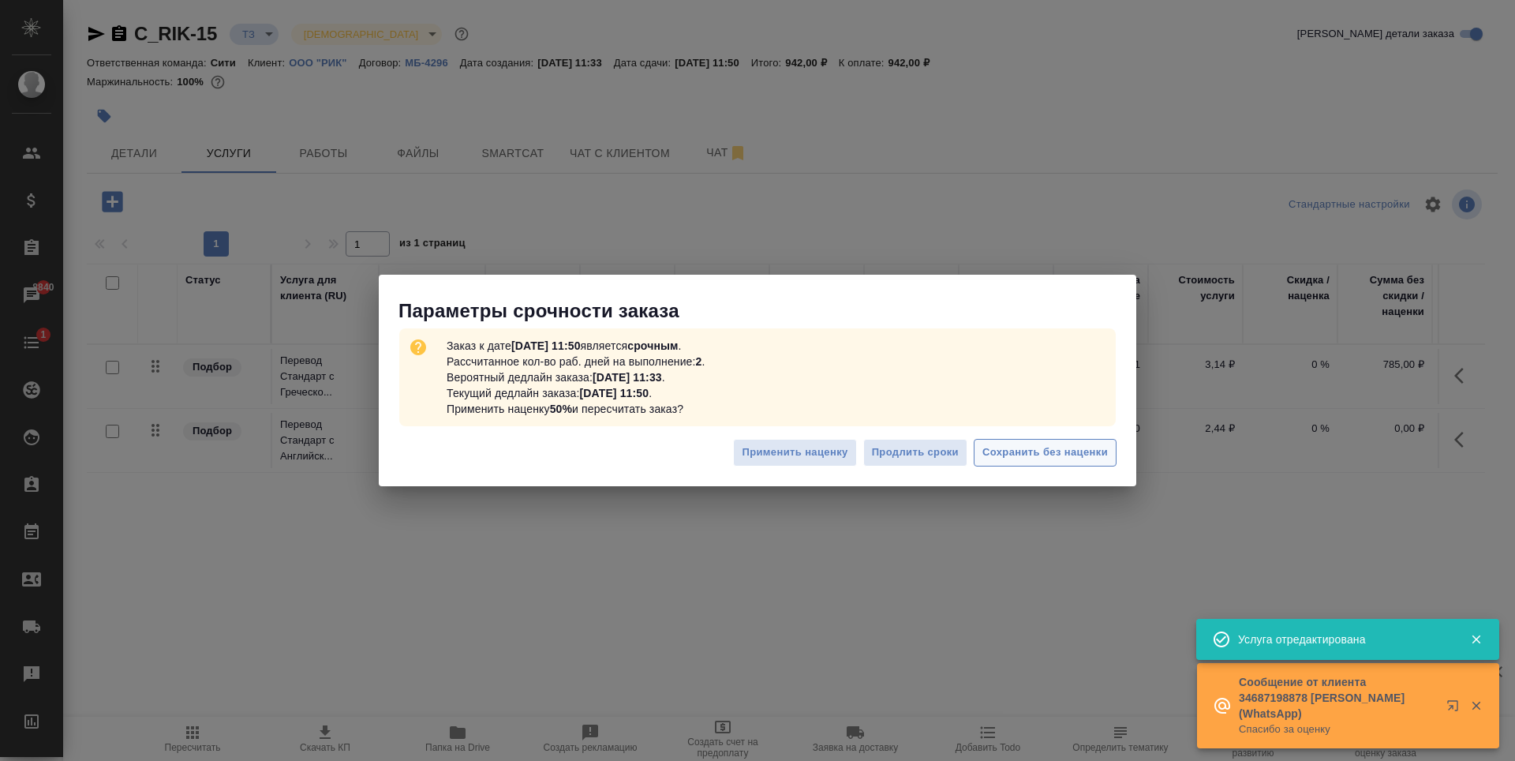
click at [1028, 462] on button "Сохранить без наценки" at bounding box center [1045, 453] width 143 height 28
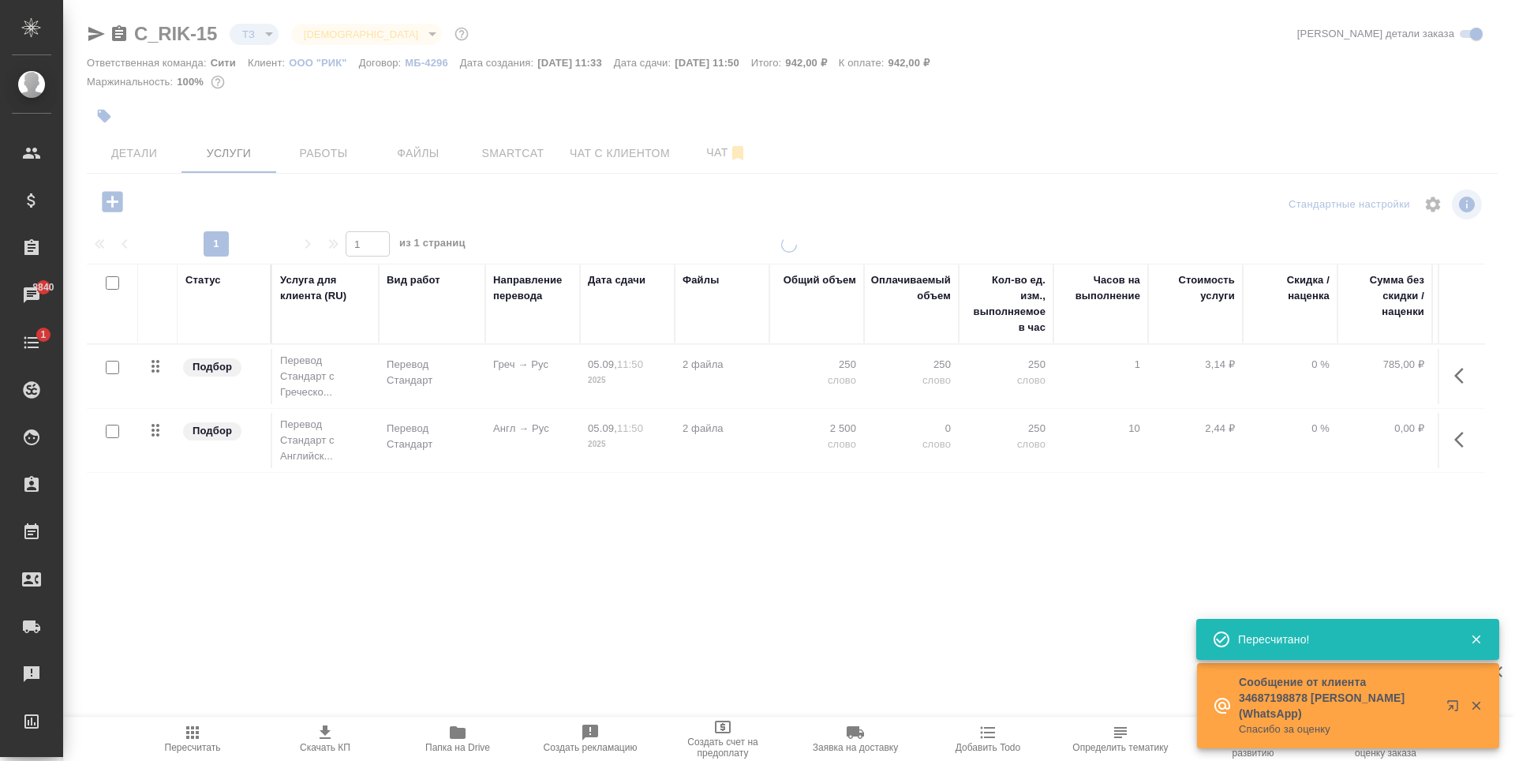
type input "urgent"
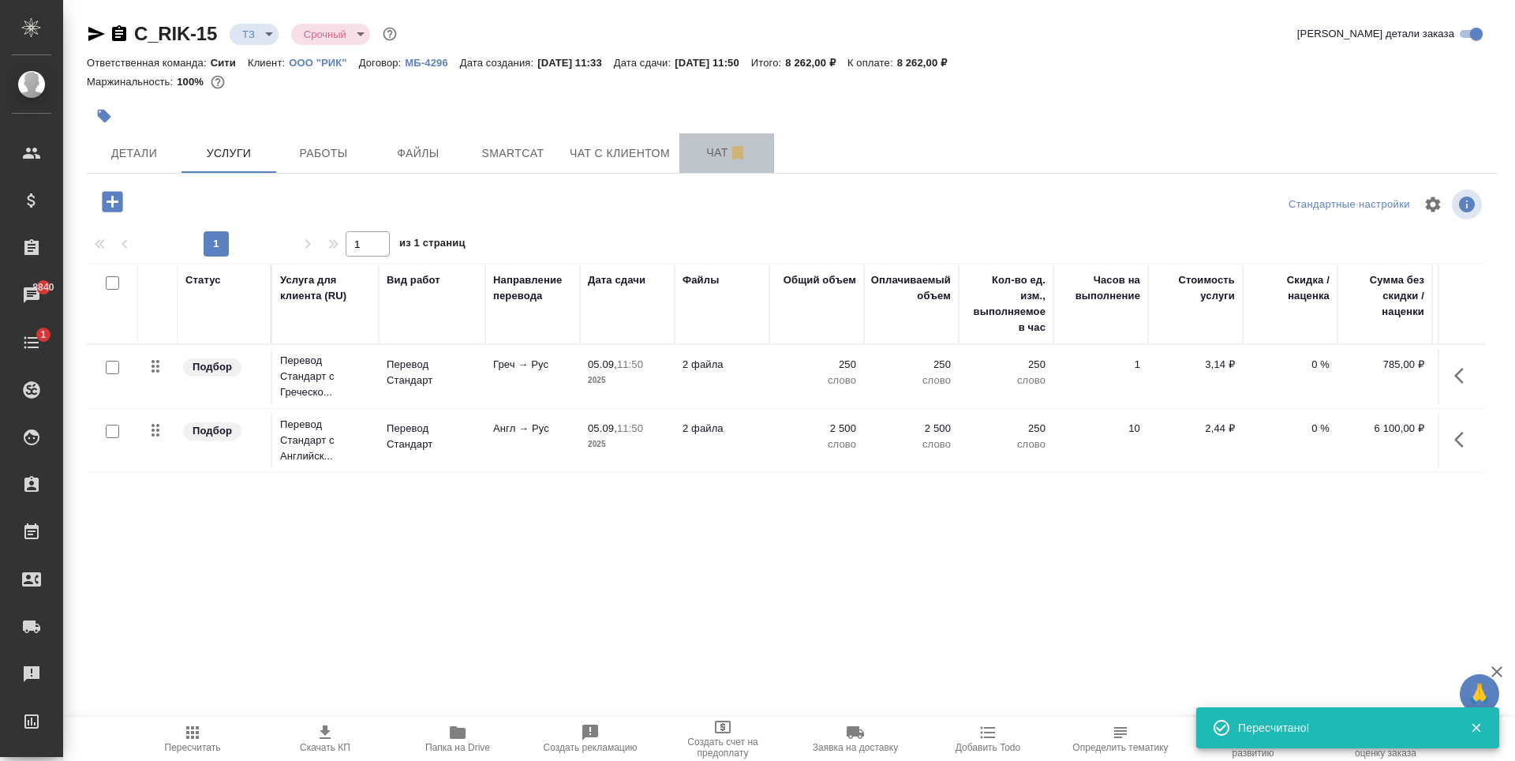
click at [712, 165] on button "Чат" at bounding box center [726, 152] width 95 height 39
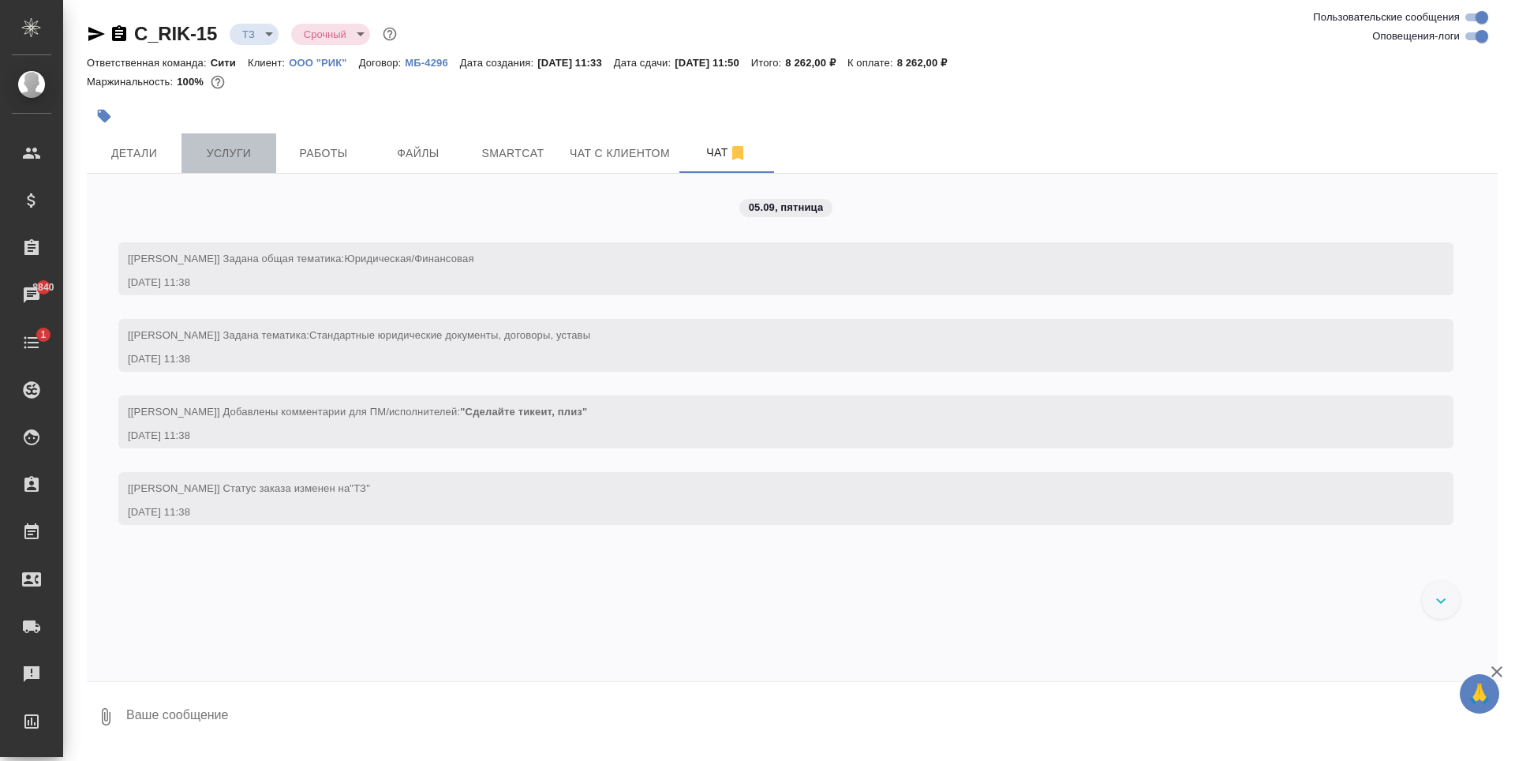
click at [232, 154] on span "Услуги" at bounding box center [229, 154] width 76 height 20
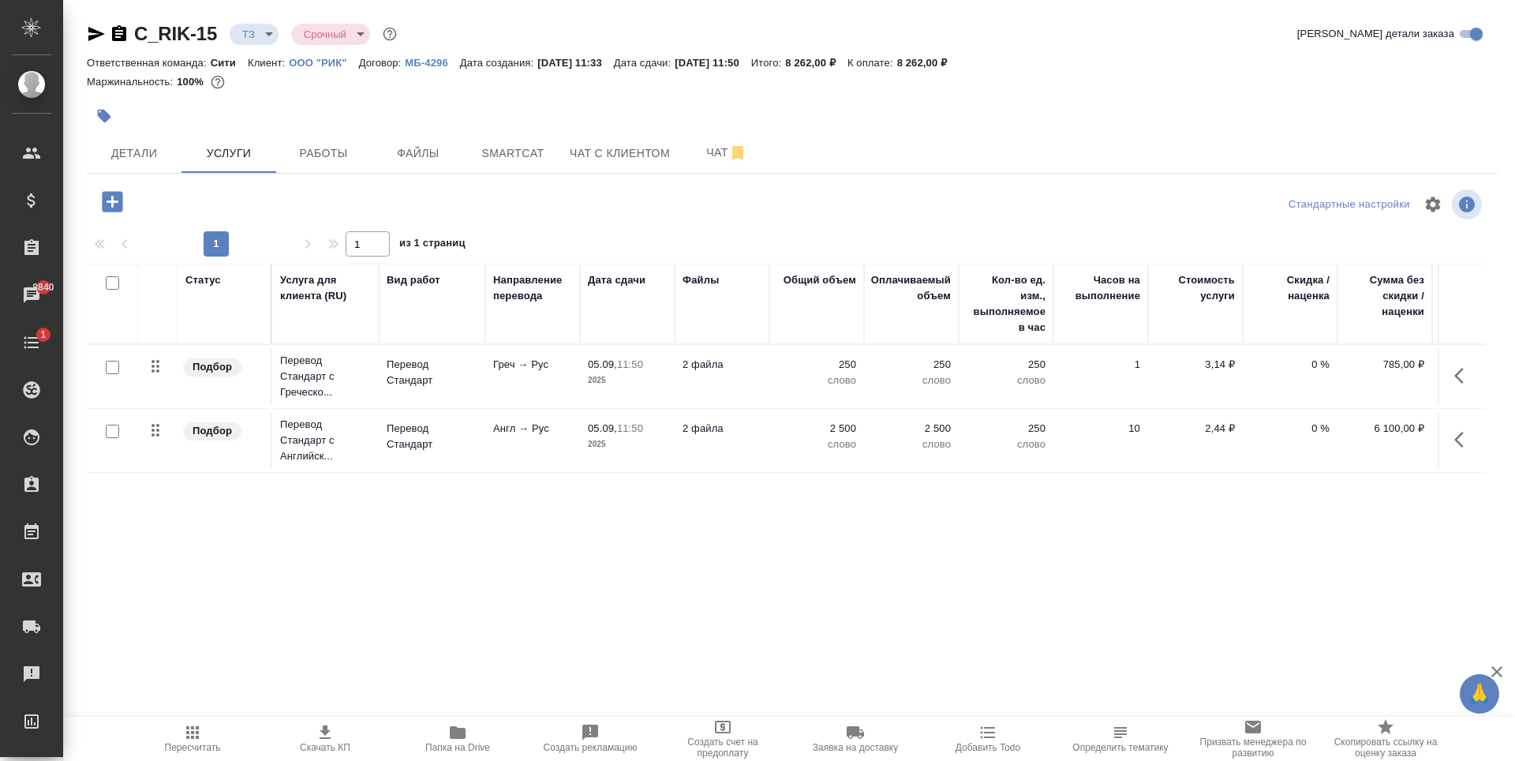
click at [112, 205] on icon "button" at bounding box center [113, 202] width 28 height 28
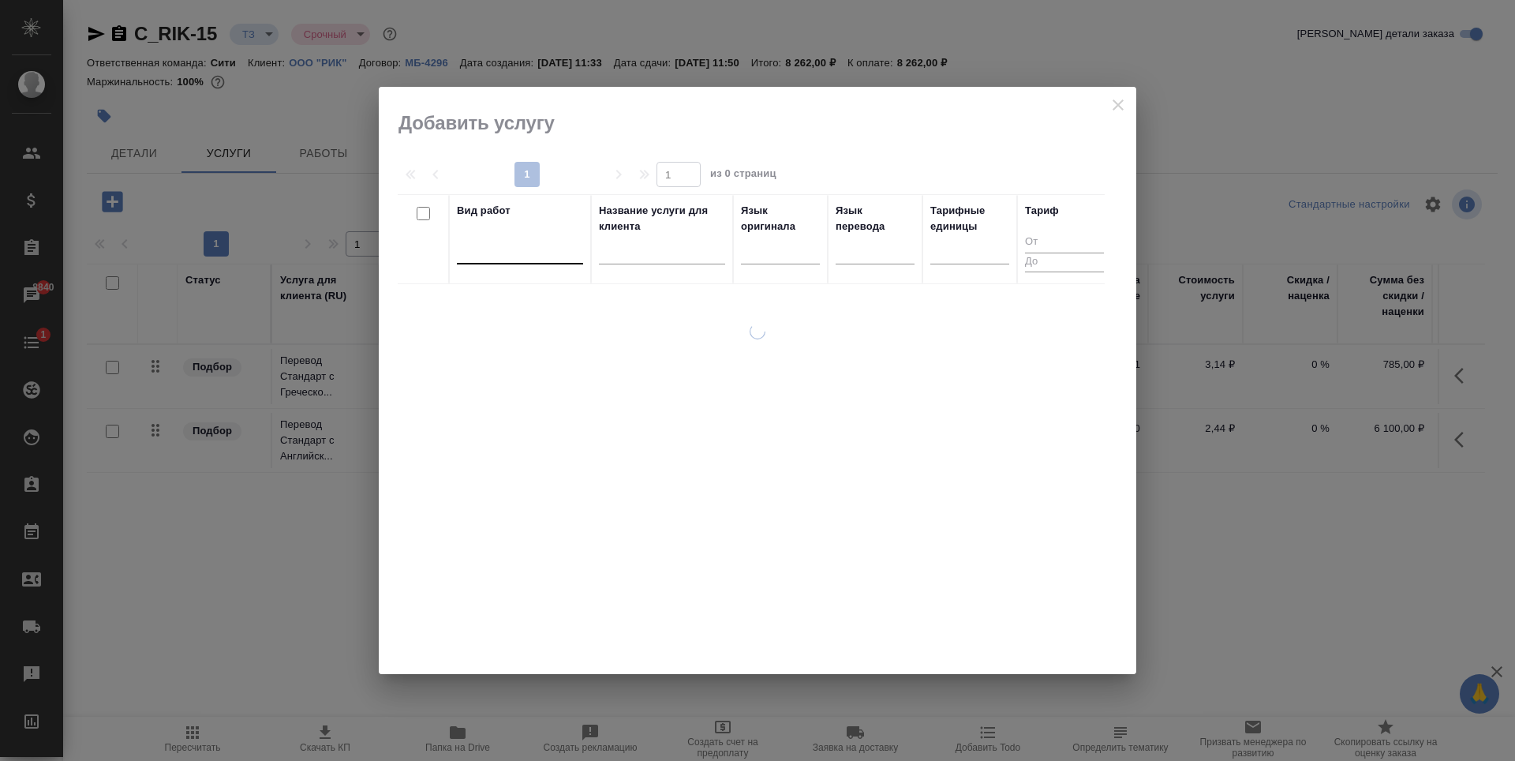
click at [491, 252] on div at bounding box center [520, 248] width 126 height 23
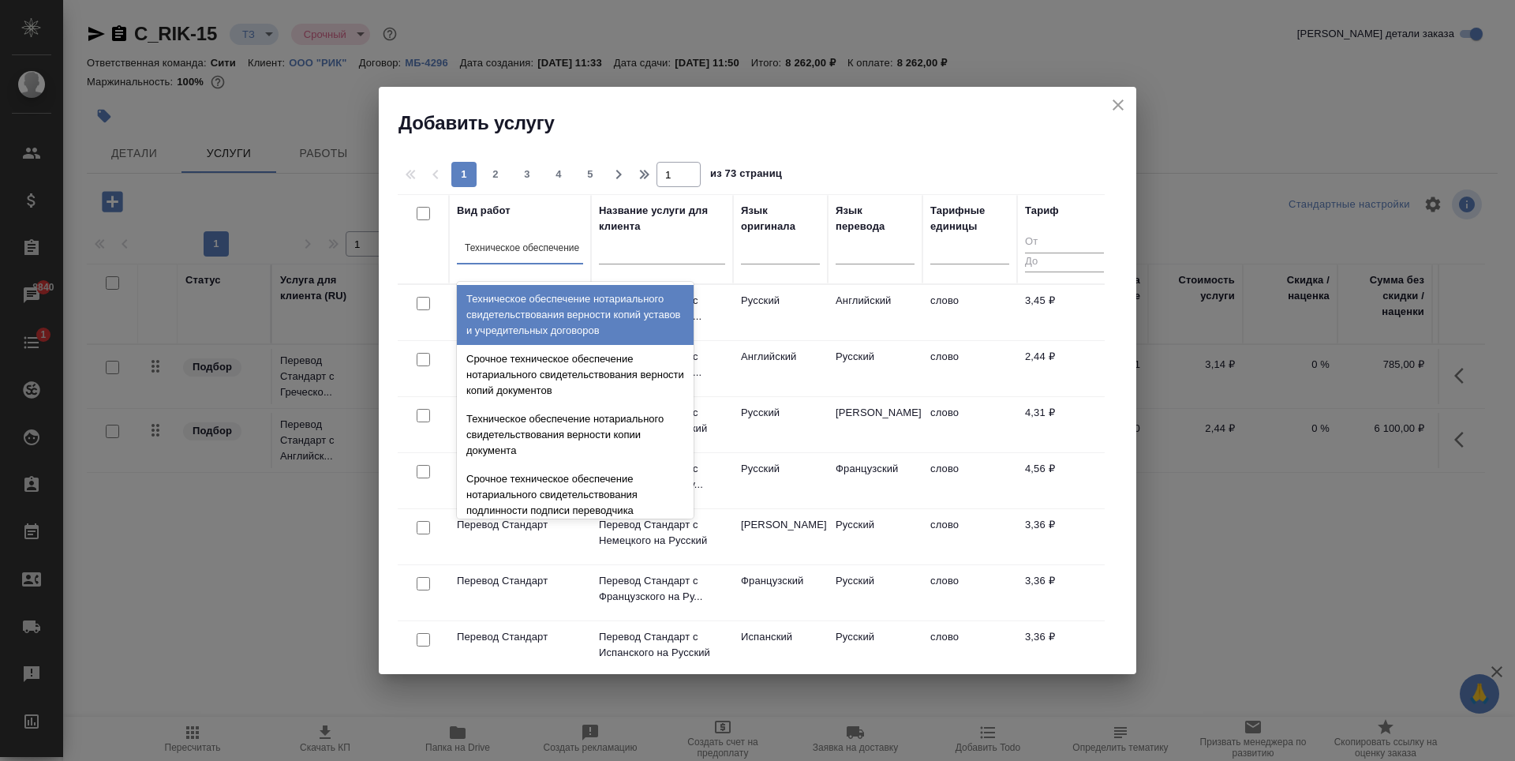
type input "Техническое обеспечение"
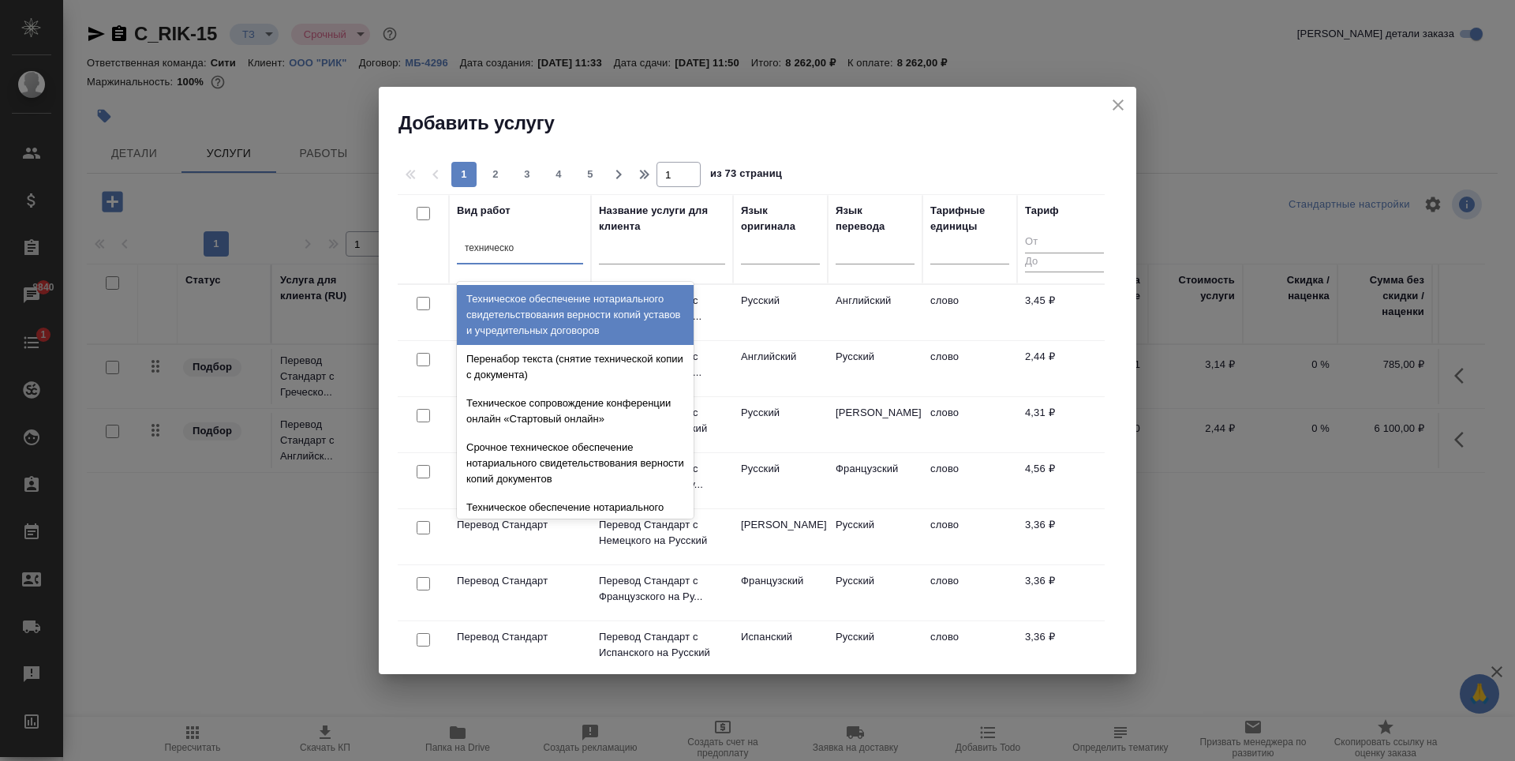
type input "техническое"
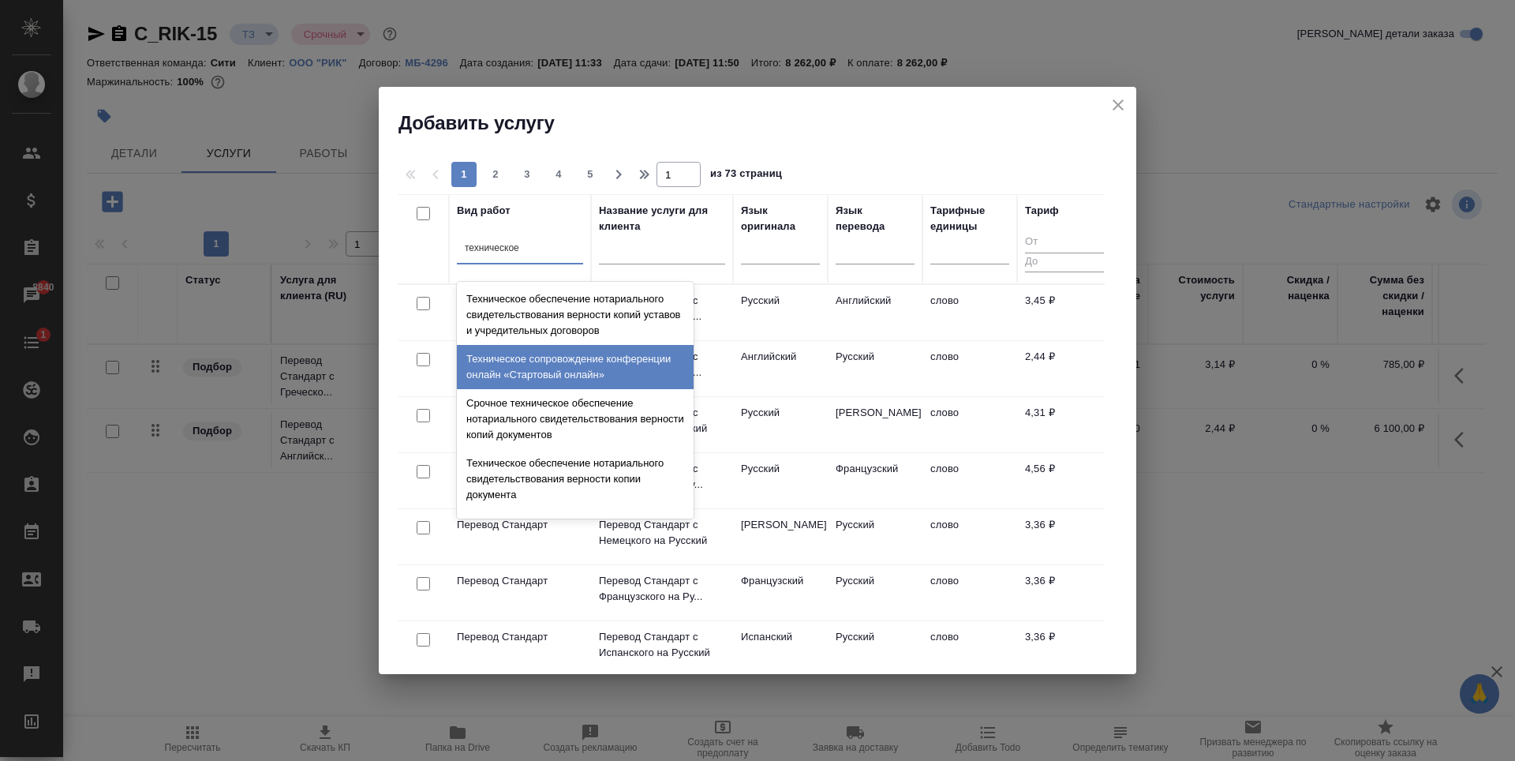
scroll to position [158, 0]
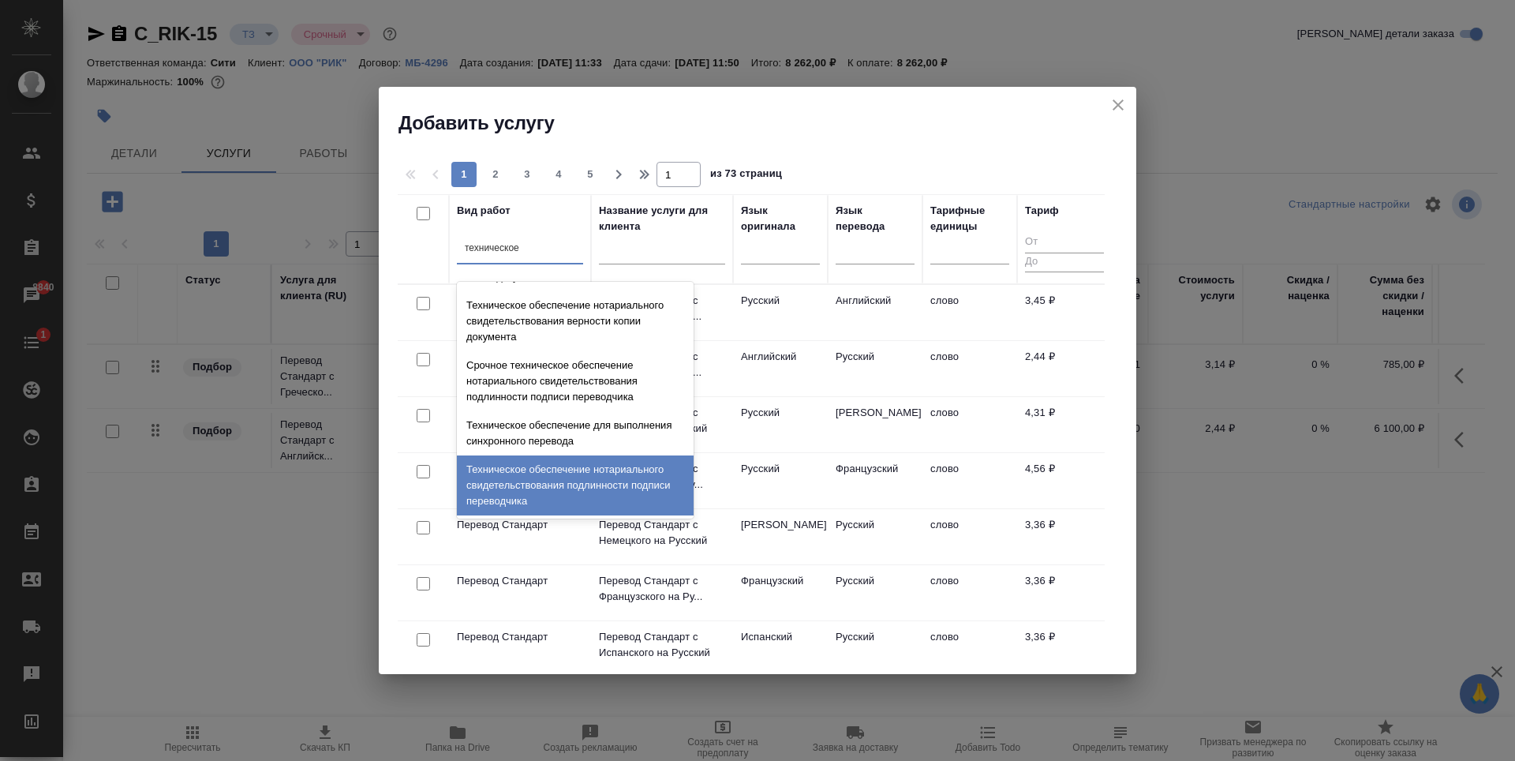
click at [561, 477] on div "Техническое обеспечение нотариального свидетельствования подлинности подписи пе…" at bounding box center [575, 485] width 237 height 60
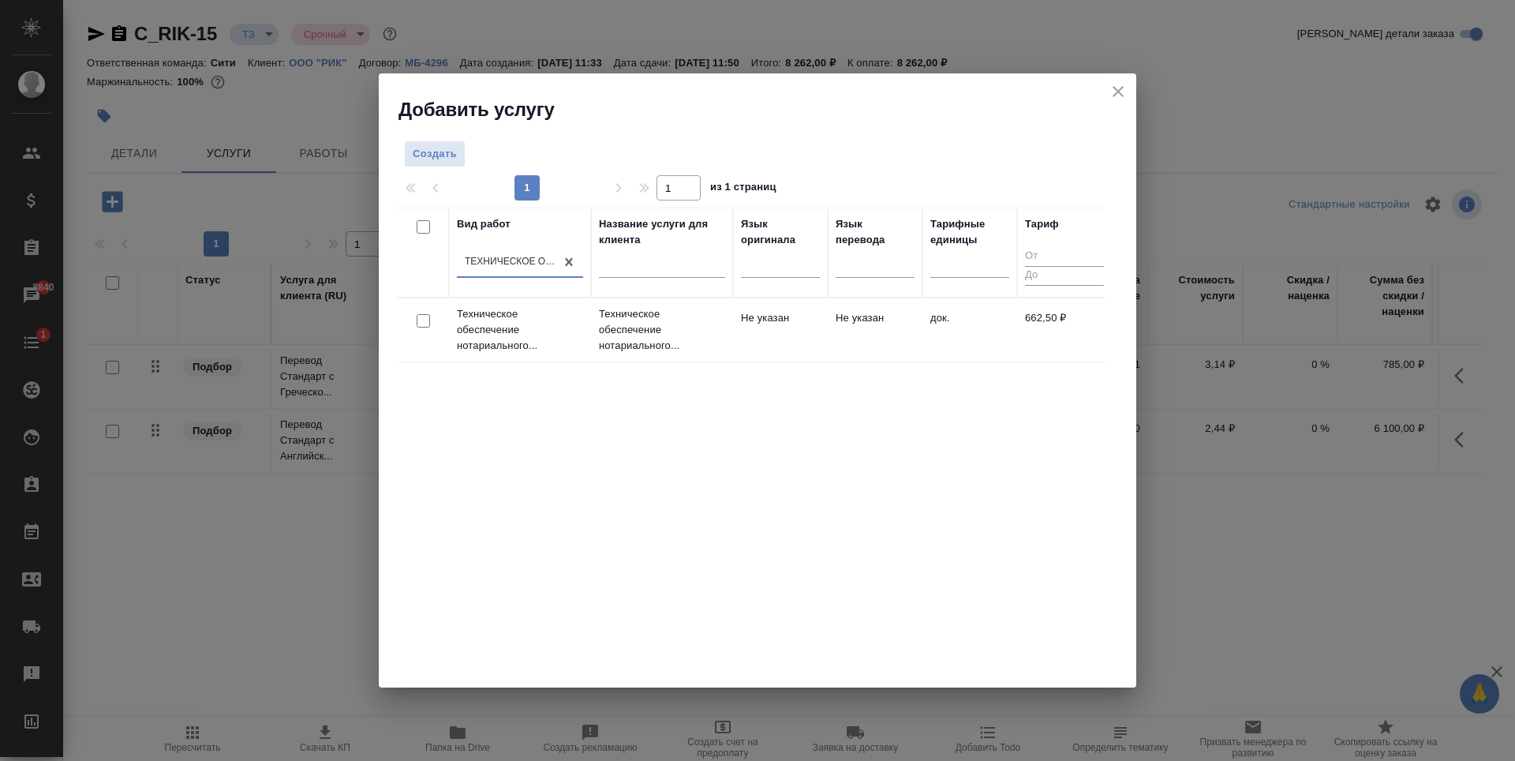
click at [428, 322] on input "checkbox" at bounding box center [423, 320] width 13 height 13
checkbox input "true"
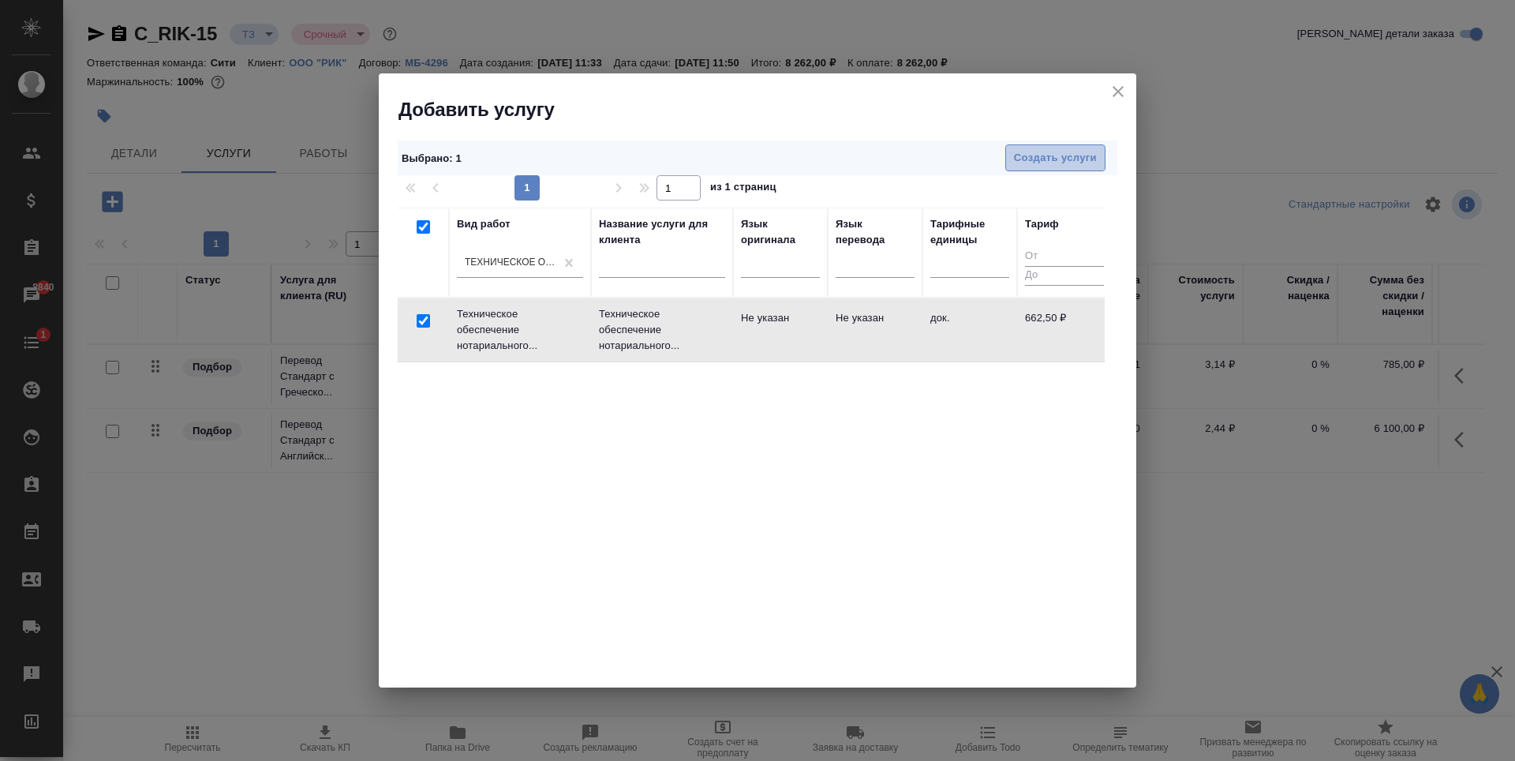
click at [1063, 166] on span "Создать услуги" at bounding box center [1055, 158] width 83 height 18
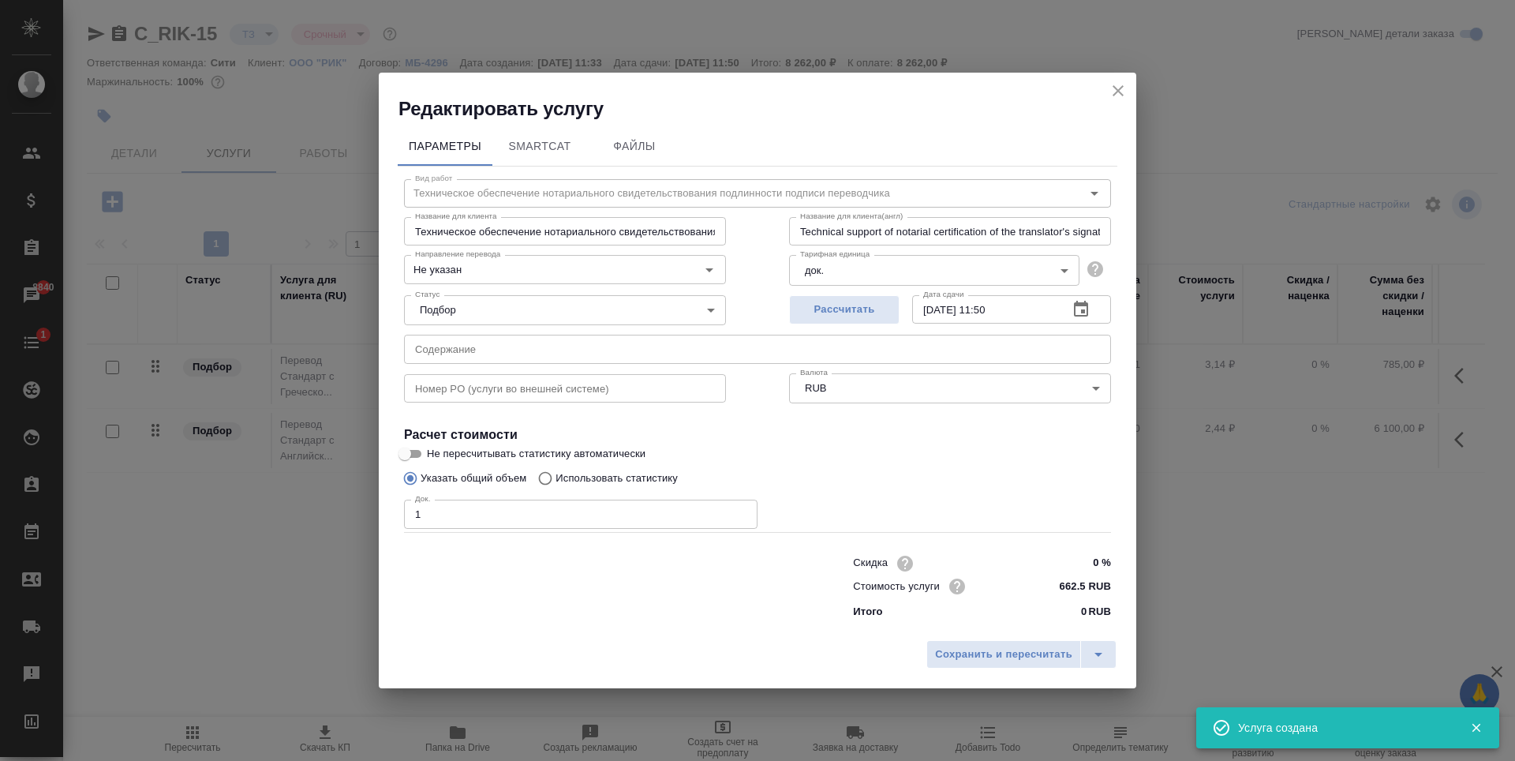
click at [740, 512] on input "1" at bounding box center [580, 513] width 353 height 28
type input "2"
click at [740, 512] on input "2" at bounding box center [580, 513] width 353 height 28
click at [839, 308] on span "Рассчитать" at bounding box center [844, 310] width 93 height 18
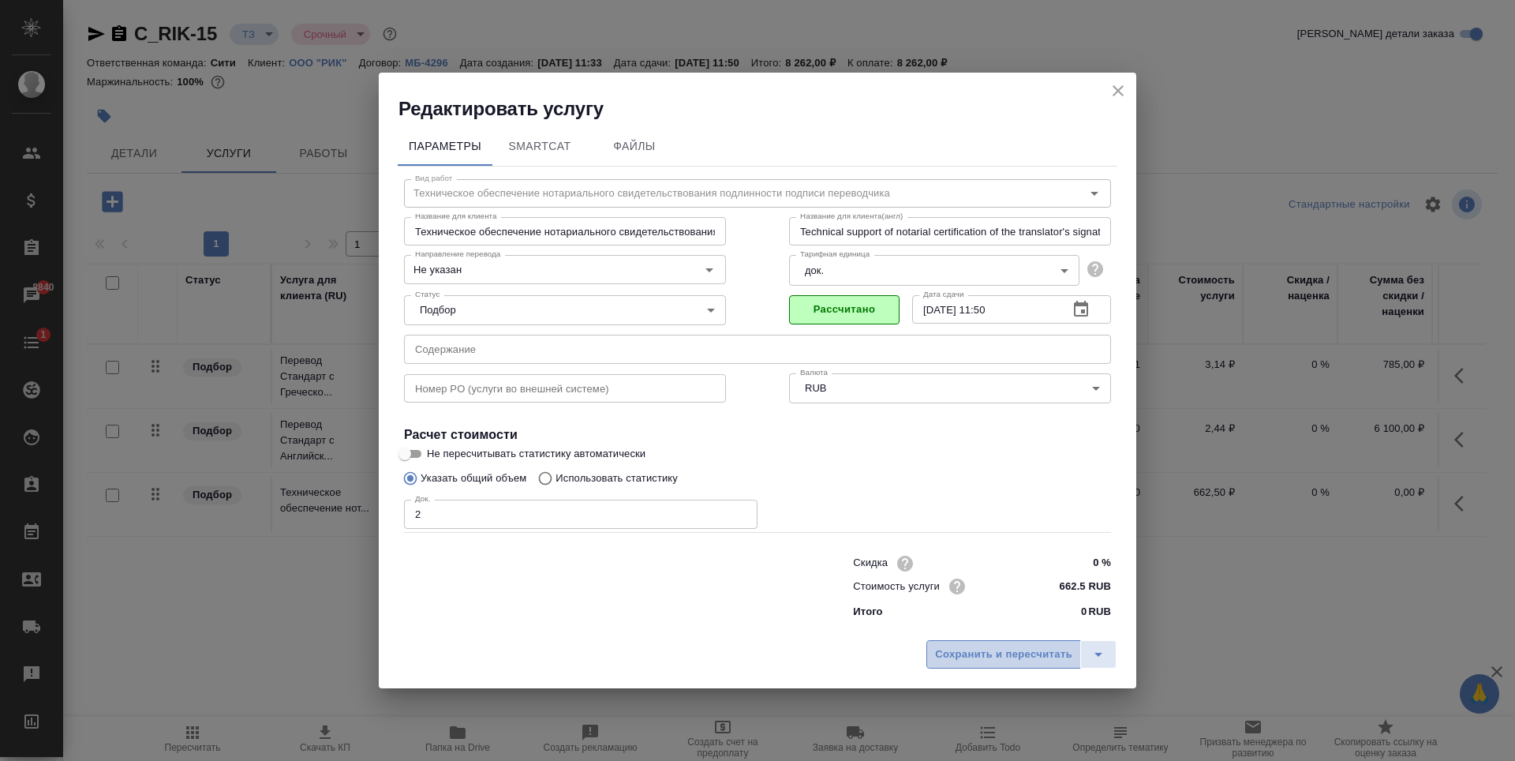
click at [990, 642] on button "Сохранить и пересчитать" at bounding box center [1003, 654] width 155 height 28
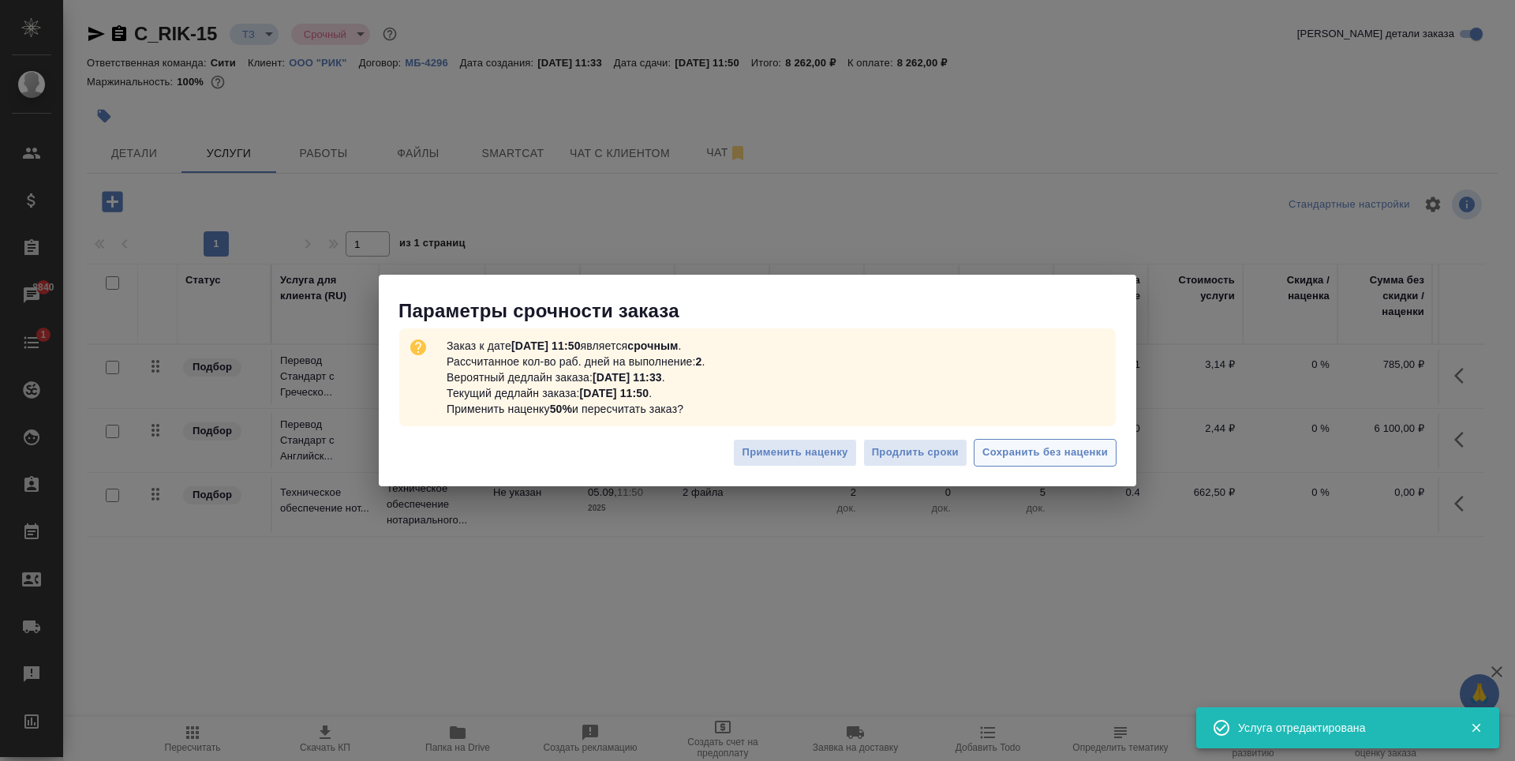
click at [1037, 455] on span "Сохранить без наценки" at bounding box center [1044, 452] width 125 height 18
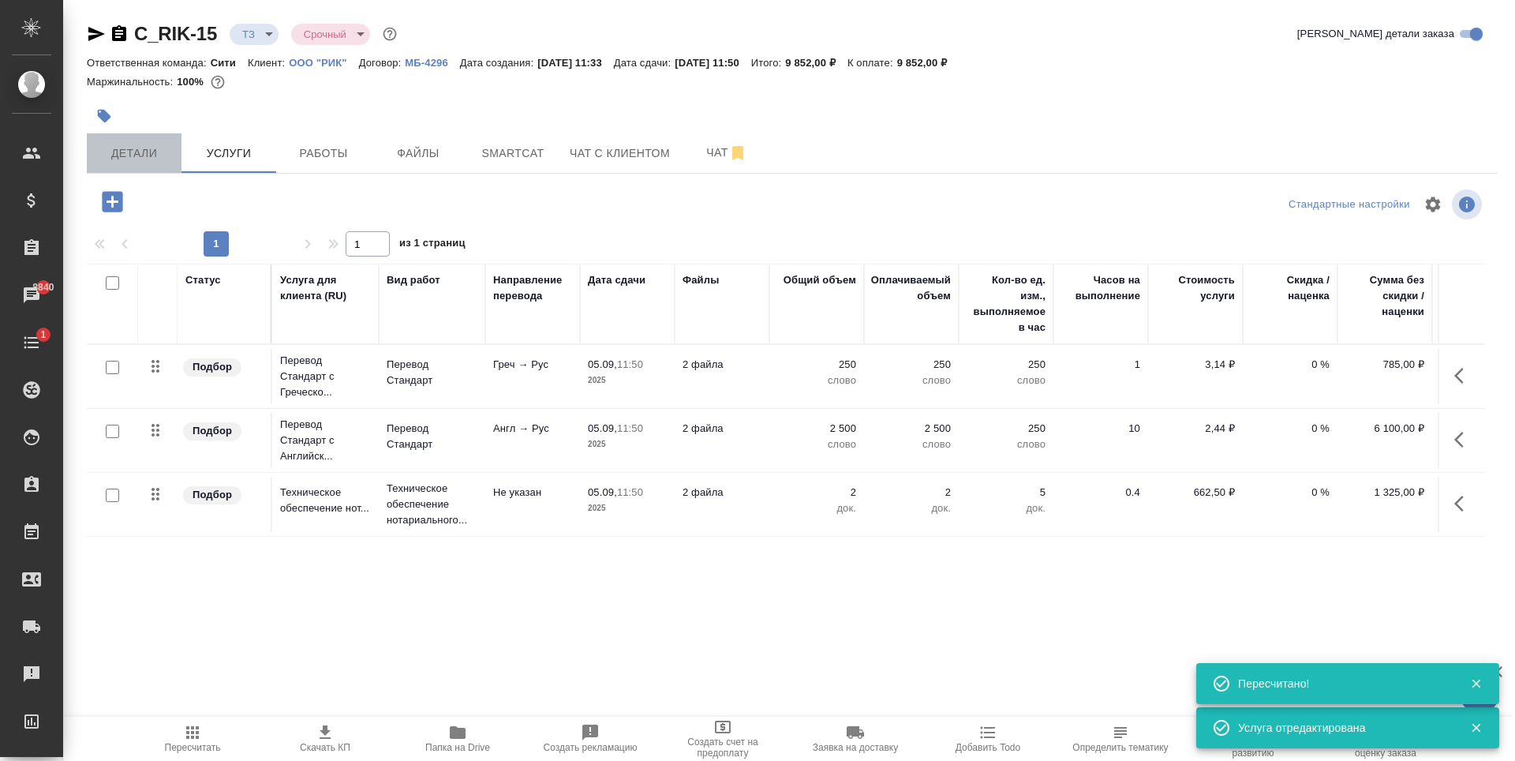
click at [145, 155] on span "Детали" at bounding box center [134, 154] width 76 height 20
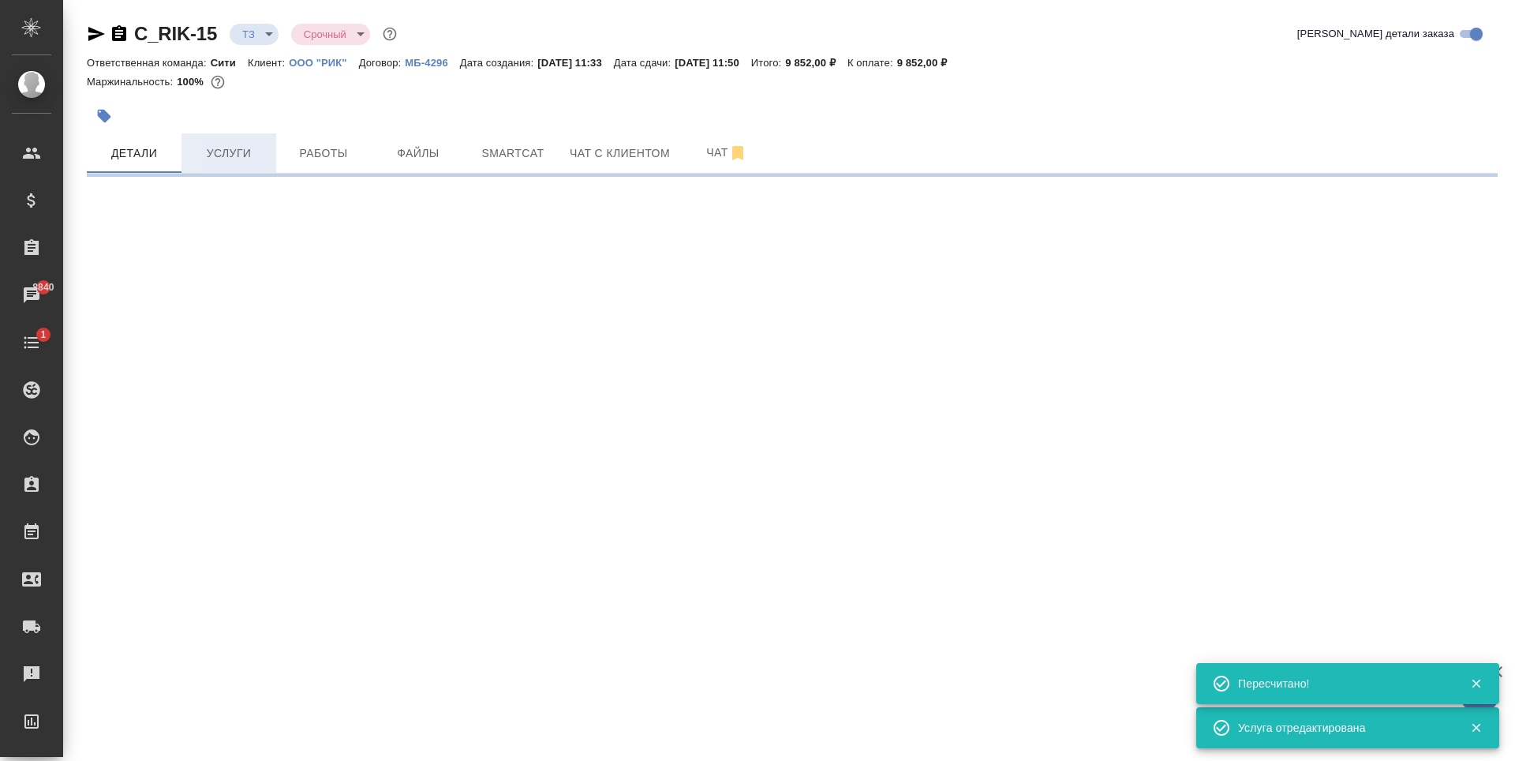
select select "RU"
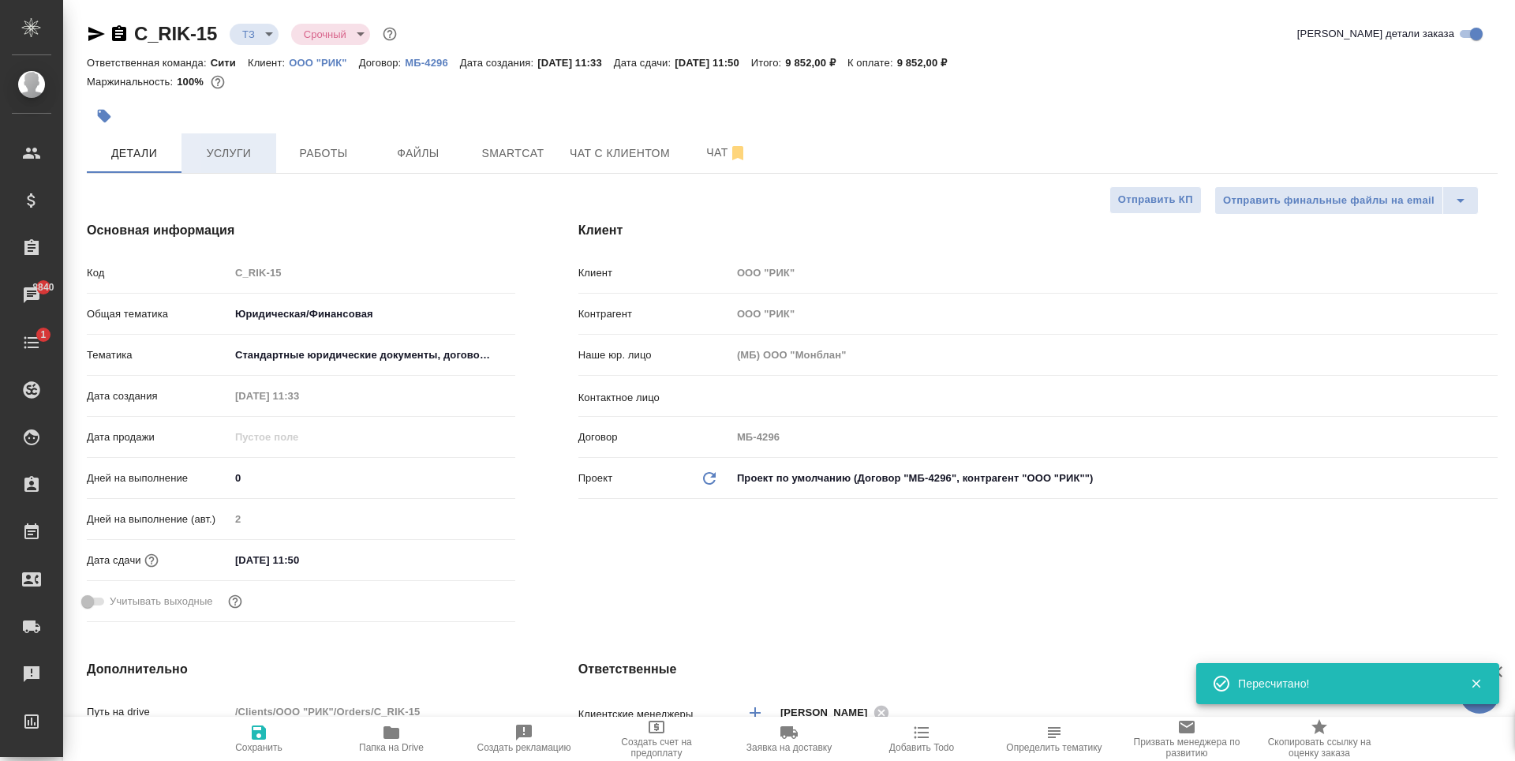
type textarea "x"
click at [215, 165] on button "Услуги" at bounding box center [228, 152] width 95 height 39
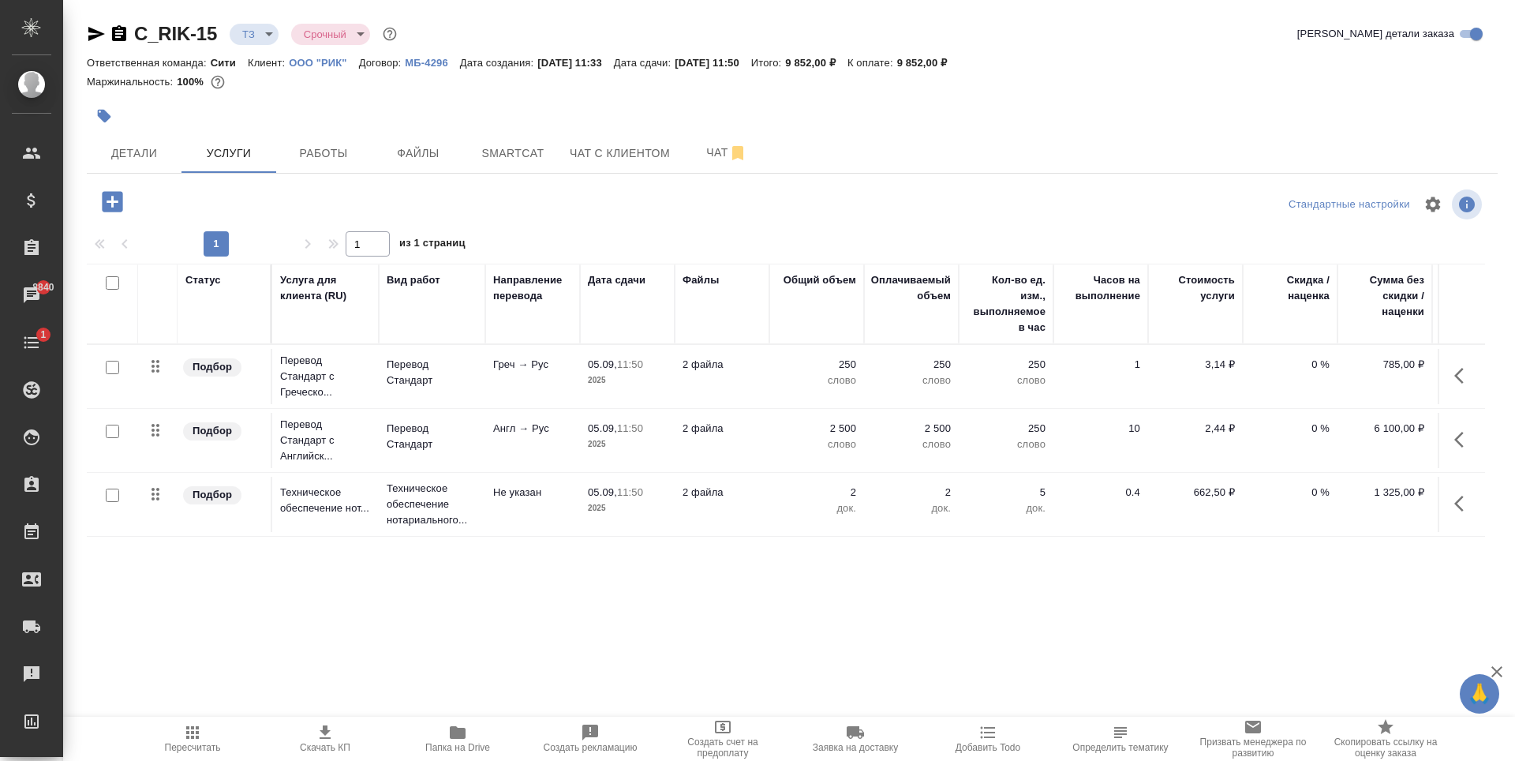
click at [112, 211] on icon "button" at bounding box center [112, 201] width 21 height 21
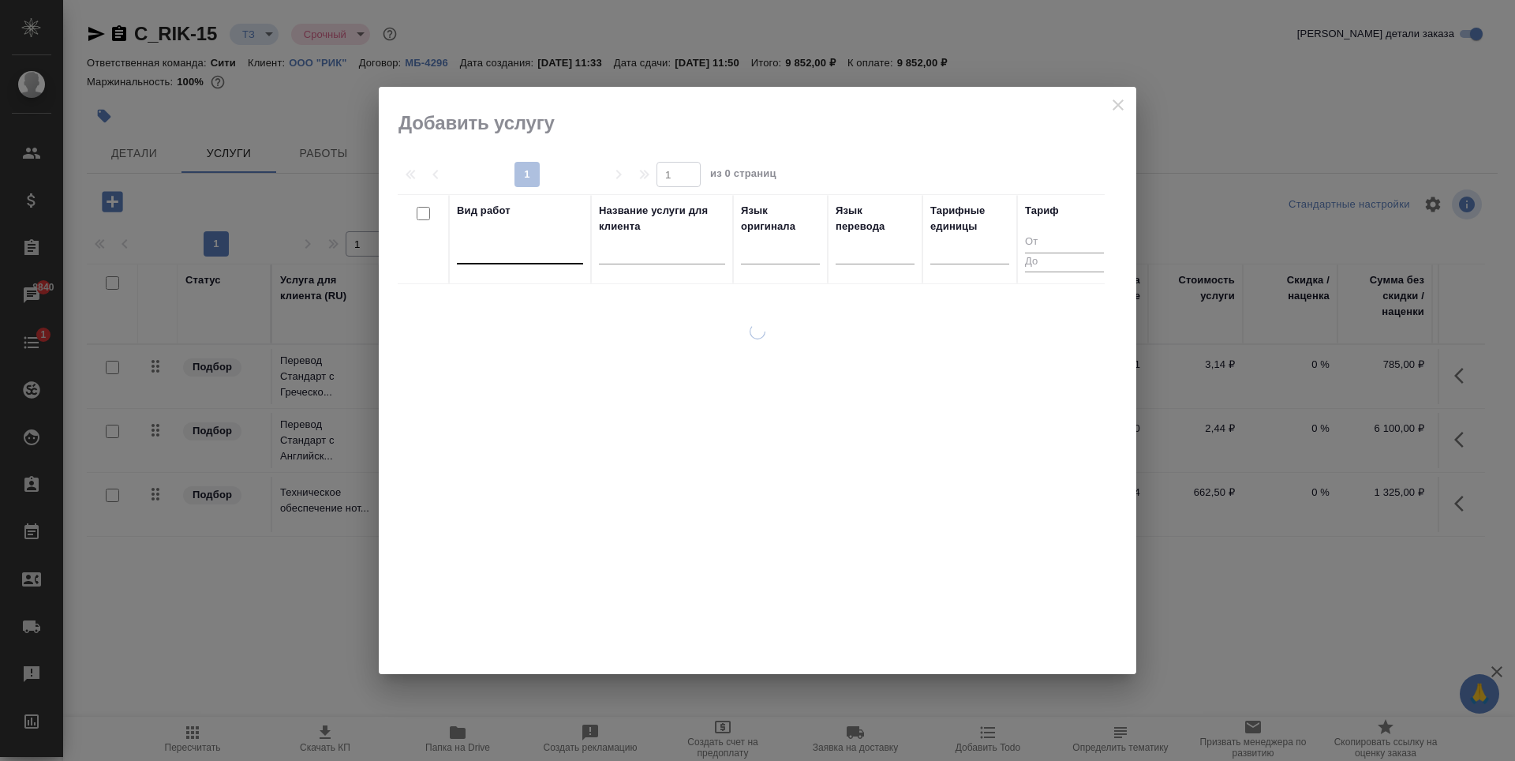
click at [515, 248] on div at bounding box center [520, 248] width 126 height 23
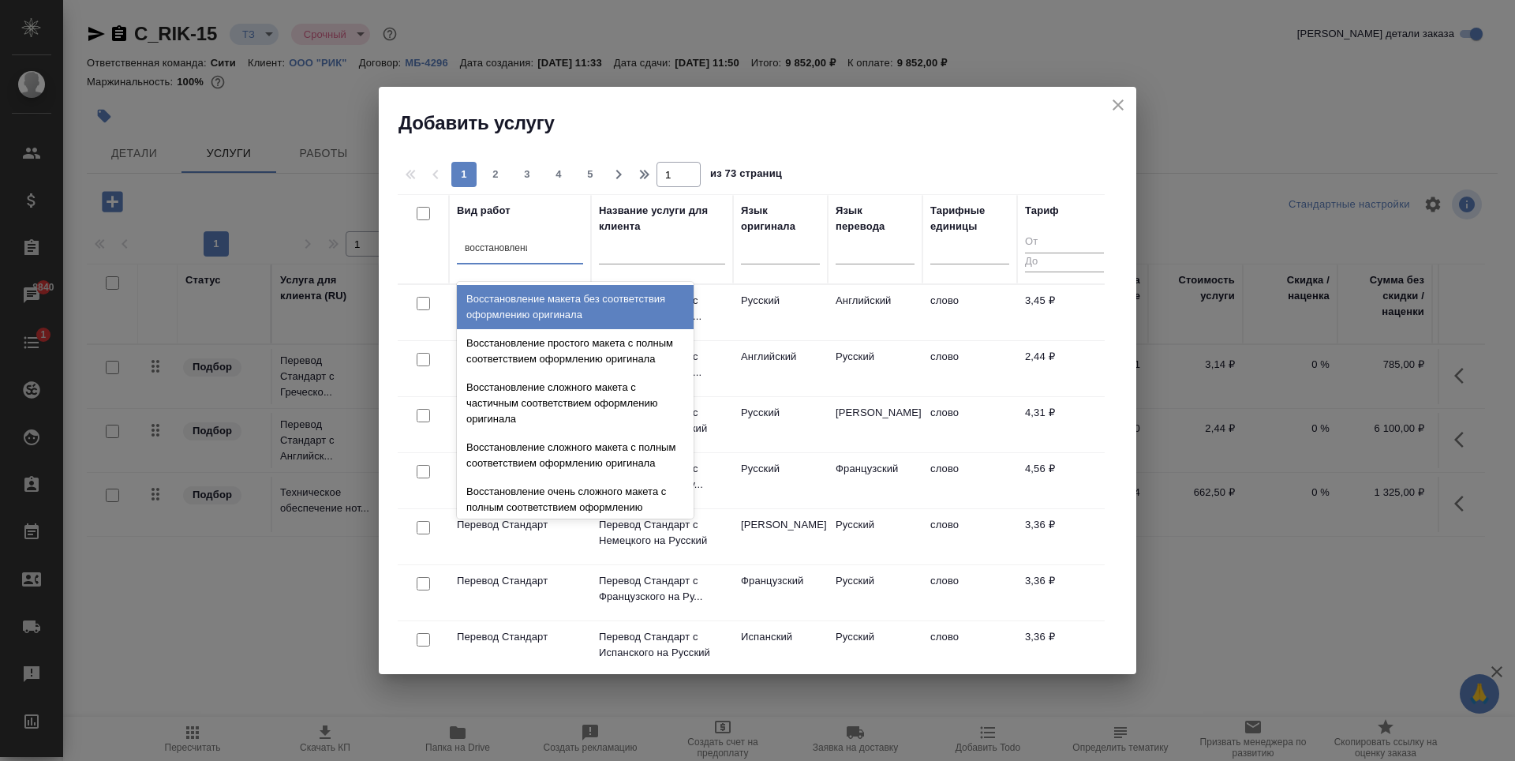
type input "восстановление"
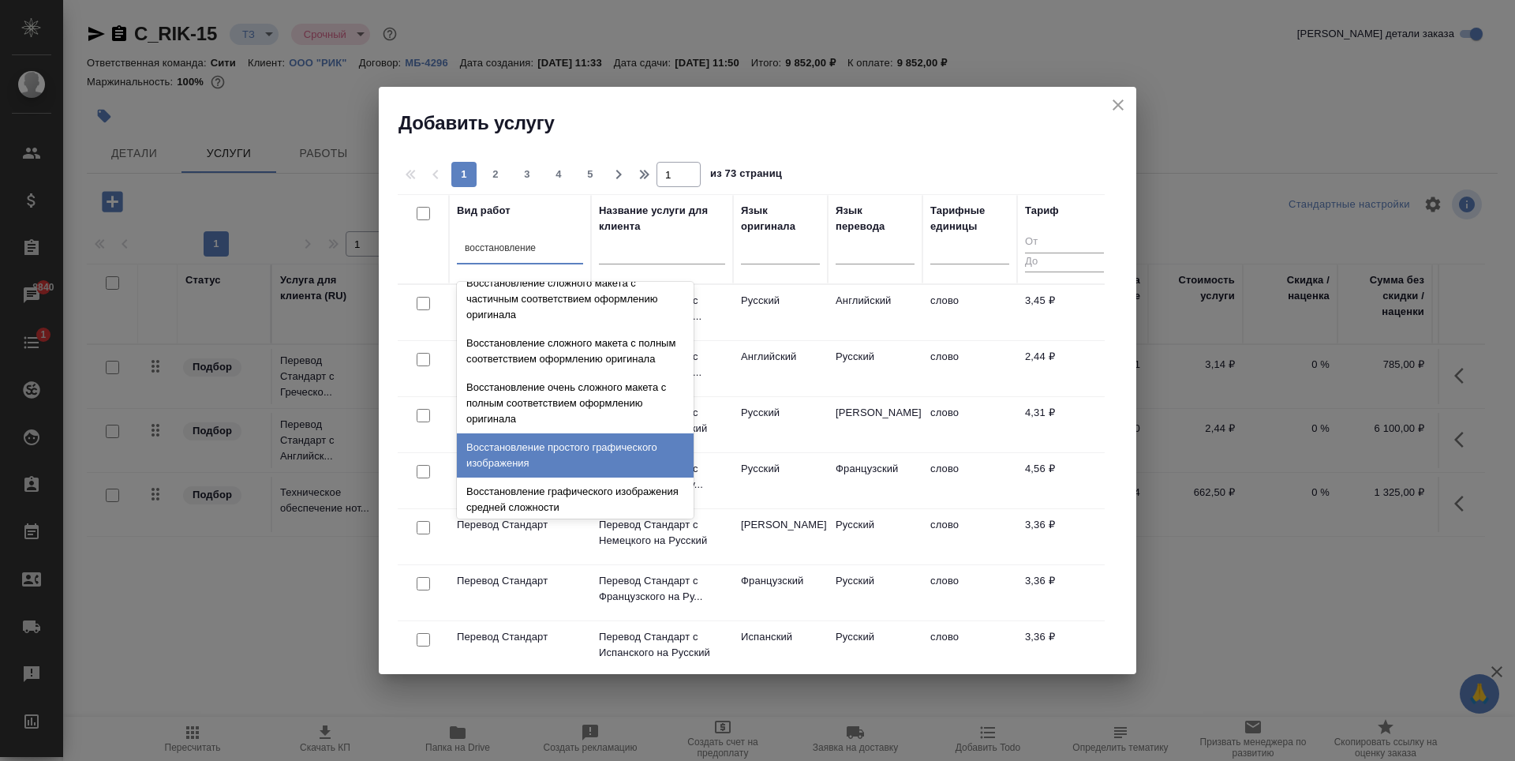
scroll to position [290, 0]
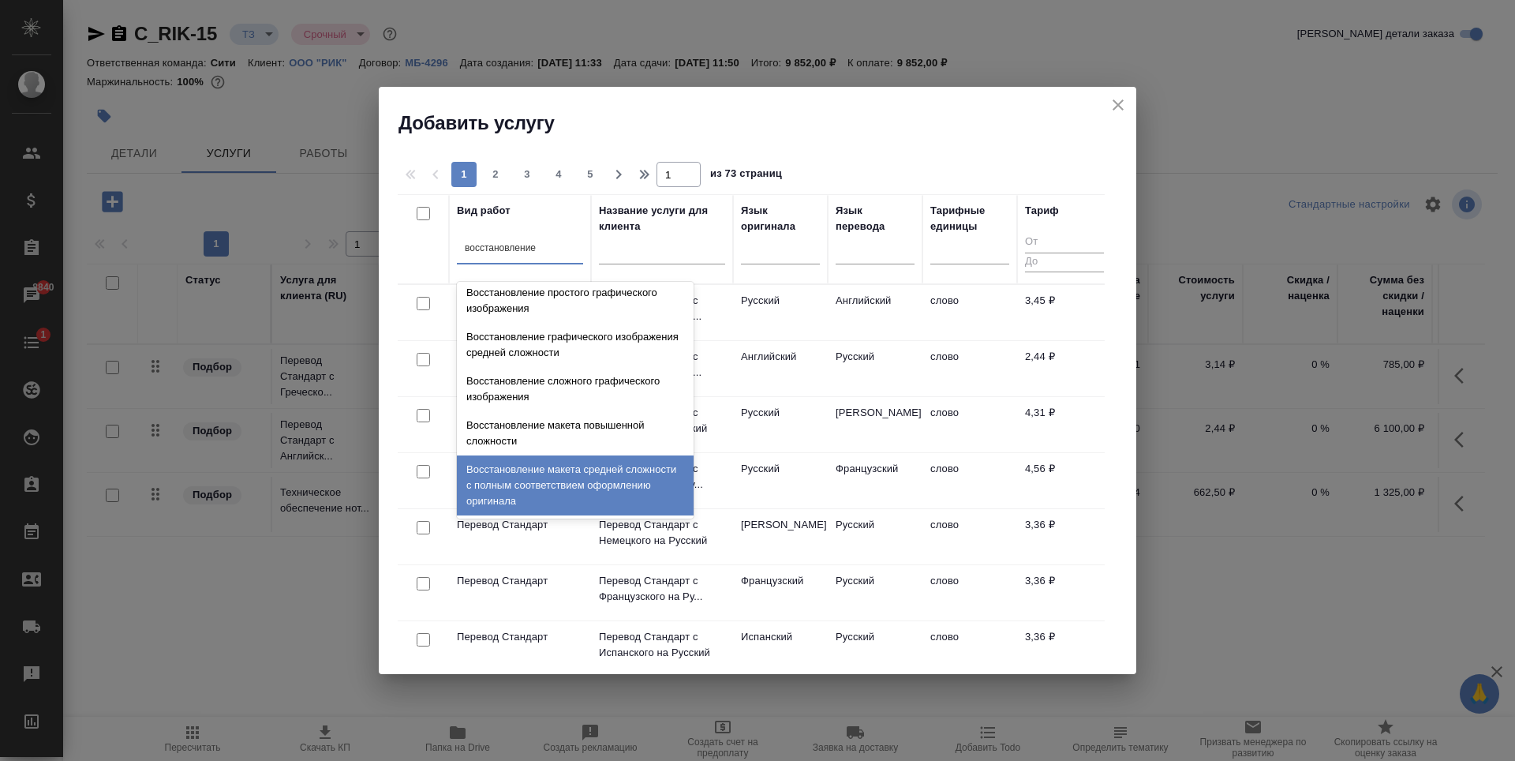
click at [534, 482] on div "Восстановление макета средней сложности с полным соответствием оформлению ориги…" at bounding box center [575, 485] width 237 height 60
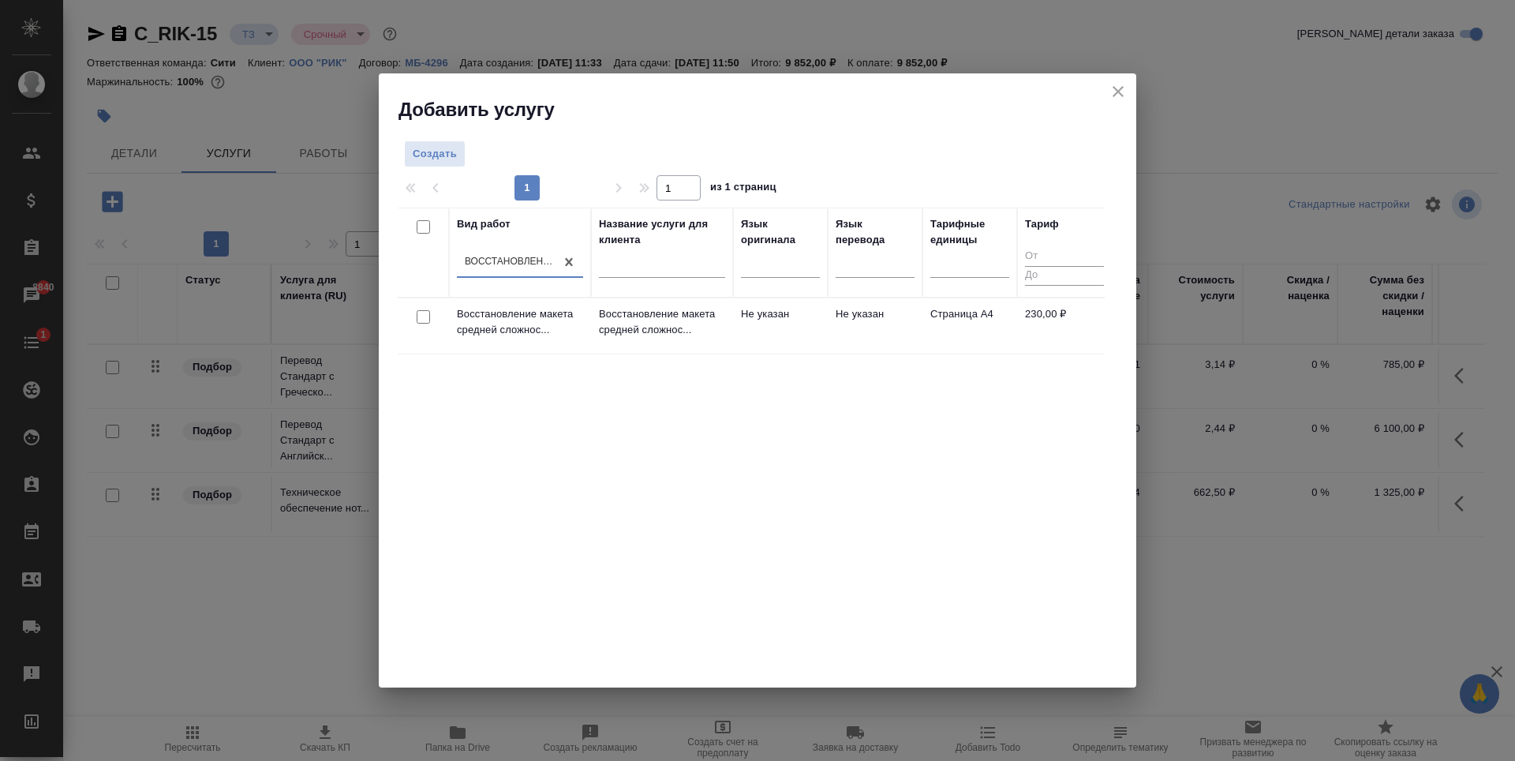
click at [424, 320] on input "checkbox" at bounding box center [423, 316] width 13 height 13
checkbox input "true"
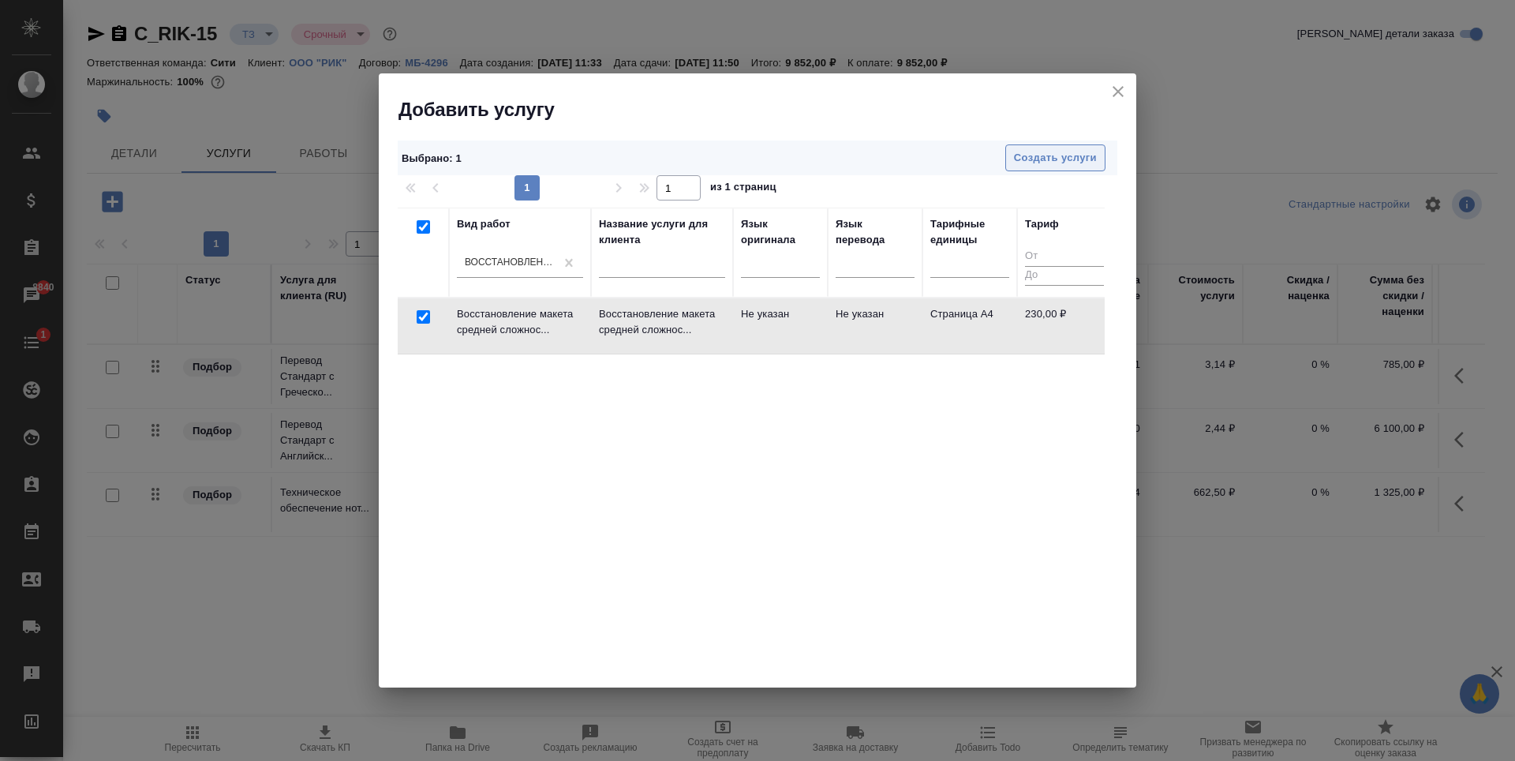
click at [1030, 159] on span "Создать услуги" at bounding box center [1055, 158] width 83 height 18
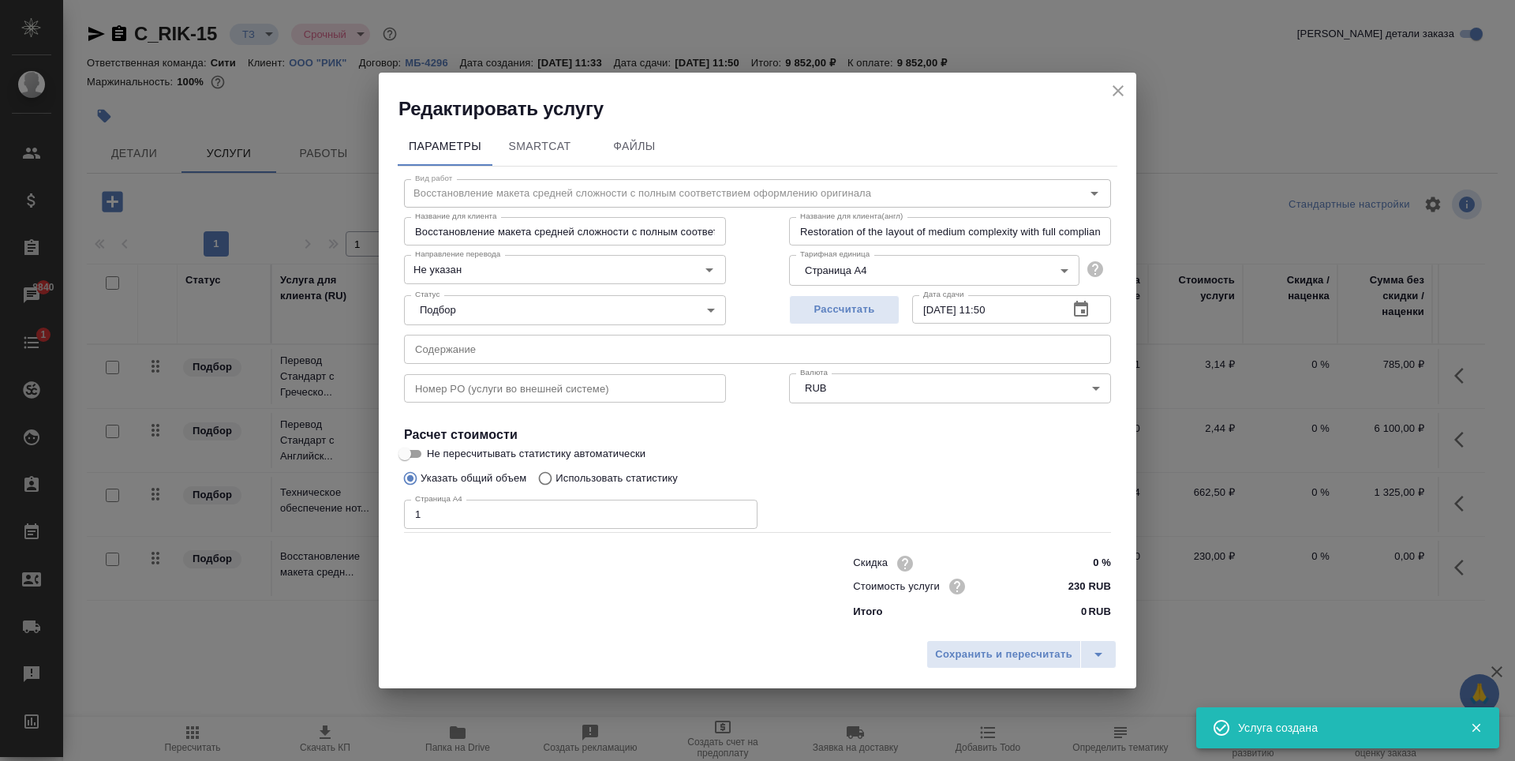
click at [738, 510] on input "1" at bounding box center [580, 513] width 353 height 28
click at [738, 510] on input "2" at bounding box center [580, 513] width 353 height 28
click at [738, 510] on input "3" at bounding box center [580, 513] width 353 height 28
click at [738, 510] on input "4" at bounding box center [580, 513] width 353 height 28
click at [738, 510] on input "5" at bounding box center [580, 513] width 353 height 28
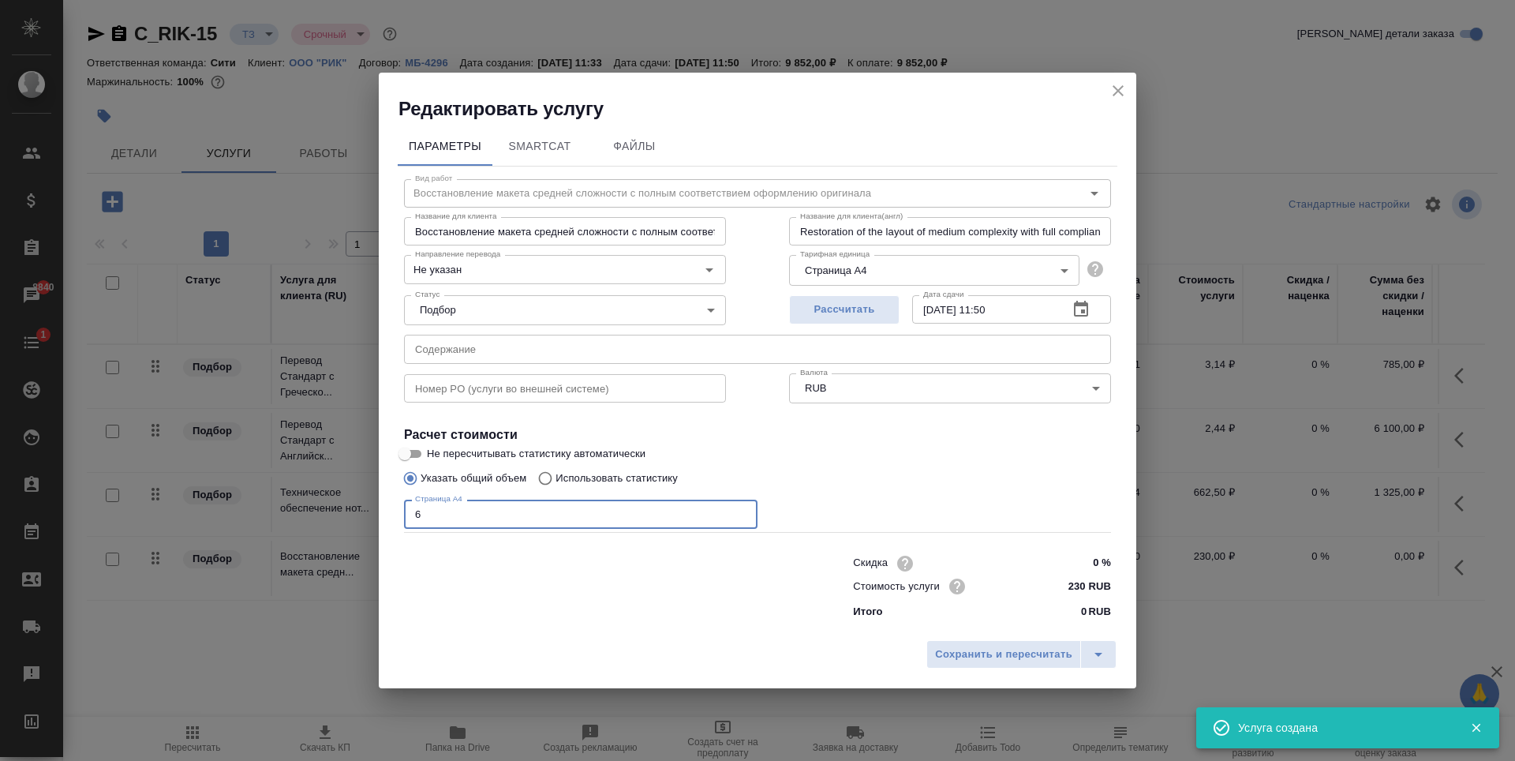
click at [738, 510] on input "6" at bounding box center [580, 513] width 353 height 28
click at [738, 510] on input "7" at bounding box center [580, 513] width 353 height 28
click at [738, 510] on input "8" at bounding box center [580, 513] width 353 height 28
click at [738, 510] on input "9" at bounding box center [580, 513] width 353 height 28
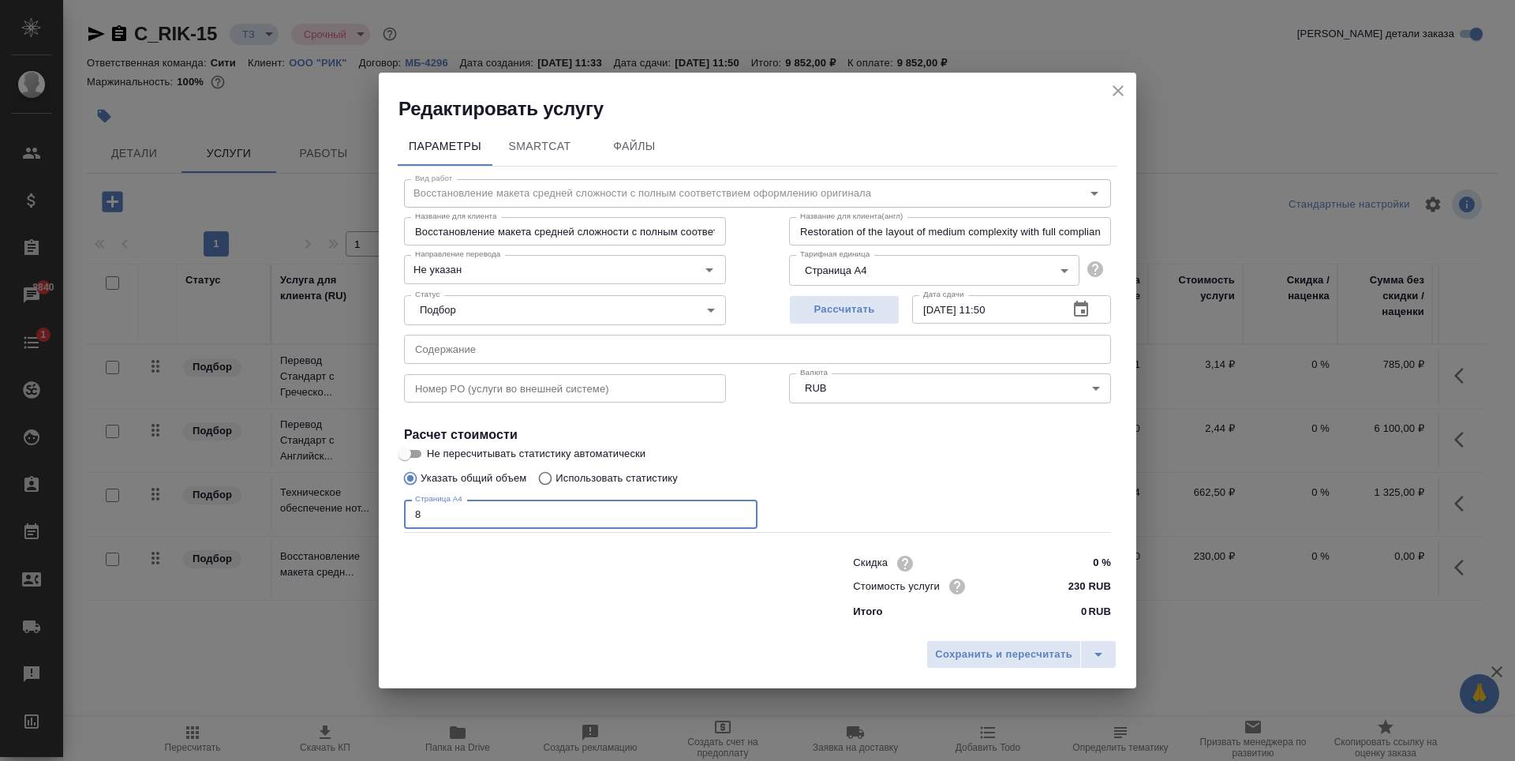
type input "8"
click at [738, 519] on input "8" at bounding box center [580, 513] width 353 height 28
click at [1011, 658] on span "Сохранить и пересчитать" at bounding box center [1003, 654] width 137 height 18
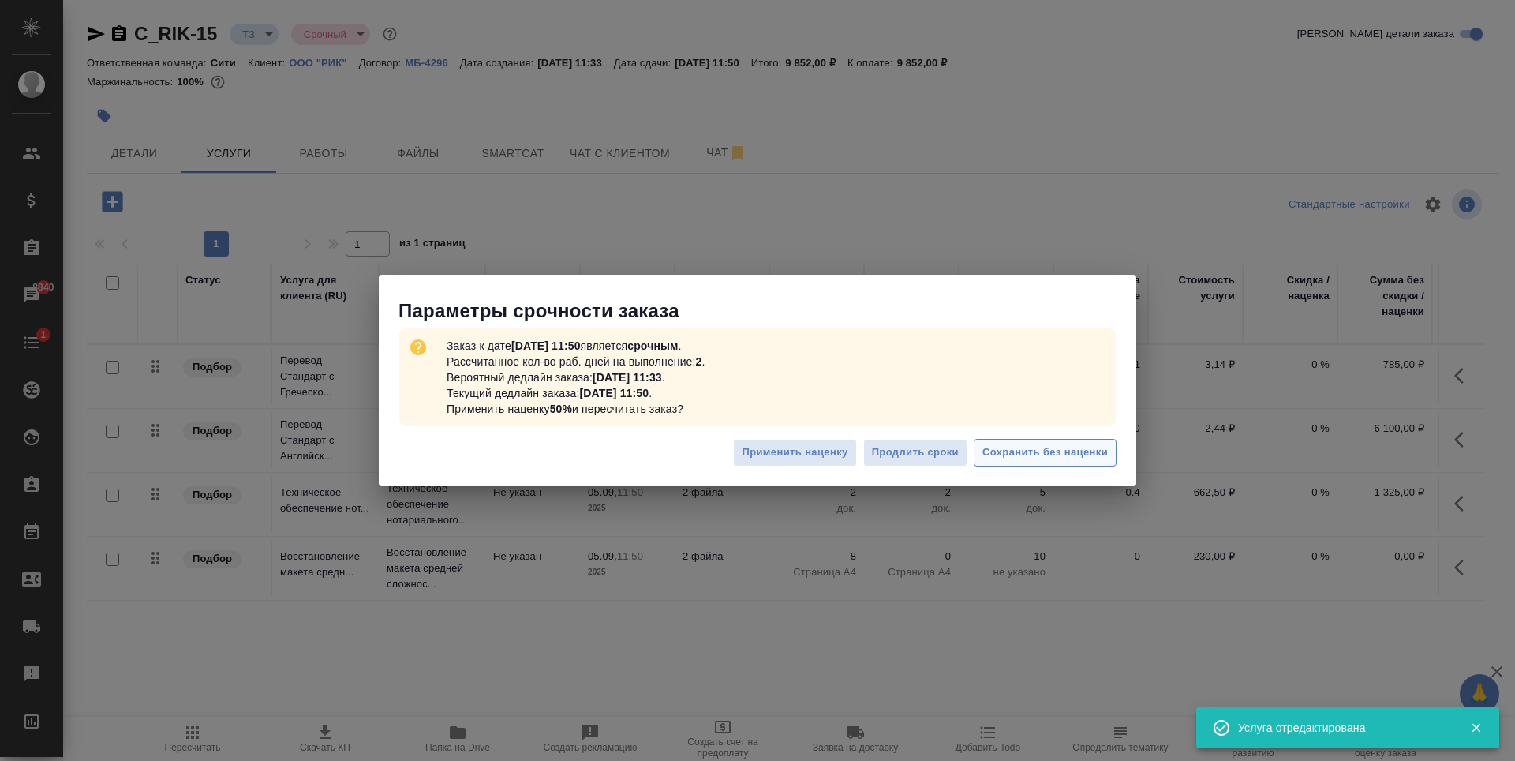
click at [1039, 458] on span "Сохранить без наценки" at bounding box center [1044, 452] width 125 height 18
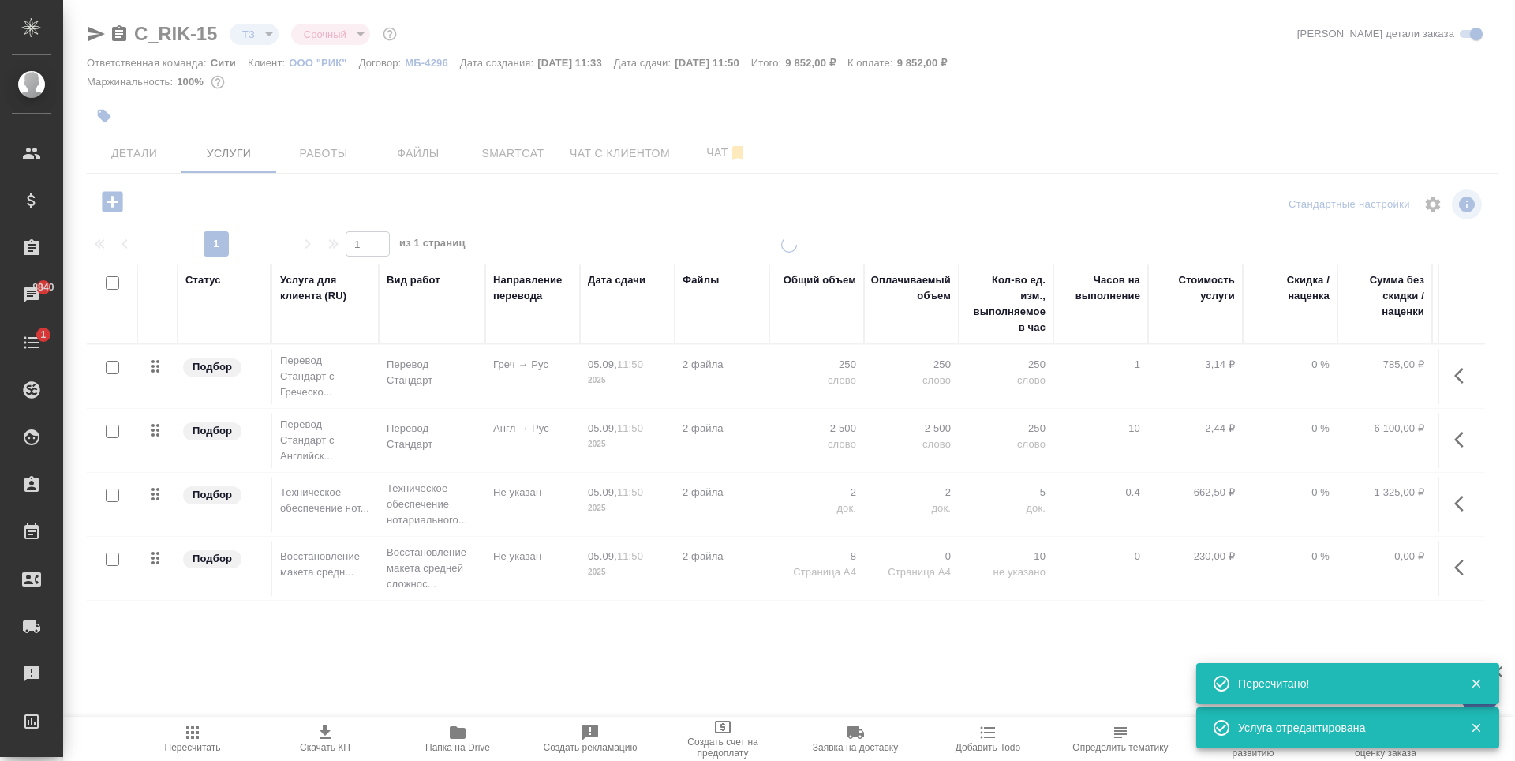
type input "new"
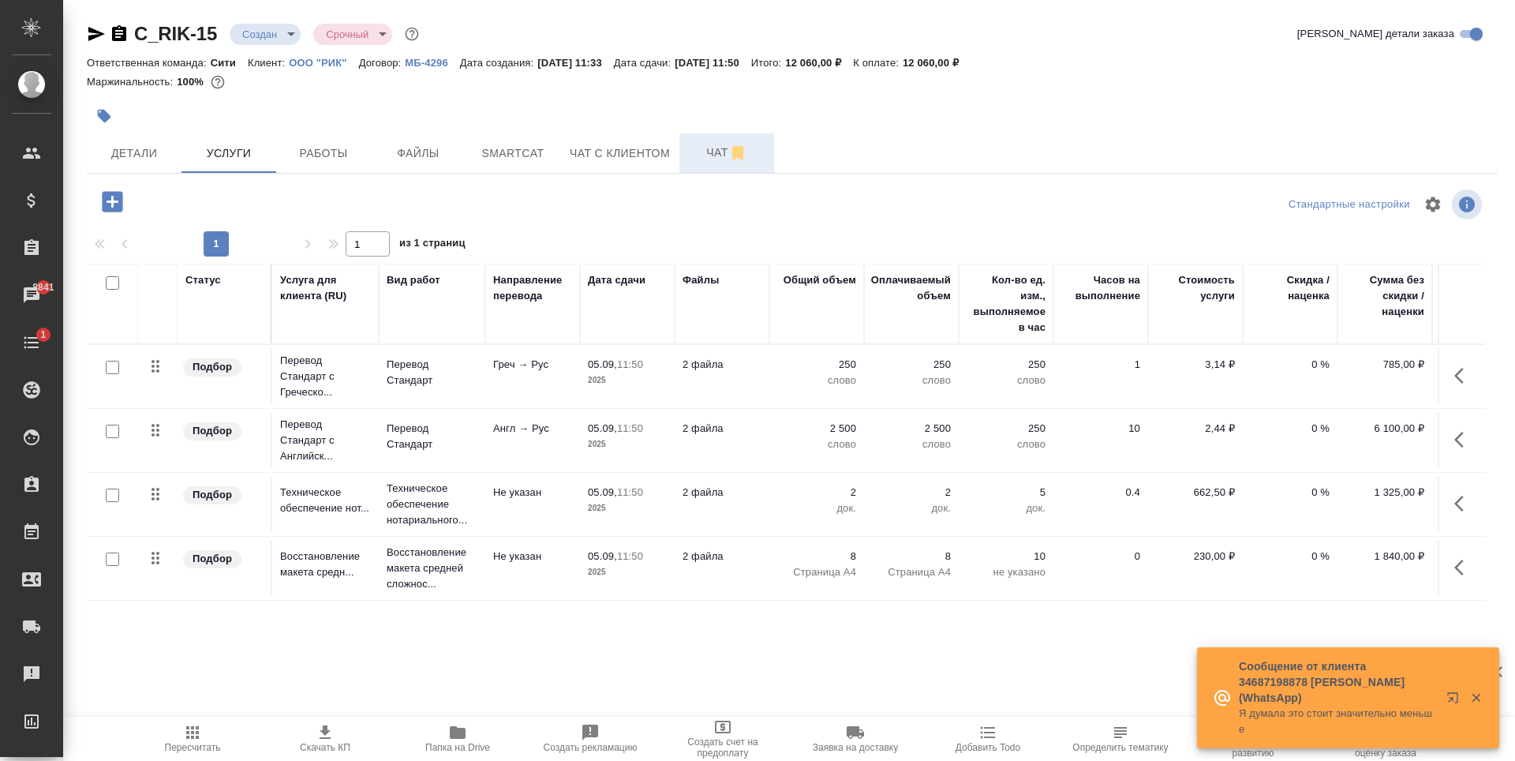
click at [704, 157] on span "Чат" at bounding box center [727, 153] width 76 height 20
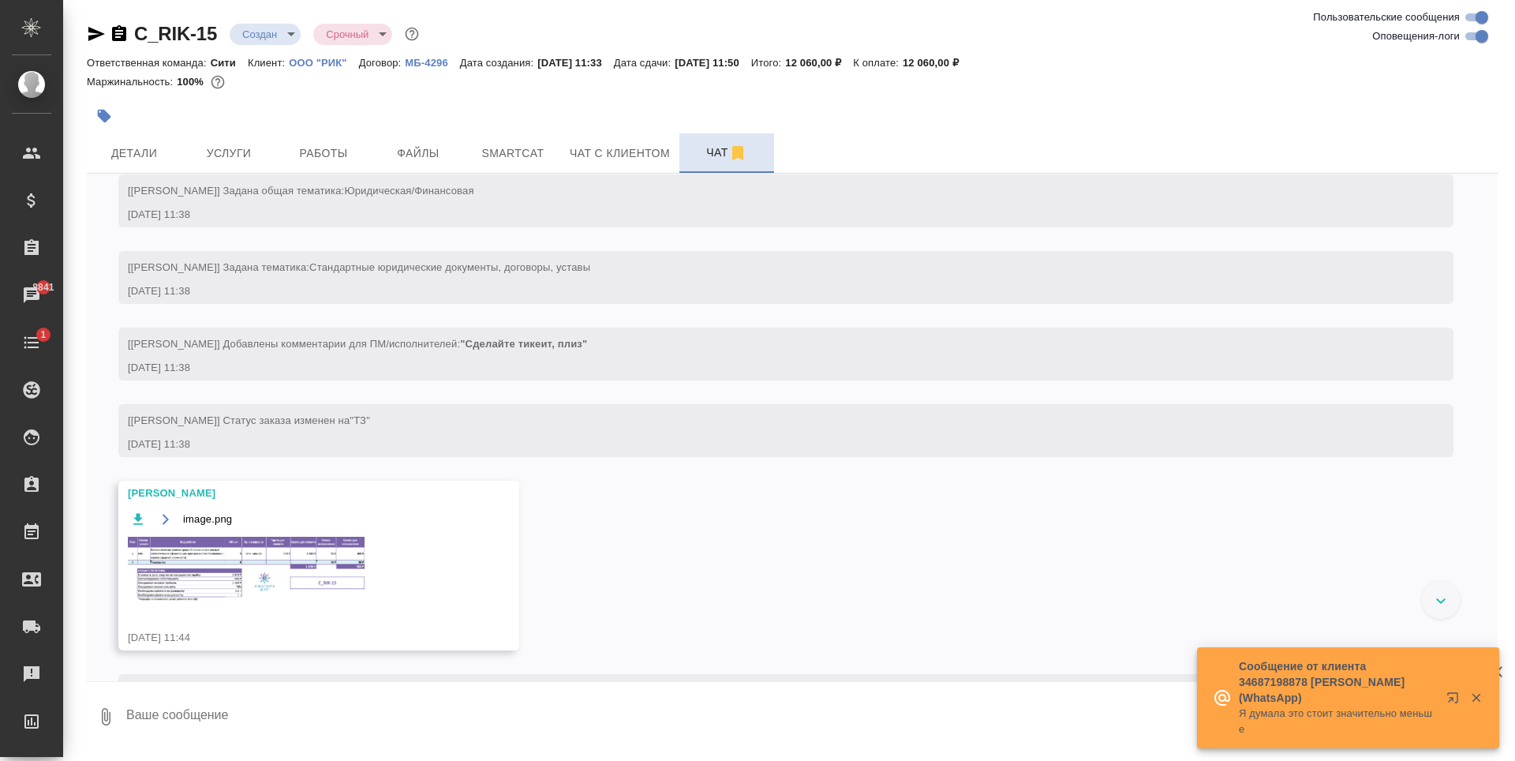
scroll to position [72, 0]
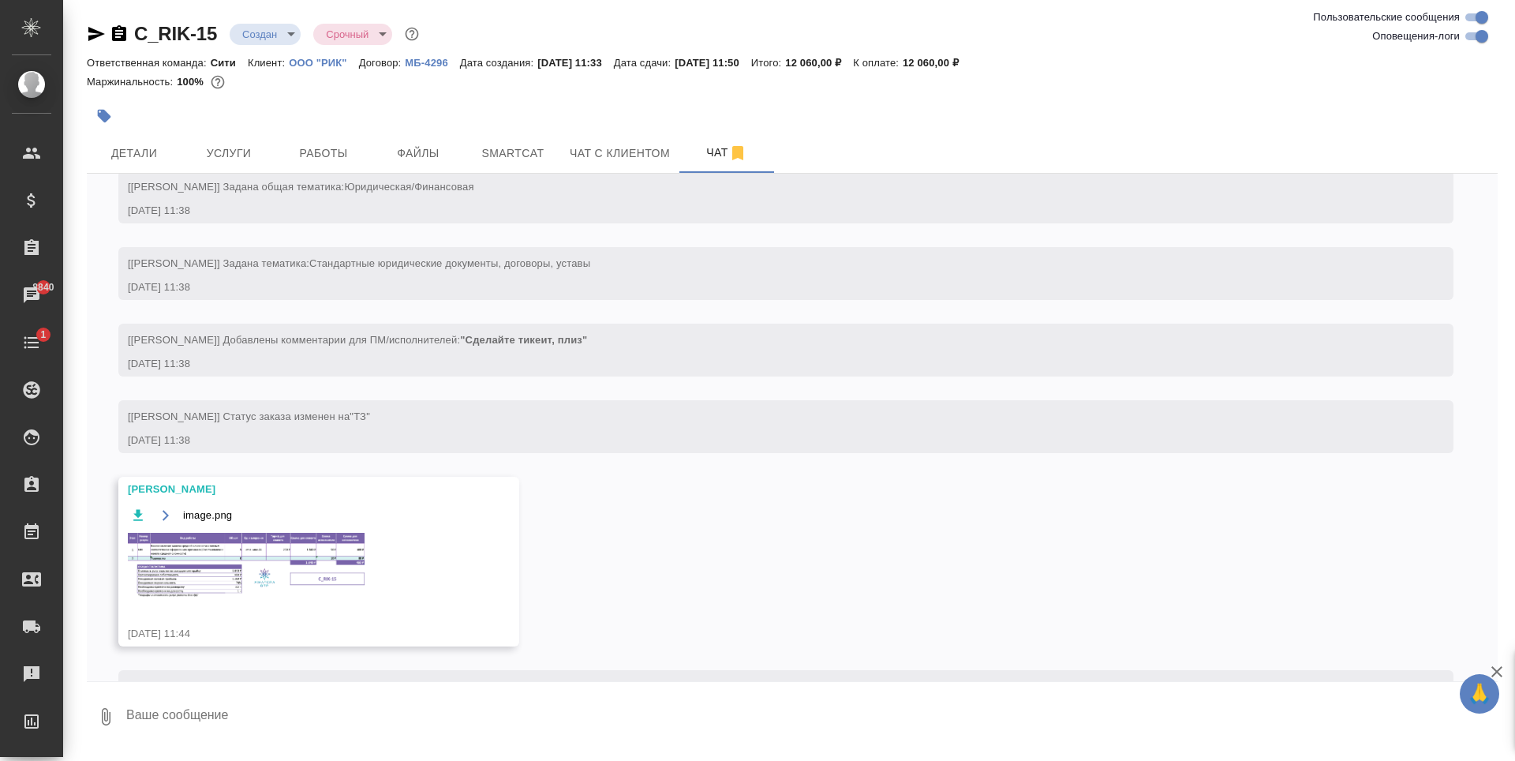
click at [252, 550] on img at bounding box center [246, 565] width 237 height 65
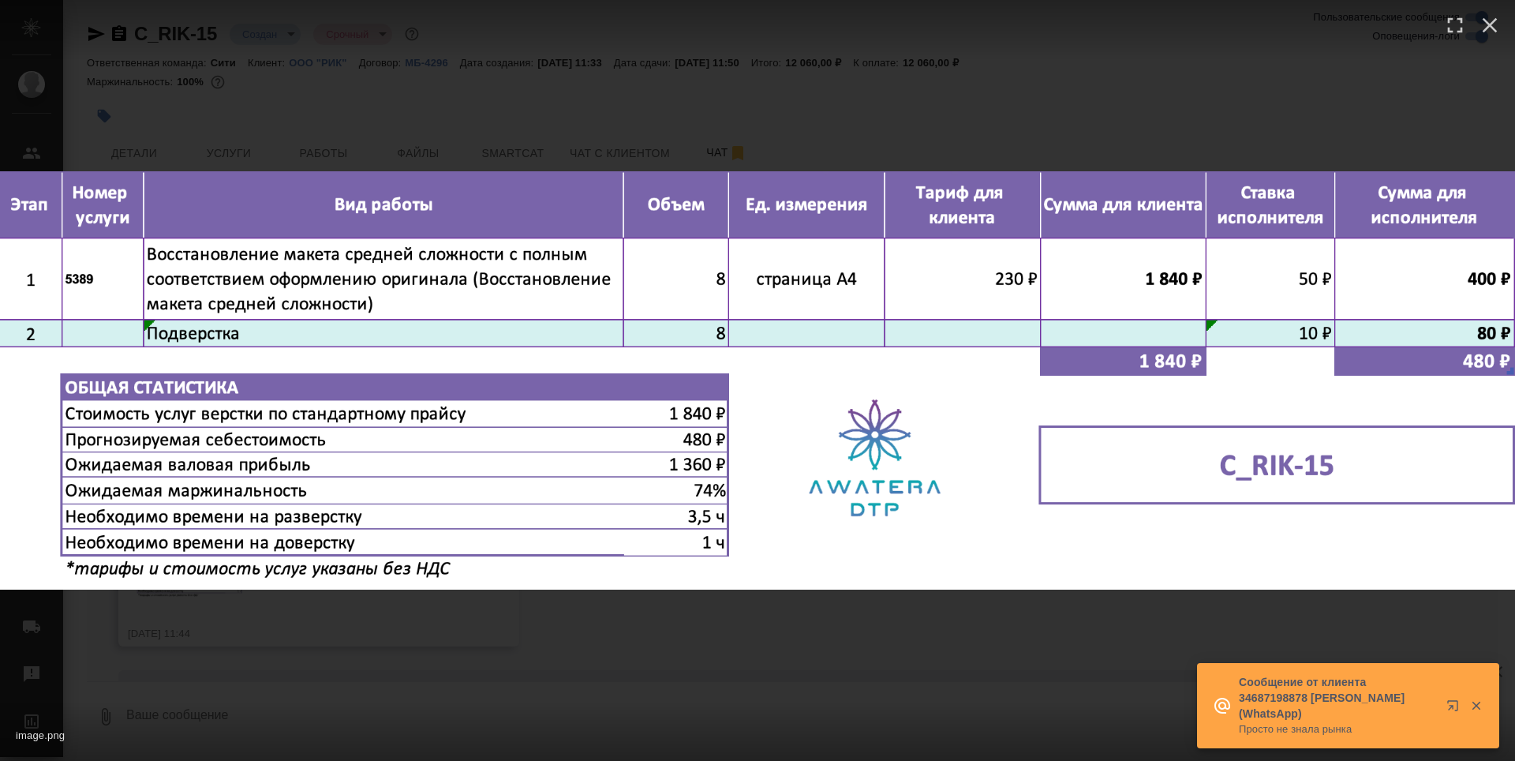
click at [390, 69] on div "image.png 1 of 1" at bounding box center [757, 380] width 1515 height 761
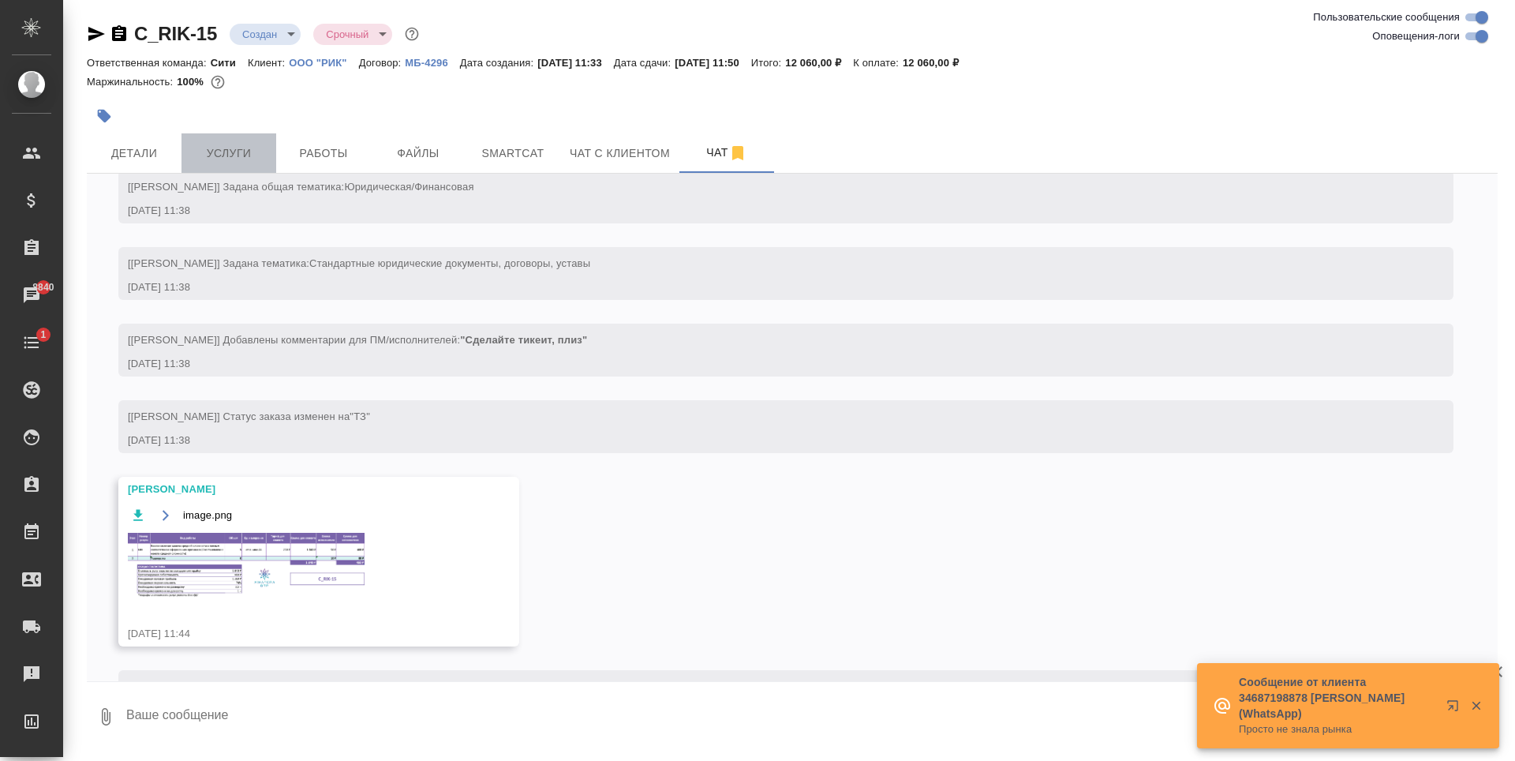
click at [229, 154] on span "Услуги" at bounding box center [229, 154] width 76 height 20
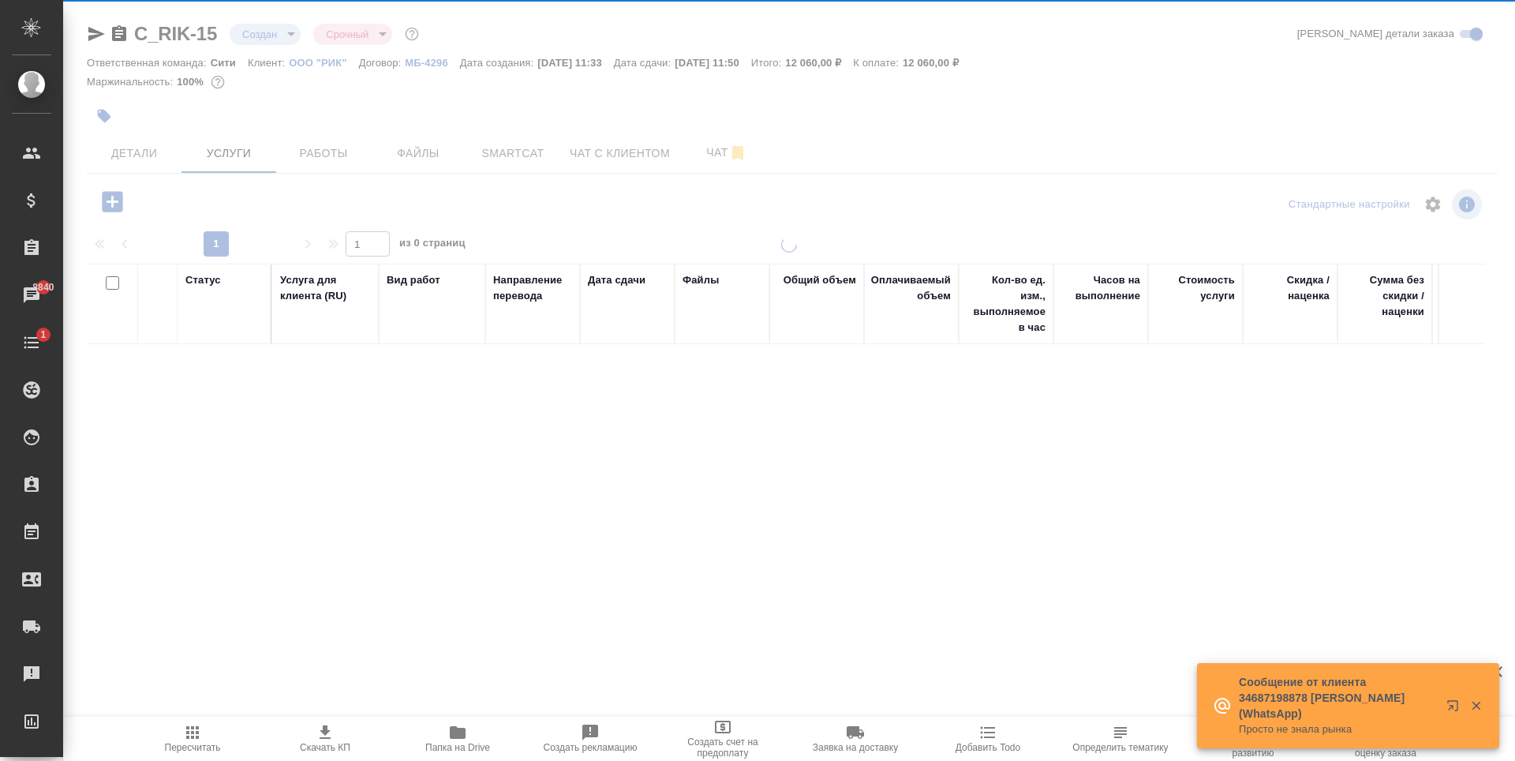
click at [970, 64] on p "12 060,00 ₽" at bounding box center [937, 63] width 68 height 12
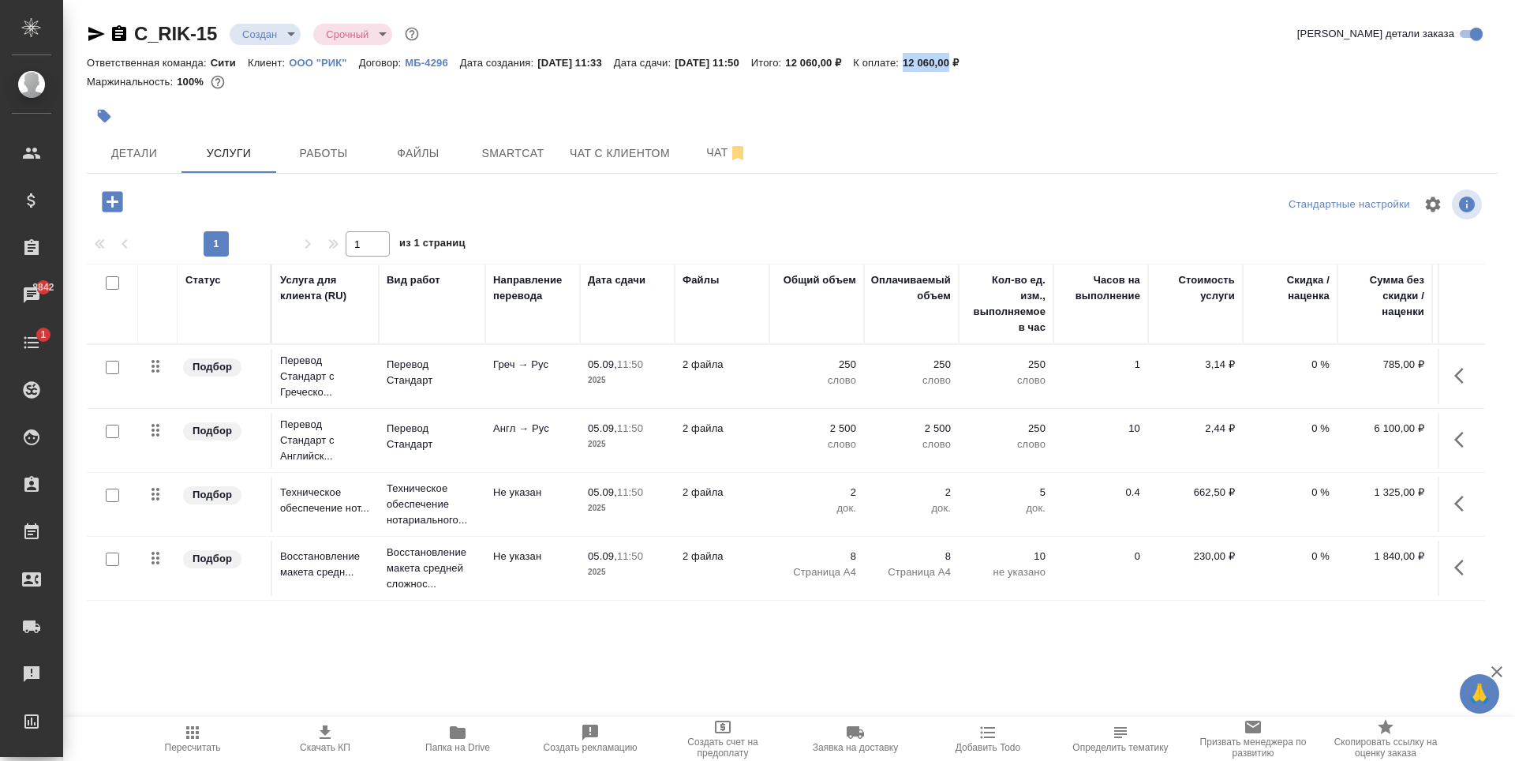
copy p "12 060,00"
click at [1087, 64] on div "Ответственная команда: Сити Клиент: ООО "РИК" Договор: МБ-4296 Дата создания: 0…" at bounding box center [792, 62] width 1411 height 19
click at [705, 163] on button "Чат" at bounding box center [726, 152] width 95 height 39
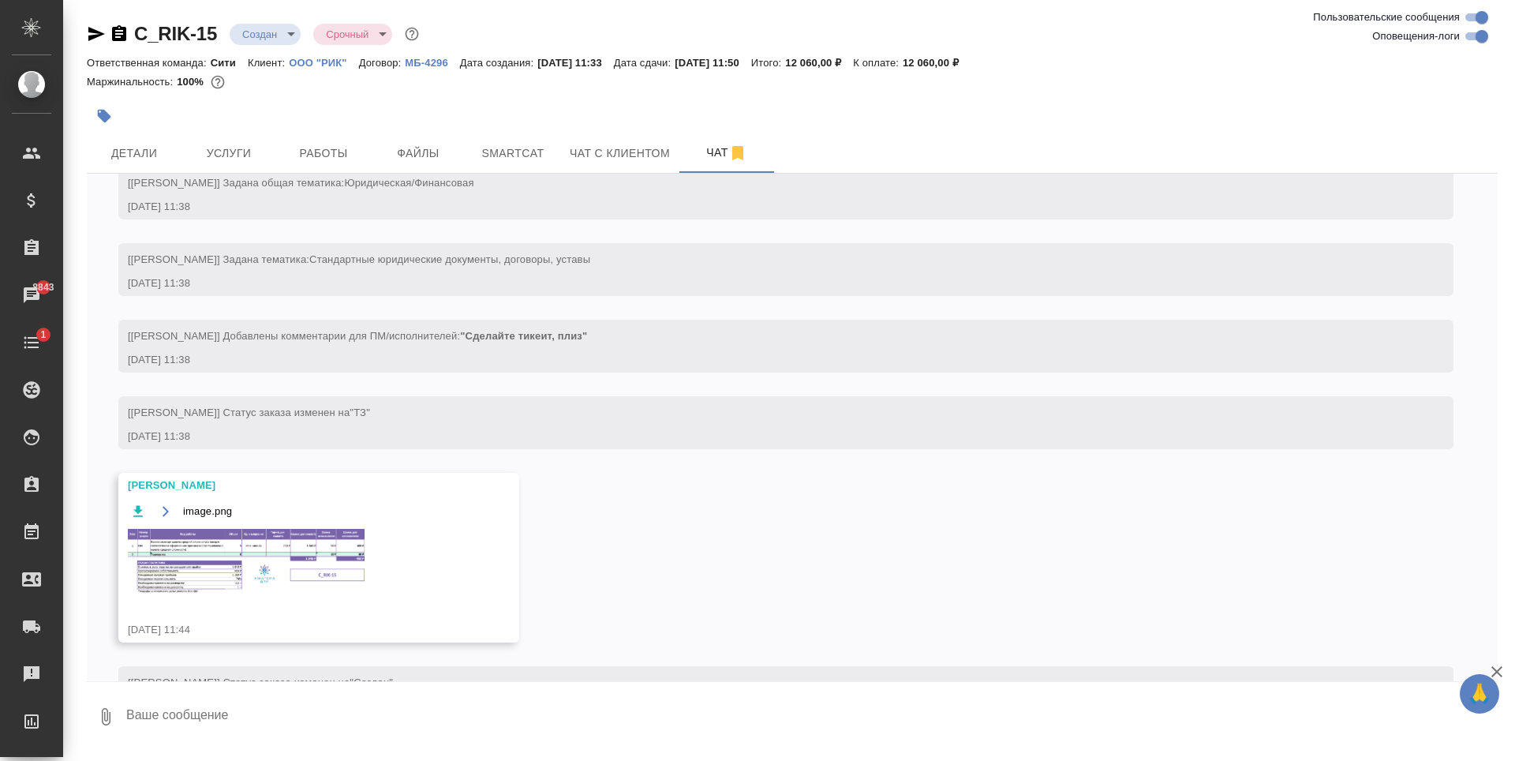
scroll to position [137, 0]
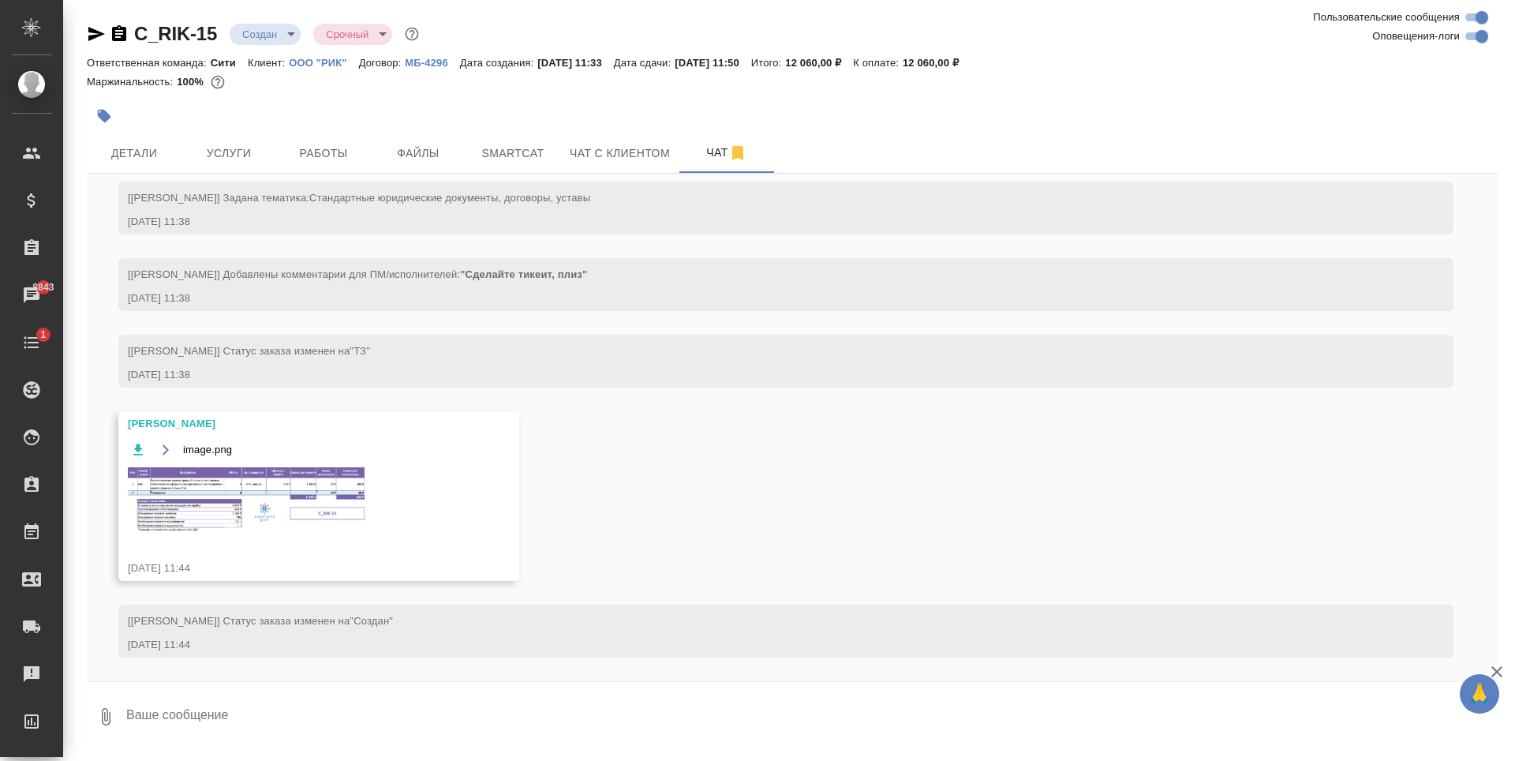
click at [192, 528] on img at bounding box center [246, 499] width 237 height 65
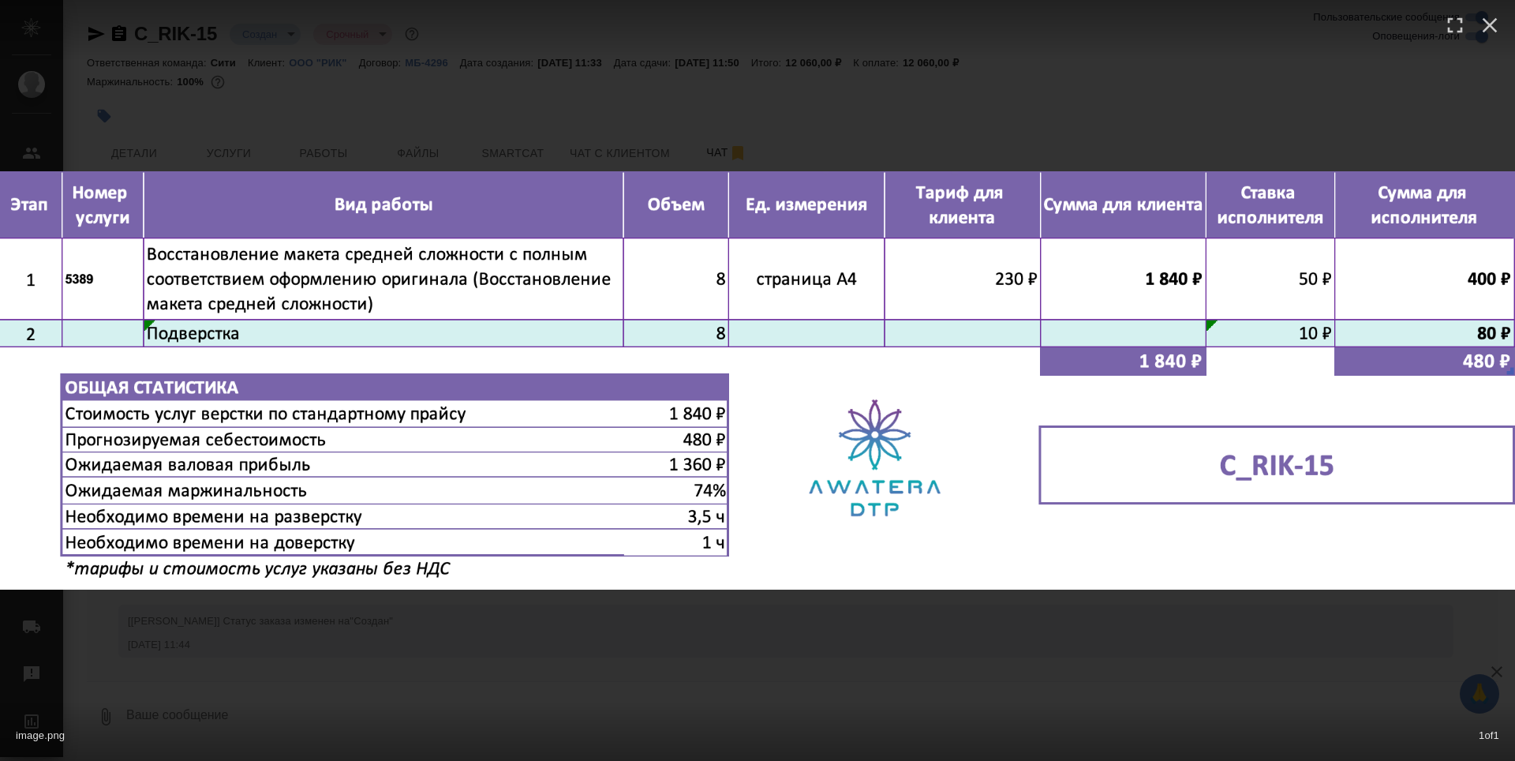
click at [498, 663] on div "image.png 1 of 1" at bounding box center [757, 380] width 1515 height 761
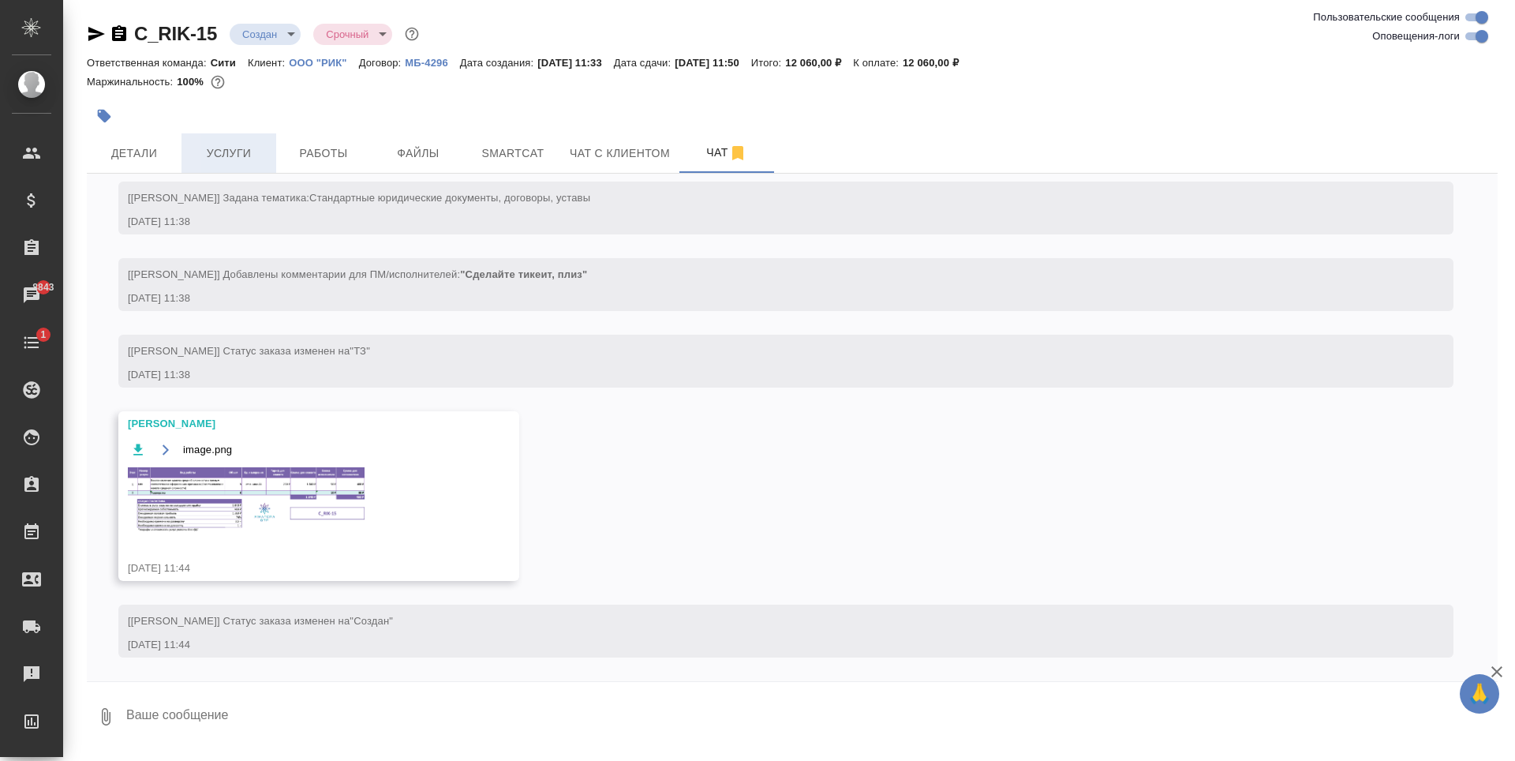
click at [234, 140] on button "Услуги" at bounding box center [228, 152] width 95 height 39
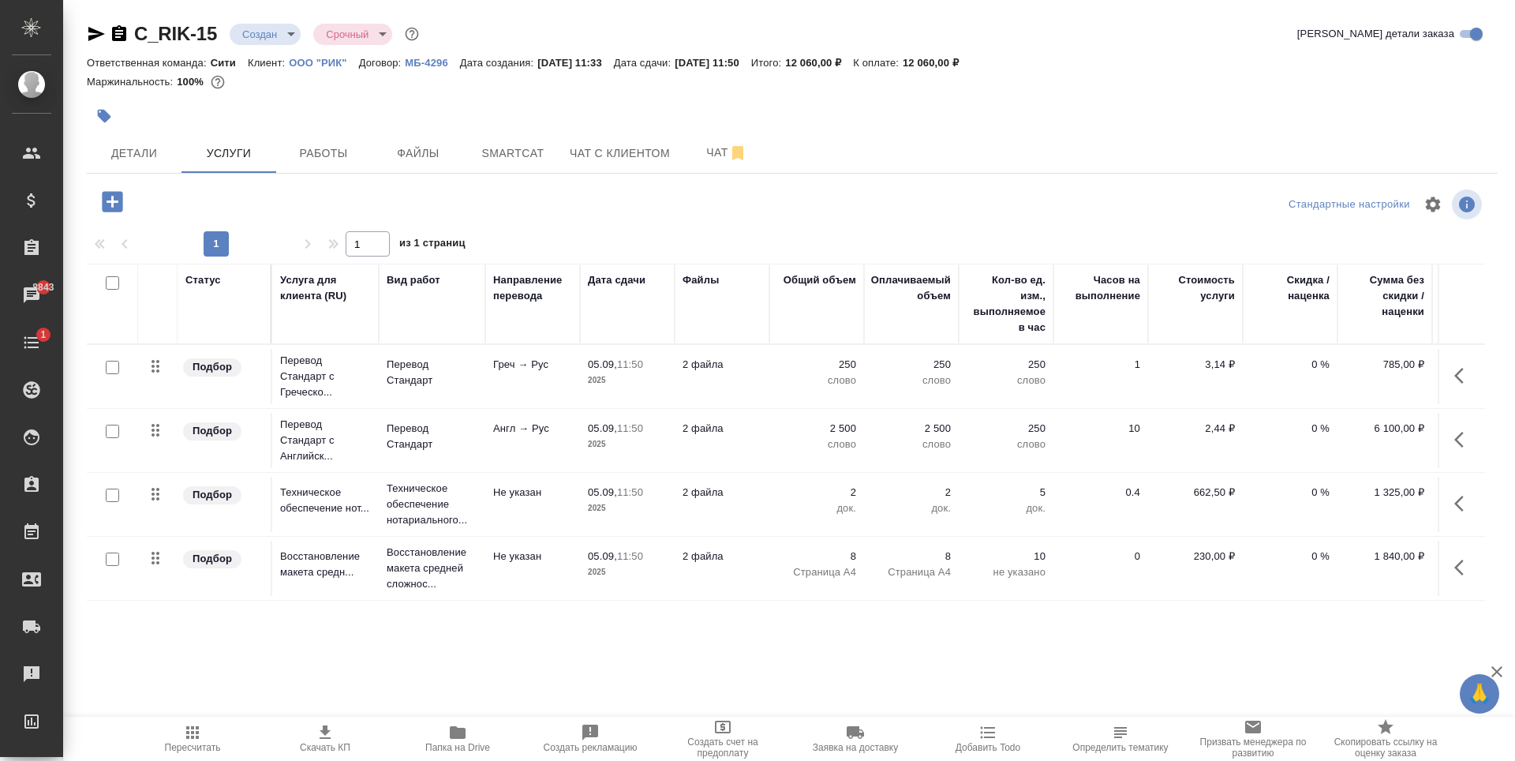
click at [1307, 363] on p "0 %" at bounding box center [1290, 365] width 79 height 16
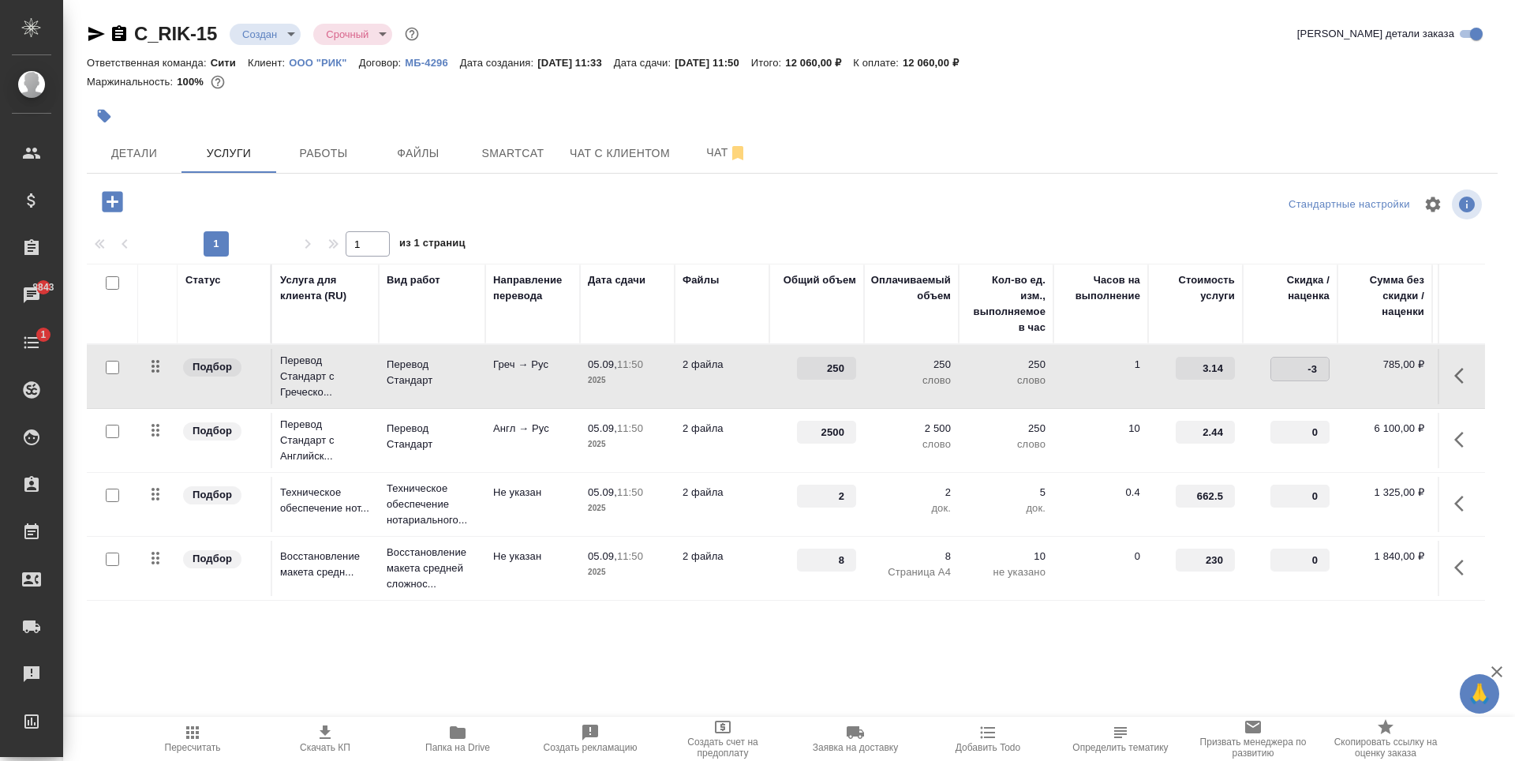
type input "-30"
click at [1310, 420] on td "0" at bounding box center [1290, 440] width 95 height 55
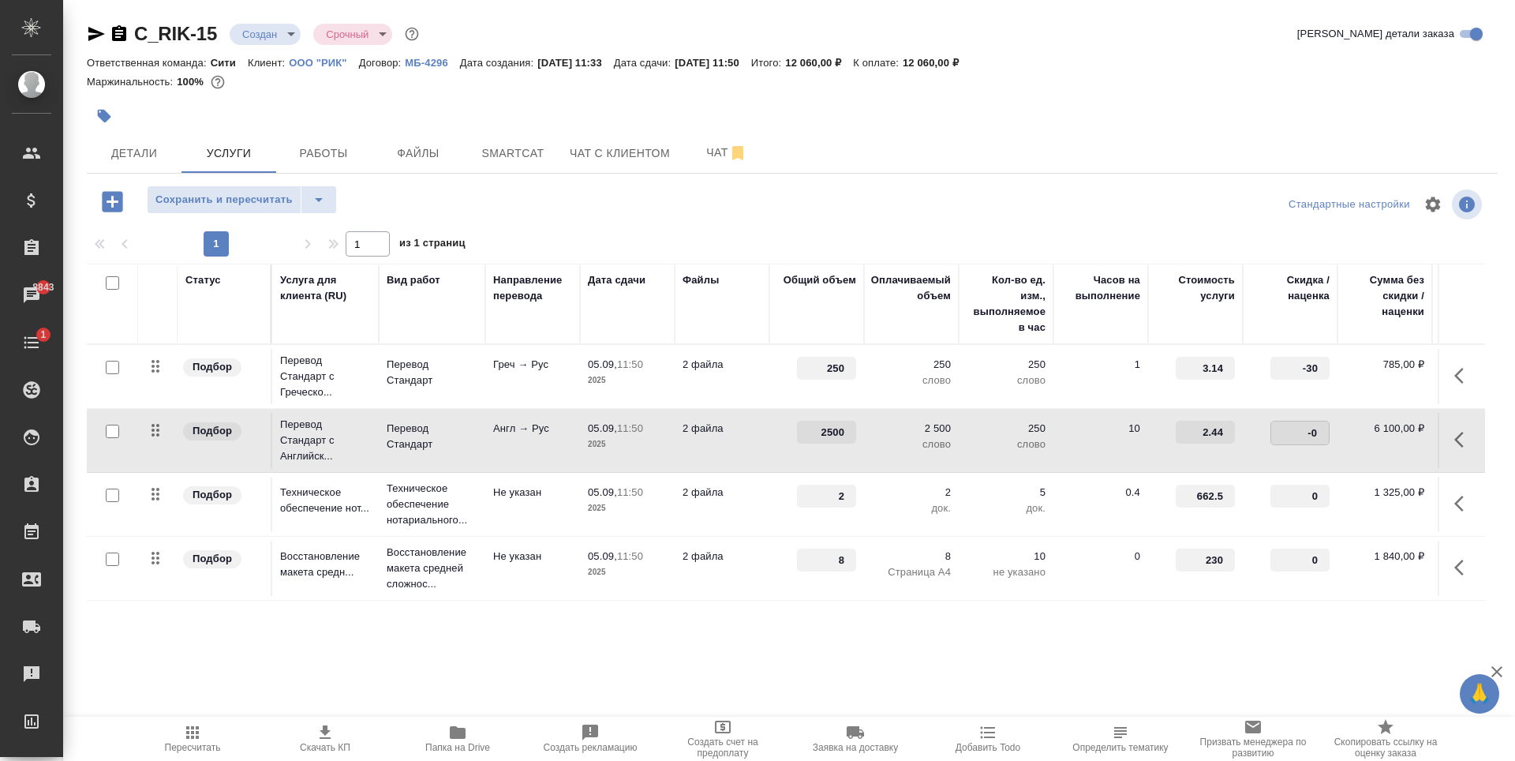
type input "-30"
click at [113, 501] on input "checkbox" at bounding box center [112, 494] width 13 height 13
checkbox input "true"
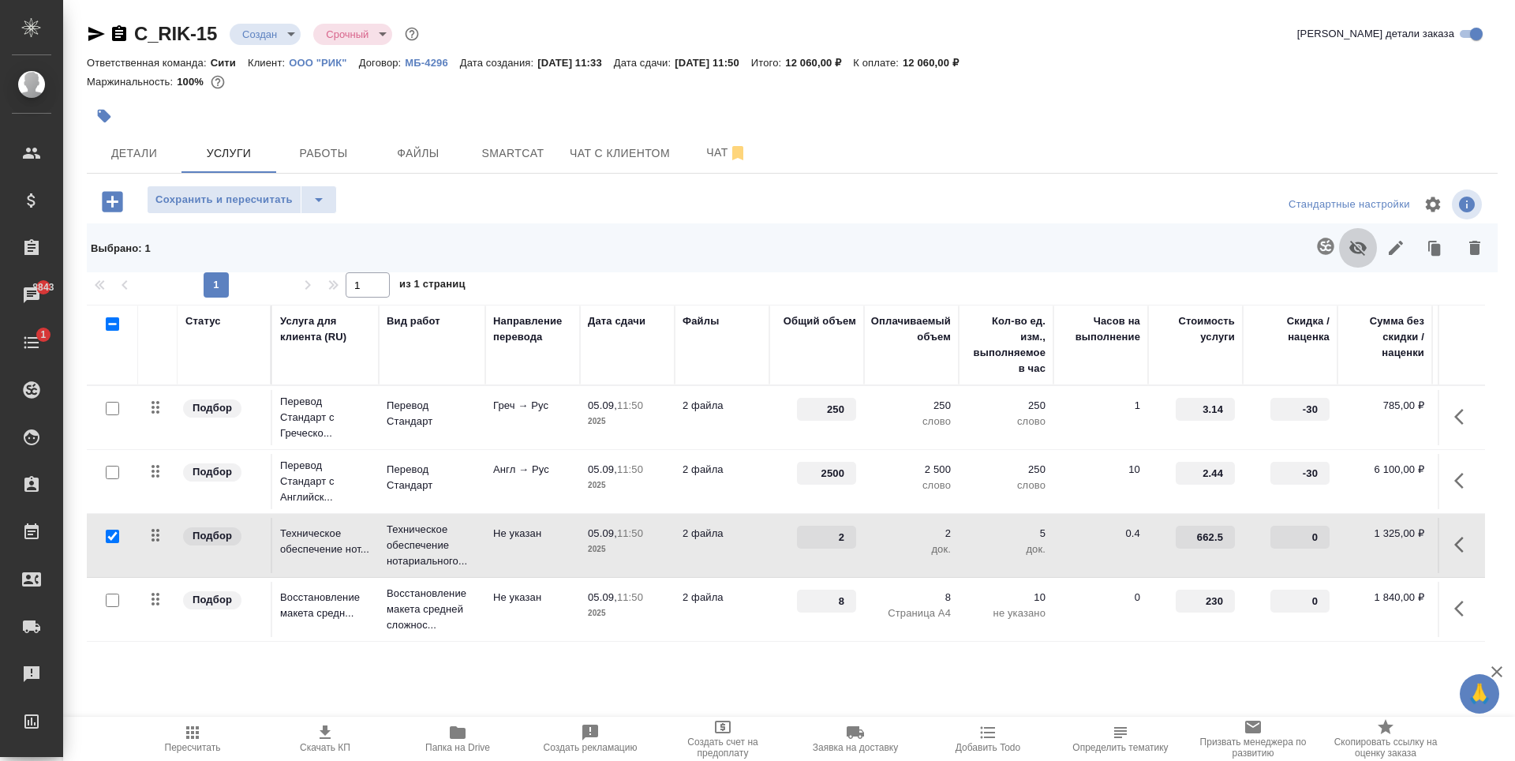
click at [1348, 245] on icon "button" at bounding box center [1357, 247] width 19 height 19
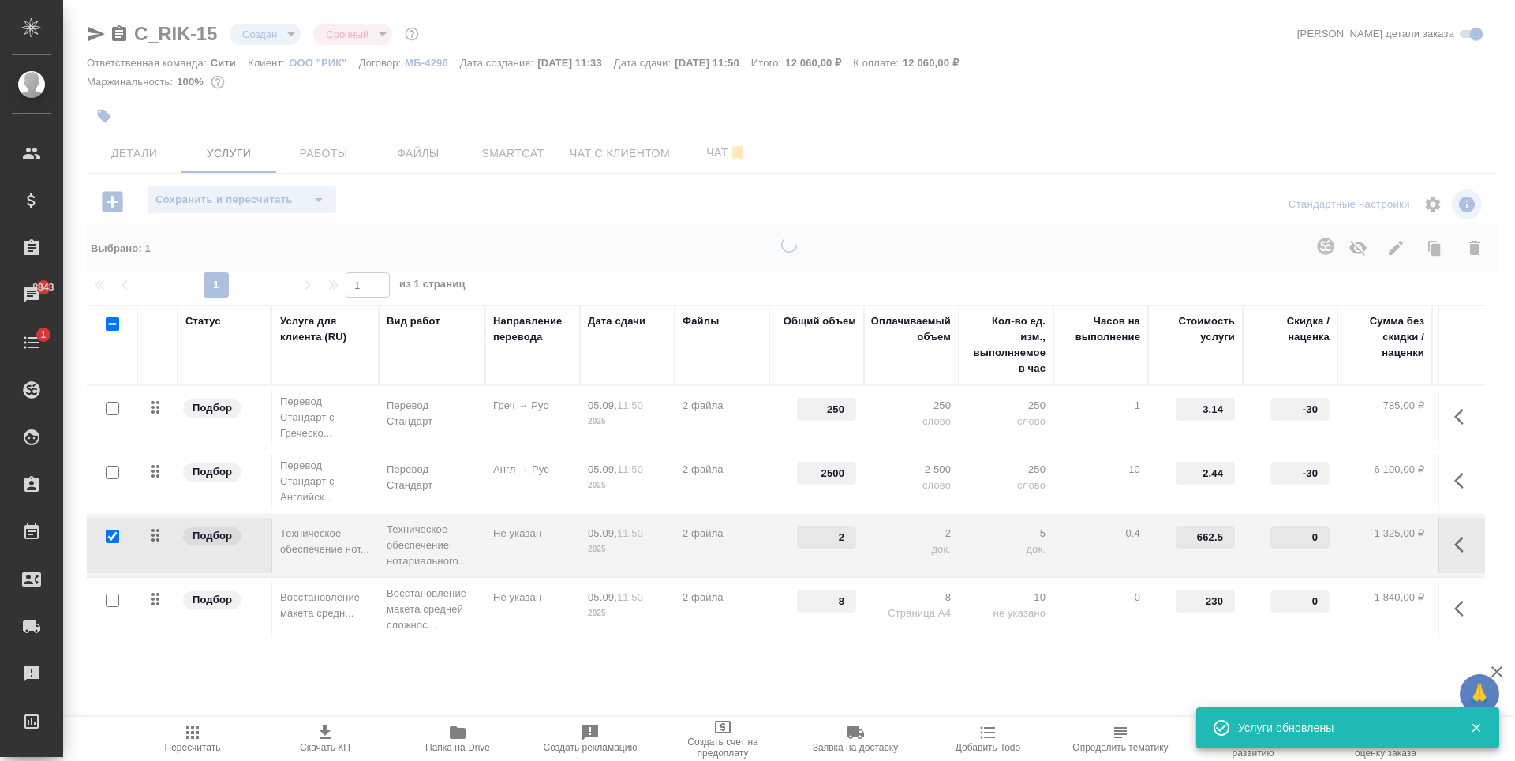
type input "0"
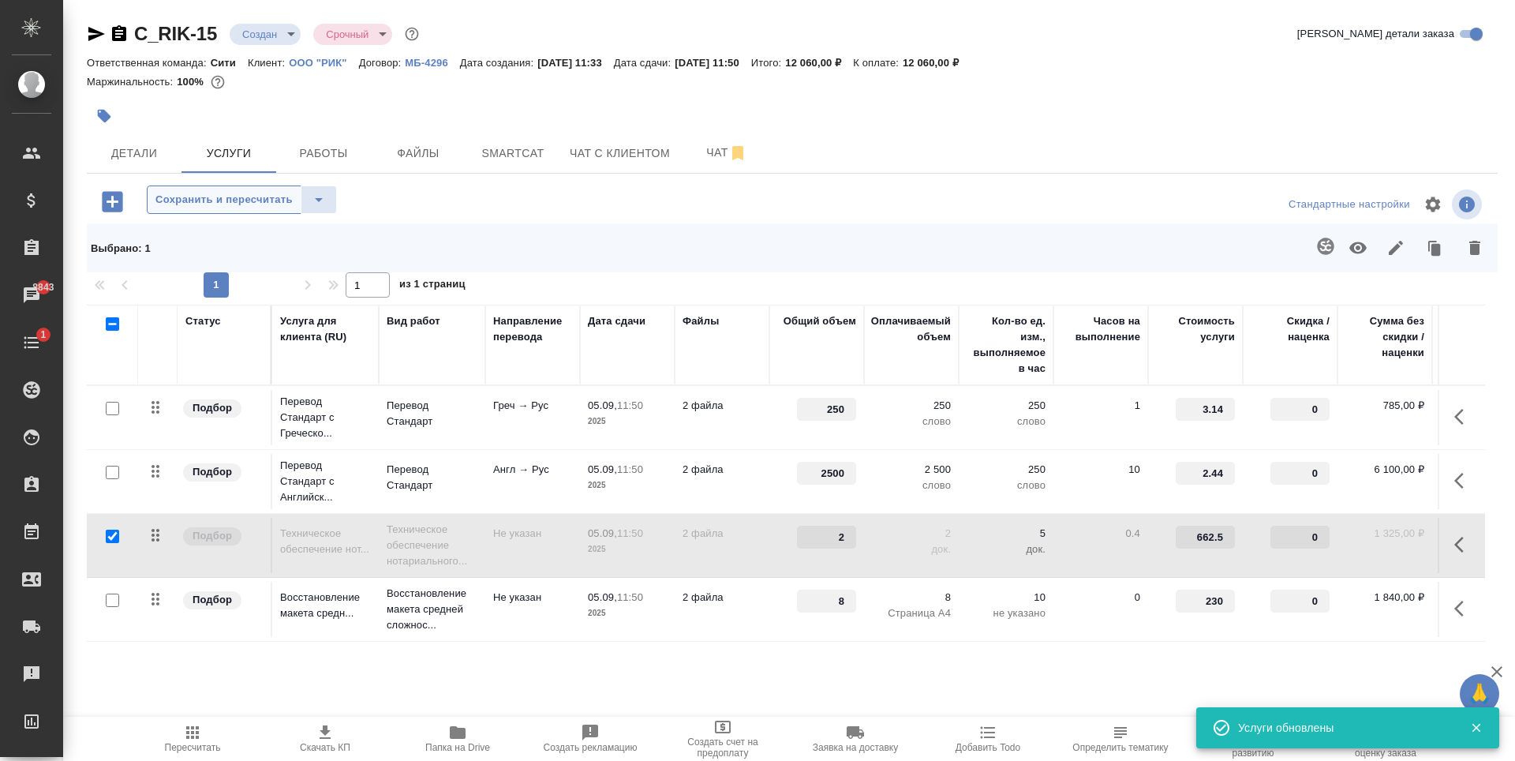
click at [186, 208] on span "Сохранить и пересчитать" at bounding box center [223, 200] width 137 height 18
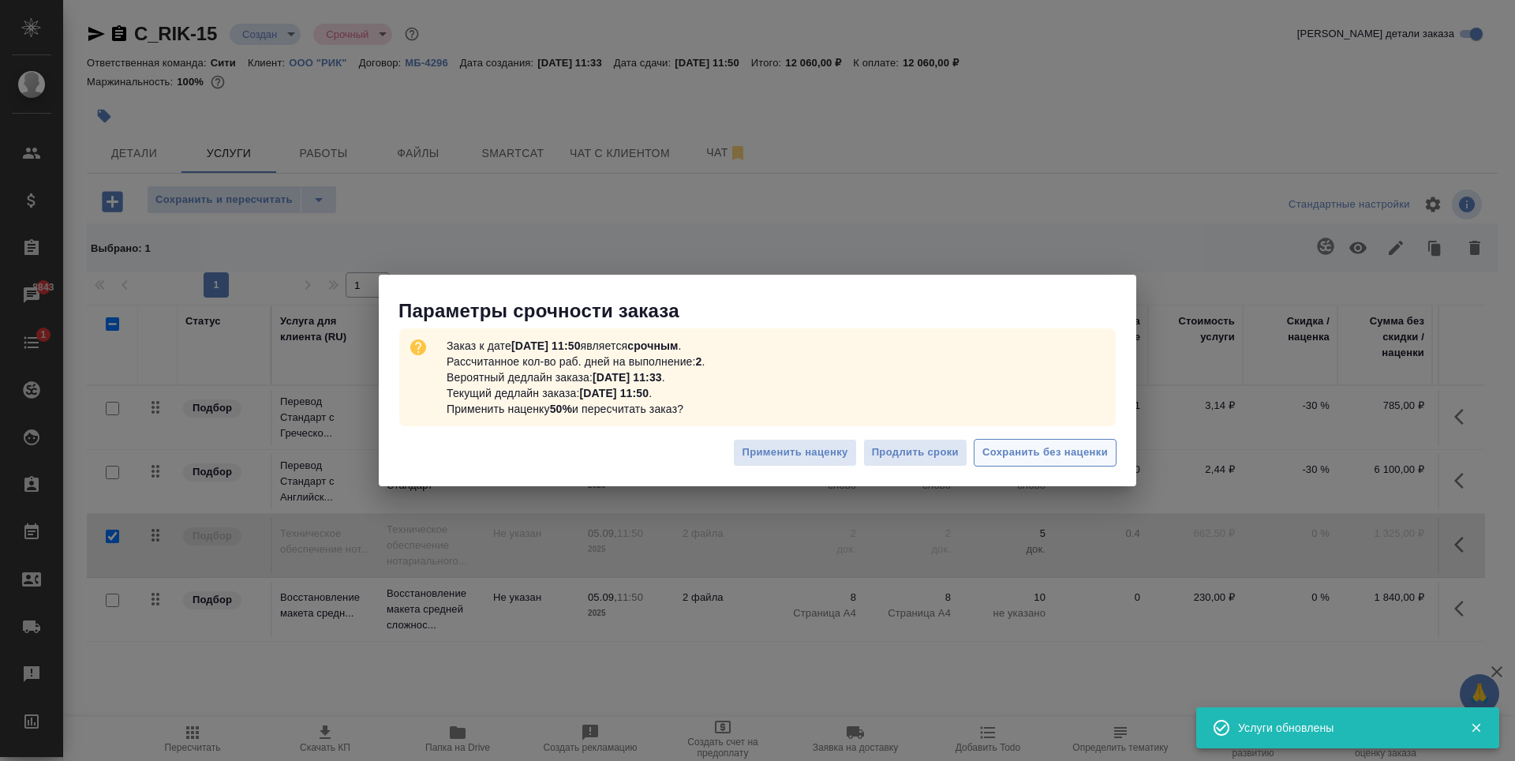
click at [1048, 458] on span "Сохранить без наценки" at bounding box center [1044, 452] width 125 height 18
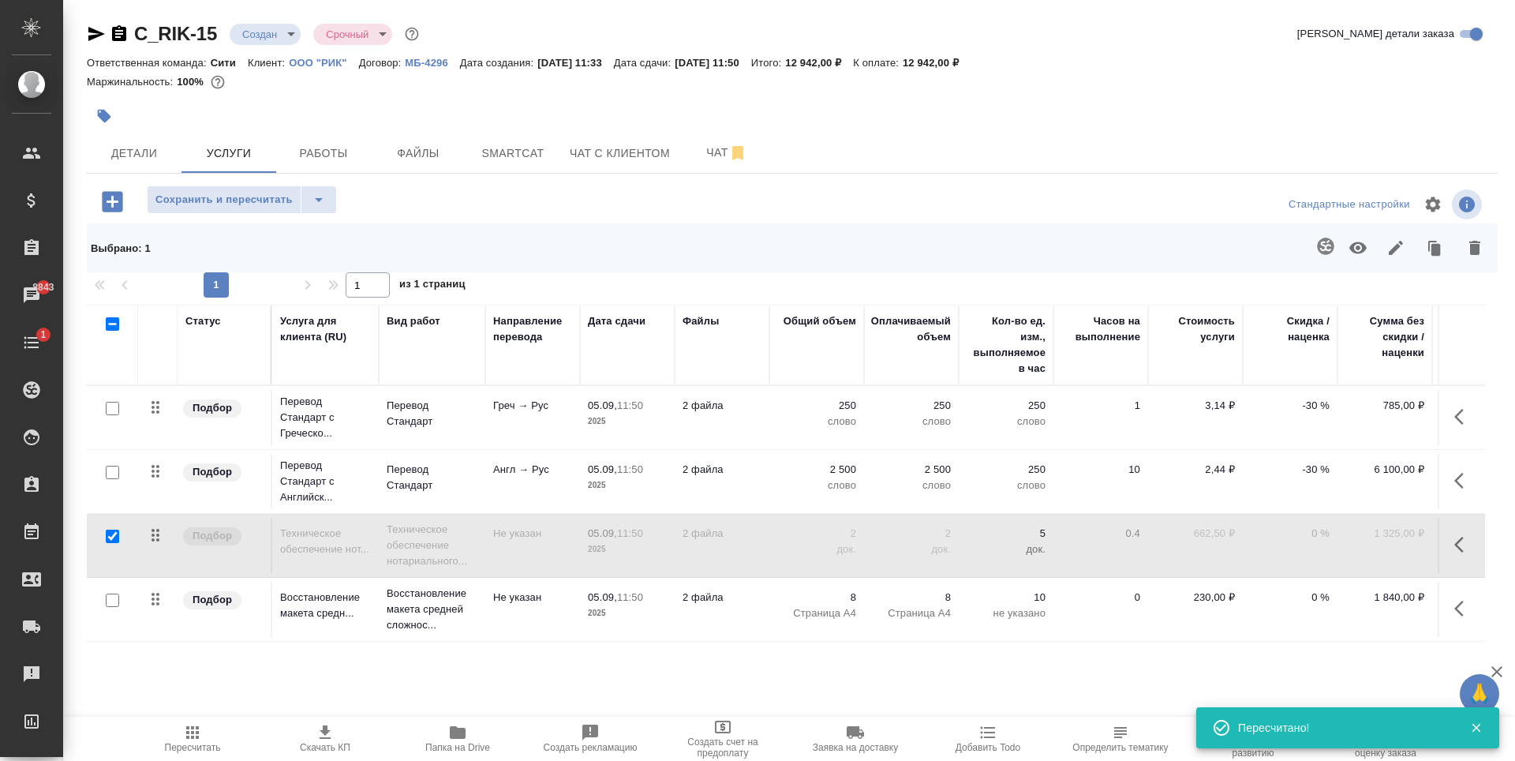
click at [119, 205] on icon "button" at bounding box center [112, 201] width 21 height 21
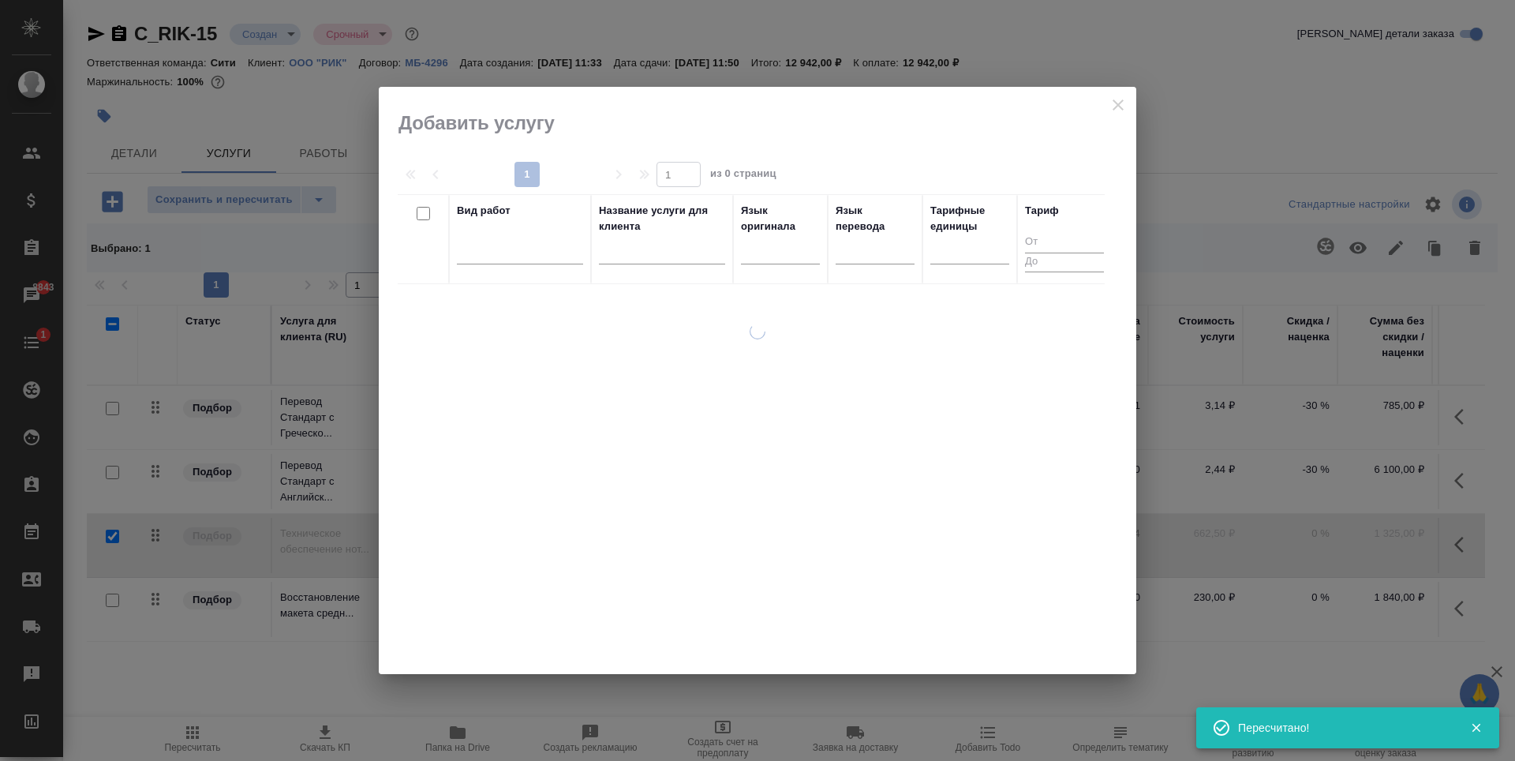
click at [1117, 103] on div at bounding box center [757, 380] width 757 height 587
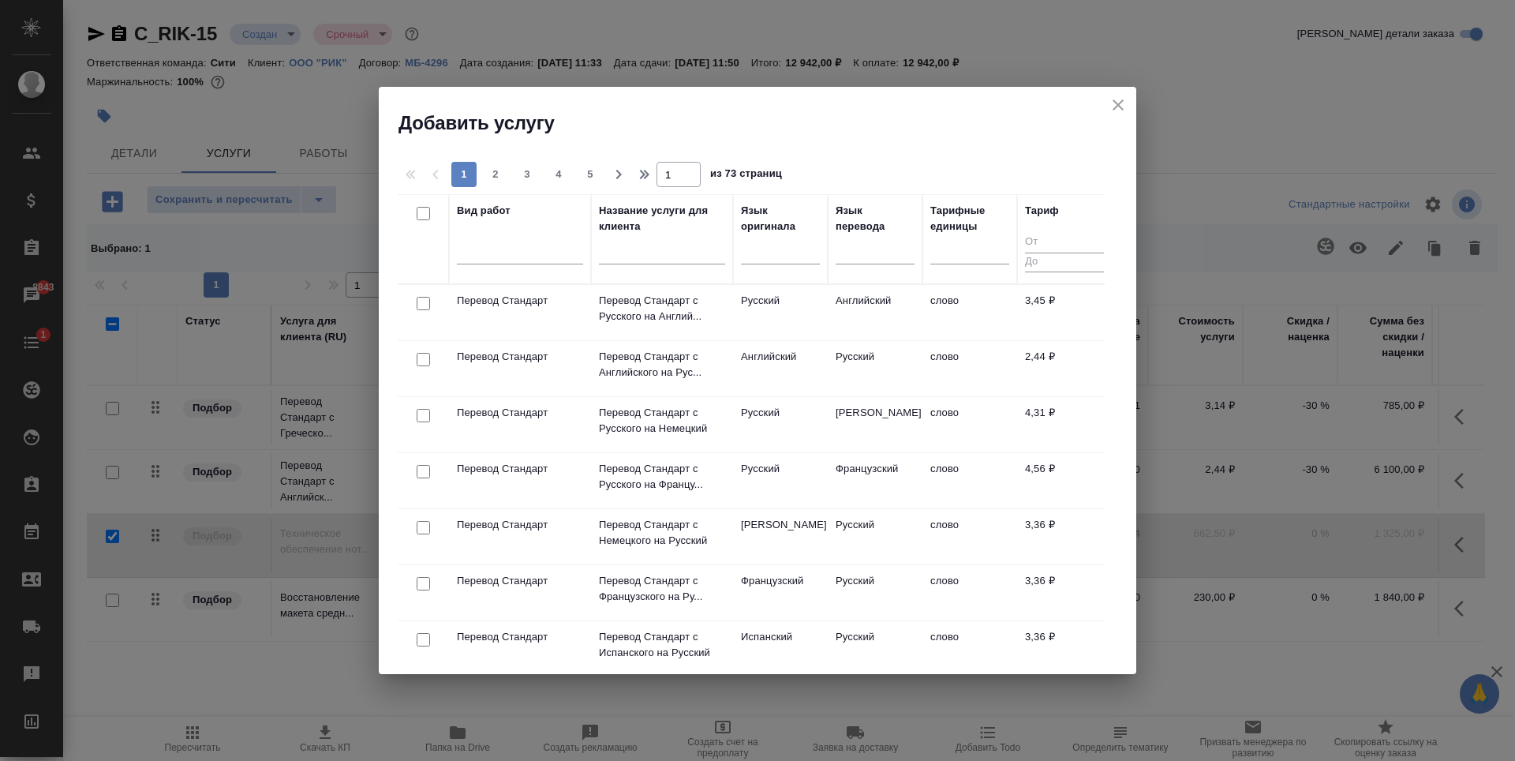
click at [1115, 103] on icon "close" at bounding box center [1117, 104] width 11 height 11
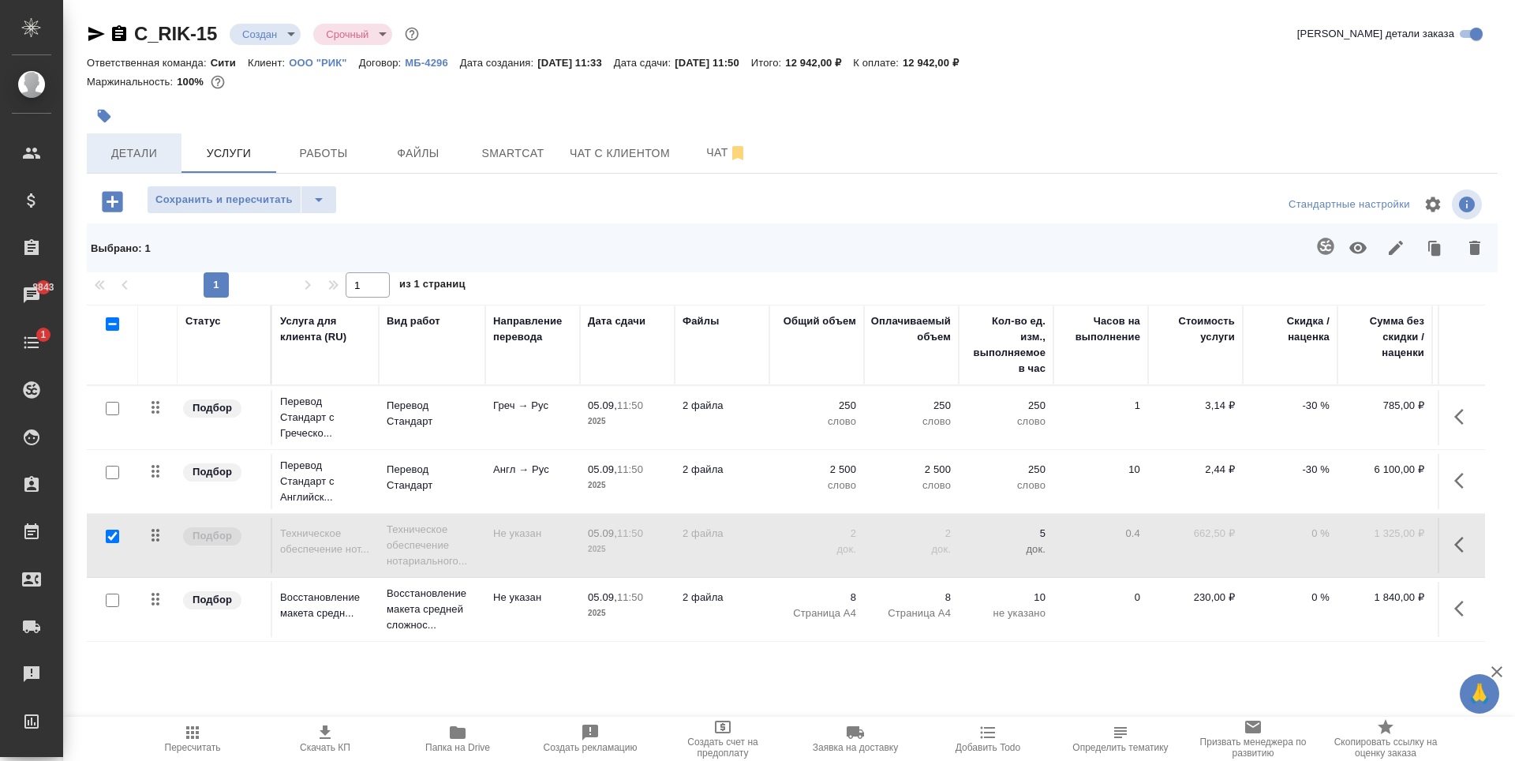
click at [171, 148] on span "Детали" at bounding box center [134, 154] width 76 height 20
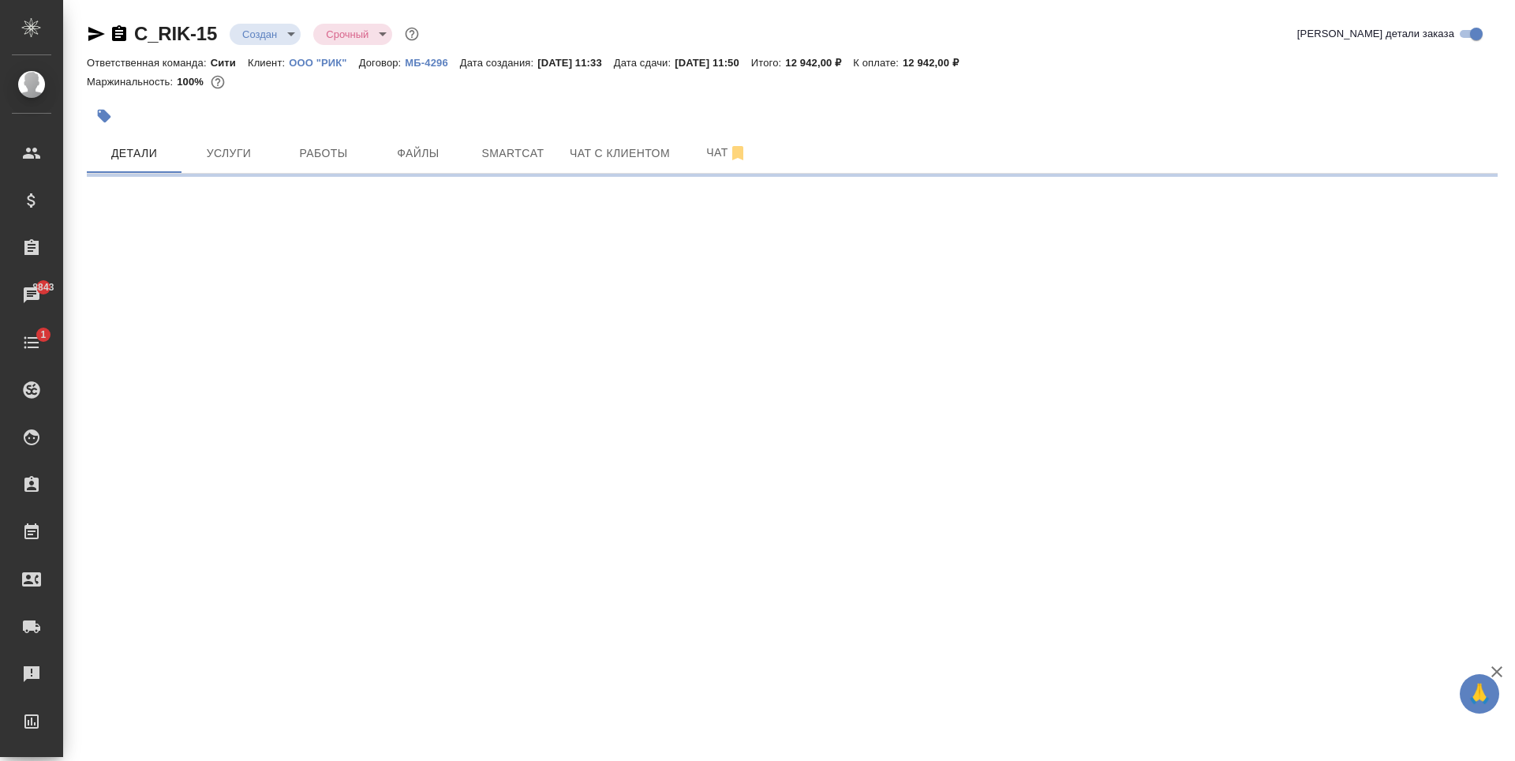
select select "RU"
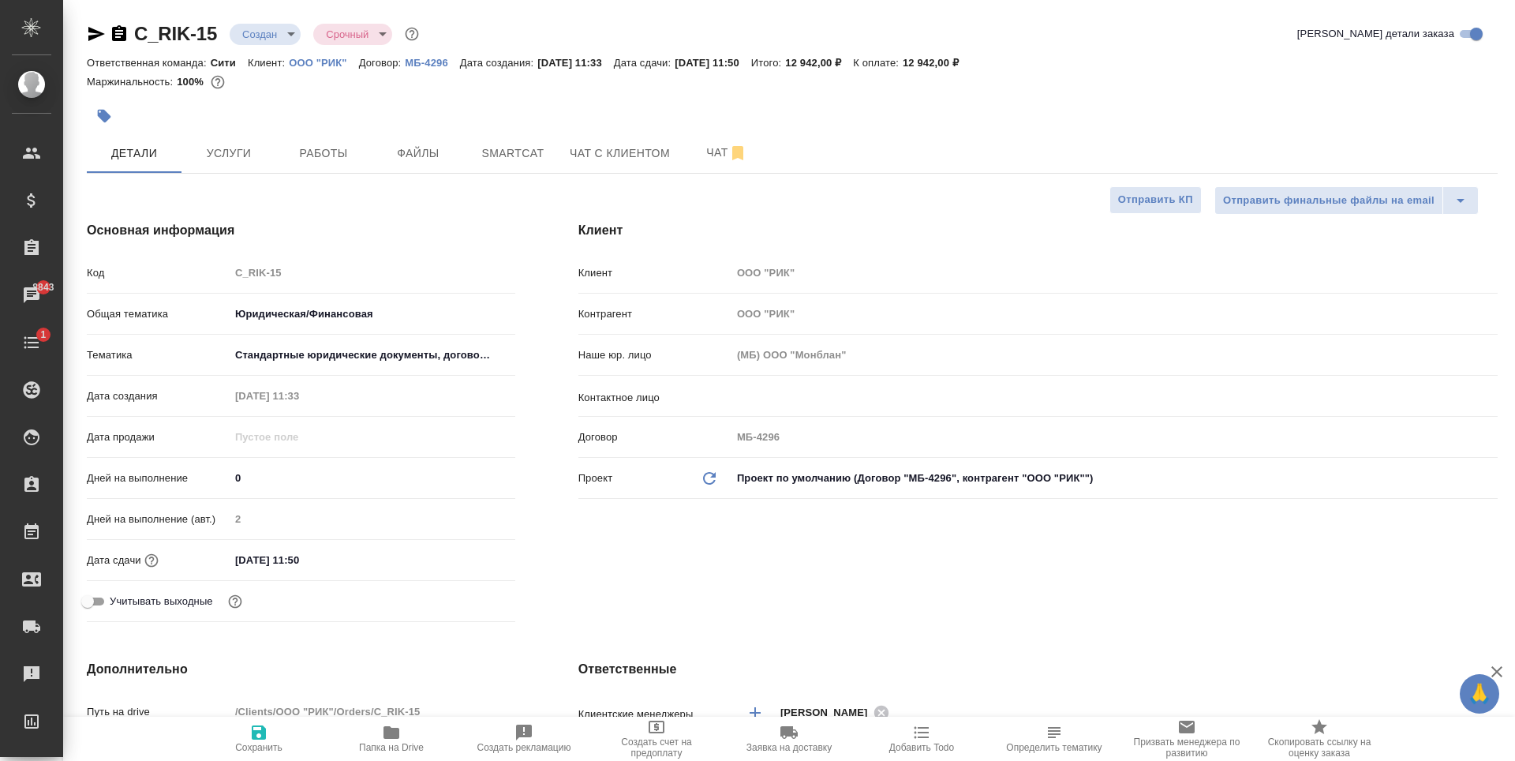
type textarea "x"
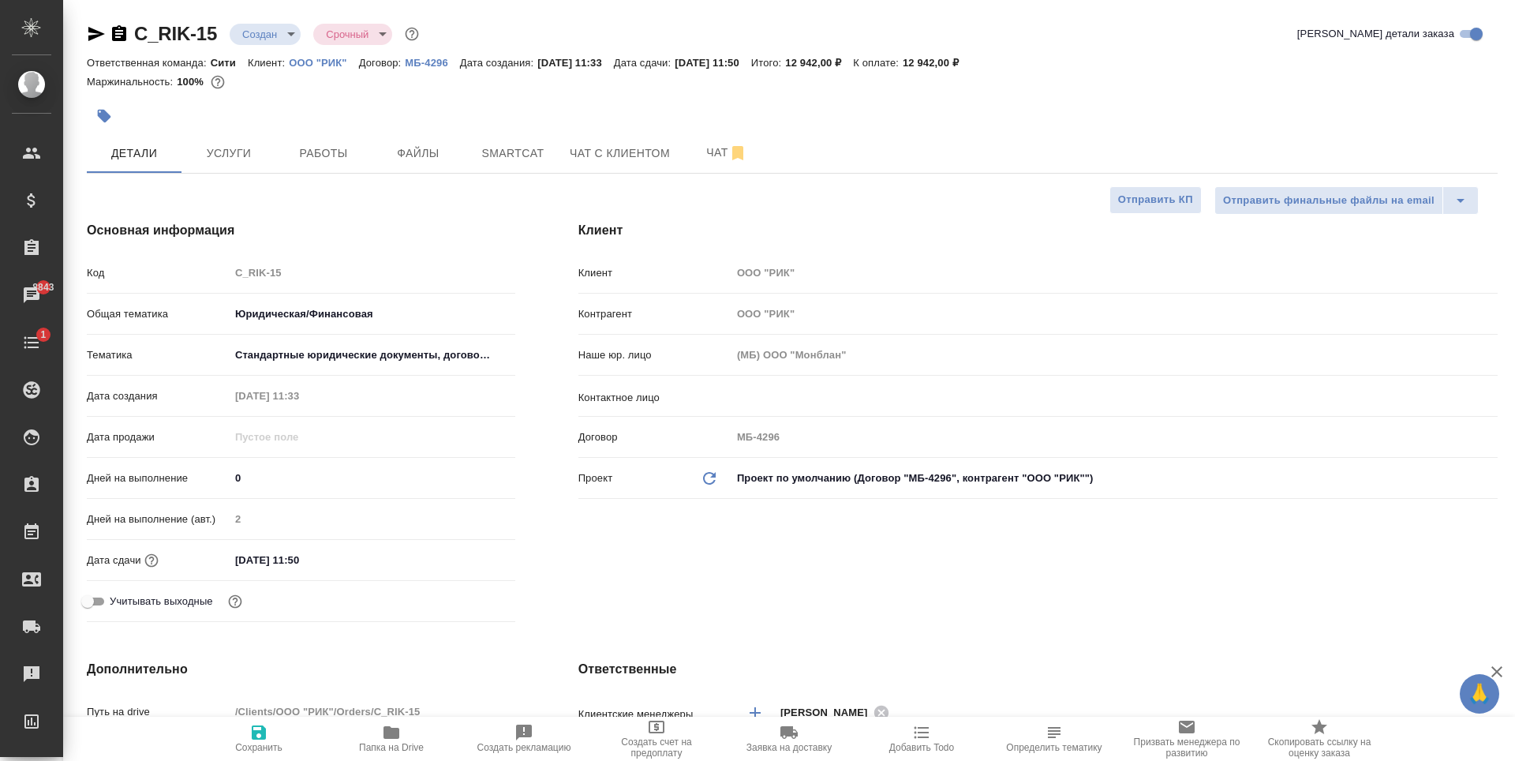
type textarea "x"
click at [327, 561] on input "05.09.2025 11:50" at bounding box center [299, 559] width 138 height 23
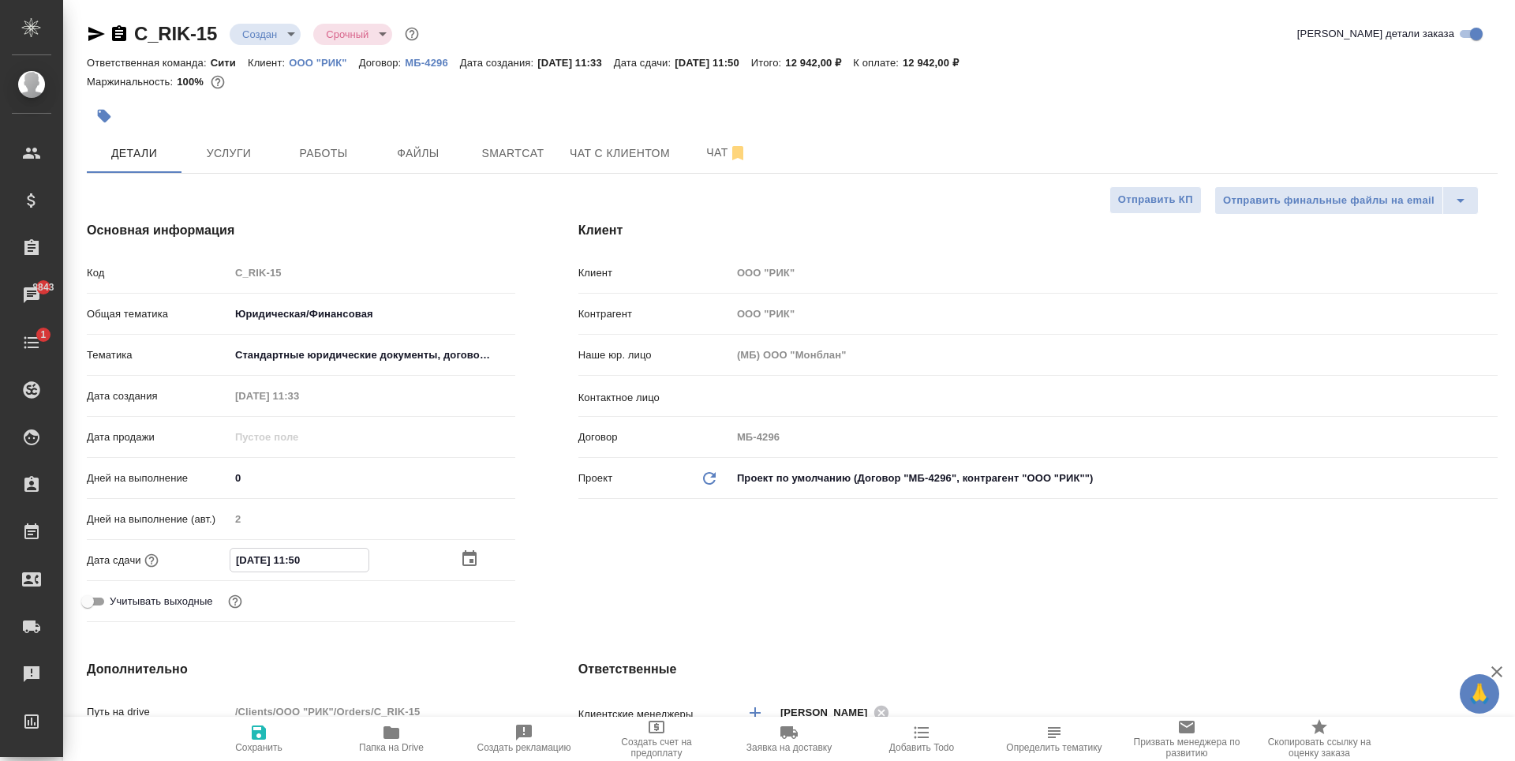
click at [468, 554] on icon "button" at bounding box center [469, 558] width 14 height 16
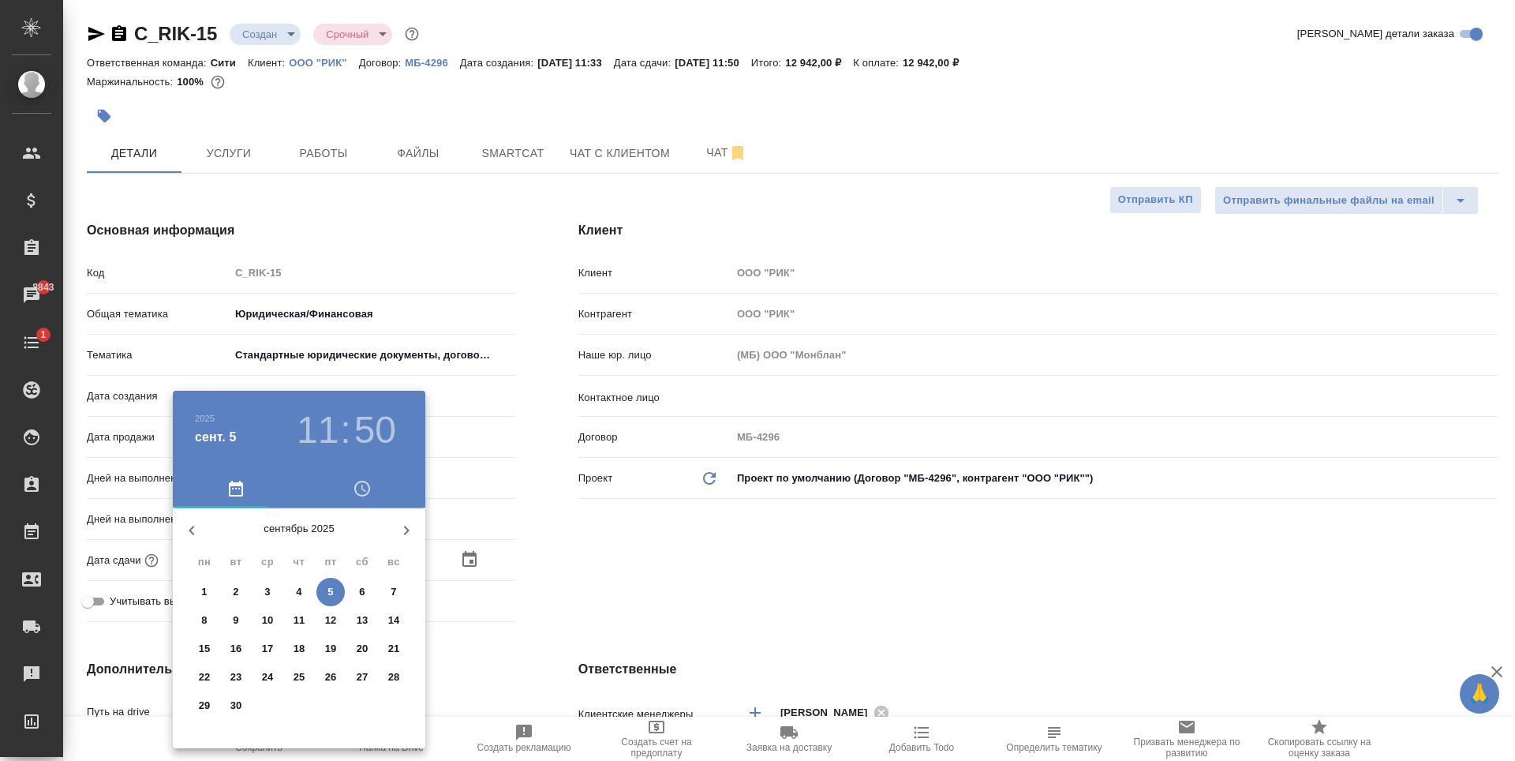
click at [267, 647] on p "17" at bounding box center [268, 649] width 12 height 16
type input "17.09.2025 11:50"
type textarea "x"
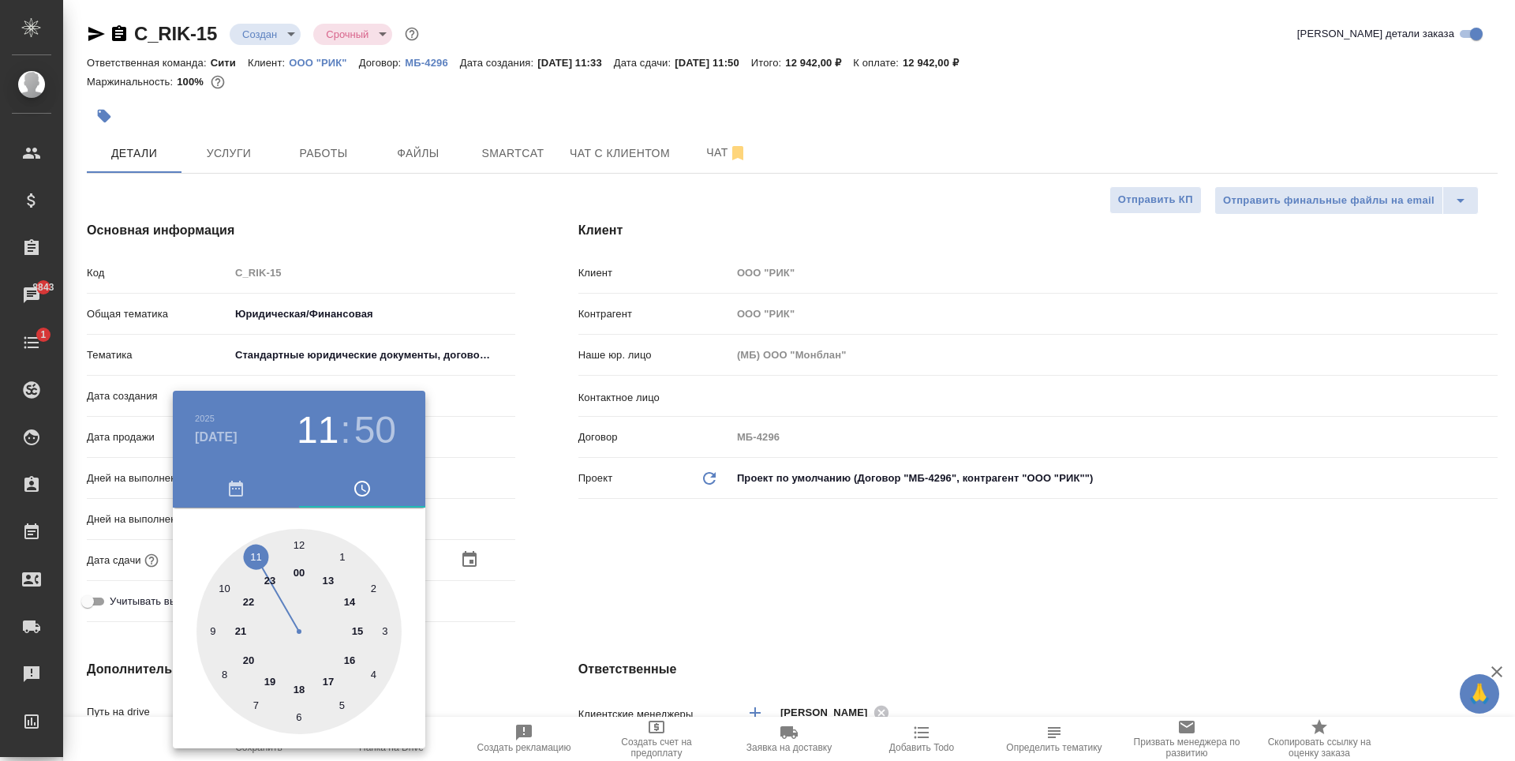
click at [700, 544] on div at bounding box center [757, 380] width 1515 height 761
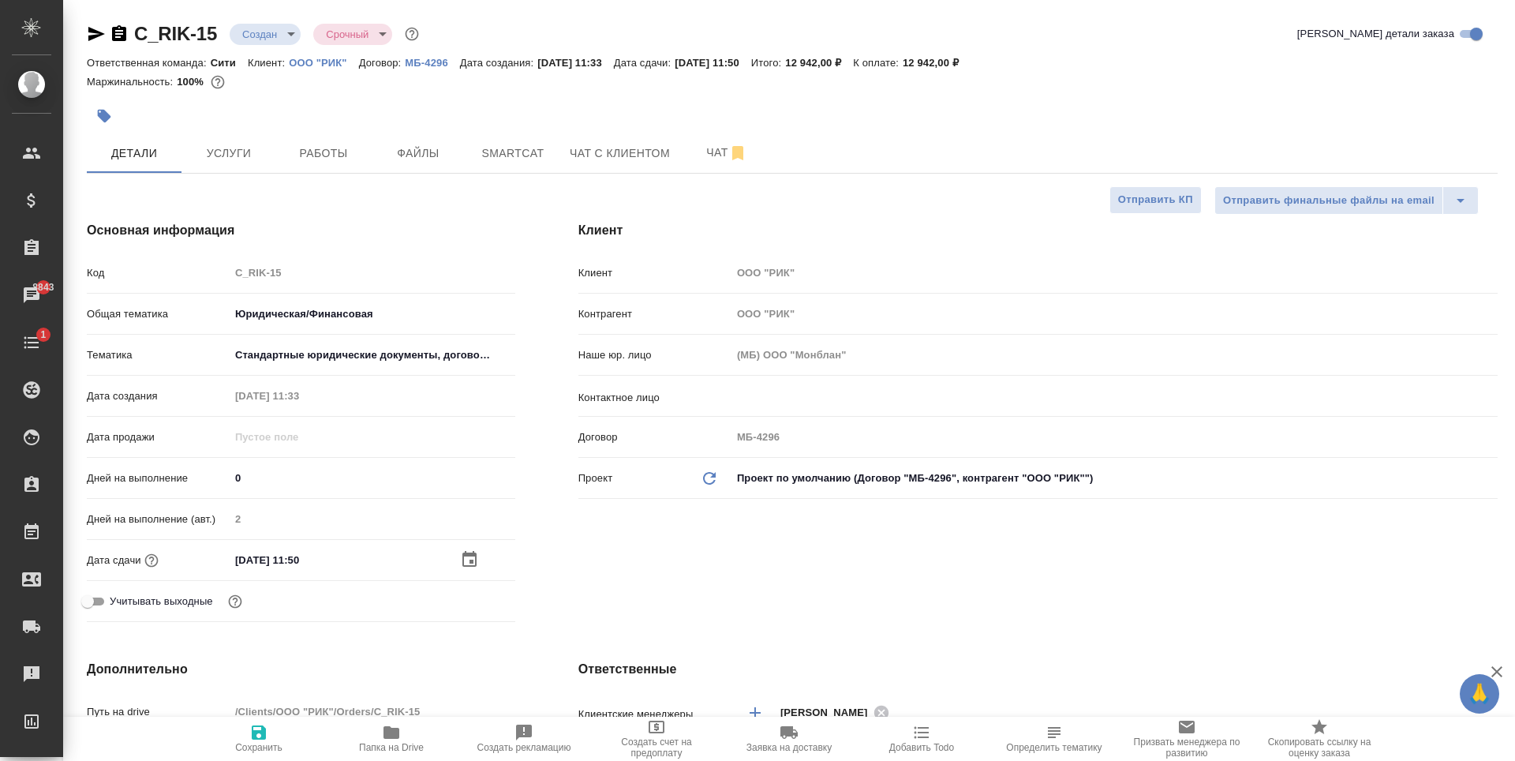
click at [253, 739] on icon "button" at bounding box center [259, 732] width 14 height 14
type textarea "x"
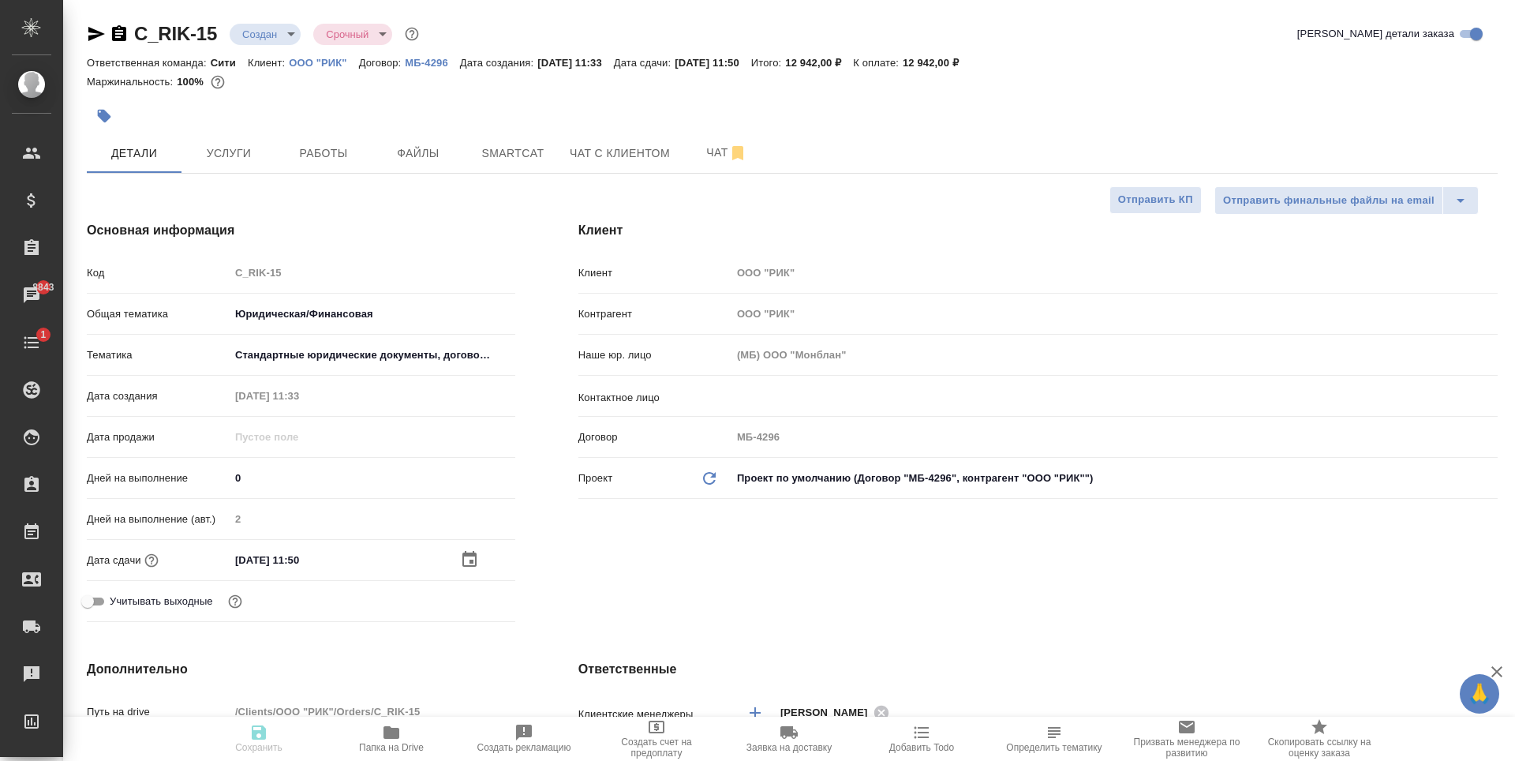
type textarea "x"
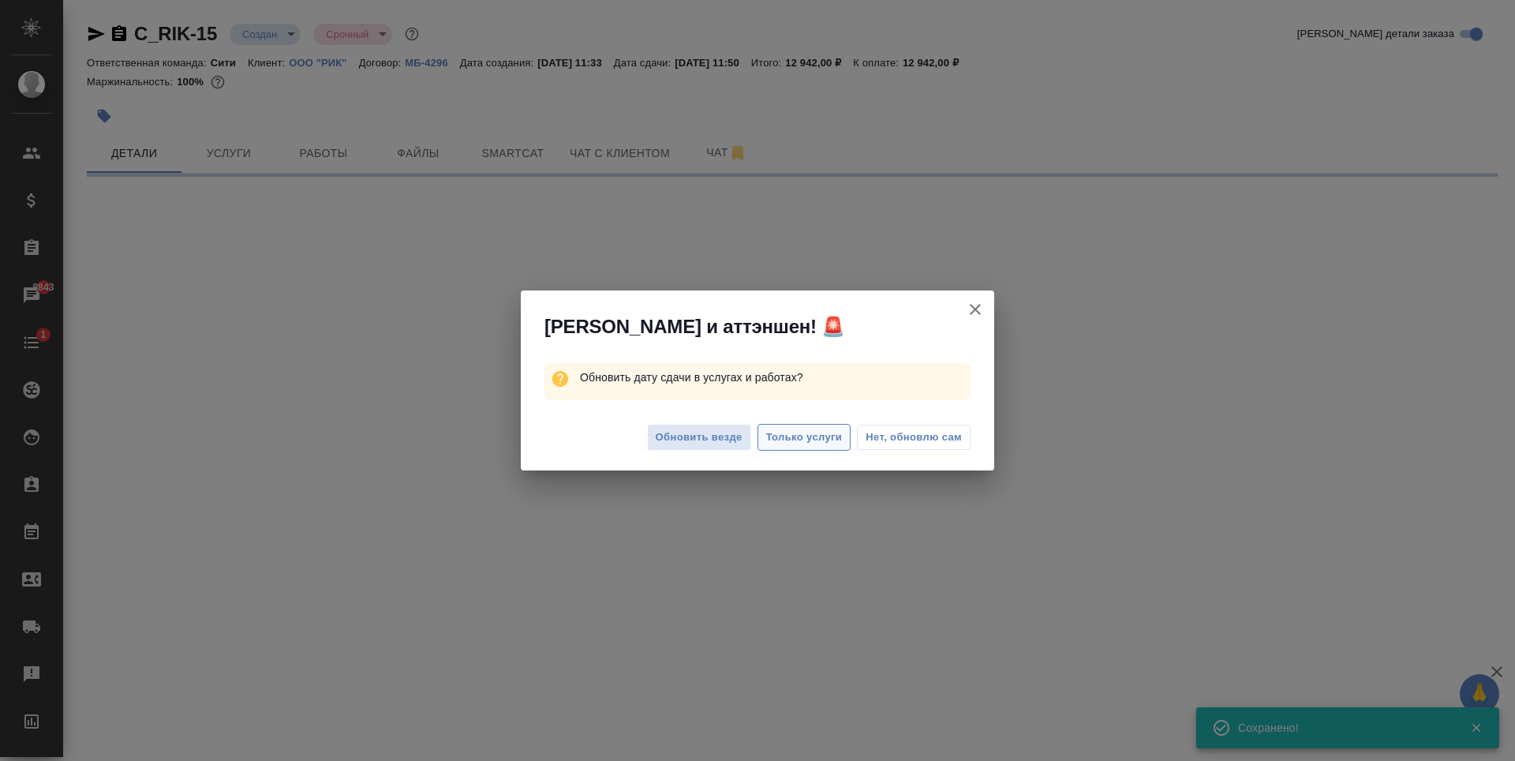
select select "RU"
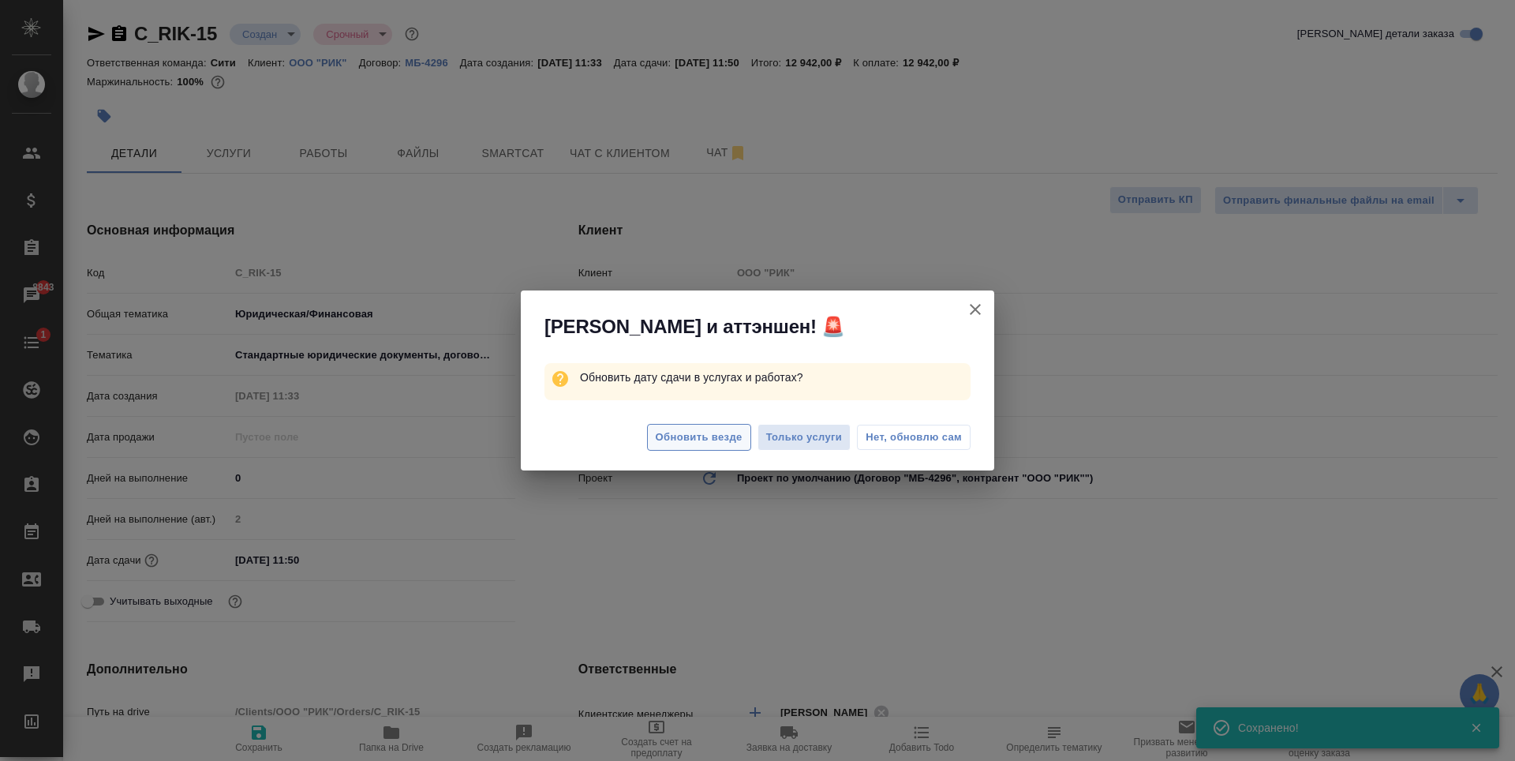
type textarea "x"
click at [745, 440] on button "Обновить везде" at bounding box center [699, 438] width 104 height 28
type textarea "x"
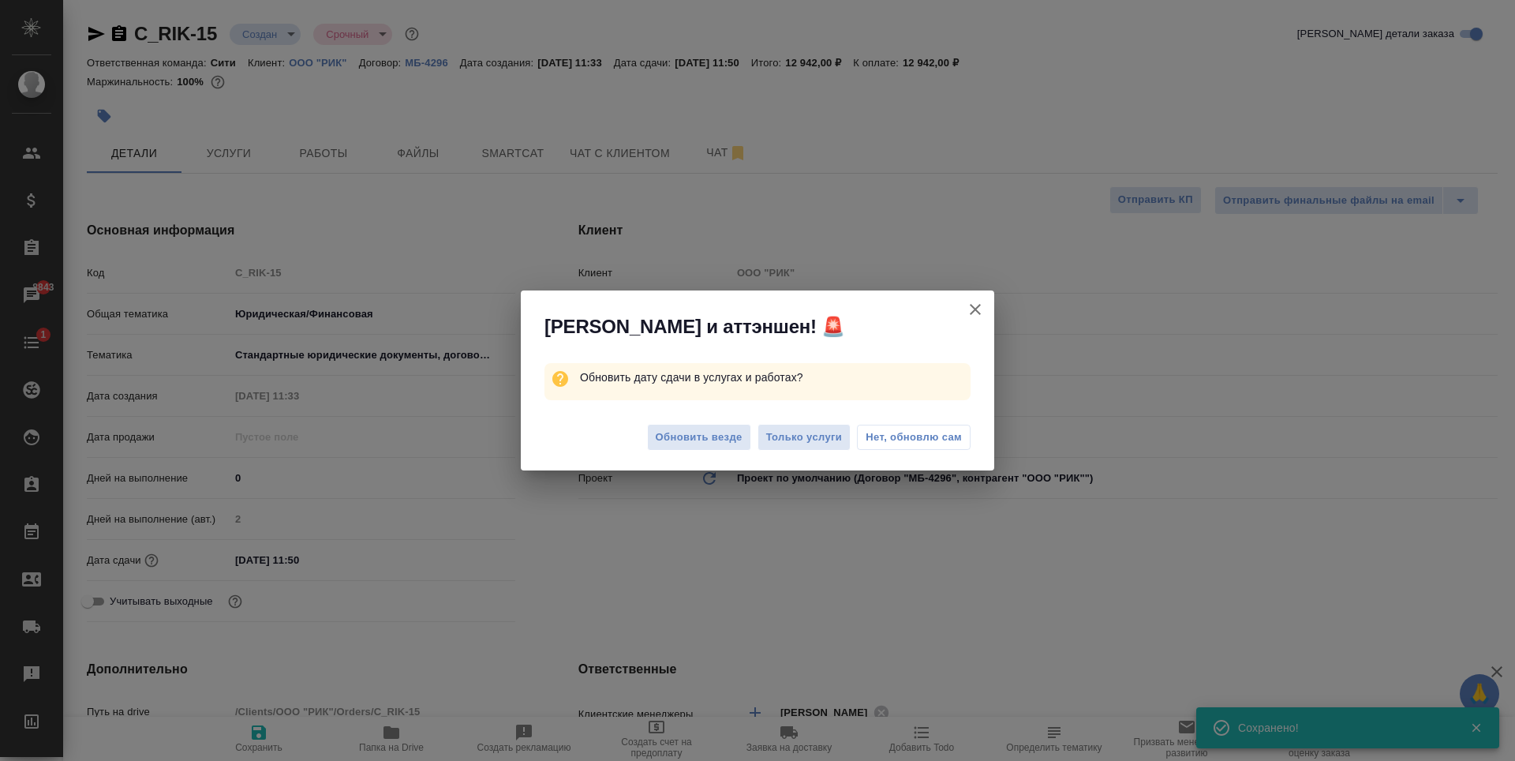
type textarea "x"
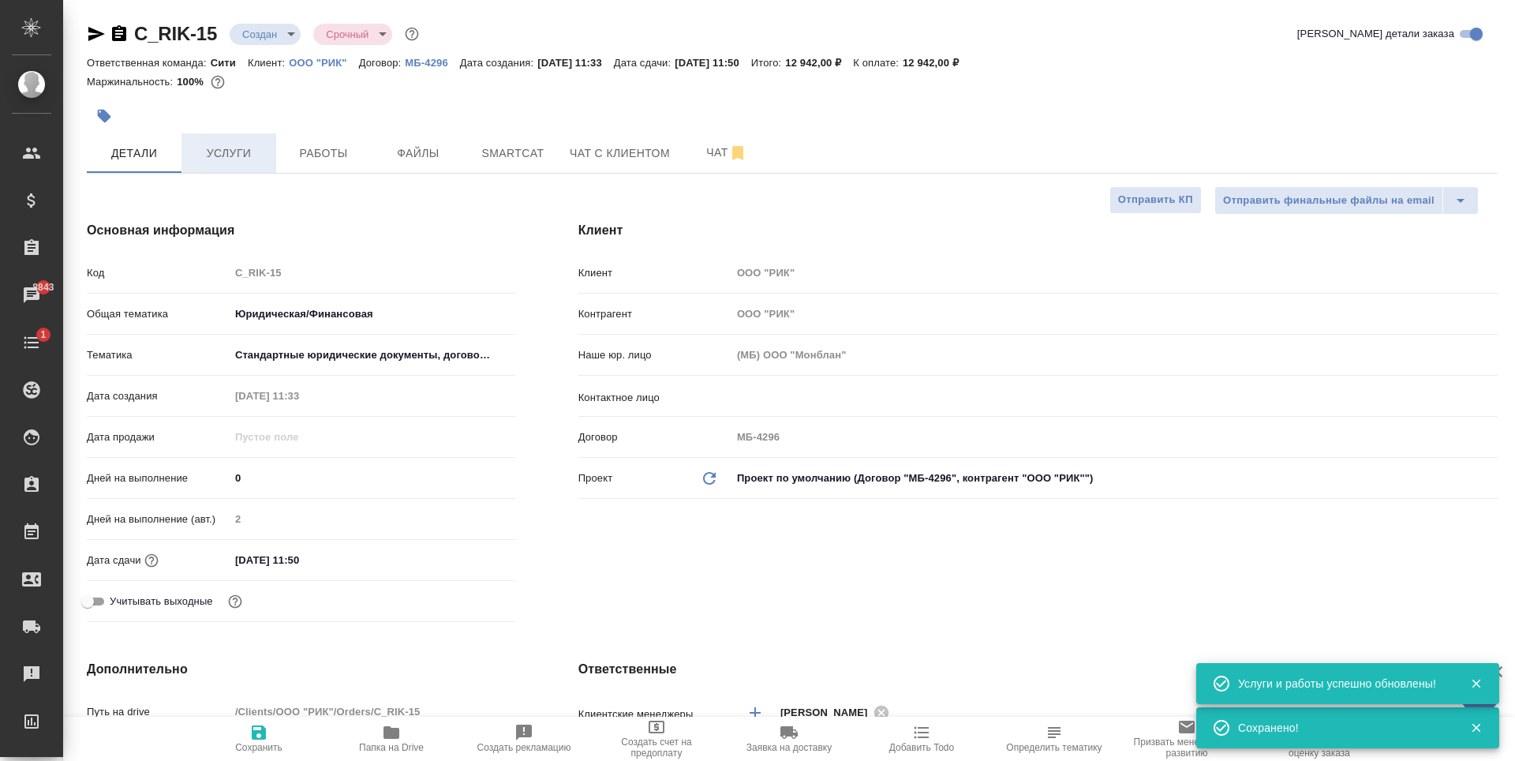
click at [253, 154] on span "Услуги" at bounding box center [229, 154] width 76 height 20
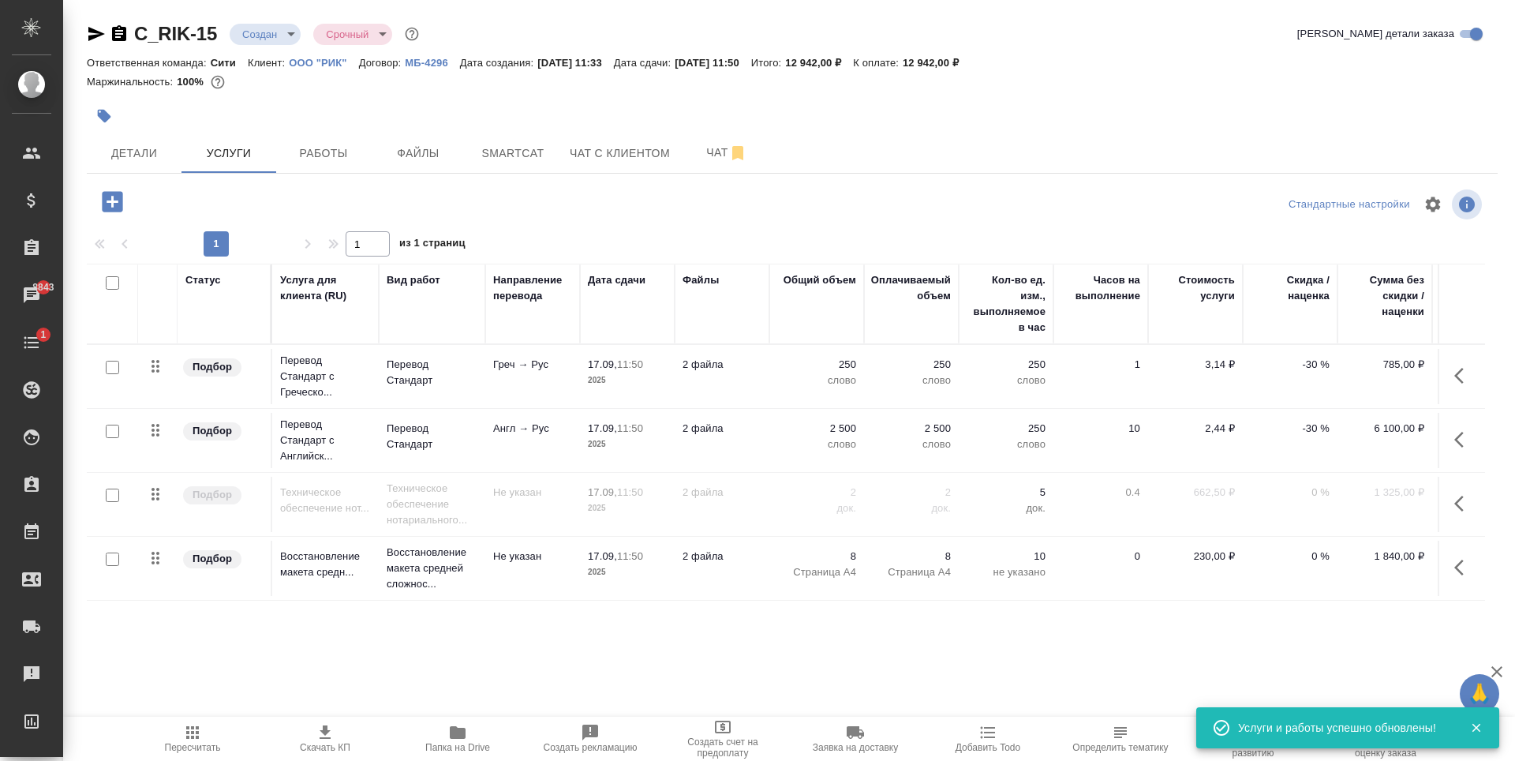
click at [107, 204] on icon "button" at bounding box center [112, 201] width 21 height 21
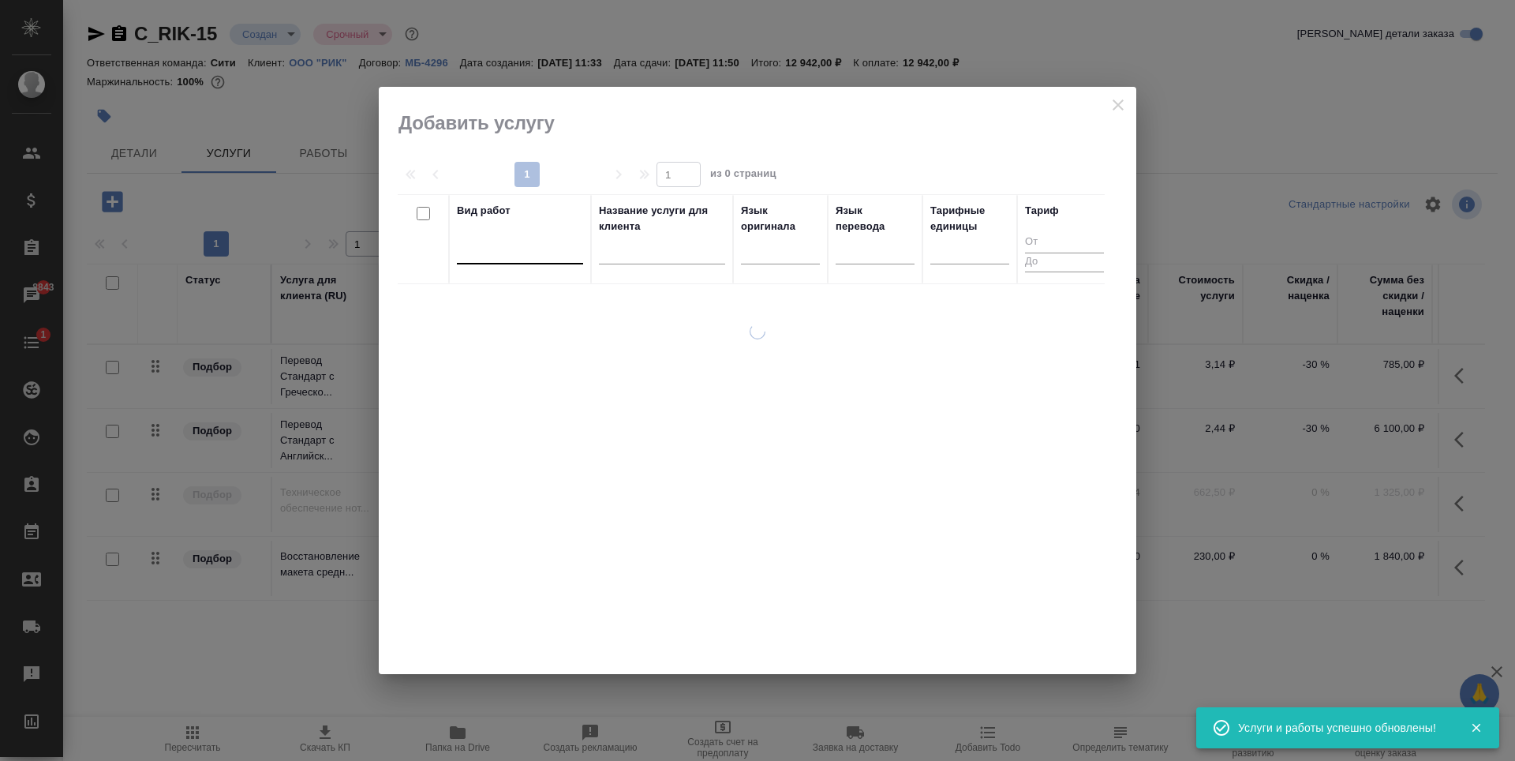
click at [514, 241] on div at bounding box center [520, 248] width 126 height 23
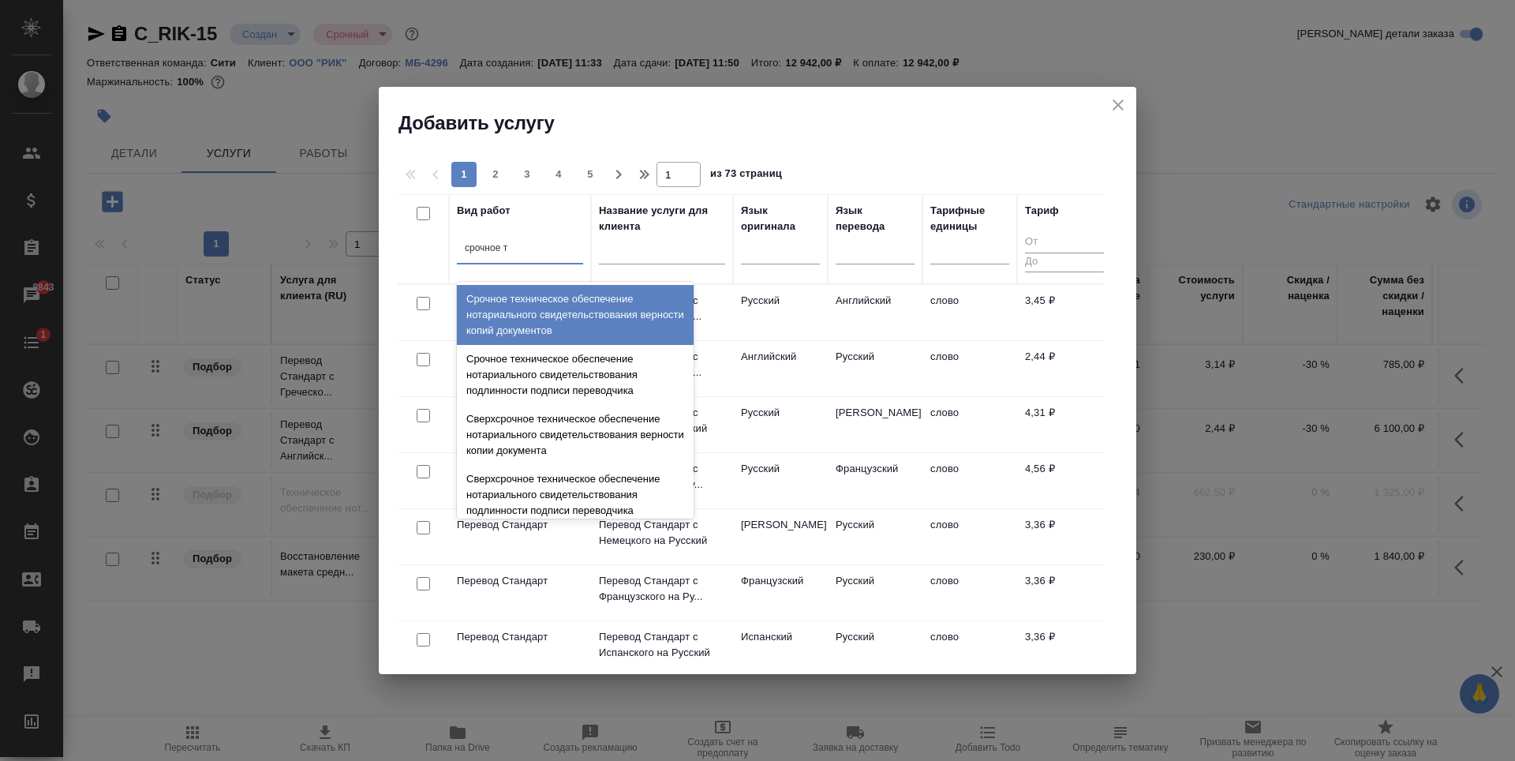
type input "срочное те"
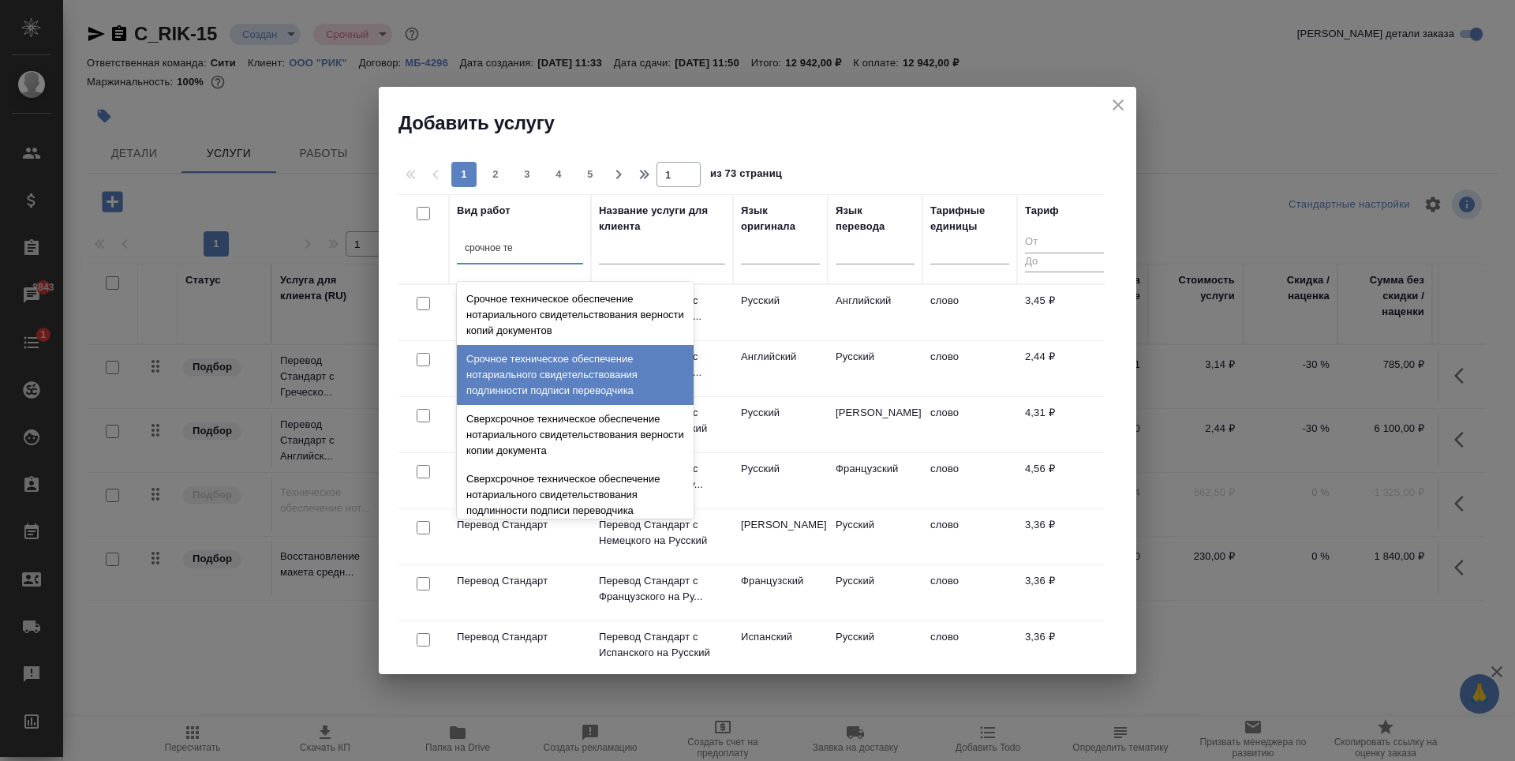
click at [541, 372] on div "Срочное техническое обеспечение нотариального свидетельствования подлинности по…" at bounding box center [575, 375] width 237 height 60
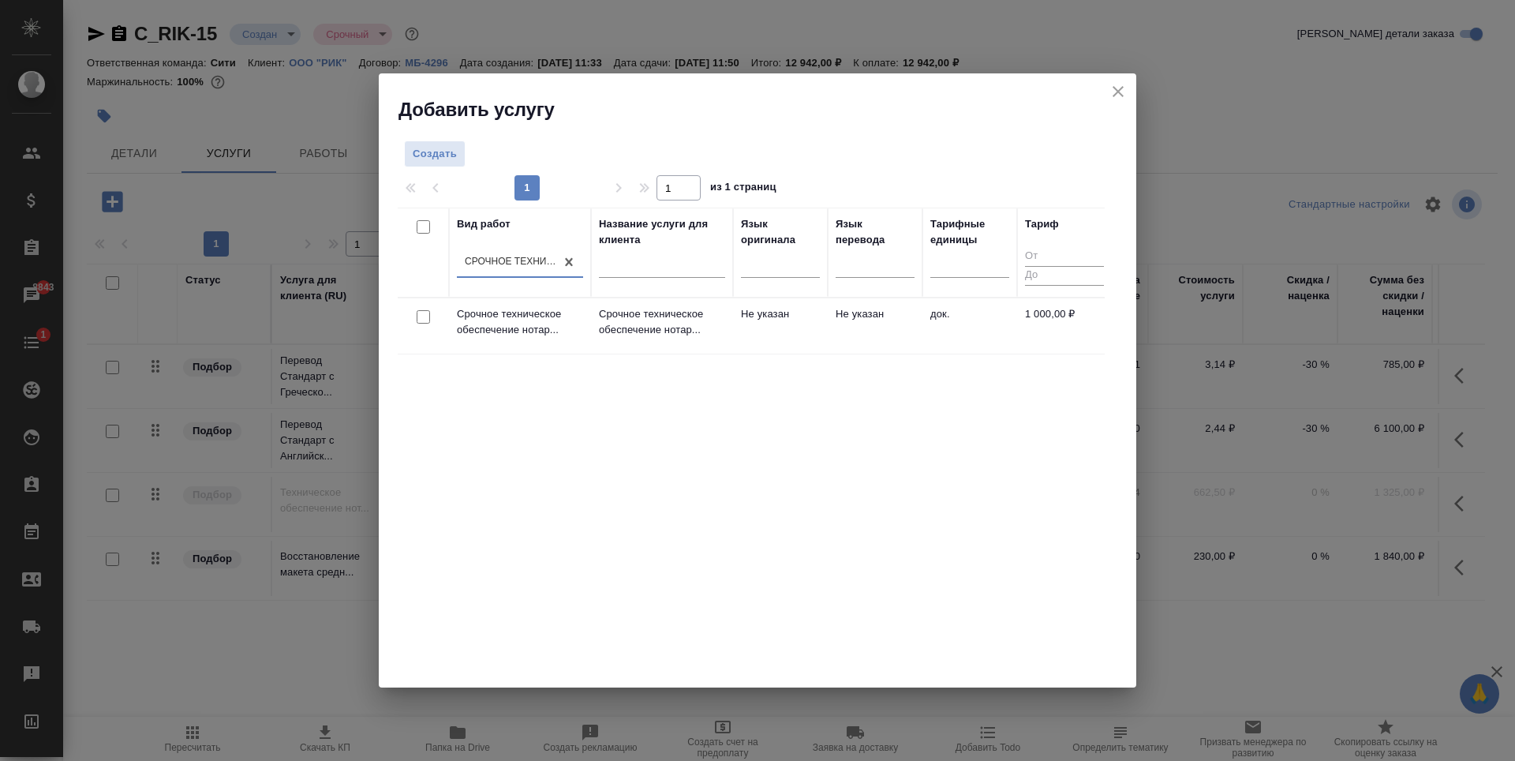
click at [424, 322] on input "checkbox" at bounding box center [423, 316] width 13 height 13
checkbox input "true"
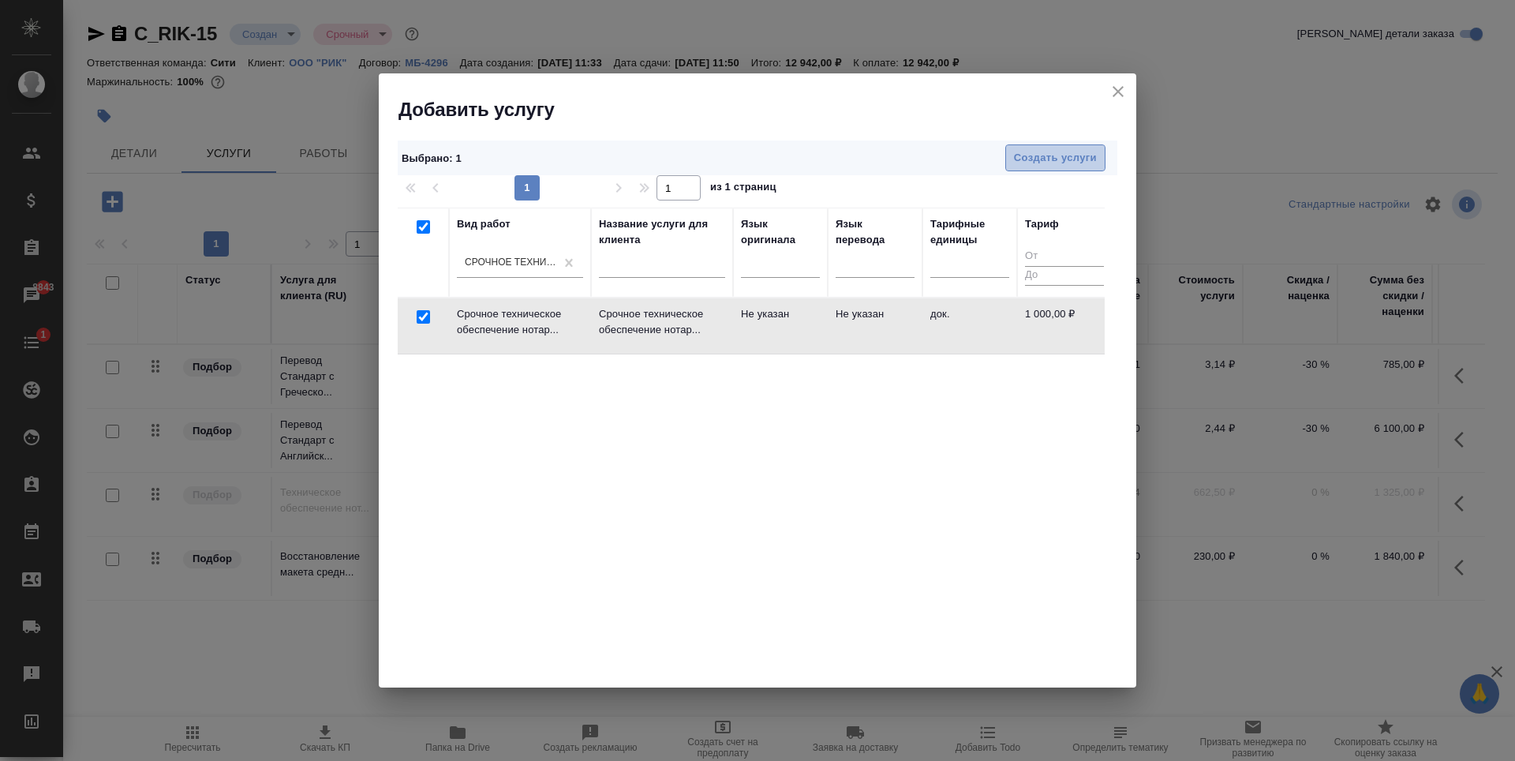
click at [1086, 155] on span "Создать услуги" at bounding box center [1055, 158] width 83 height 18
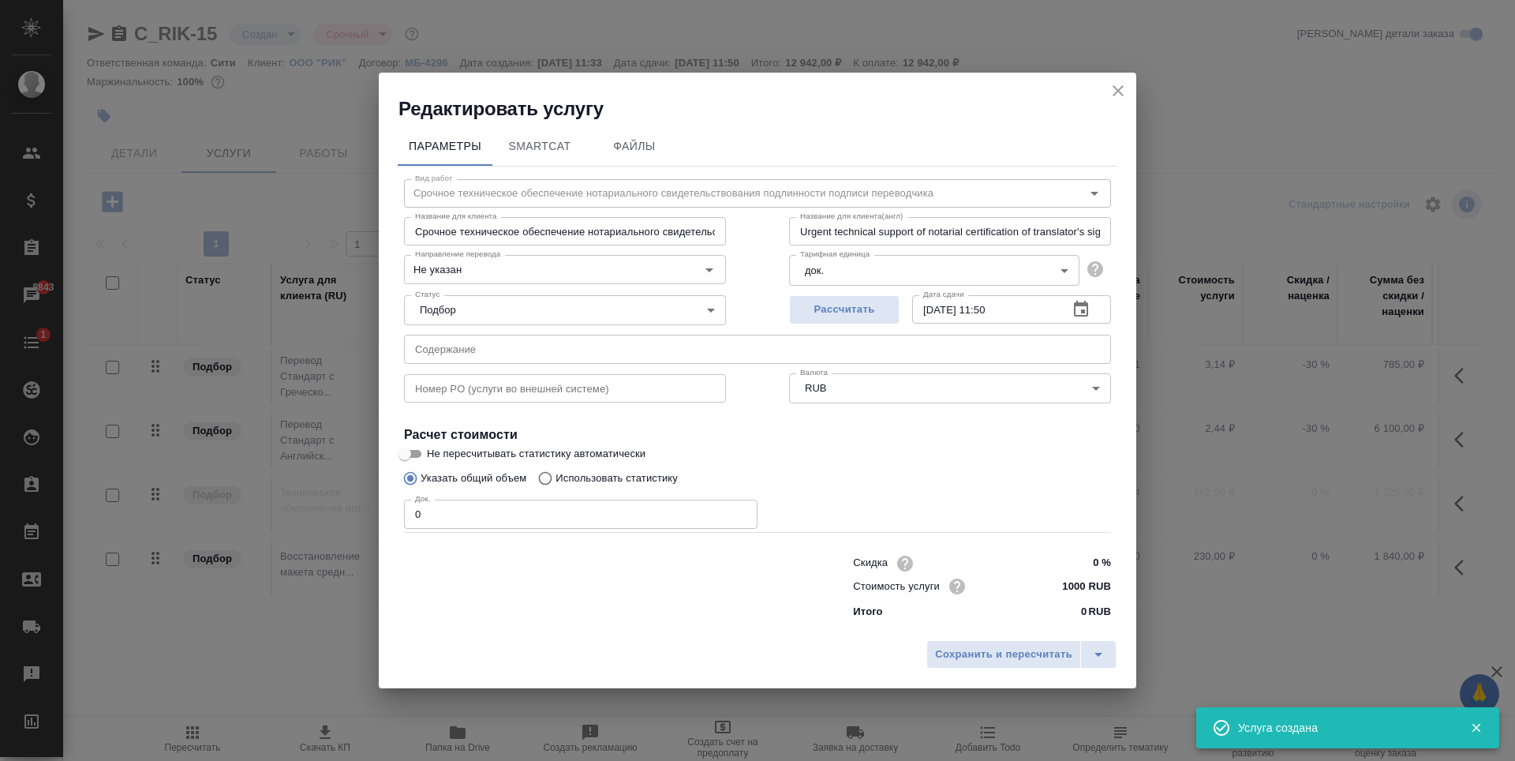
click at [458, 518] on input "0" at bounding box center [580, 513] width 353 height 28
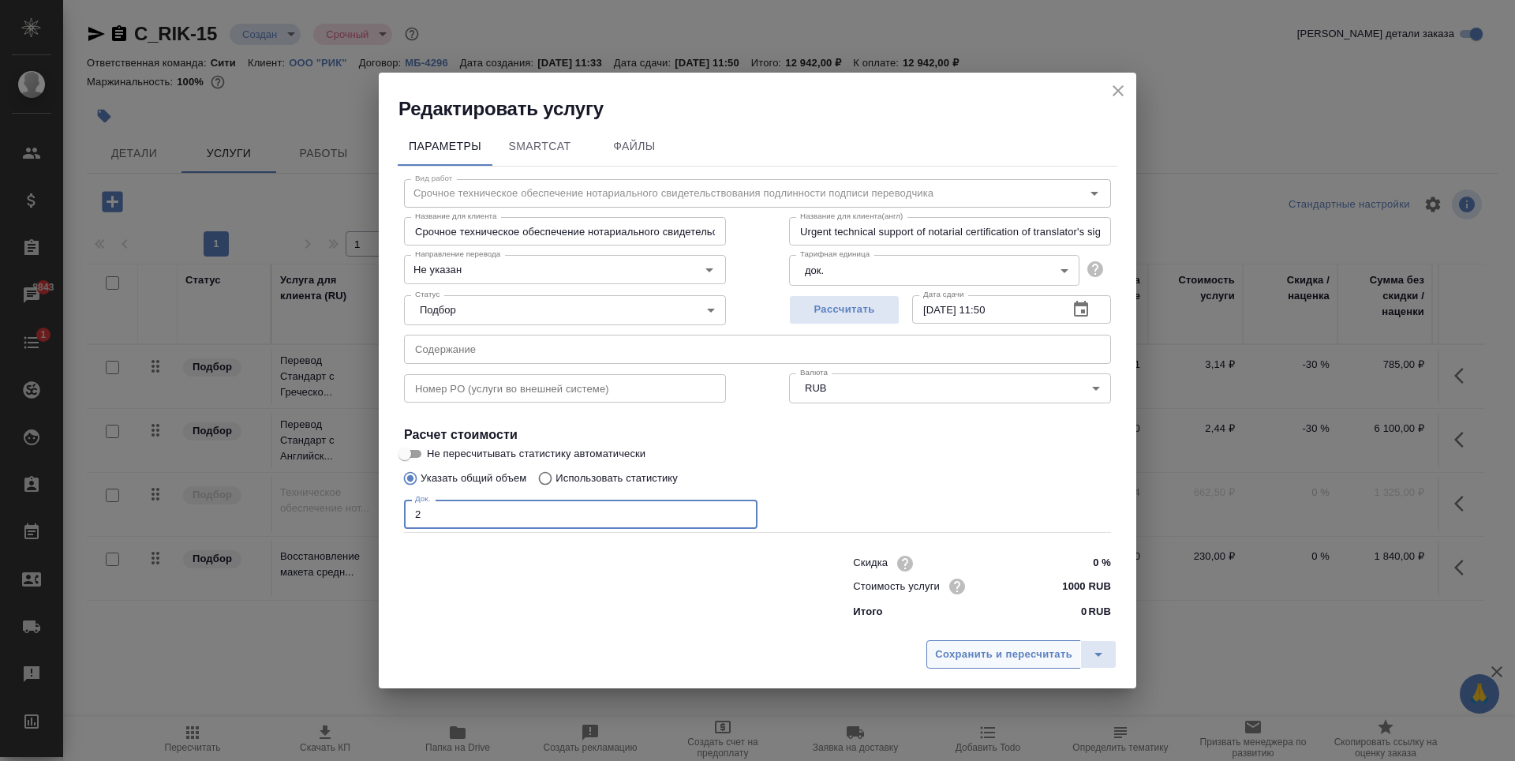
type input "2"
click at [995, 657] on span "Сохранить и пересчитать" at bounding box center [1003, 654] width 137 height 18
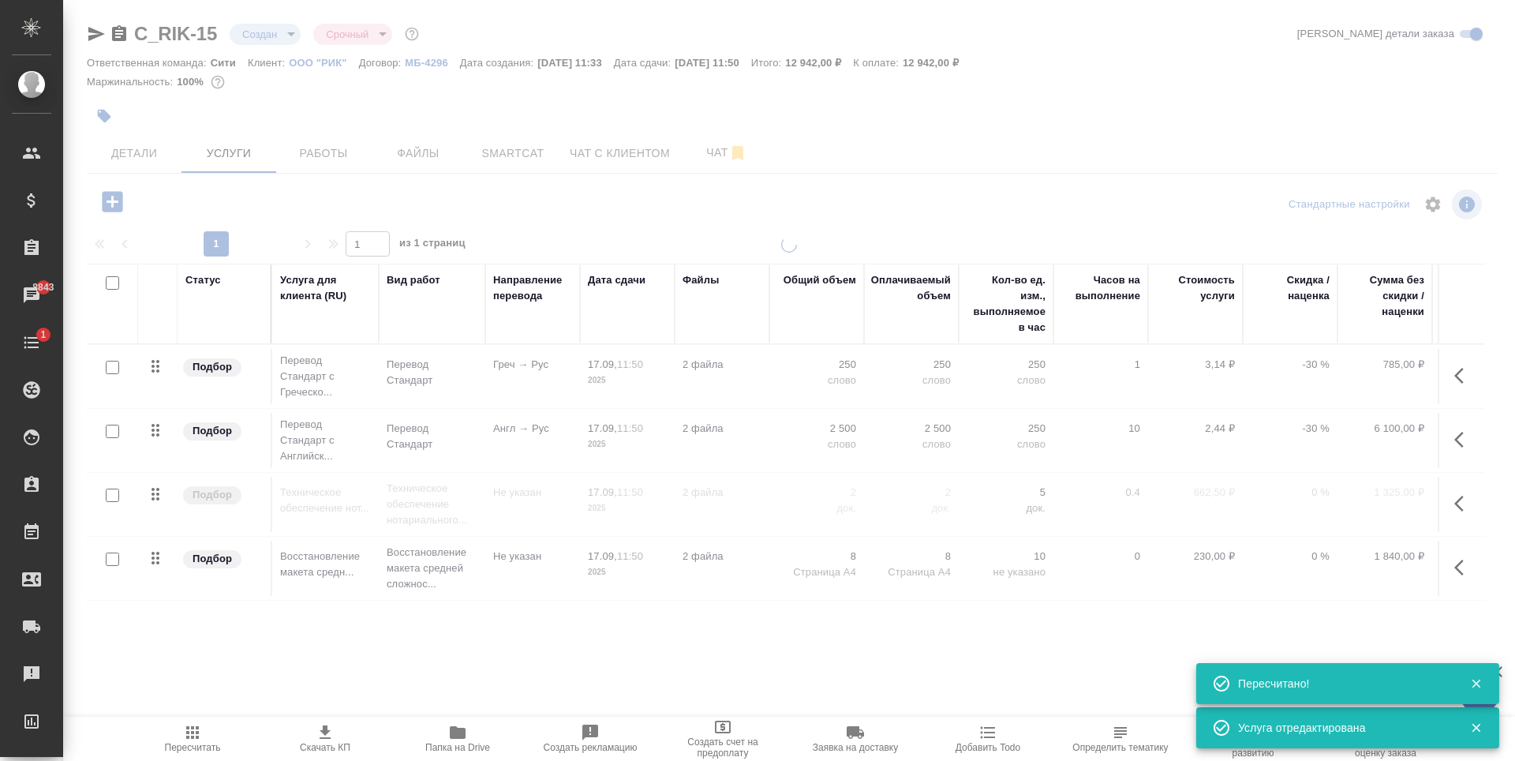
type input "normal"
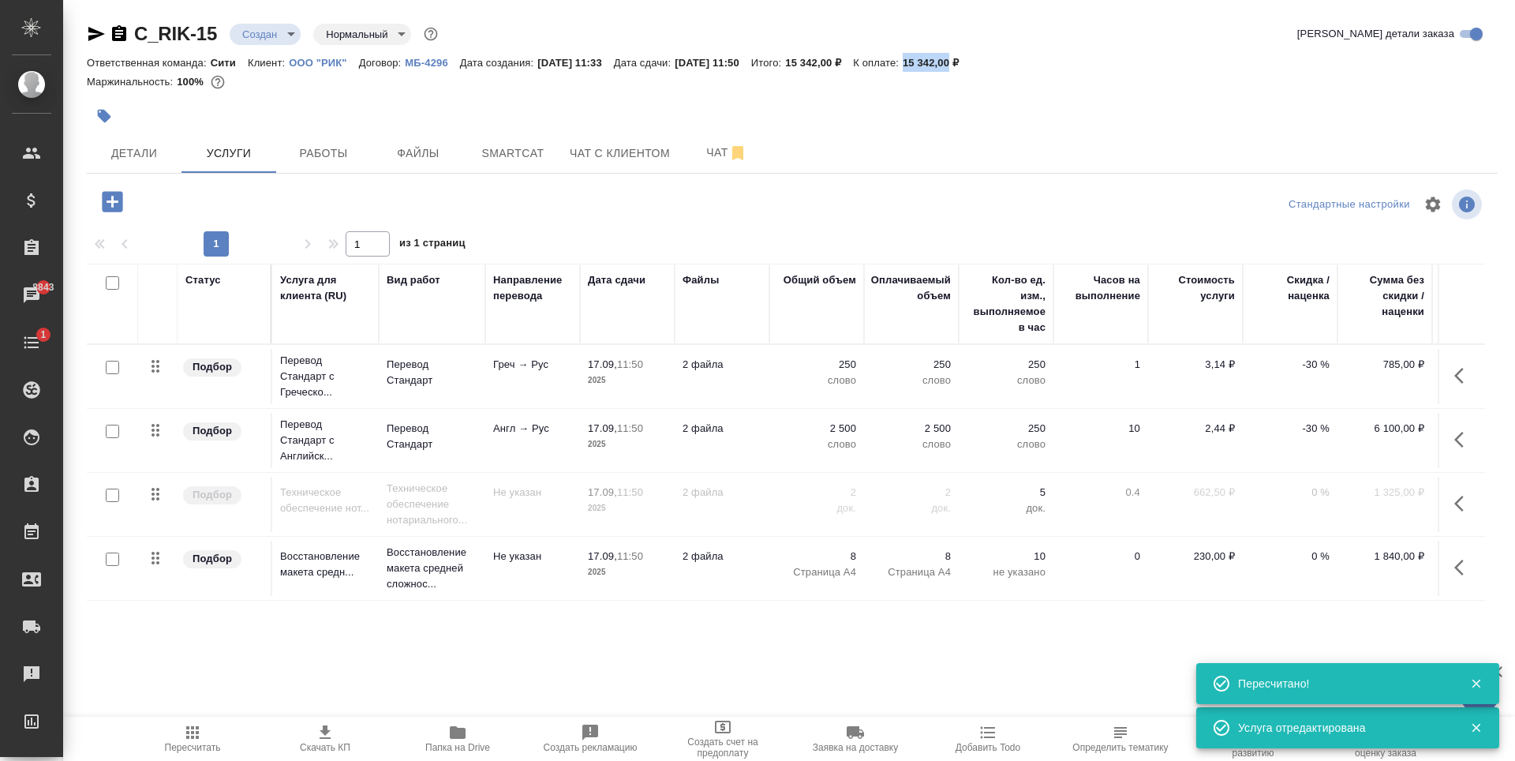
drag, startPoint x: 943, startPoint y: 65, endPoint x: 988, endPoint y: 66, distance: 45.0
click at [970, 66] on p "15 342,00 ₽" at bounding box center [937, 63] width 68 height 12
copy p "15 342,00"
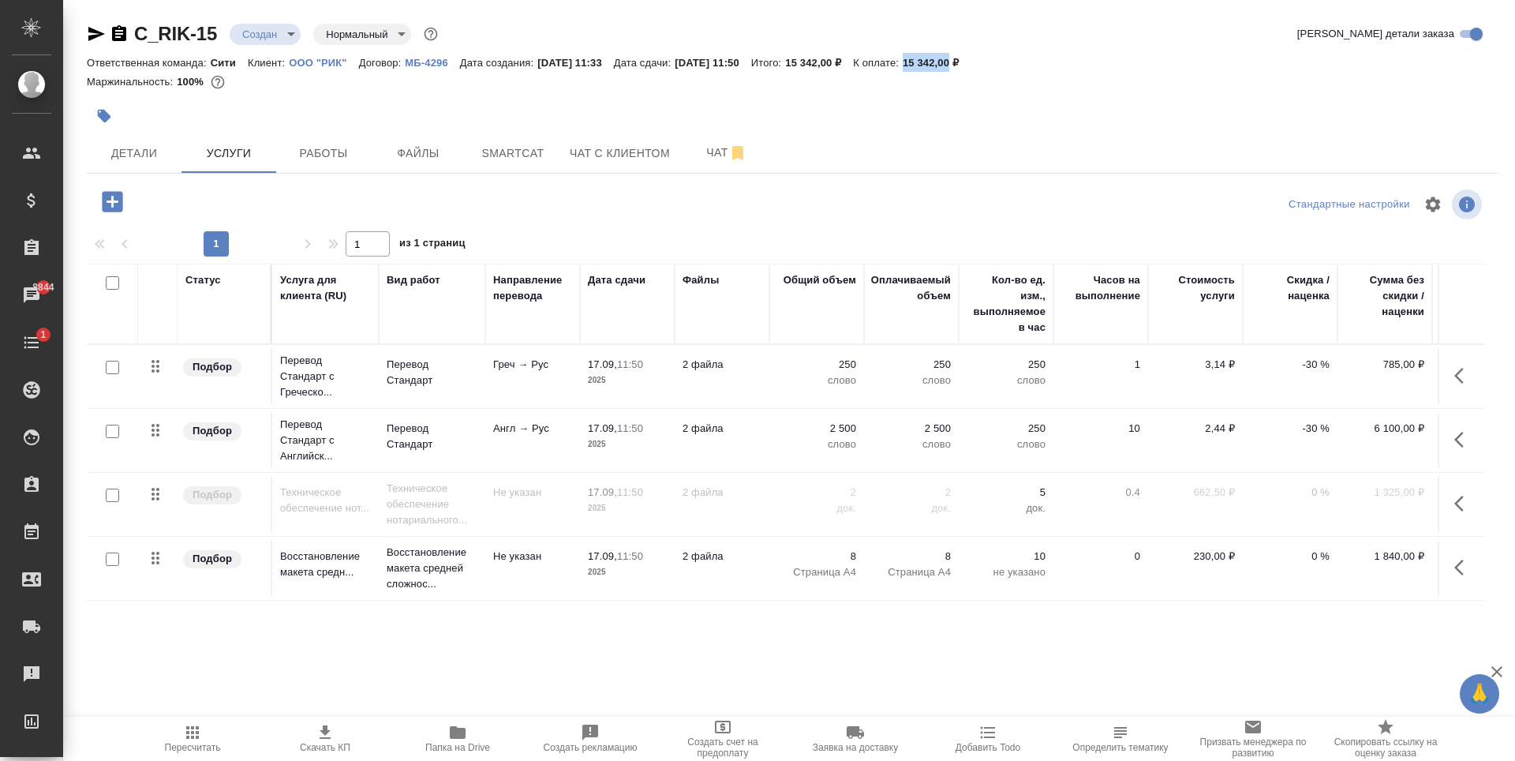
click at [107, 496] on input "checkbox" at bounding box center [112, 494] width 13 height 13
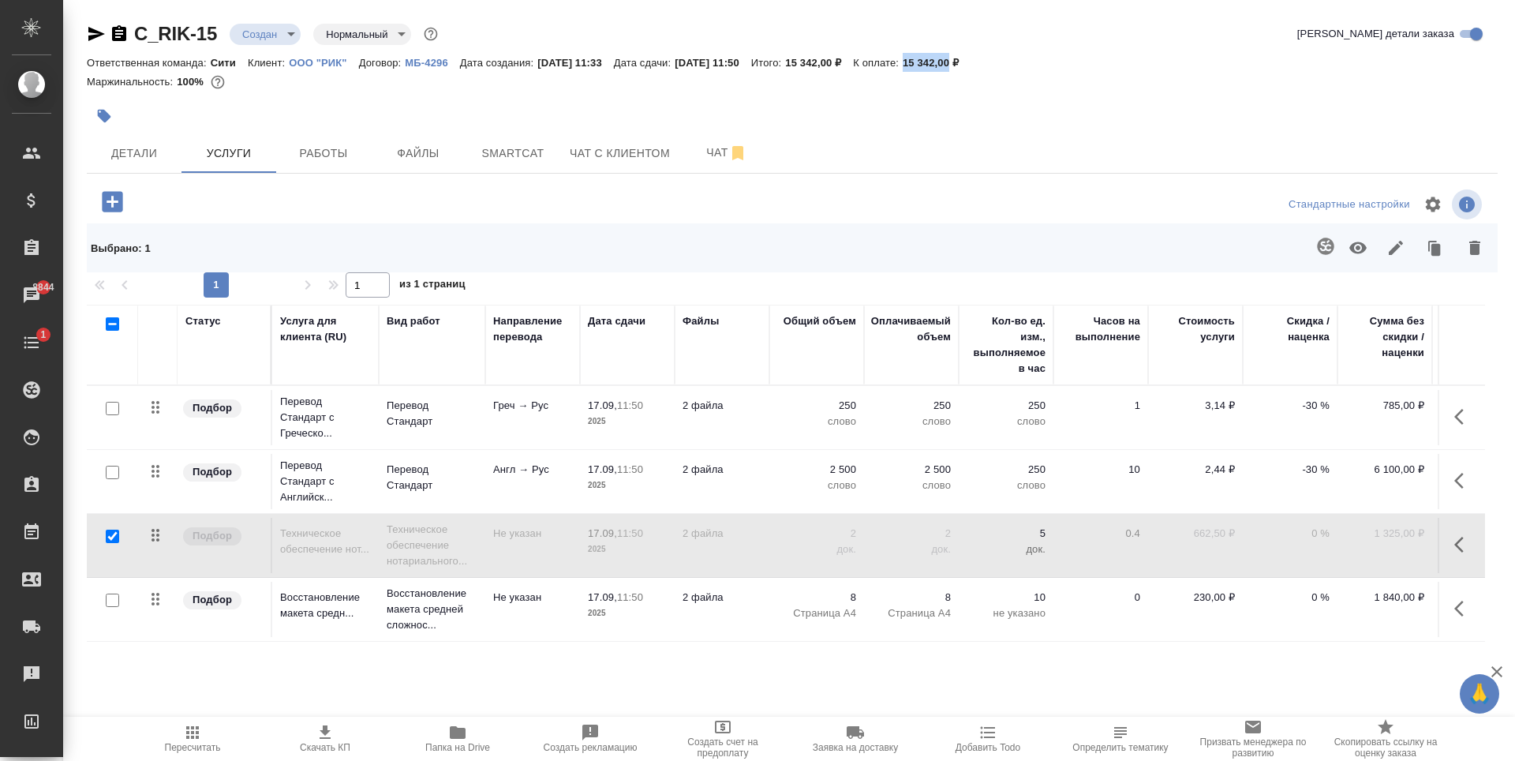
click at [1361, 246] on icon "button" at bounding box center [1357, 247] width 19 height 19
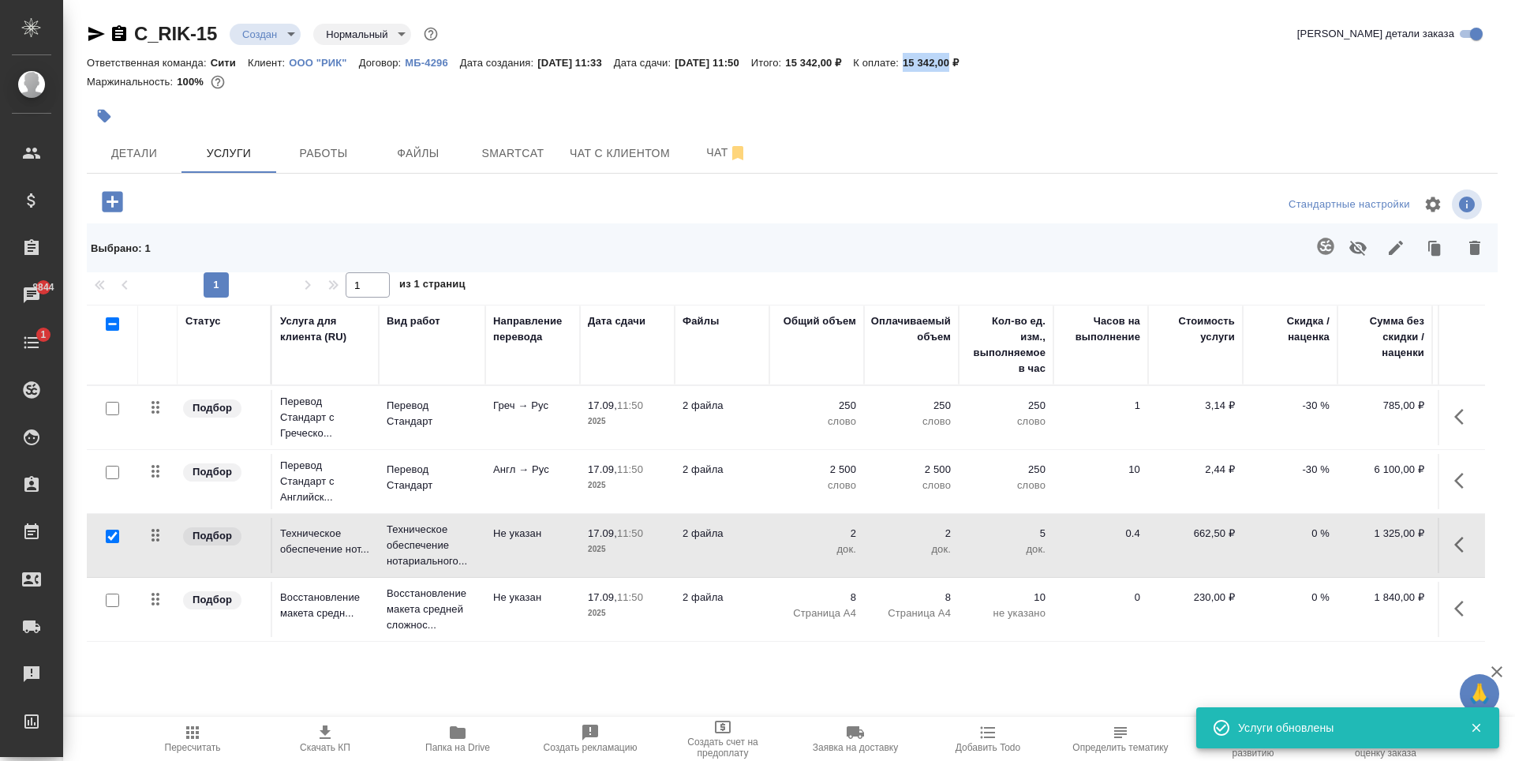
click at [115, 537] on input "checkbox" at bounding box center [112, 535] width 13 height 13
checkbox input "false"
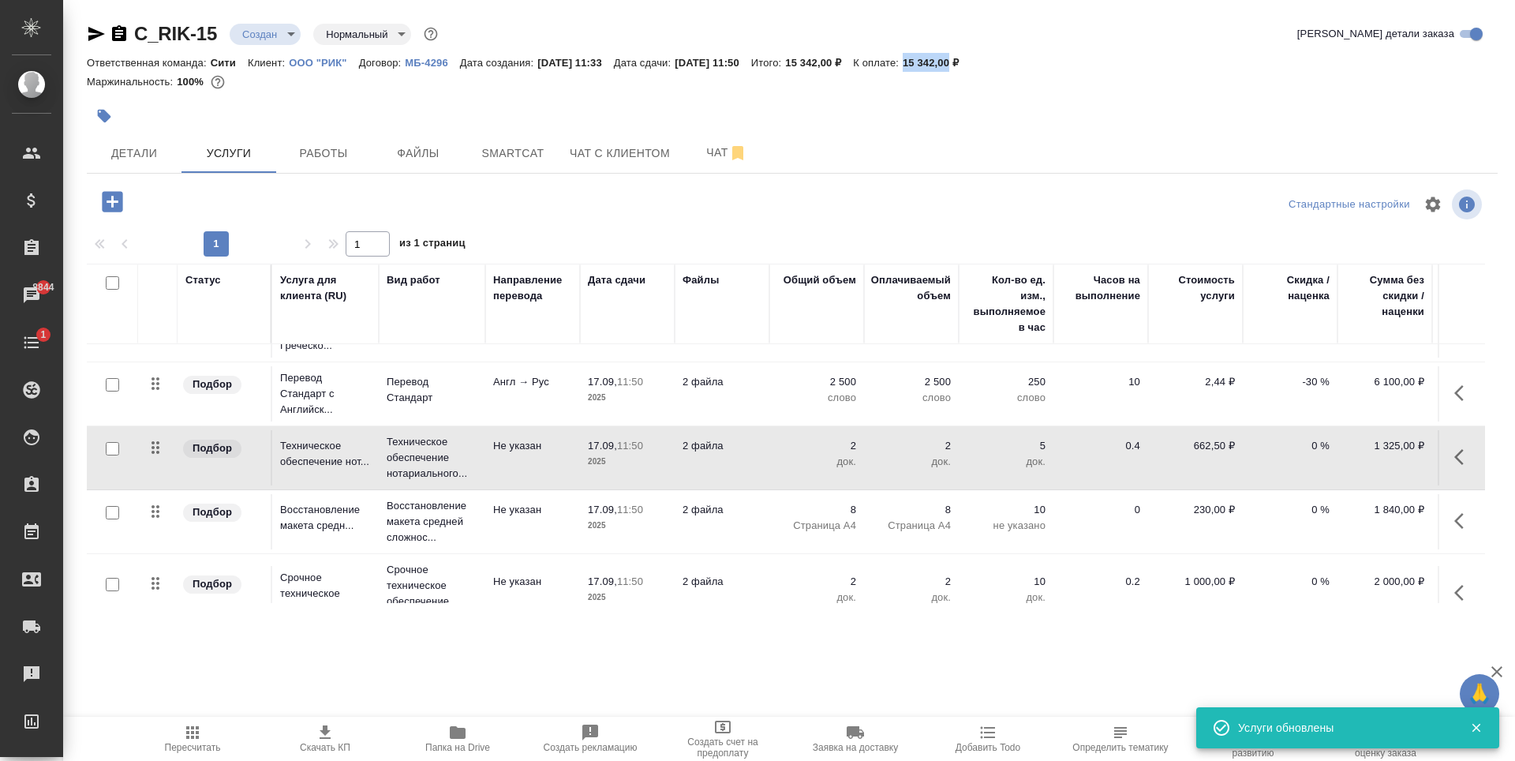
scroll to position [89, 0]
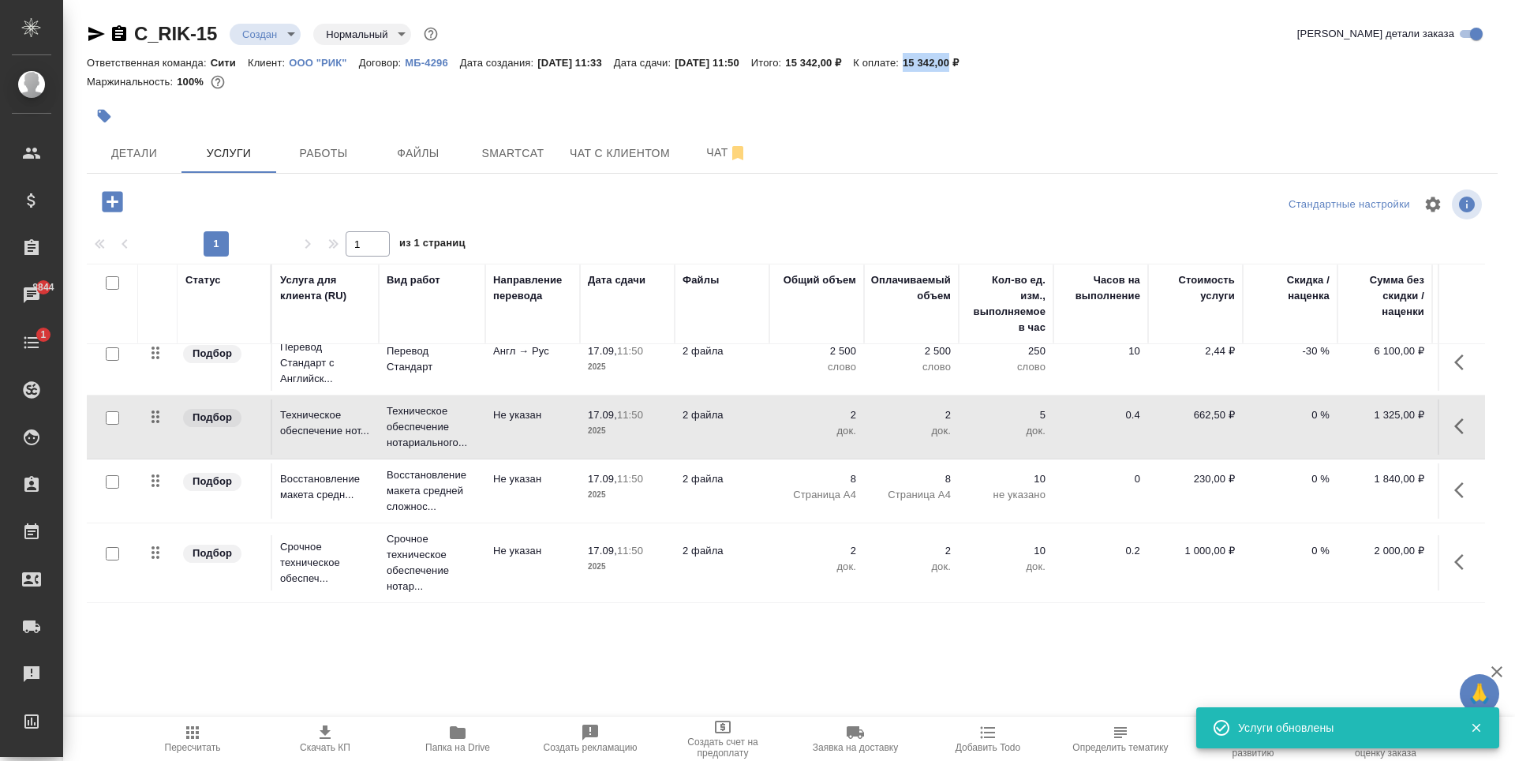
click at [108, 547] on input "checkbox" at bounding box center [112, 553] width 13 height 13
checkbox input "true"
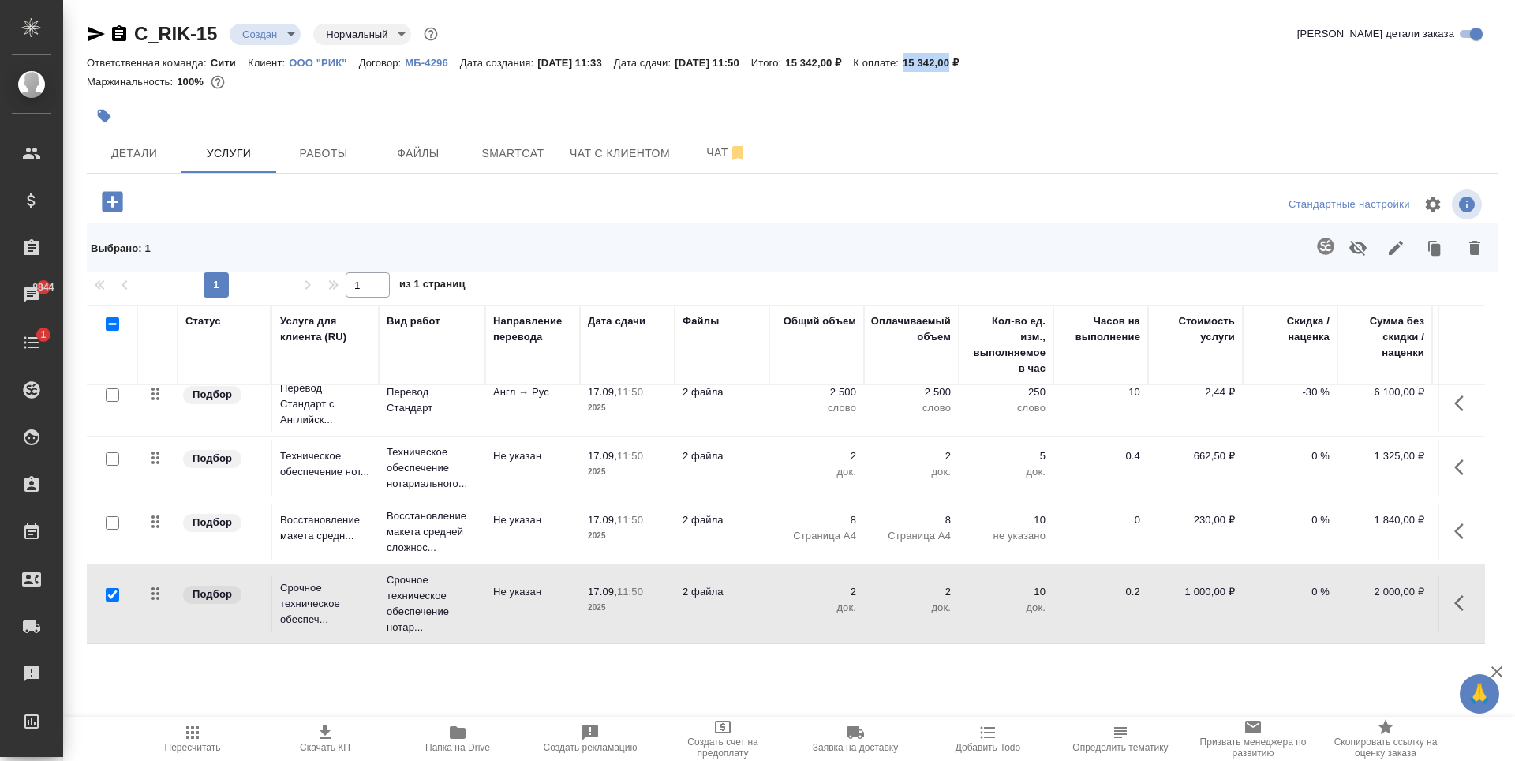
click at [1470, 241] on icon "button" at bounding box center [1474, 247] width 19 height 19
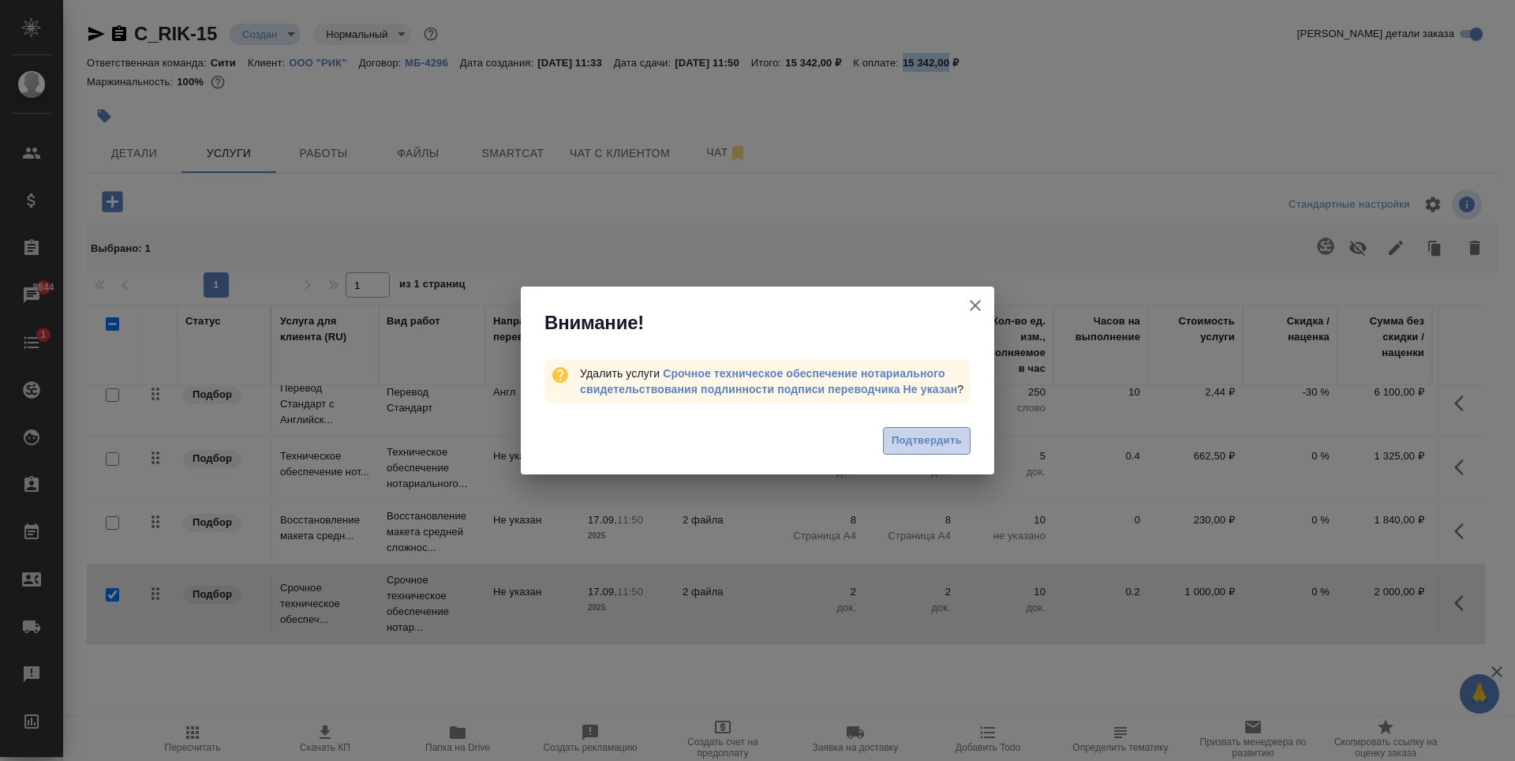
click at [922, 439] on span "Подтвердить" at bounding box center [927, 441] width 70 height 18
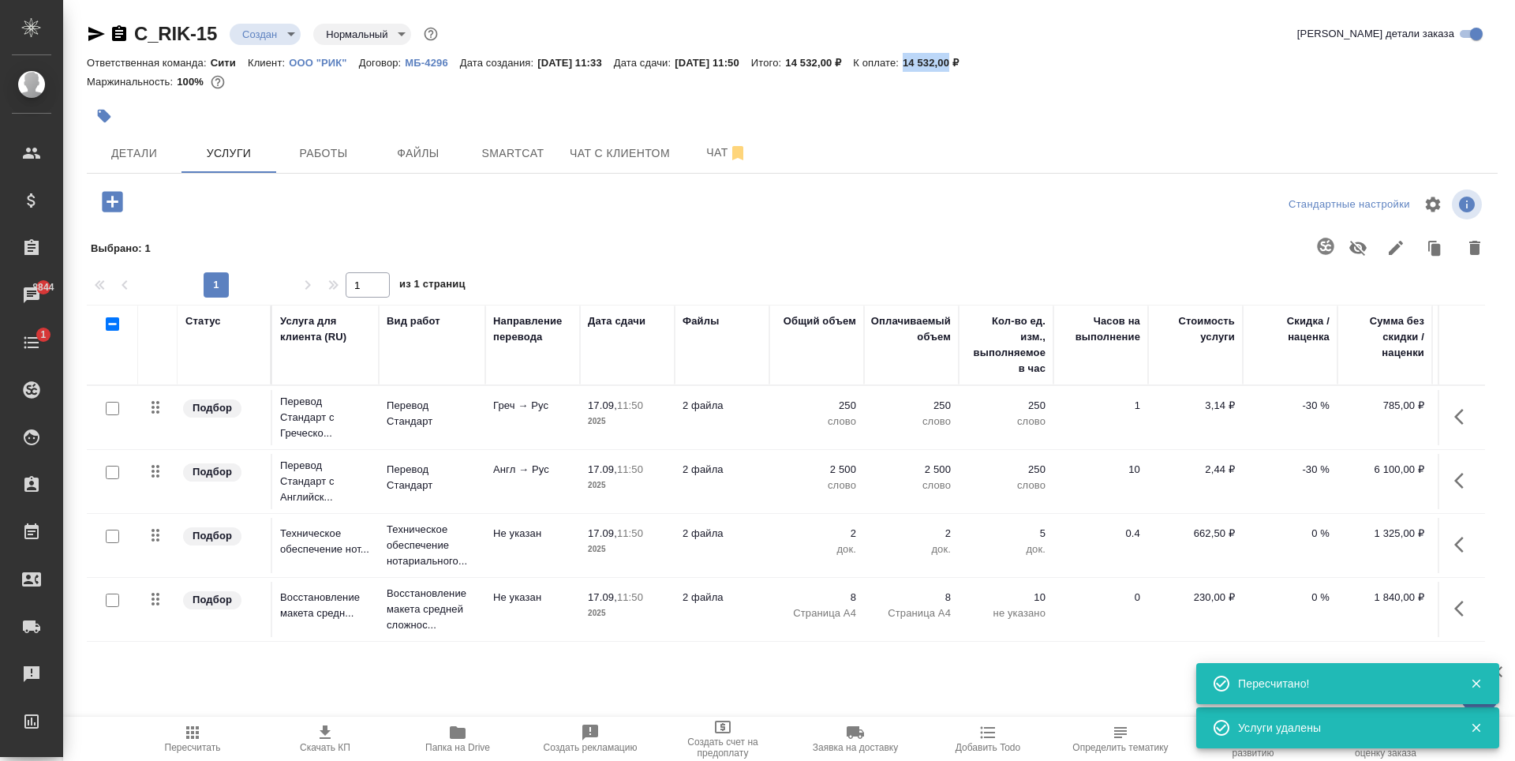
scroll to position [9, 0]
click at [1303, 401] on p "-30 %" at bounding box center [1290, 406] width 79 height 16
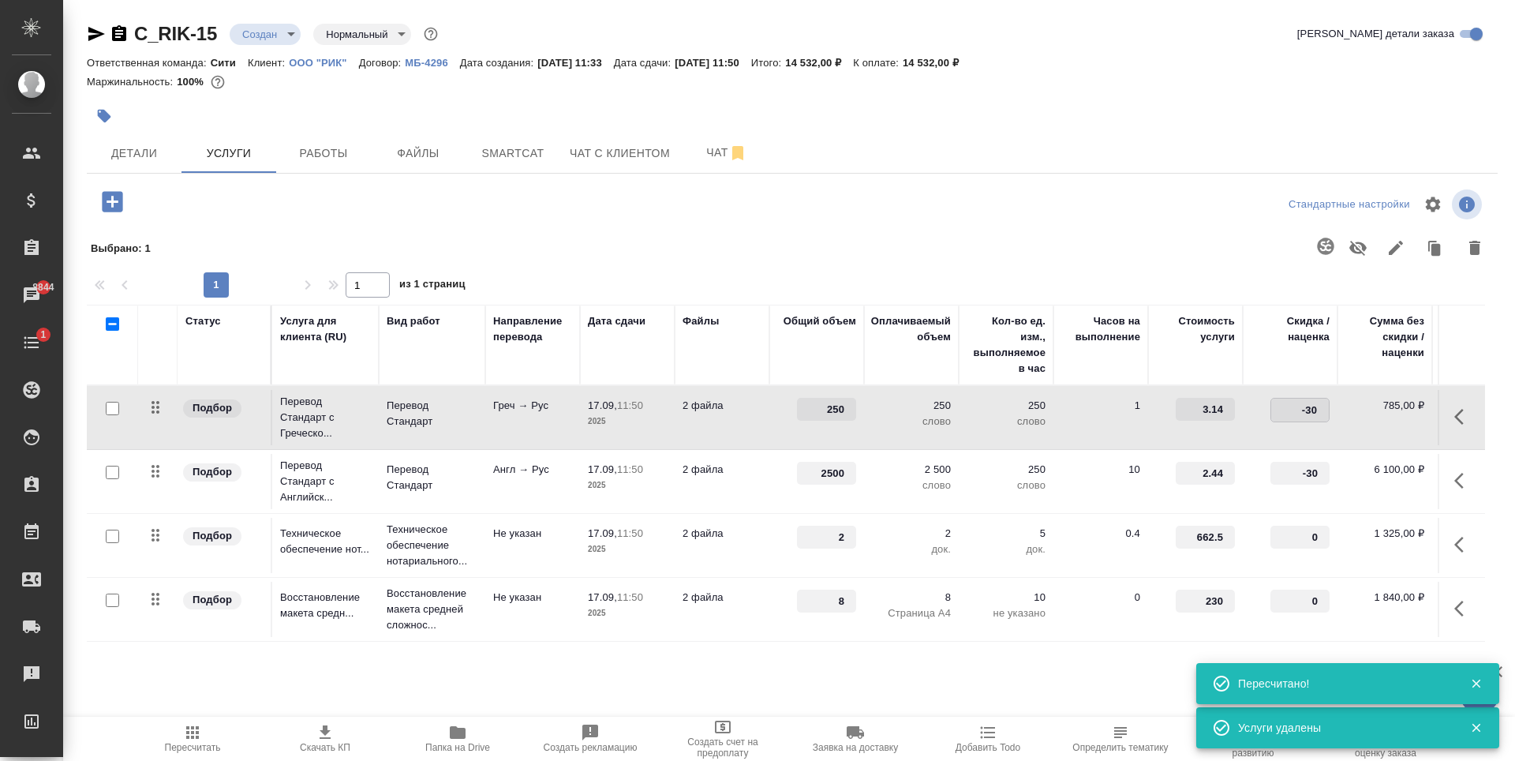
type input "0"
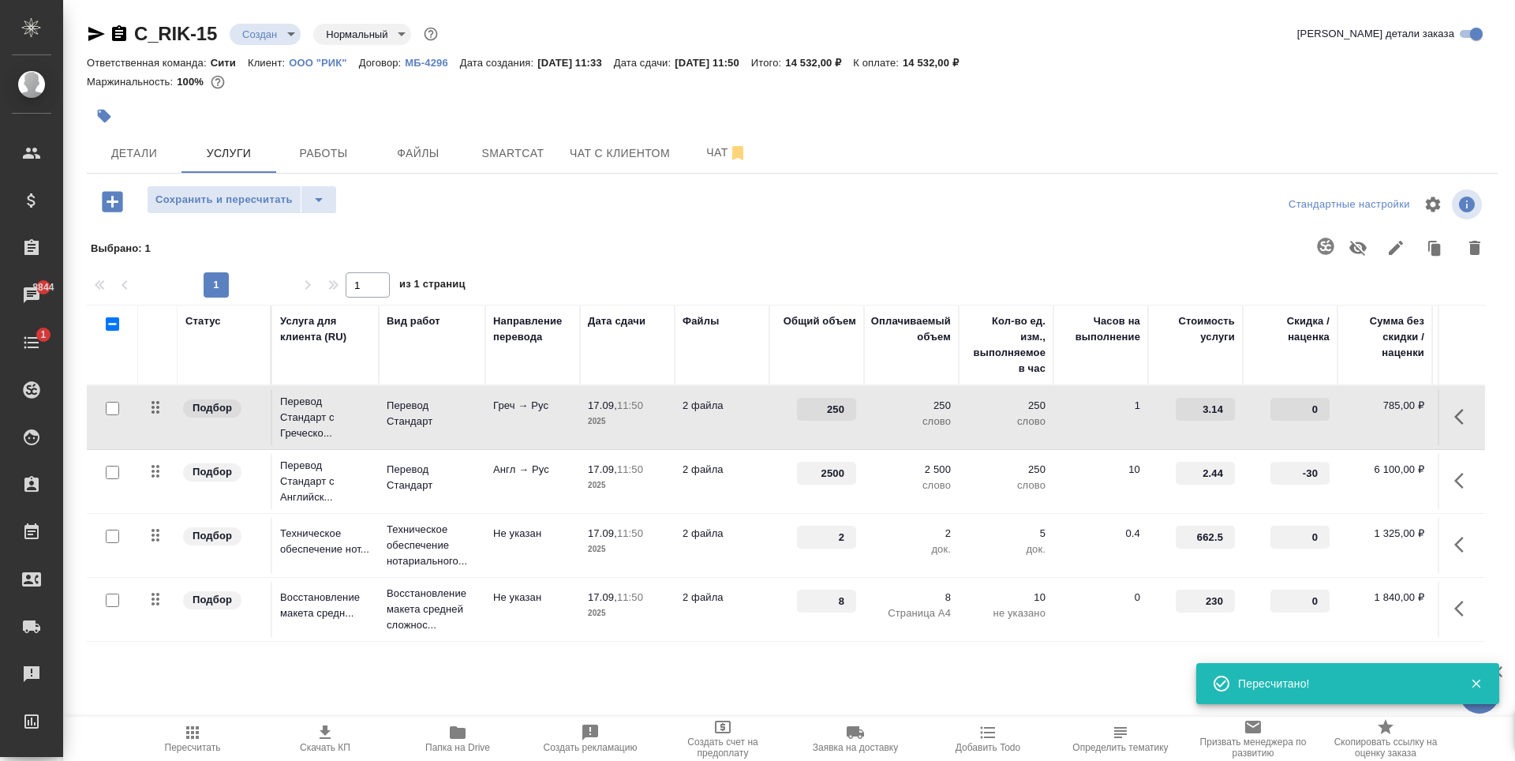
click at [1298, 462] on input "-30" at bounding box center [1299, 473] width 59 height 23
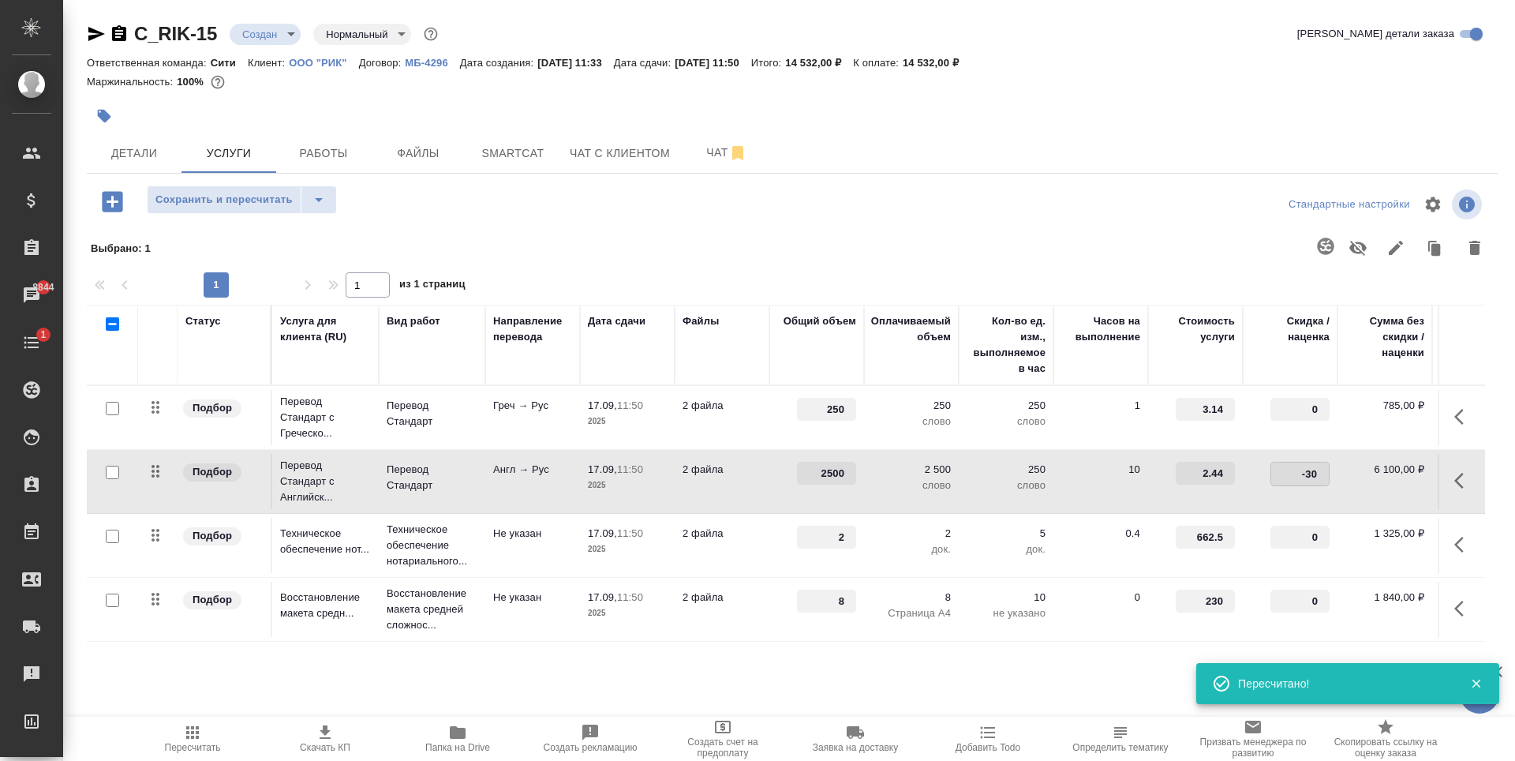
click at [1298, 462] on input "-30" at bounding box center [1300, 473] width 58 height 23
type input "0"
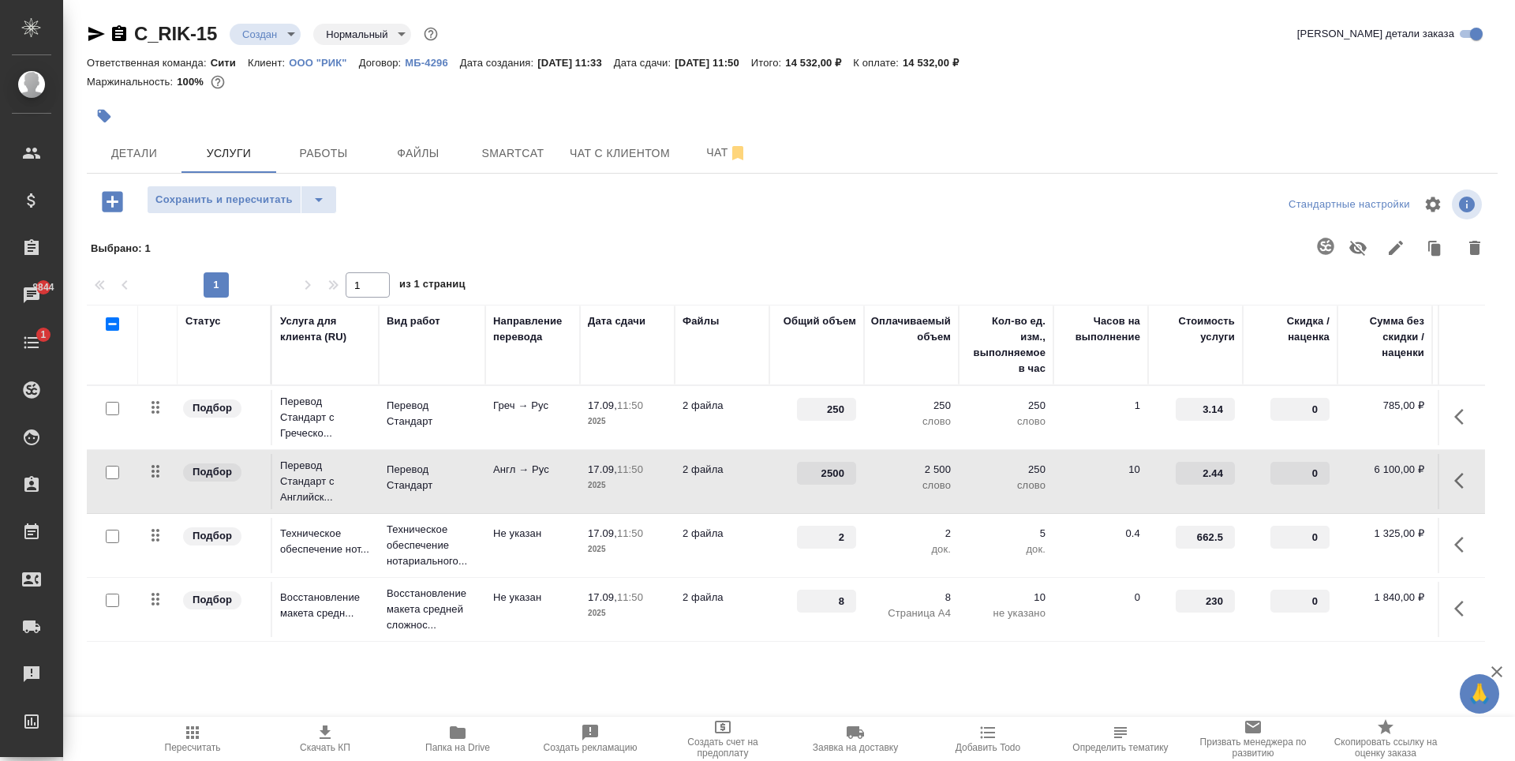
click at [247, 201] on span "Сохранить и пересчитать" at bounding box center [223, 200] width 137 height 18
click at [510, 155] on span "Smartcat" at bounding box center [513, 154] width 76 height 20
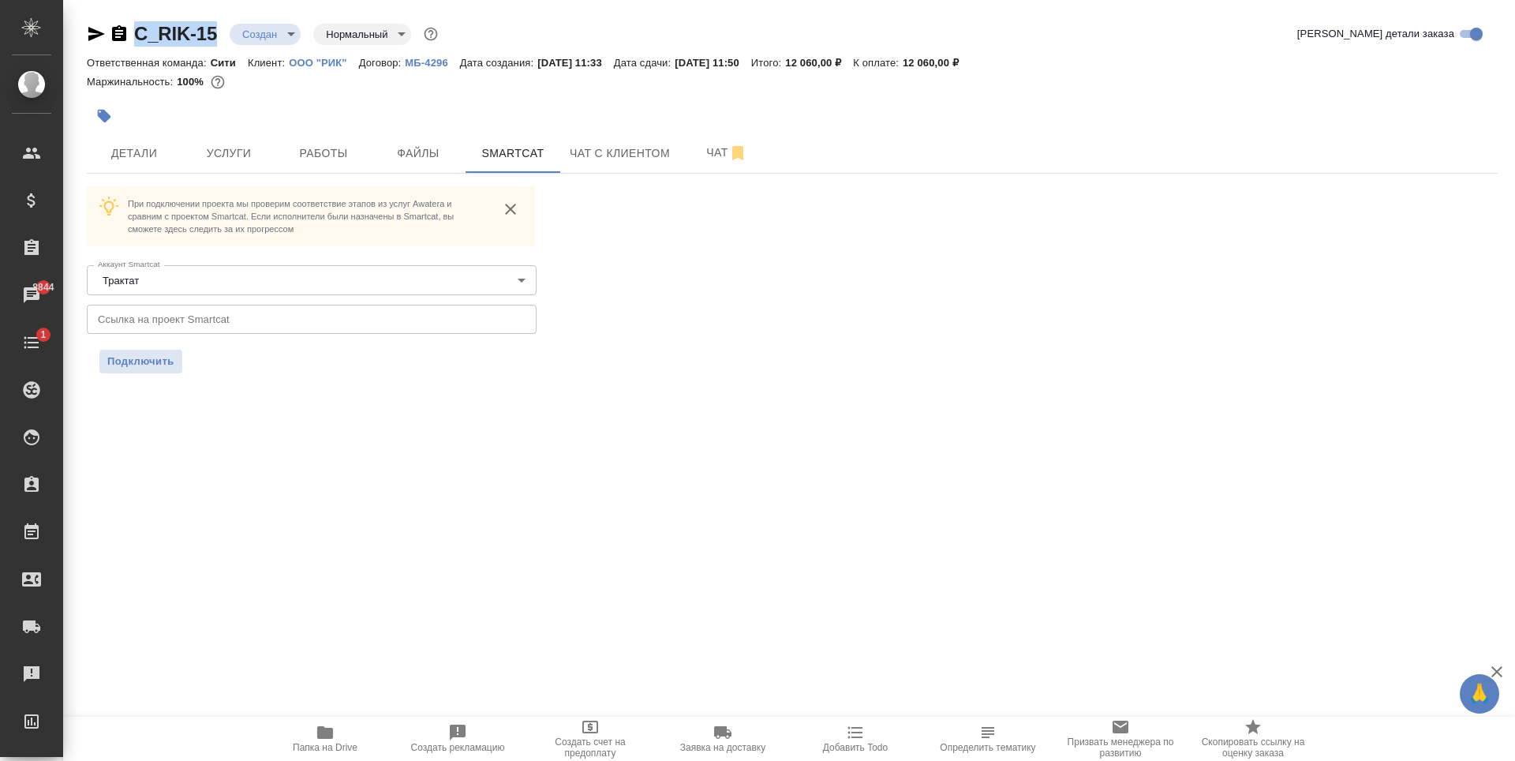
drag, startPoint x: 136, startPoint y: 47, endPoint x: 219, endPoint y: 35, distance: 84.5
click at [219, 35] on div "C_RIK-15 Создан new Нормальный normal Кратко детали заказа" at bounding box center [792, 37] width 1411 height 32
copy link "C_RIK-15"
click at [227, 166] on button "Услуги" at bounding box center [228, 152] width 95 height 39
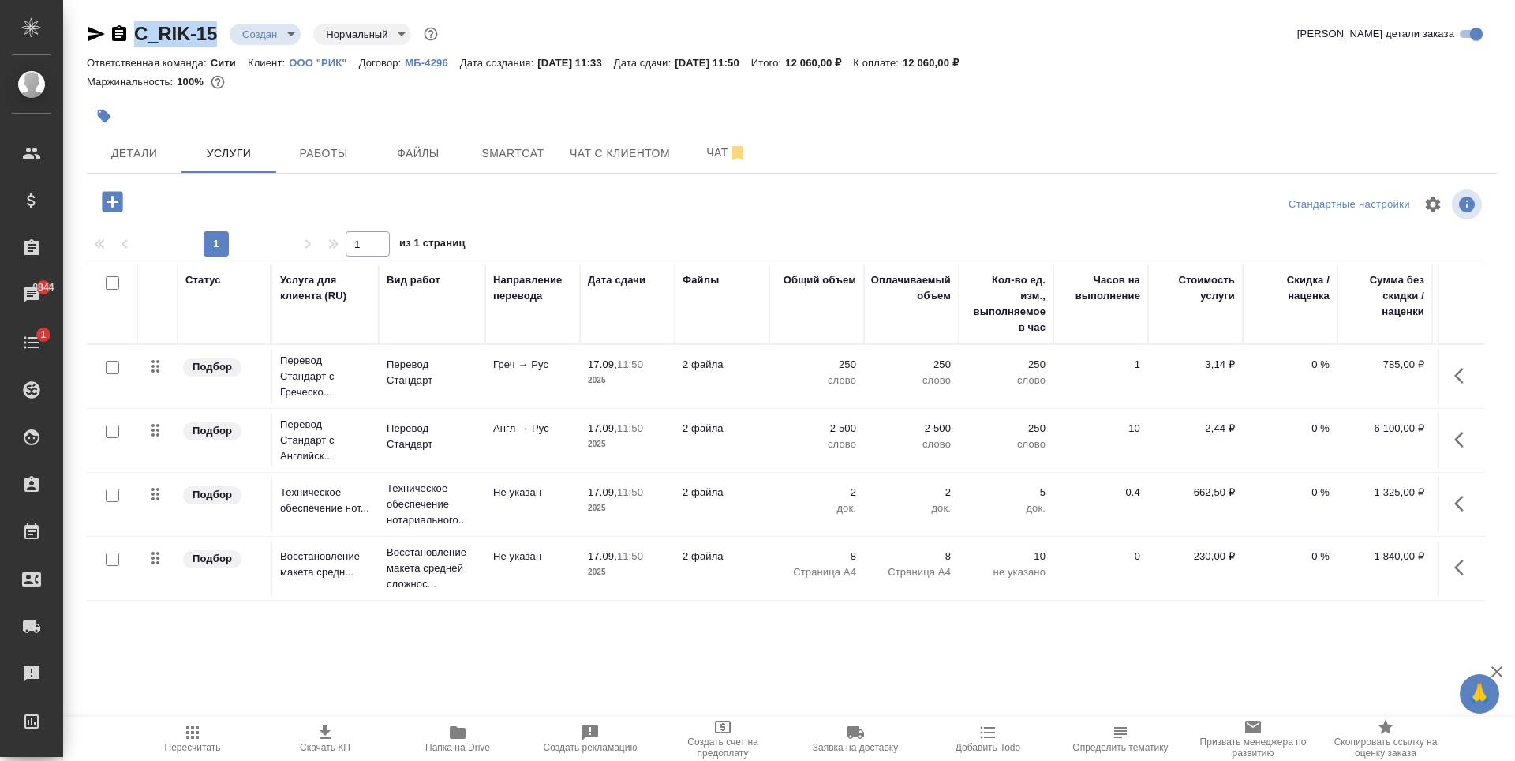
click at [114, 434] on input "checkbox" at bounding box center [112, 430] width 13 height 13
checkbox input "true"
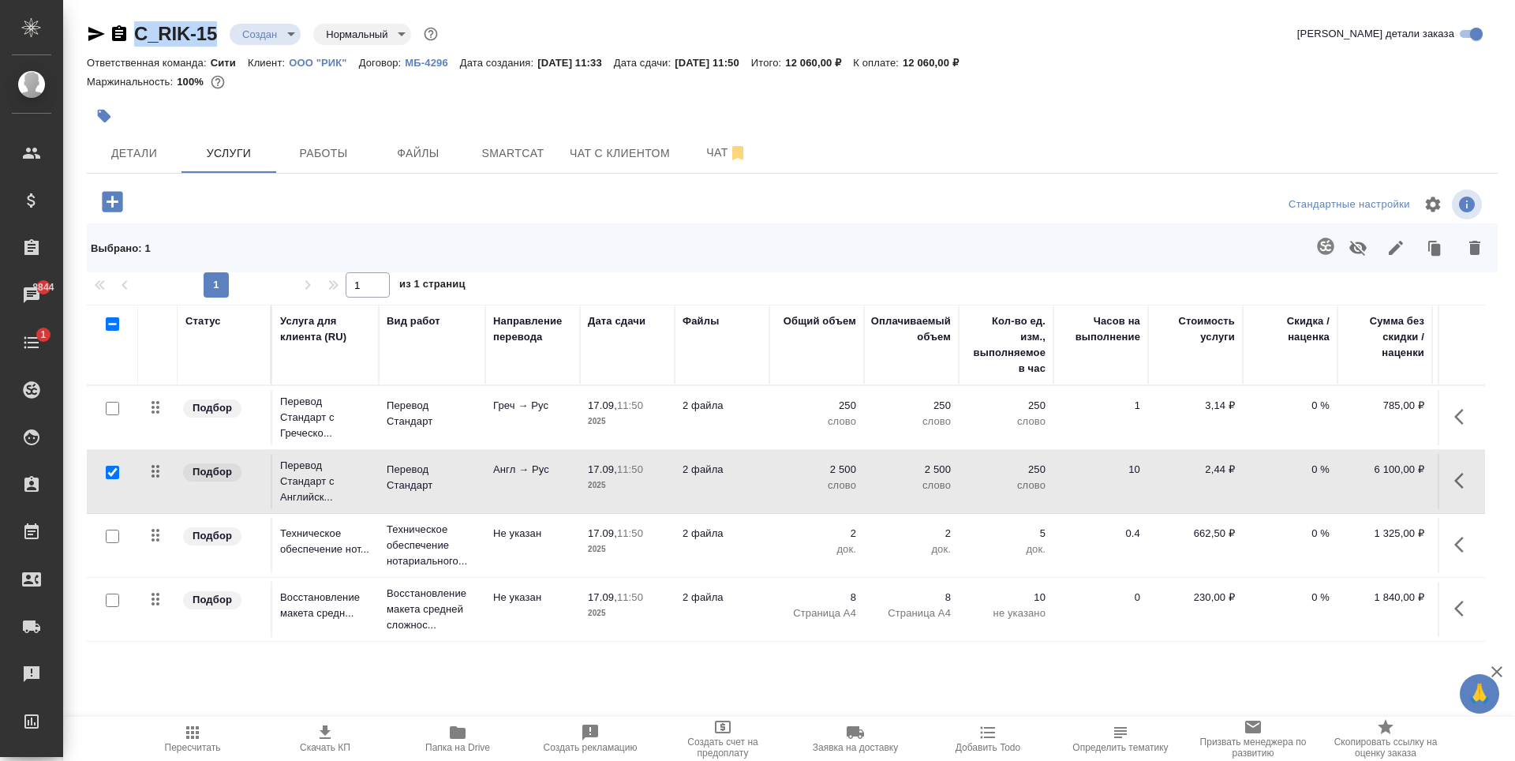
click at [1323, 241] on icon "button" at bounding box center [1325, 245] width 17 height 17
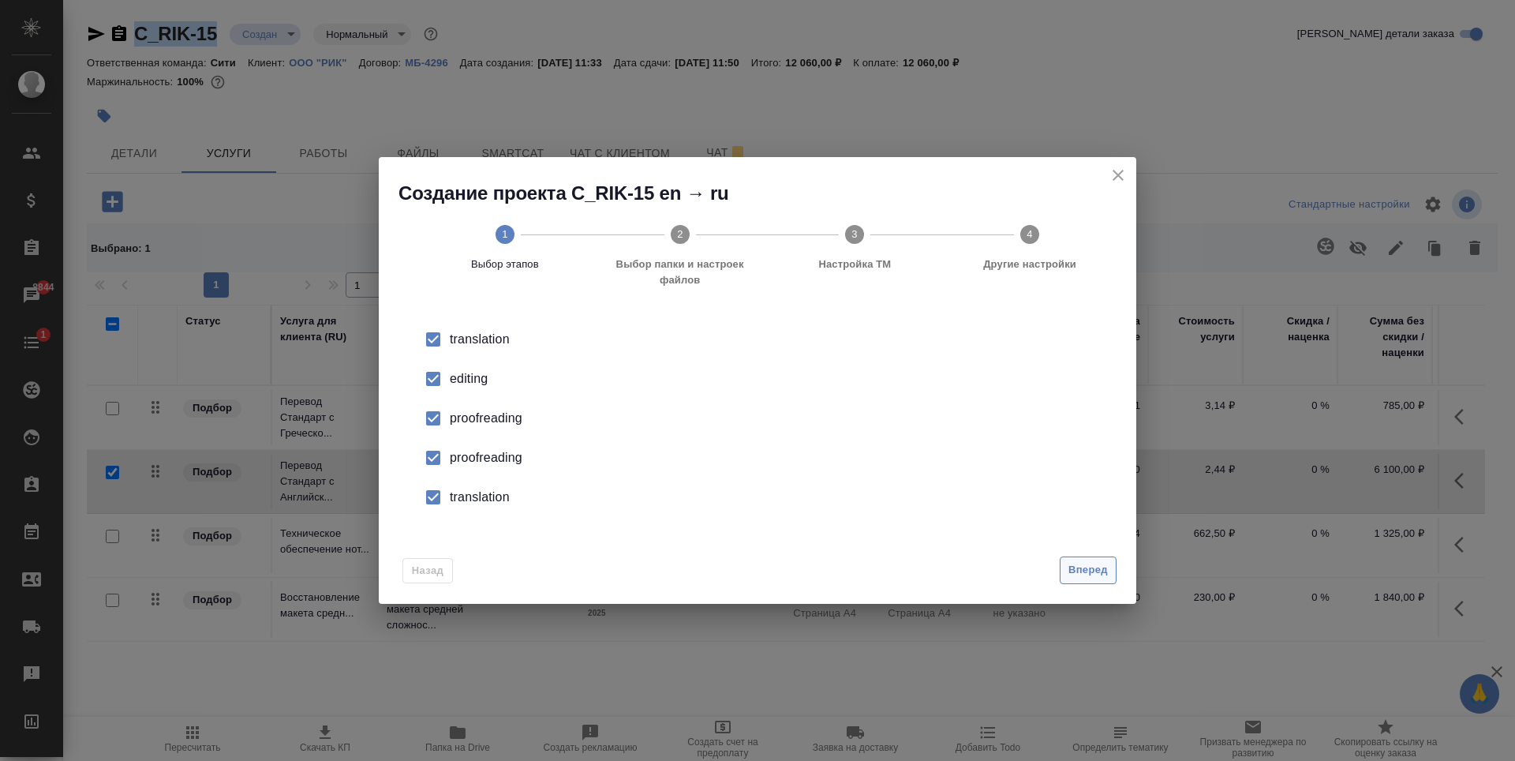
click at [1088, 569] on span "Вперед" at bounding box center [1087, 570] width 39 height 18
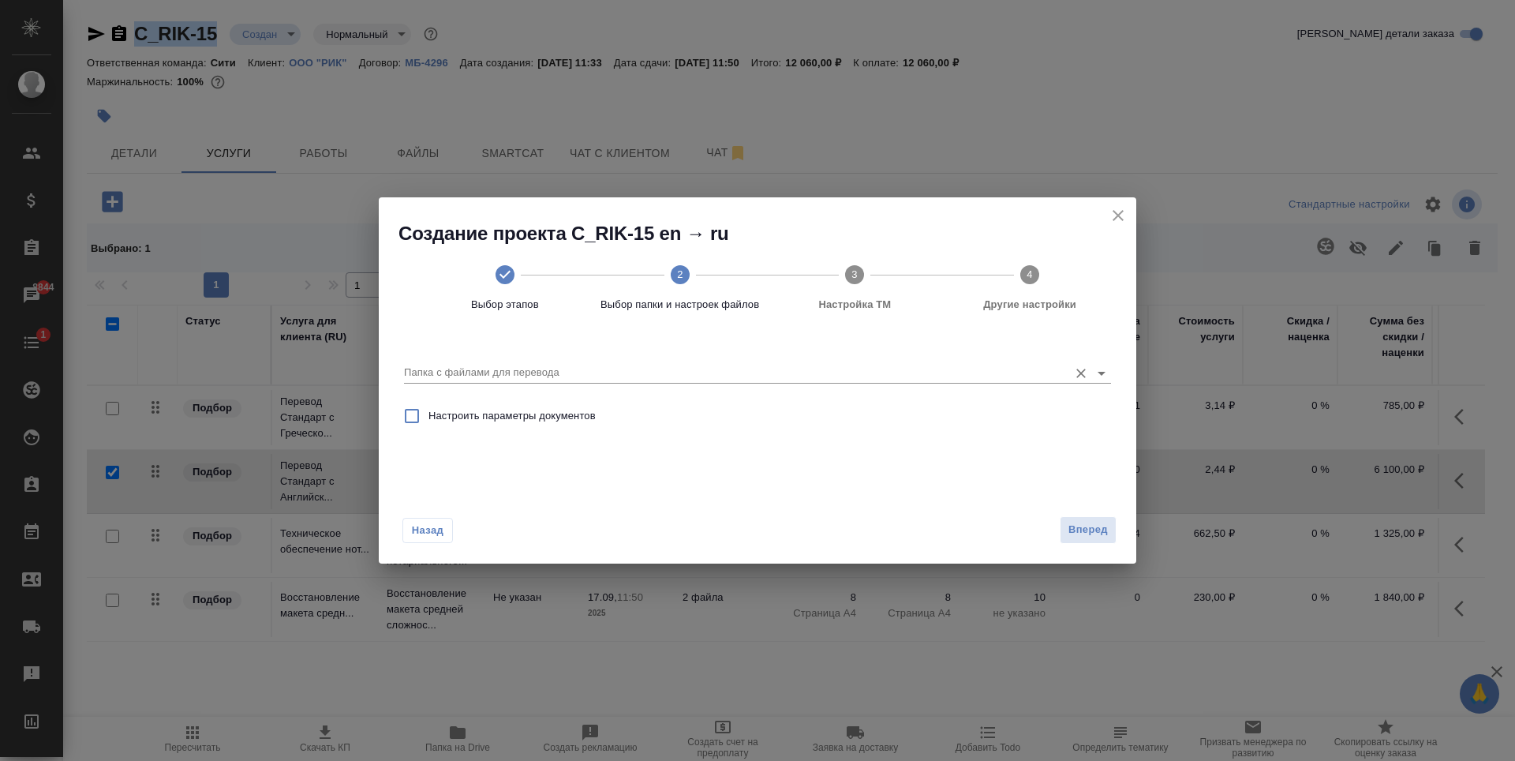
click at [694, 364] on input "Папка с файлами для перевода" at bounding box center [732, 372] width 656 height 19
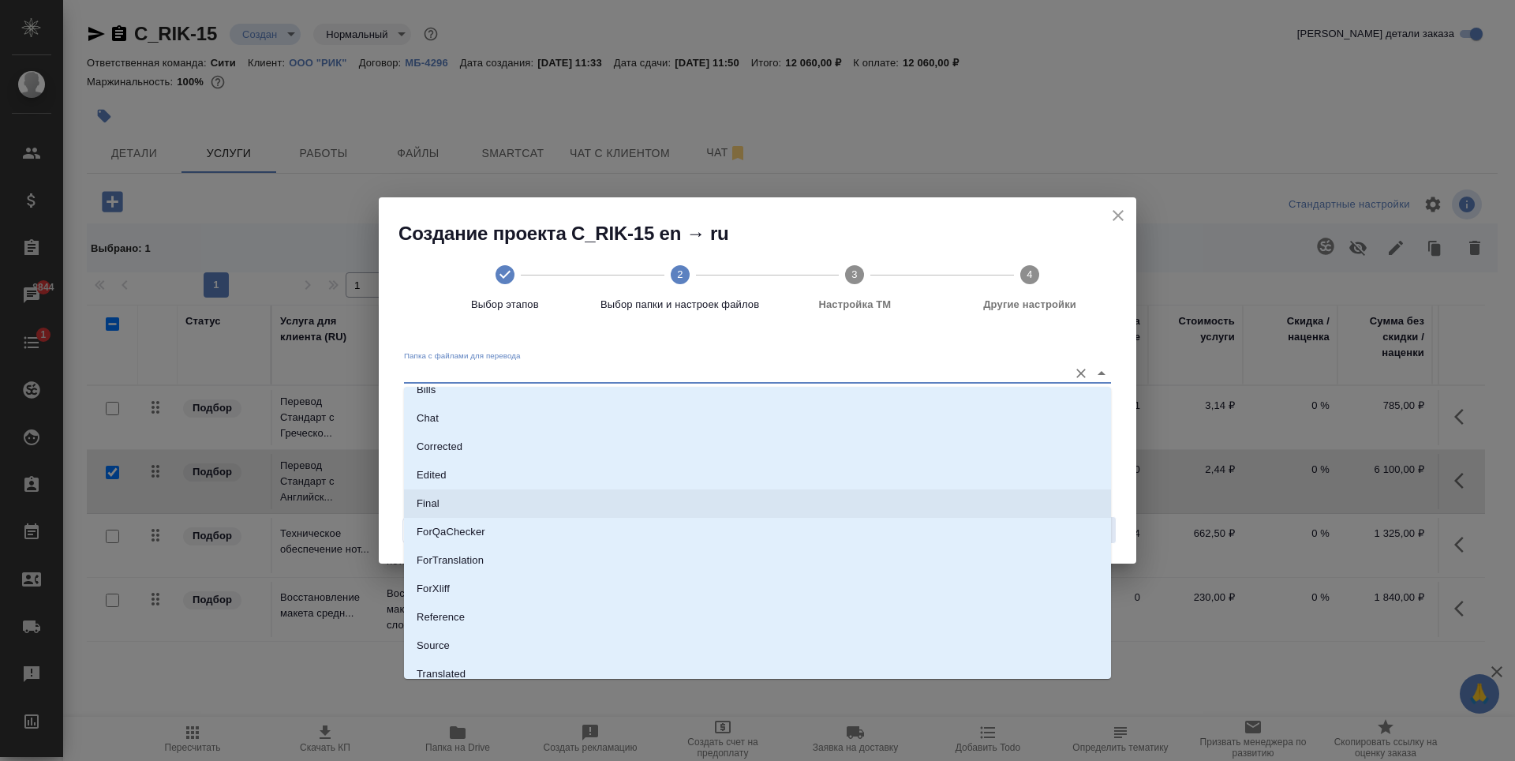
scroll to position [82, 0]
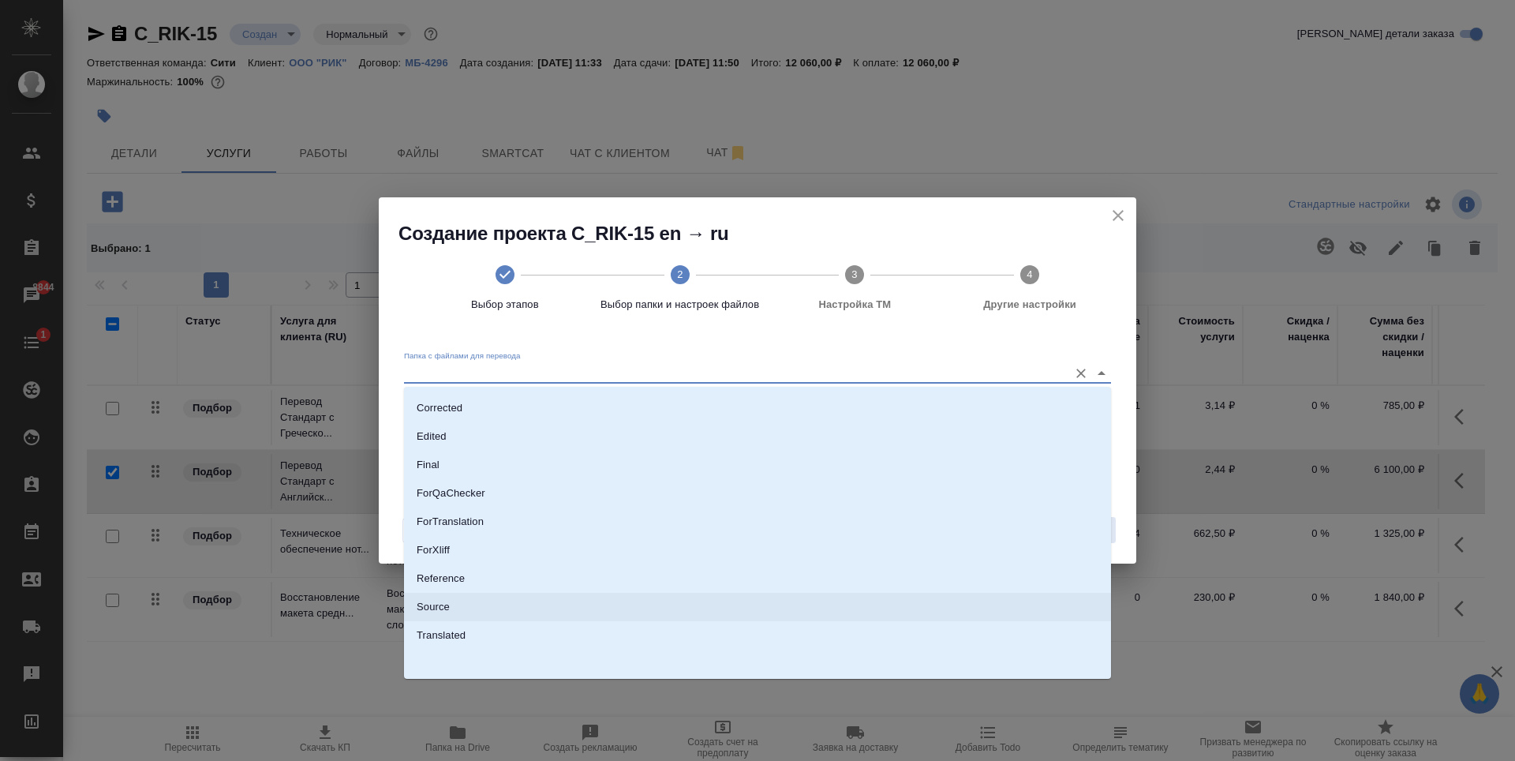
click at [451, 600] on li "Source" at bounding box center [757, 607] width 707 height 28
type input "Source"
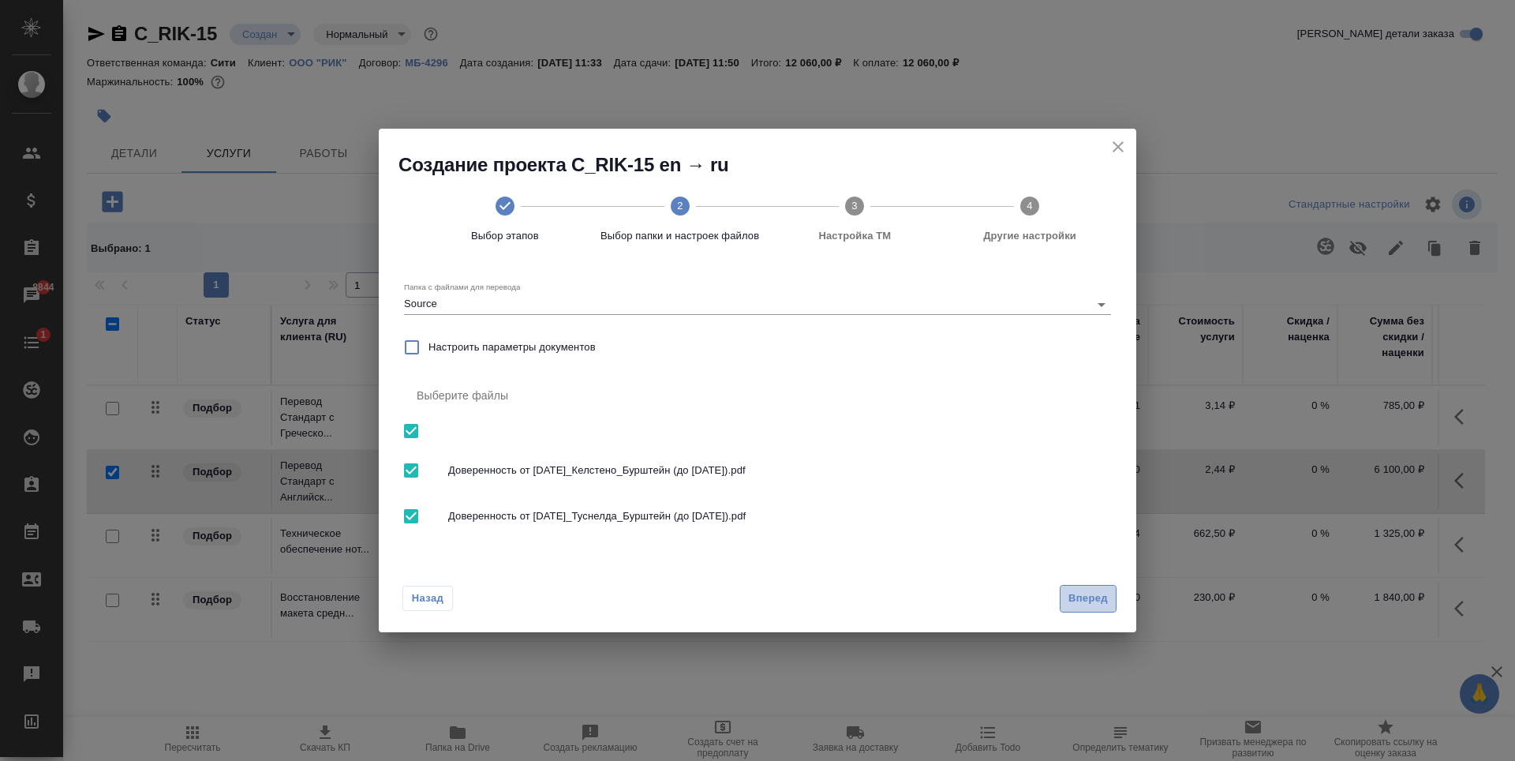
click at [1073, 593] on span "Вперед" at bounding box center [1087, 598] width 39 height 18
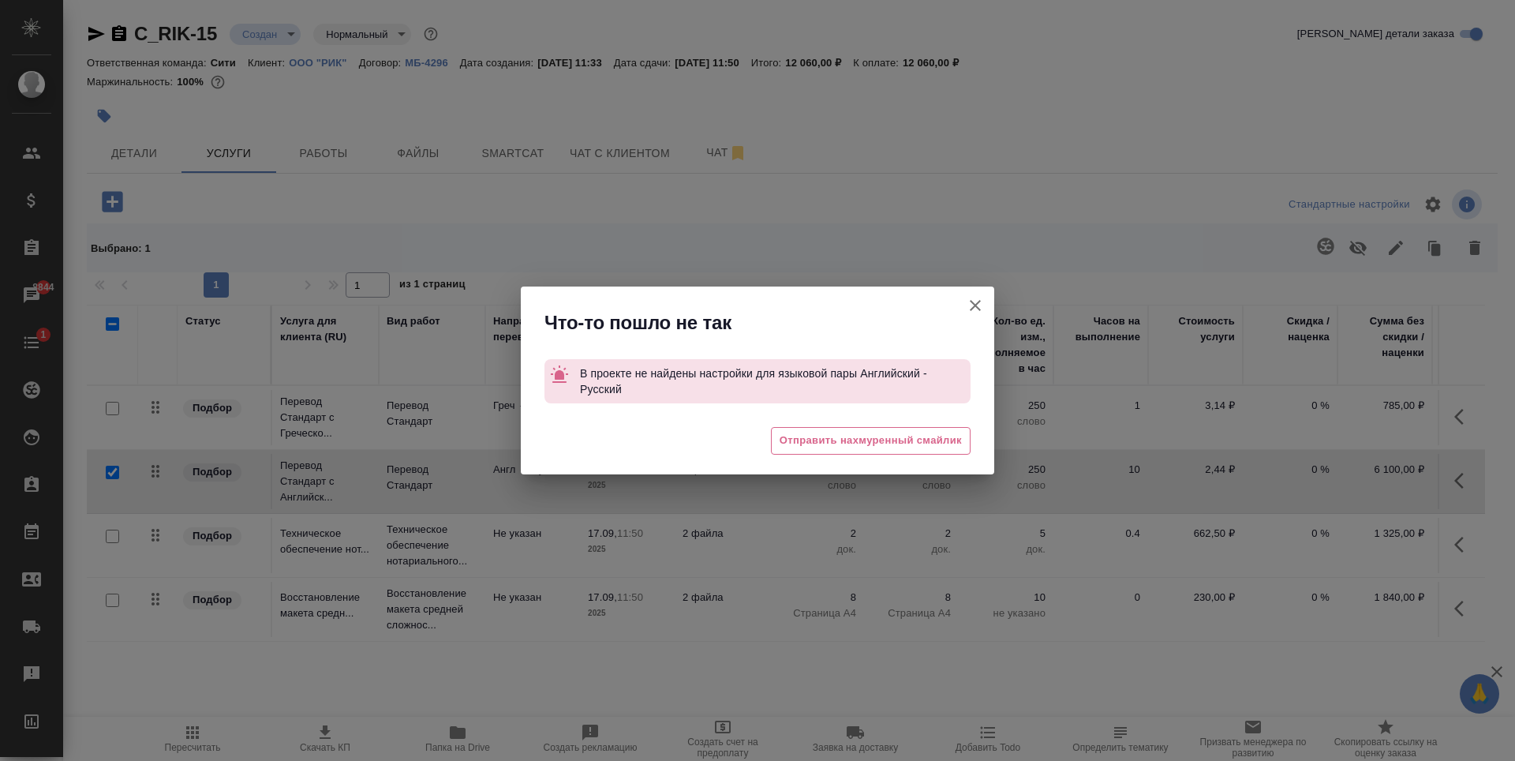
click at [967, 317] on button "Кратко детали заказа" at bounding box center [975, 305] width 38 height 38
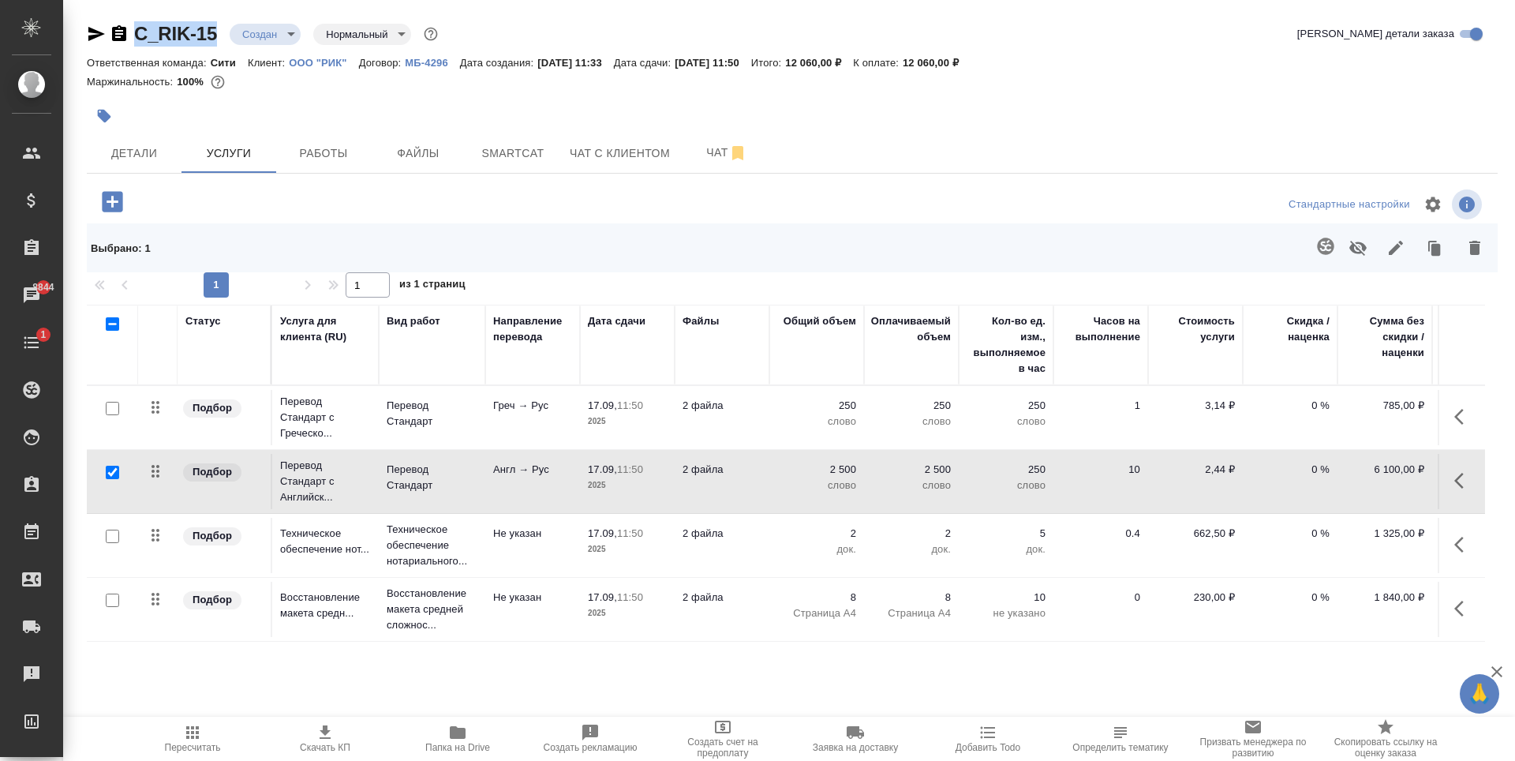
drag, startPoint x: 187, startPoint y: 44, endPoint x: 133, endPoint y: 45, distance: 53.7
click at [133, 45] on div "C_RIK-15 Создан new Нормальный normal Кратко детали заказа" at bounding box center [792, 37] width 1411 height 32
copy link "C_RIK-15"
click at [480, 152] on span "Smartcat" at bounding box center [513, 154] width 76 height 20
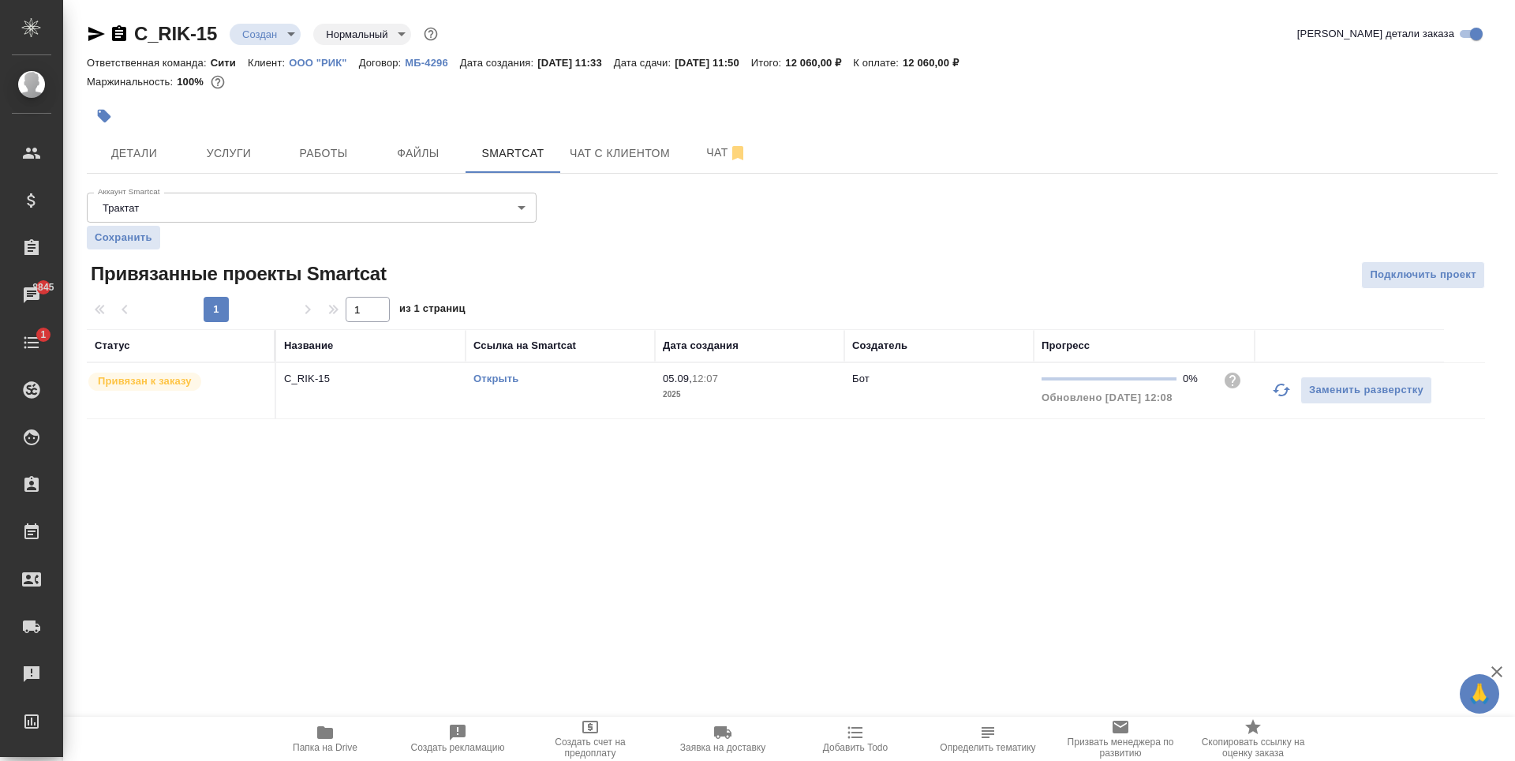
click at [475, 506] on div ".cls-1 fill:#fff; AWATERA Zaytseva Svetlana Клиенты Спецификации Заказы 8845 Ча…" at bounding box center [757, 380] width 1515 height 761
click at [496, 491] on div ".cls-1 fill:#fff; AWATERA Zaytseva Svetlana Клиенты Спецификации Заказы 8849 Ча…" at bounding box center [757, 380] width 1515 height 761
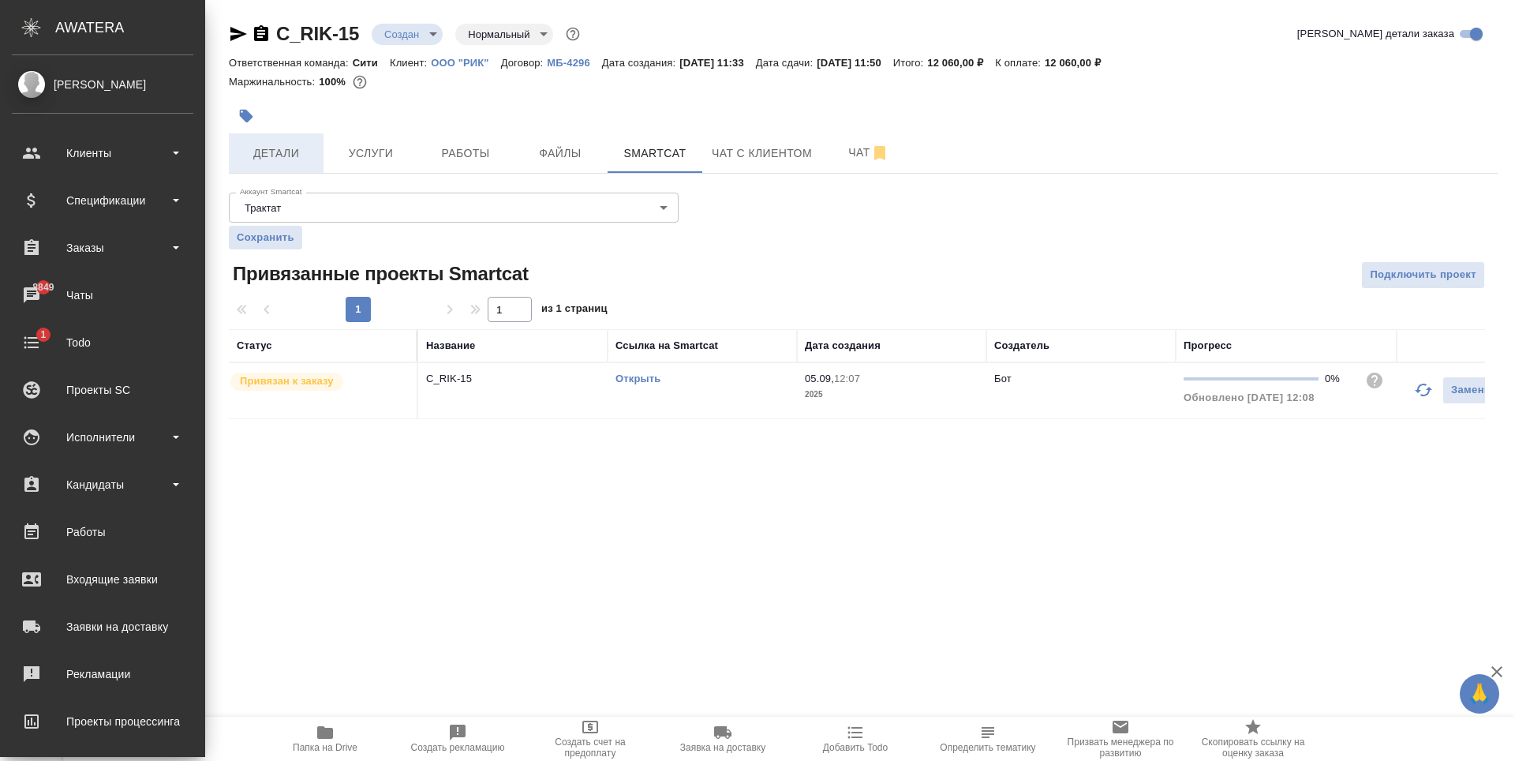
click at [238, 144] on span "Детали" at bounding box center [276, 154] width 76 height 20
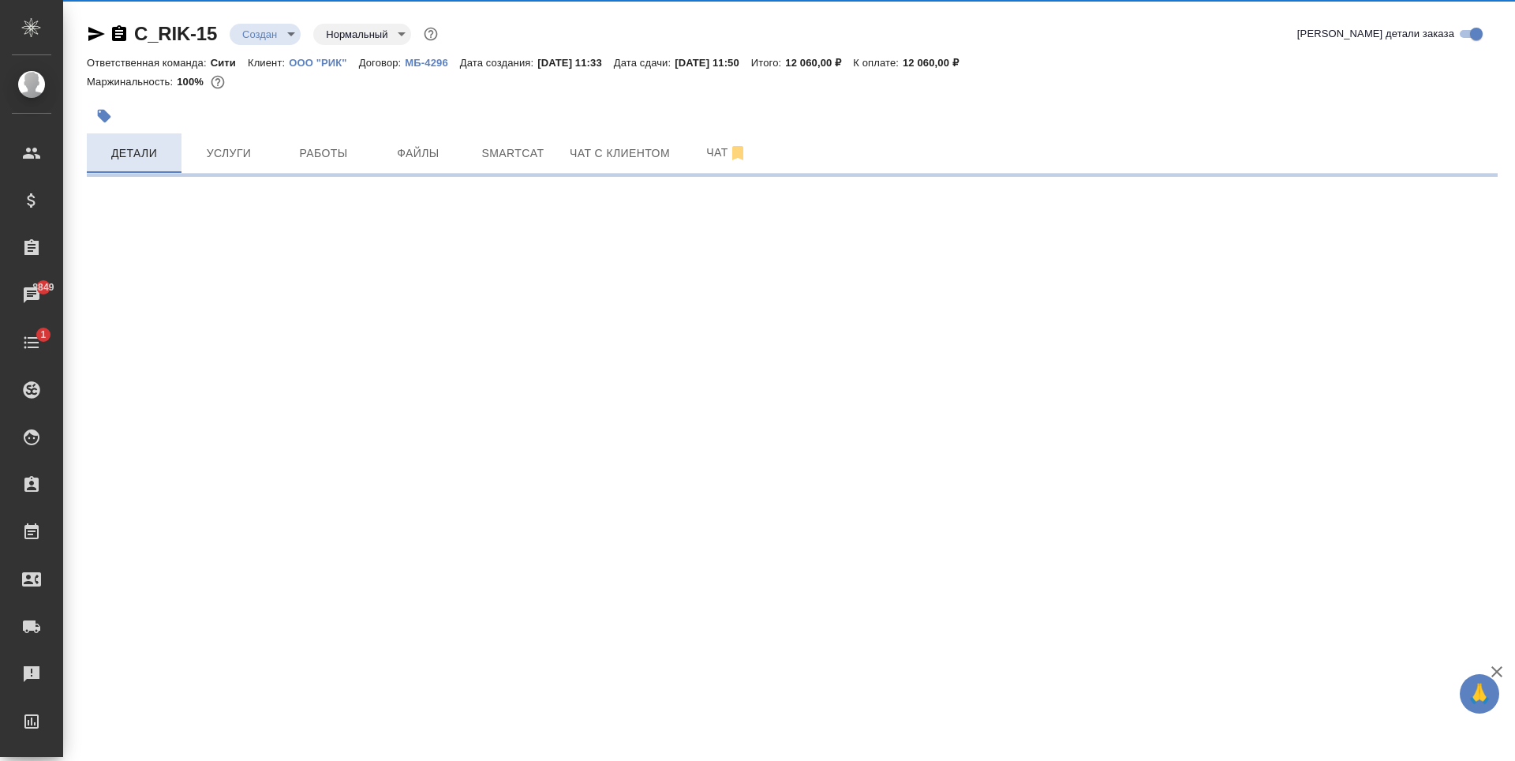
select select "RU"
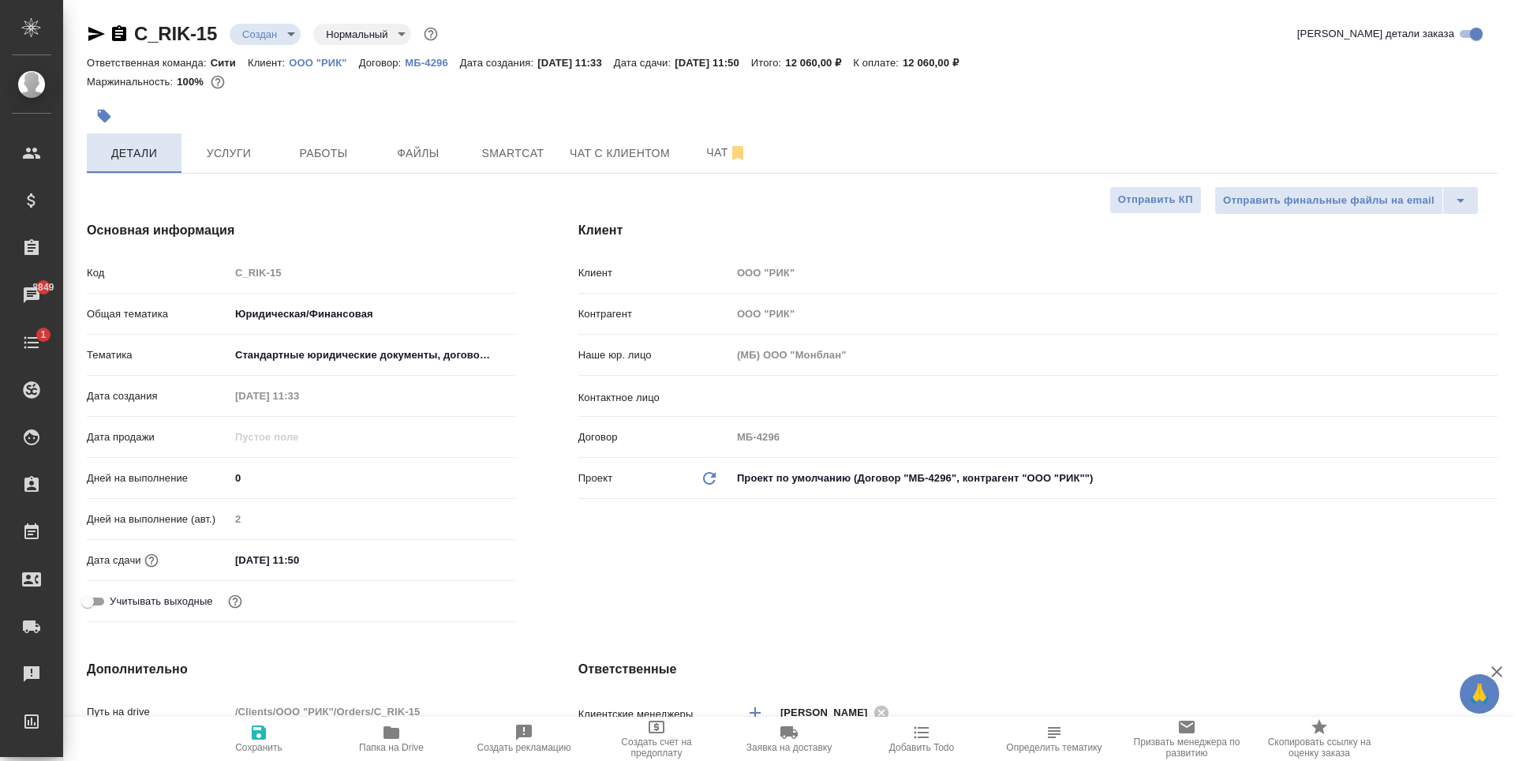
type textarea "x"
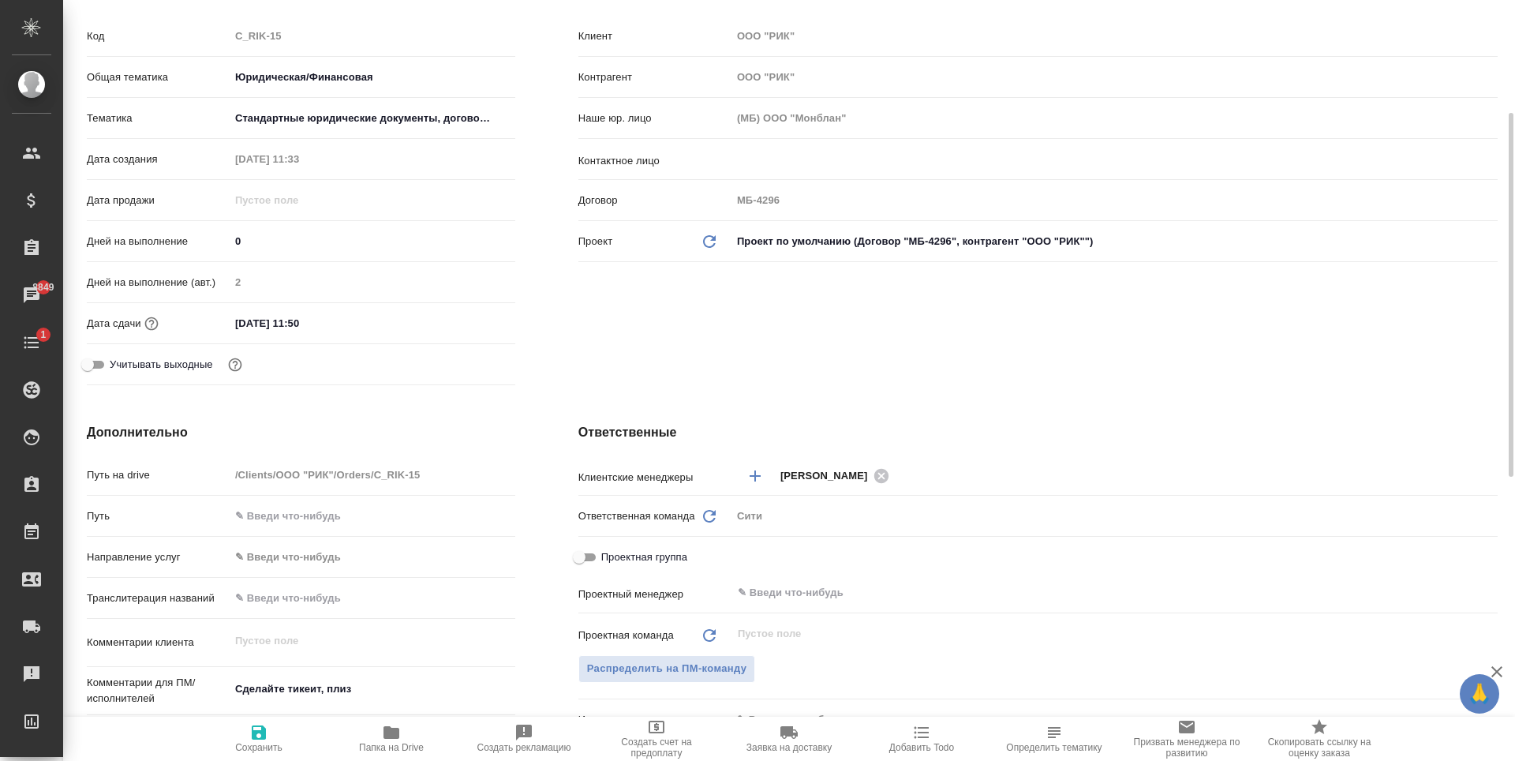
scroll to position [394, 0]
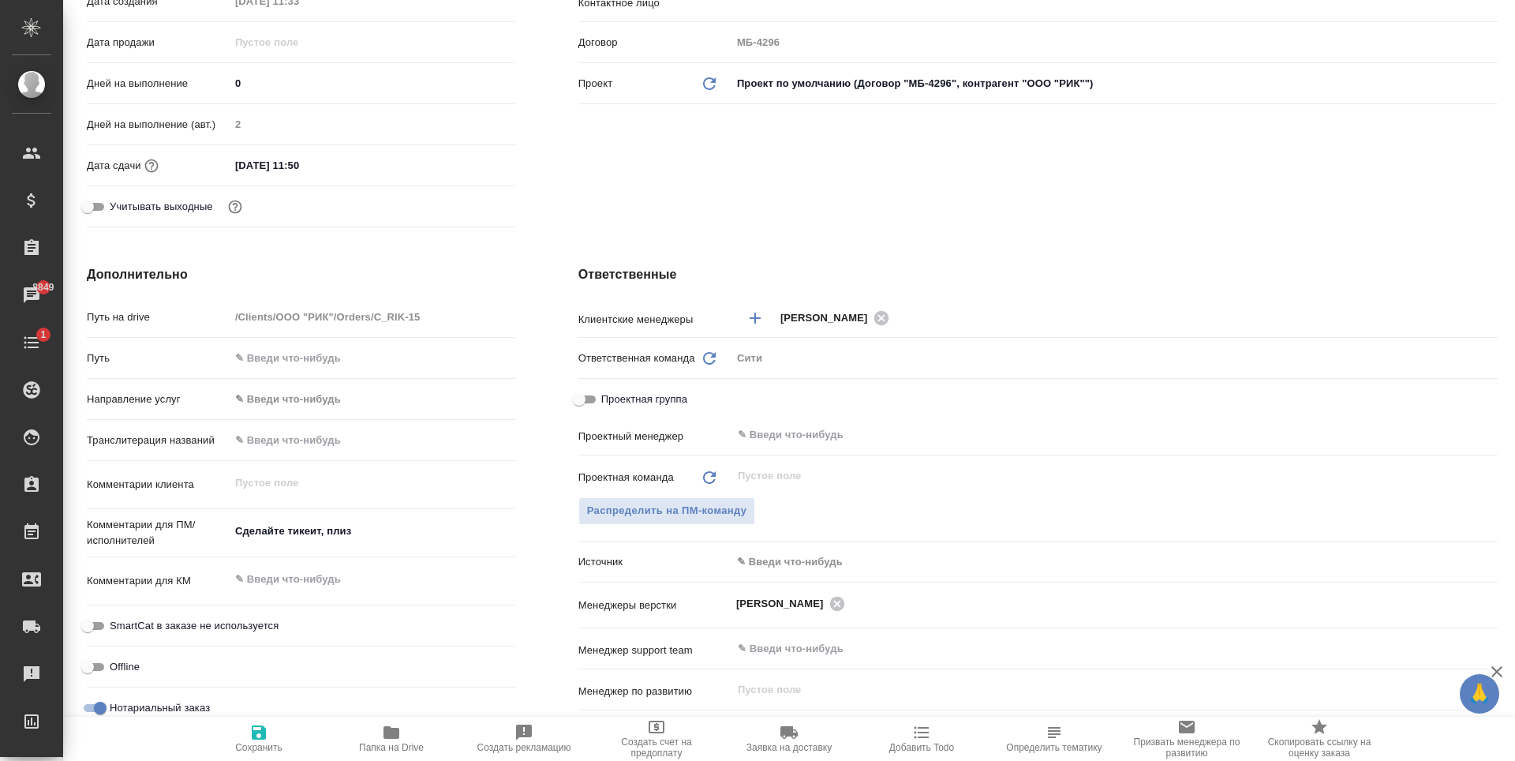
type textarea "x"
click at [311, 529] on textarea "Сделайте тикеит, плиз" at bounding box center [373, 531] width 286 height 27
click at [311, 529] on textarea "Сделайте тикеит, плиз" at bounding box center [372, 531] width 284 height 27
click at [275, 739] on span "Сохранить" at bounding box center [259, 738] width 114 height 30
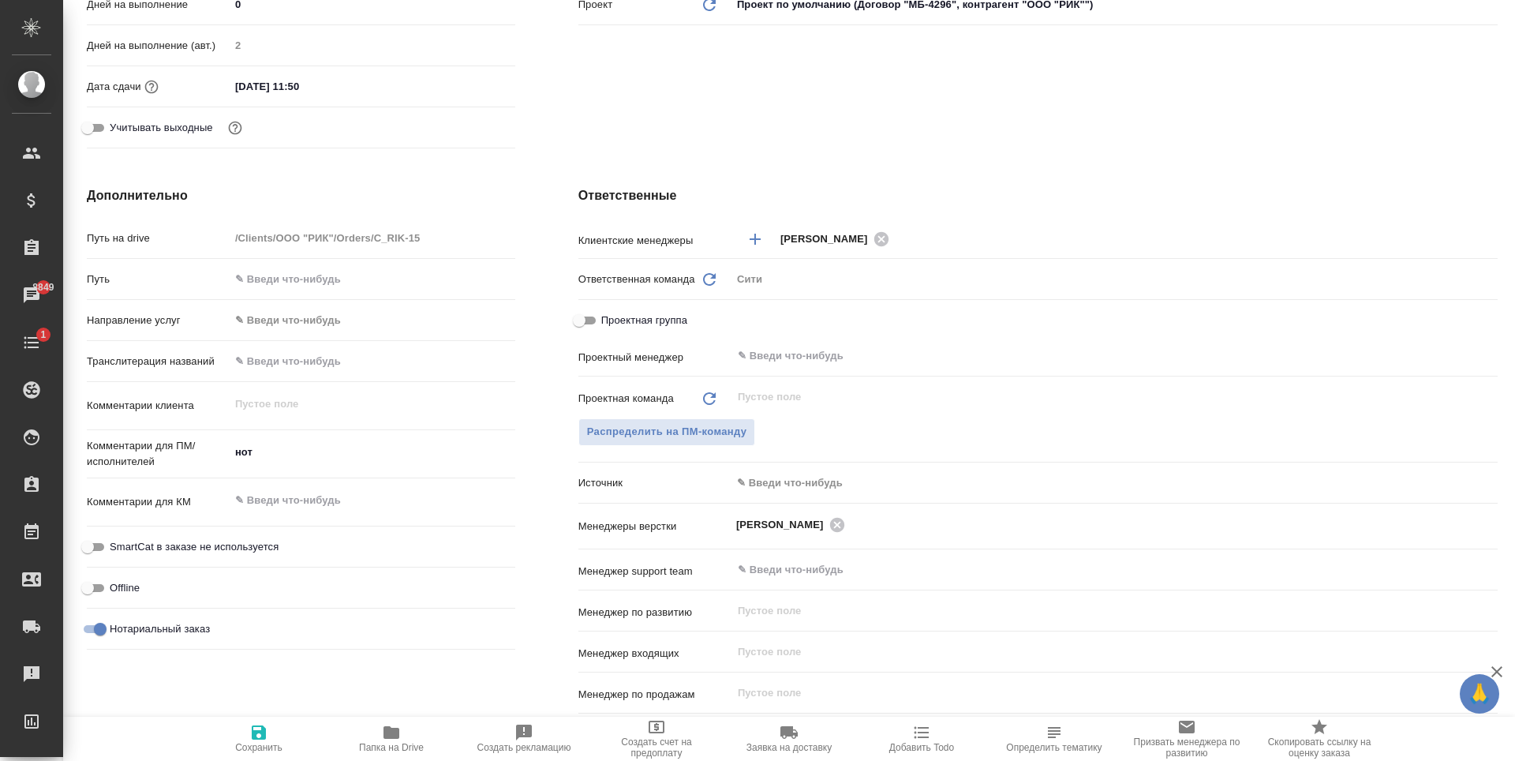
scroll to position [0, 0]
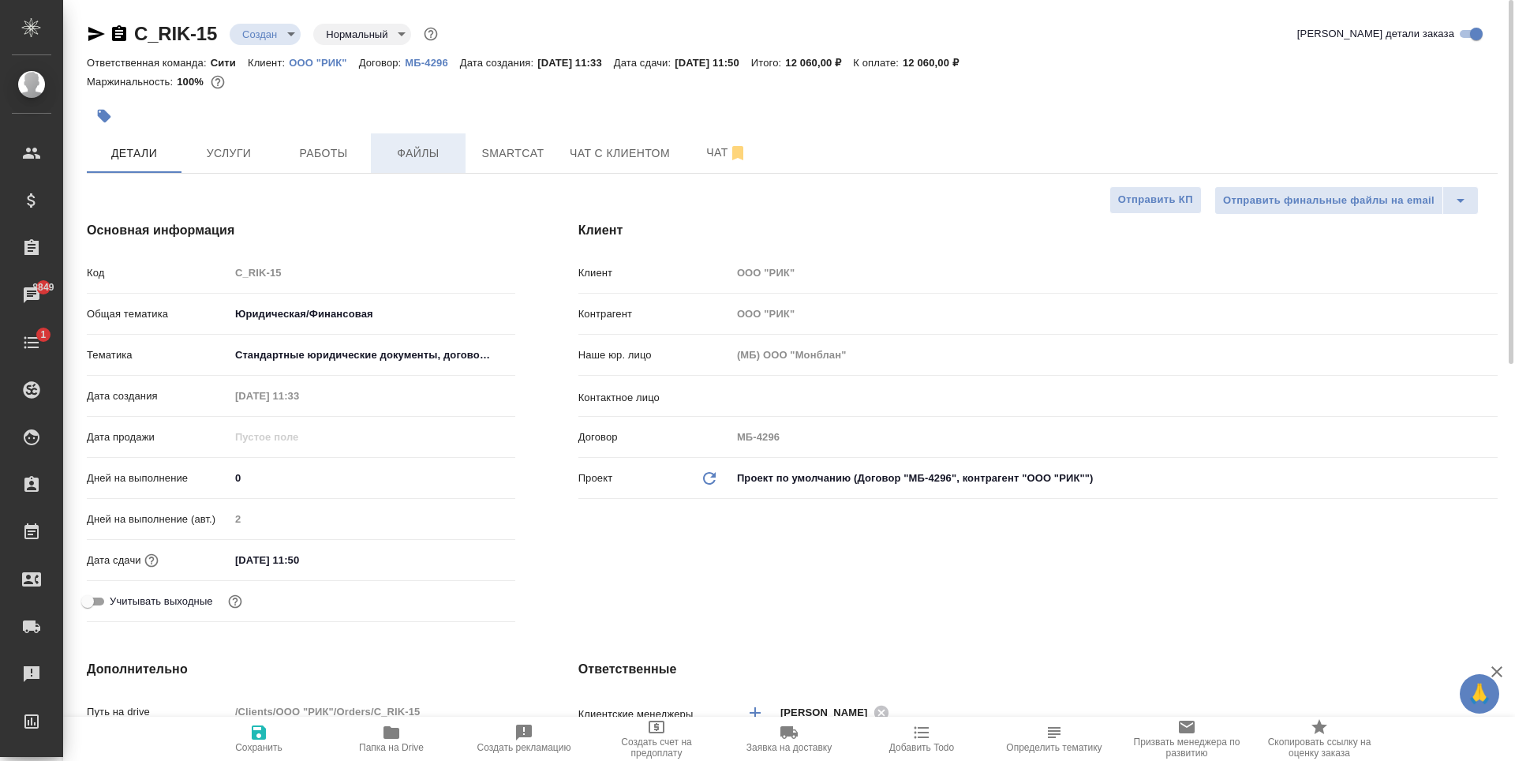
click at [435, 156] on span "Файлы" at bounding box center [418, 154] width 76 height 20
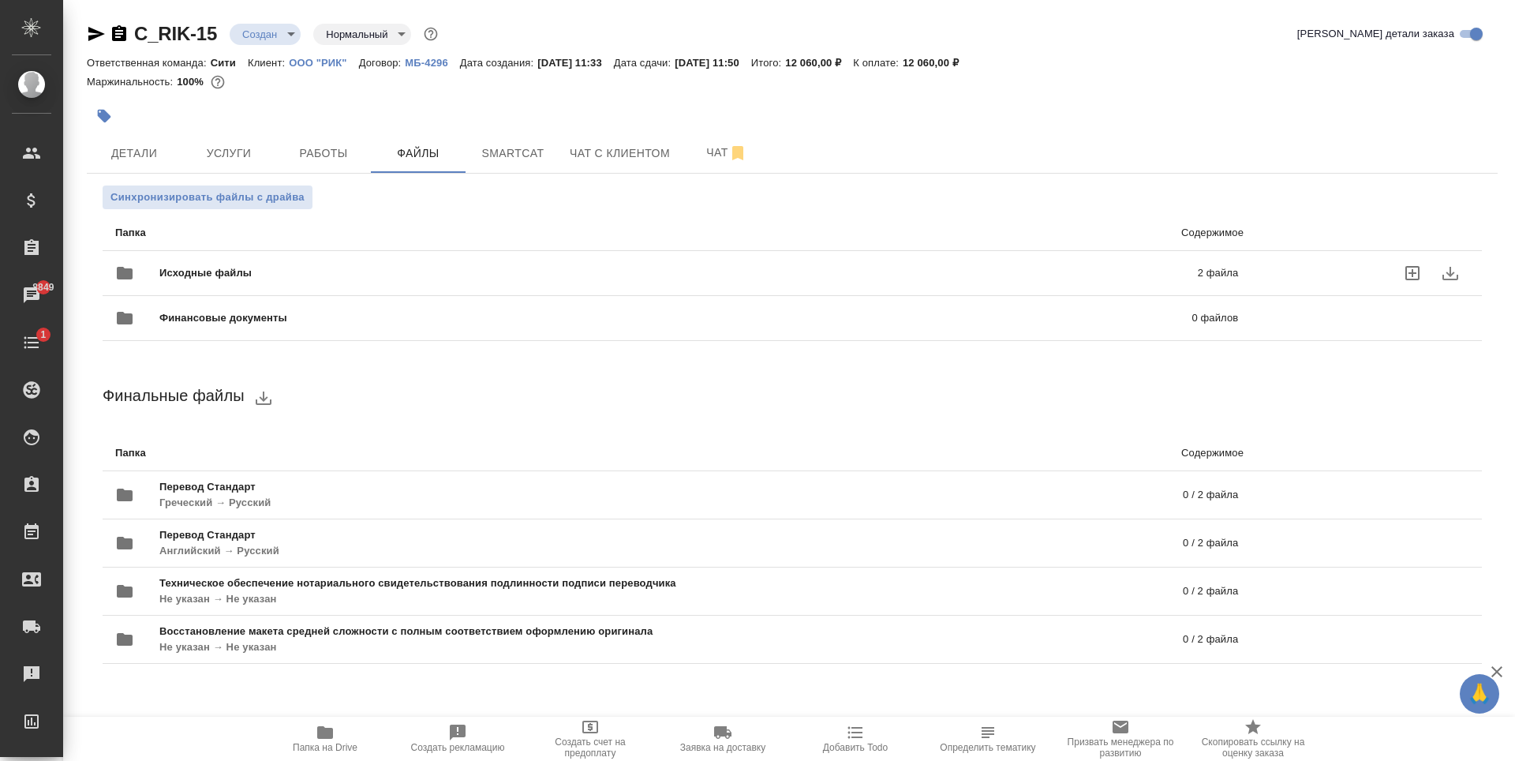
click at [957, 264] on div "Исходные файлы 2 файла" at bounding box center [676, 273] width 1123 height 38
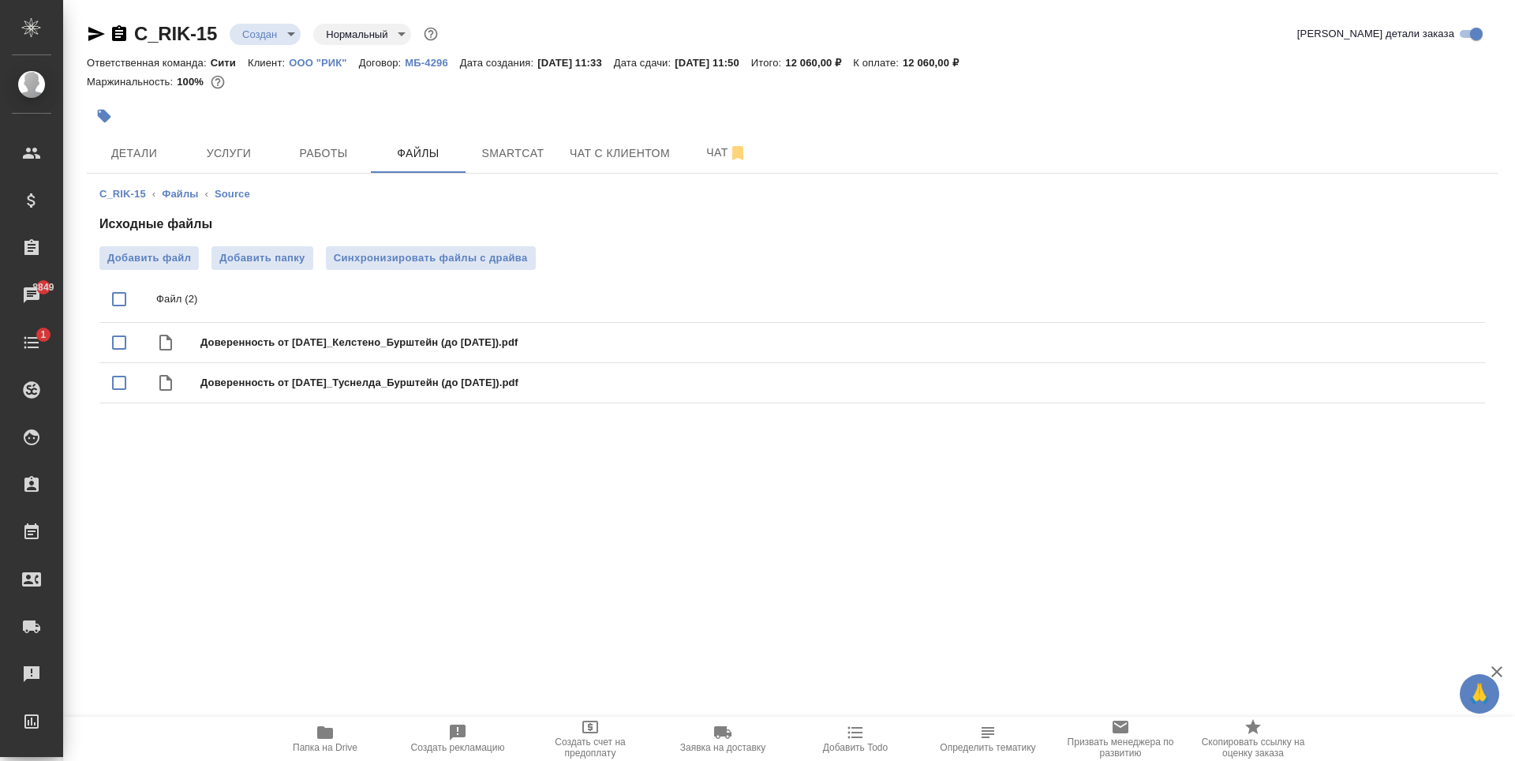
click at [399, 461] on div ".cls-1 fill:#fff; AWATERA Zaytseva Svetlana Клиенты Спецификации Заказы 8849 Ча…" at bounding box center [757, 380] width 1515 height 761
click at [152, 164] on button "Детали" at bounding box center [134, 152] width 95 height 39
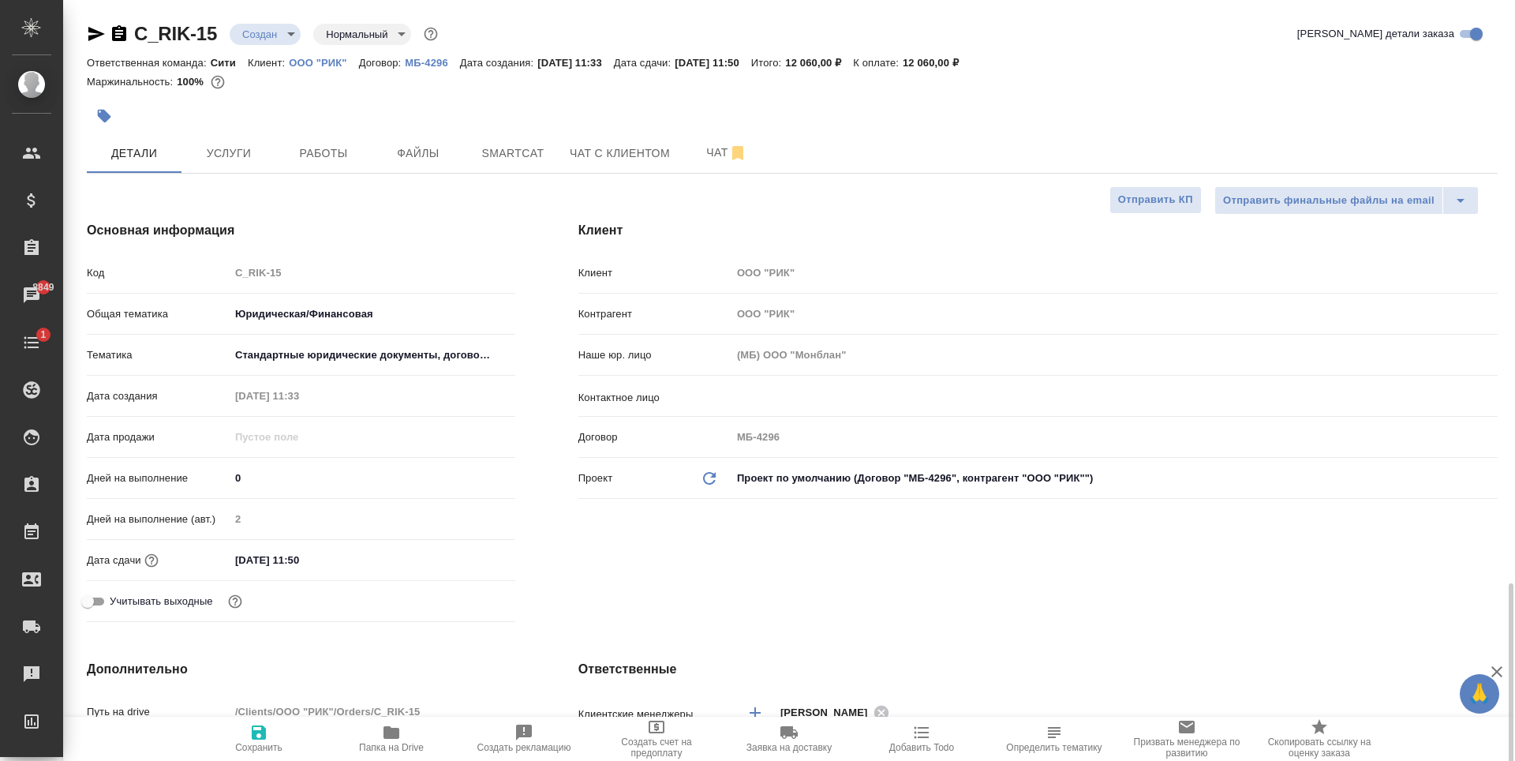
scroll to position [394, 0]
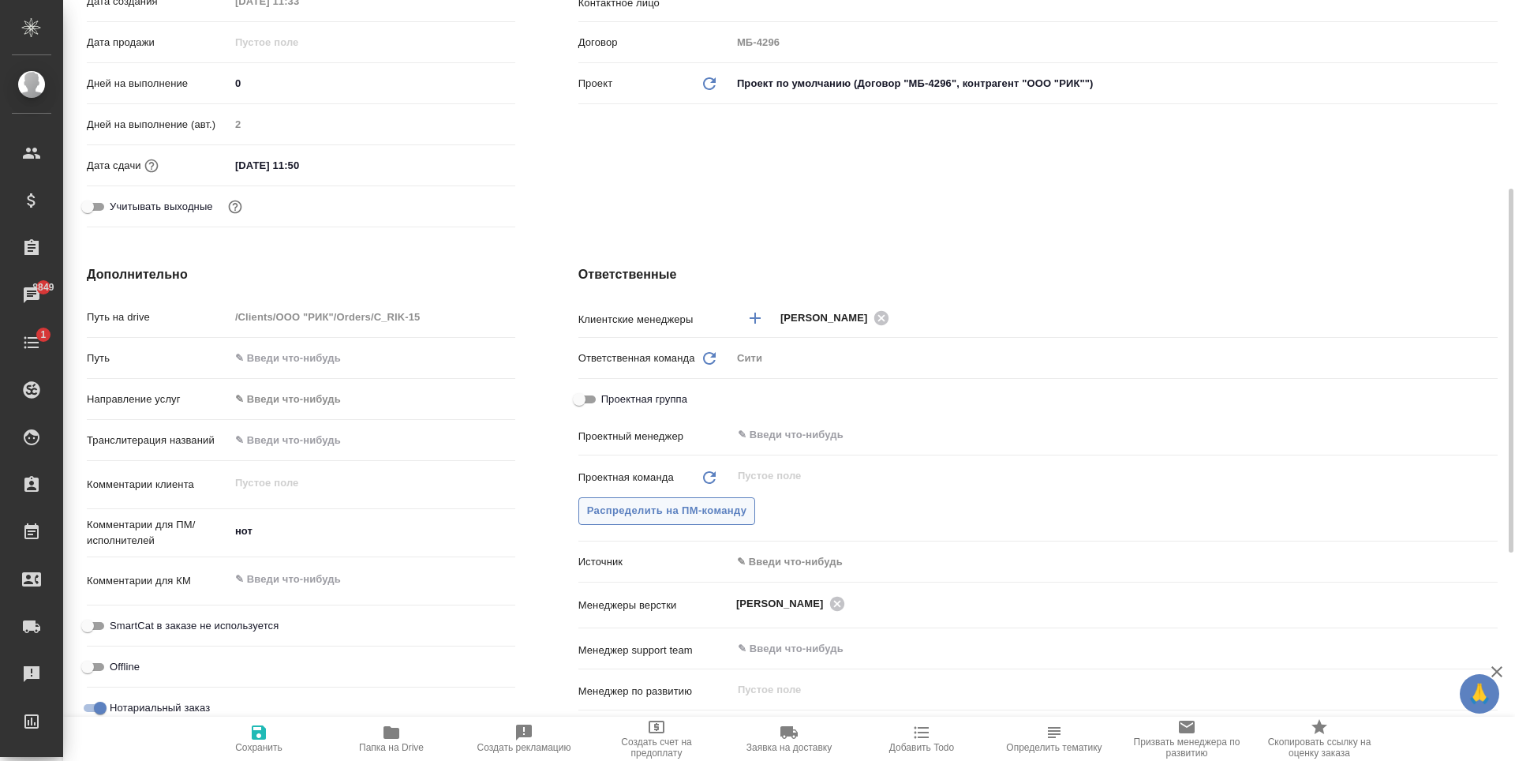
click at [705, 518] on span "Распределить на ПМ-команду" at bounding box center [667, 511] width 160 height 18
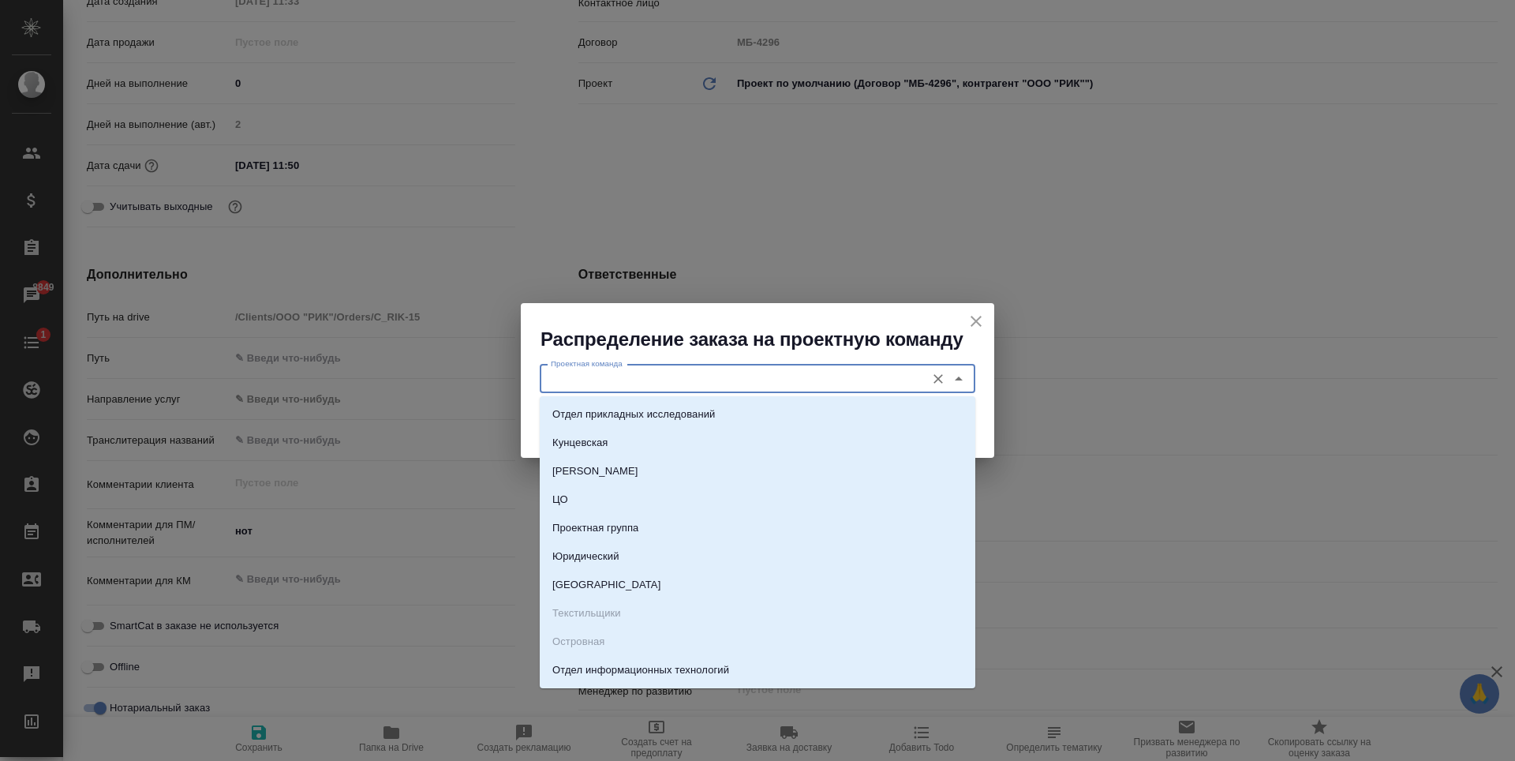
click at [681, 372] on input "Проектная команда" at bounding box center [730, 378] width 373 height 19
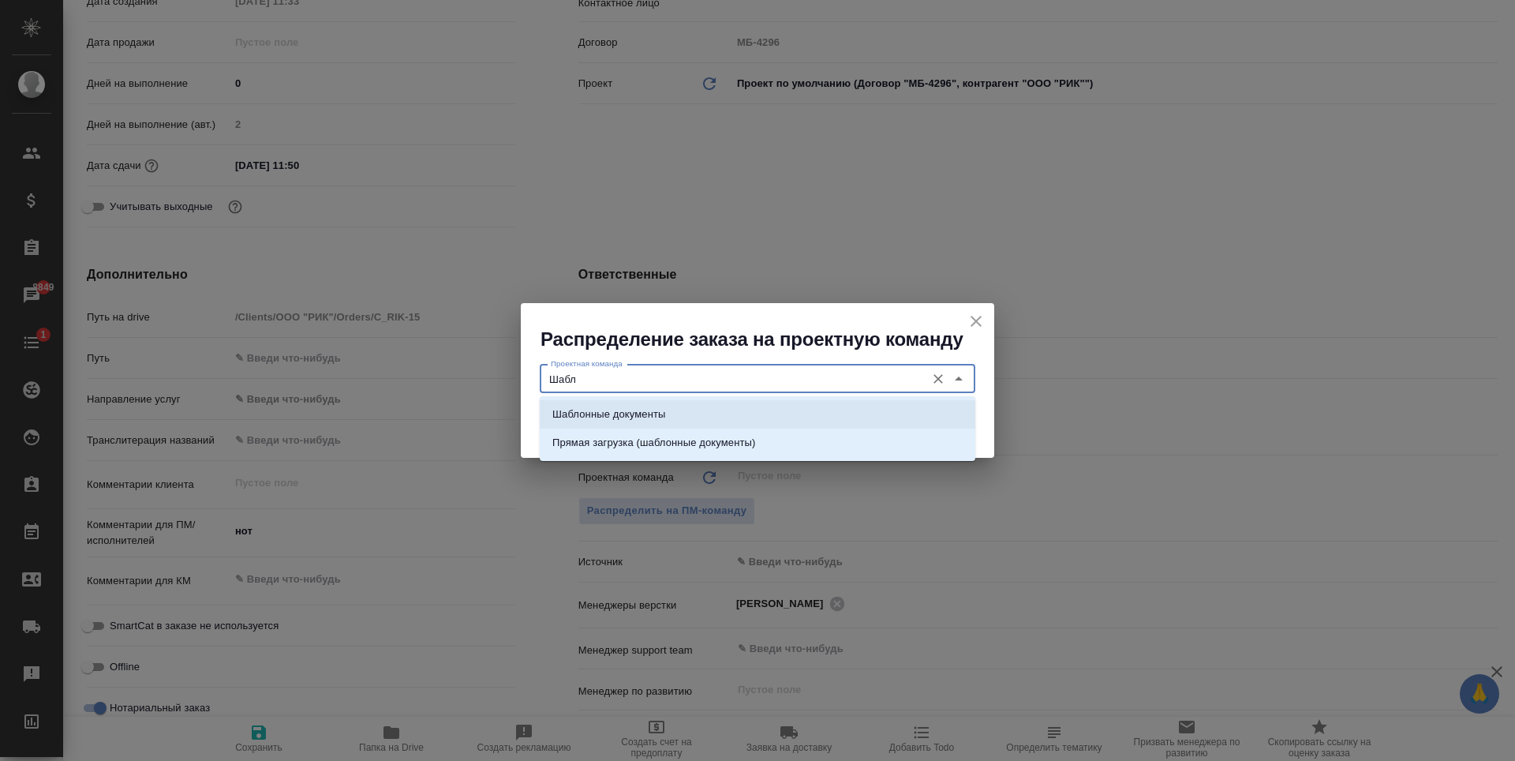
click at [698, 414] on li "Шаблонные документы" at bounding box center [758, 414] width 436 height 28
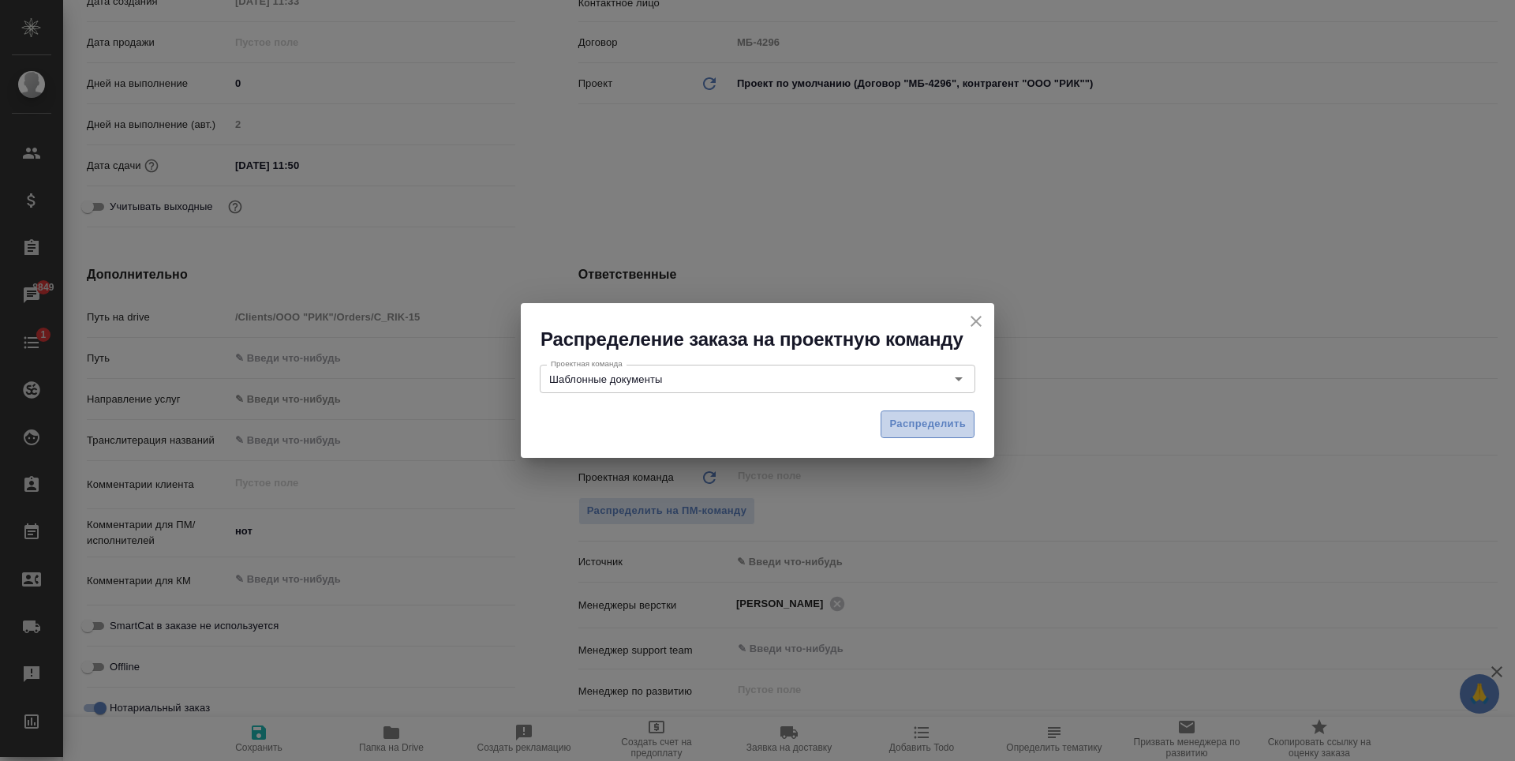
click at [955, 422] on span "Распределить" at bounding box center [927, 424] width 77 height 18
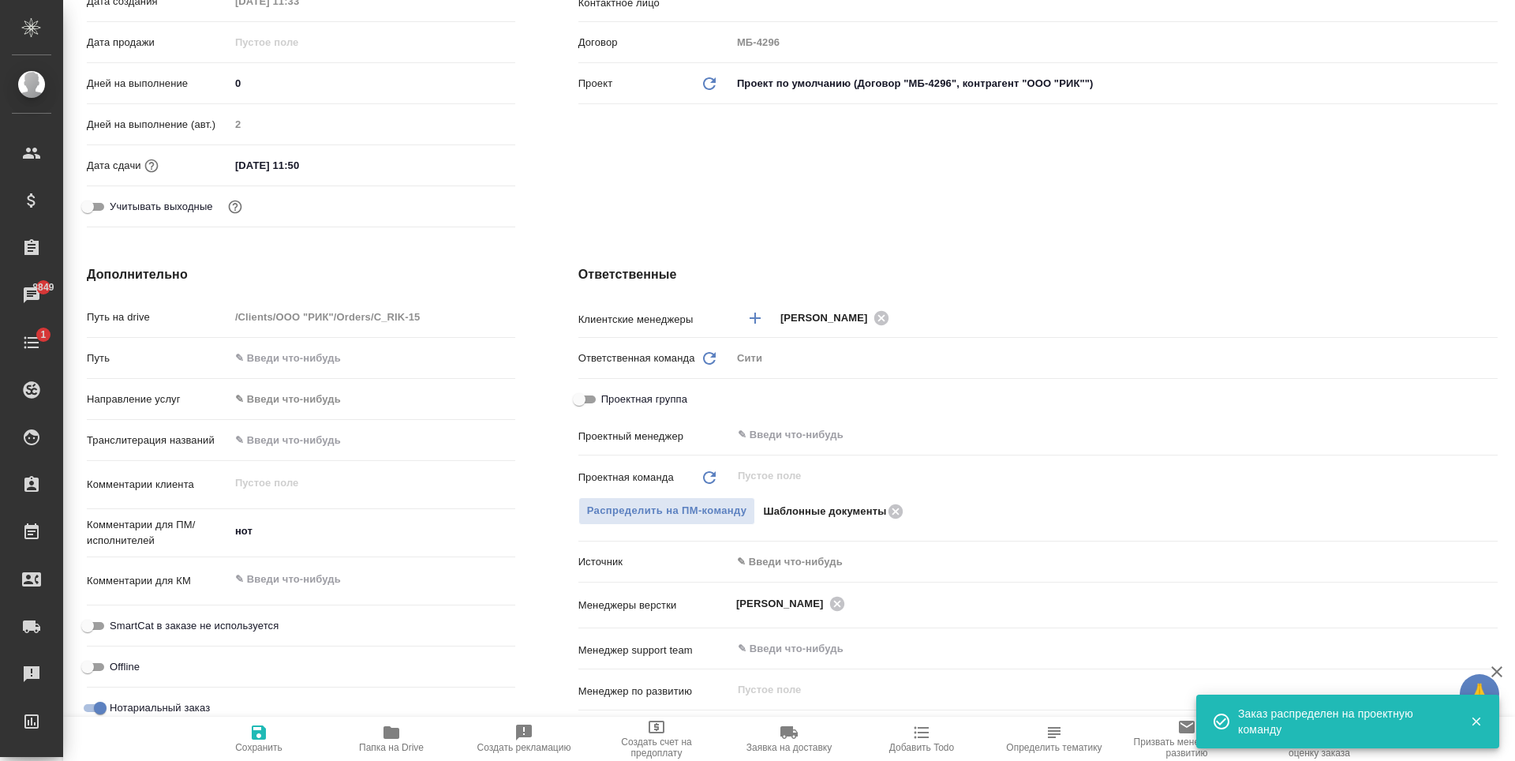
scroll to position [0, 0]
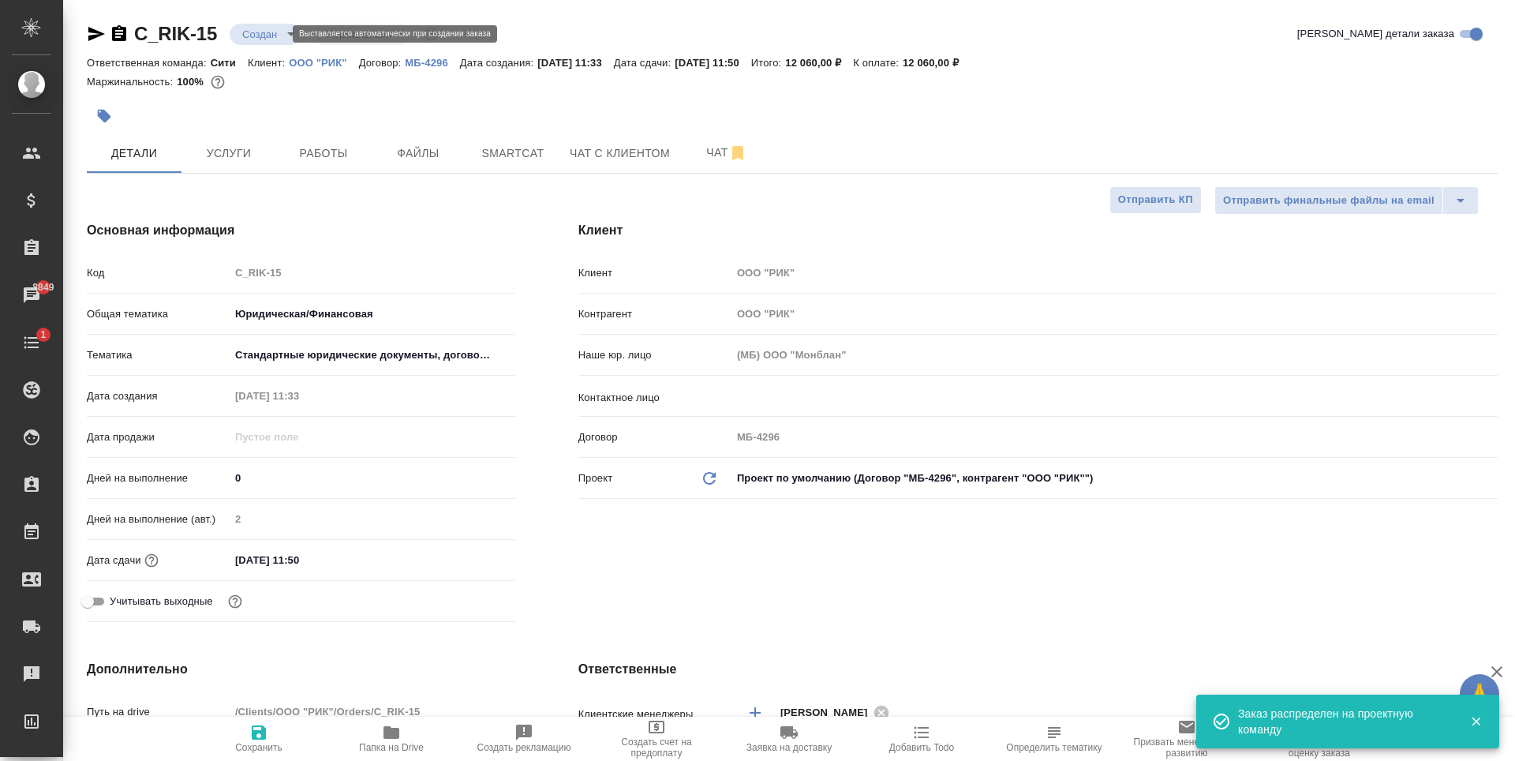
click at [250, 29] on body "🙏 .cls-1 fill:#fff; AWATERA Zaytseva Svetlana Клиенты Спецификации Заказы 8849 …" at bounding box center [757, 380] width 1515 height 761
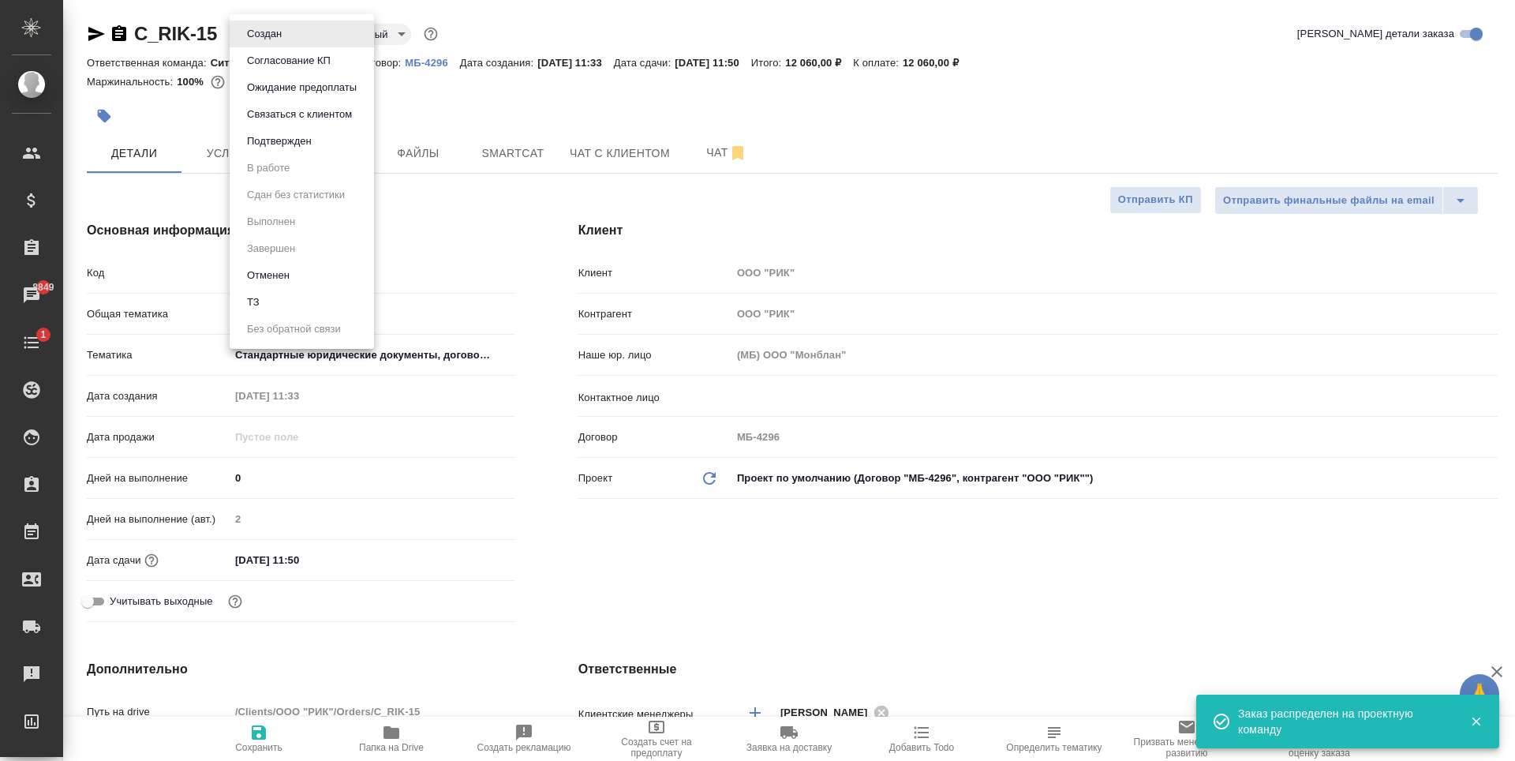
click at [271, 727] on div at bounding box center [757, 380] width 1515 height 761
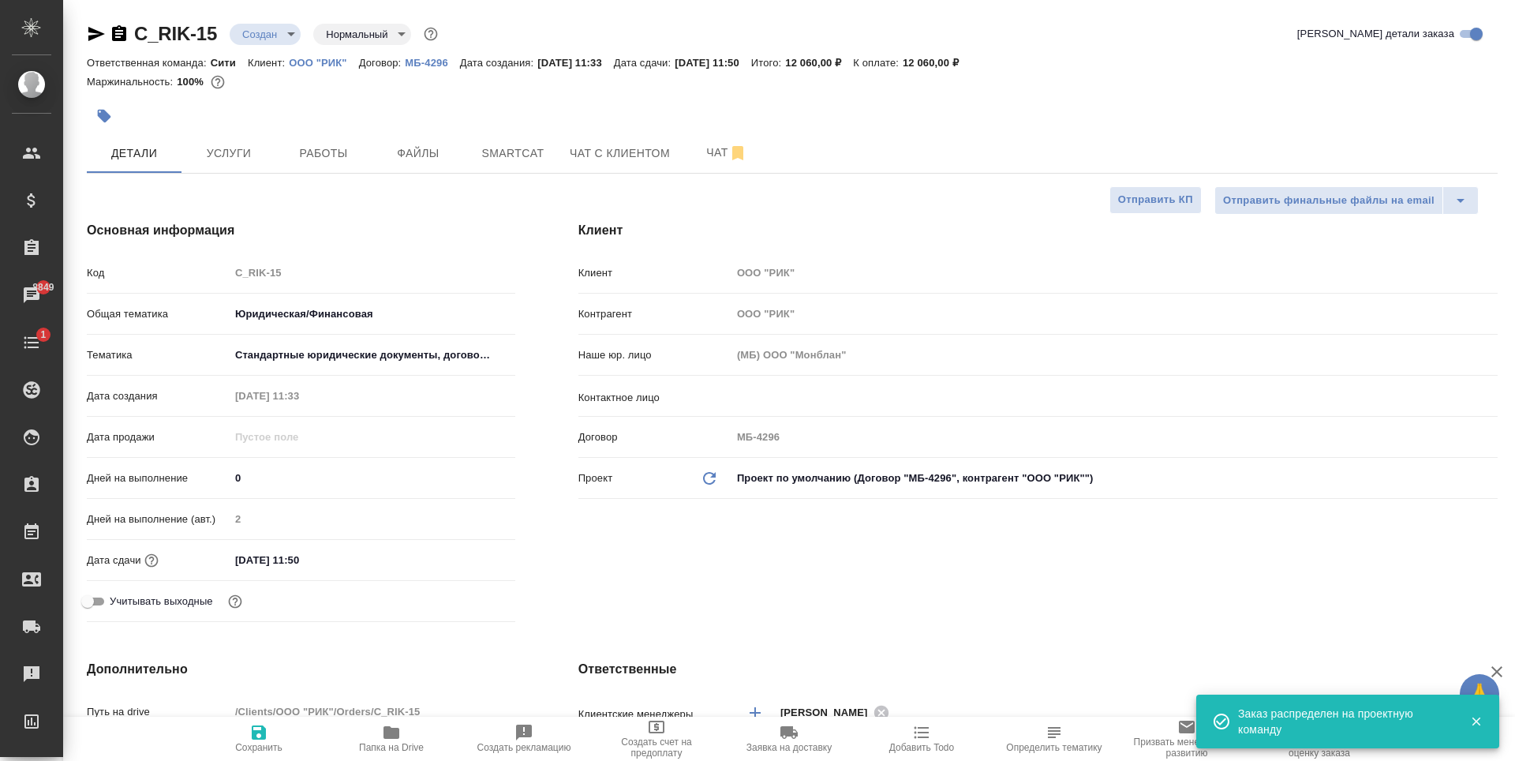
click at [260, 735] on icon "button" at bounding box center [258, 732] width 19 height 19
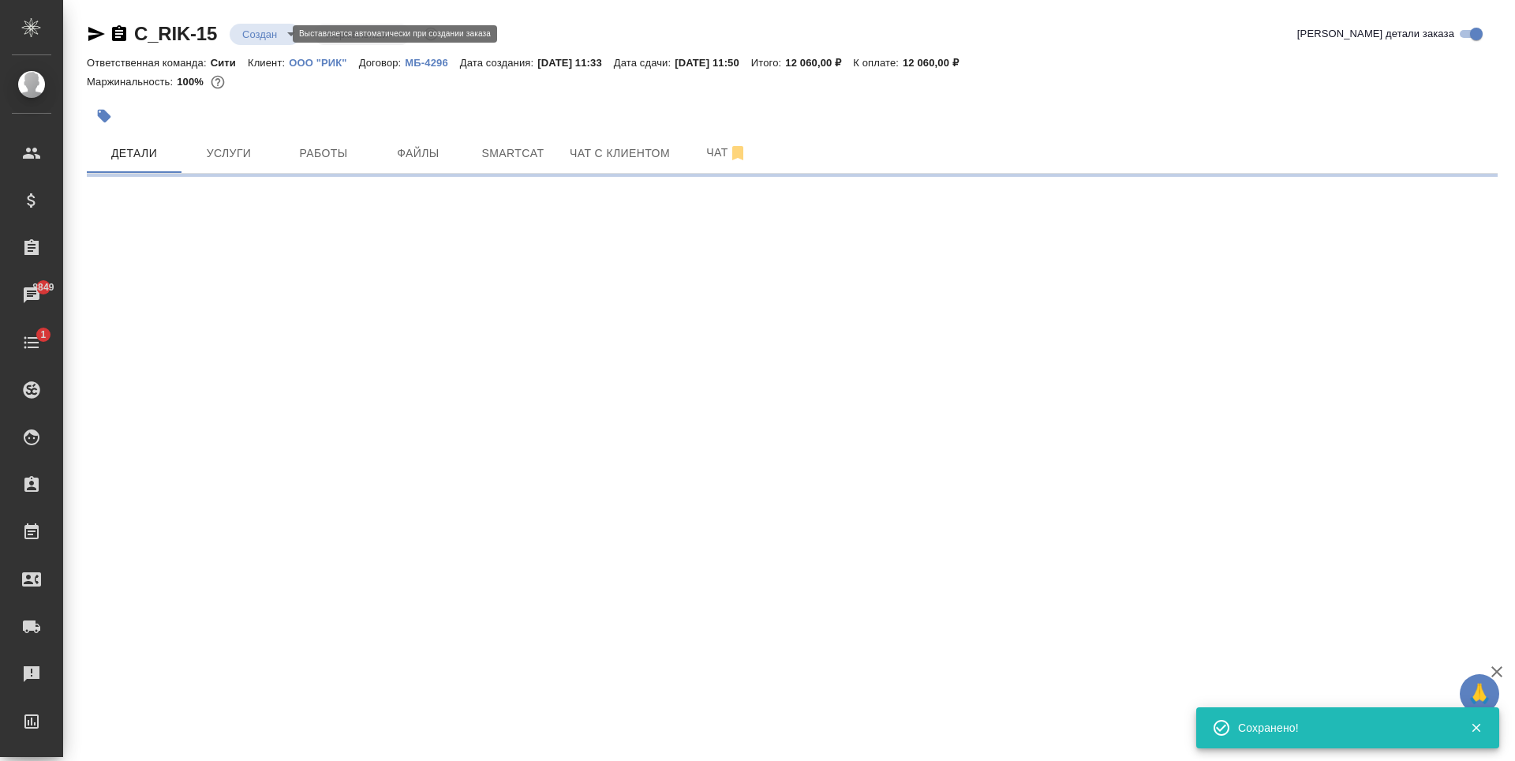
click at [256, 34] on body "🙏 .cls-1 fill:#fff; AWATERA Zaytseva Svetlana Клиенты Спецификации Заказы 8849 …" at bounding box center [757, 380] width 1515 height 761
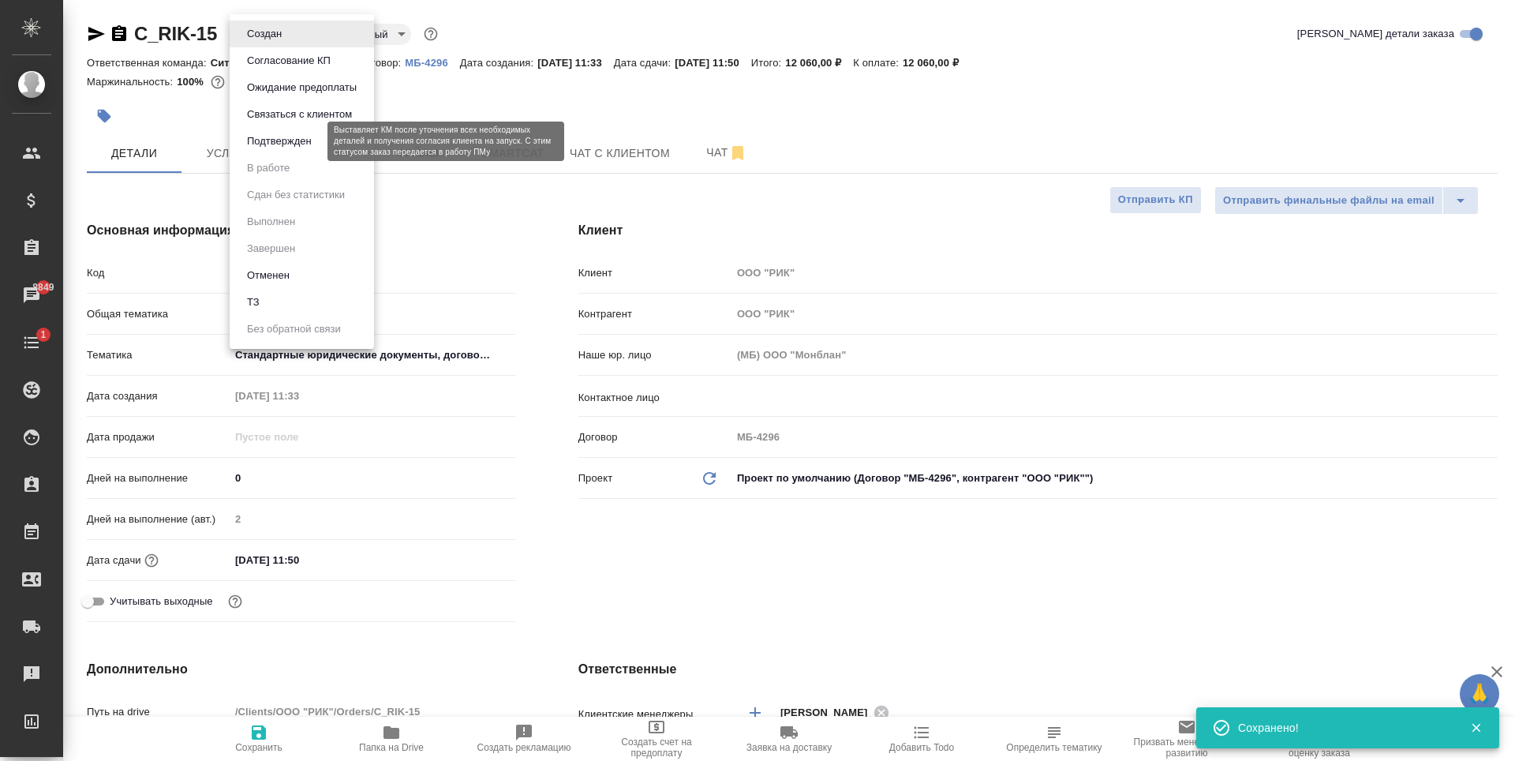
click at [291, 148] on button "Подтвержден" at bounding box center [279, 141] width 74 height 17
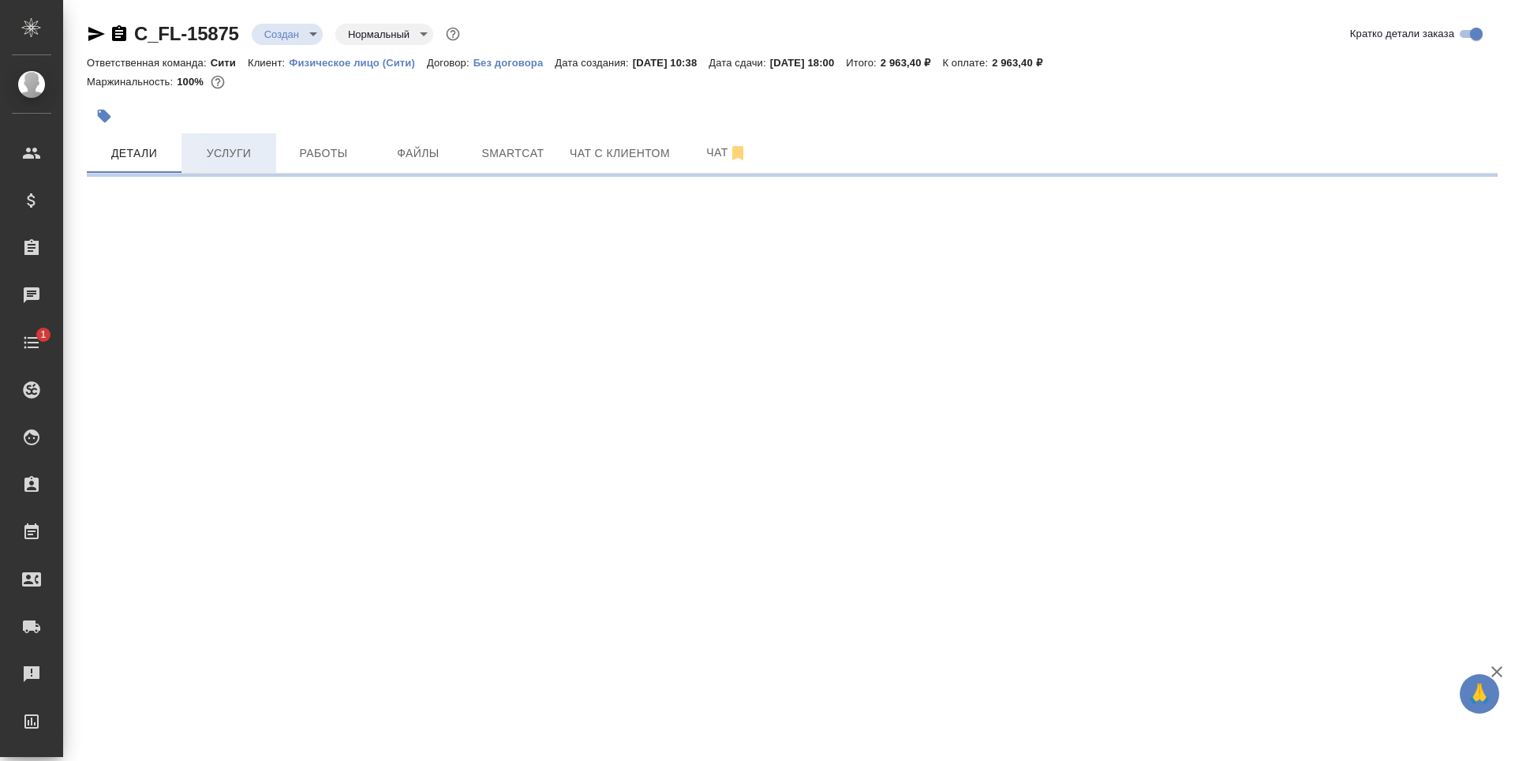
click at [245, 155] on span "Услуги" at bounding box center [229, 154] width 76 height 20
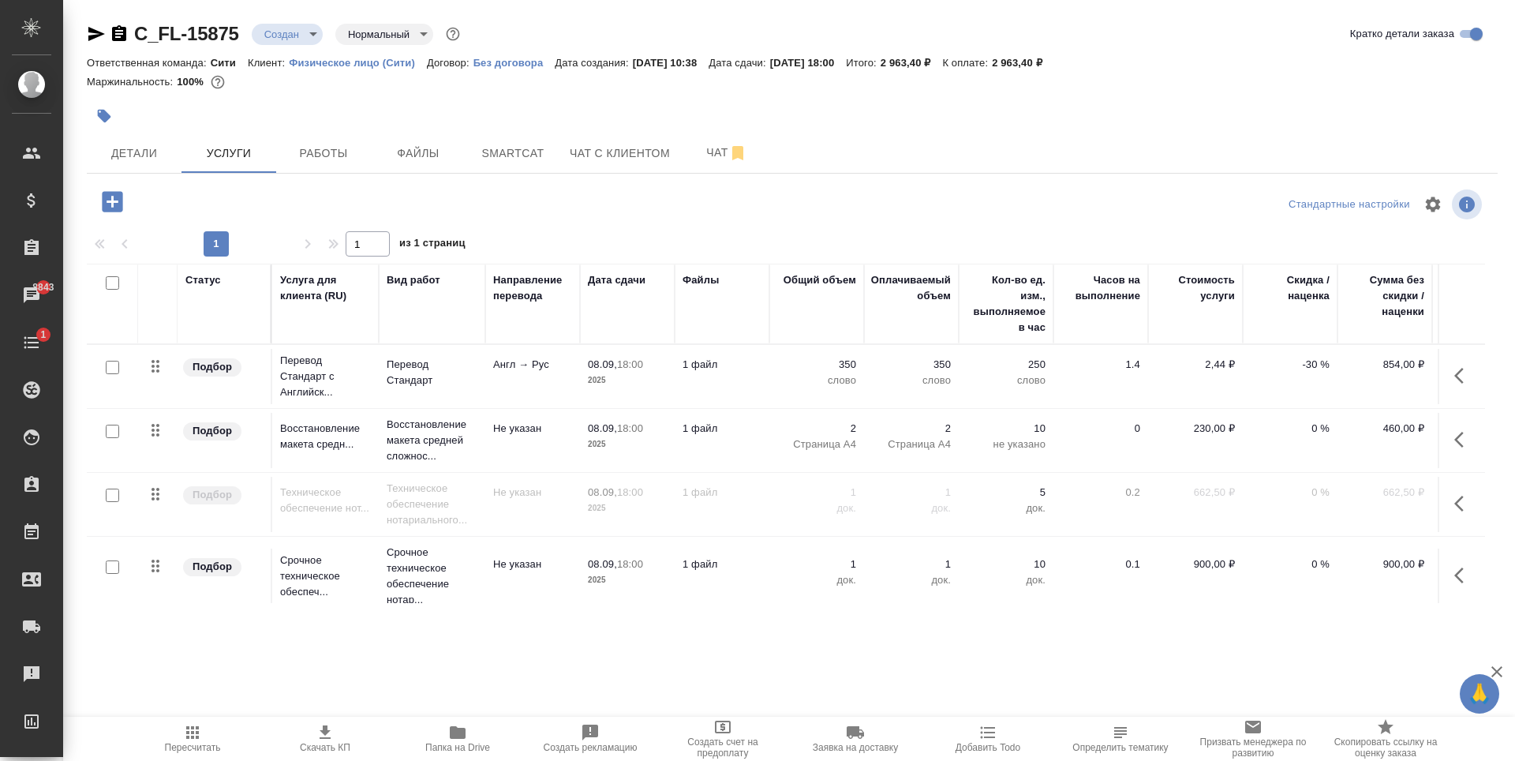
click at [110, 565] on input "checkbox" at bounding box center [112, 566] width 13 height 13
checkbox input "true"
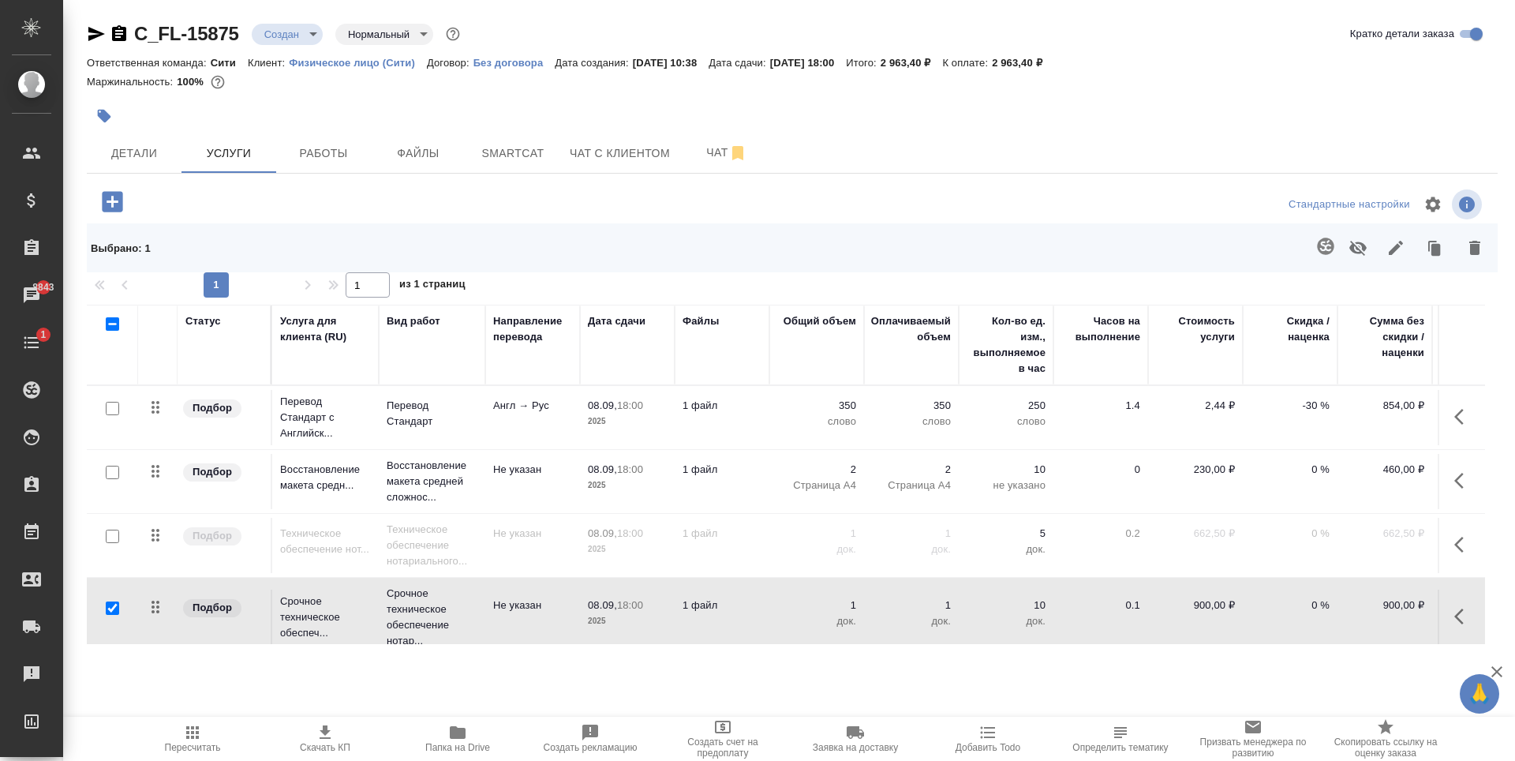
click at [1480, 247] on icon "button" at bounding box center [1474, 247] width 19 height 19
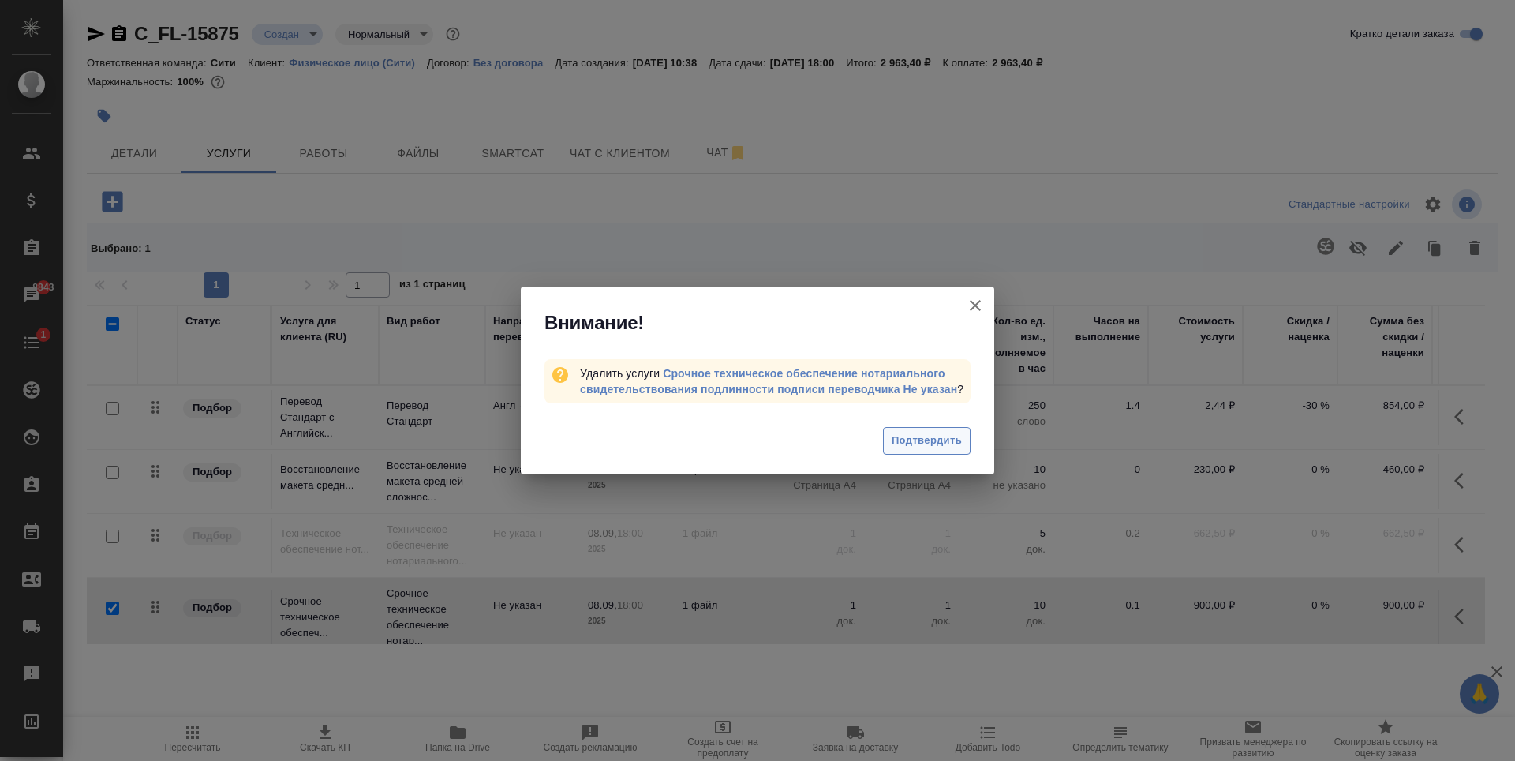
click at [905, 445] on span "Подтвердить" at bounding box center [927, 441] width 70 height 18
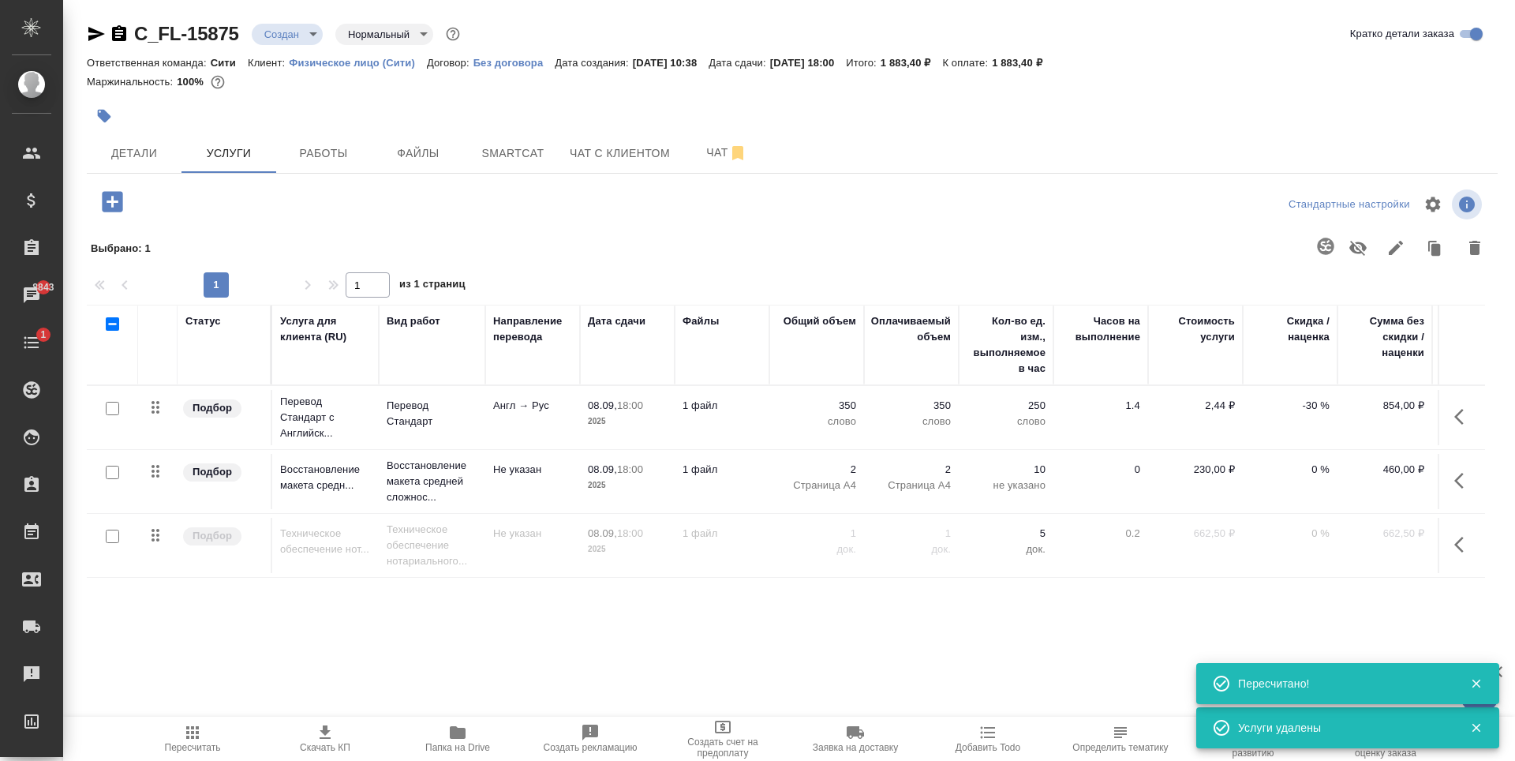
click at [112, 539] on input "checkbox" at bounding box center [112, 535] width 13 height 13
checkbox input "true"
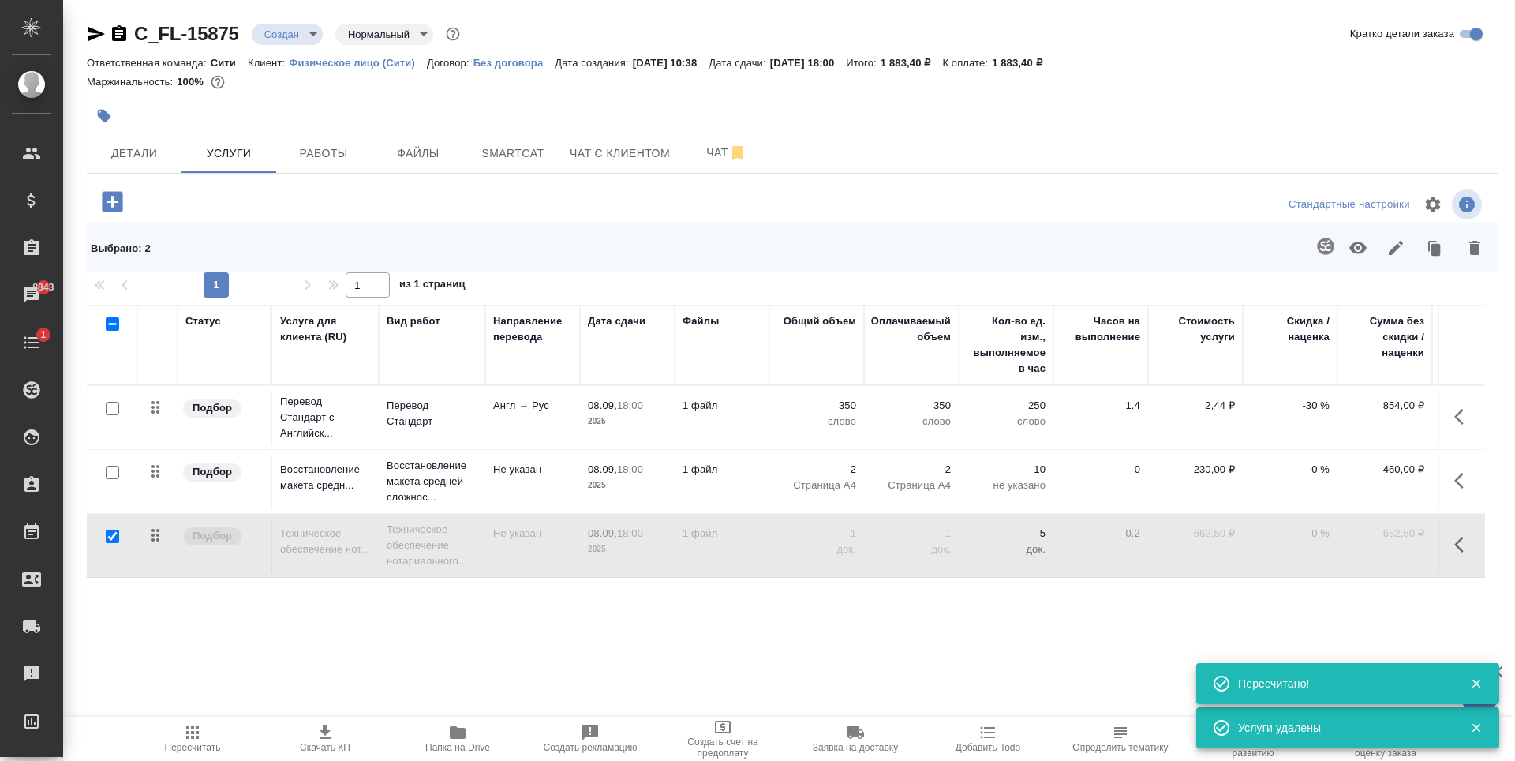
click at [1352, 245] on icon "button" at bounding box center [1357, 248] width 17 height 12
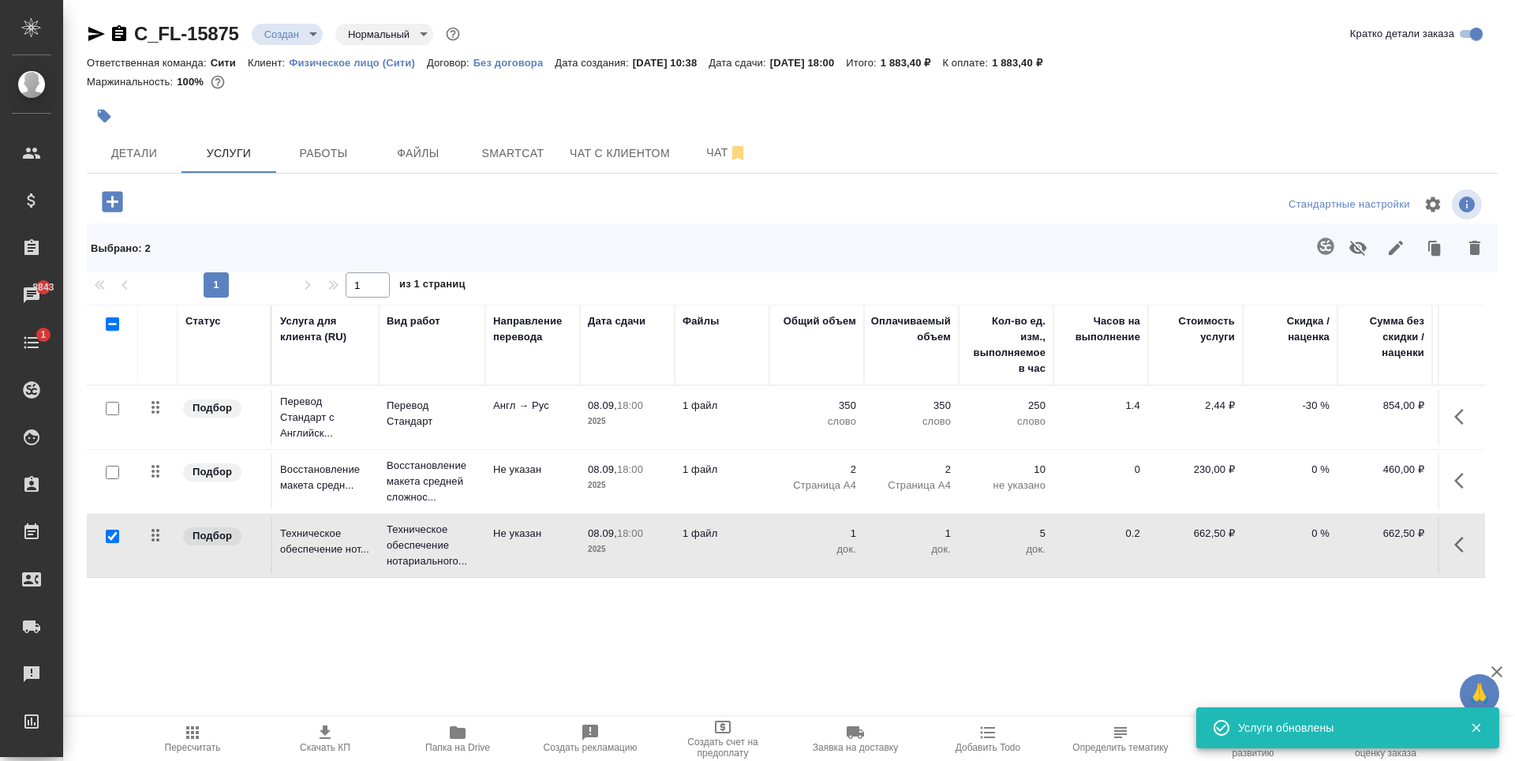
click at [1307, 406] on p "-30 %" at bounding box center [1290, 406] width 79 height 16
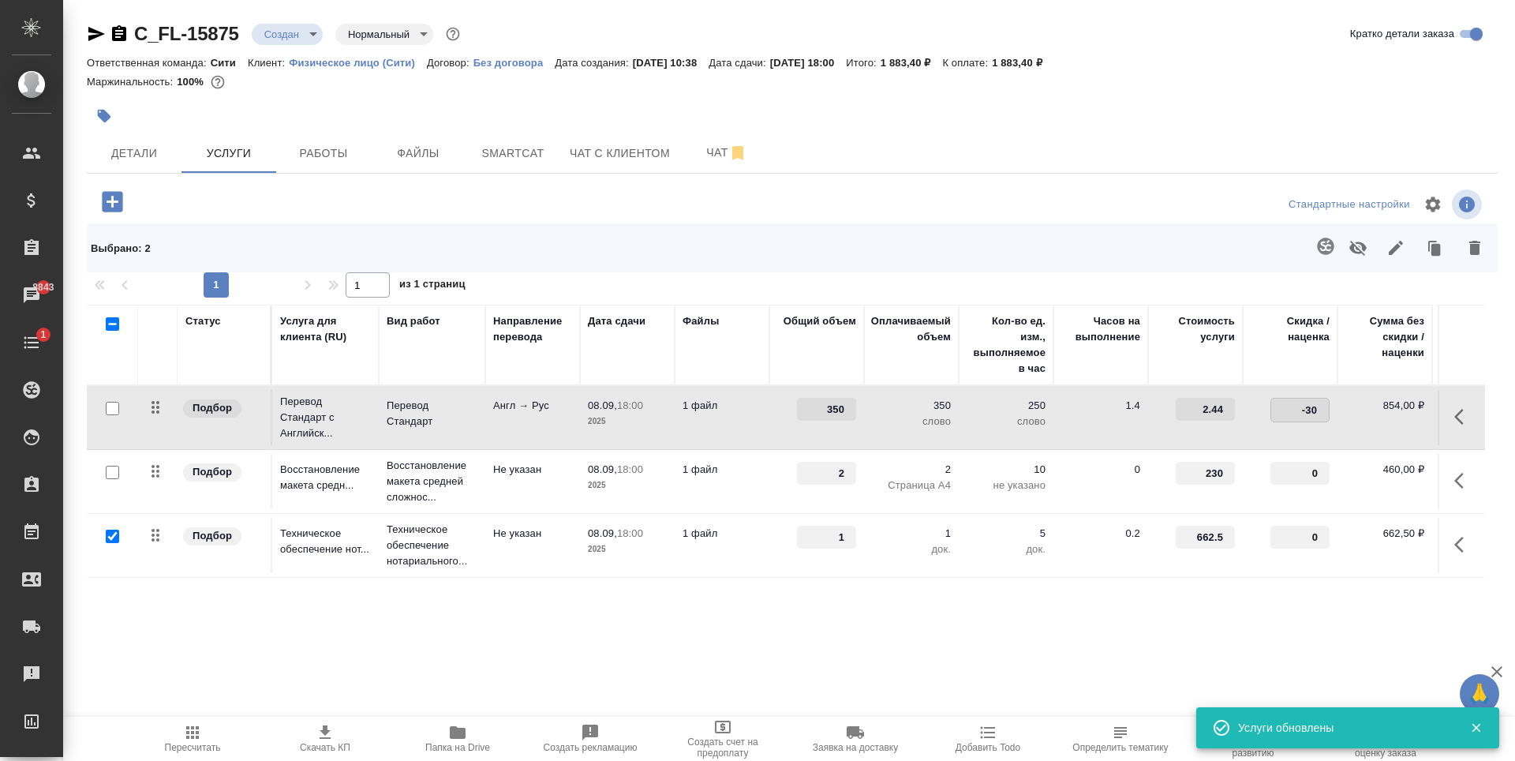
type input "-0"
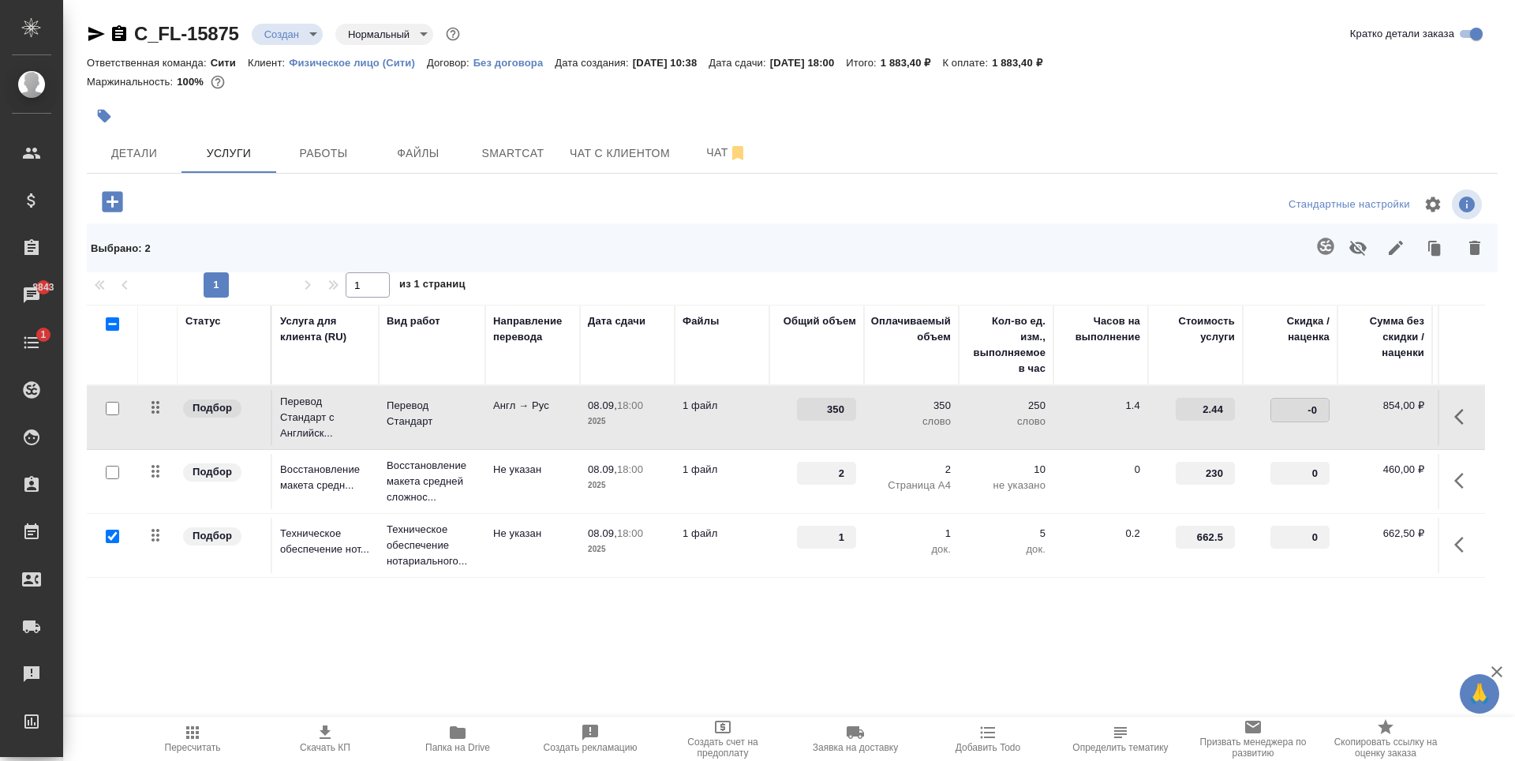
click at [195, 213] on div at bounding box center [322, 201] width 470 height 32
click at [264, 199] on span "Сохранить и пересчитать" at bounding box center [223, 200] width 137 height 18
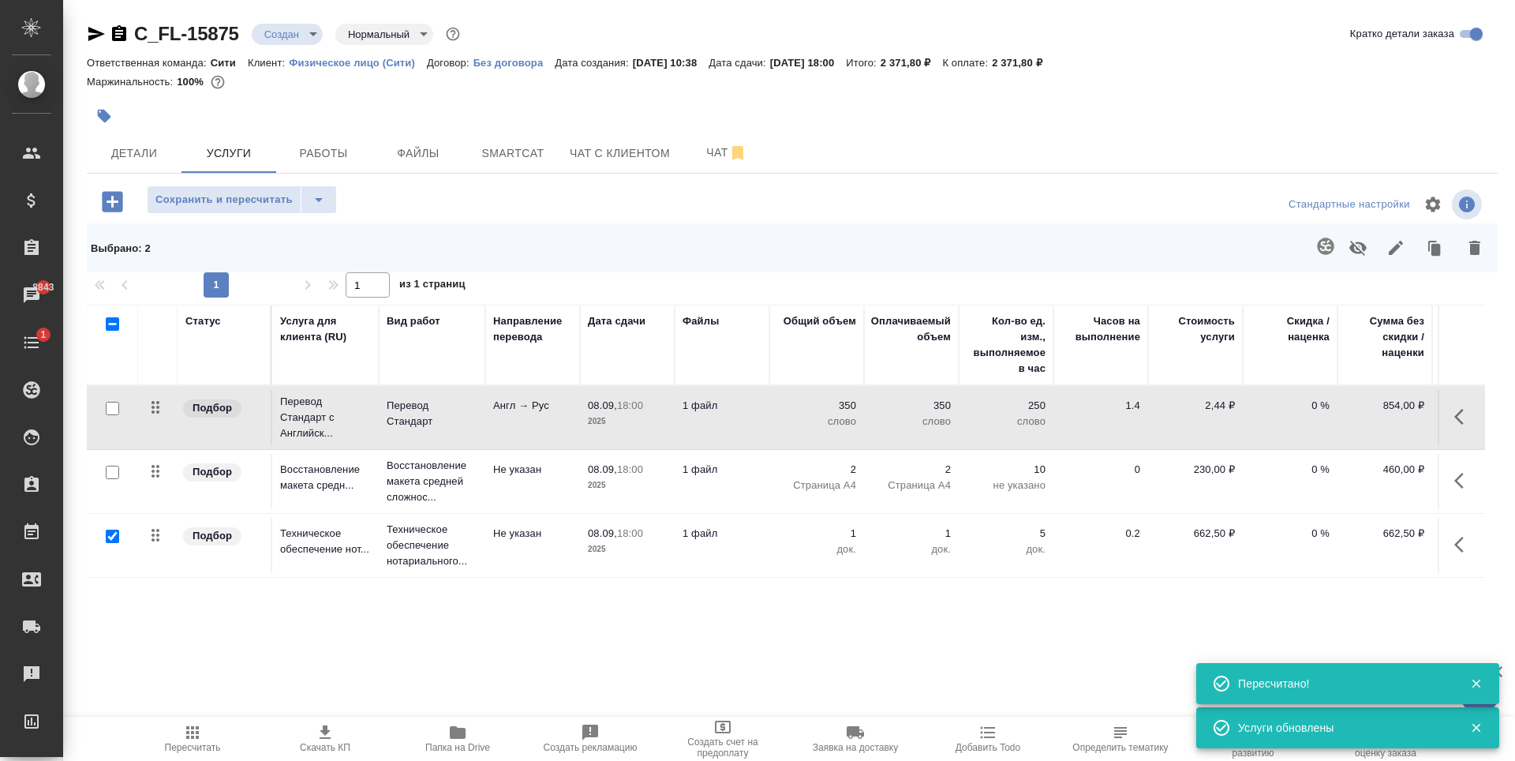
click at [626, 203] on div at bounding box center [792, 204] width 470 height 38
click at [402, 159] on span "Файлы" at bounding box center [418, 154] width 76 height 20
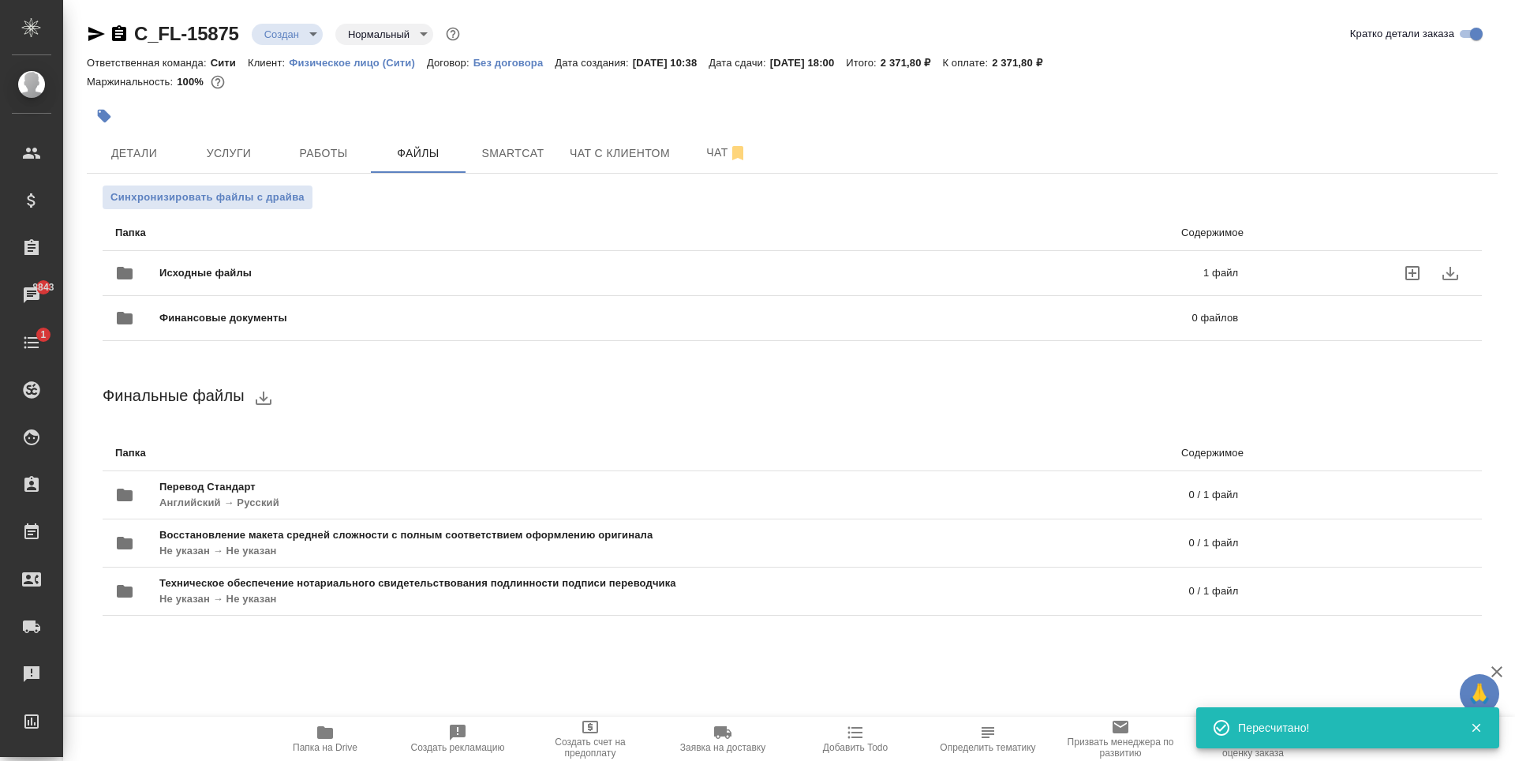
click at [377, 279] on span "Исходные файлы" at bounding box center [443, 273] width 568 height 16
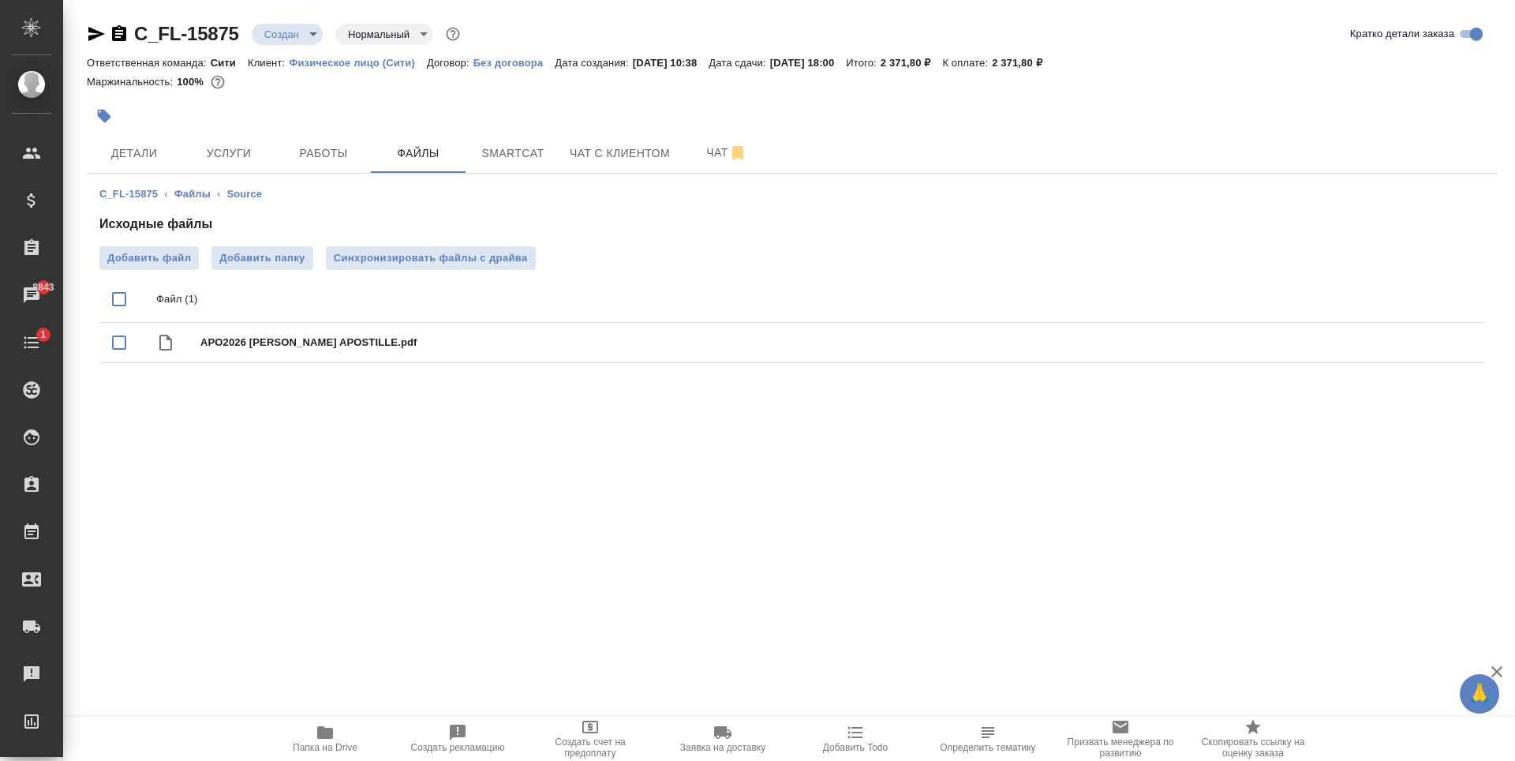
click at [331, 494] on div ".cls-1 fill:#fff; AWATERA [PERSON_NAME] Спецификации Заказы 8843 Чаты 1 Todo Пр…" at bounding box center [757, 380] width 1515 height 761
click at [152, 154] on span "Детали" at bounding box center [134, 154] width 76 height 20
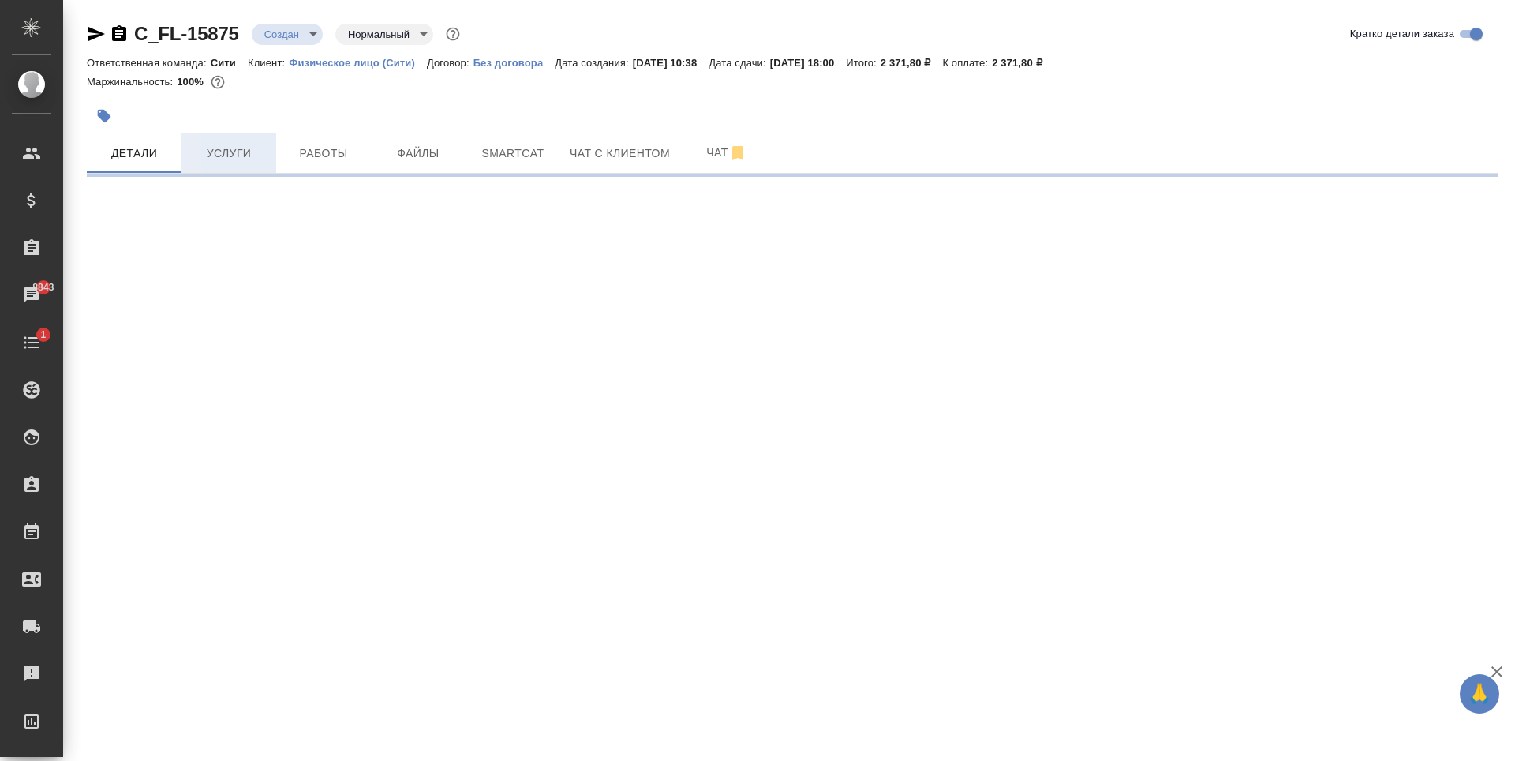
click at [271, 163] on button "Услуги" at bounding box center [228, 152] width 95 height 39
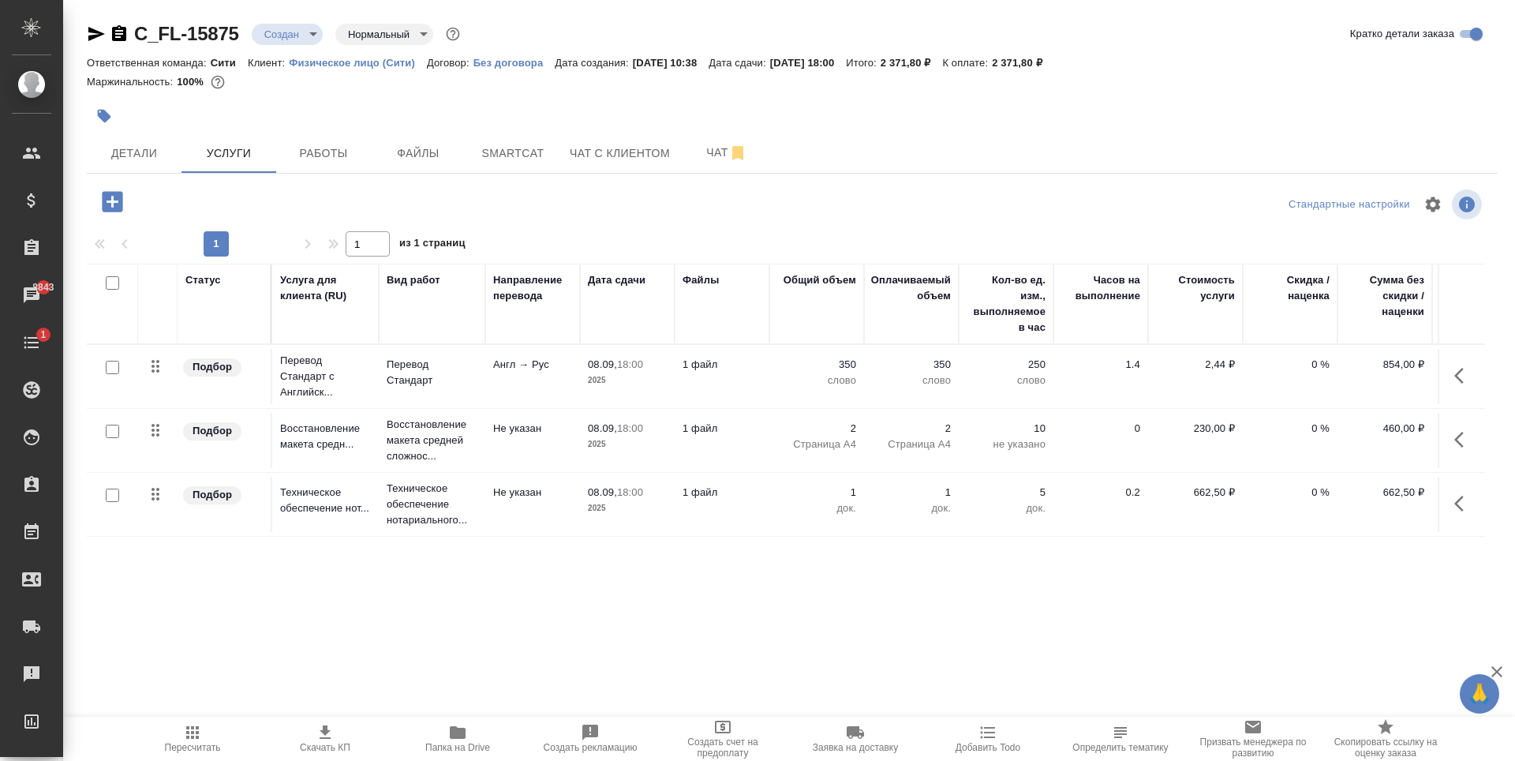
click at [108, 365] on input "checkbox" at bounding box center [112, 367] width 13 height 13
checkbox input "true"
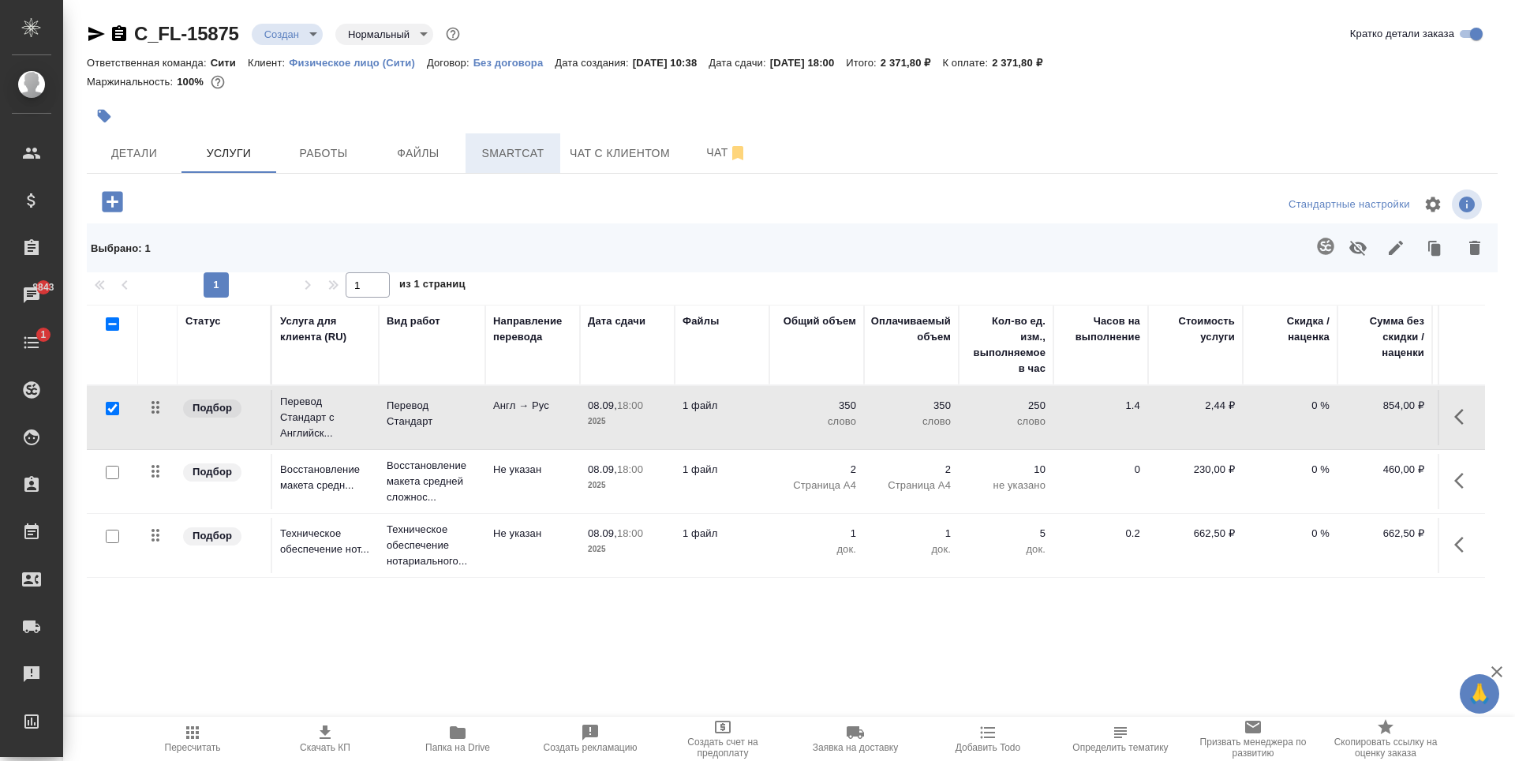
click at [500, 151] on span "Smartcat" at bounding box center [513, 154] width 76 height 20
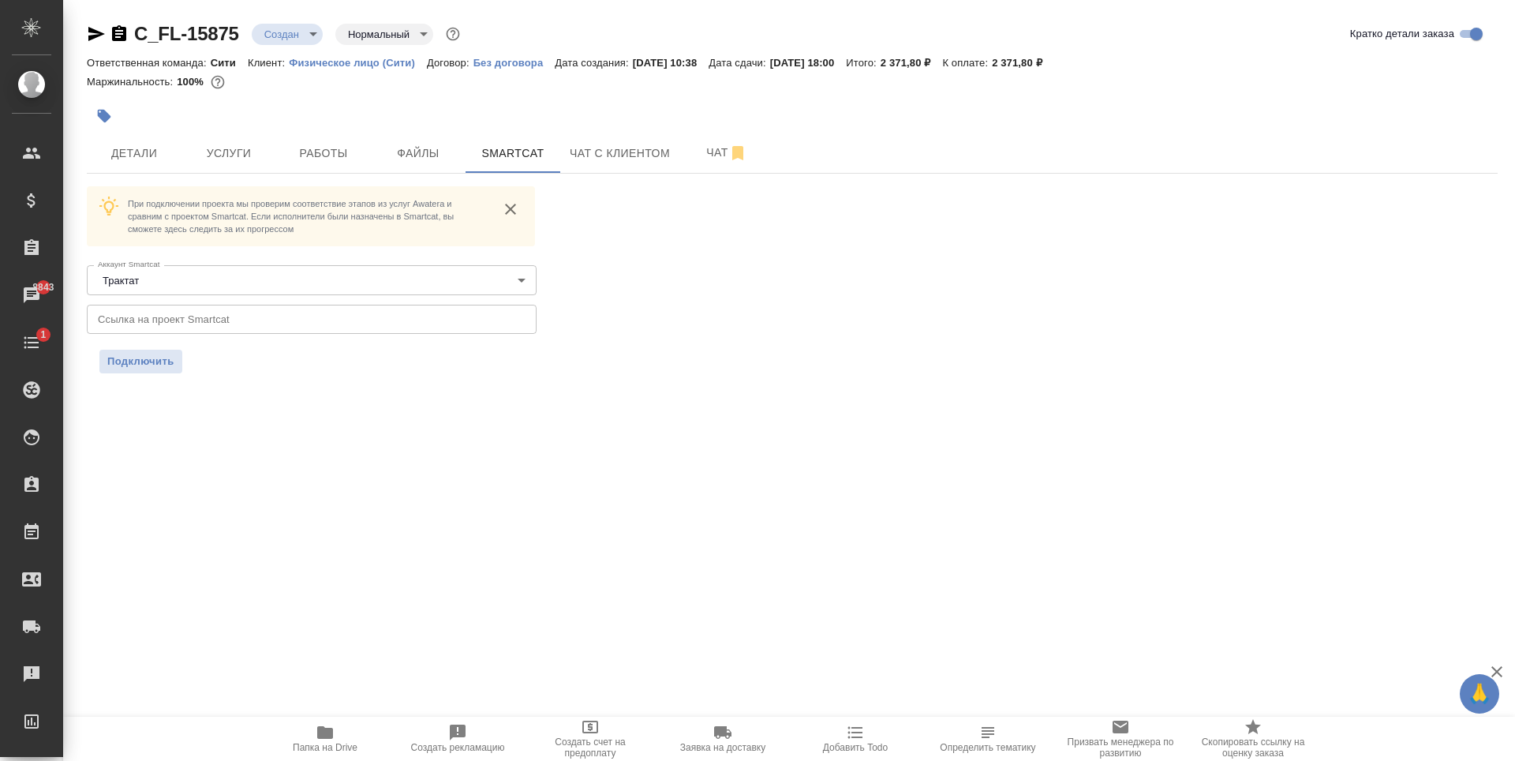
click at [182, 299] on div "При подключении проекта мы проверим соответствие этапов из услуг Awatera и срав…" at bounding box center [312, 261] width 450 height 151
click at [184, 318] on input "text" at bounding box center [312, 319] width 450 height 28
click at [174, 357] on button "Подключить" at bounding box center [140, 362] width 83 height 24
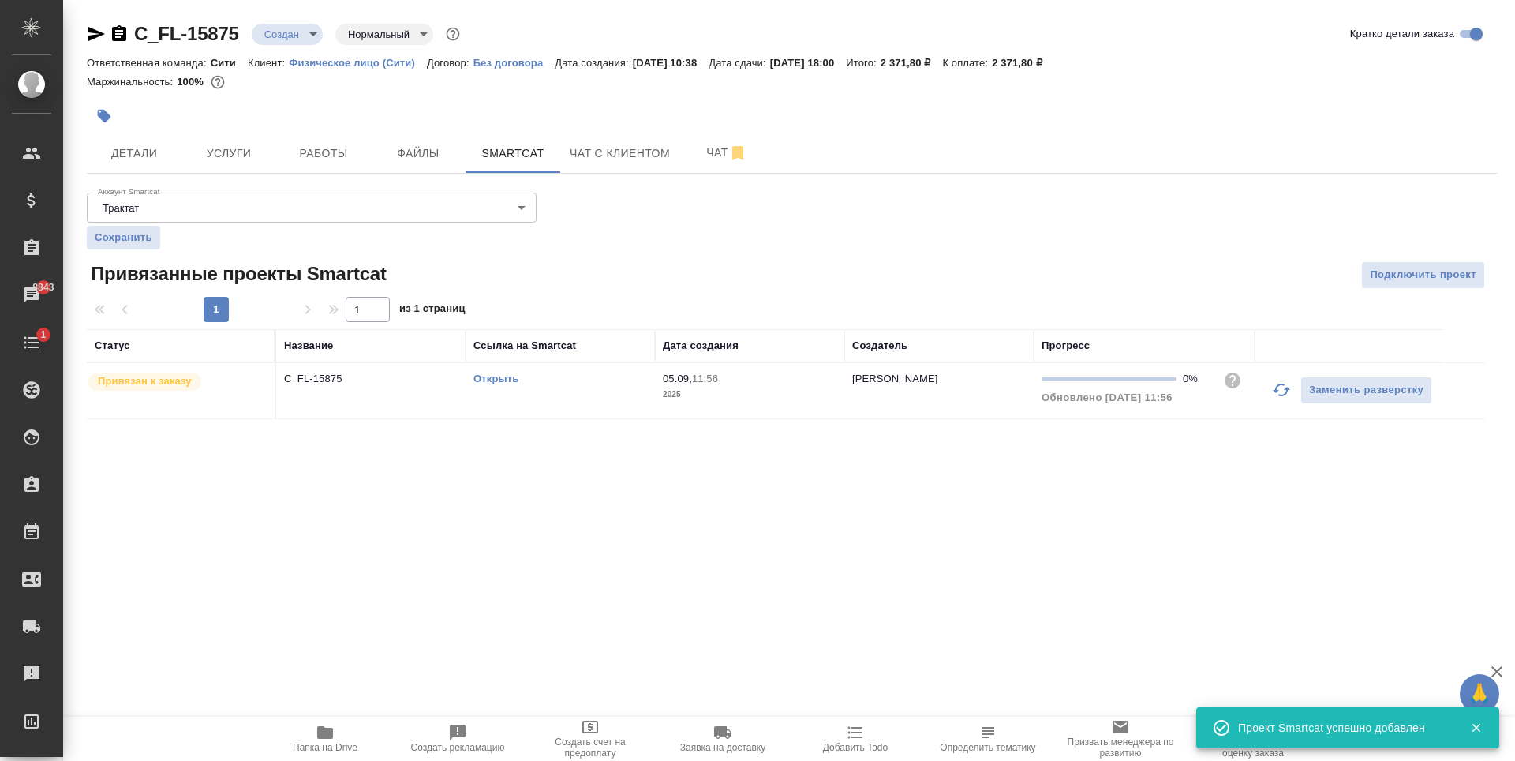
drag, startPoint x: 356, startPoint y: 506, endPoint x: 352, endPoint y: 496, distance: 10.3
click at [357, 503] on div ".cls-1 fill:#fff; AWATERA [PERSON_NAME] Спецификации Заказы 8843 Чаты 1 Todo Пр…" at bounding box center [757, 380] width 1515 height 761
click at [341, 497] on div ".cls-1 fill:#fff; AWATERA [PERSON_NAME] Спецификации Заказы 8843 Чаты 1 Todo Пр…" at bounding box center [757, 380] width 1515 height 761
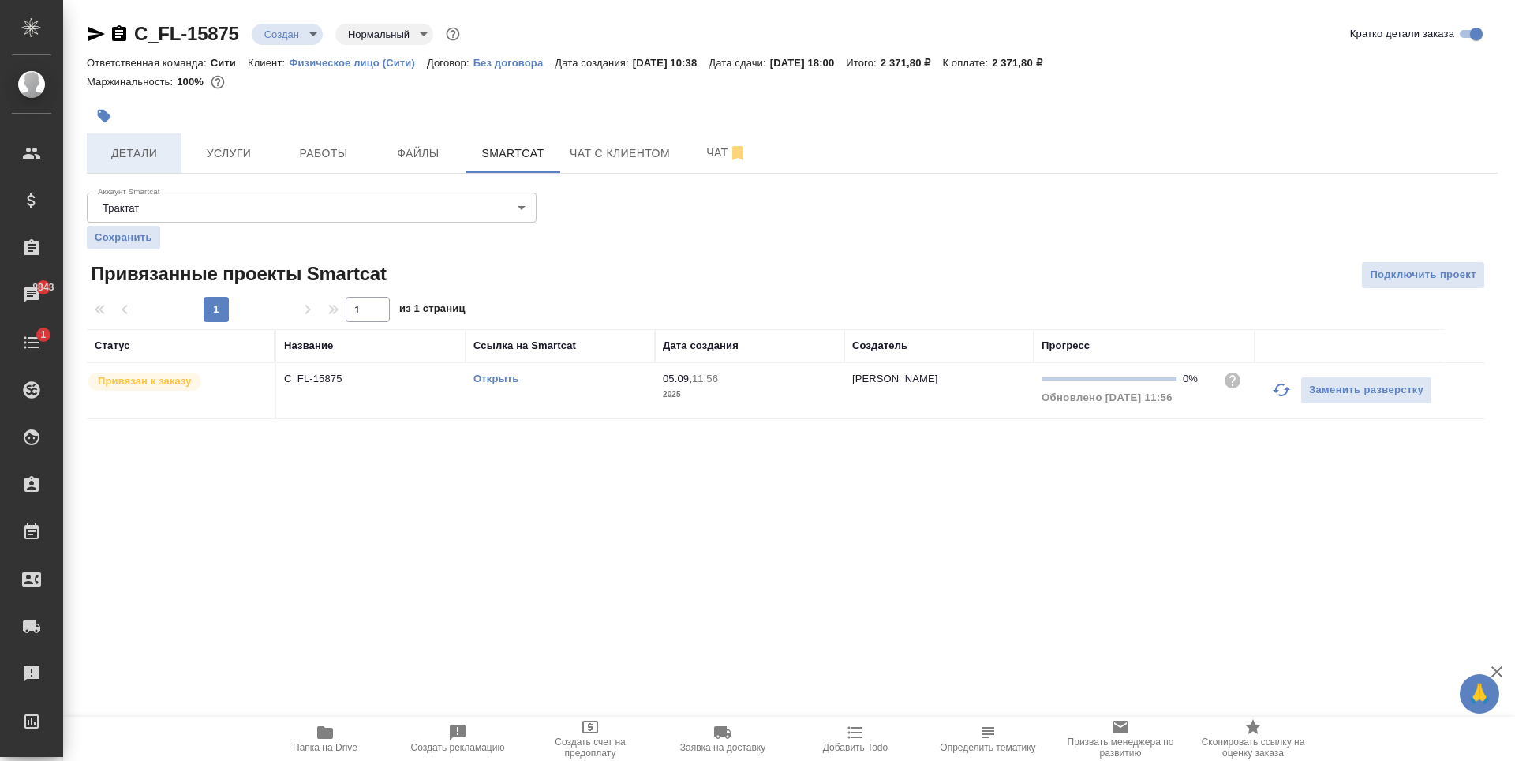
click at [163, 155] on span "Детали" at bounding box center [134, 154] width 76 height 20
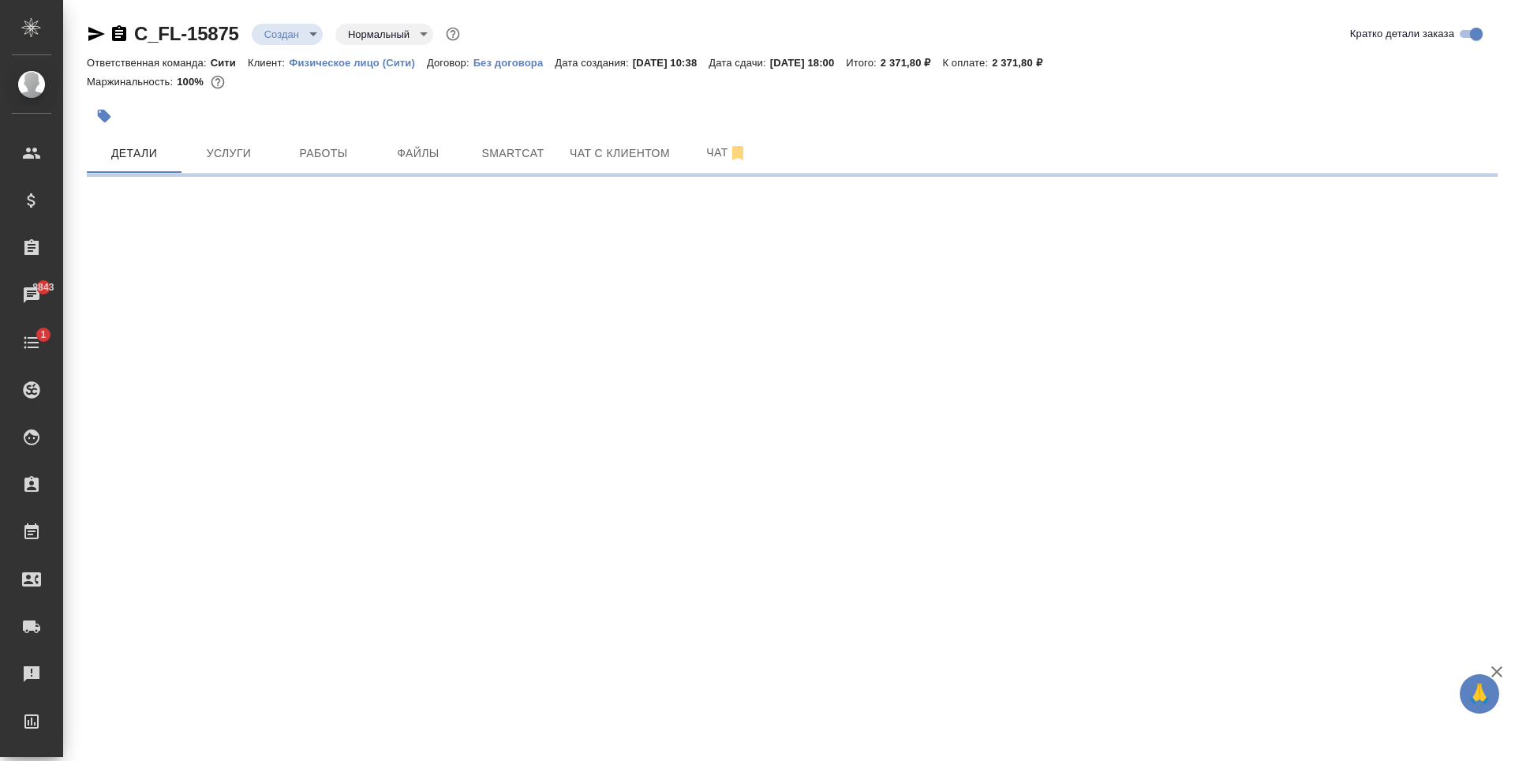
select select "RU"
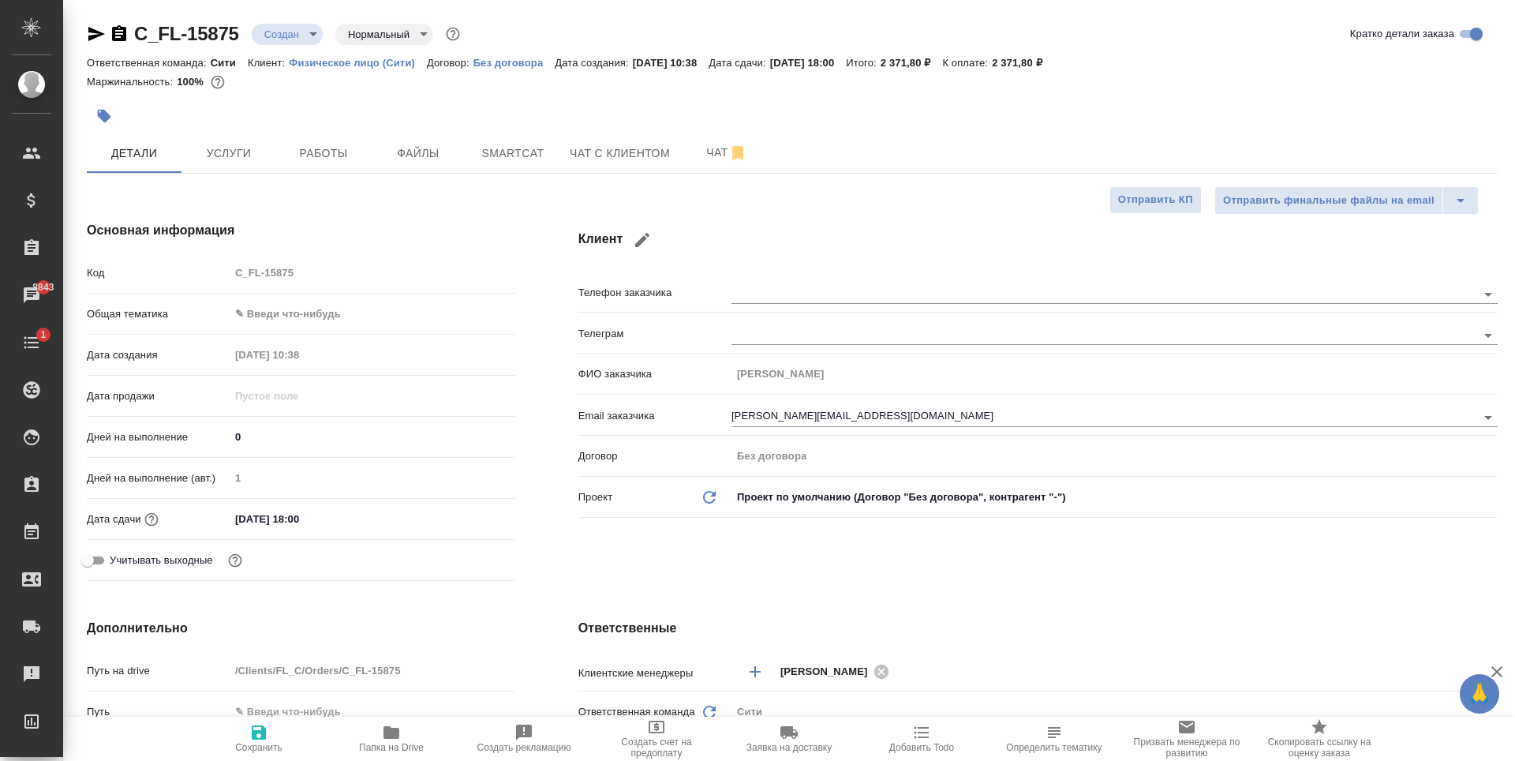
type textarea "x"
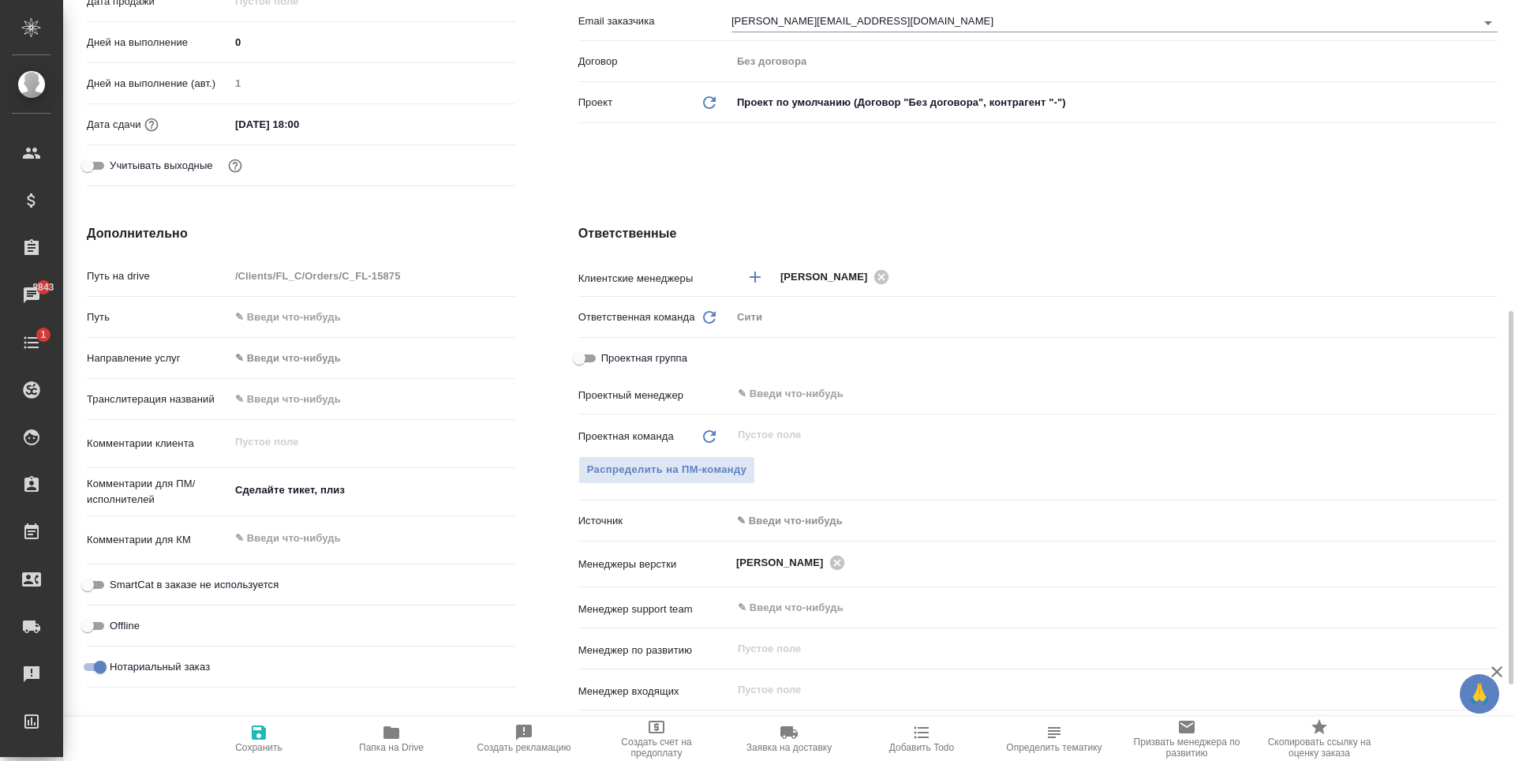
scroll to position [473, 0]
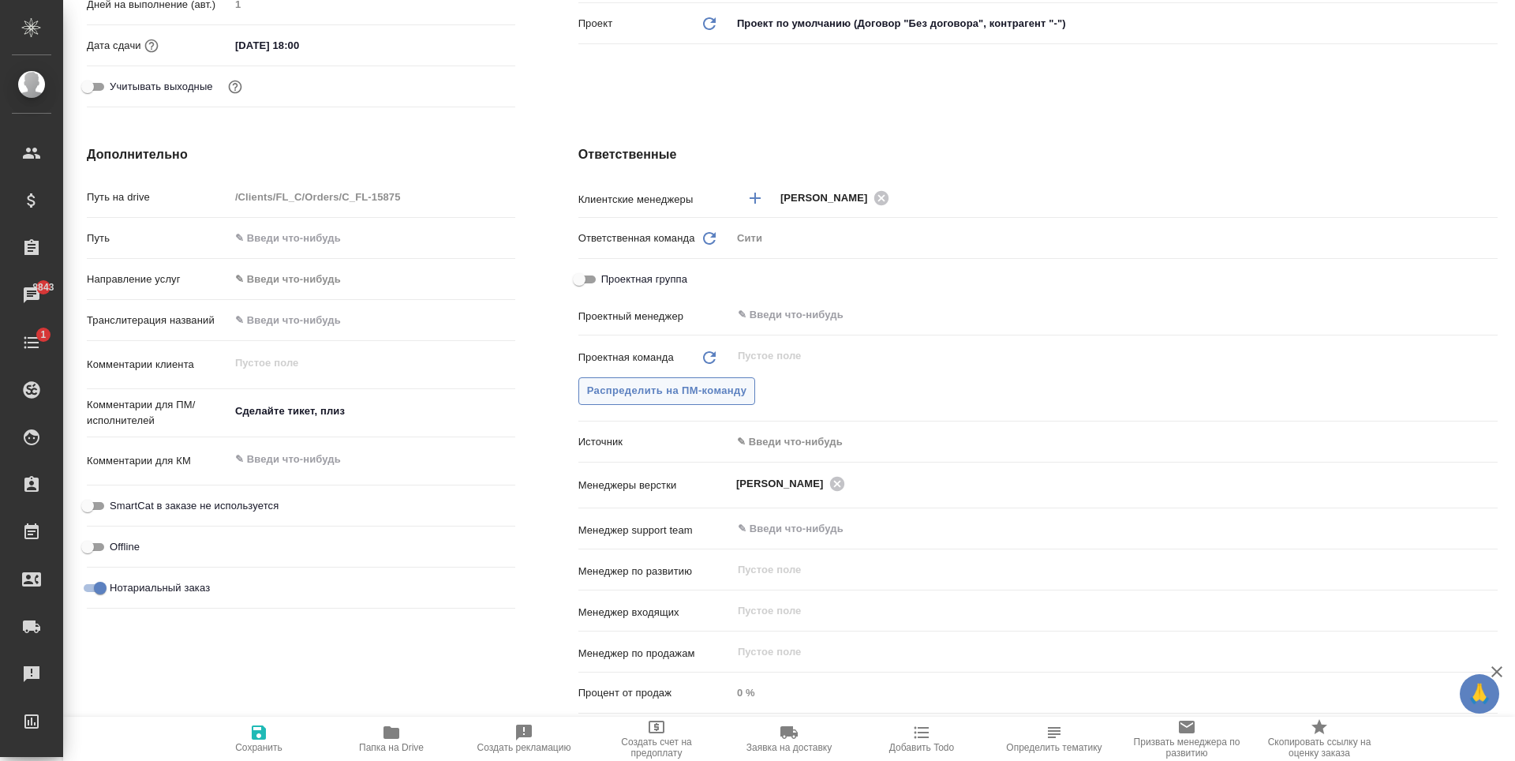
click at [705, 381] on button "Распределить на ПМ-команду" at bounding box center [667, 391] width 178 height 28
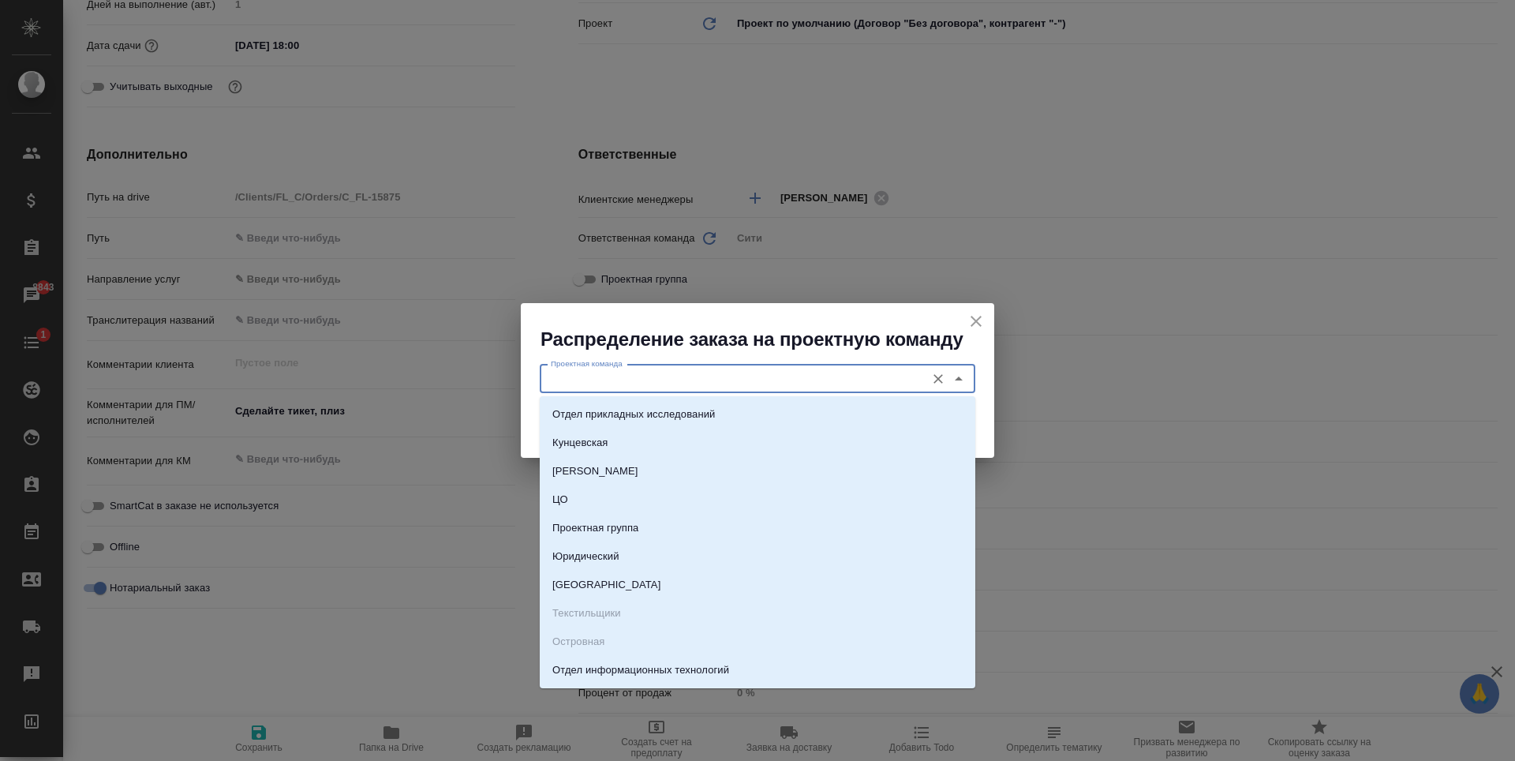
click at [650, 384] on input "Проектная команда" at bounding box center [730, 378] width 373 height 19
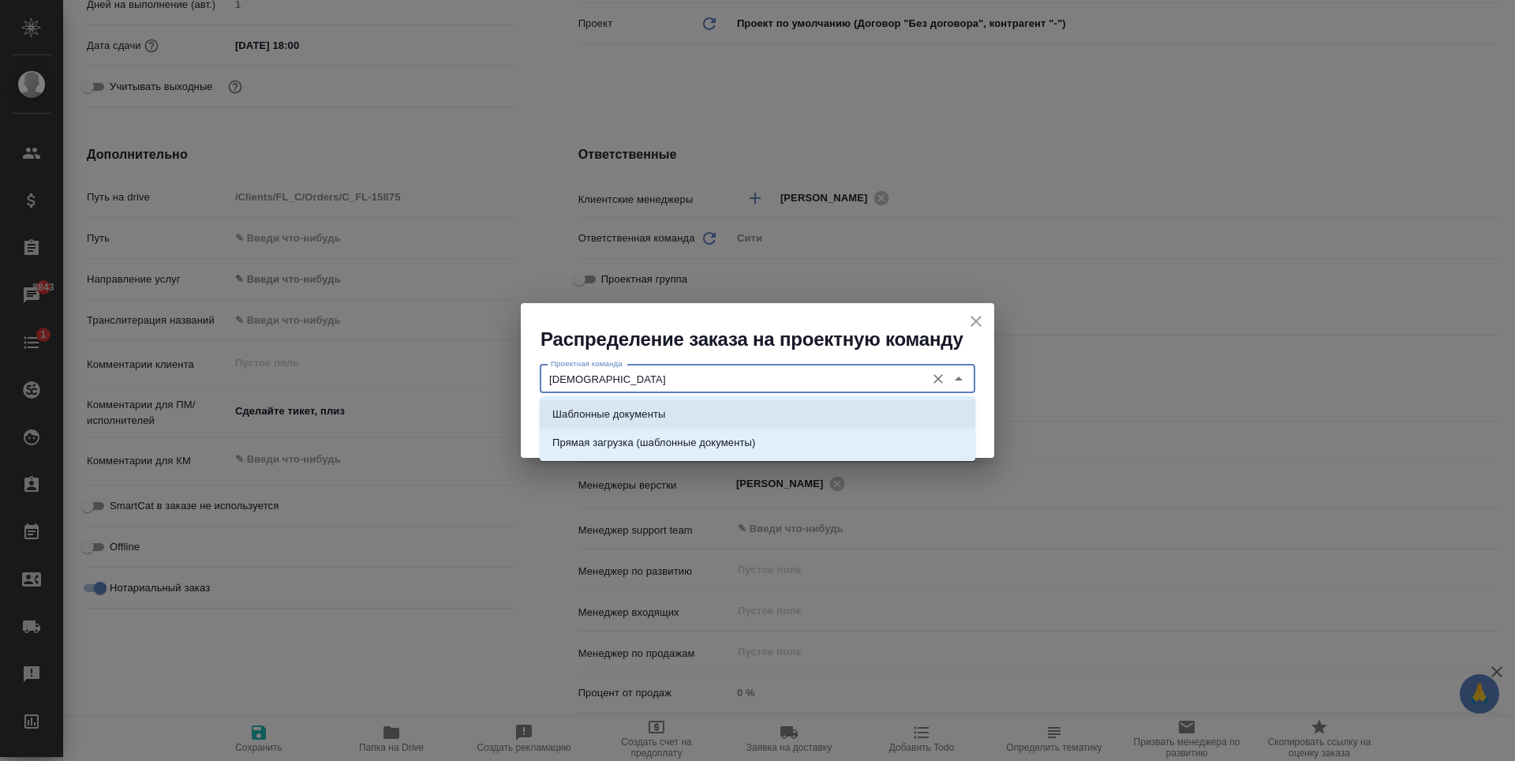
click at [669, 416] on li "Шаблонные документы" at bounding box center [758, 414] width 436 height 28
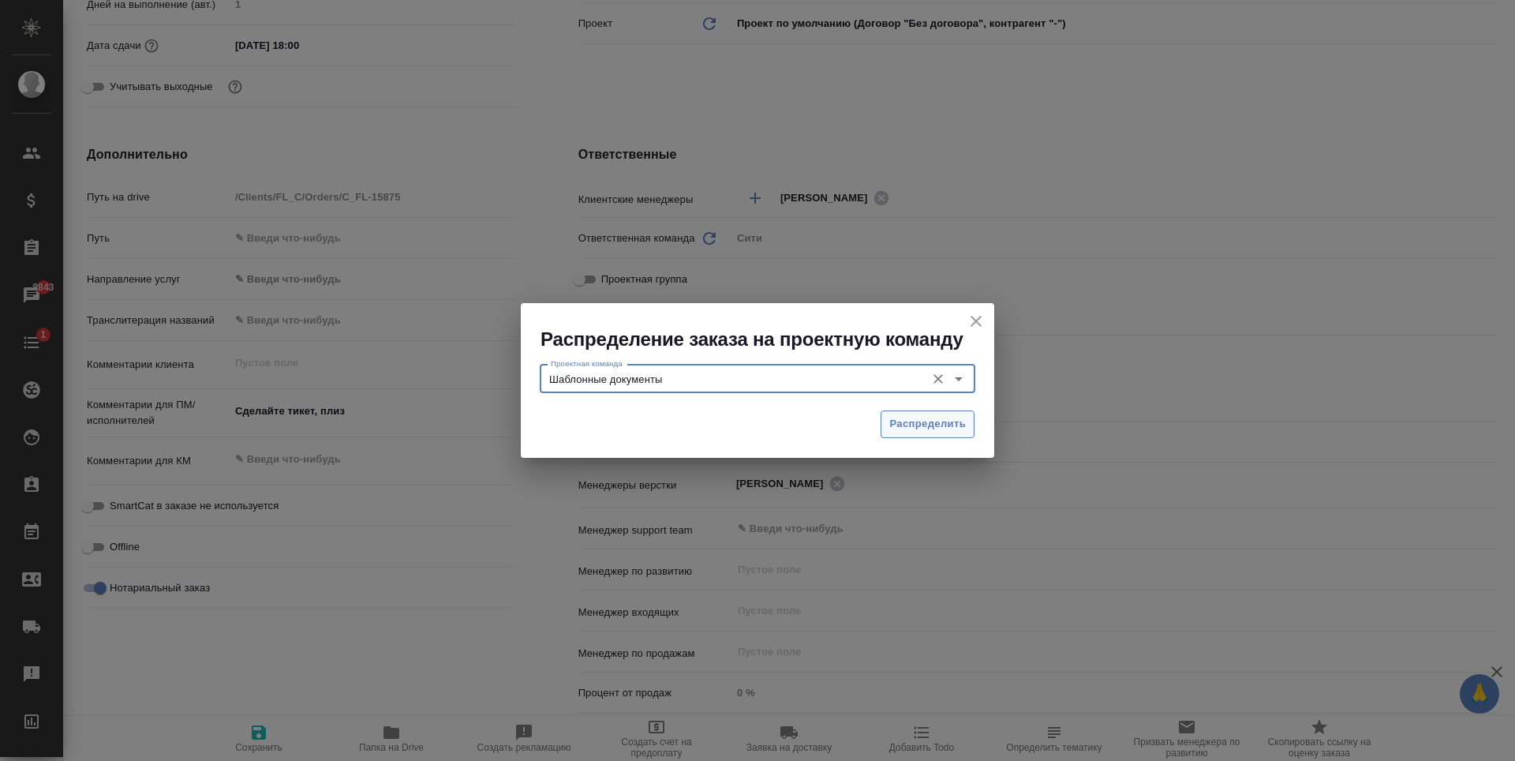
type input "Шаблонные документы"
click at [931, 427] on span "Распределить" at bounding box center [927, 424] width 77 height 18
type textarea "x"
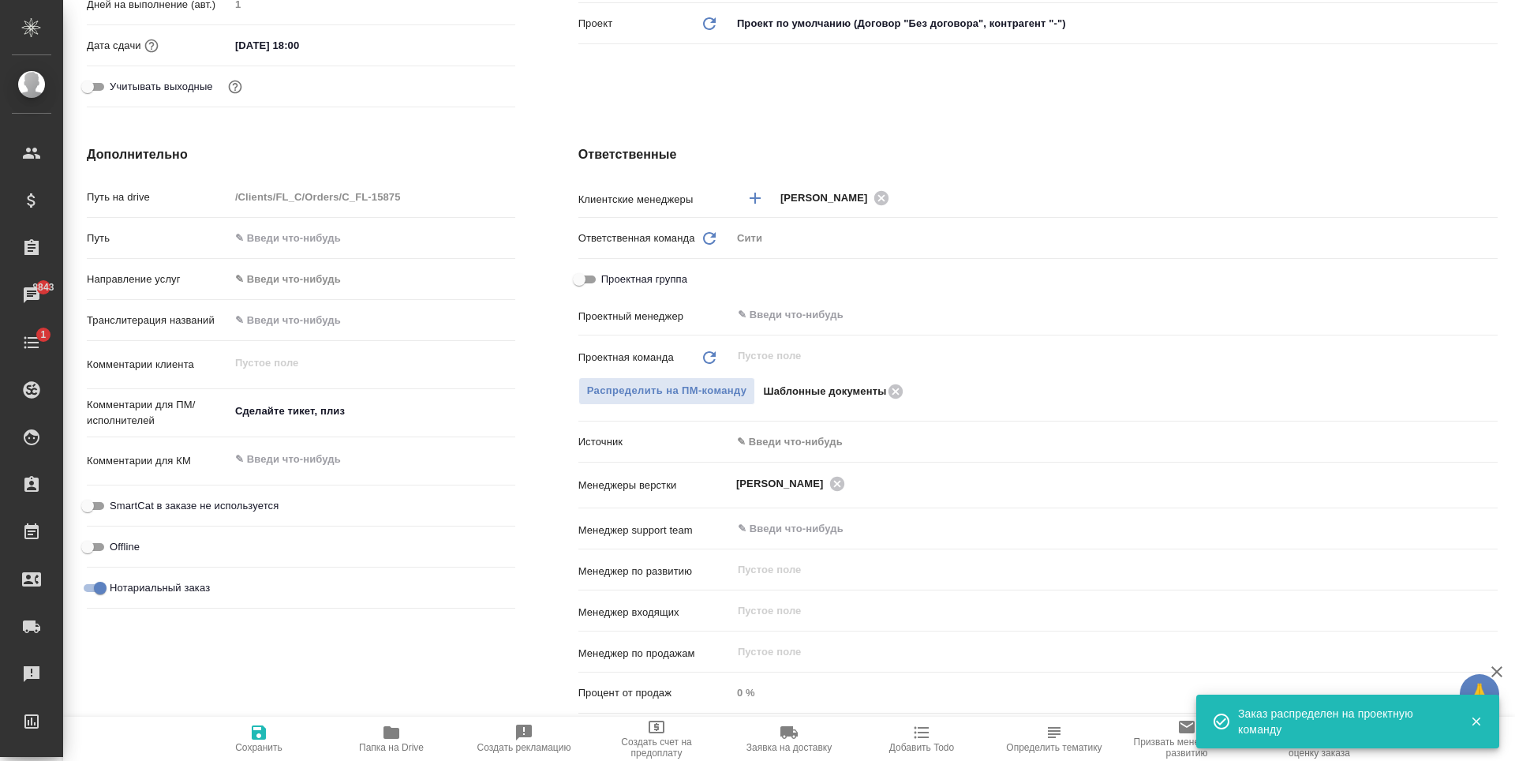
type textarea "x"
click at [325, 407] on textarea "Сделайте тикет, плиз" at bounding box center [373, 411] width 286 height 27
click at [325, 407] on textarea "Сделайте тикет, плиз" at bounding box center [372, 411] width 284 height 27
type textarea "x"
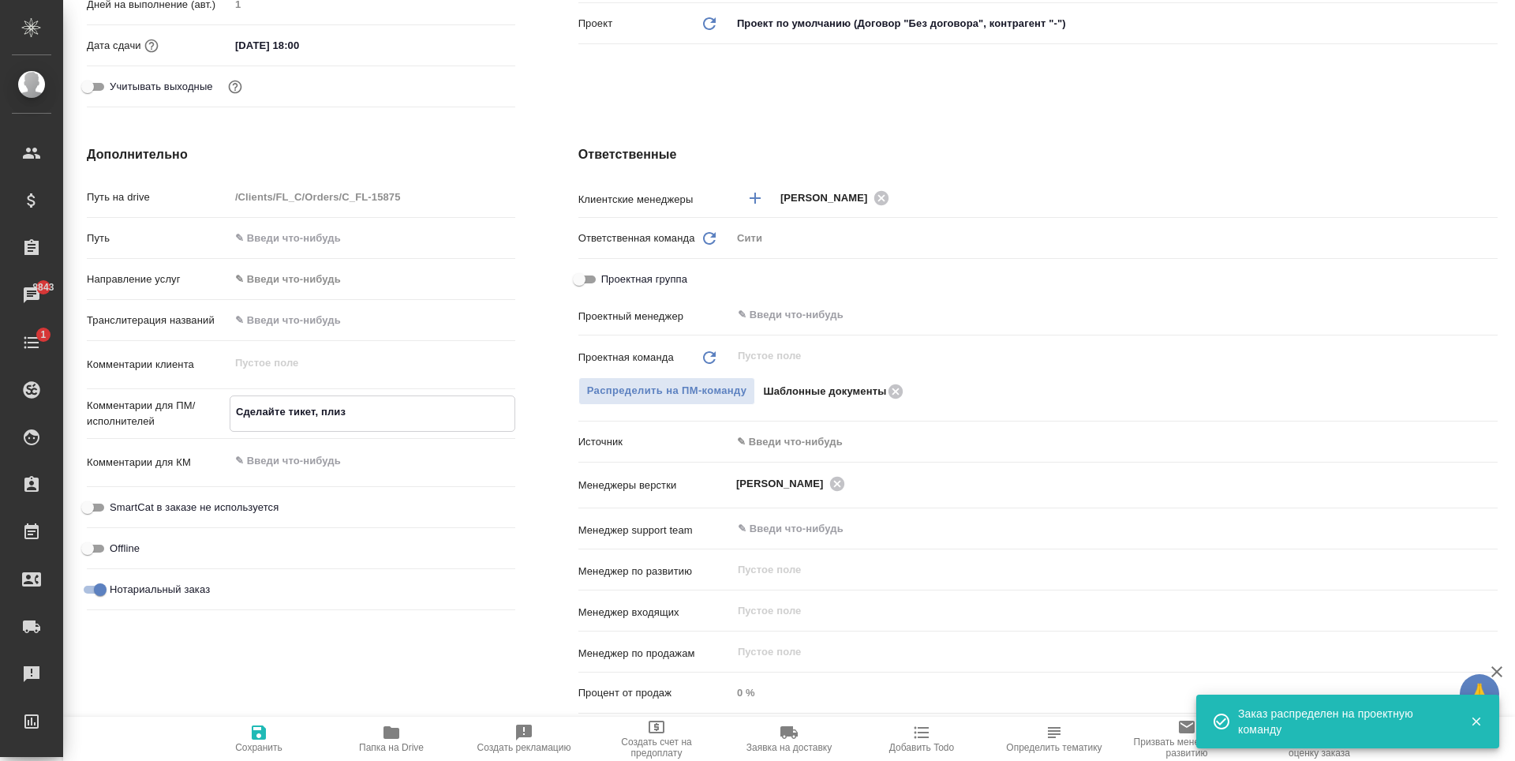
type textarea "н"
type textarea "x"
type textarea "но"
type textarea "x"
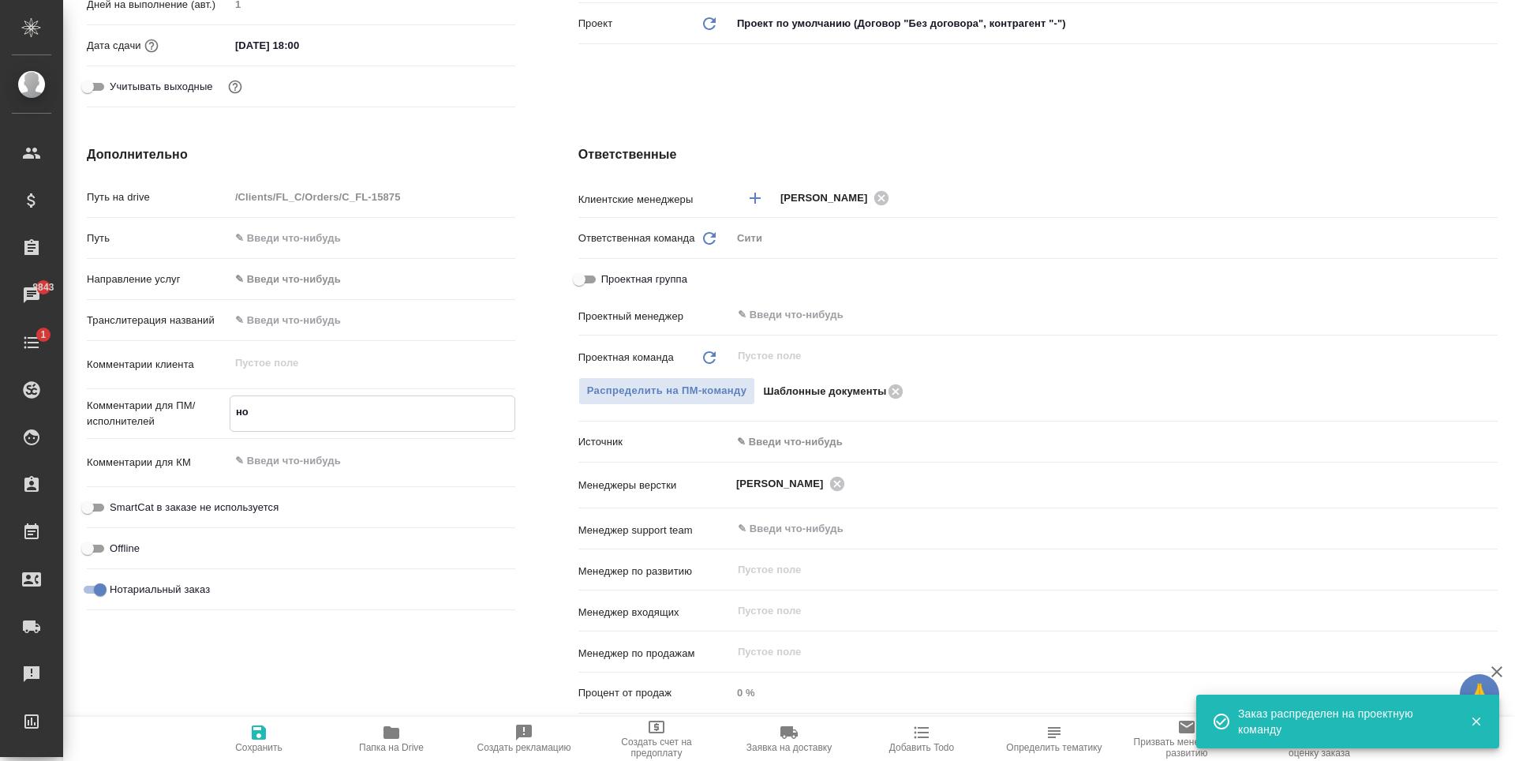
type textarea "нот"
type textarea "x"
type textarea "нот"
type textarea "x"
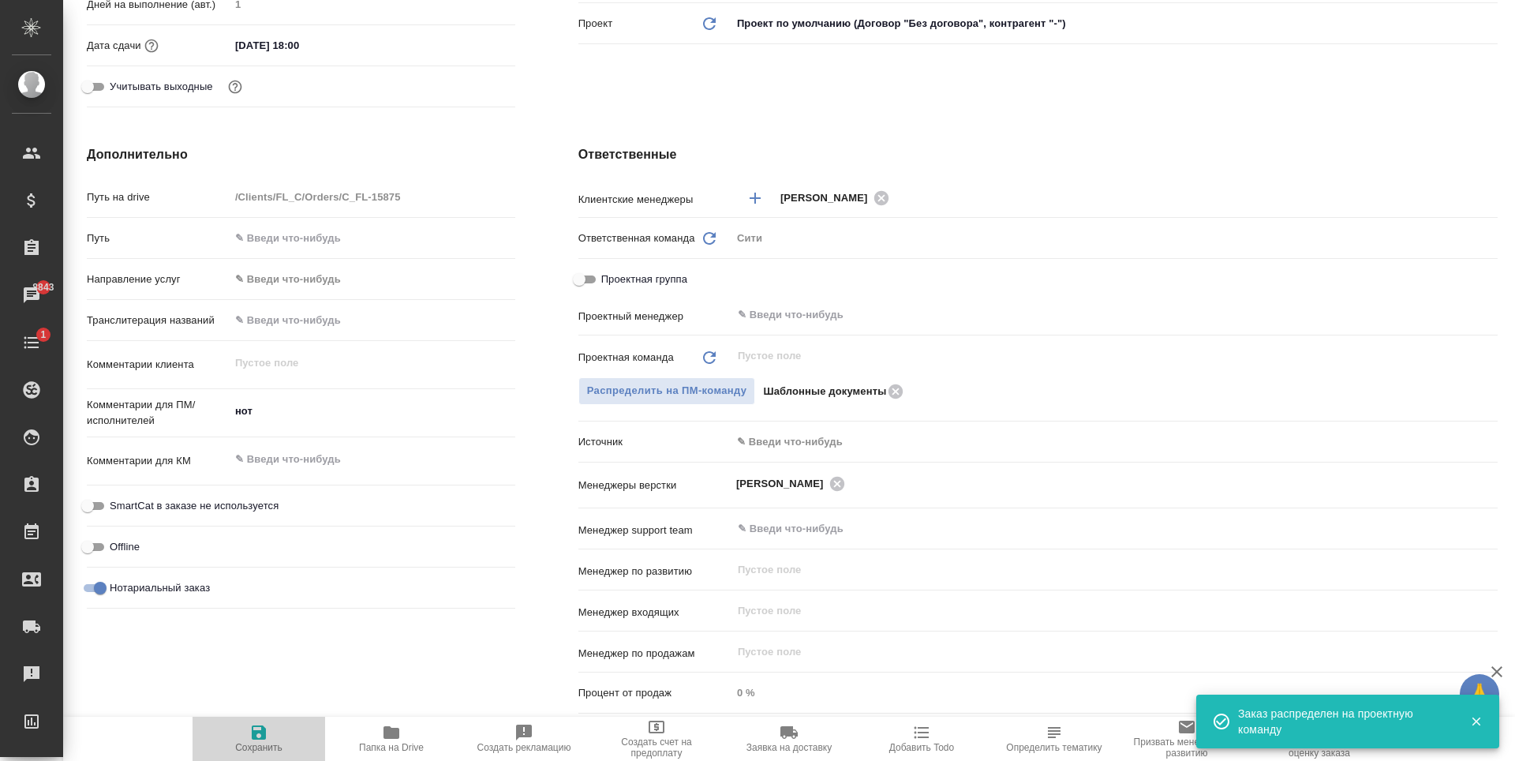
click at [248, 735] on span "Сохранить" at bounding box center [259, 738] width 114 height 30
type textarea "x"
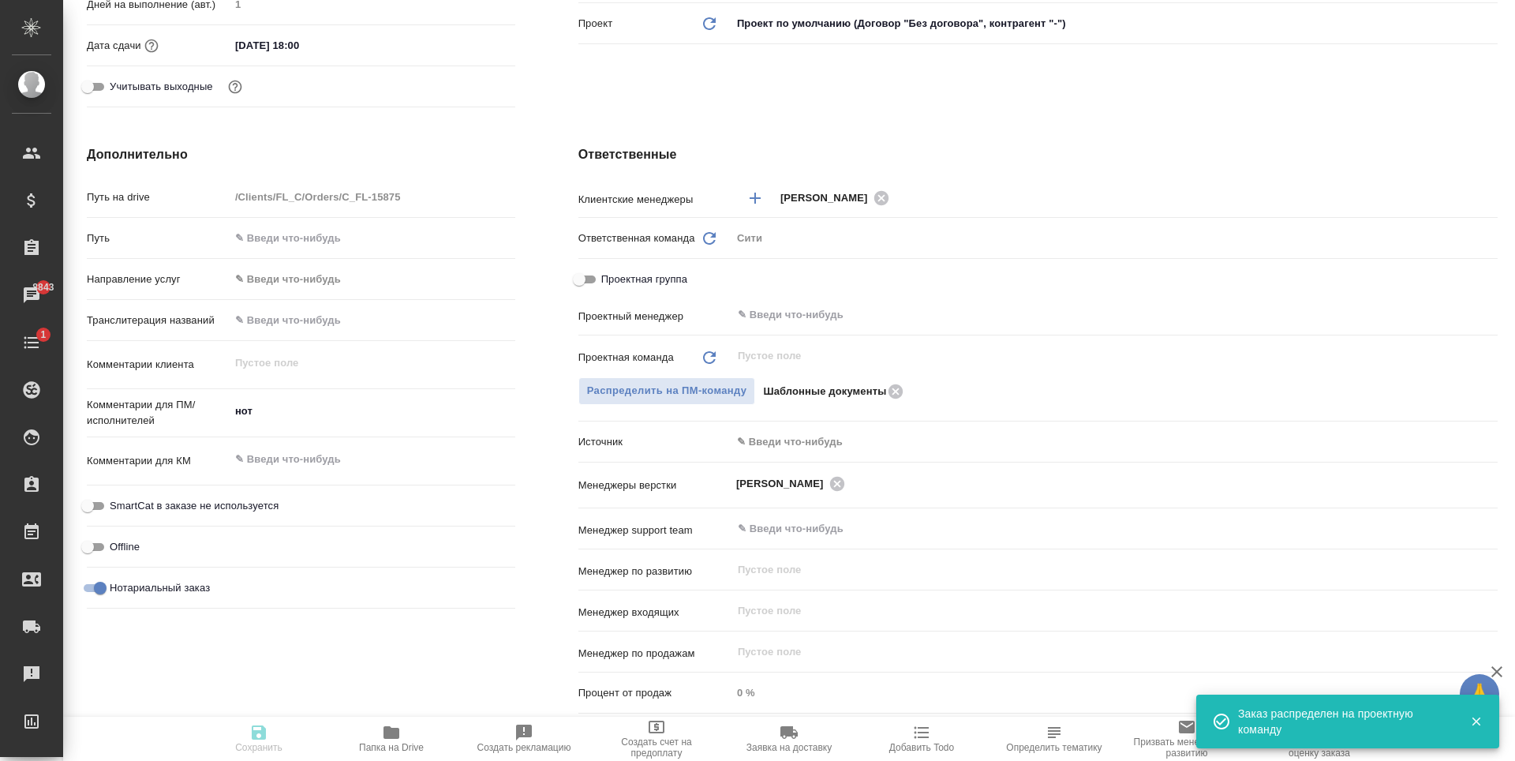
type textarea "x"
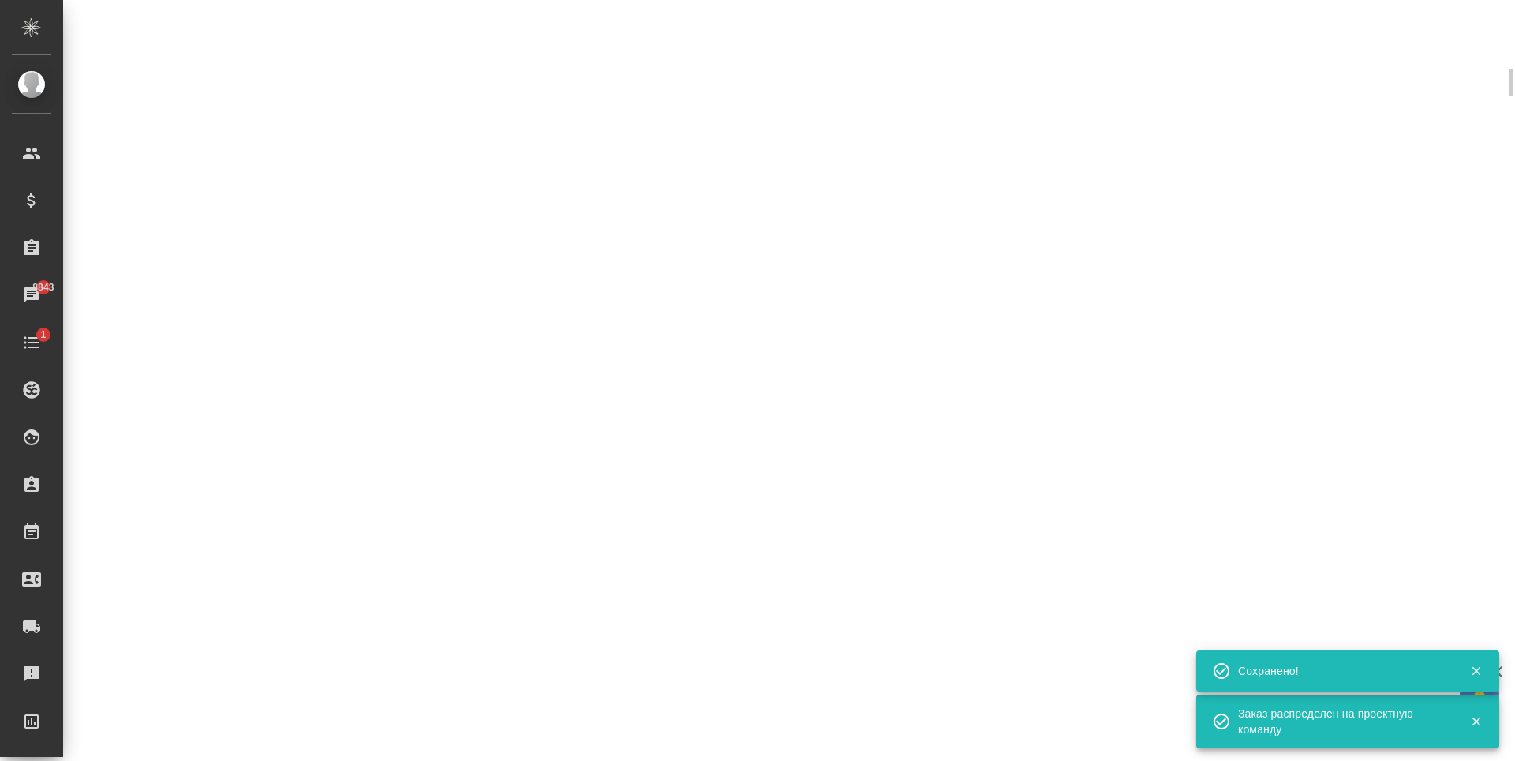
scroll to position [461, 0]
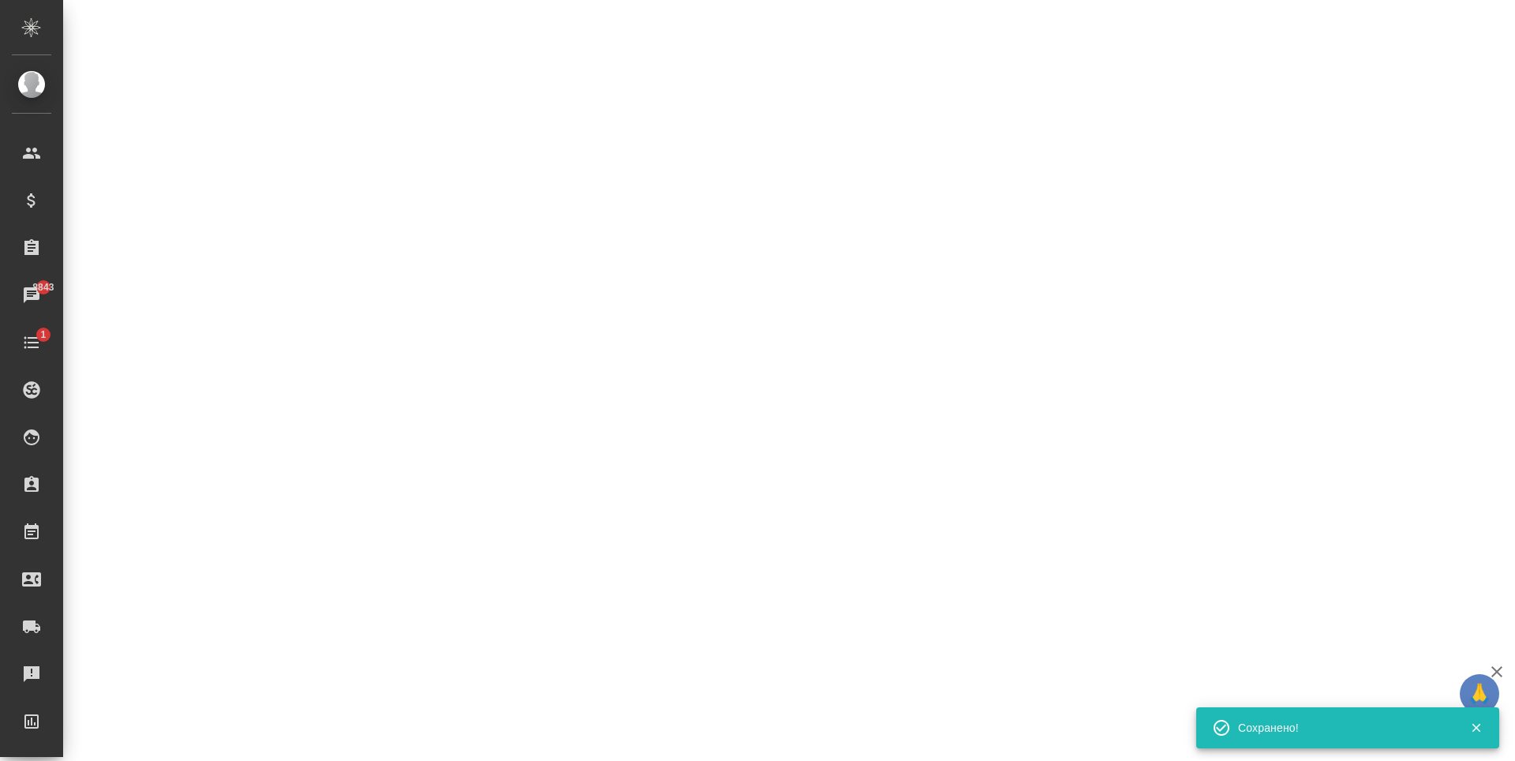
select select "RU"
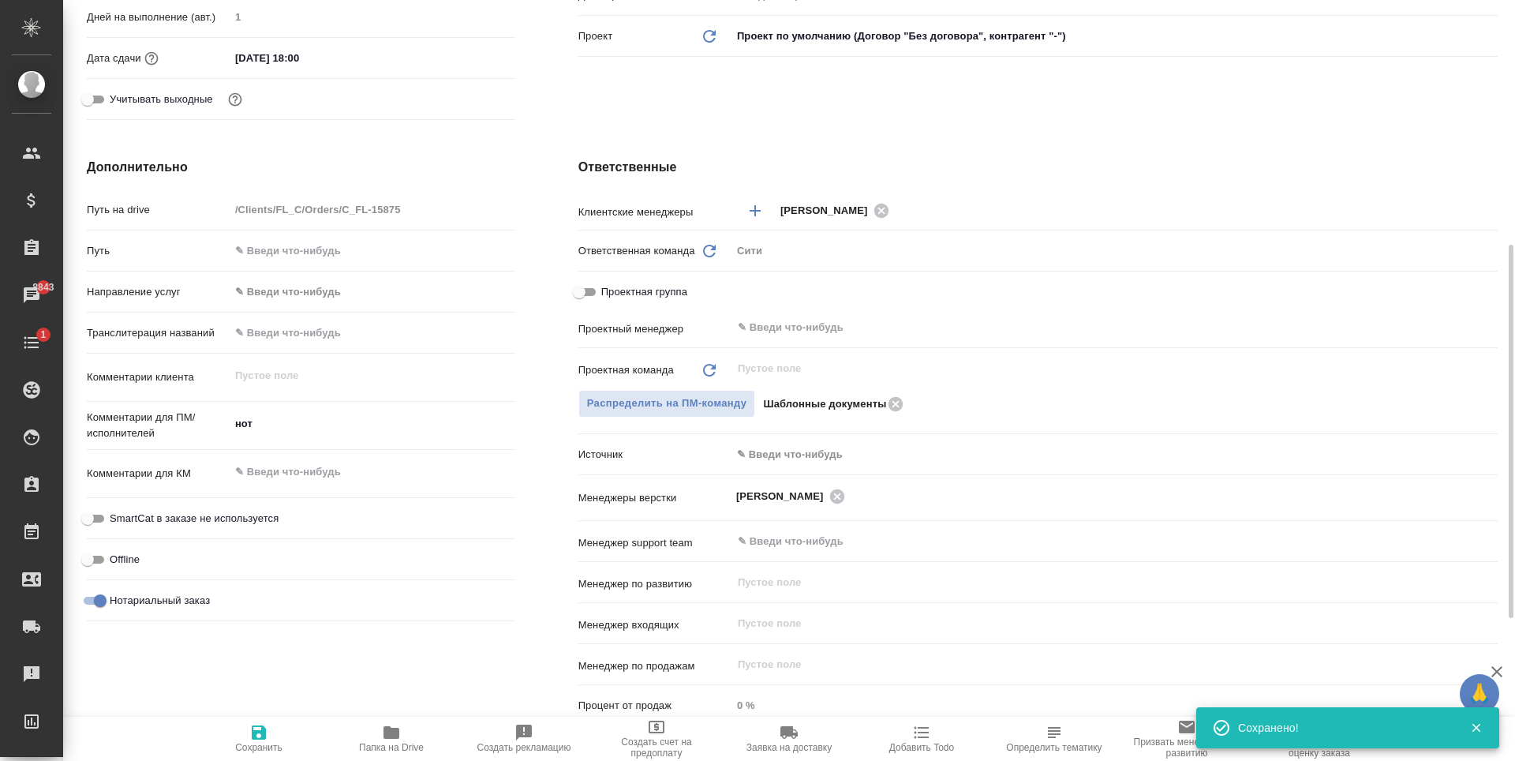
scroll to position [473, 0]
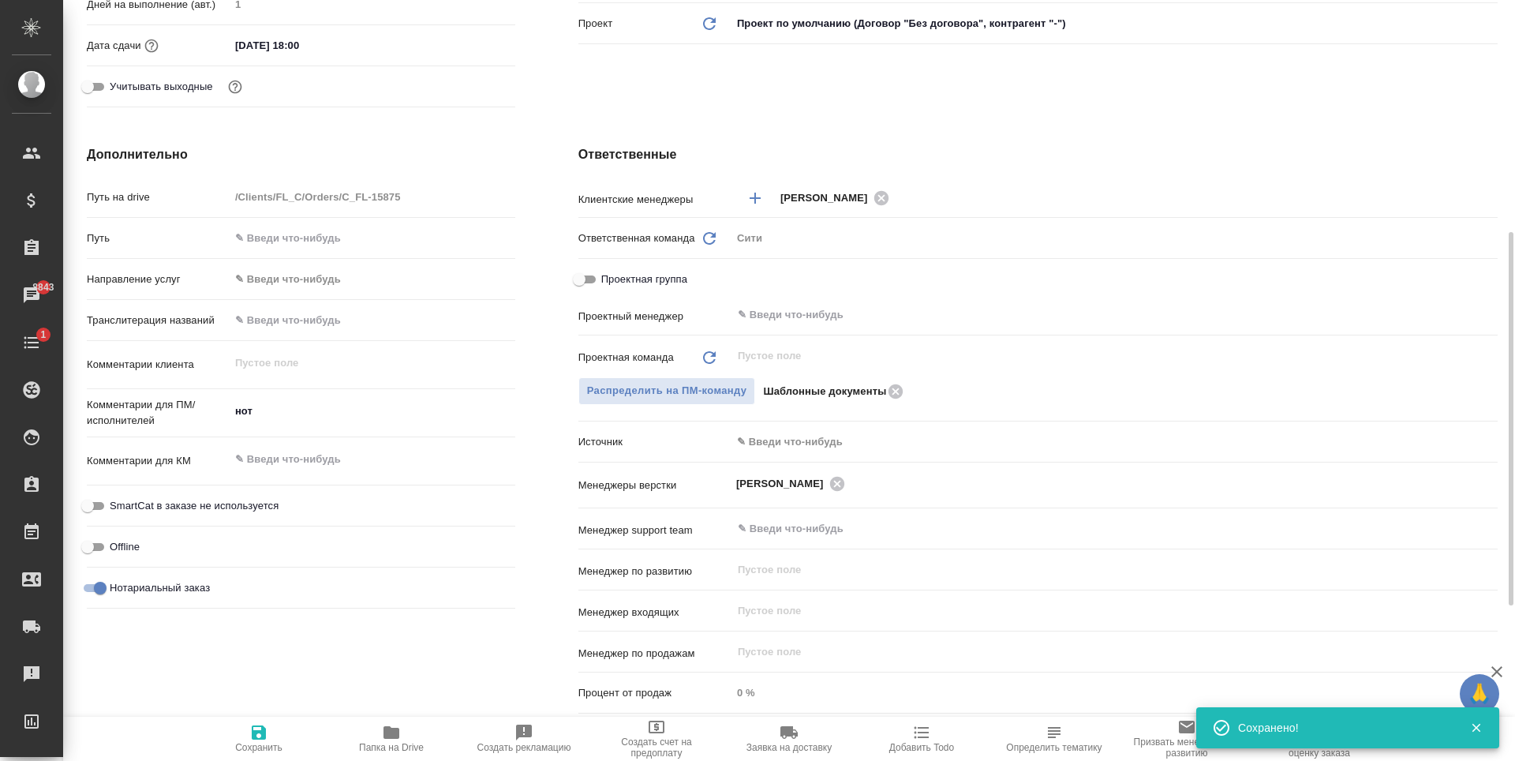
type textarea "x"
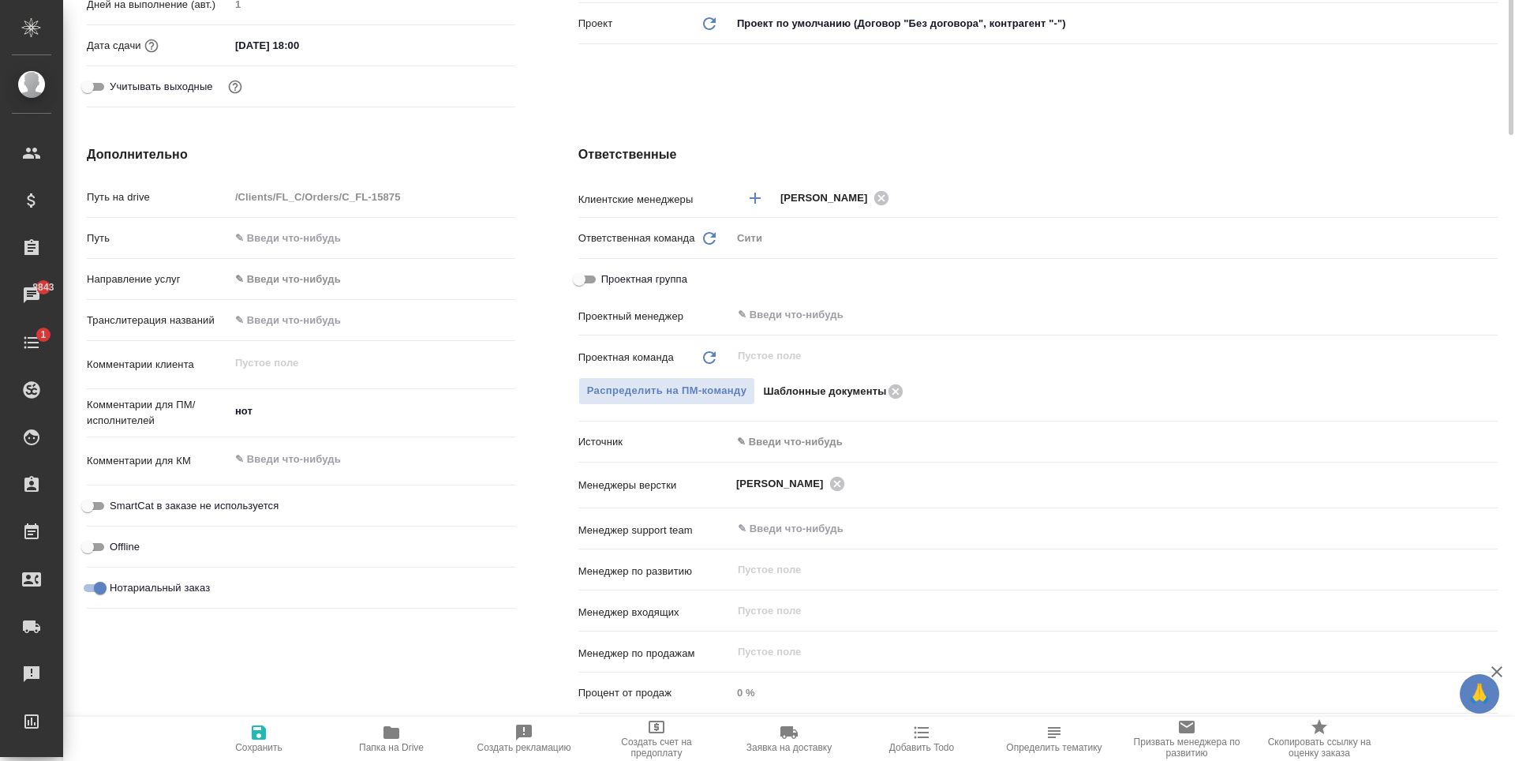
scroll to position [158, 0]
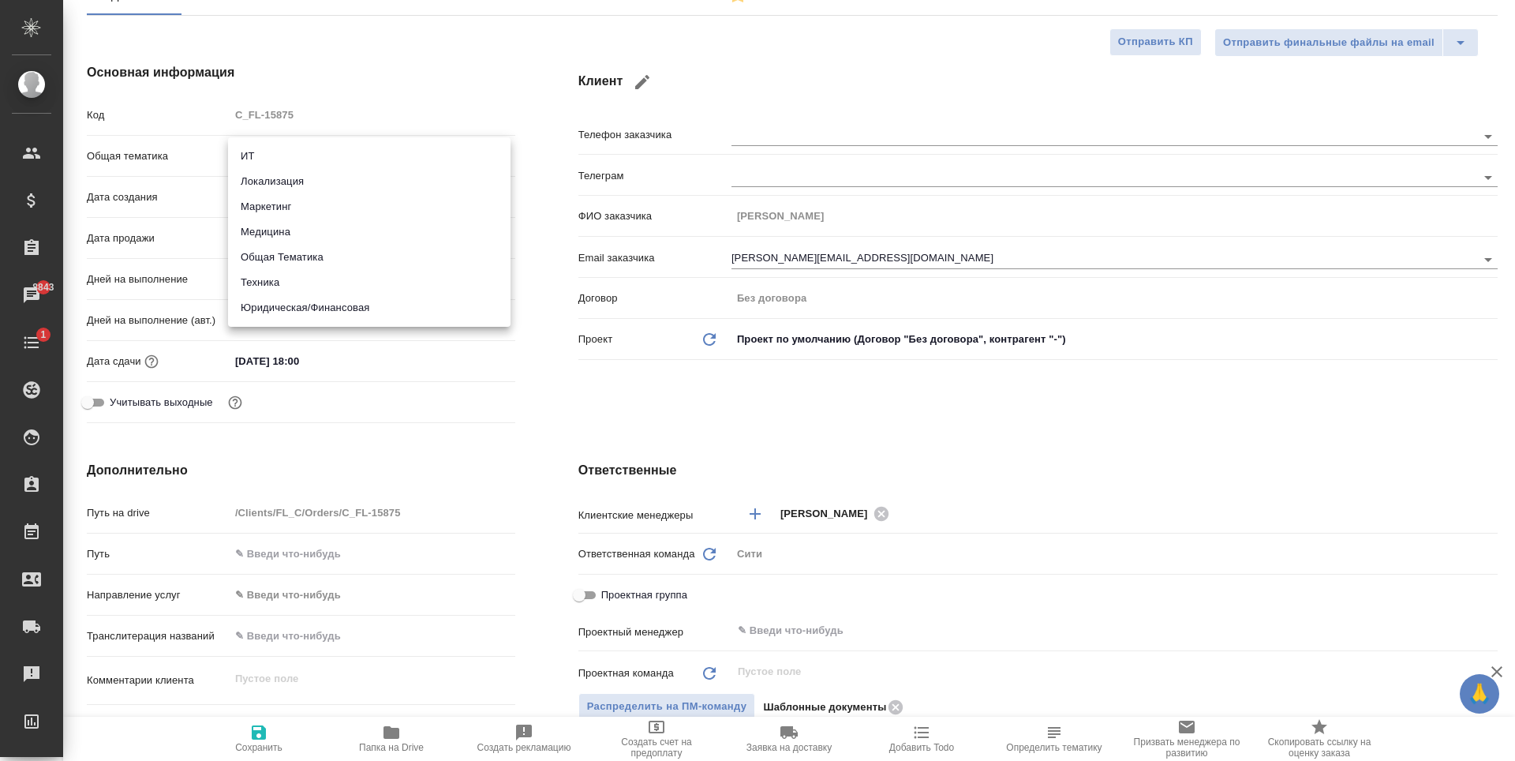
click at [313, 163] on body "🙏 .cls-1 fill:#fff; AWATERA Zaytseva Svetlana Клиенты Спецификации Заказы 8843 …" at bounding box center [757, 380] width 1515 height 761
click at [369, 305] on li "Юридическая/Финансовая" at bounding box center [369, 307] width 282 height 25
type input "yr-fn"
type textarea "x"
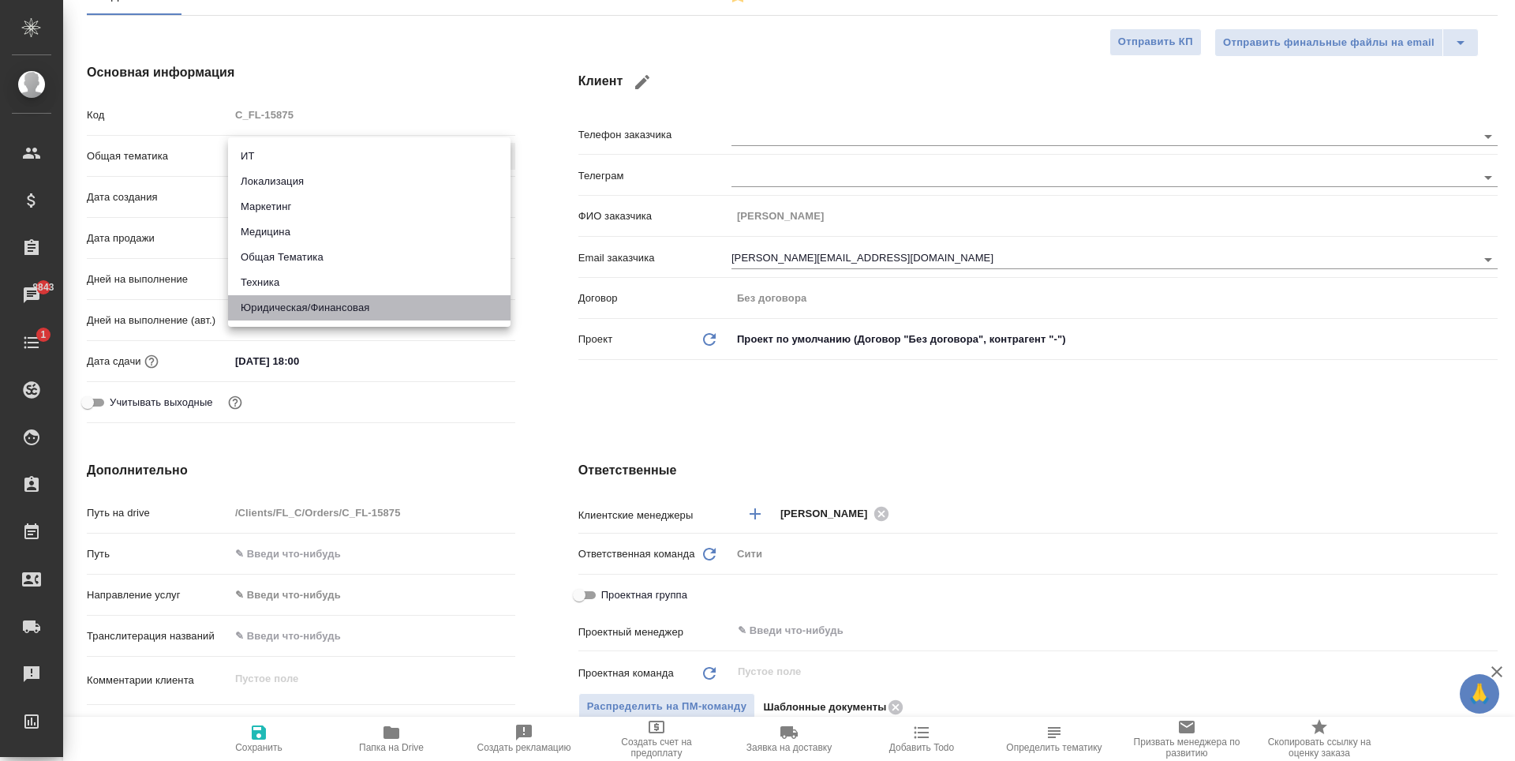
type textarea "x"
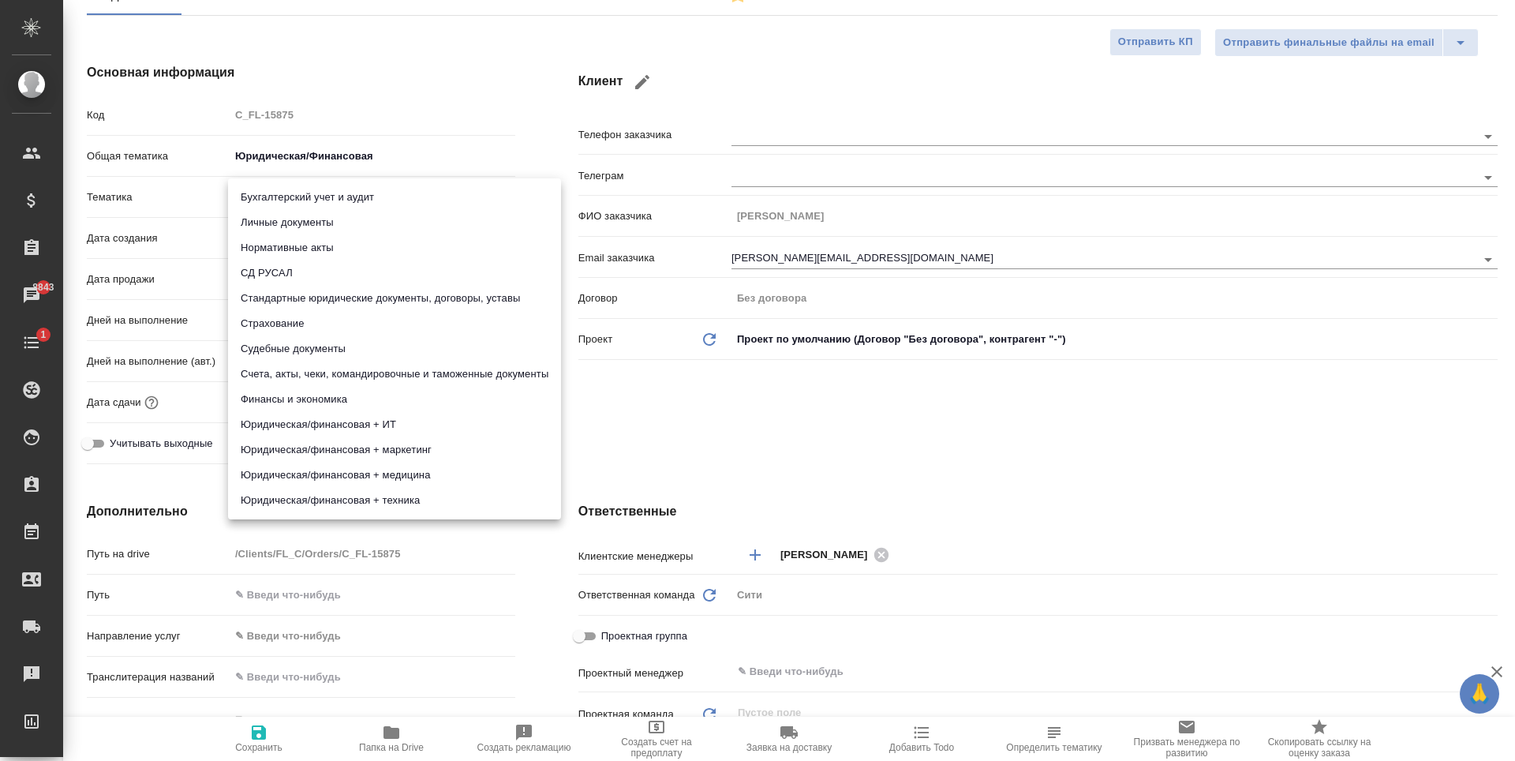
click at [313, 199] on body "🙏 .cls-1 fill:#fff; AWATERA Zaytseva Svetlana Клиенты Спецификации Заказы 8843 …" at bounding box center [757, 380] width 1515 height 761
click at [335, 230] on li "Личные документы" at bounding box center [394, 222] width 333 height 25
type textarea "x"
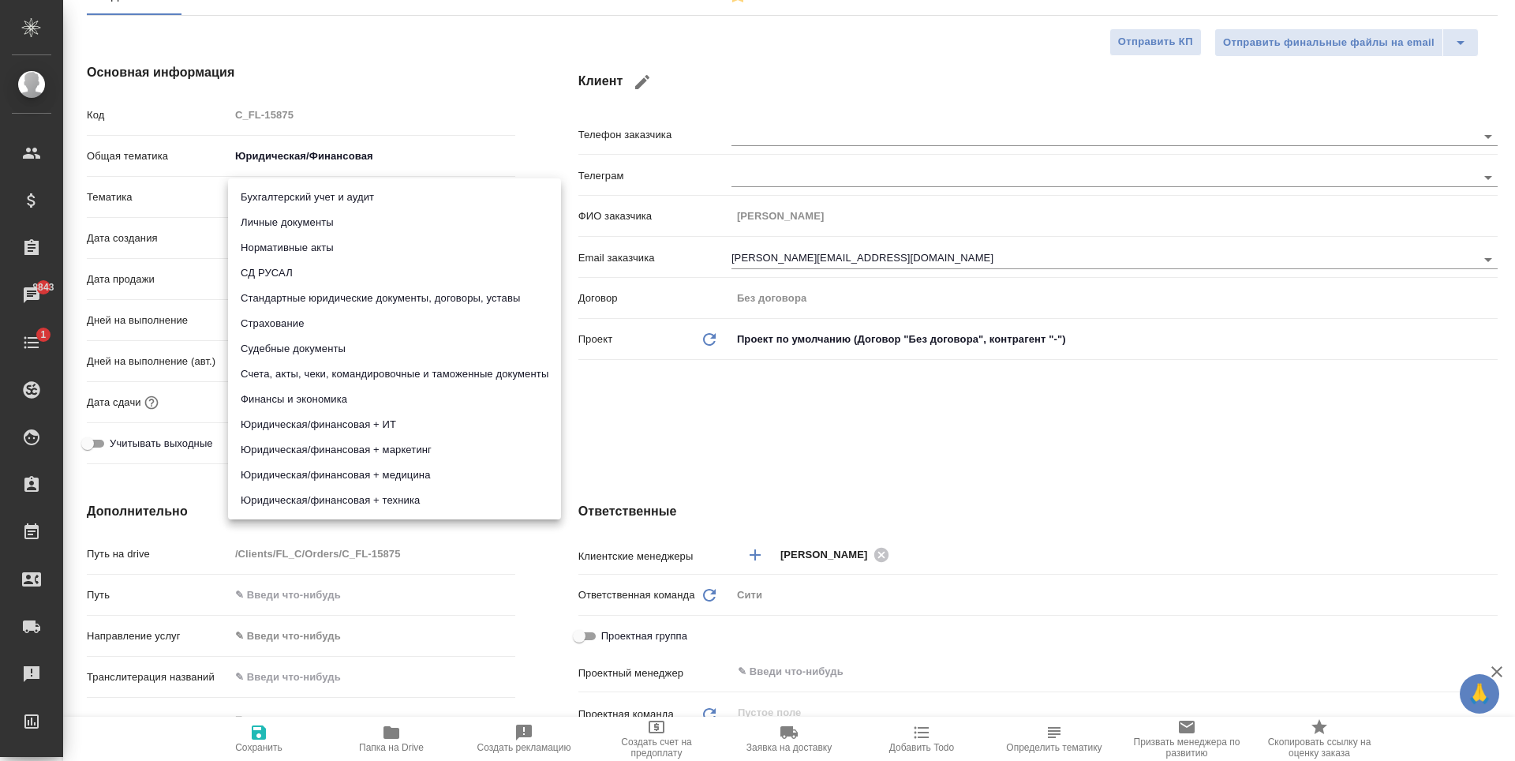
type input "5a8b8b956a9677013d343cfe"
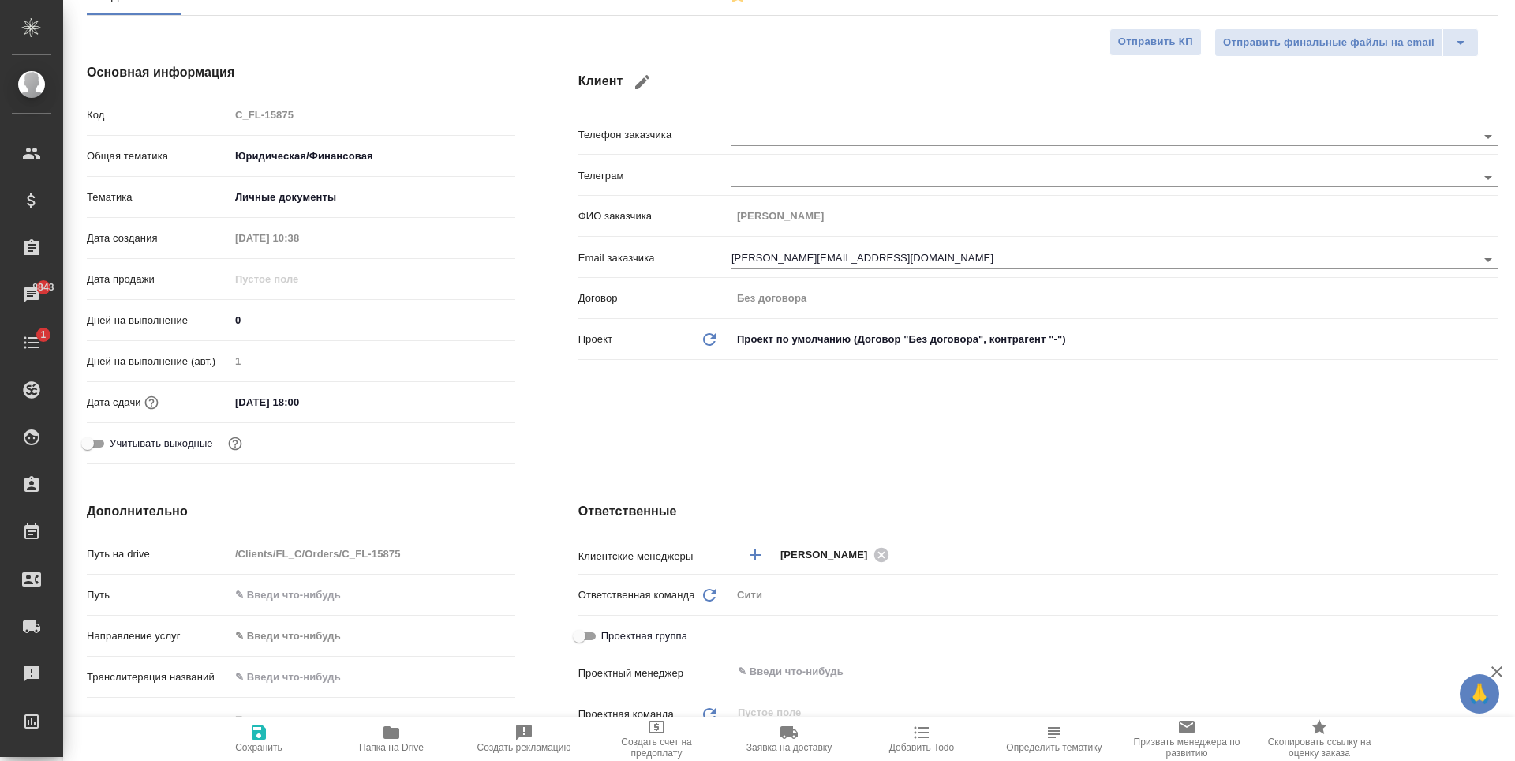
click at [253, 731] on icon "button" at bounding box center [259, 732] width 14 height 14
type textarea "x"
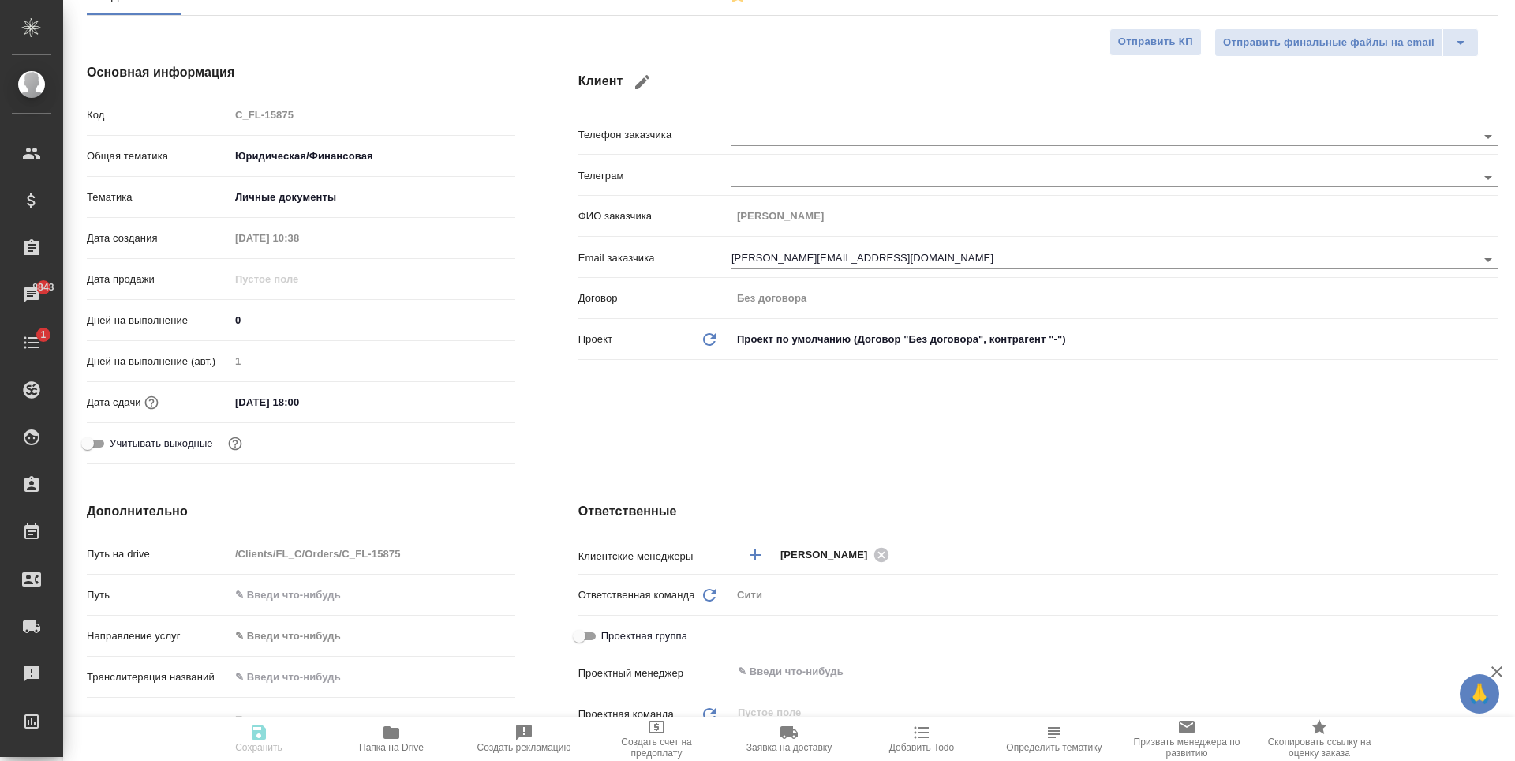
type textarea "x"
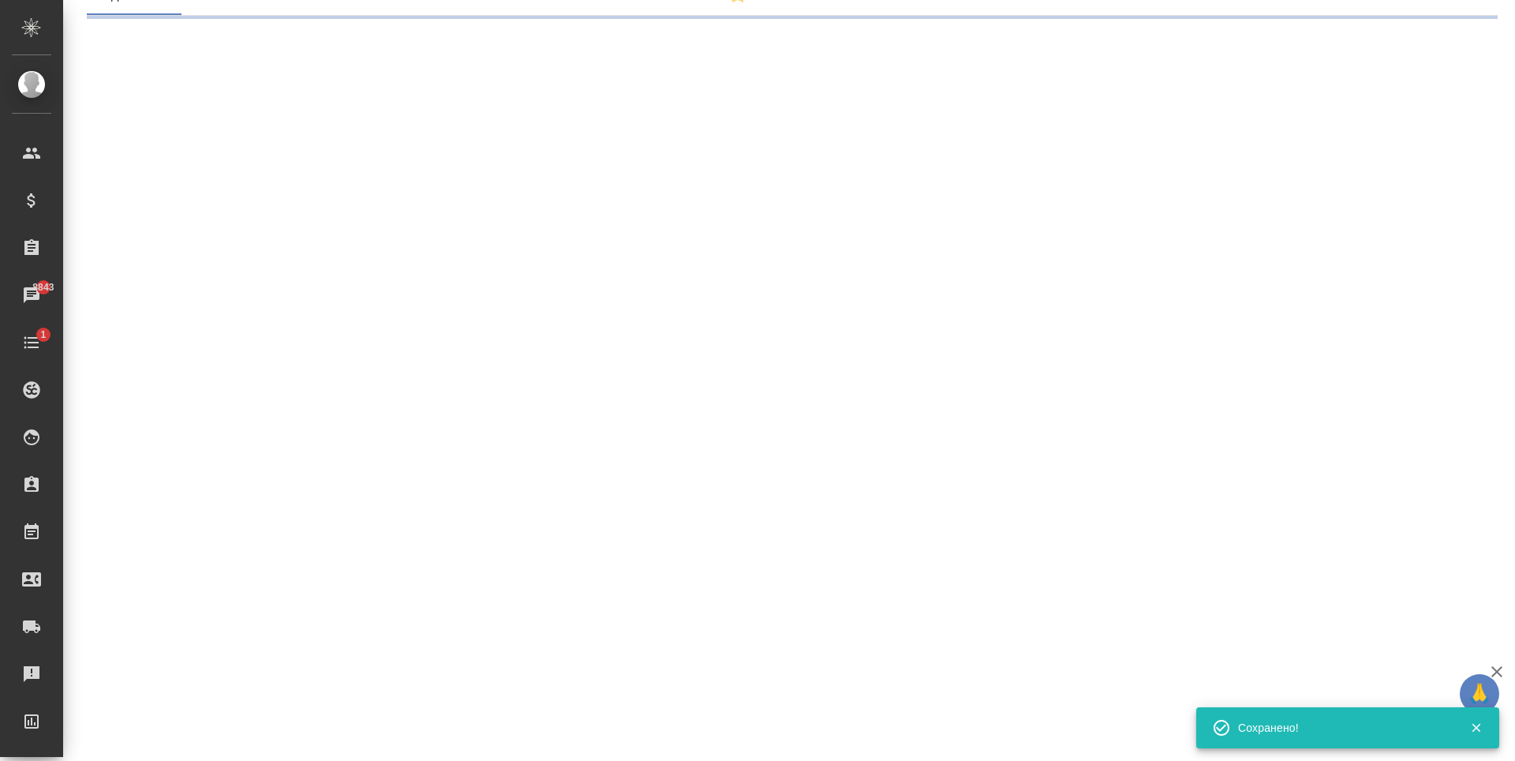
select select "RU"
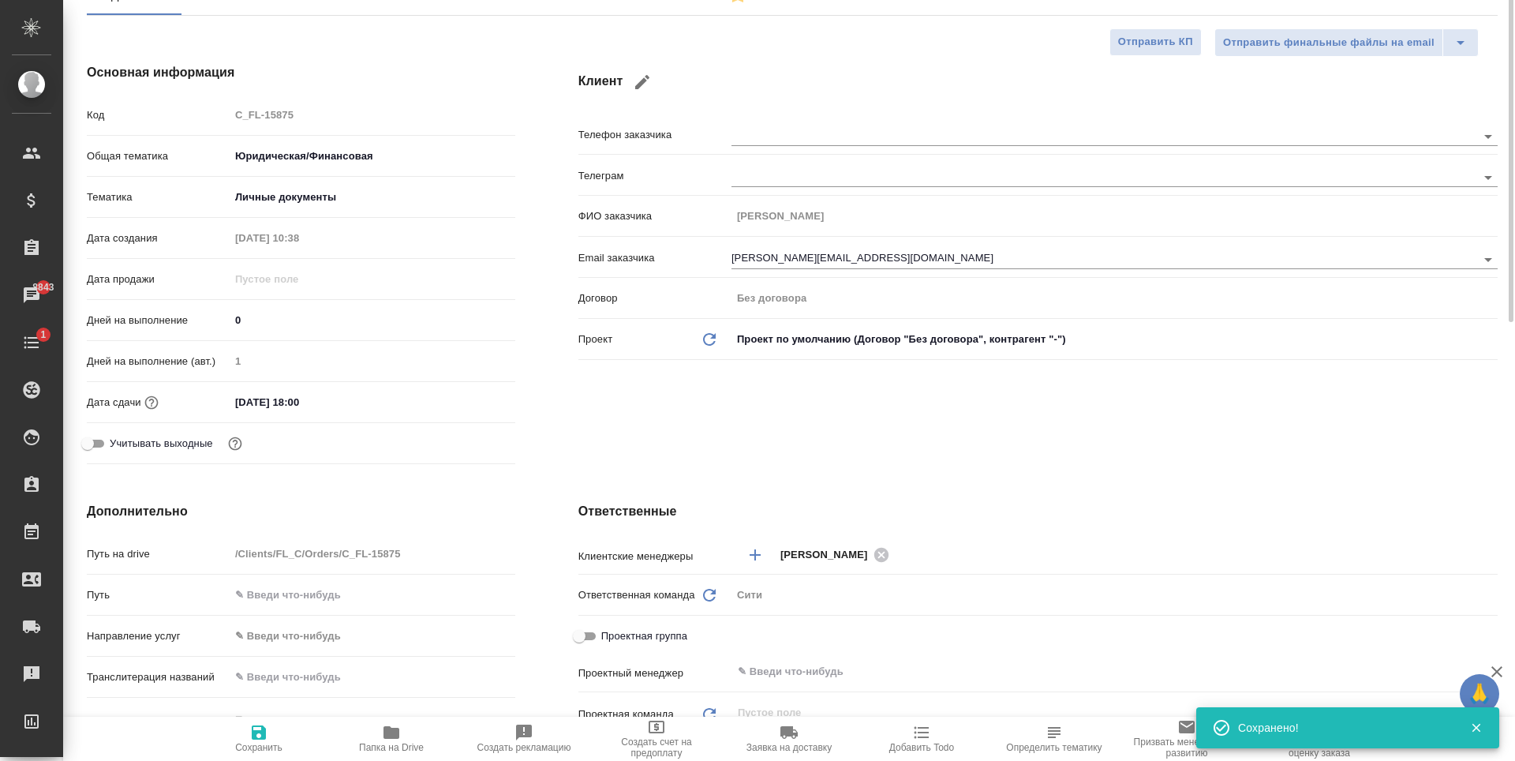
type textarea "x"
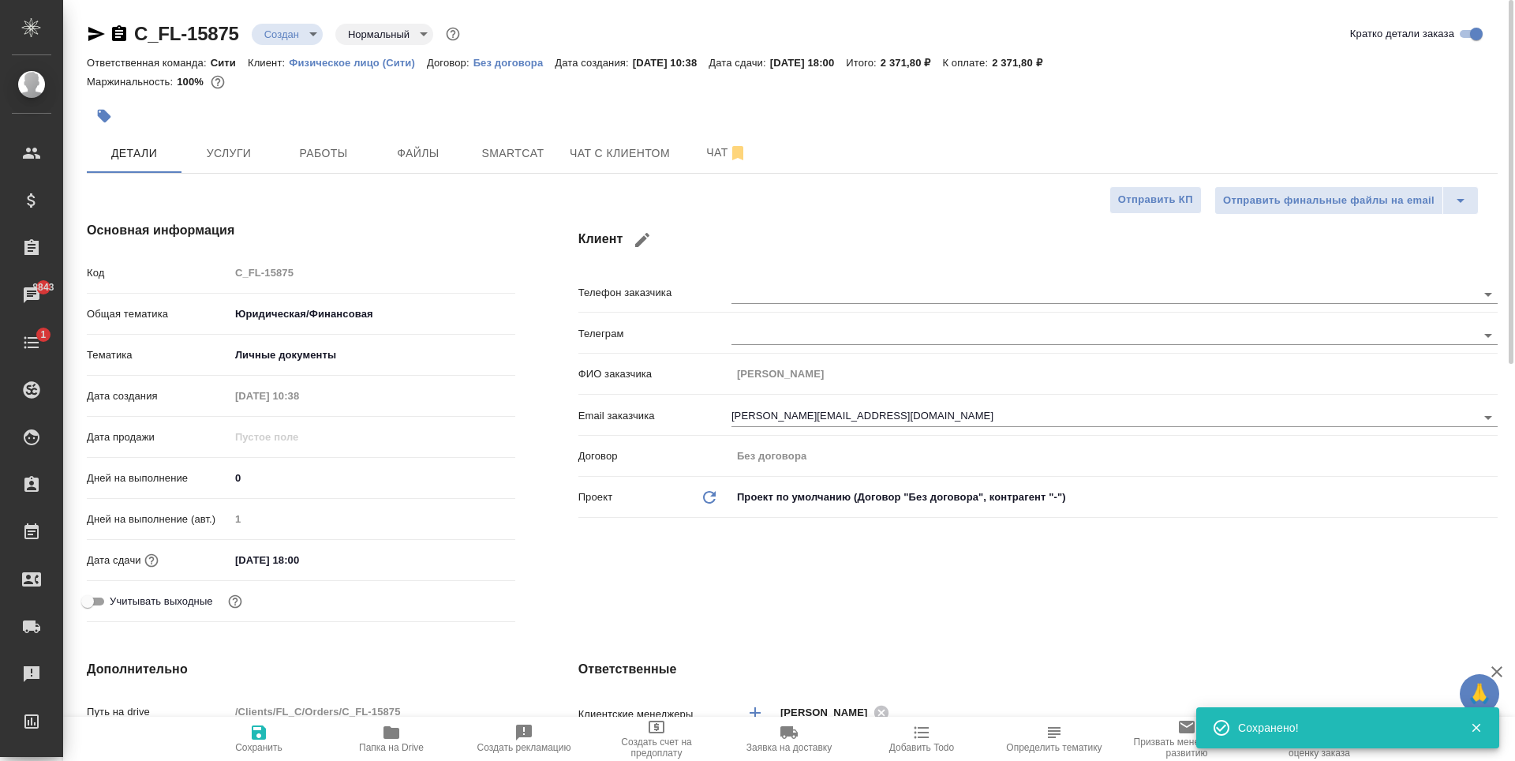
click at [289, 31] on body "🙏 .cls-1 fill:#fff; AWATERA Zaytseva Svetlana Клиенты Спецификации Заказы 8843 …" at bounding box center [757, 380] width 1515 height 761
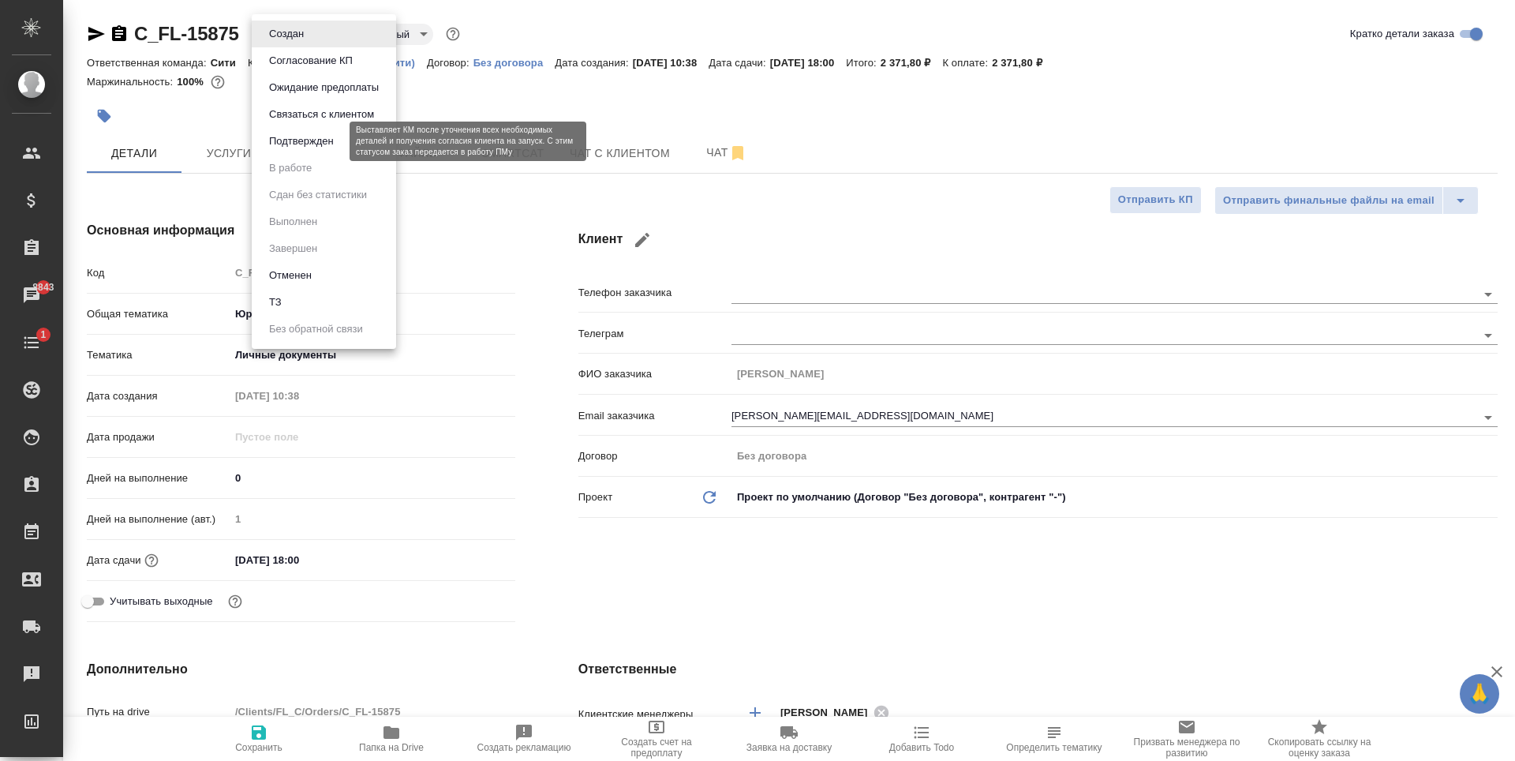
click at [331, 149] on button "Подтвержден" at bounding box center [301, 141] width 74 height 17
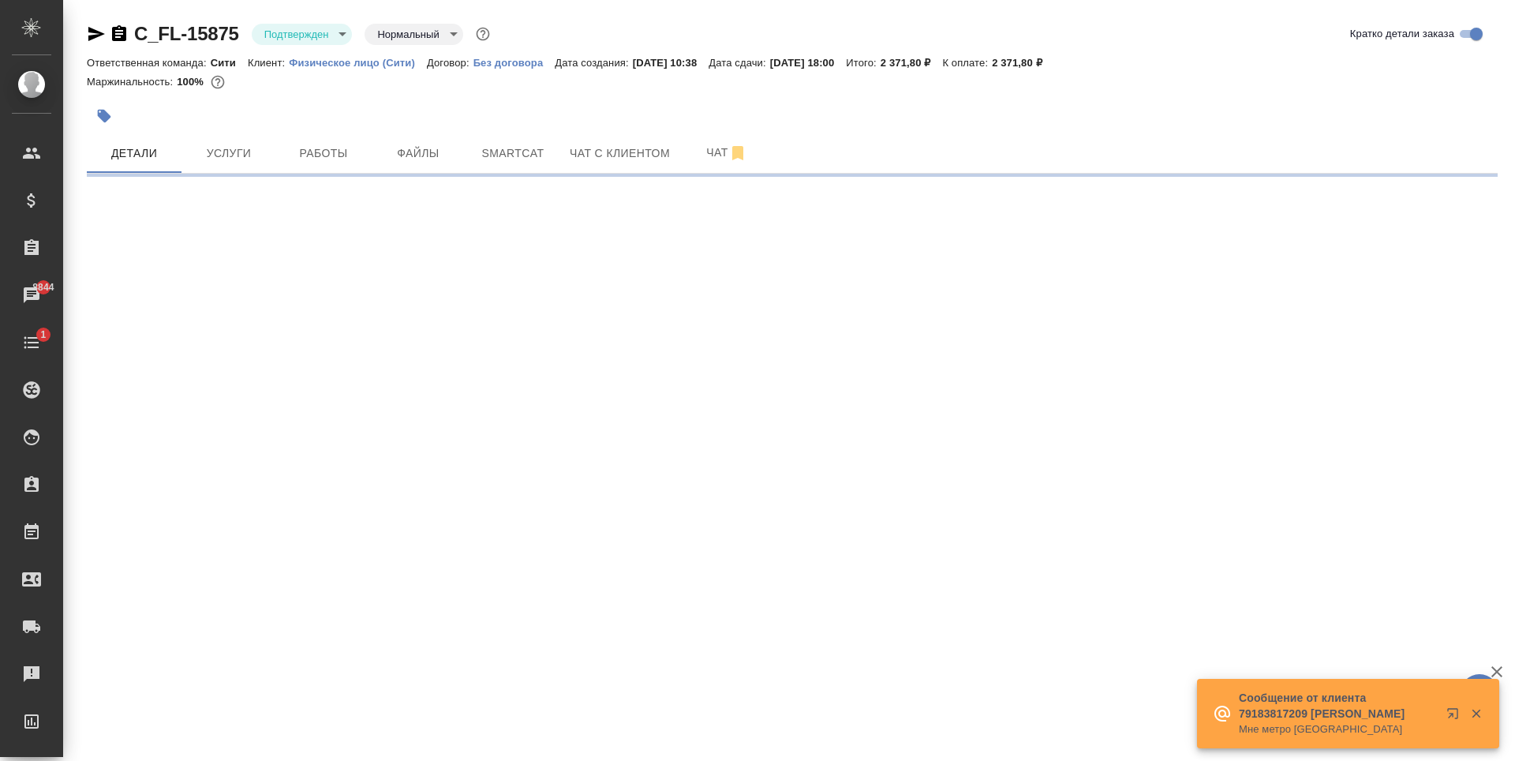
select select "RU"
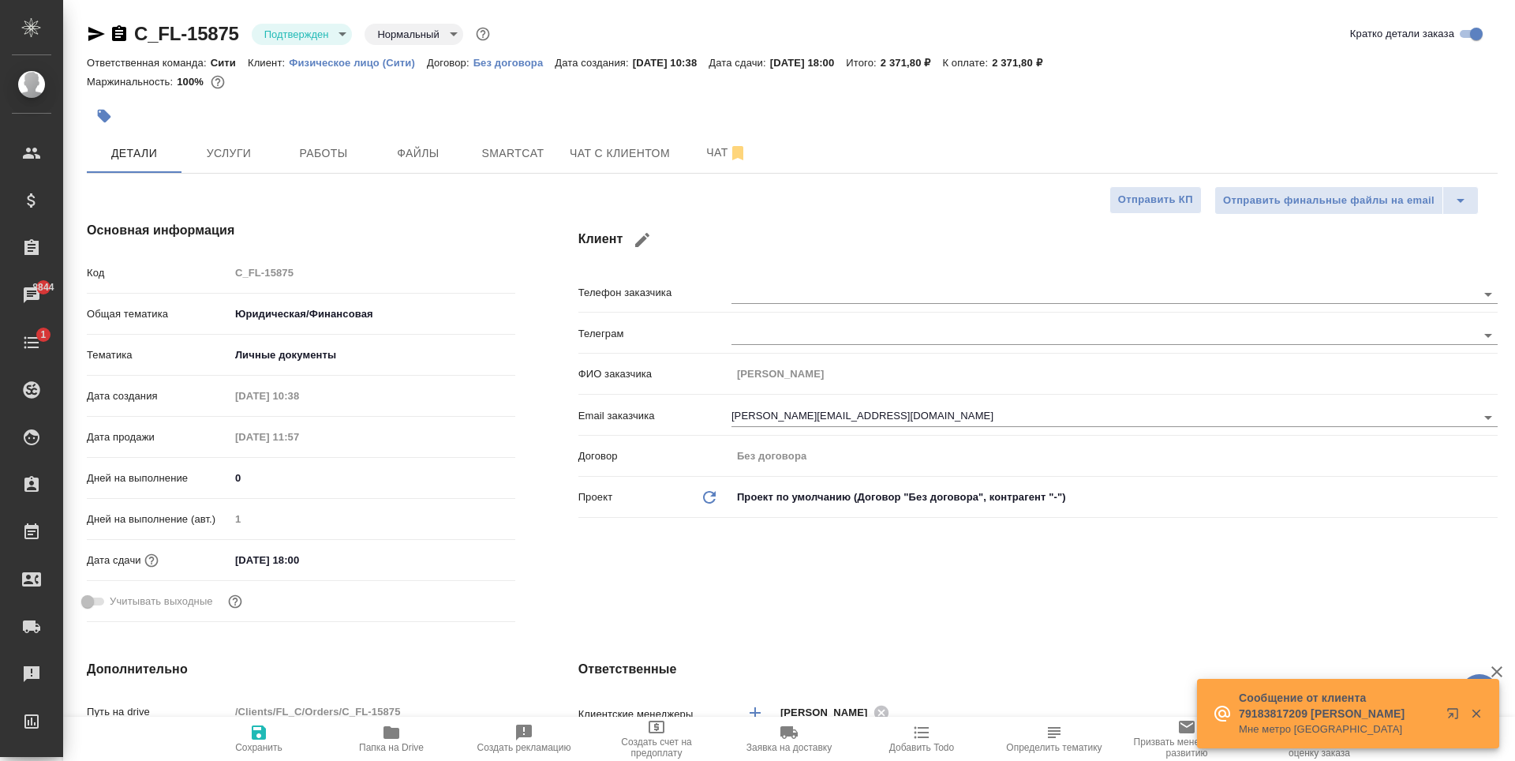
type textarea "x"
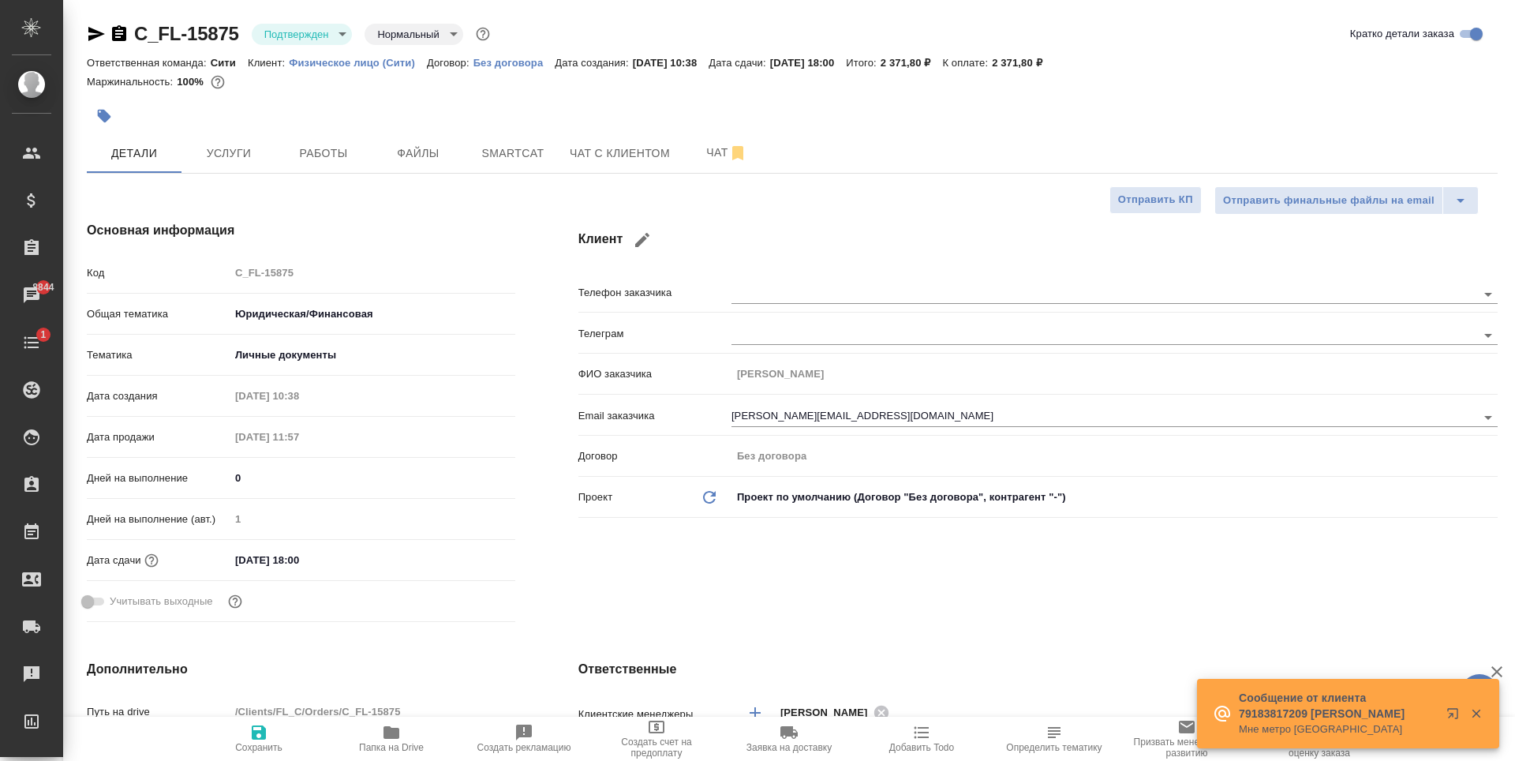
type textarea "x"
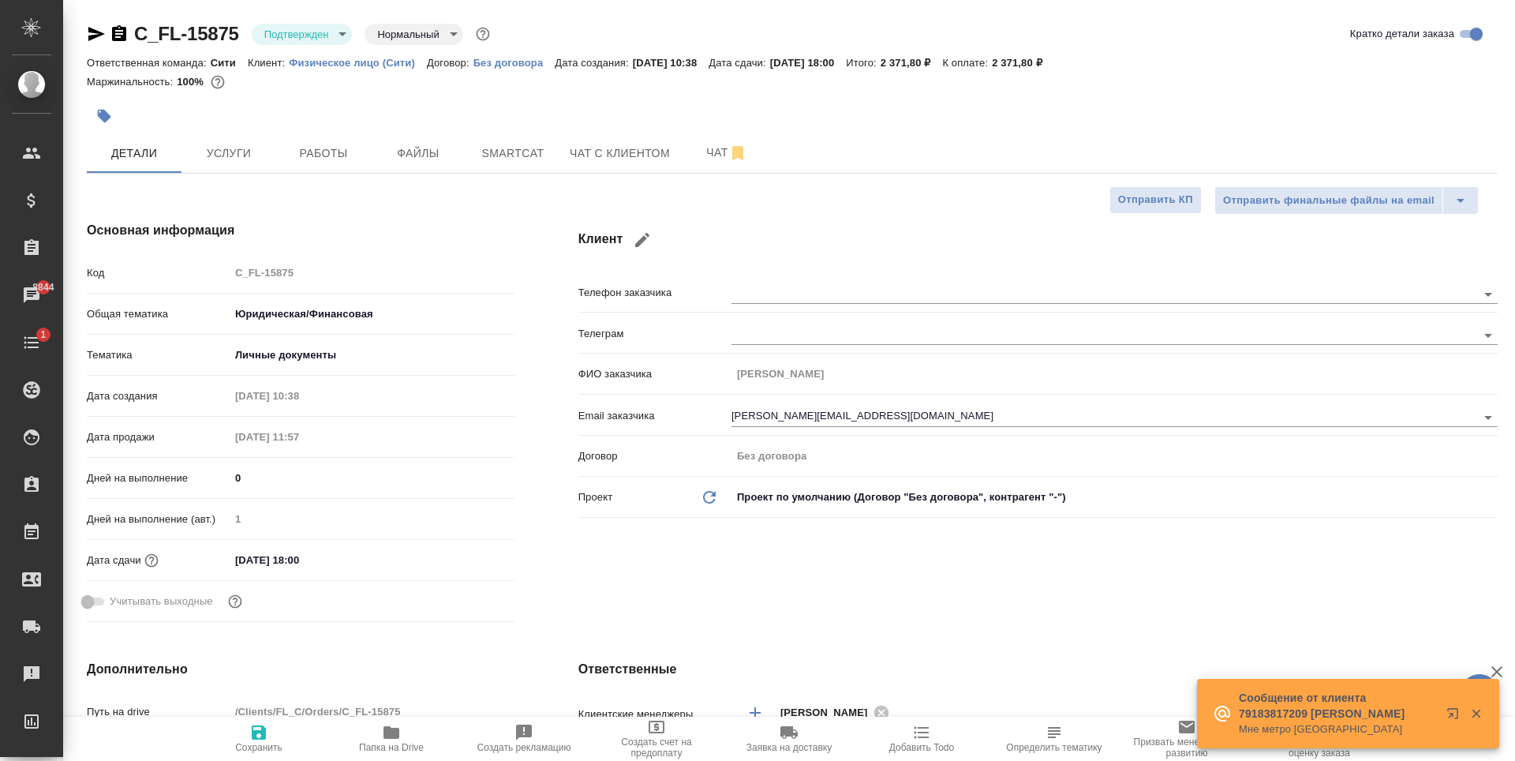
type textarea "x"
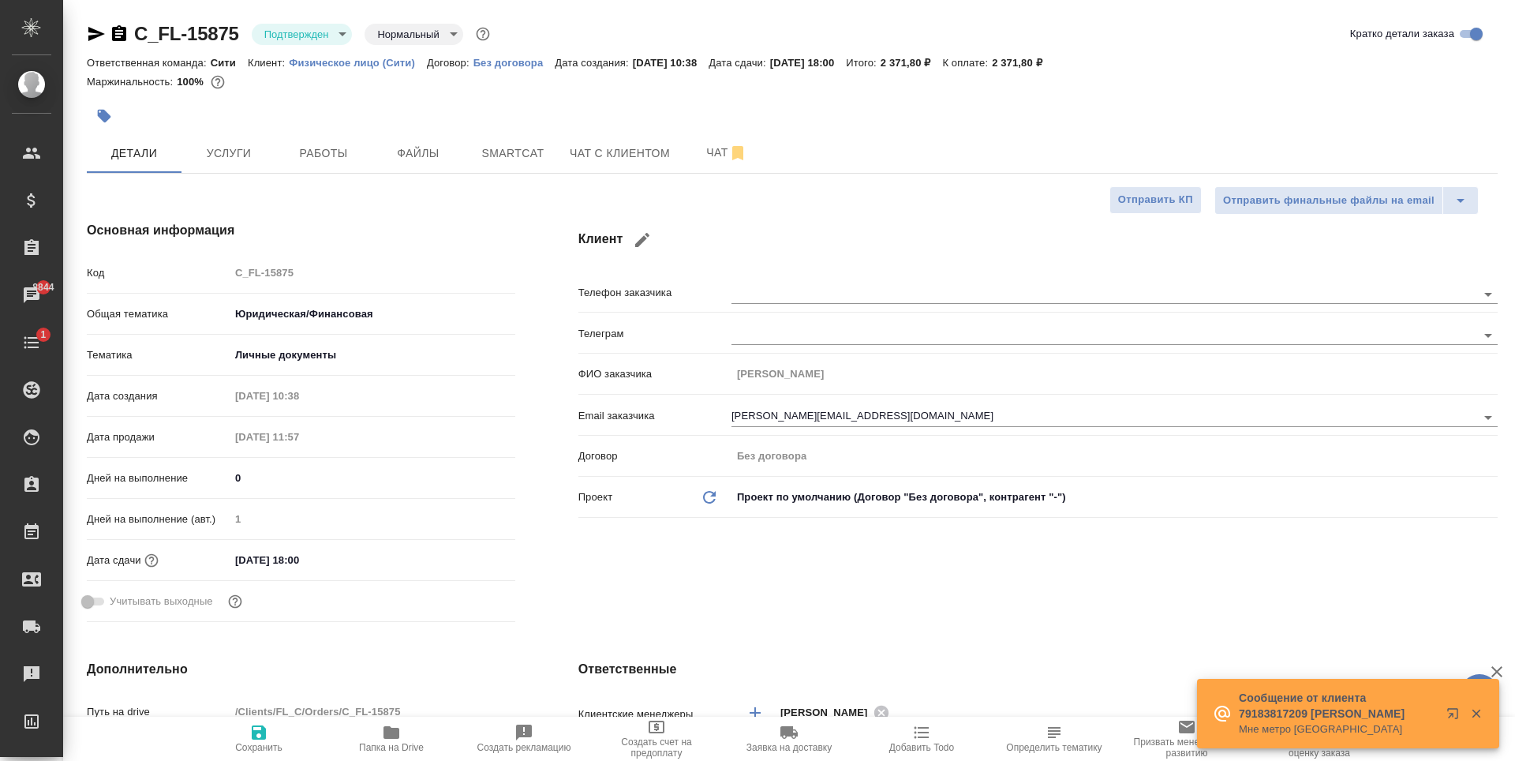
type textarea "x"
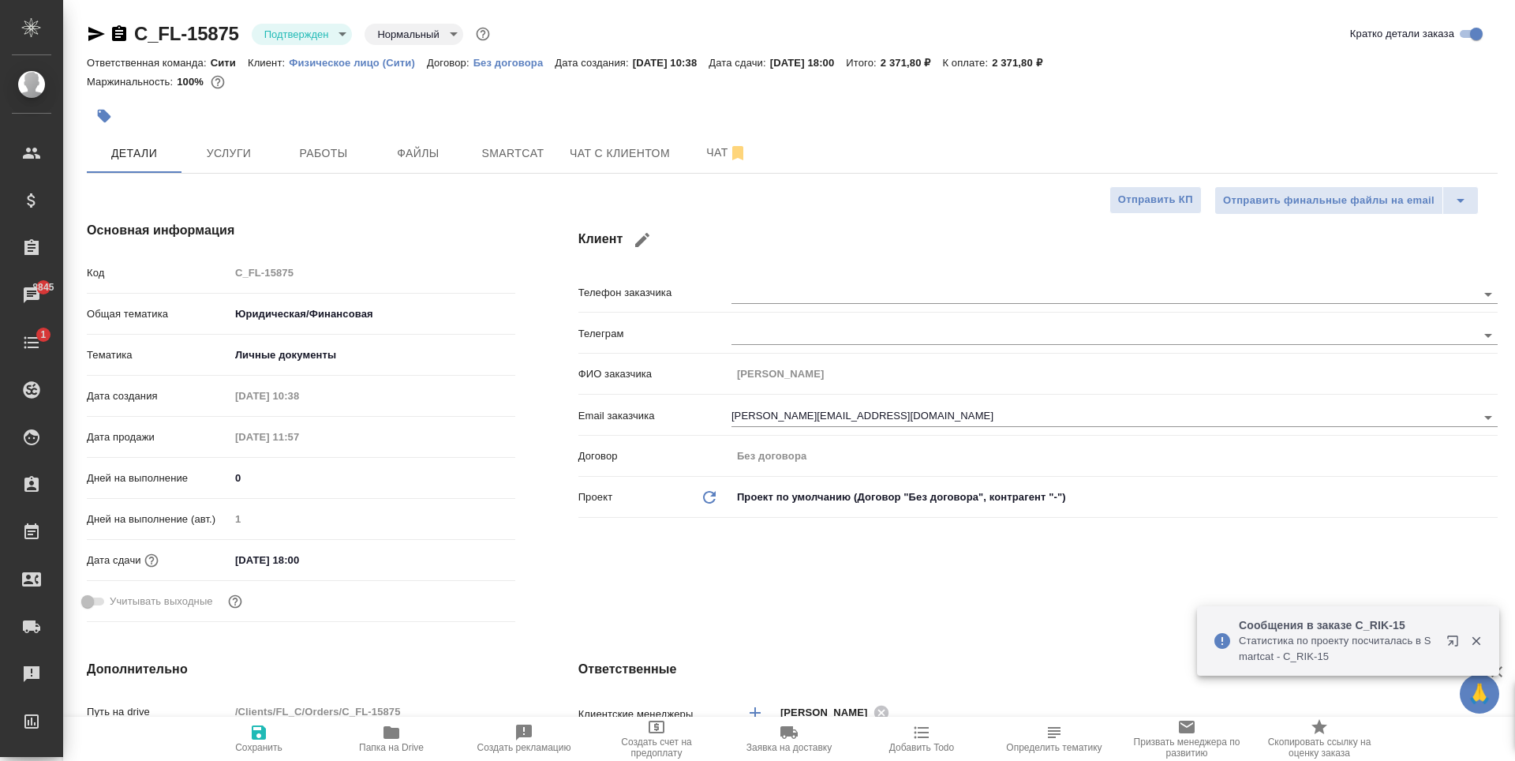
type textarea "x"
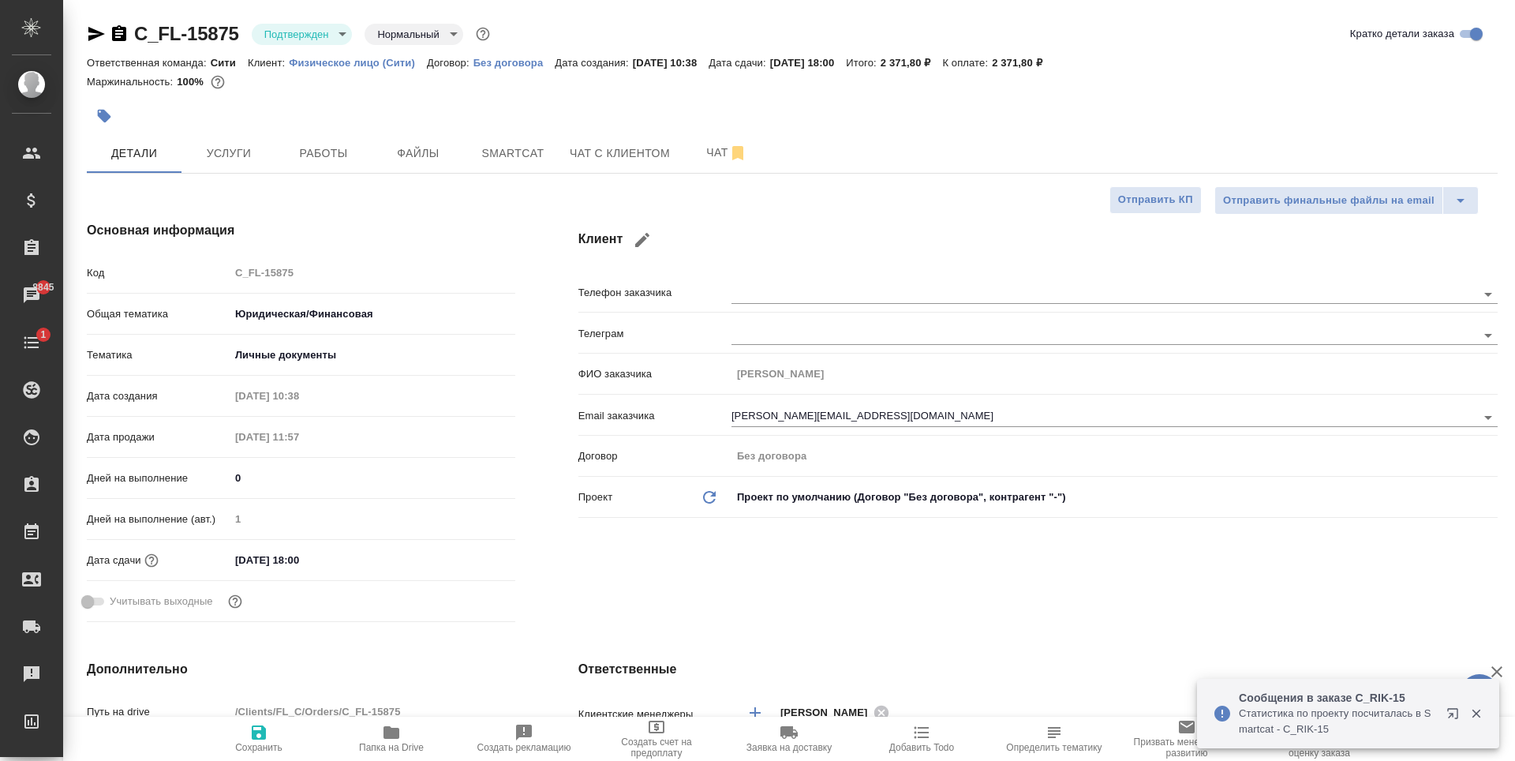
type textarea "x"
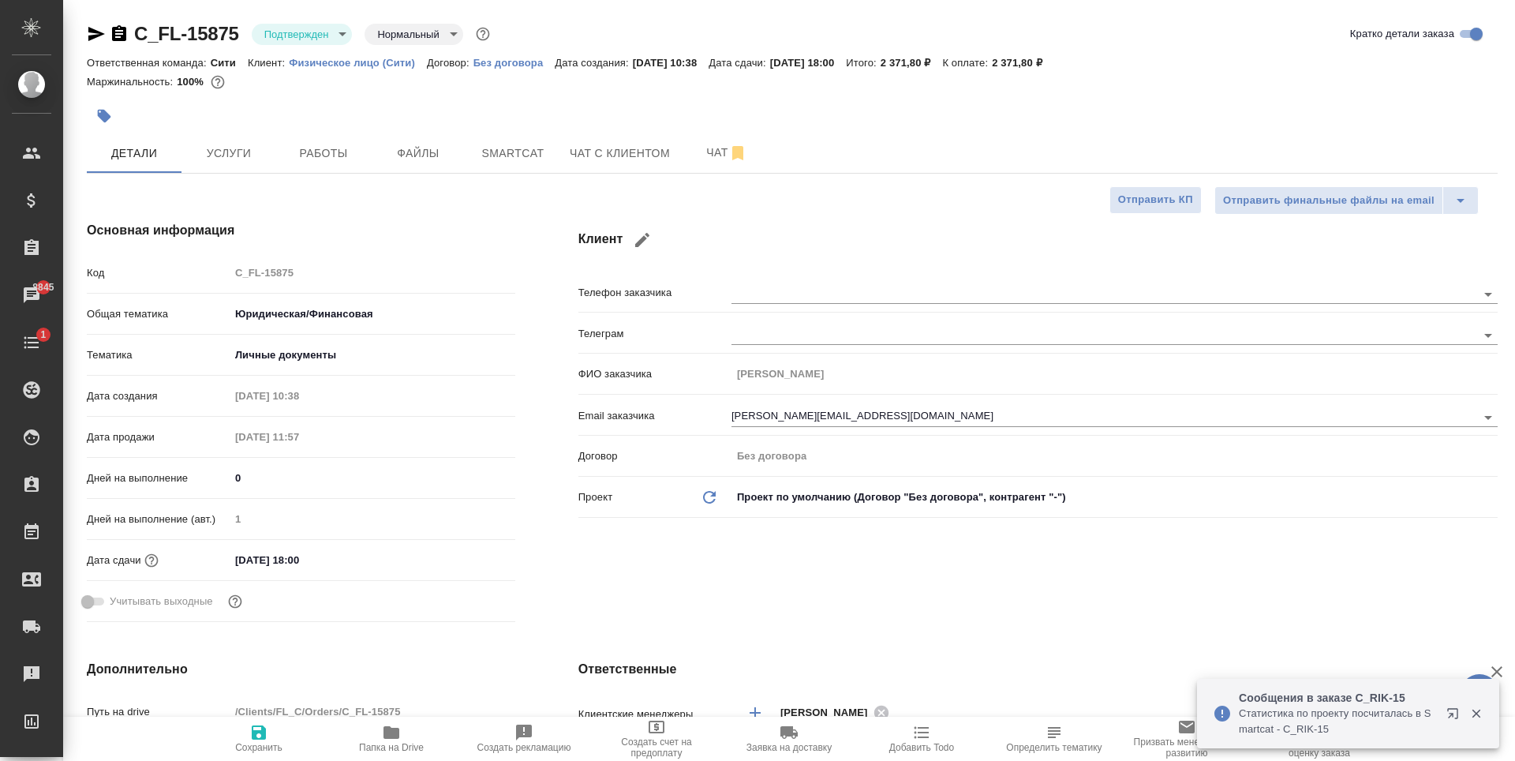
type textarea "x"
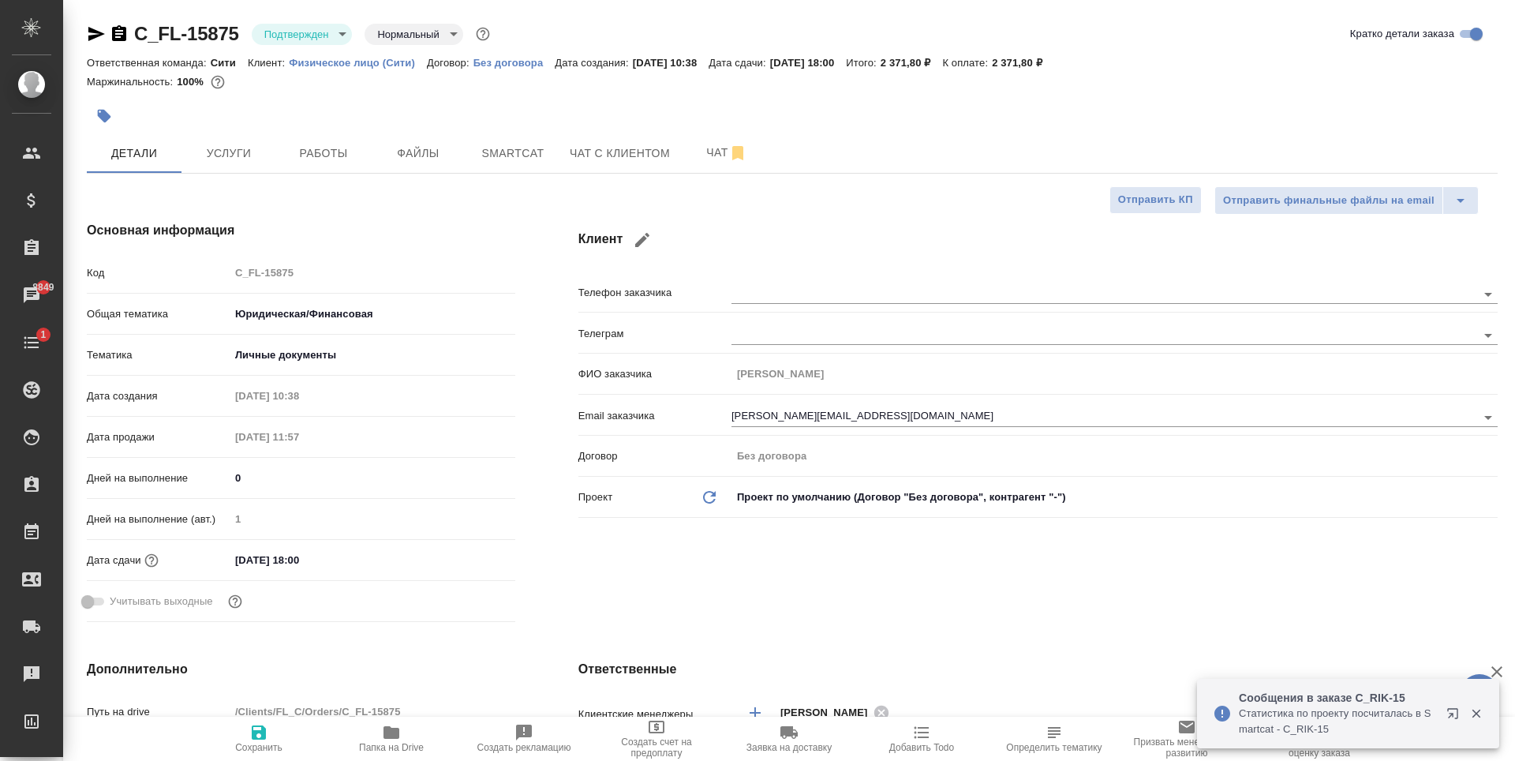
type textarea "x"
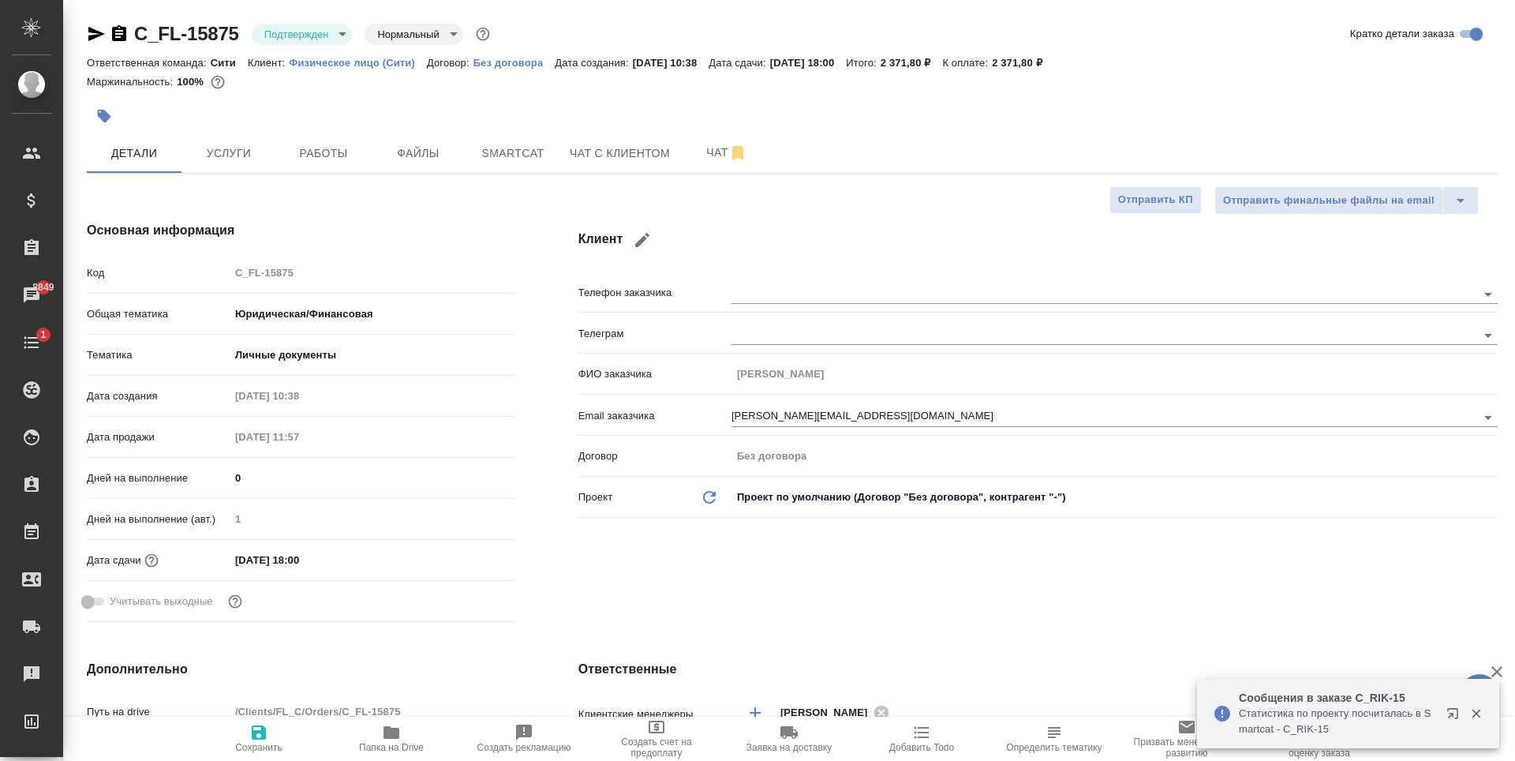
type textarea "x"
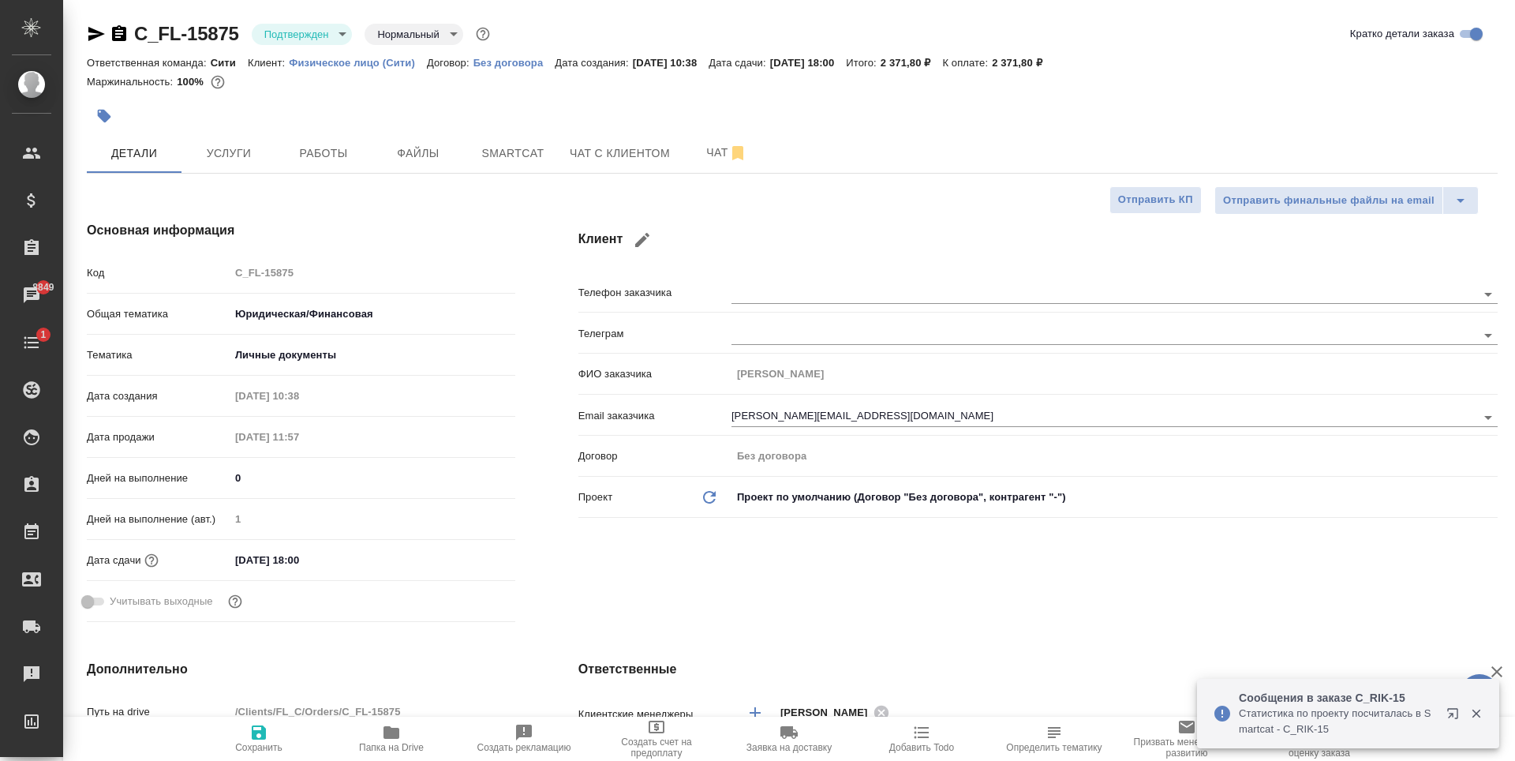
type textarea "x"
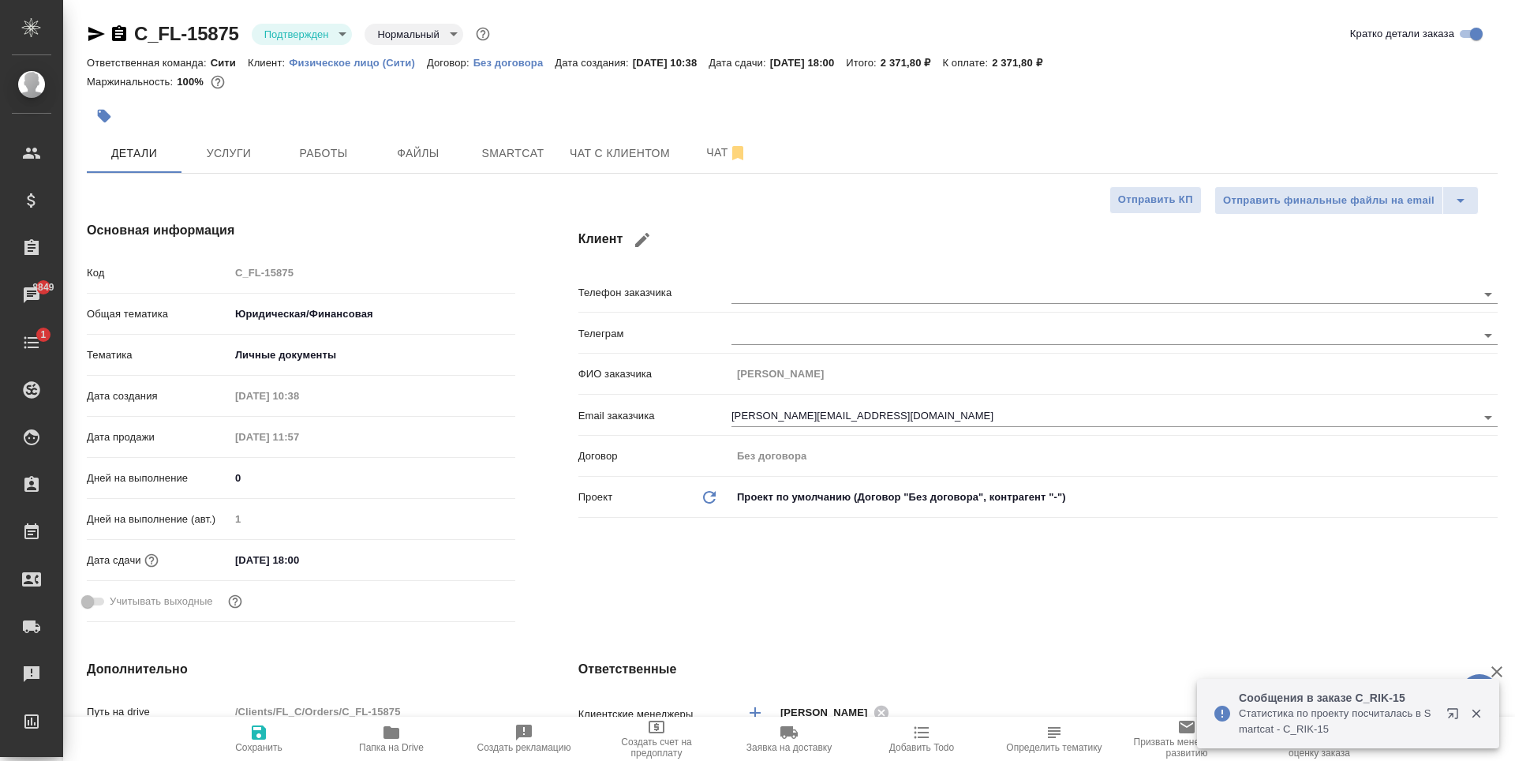
type textarea "x"
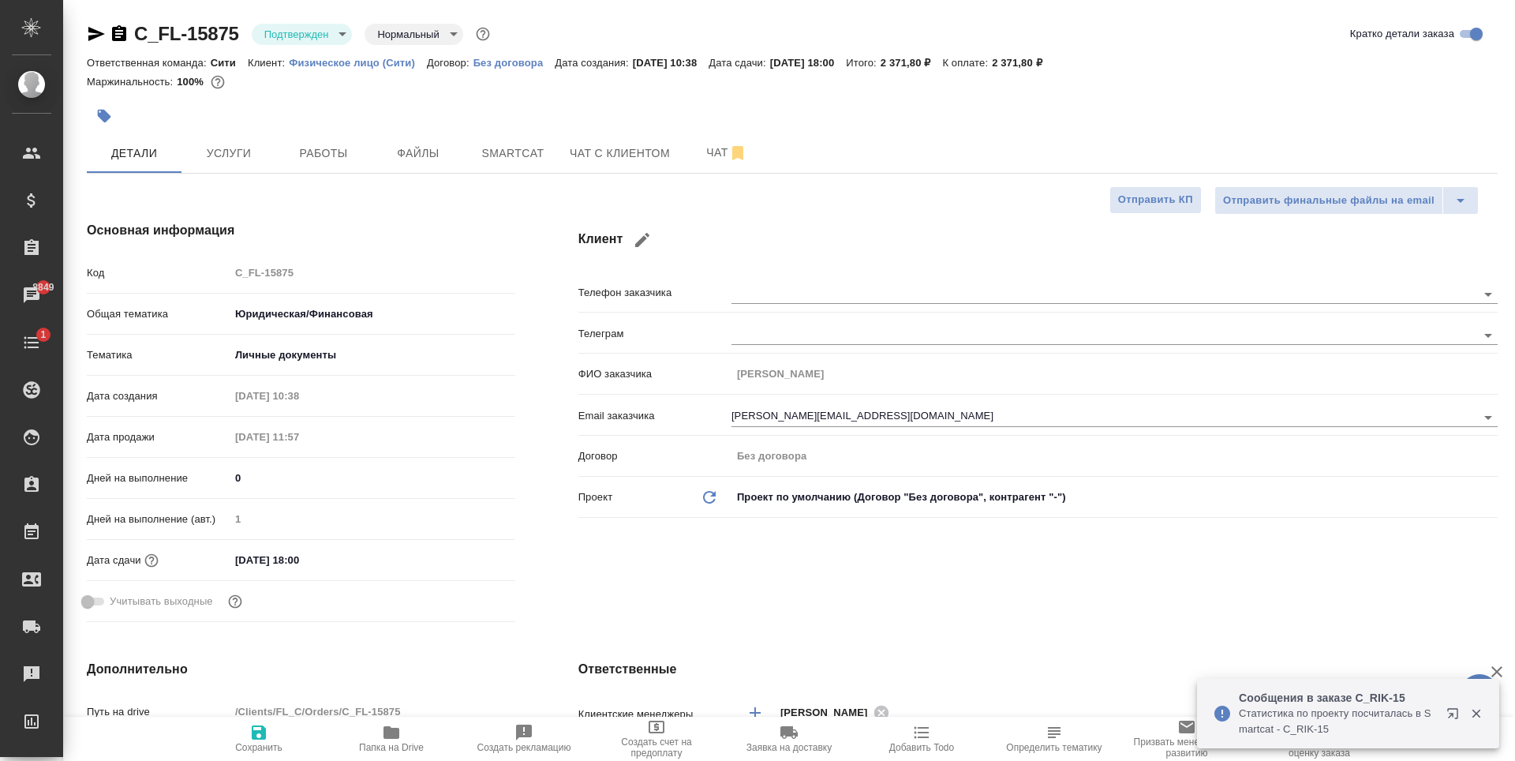
type textarea "x"
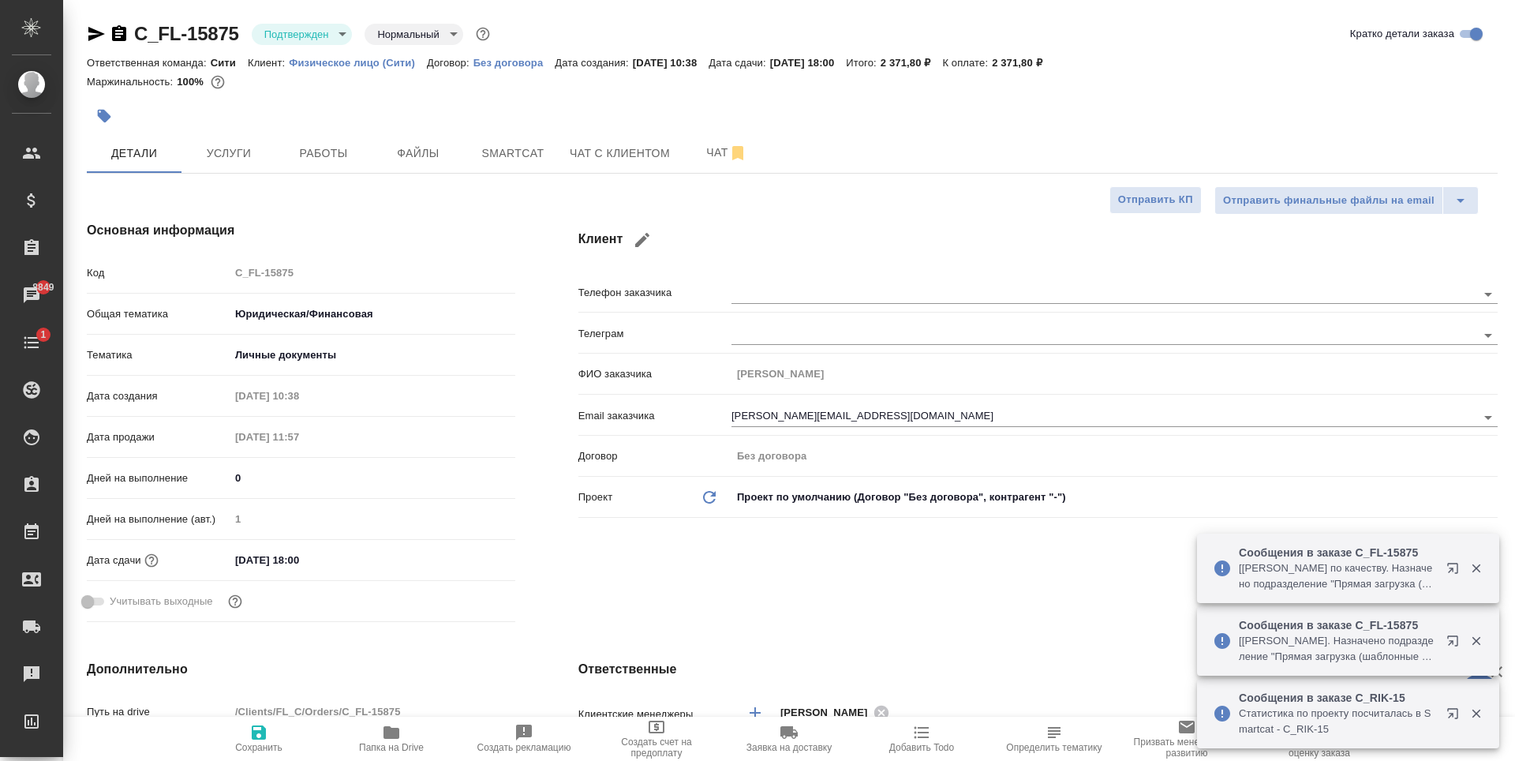
type textarea "x"
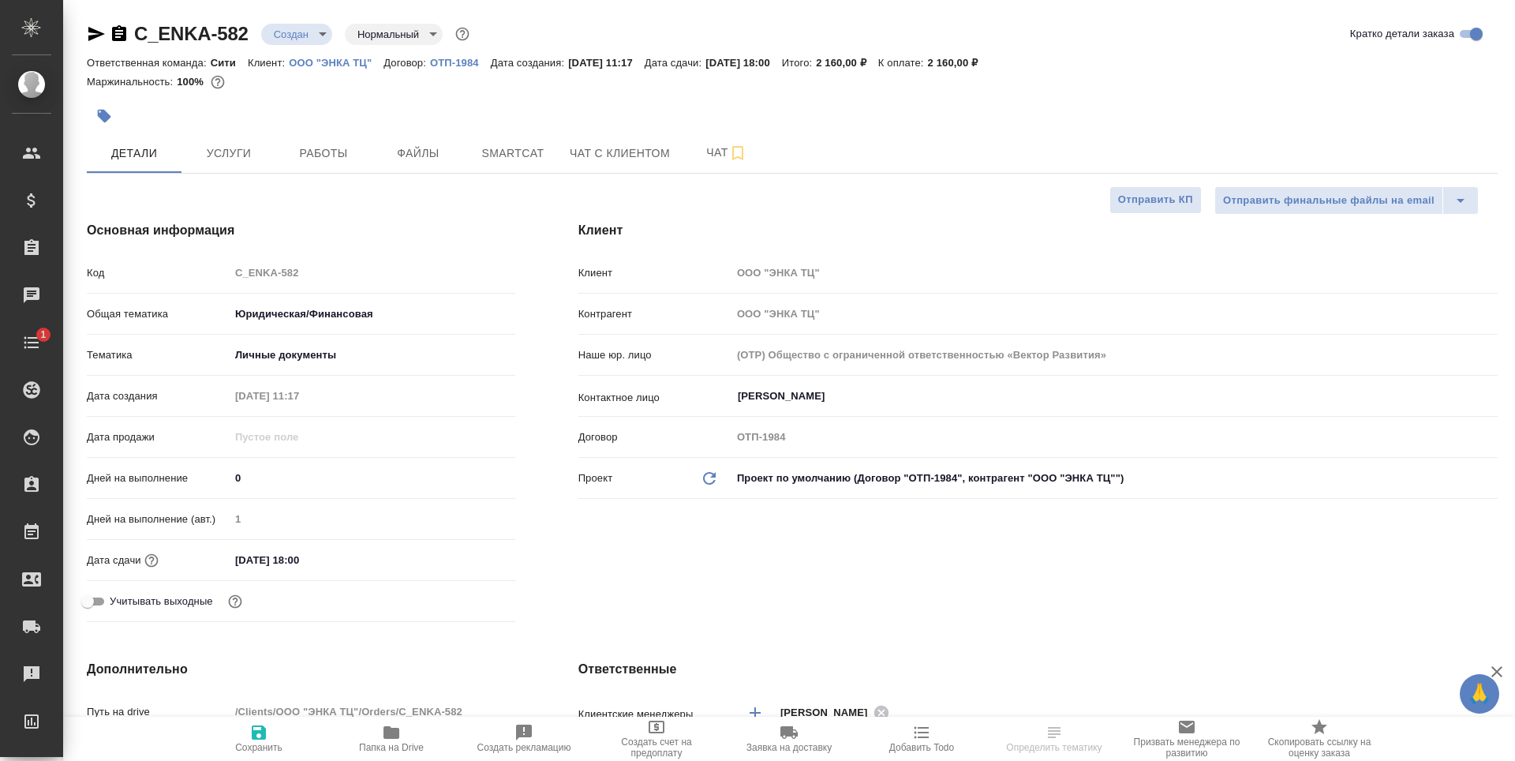
select select "RU"
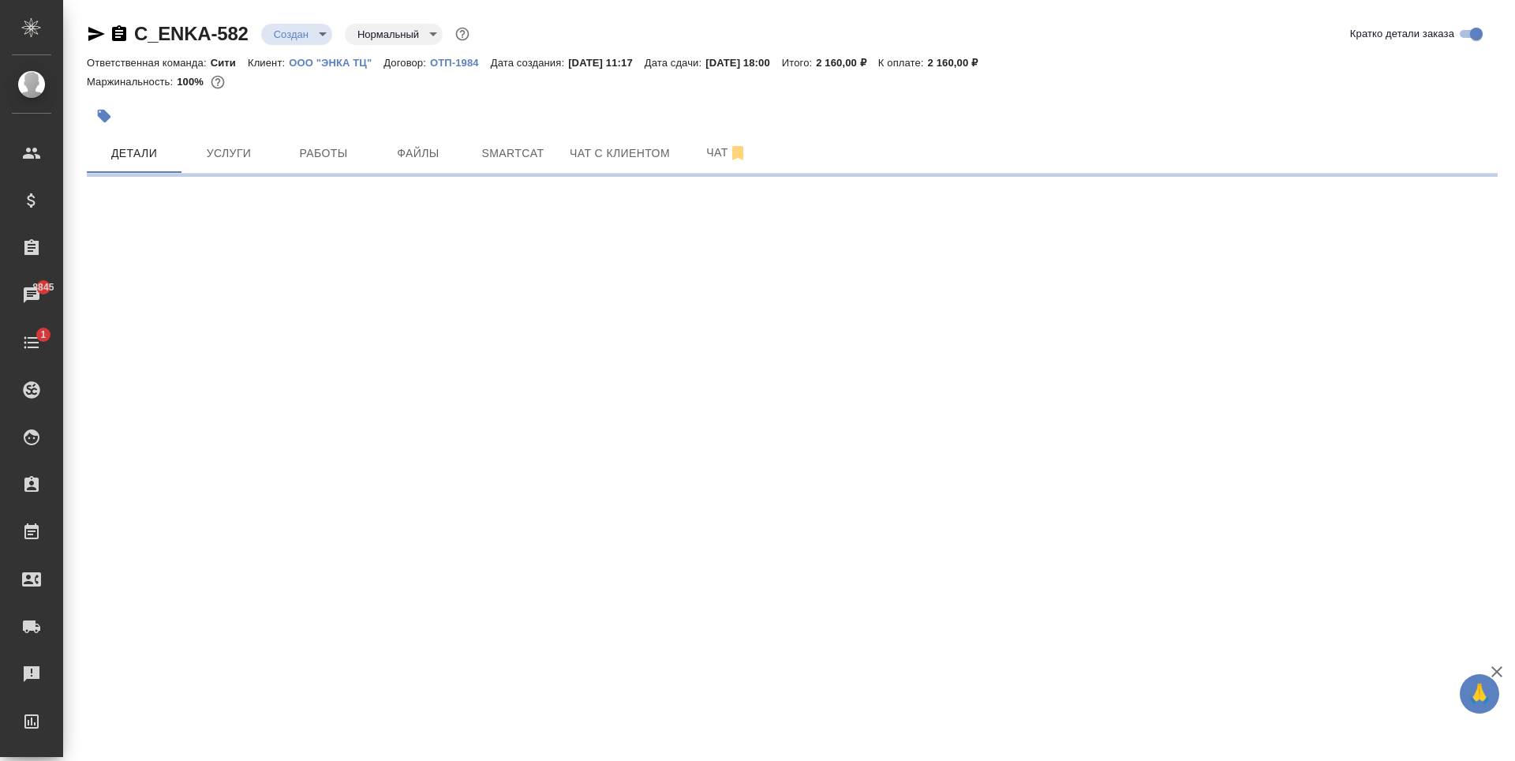
select select "RU"
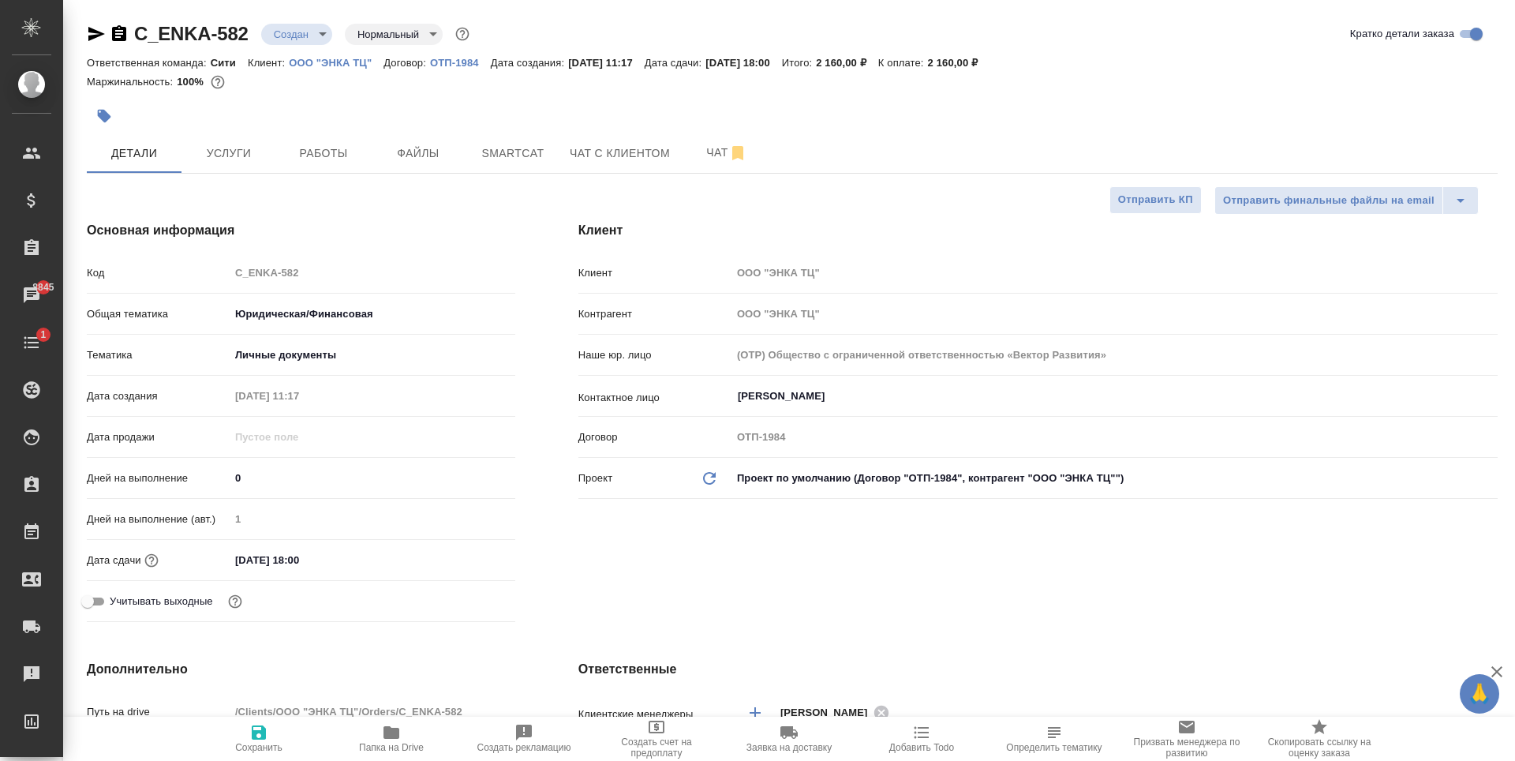
type textarea "x"
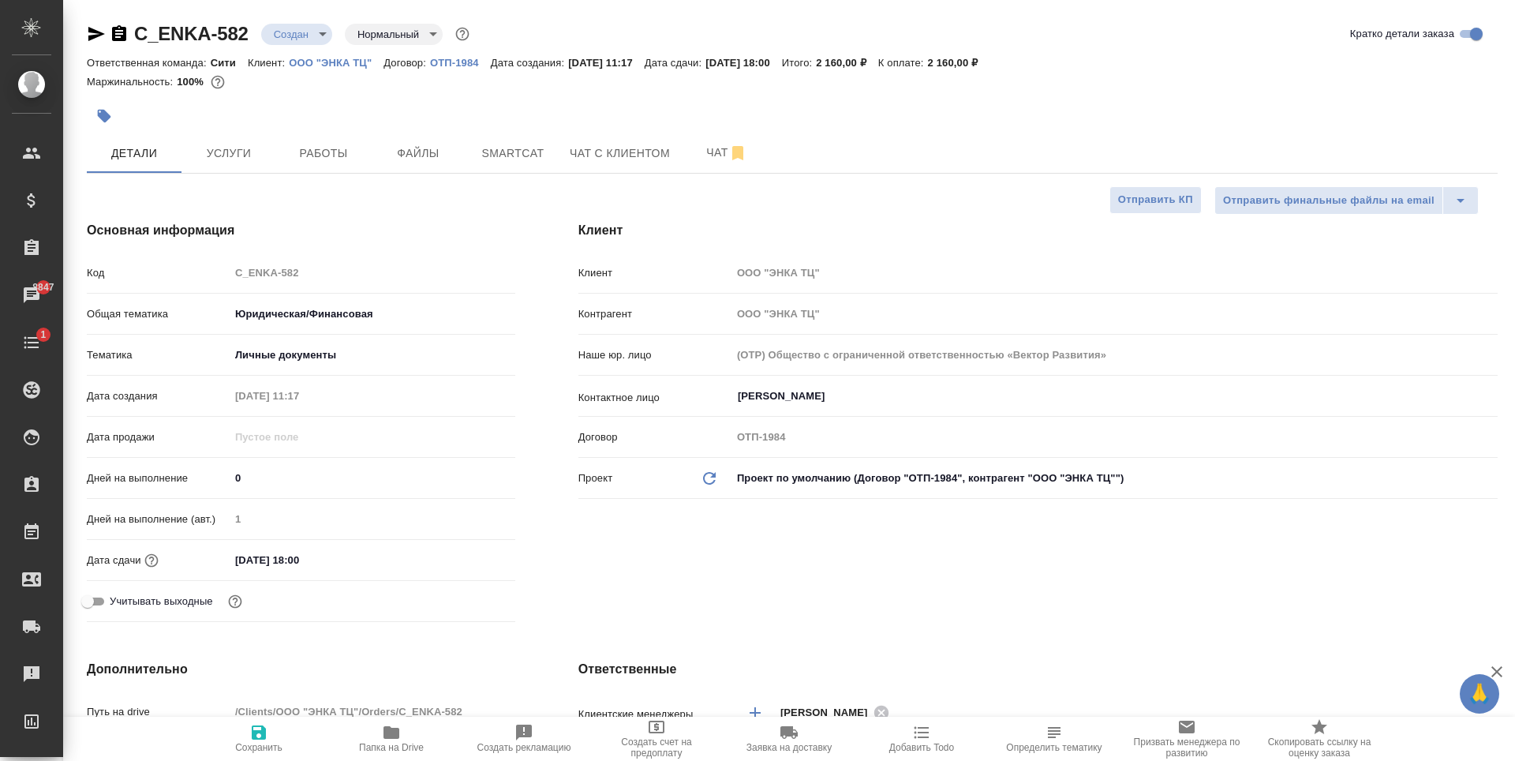
type textarea "x"
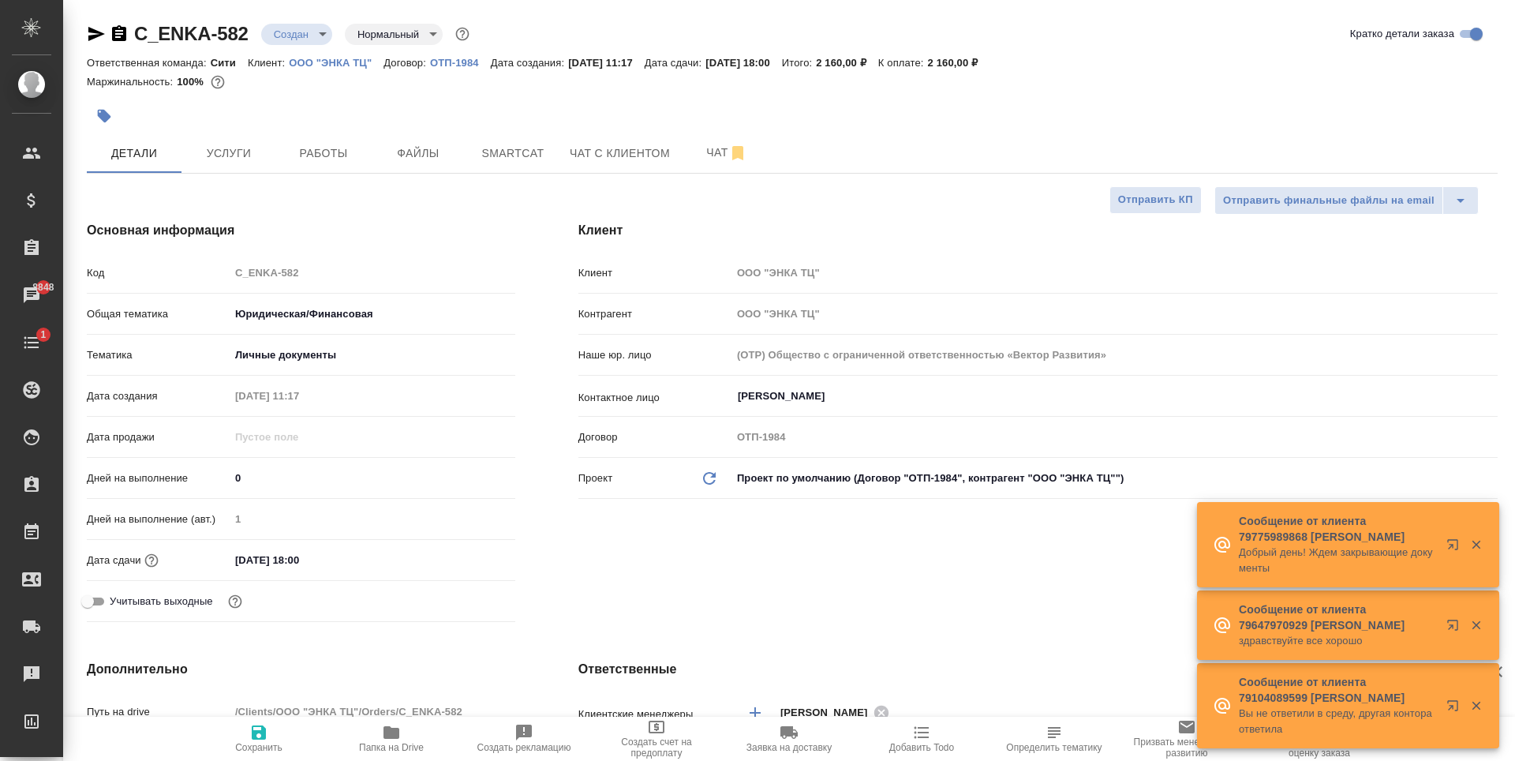
type textarea "x"
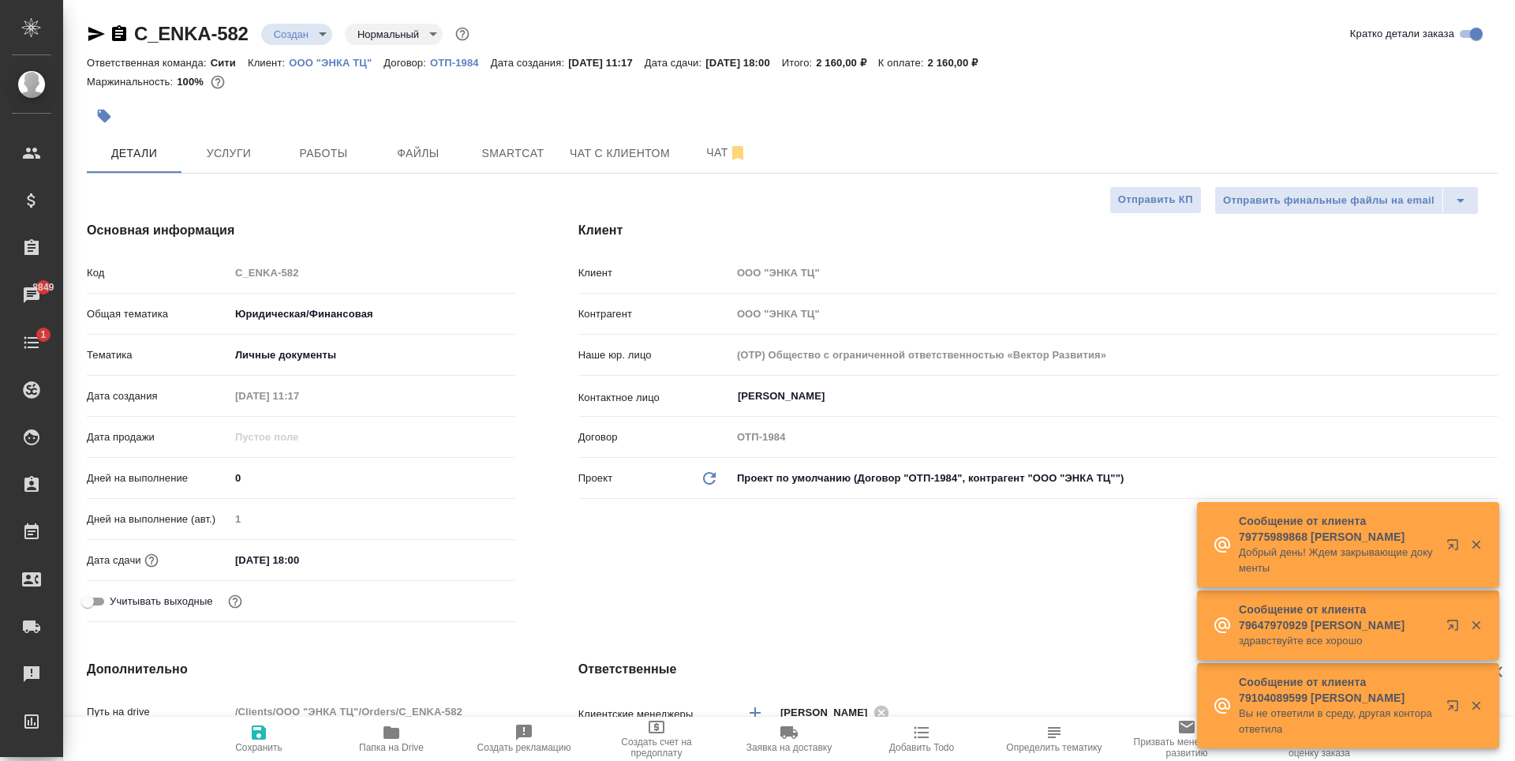
type textarea "x"
click at [340, 107] on div at bounding box center [557, 116] width 940 height 35
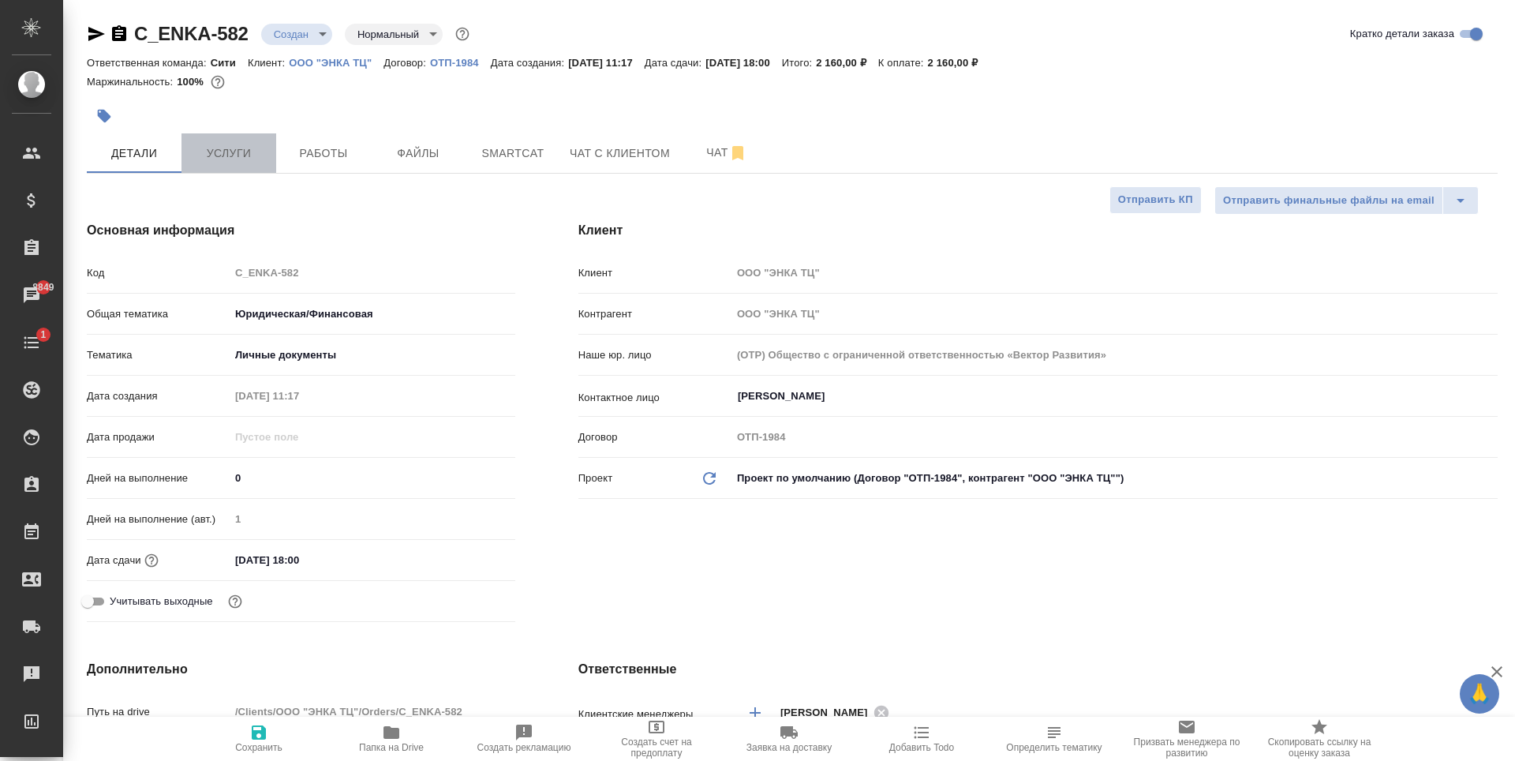
click at [200, 164] on button "Услуги" at bounding box center [228, 152] width 95 height 39
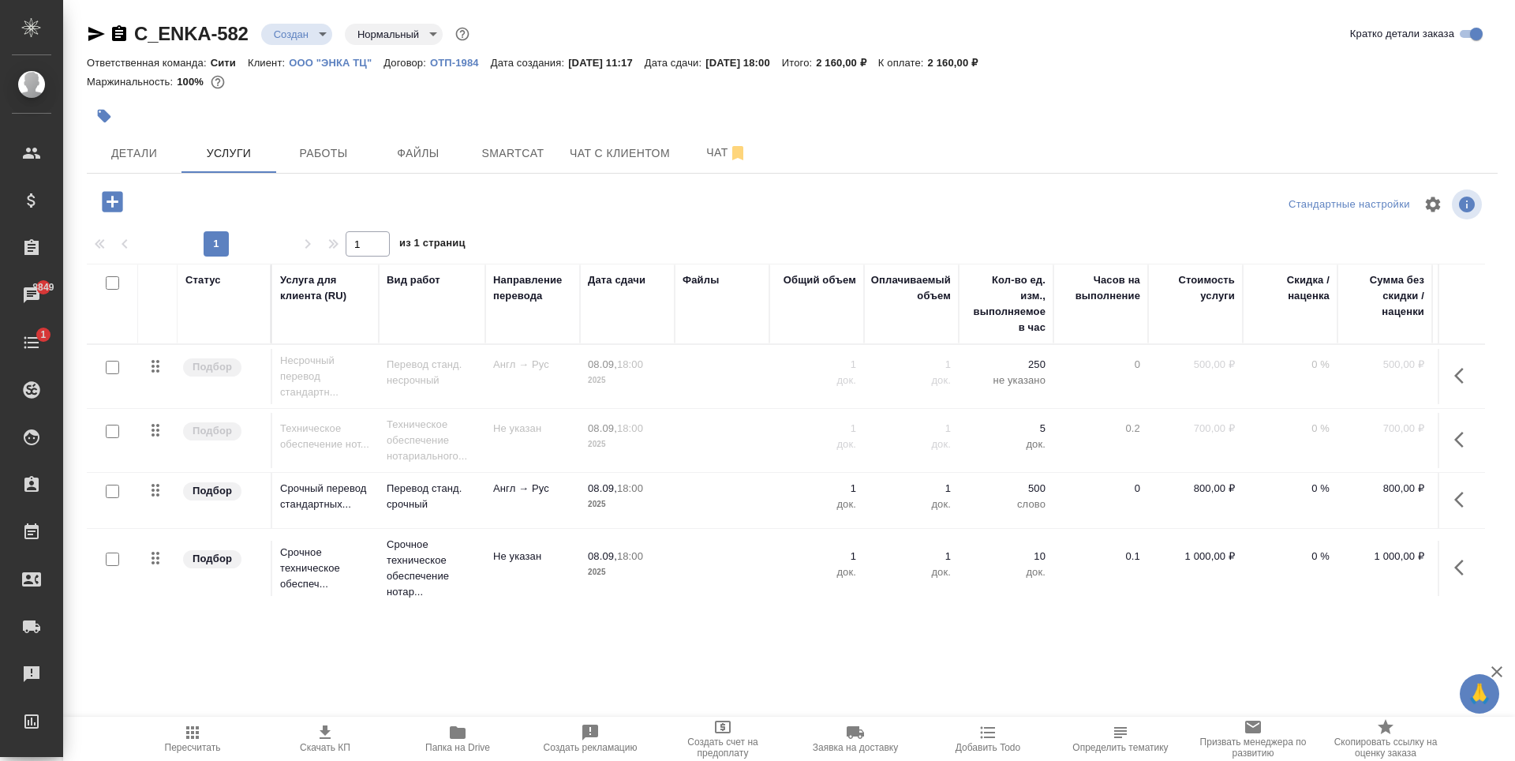
click at [116, 494] on input "checkbox" at bounding box center [112, 490] width 13 height 13
checkbox input "true"
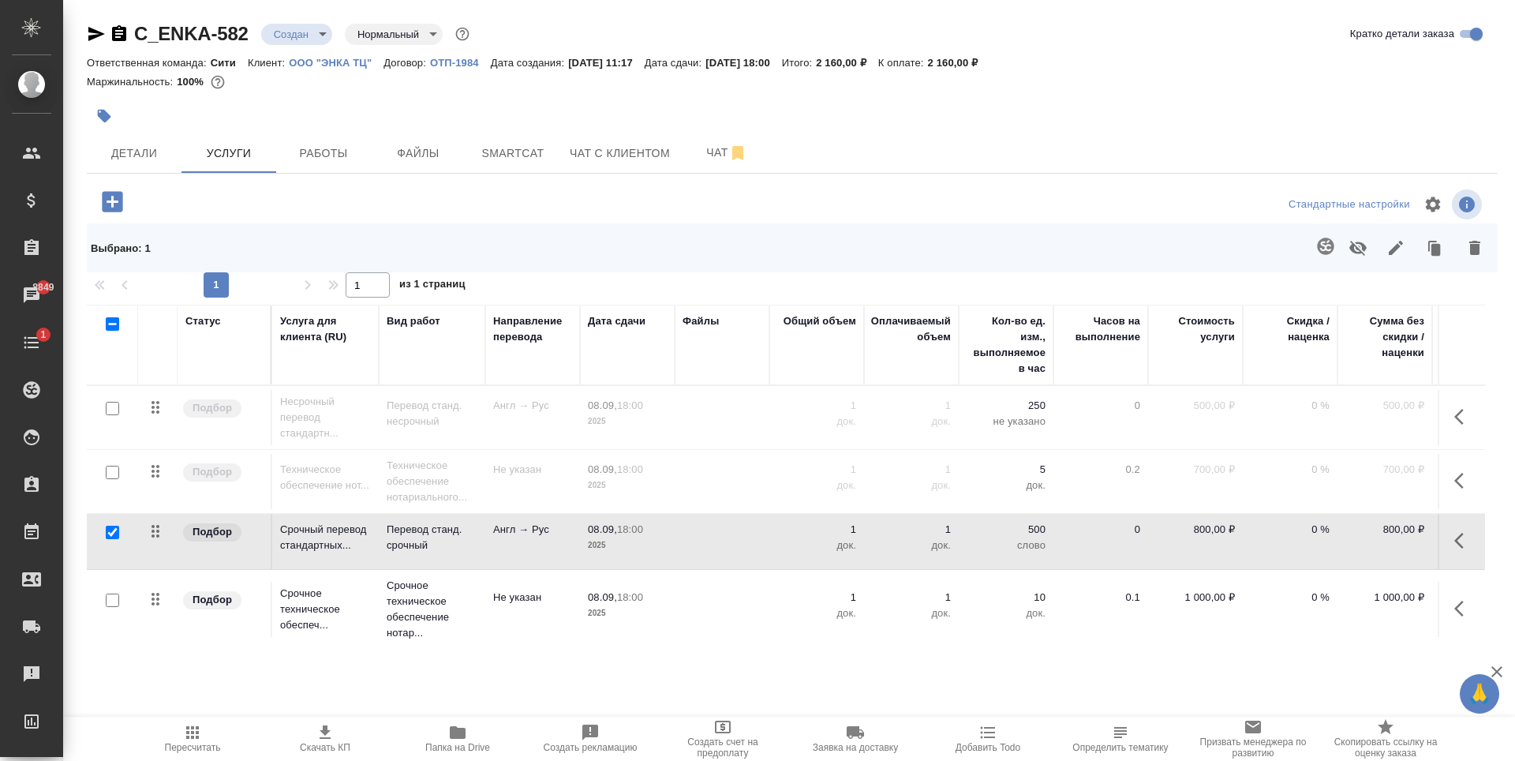
click at [114, 600] on input "checkbox" at bounding box center [112, 599] width 13 height 13
checkbox input "true"
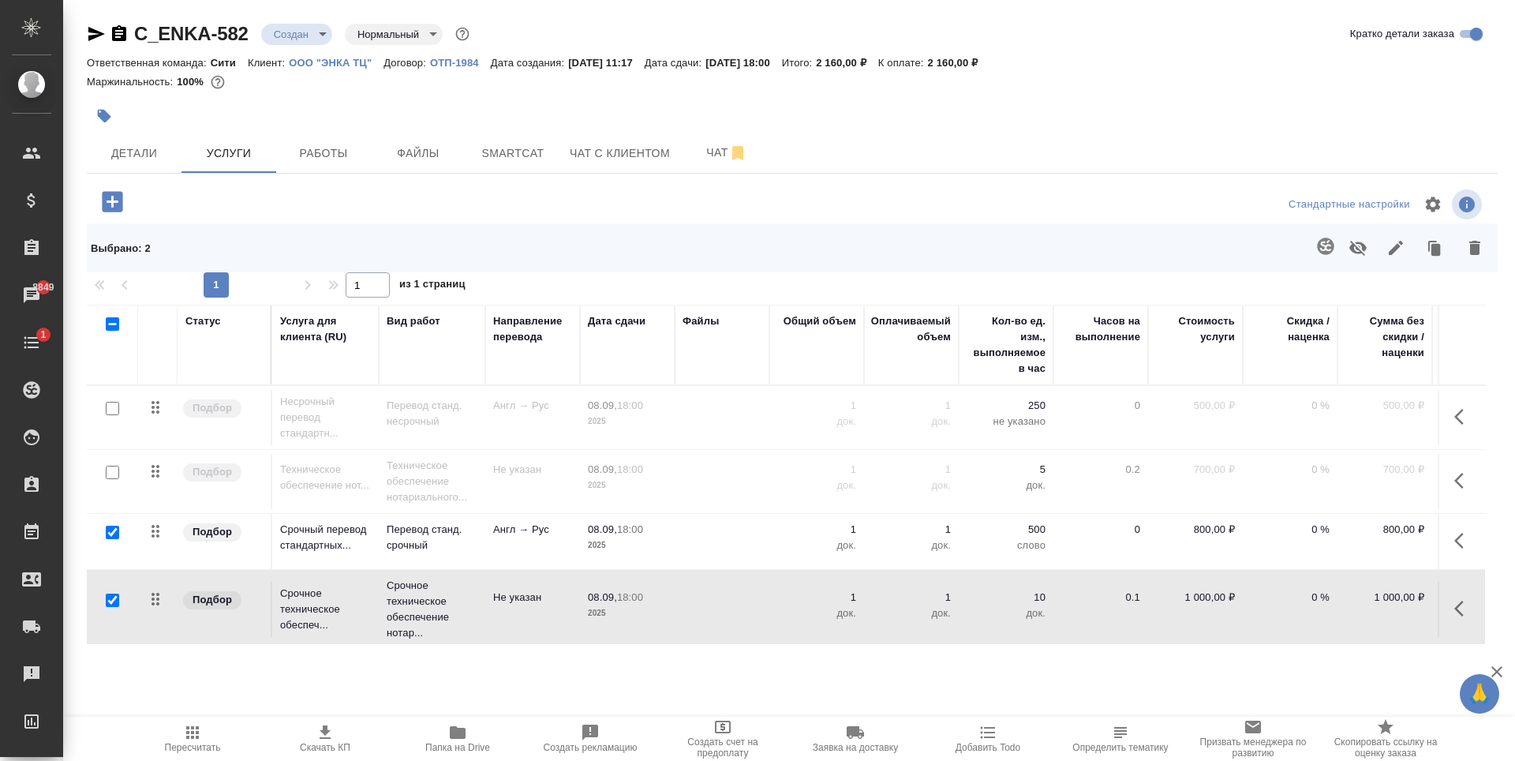
click at [1488, 249] on button "button" at bounding box center [1475, 247] width 38 height 41
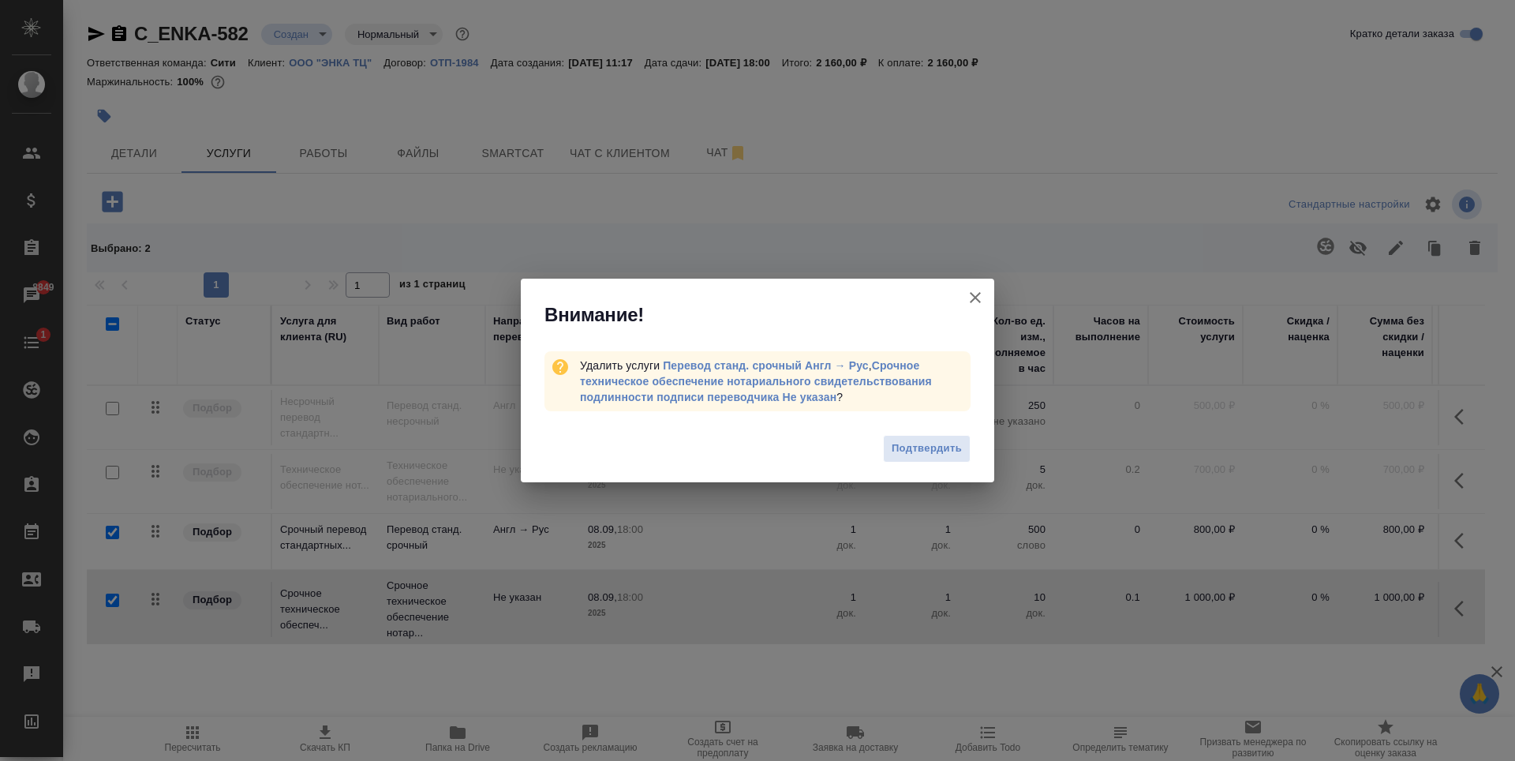
click at [928, 451] on span "Подтвердить" at bounding box center [927, 448] width 70 height 18
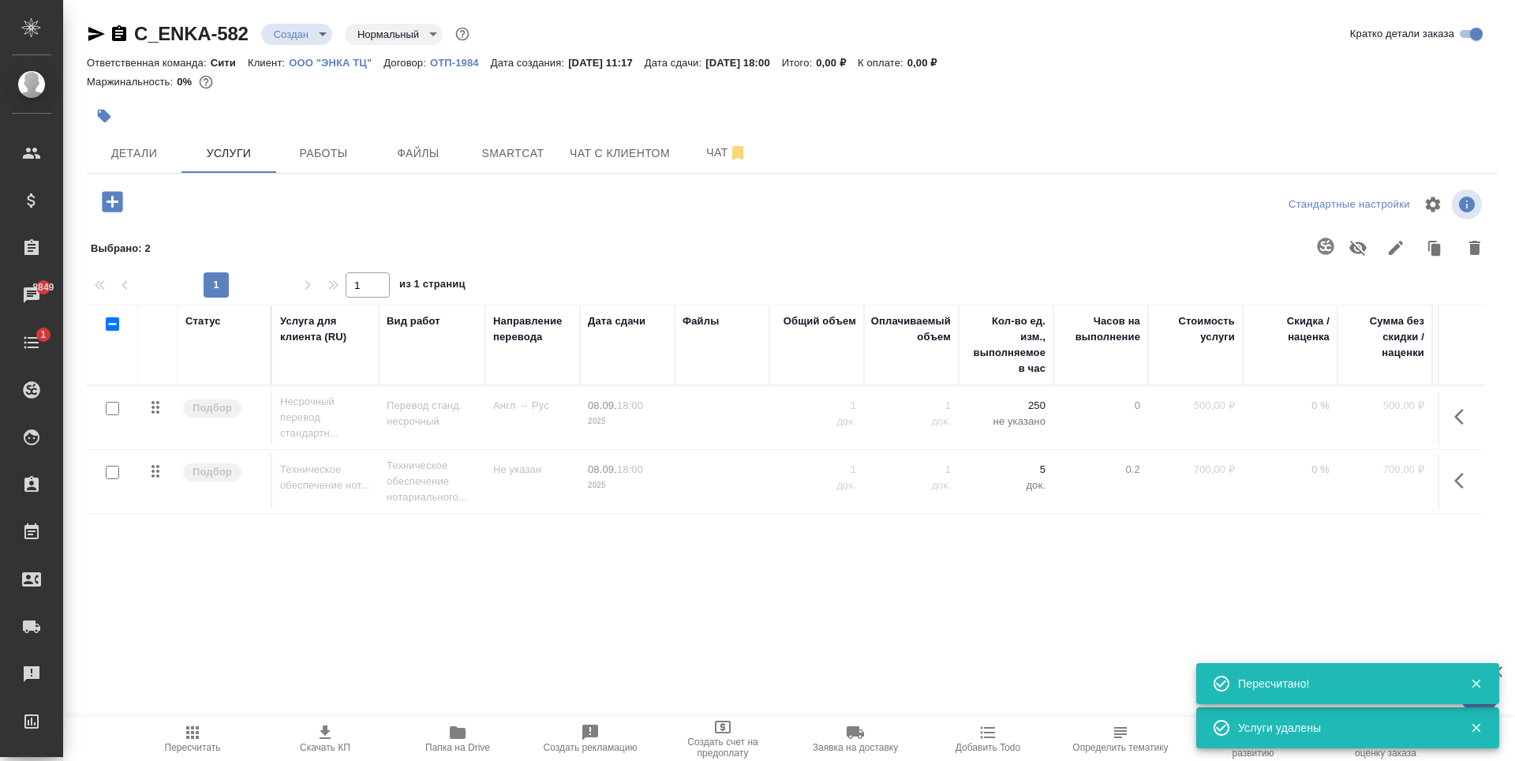
click at [110, 473] on input "checkbox" at bounding box center [112, 471] width 13 height 13
checkbox input "true"
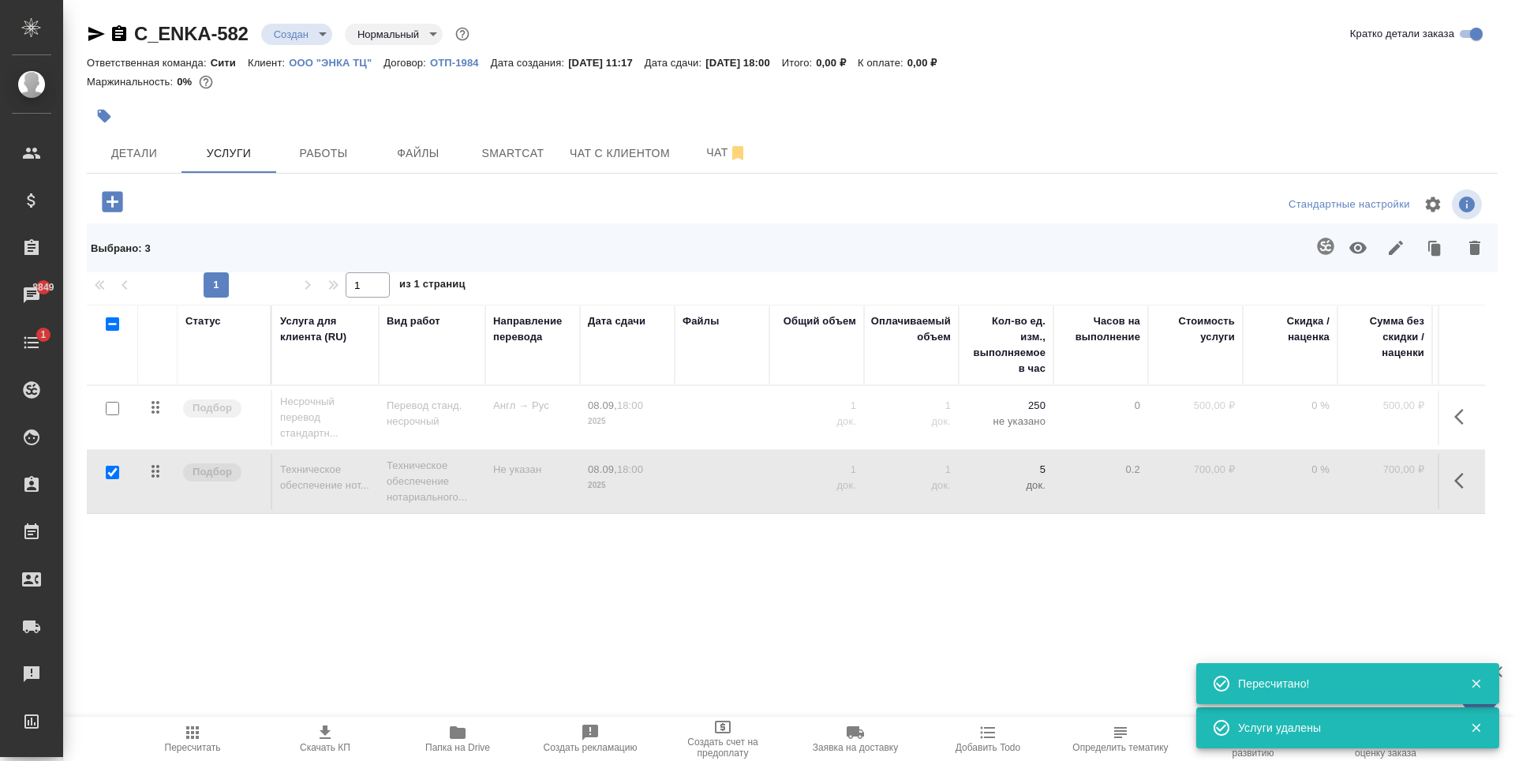
click at [112, 410] on input "checkbox" at bounding box center [112, 408] width 13 height 13
checkbox input "true"
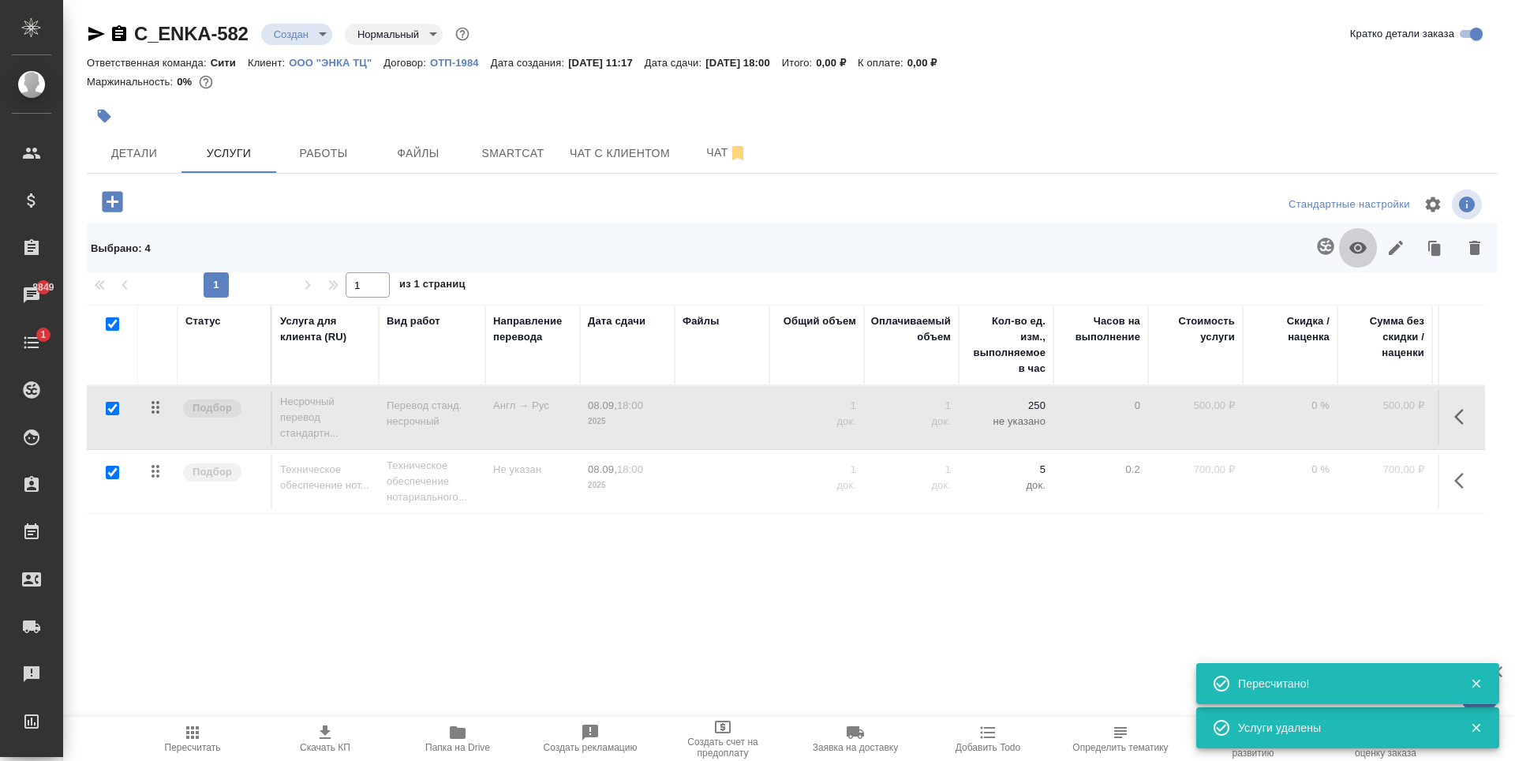
click at [1356, 252] on icon "button" at bounding box center [1357, 248] width 17 height 12
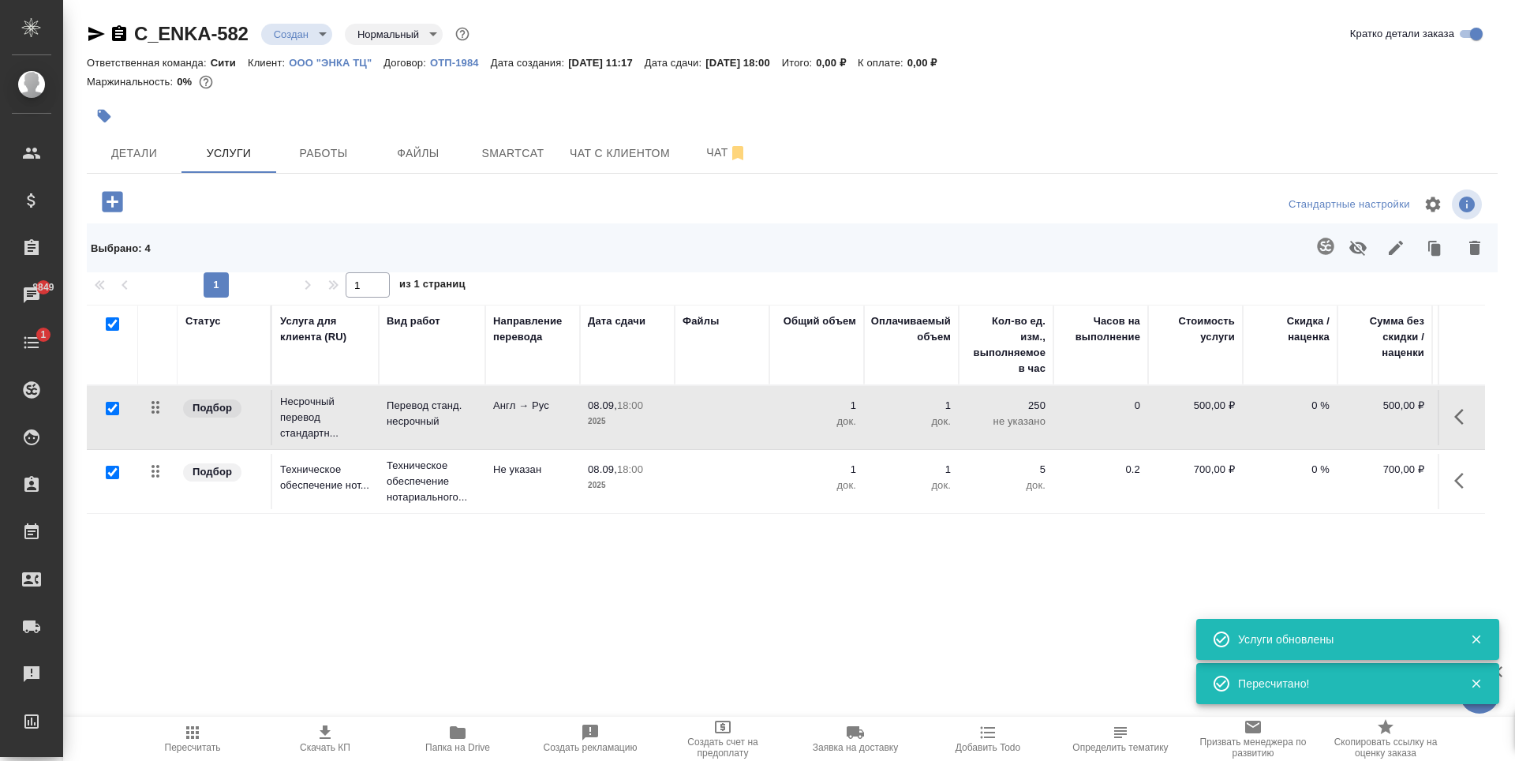
click at [1230, 577] on div "Статус Услуга для клиента (RU) Вид работ Направление перевода Дата сдачи Файлы …" at bounding box center [786, 474] width 1398 height 339
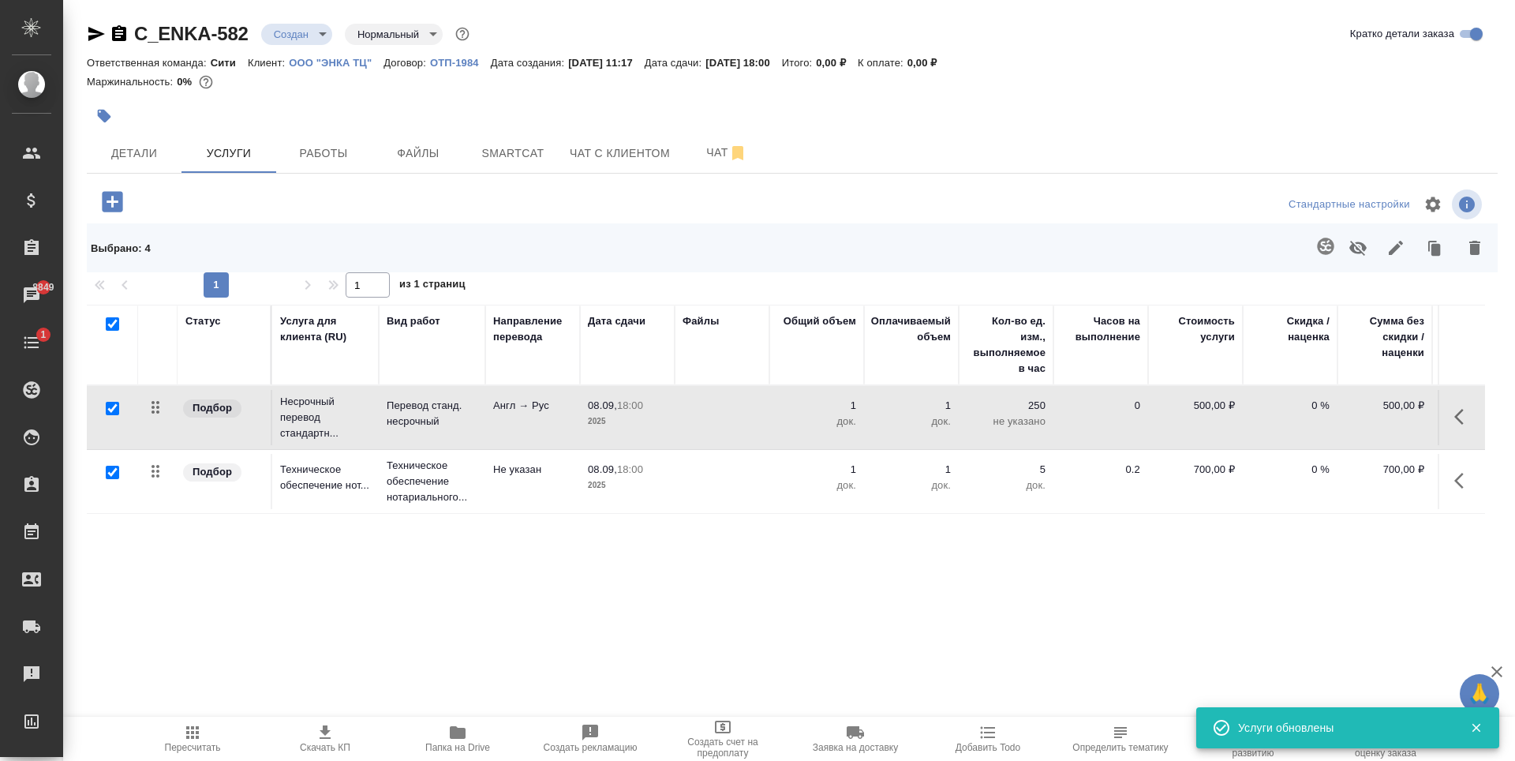
click at [345, 563] on div "Статус Услуга для клиента (RU) Вид работ Направление перевода Дата сдачи Файлы …" at bounding box center [786, 474] width 1398 height 339
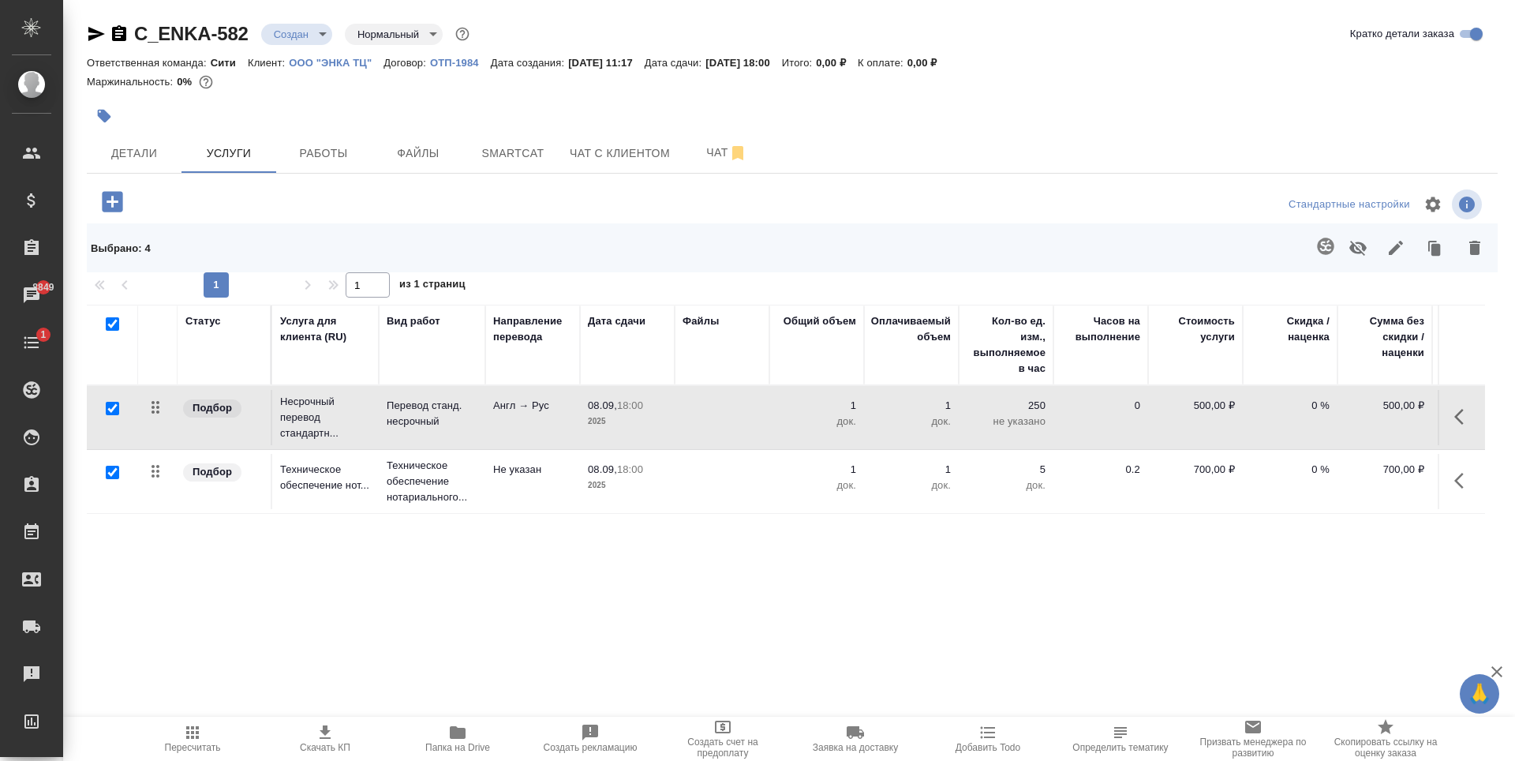
click at [338, 104] on div at bounding box center [557, 116] width 940 height 35
click at [155, 159] on span "Детали" at bounding box center [134, 154] width 76 height 20
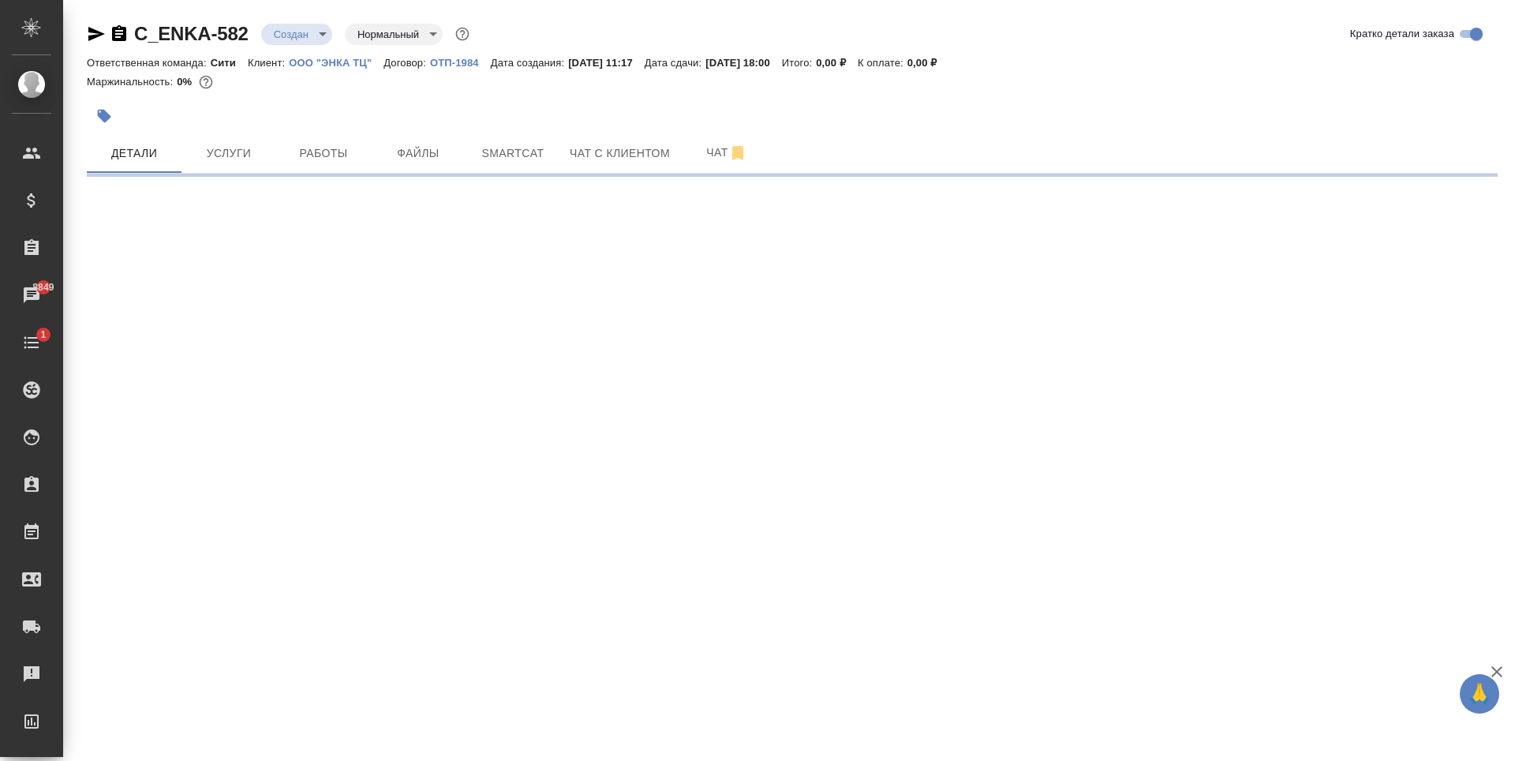
select select "RU"
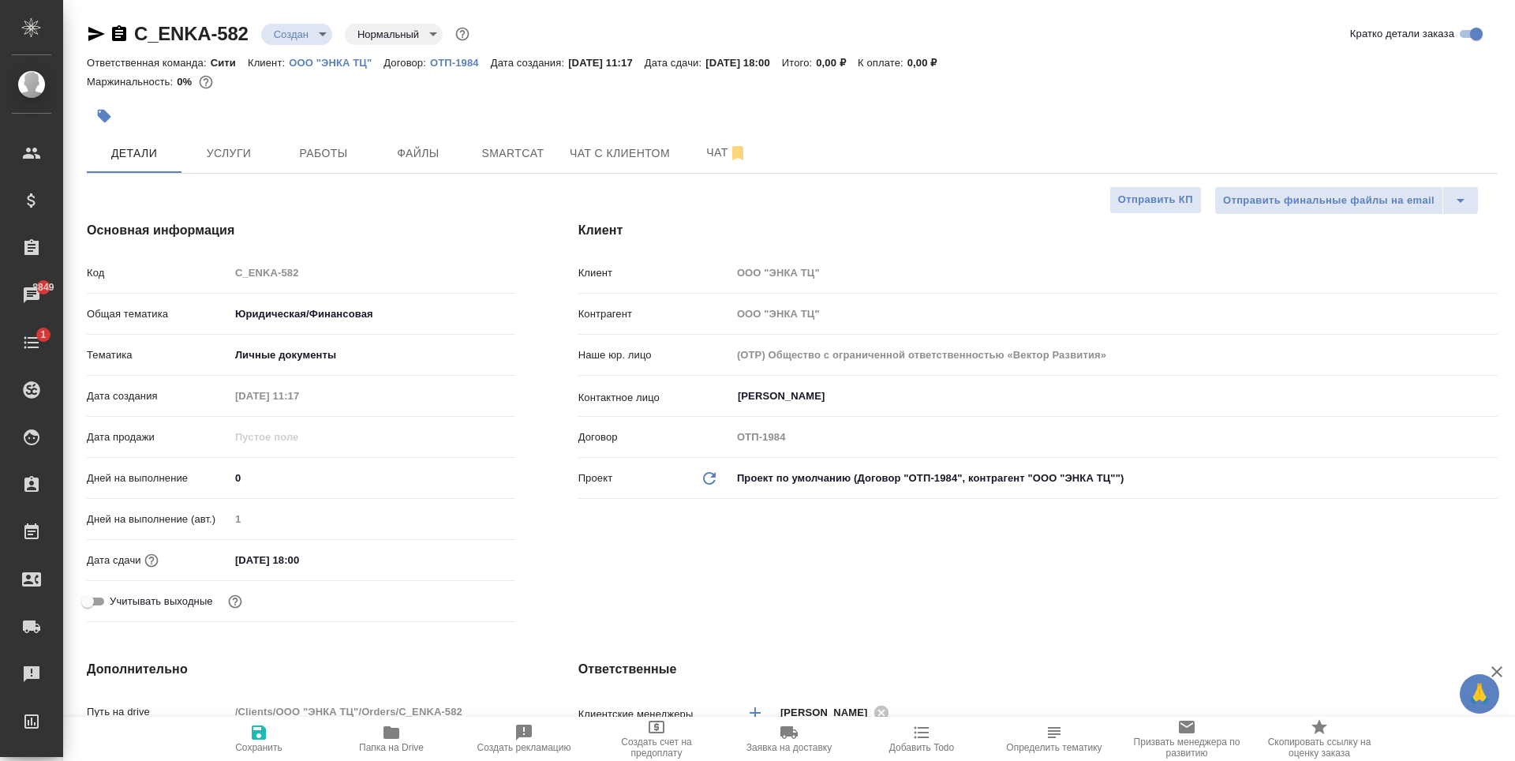
type textarea "x"
click at [297, 103] on div at bounding box center [557, 116] width 940 height 35
click at [256, 158] on span "Услуги" at bounding box center [229, 154] width 76 height 20
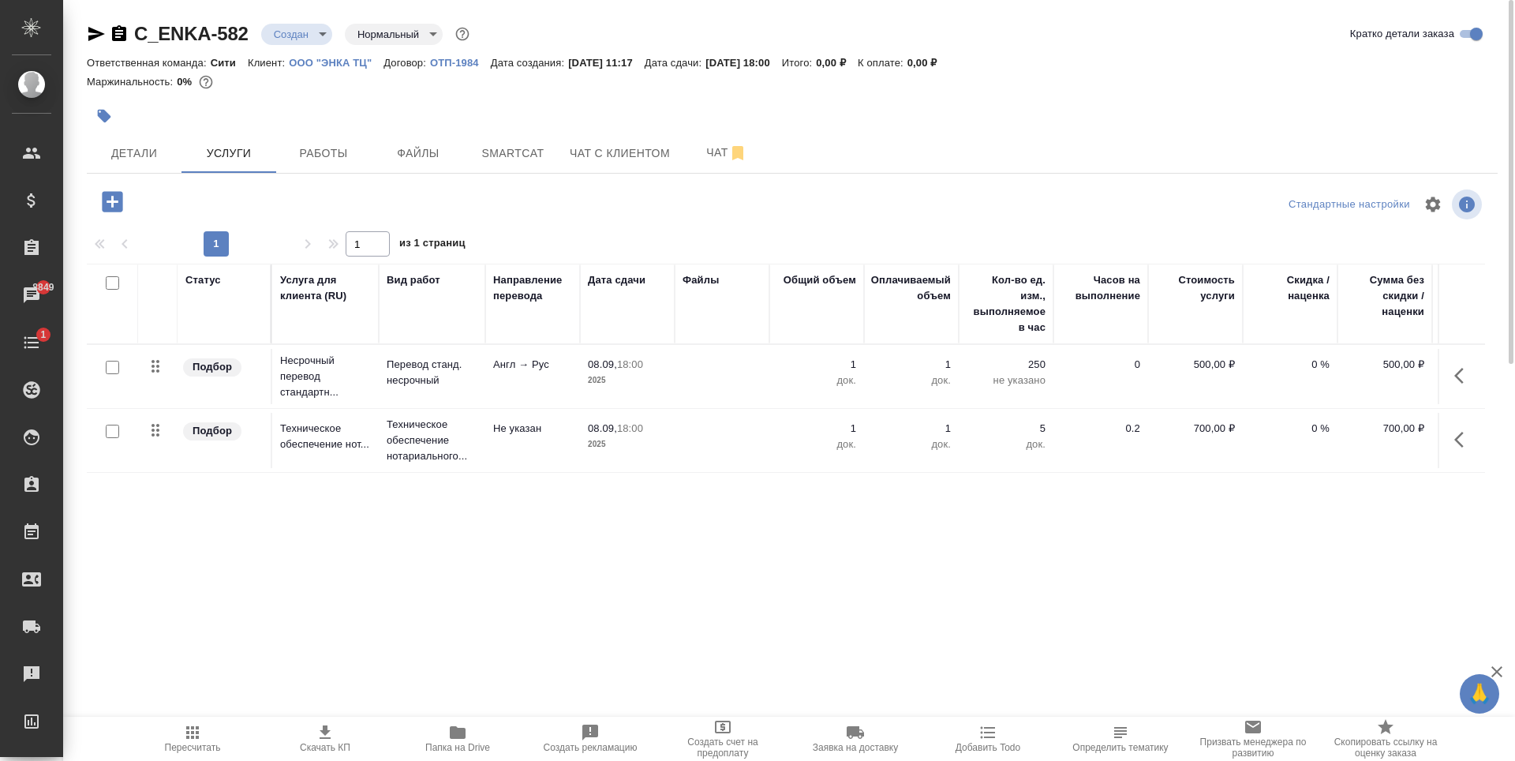
click at [185, 738] on icon "button" at bounding box center [192, 732] width 19 height 19
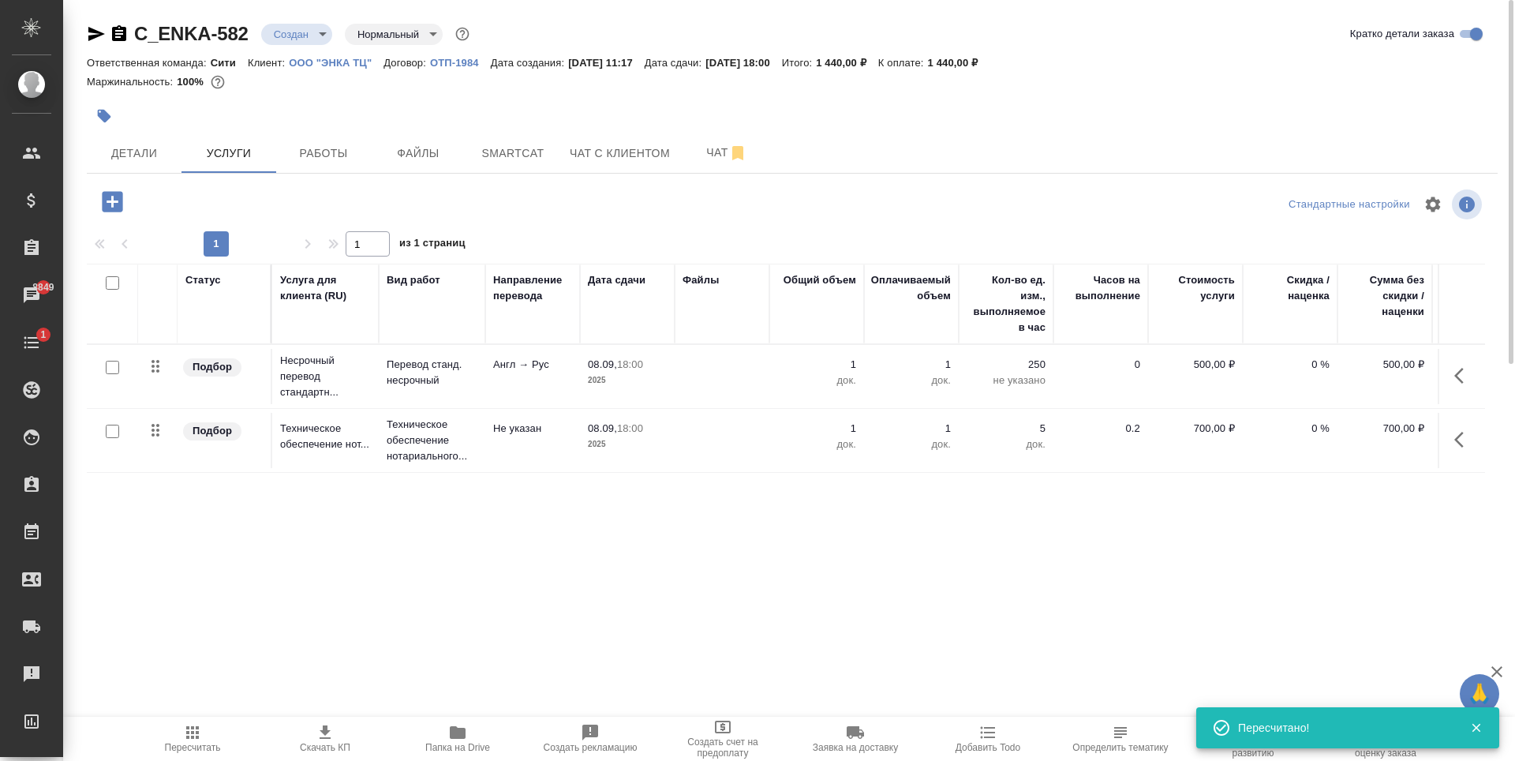
click at [567, 544] on div "Статус Услуга для клиента (RU) Вид работ Направление перевода Дата сдачи Файлы …" at bounding box center [786, 433] width 1398 height 339
click at [287, 163] on span "Работы" at bounding box center [324, 154] width 76 height 20
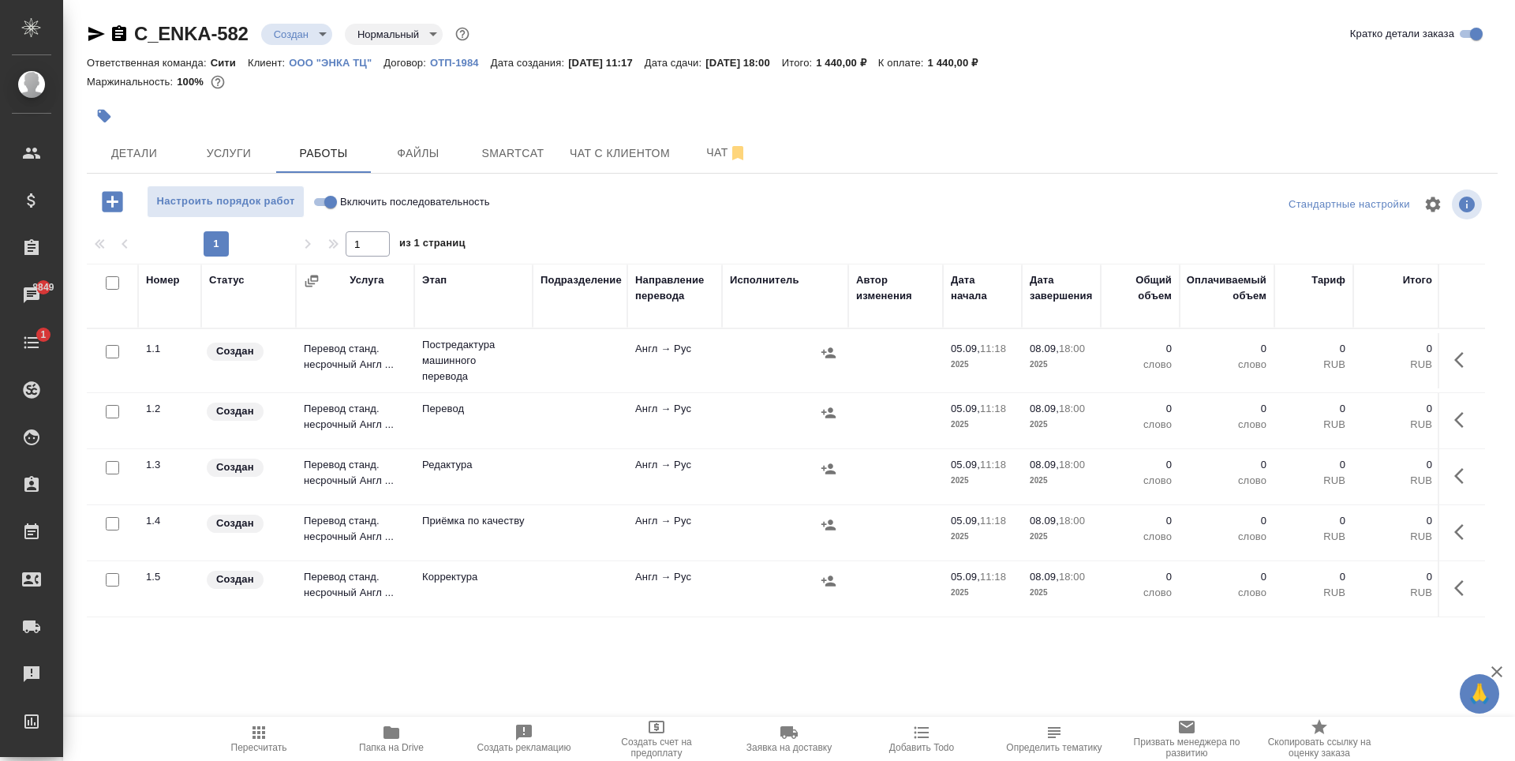
click at [114, 353] on input "checkbox" at bounding box center [112, 351] width 13 height 13
checkbox input "true"
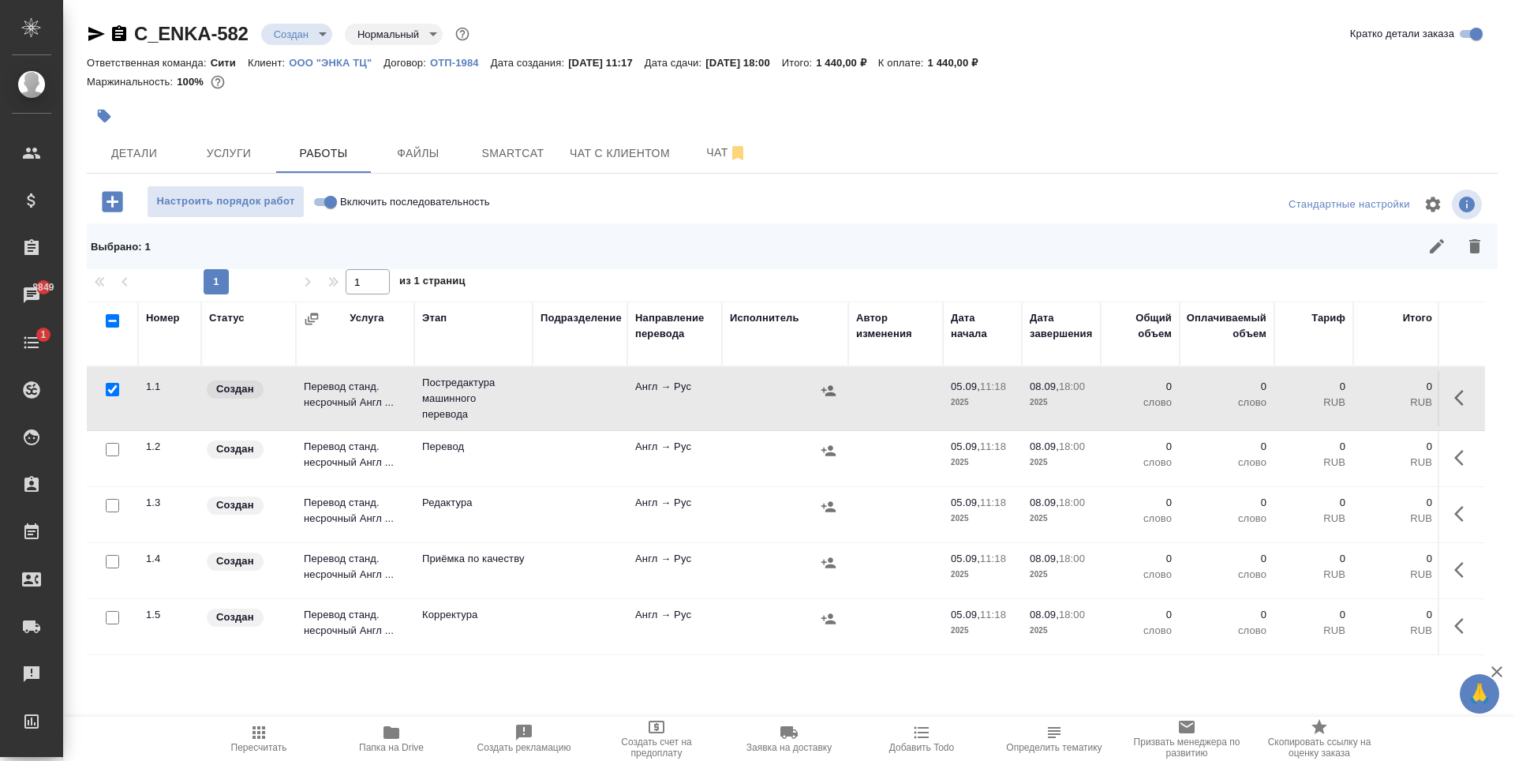
click at [111, 504] on input "checkbox" at bounding box center [112, 505] width 13 height 13
checkbox input "true"
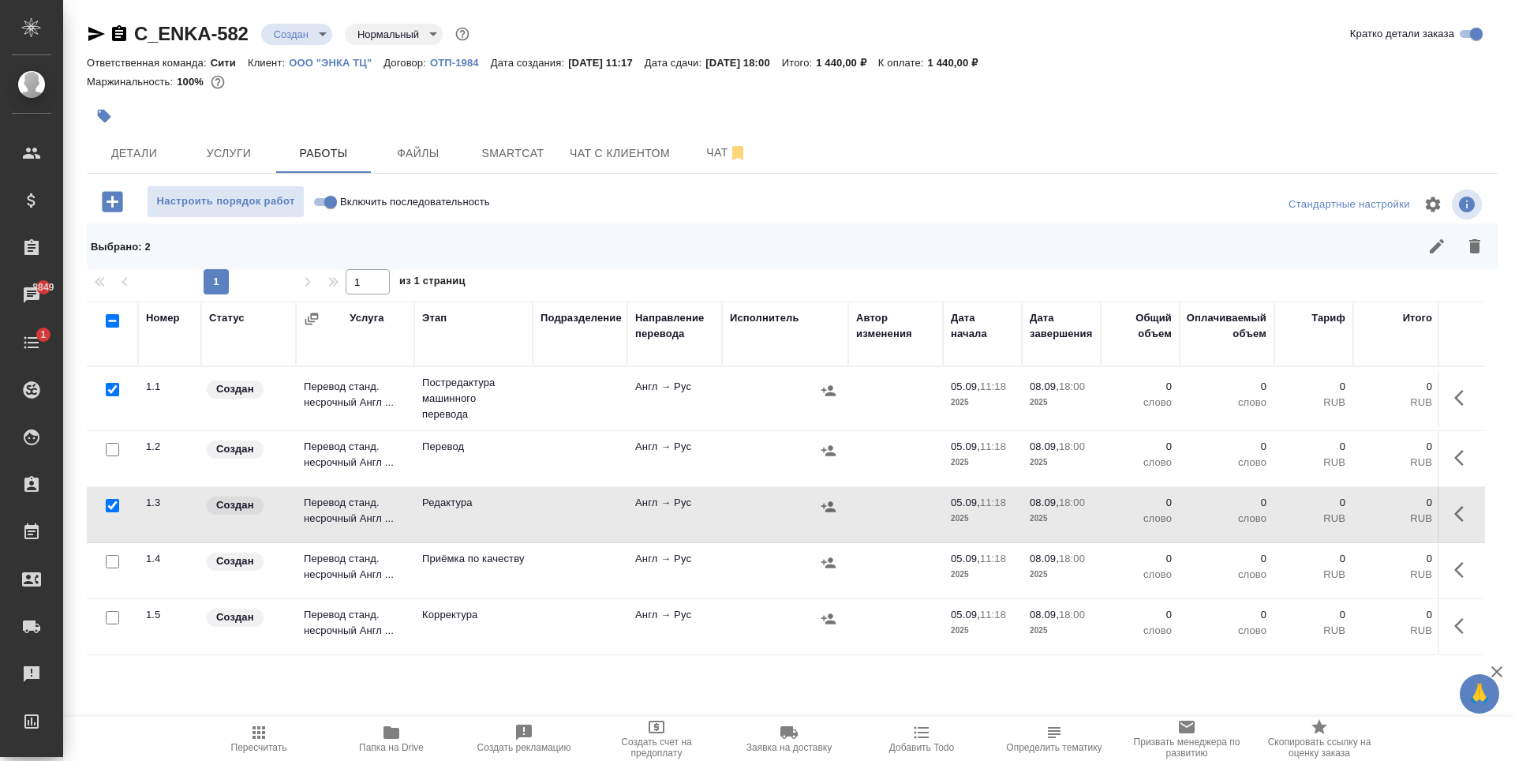
click at [116, 613] on input "checkbox" at bounding box center [112, 617] width 13 height 13
checkbox input "true"
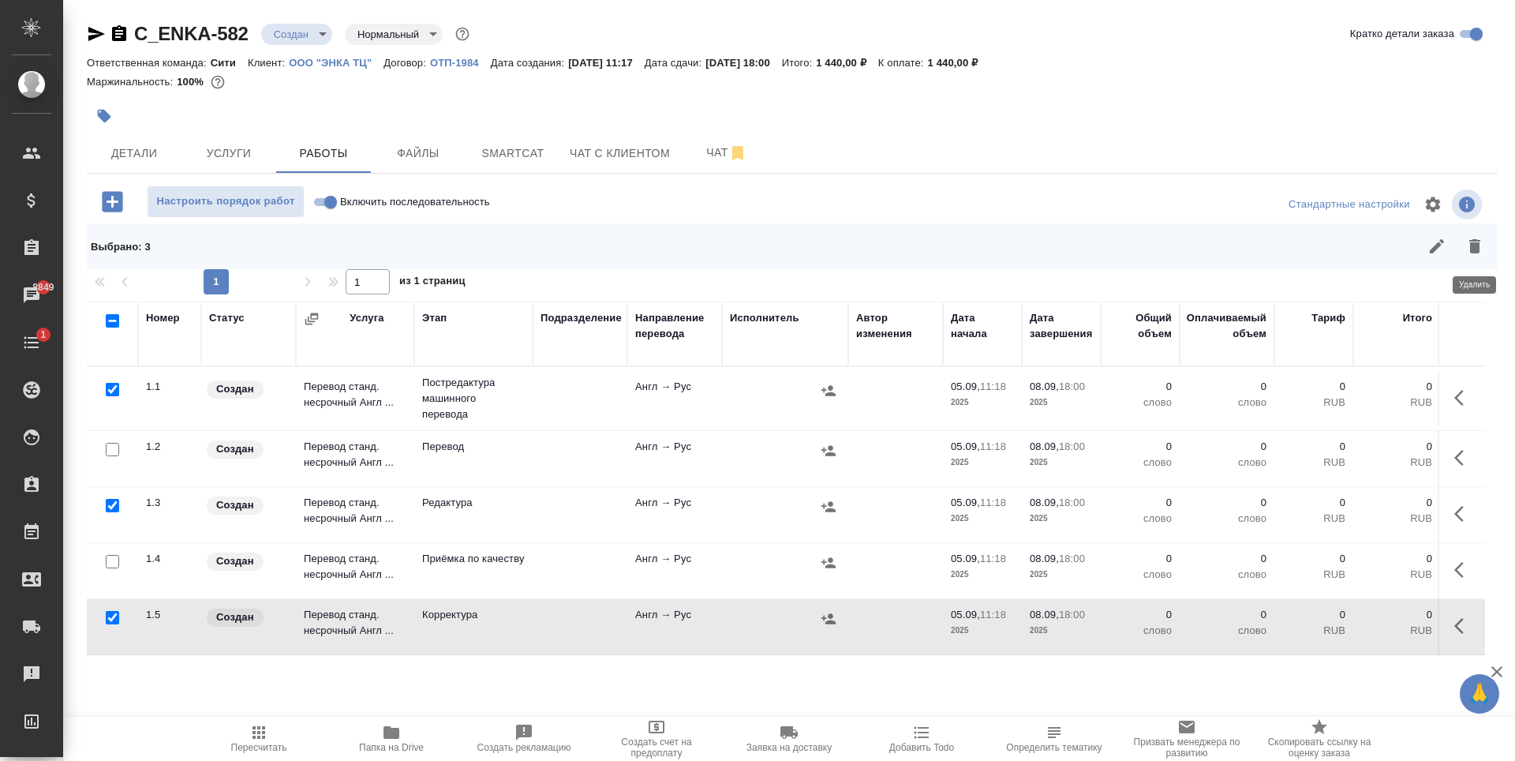
click at [1476, 256] on button "button" at bounding box center [1475, 246] width 38 height 38
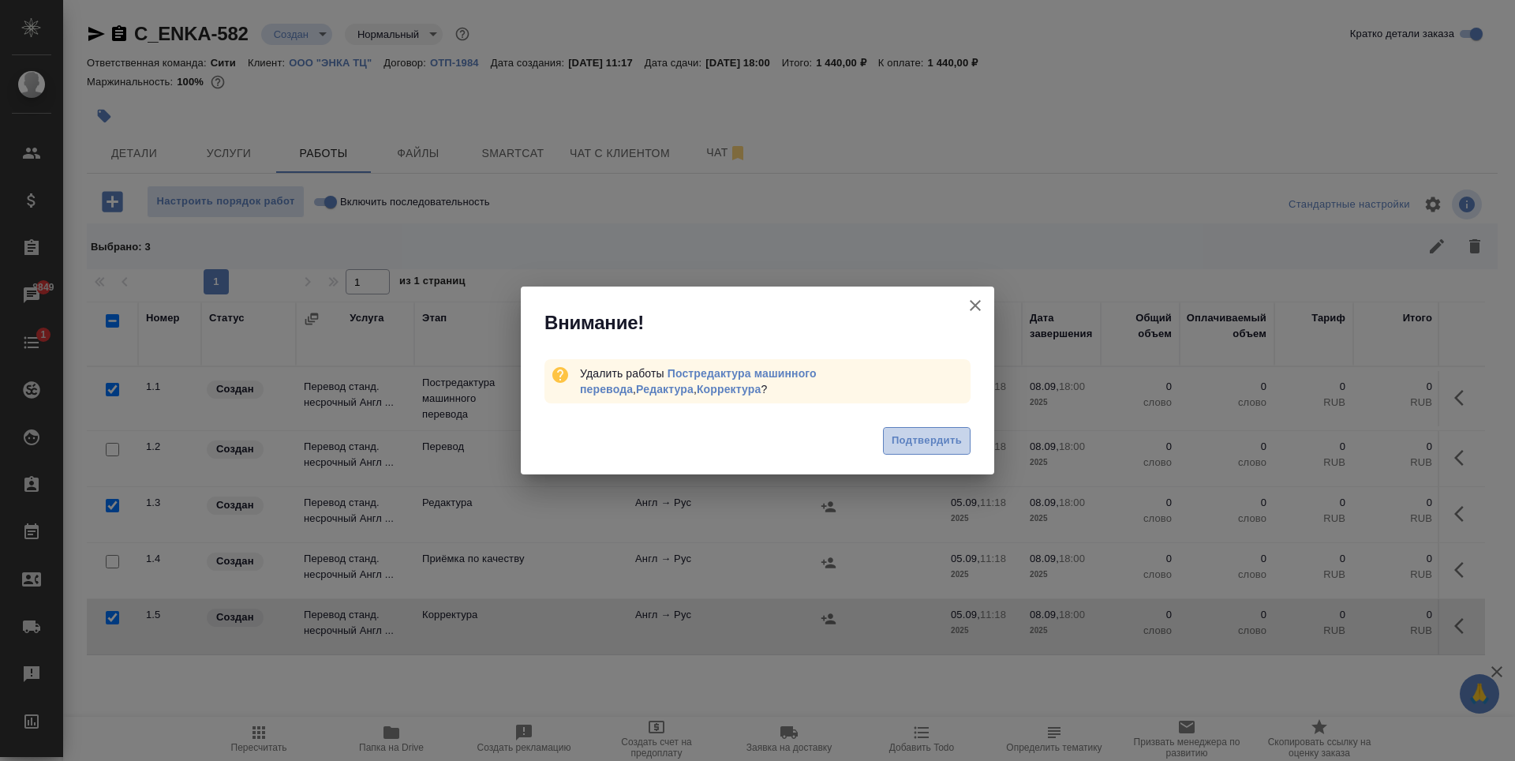
click at [914, 431] on button "Подтвердить" at bounding box center [927, 441] width 88 height 28
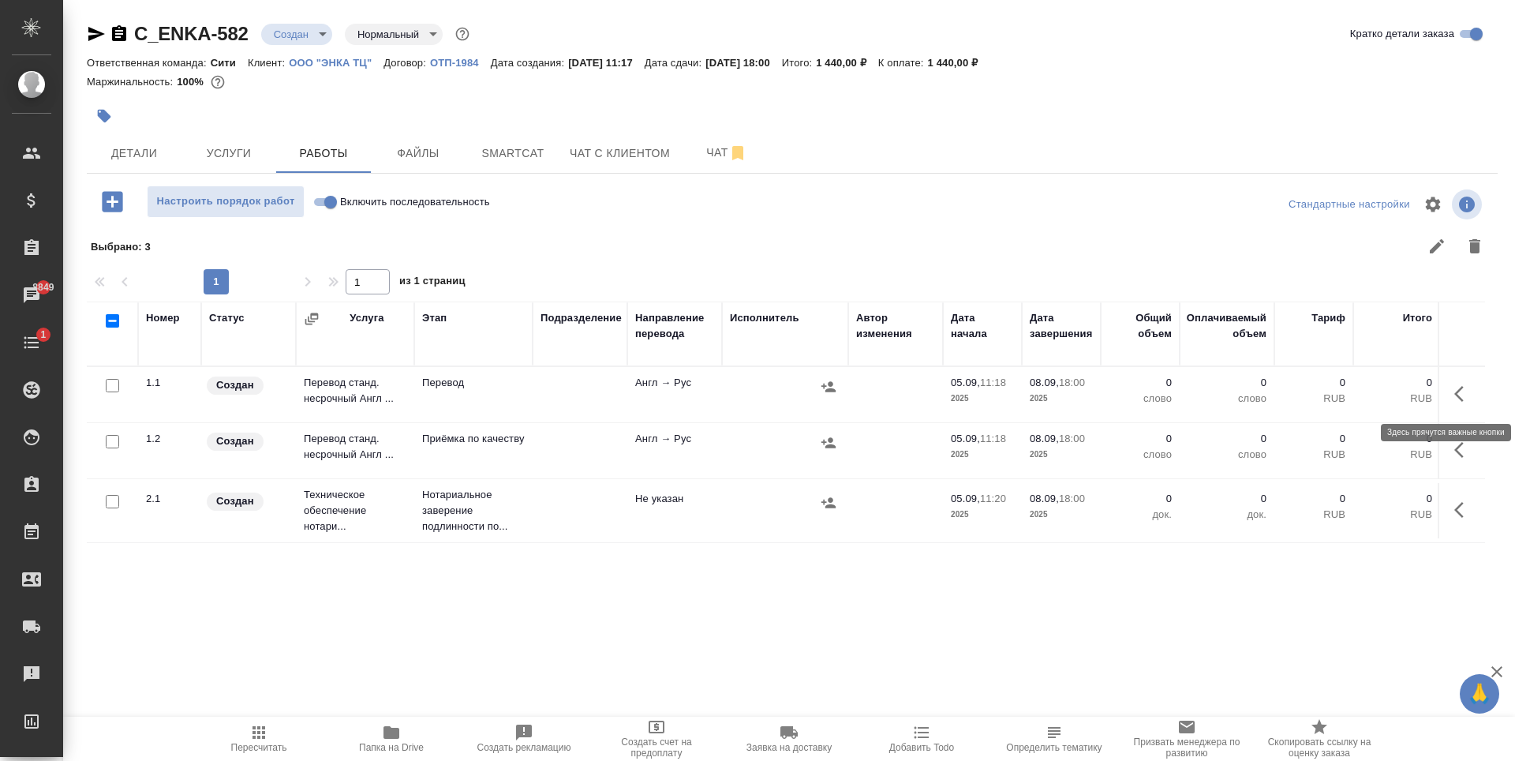
click at [1460, 383] on button "button" at bounding box center [1464, 394] width 38 height 38
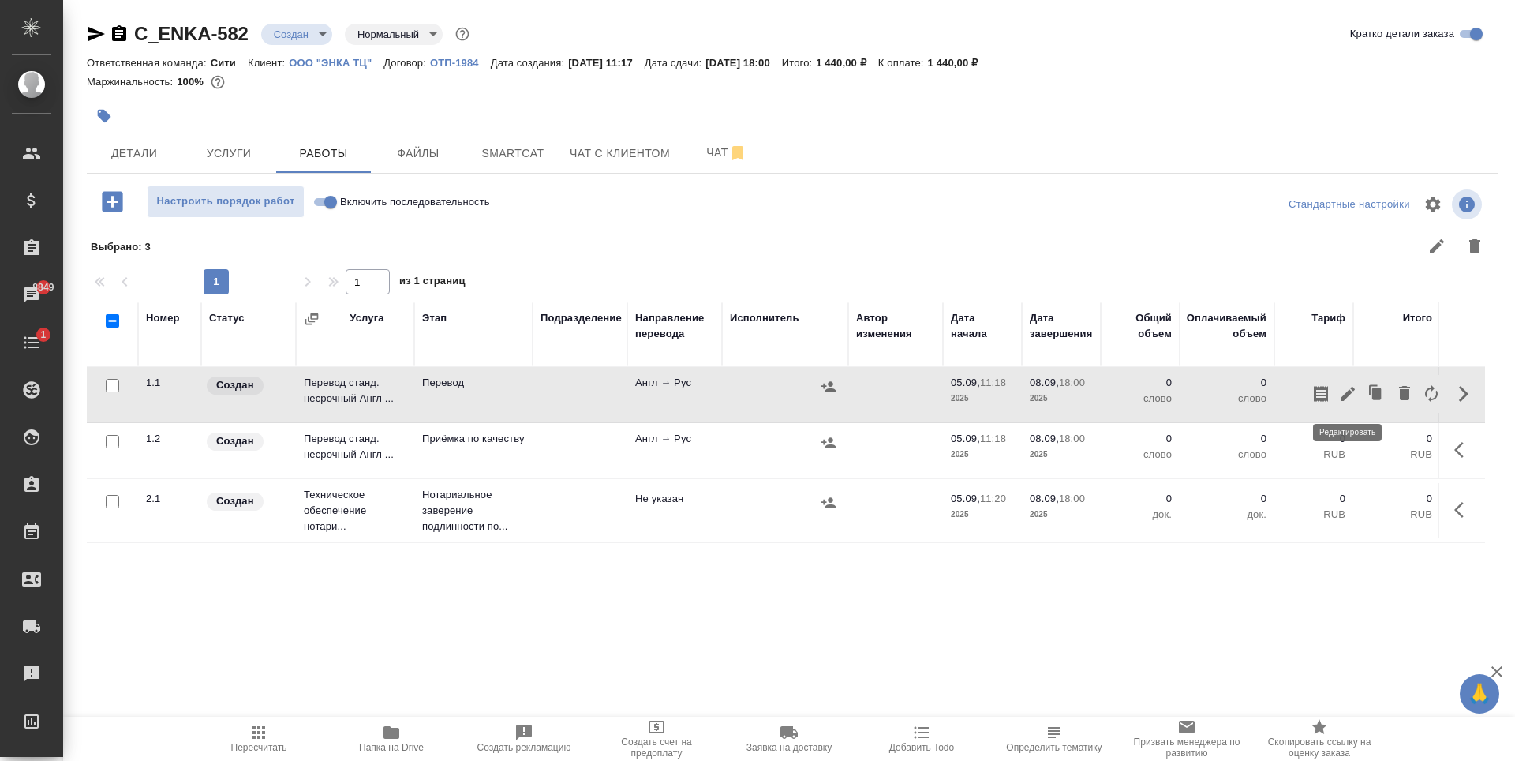
click at [1346, 397] on icon "button" at bounding box center [1347, 394] width 14 height 14
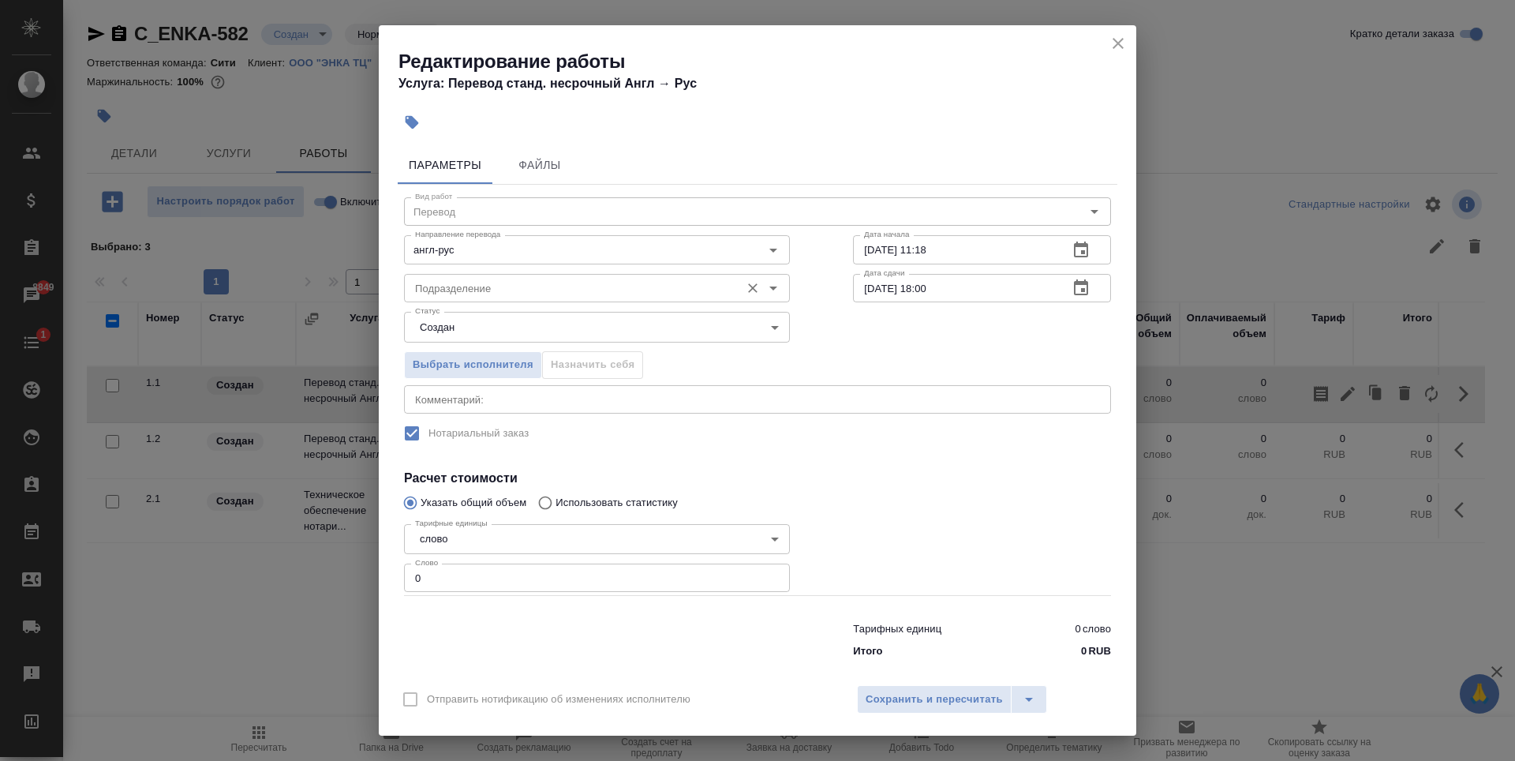
click at [539, 281] on input "Подразделение" at bounding box center [570, 288] width 323 height 19
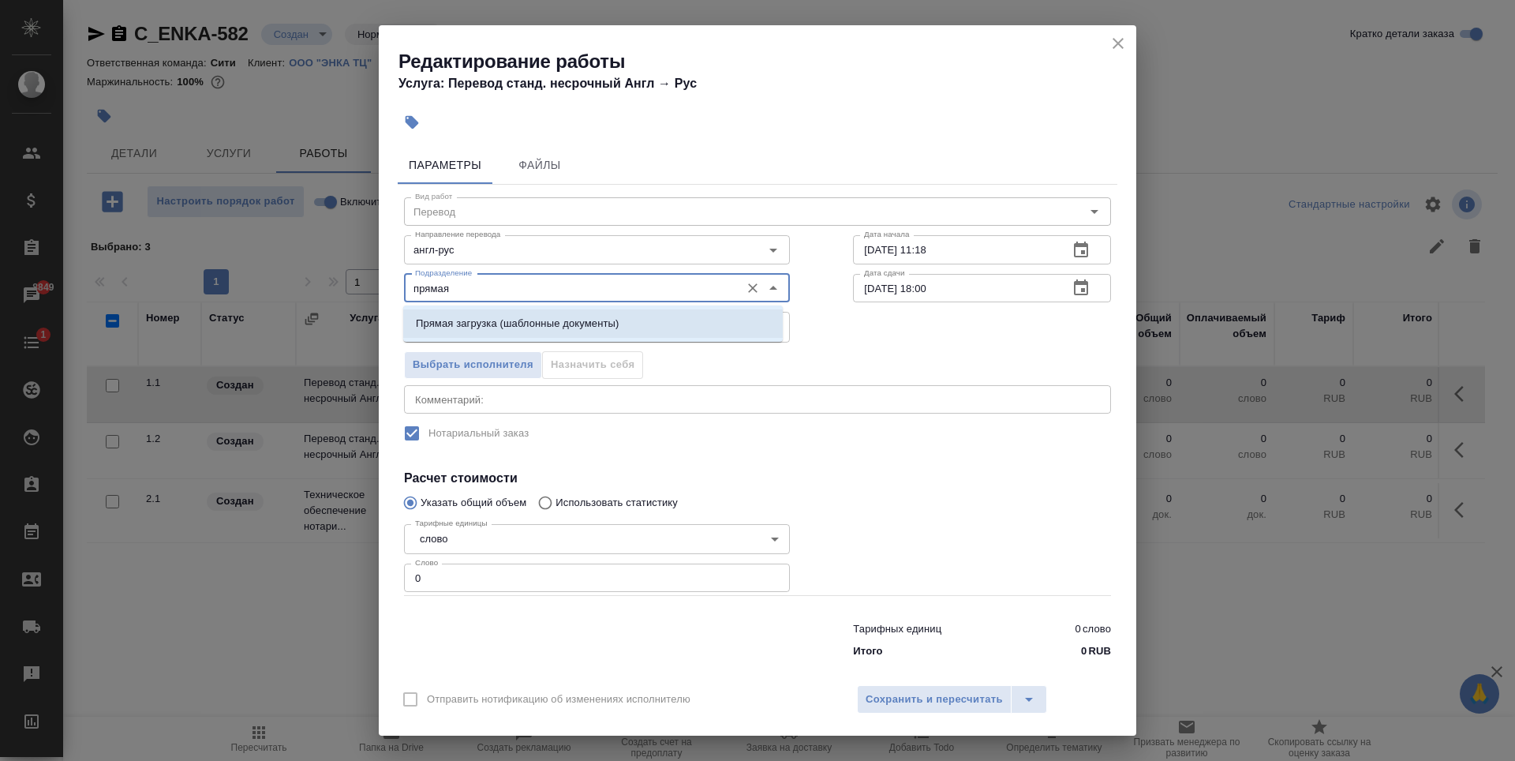
click at [549, 312] on li "Прямая загрузка (шаблонные документы)" at bounding box center [592, 323] width 379 height 28
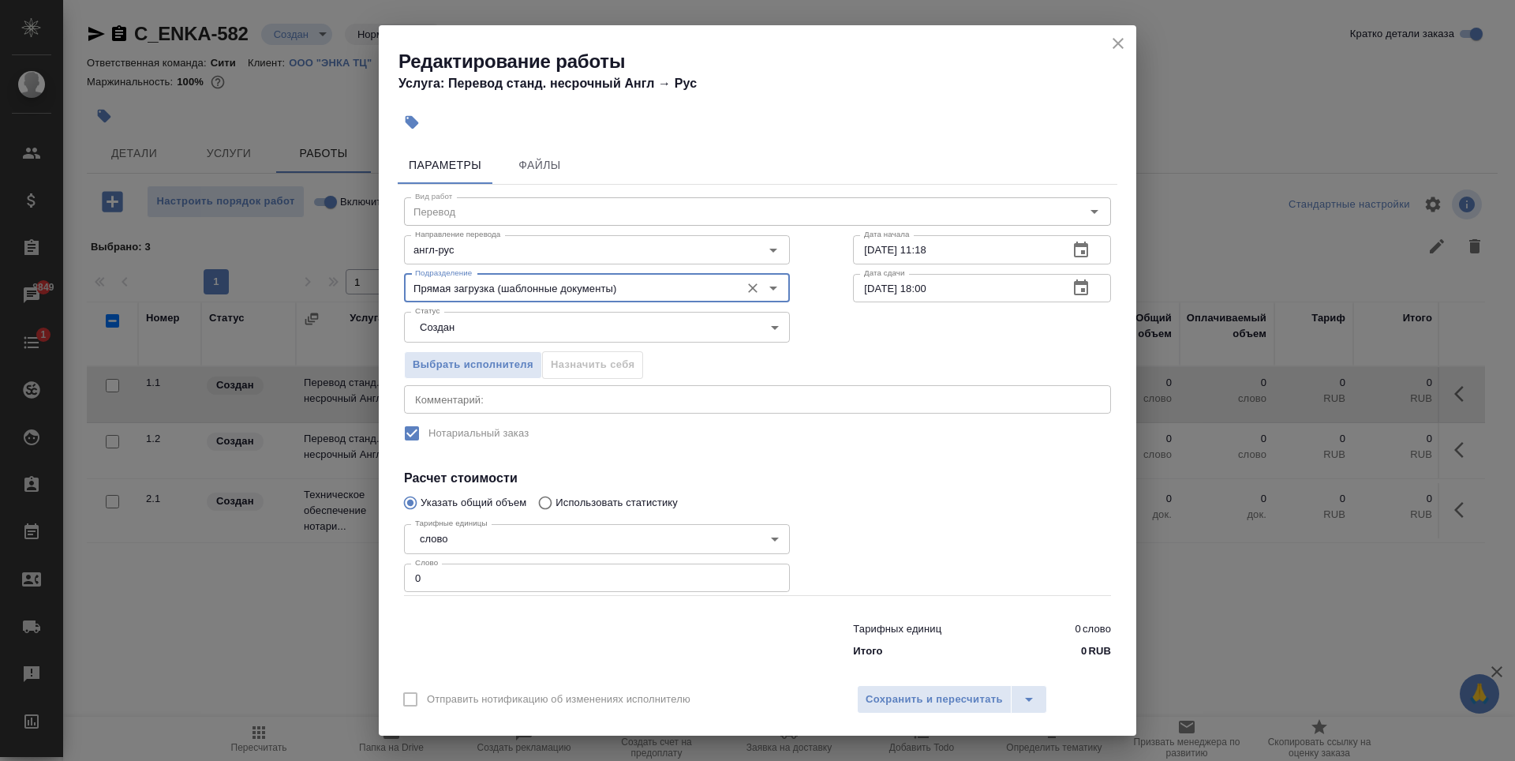
type input "Прямая загрузка (шаблонные документы)"
type input "1"
click at [765, 577] on input "1" at bounding box center [597, 577] width 386 height 28
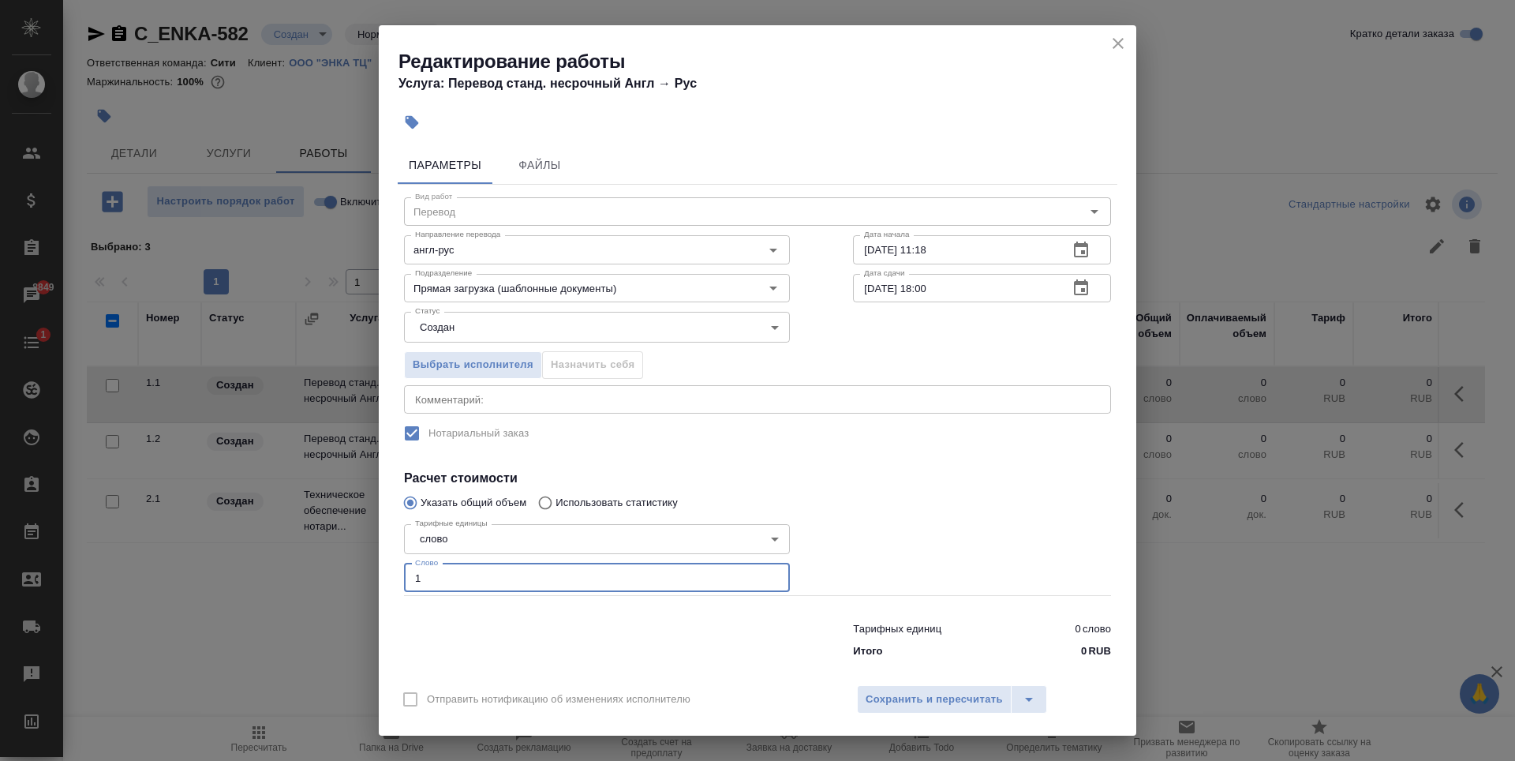
click at [1080, 290] on button "button" at bounding box center [1081, 288] width 38 height 38
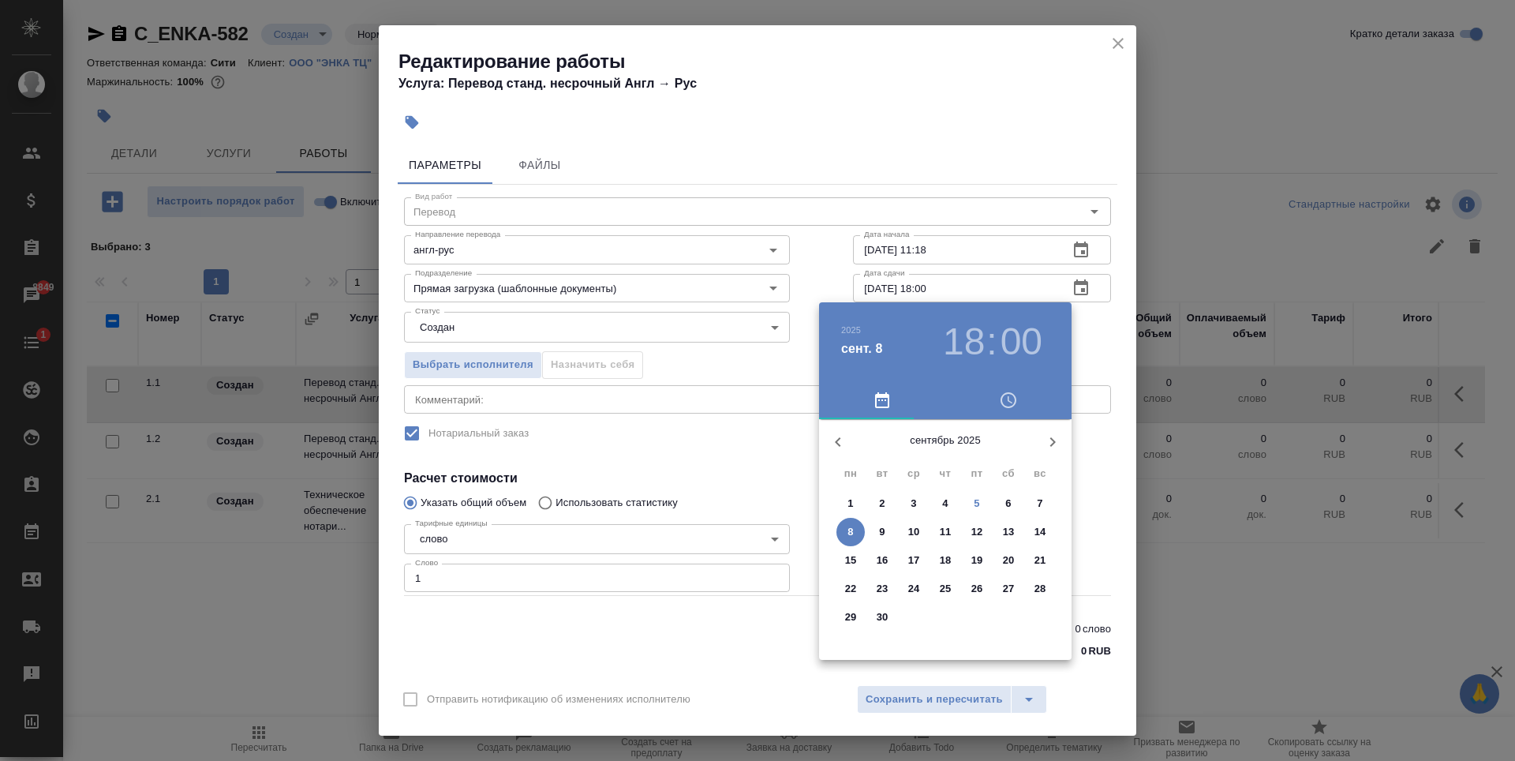
click at [851, 533] on p "8" at bounding box center [850, 532] width 6 height 16
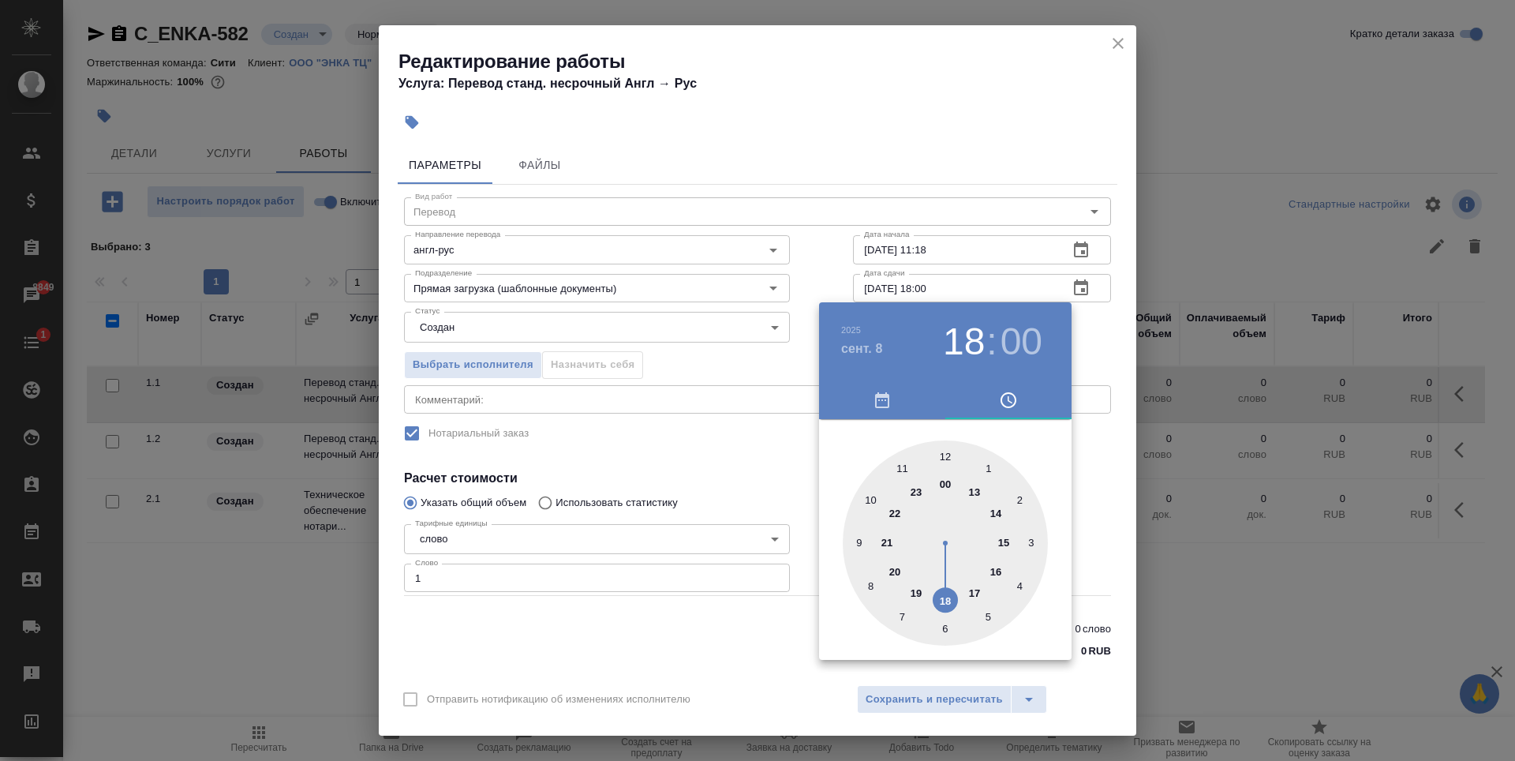
click at [871, 504] on div at bounding box center [945, 542] width 205 height 205
type input "08.09.2025 10:00"
drag, startPoint x: 741, startPoint y: 450, endPoint x: 858, endPoint y: 630, distance: 214.5
click at [745, 449] on div at bounding box center [757, 380] width 1515 height 761
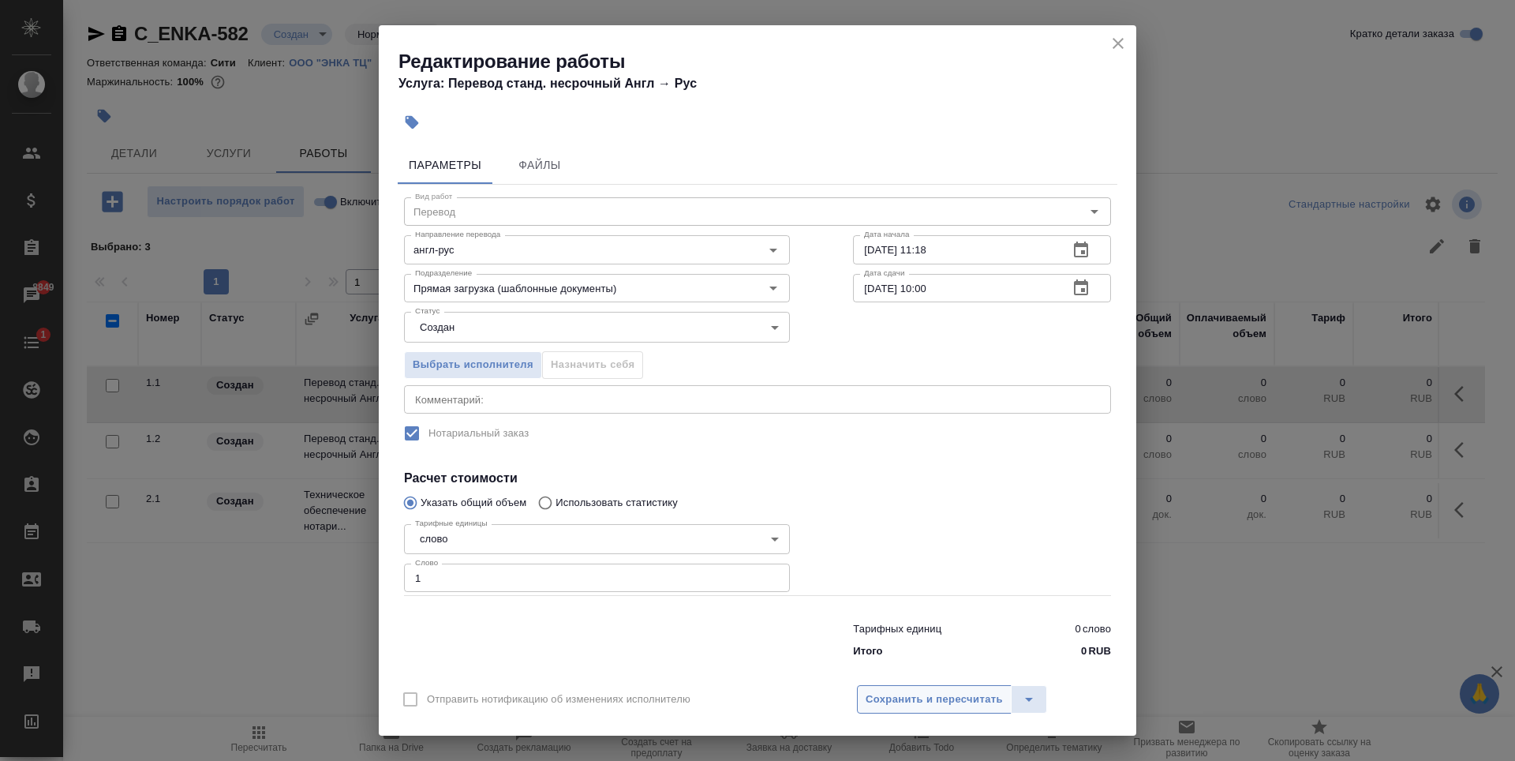
click at [929, 702] on span "Сохранить и пересчитать" at bounding box center [934, 699] width 137 height 18
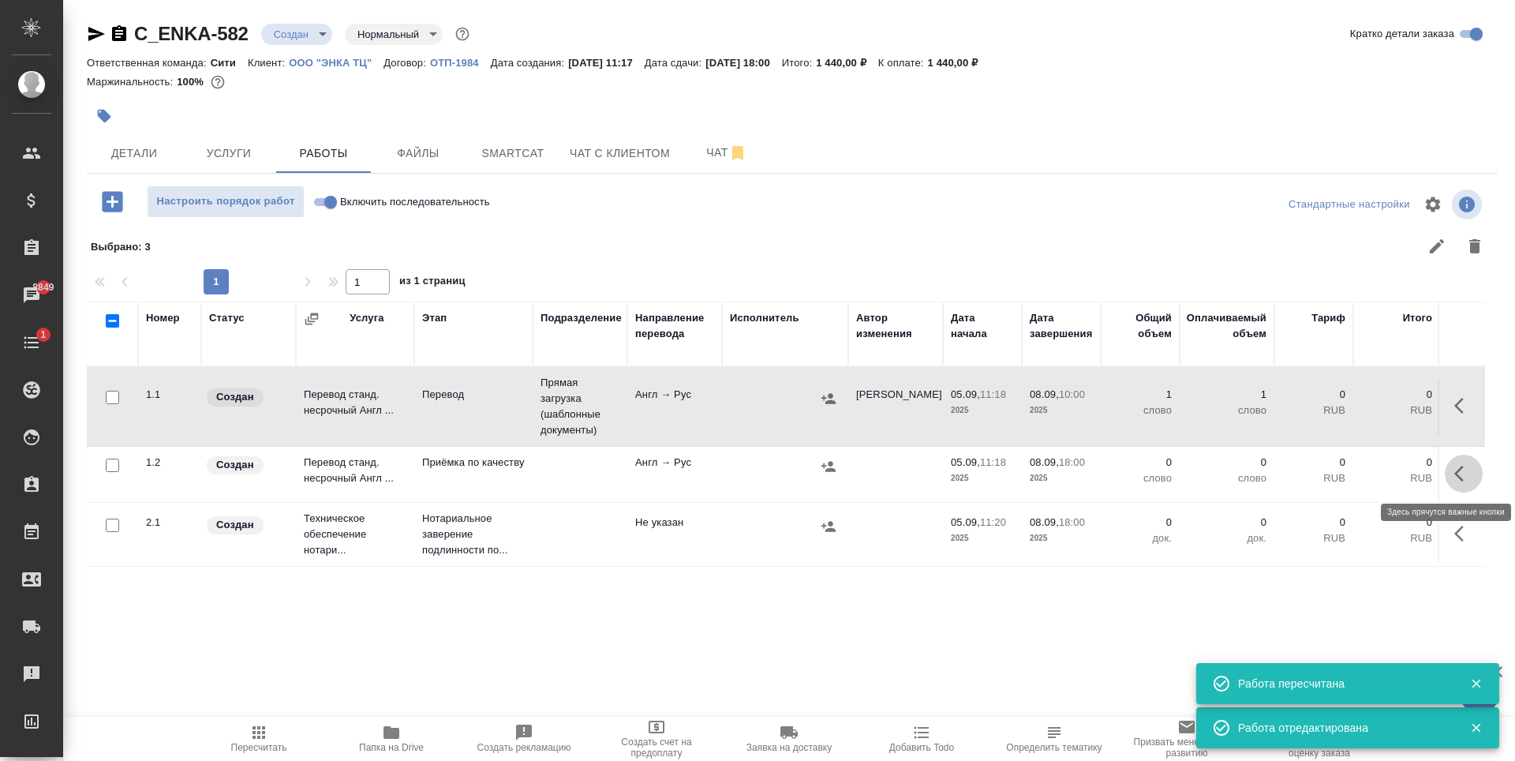
click at [1464, 471] on icon "button" at bounding box center [1463, 473] width 19 height 19
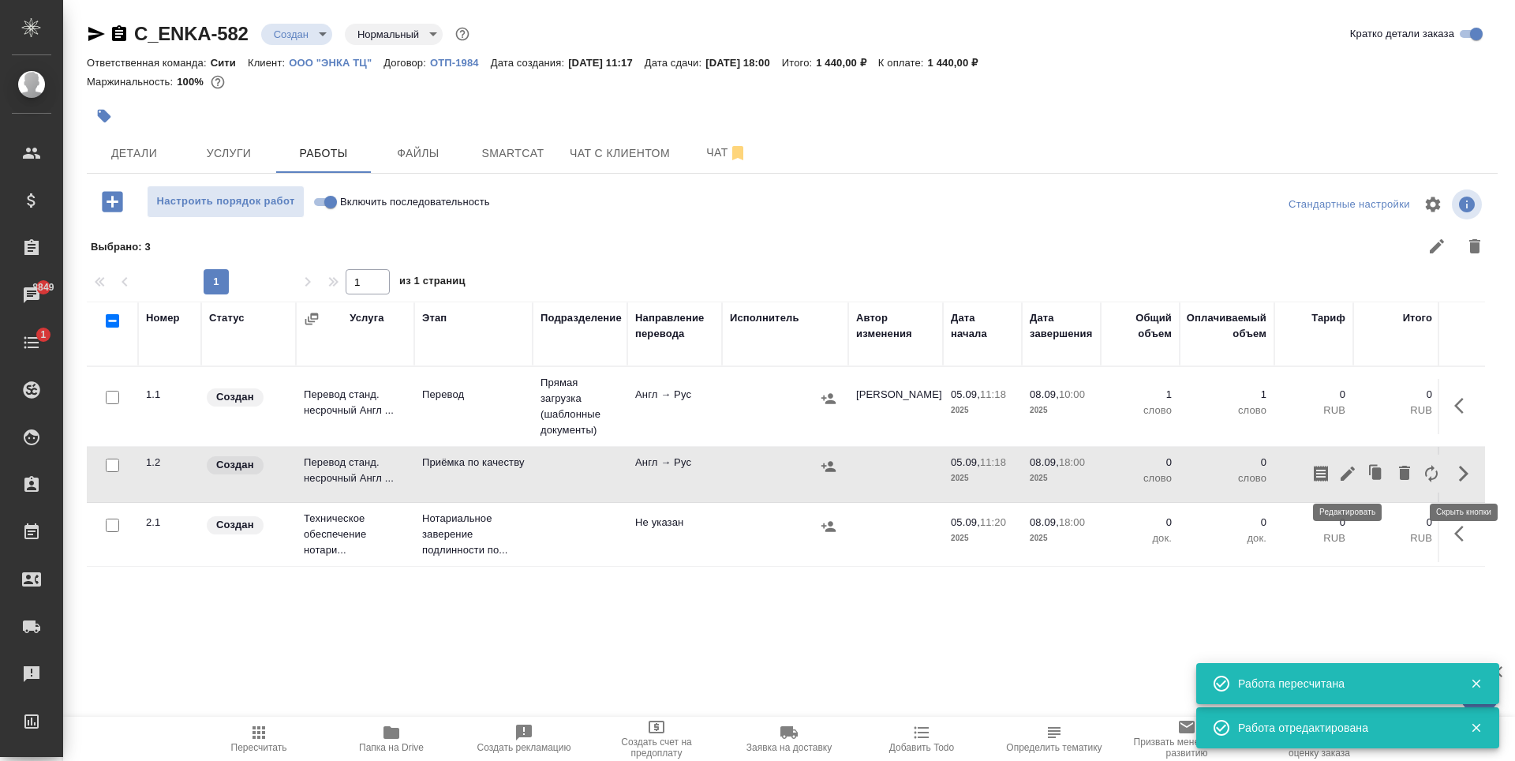
click at [1344, 476] on icon "button" at bounding box center [1347, 473] width 14 height 14
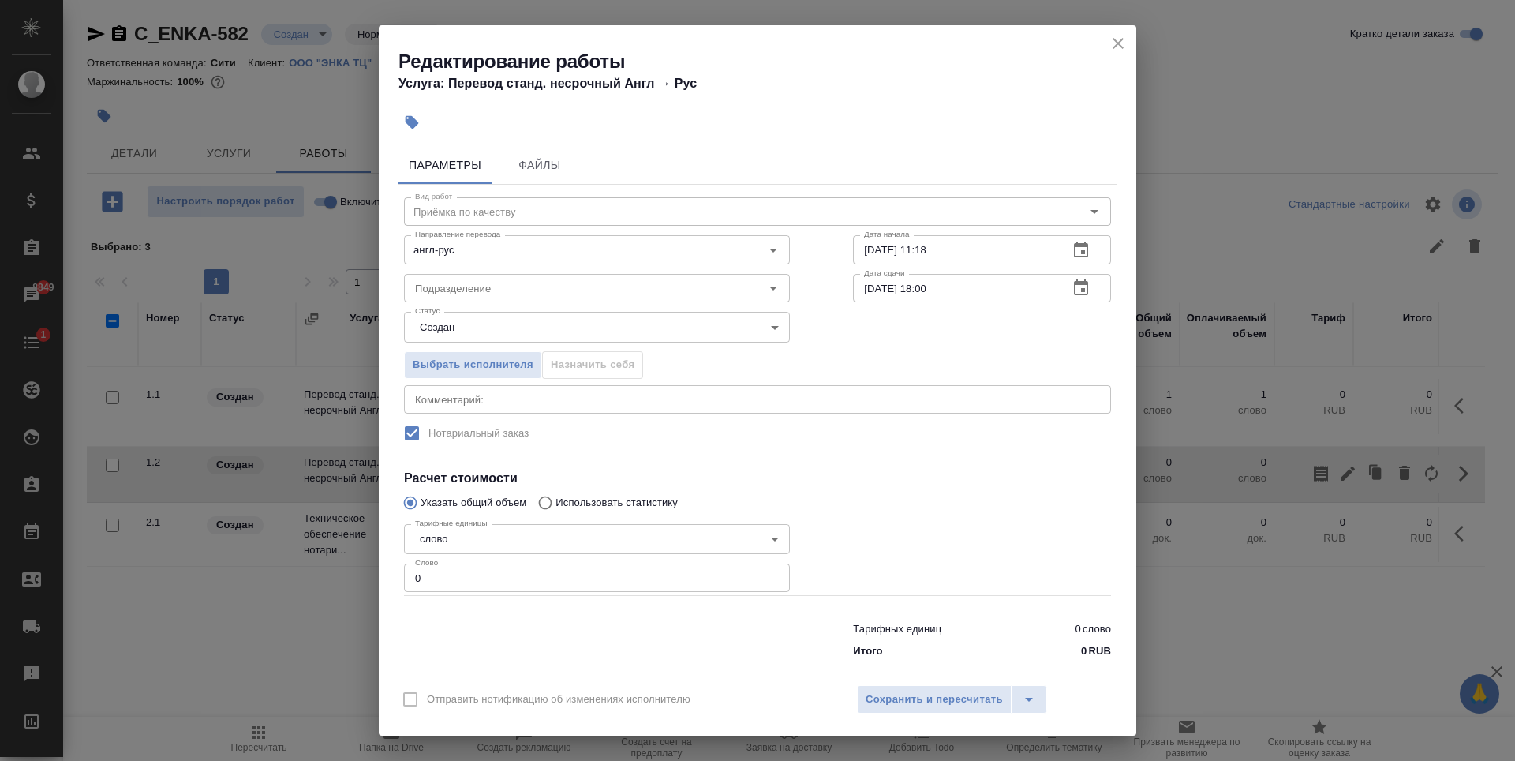
type input "1"
click at [768, 574] on input "1" at bounding box center [597, 577] width 386 height 28
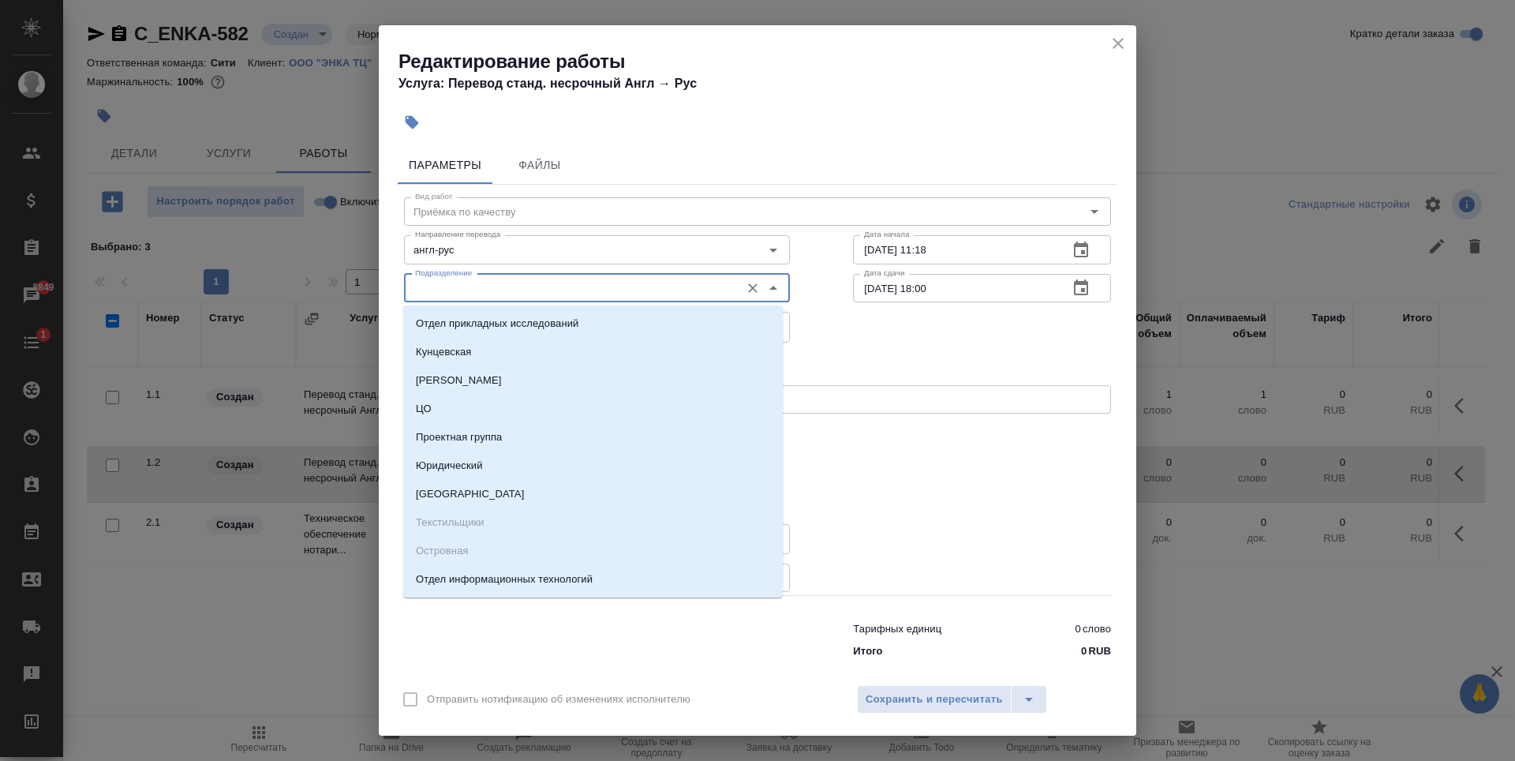
click at [478, 293] on input "Подразделение" at bounding box center [570, 288] width 323 height 19
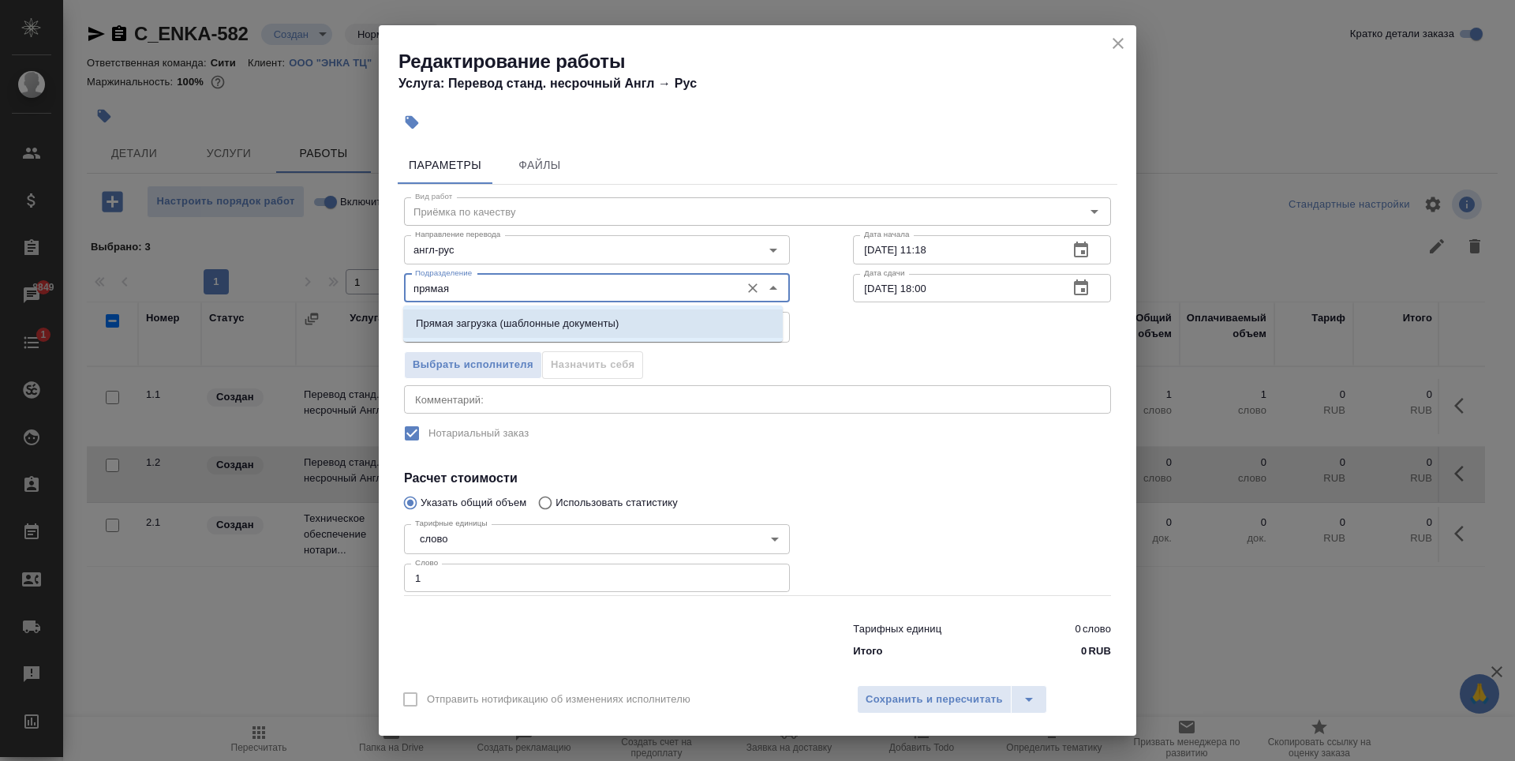
click at [537, 315] on li "Прямая загрузка (шаблонные документы)" at bounding box center [592, 323] width 379 height 28
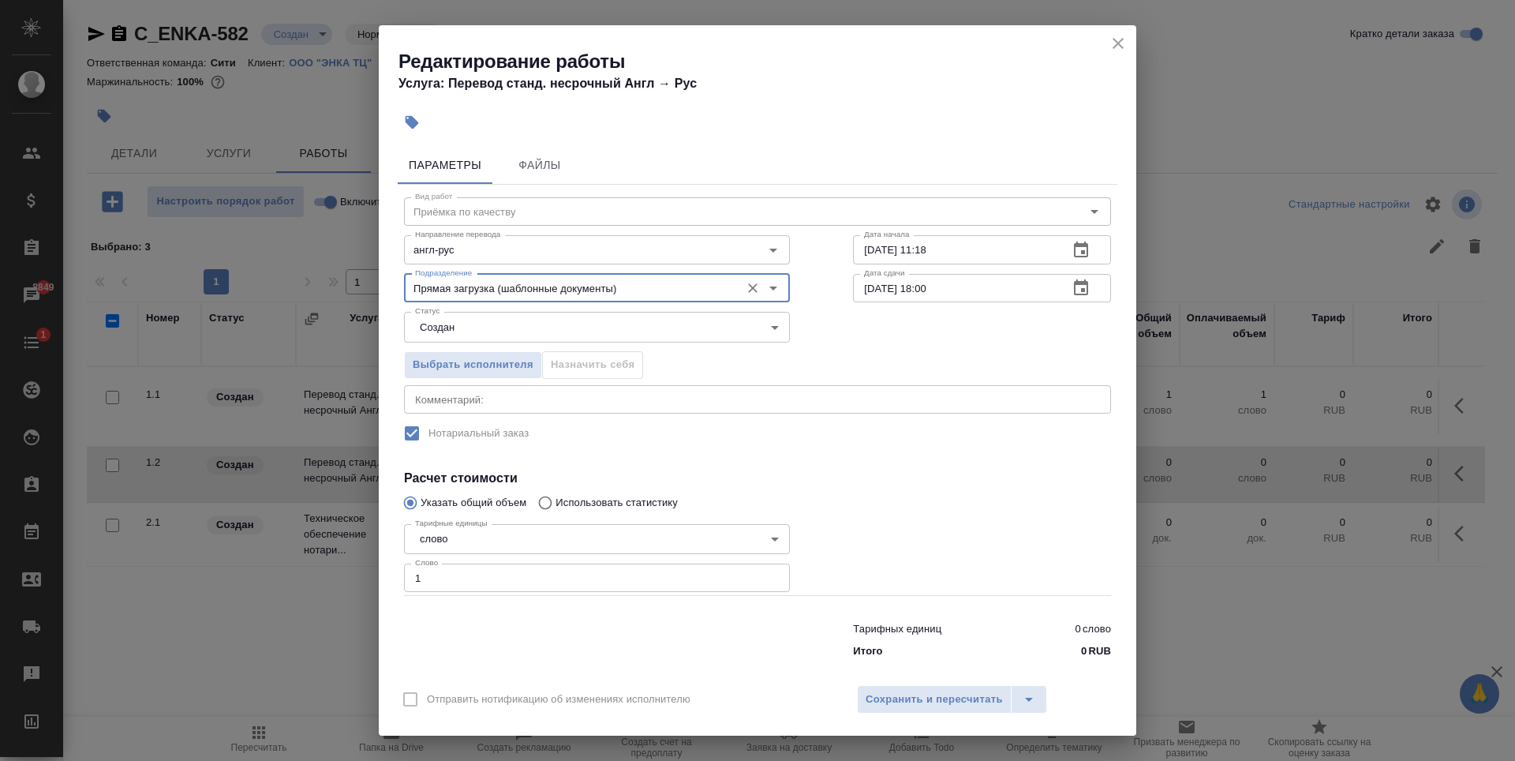
type input "Прямая загрузка (шаблонные документы)"
click at [1074, 245] on icon "button" at bounding box center [1081, 249] width 14 height 16
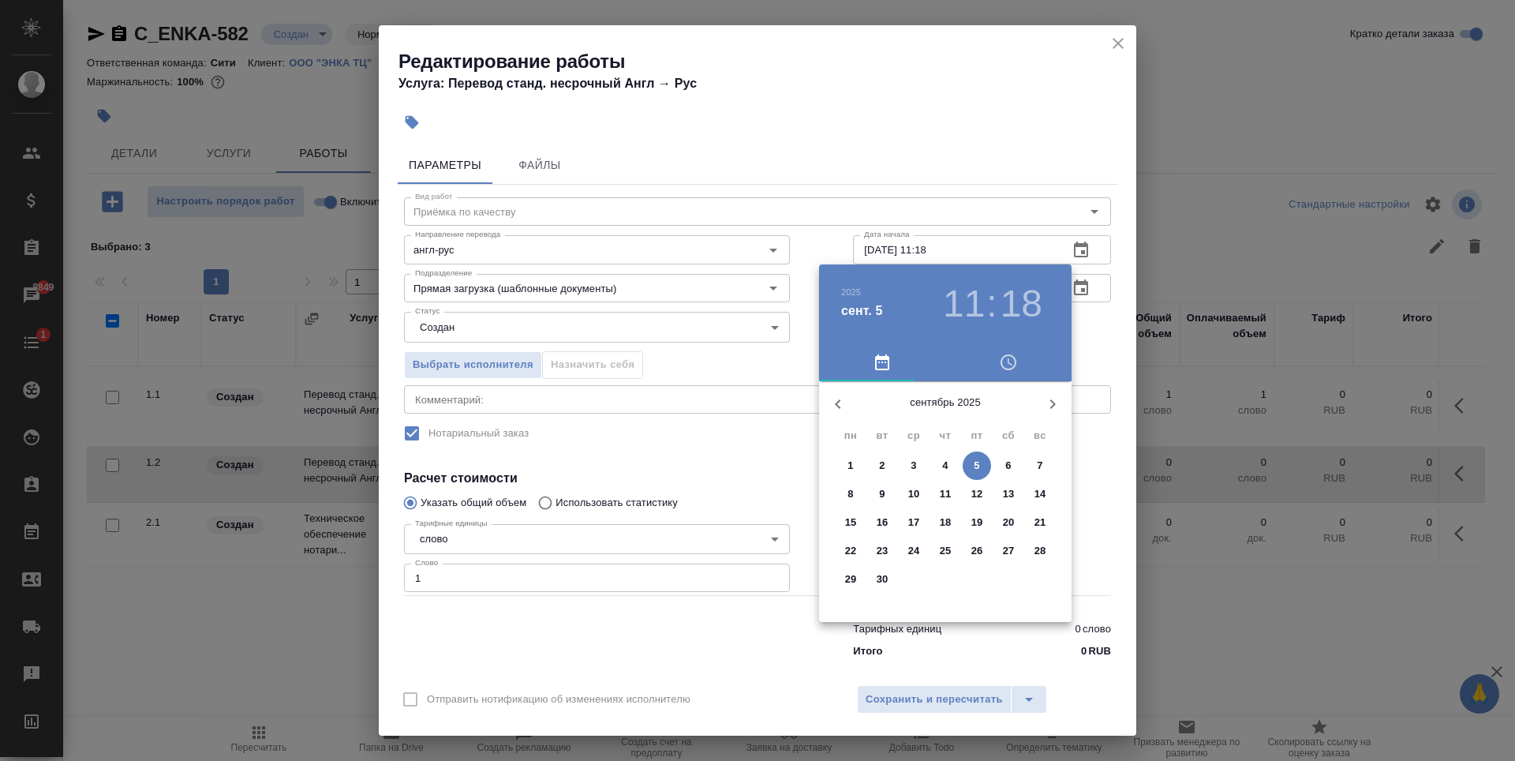
click at [850, 495] on p "8" at bounding box center [850, 494] width 6 height 16
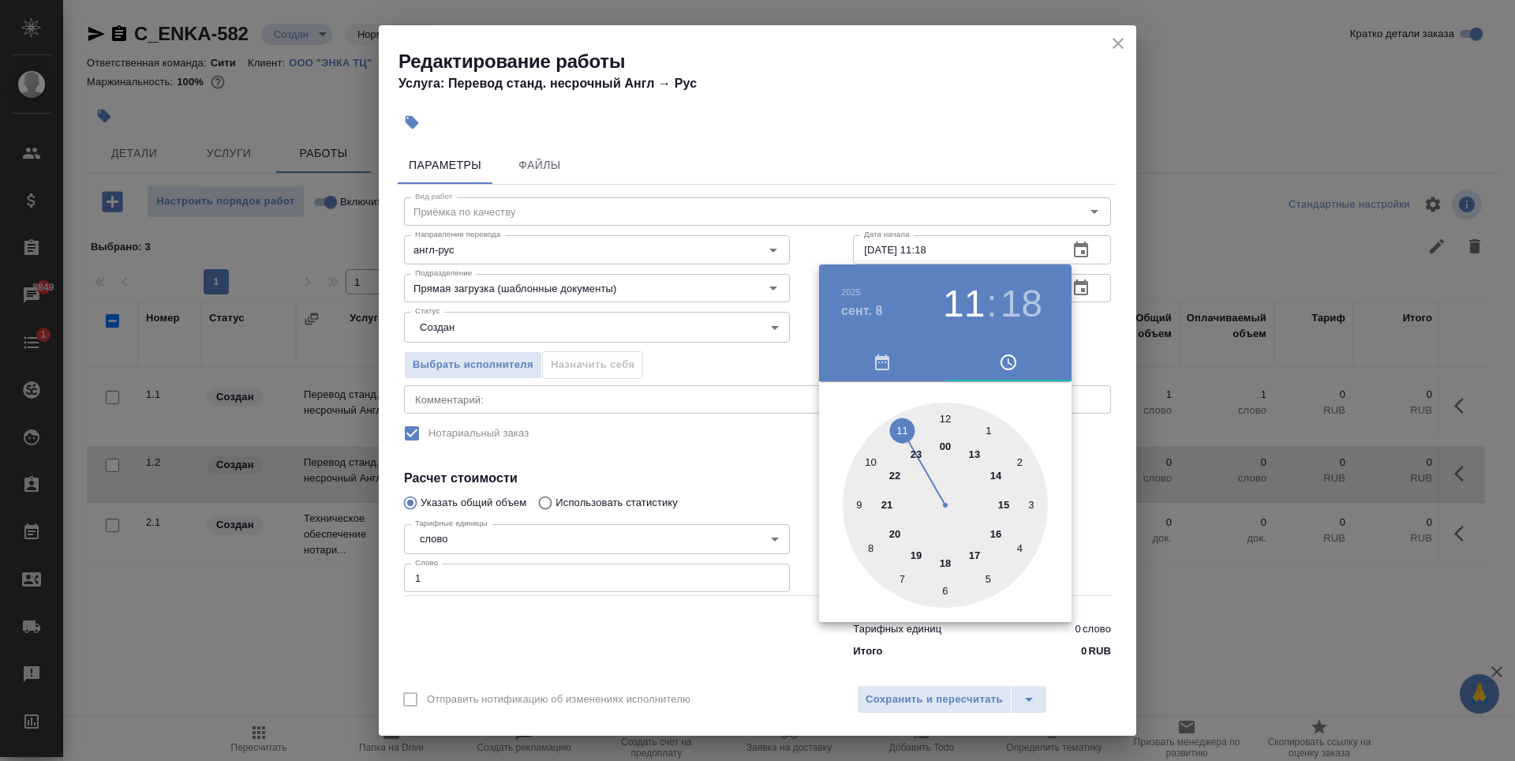
click at [868, 462] on div at bounding box center [945, 504] width 205 height 205
click at [941, 420] on div at bounding box center [945, 504] width 205 height 205
type input "08.09.2025 10:00"
drag, startPoint x: 784, startPoint y: 394, endPoint x: 976, endPoint y: 290, distance: 218.2
click at [785, 394] on div at bounding box center [757, 380] width 1515 height 761
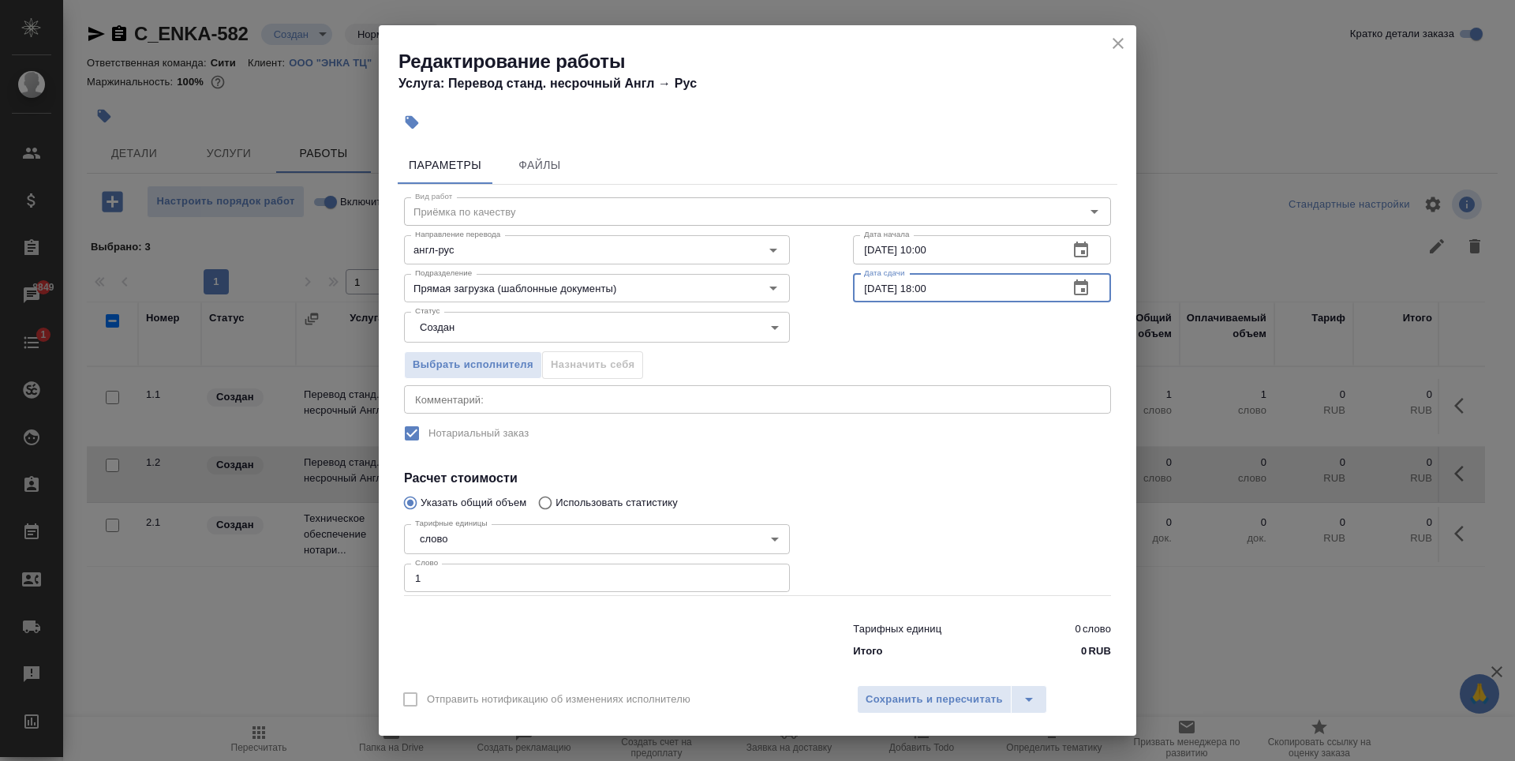
click at [922, 292] on input "08.09.2025 18:00" at bounding box center [954, 288] width 203 height 28
type input "08.09.2025 11:00"
click at [922, 694] on span "Сохранить и пересчитать" at bounding box center [934, 699] width 137 height 18
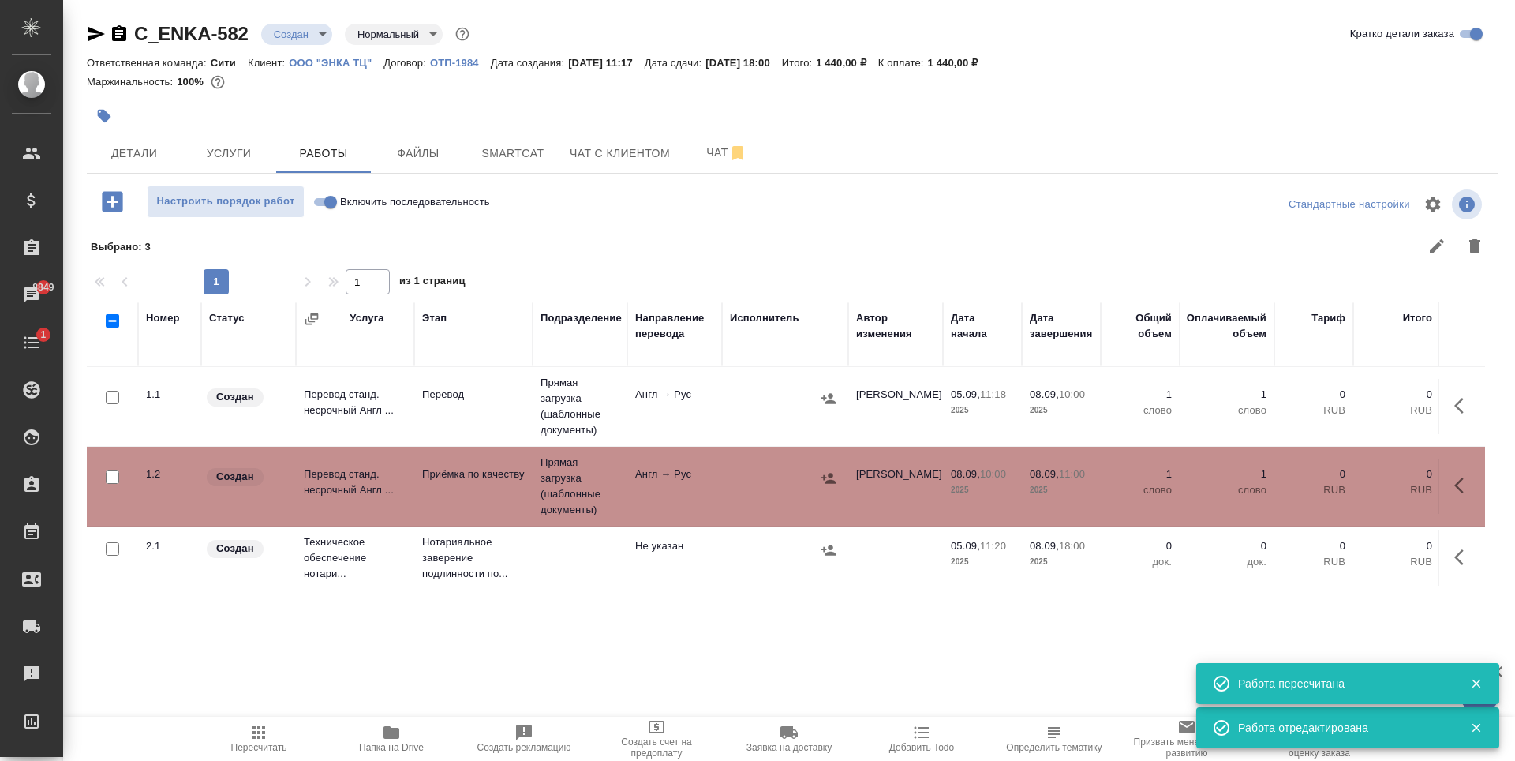
click at [570, 615] on div "Номер Статус Услуга Этап Подразделение Направление перевода Исполнитель Автор и…" at bounding box center [786, 478] width 1398 height 355
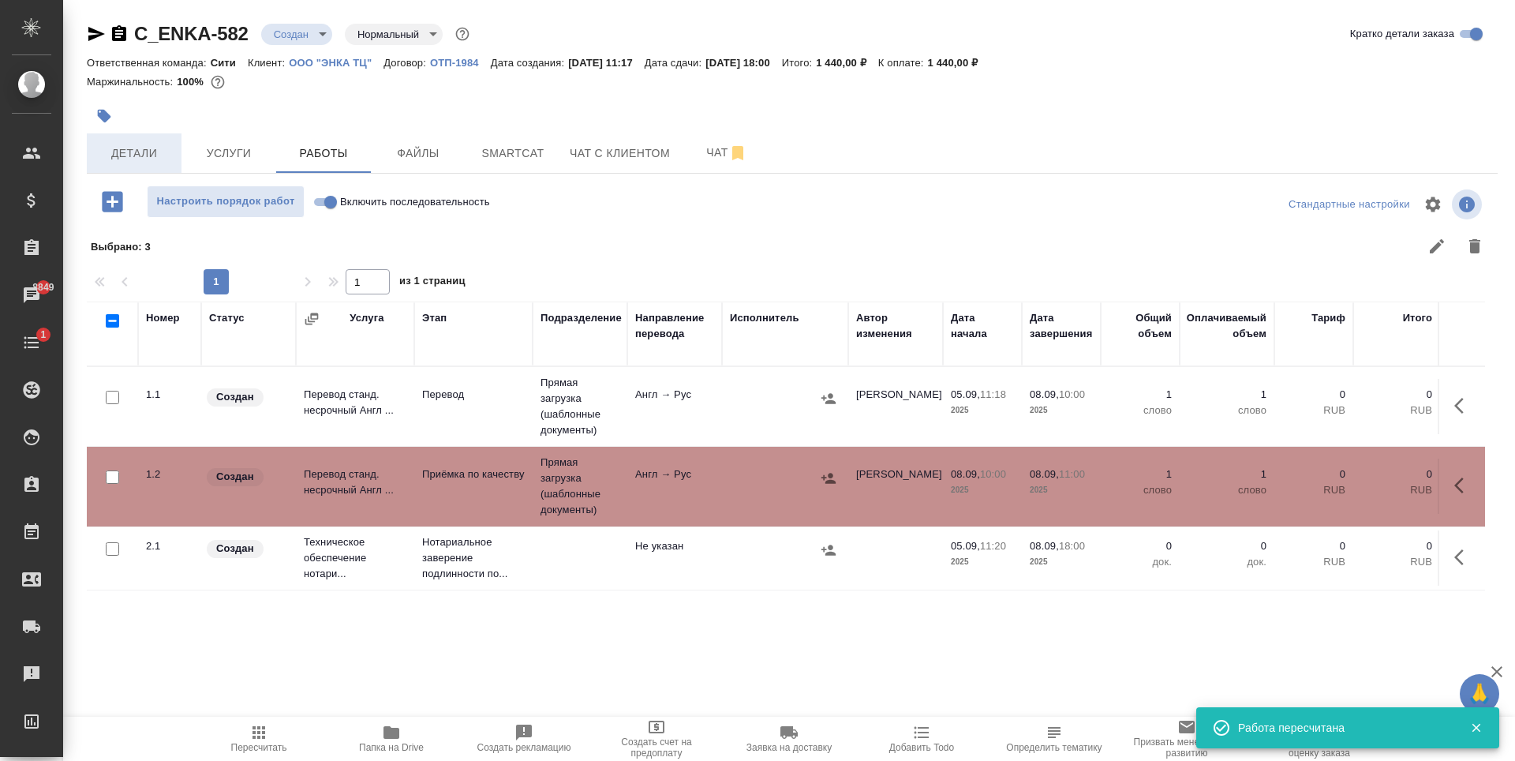
click at [121, 161] on span "Детали" at bounding box center [134, 154] width 76 height 20
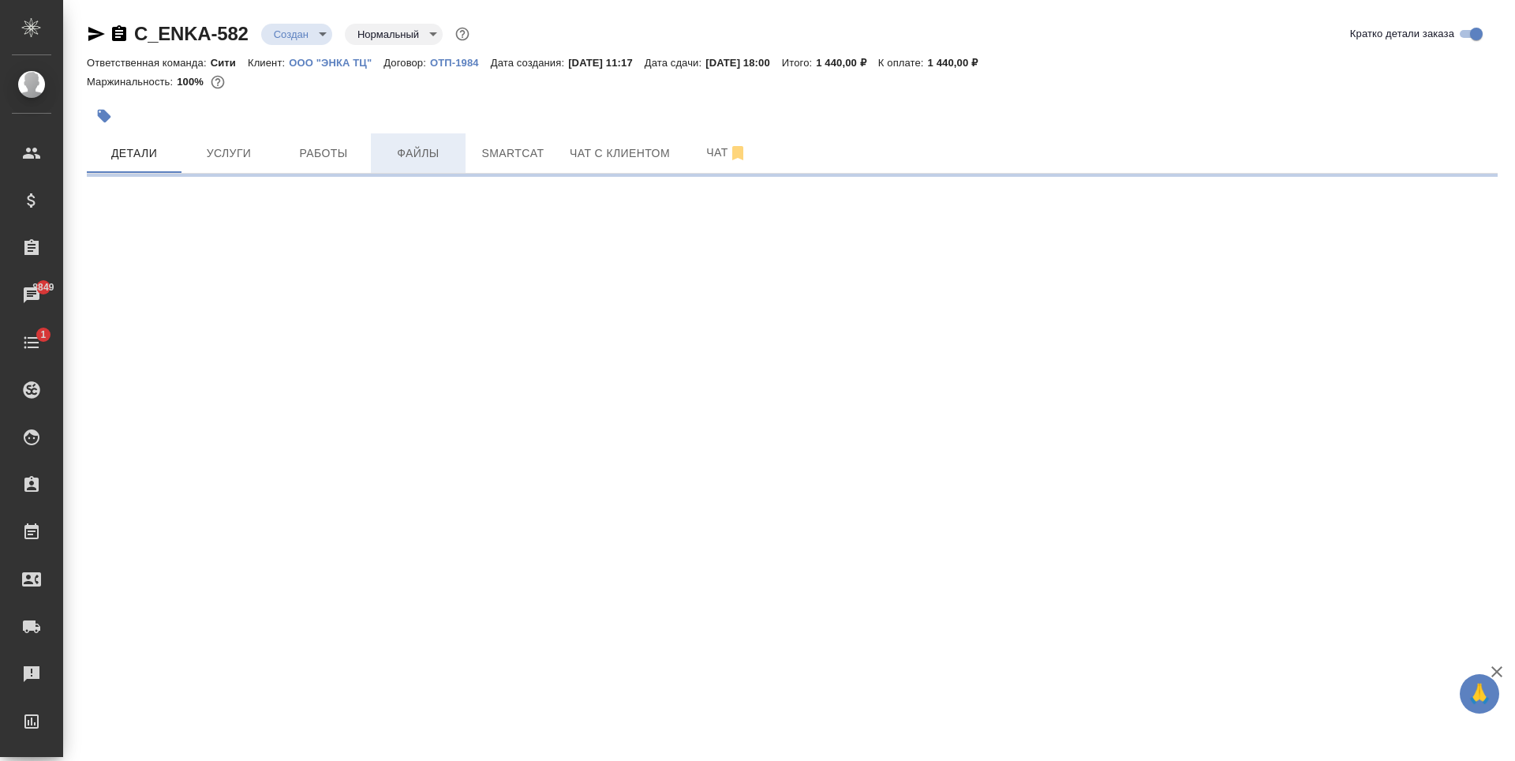
click at [414, 163] on button "Файлы" at bounding box center [418, 152] width 95 height 39
select select "RU"
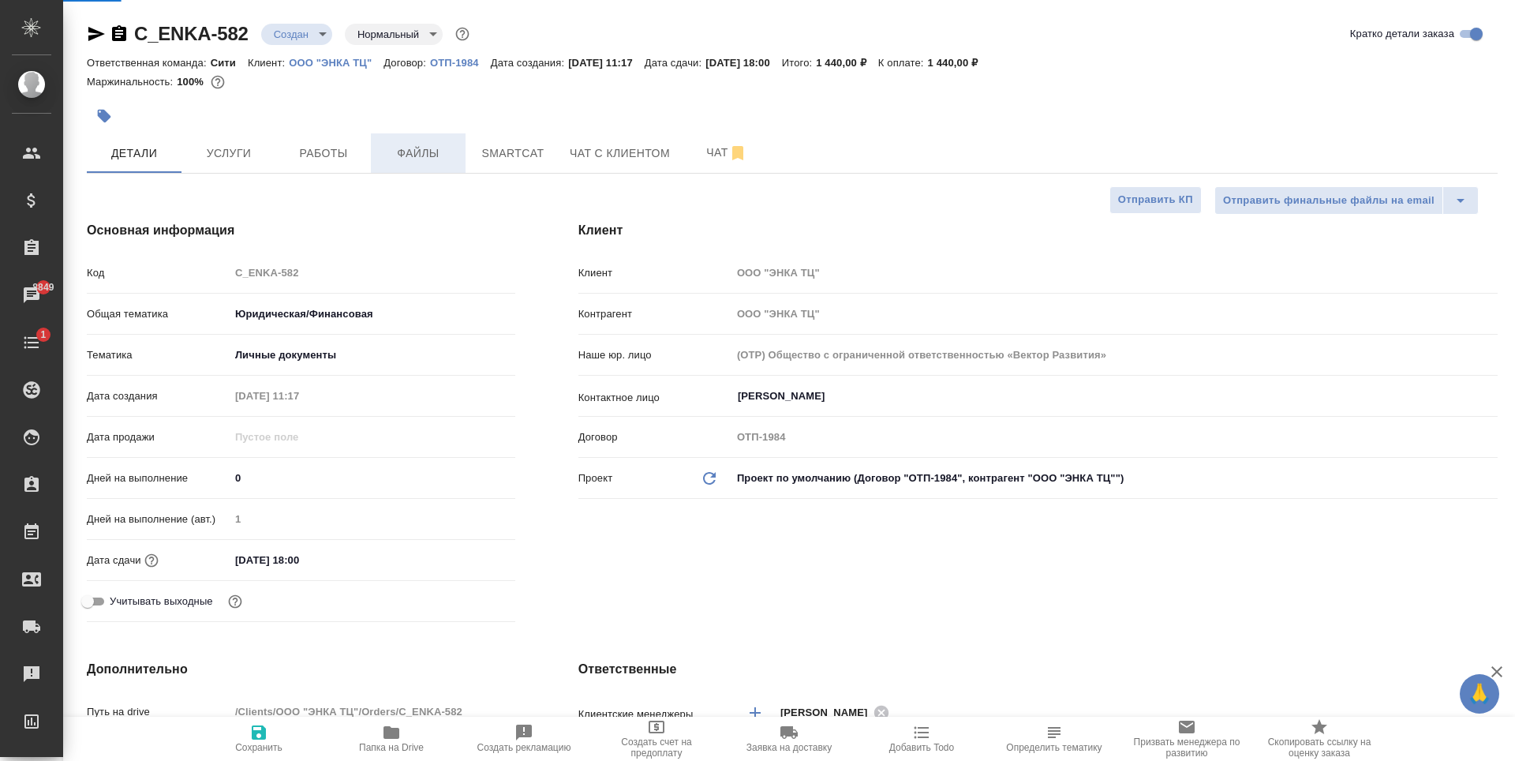
type textarea "x"
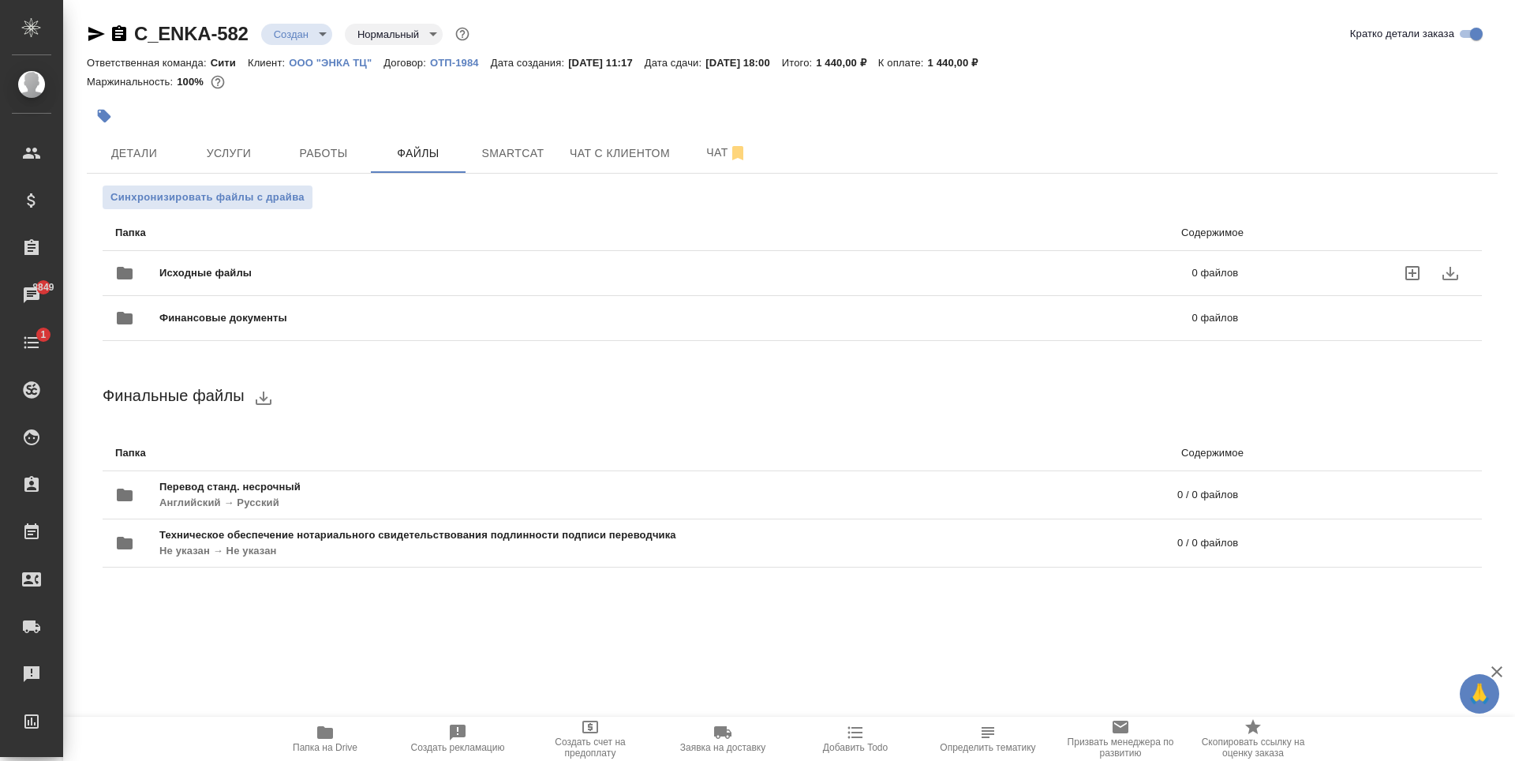
click at [563, 239] on div "Исходные файлы 0 файлов" at bounding box center [676, 272] width 1154 height 69
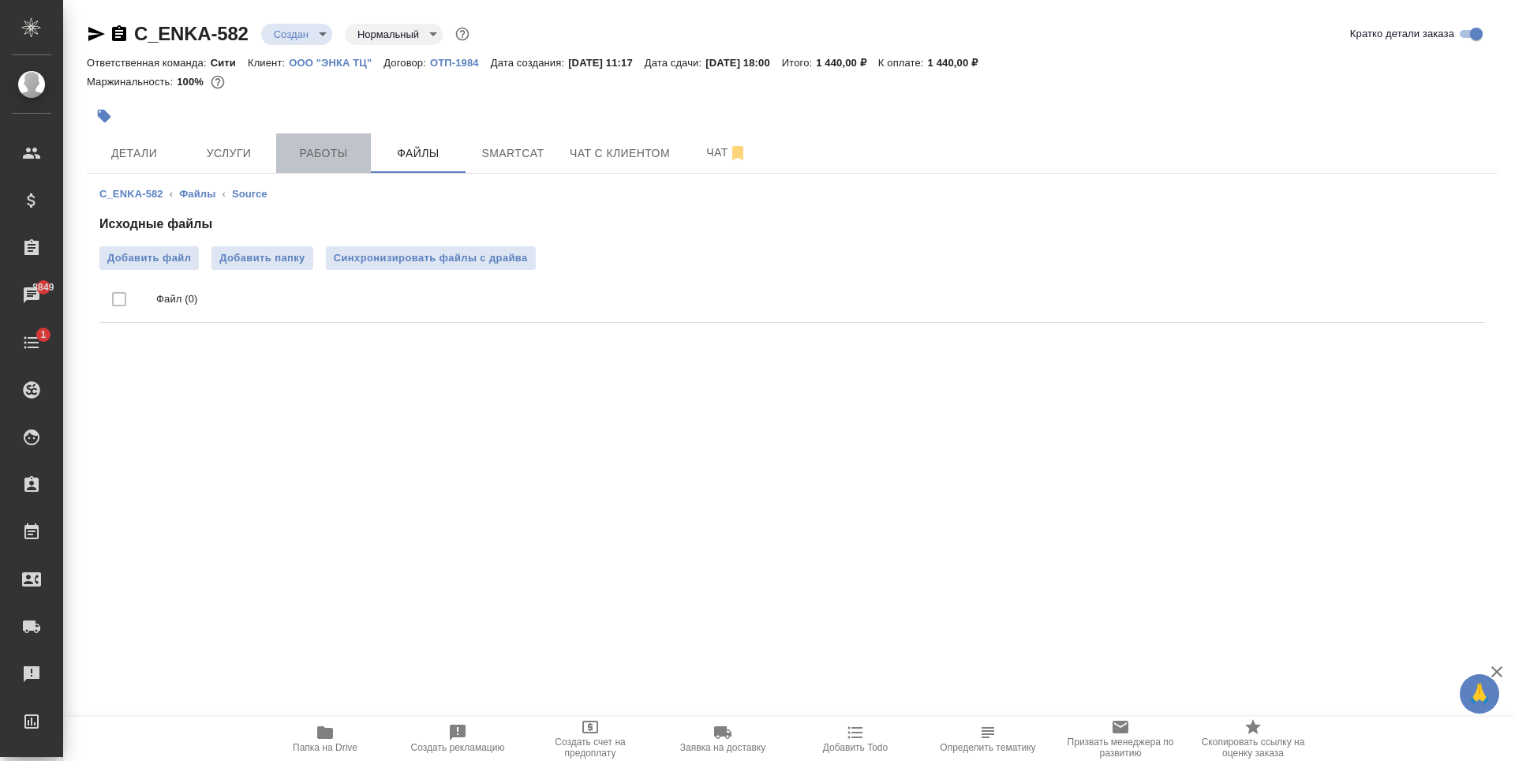
click at [331, 151] on span "Работы" at bounding box center [324, 154] width 76 height 20
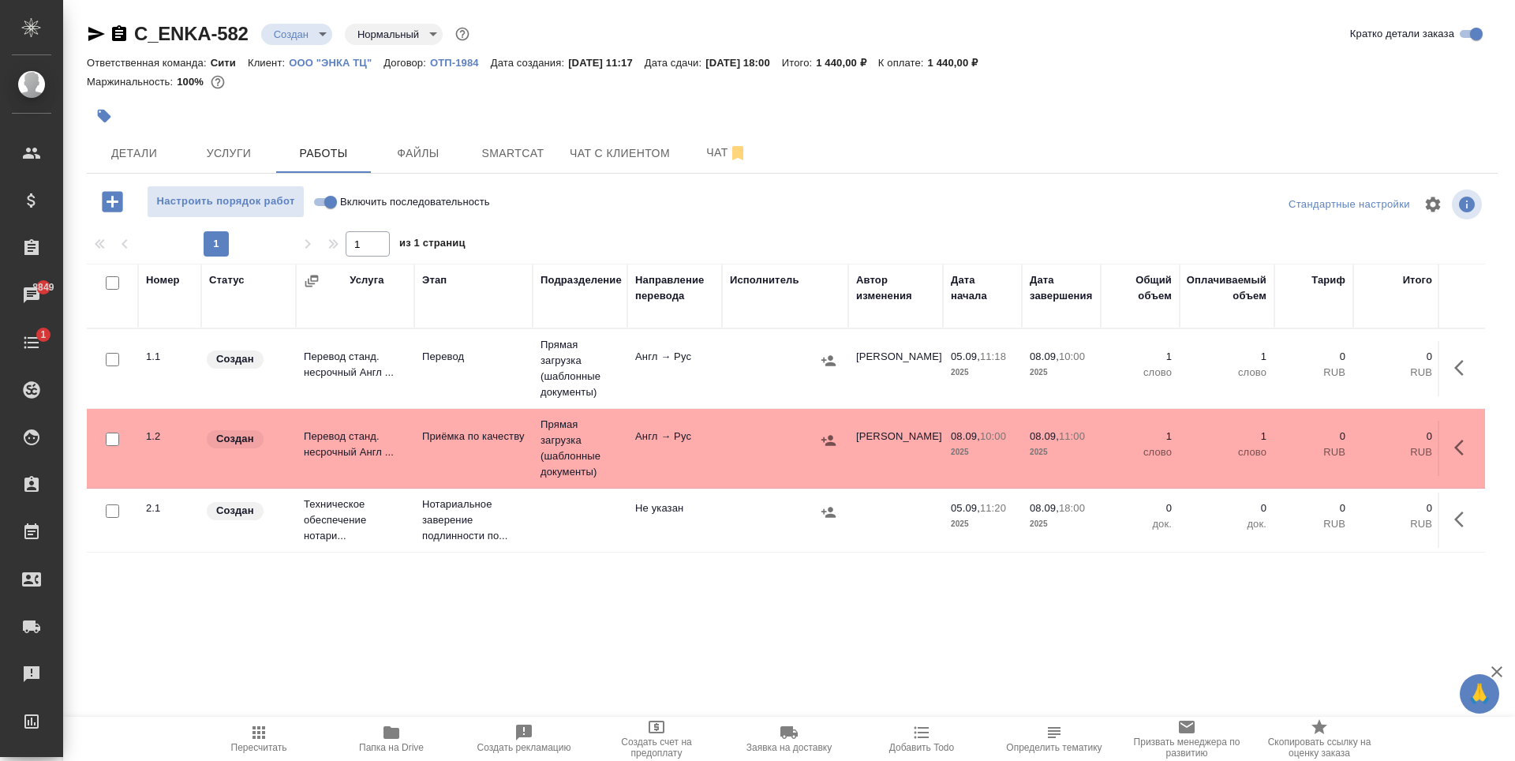
click at [410, 151] on span "Файлы" at bounding box center [418, 154] width 76 height 20
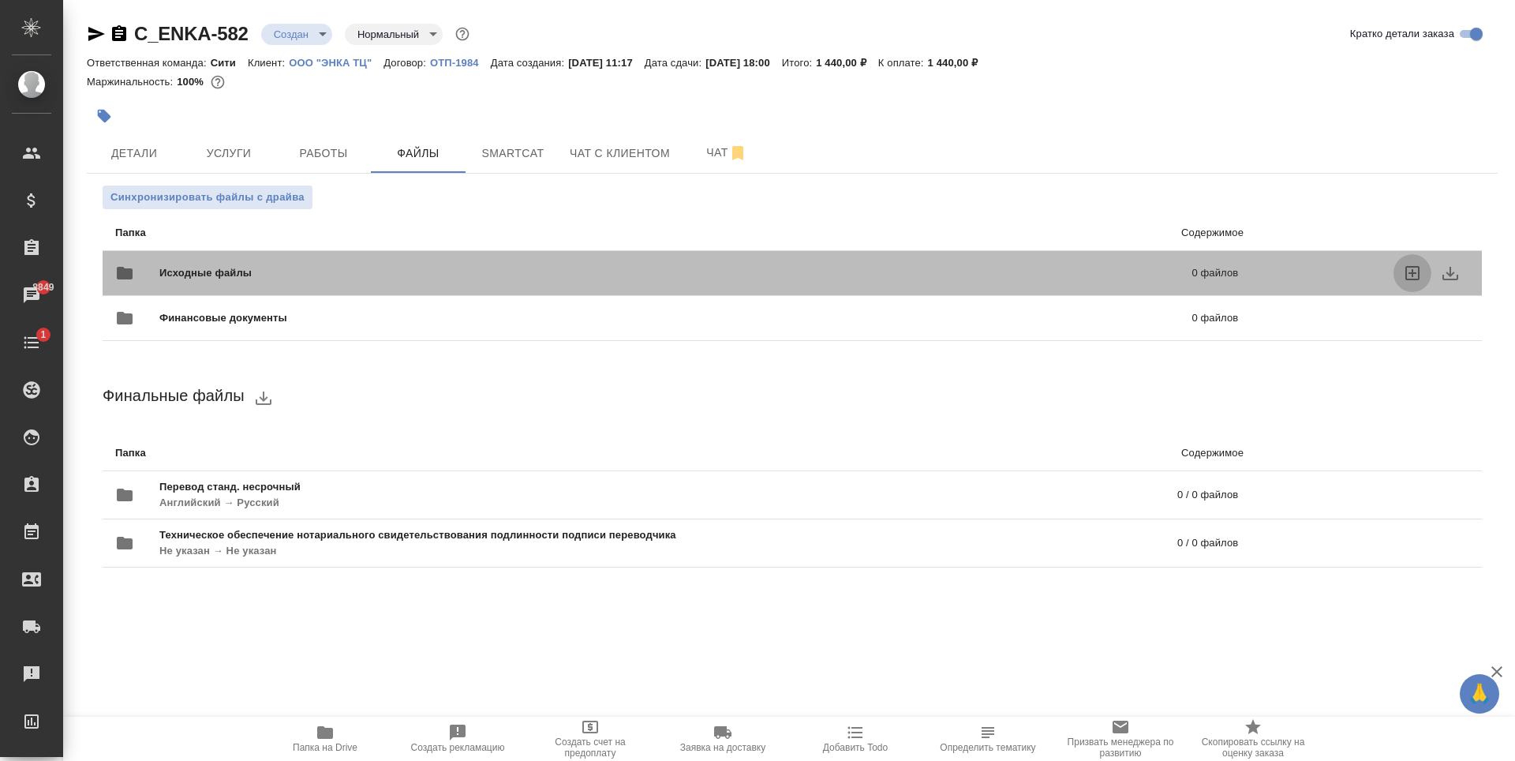
click at [1415, 276] on icon "uploadFiles" at bounding box center [1412, 273] width 19 height 19
click at [0, 0] on input "uploadFiles" at bounding box center [0, 0] width 0 height 0
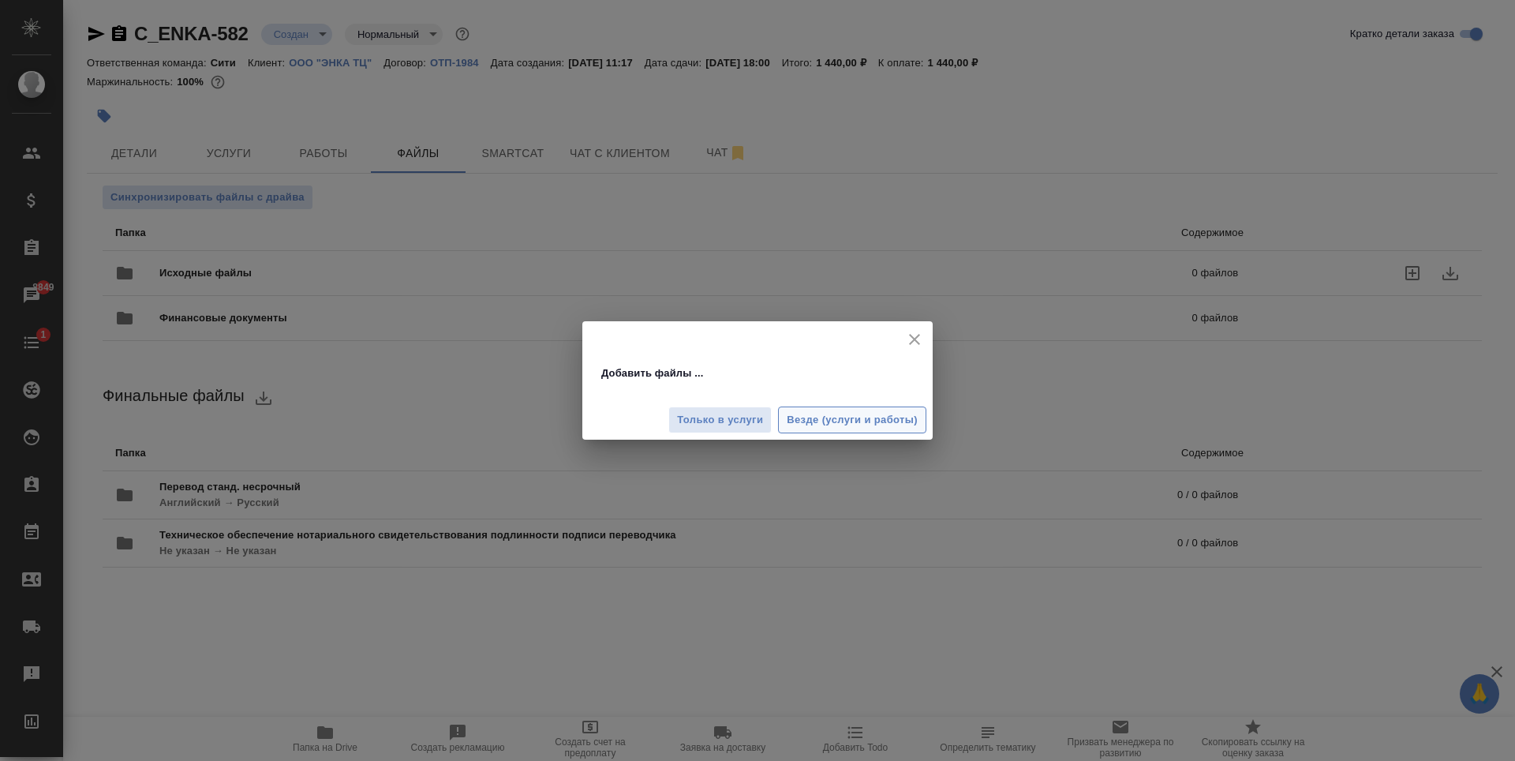
click at [826, 419] on span "Везде (услуги и работы)" at bounding box center [852, 420] width 131 height 18
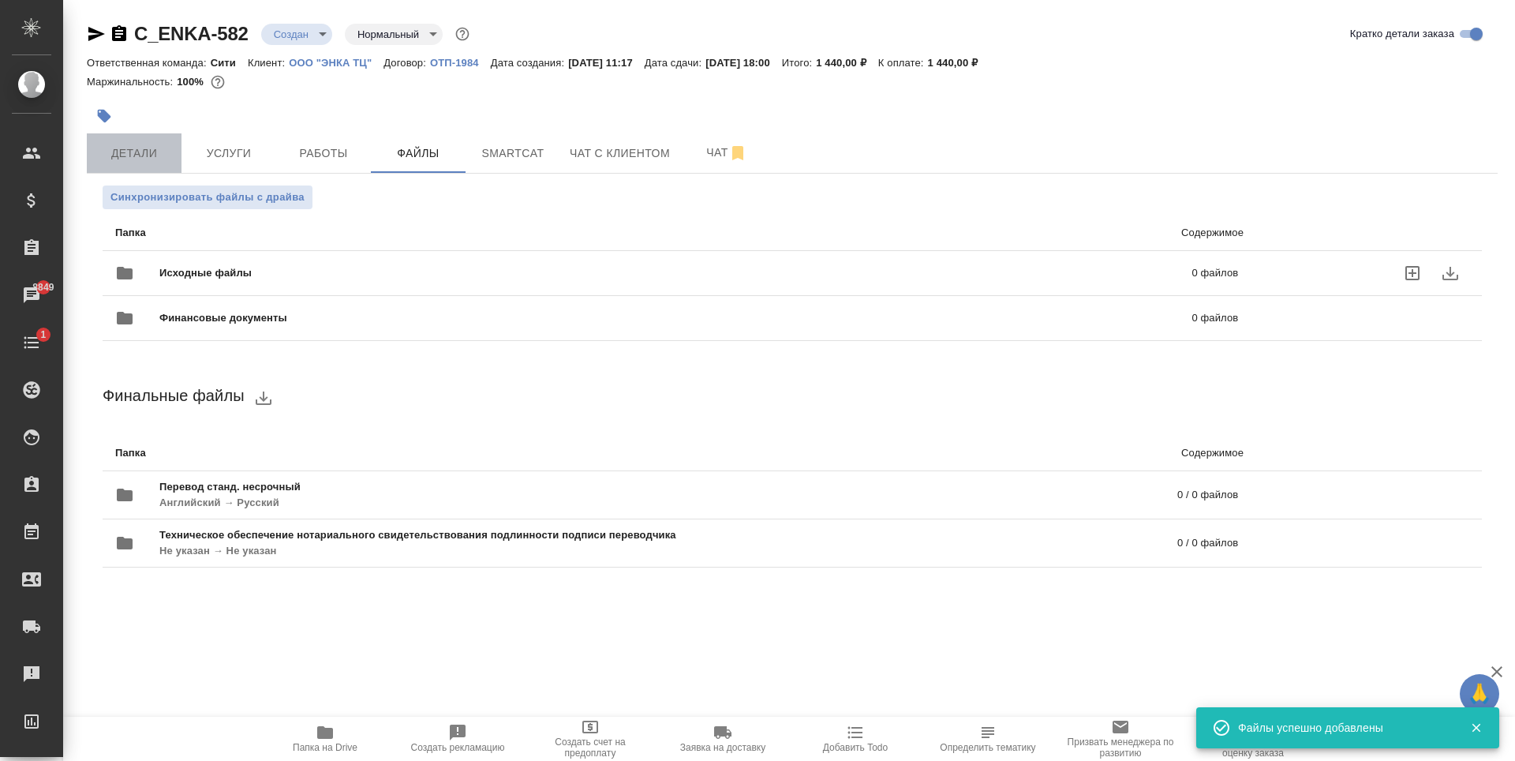
click at [158, 156] on span "Детали" at bounding box center [134, 154] width 76 height 20
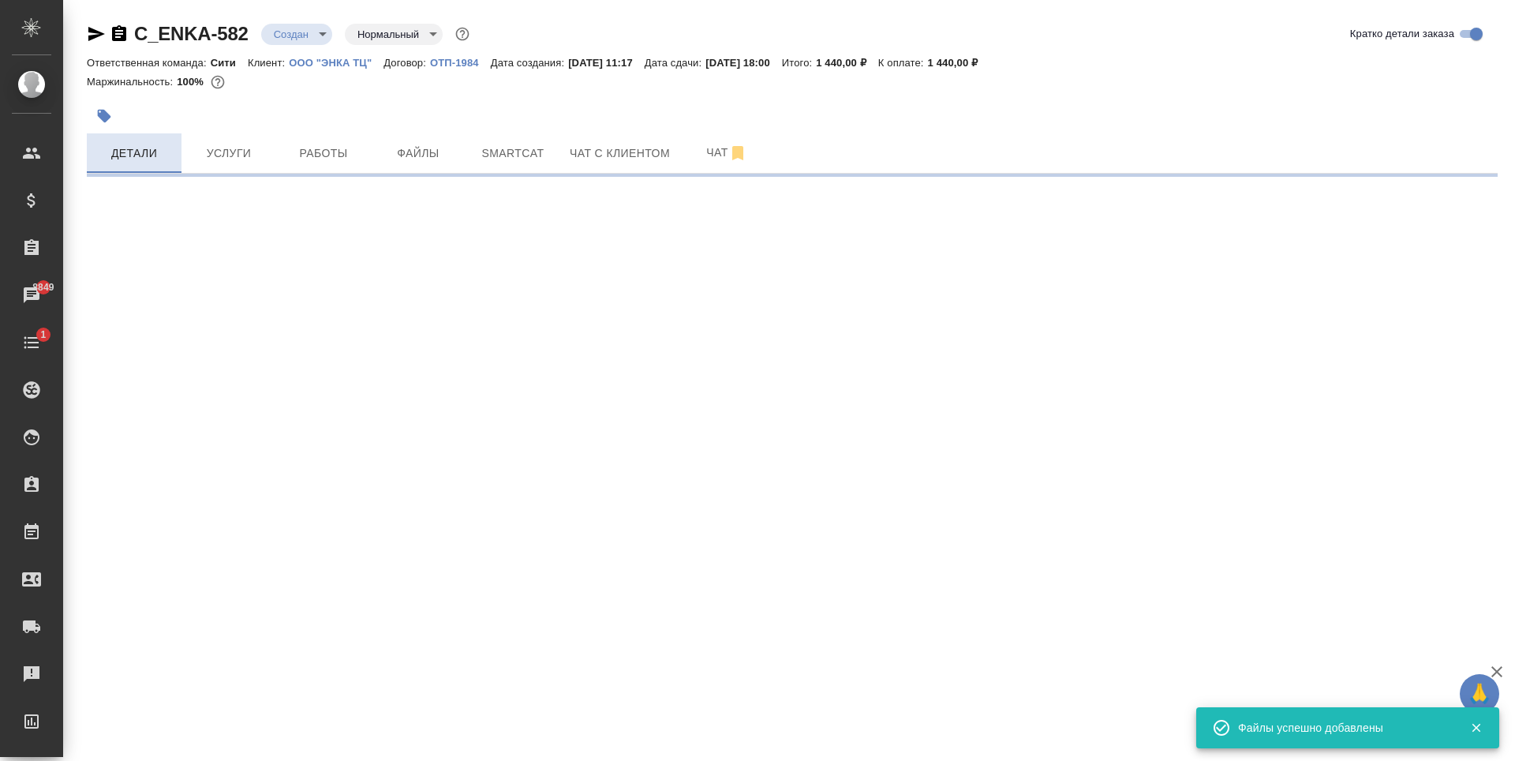
select select "RU"
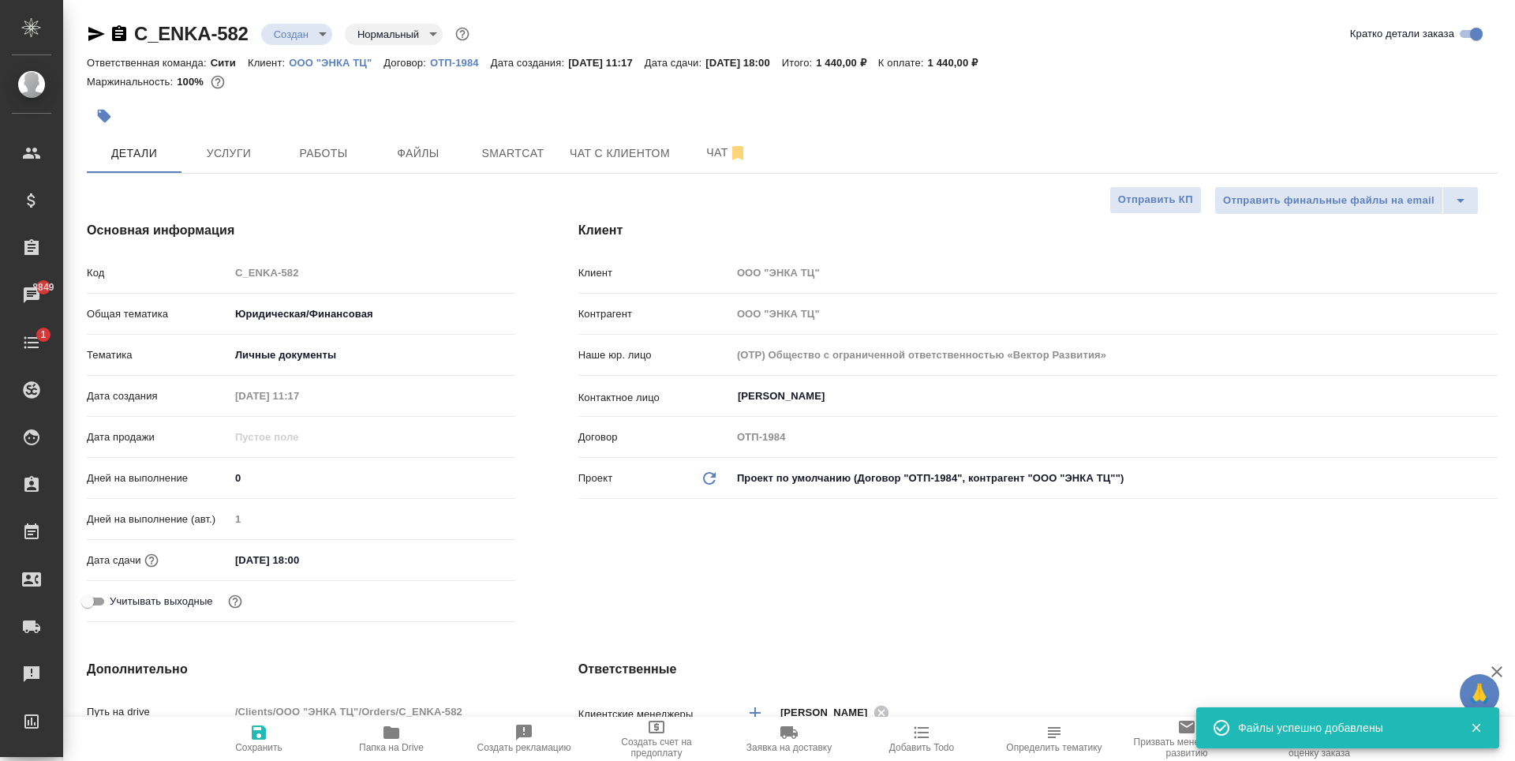
type textarea "x"
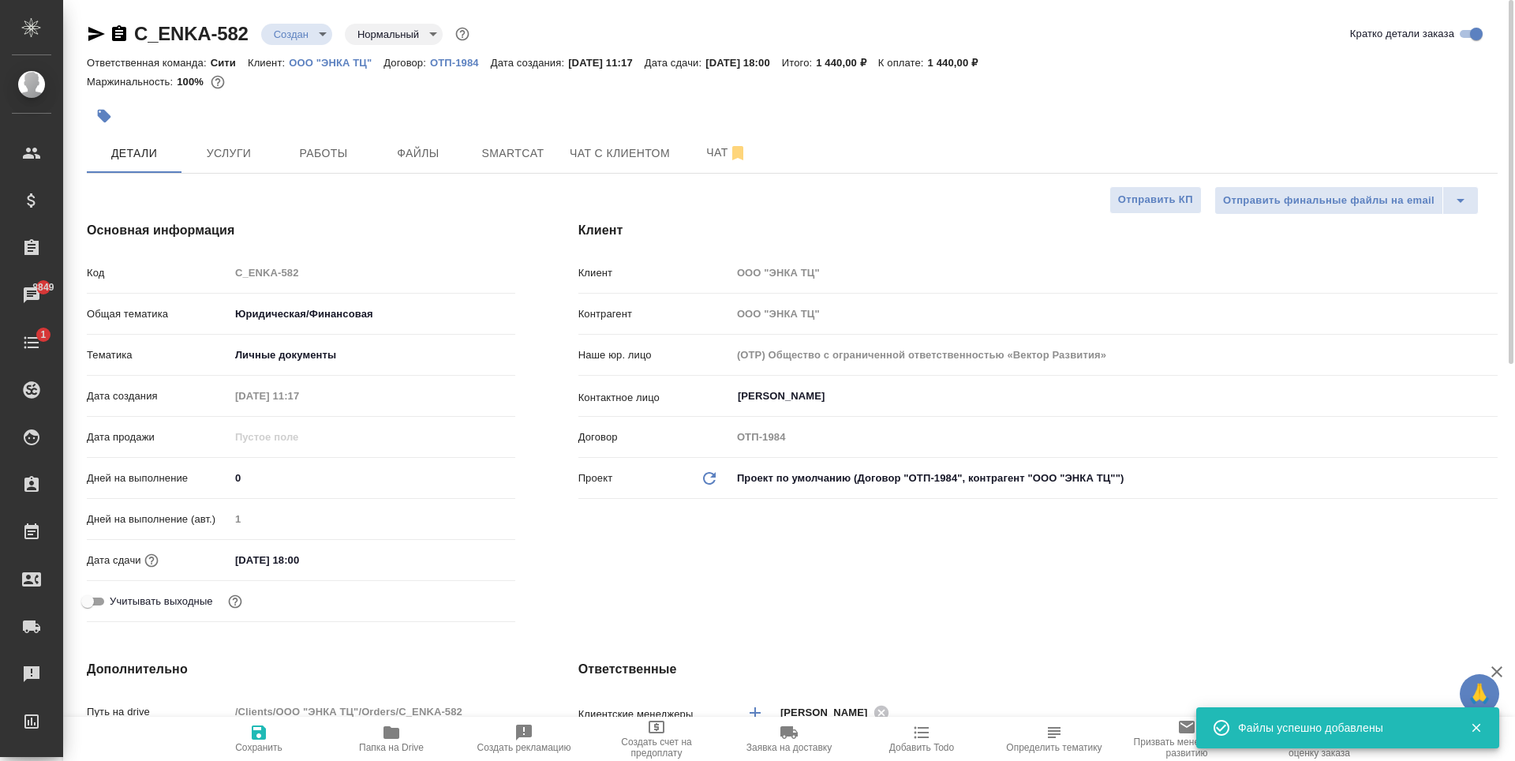
type textarea "x"
click at [426, 120] on div at bounding box center [557, 116] width 940 height 35
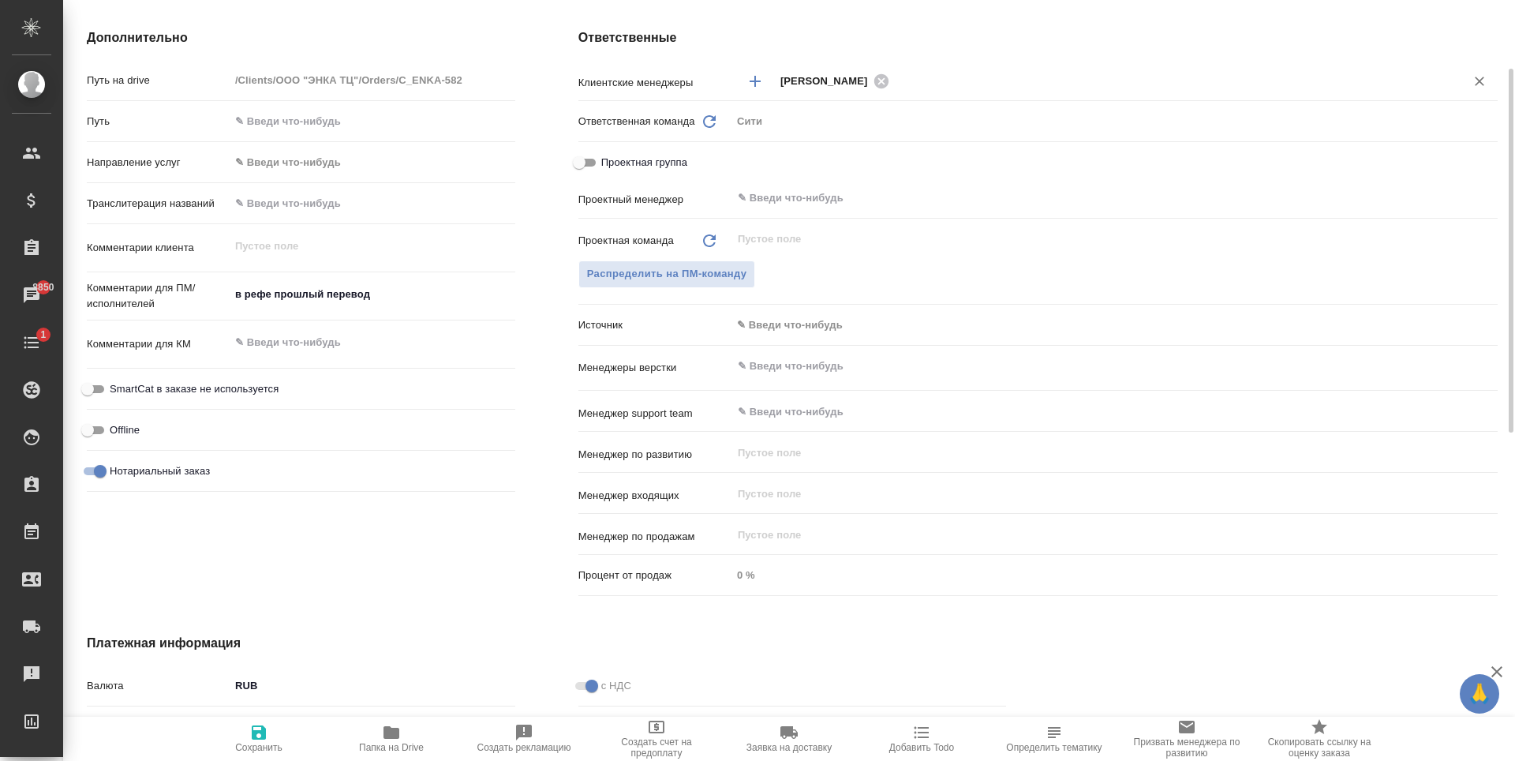
scroll to position [316, 0]
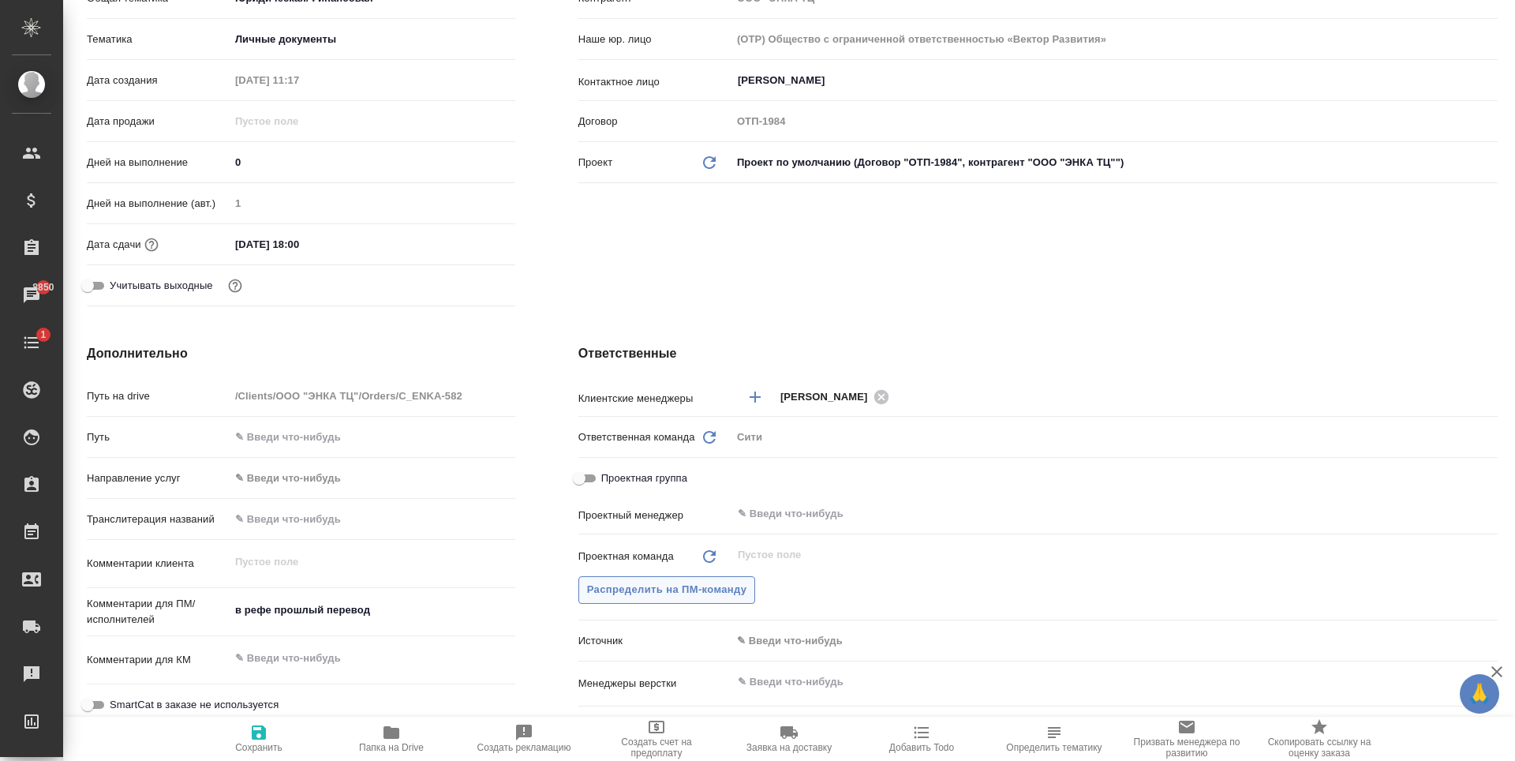
click at [708, 589] on span "Распределить на ПМ-команду" at bounding box center [667, 590] width 160 height 18
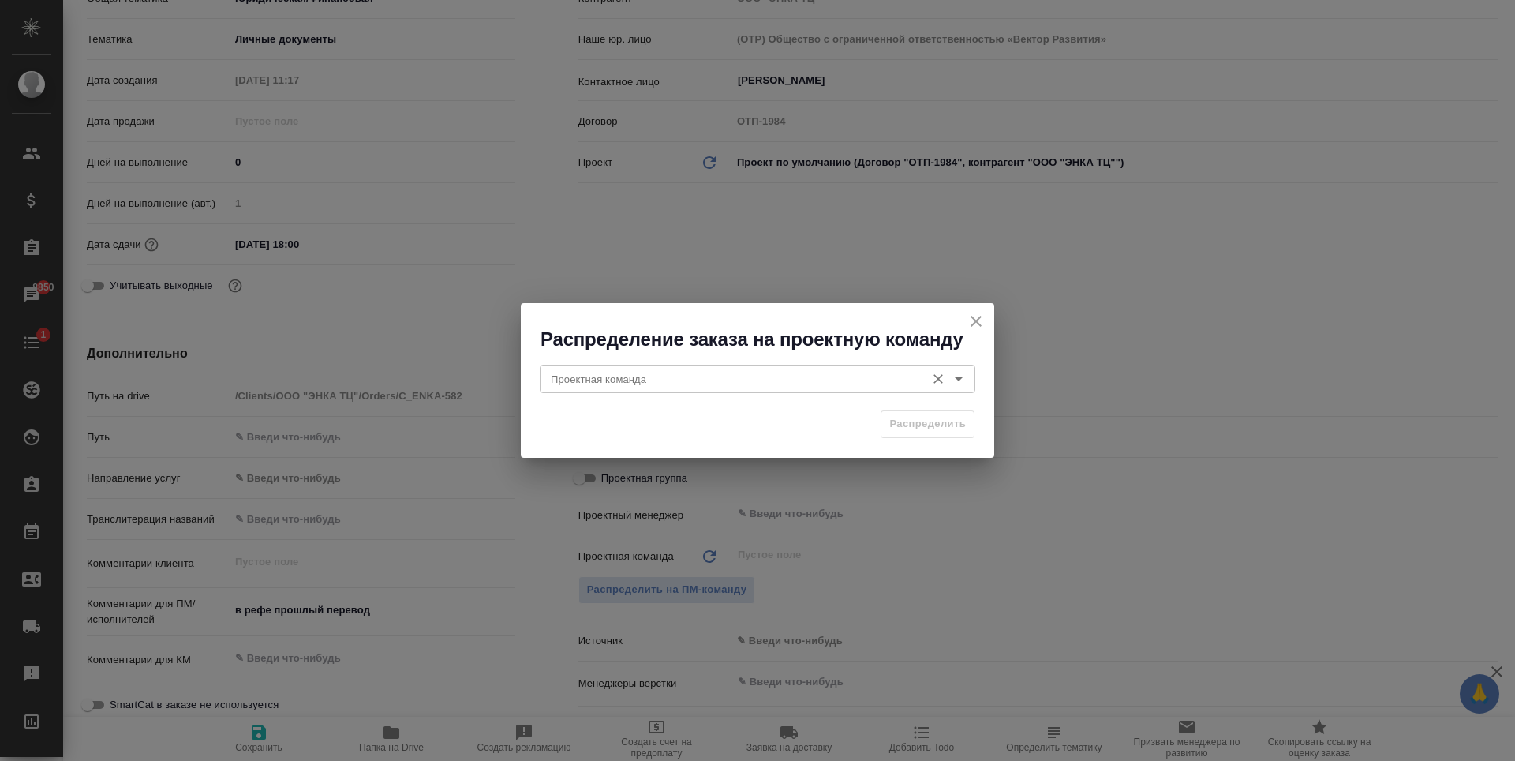
click at [622, 372] on input "Проектная команда" at bounding box center [730, 378] width 373 height 19
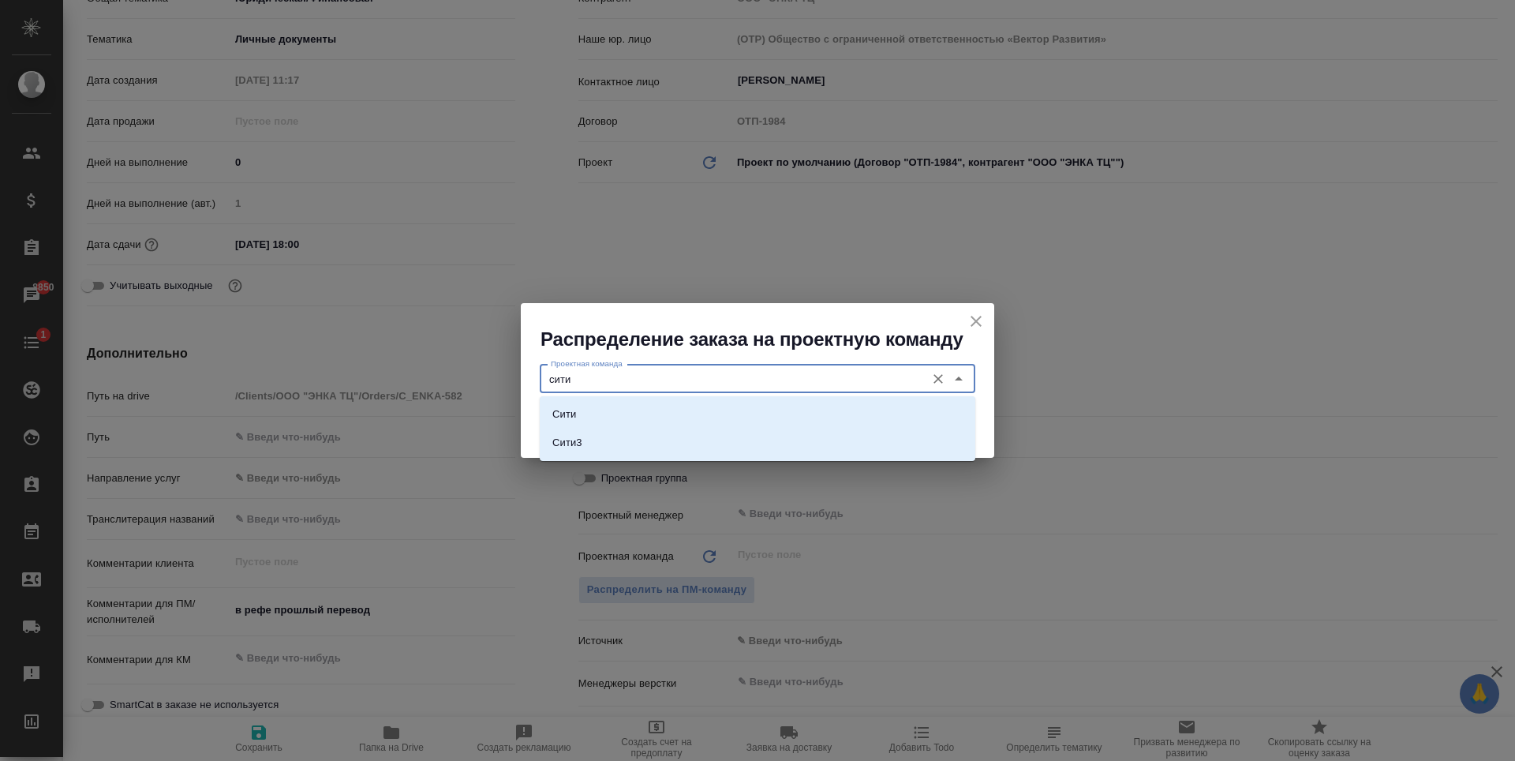
click at [602, 409] on li "Сити" at bounding box center [758, 414] width 436 height 28
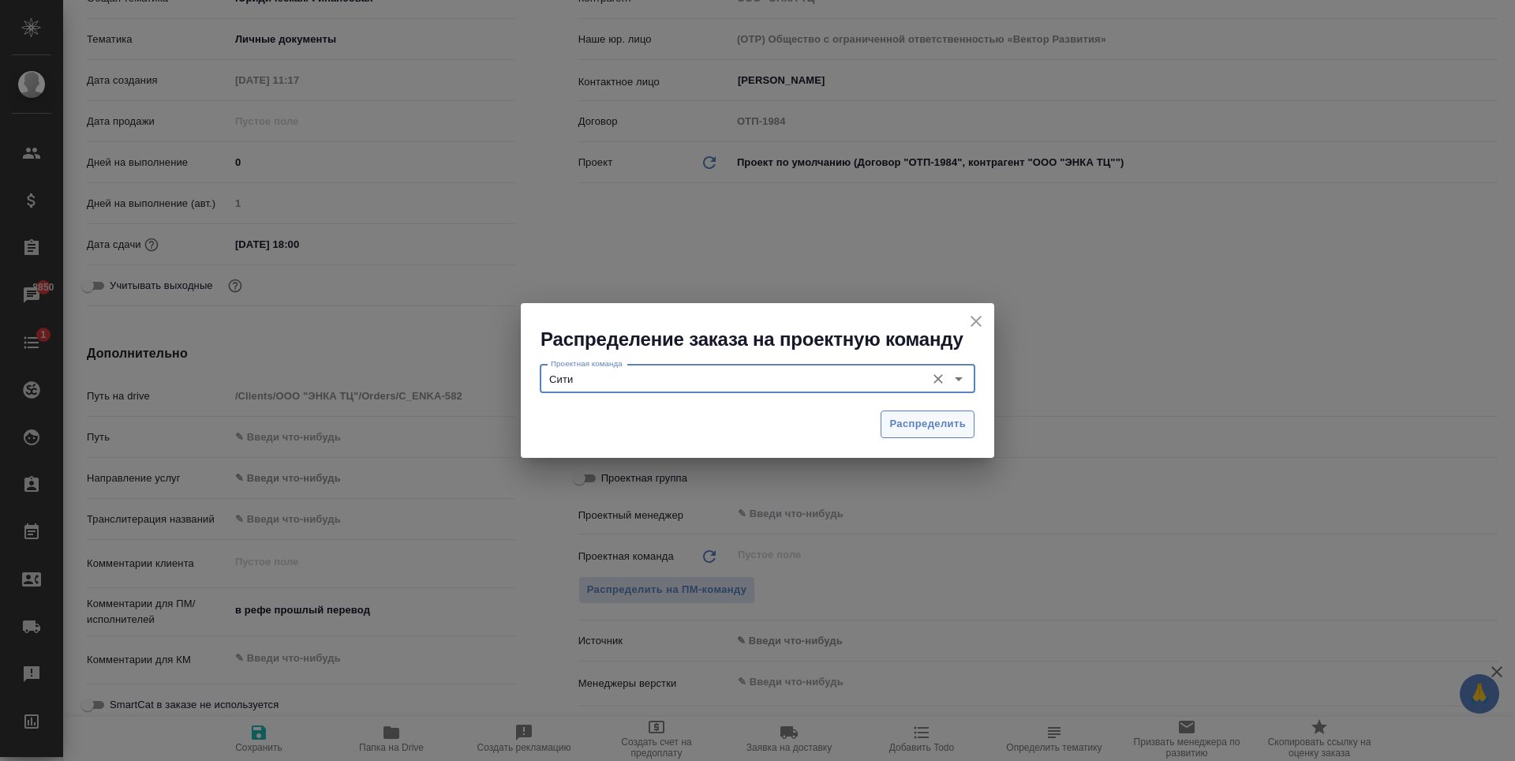
type input "Сити"
click at [910, 414] on button "Распределить" at bounding box center [928, 424] width 94 height 28
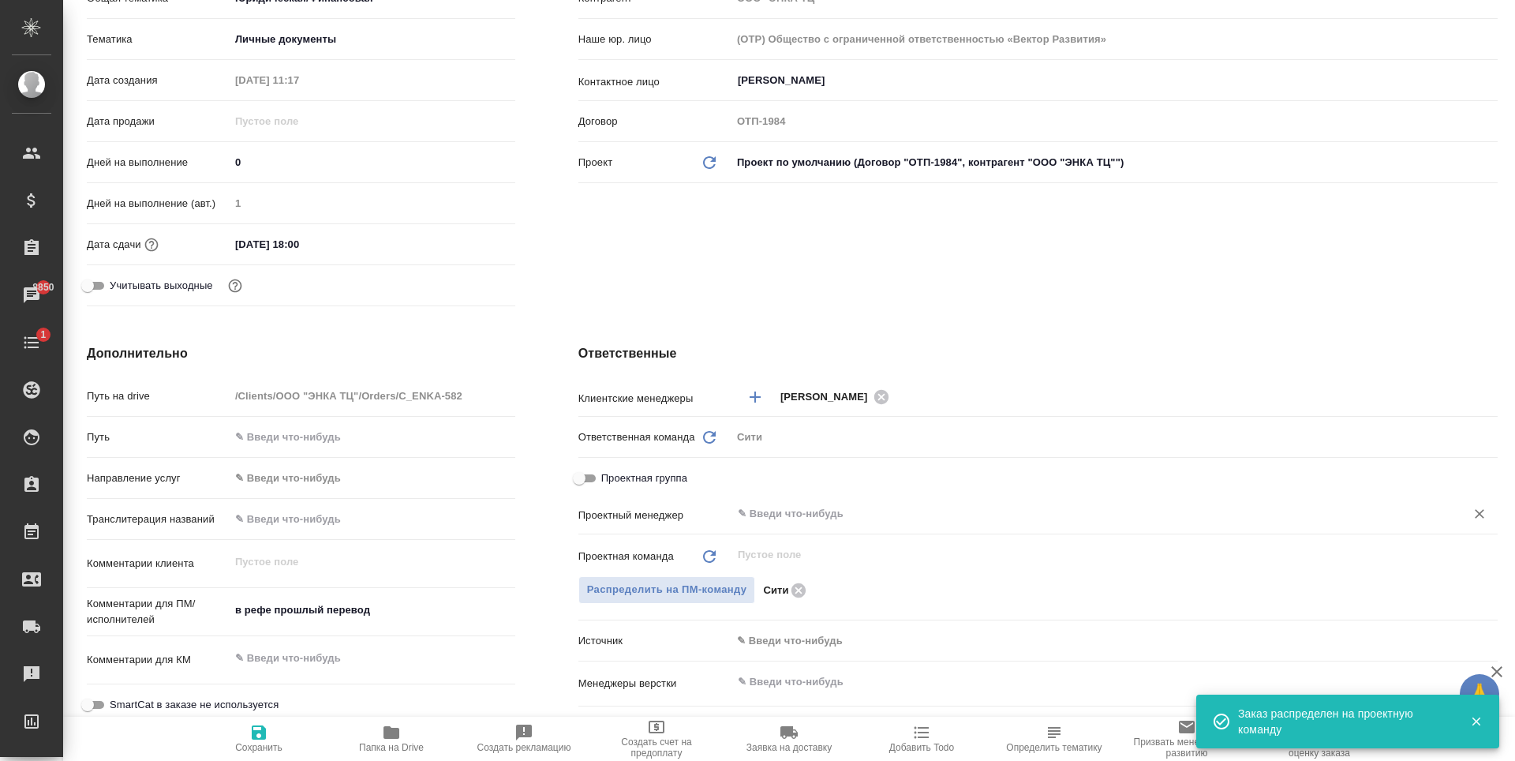
type textarea "x"
click at [835, 509] on input "text" at bounding box center [1088, 513] width 704 height 19
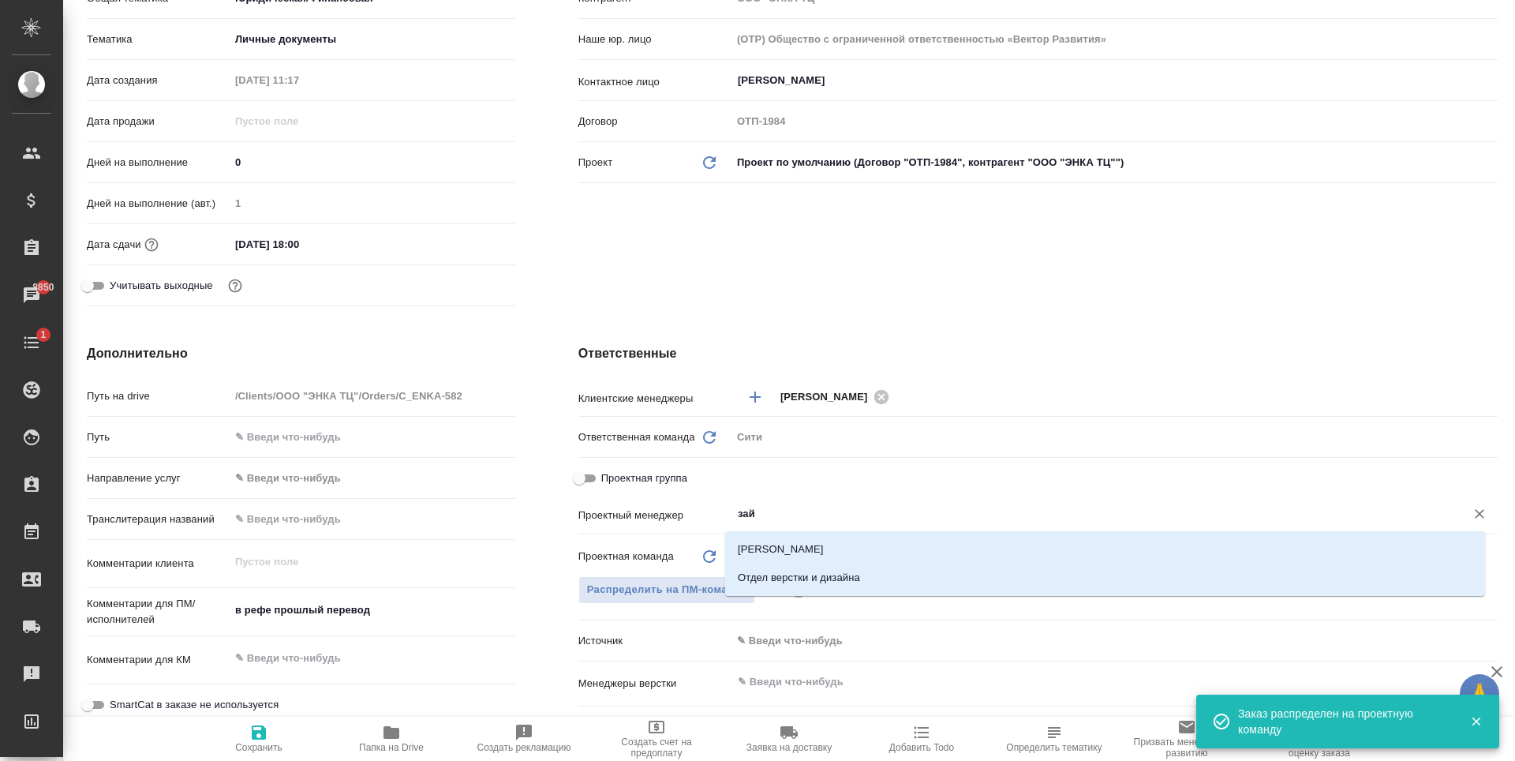
type input "зайц"
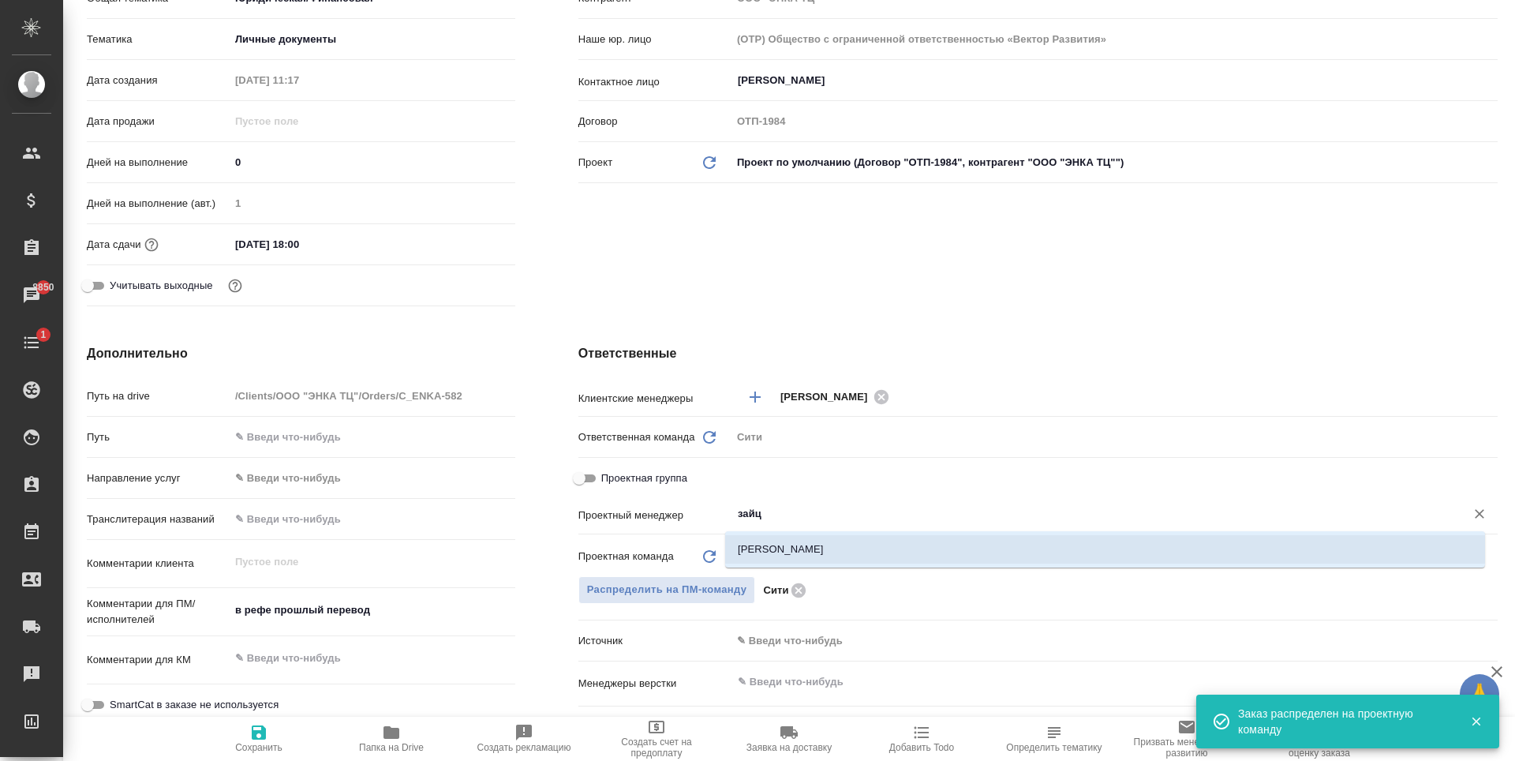
click at [811, 555] on li "[PERSON_NAME]" at bounding box center [1105, 549] width 760 height 28
type textarea "x"
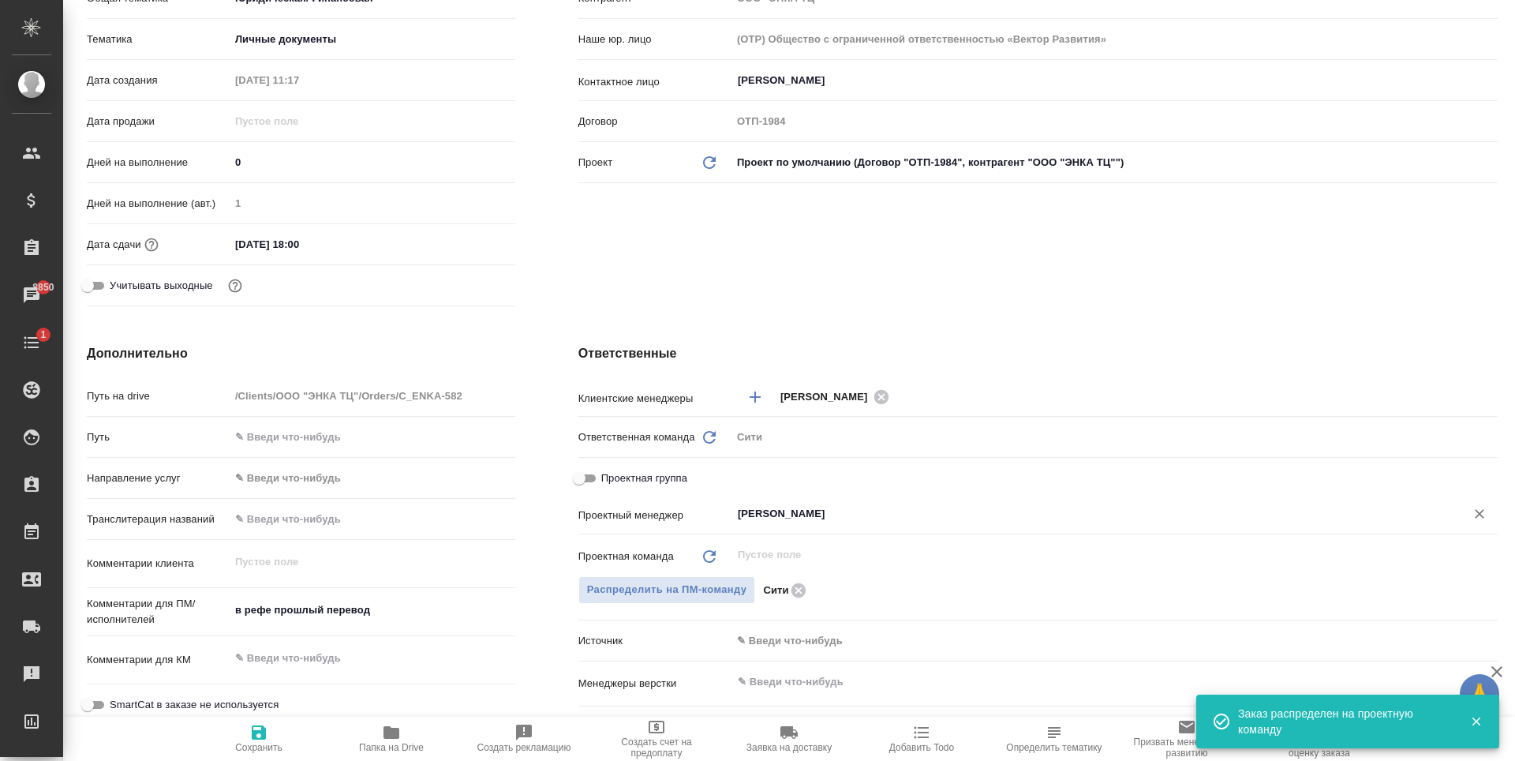
type input "[PERSON_NAME]"
click at [256, 735] on icon "button" at bounding box center [259, 732] width 14 height 14
type textarea "x"
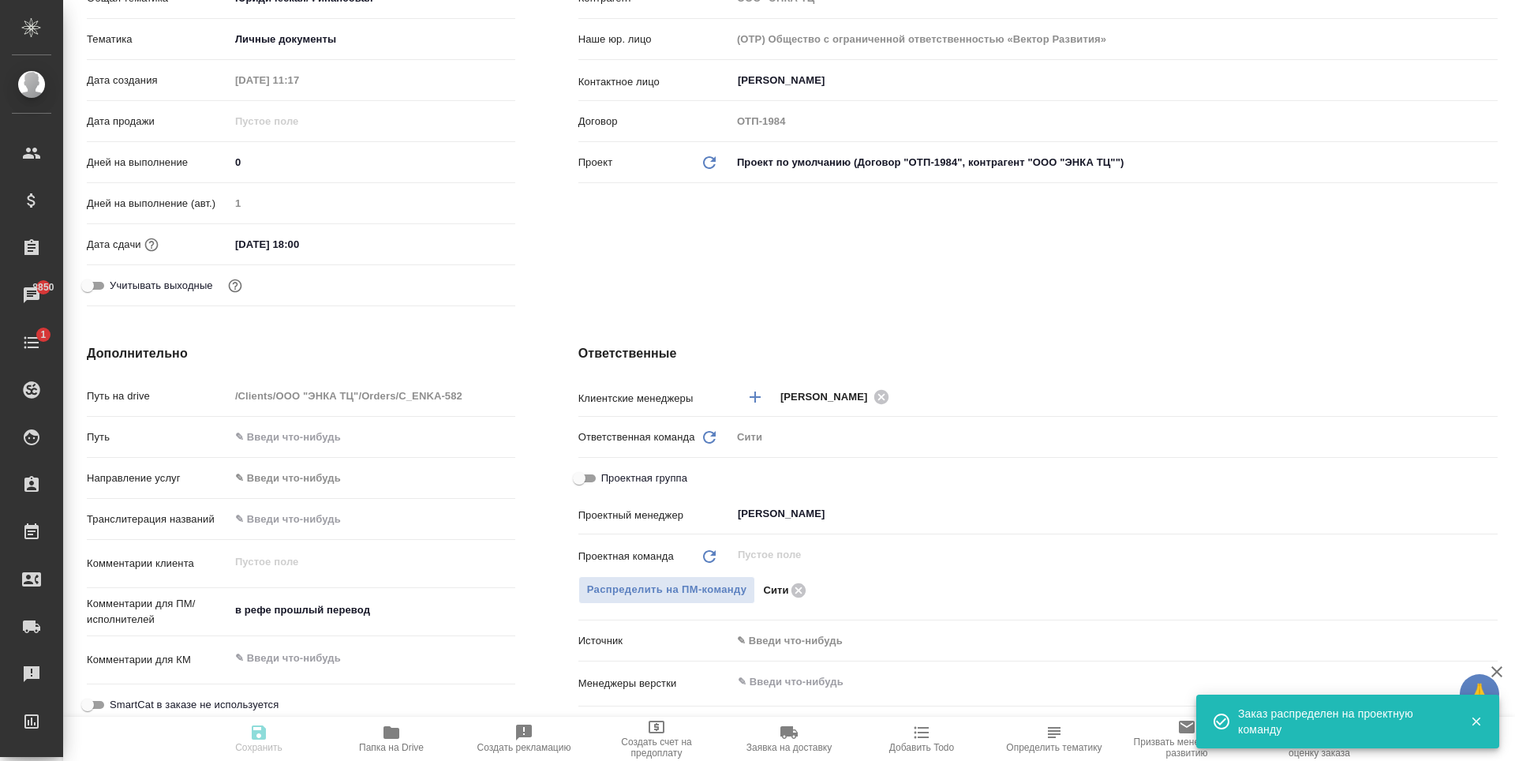
type textarea "x"
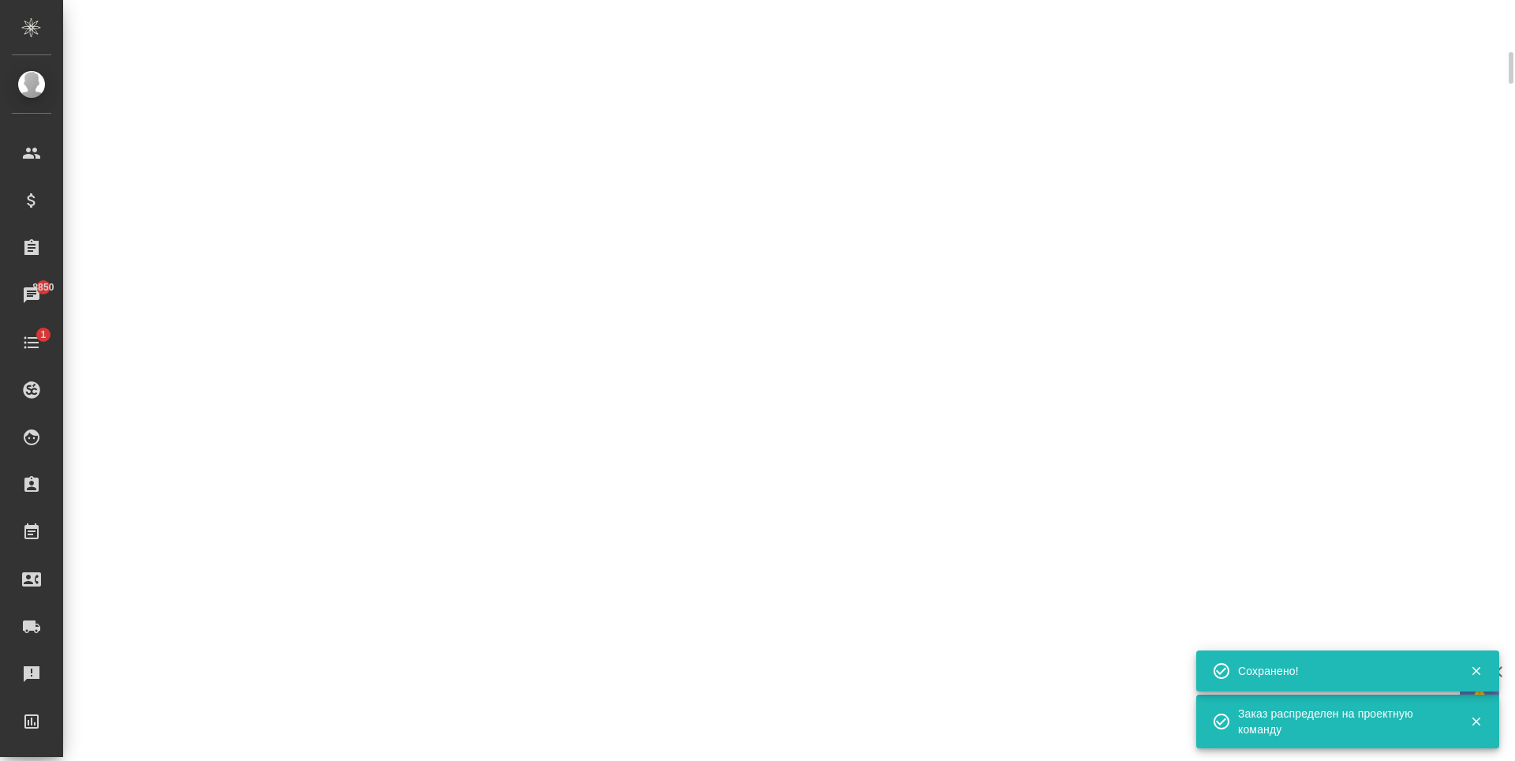
scroll to position [303, 0]
select select "RU"
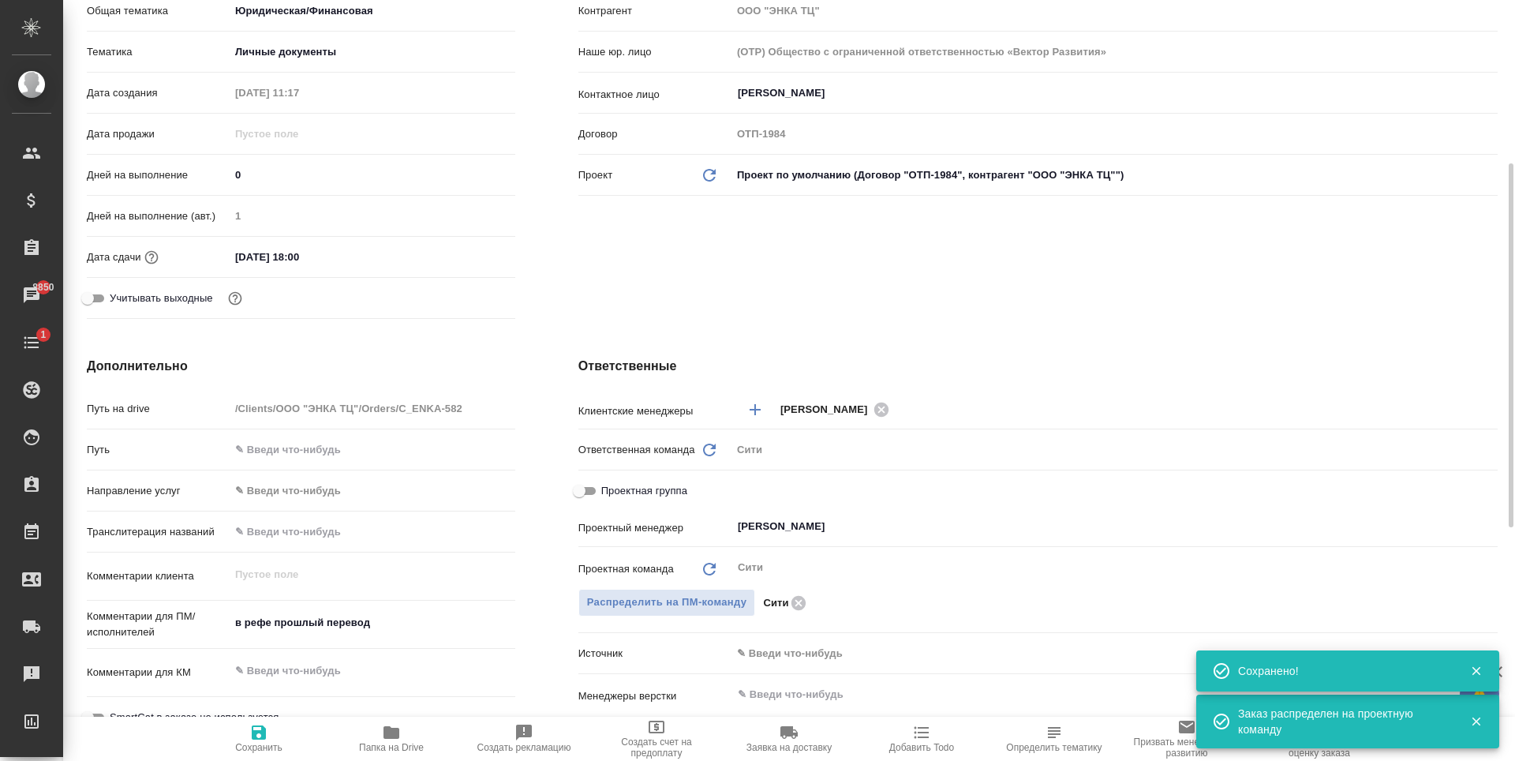
scroll to position [316, 0]
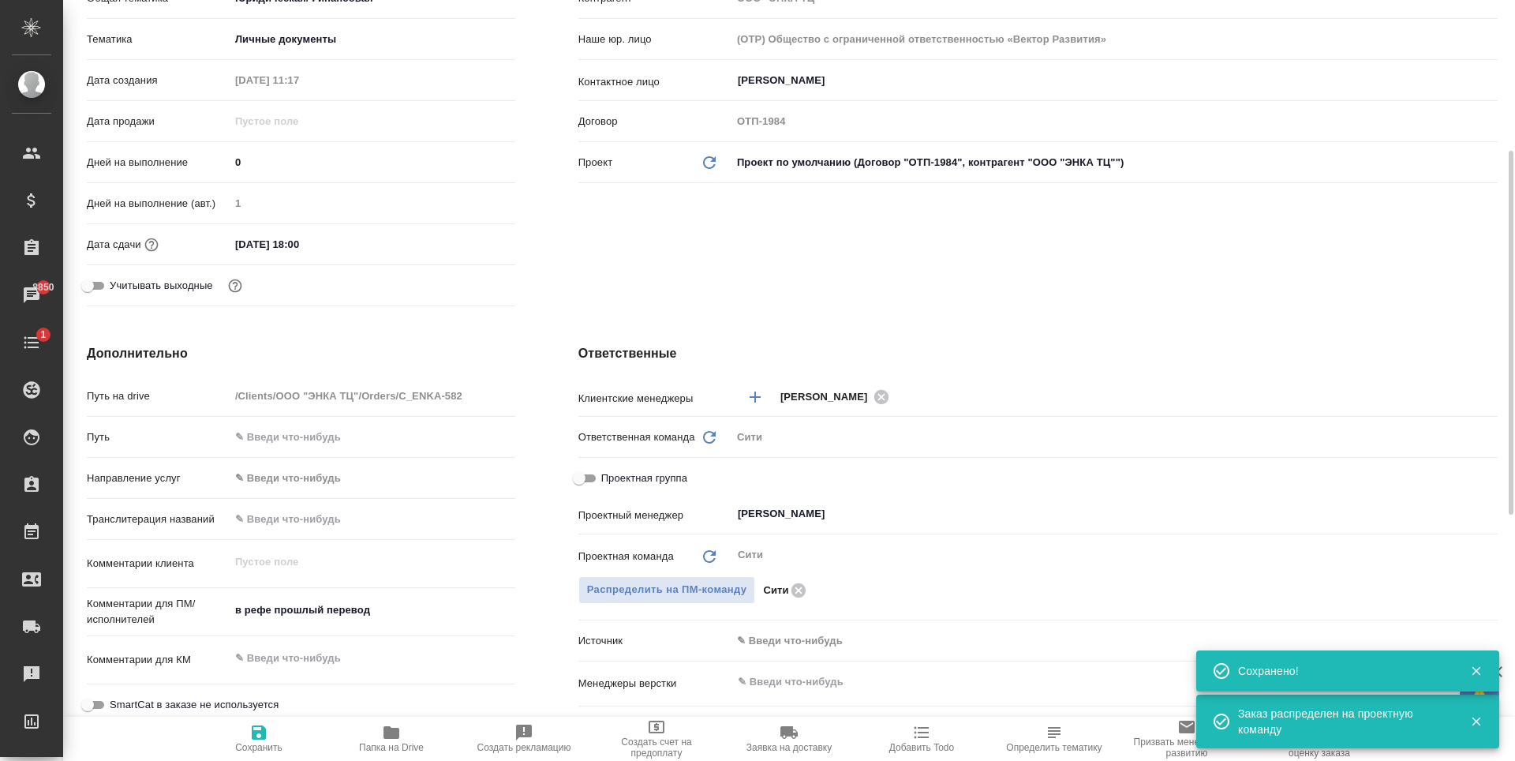
type textarea "x"
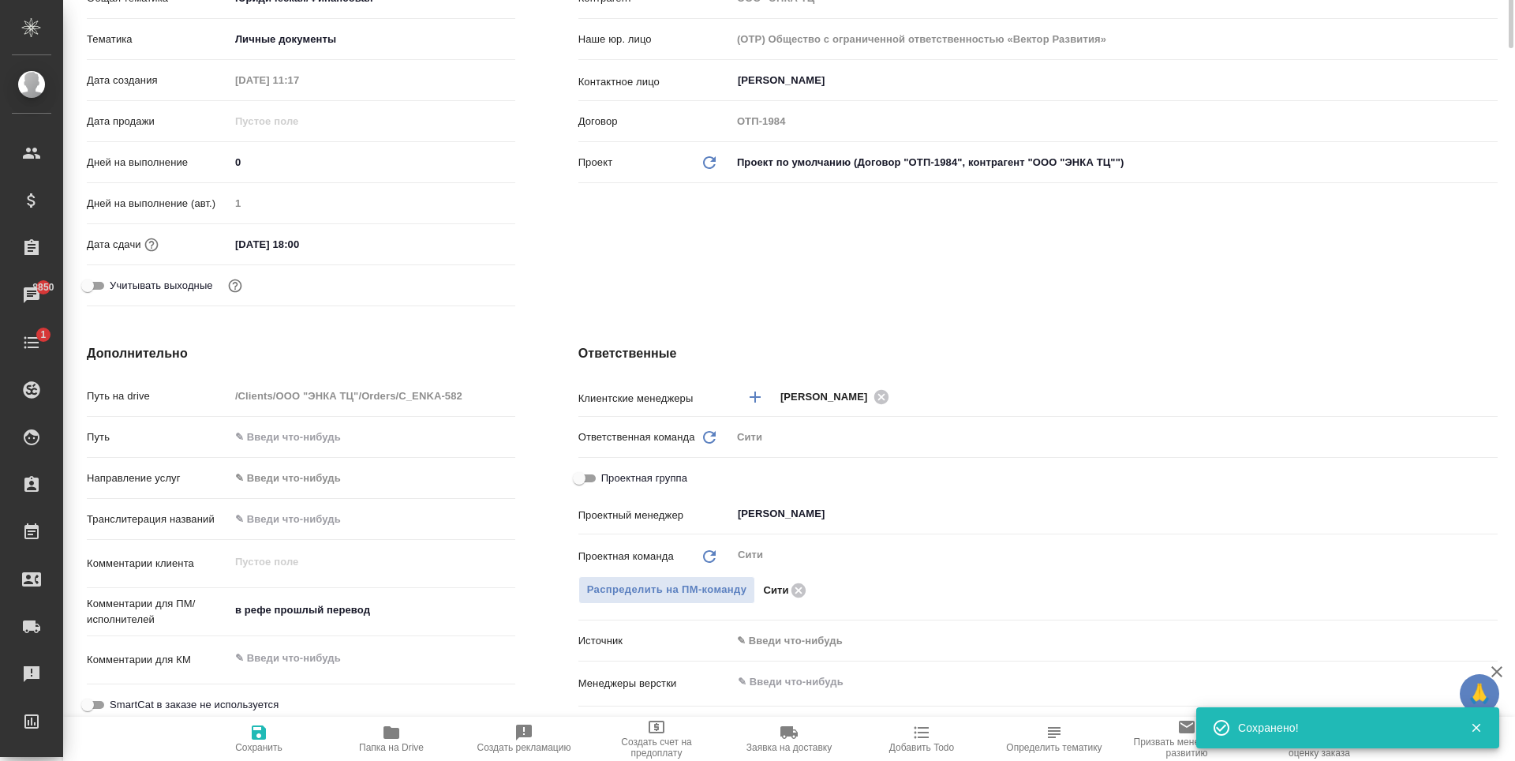
scroll to position [0, 0]
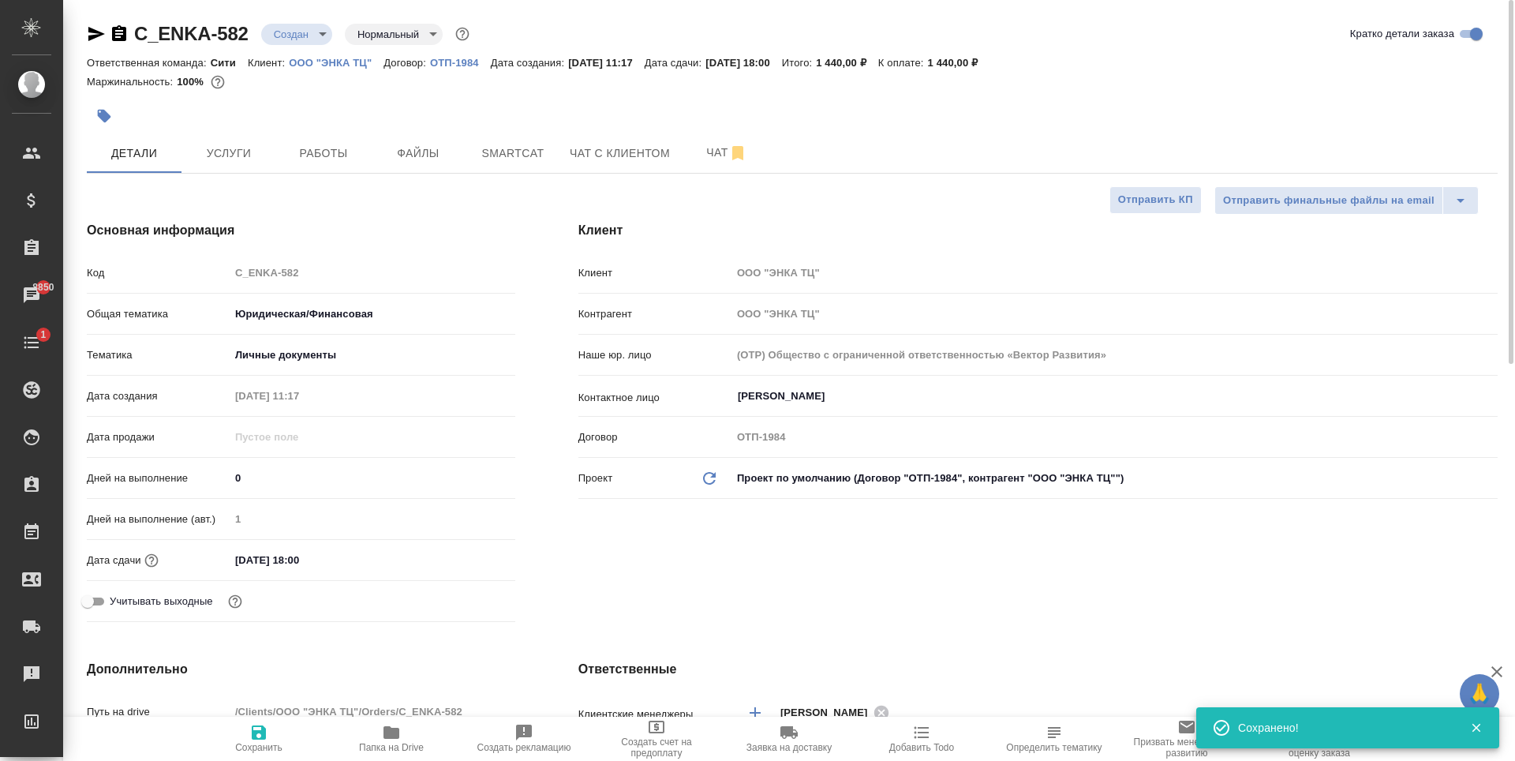
click at [304, 28] on body "🙏 .cls-1 fill:#fff; AWATERA Zaytseva Svetlana Клиенты Спецификации Заказы 8850 …" at bounding box center [757, 380] width 1515 height 761
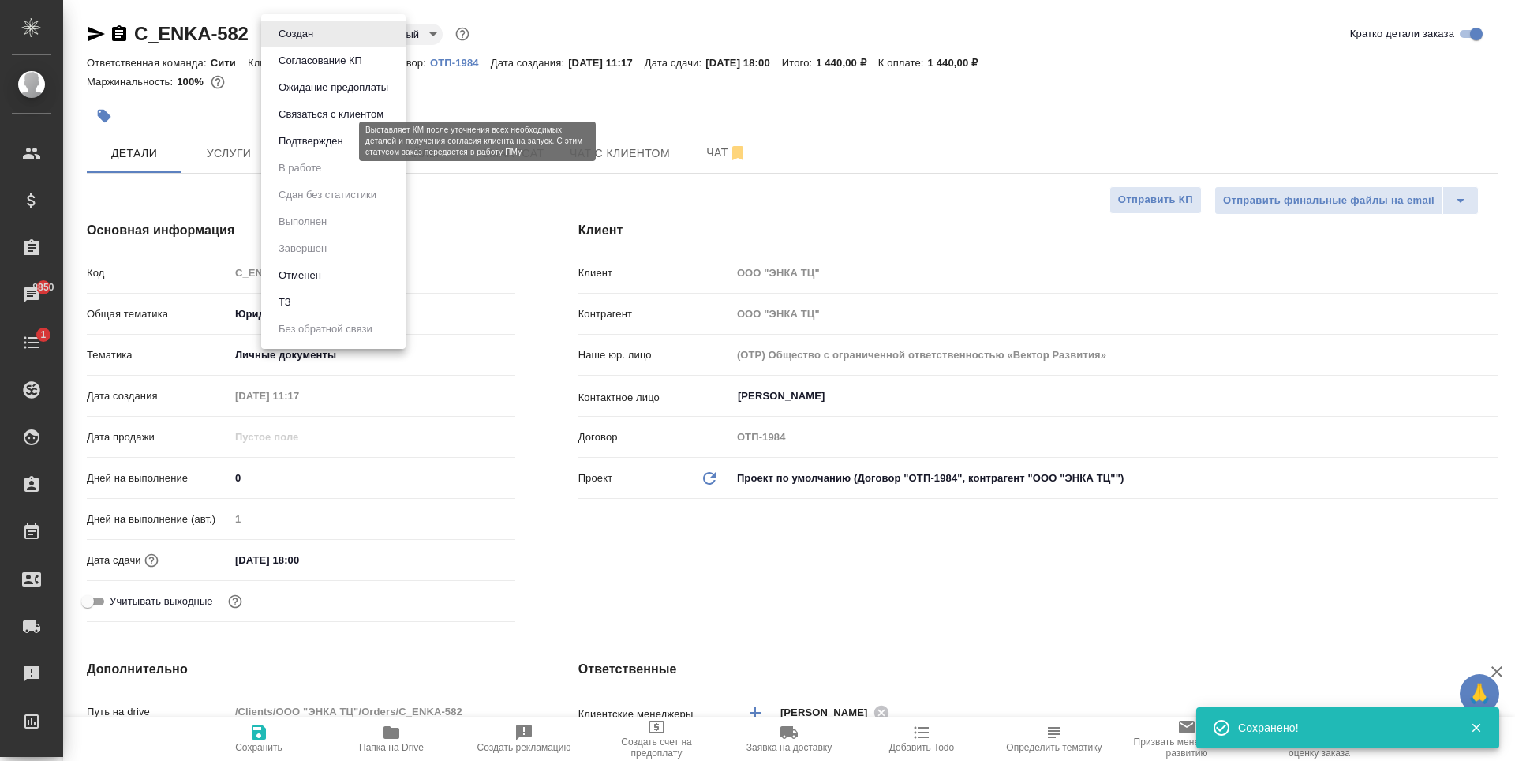
click at [301, 138] on button "Подтвержден" at bounding box center [311, 141] width 74 height 17
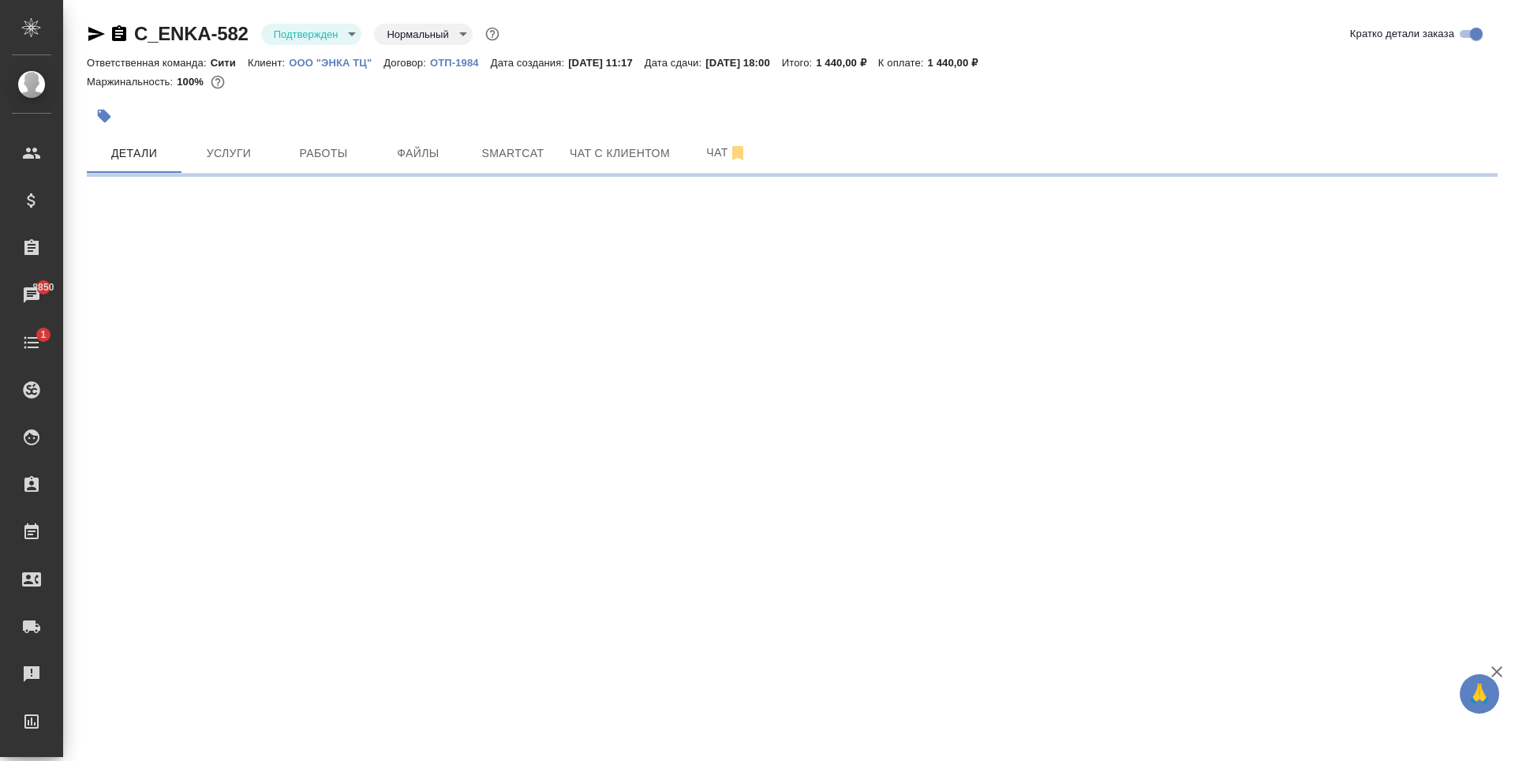
select select "RU"
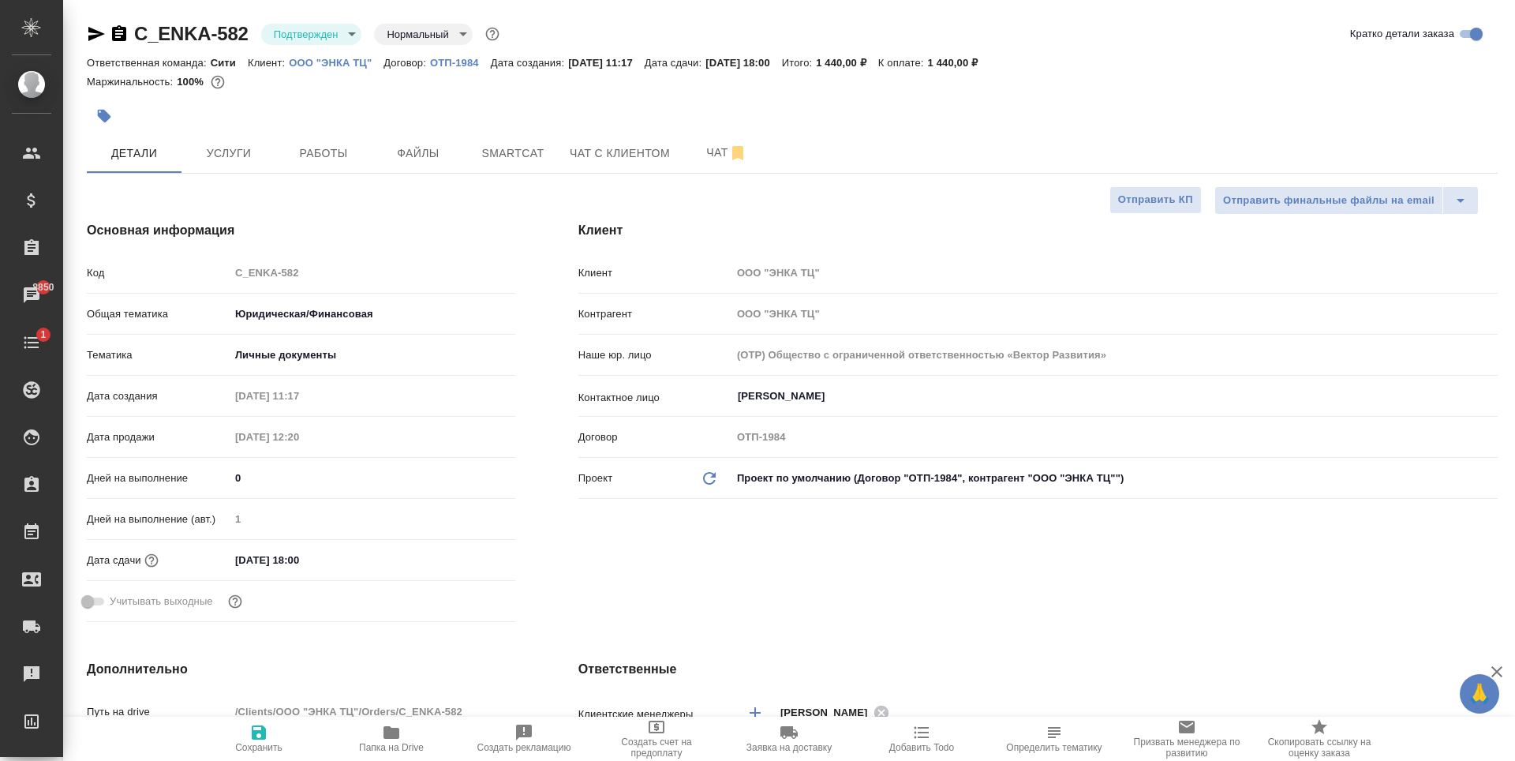
type textarea "x"
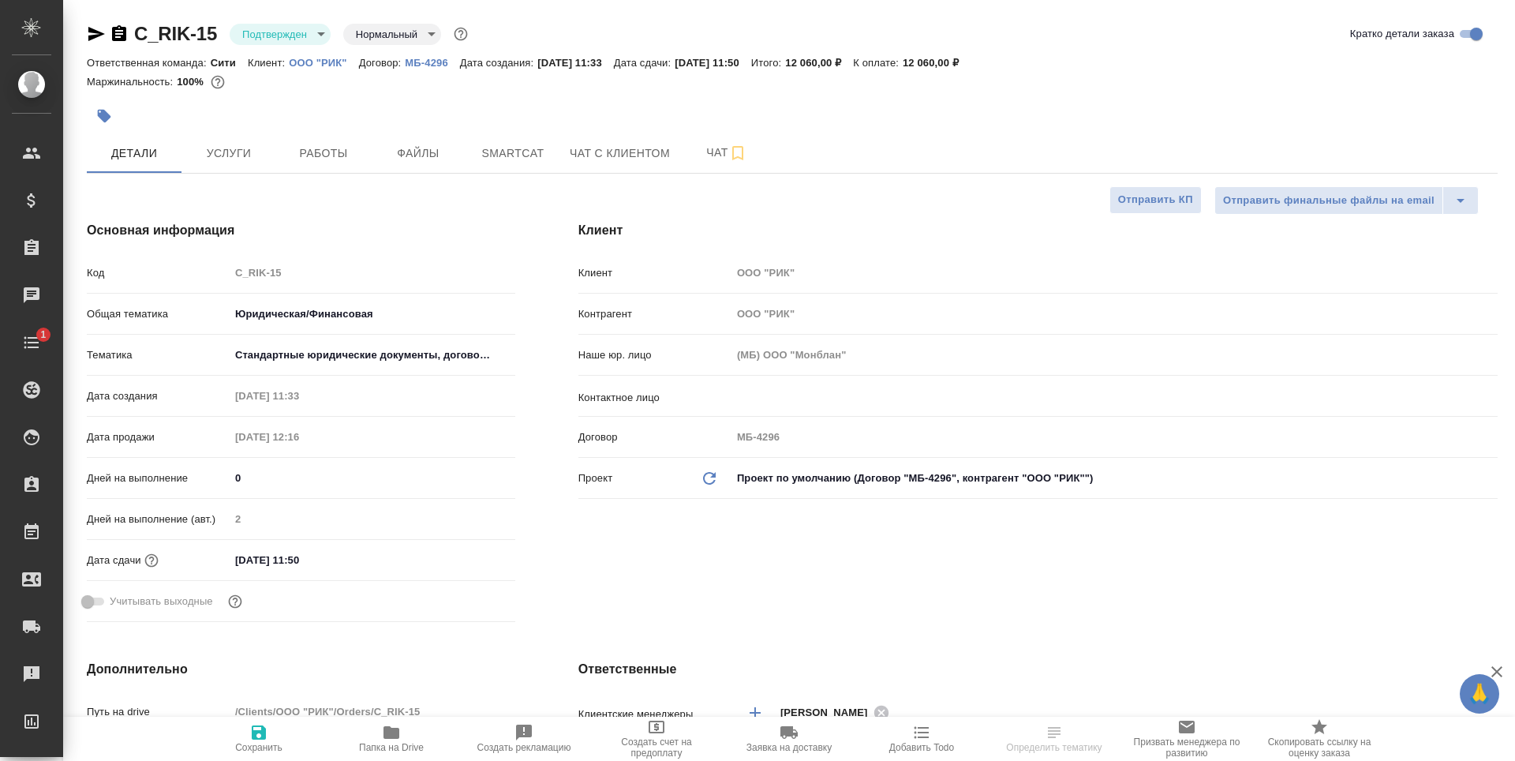
select select "RU"
type textarea "x"
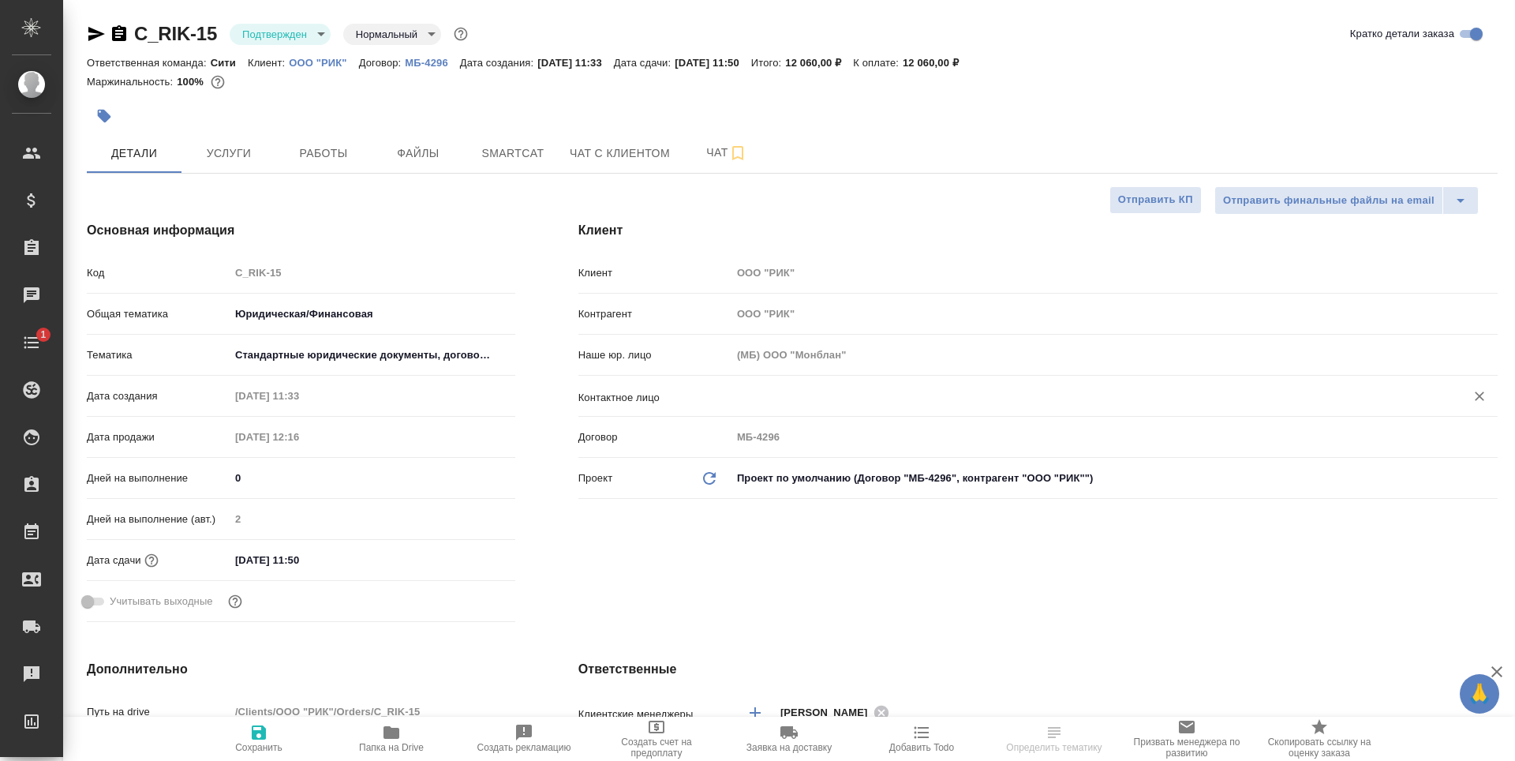
type textarea "x"
click at [777, 404] on input "text" at bounding box center [1088, 396] width 704 height 19
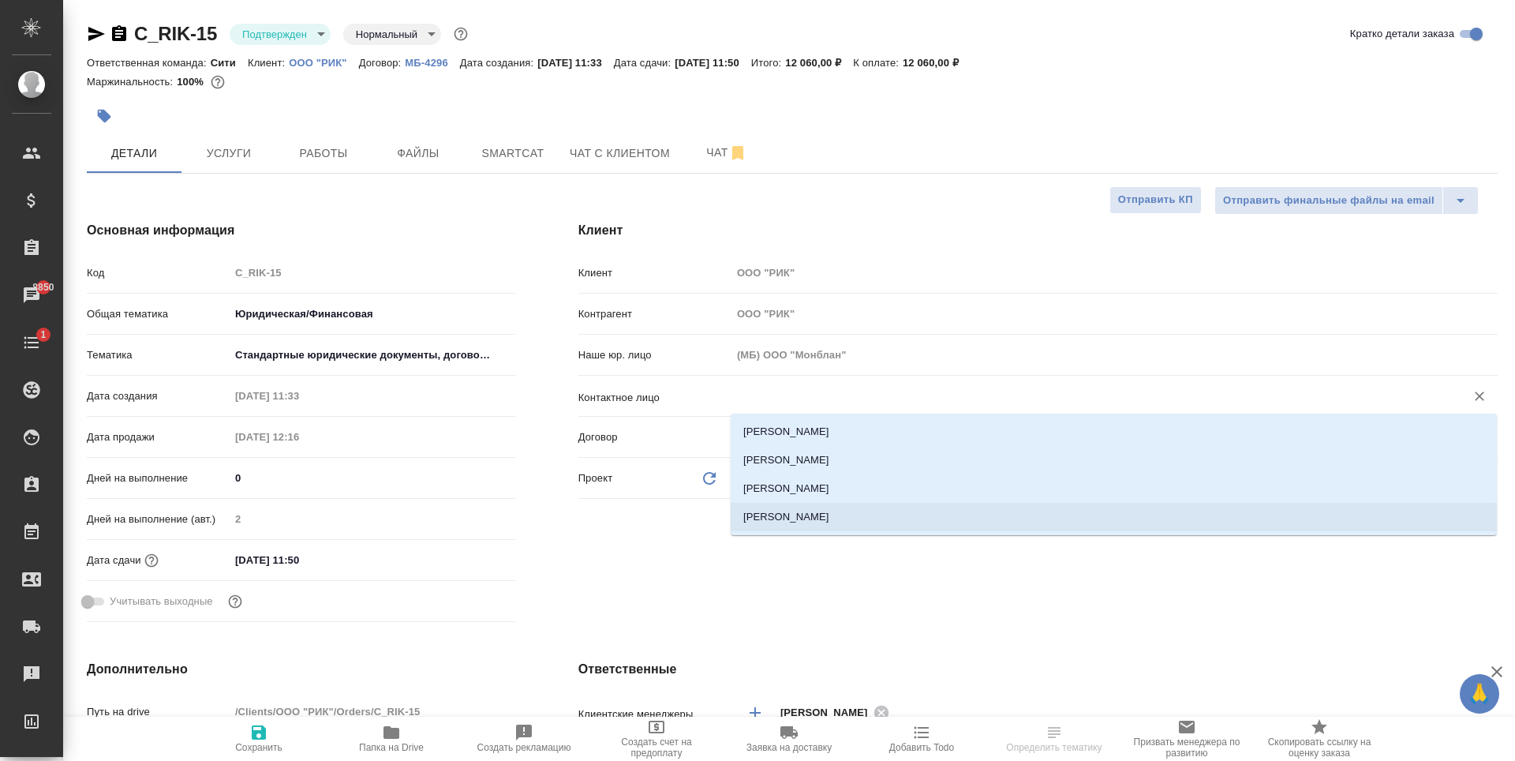
drag, startPoint x: 792, startPoint y: 515, endPoint x: 609, endPoint y: 630, distance: 216.3
click at [792, 515] on li "[PERSON_NAME]" at bounding box center [1114, 517] width 766 height 28
type input "[PERSON_NAME]"
type textarea "x"
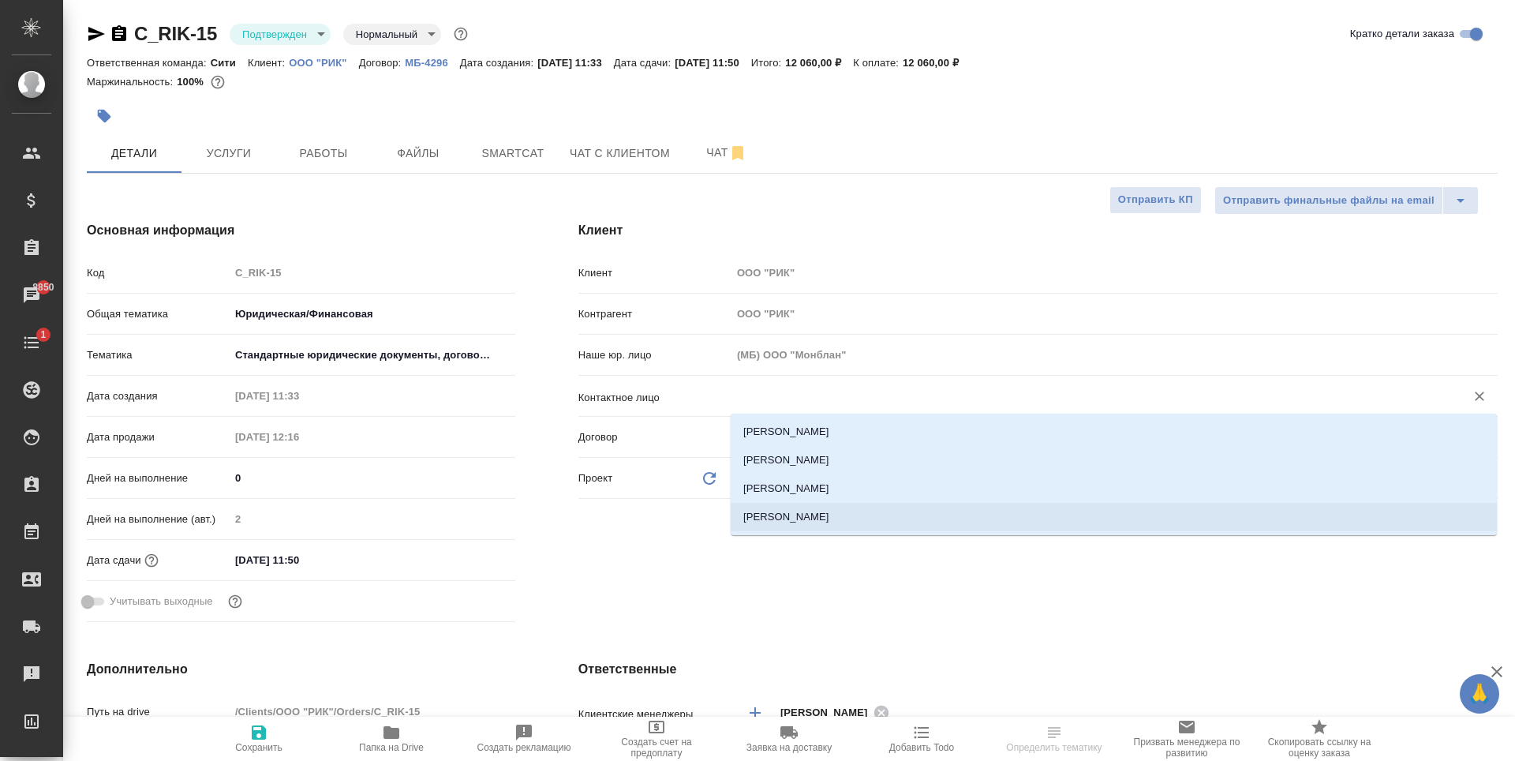
type textarea "x"
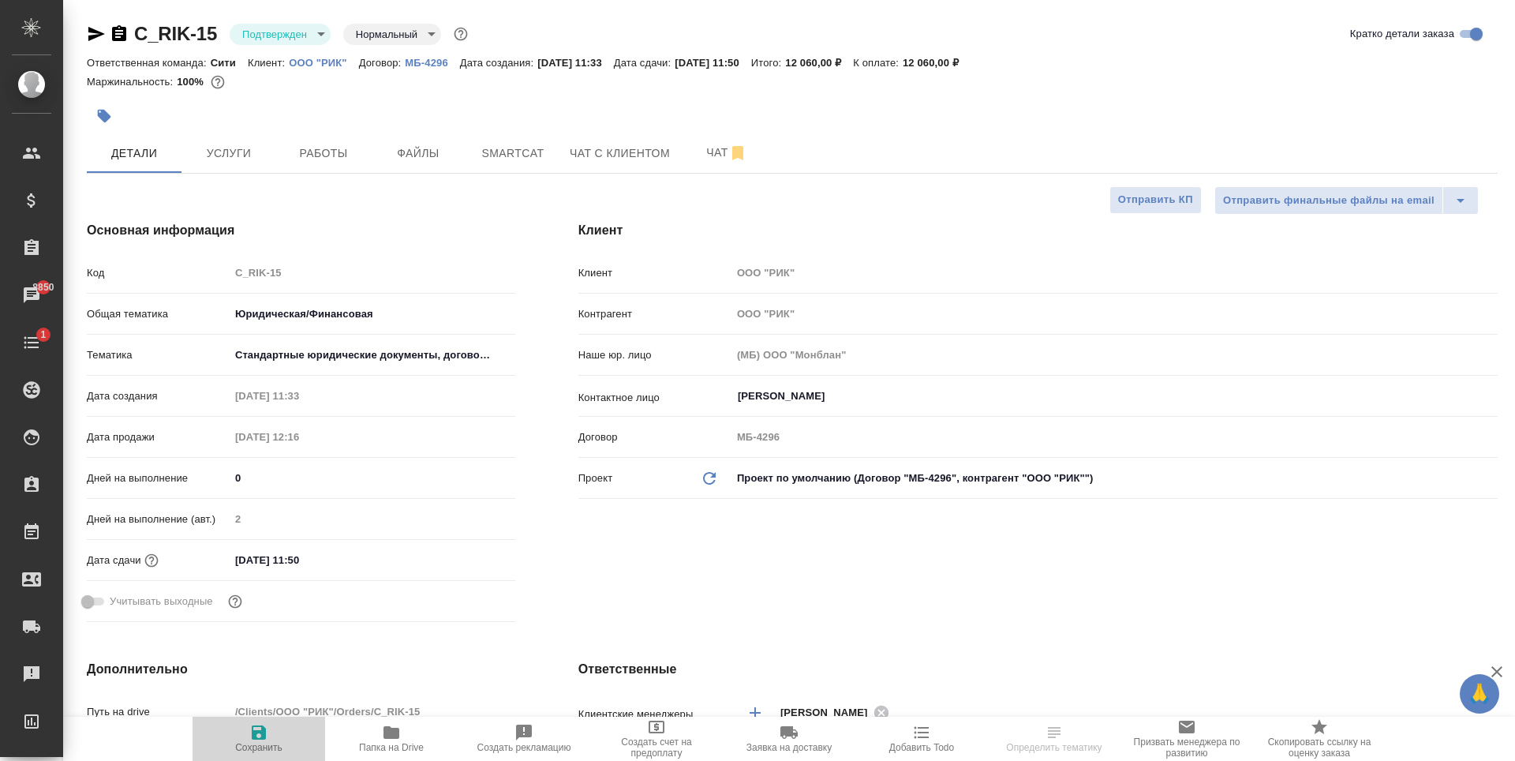
click at [243, 730] on span "Сохранить" at bounding box center [259, 738] width 114 height 30
type textarea "x"
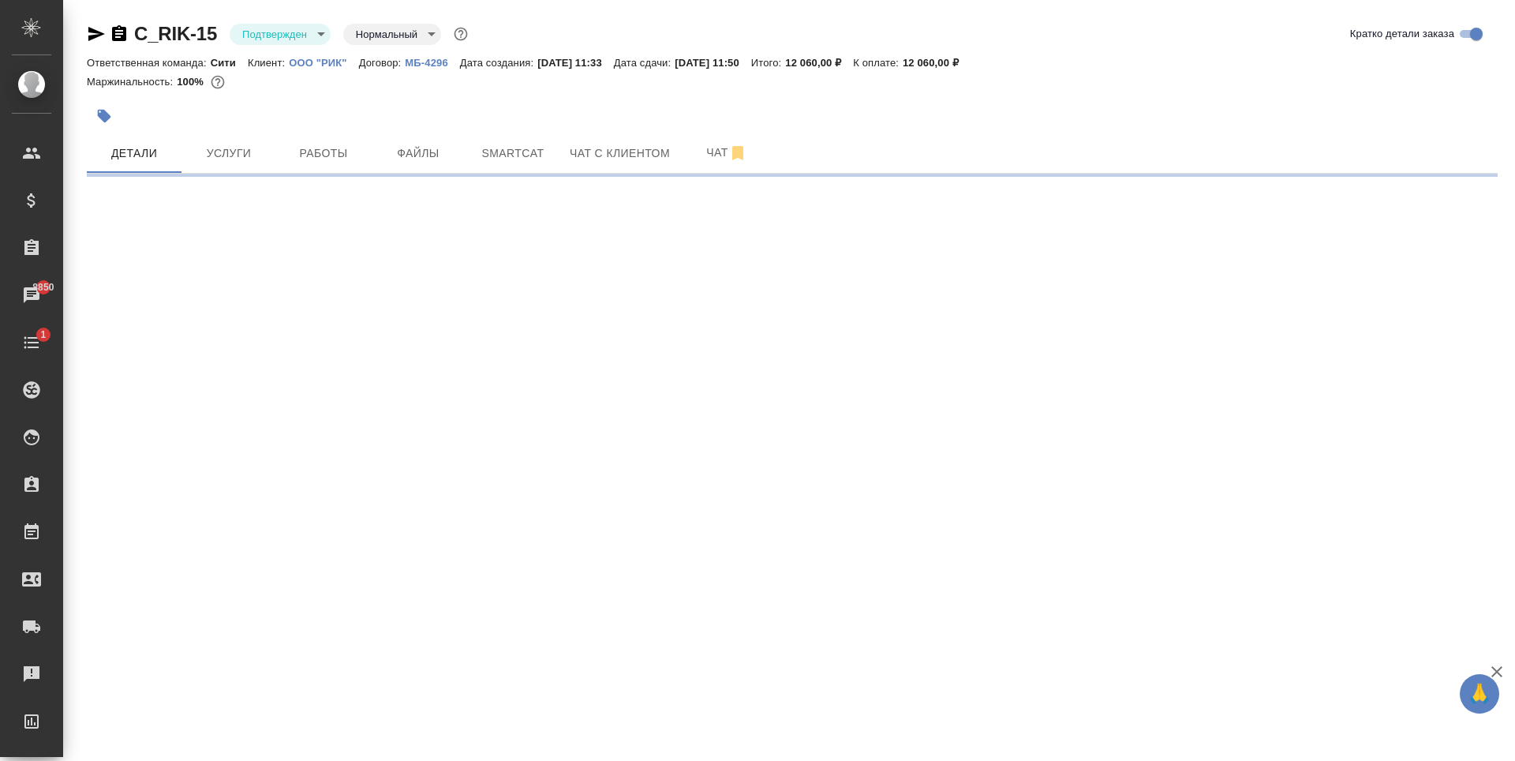
select select "RU"
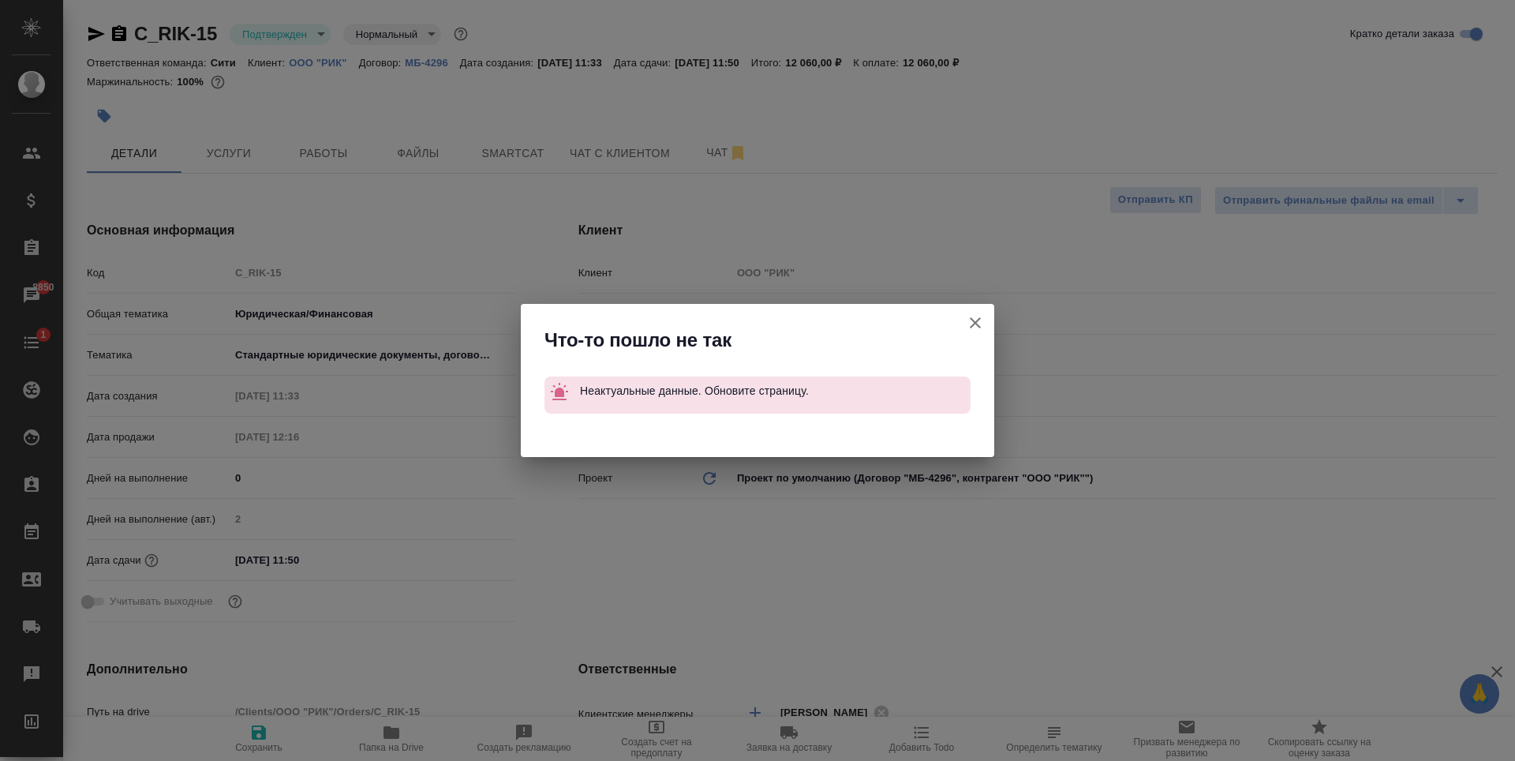
type textarea "x"
click at [973, 322] on icon "button" at bounding box center [975, 322] width 19 height 19
type textarea "x"
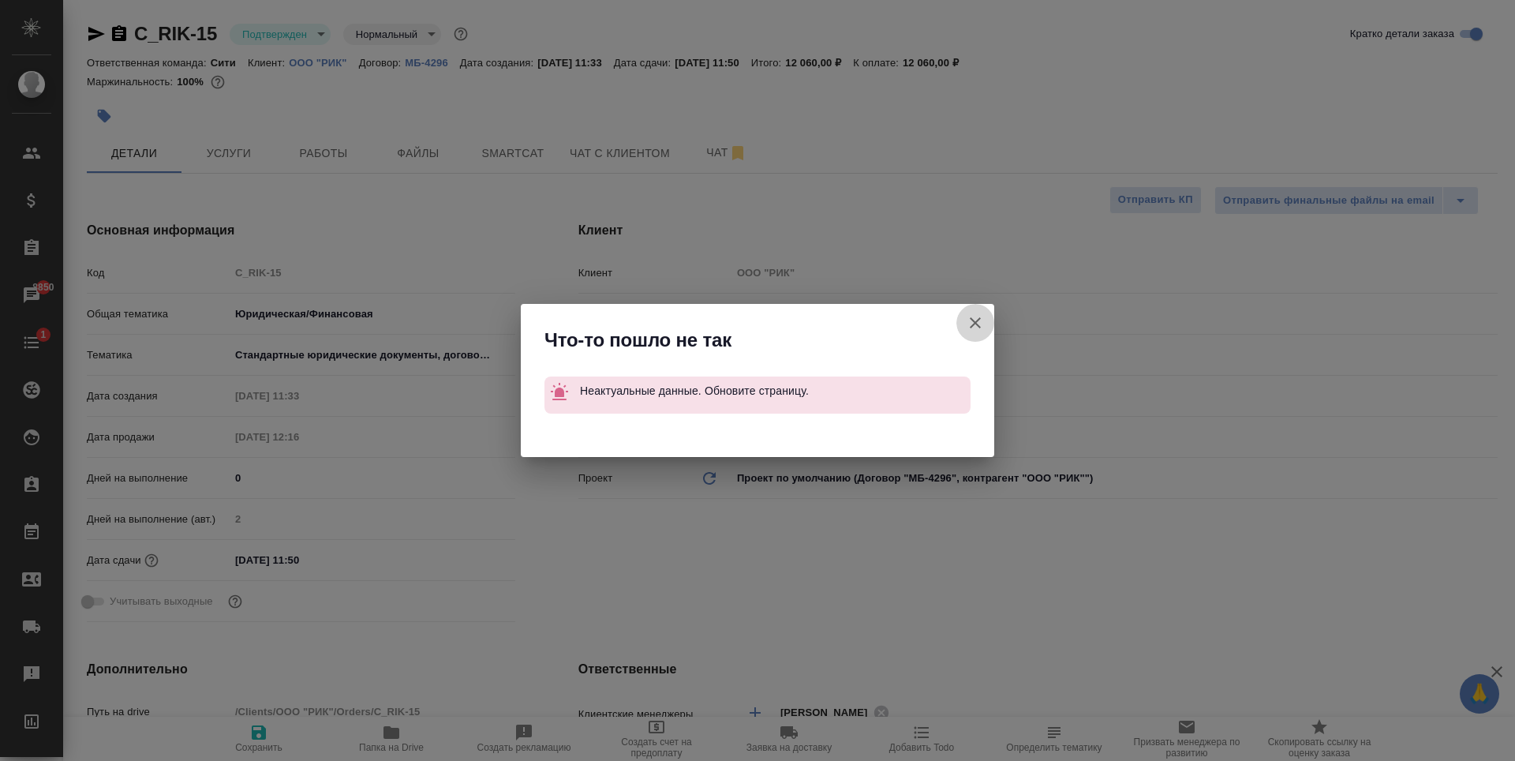
type textarea "x"
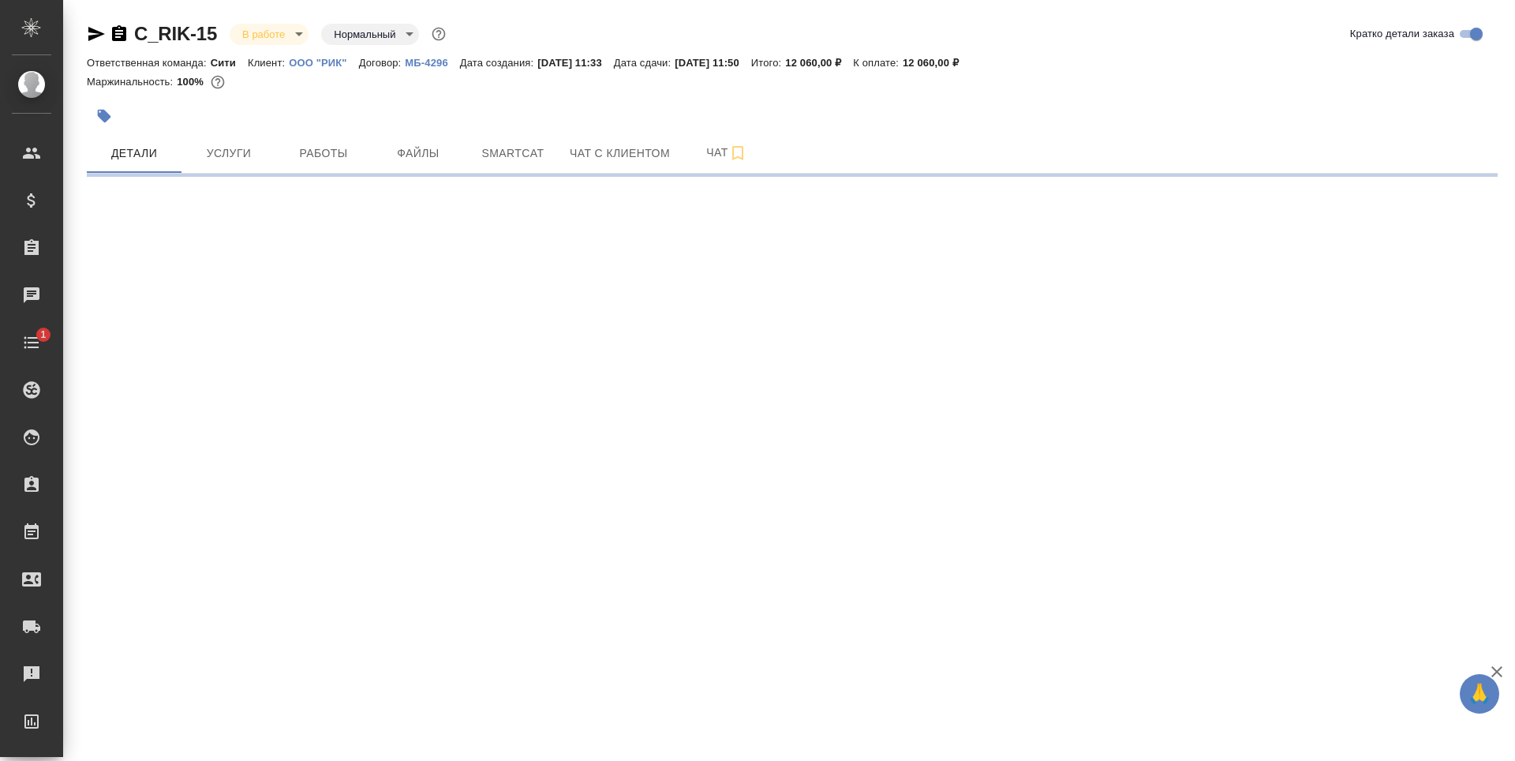
select select "RU"
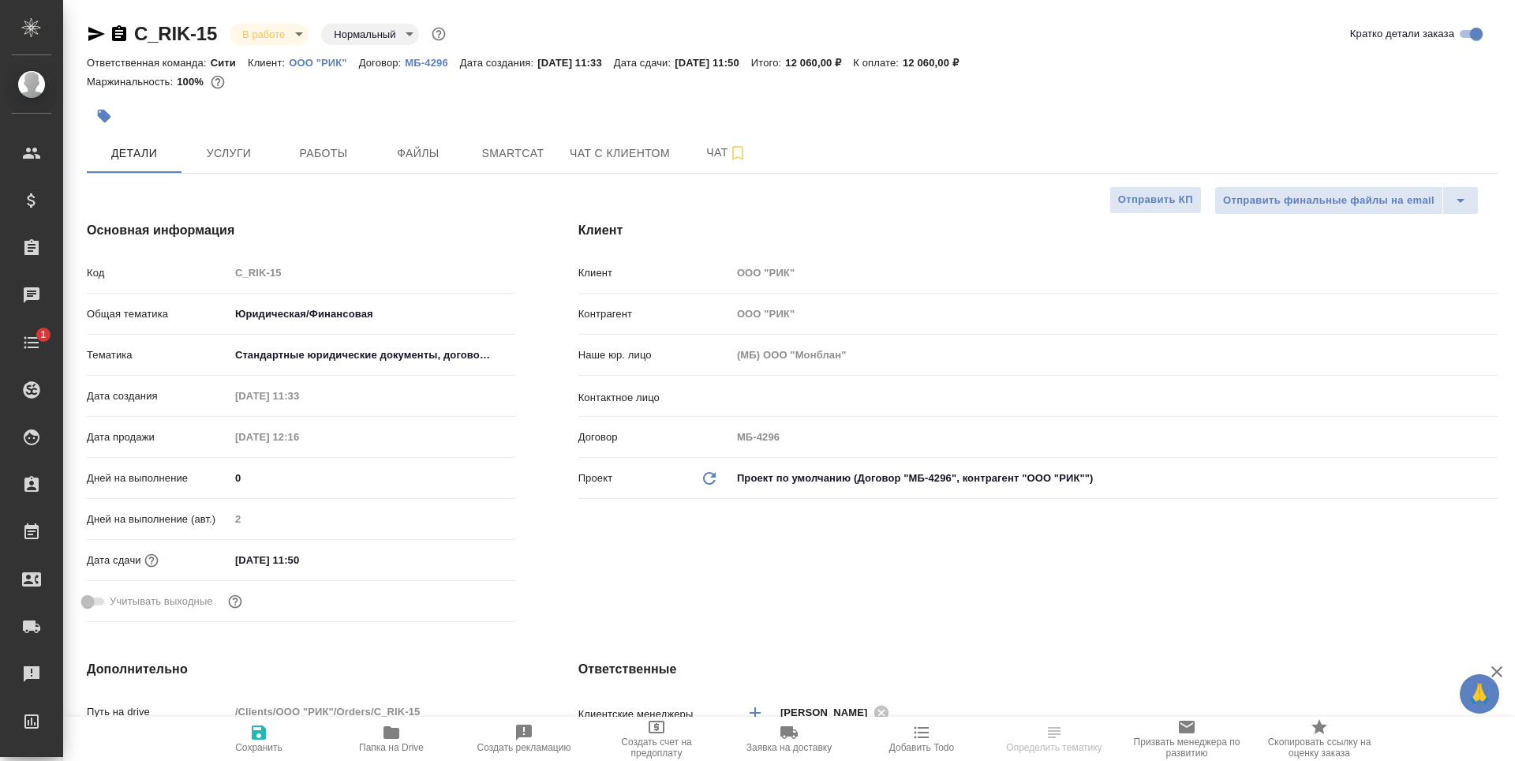
type textarea "x"
click at [750, 408] on div "​" at bounding box center [1114, 396] width 766 height 28
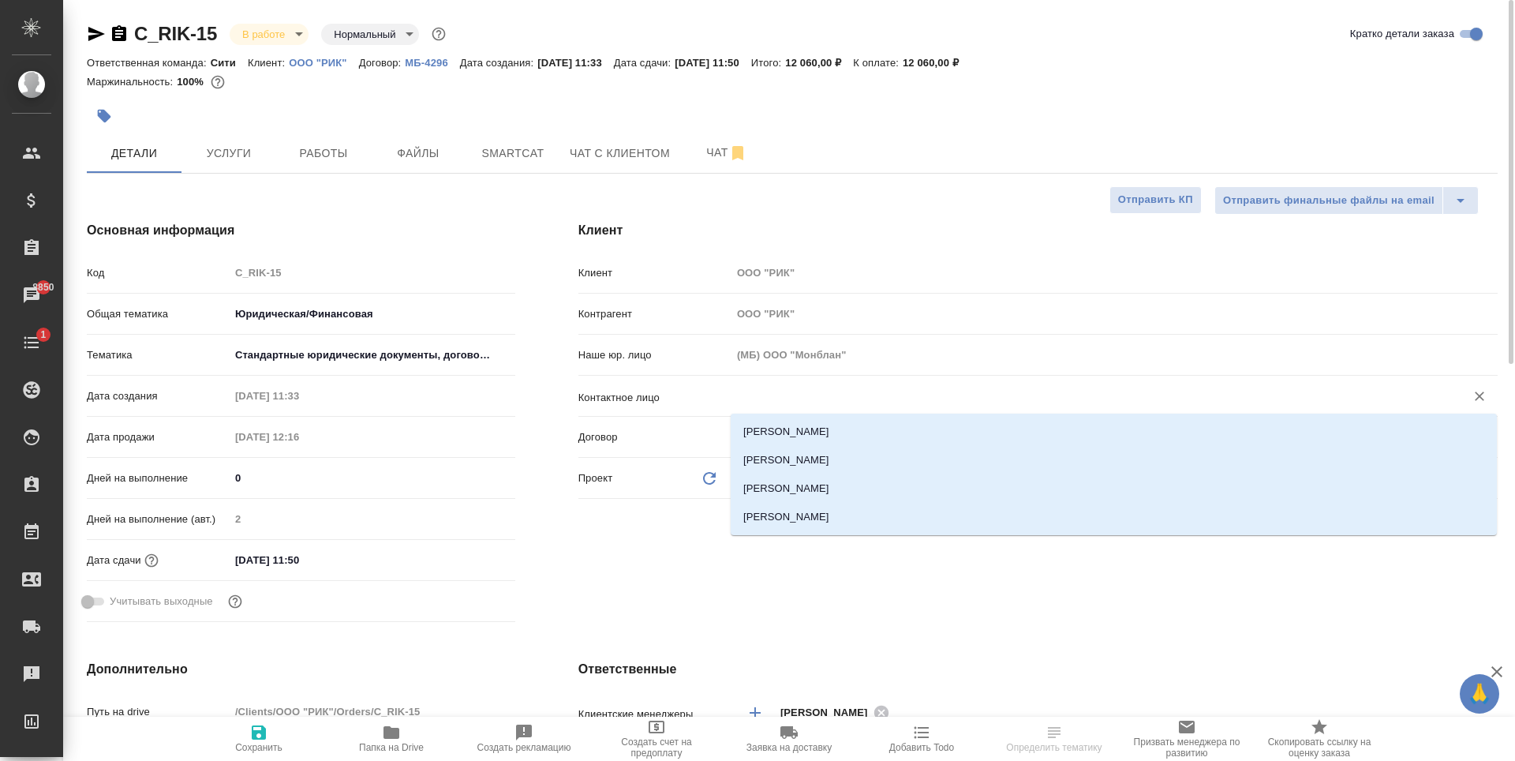
click at [809, 395] on input "text" at bounding box center [1088, 396] width 704 height 19
click at [771, 520] on li "[PERSON_NAME]" at bounding box center [1114, 517] width 766 height 28
type input "[PERSON_NAME]"
type textarea "x"
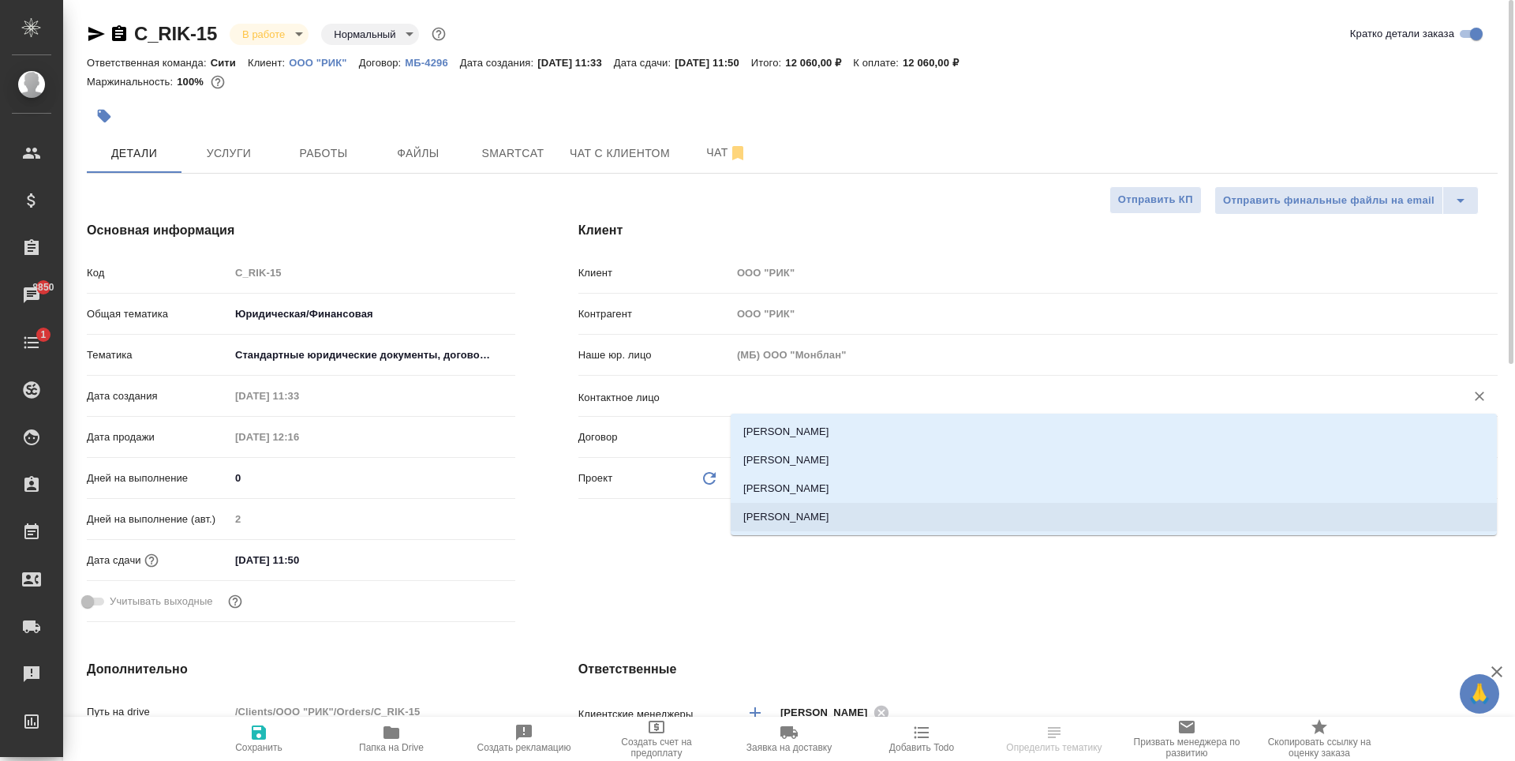
type textarea "x"
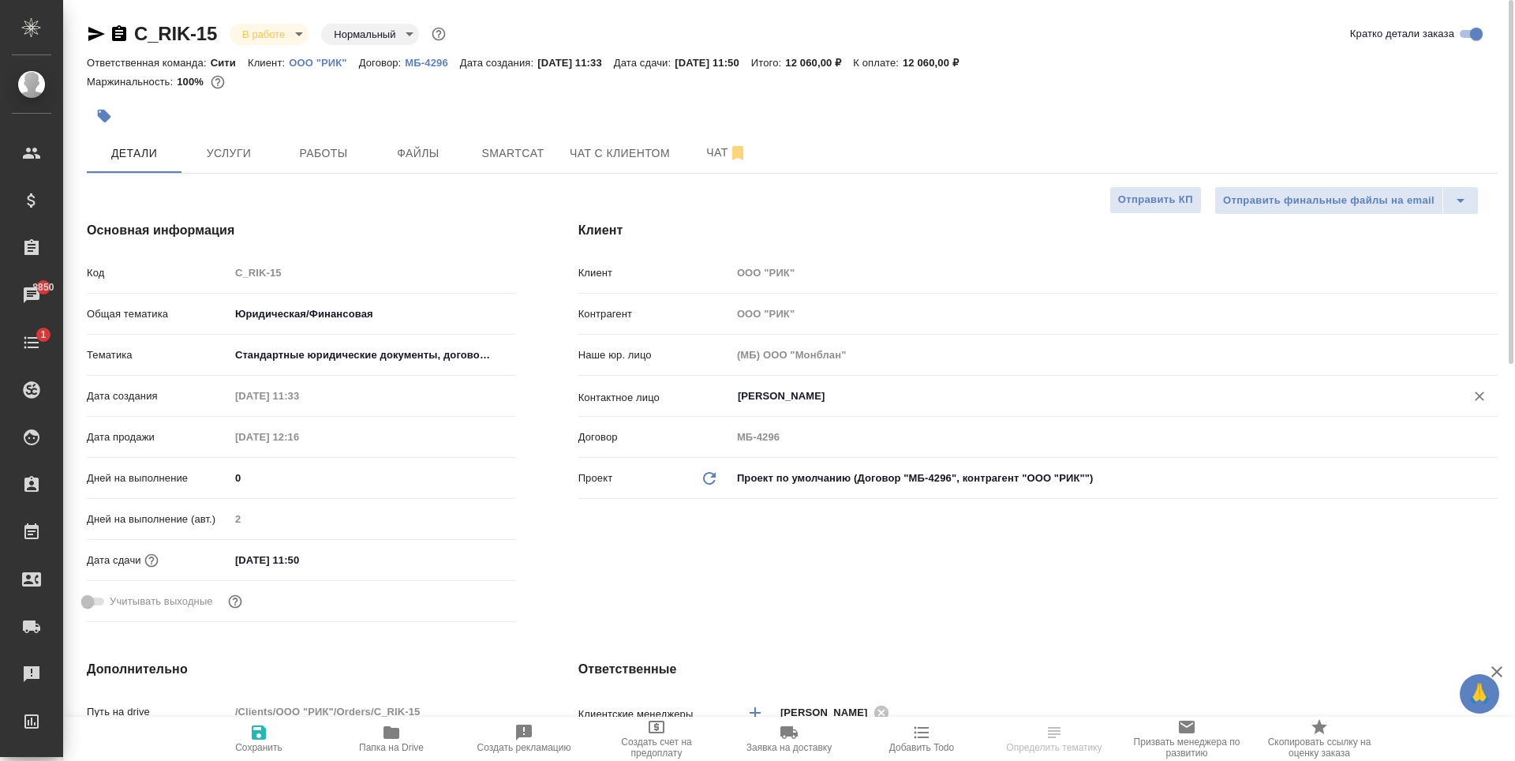
click at [249, 750] on span "Сохранить" at bounding box center [258, 747] width 47 height 11
type textarea "x"
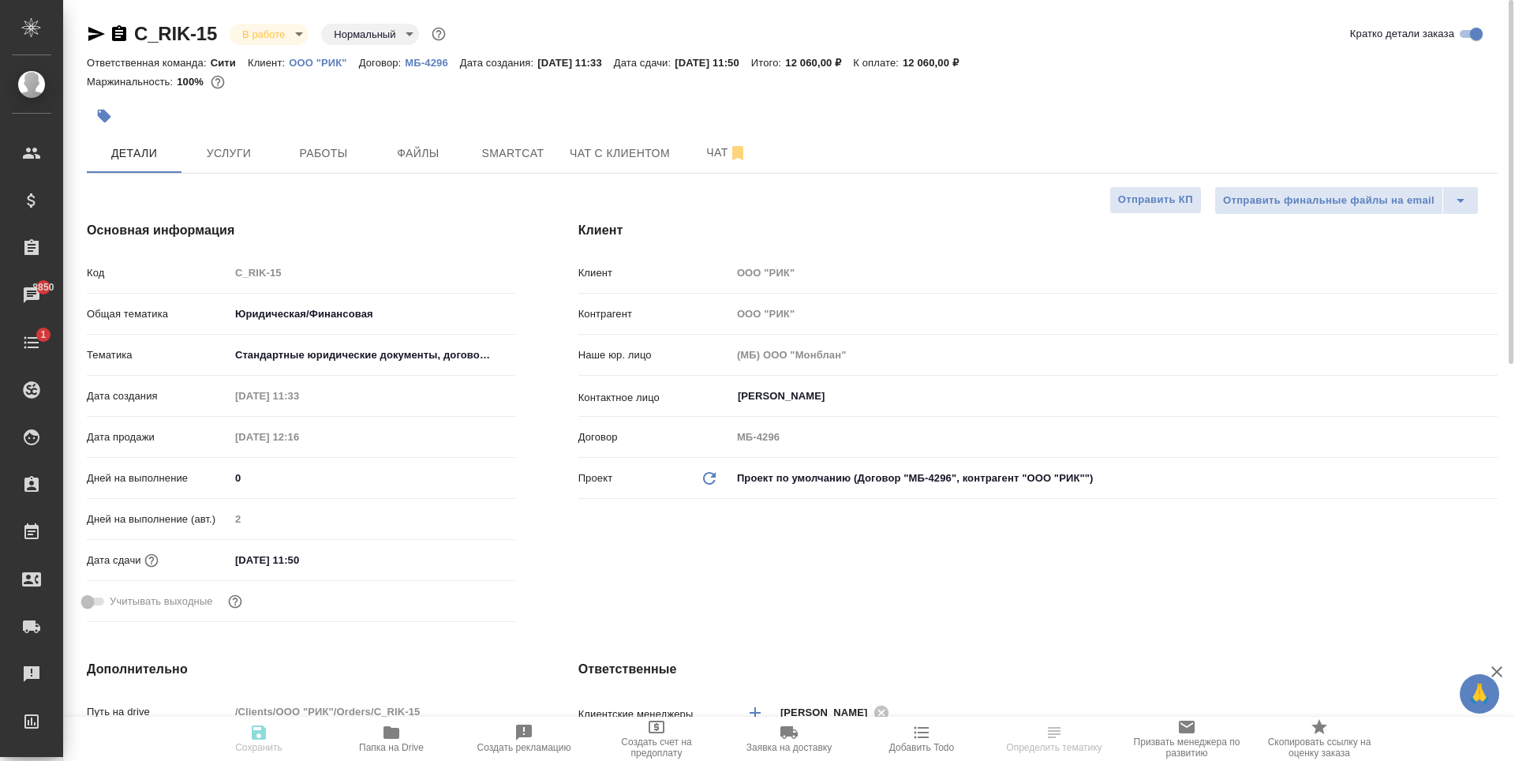
type textarea "x"
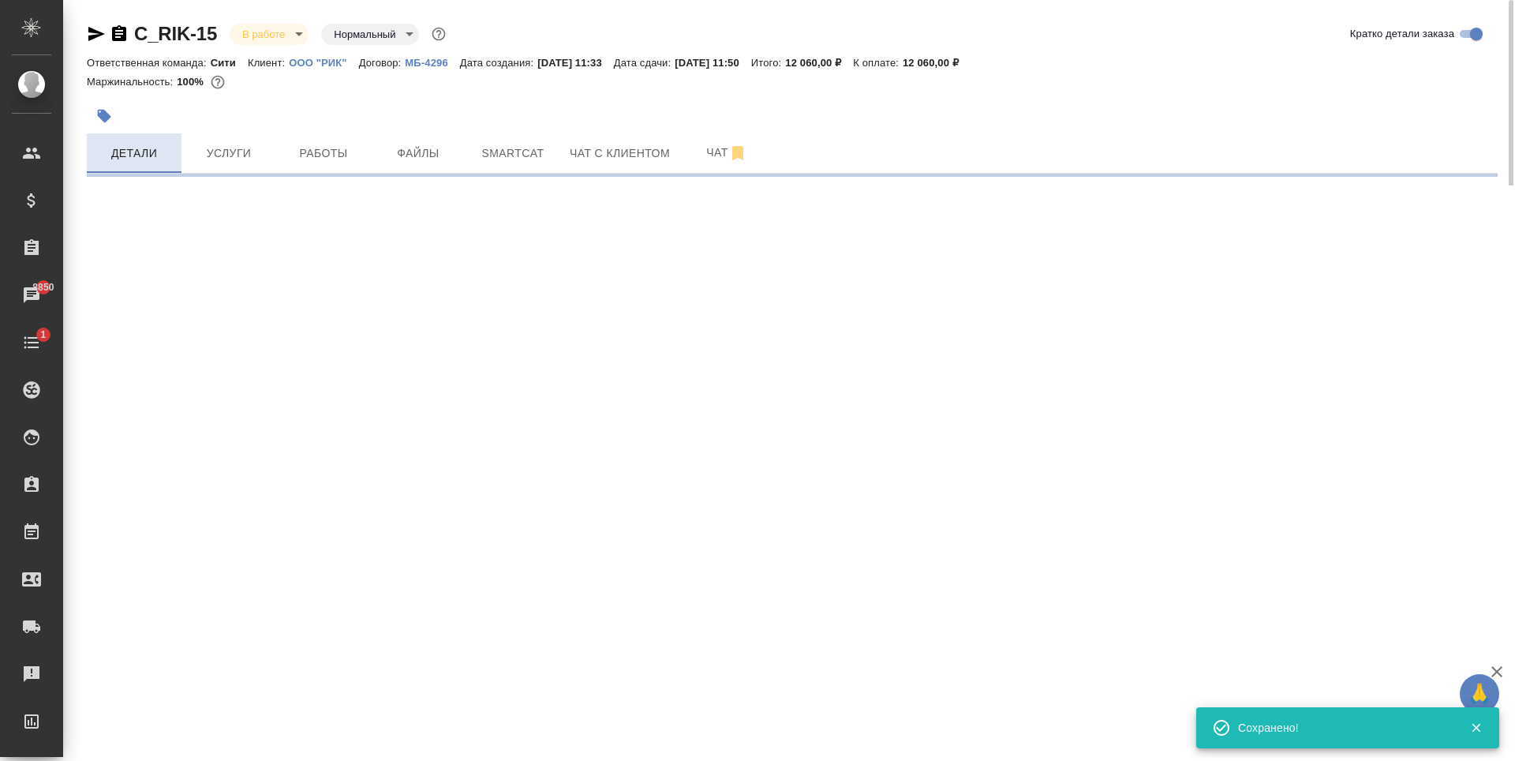
type input "holyTrinity"
select select "RU"
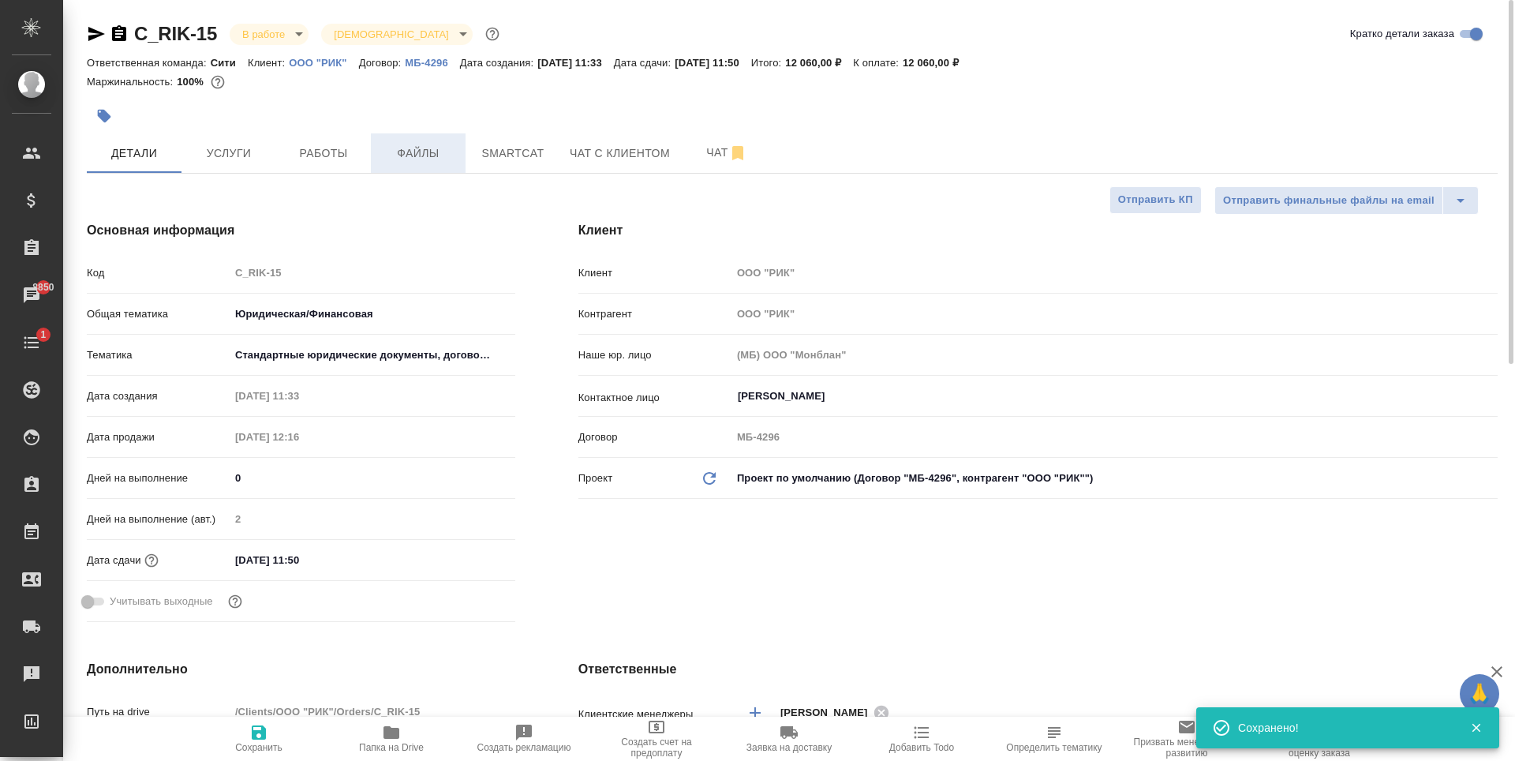
type textarea "x"
click at [507, 152] on span "Smartcat" at bounding box center [513, 154] width 76 height 20
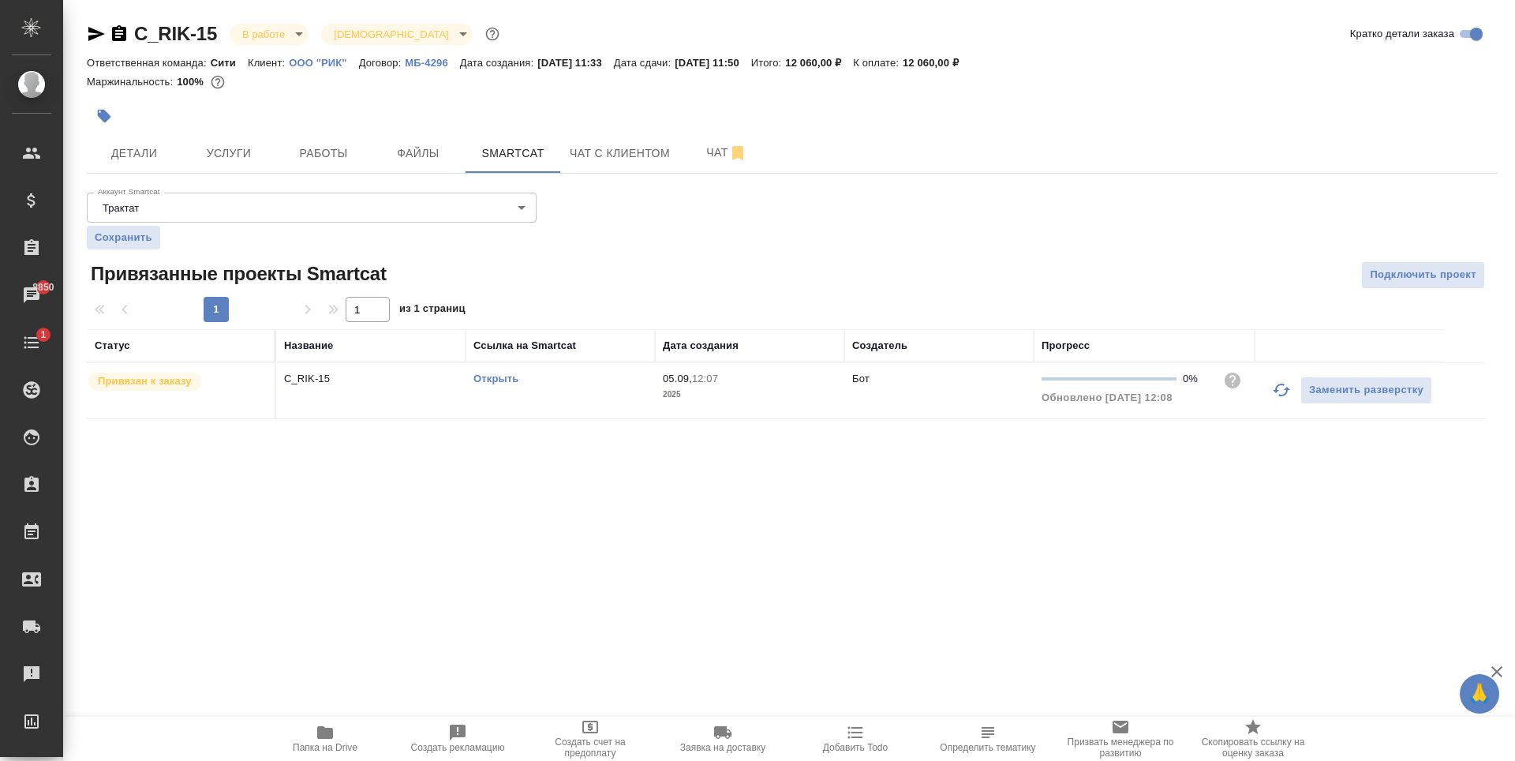
click at [305, 540] on div ".cls-1 fill:#fff; AWATERA [PERSON_NAME] Спецификации Заказы 8850 Чаты 1 Todo Пр…" at bounding box center [757, 380] width 1515 height 761
click at [138, 157] on span "Детали" at bounding box center [134, 154] width 76 height 20
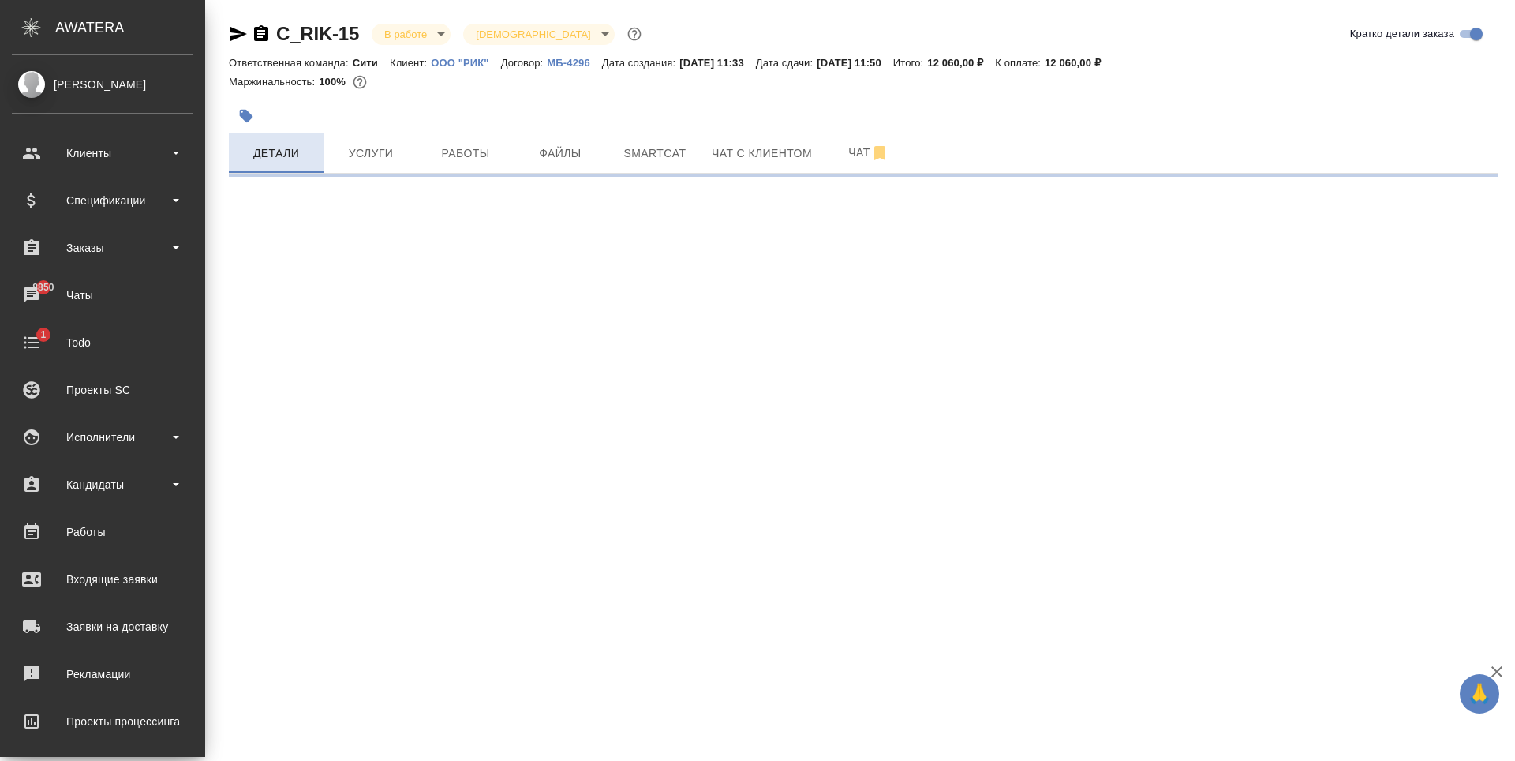
select select "RU"
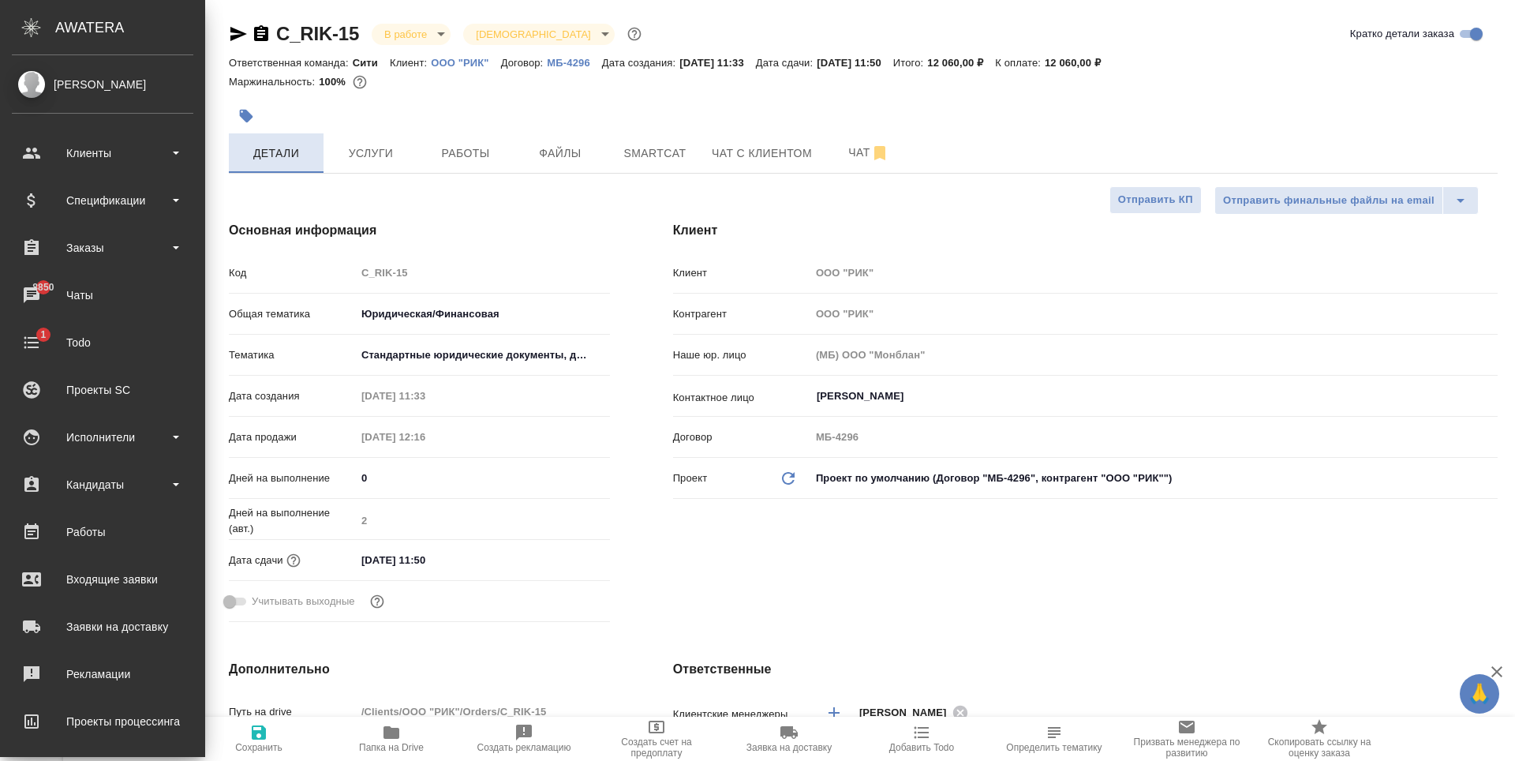
type textarea "x"
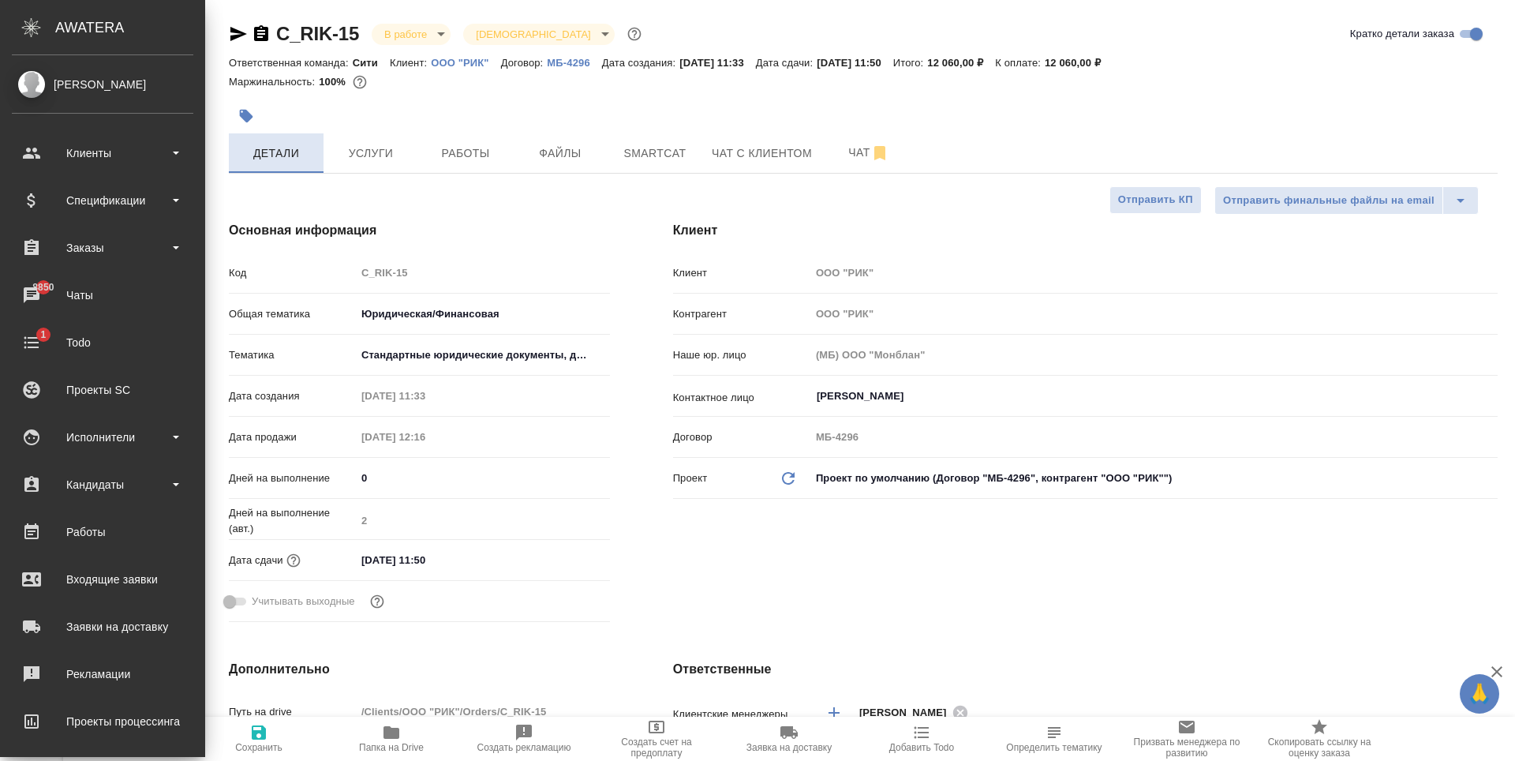
type textarea "x"
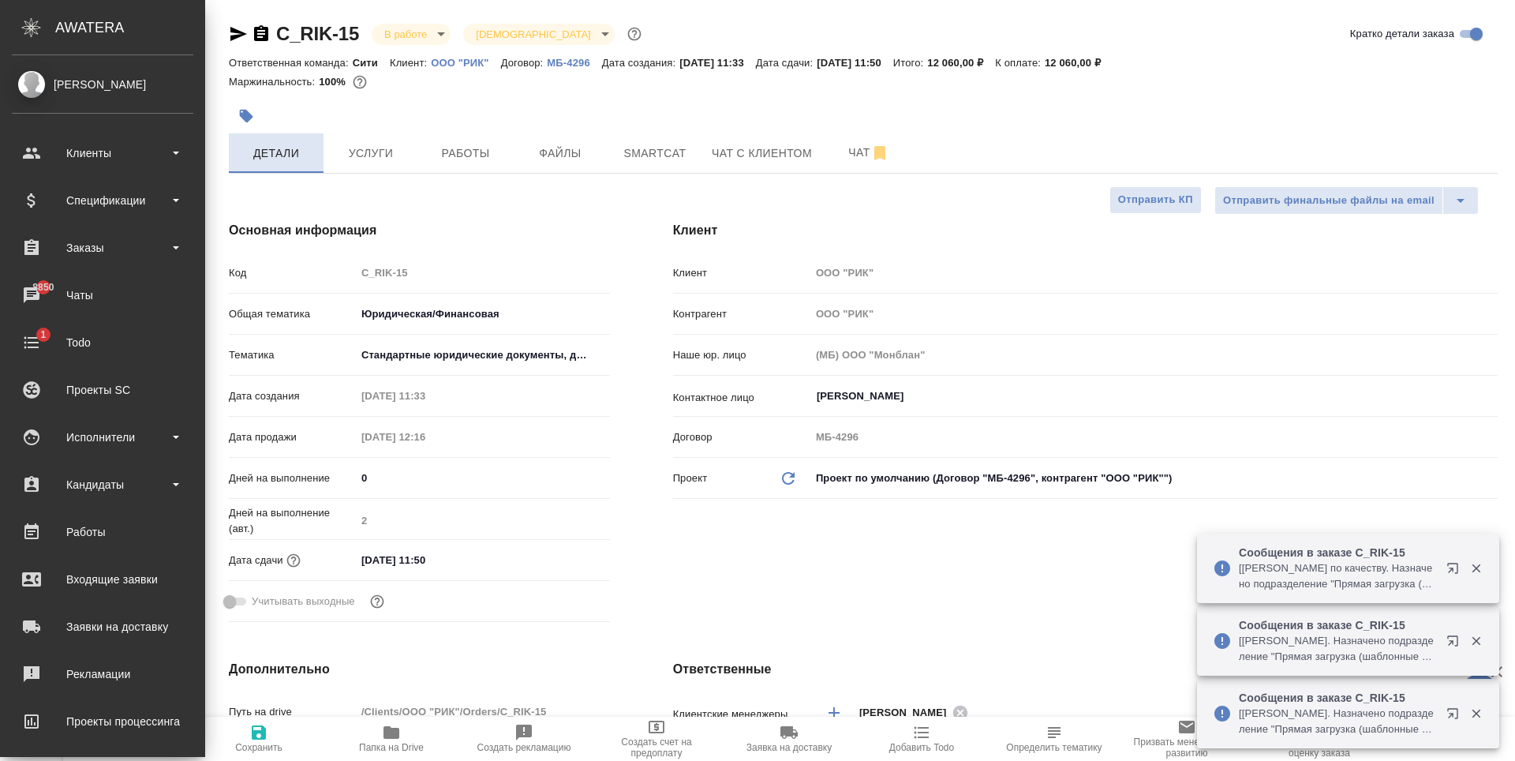
type textarea "x"
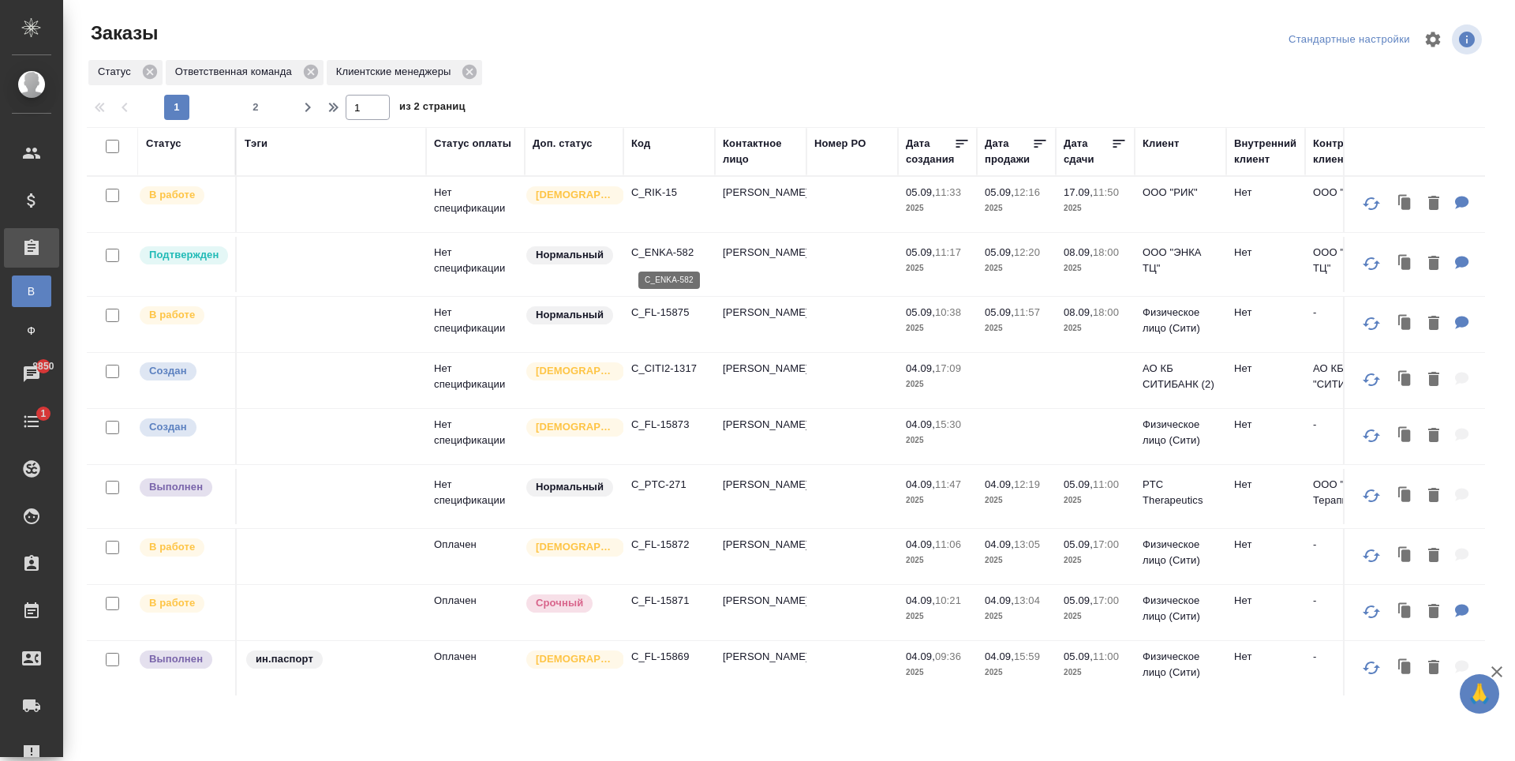
click at [661, 252] on p "C_ENKA-582" at bounding box center [669, 253] width 76 height 16
click at [677, 421] on p "C_FL-15873" at bounding box center [669, 425] width 76 height 16
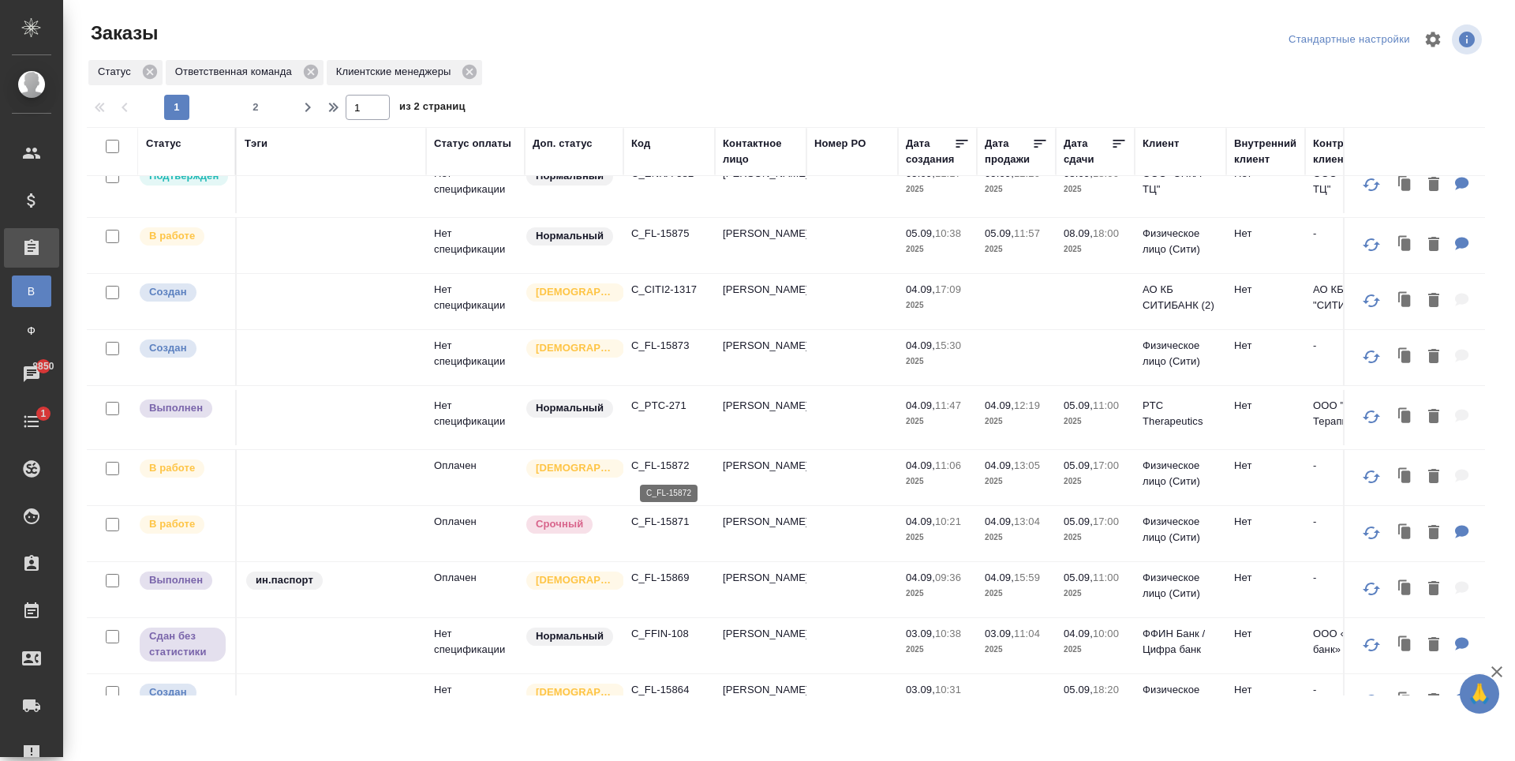
click at [643, 468] on p "C_FL-15872" at bounding box center [669, 466] width 76 height 16
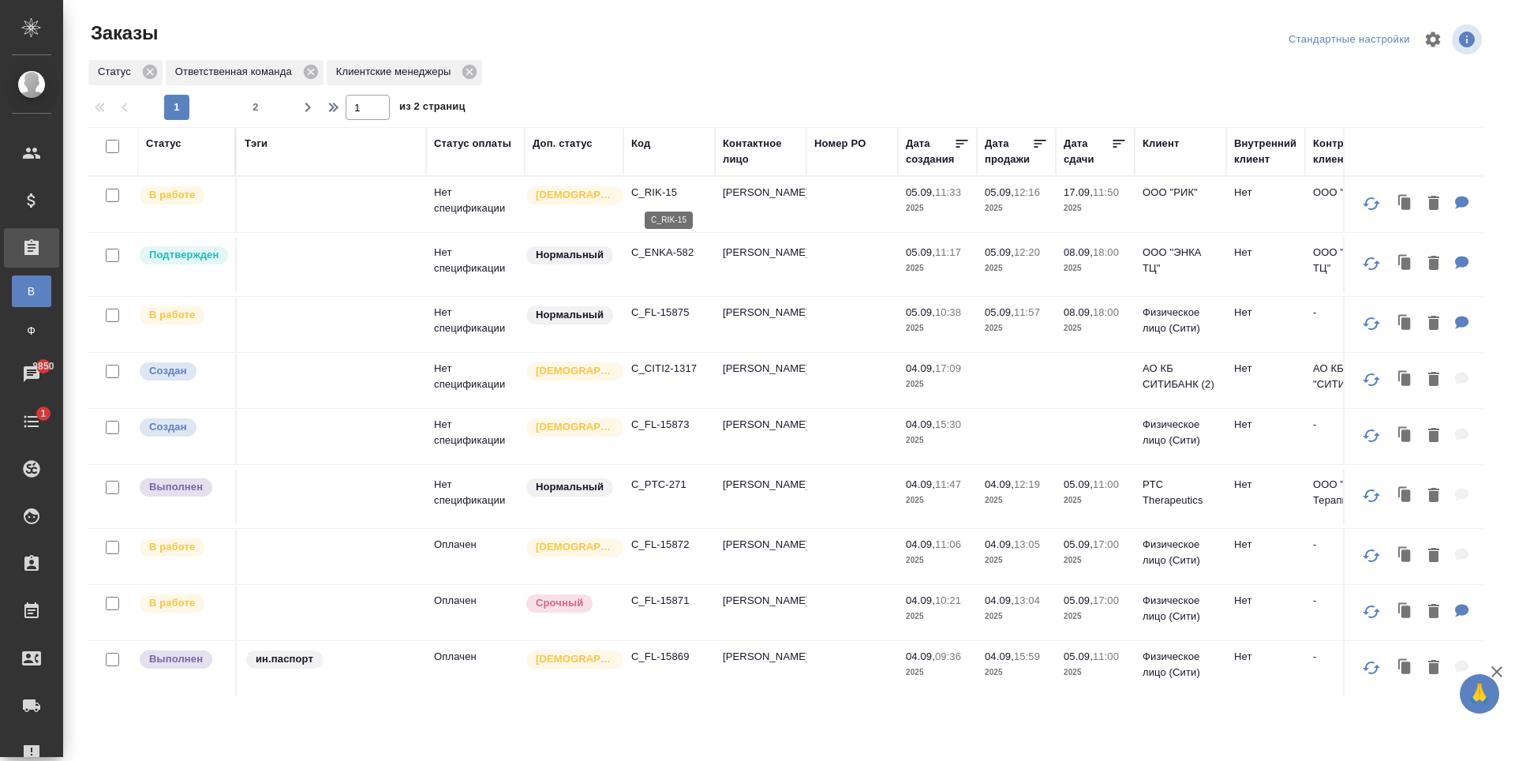
click at [644, 191] on p "C_RIK-15" at bounding box center [669, 193] width 76 height 16
click at [663, 309] on p "C_FL-15875" at bounding box center [669, 313] width 76 height 16
click at [666, 658] on p "C_FL-15869" at bounding box center [669, 657] width 76 height 16
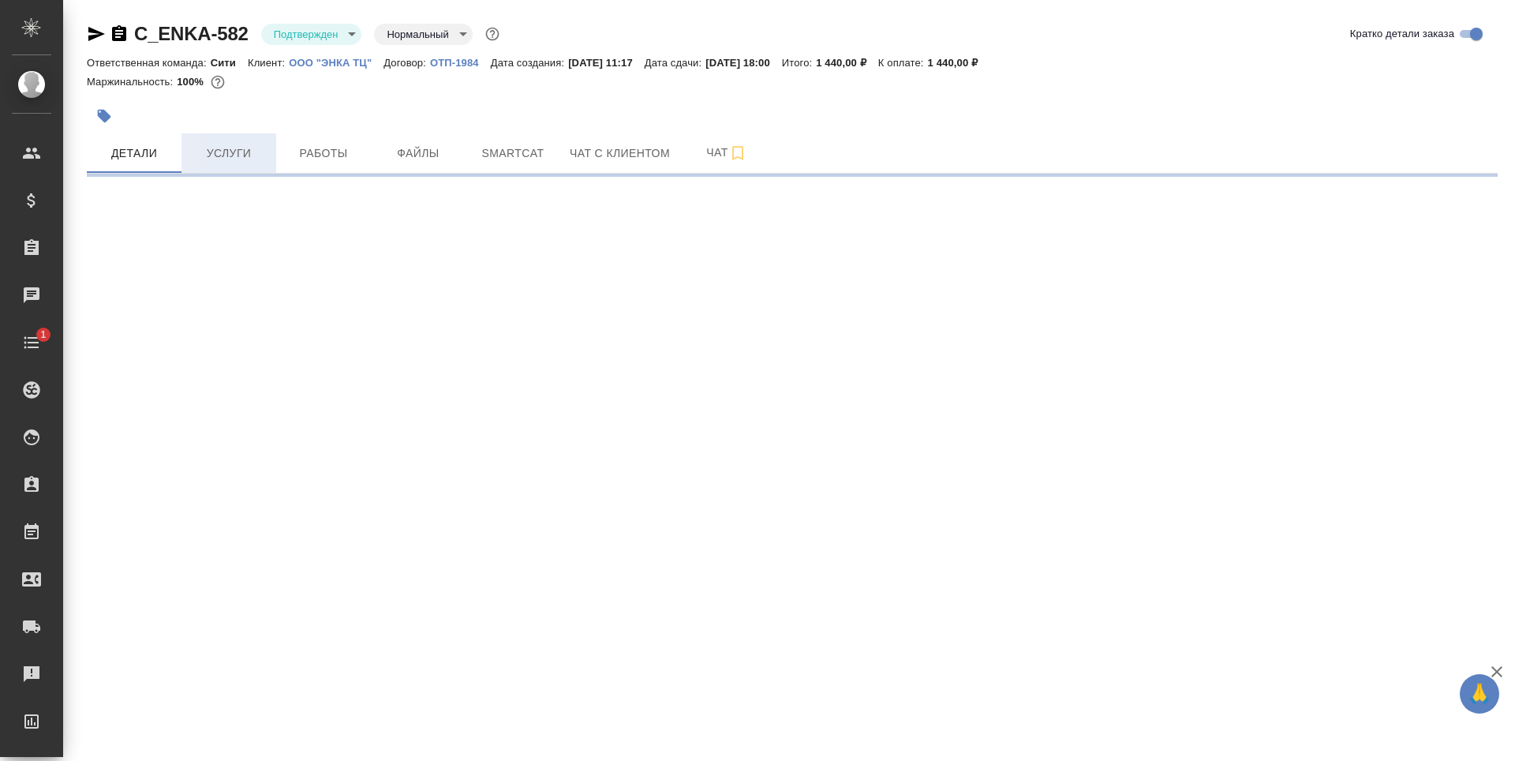
select select "RU"
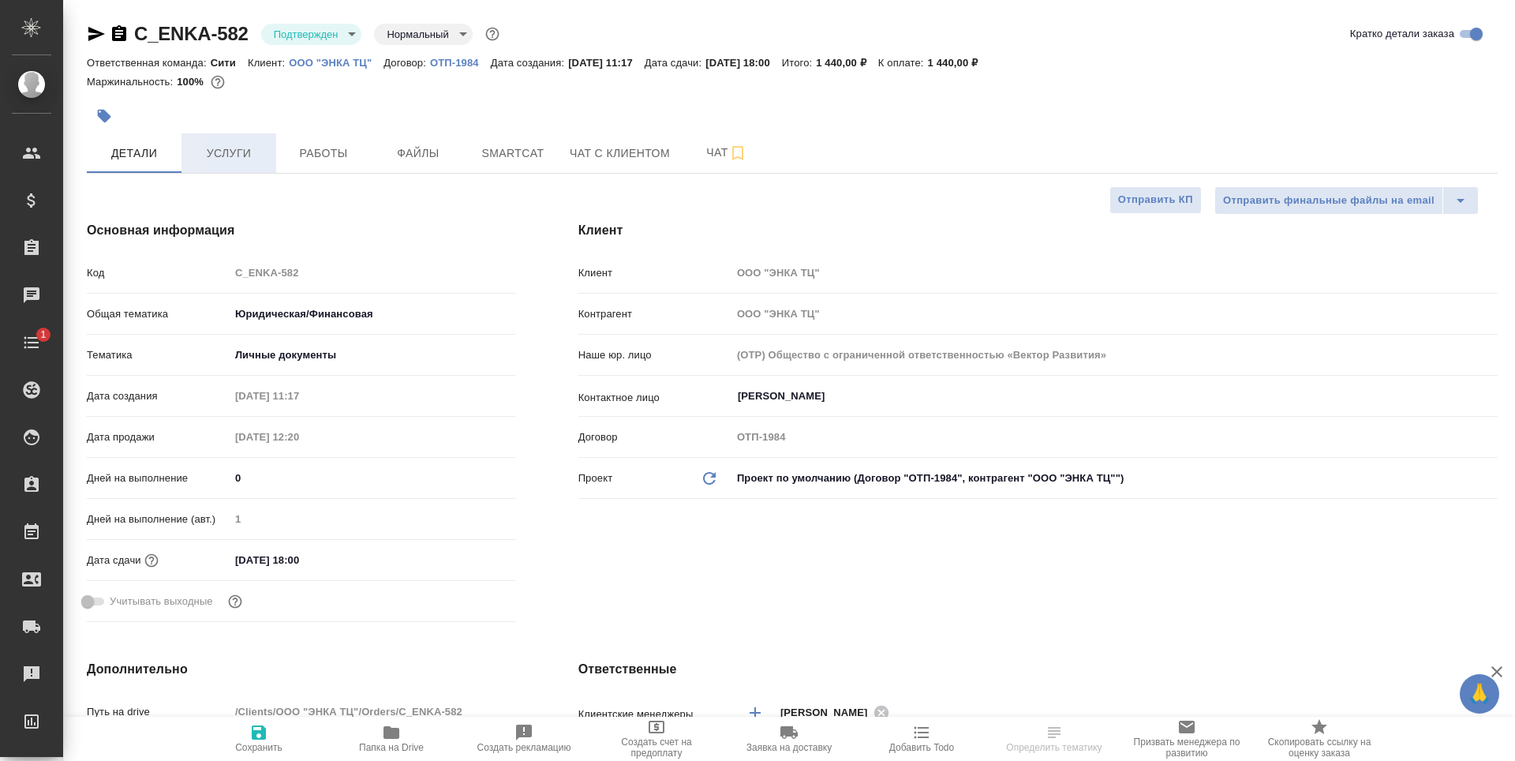
type textarea "x"
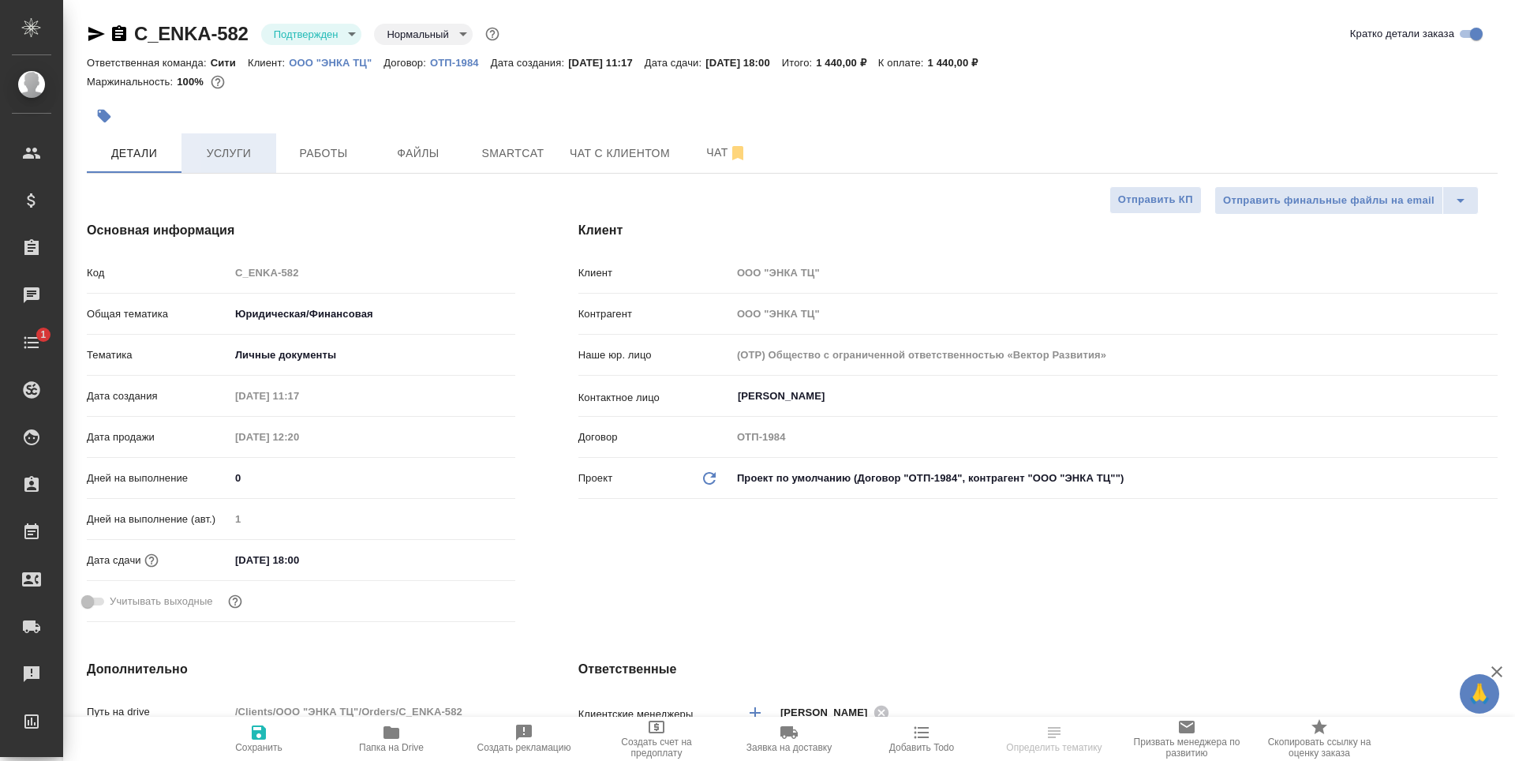
type textarea "x"
click at [241, 160] on span "Услуги" at bounding box center [229, 154] width 76 height 20
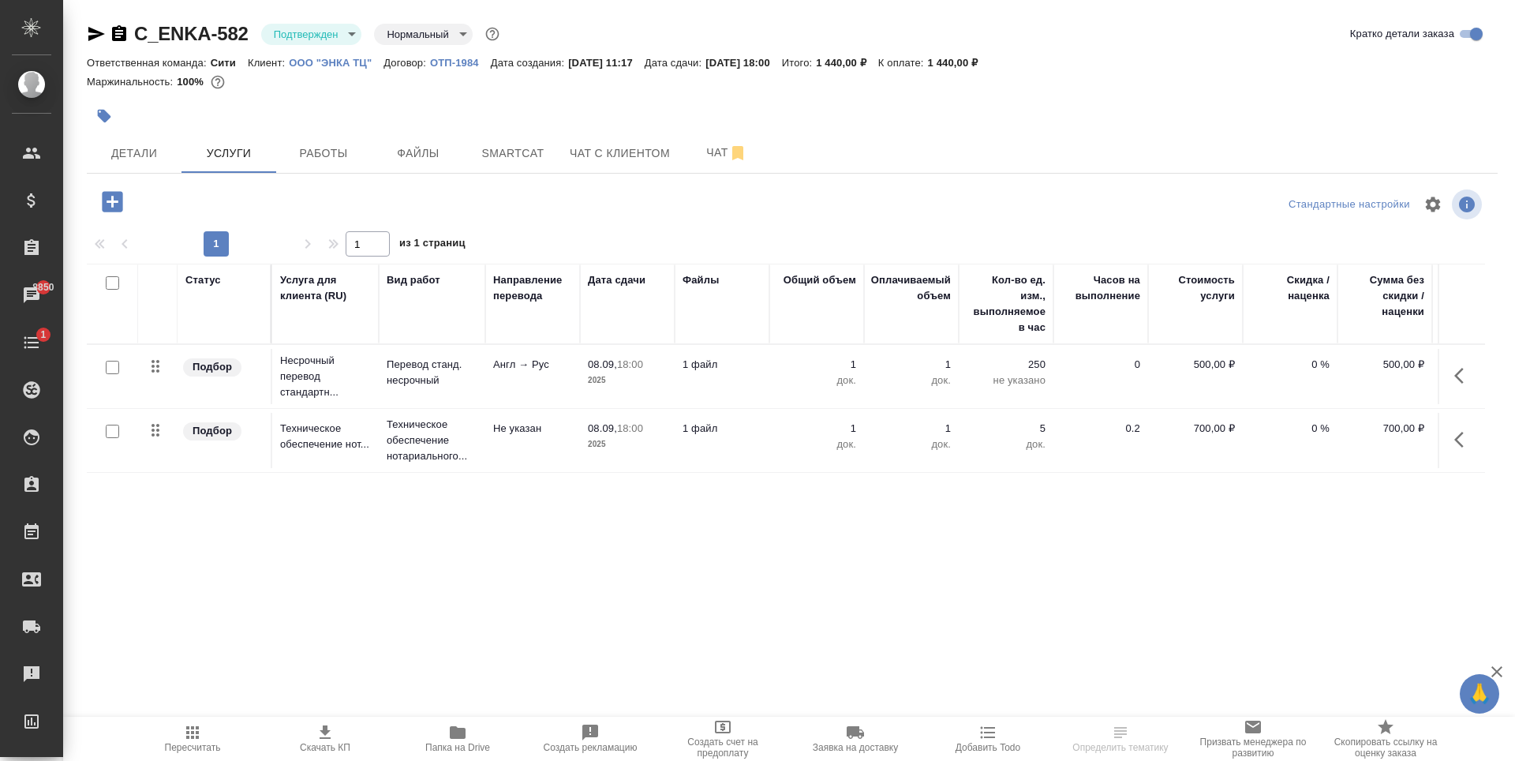
click at [319, 123] on div at bounding box center [557, 116] width 940 height 35
click at [323, 155] on span "Работы" at bounding box center [324, 154] width 76 height 20
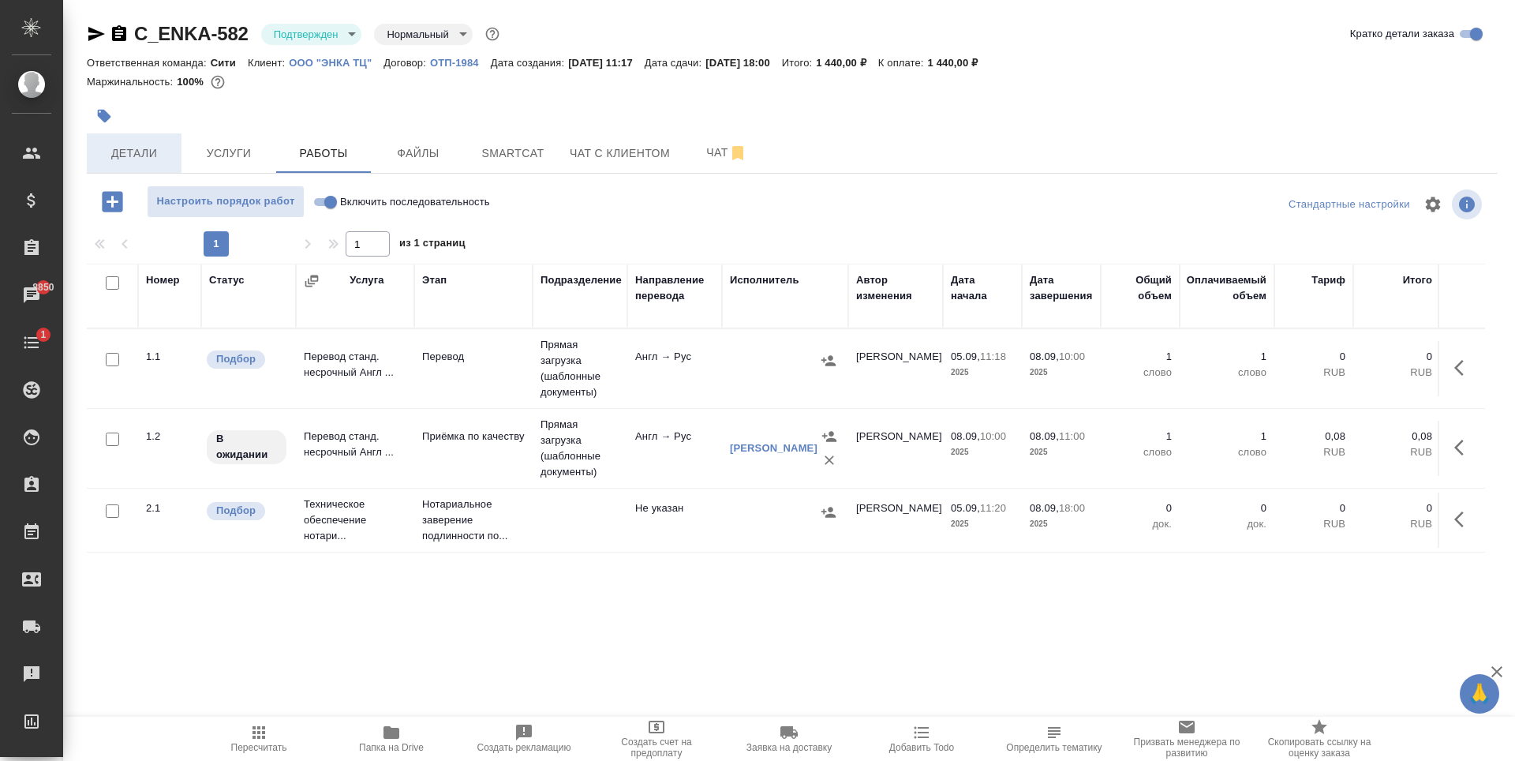
click at [163, 157] on span "Детали" at bounding box center [134, 154] width 76 height 20
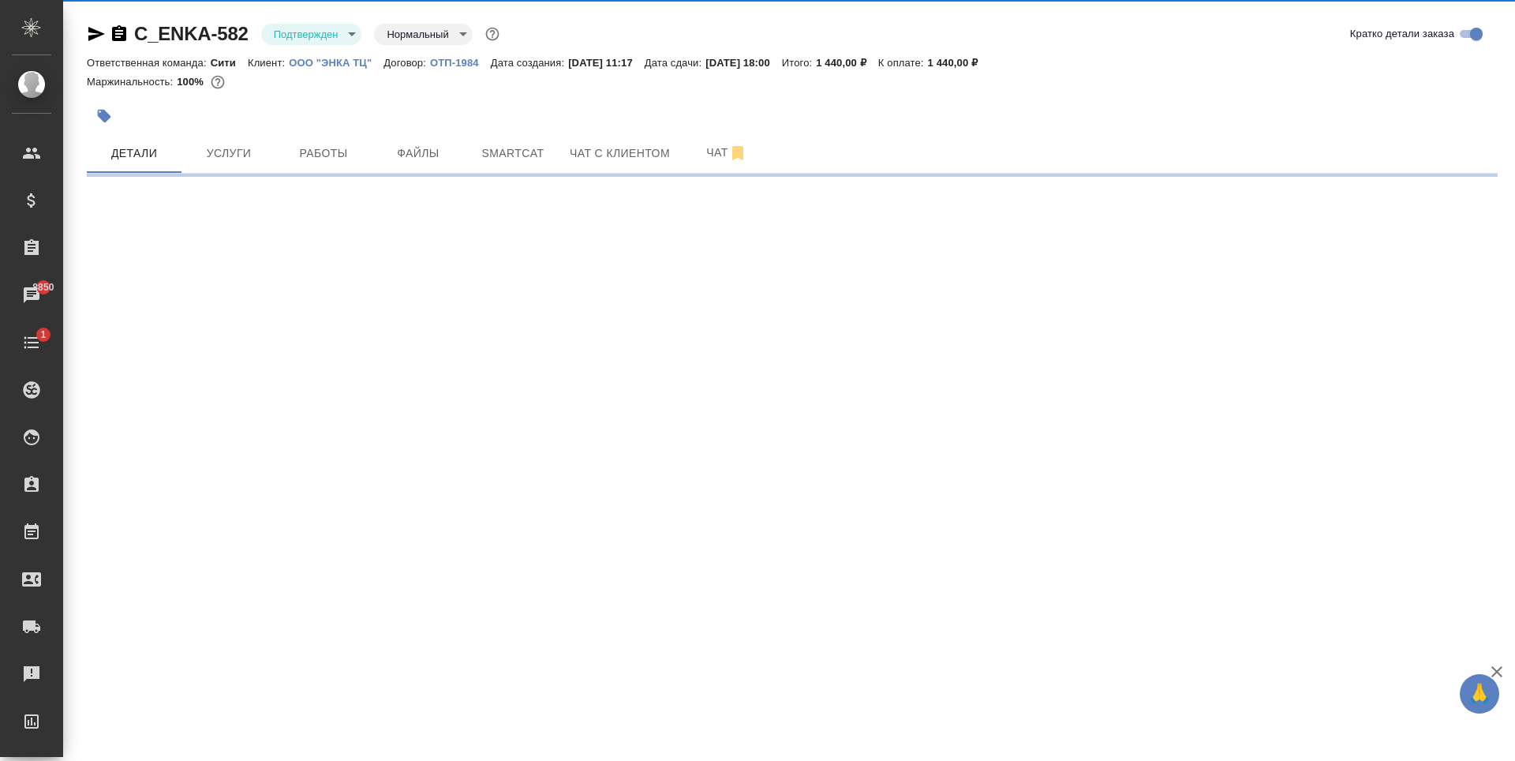
select select "RU"
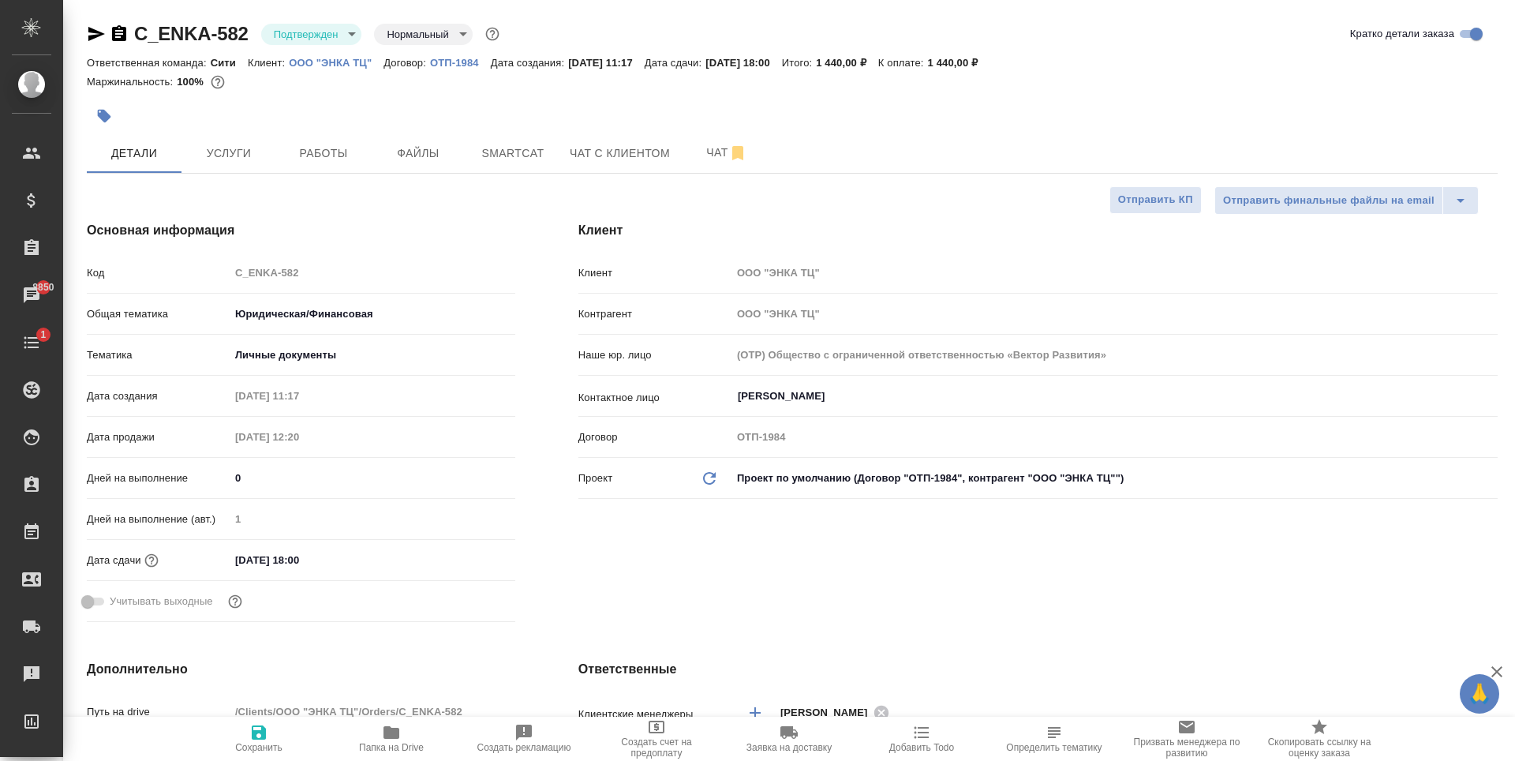
type textarea "x"
click at [350, 163] on span "Работы" at bounding box center [324, 154] width 76 height 20
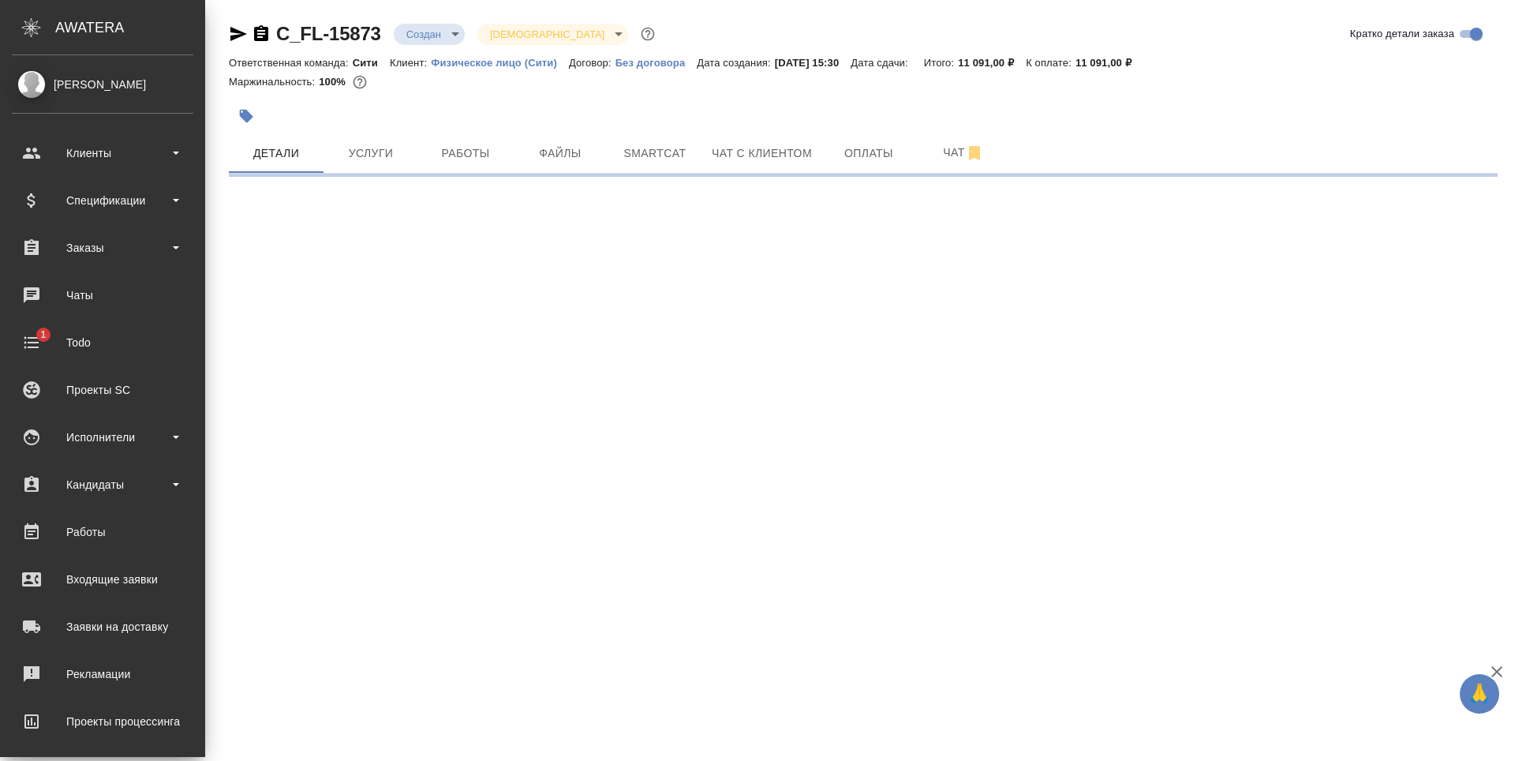
select select "RU"
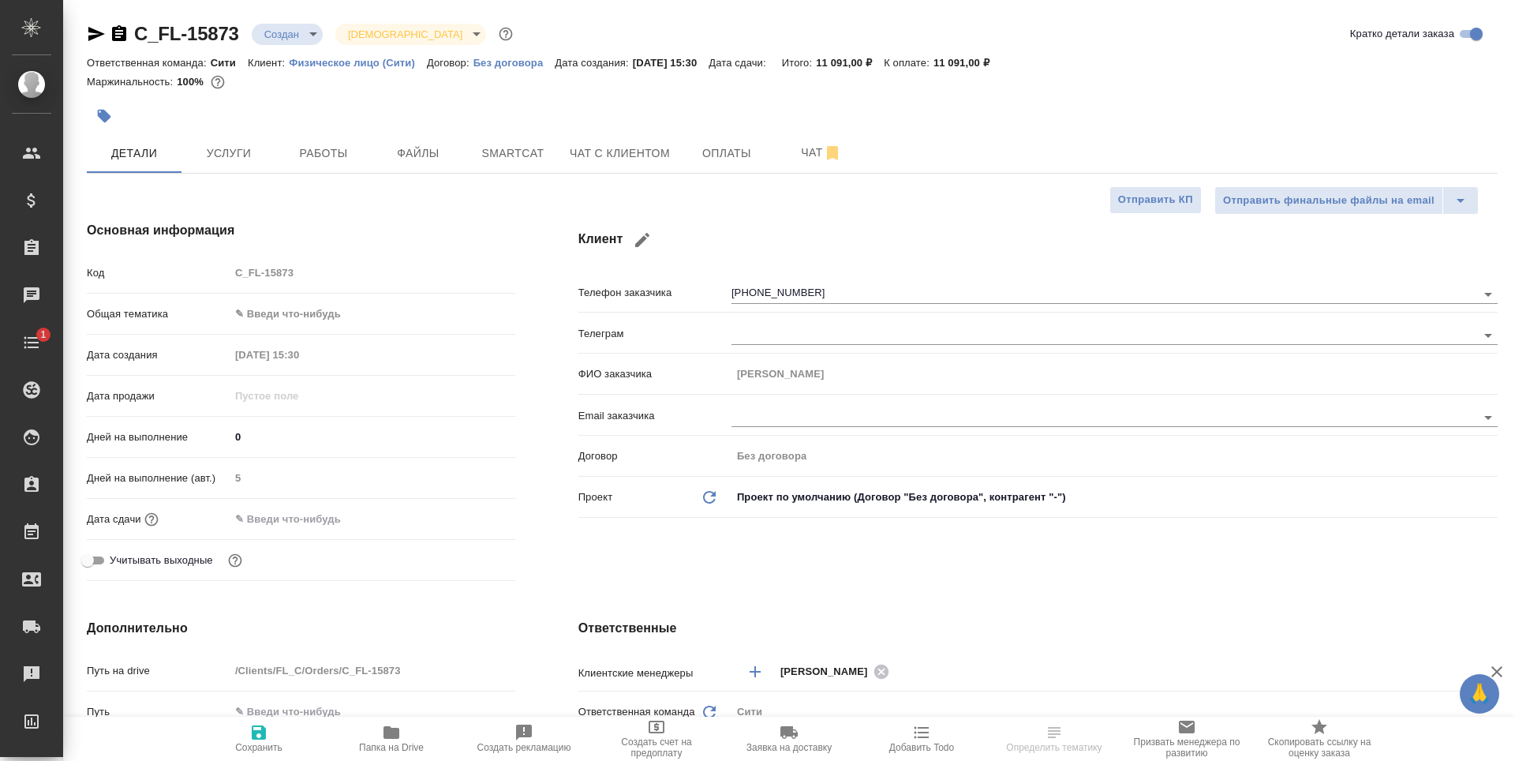
type textarea "x"
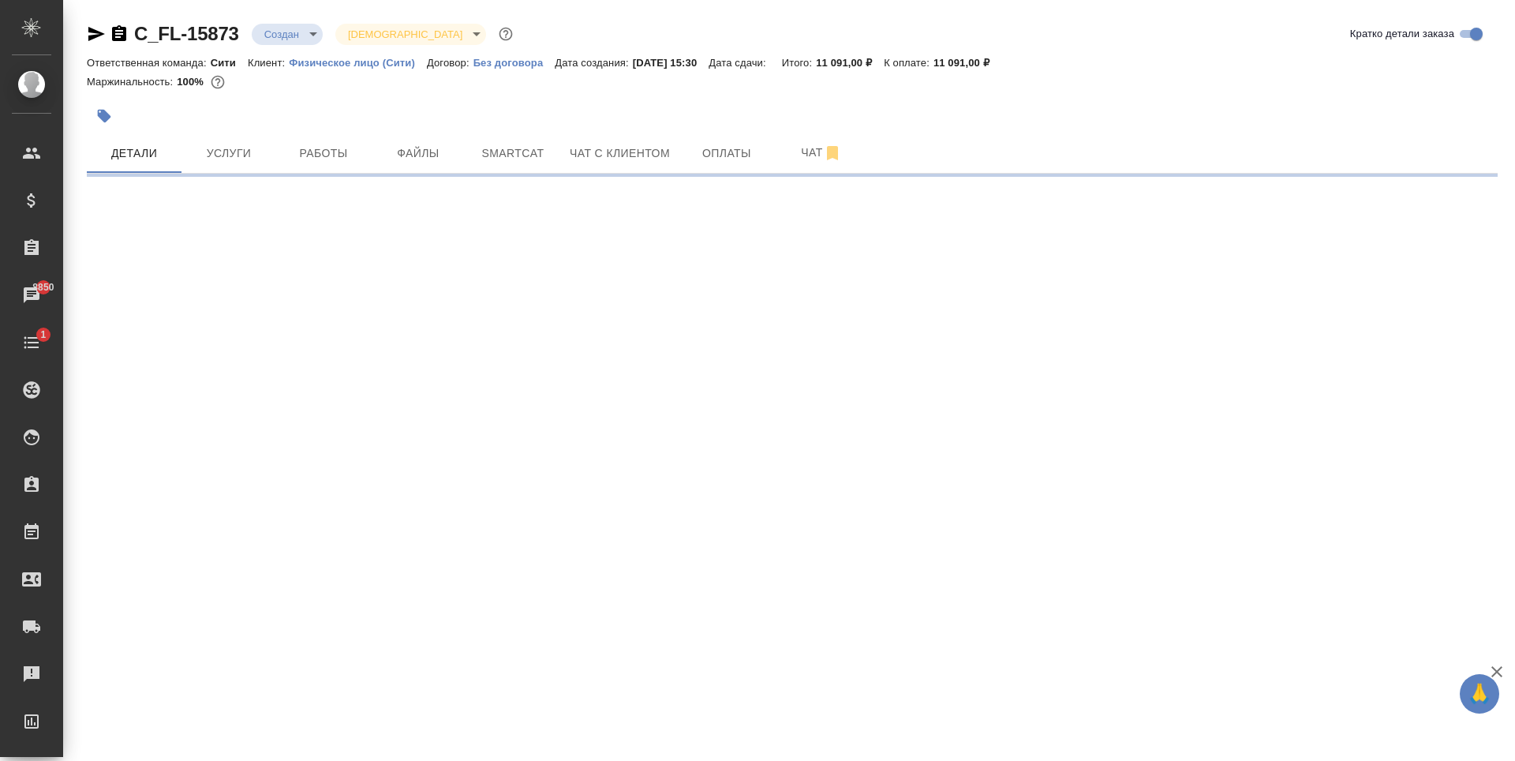
select select "RU"
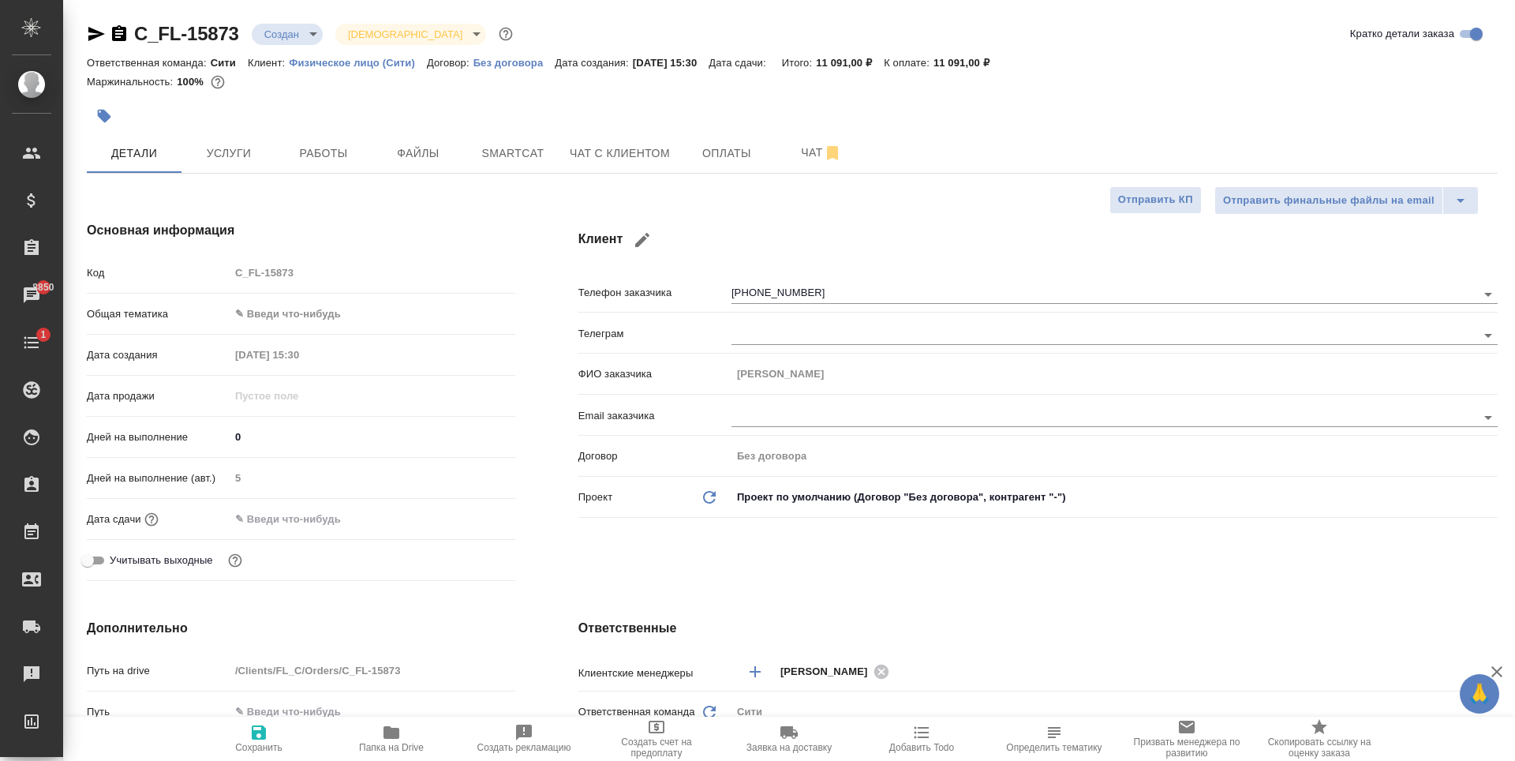
type textarea "x"
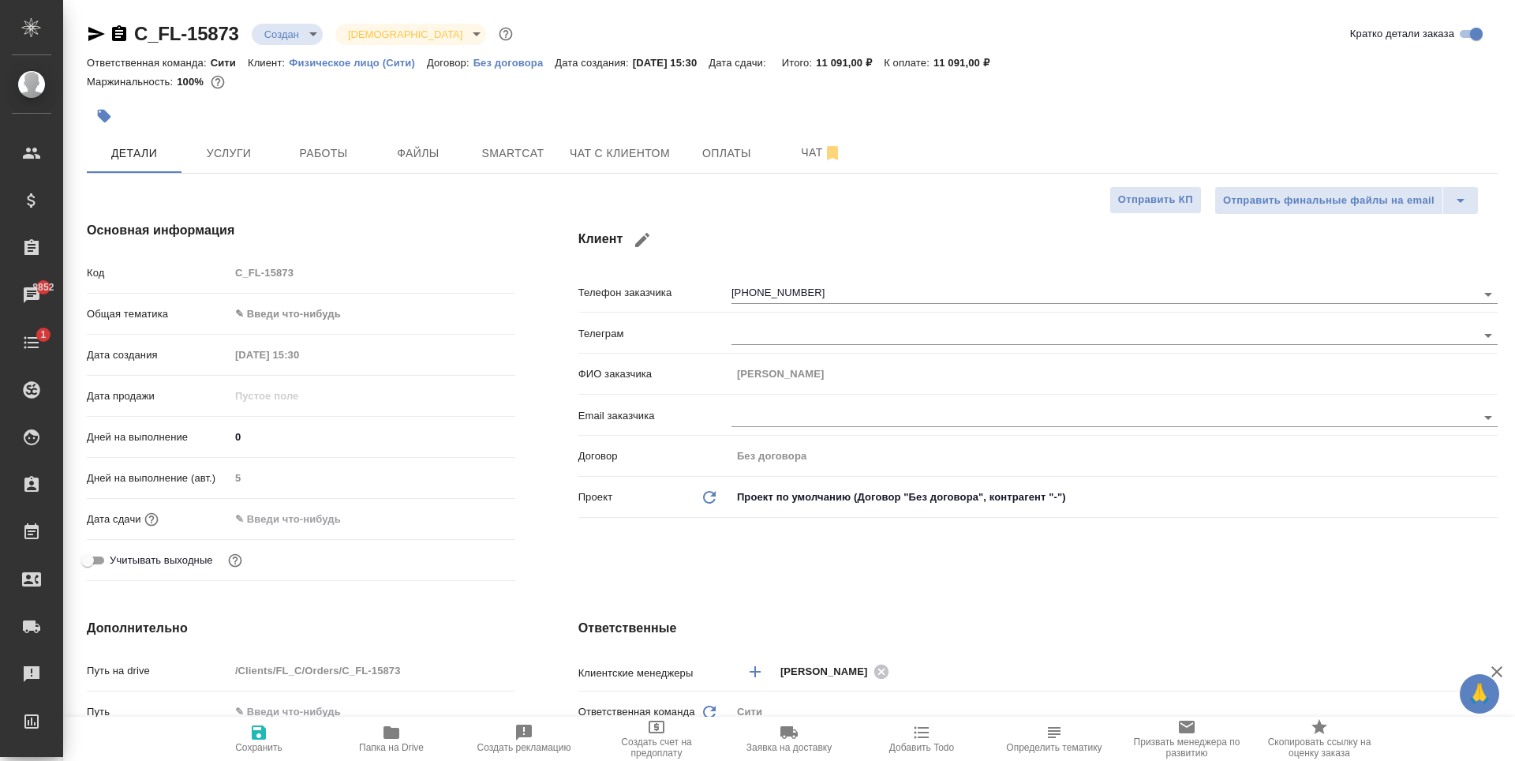
type textarea "x"
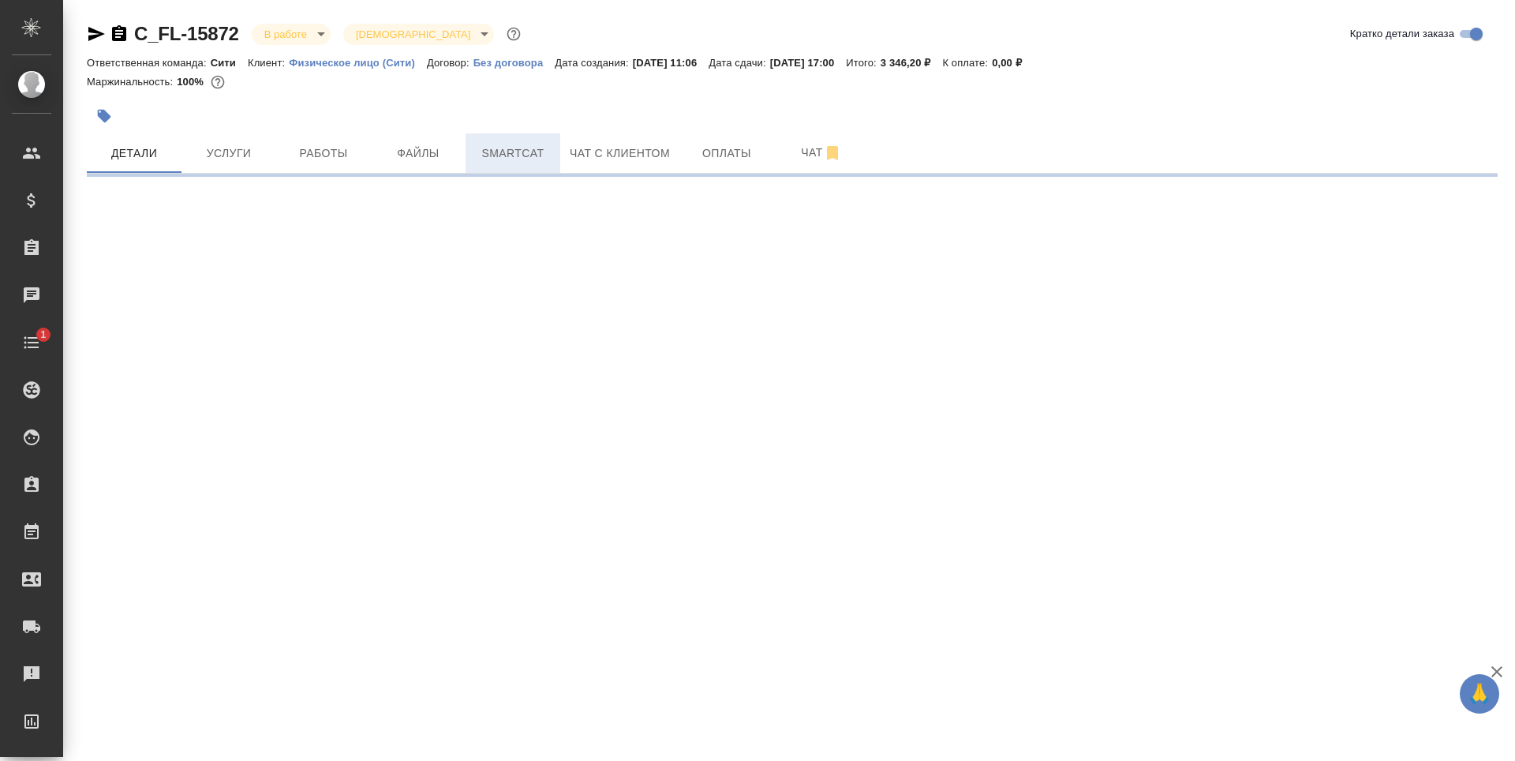
select select "RU"
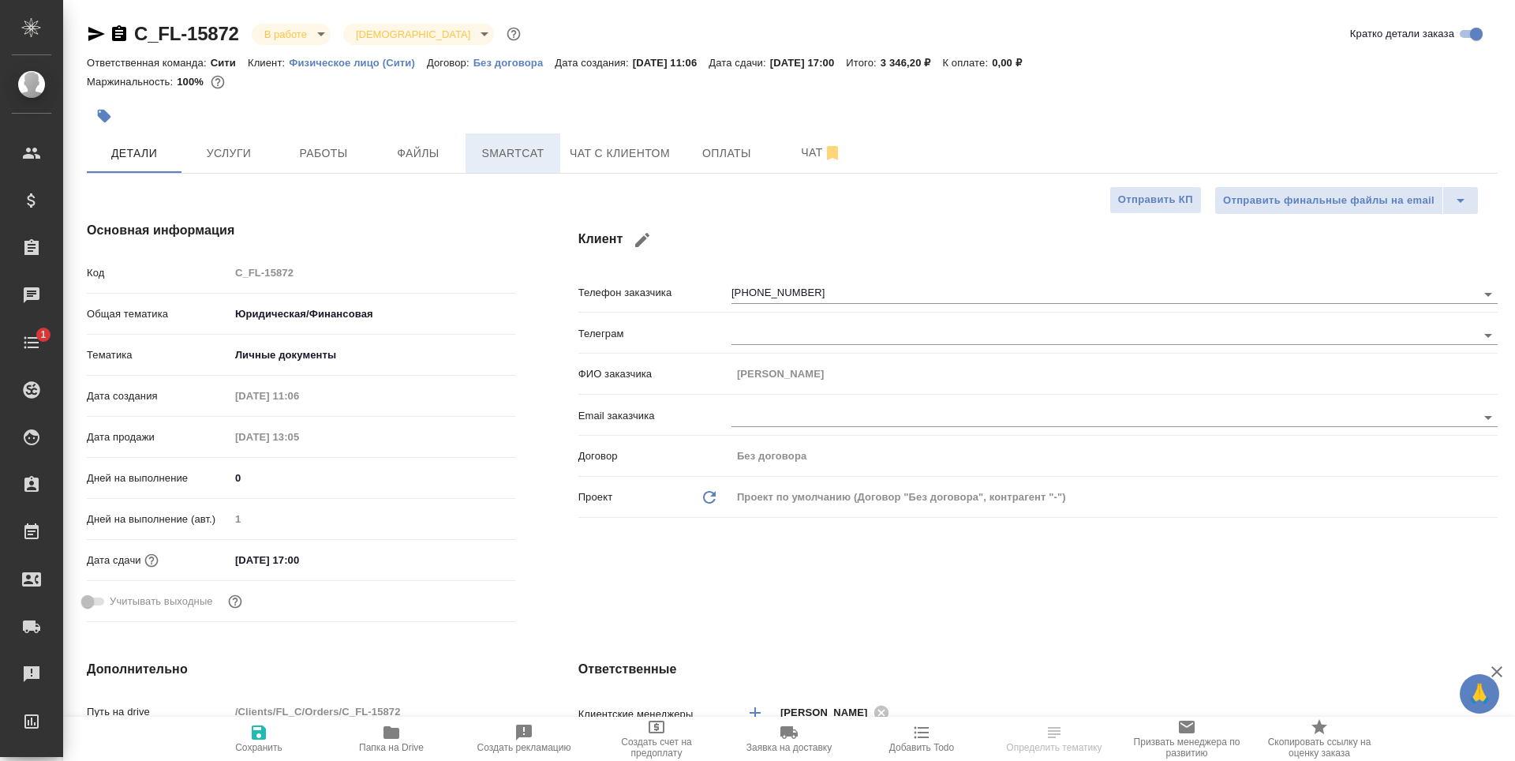
type textarea "x"
click at [599, 148] on span "Чат с клиентом" at bounding box center [620, 154] width 100 height 20
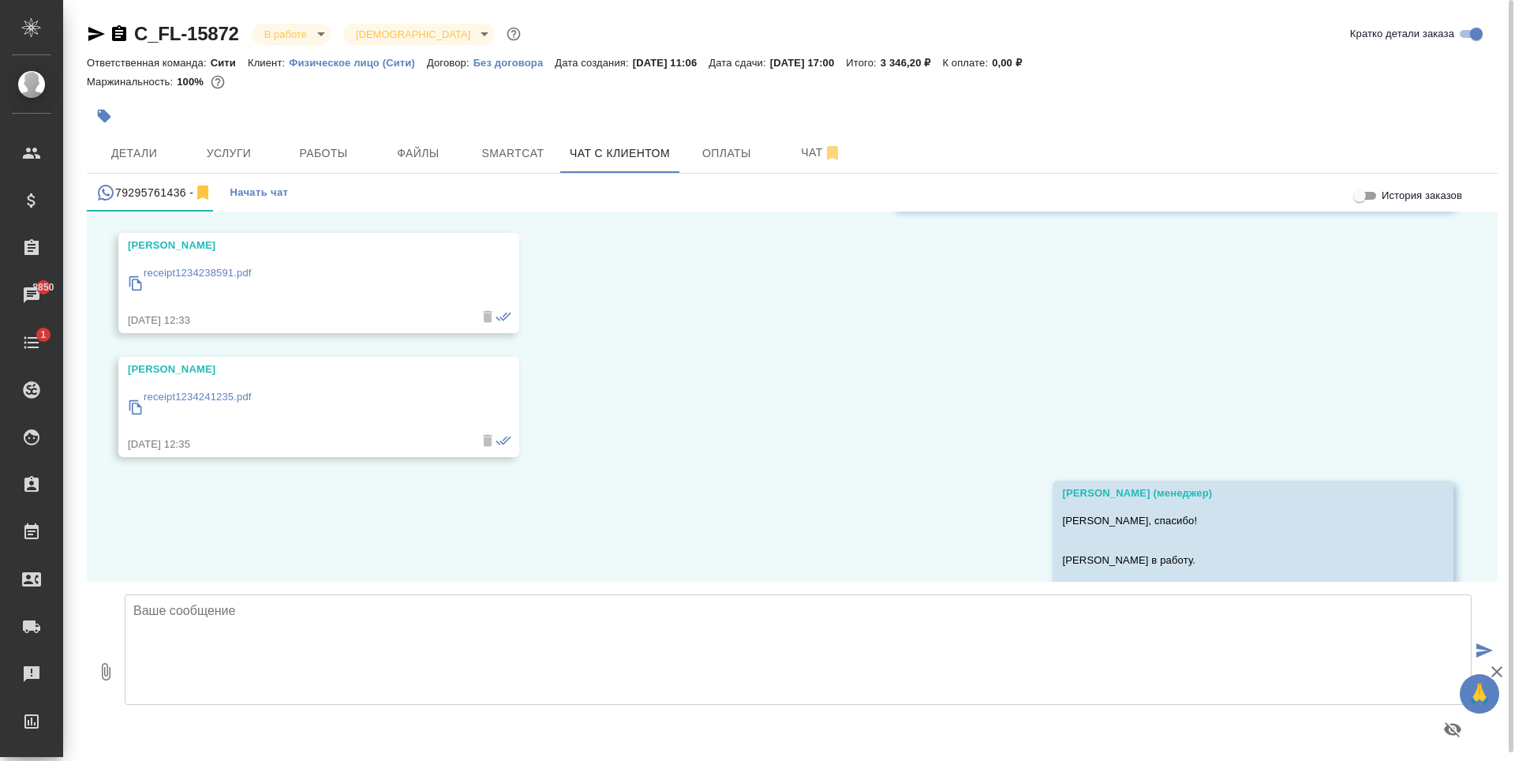
scroll to position [6341, 0]
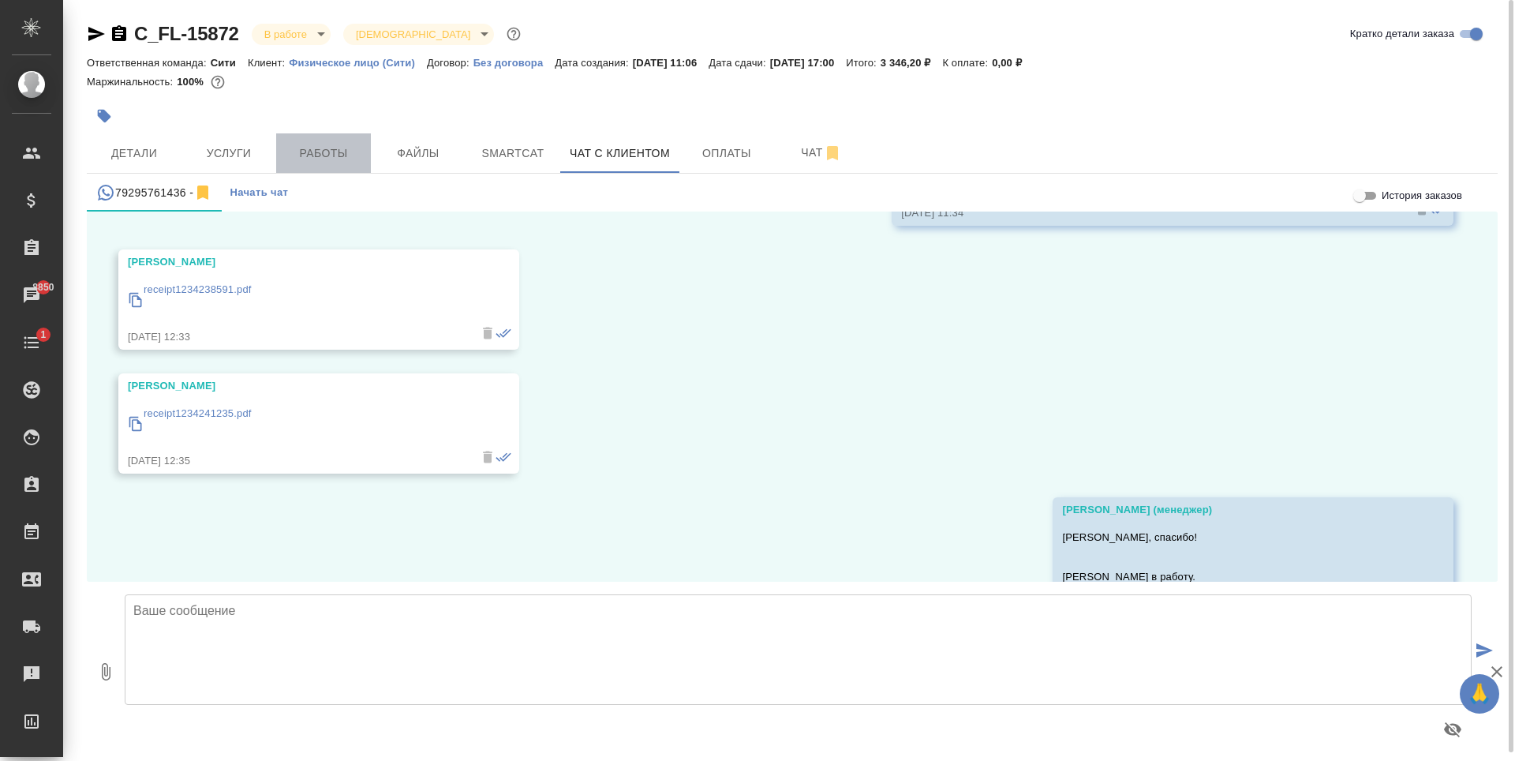
click at [281, 155] on button "Работы" at bounding box center [323, 152] width 95 height 39
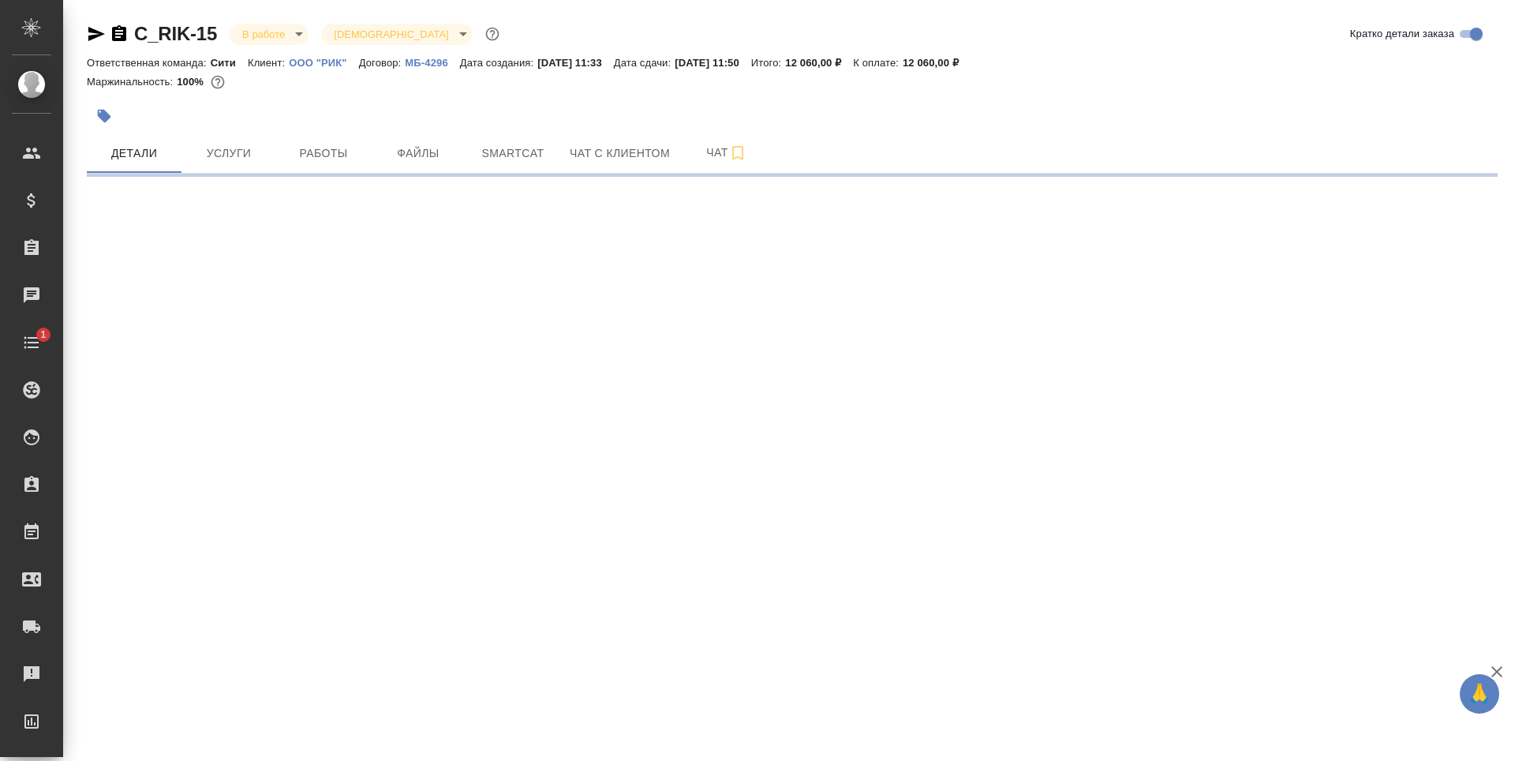
select select "RU"
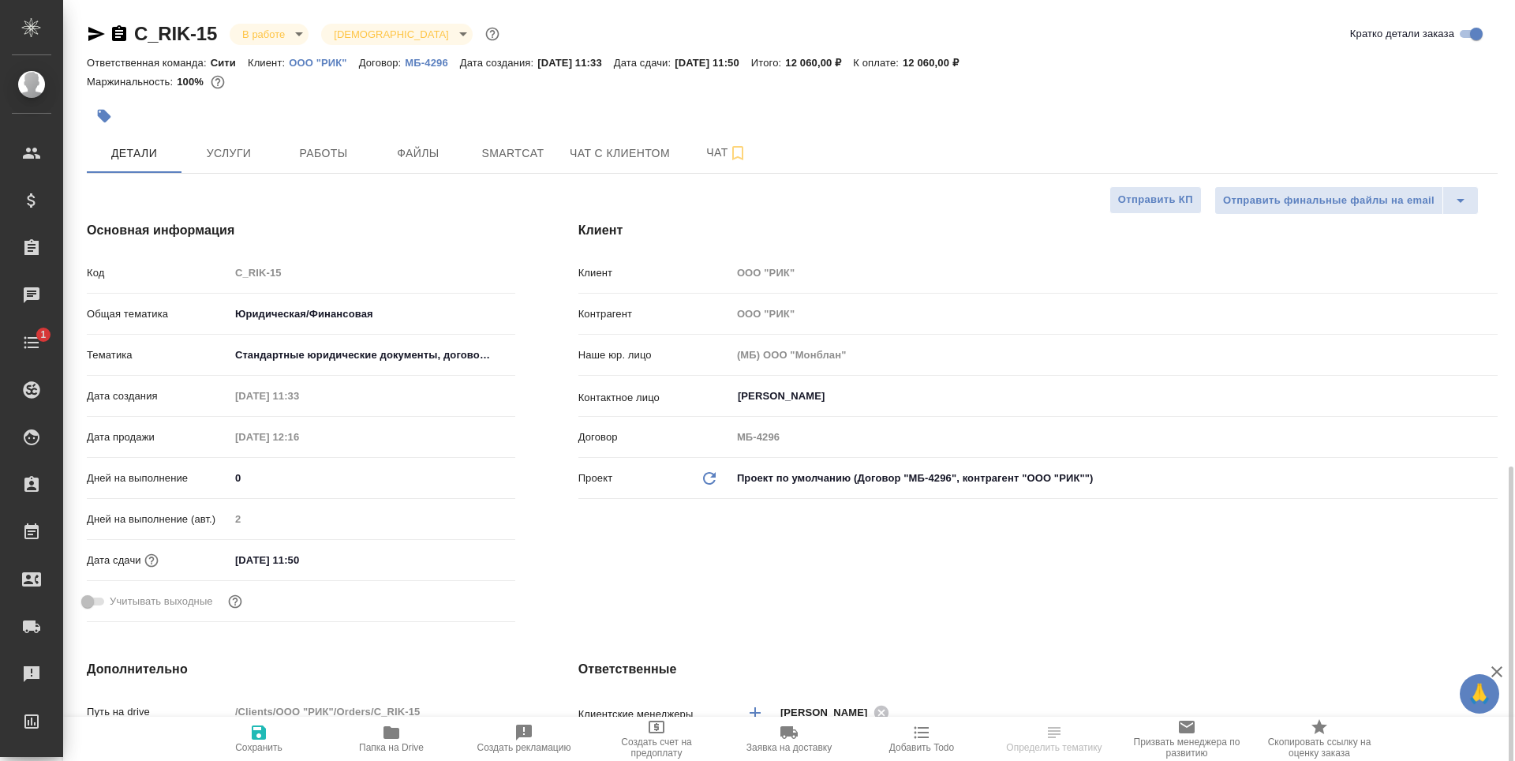
type textarea "x"
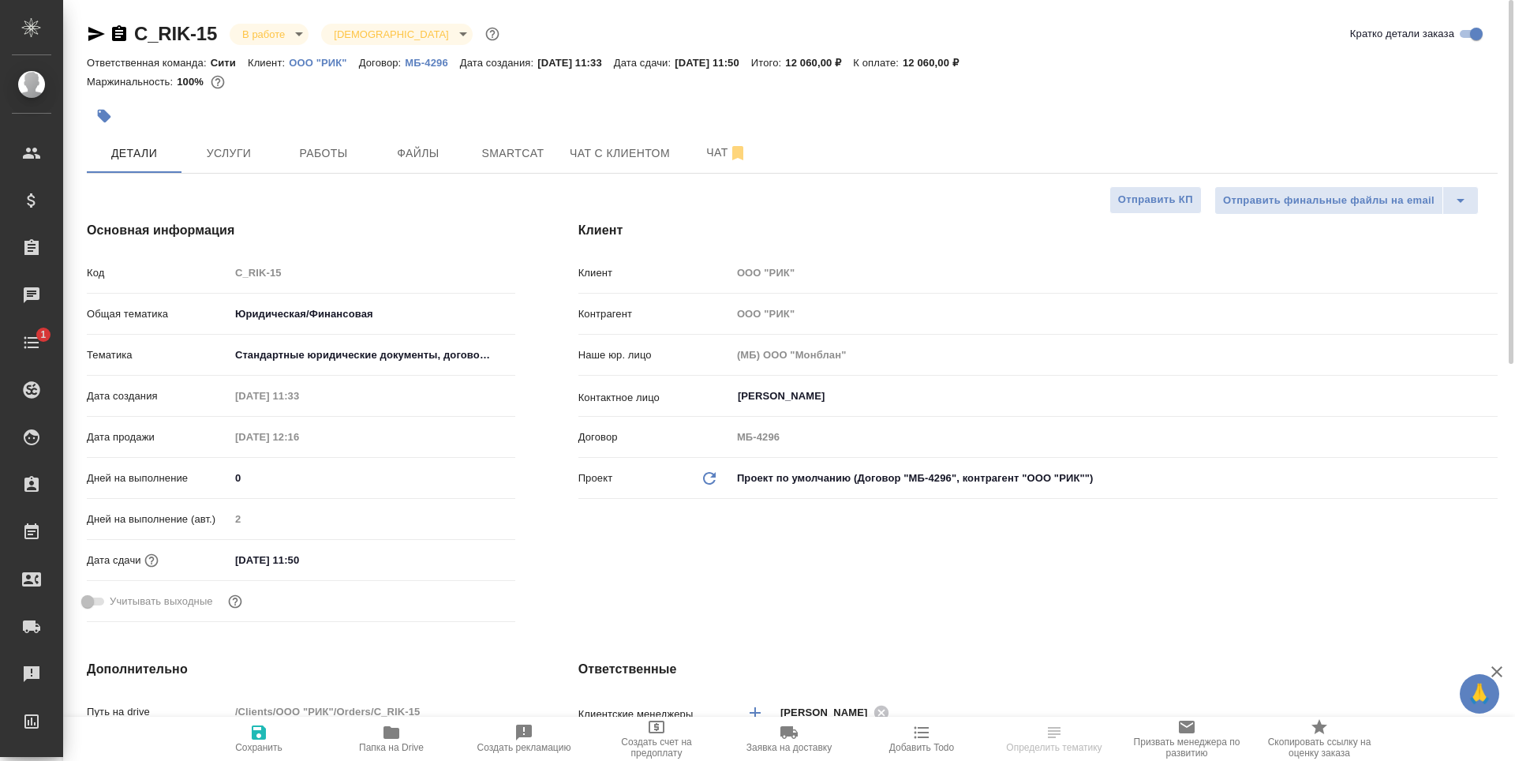
type textarea "x"
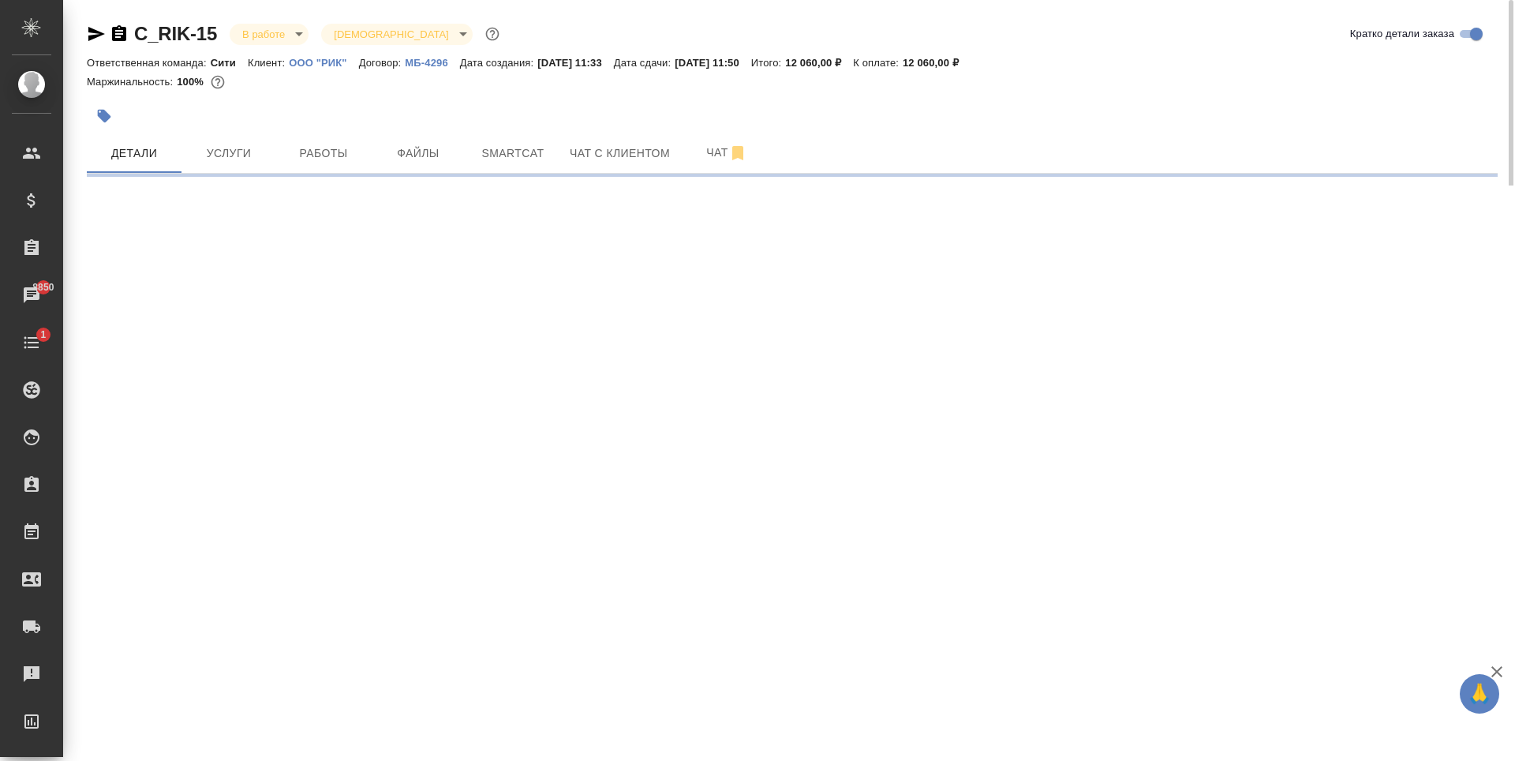
select select "RU"
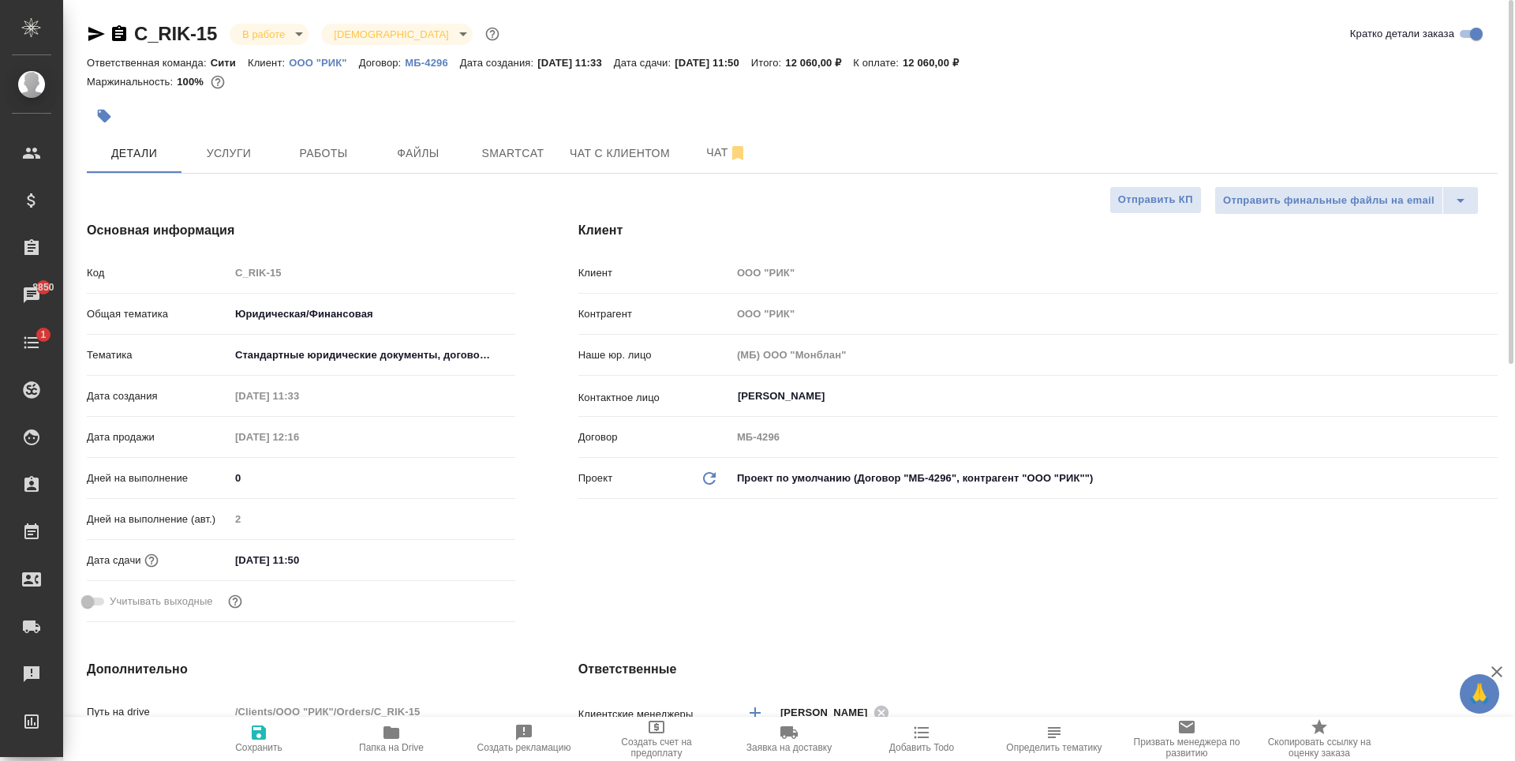
type textarea "x"
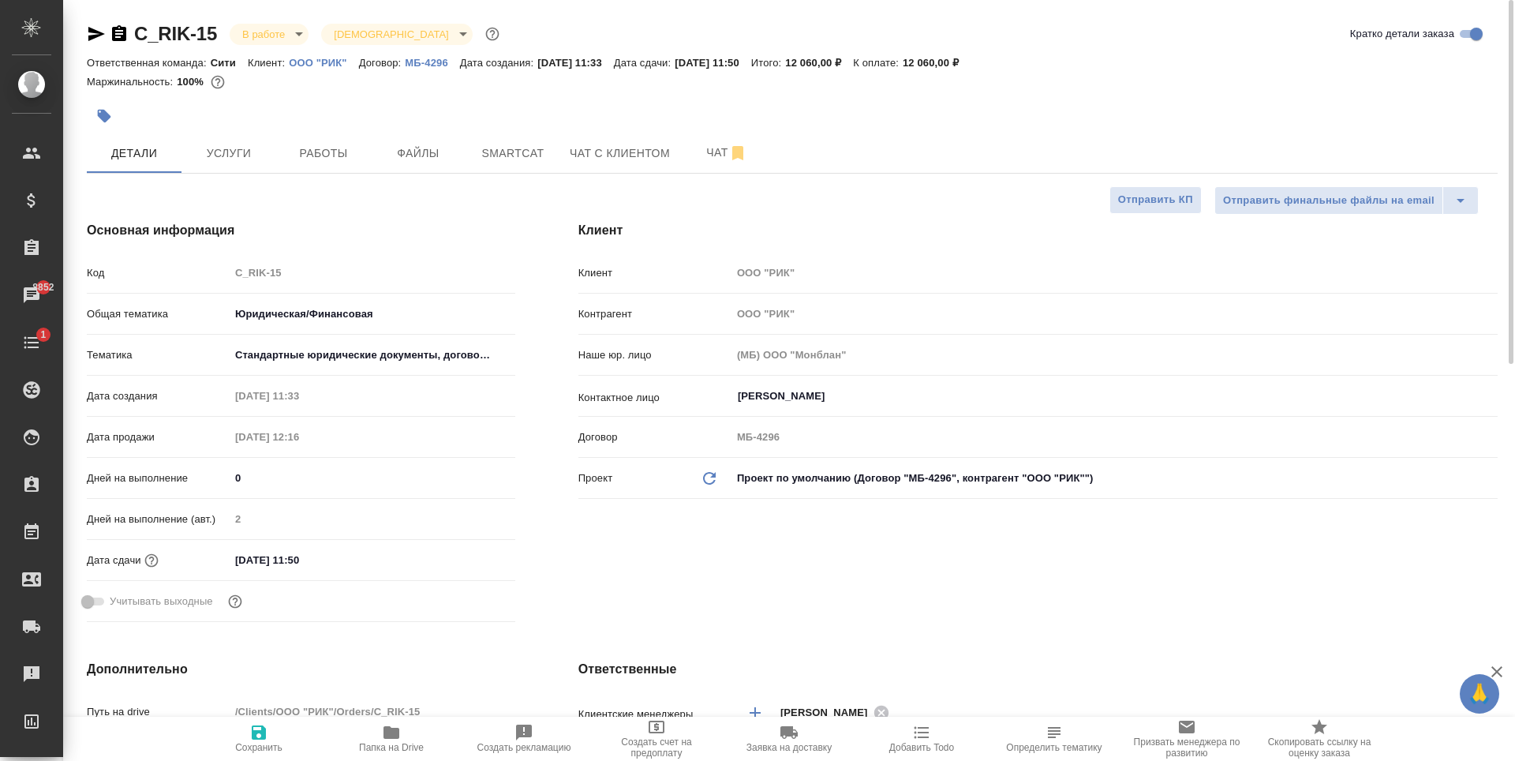
type textarea "x"
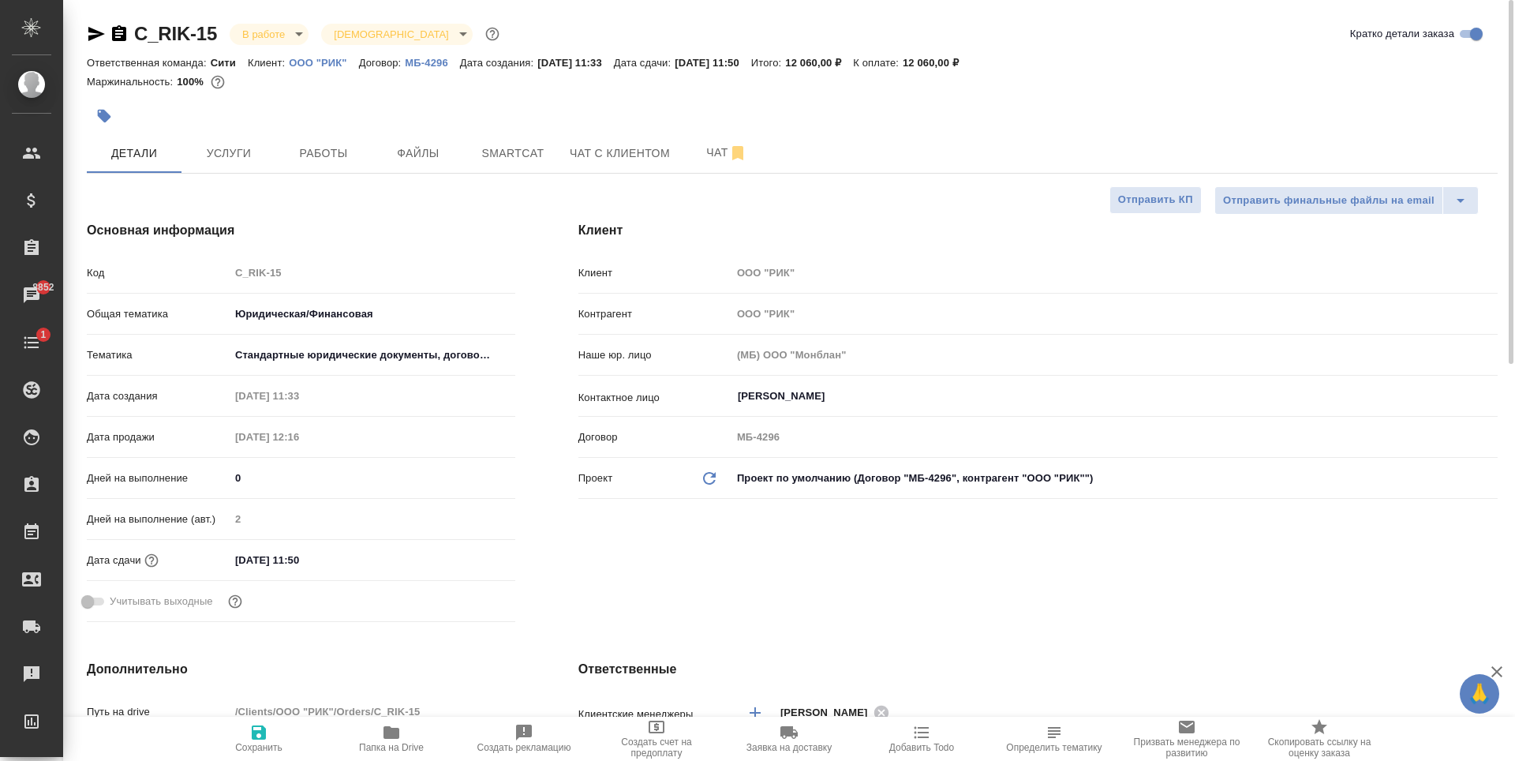
type textarea "x"
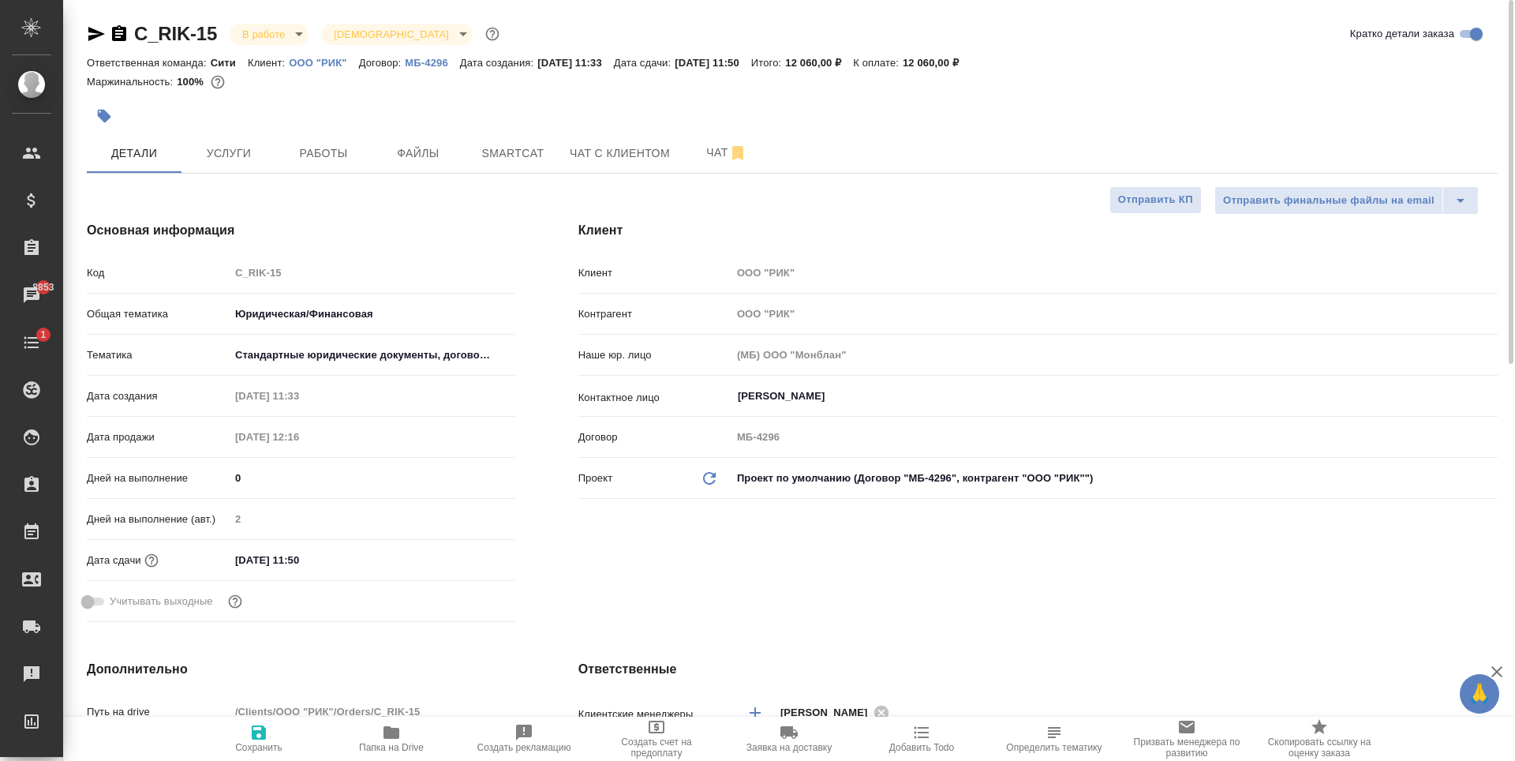
type textarea "x"
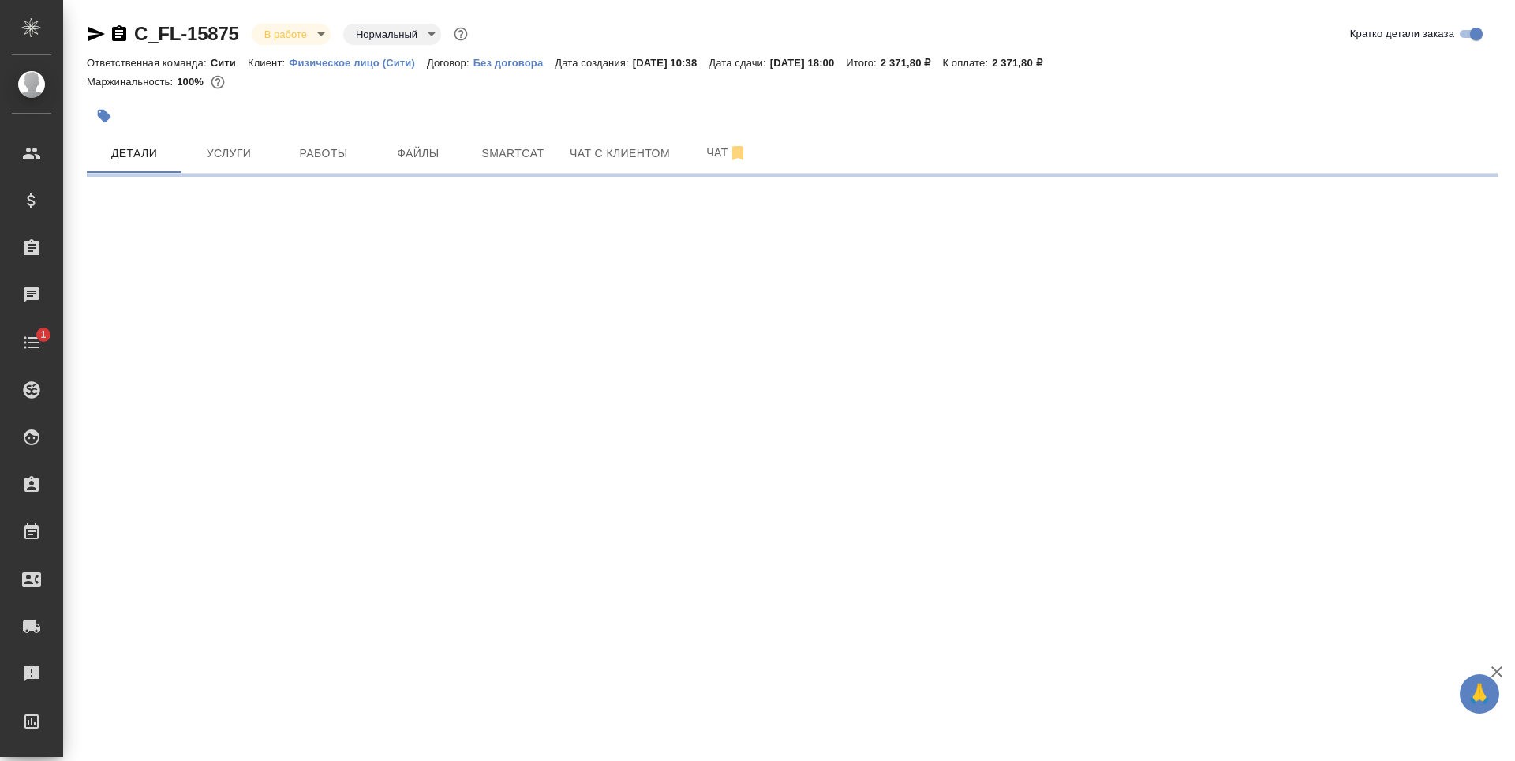
select select "RU"
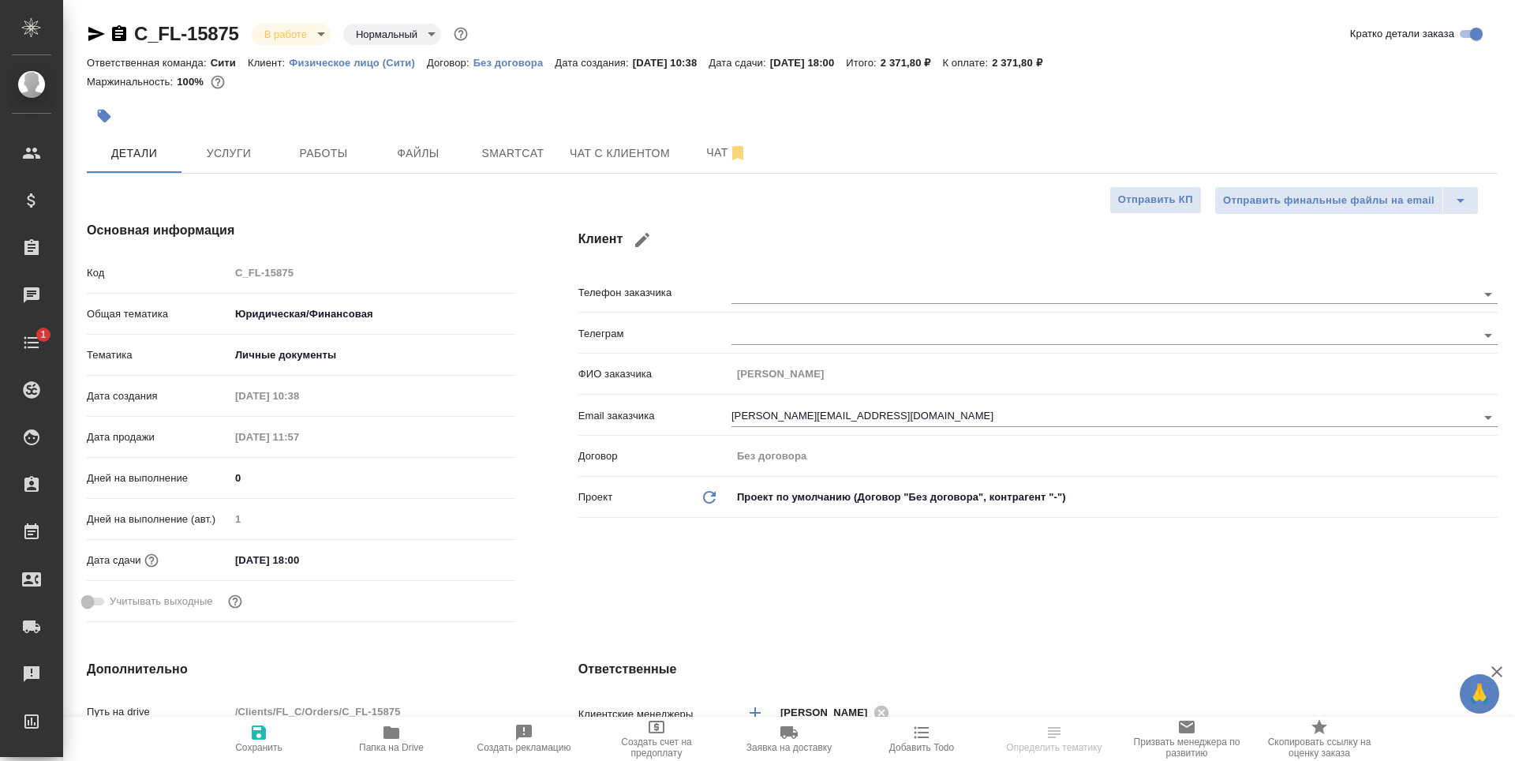
type textarea "x"
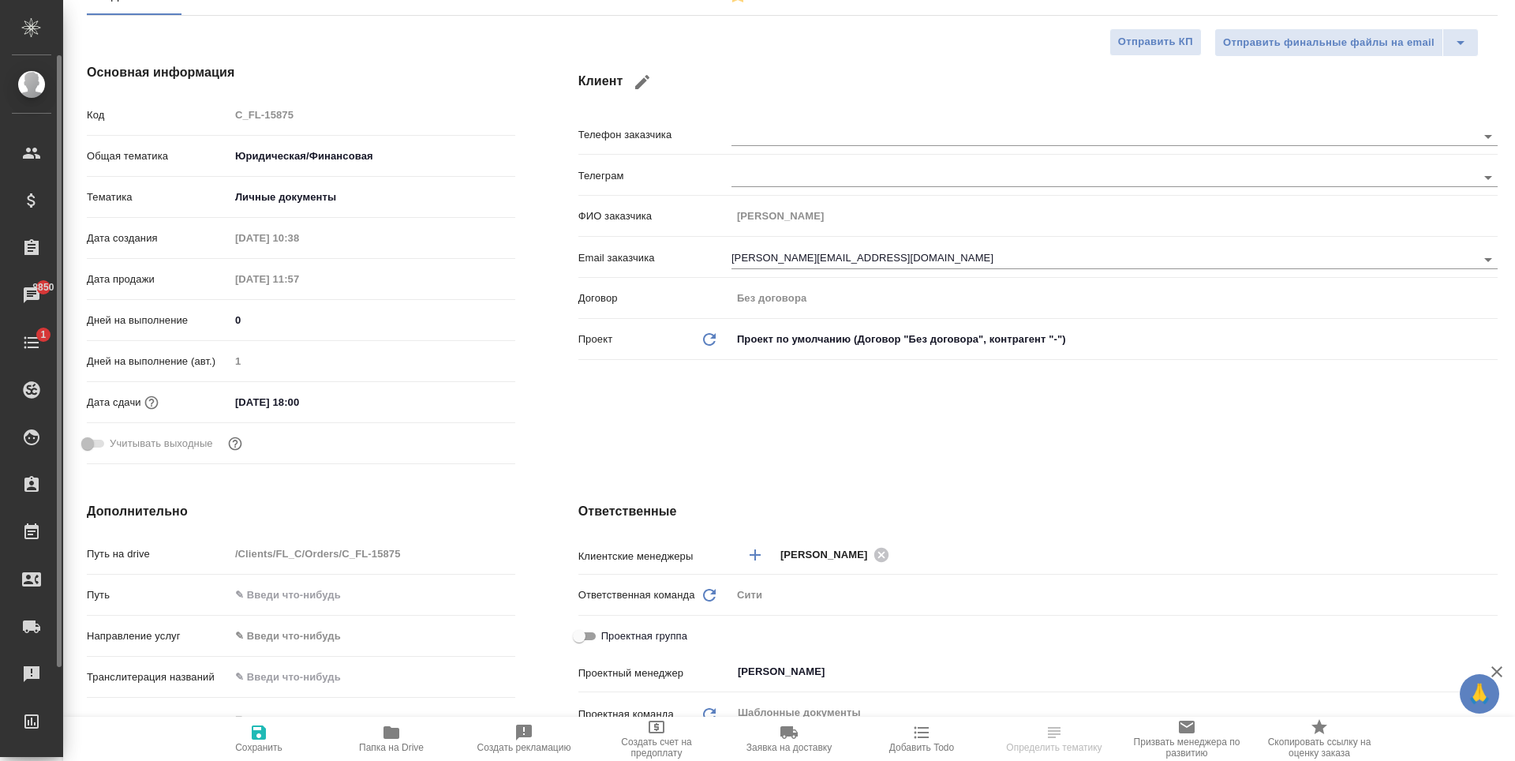
type textarea "x"
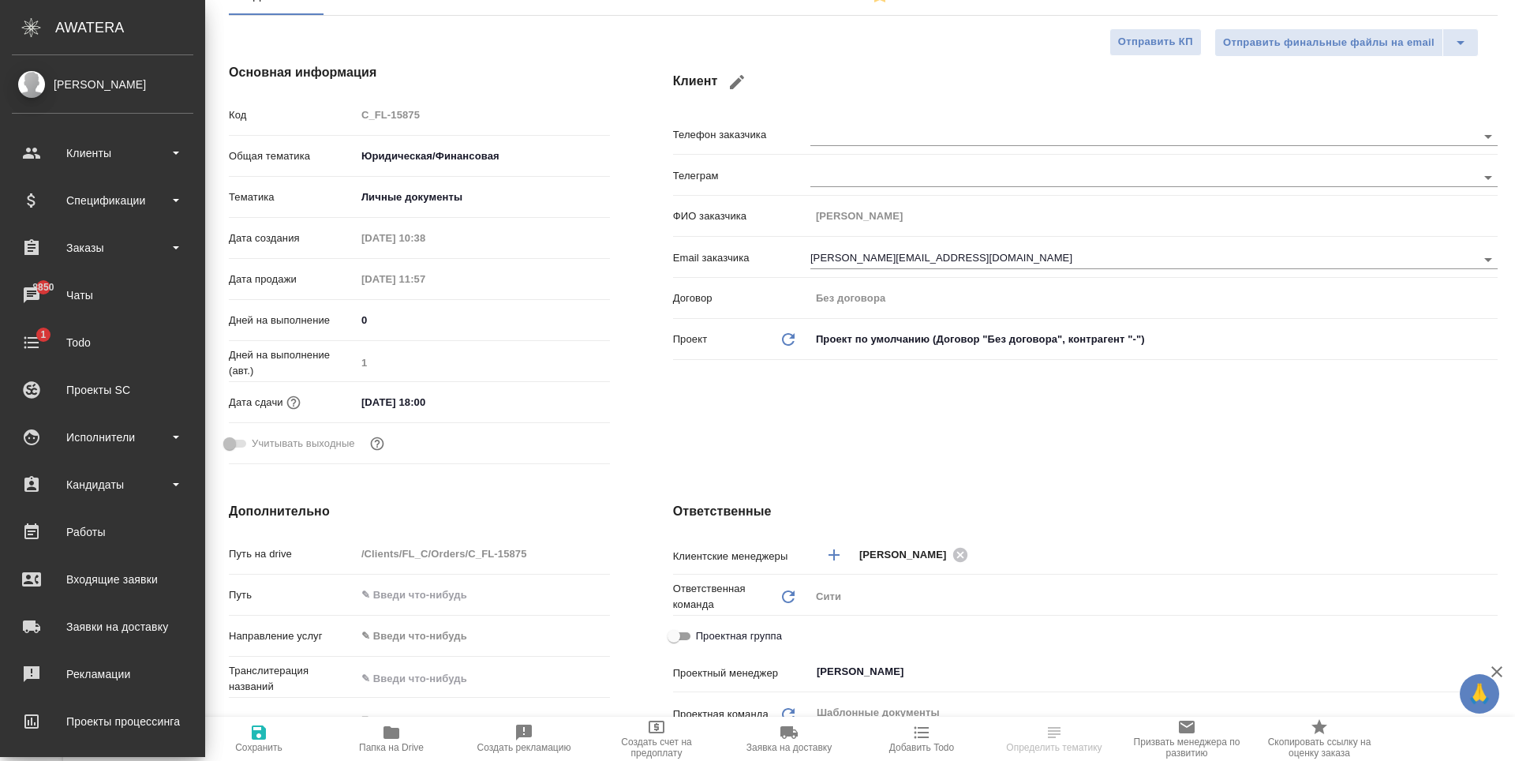
type textarea "x"
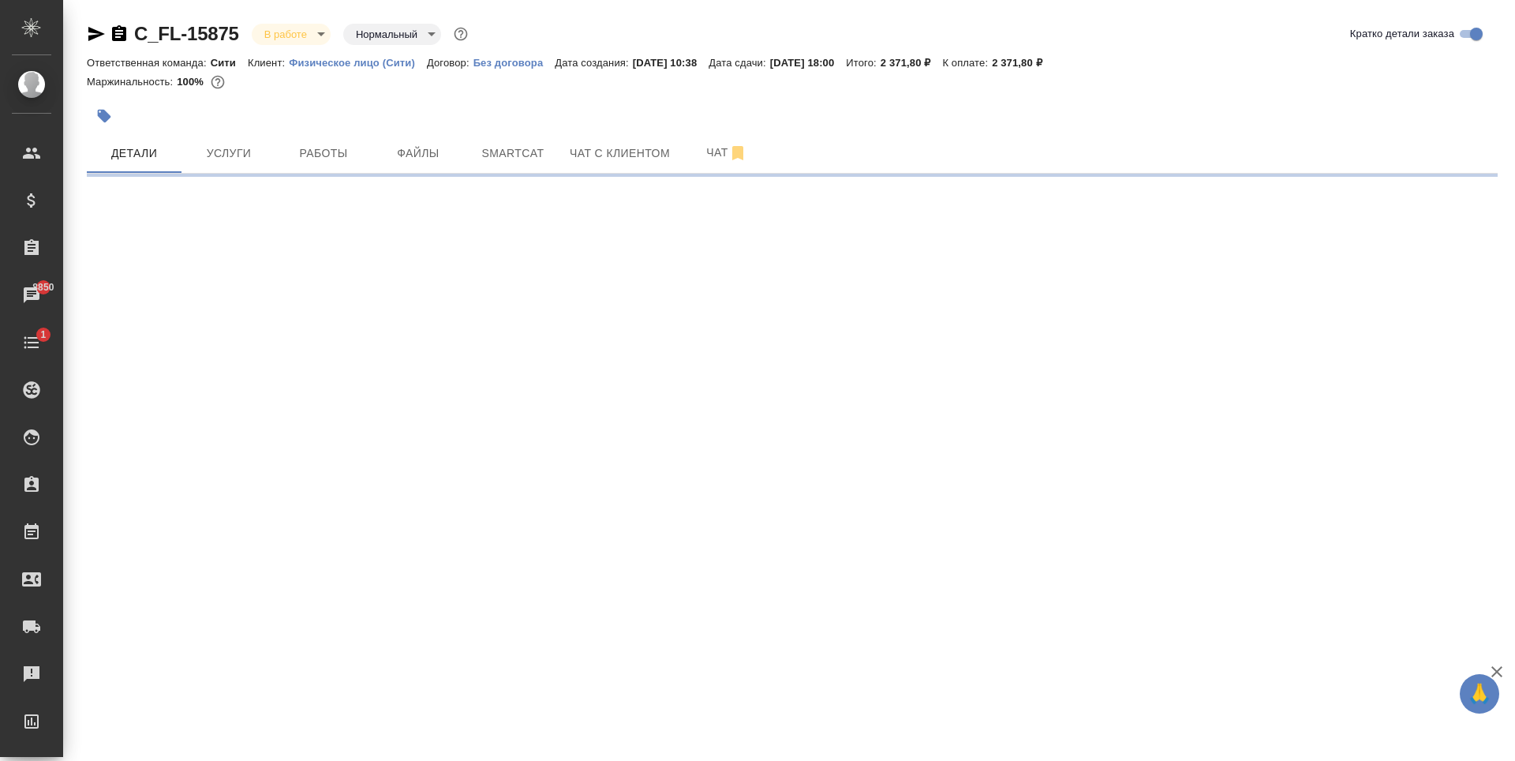
select select "RU"
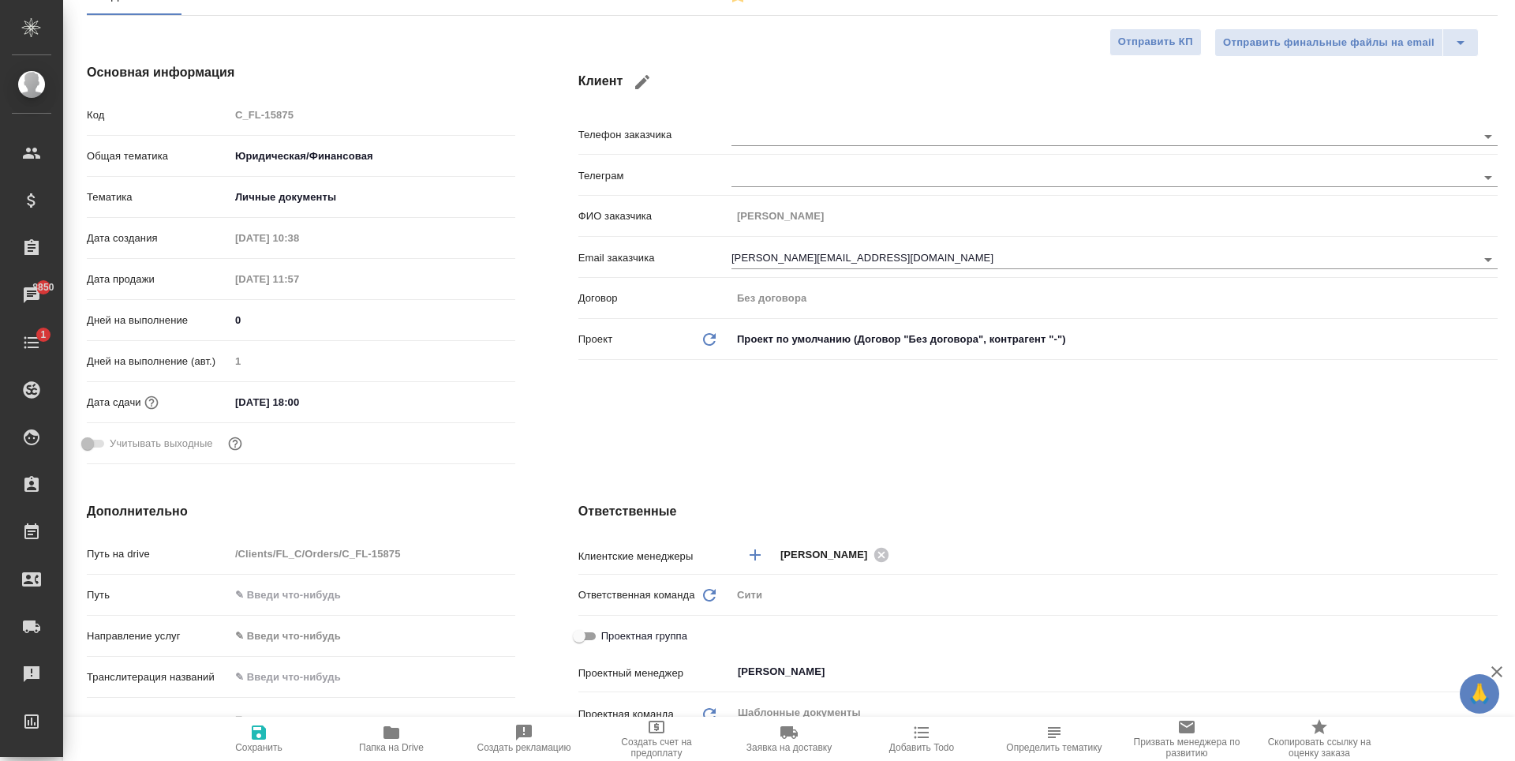
type textarea "x"
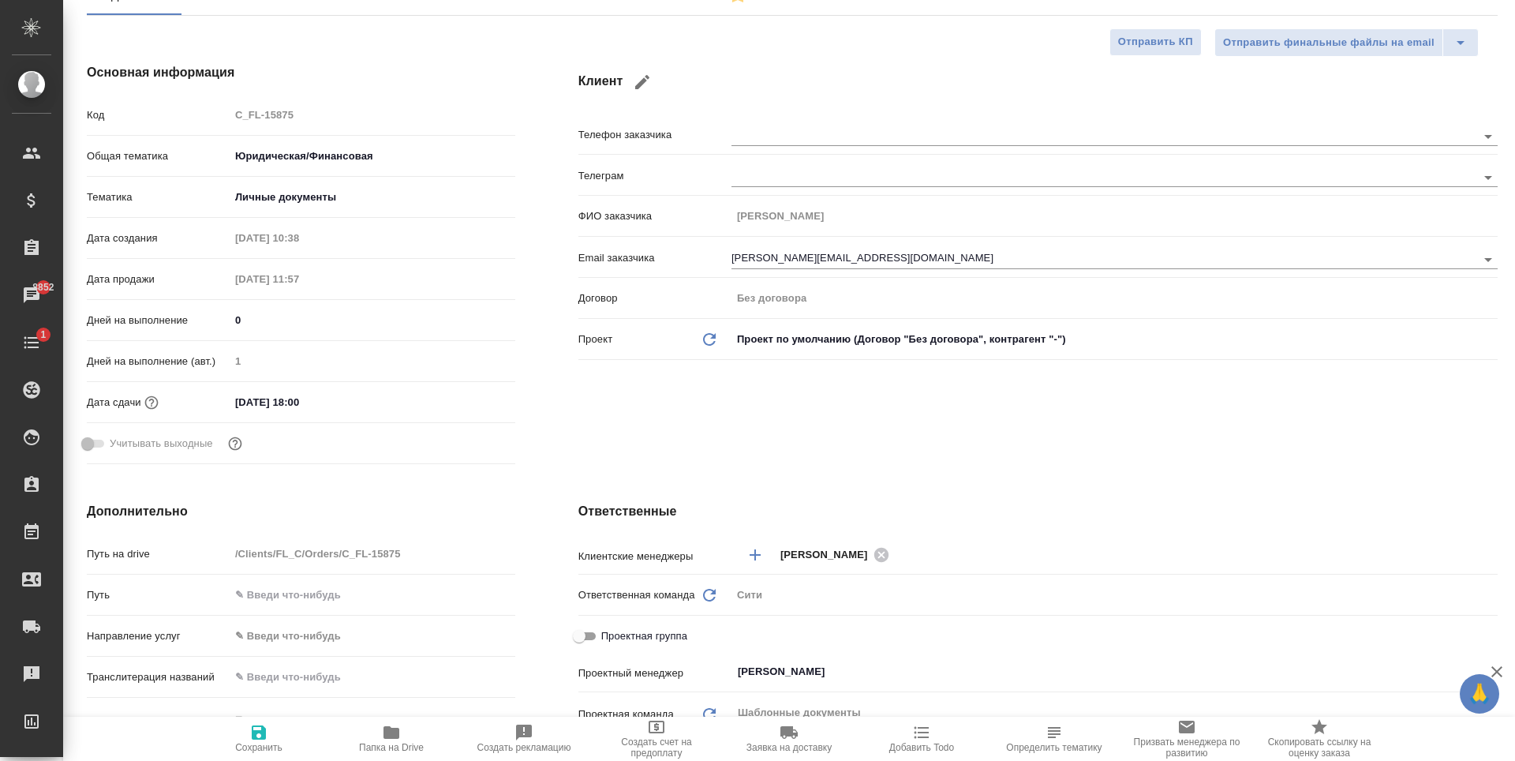
type textarea "x"
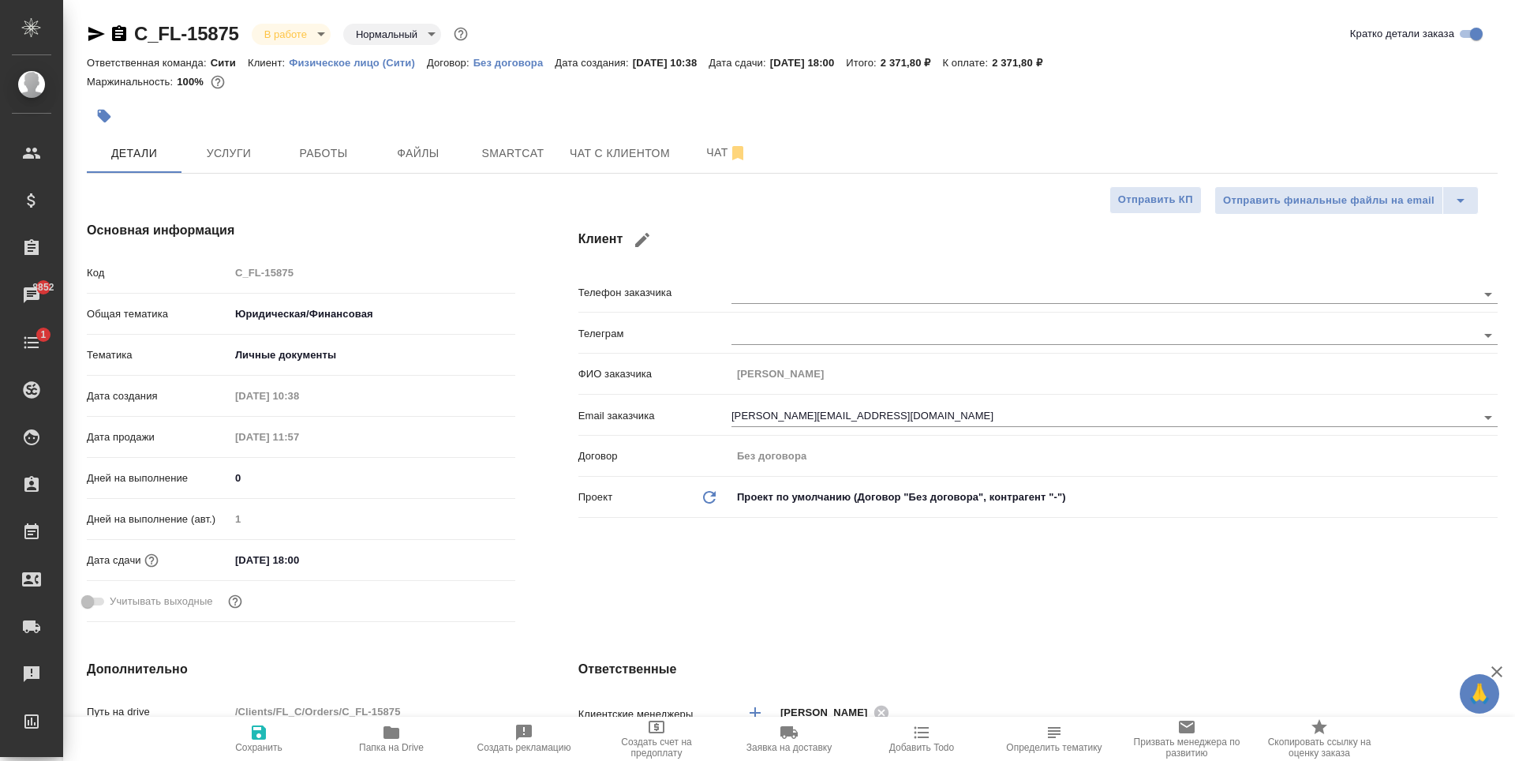
type textarea "x"
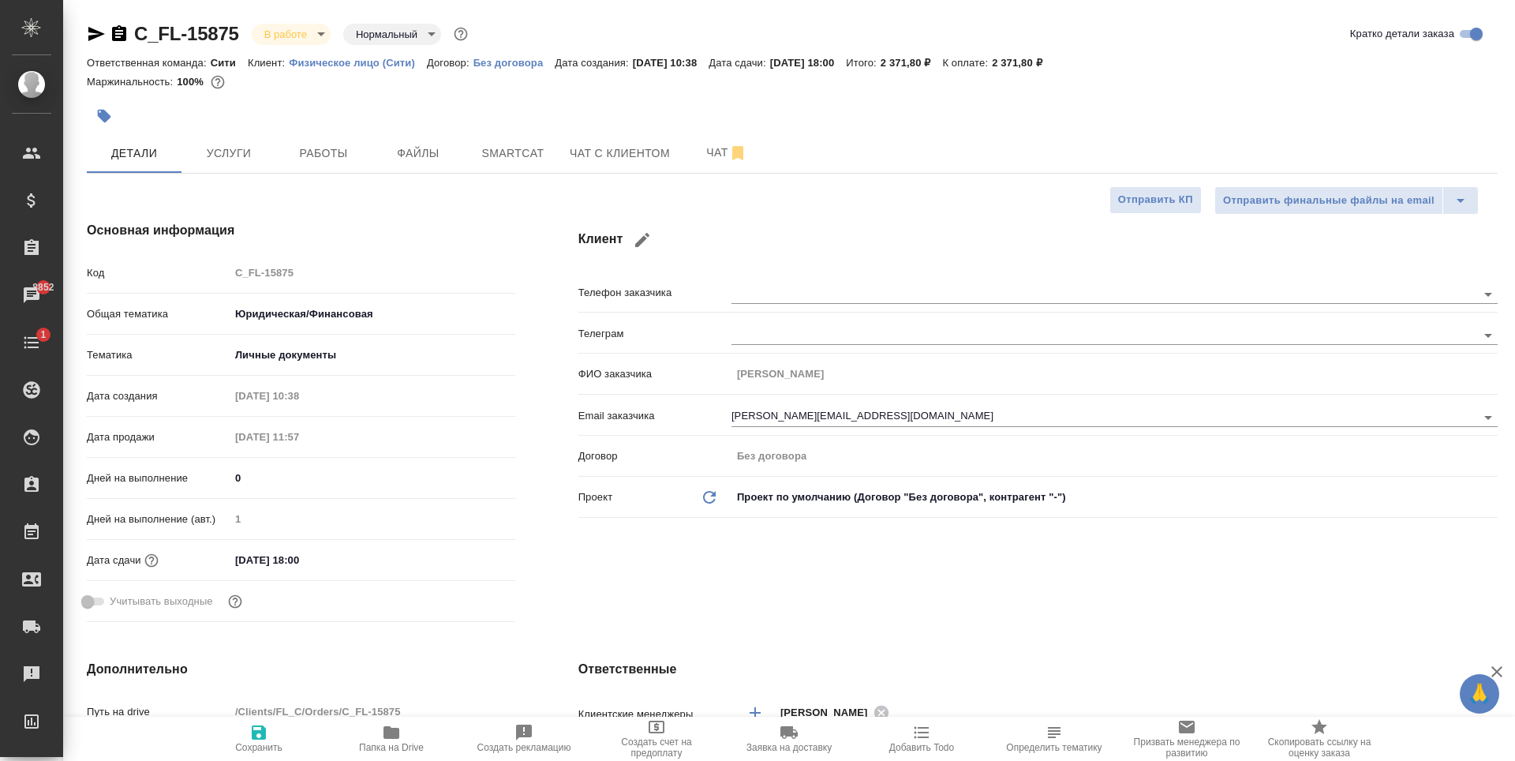
type textarea "x"
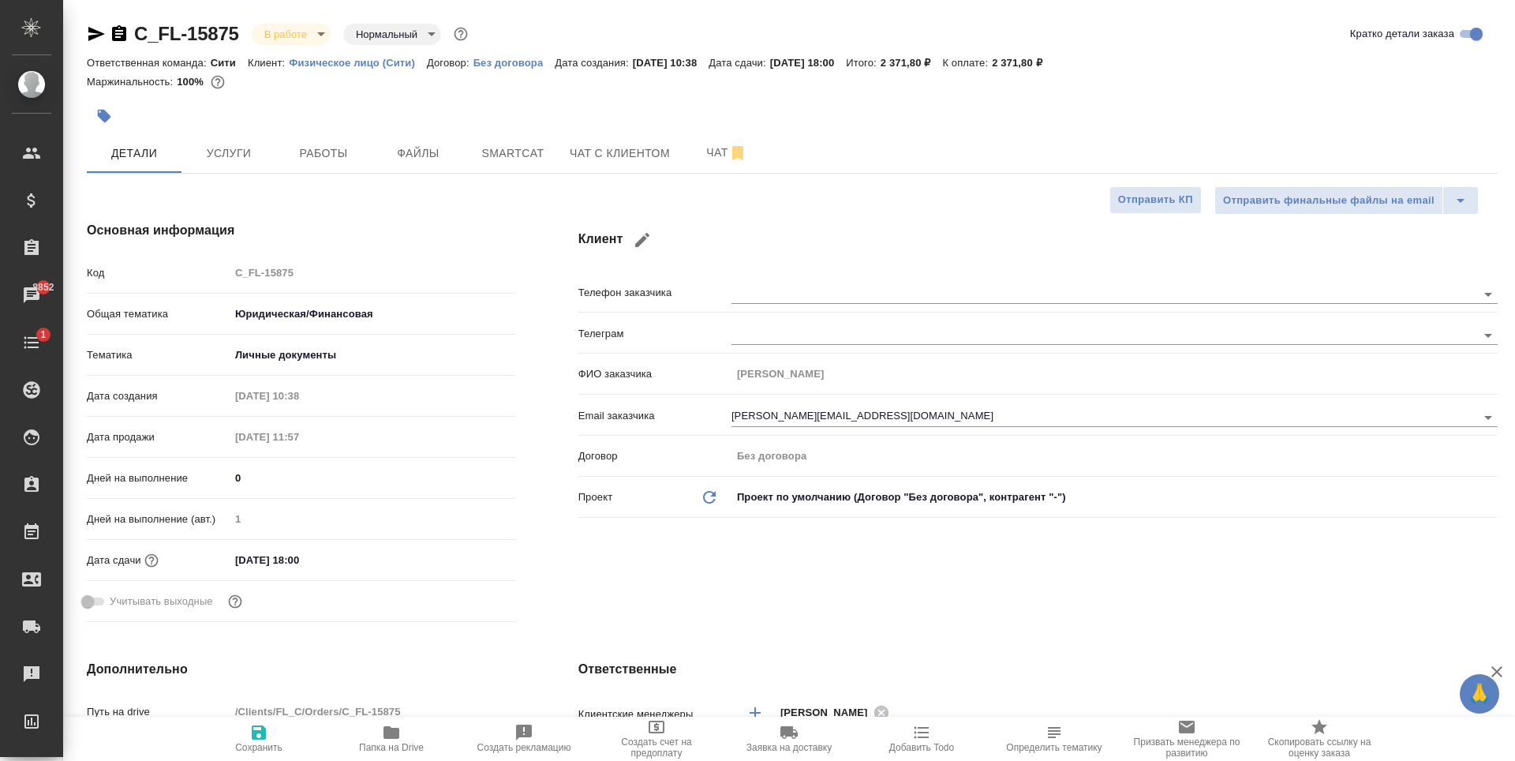
type textarea "x"
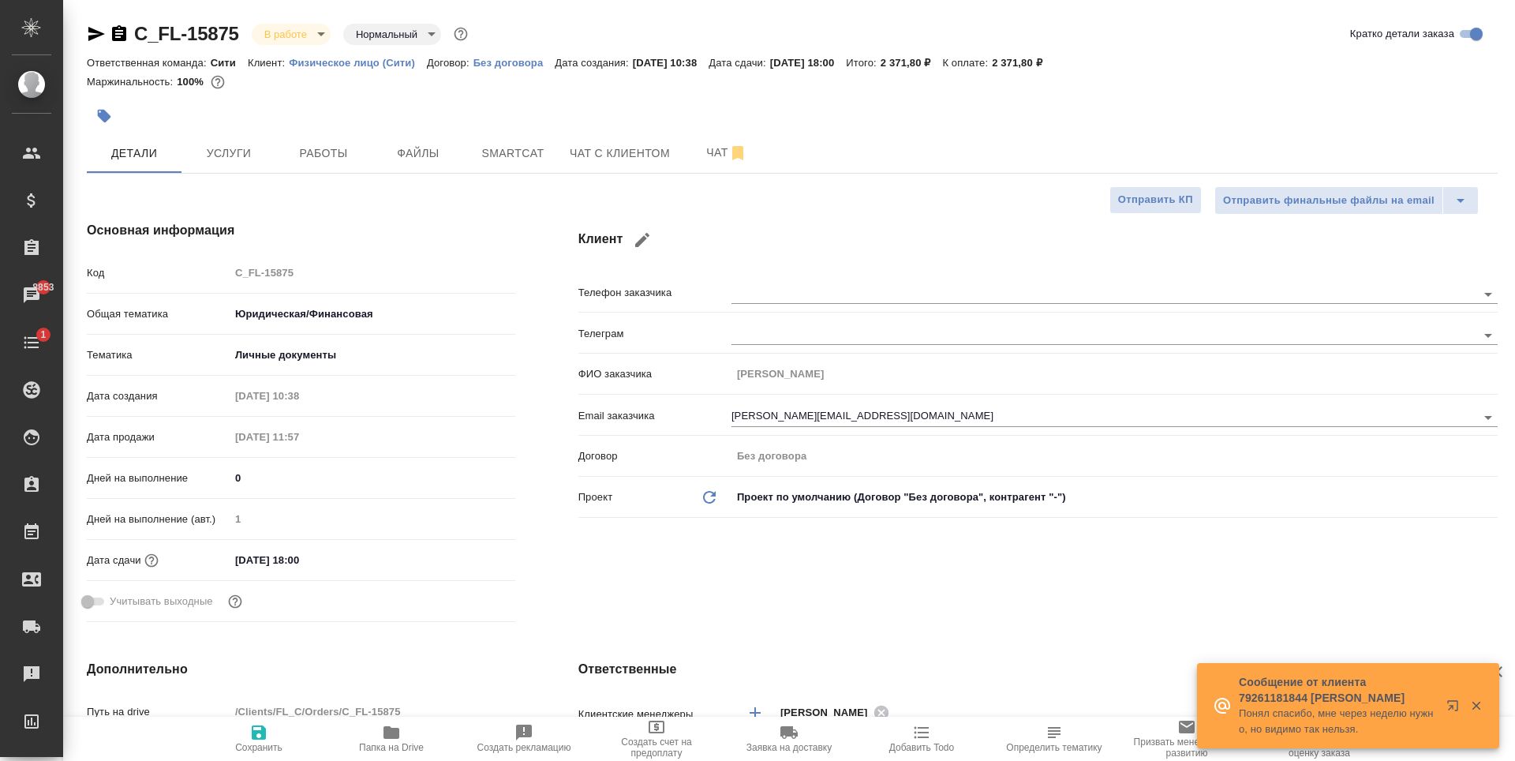
type textarea "x"
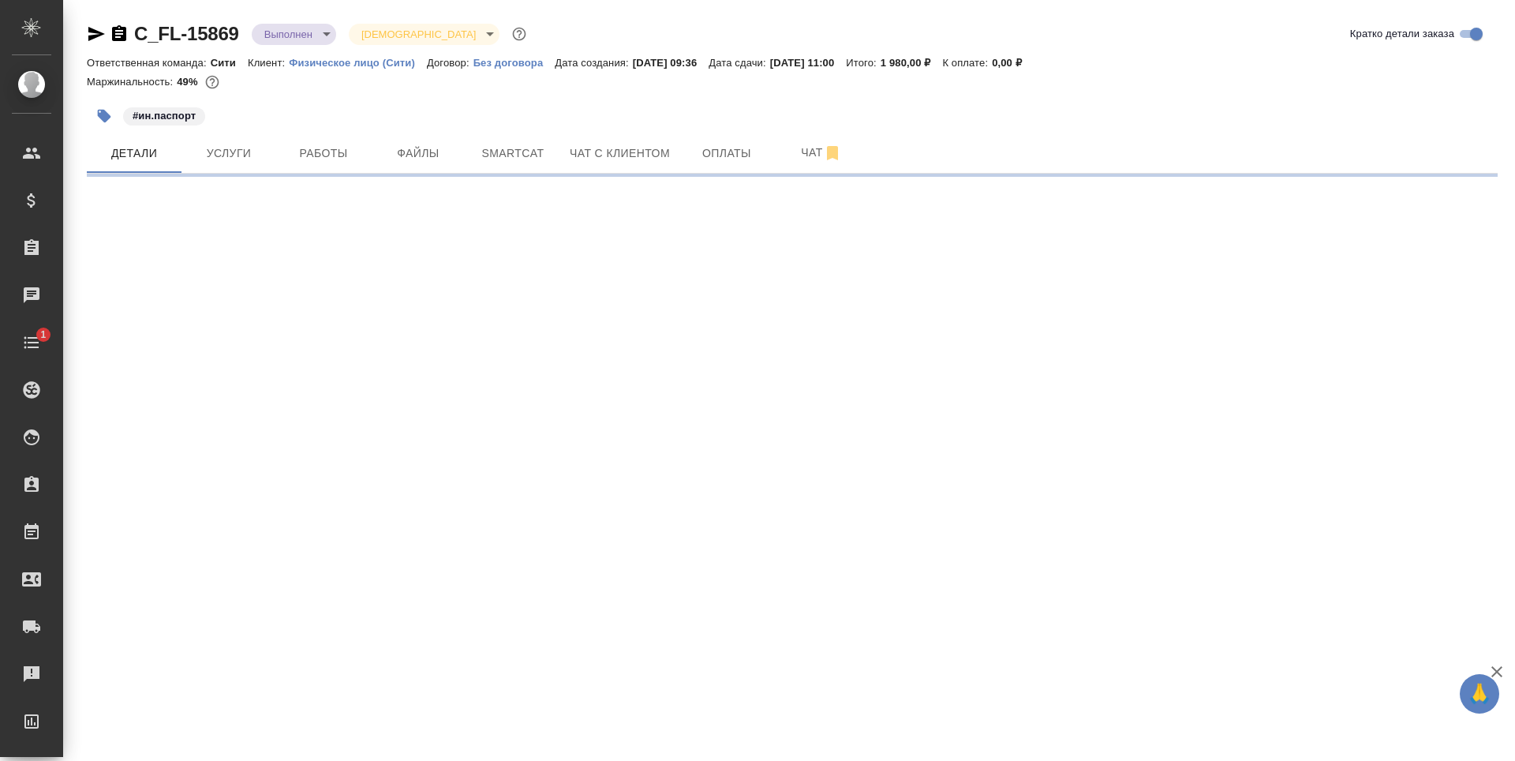
select select "RU"
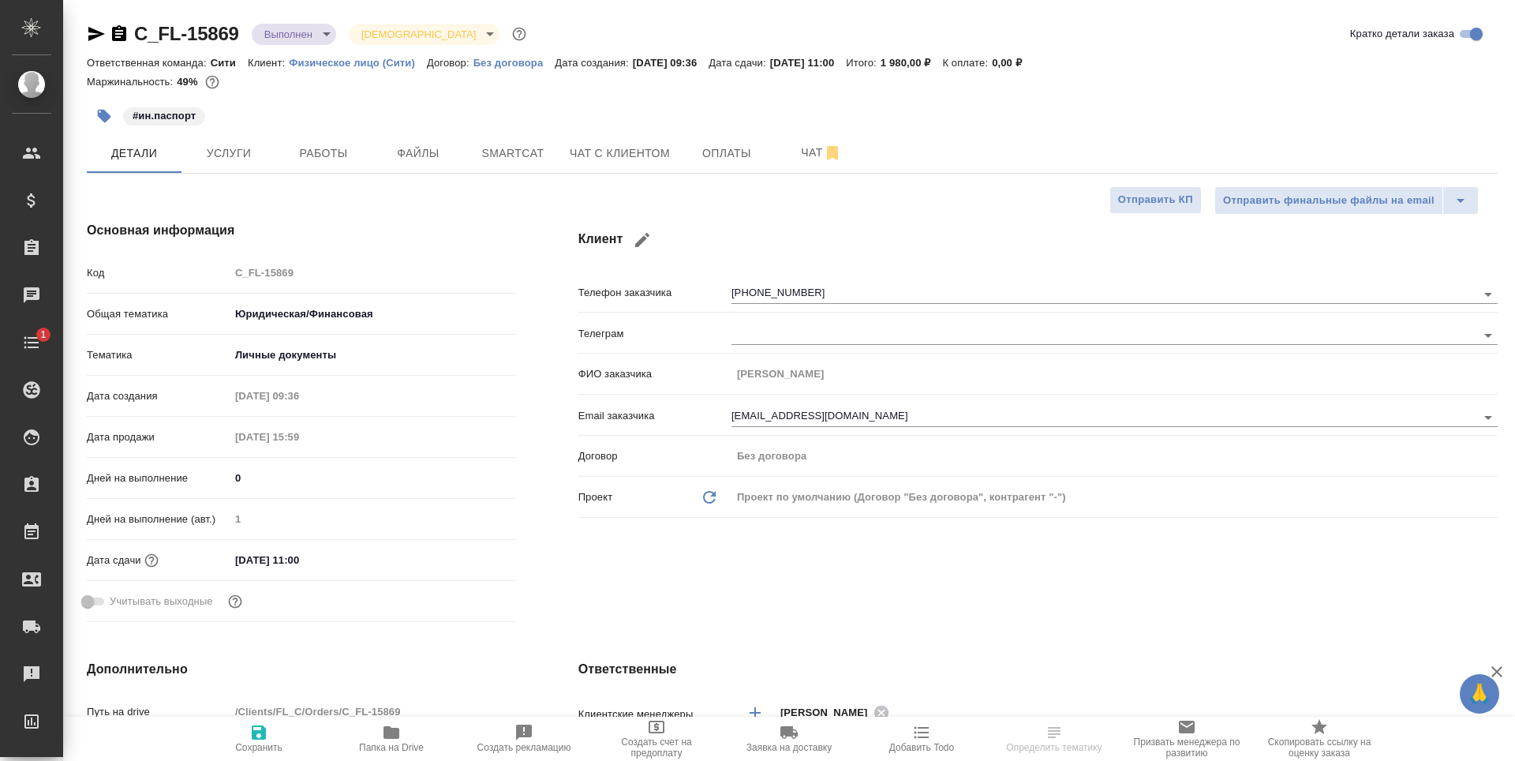
type textarea "x"
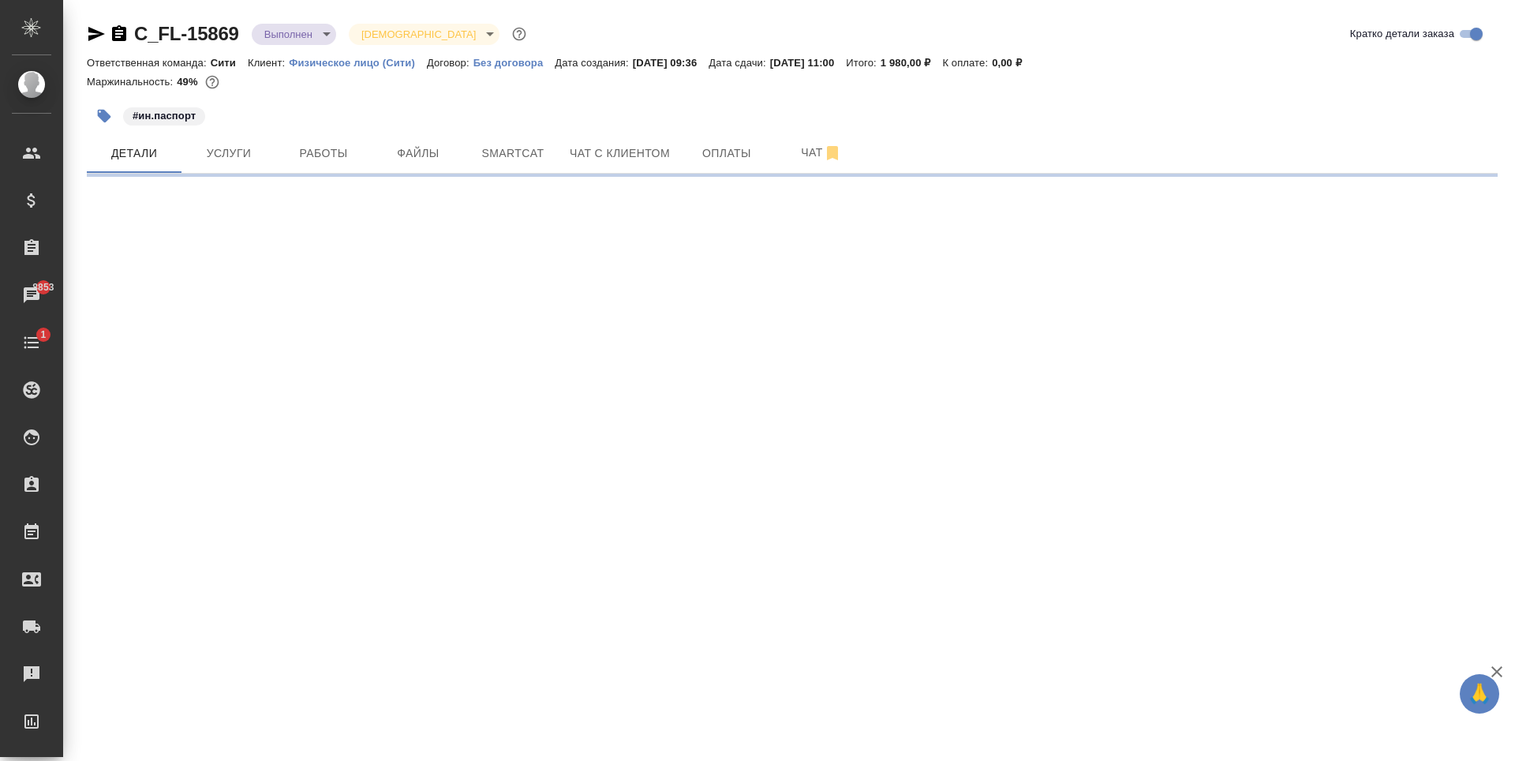
select select "RU"
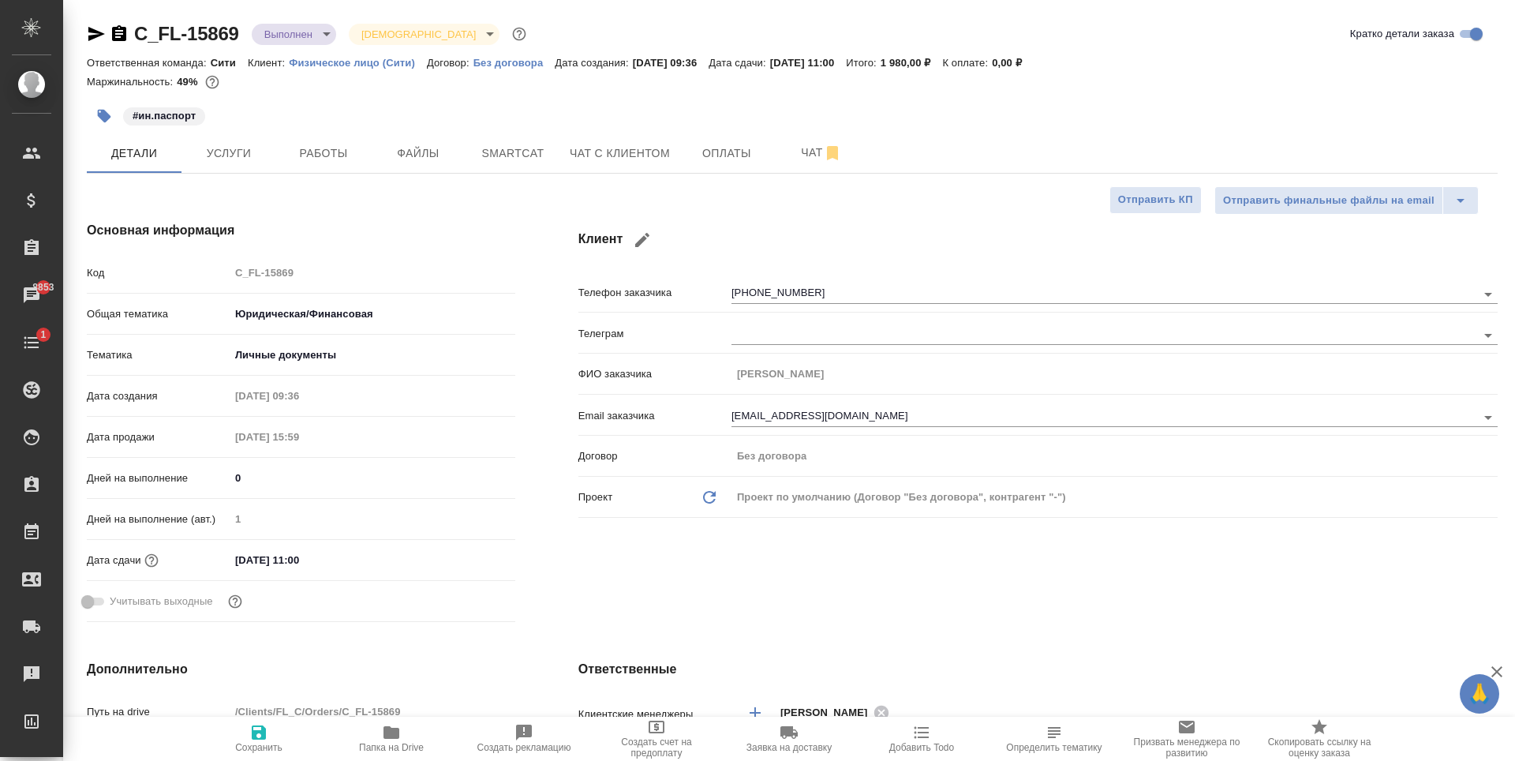
type textarea "x"
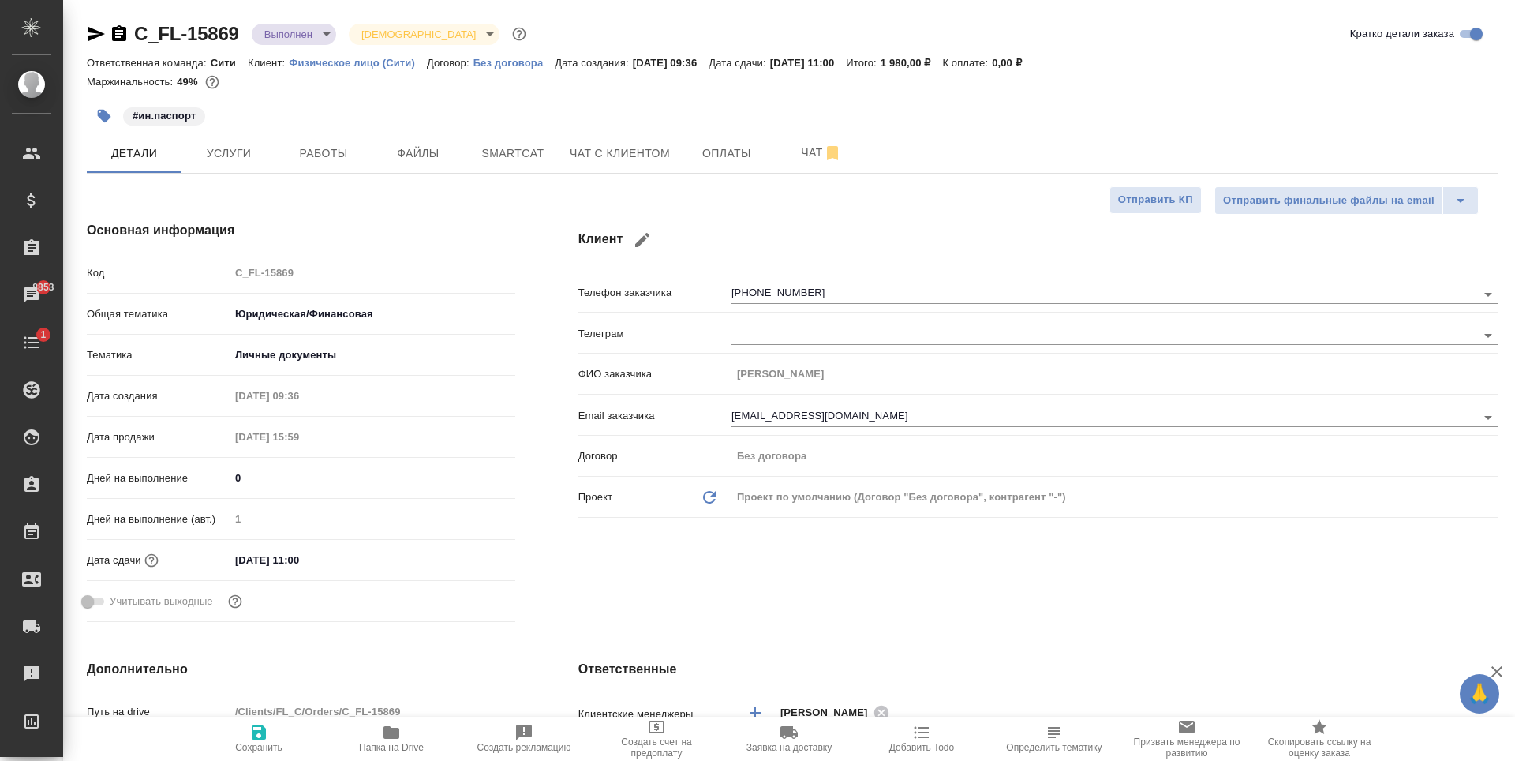
type textarea "x"
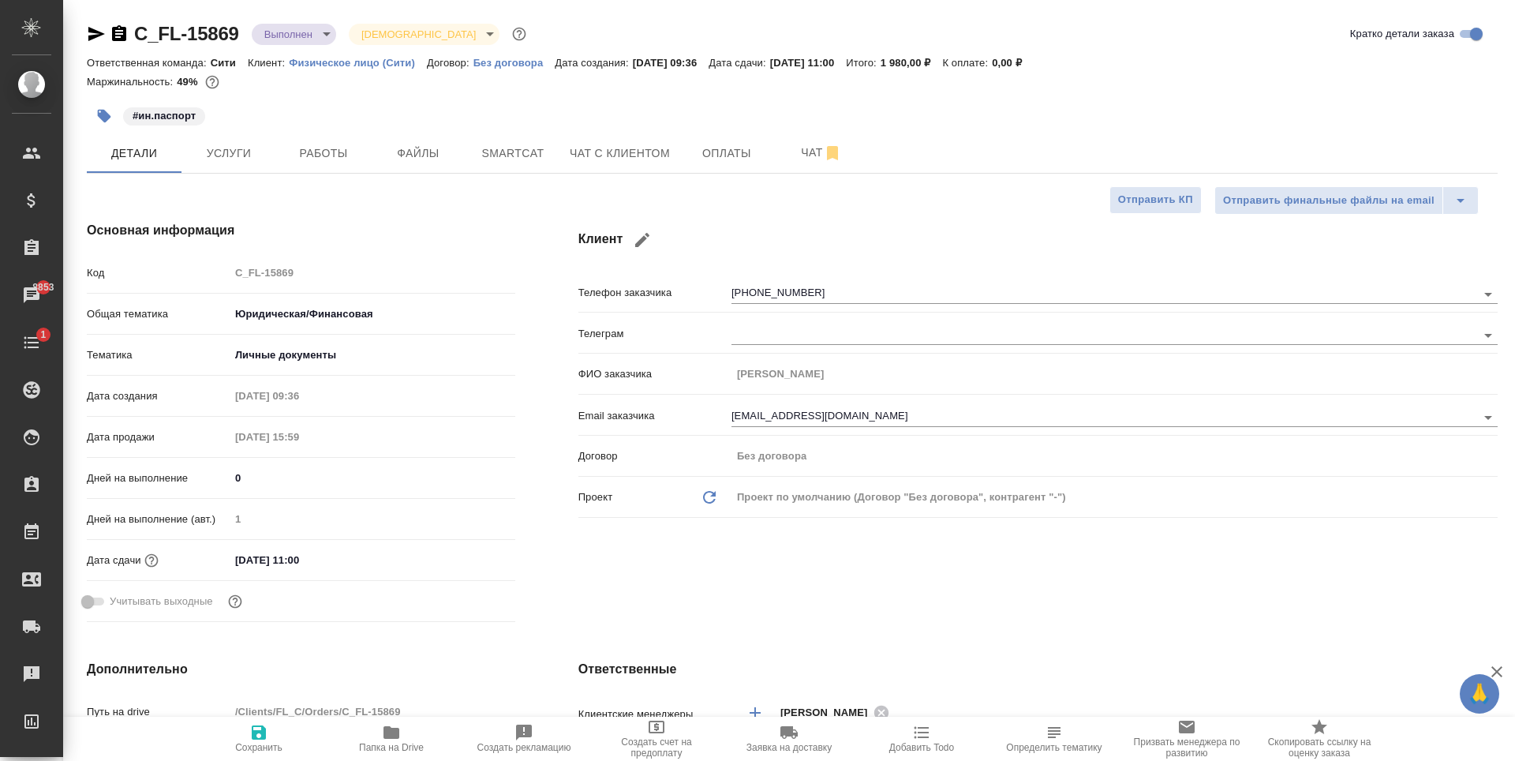
type textarea "x"
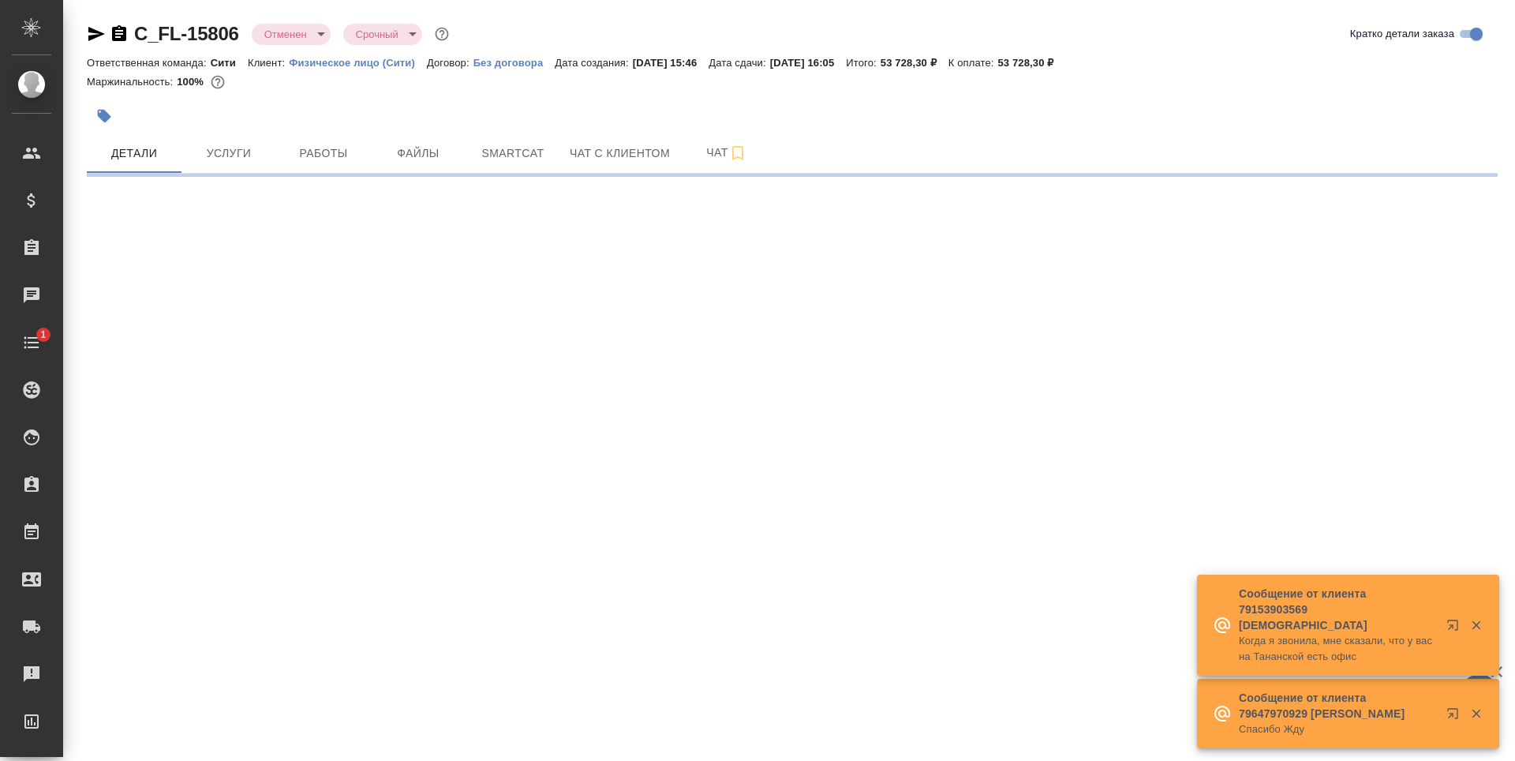
select select "RU"
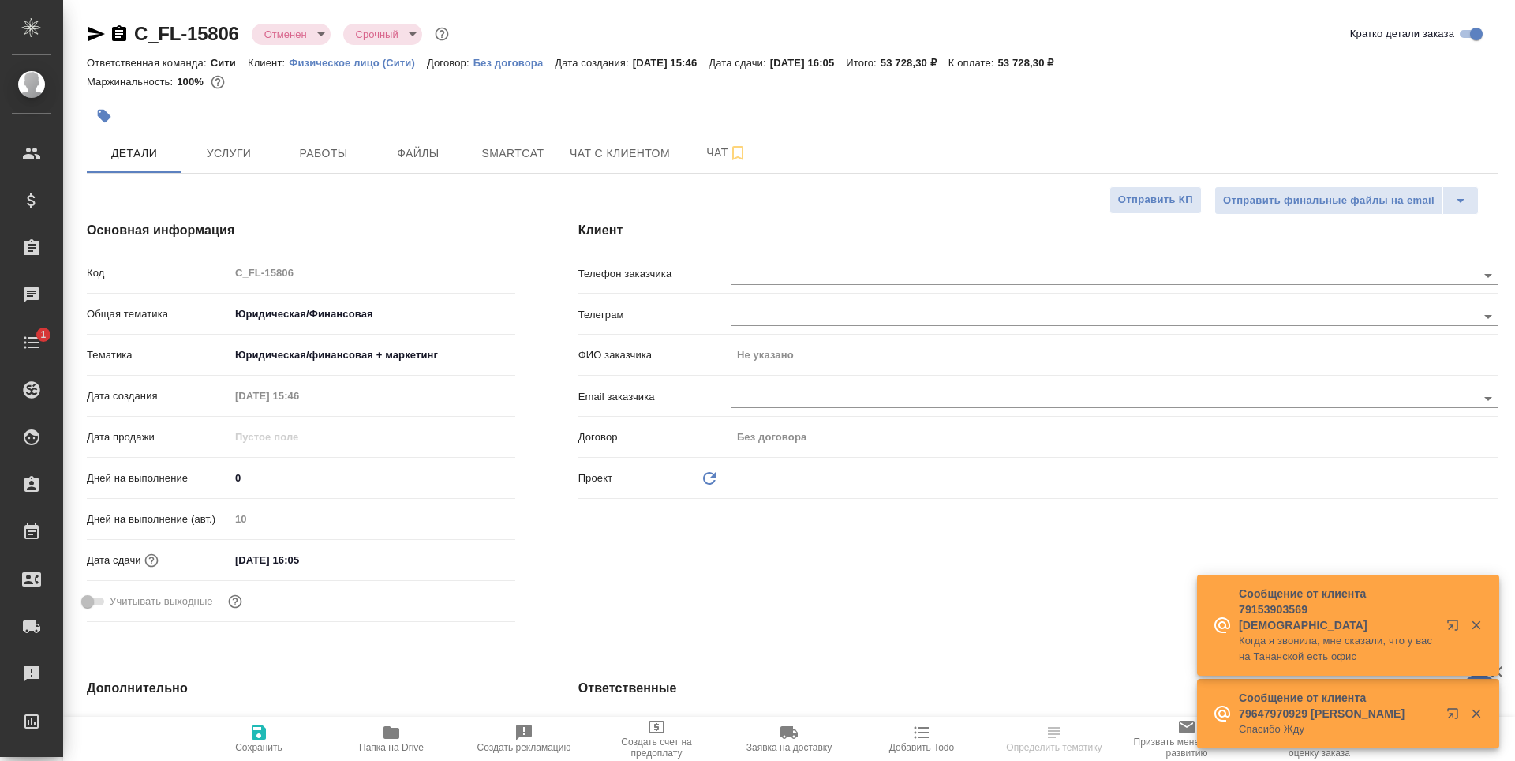
type textarea "x"
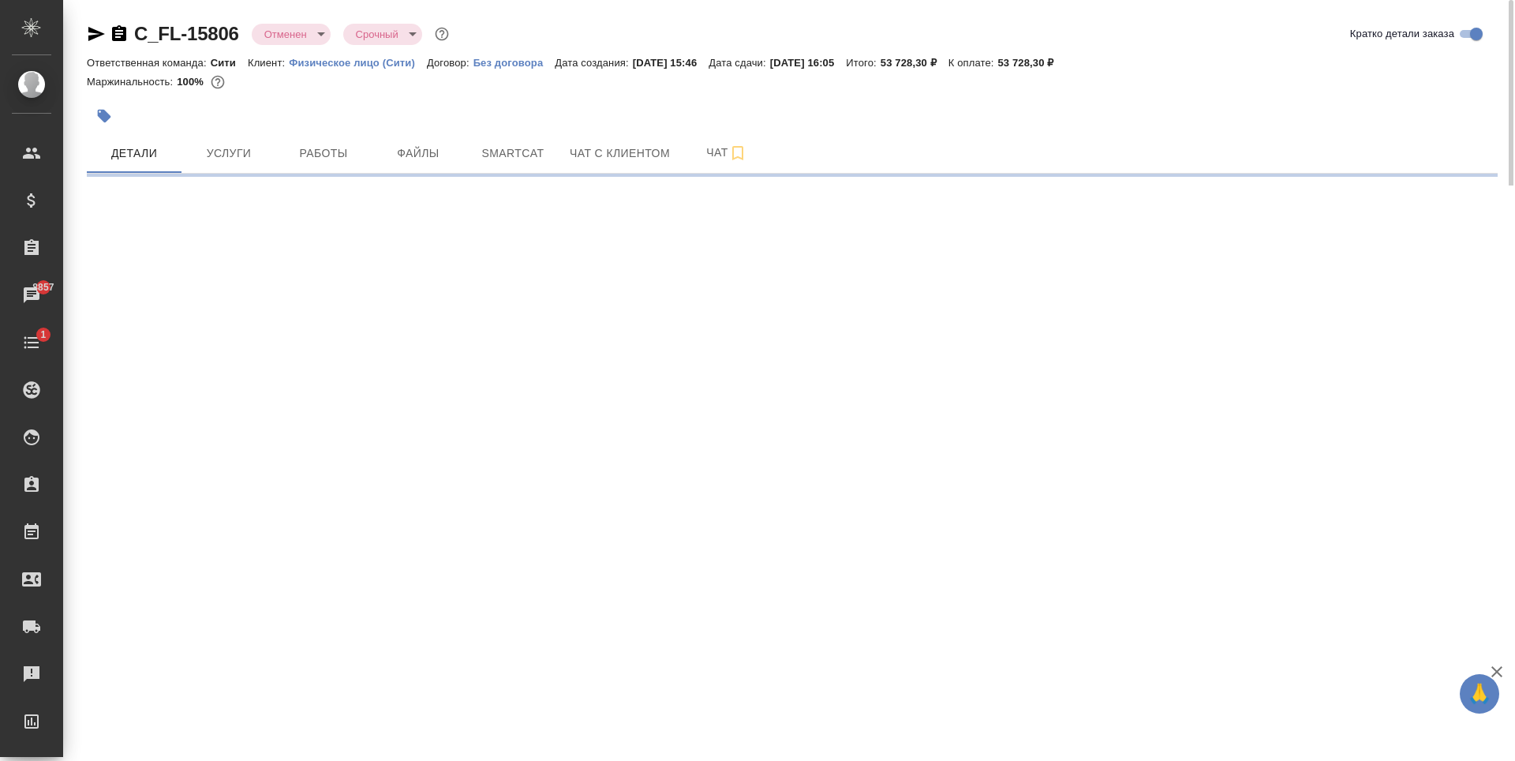
select select "RU"
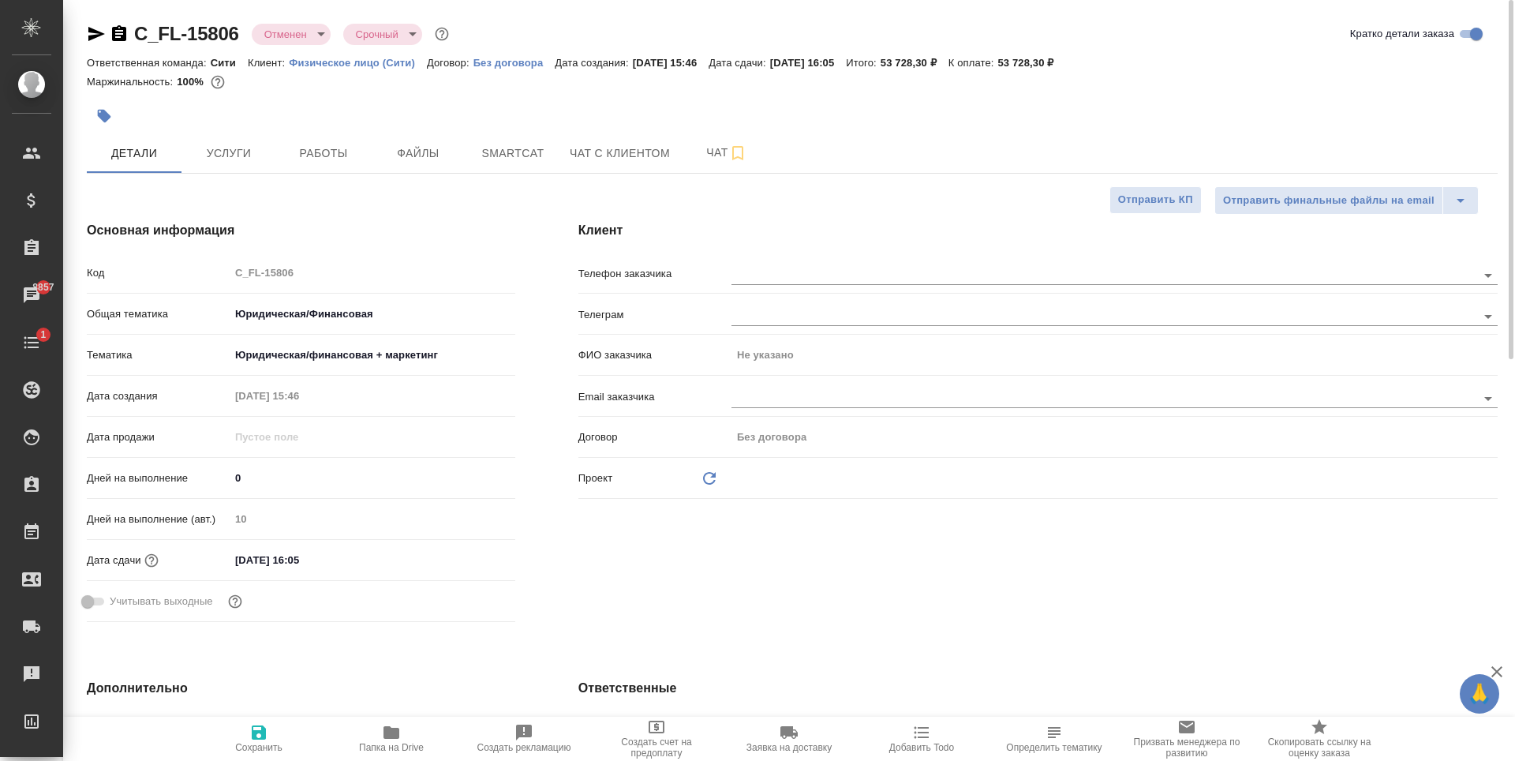
type textarea "x"
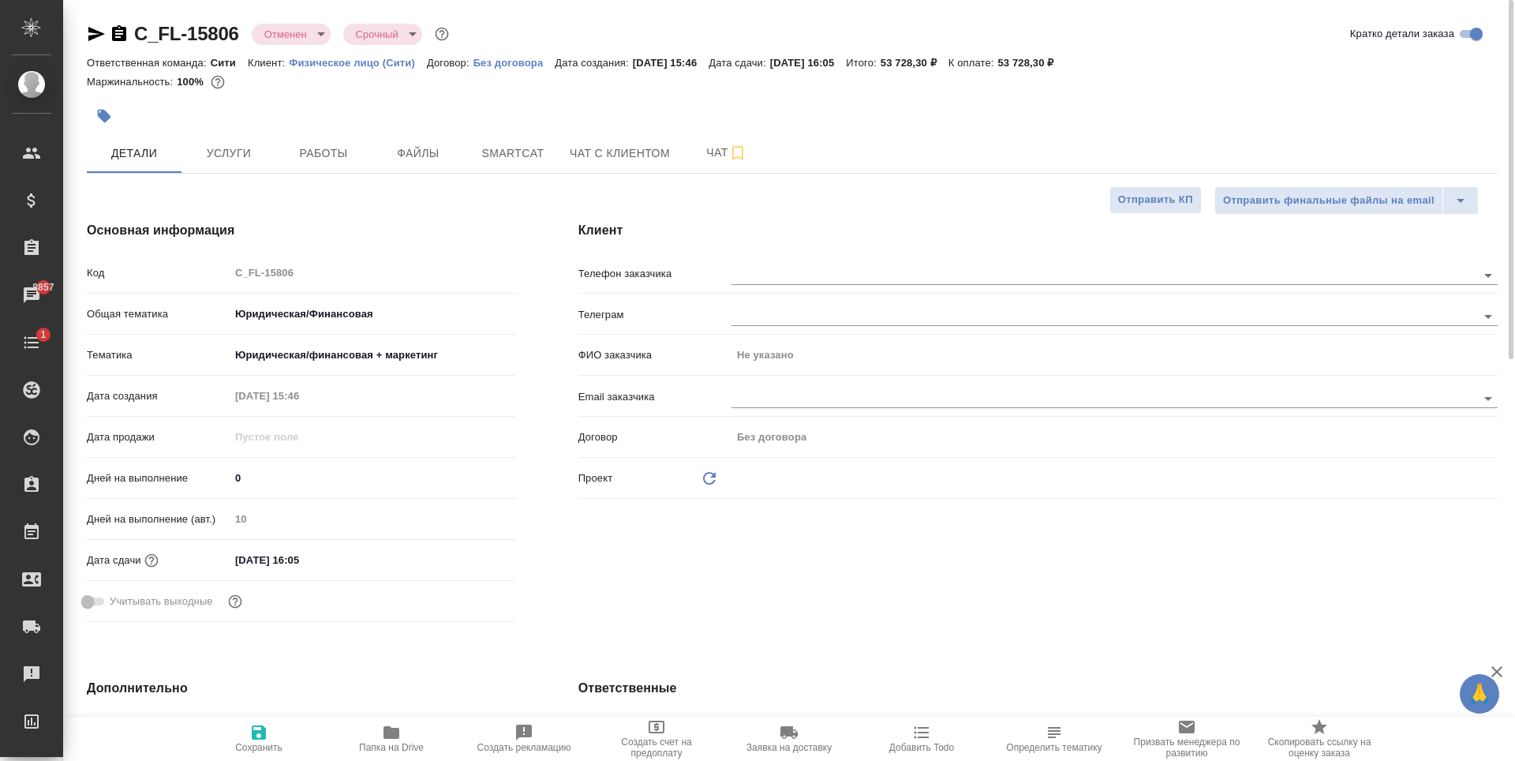
type textarea "x"
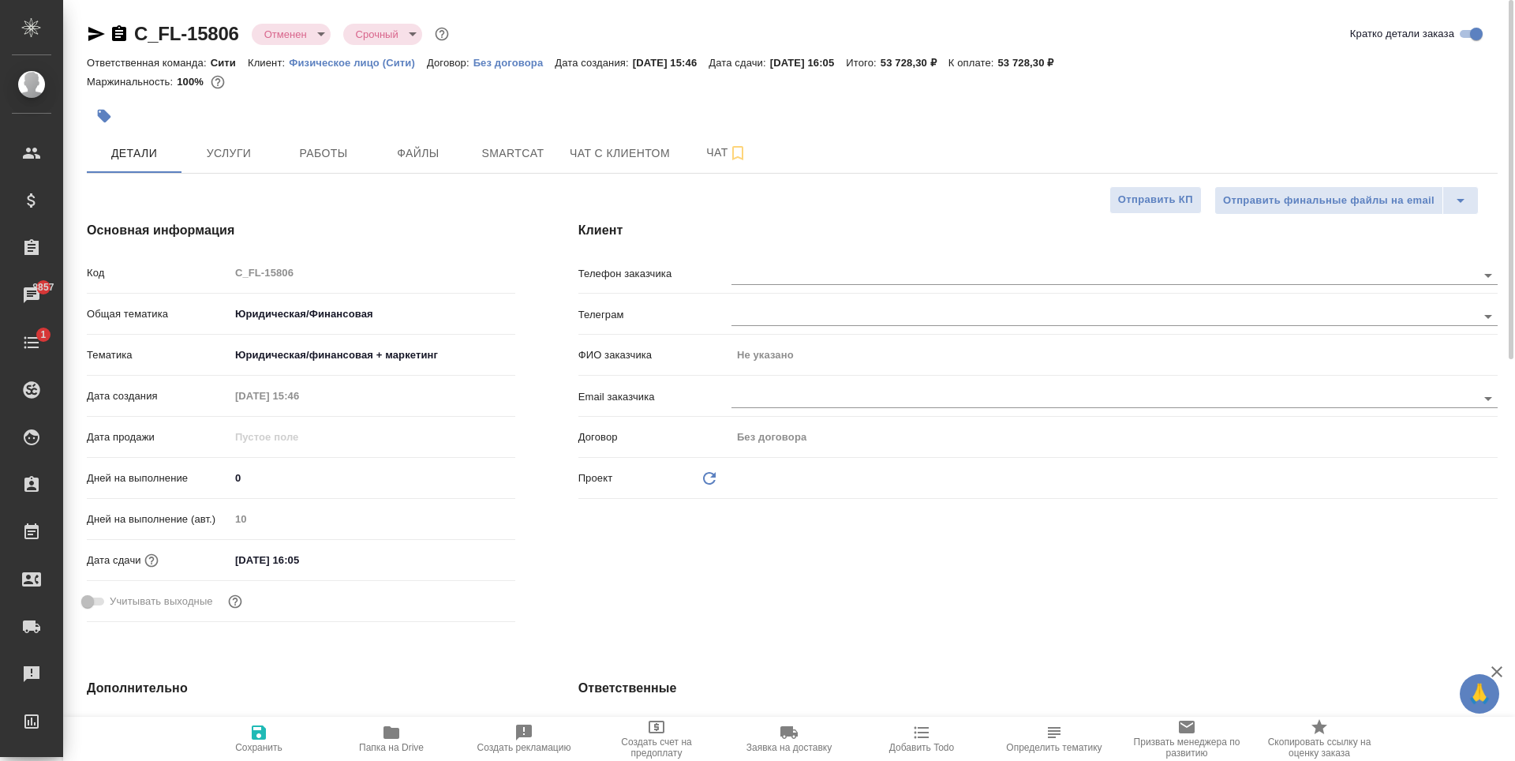
type textarea "x"
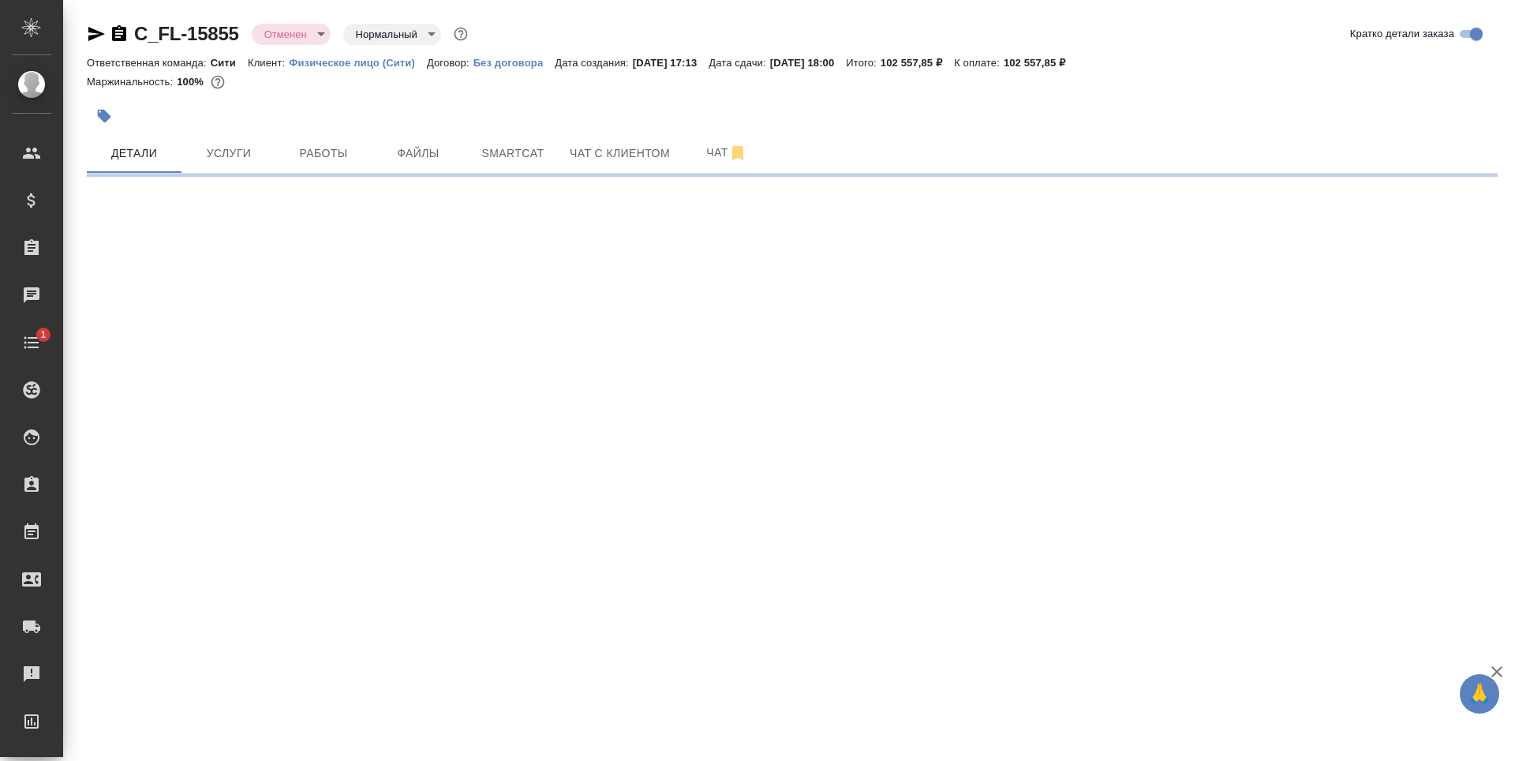
select select "RU"
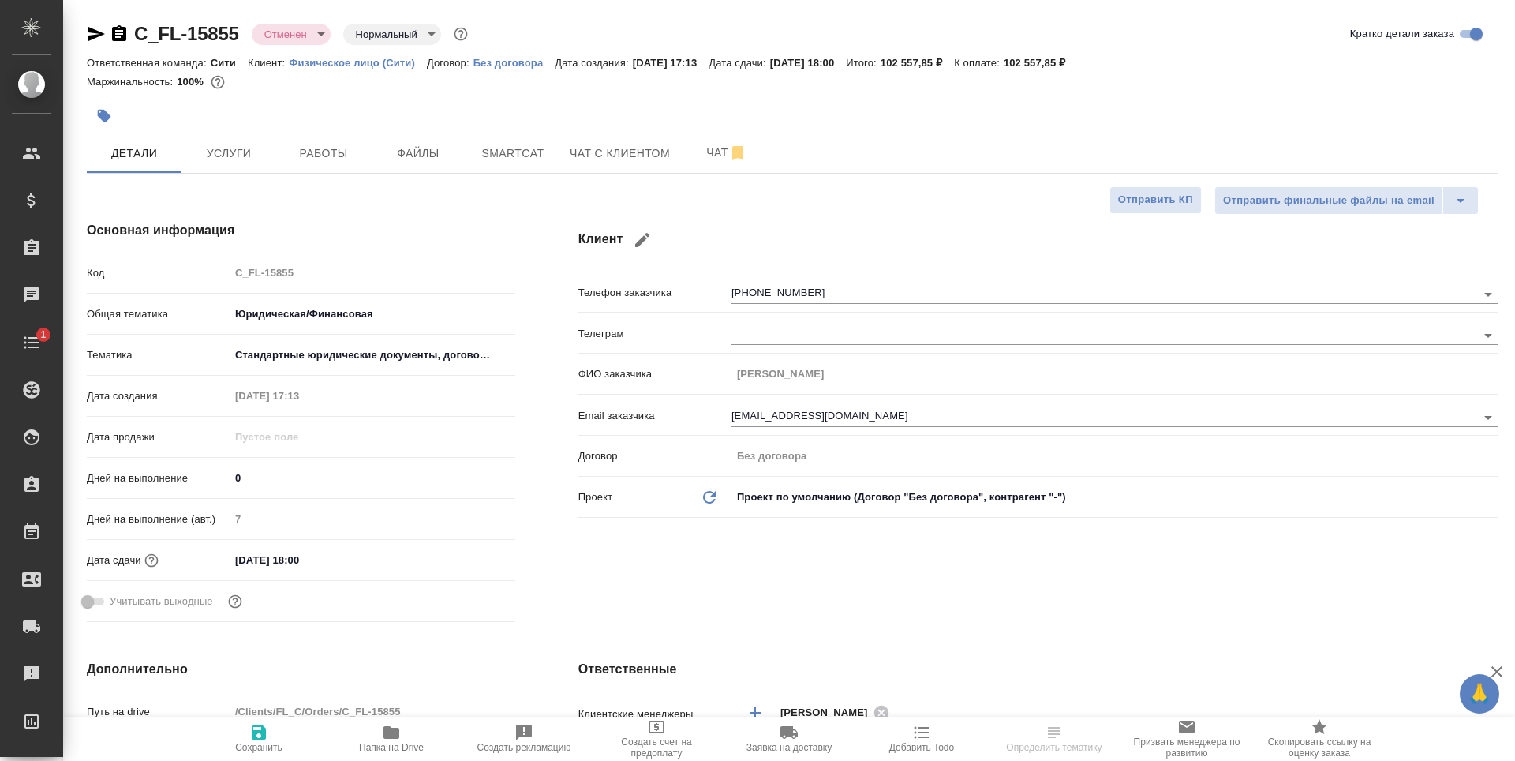
type textarea "x"
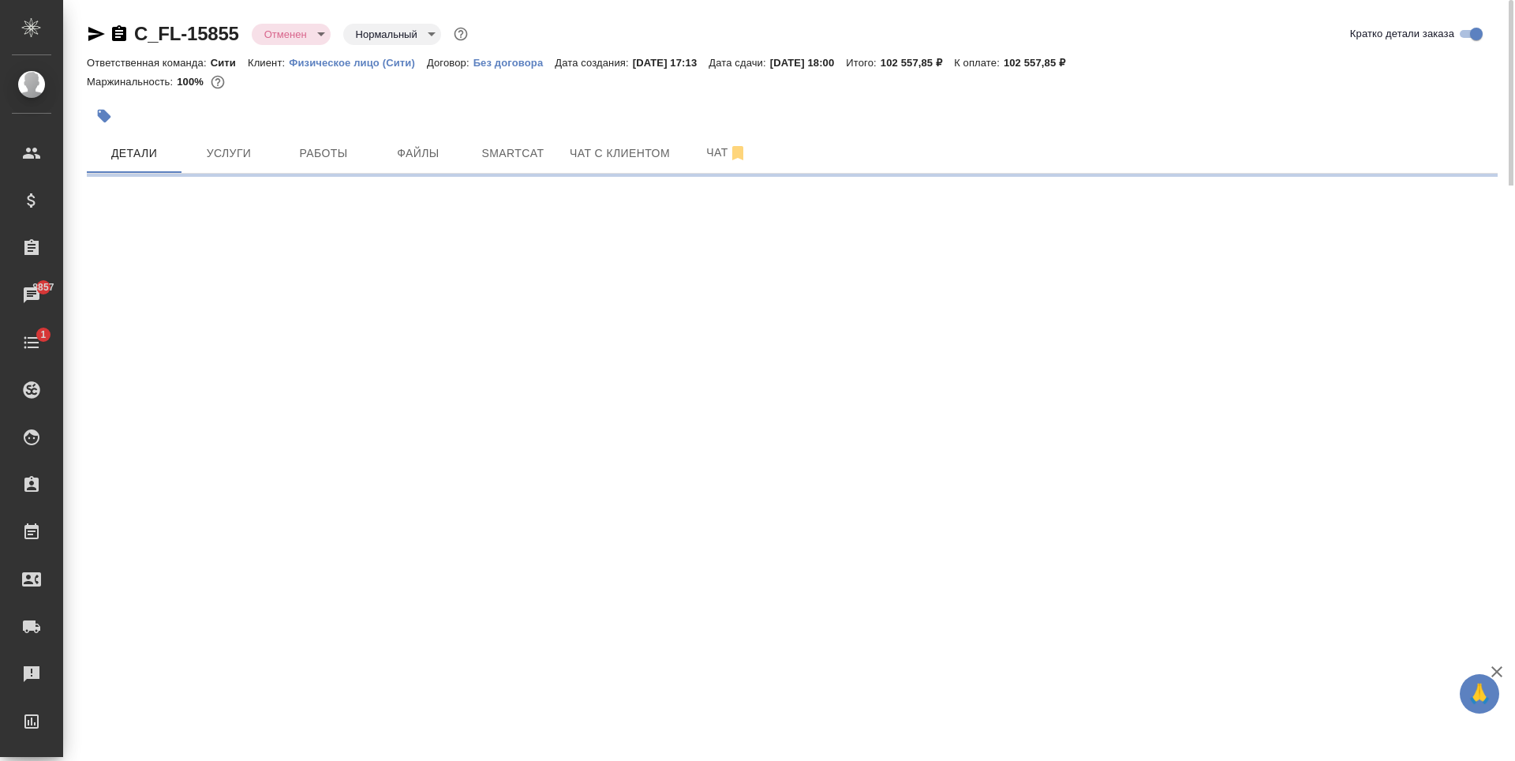
select select "RU"
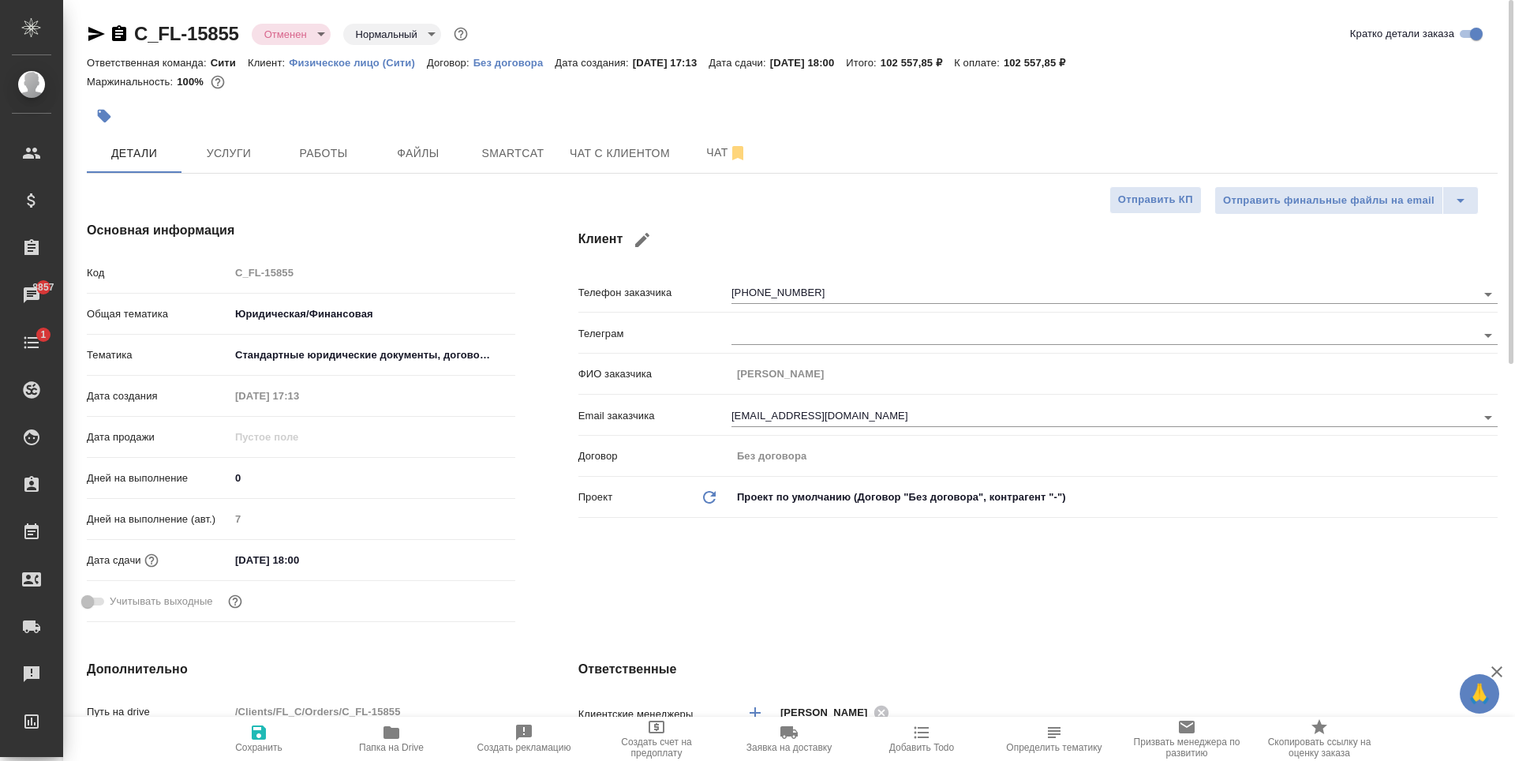
type textarea "x"
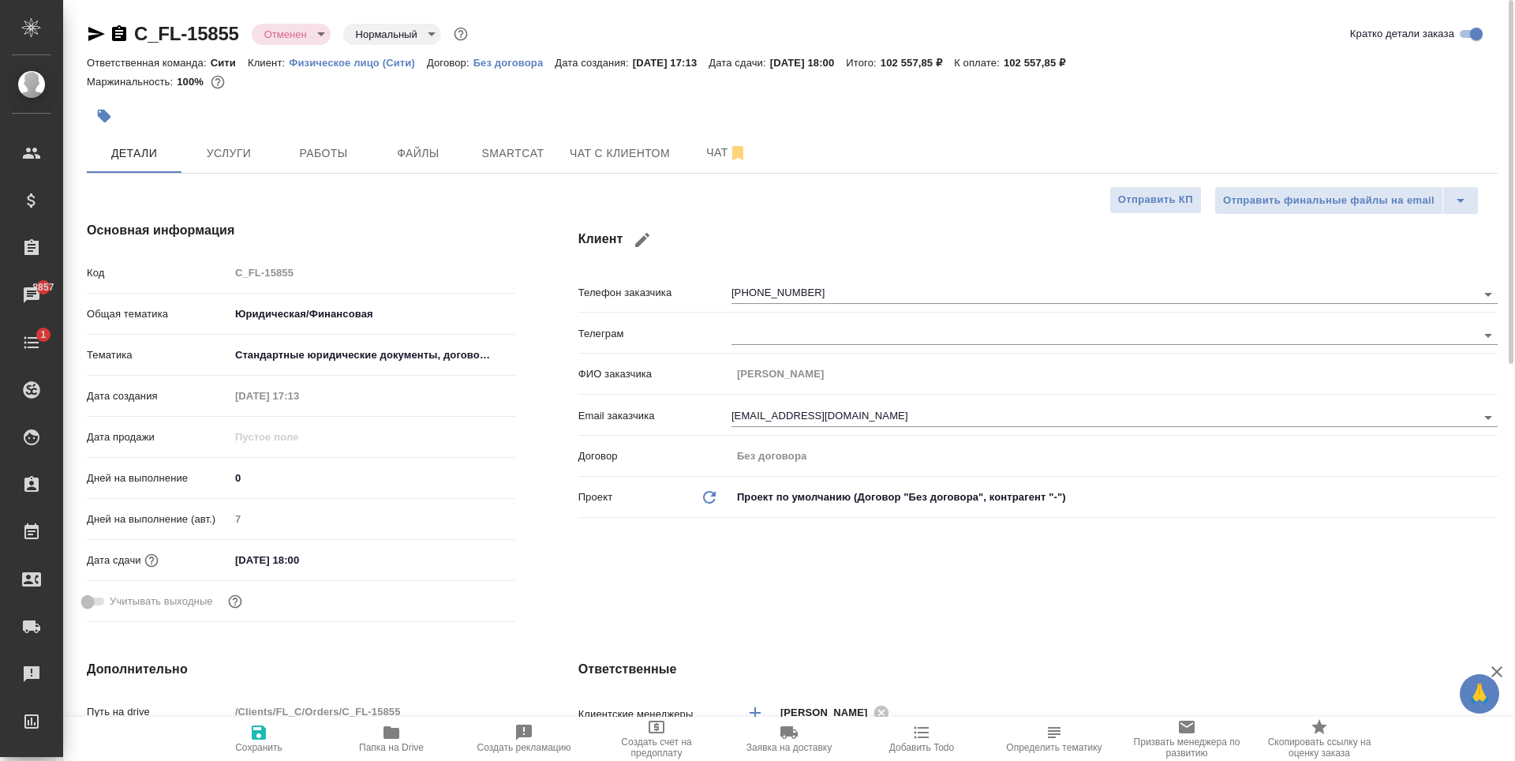
type textarea "x"
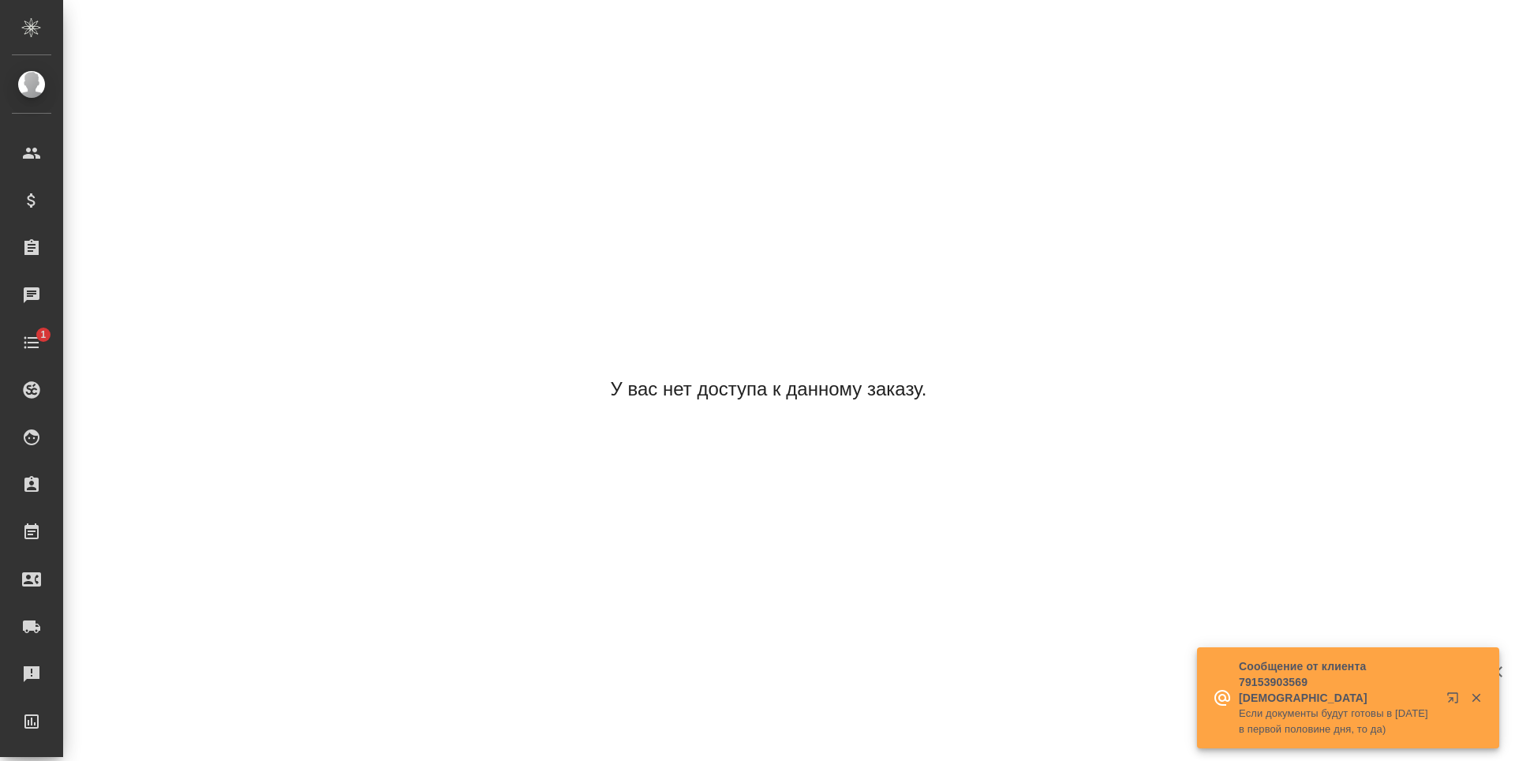
click at [851, 331] on div "У вас нет доступа к данному заказу." at bounding box center [768, 389] width 1363 height 761
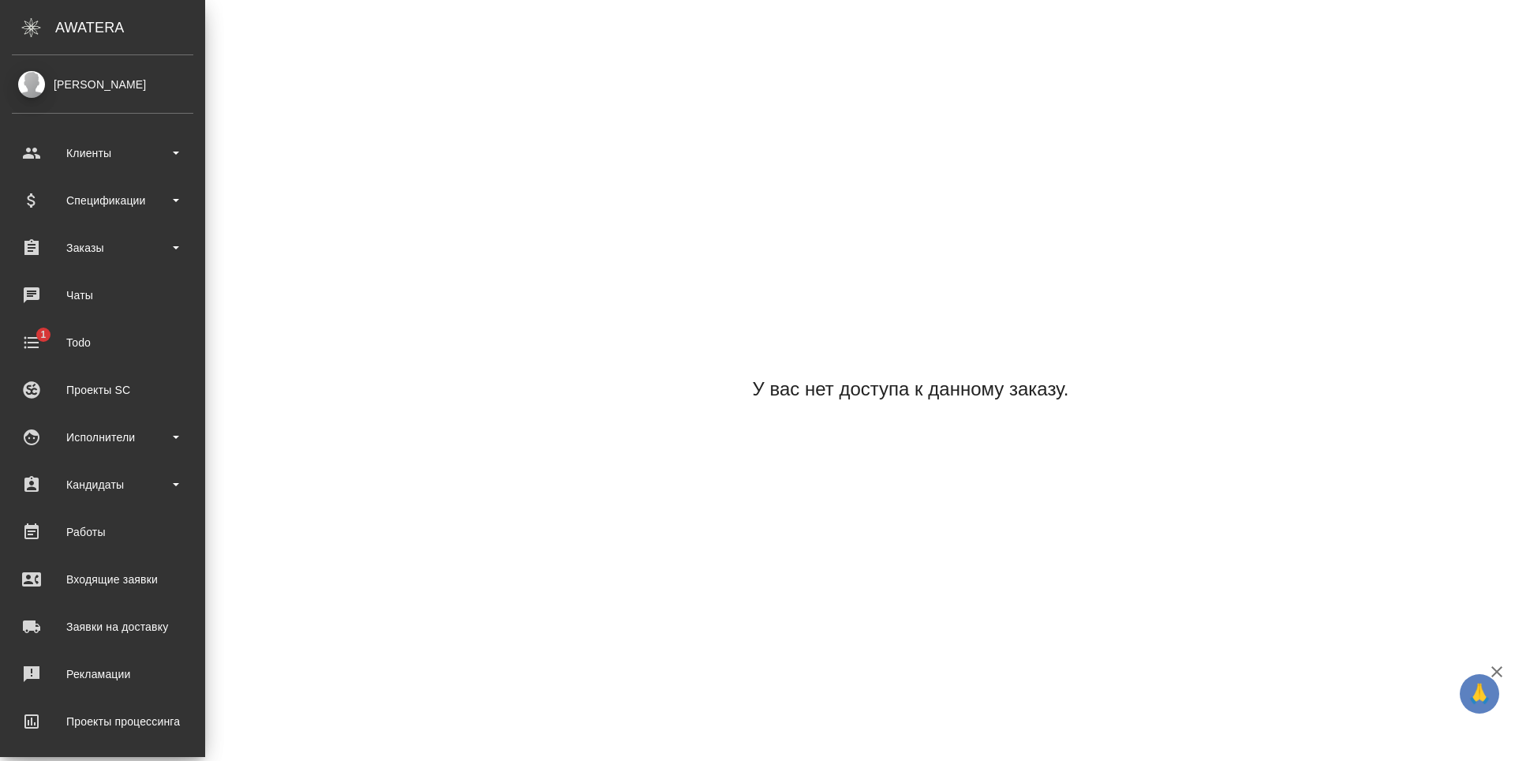
click at [705, 257] on div "У вас нет доступа к данному заказу." at bounding box center [910, 389] width 1363 height 761
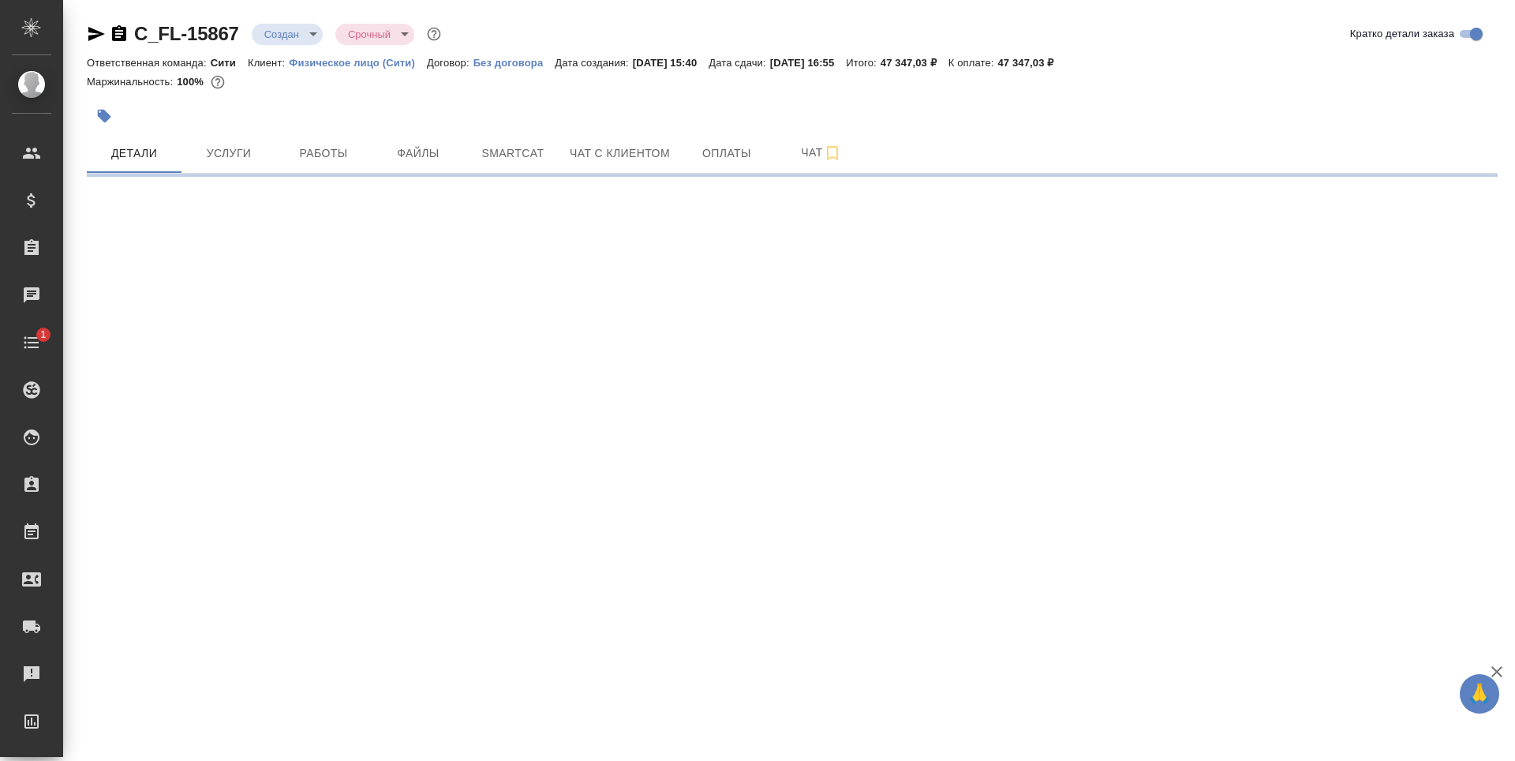
select select "RU"
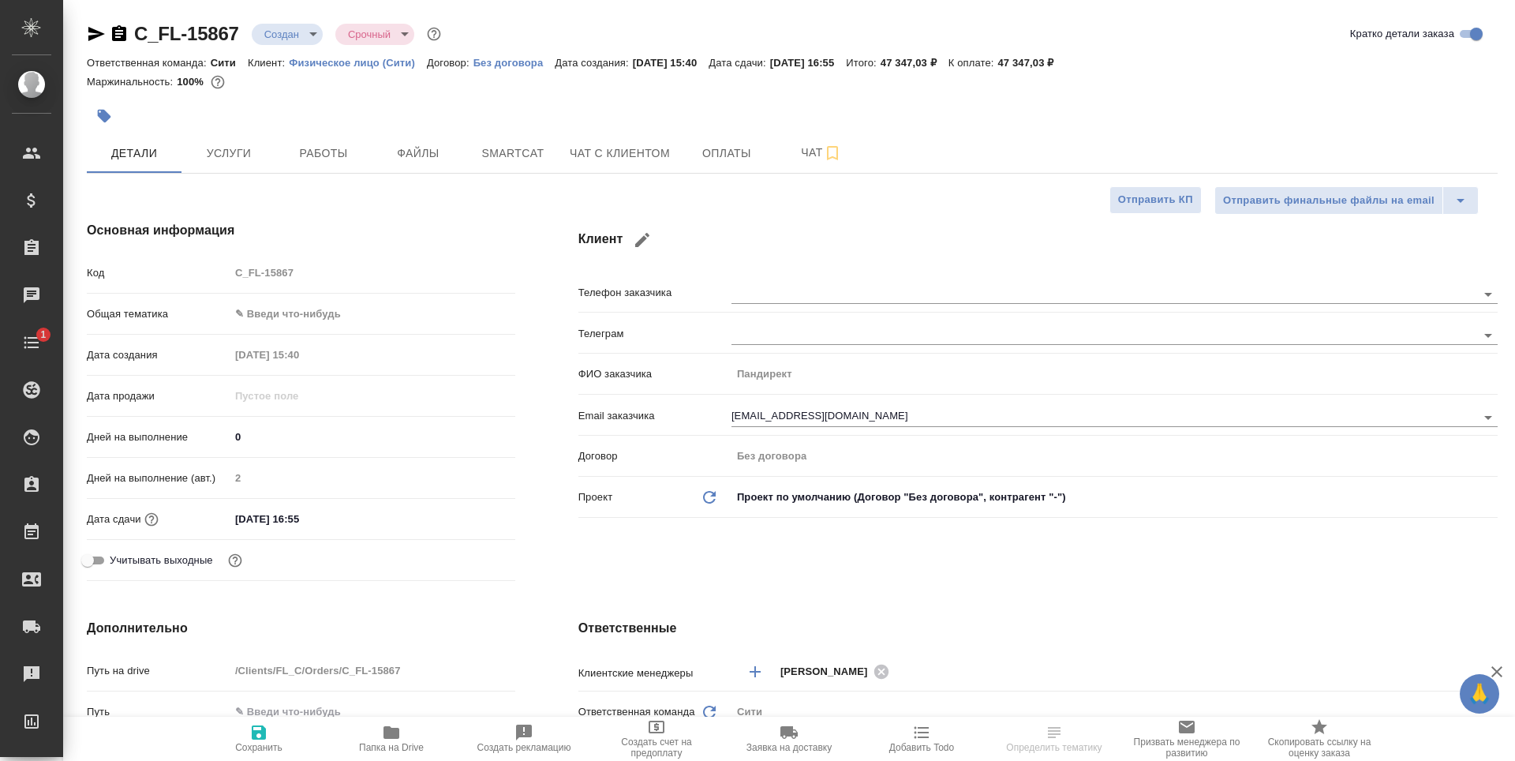
type textarea "x"
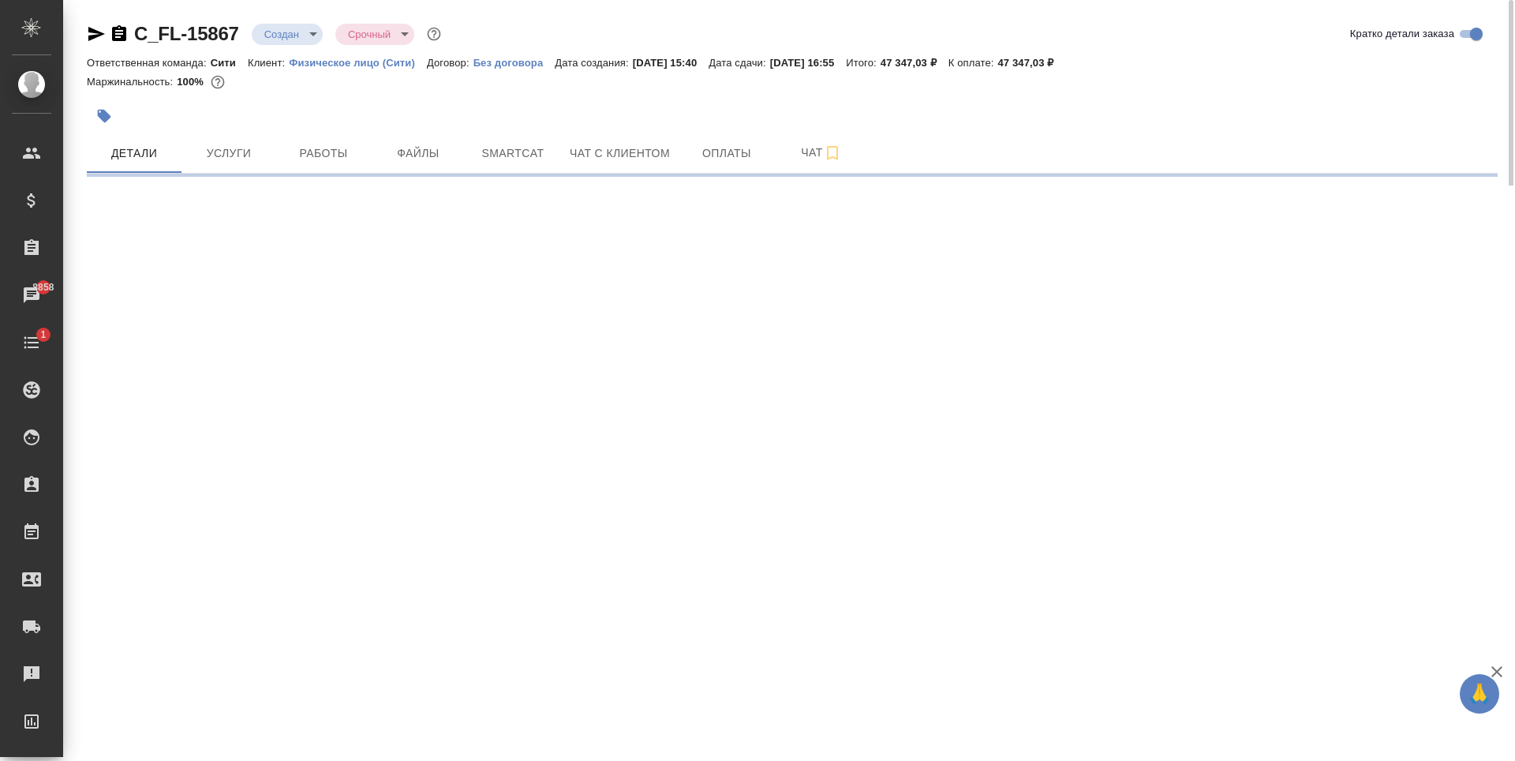
select select "RU"
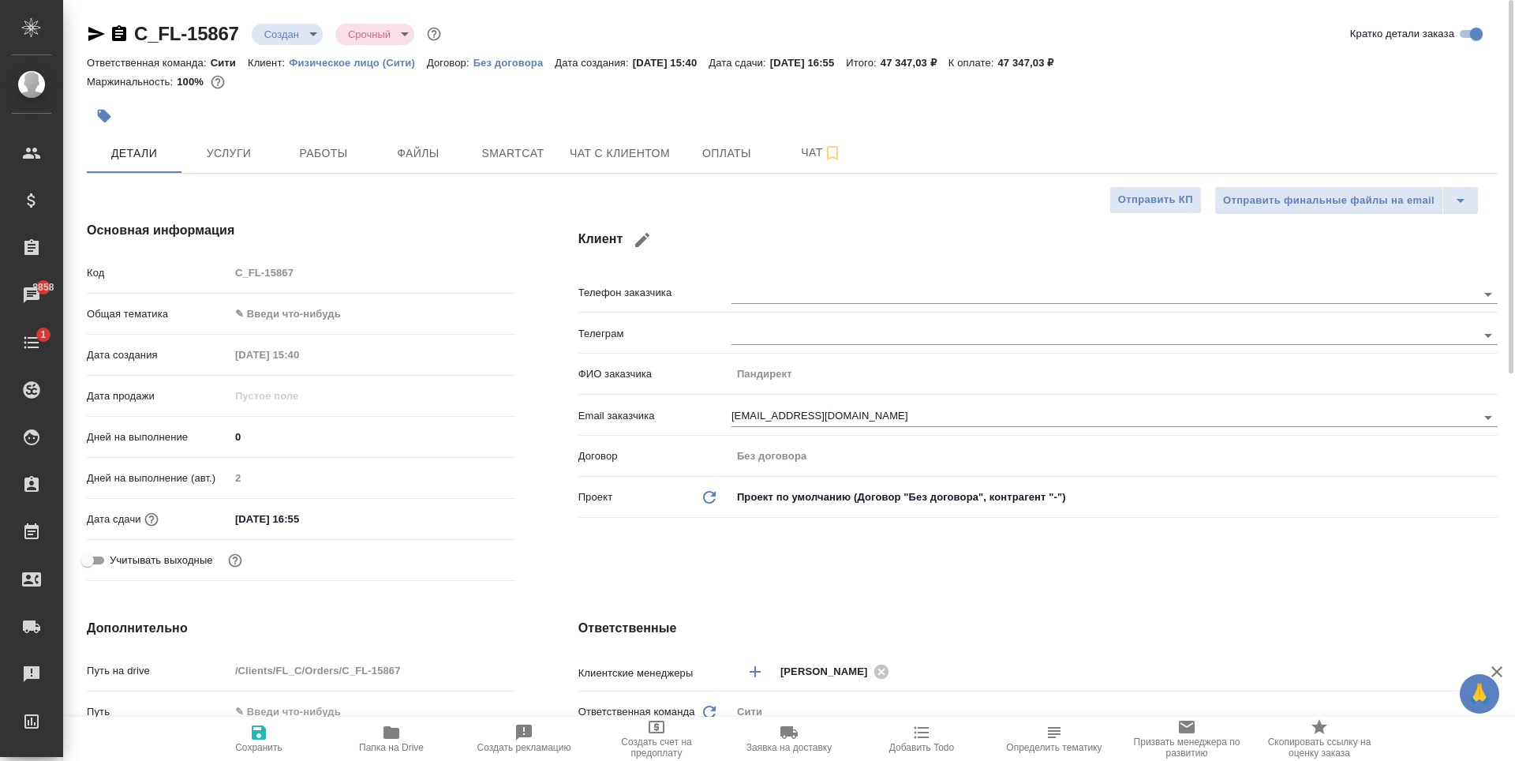
type textarea "x"
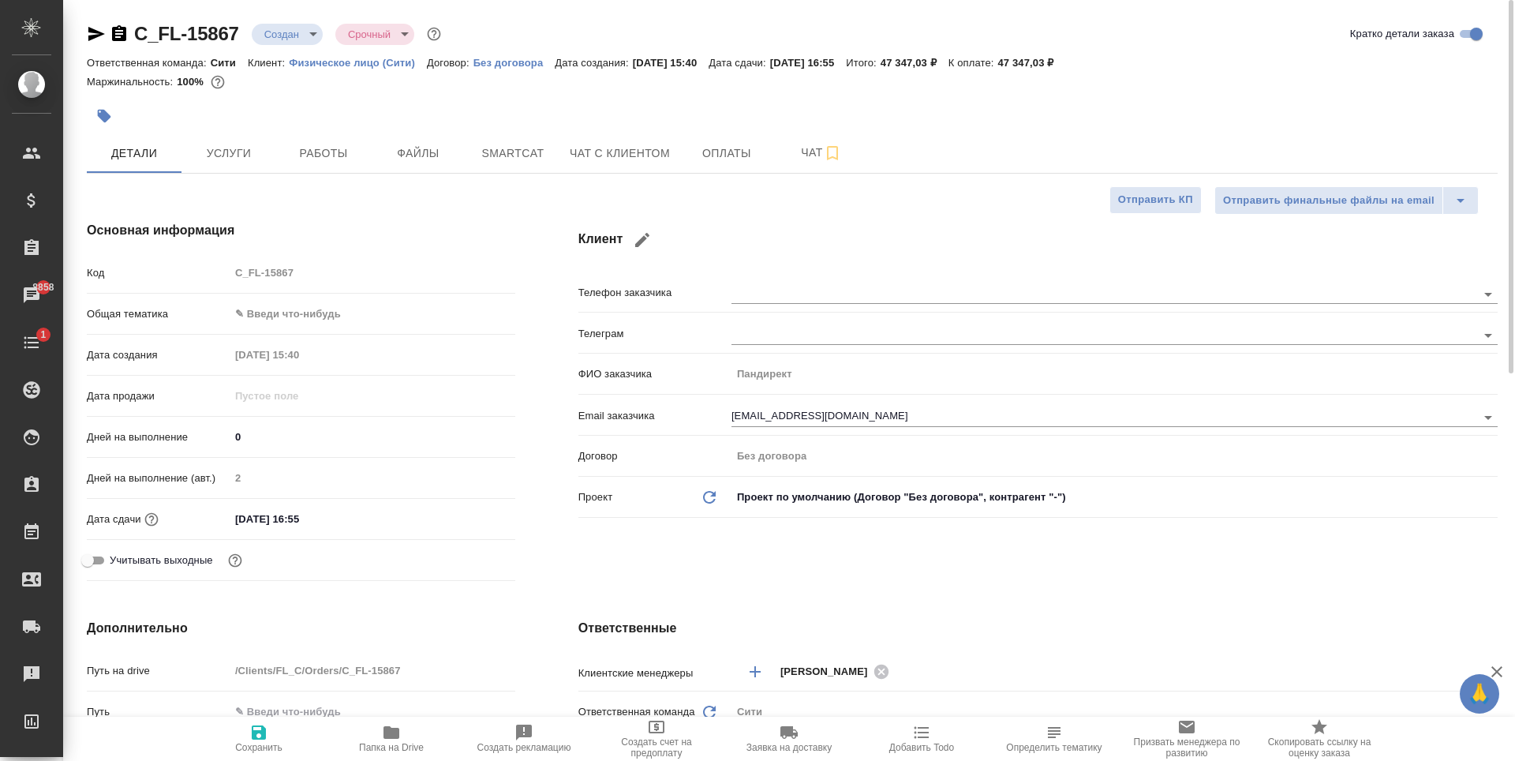
type textarea "x"
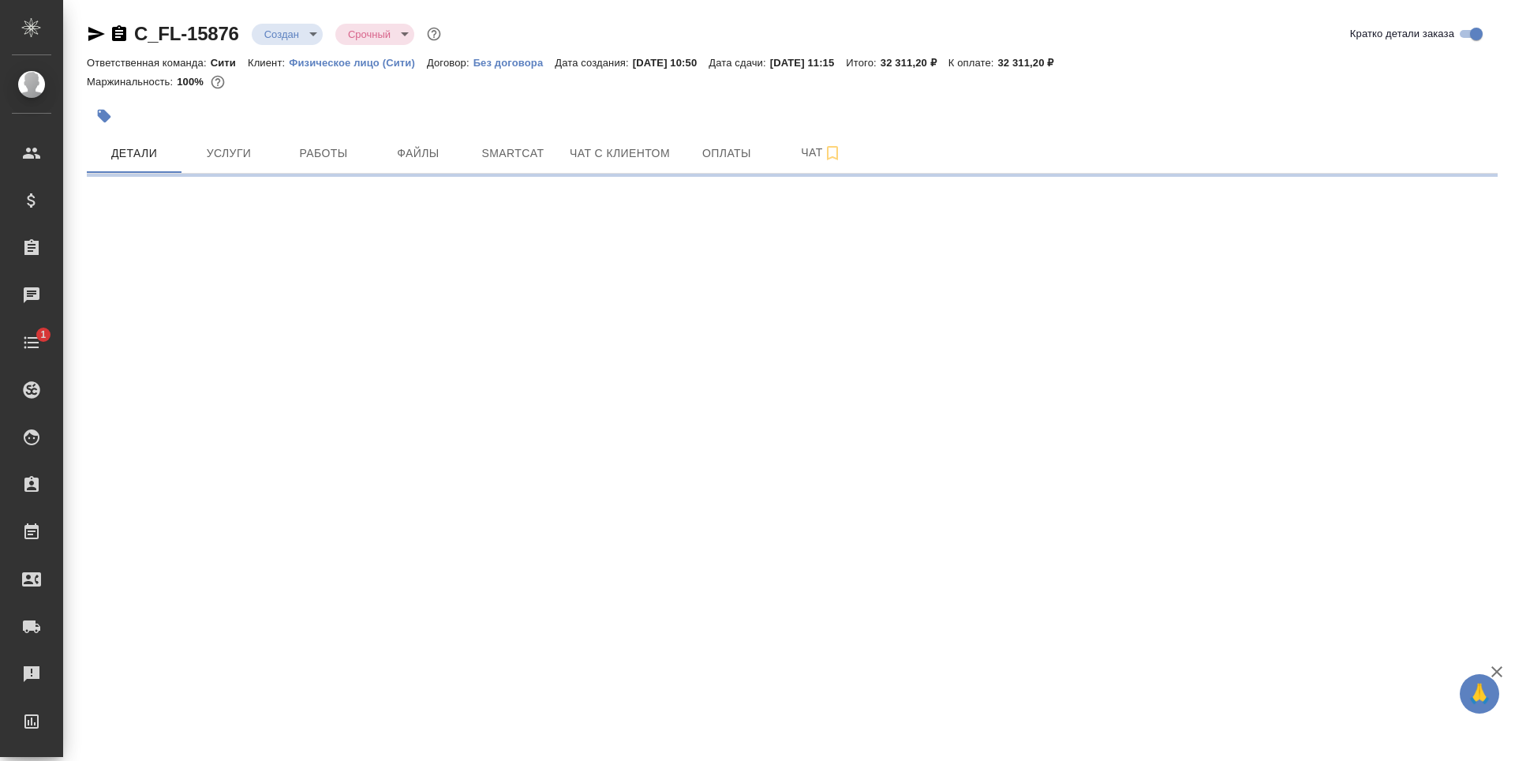
select select "RU"
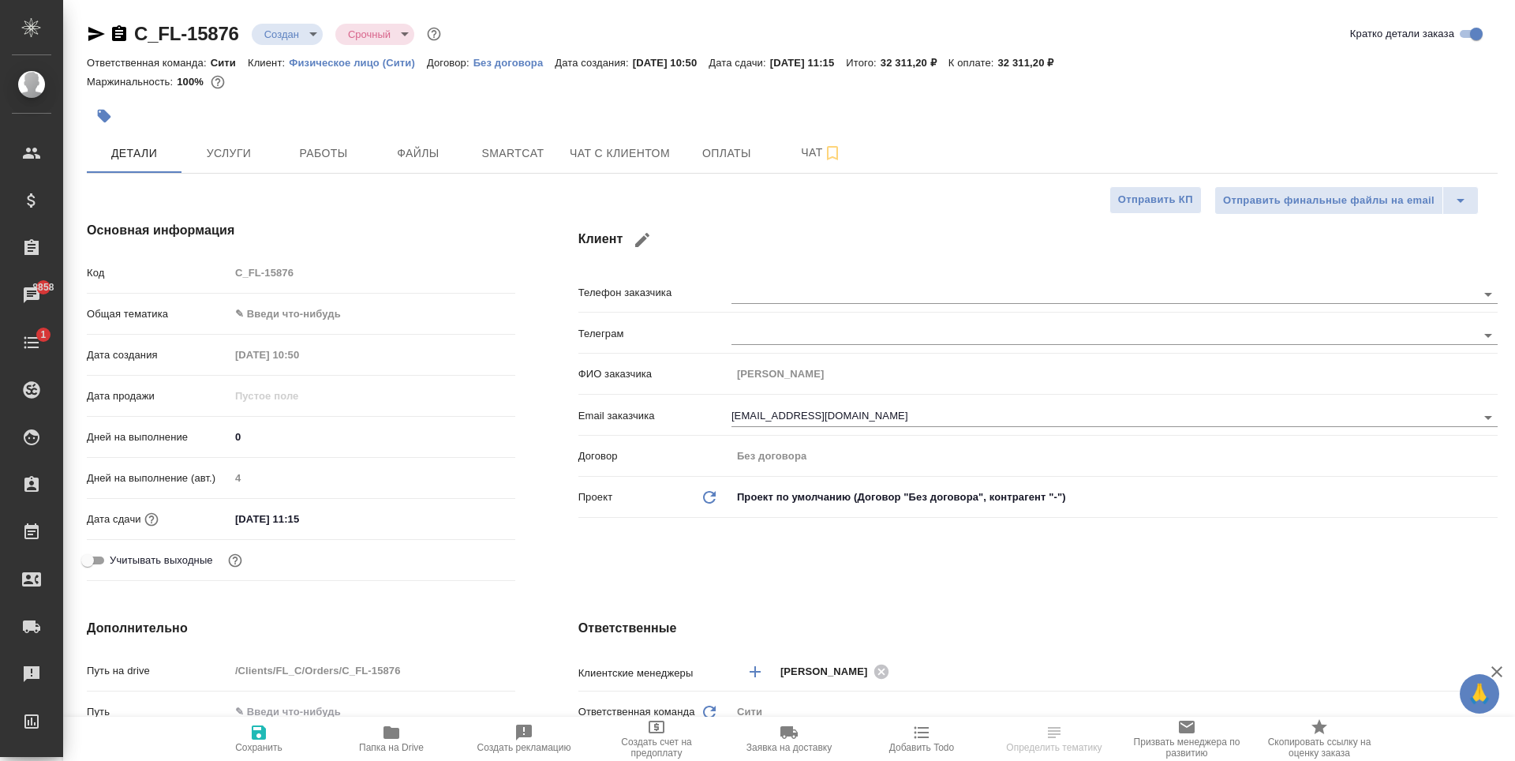
type textarea "x"
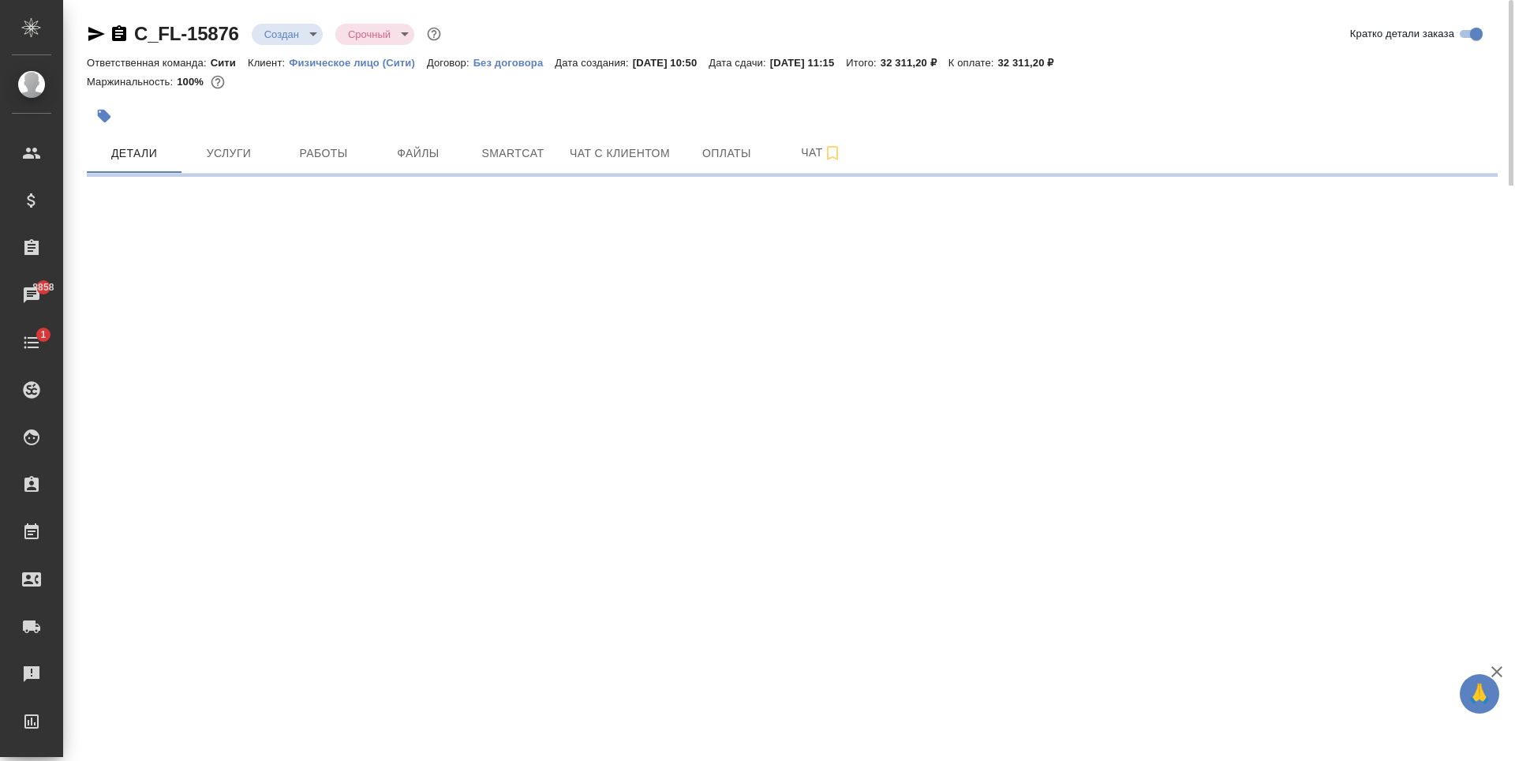
select select "RU"
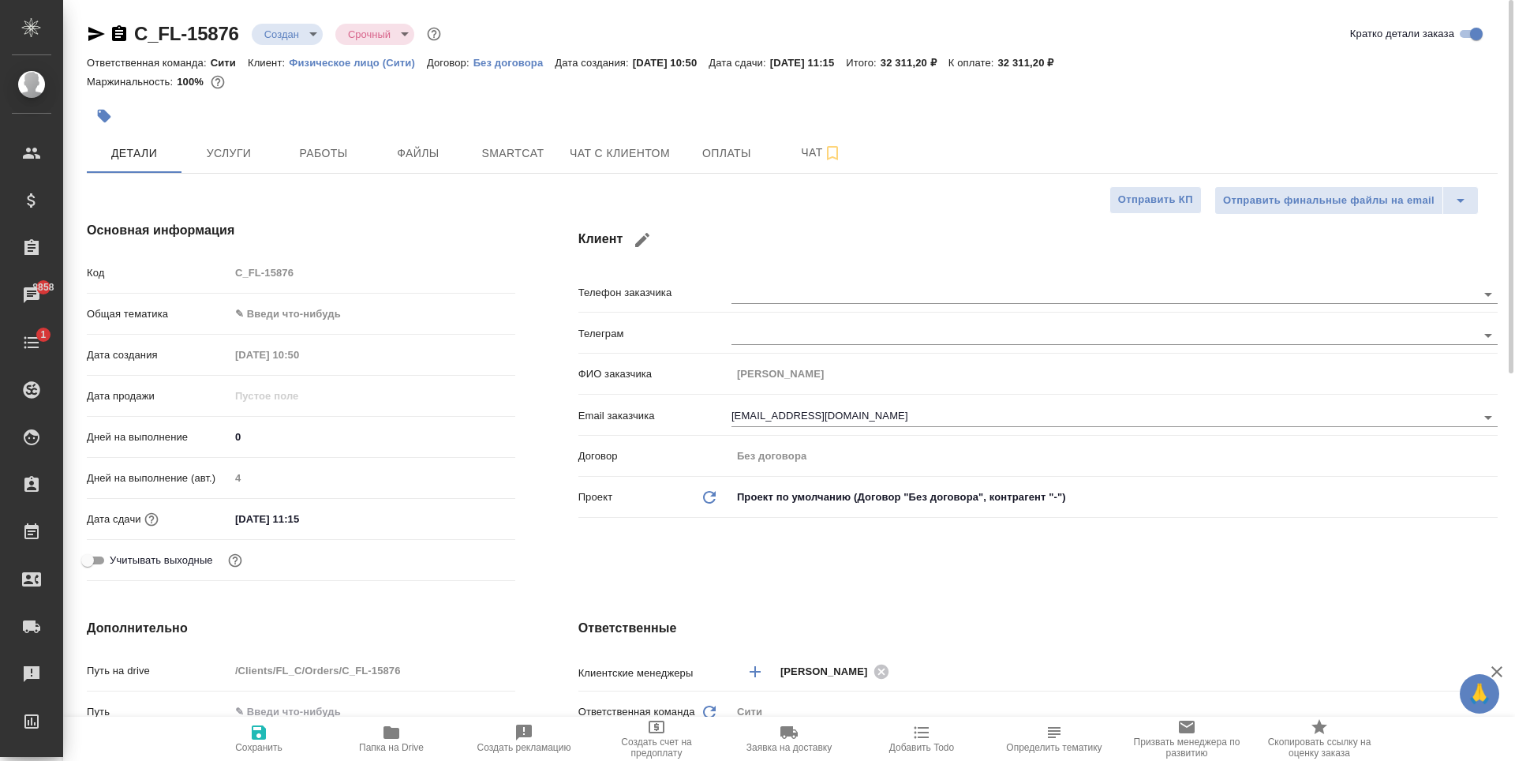
type textarea "x"
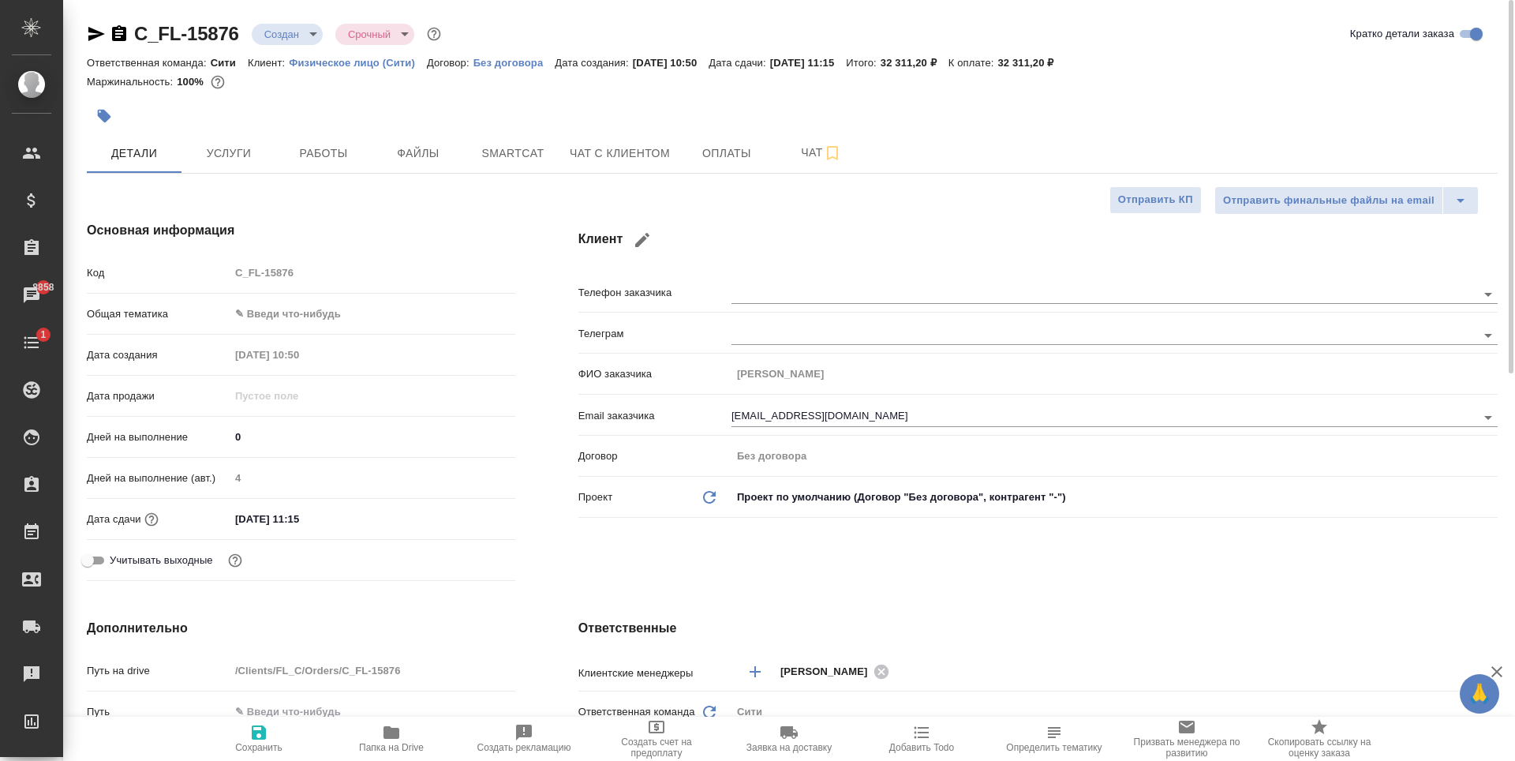
type textarea "x"
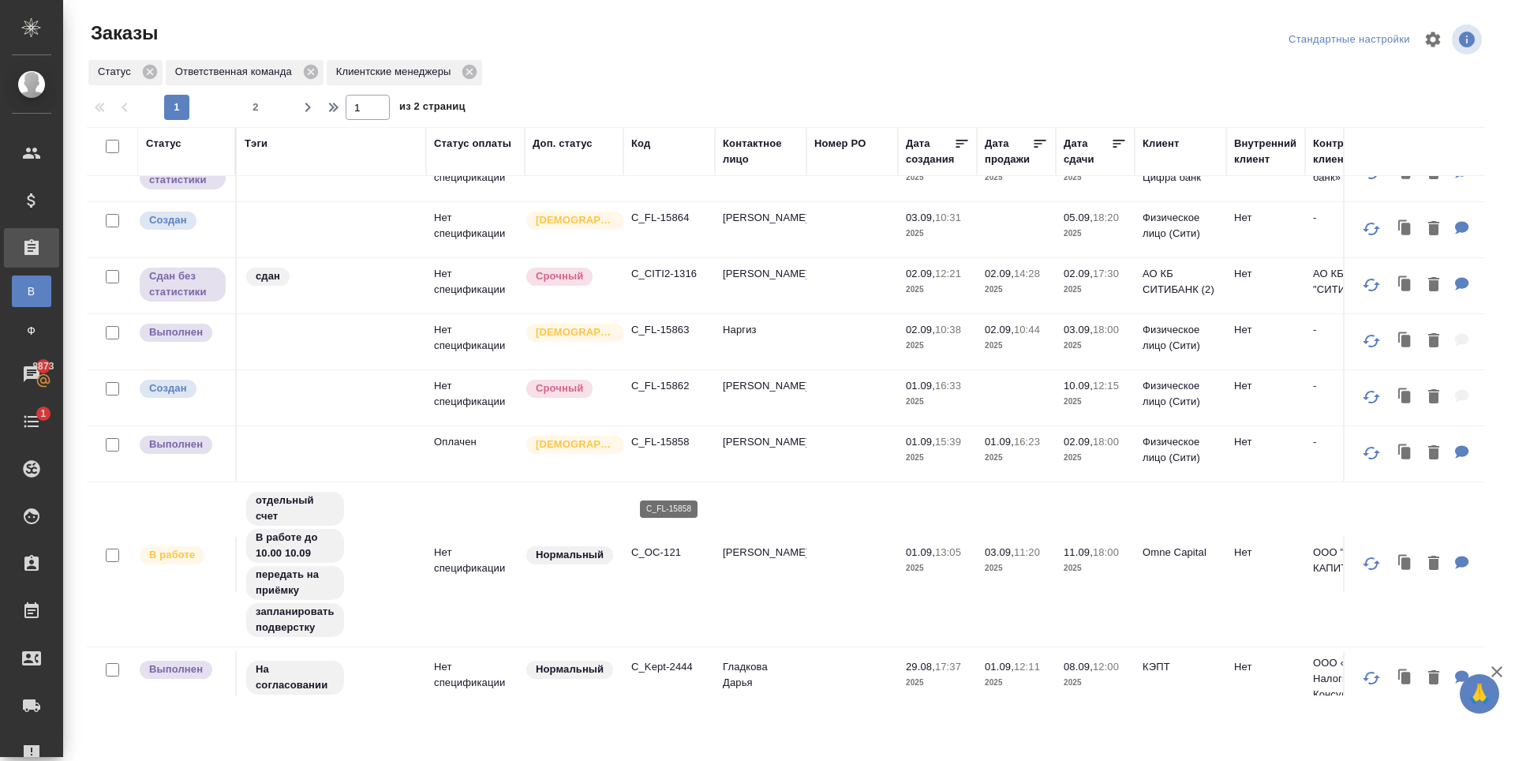
scroll to position [552, 0]
click at [675, 448] on p "C_FL-15858" at bounding box center [669, 440] width 76 height 16
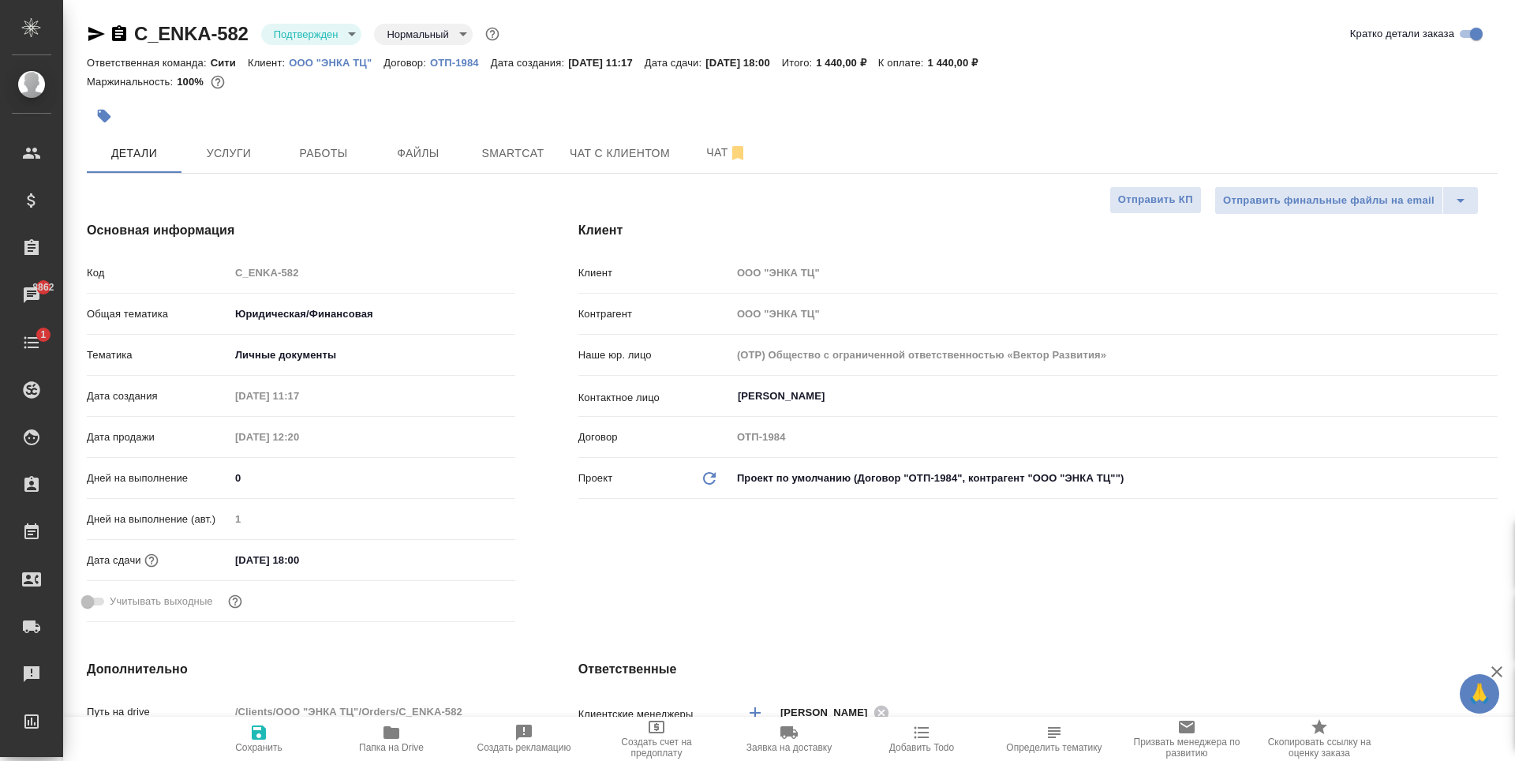
select select "RU"
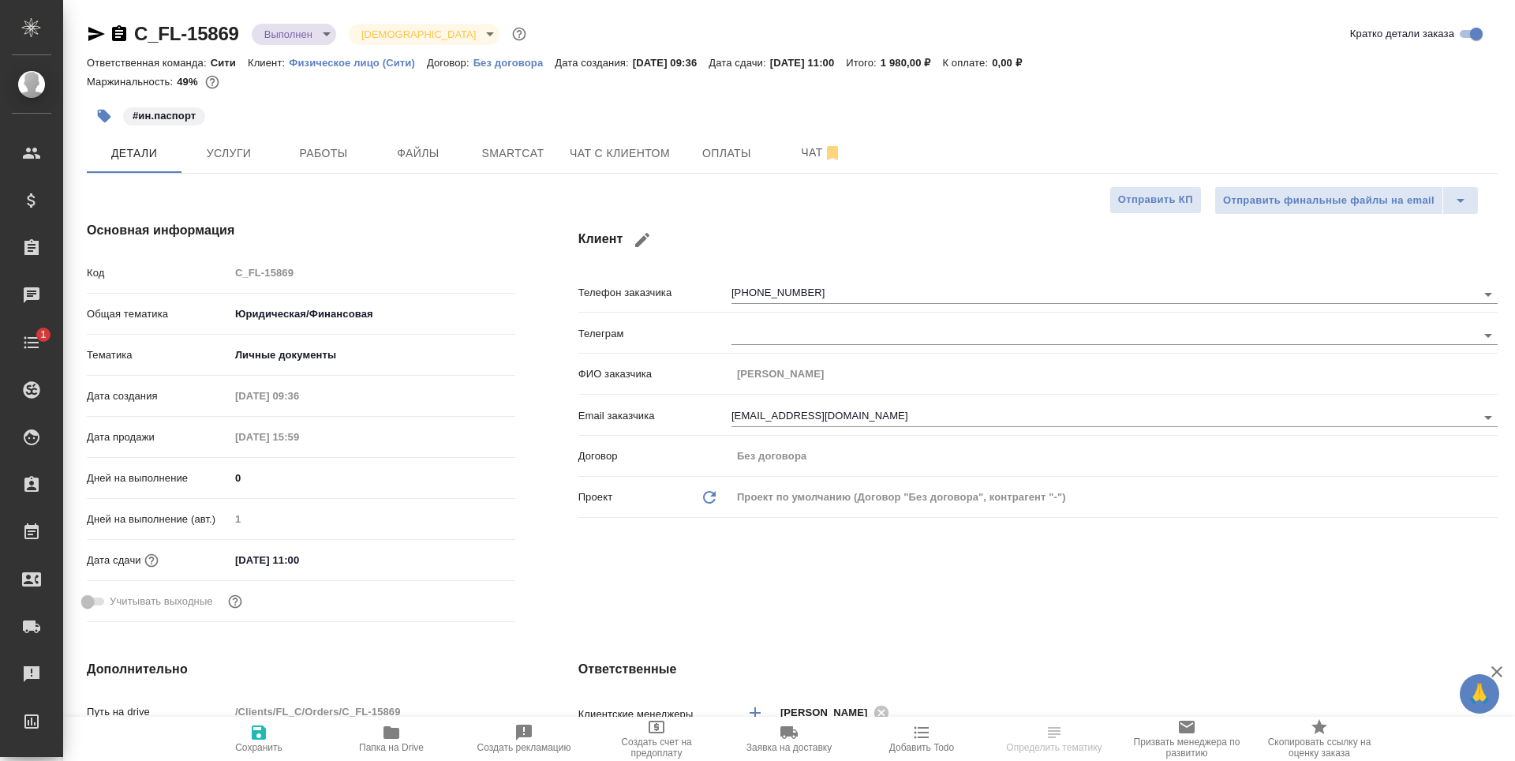
select select "RU"
click at [497, 98] on div at bounding box center [792, 96] width 1411 height 3
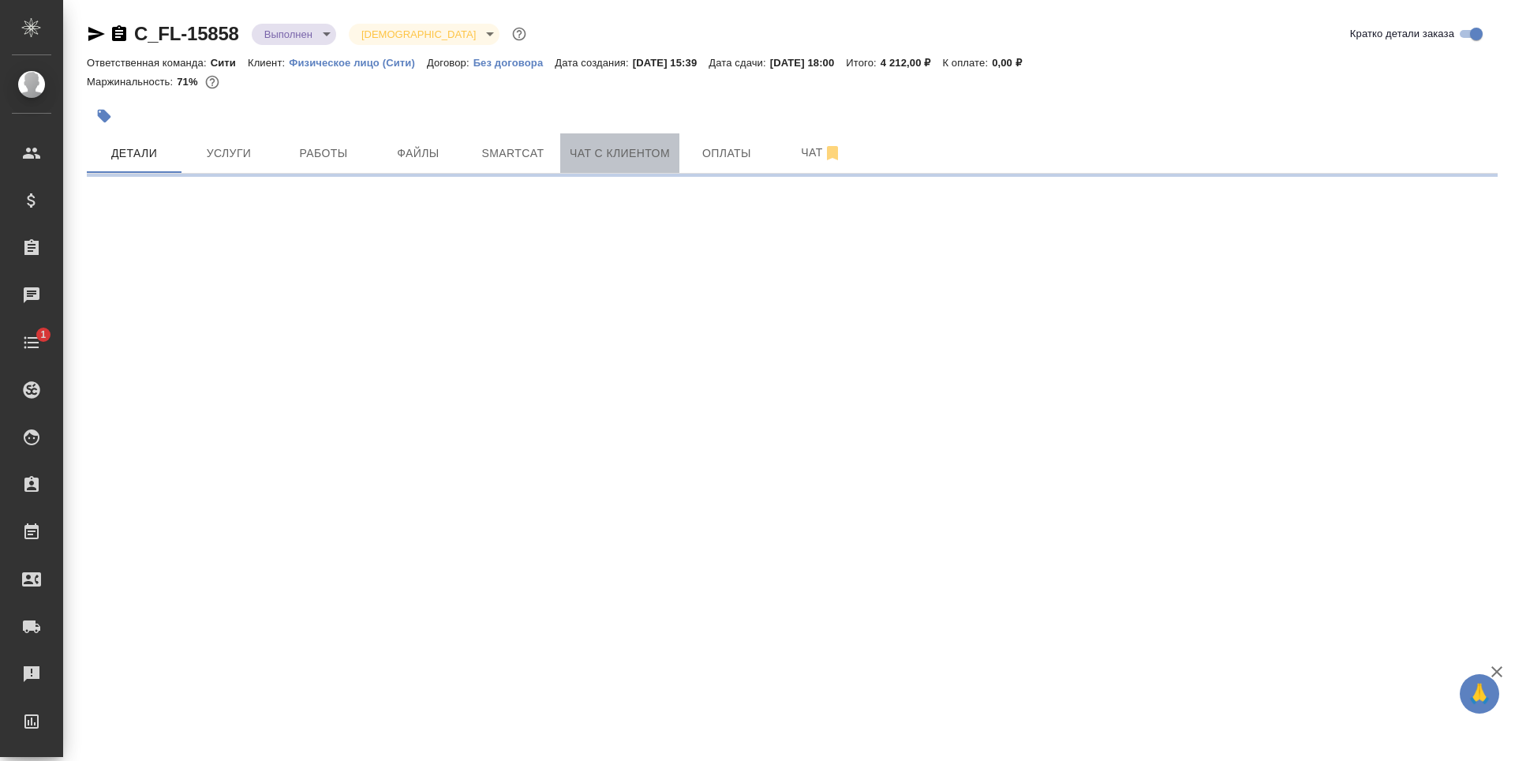
click at [588, 148] on span "Чат с клиентом" at bounding box center [620, 154] width 100 height 20
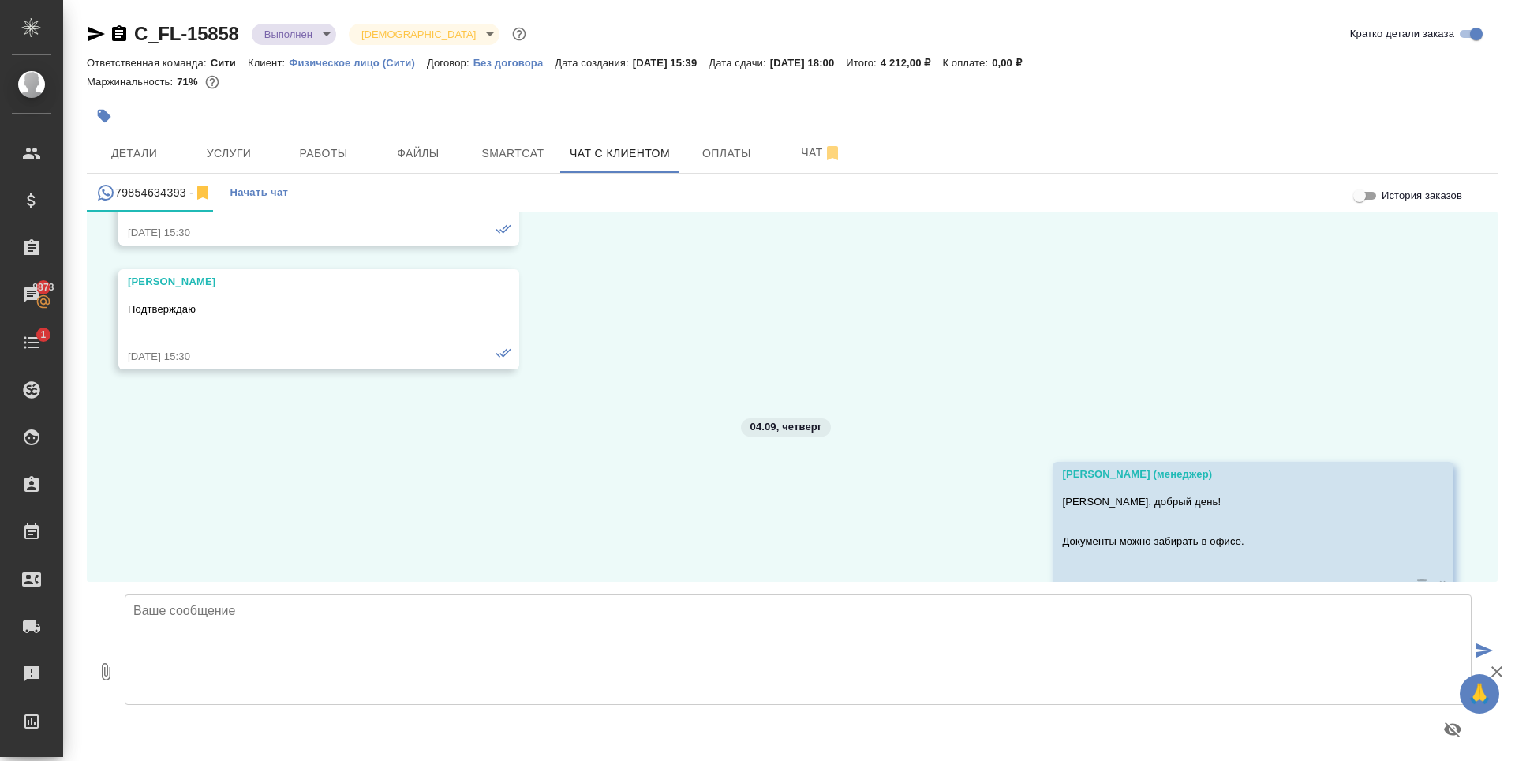
scroll to position [1530, 0]
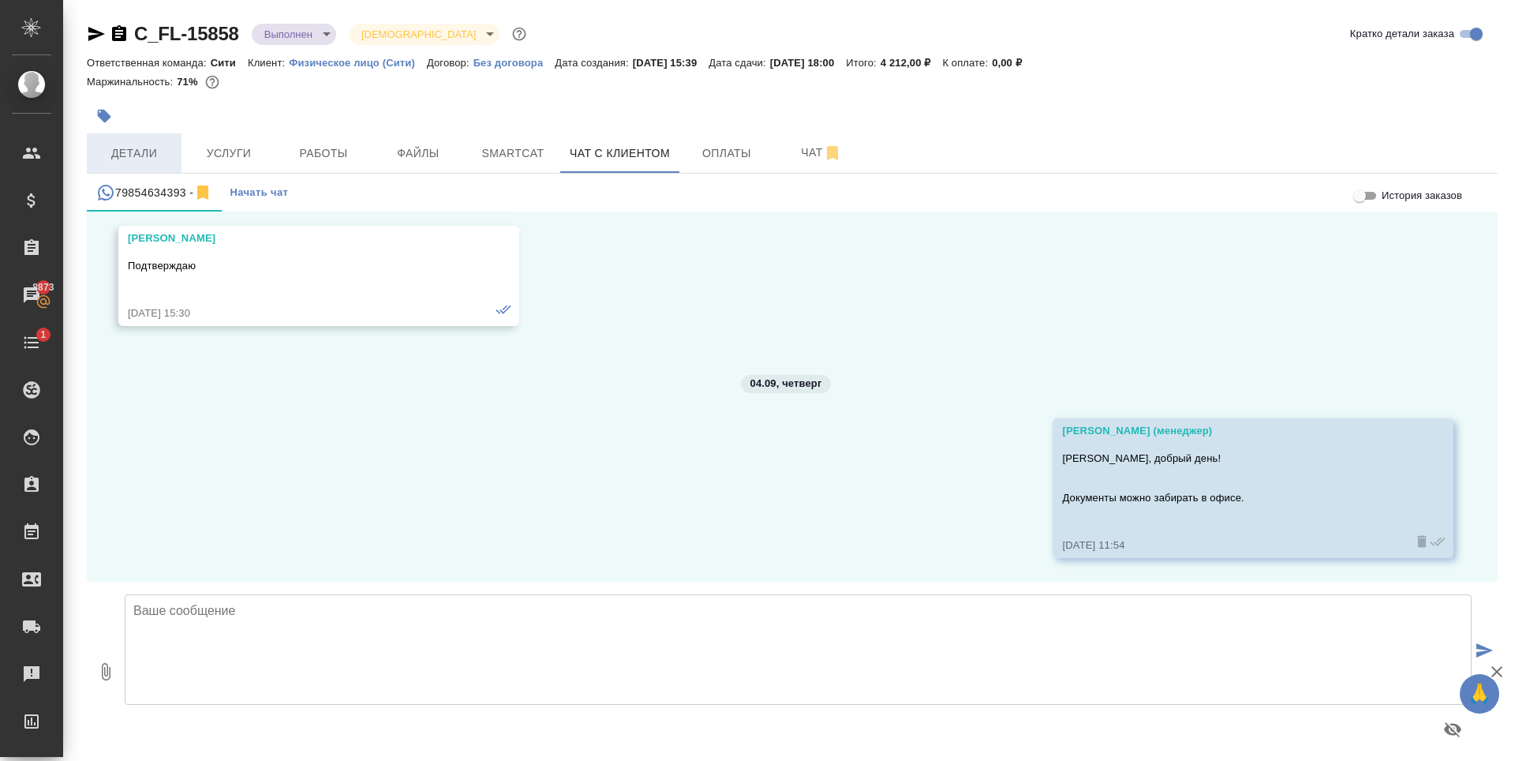
click at [152, 145] on span "Детали" at bounding box center [134, 154] width 76 height 20
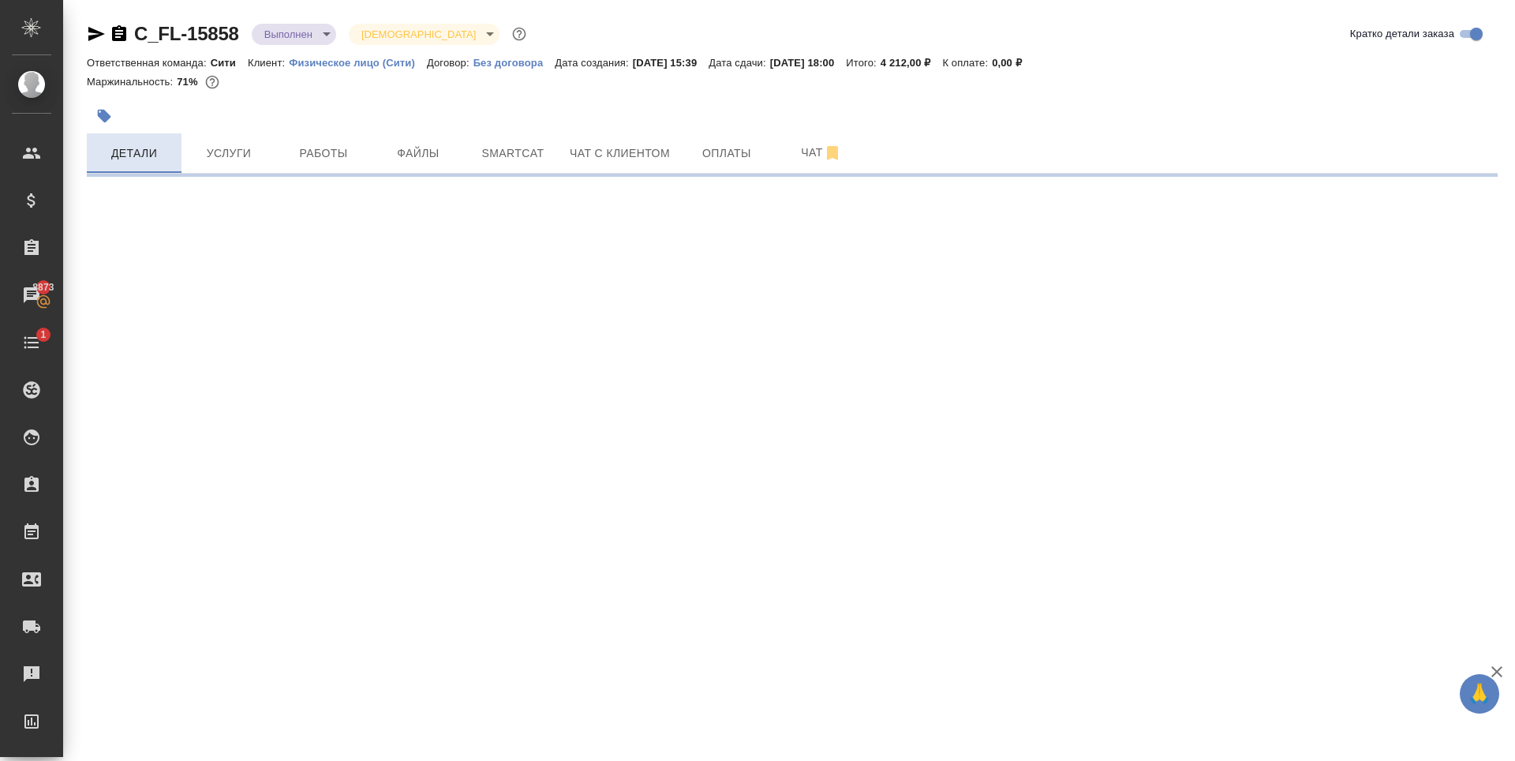
select select "RU"
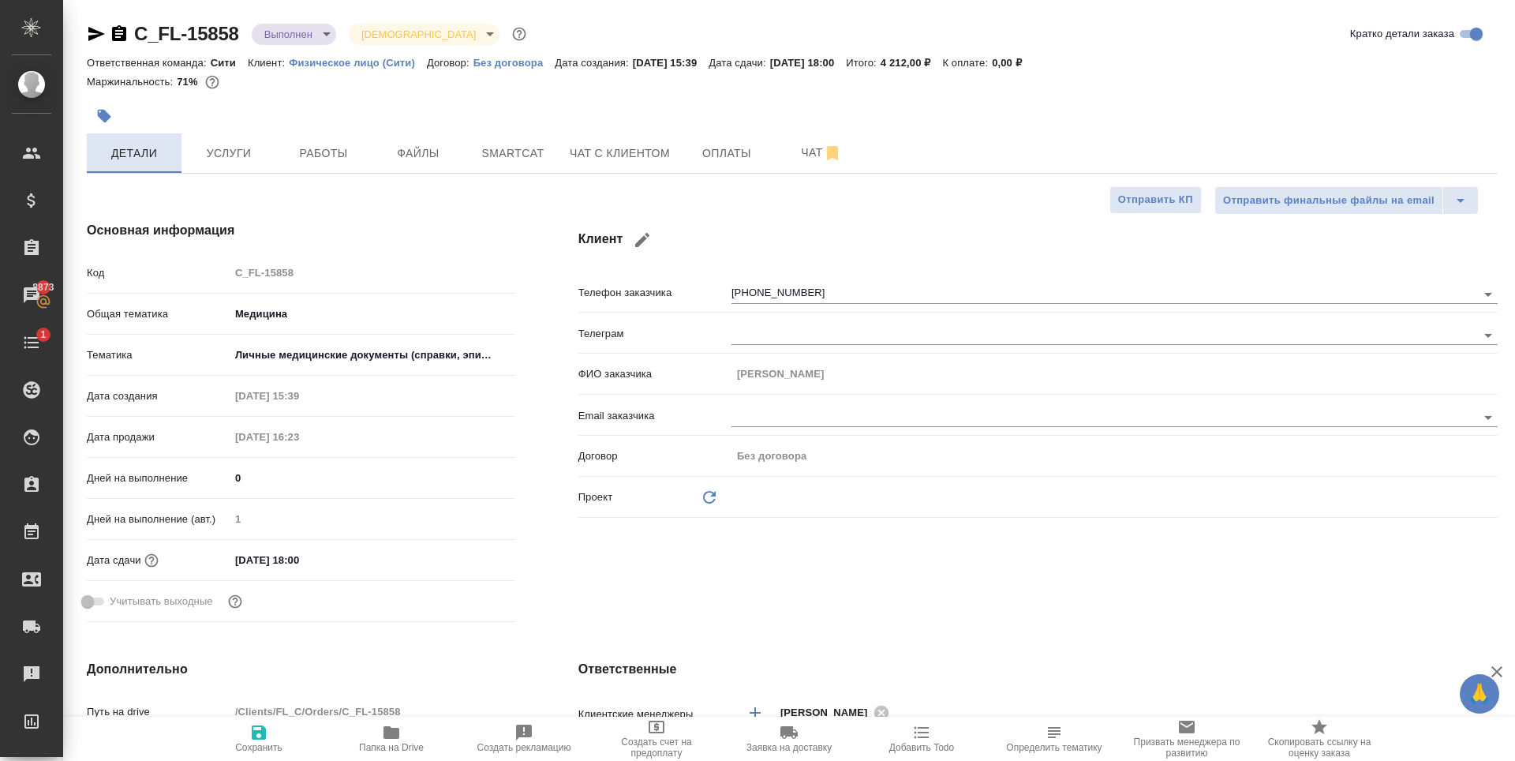
type textarea "x"
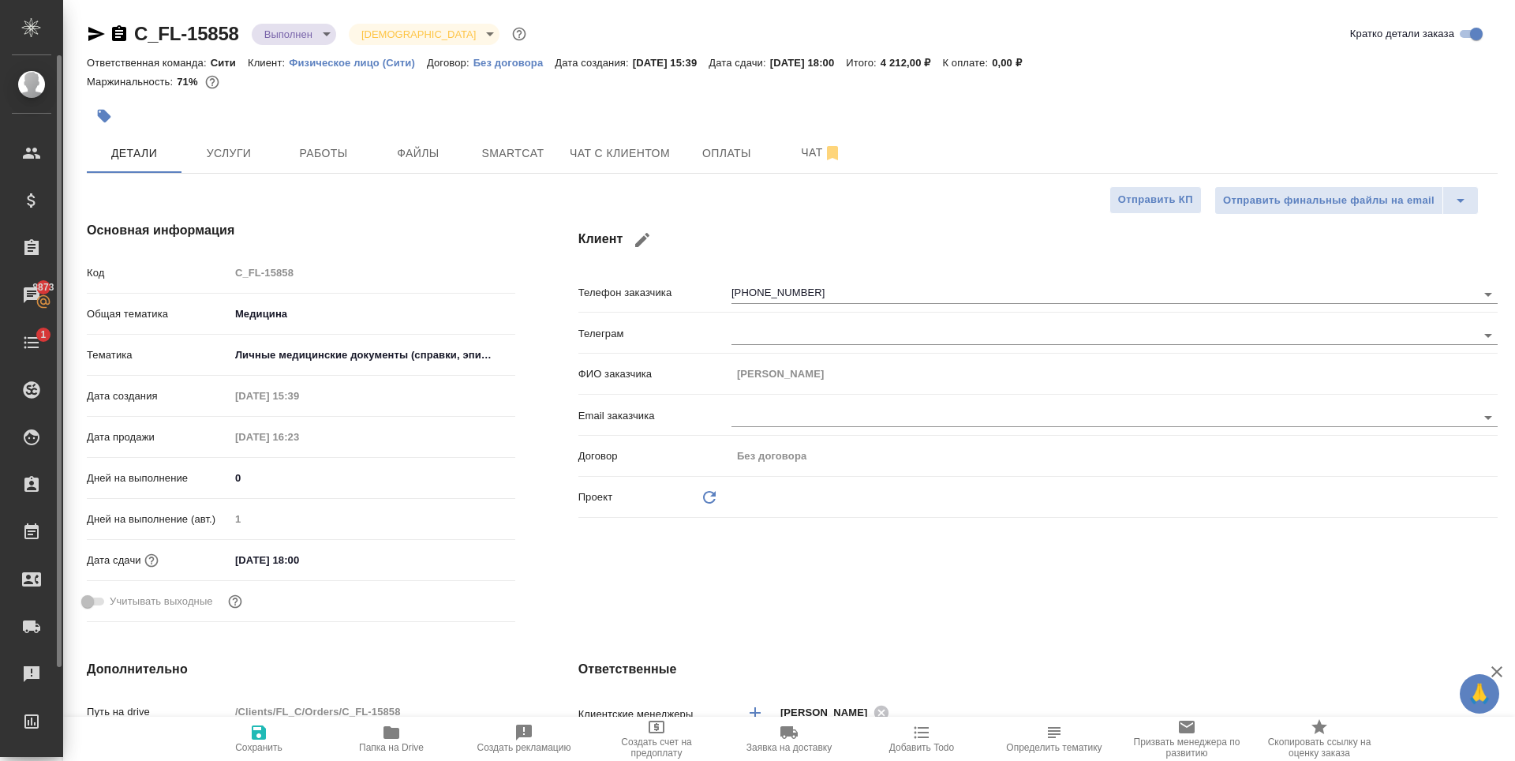
type textarea "x"
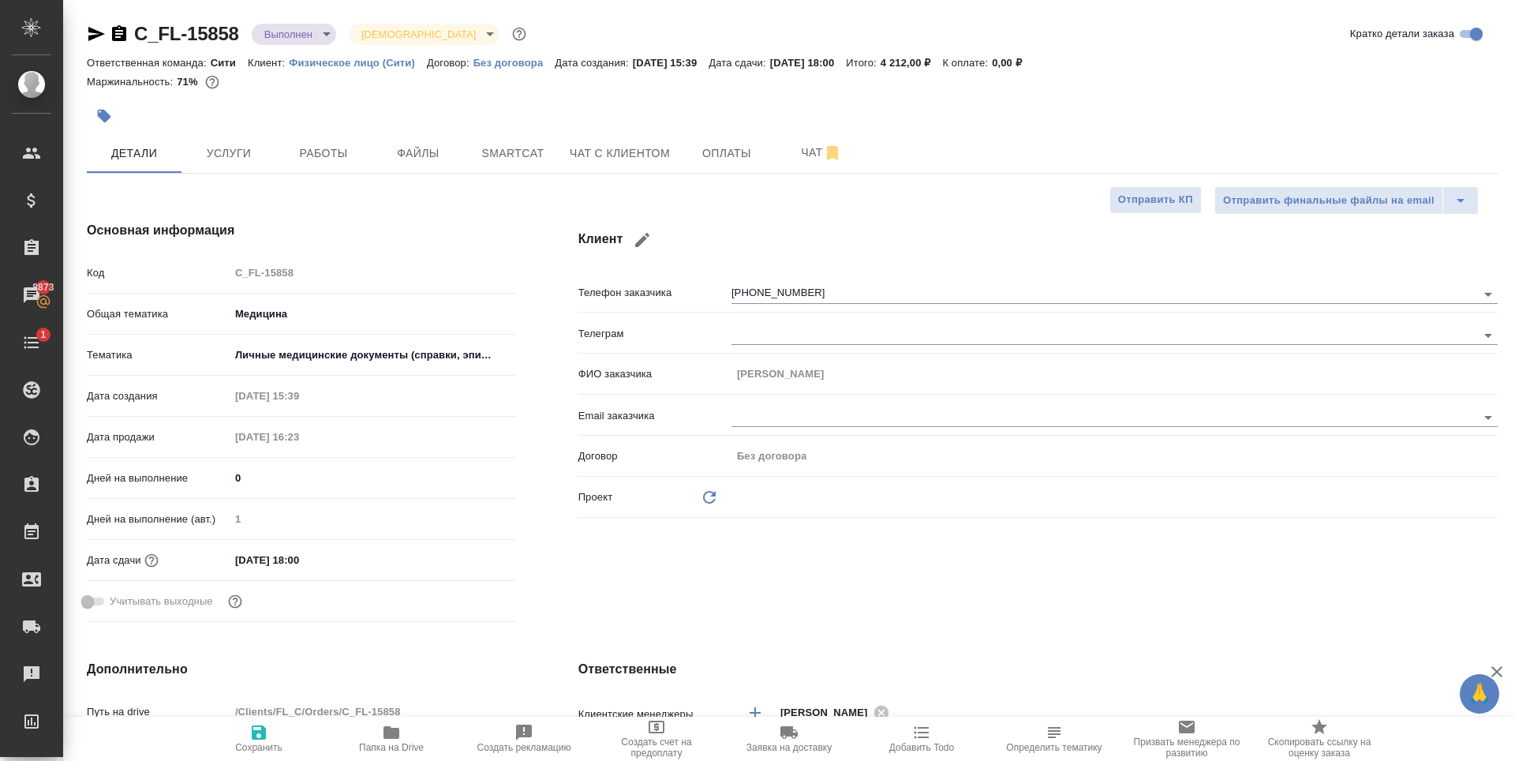
type textarea "x"
